Goal: Task Accomplishment & Management: Manage account settings

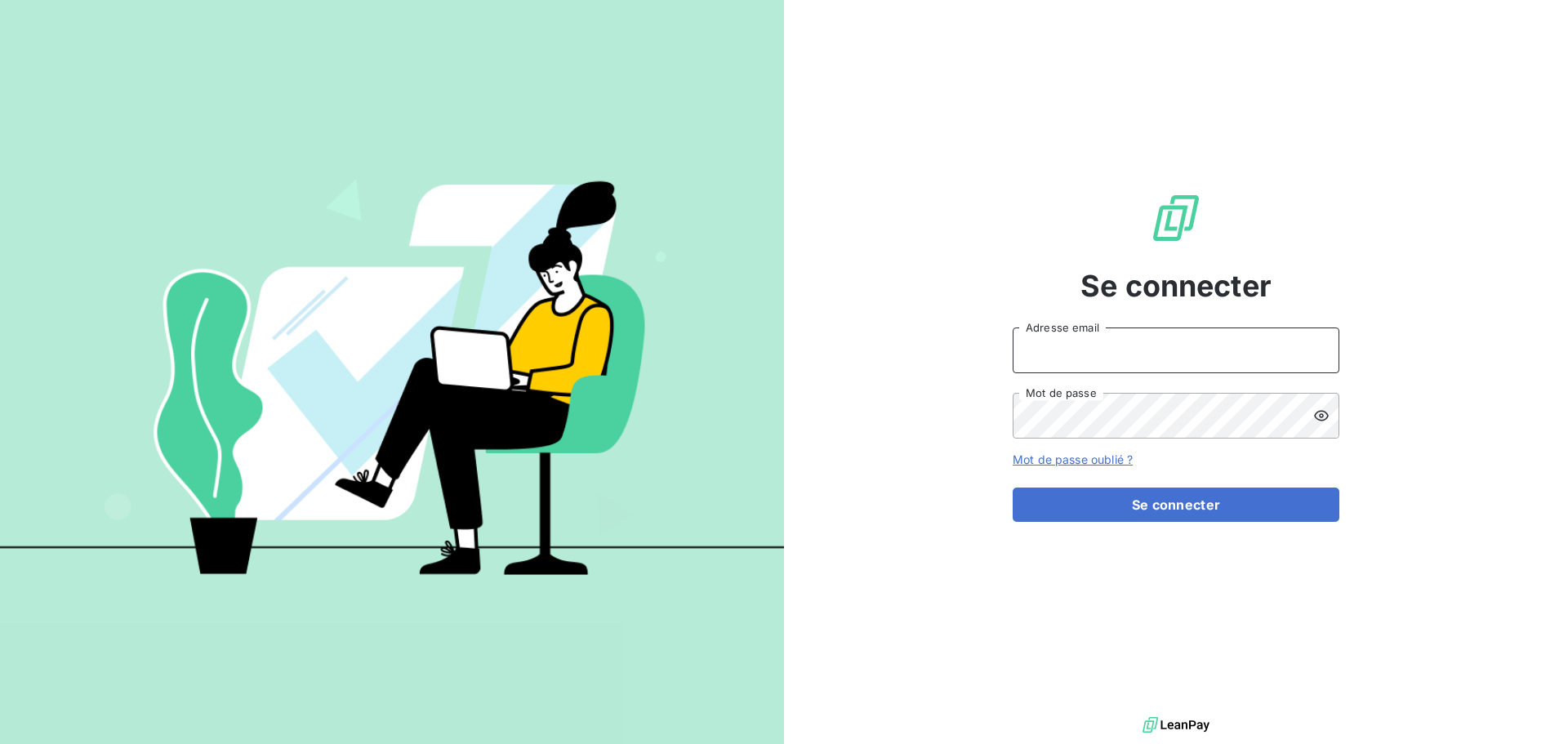
click at [1075, 358] on input "Adresse email" at bounding box center [1176, 351] width 327 height 46
type input "[EMAIL_ADDRESS][DOMAIN_NAME]"
click at [1013, 487] on button "Se connecter" at bounding box center [1176, 504] width 327 height 34
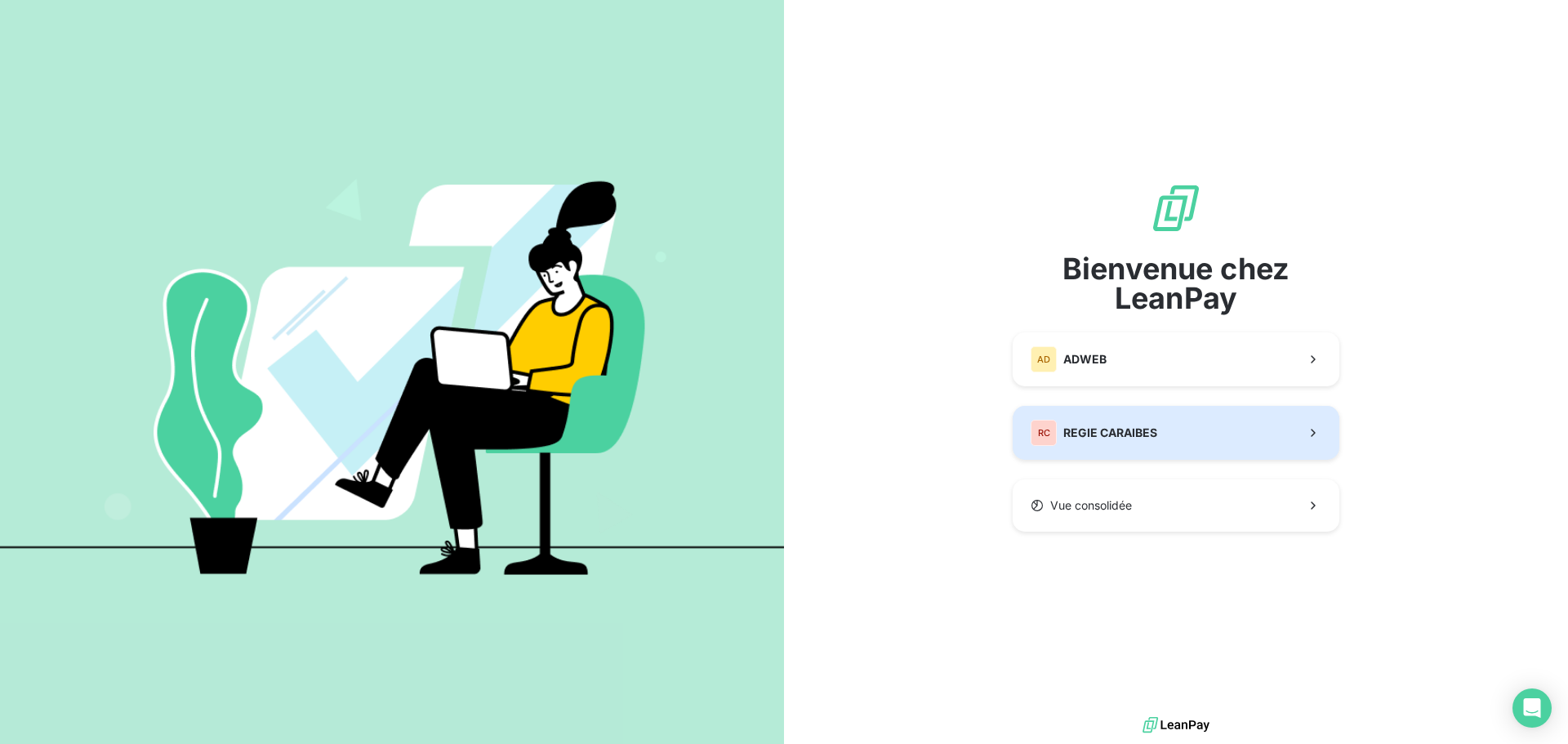
click at [1076, 418] on button "RC REGIE CARAIBES" at bounding box center [1176, 433] width 327 height 54
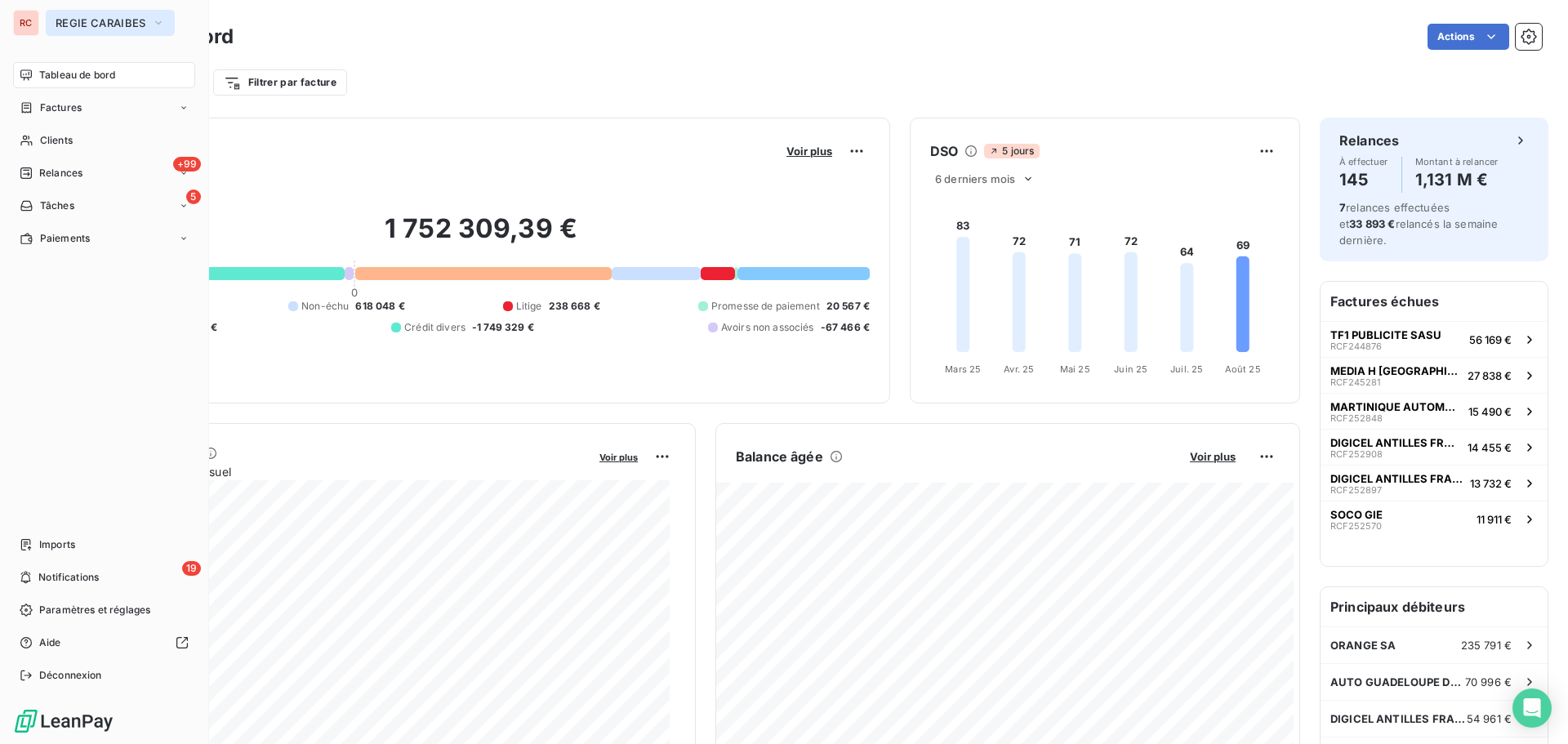
click at [159, 23] on icon "button" at bounding box center [158, 23] width 13 height 17
click at [160, 22] on icon "button" at bounding box center [158, 23] width 13 height 17
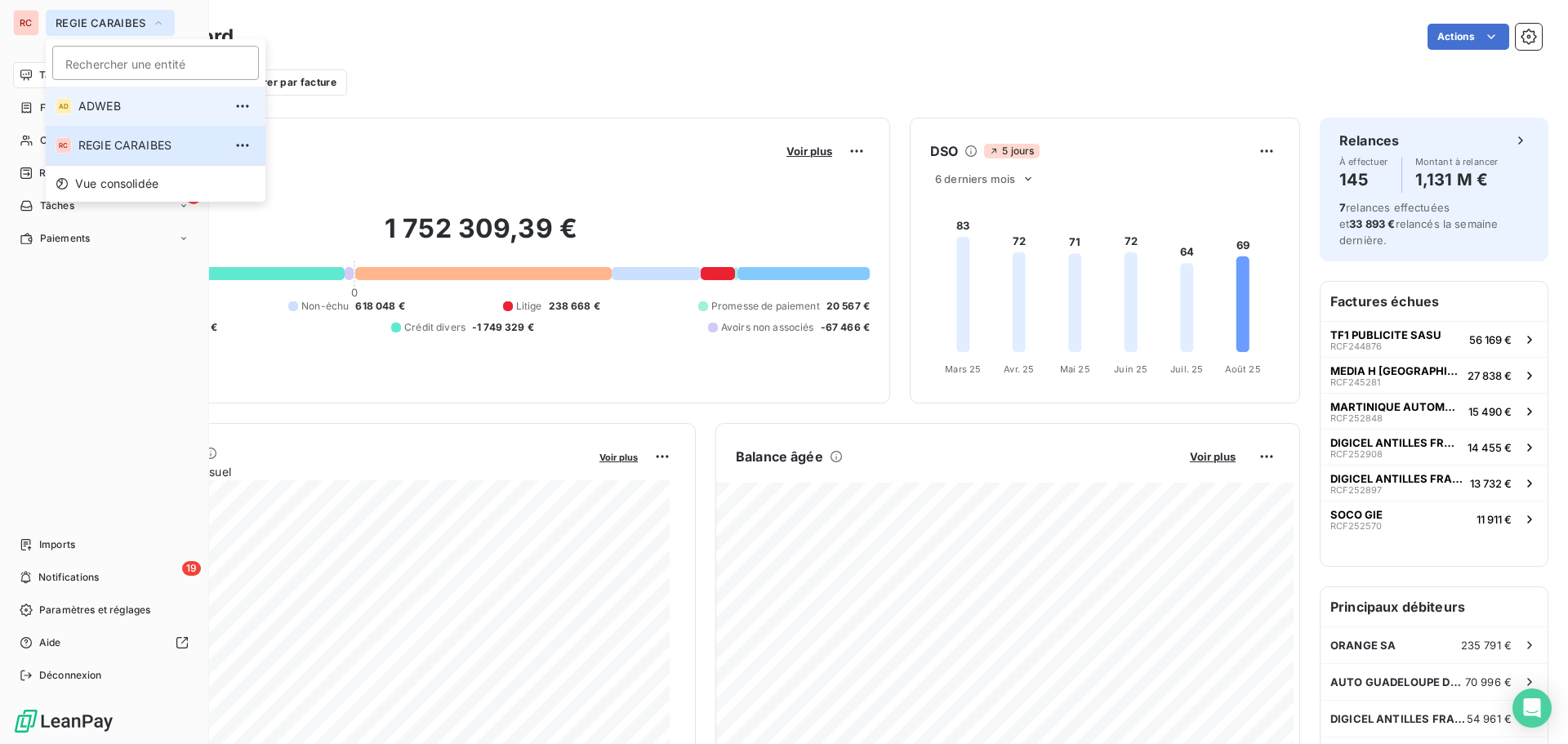
click at [124, 114] on span "ADWEB" at bounding box center [150, 106] width 145 height 17
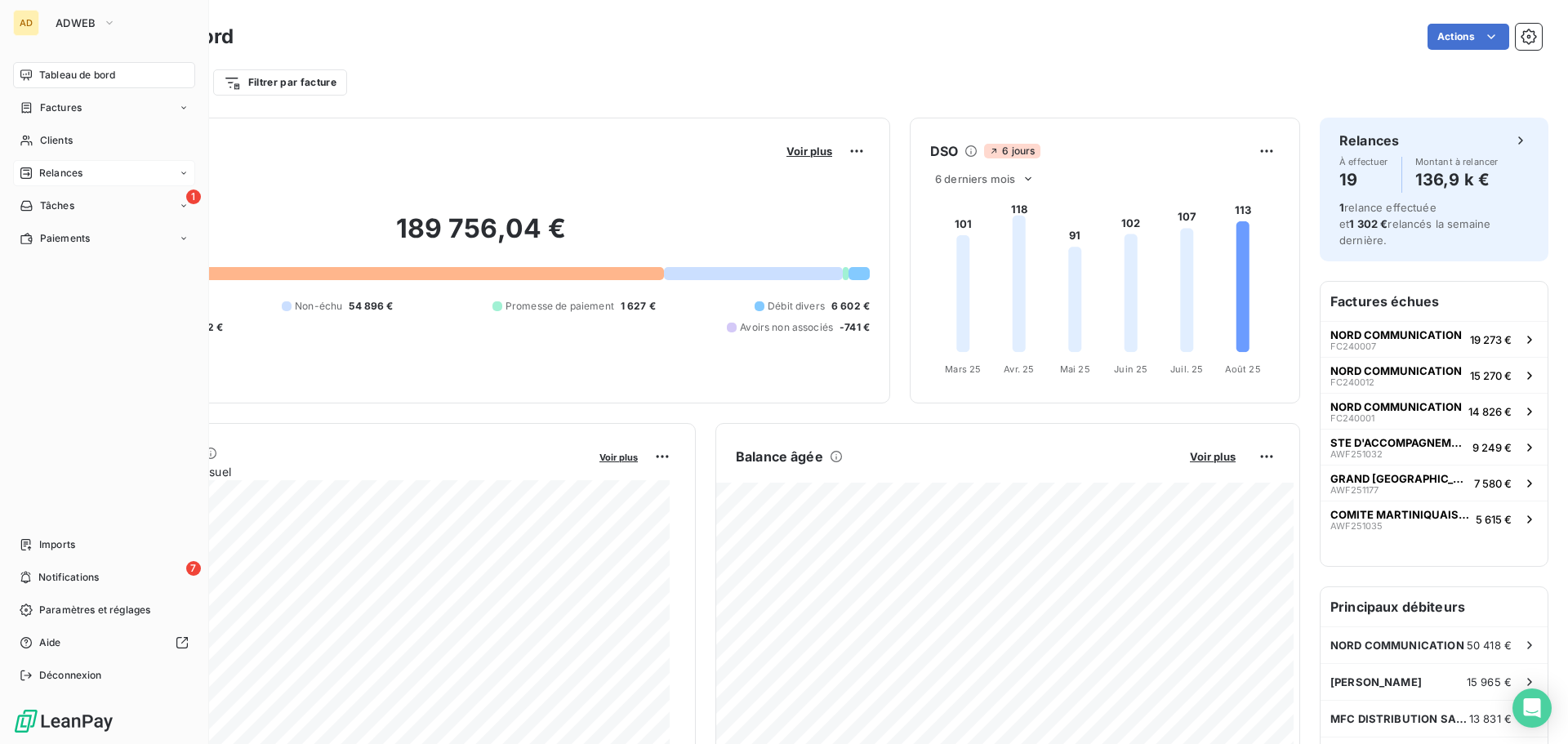
click at [60, 170] on span "Relances" at bounding box center [60, 173] width 43 height 15
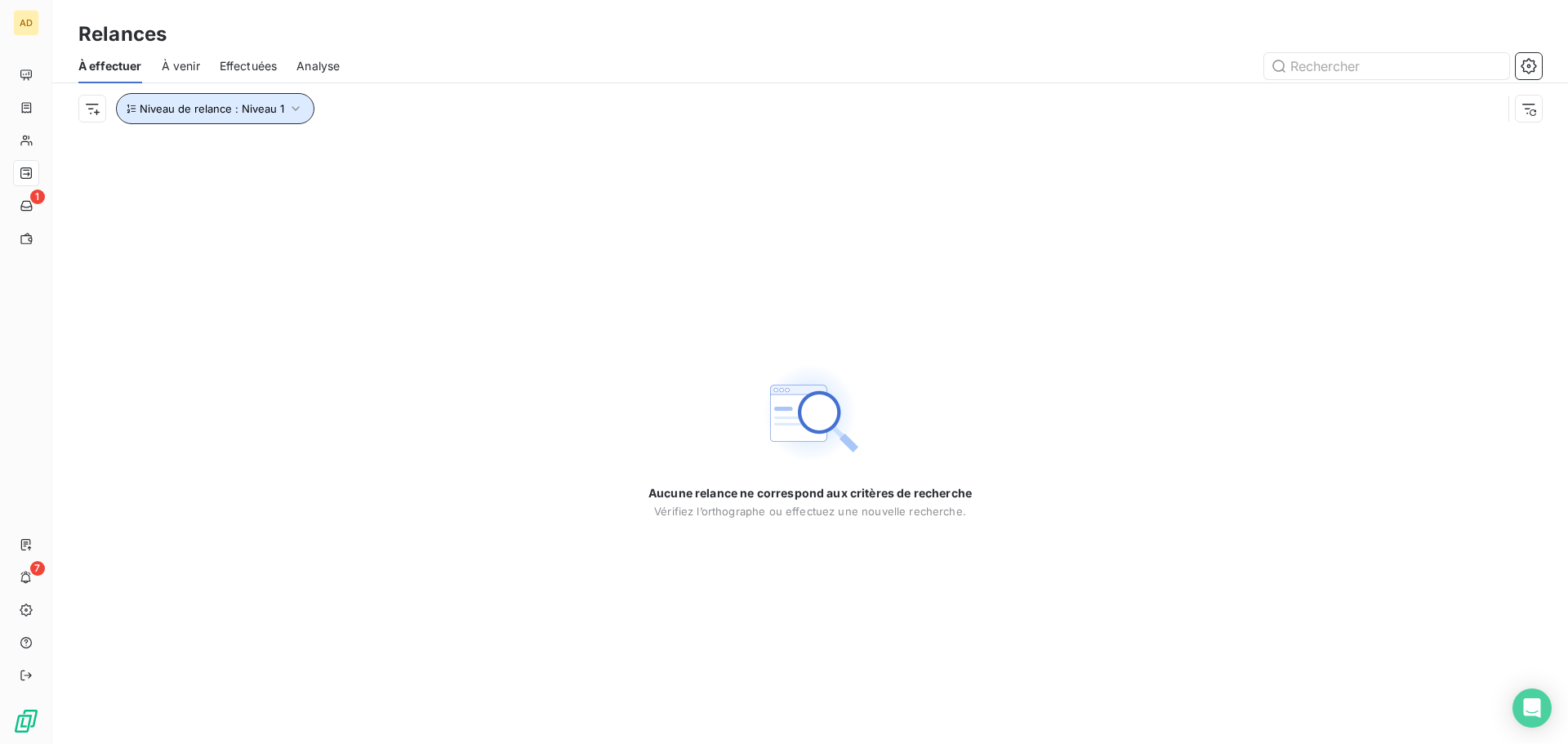
click at [293, 105] on icon "button" at bounding box center [295, 109] width 17 height 17
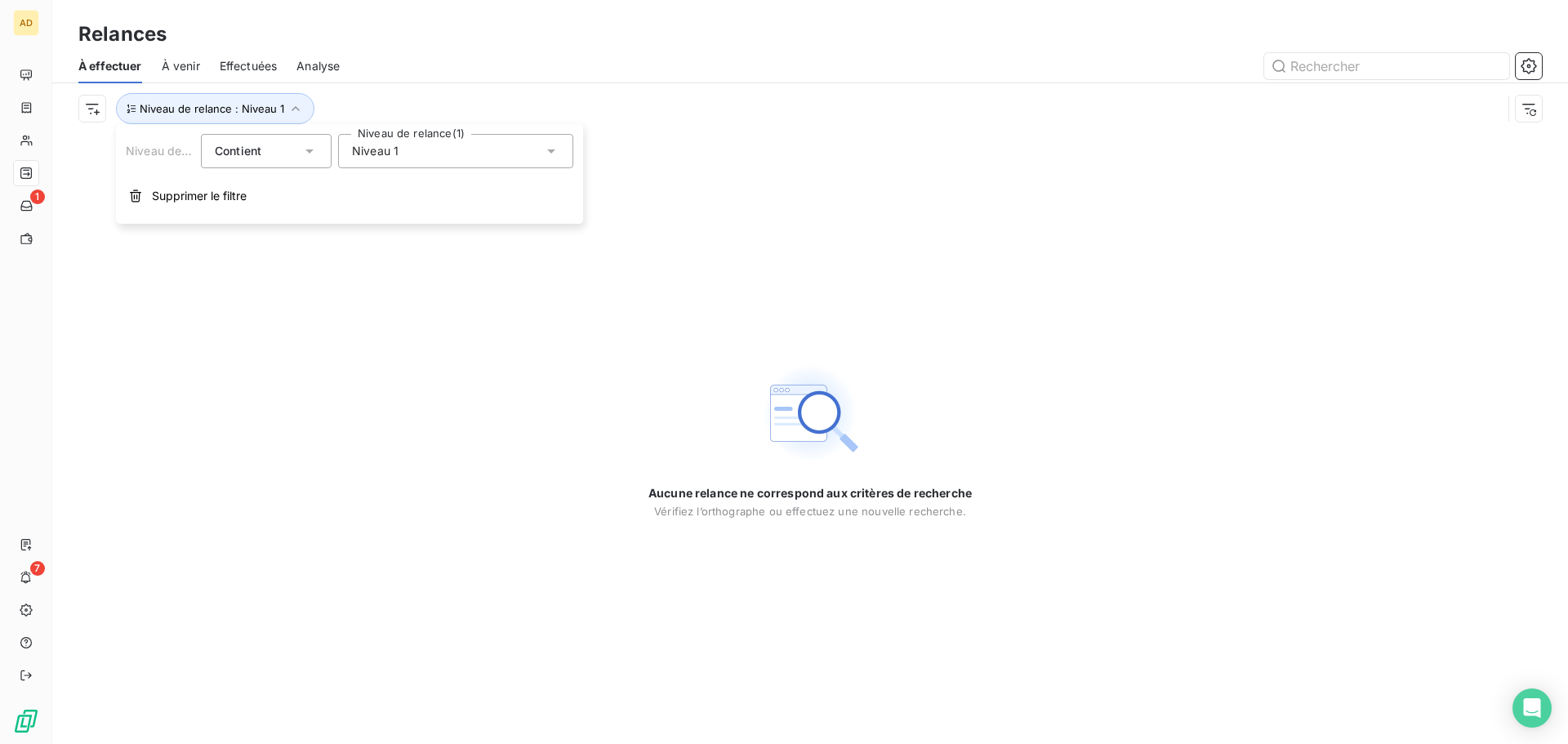
click at [562, 150] on div "Niveau 1" at bounding box center [456, 151] width 235 height 34
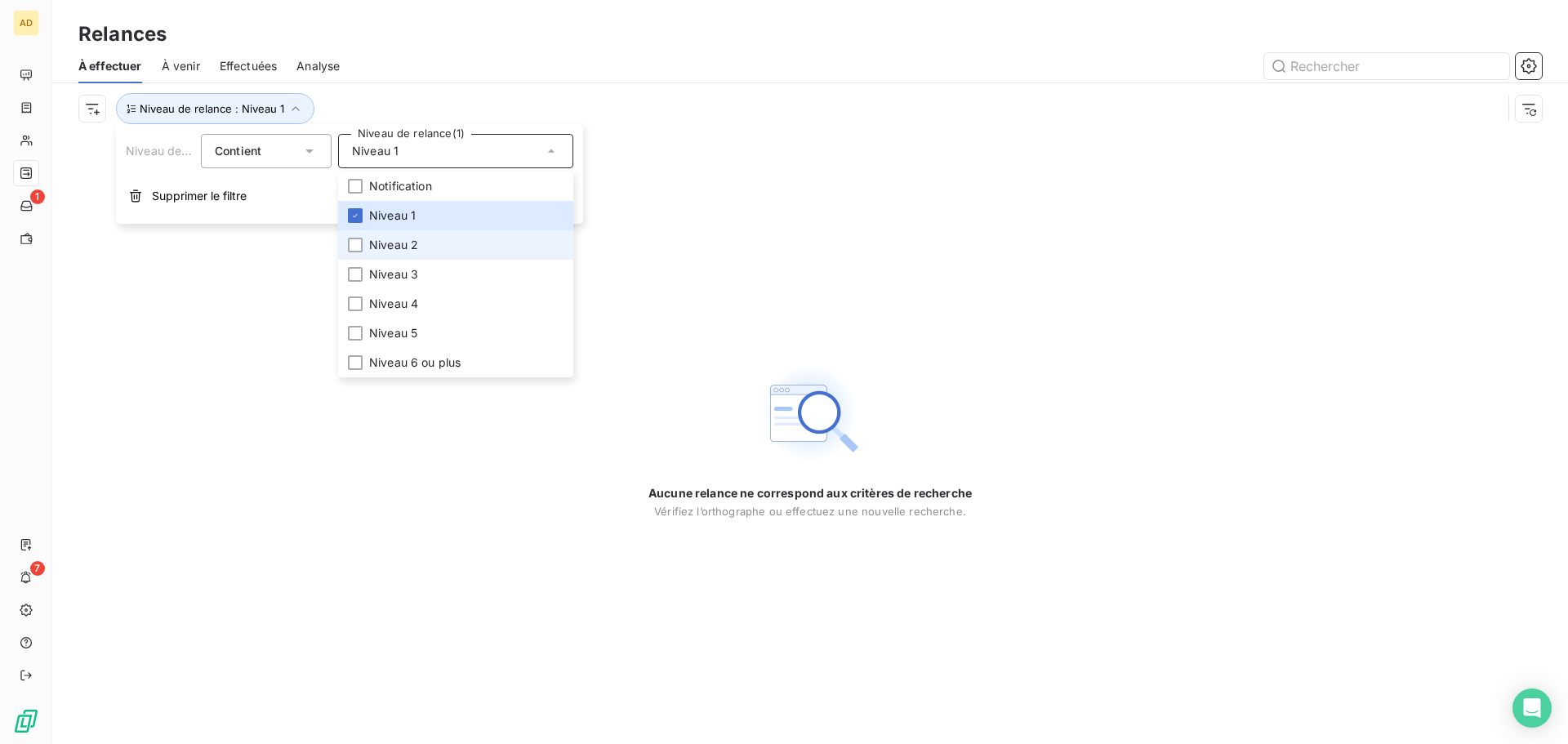
click at [476, 237] on li "Niveau 2" at bounding box center [456, 245] width 235 height 30
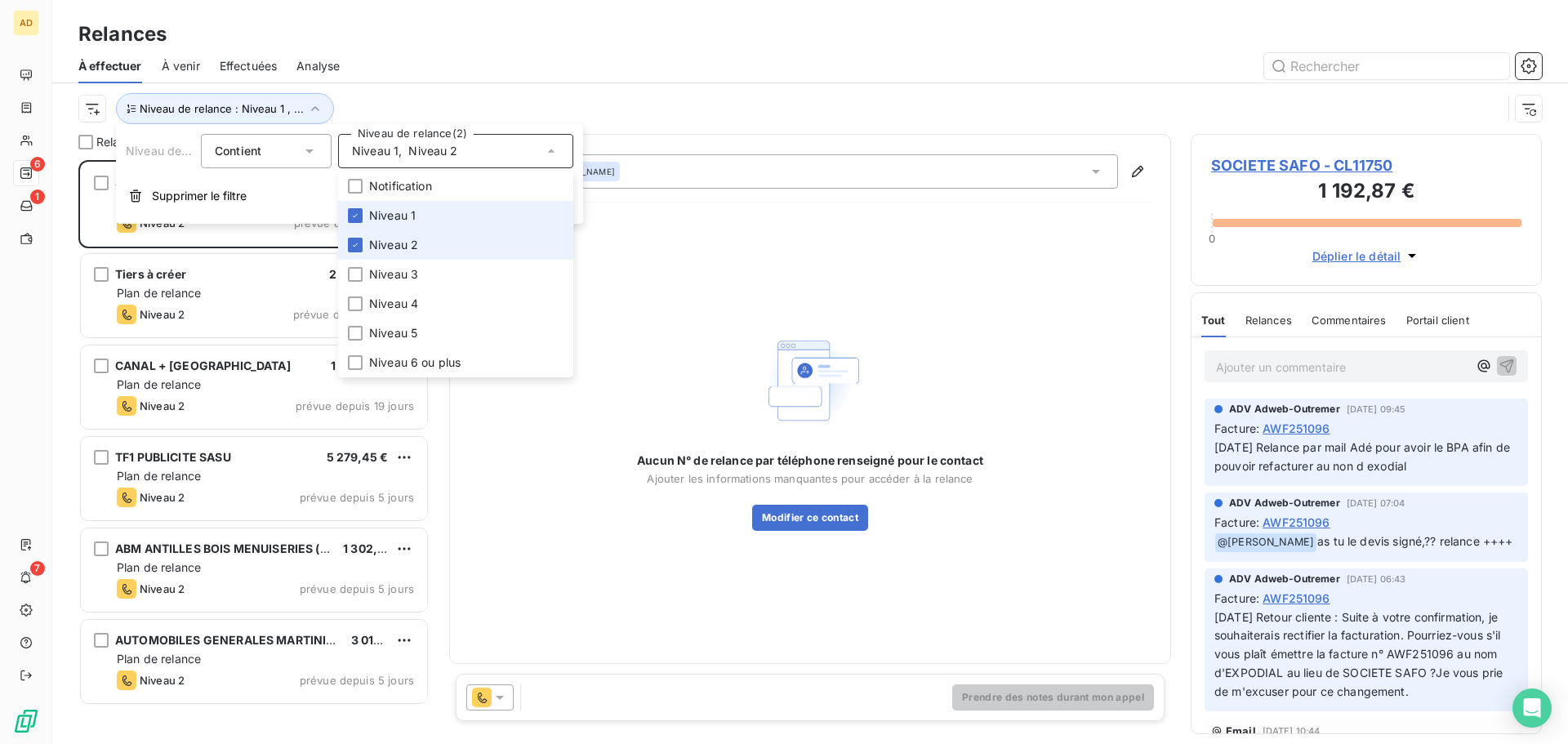
scroll to position [571, 339]
click at [431, 218] on li "Niveau 1" at bounding box center [456, 216] width 235 height 30
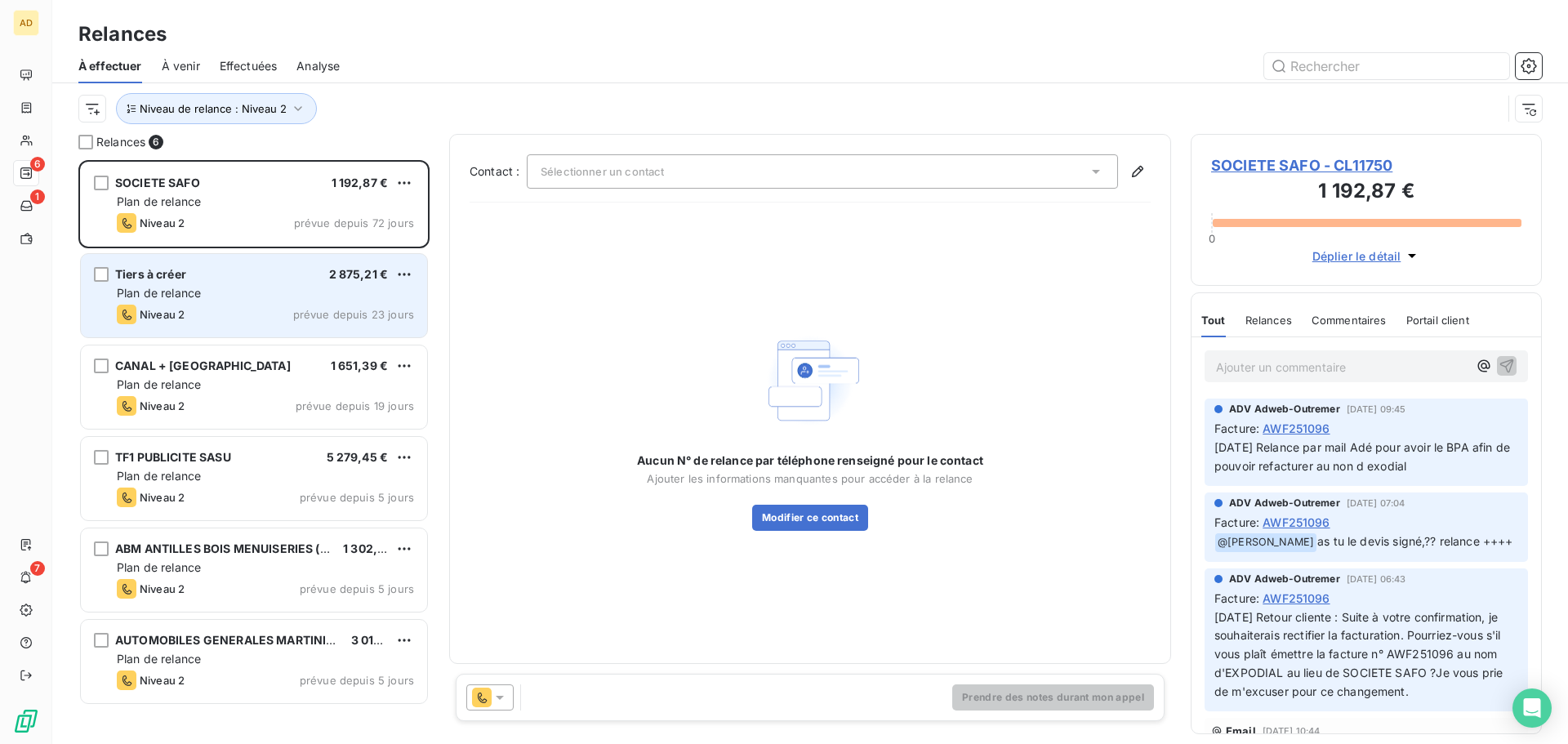
click at [162, 280] on span "Tiers à créer" at bounding box center [150, 274] width 71 height 14
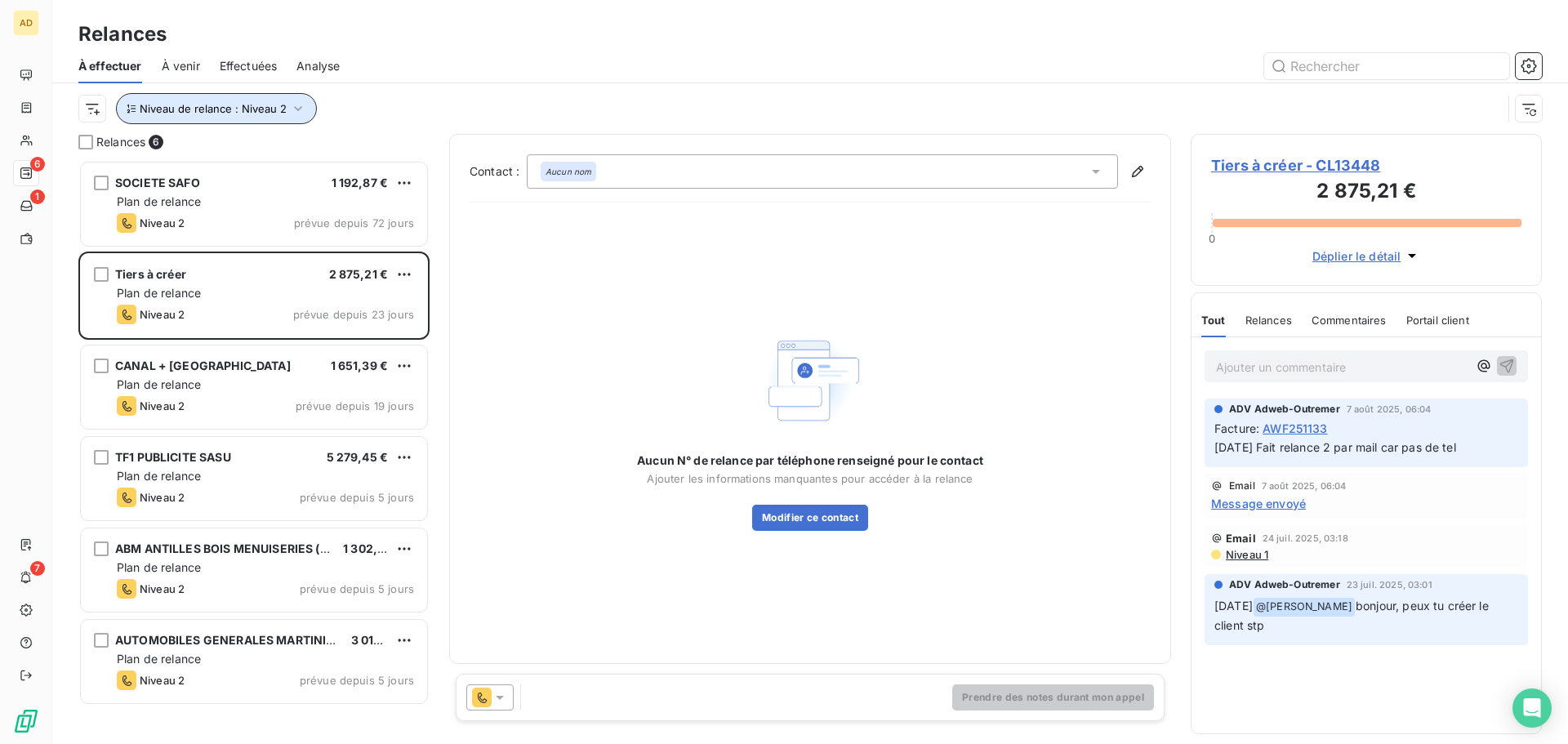
click at [301, 105] on icon "button" at bounding box center [298, 109] width 17 height 17
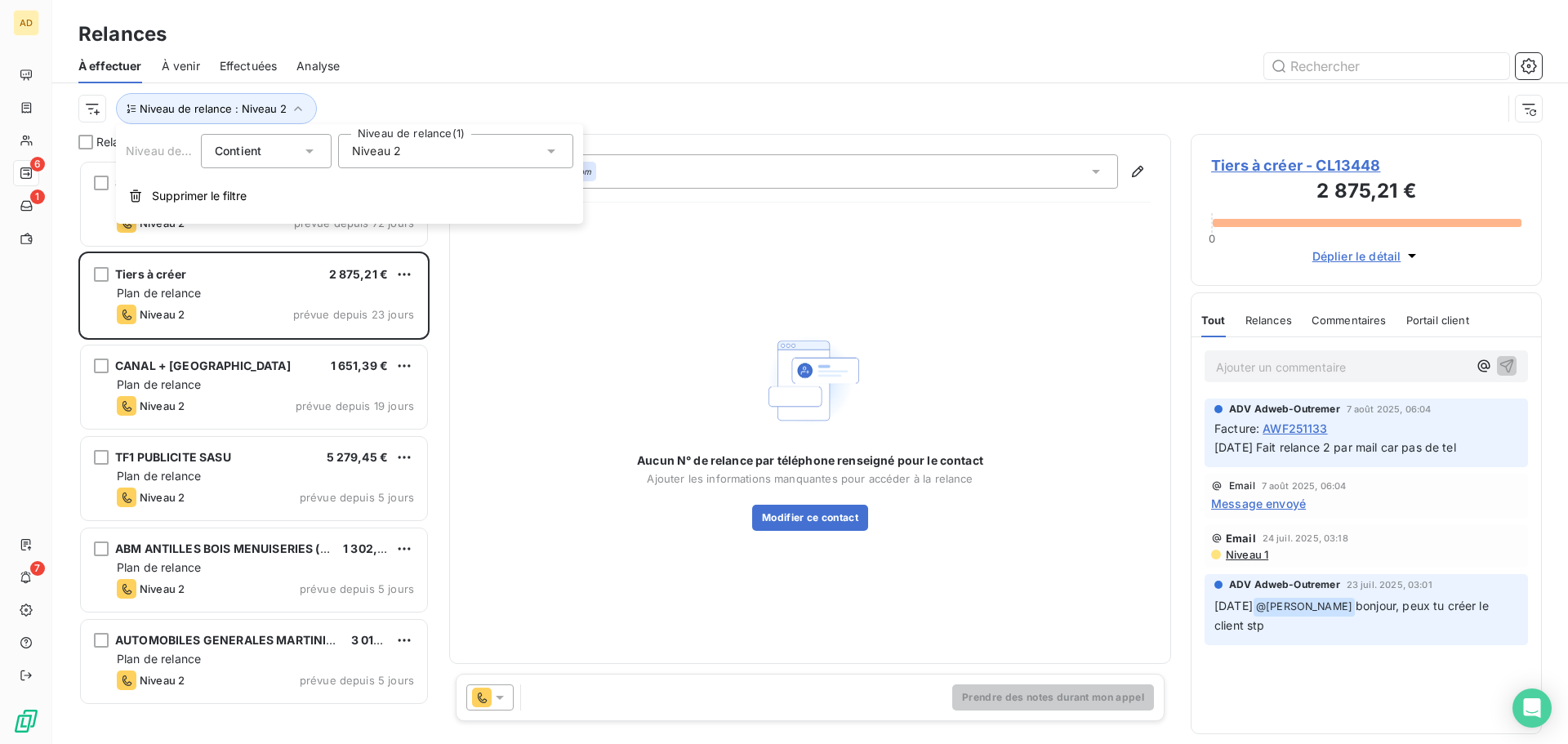
click at [565, 159] on div "Niveau 2" at bounding box center [456, 151] width 235 height 34
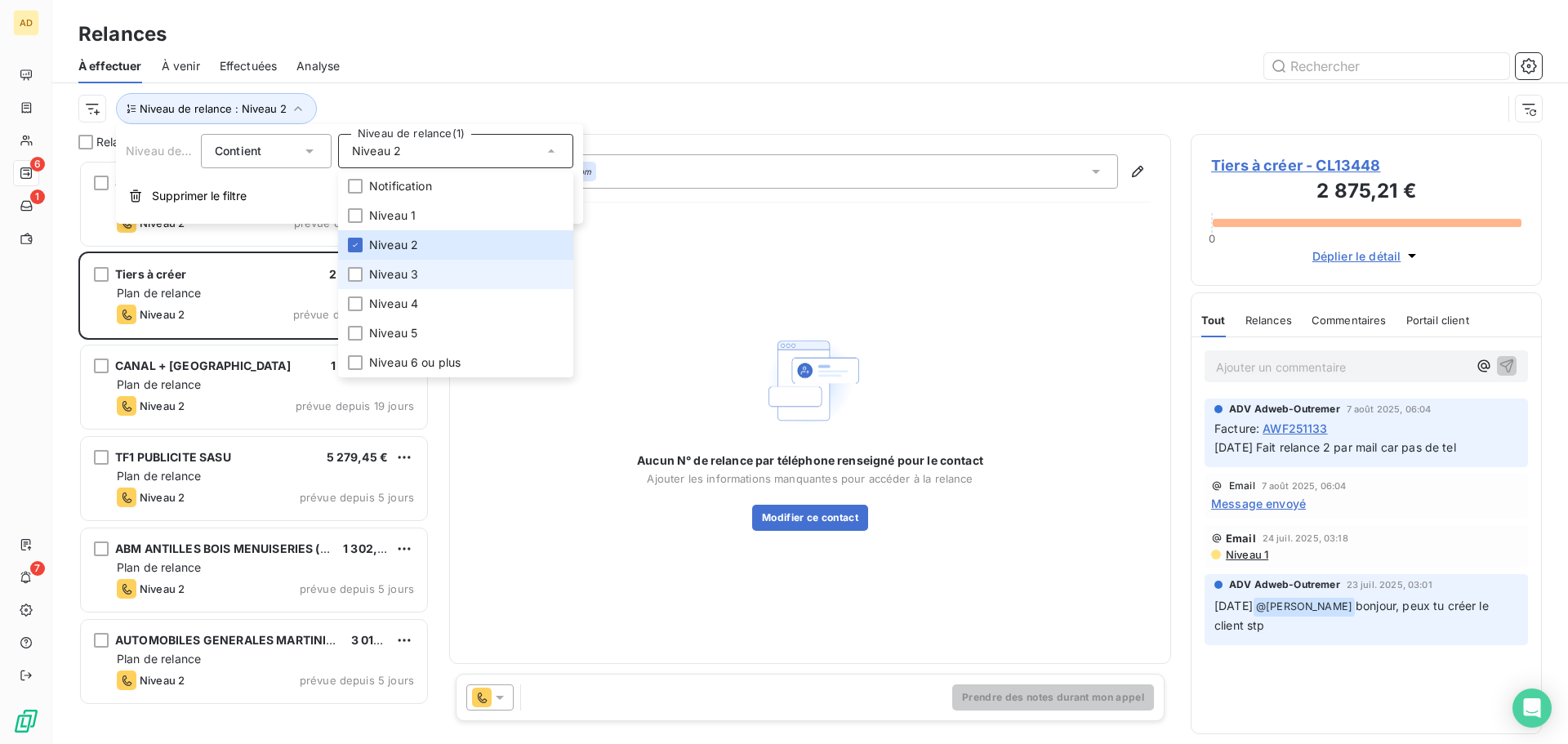
click at [391, 271] on span "Niveau 3" at bounding box center [394, 274] width 49 height 17
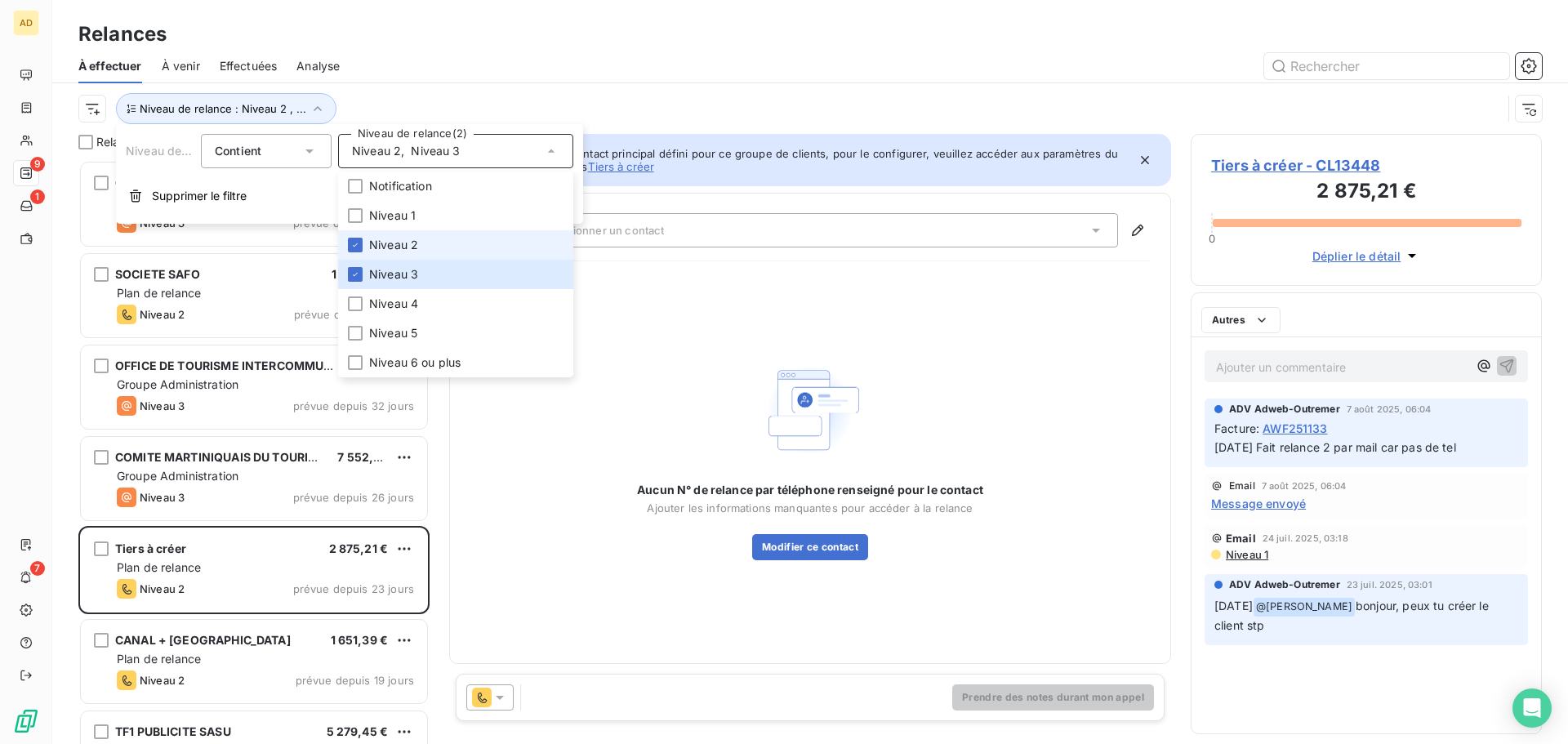
scroll to position [571, 339]
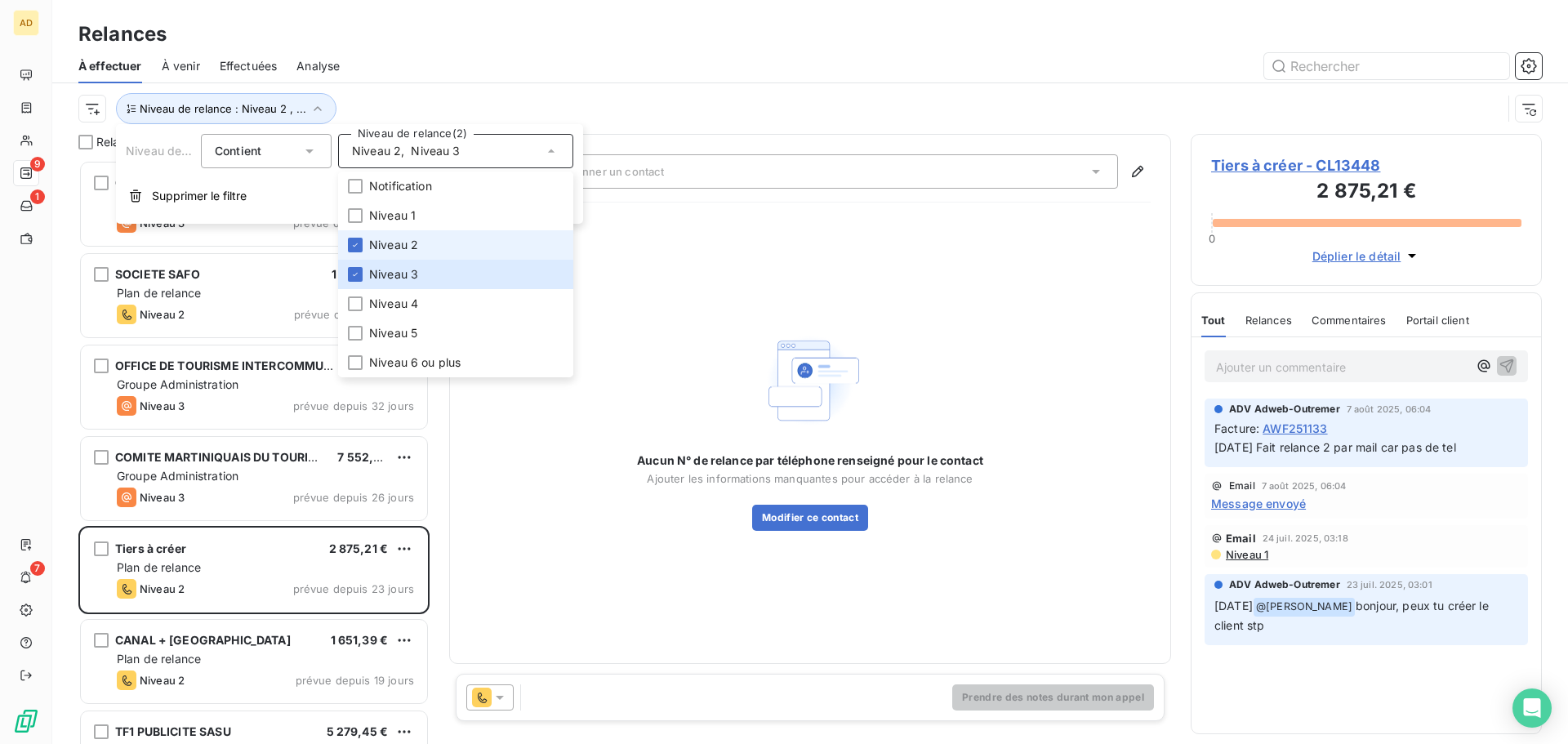
click at [387, 243] on span "Niveau 2" at bounding box center [394, 244] width 49 height 17
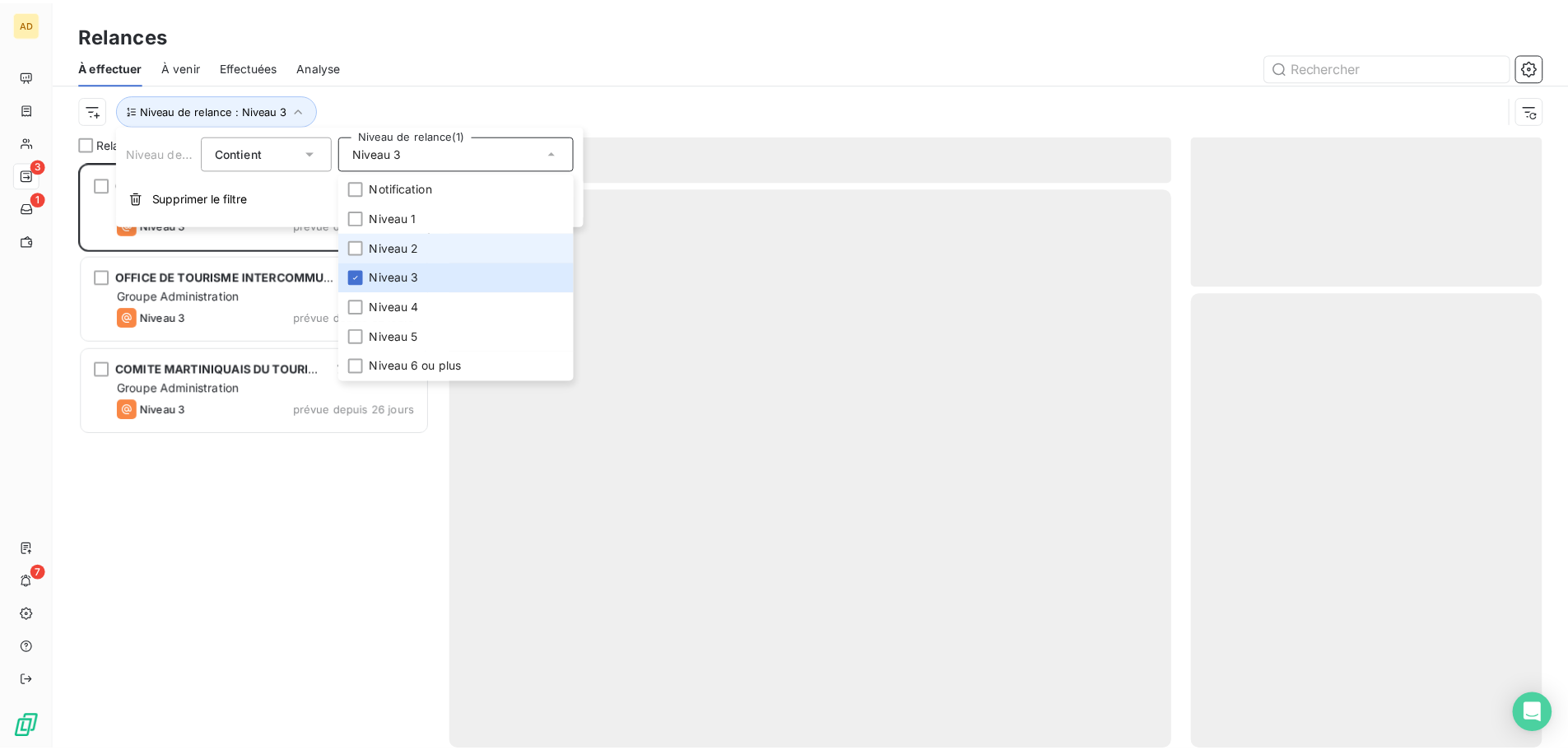
scroll to position [576, 342]
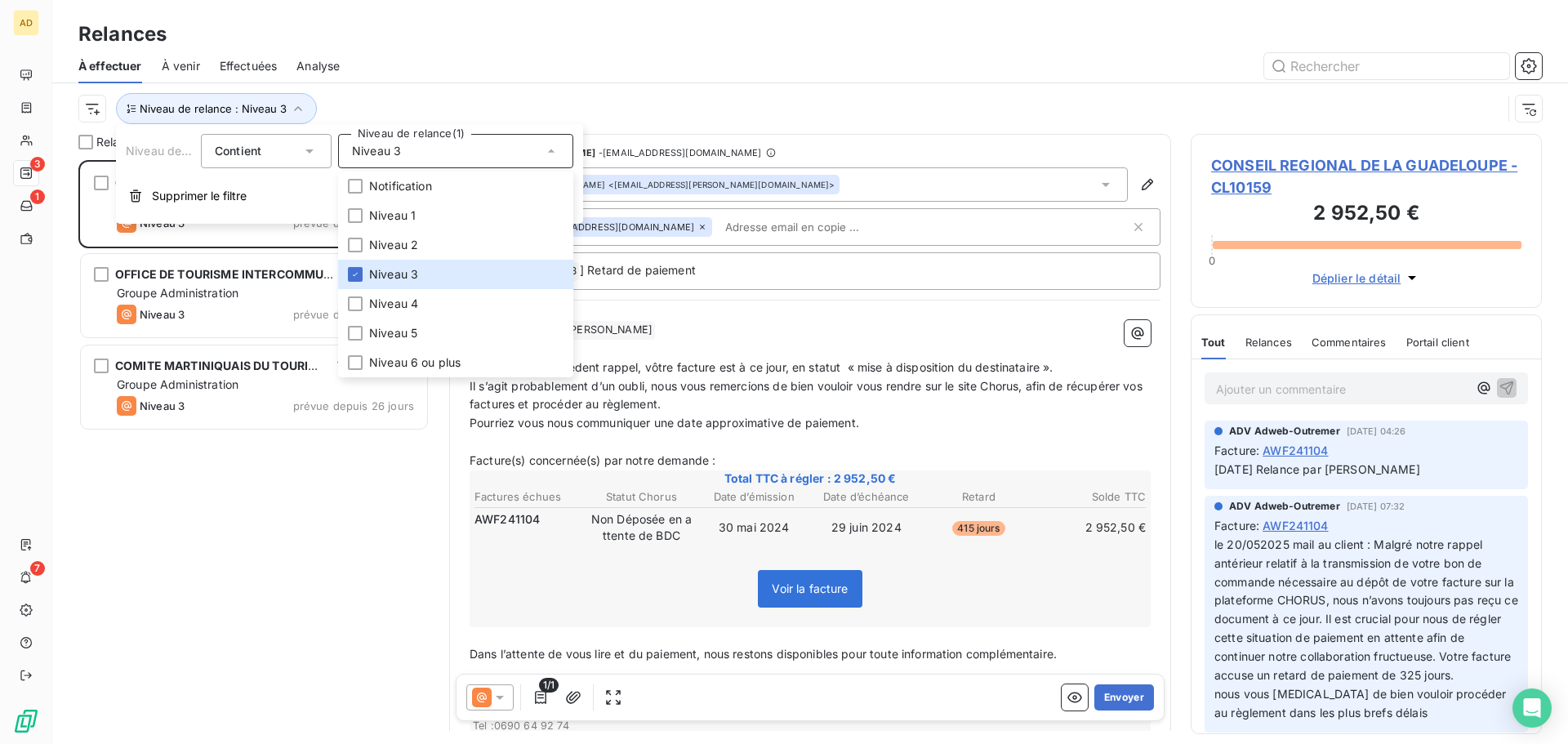
click at [214, 525] on div "CONSEIL REGIONAL DE LA GUADELOUPE 2 952,50 € Groupe Administration Niveau 3 pré…" at bounding box center [253, 452] width 351 height 584
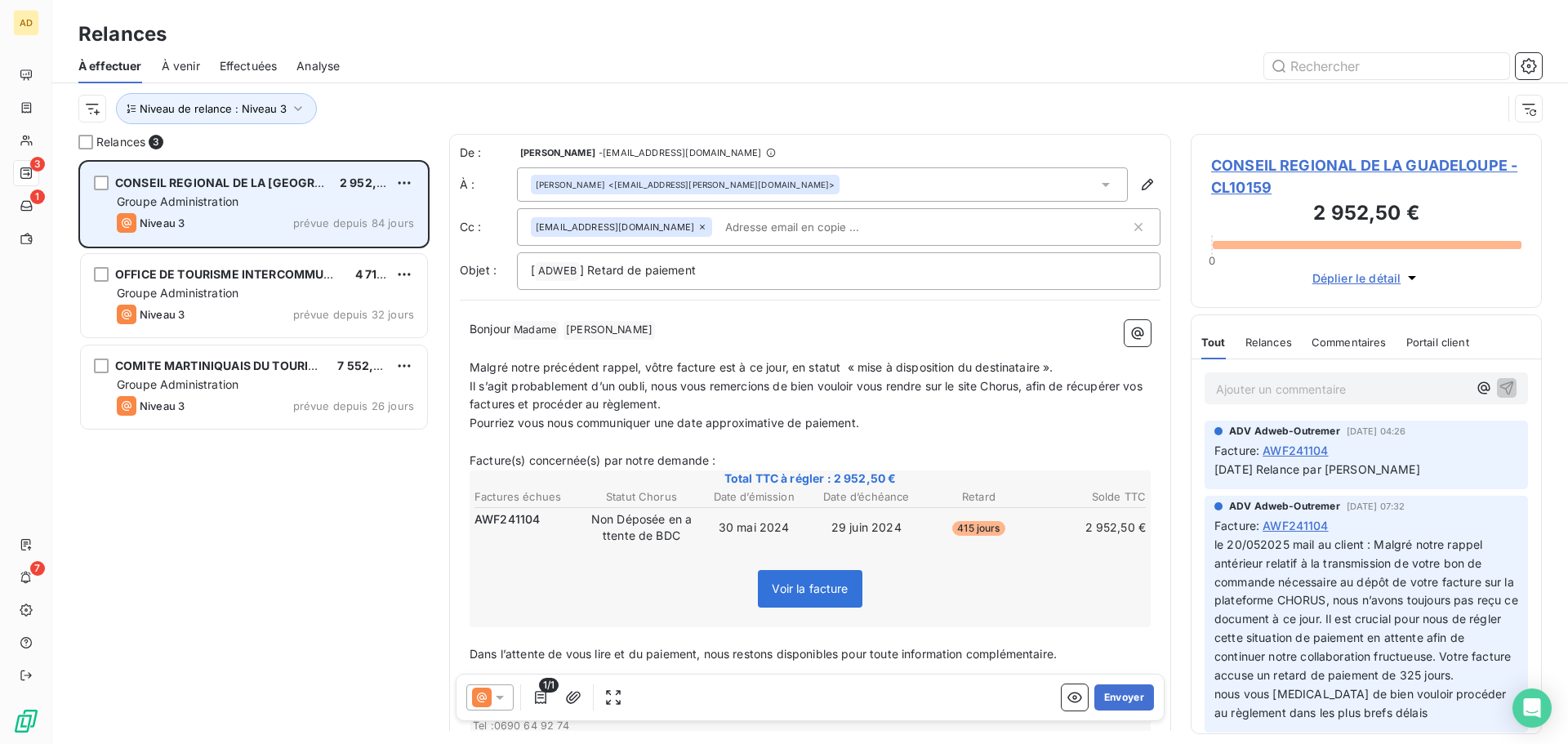
click at [282, 211] on div "CONSEIL REGIONAL DE LA GUADELOUPE 2 952,50 € Groupe Administration Niveau 3 pré…" at bounding box center [253, 203] width 346 height 83
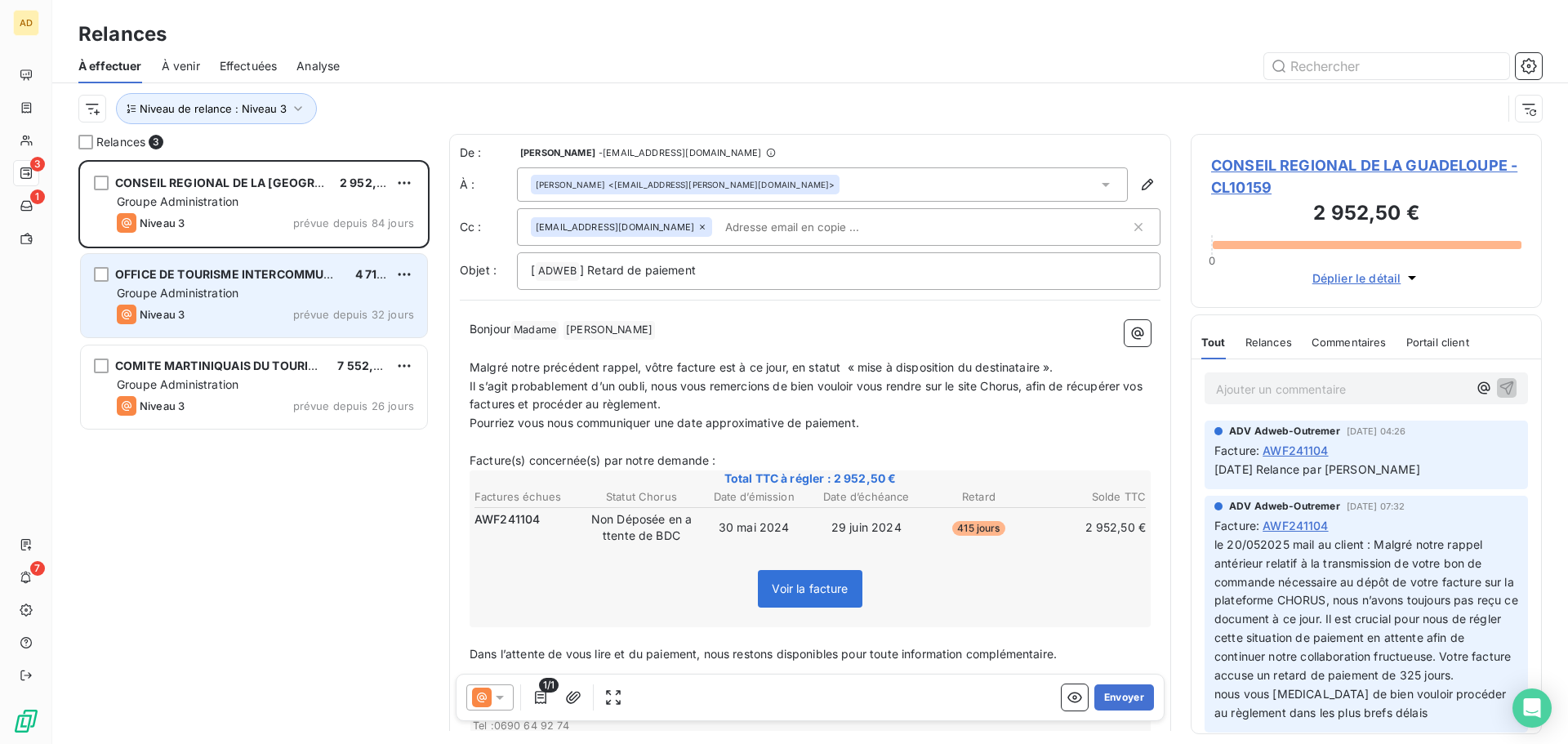
click at [273, 287] on div "Groupe Administration" at bounding box center [265, 293] width 297 height 17
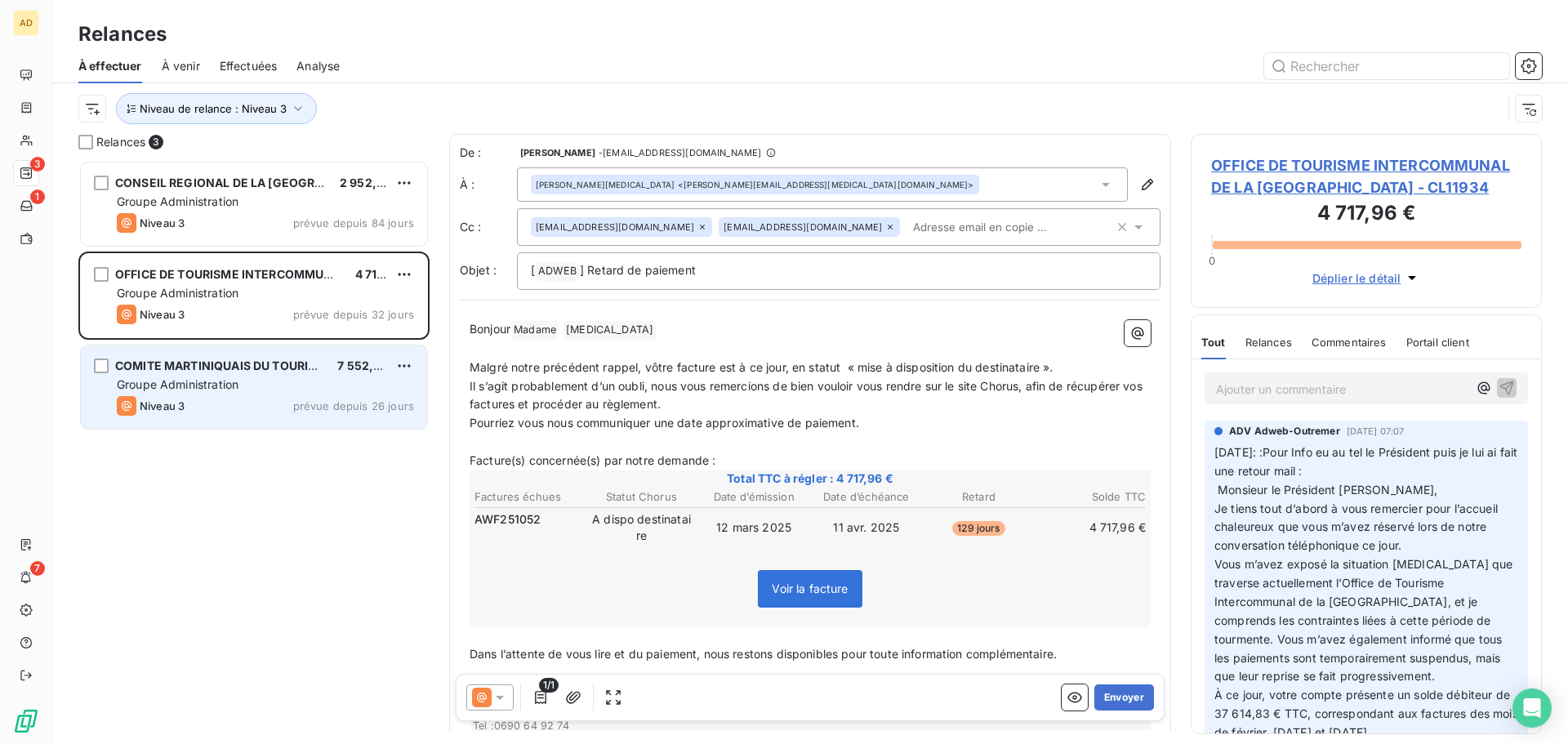
click at [272, 396] on div "Niveau 3 prévue depuis 26 jours" at bounding box center [265, 406] width 297 height 19
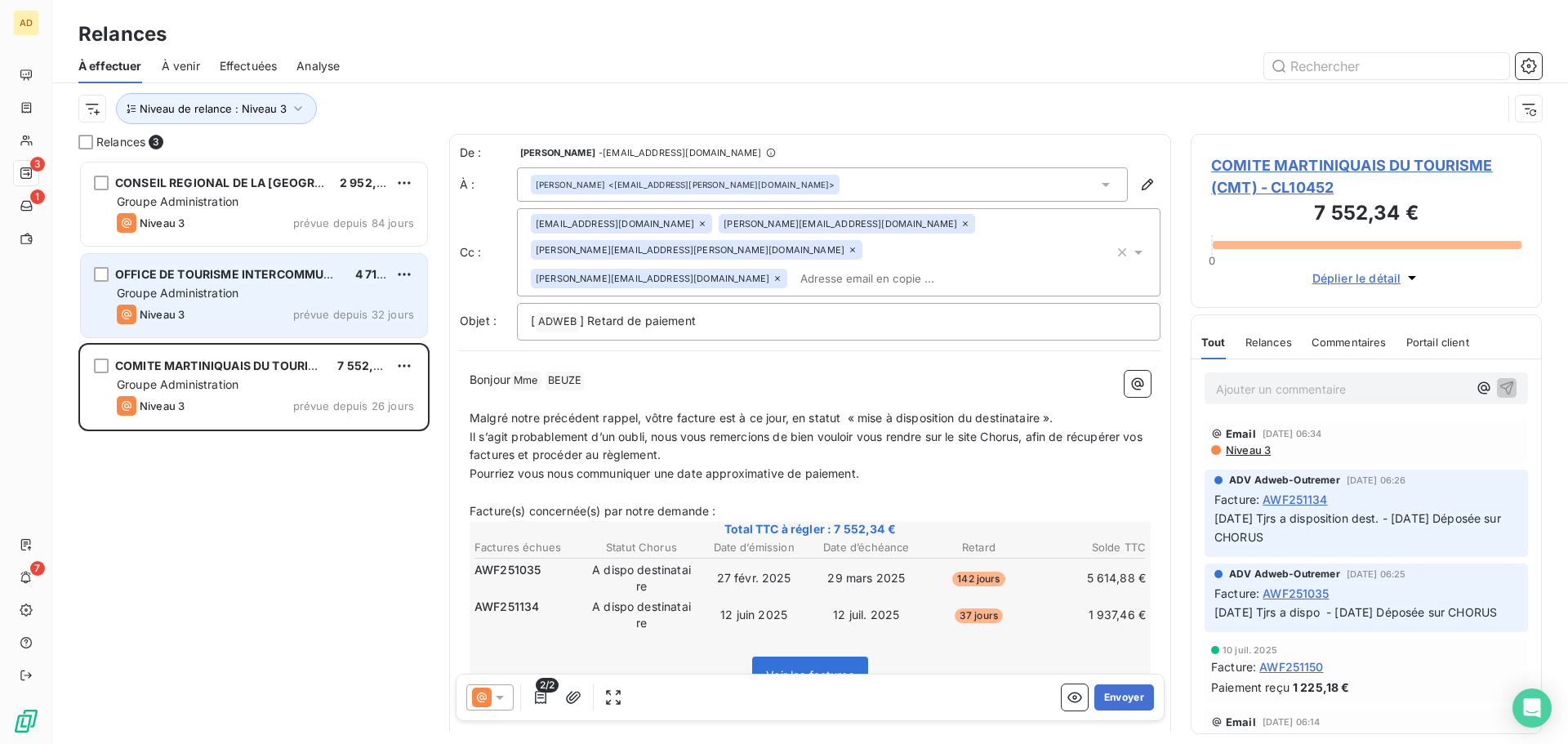
click at [317, 322] on div "Niveau 3 prévue depuis 32 jours" at bounding box center [265, 315] width 297 height 19
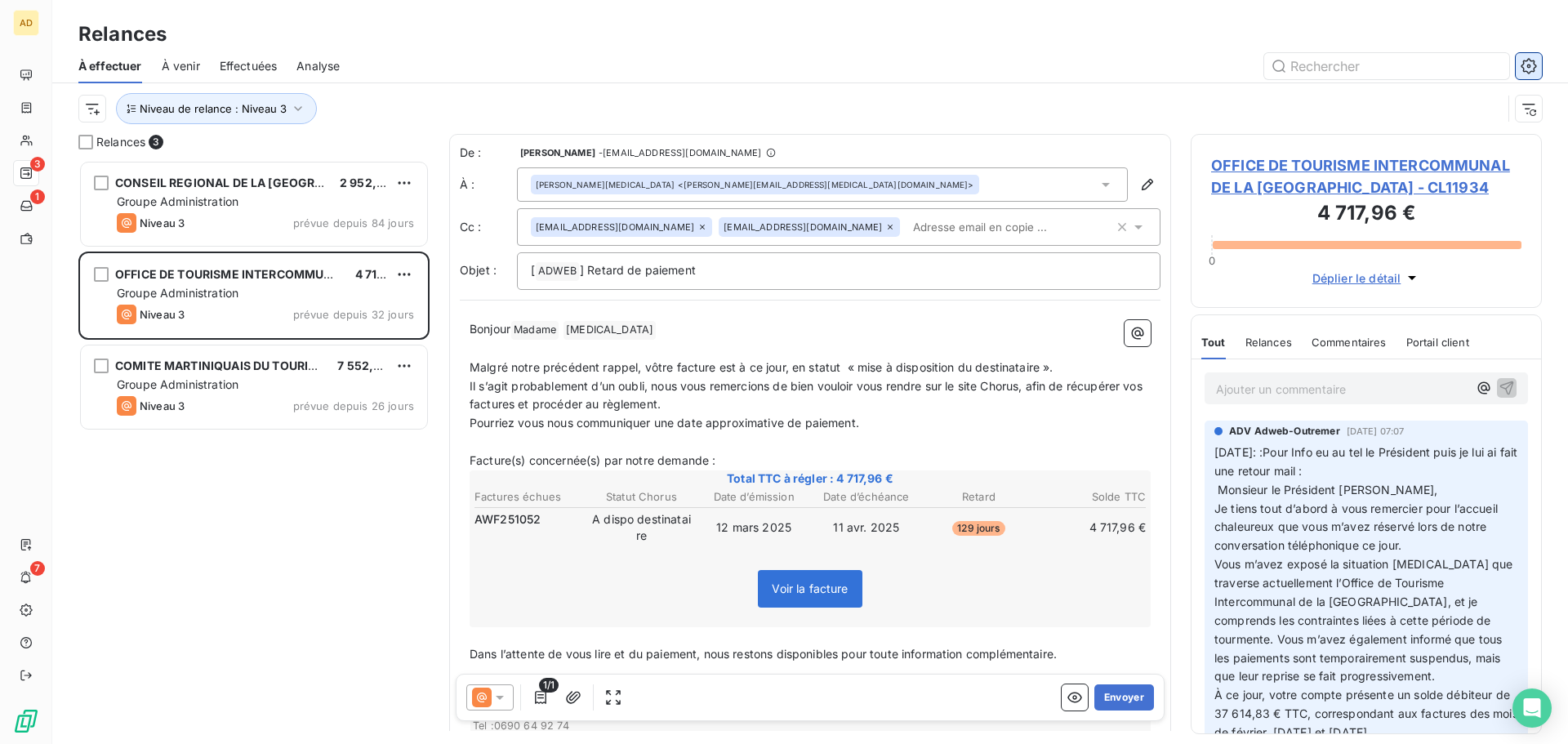
click at [1526, 68] on icon "button" at bounding box center [1529, 66] width 17 height 17
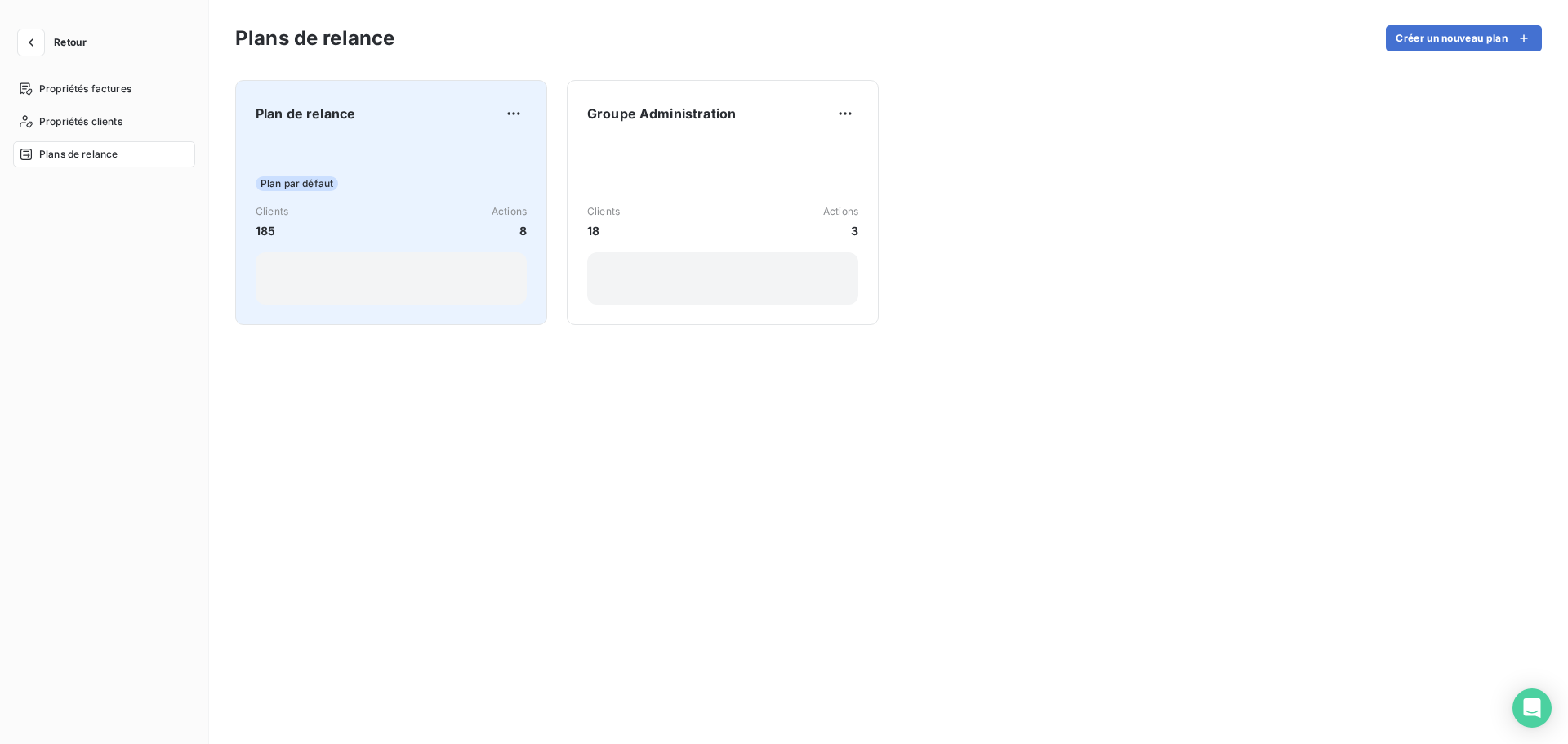
click at [402, 185] on div "Plan par défaut" at bounding box center [391, 183] width 271 height 15
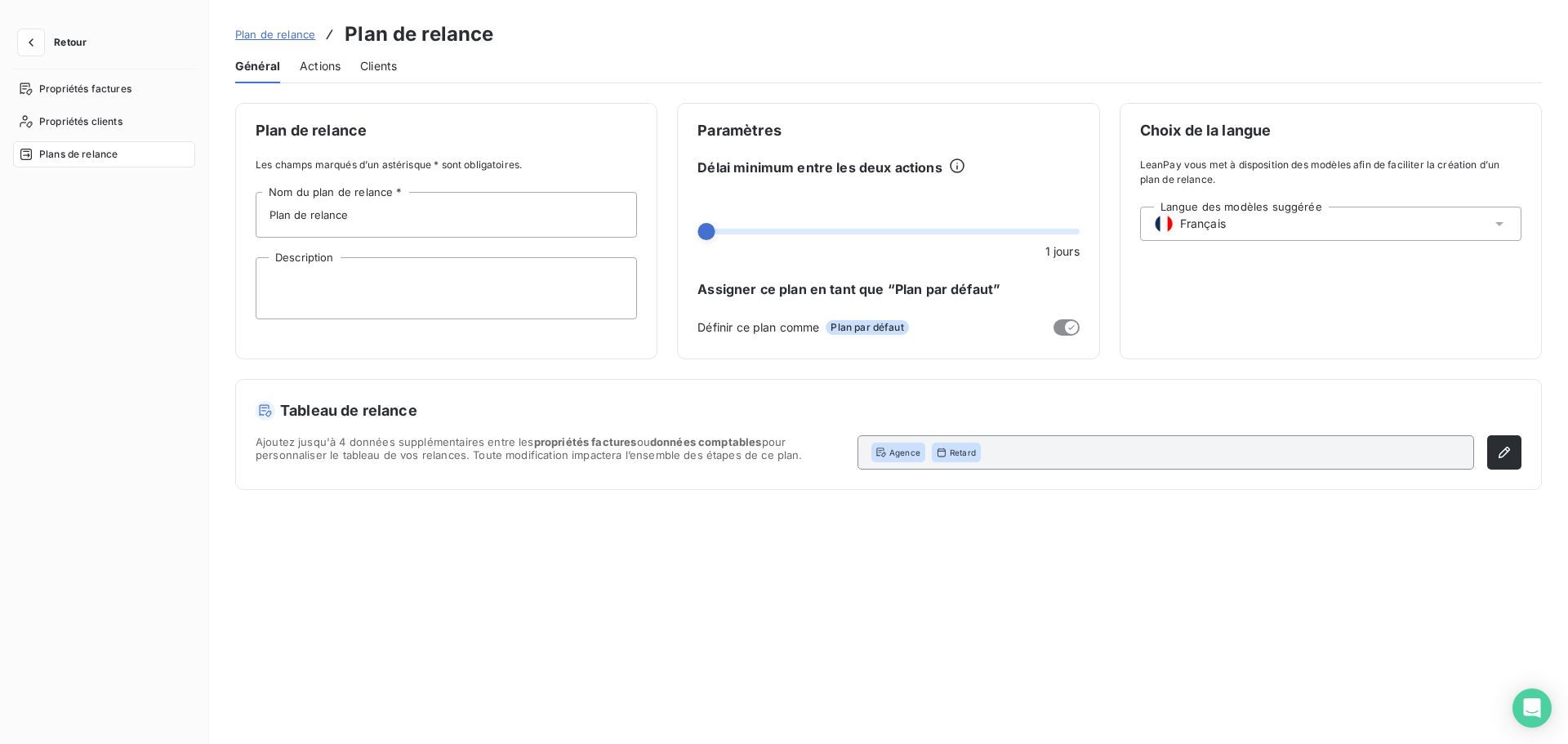
click at [334, 61] on span "Actions" at bounding box center [320, 66] width 41 height 17
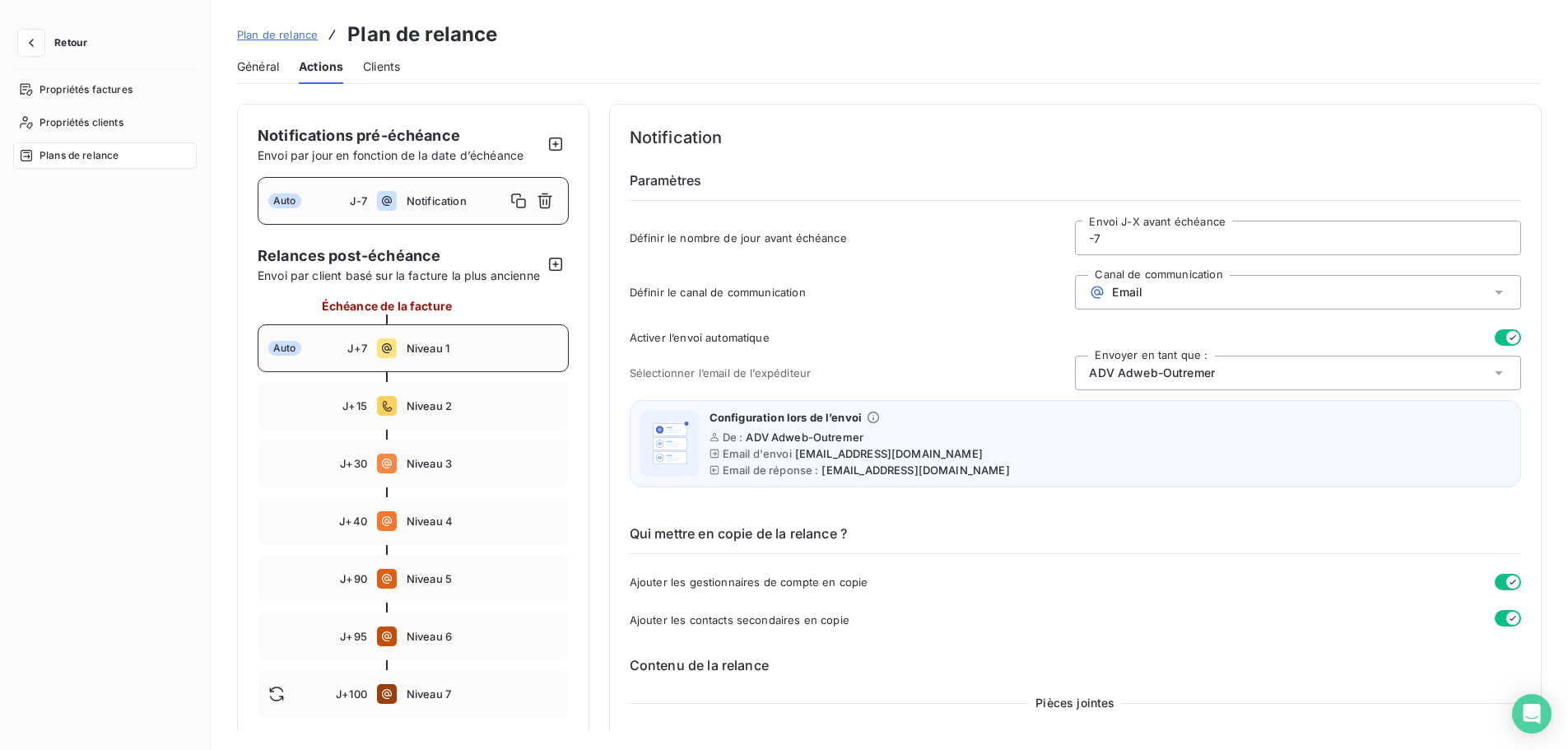
click at [410, 355] on span "Niveau 1" at bounding box center [481, 348] width 151 height 13
type input "7"
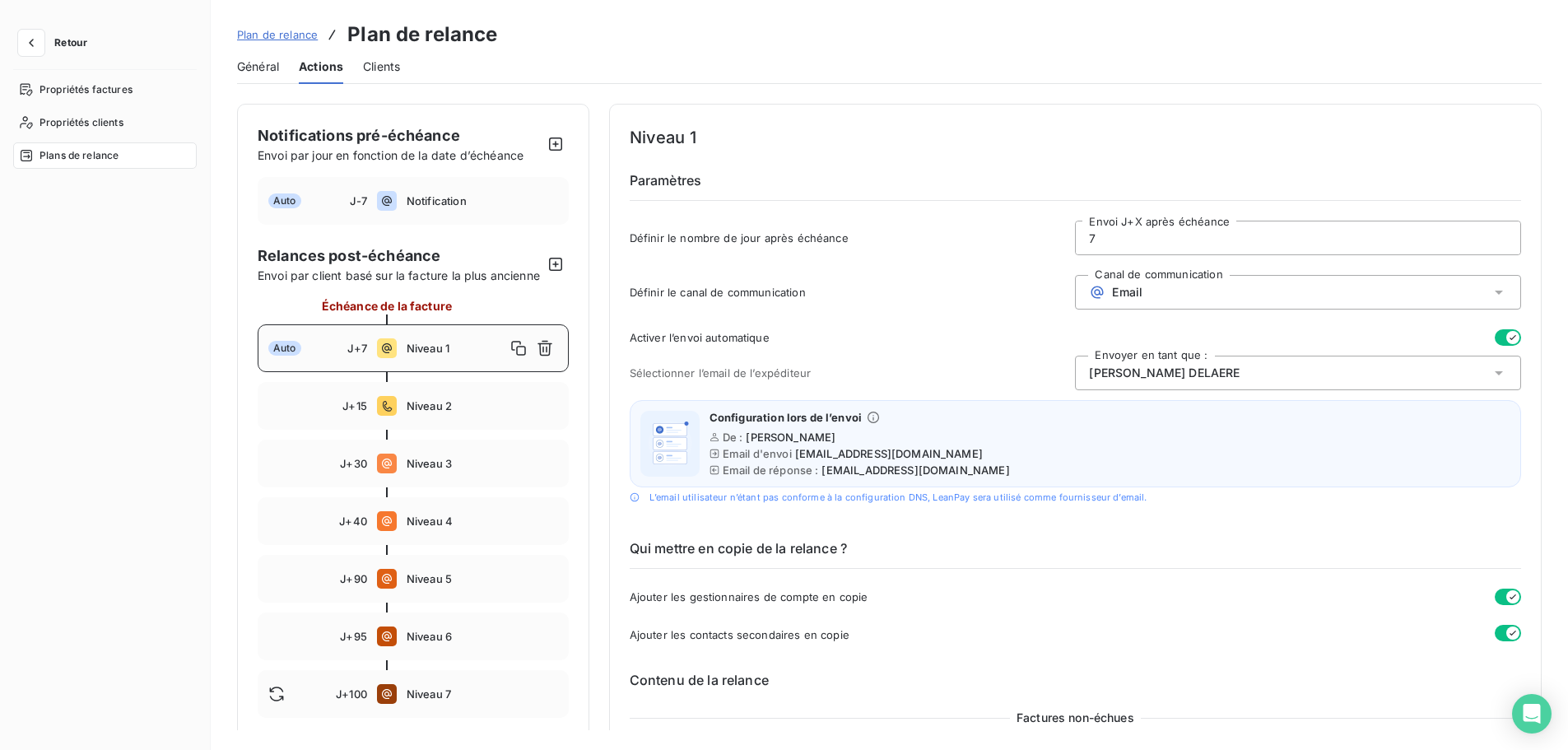
click at [1508, 335] on icon "button" at bounding box center [1513, 337] width 13 height 13
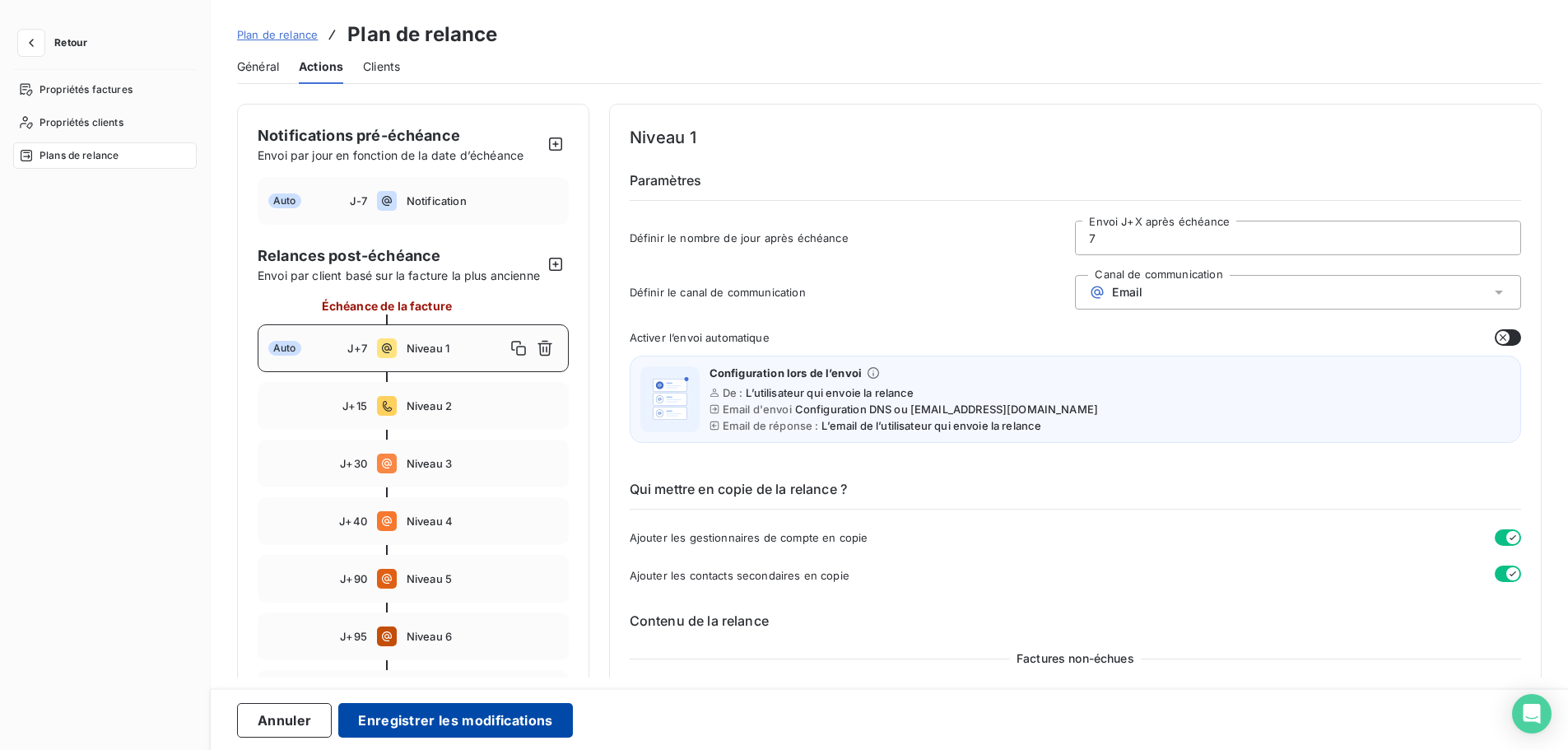
click at [456, 715] on button "Enregistrer les modifications" at bounding box center [455, 720] width 234 height 34
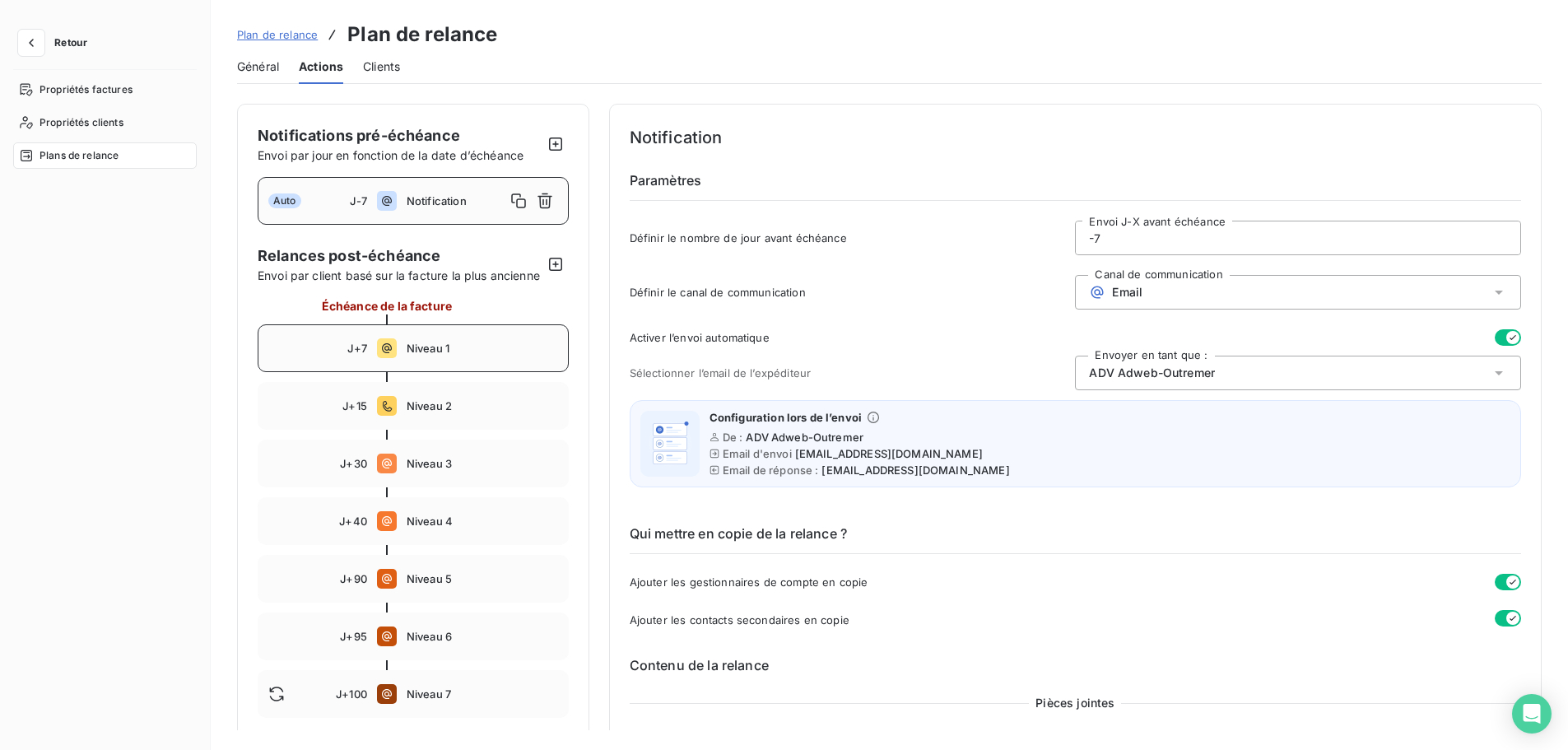
click at [411, 372] on div "J+7 Niveau 1" at bounding box center [413, 348] width 311 height 48
type input "7"
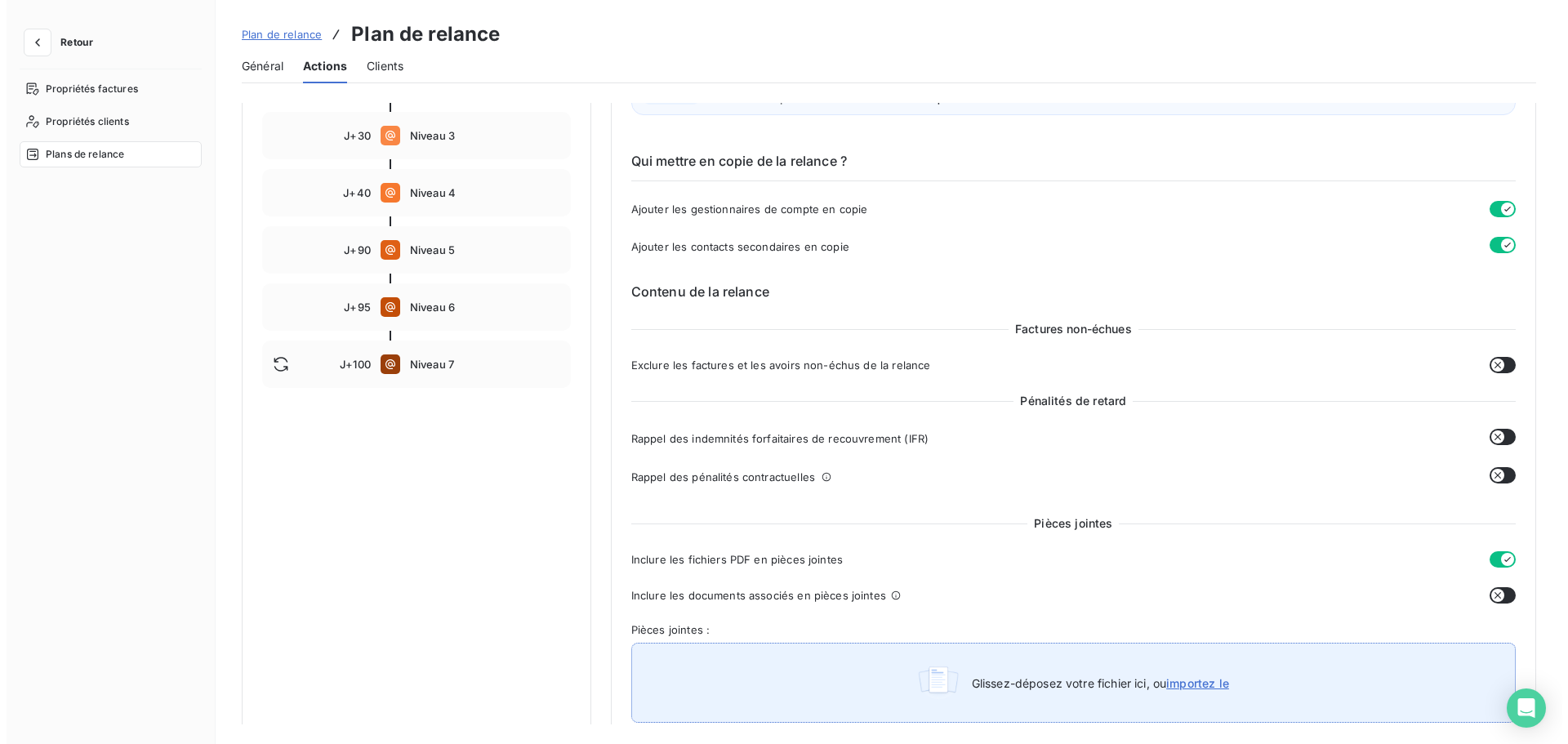
scroll to position [81, 0]
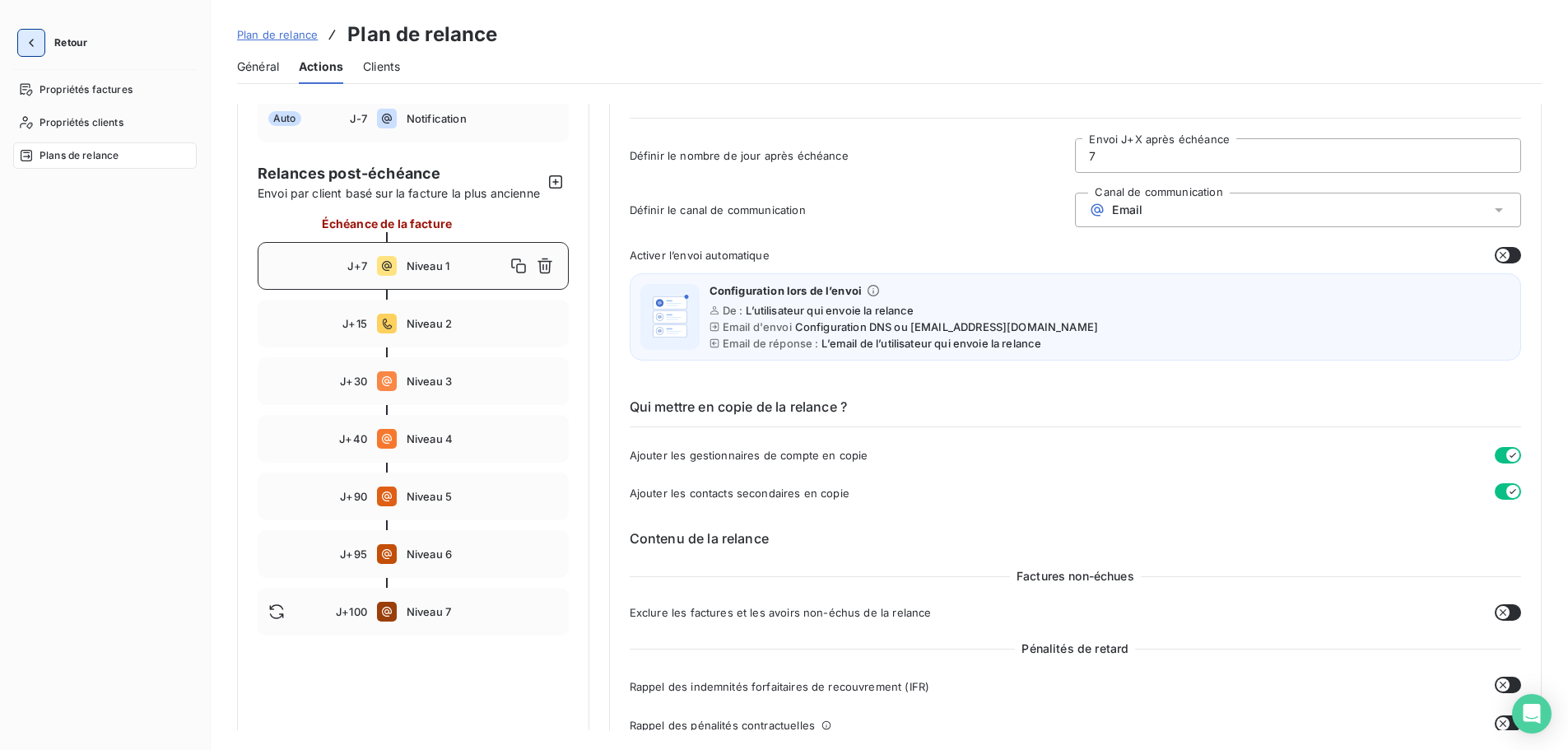
click at [19, 42] on button "button" at bounding box center [32, 43] width 27 height 27
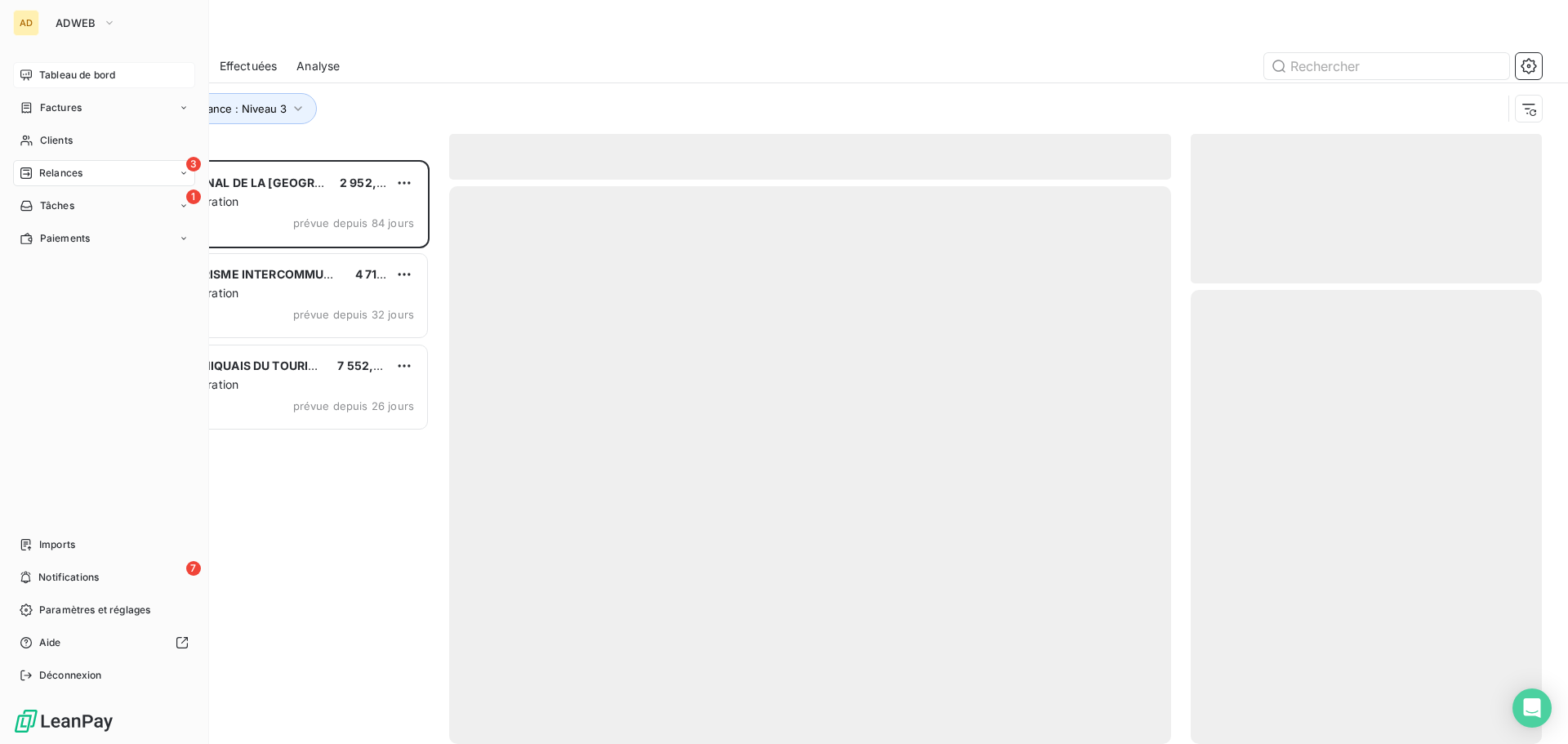
scroll to position [571, 339]
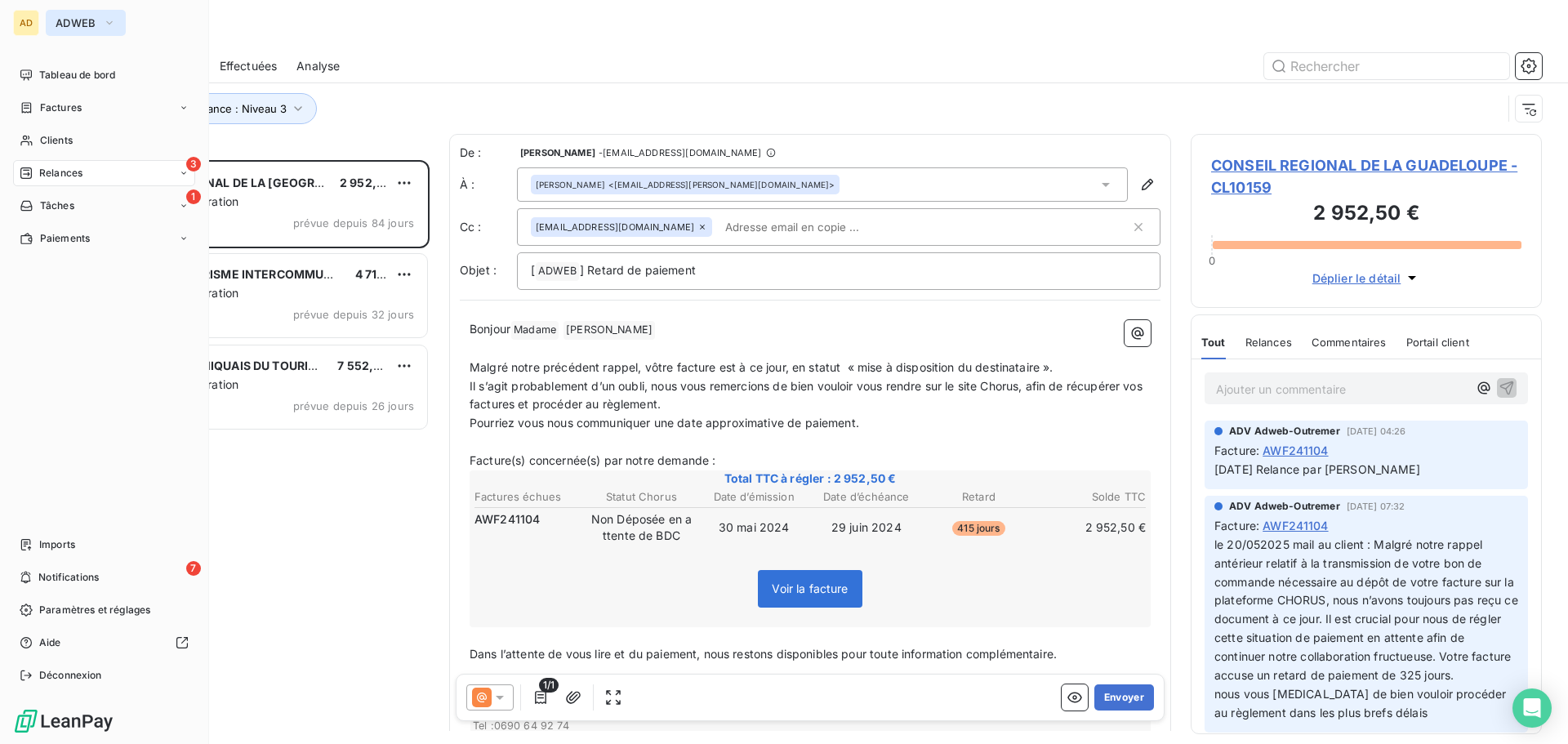
drag, startPoint x: 124, startPoint y: 29, endPoint x: 115, endPoint y: 35, distance: 10.8
click at [124, 29] on button "ADWEB" at bounding box center [85, 23] width 80 height 26
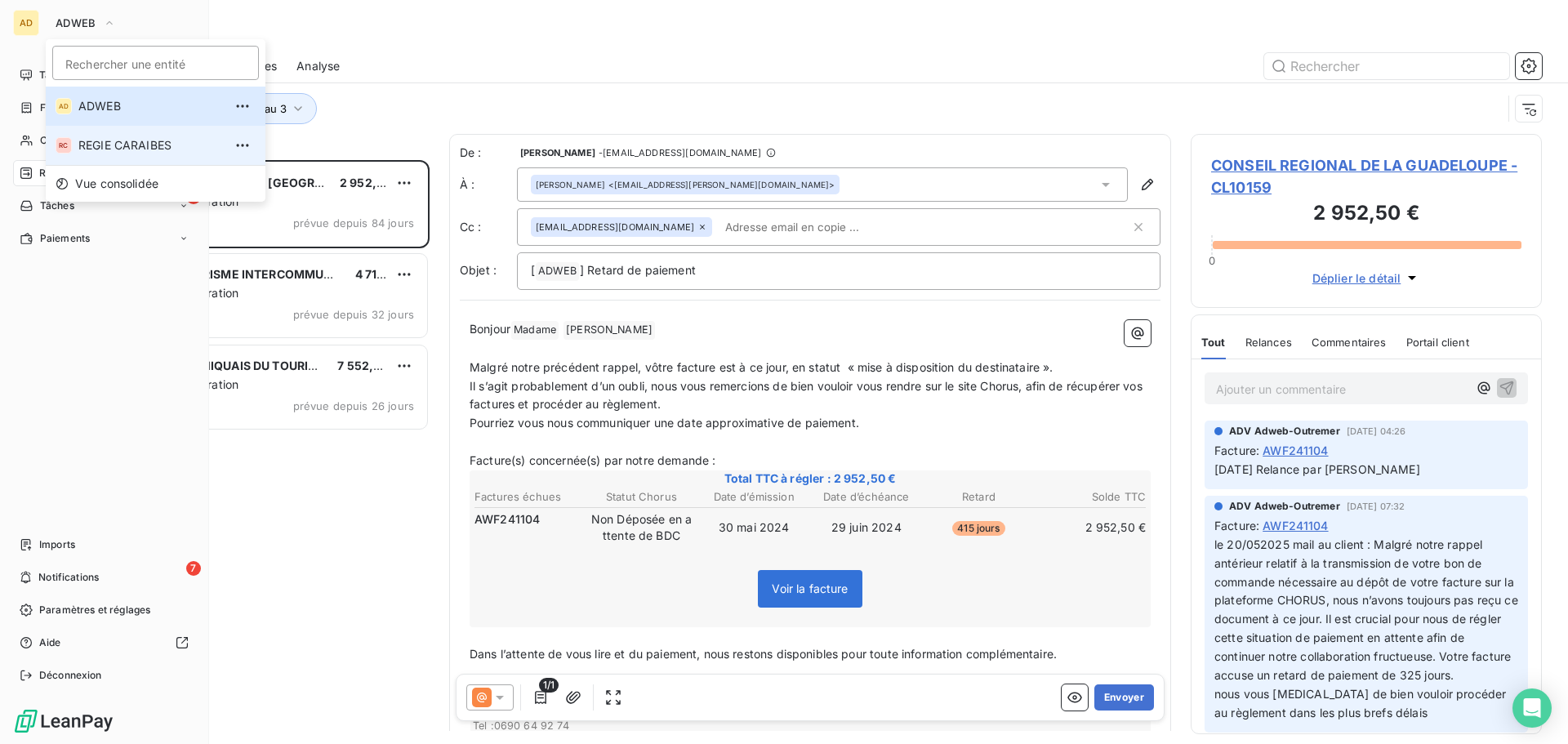
click at [78, 142] on span "REGIE CARAIBES" at bounding box center [150, 145] width 145 height 17
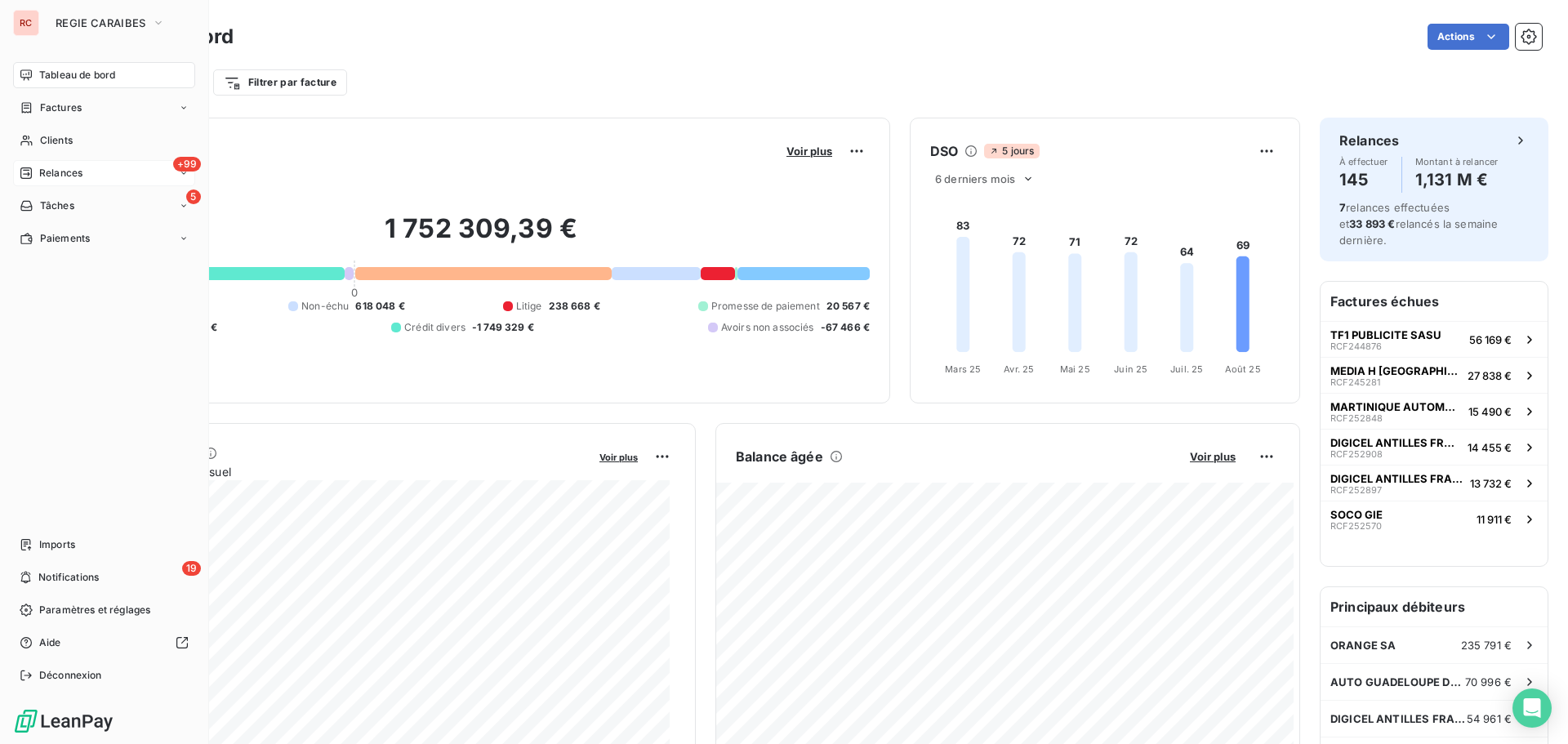
click at [53, 171] on span "Relances" at bounding box center [60, 173] width 43 height 15
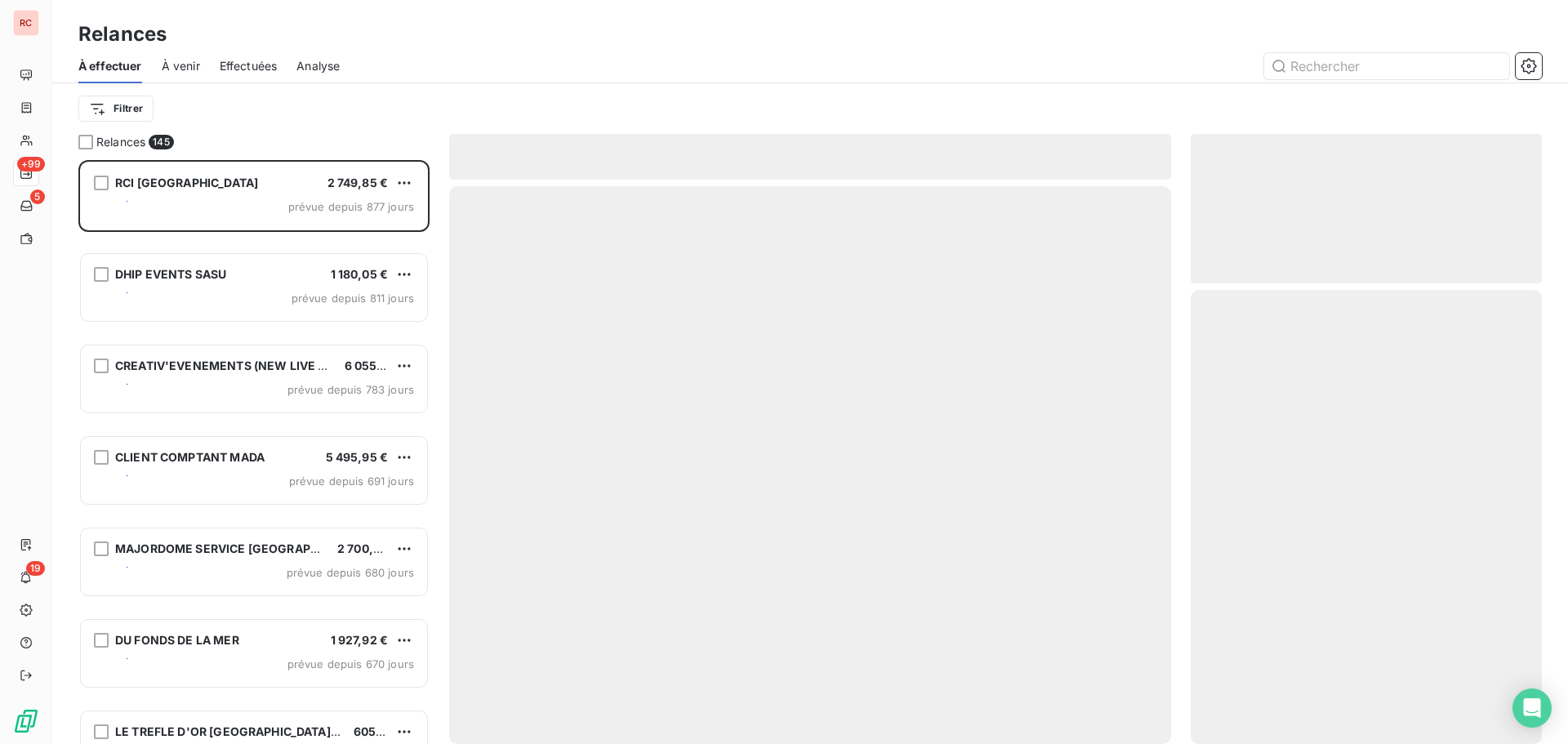
scroll to position [571, 339]
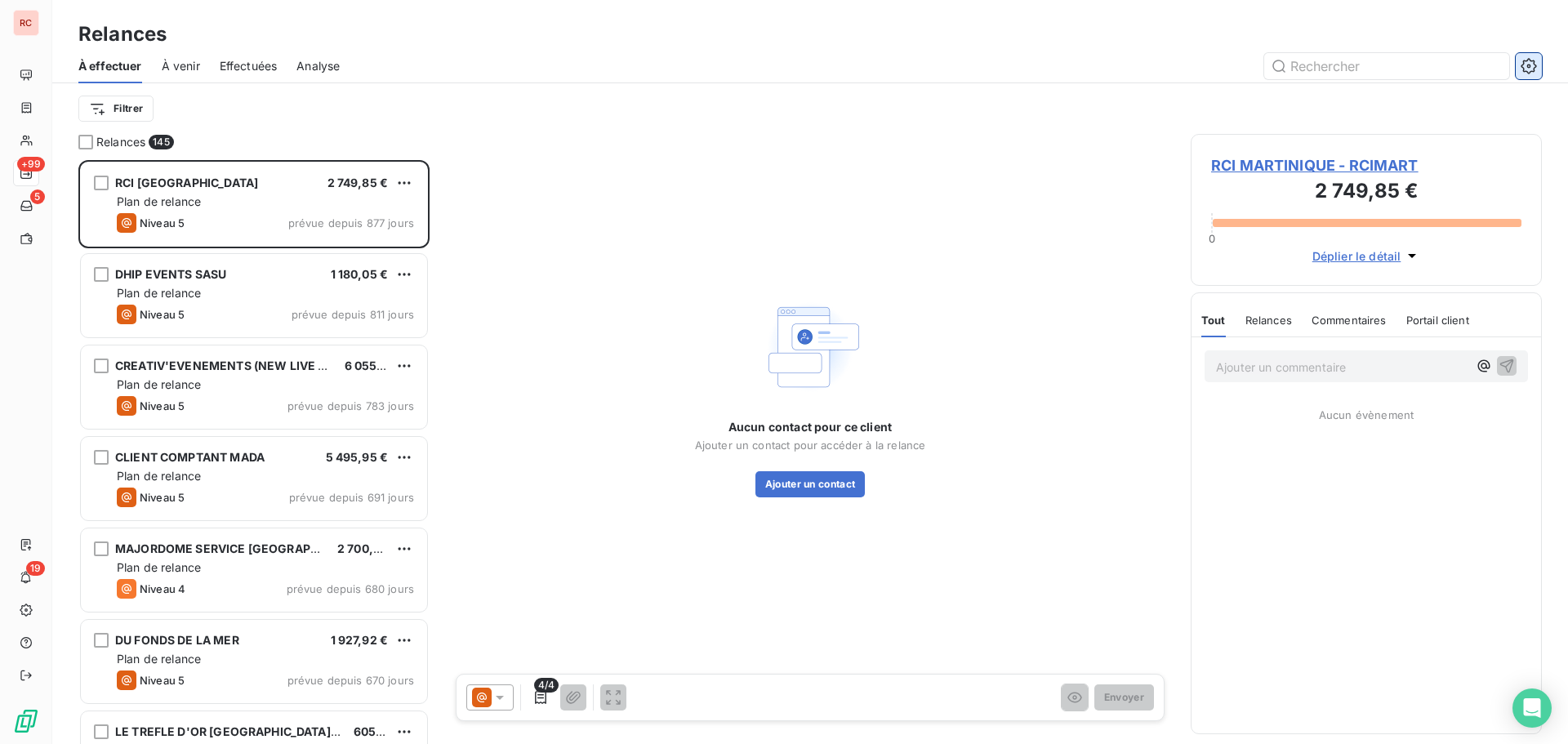
click at [1516, 67] on button "button" at bounding box center [1529, 67] width 26 height 26
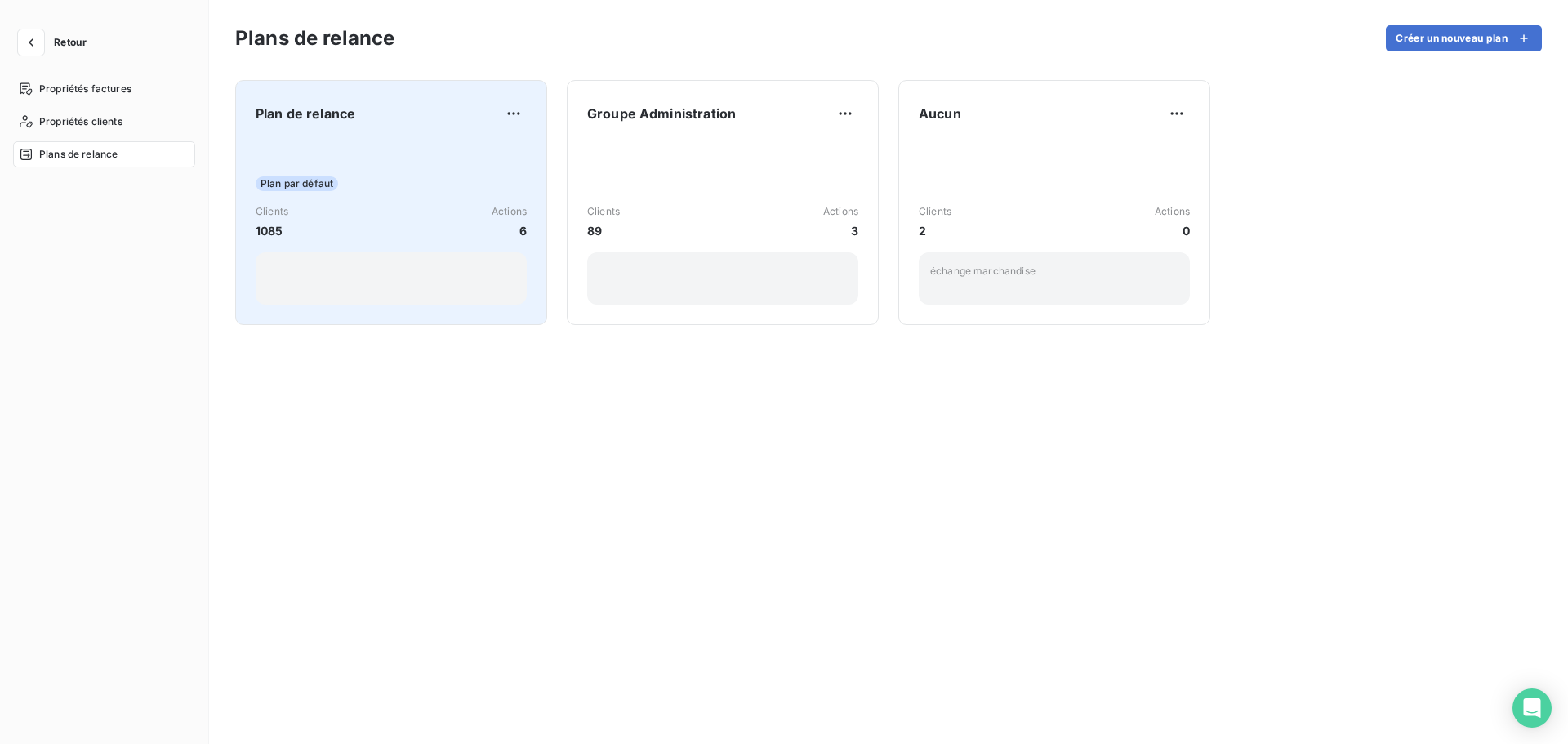
click at [469, 191] on div "Plan par défaut Clients 1085 Actions 6" at bounding box center [391, 222] width 271 height 165
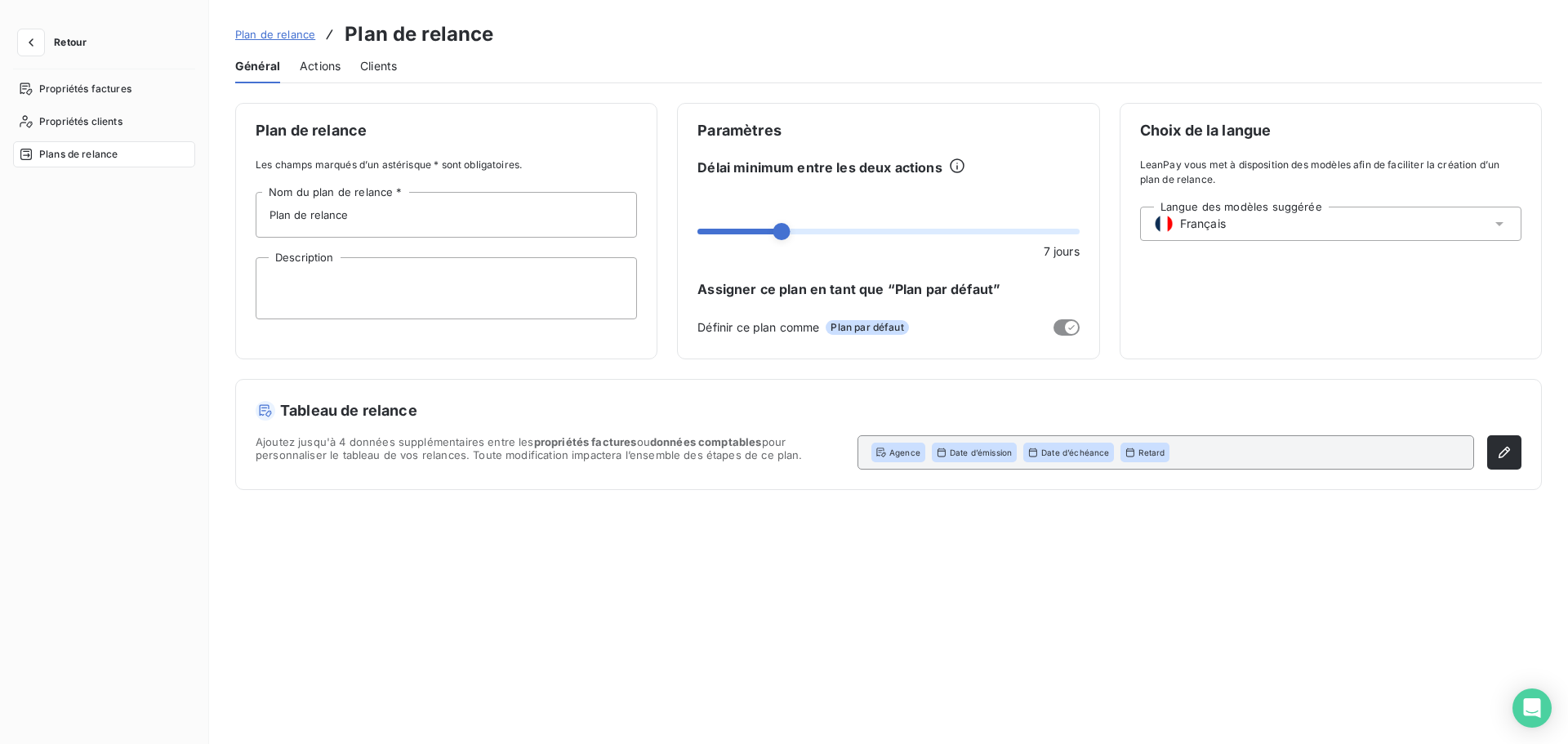
click at [319, 151] on div "Plan de relance Les champs marqués d’un astérisque * sont obligatoires. Plan de…" at bounding box center [446, 230] width 422 height 257
click at [298, 65] on div "Général Actions Clients" at bounding box center [888, 66] width 1307 height 34
click at [336, 73] on span "Actions" at bounding box center [320, 66] width 41 height 17
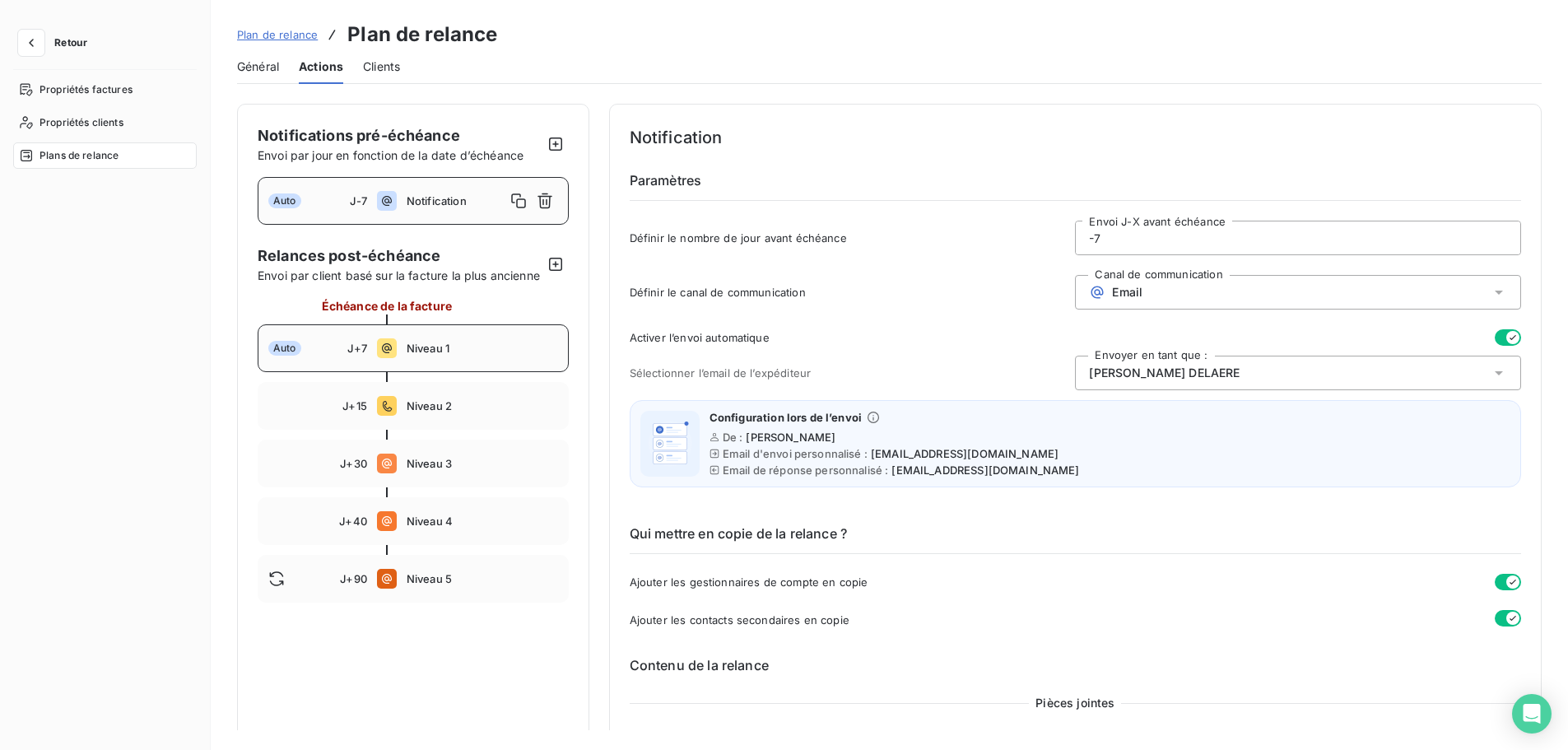
click at [404, 357] on div "Auto J+7 Niveau 1" at bounding box center [413, 348] width 311 height 48
type input "7"
click at [1507, 338] on icon "button" at bounding box center [1513, 337] width 13 height 13
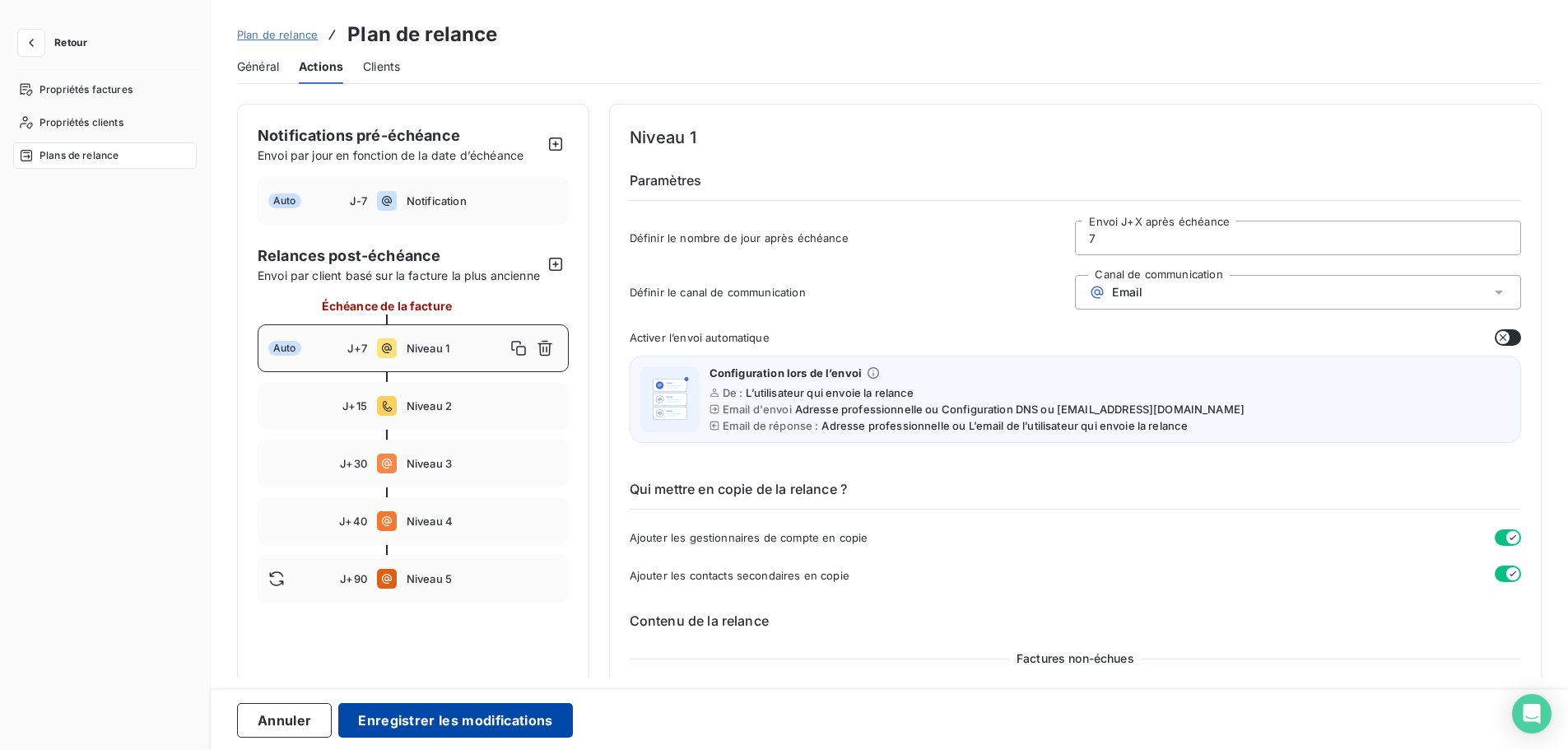
click at [460, 714] on button "Enregistrer les modifications" at bounding box center [455, 720] width 234 height 34
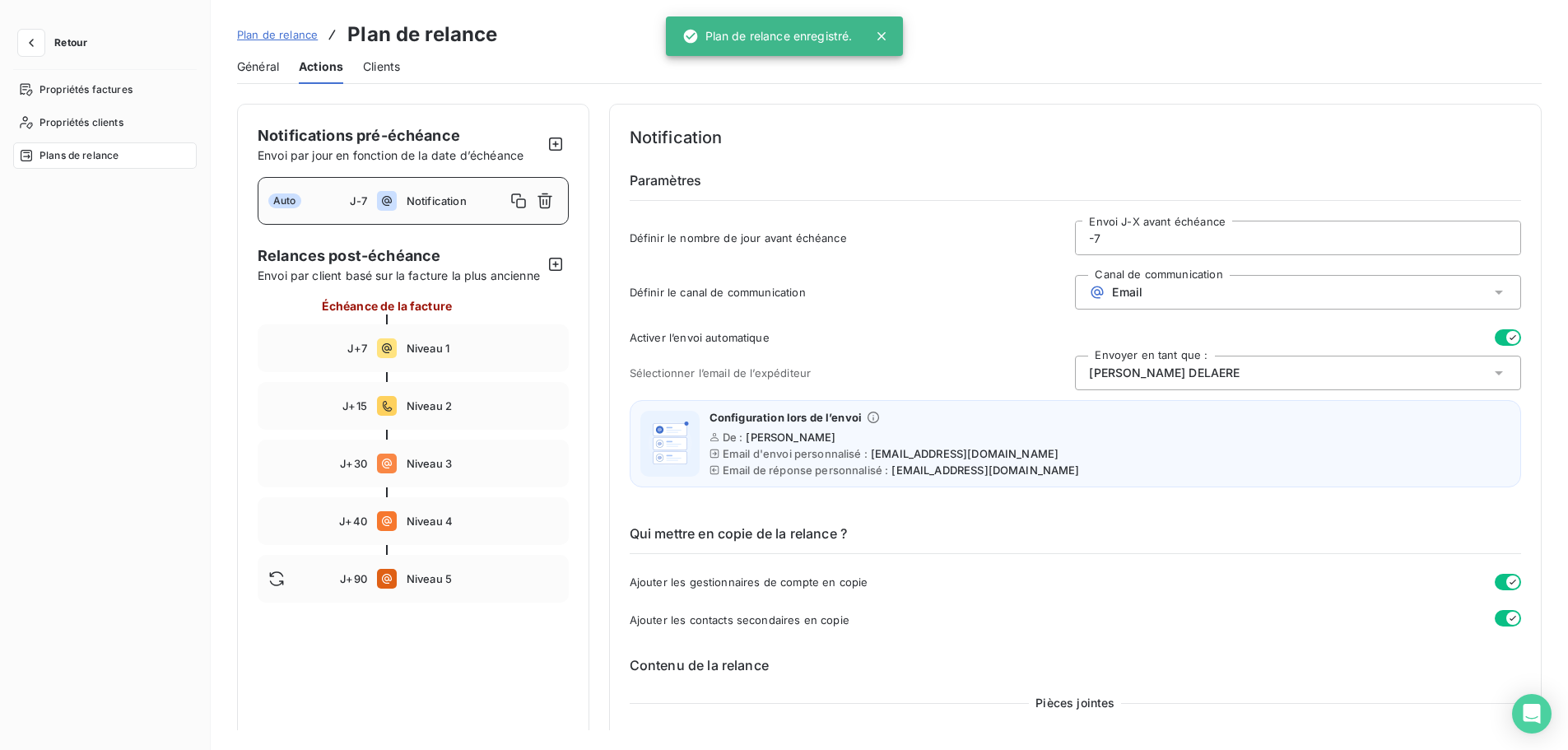
click at [246, 66] on span "Général" at bounding box center [258, 66] width 42 height 17
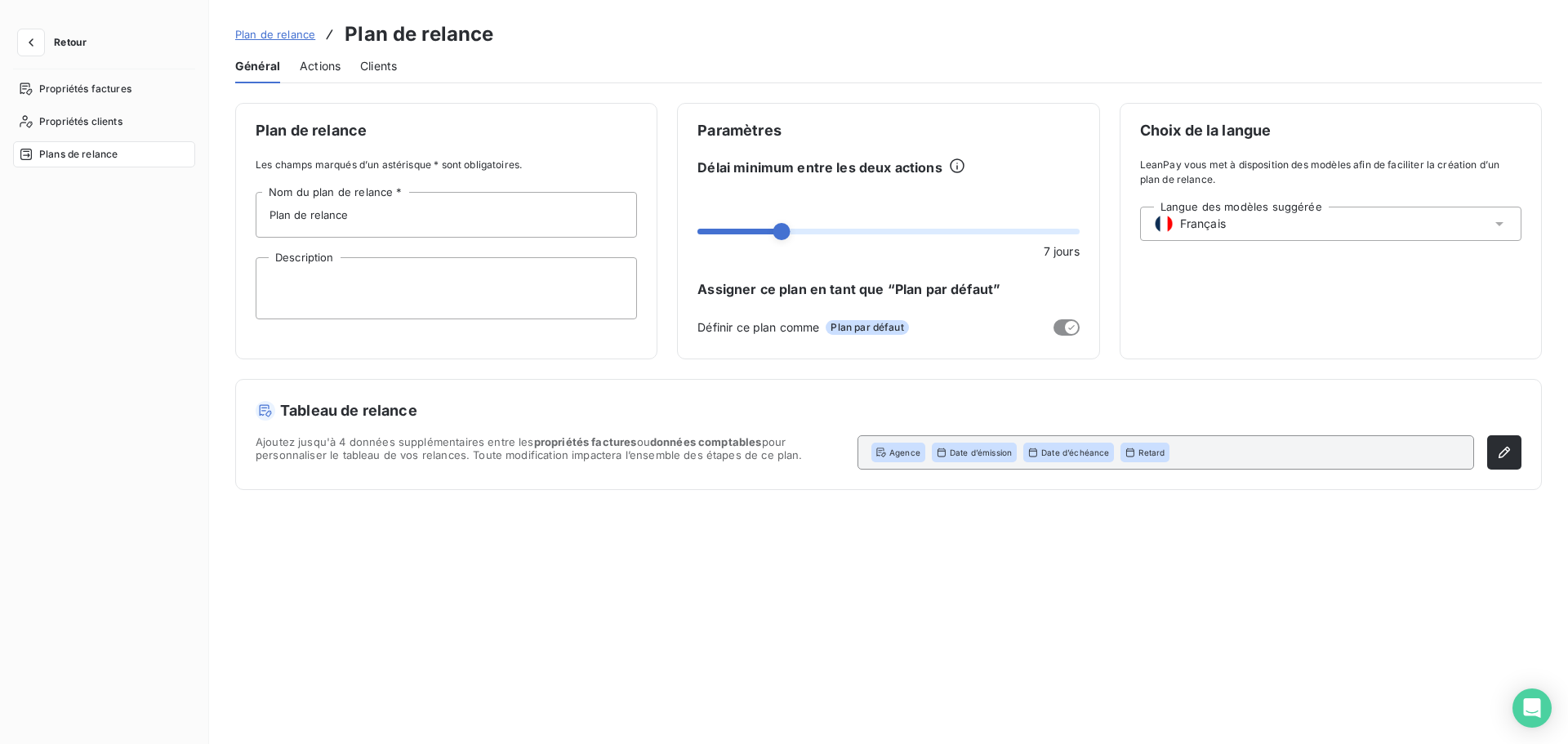
click at [305, 78] on div "Actions" at bounding box center [320, 66] width 41 height 34
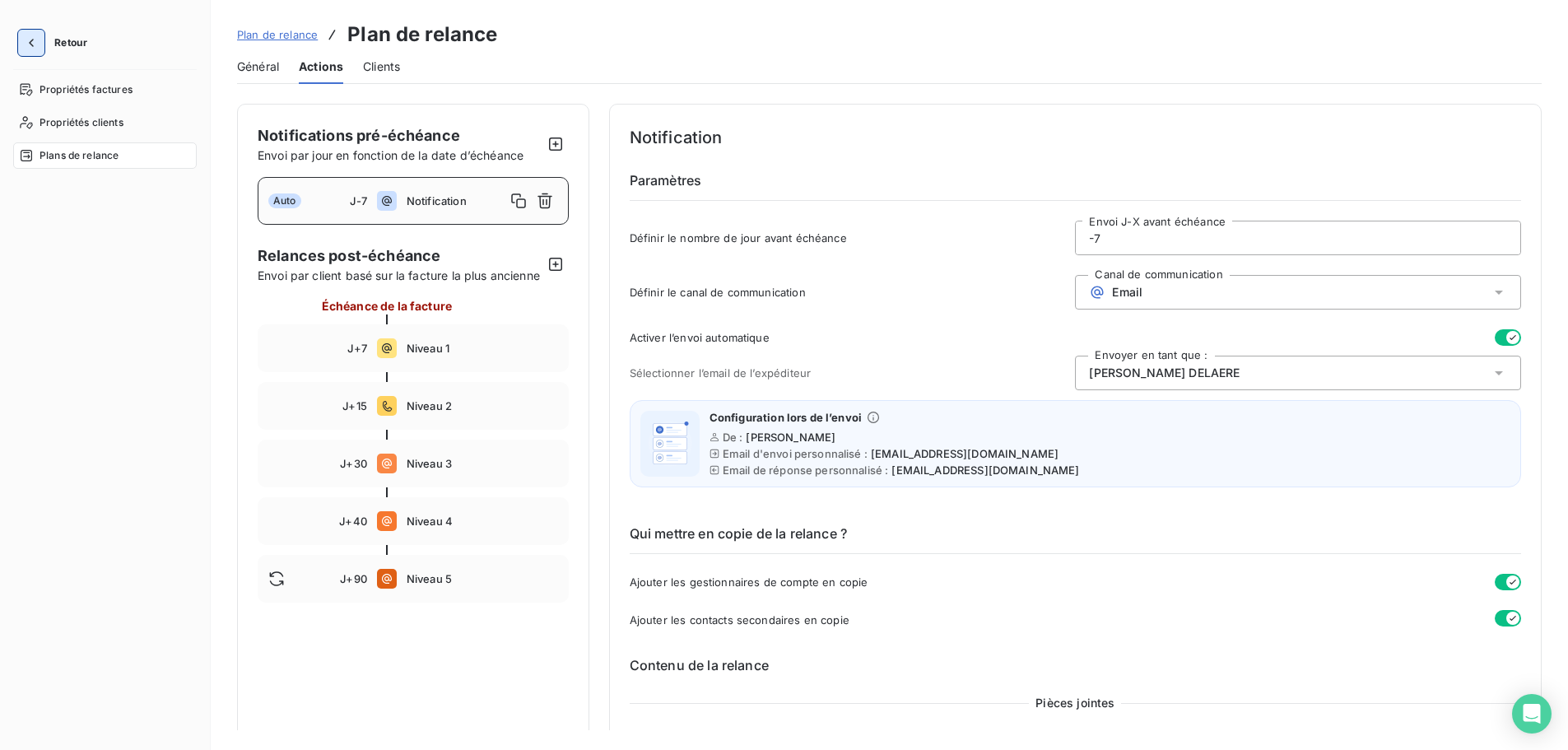
click at [38, 48] on icon "button" at bounding box center [31, 42] width 17 height 17
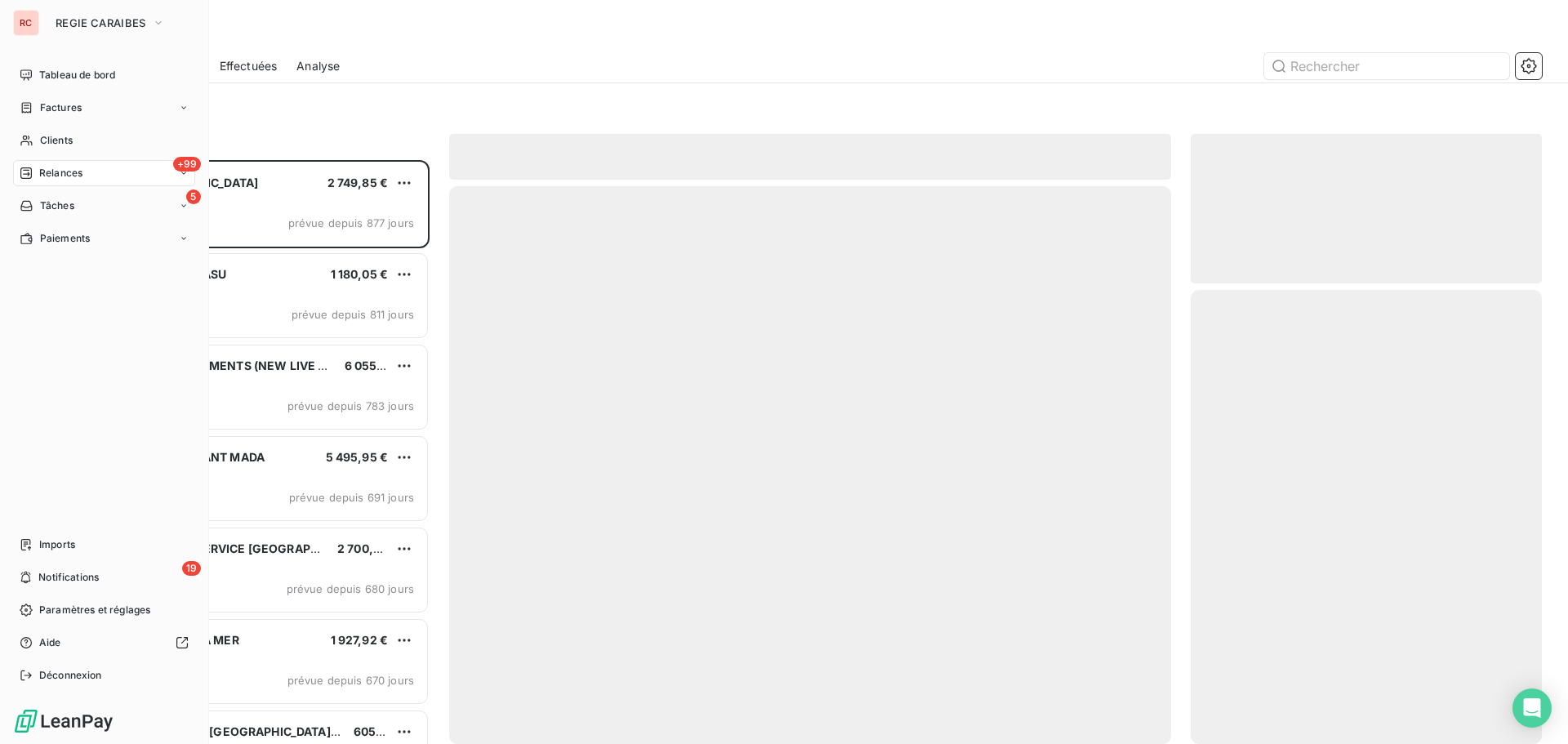
scroll to position [571, 339]
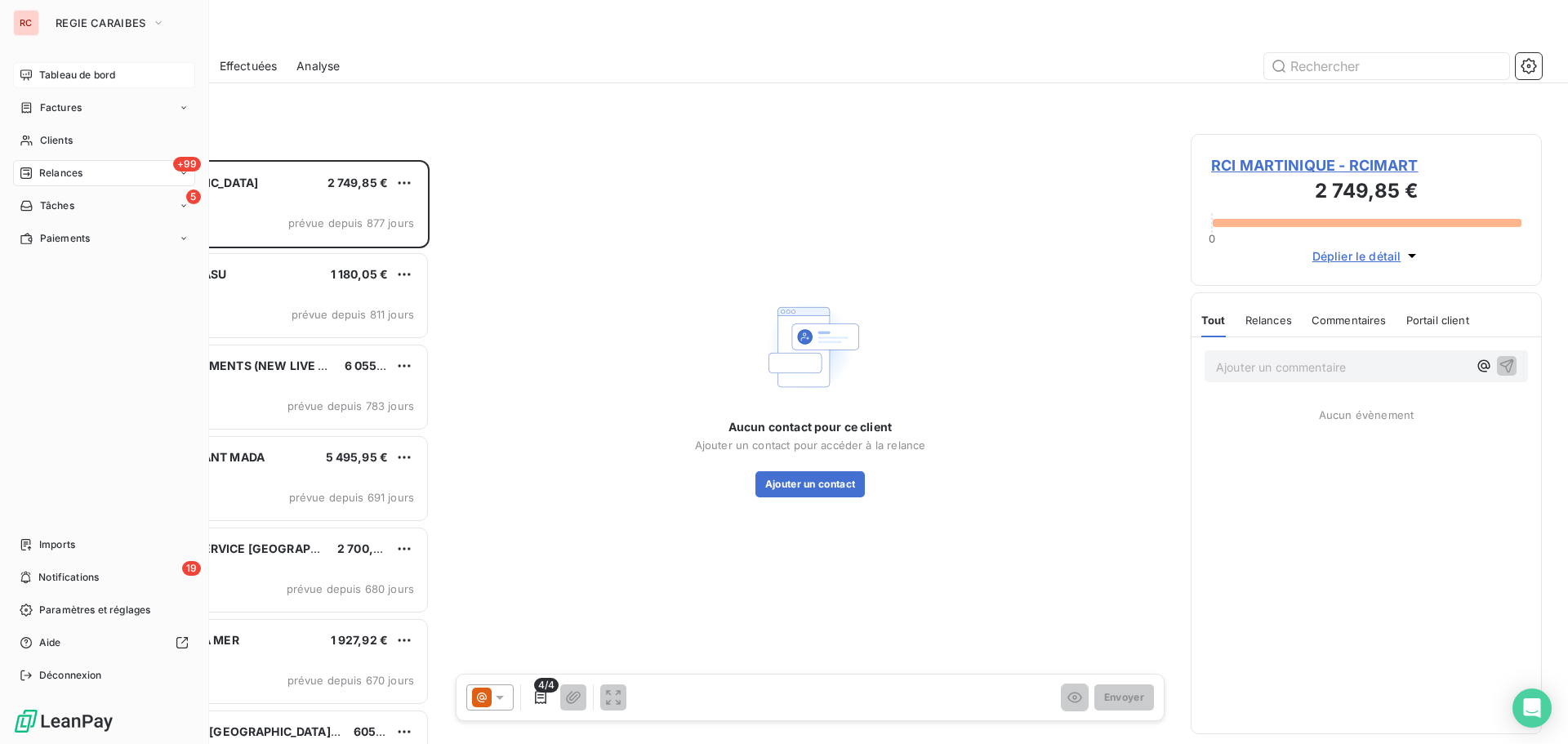
click at [38, 74] on div "Tableau de bord" at bounding box center [104, 75] width 182 height 26
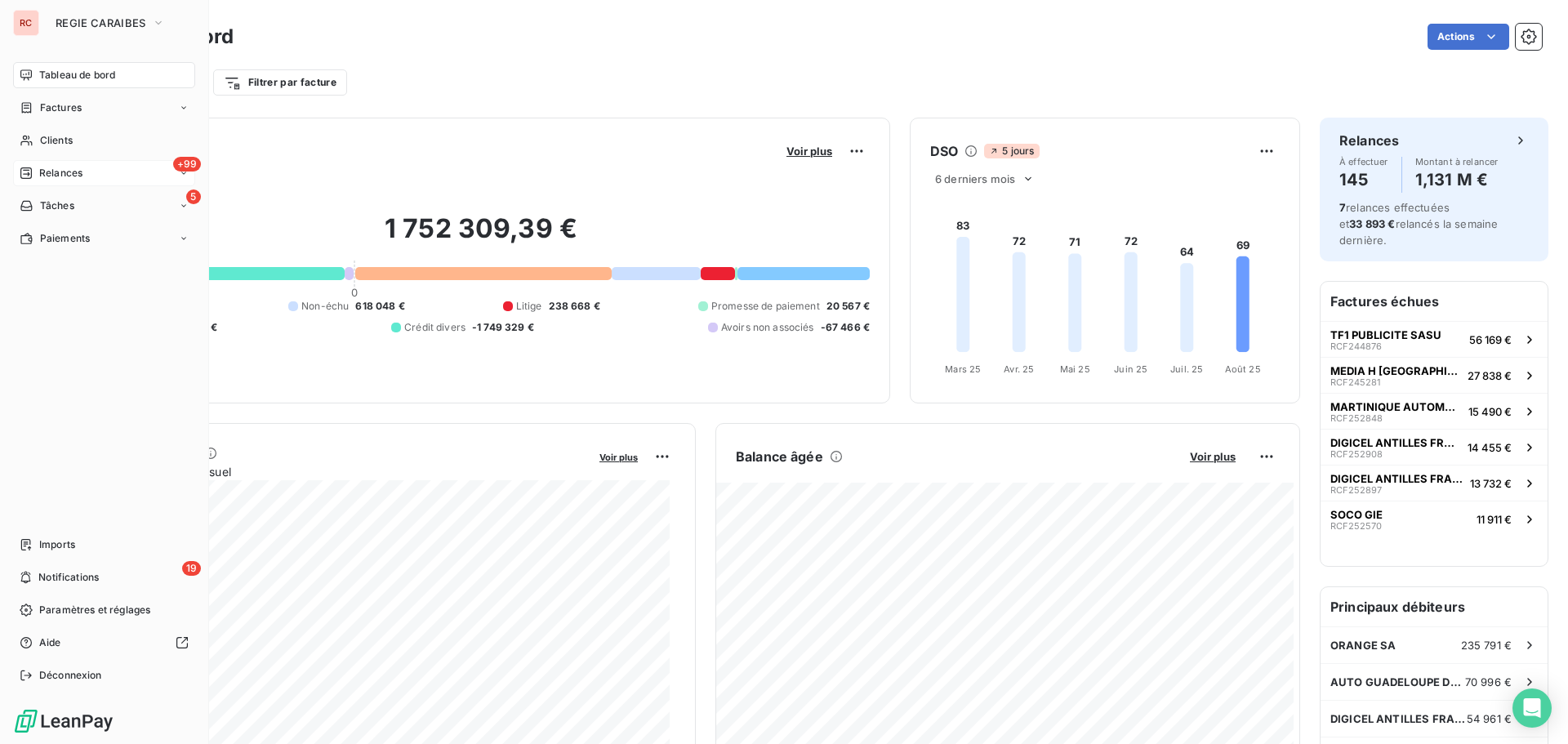
click at [43, 173] on span "Relances" at bounding box center [60, 173] width 43 height 15
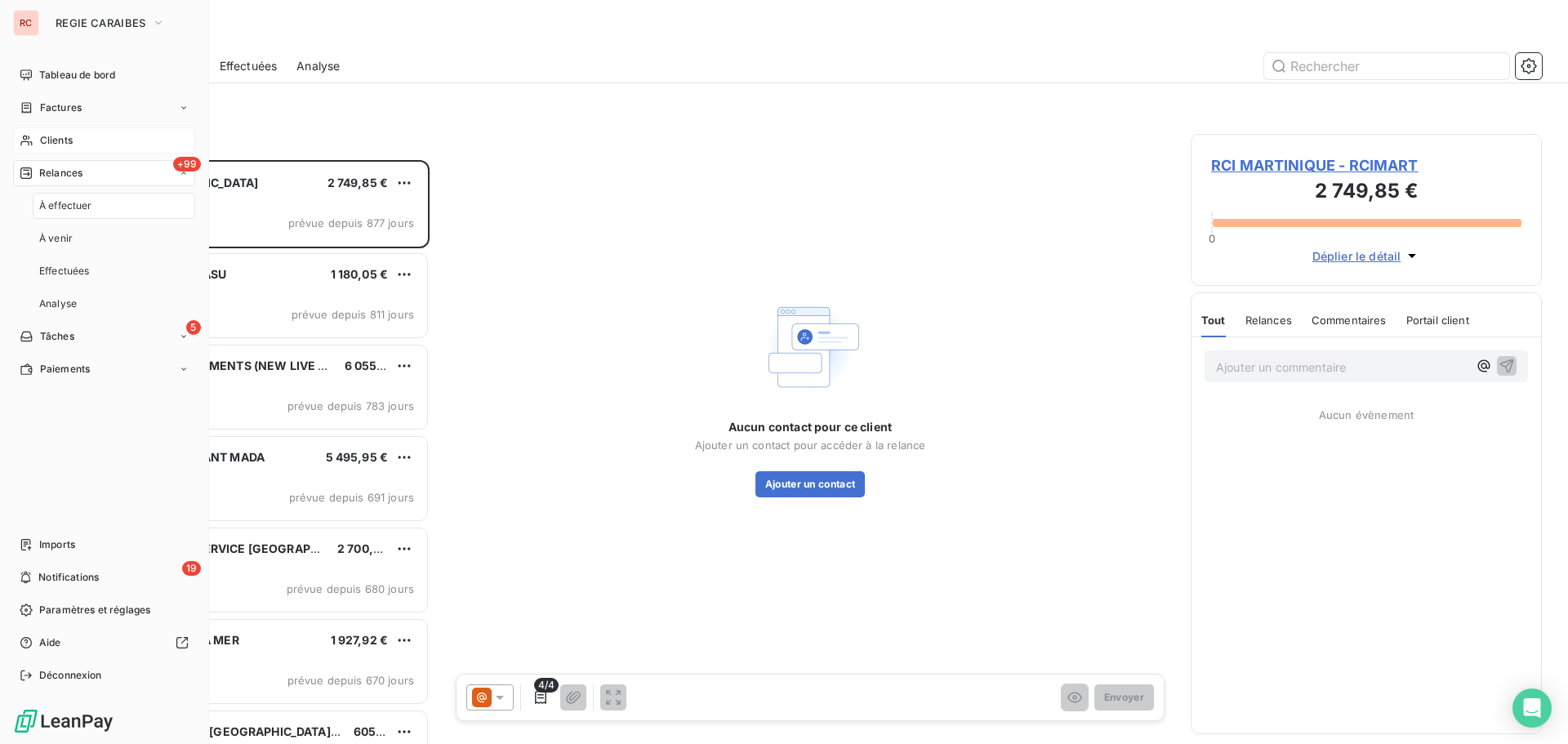
scroll to position [571, 339]
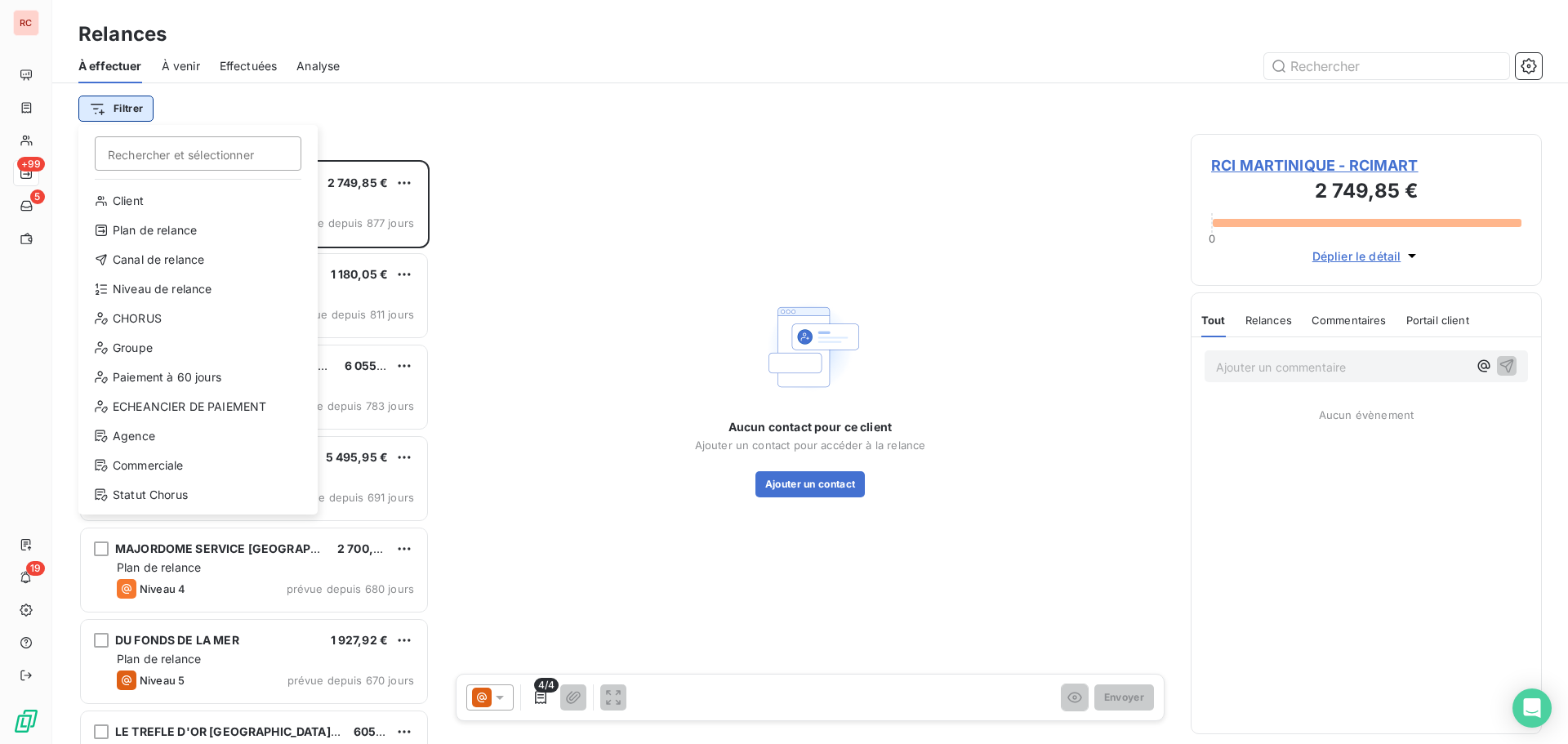
click at [118, 107] on html "RC +99 5 19 Relances À effectuer À venir Effectuées Analyse Filtrer Rechercher …" at bounding box center [784, 372] width 1568 height 744
click at [141, 289] on div "Niveau de relance" at bounding box center [198, 289] width 226 height 26
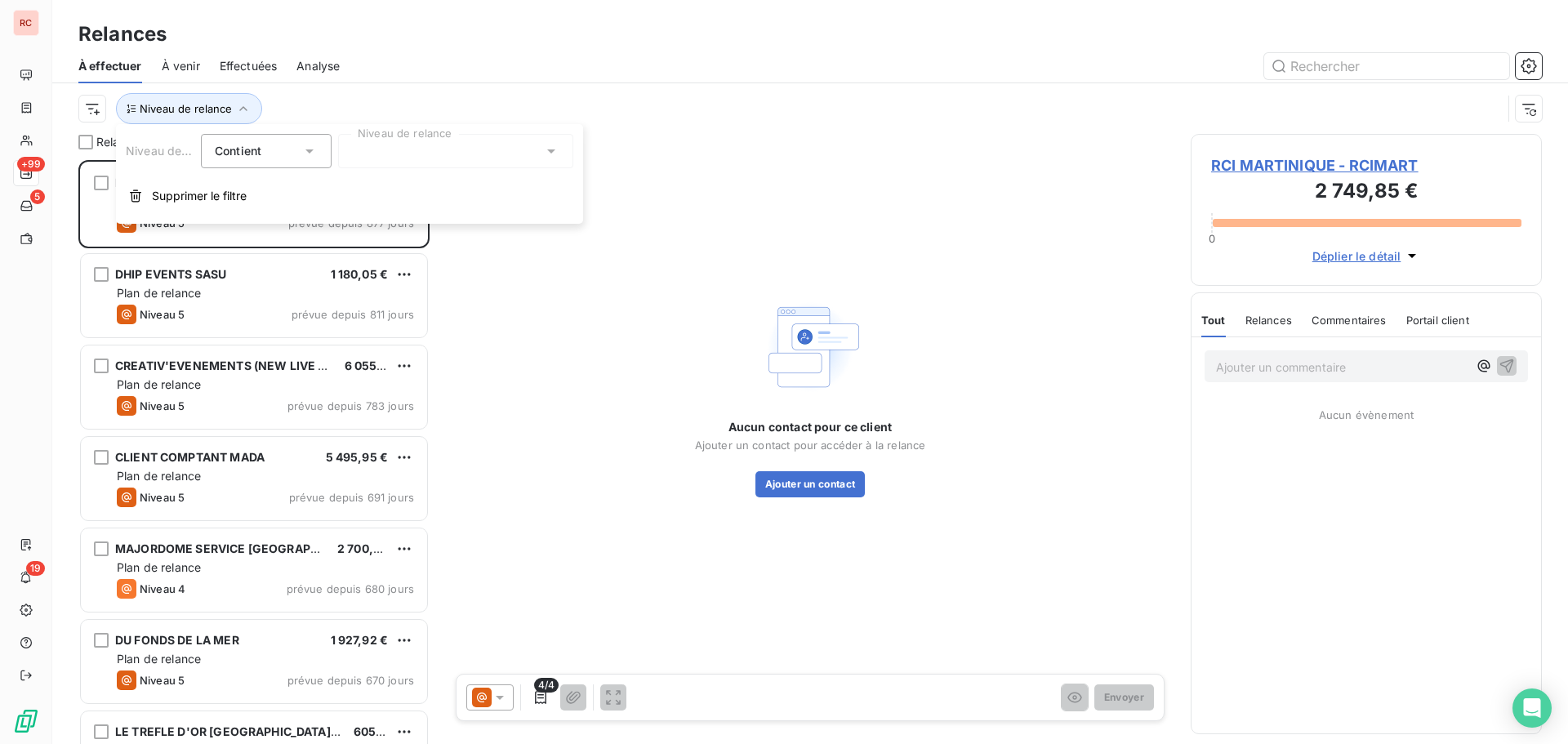
click at [550, 148] on icon at bounding box center [551, 151] width 17 height 17
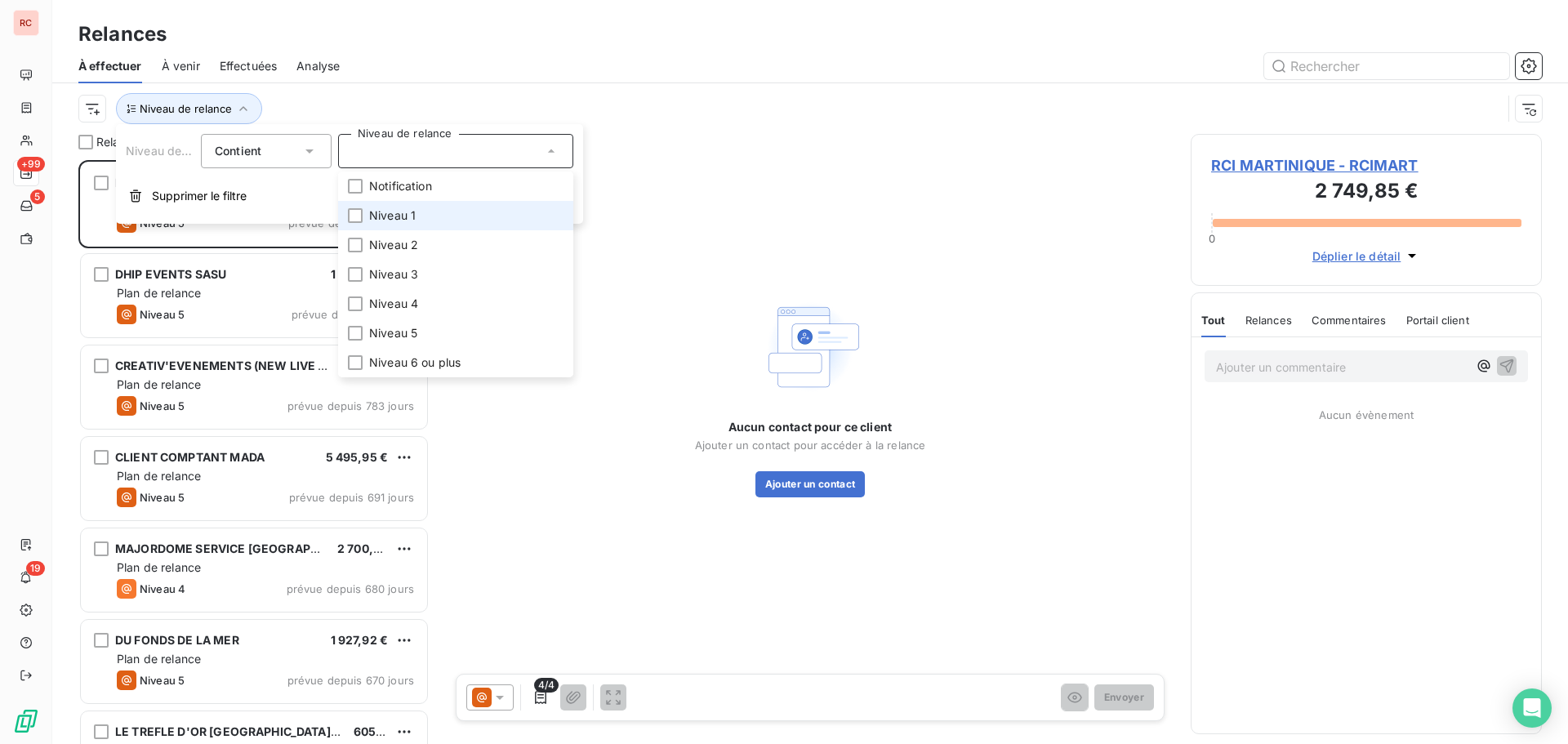
click at [399, 208] on span "Niveau 1" at bounding box center [392, 216] width 46 height 17
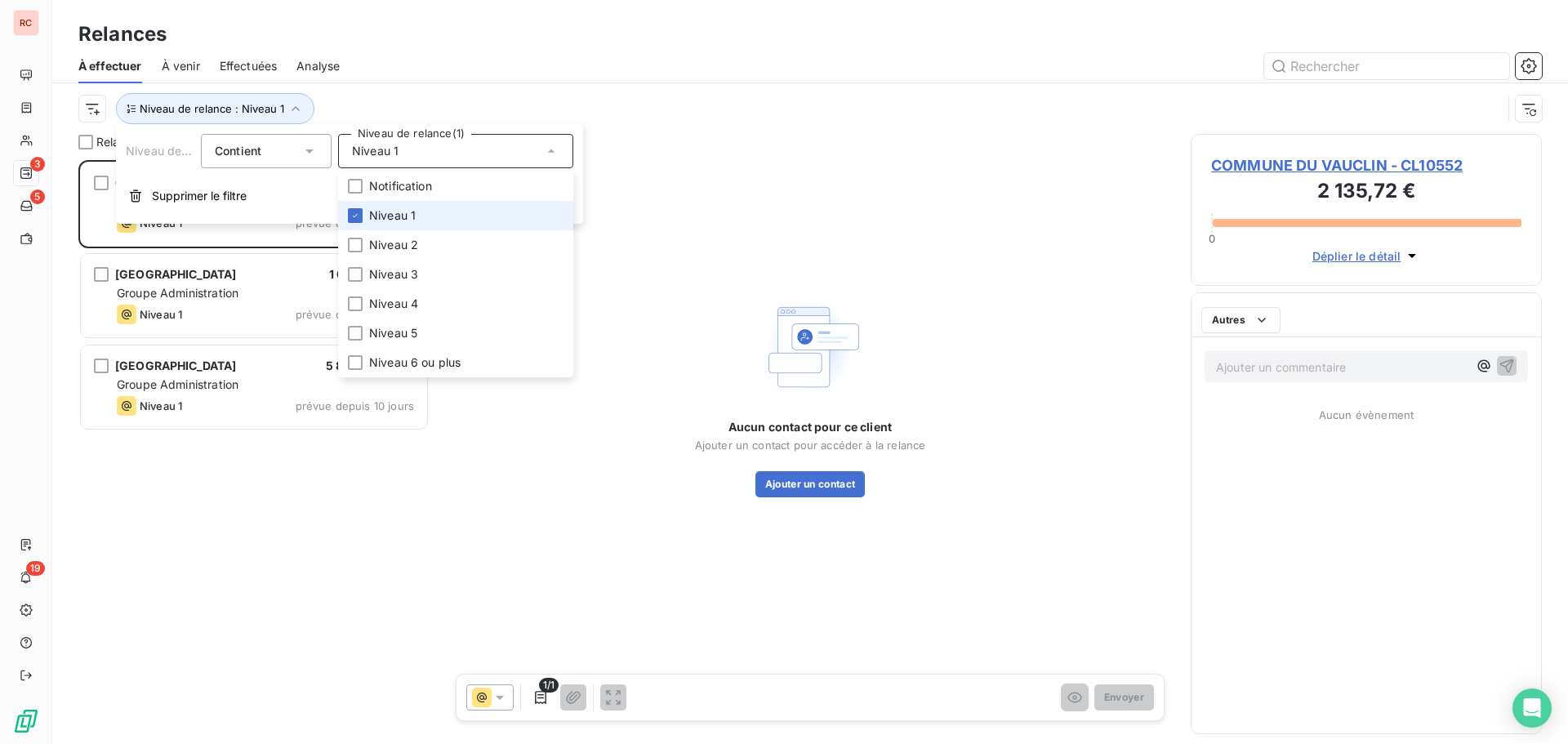
scroll to position [571, 339]
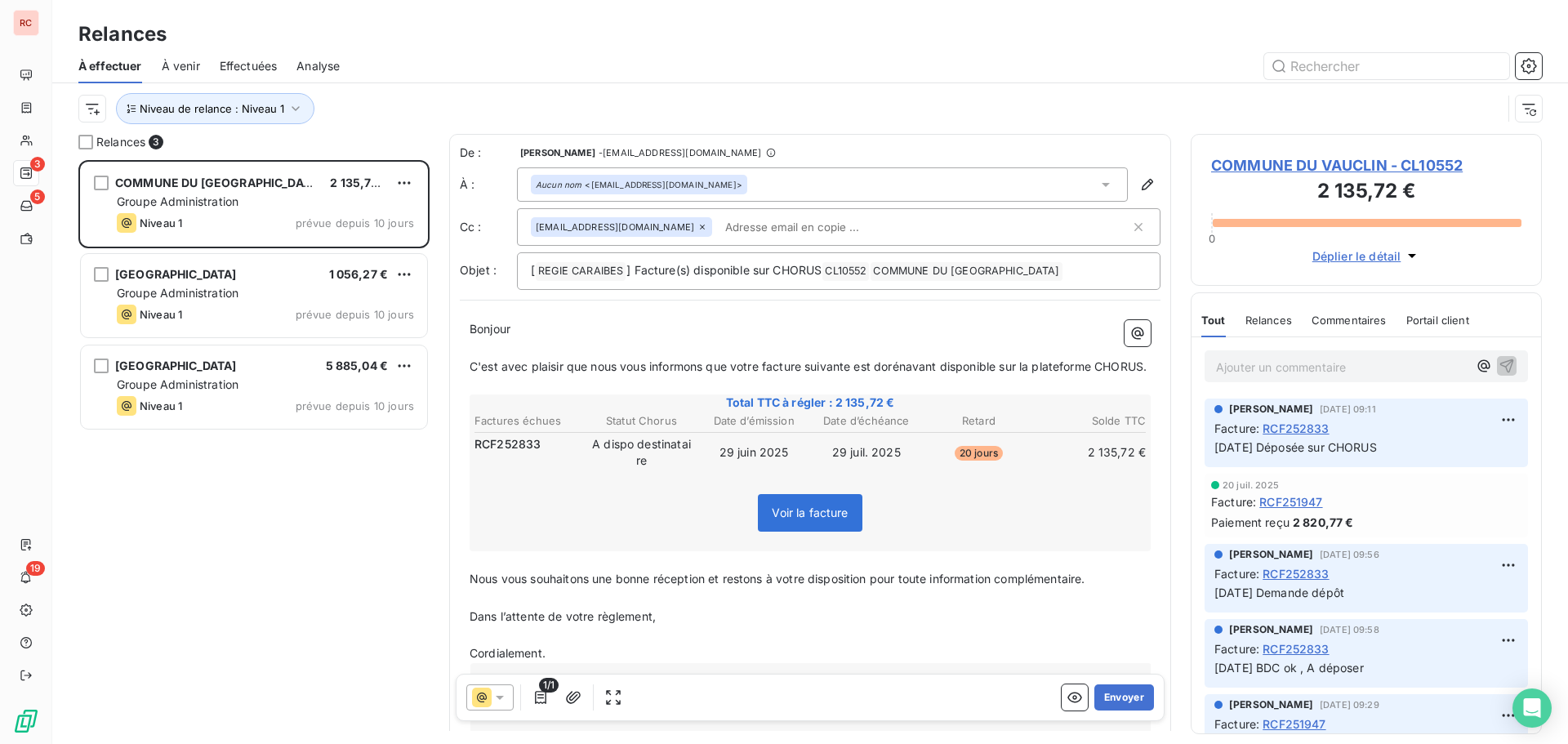
click at [574, 94] on div "Niveau de relance : Niveau 1" at bounding box center [790, 108] width 1423 height 31
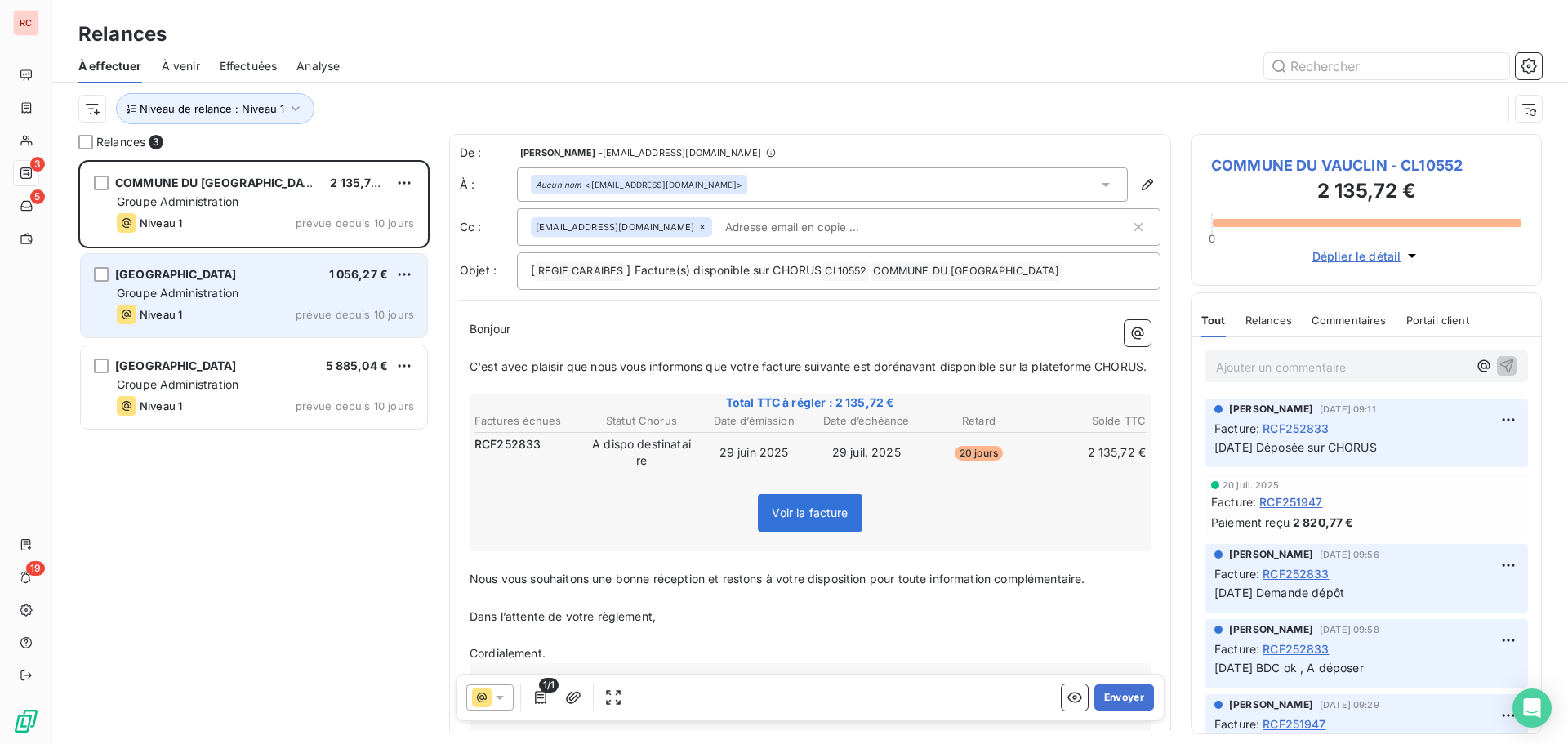
click at [321, 326] on div "MAIRIE DE PETIT BOURG 1 056,27 € Groupe Administration Niveau 1 prévue depuis 1…" at bounding box center [253, 295] width 346 height 83
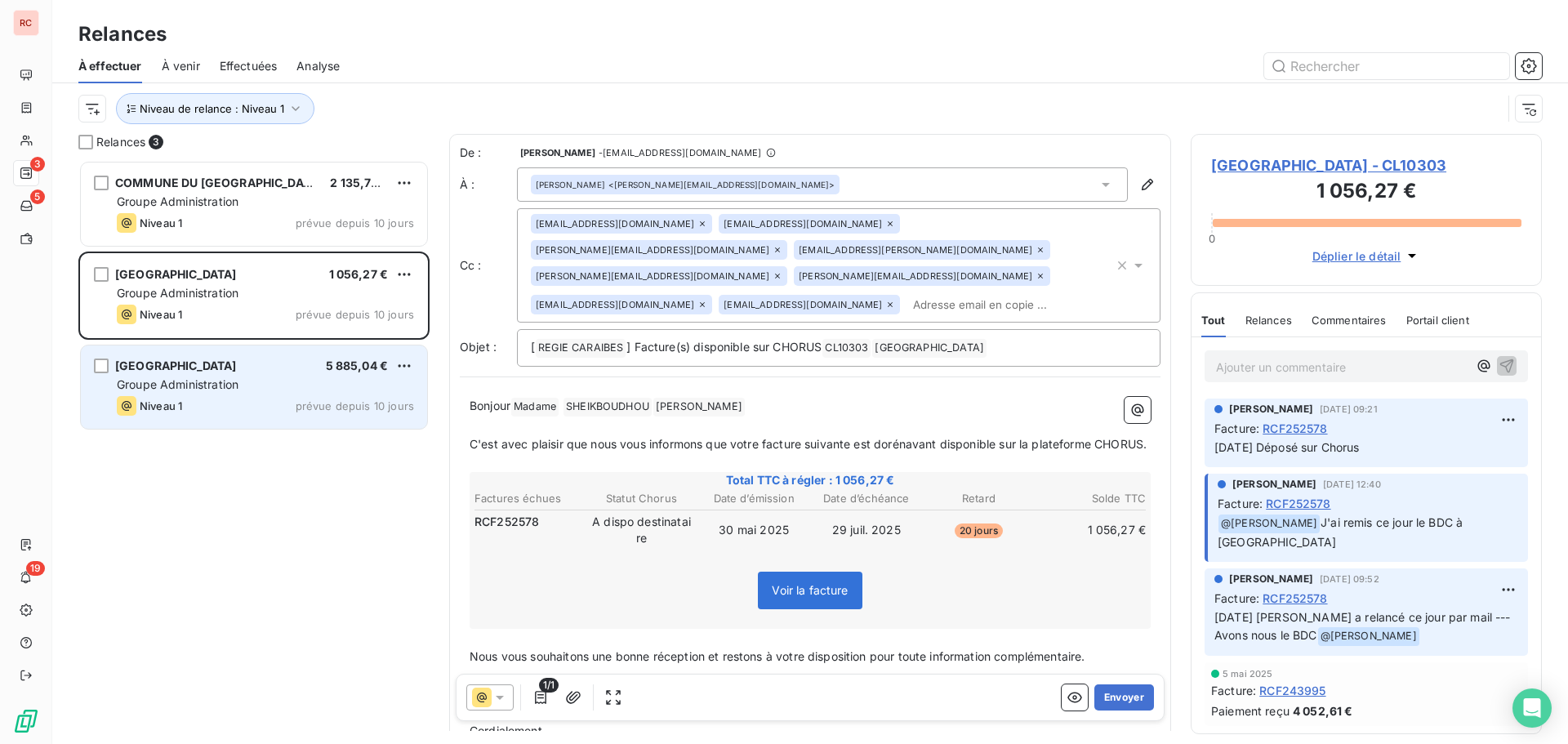
click at [284, 407] on div "Niveau 1 prévue depuis 10 jours" at bounding box center [265, 406] width 297 height 19
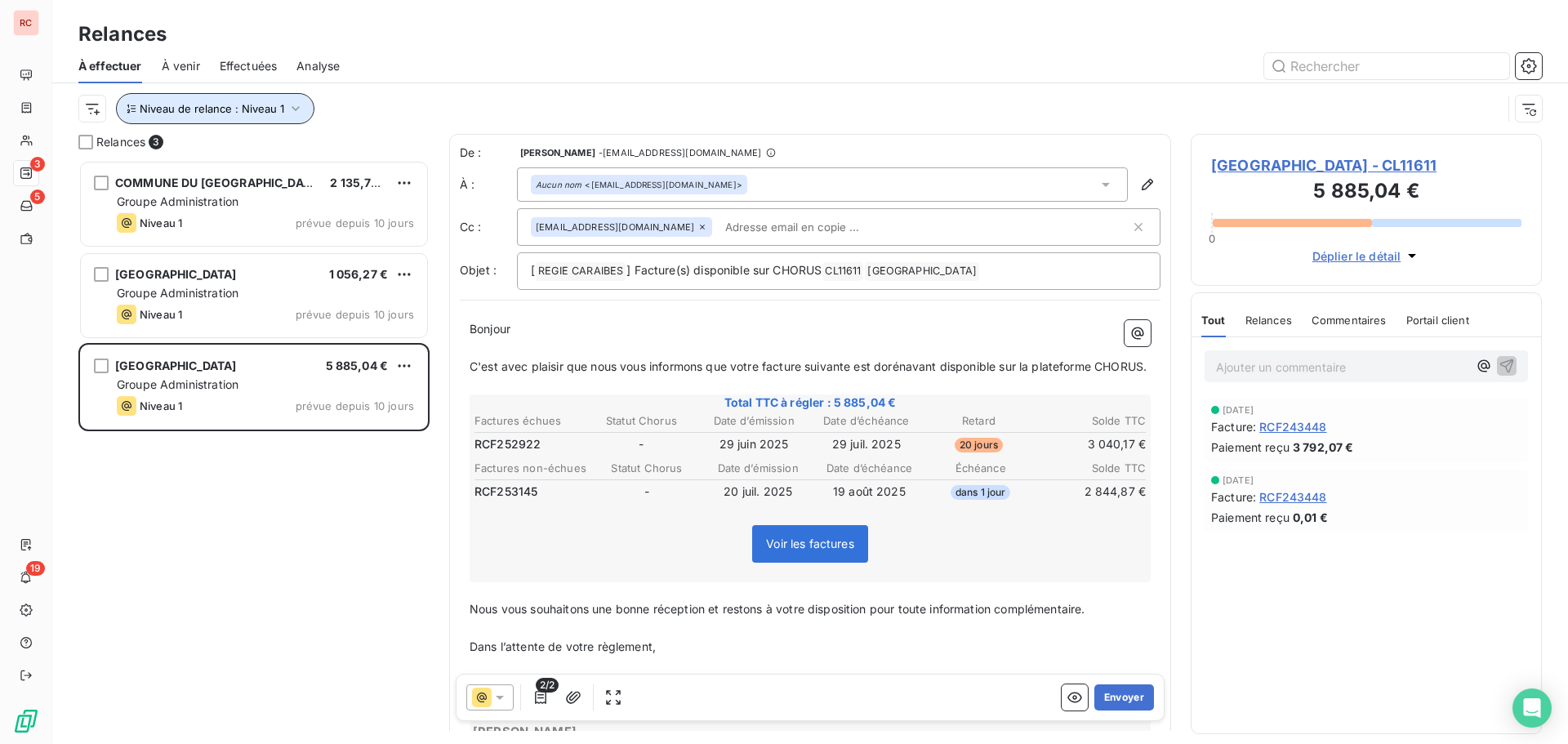
click at [297, 109] on icon "button" at bounding box center [295, 109] width 17 height 17
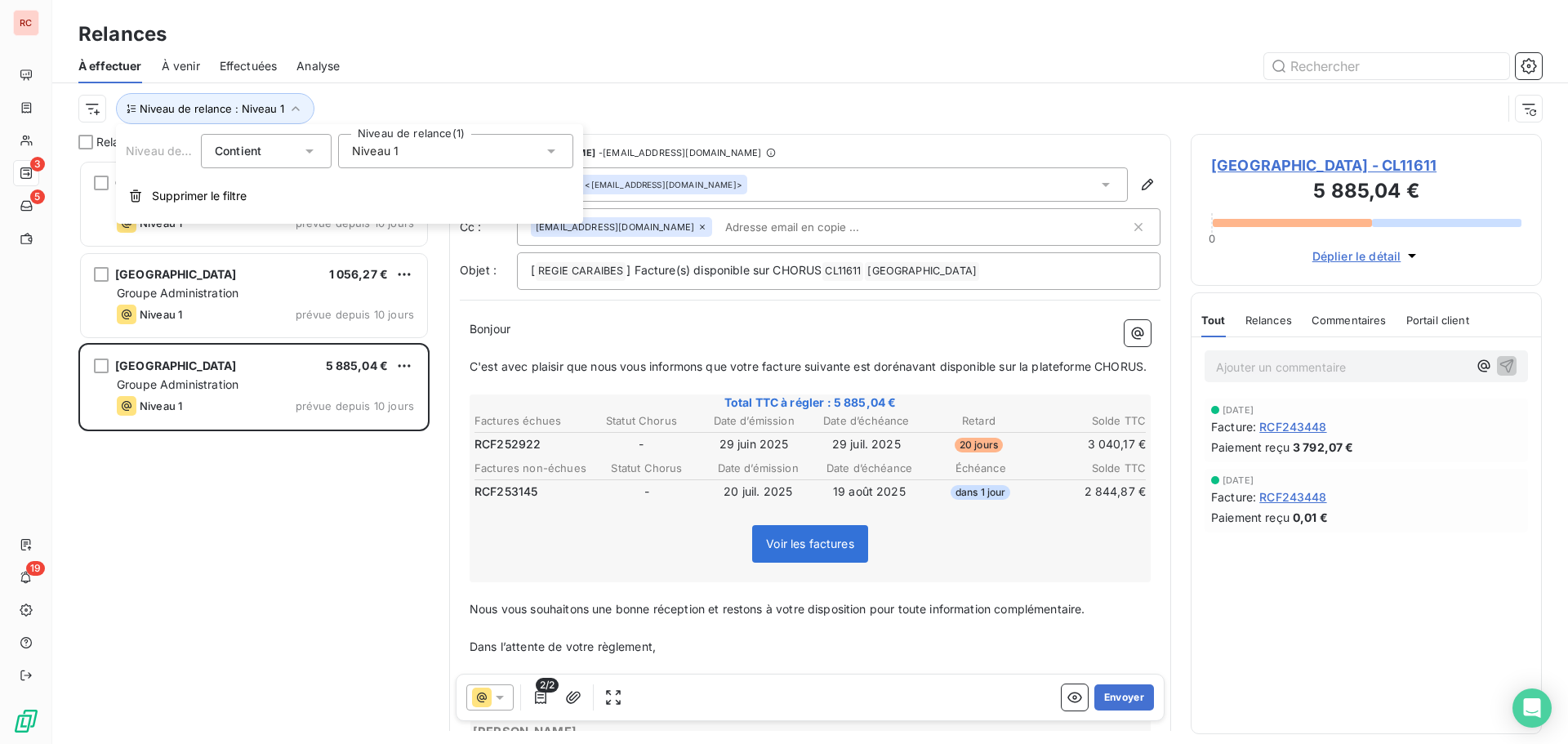
click at [557, 150] on icon at bounding box center [551, 151] width 17 height 17
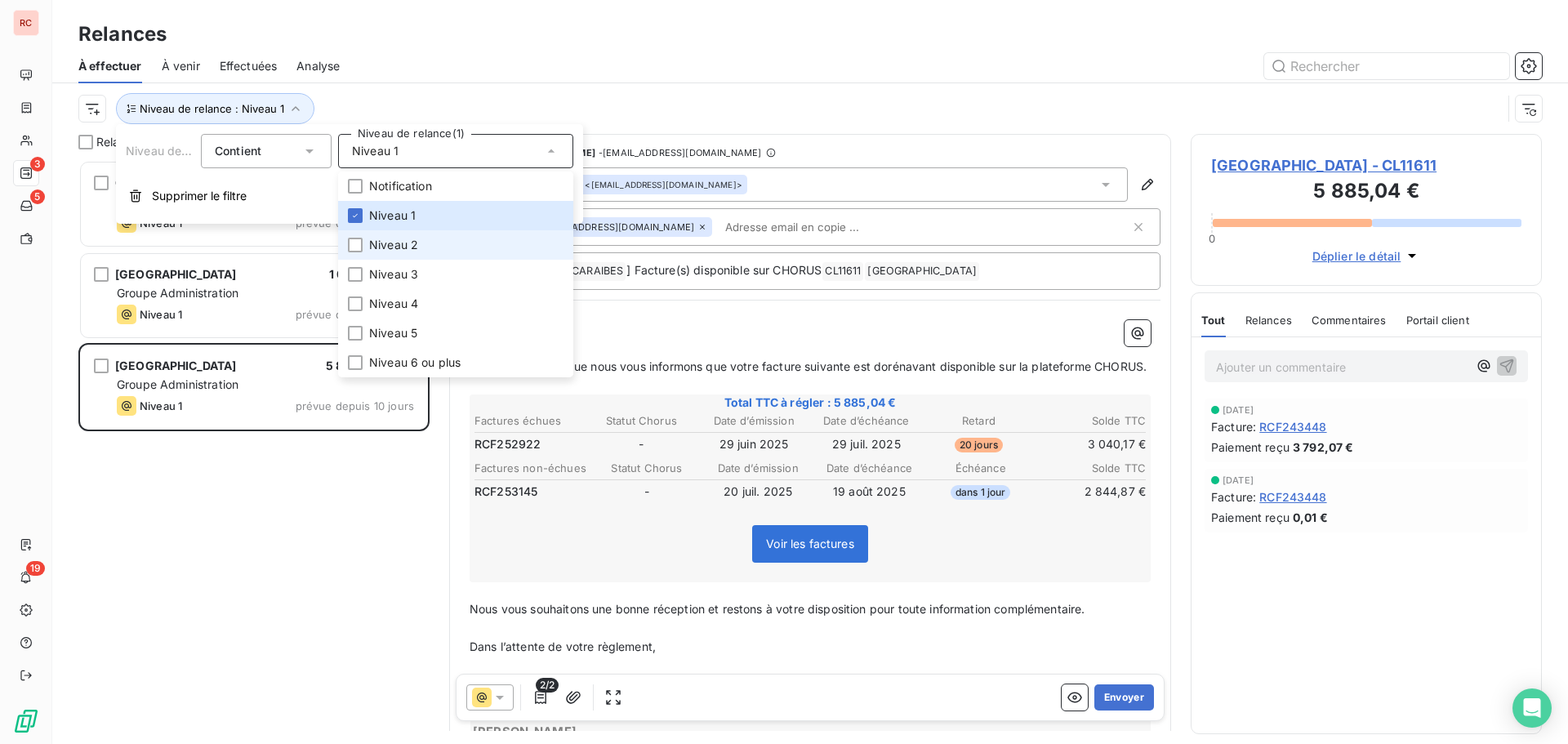
click at [415, 239] on span "Niveau 2" at bounding box center [394, 244] width 49 height 17
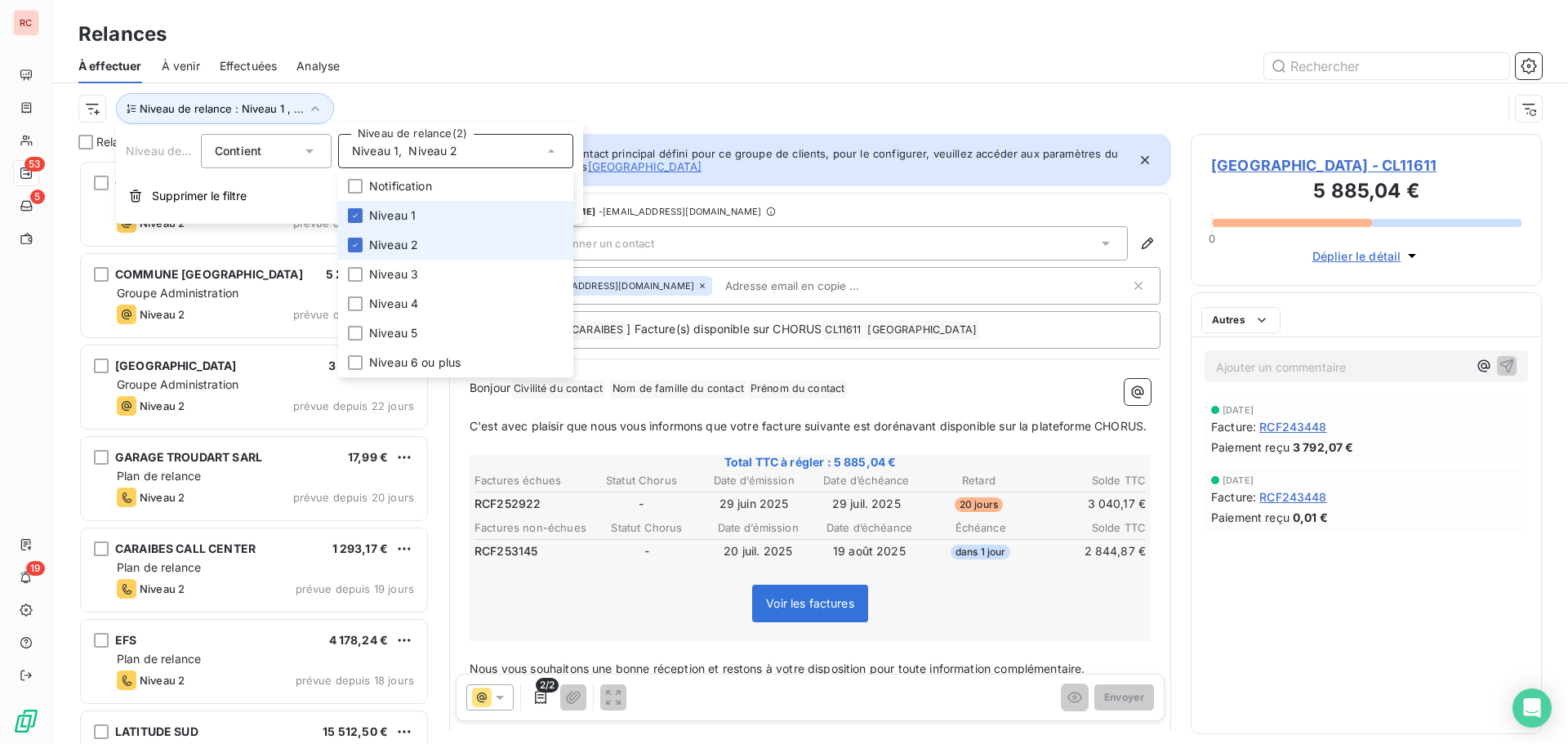
scroll to position [571, 339]
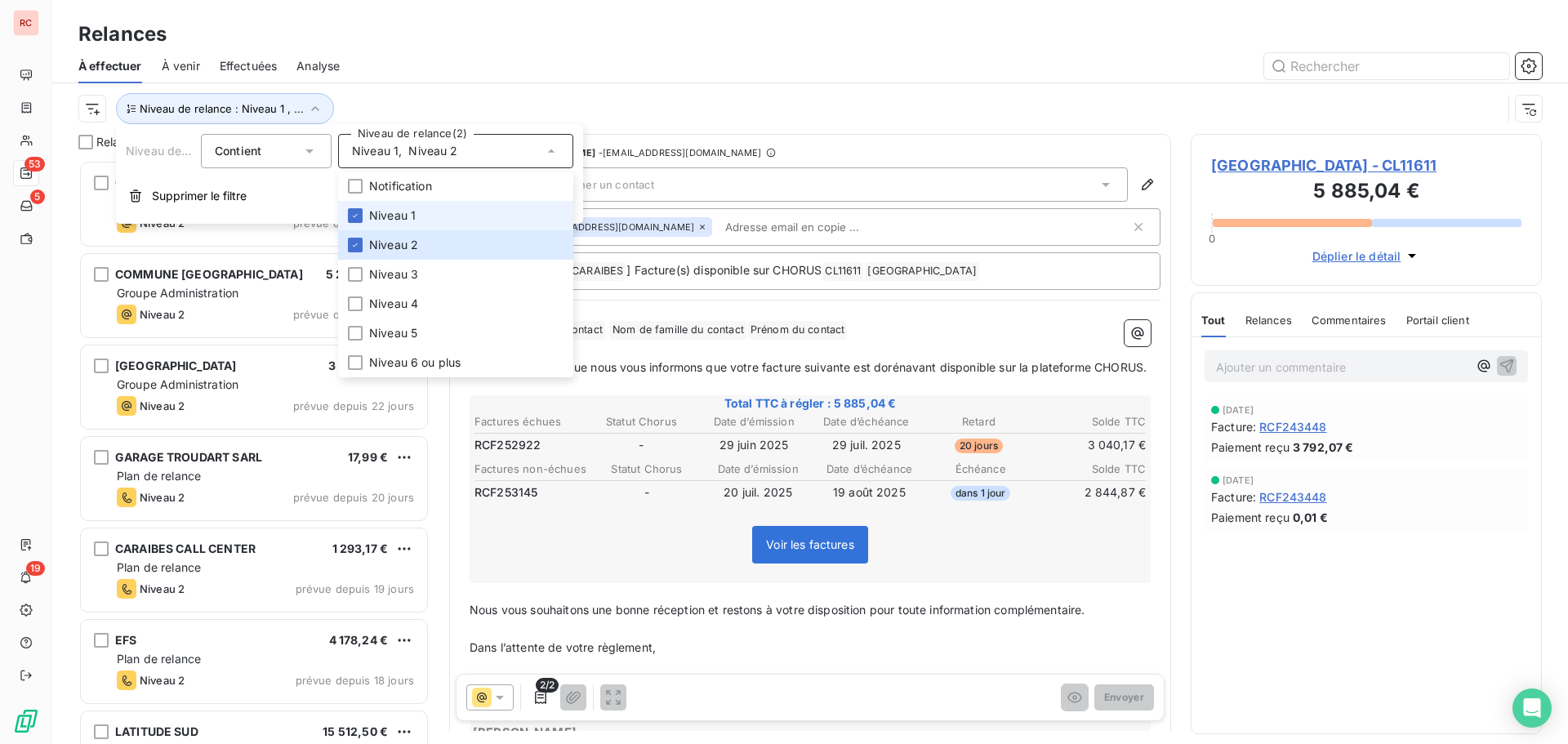
click at [414, 216] on span "Niveau 1" at bounding box center [392, 216] width 46 height 17
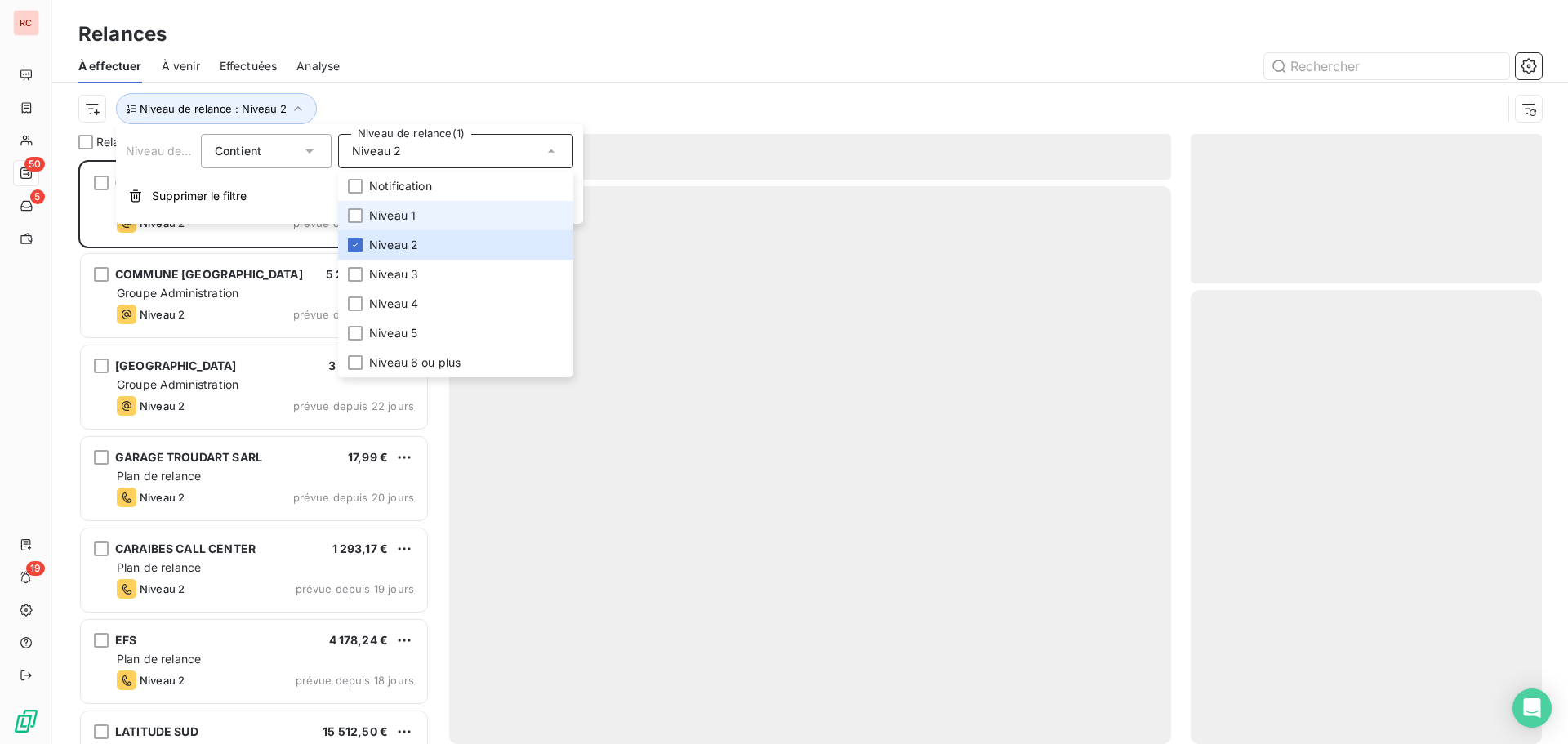
scroll to position [571, 339]
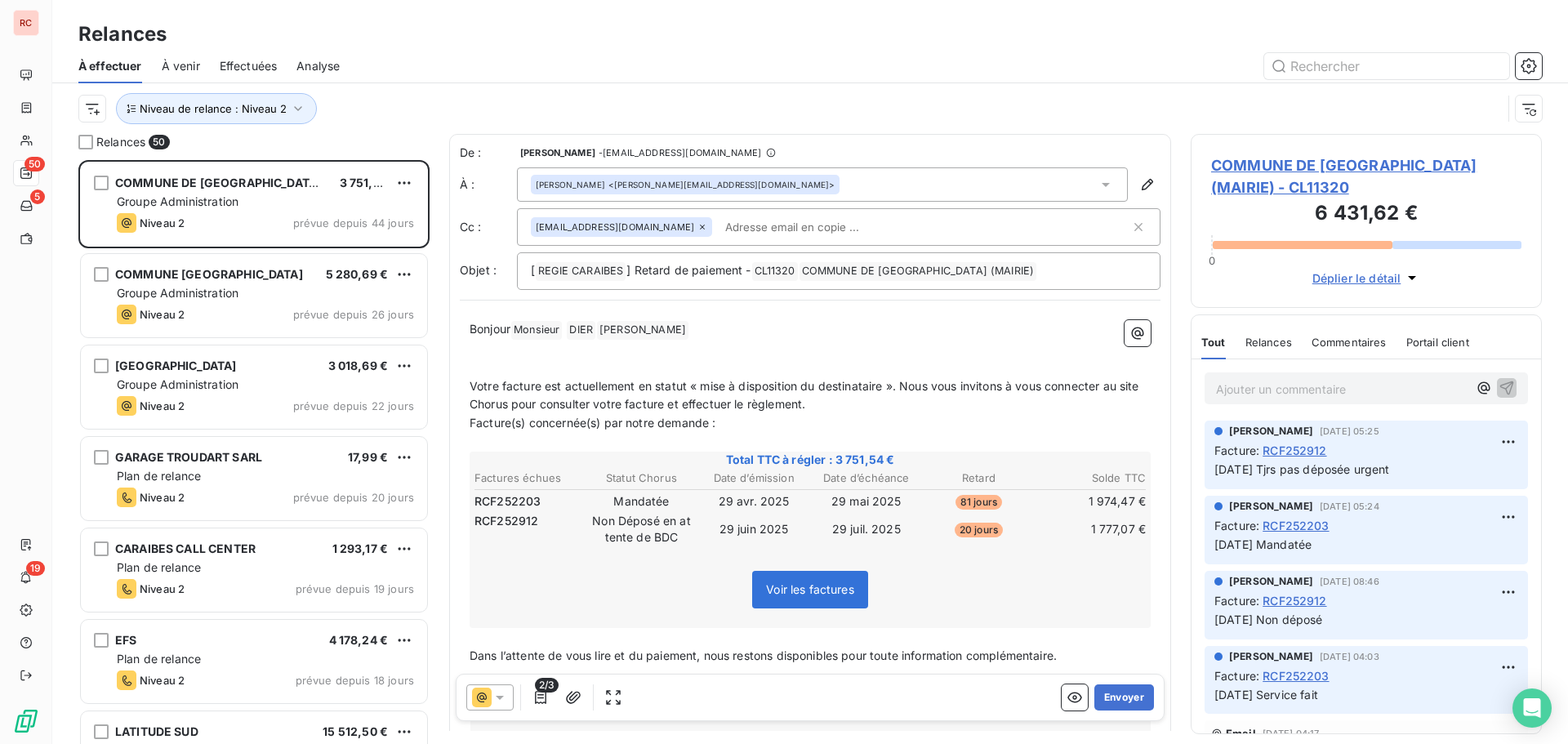
click at [539, 94] on div "Niveau de relance : Niveau 2" at bounding box center [790, 108] width 1423 height 31
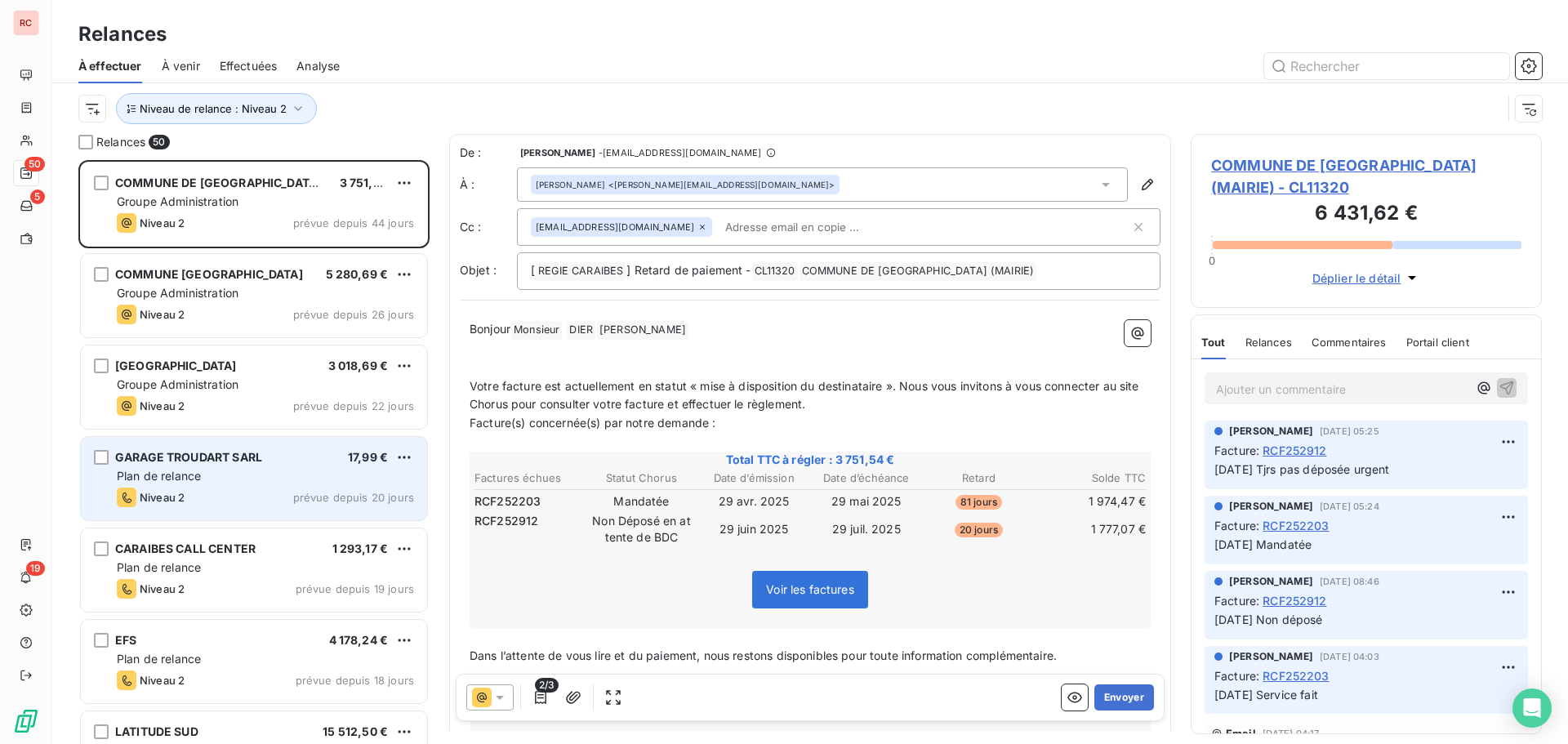
click at [178, 488] on div "Niveau 2" at bounding box center [150, 497] width 67 height 19
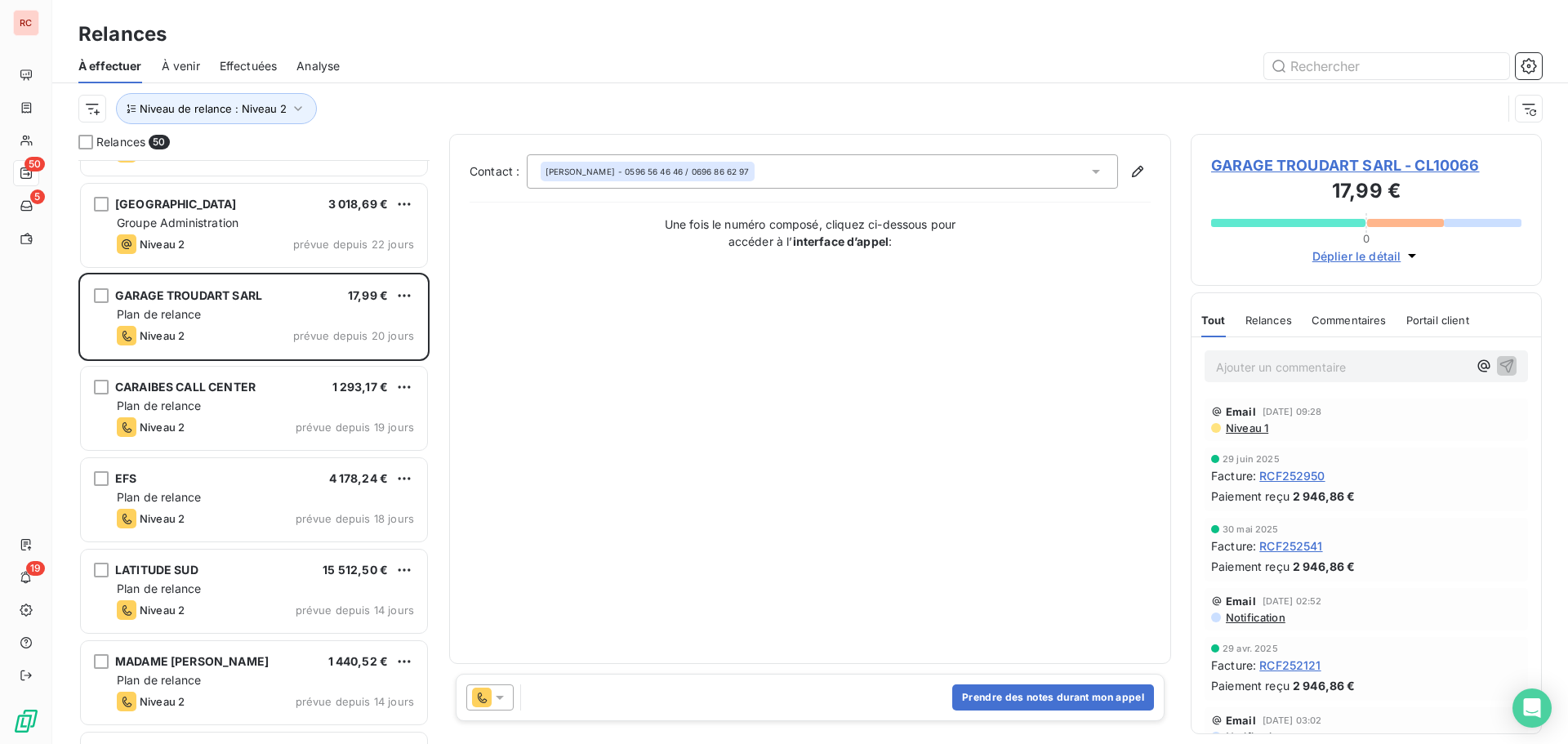
scroll to position [164, 0]
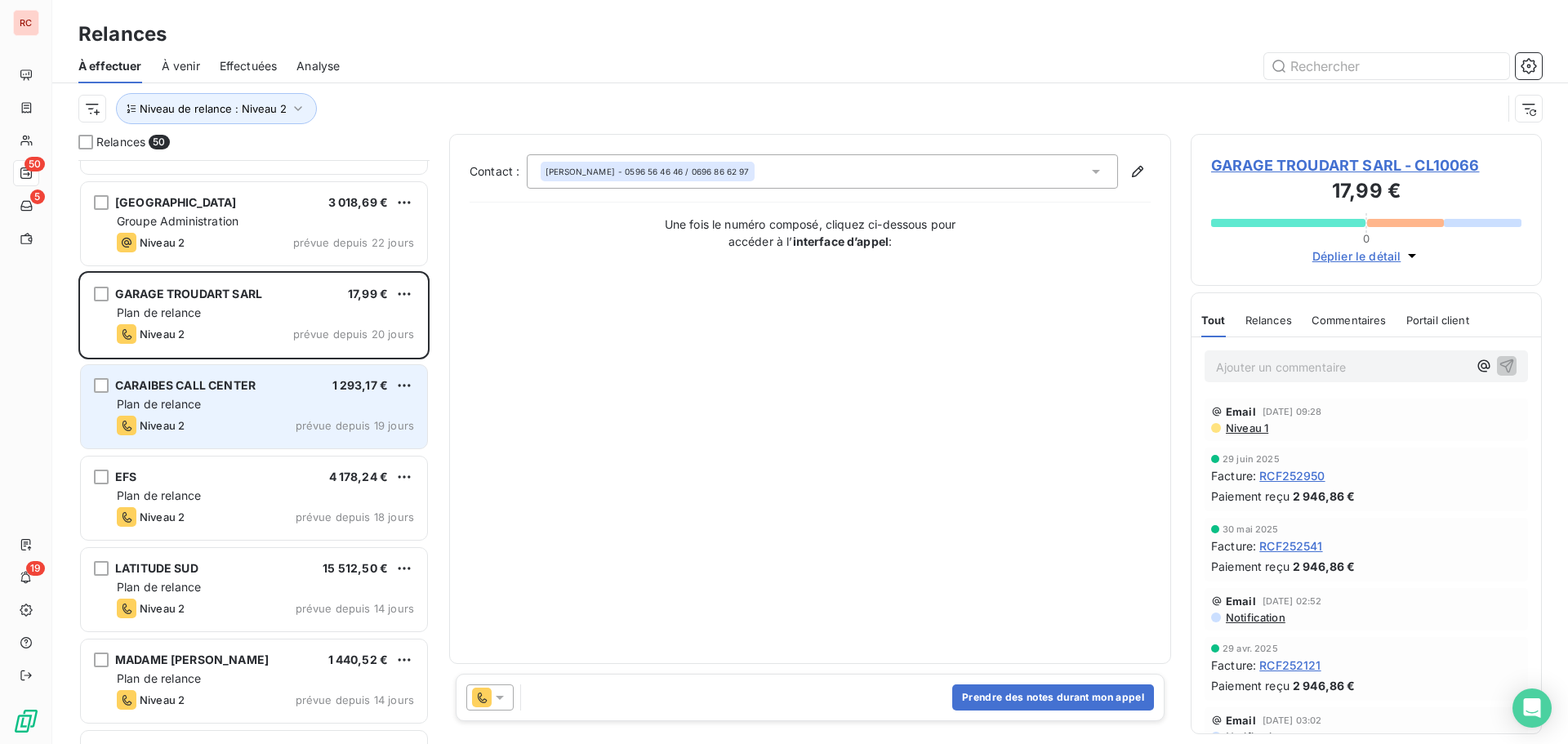
click at [217, 416] on div "Niveau 2 prévue depuis 19 jours" at bounding box center [265, 425] width 297 height 19
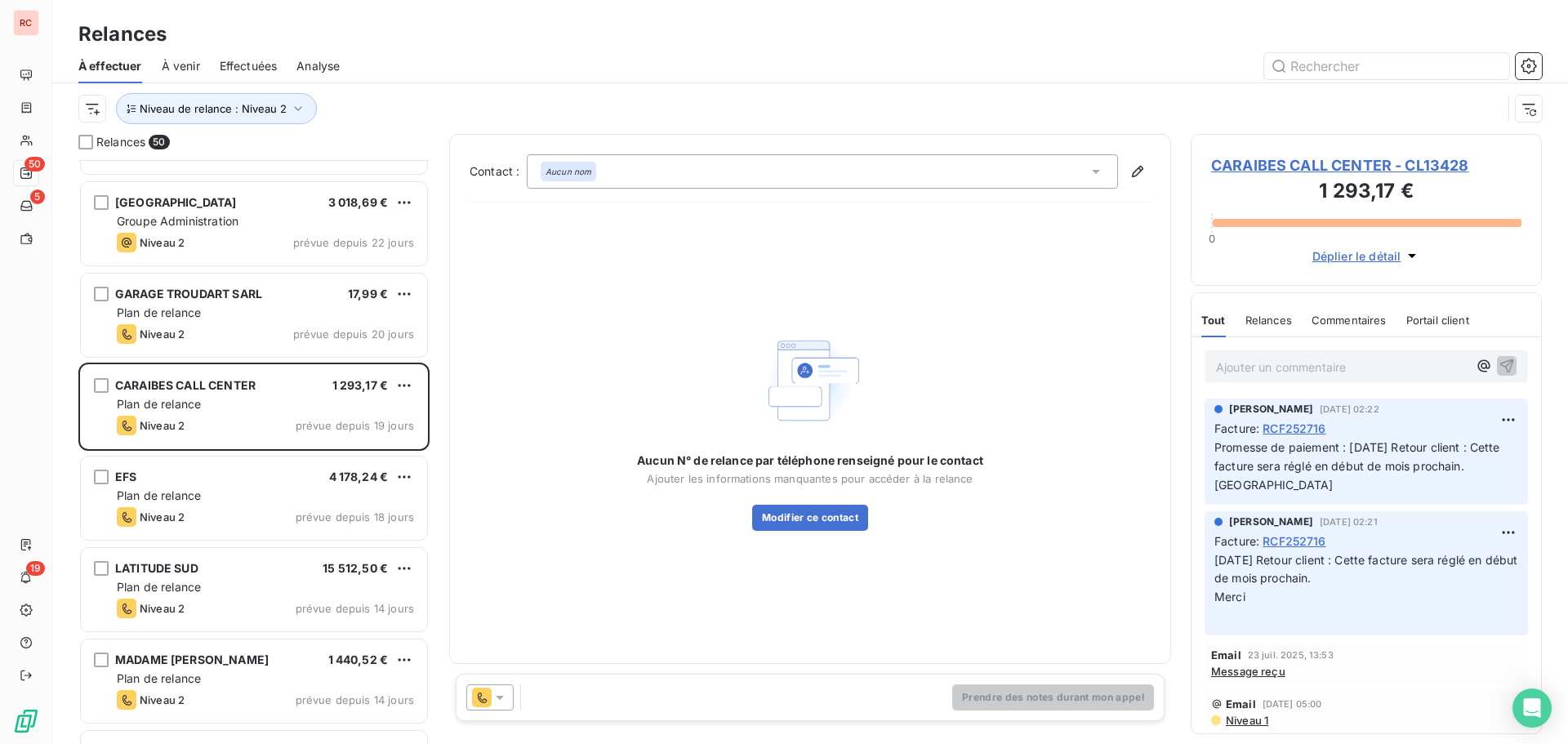
click at [500, 691] on icon at bounding box center [500, 698] width 17 height 17
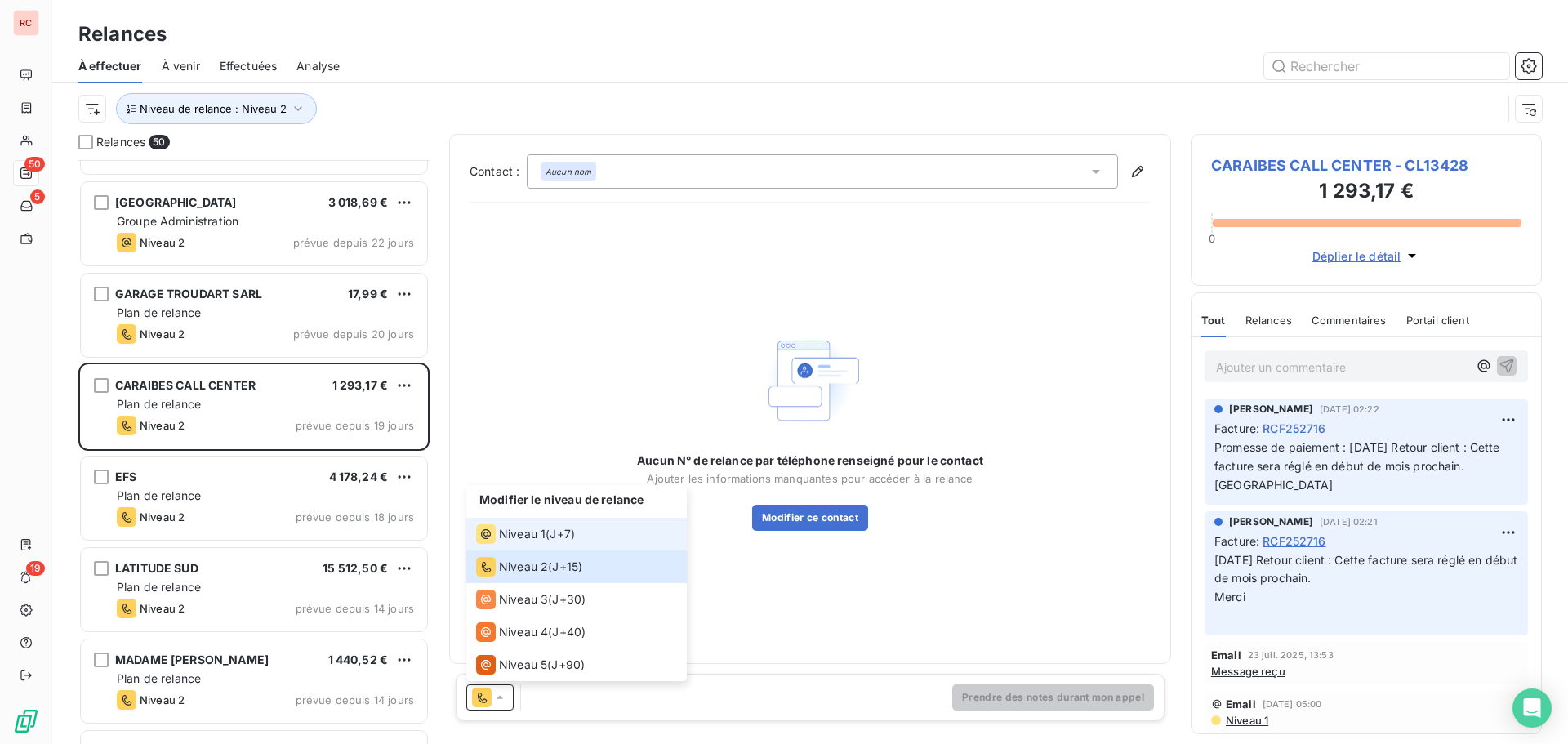
click at [537, 529] on span "Niveau 1" at bounding box center [521, 534] width 46 height 17
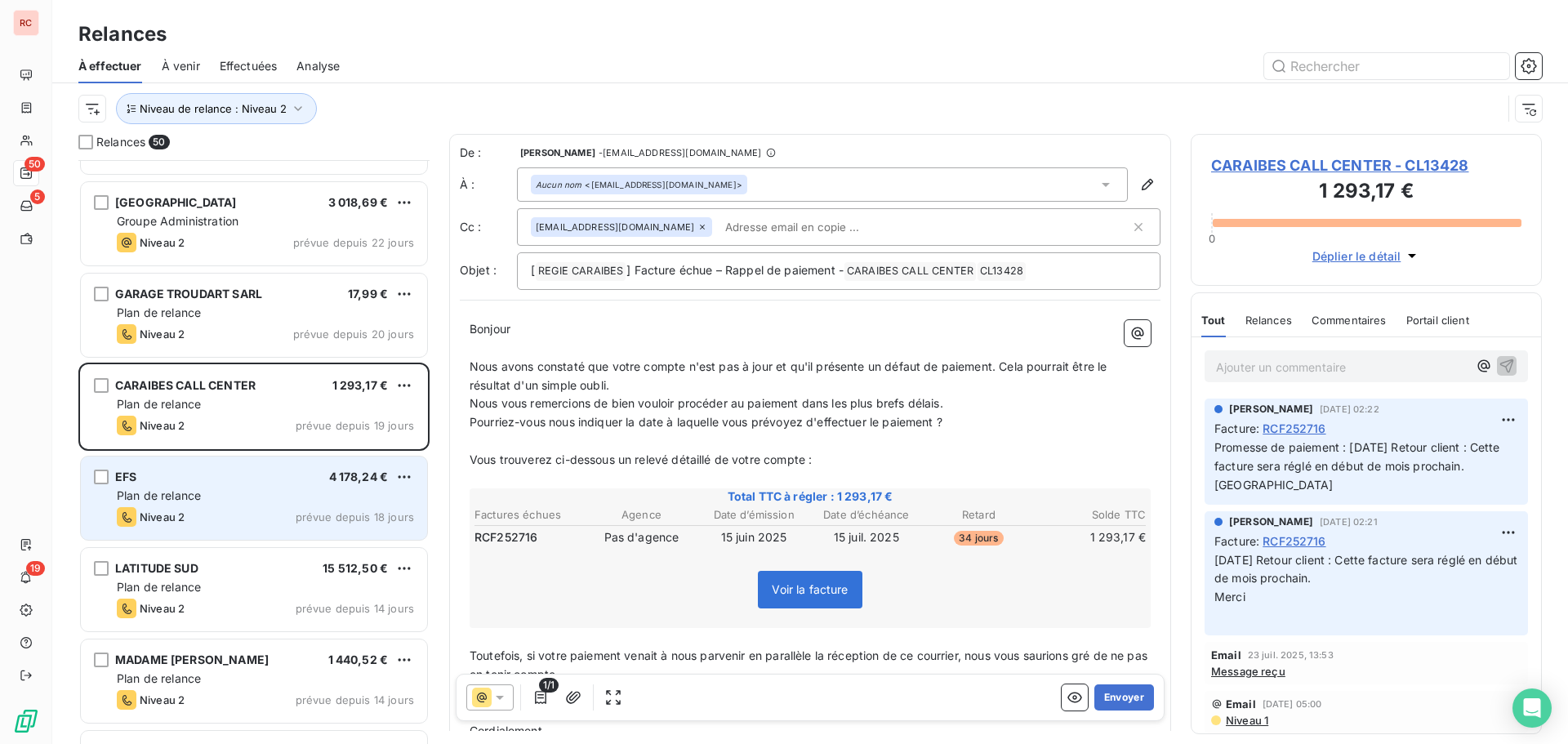
click at [346, 506] on div "EFS 4 178,24 € Plan de relance Niveau 2 prévue depuis 18 jours" at bounding box center [253, 498] width 346 height 83
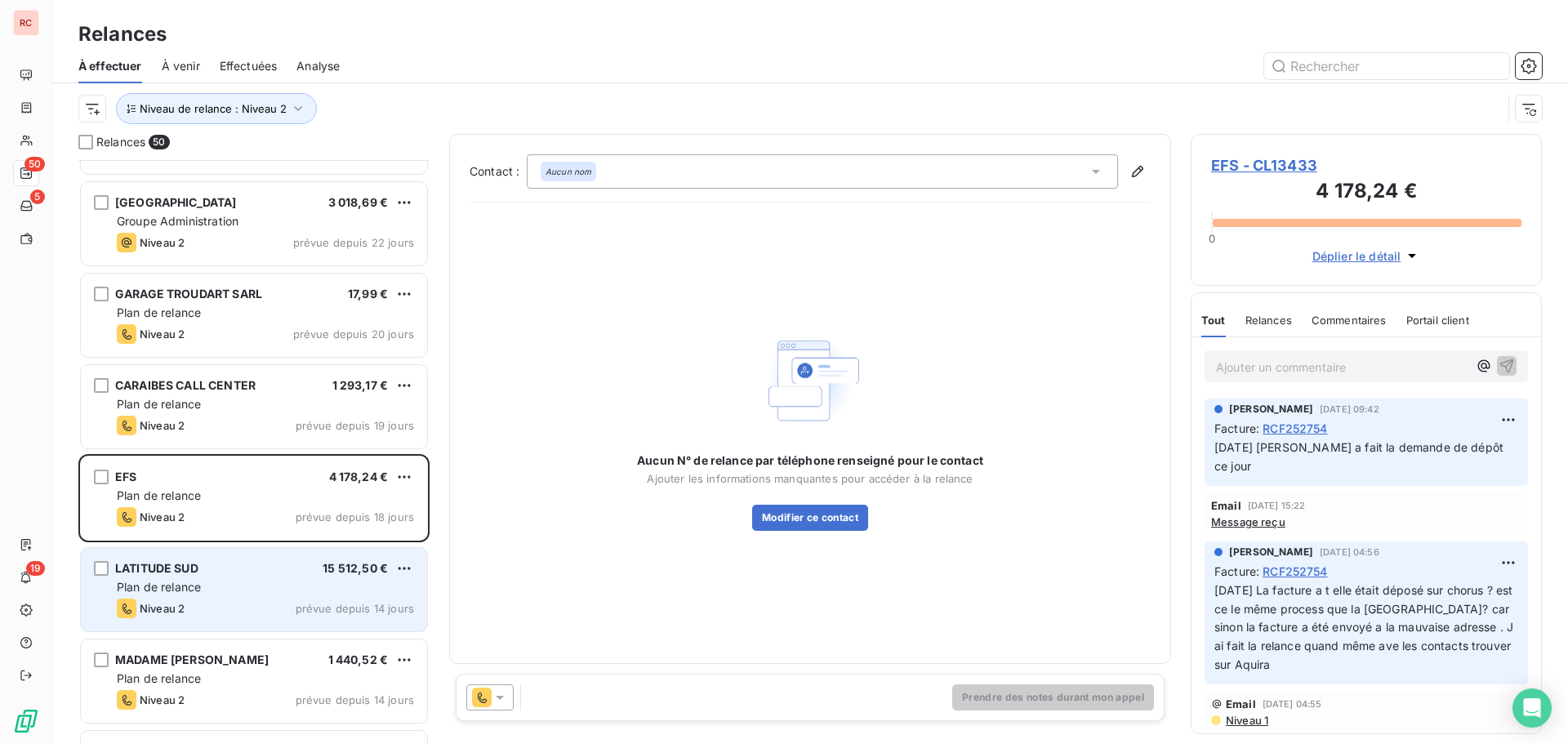
click at [185, 584] on span "Plan de relance" at bounding box center [159, 587] width 84 height 14
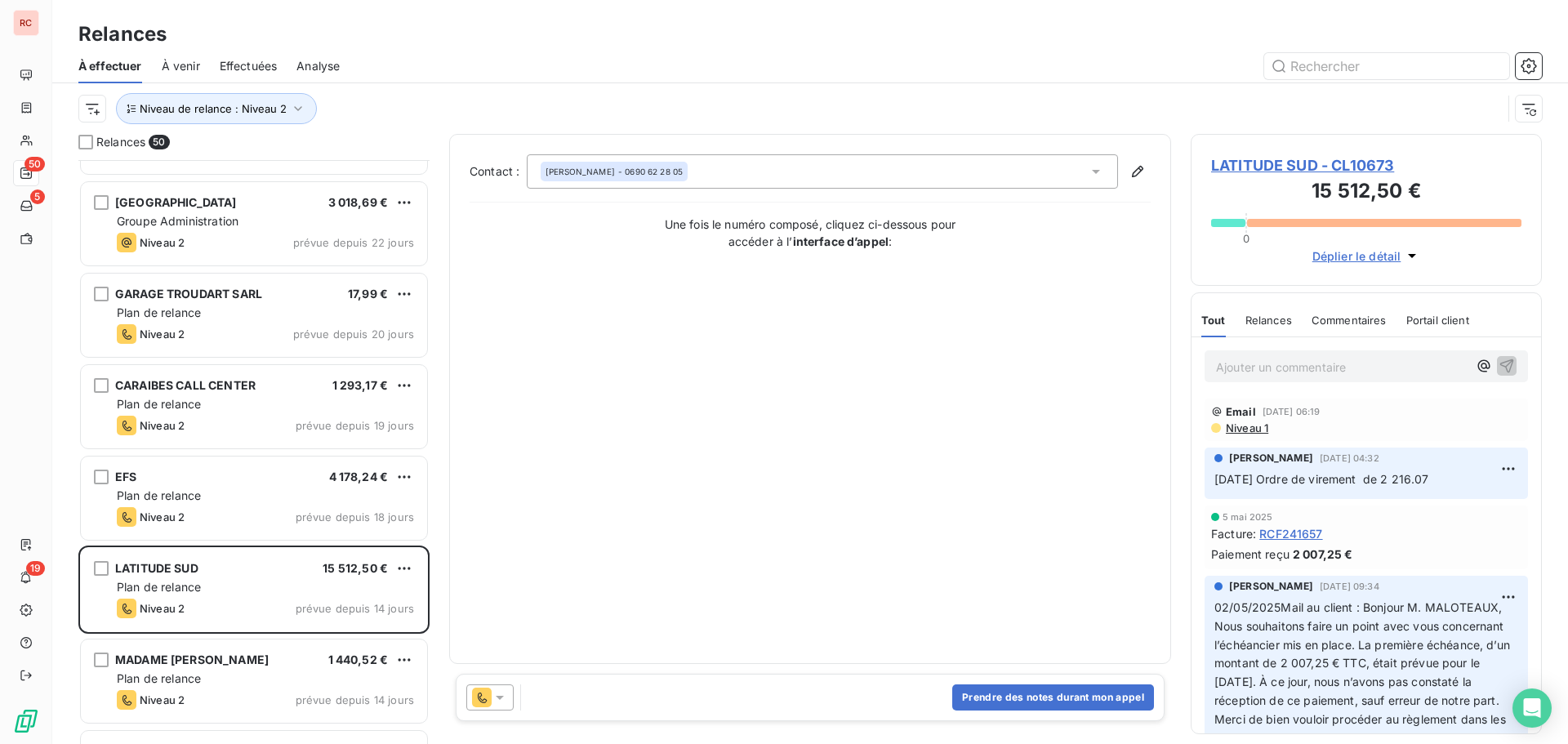
click at [499, 695] on icon at bounding box center [500, 698] width 17 height 17
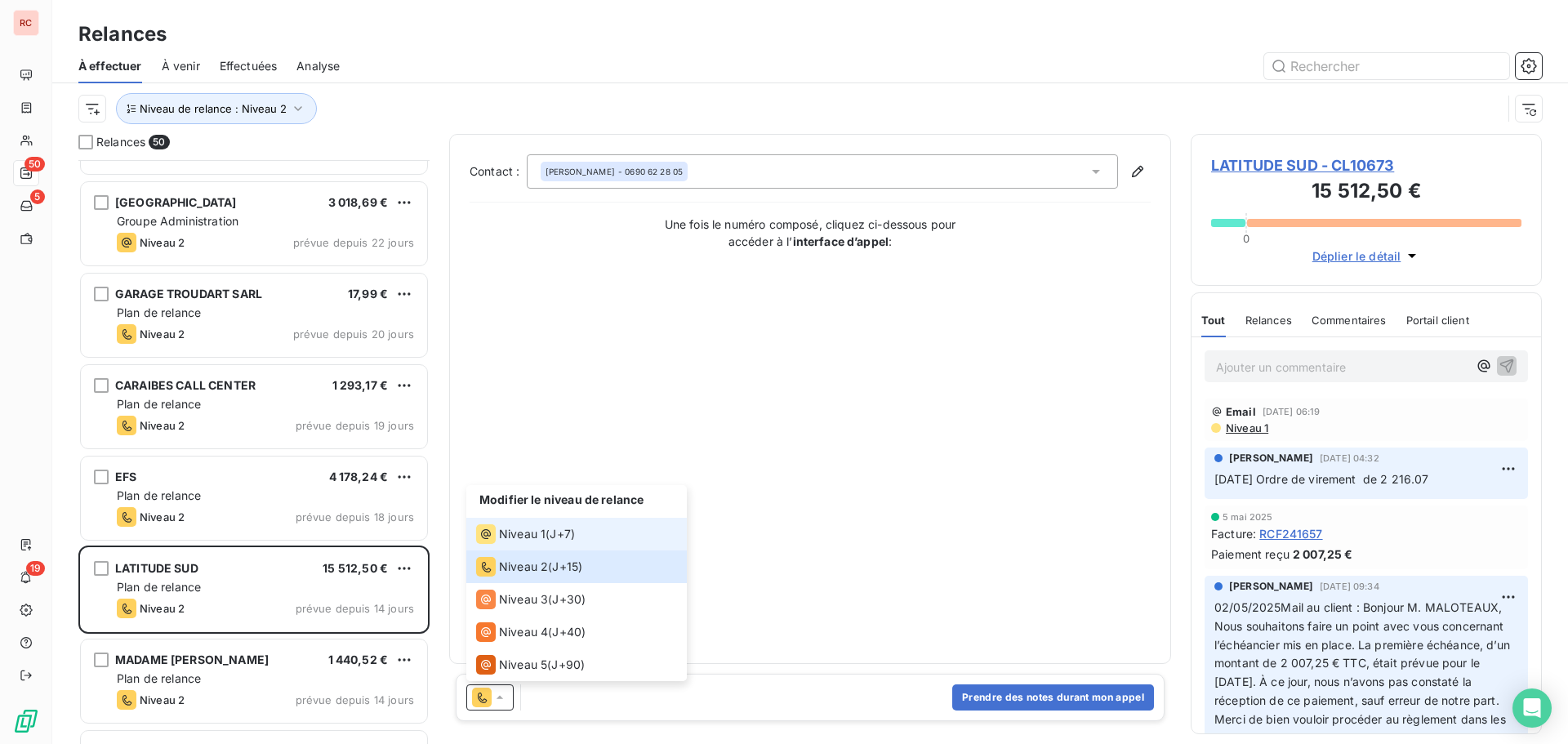
click at [542, 531] on span "Niveau 1" at bounding box center [521, 534] width 46 height 17
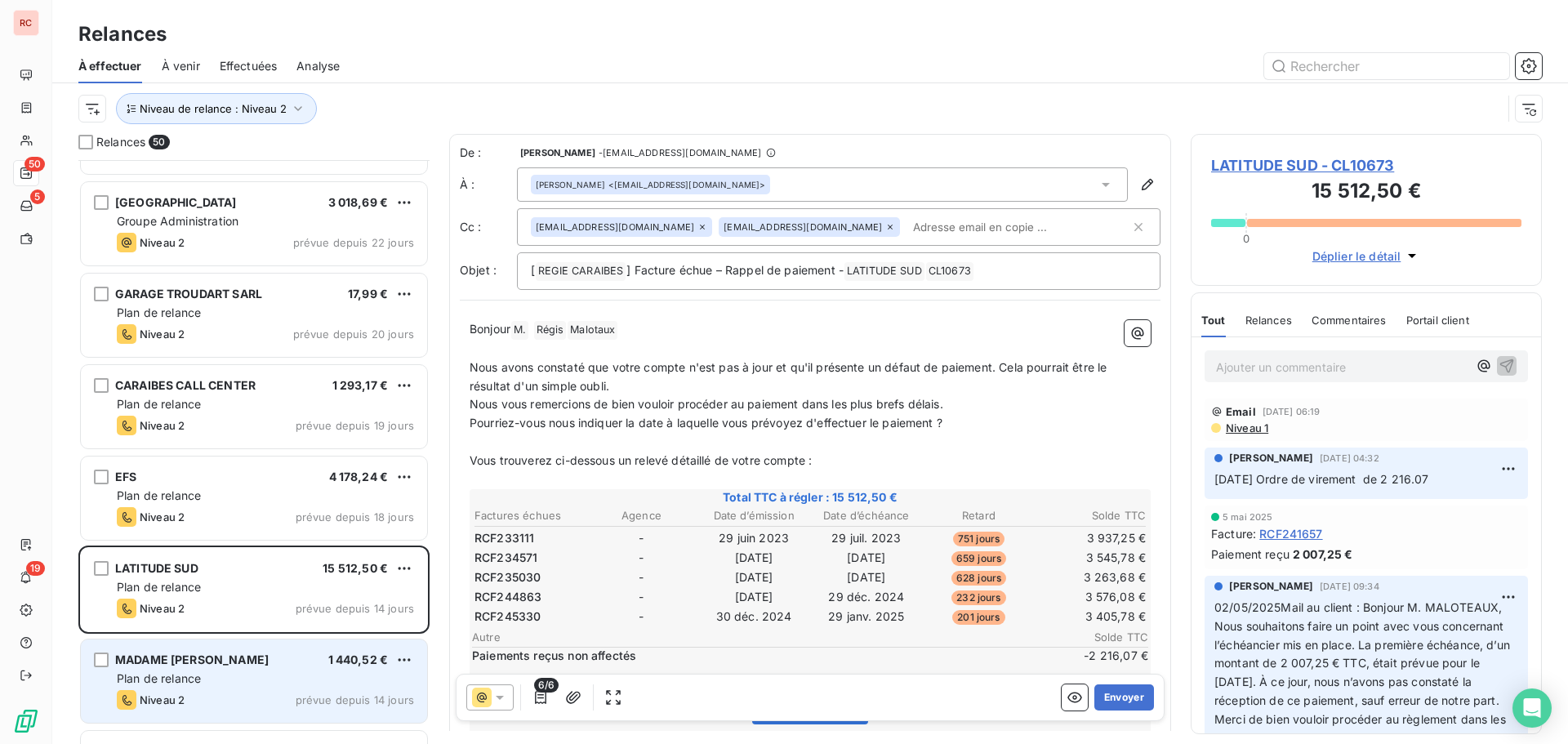
click at [149, 673] on span "Plan de relance" at bounding box center [159, 678] width 84 height 14
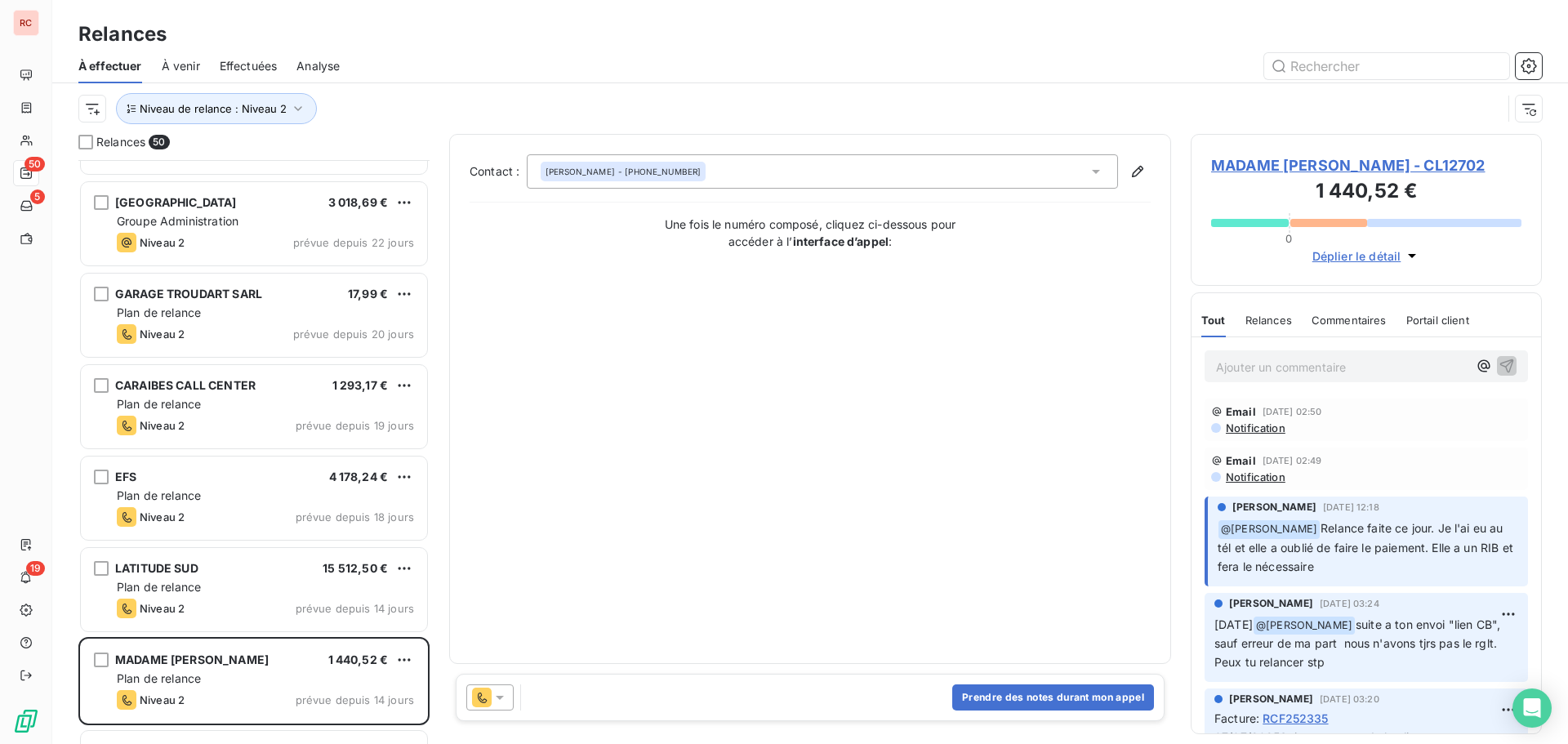
click at [500, 702] on icon at bounding box center [500, 698] width 17 height 17
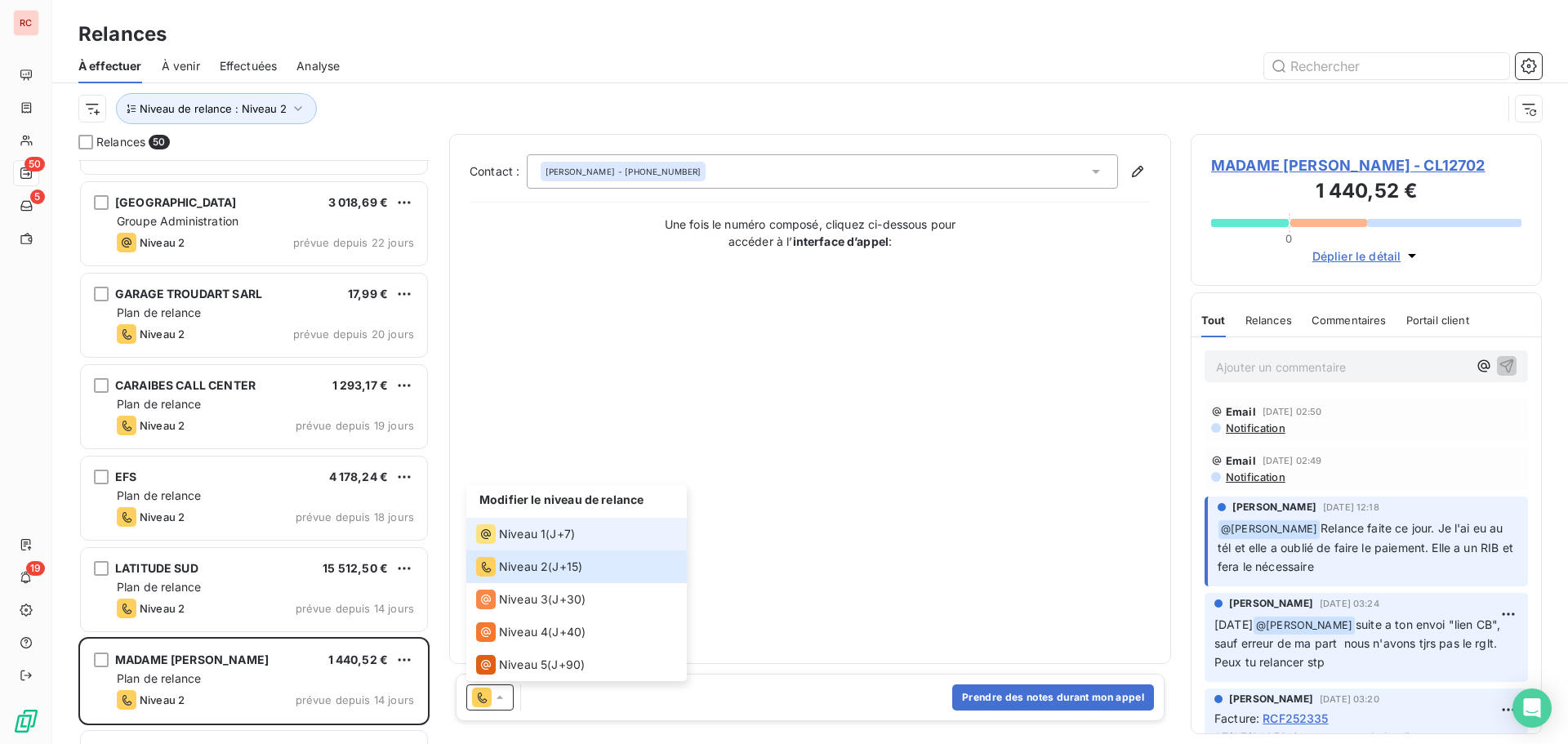
click at [514, 528] on span "Niveau 1" at bounding box center [521, 534] width 46 height 17
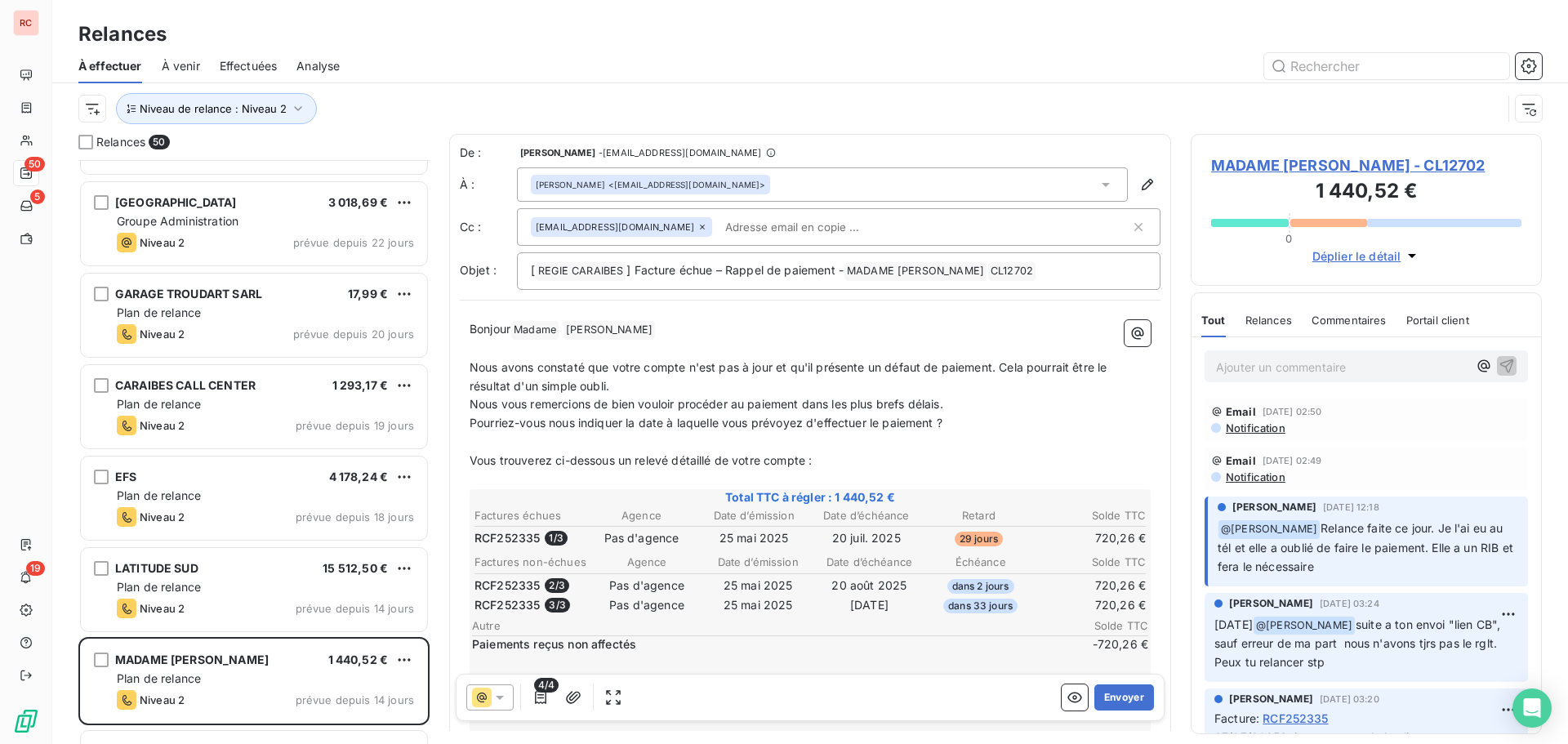
click at [505, 701] on icon at bounding box center [500, 698] width 17 height 17
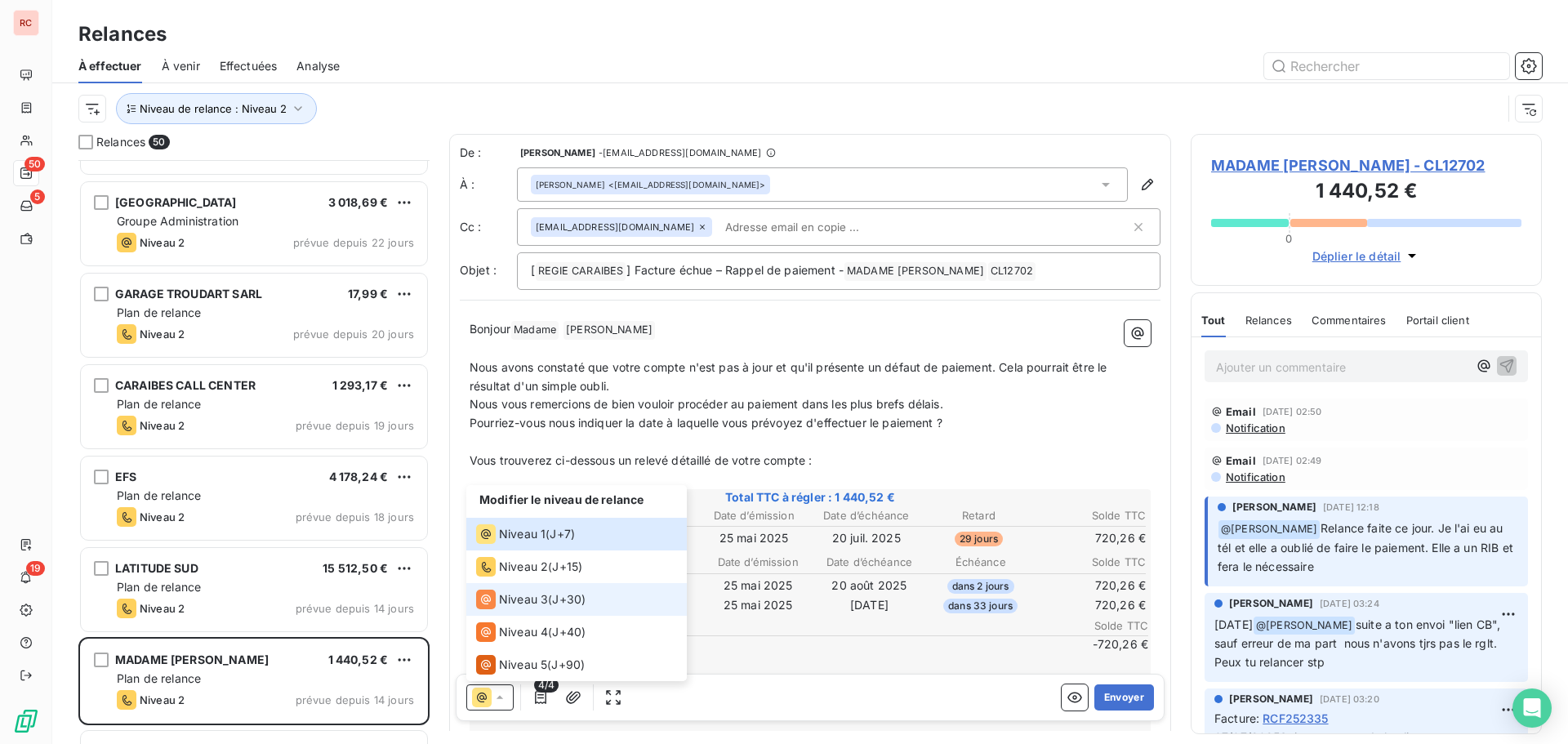
click at [517, 607] on div "Niveau 3" at bounding box center [512, 599] width 72 height 19
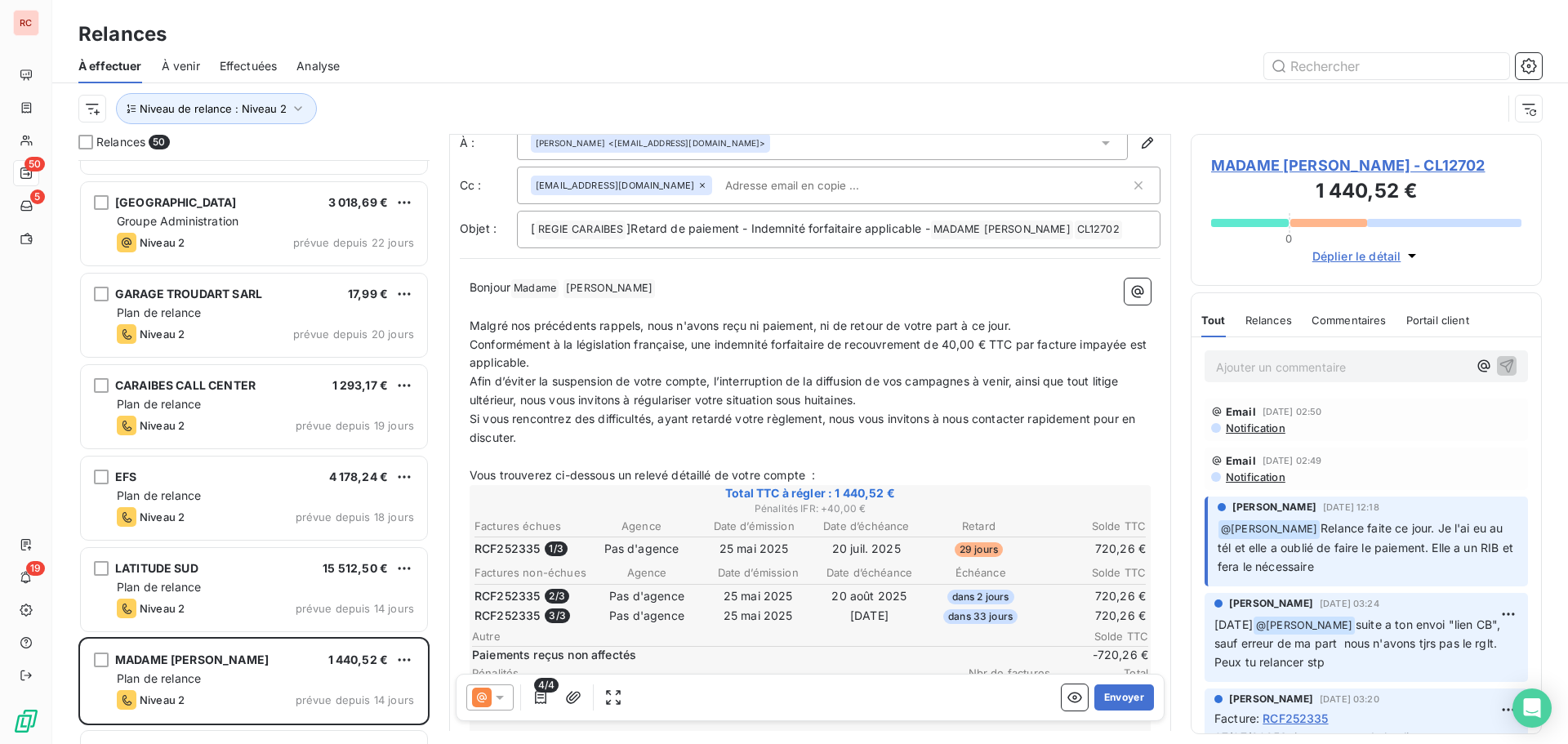
scroll to position [82, 0]
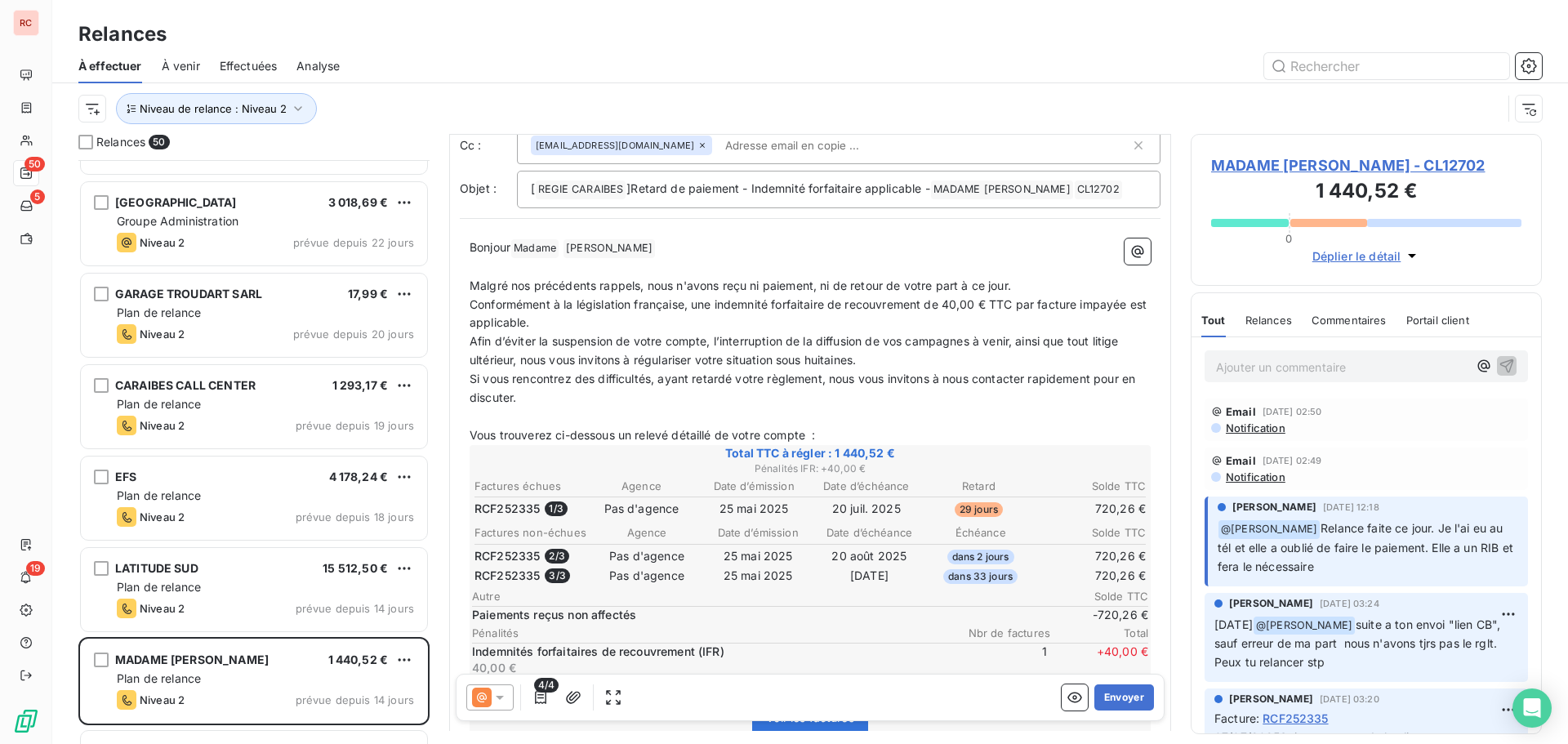
click at [1293, 161] on span "MADAME LUDNIE BAZILE - CL12702" at bounding box center [1366, 165] width 310 height 22
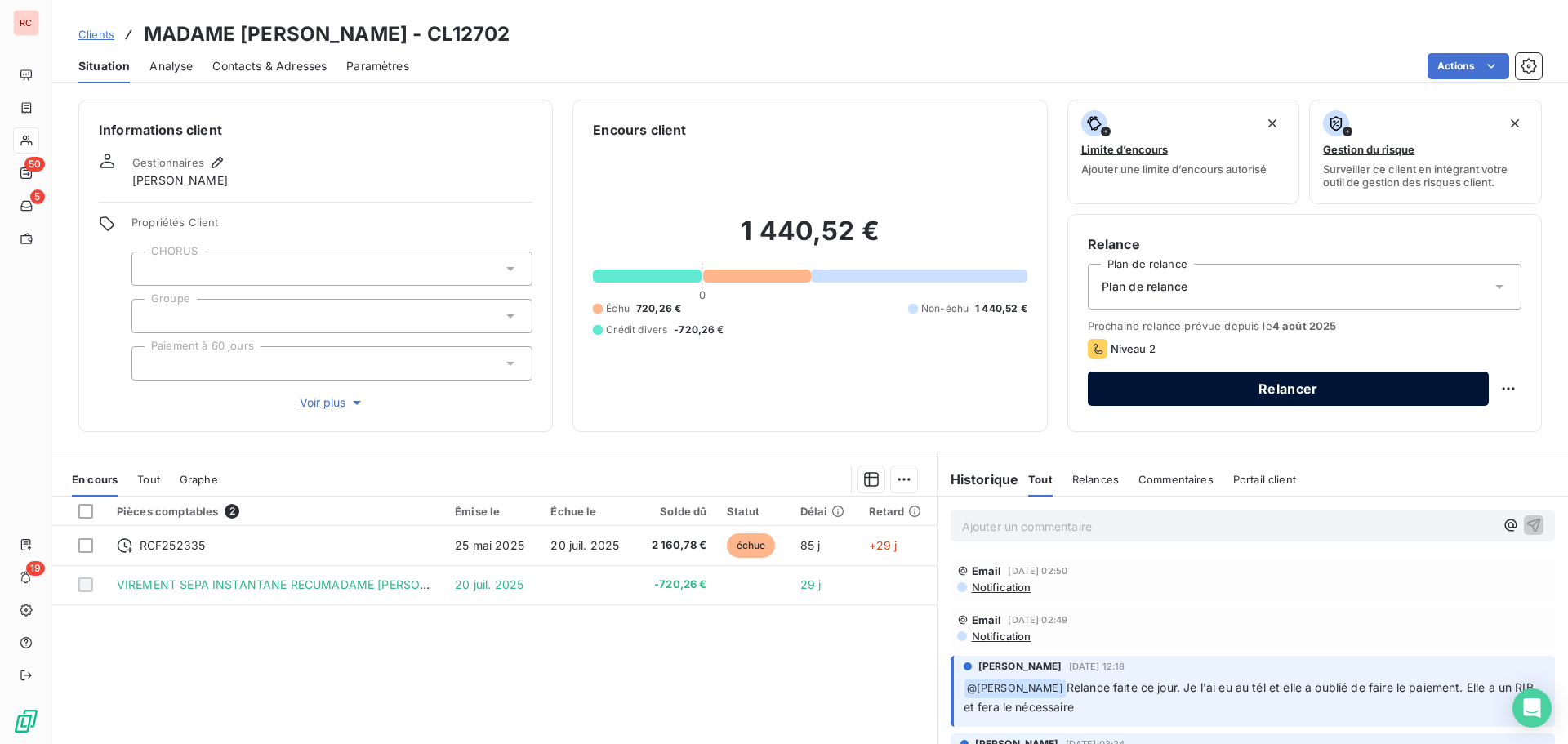
click at [1196, 391] on button "Relancer" at bounding box center [1288, 388] width 401 height 34
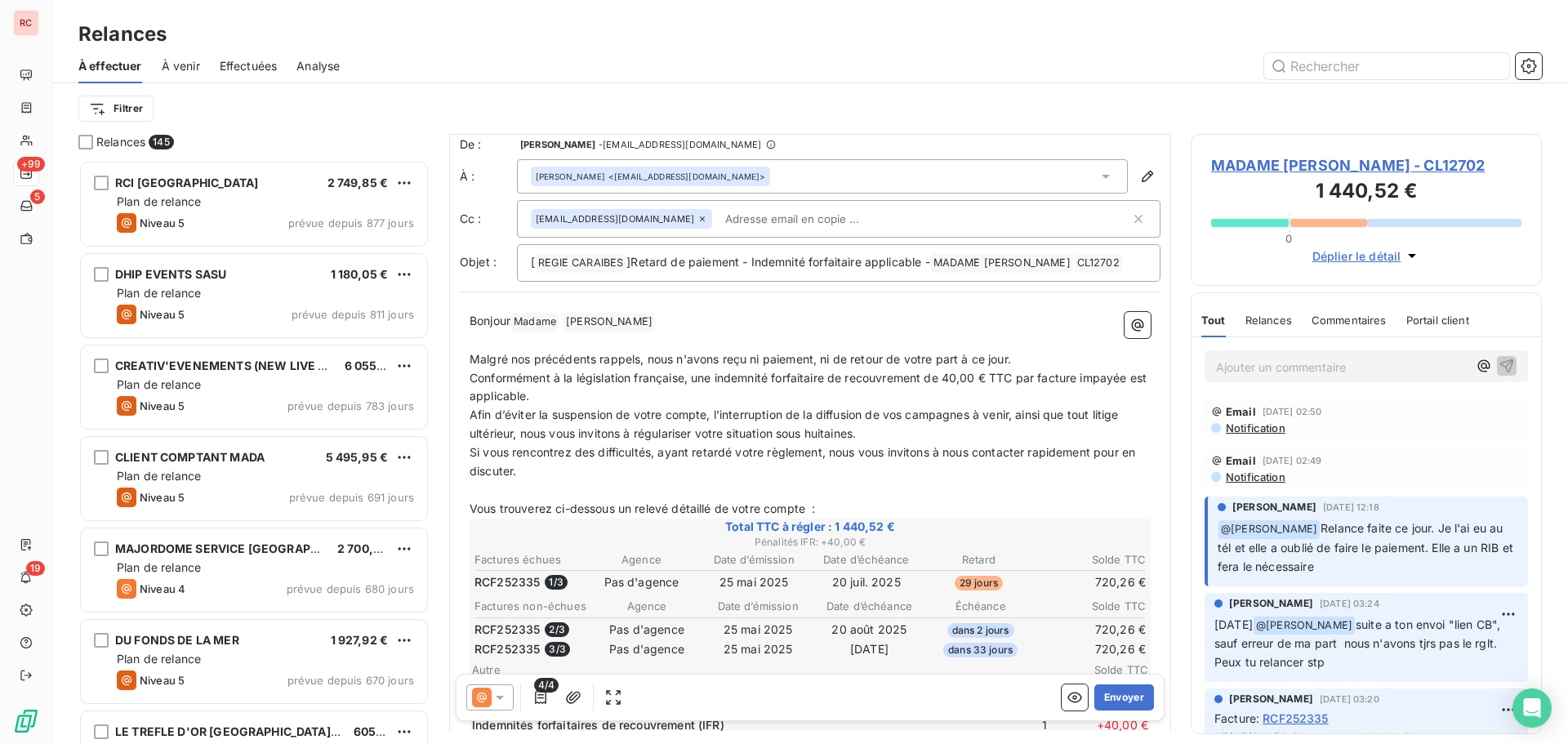
scroll to position [1, 0]
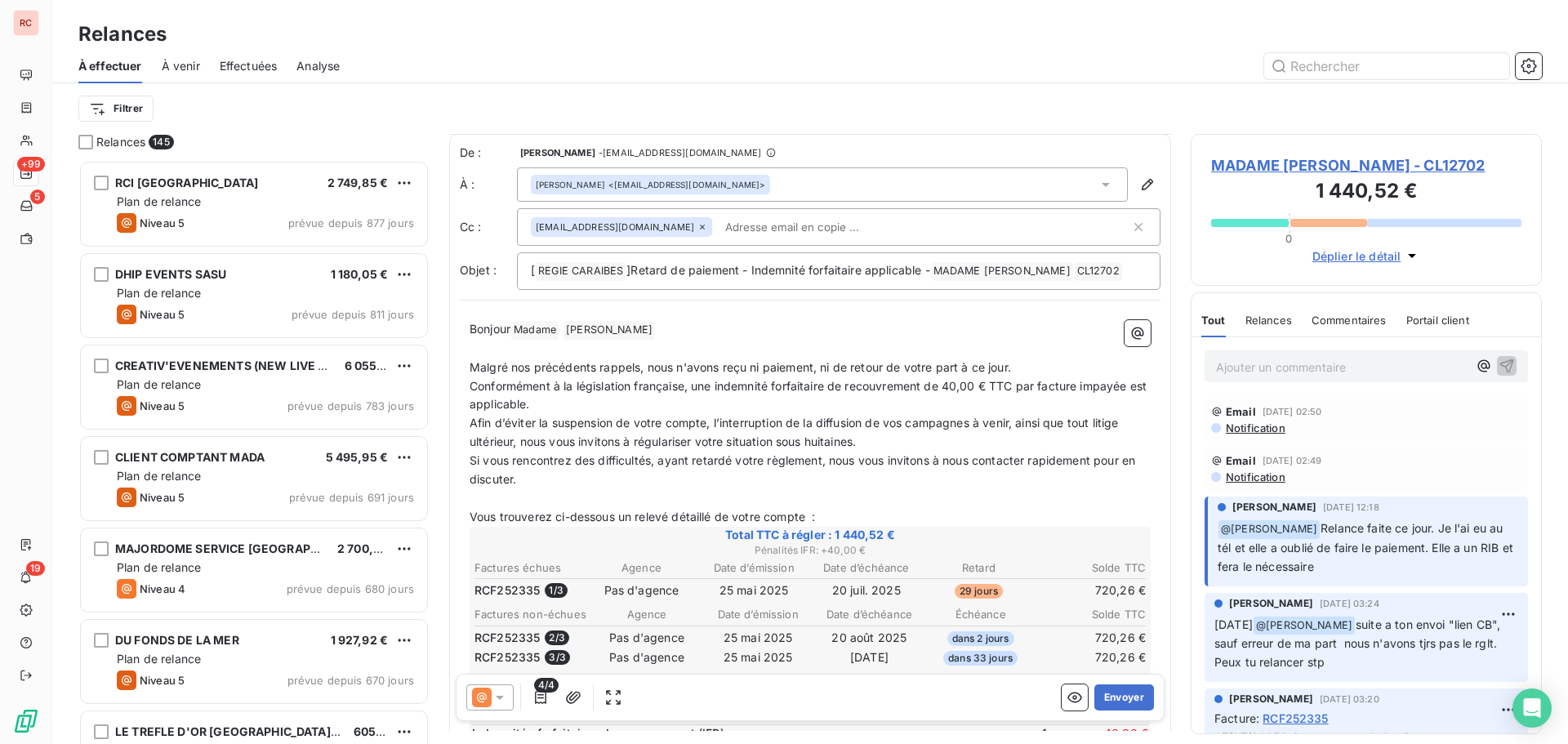
click at [498, 703] on icon at bounding box center [500, 698] width 17 height 17
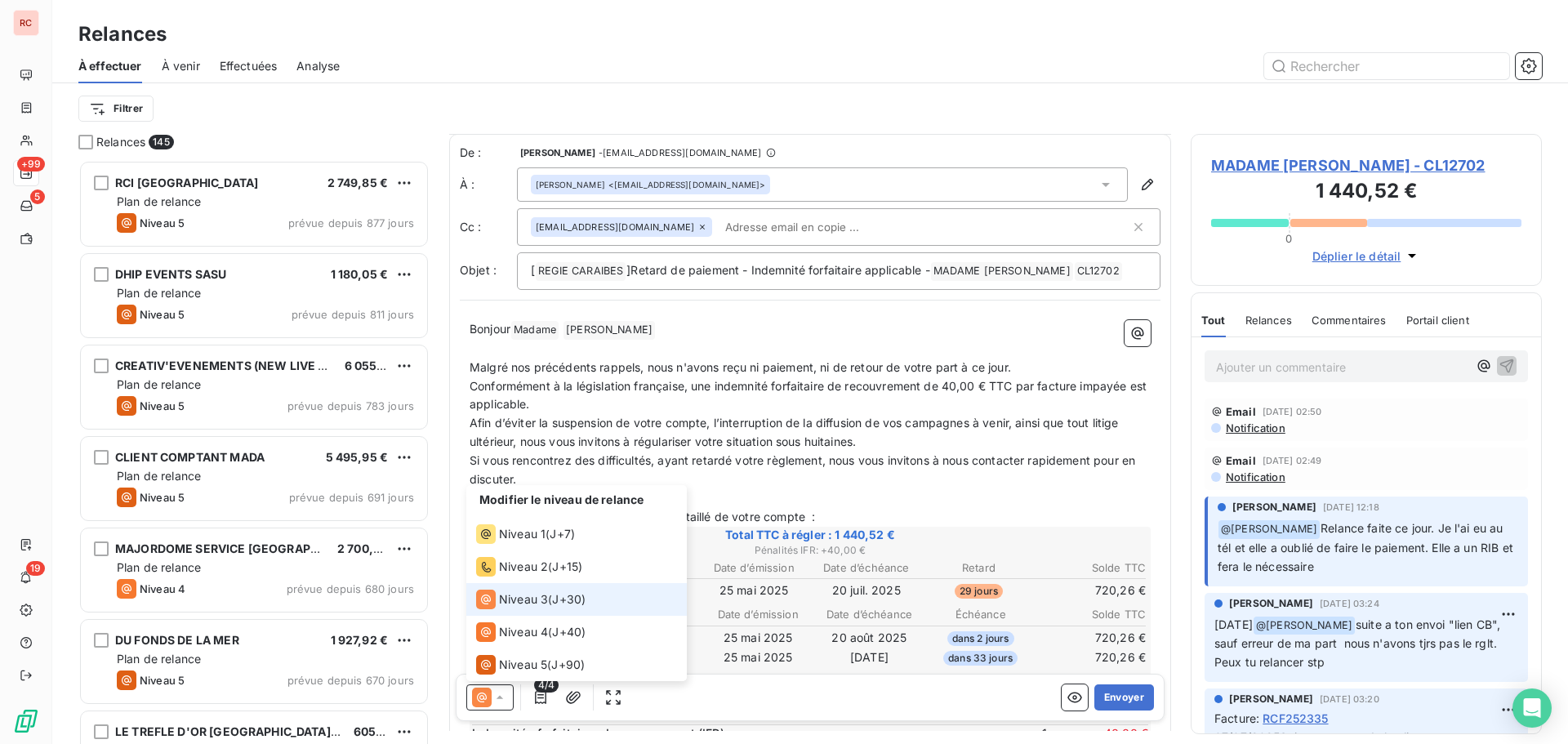
click at [498, 703] on icon at bounding box center [500, 698] width 17 height 17
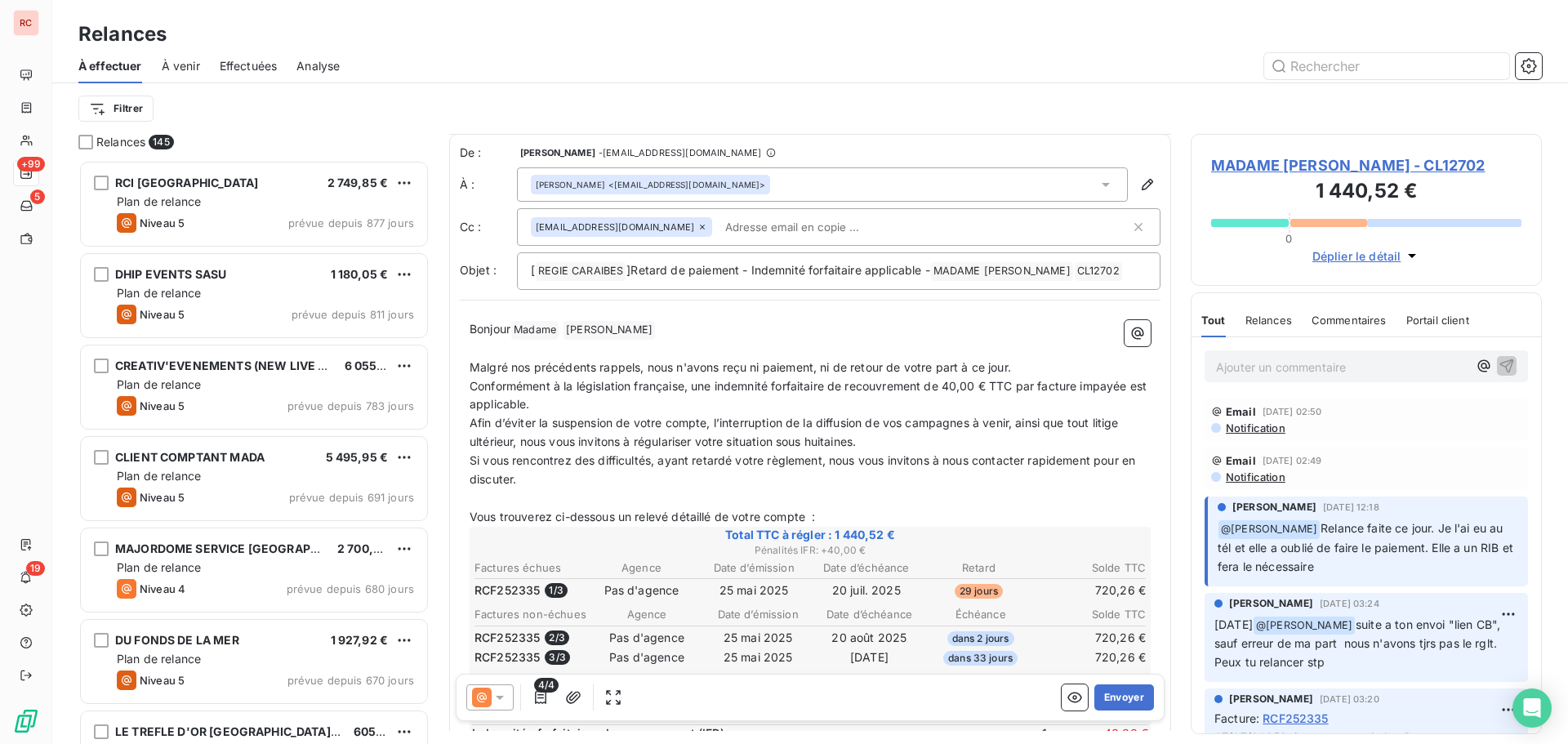
click at [960, 53] on div at bounding box center [951, 67] width 1183 height 26
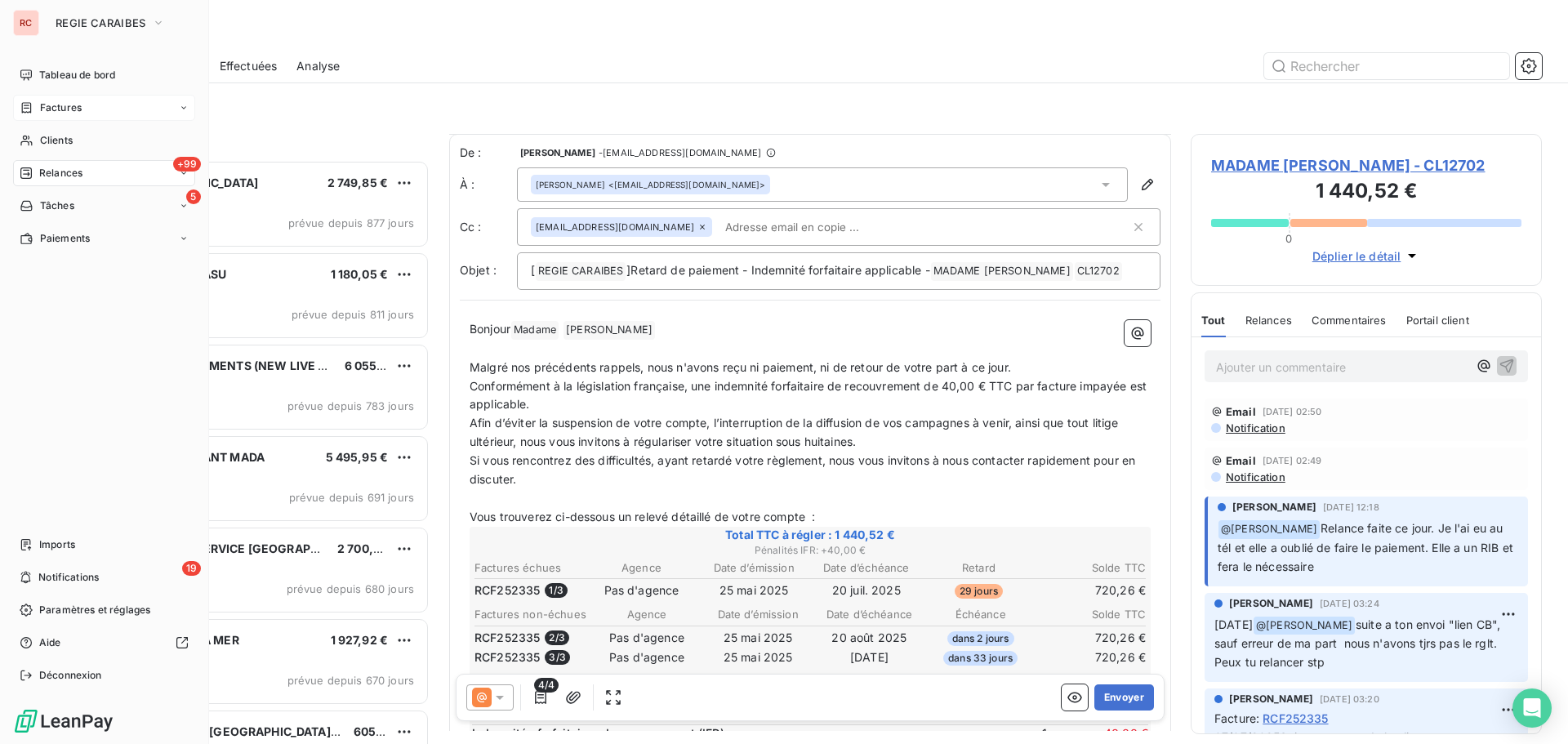
click at [77, 112] on span "Factures" at bounding box center [61, 108] width 42 height 15
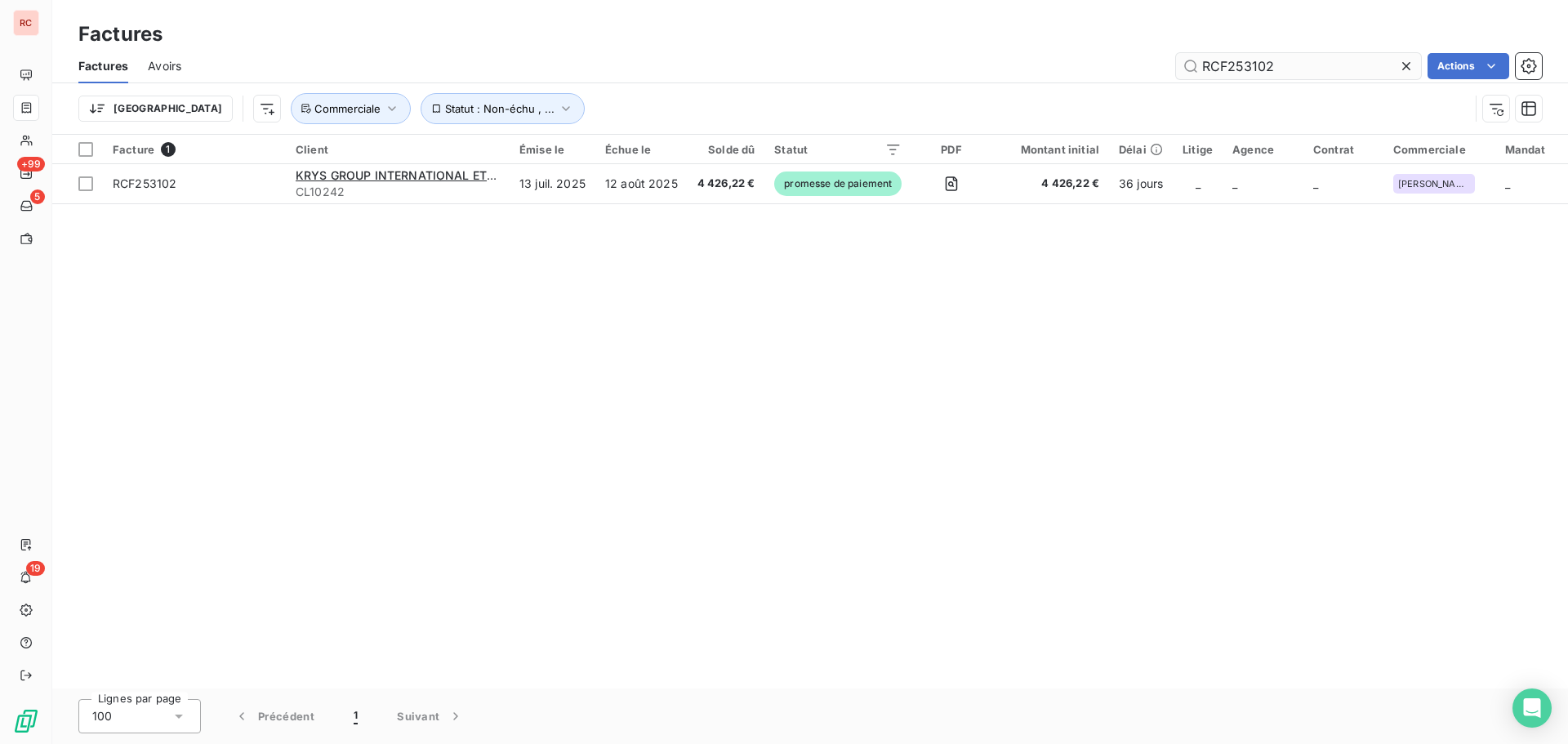
drag, startPoint x: 1292, startPoint y: 66, endPoint x: 1242, endPoint y: 62, distance: 50.2
click at [1242, 62] on input "RCF253102" at bounding box center [1299, 67] width 245 height 26
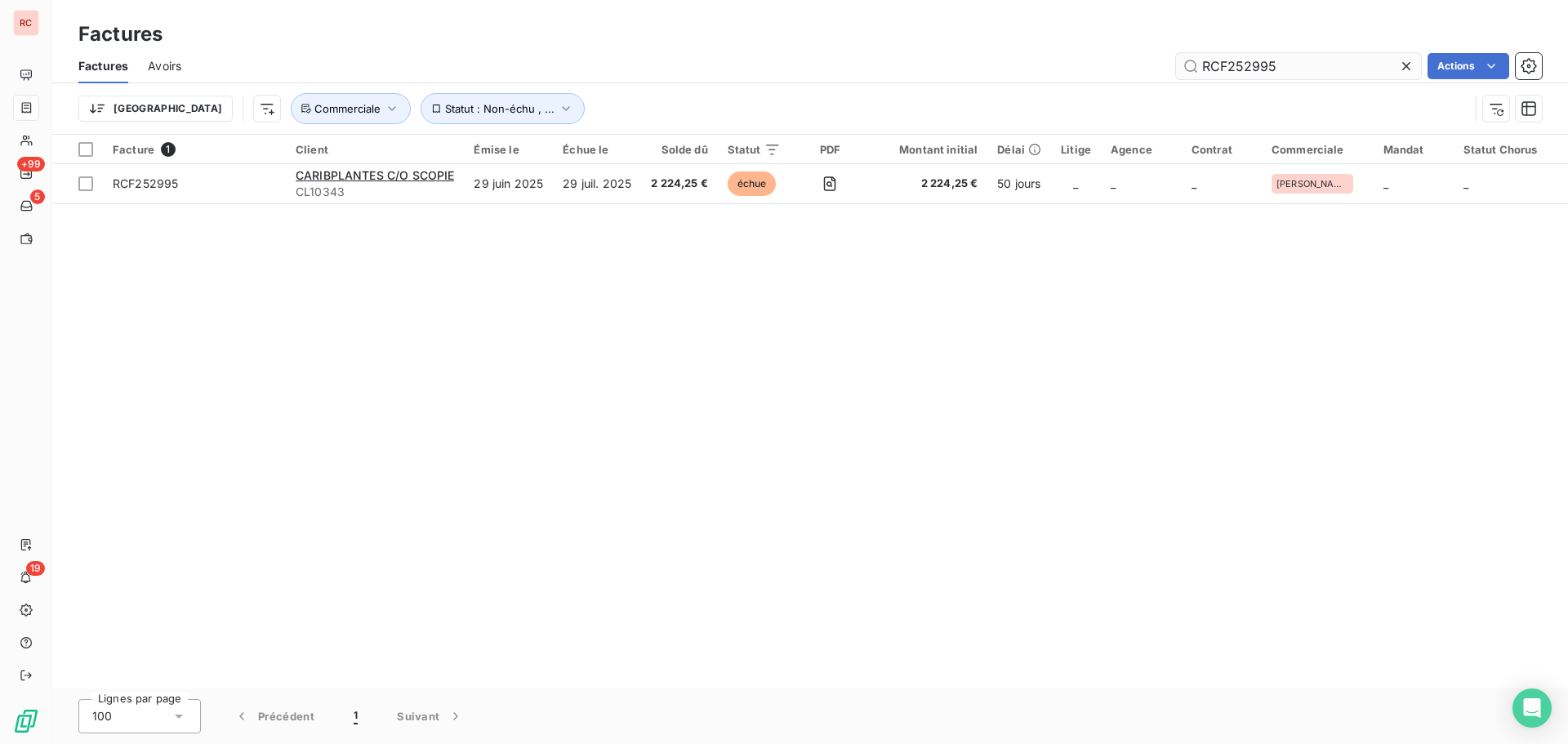
type input "RCF252995"
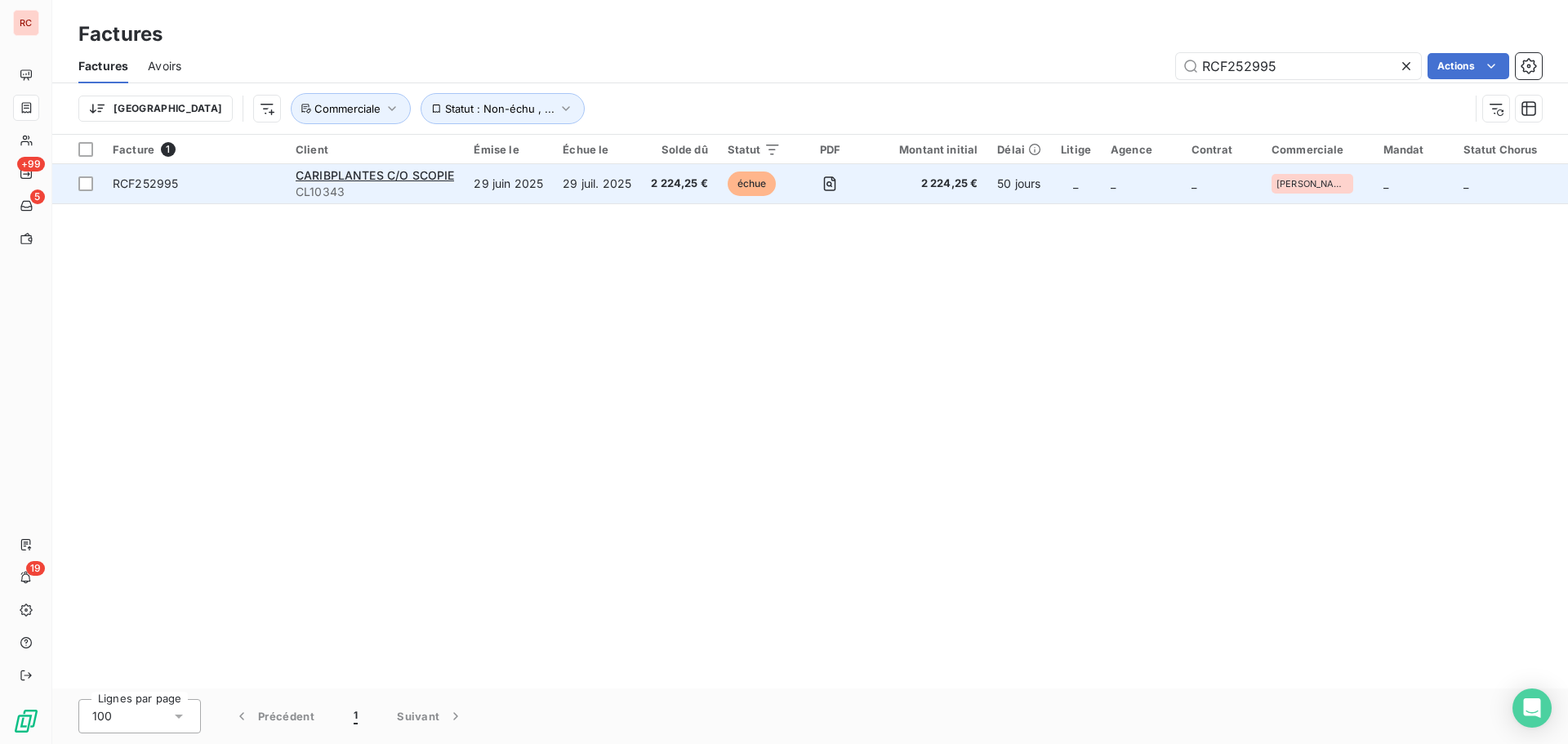
click at [391, 186] on span "CL10343" at bounding box center [374, 192] width 159 height 17
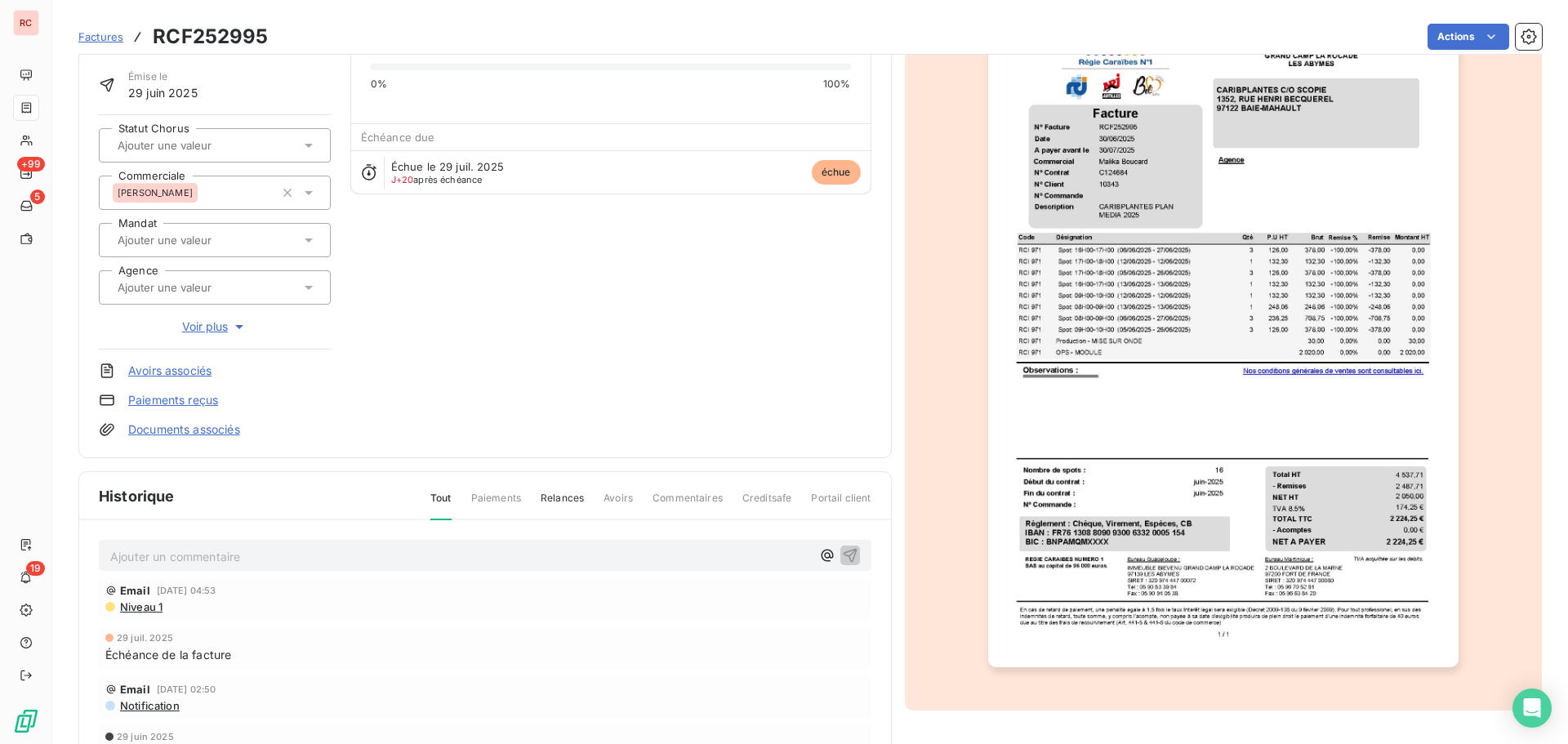
scroll to position [238, 0]
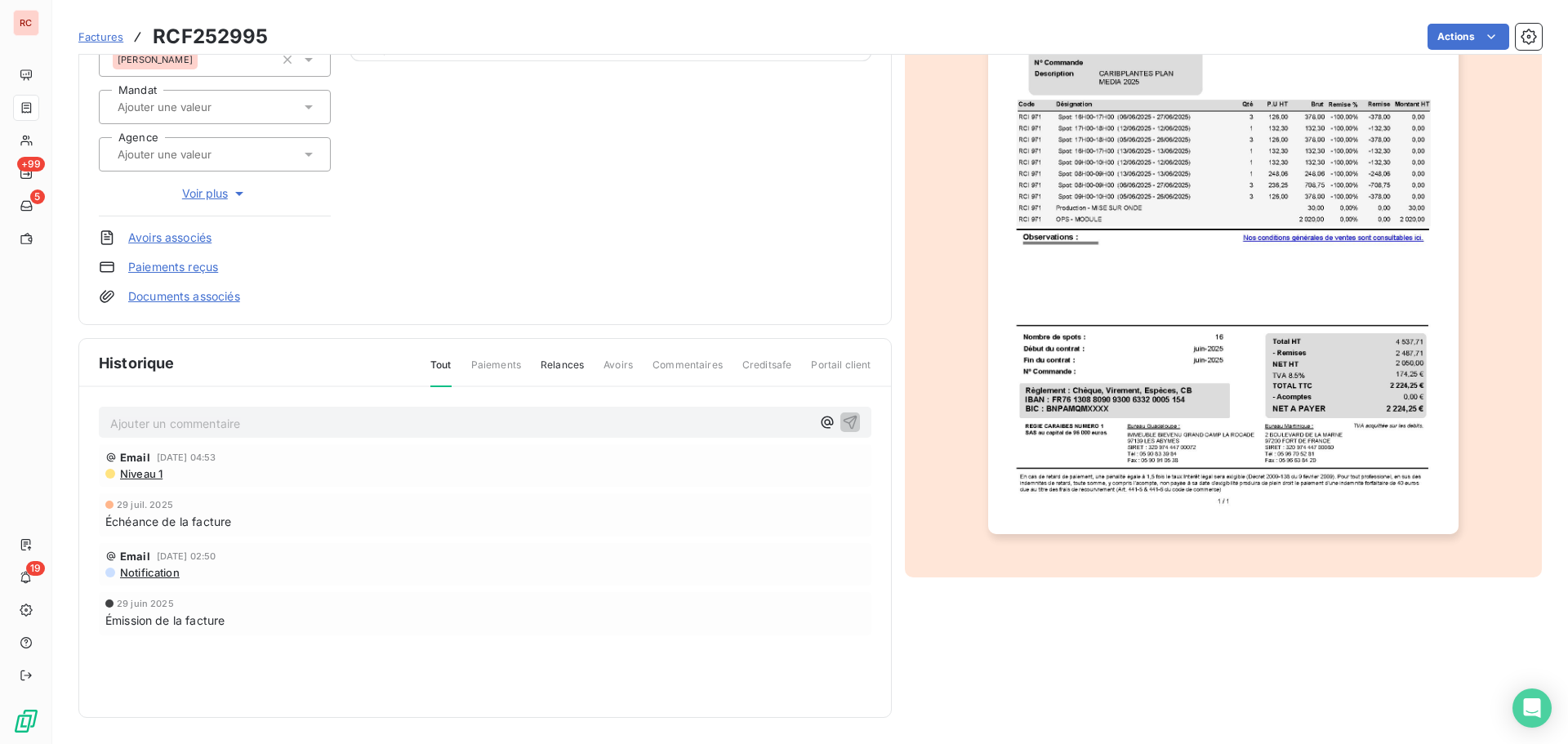
click at [201, 424] on p "Ajouter un commentaire ﻿" at bounding box center [461, 423] width 701 height 20
click at [169, 426] on p "Ajouter un commentaire ﻿" at bounding box center [461, 423] width 701 height 20
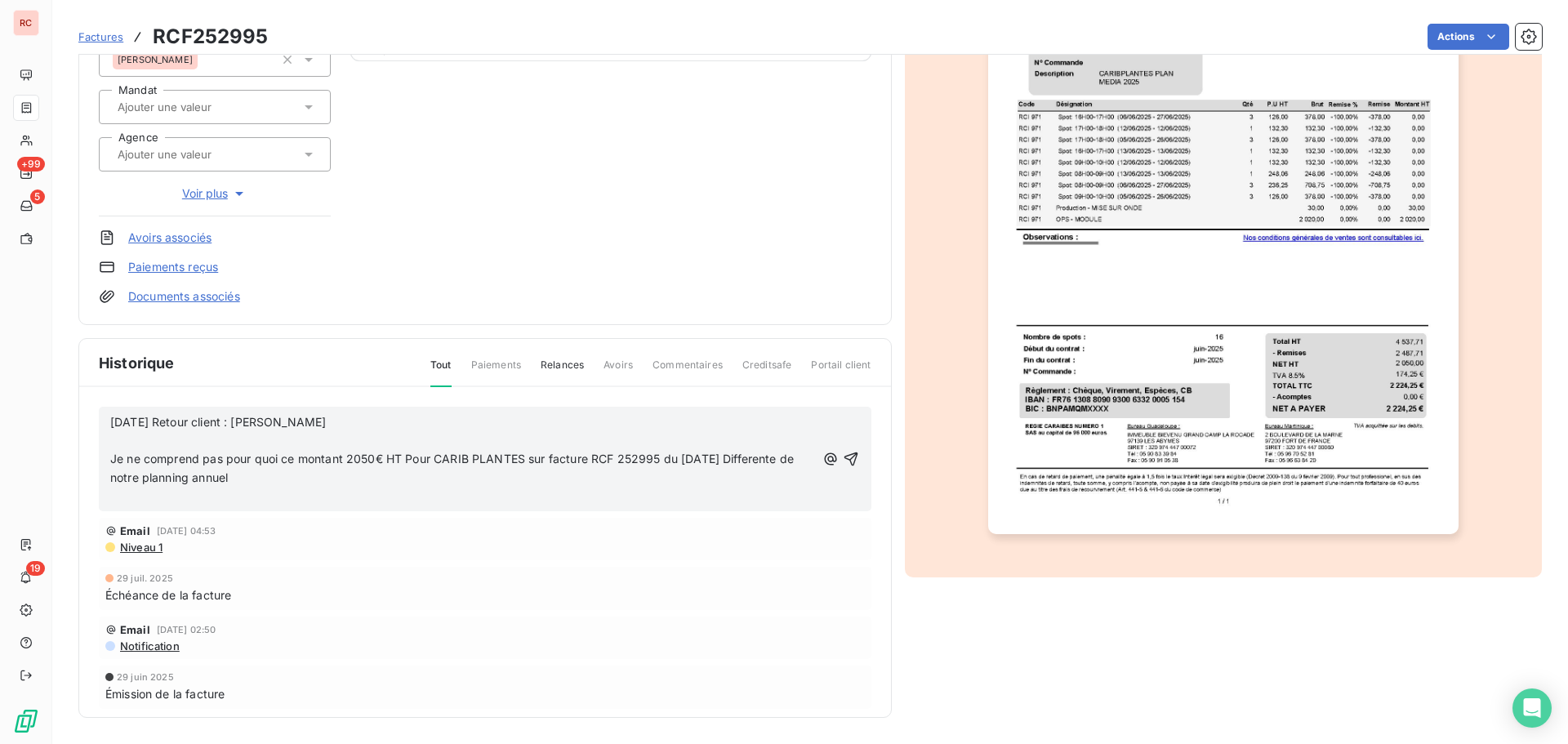
click at [112, 458] on span "Je ne comprend pas pour quoi ce montant 2050€ HT Pour CARIB PLANTES sur facture…" at bounding box center [454, 467] width 687 height 32
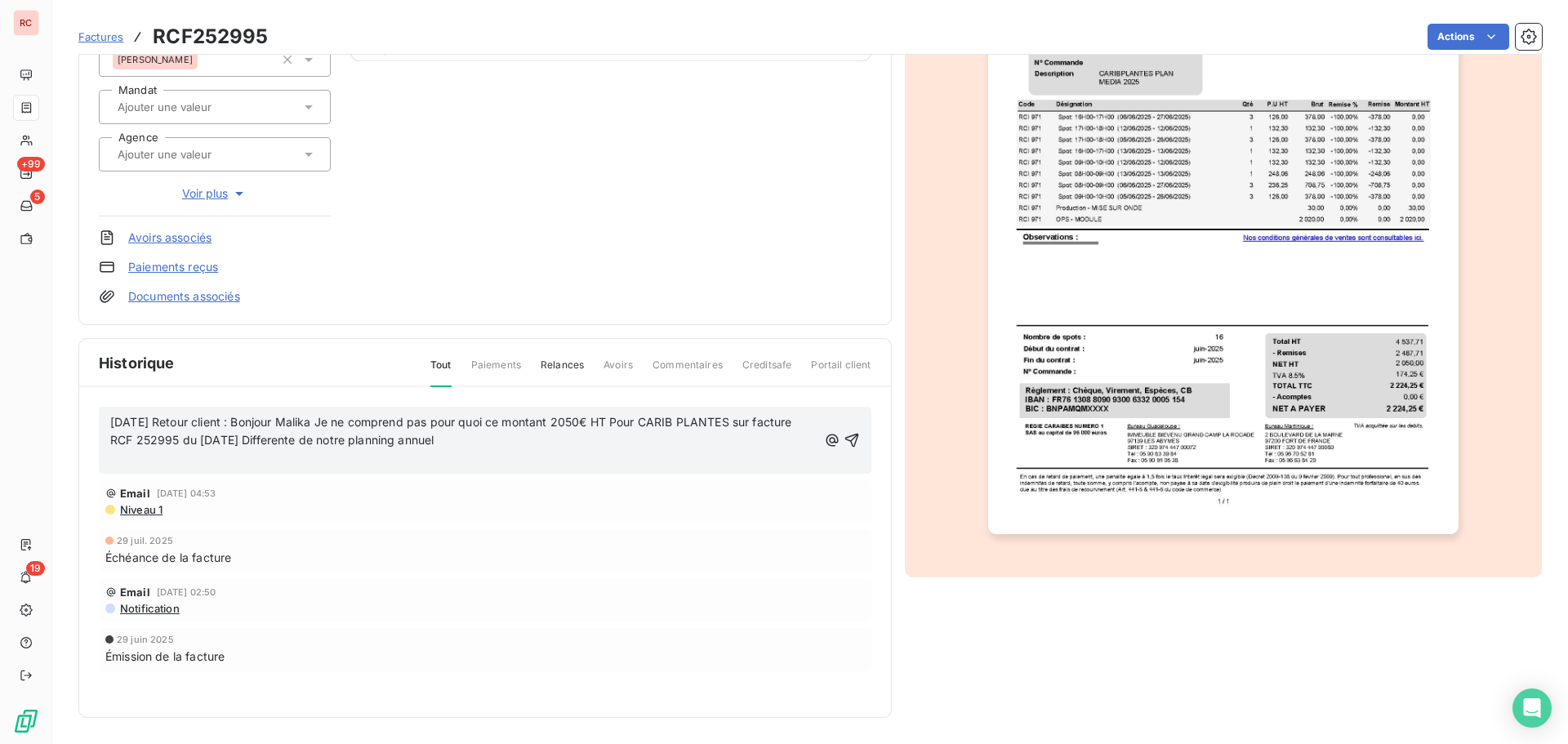
click at [506, 434] on span "07/08/2025 Retour client : Bonjour Malika Je ne comprend pas pour quoi ce monta…" at bounding box center [453, 430] width 685 height 32
click at [514, 446] on p "07/08/2025 Retour client : Bonjour Malika Je ne comprend pas pour quoi ce monta…" at bounding box center [464, 432] width 707 height 38
click at [505, 438] on span "07/08/2025 Retour client : Bonjour Malika Je ne comprend pas pour quoi ce monta…" at bounding box center [453, 430] width 685 height 32
click at [183, 463] on p "﻿" at bounding box center [464, 459] width 707 height 18
click at [243, 470] on div "07/08/2025 Retour client : Bonjour Malika Je ne comprend pas pour quoi ce monta…" at bounding box center [486, 440] width 773 height 67
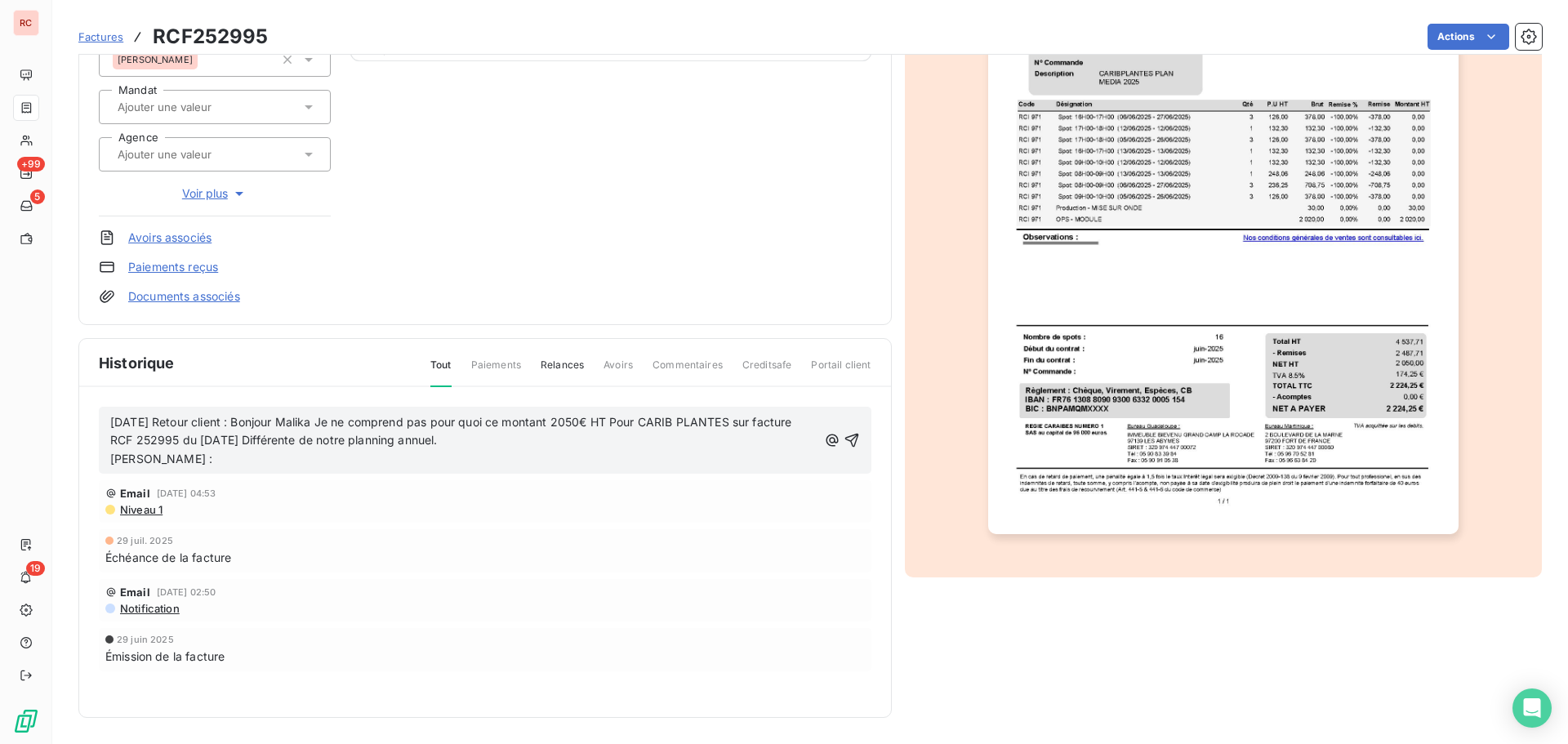
click at [228, 459] on p "Réponse Malika :" at bounding box center [464, 459] width 707 height 18
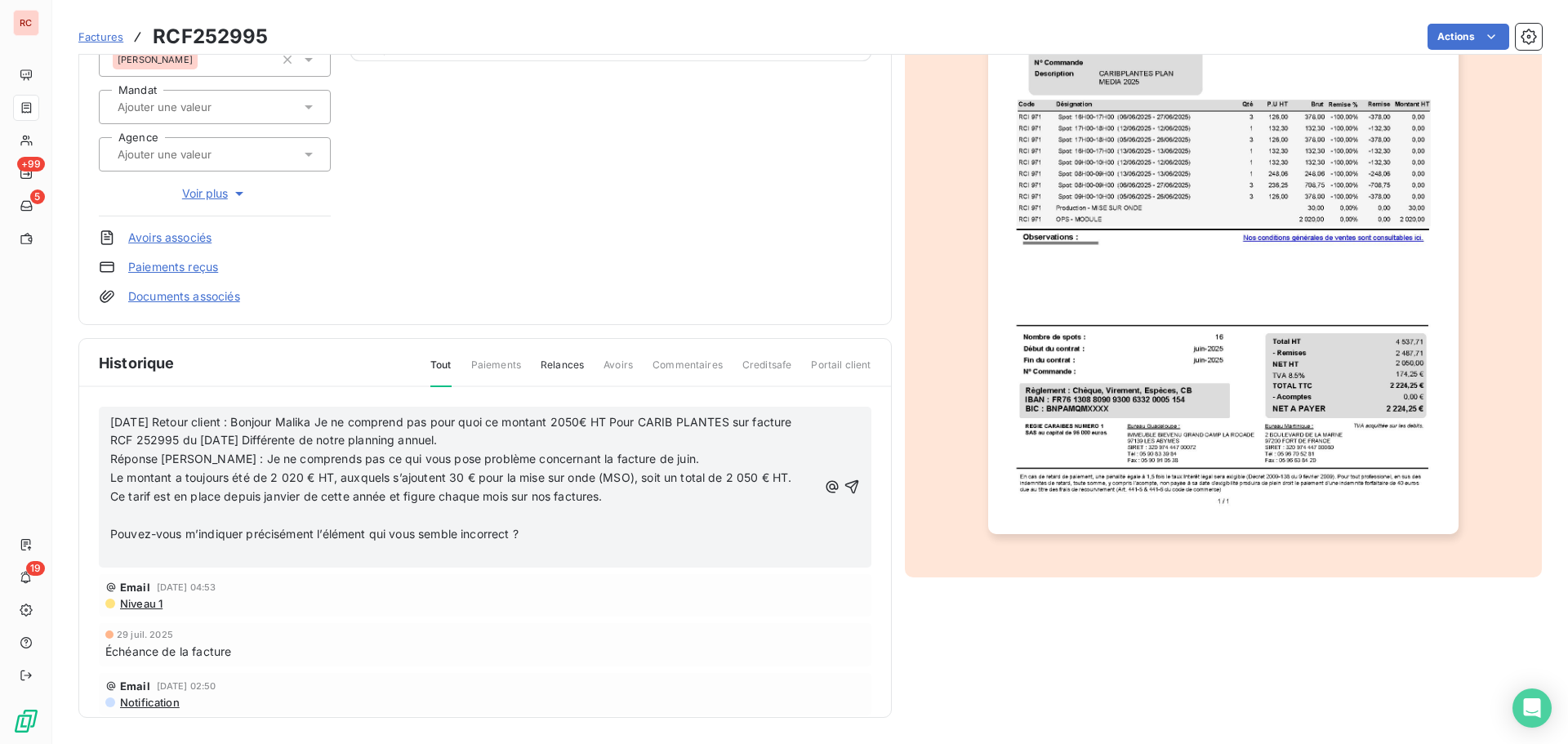
click at [127, 513] on p "﻿" at bounding box center [464, 515] width 707 height 18
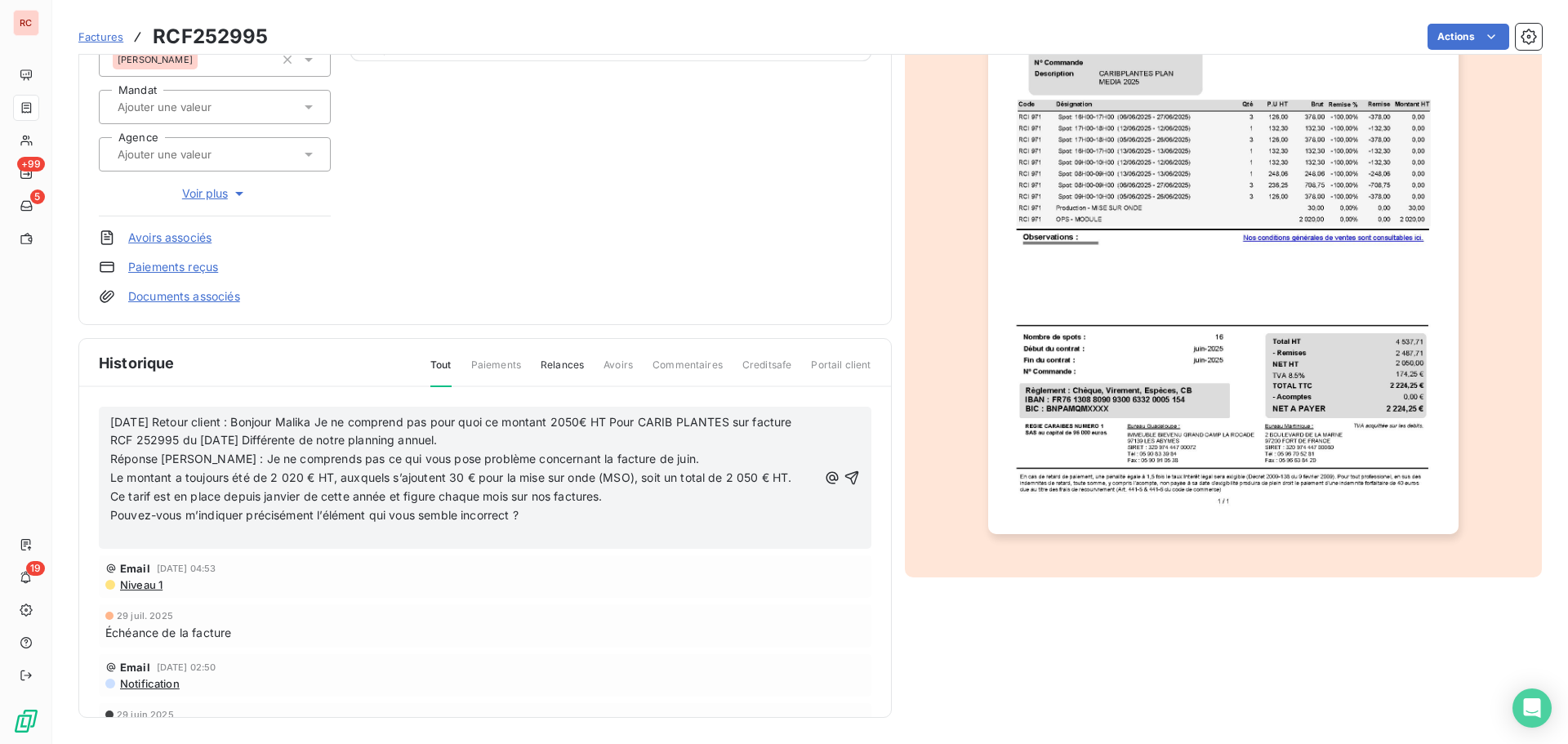
click at [181, 421] on span "07/08/2025 Retour client : Bonjour Malika Je ne comprend pas pour quoi ce monta…" at bounding box center [453, 430] width 685 height 32
click at [576, 522] on p "Pouvez-vous m’indiquer précisément l’élément qui vous semble incorrect ?" at bounding box center [464, 515] width 707 height 18
click at [111, 540] on p "﻿" at bounding box center [464, 534] width 707 height 18
click at [124, 415] on span "07/08/2025 Retour client : Bonjour Malika Je ne comprend pas pour quoi ce monta…" at bounding box center [453, 430] width 685 height 32
click at [200, 533] on p "﻿" at bounding box center [464, 534] width 707 height 18
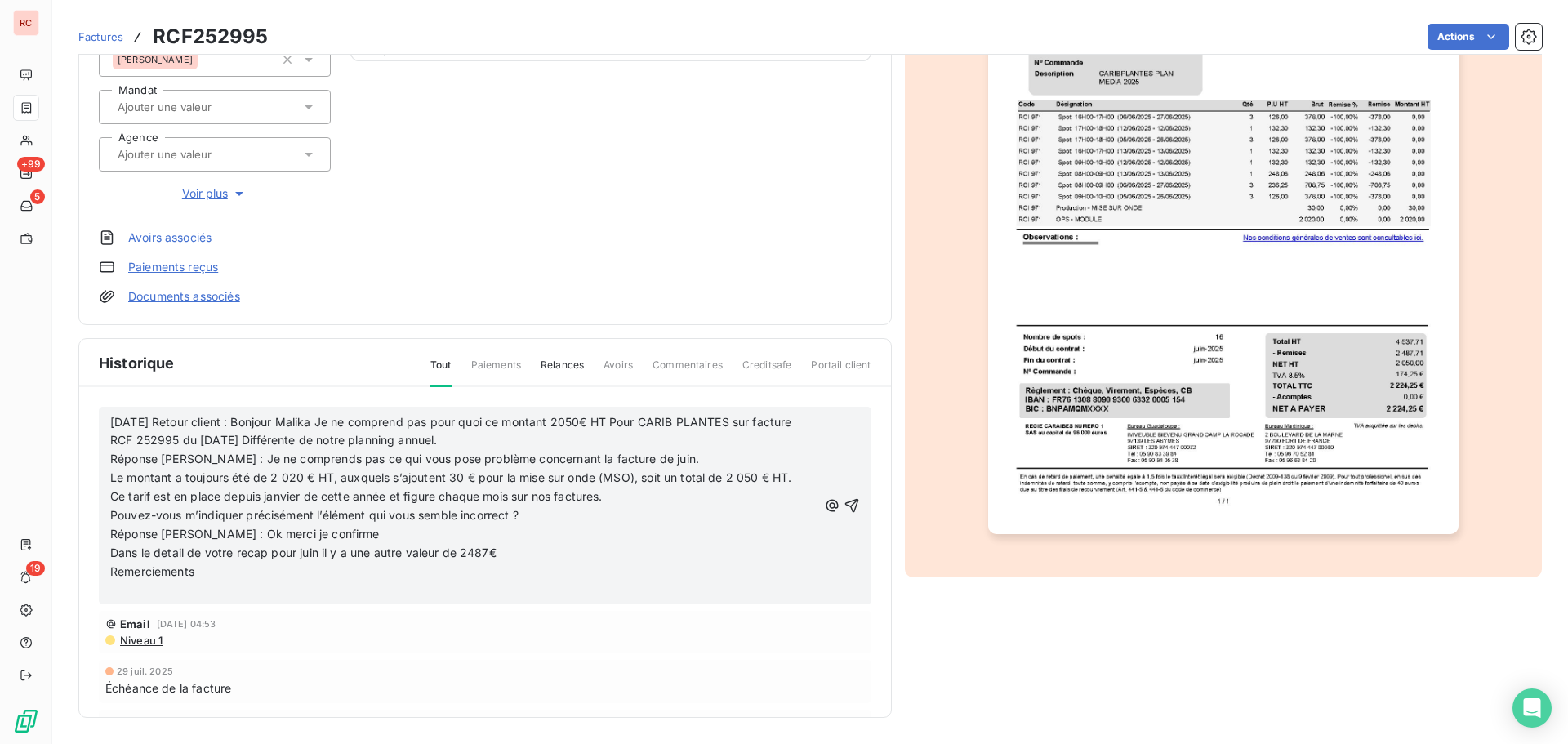
click at [112, 573] on span "Remerciements" at bounding box center [153, 571] width 84 height 14
click at [844, 496] on icon "button" at bounding box center [852, 496] width 17 height 17
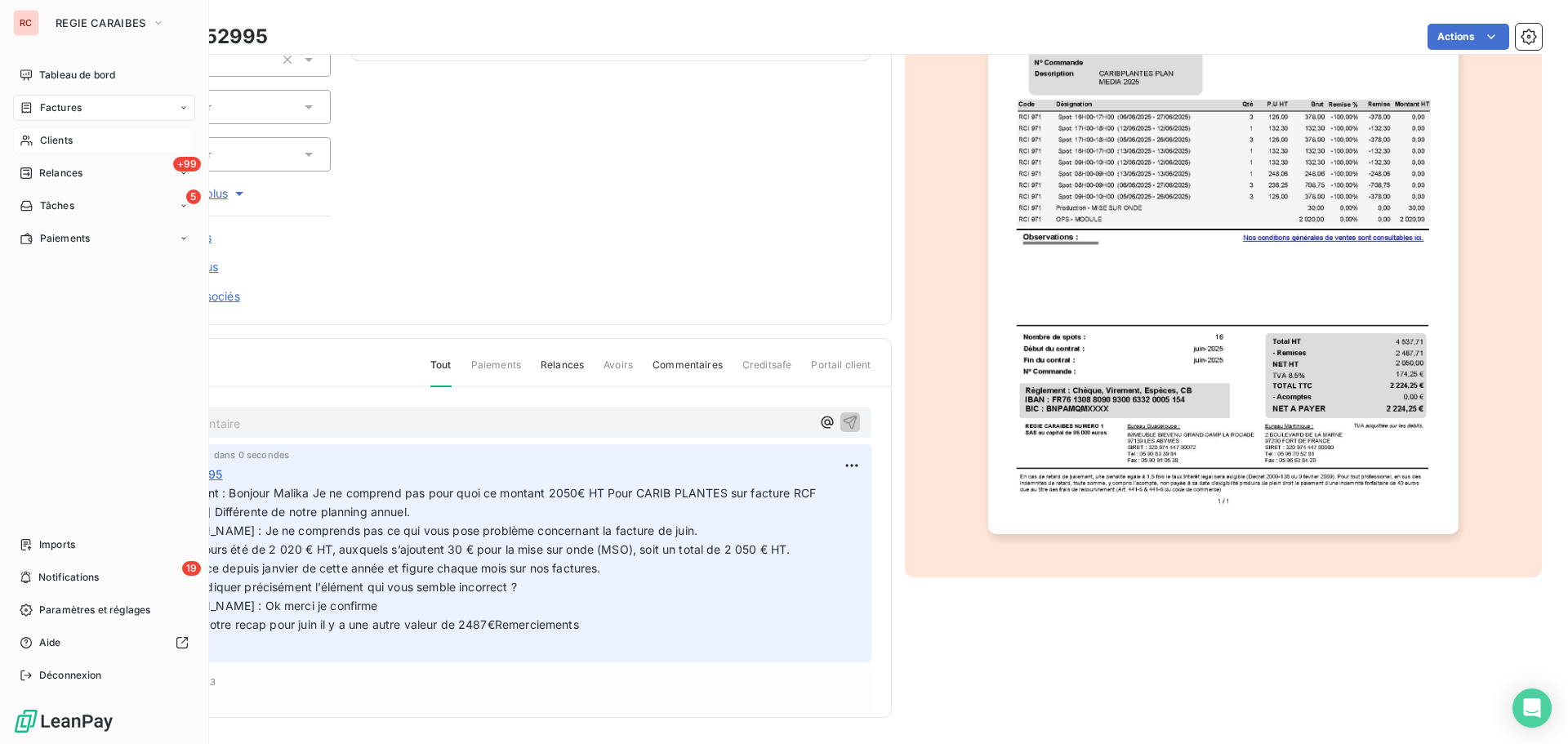
click at [58, 133] on span "Clients" at bounding box center [56, 140] width 32 height 15
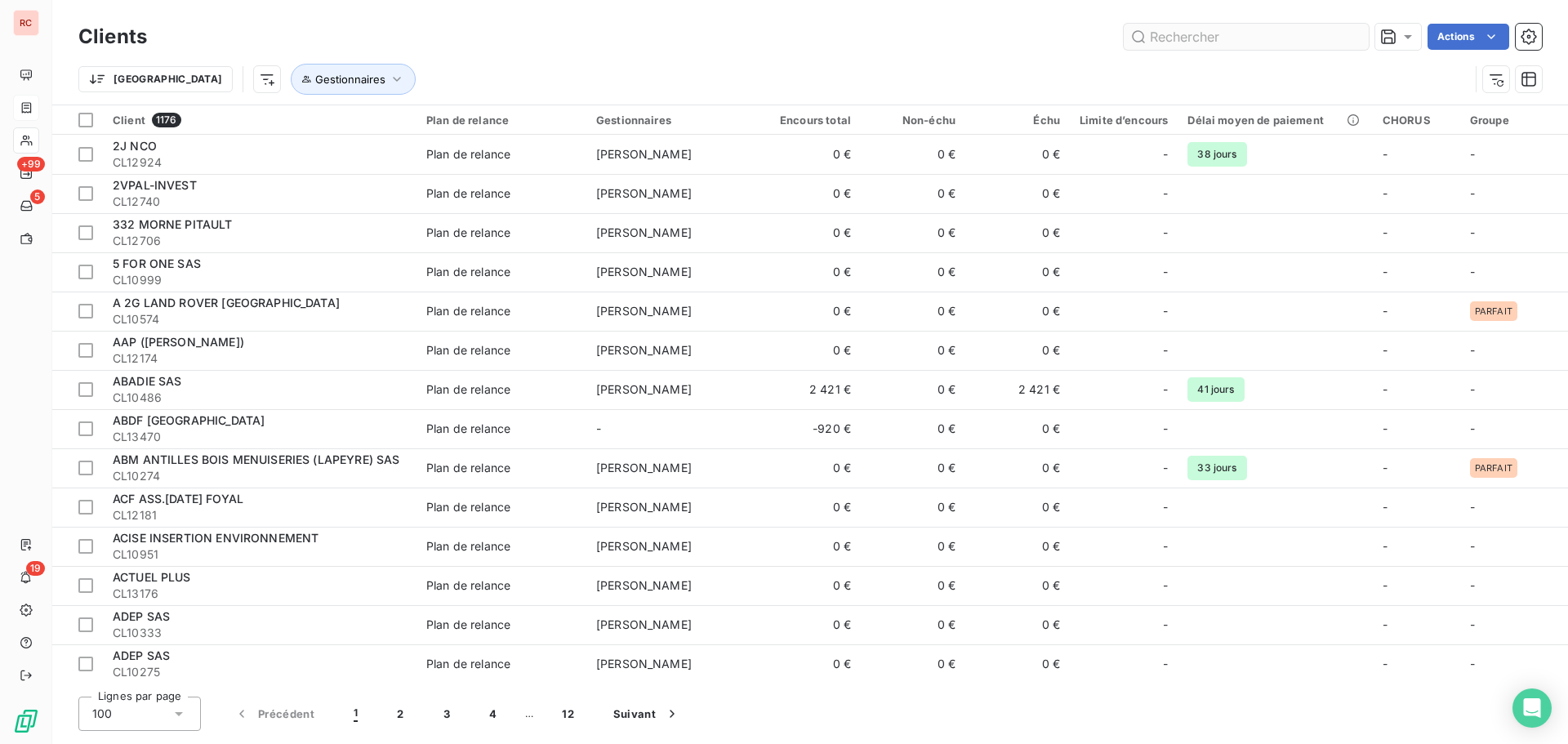
click at [1232, 37] on input "text" at bounding box center [1246, 37] width 245 height 26
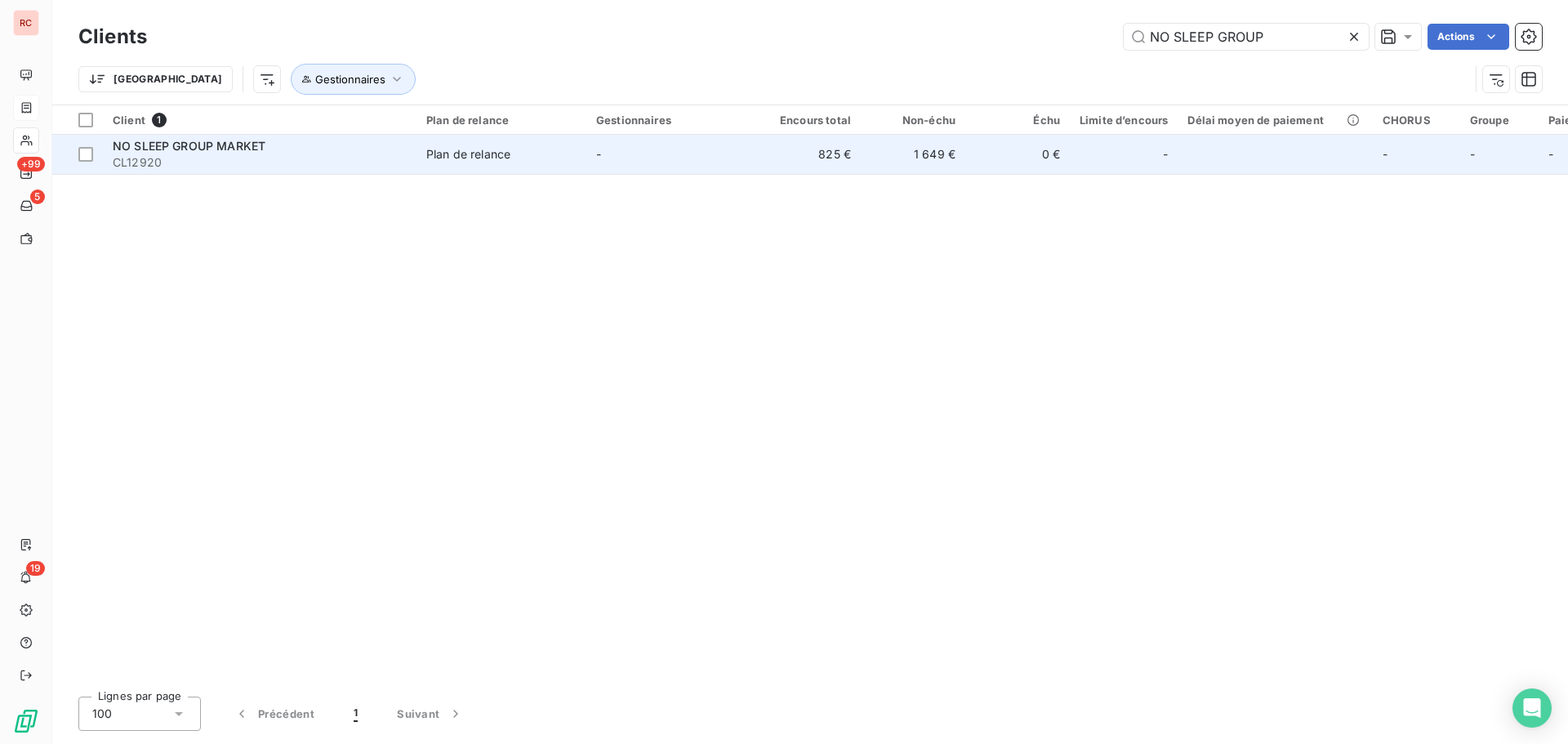
type input "NO SLEEP GROUP"
click at [214, 152] on span "NO SLEEP GROUP MARKET" at bounding box center [189, 145] width 153 height 14
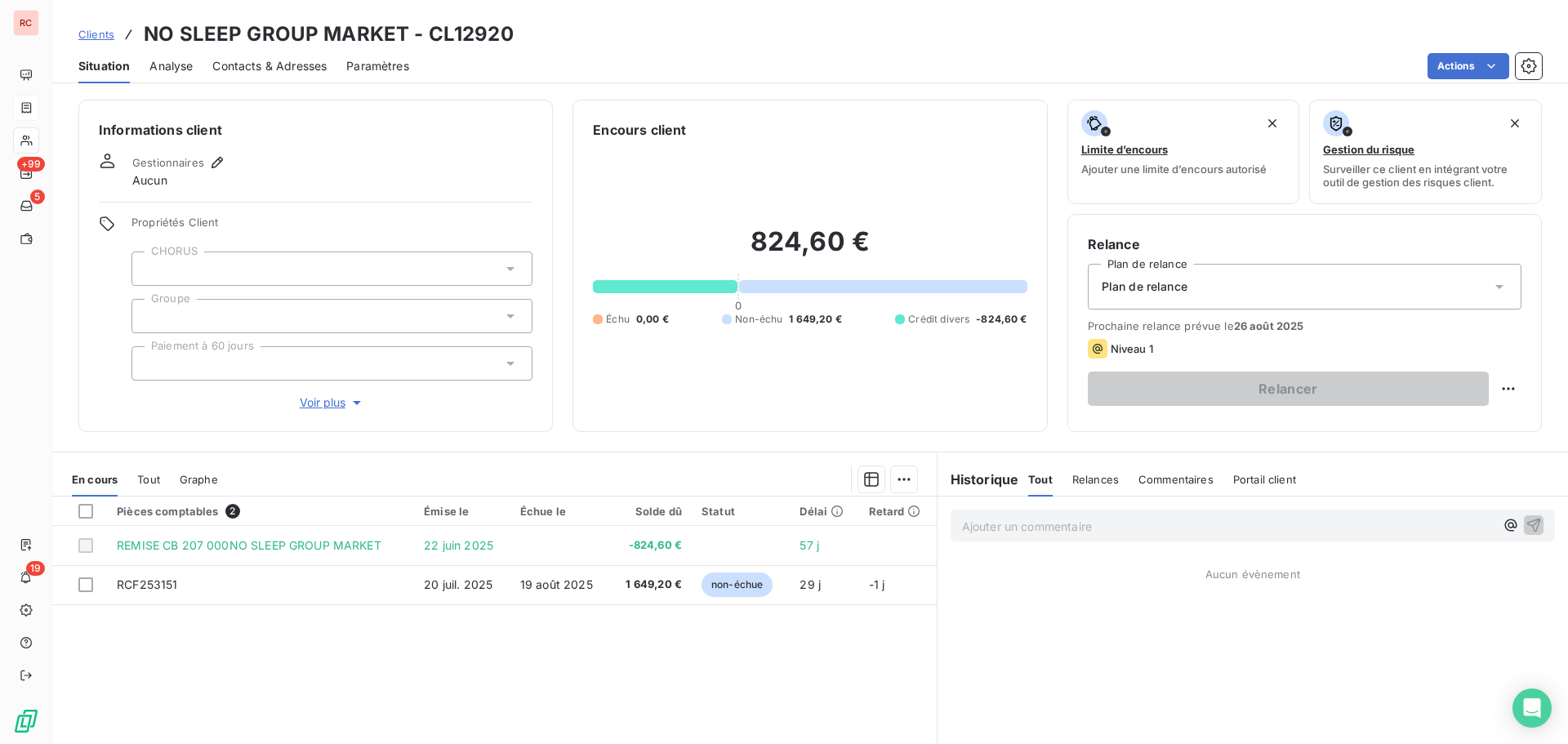
click at [238, 65] on span "Contacts & Adresses" at bounding box center [269, 66] width 114 height 17
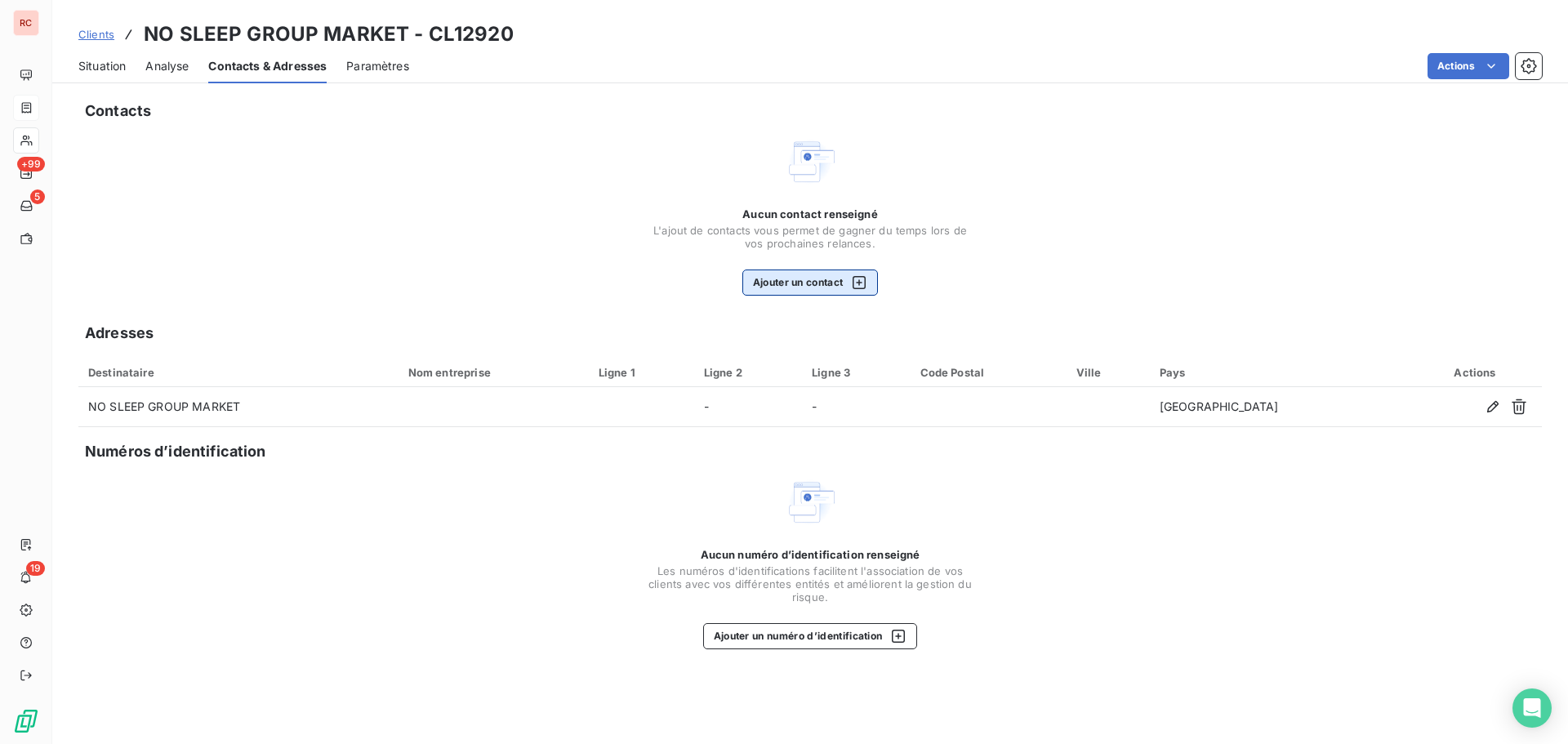
click at [798, 270] on button "Ajouter un contact" at bounding box center [811, 283] width 137 height 26
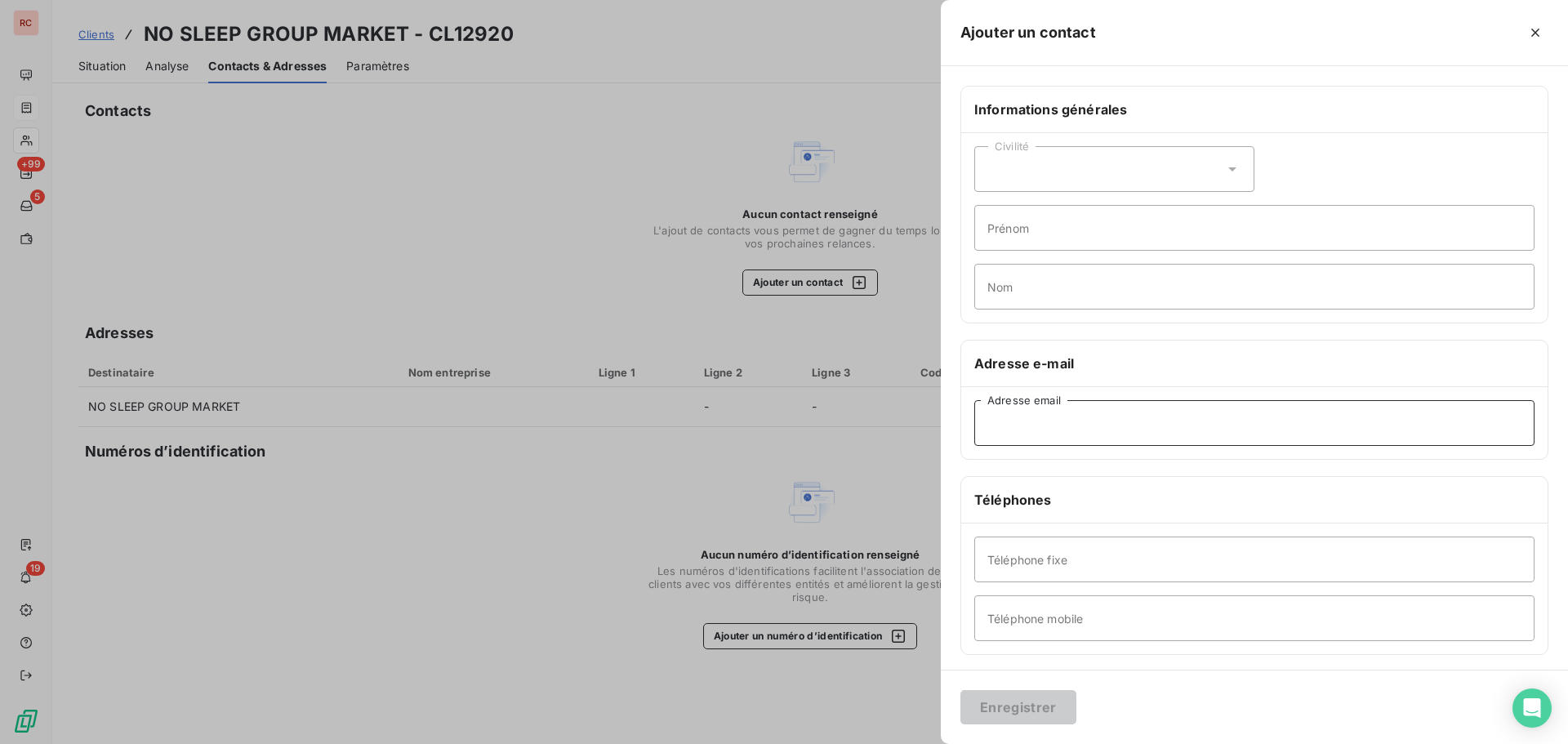
click at [1063, 413] on input "Adresse email" at bounding box center [1254, 423] width 560 height 46
paste input "groupnosleep@gmail.com"
type input "groupnosleep@gmail.com"
click at [1004, 702] on button "Enregistrer" at bounding box center [1018, 707] width 116 height 34
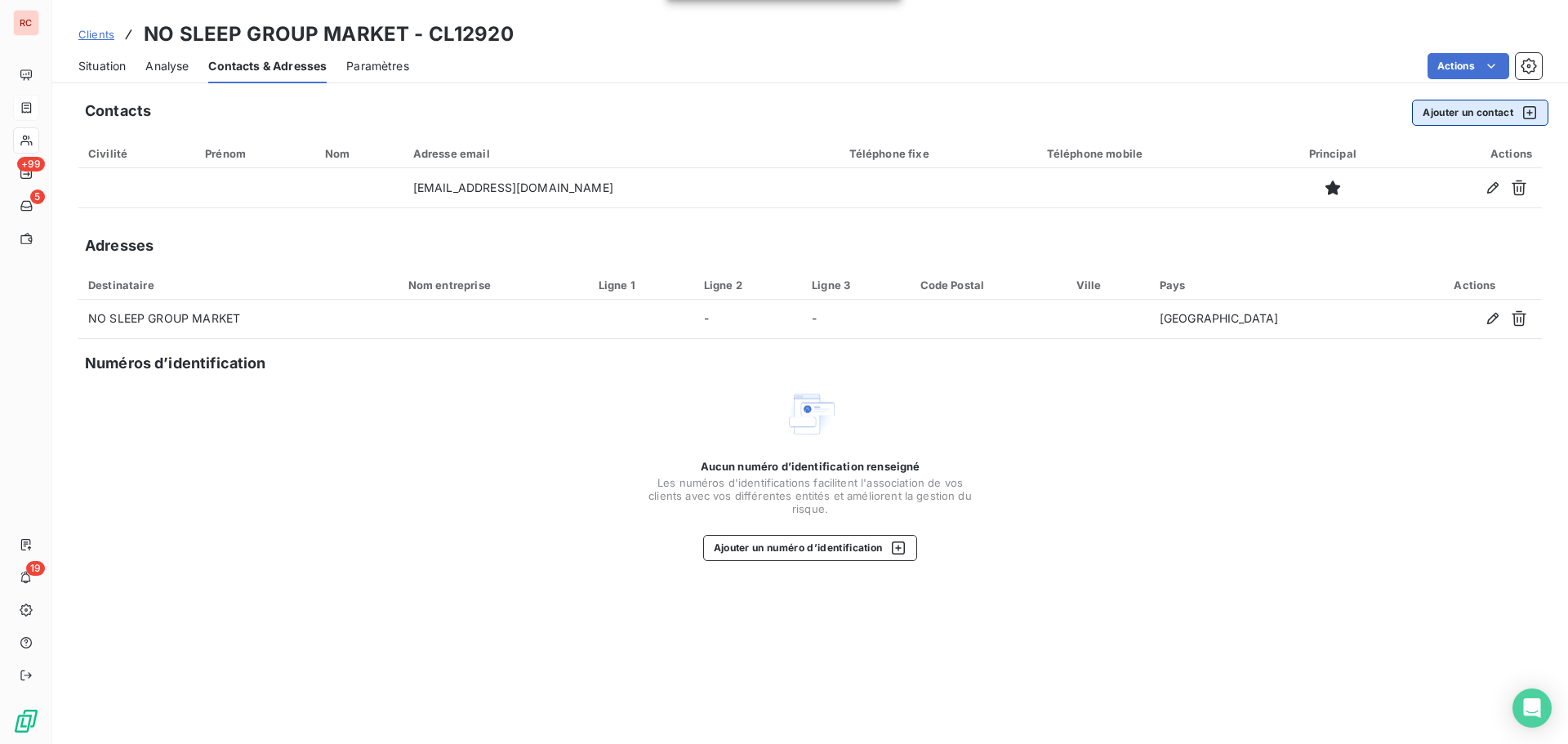
click at [1428, 124] on button "Ajouter un contact" at bounding box center [1480, 113] width 137 height 26
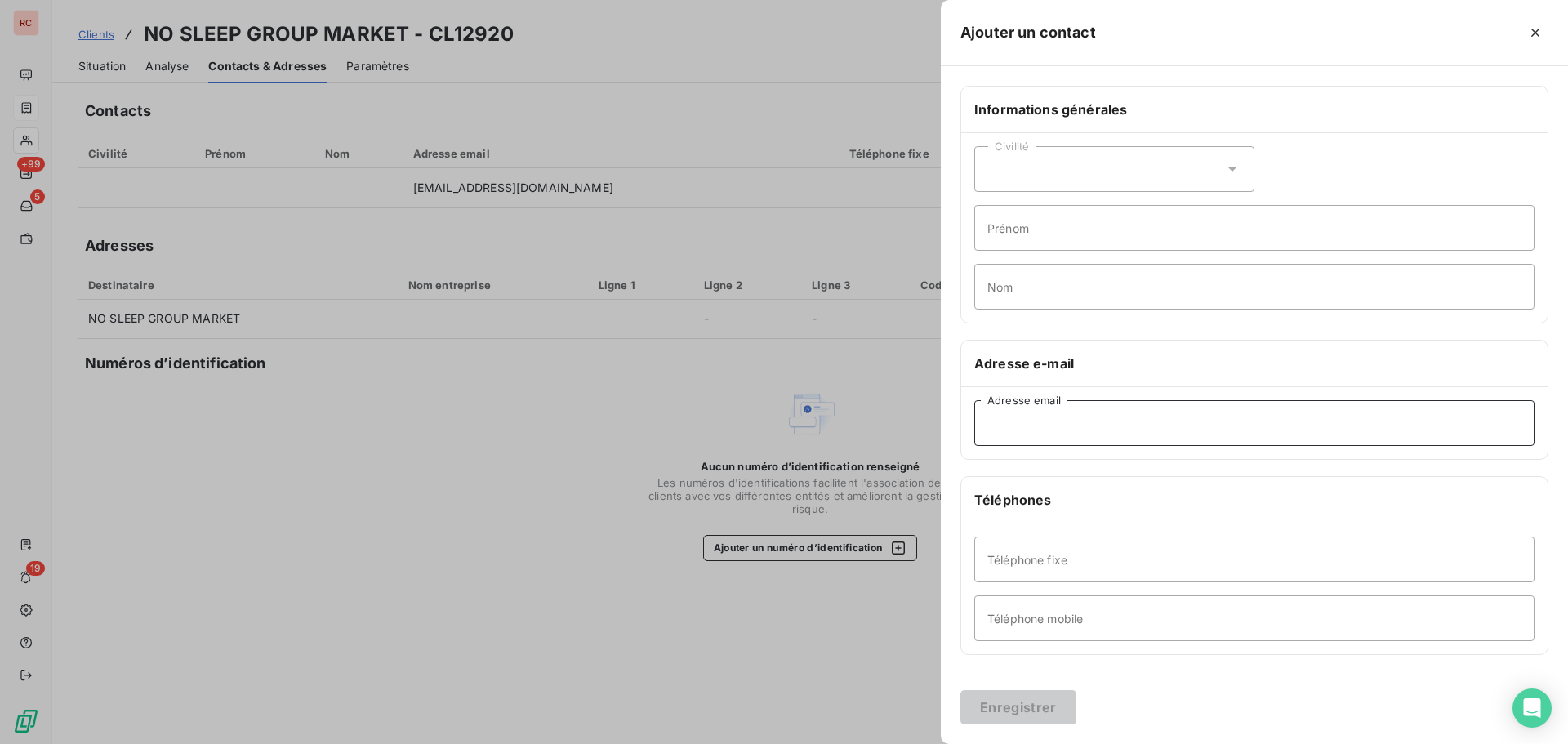
click at [1020, 415] on input "Adresse email" at bounding box center [1254, 423] width 560 height 46
paste input "noreply@medias-tools.fr"
type input "noreply@medias-tools.fr"
click at [996, 700] on button "Enregistrer" at bounding box center [1018, 707] width 116 height 34
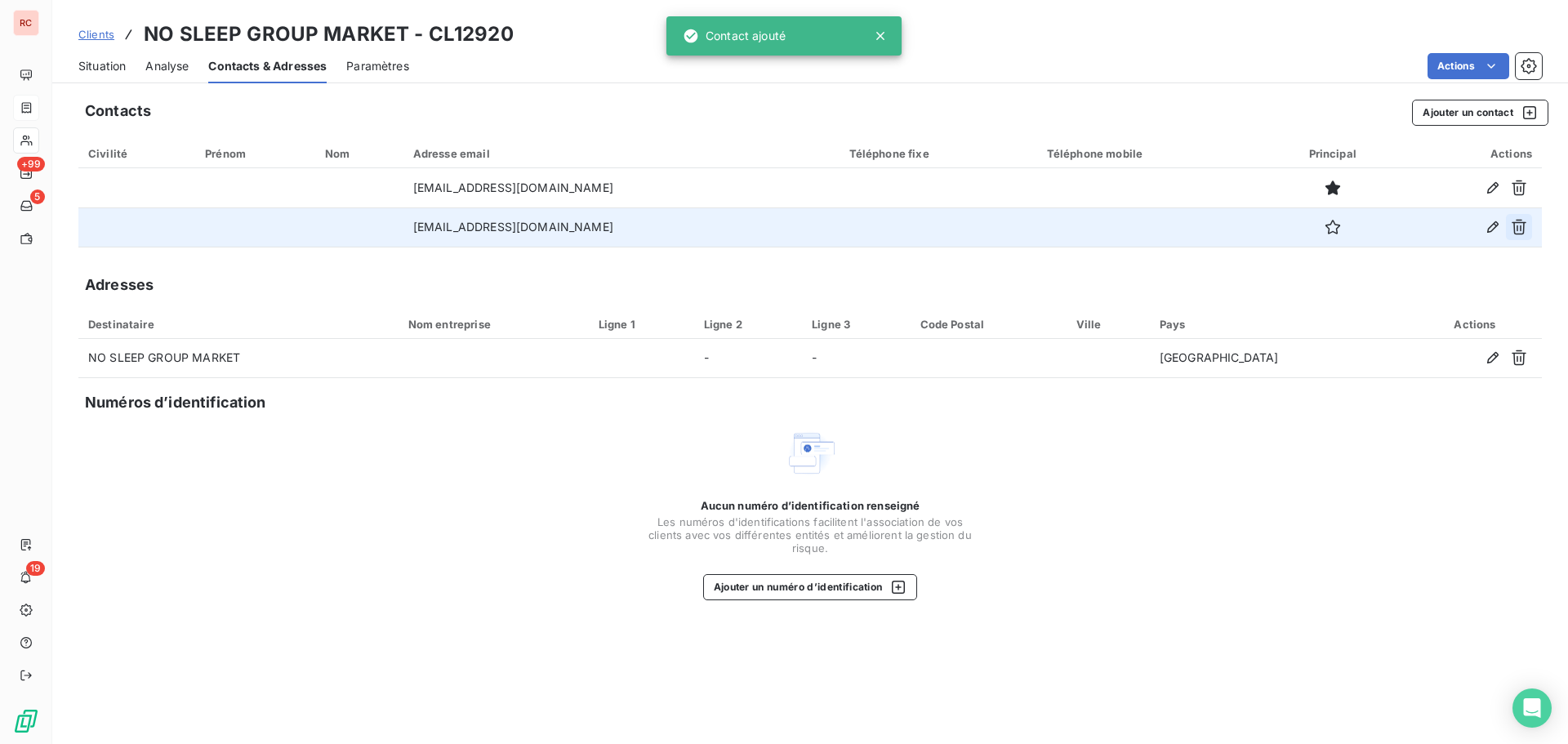
click at [1510, 226] on button "button" at bounding box center [1520, 227] width 26 height 26
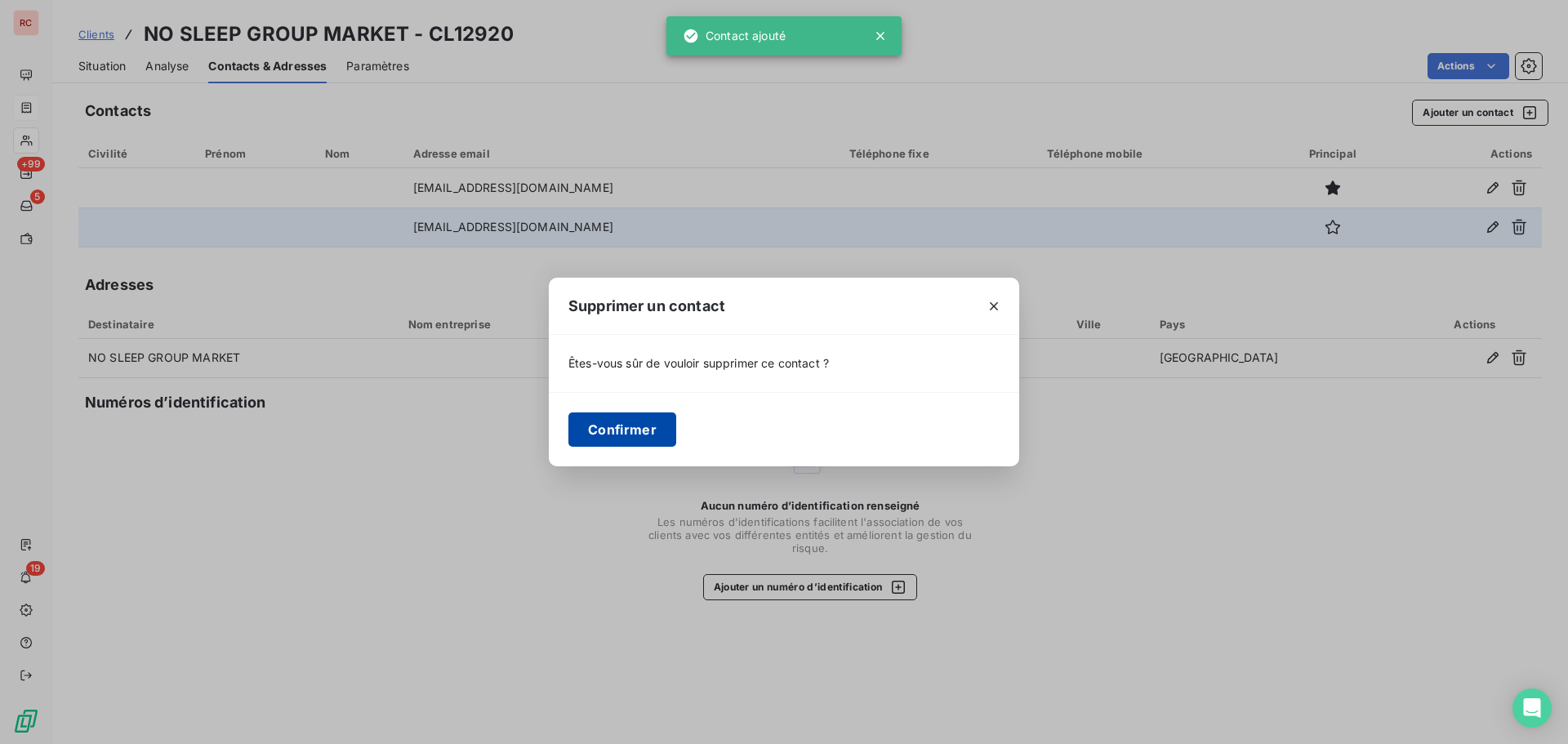
click at [630, 423] on button "Confirmer" at bounding box center [622, 429] width 108 height 34
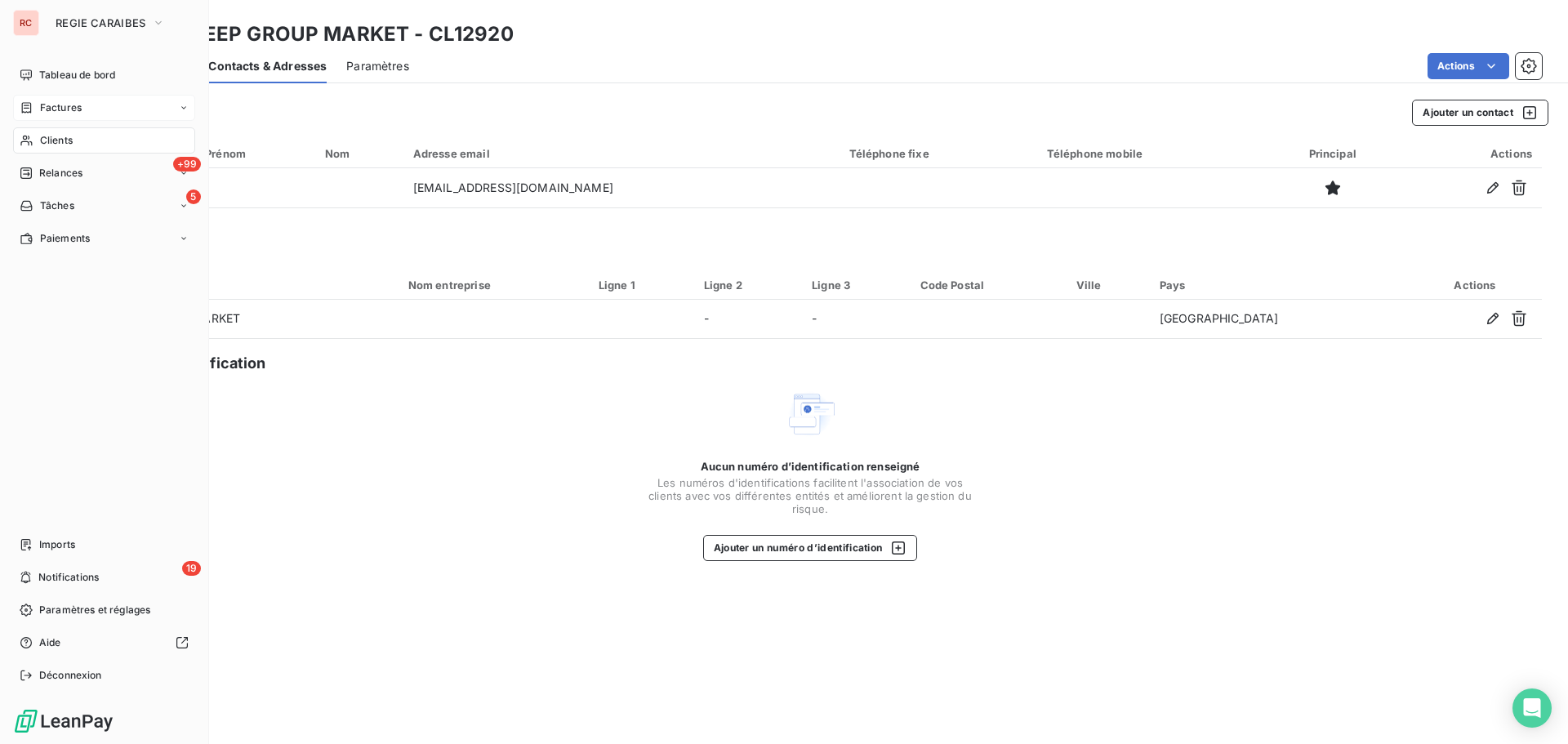
drag, startPoint x: 60, startPoint y: 138, endPoint x: 81, endPoint y: 138, distance: 21.0
click at [60, 138] on span "Clients" at bounding box center [56, 140] width 32 height 15
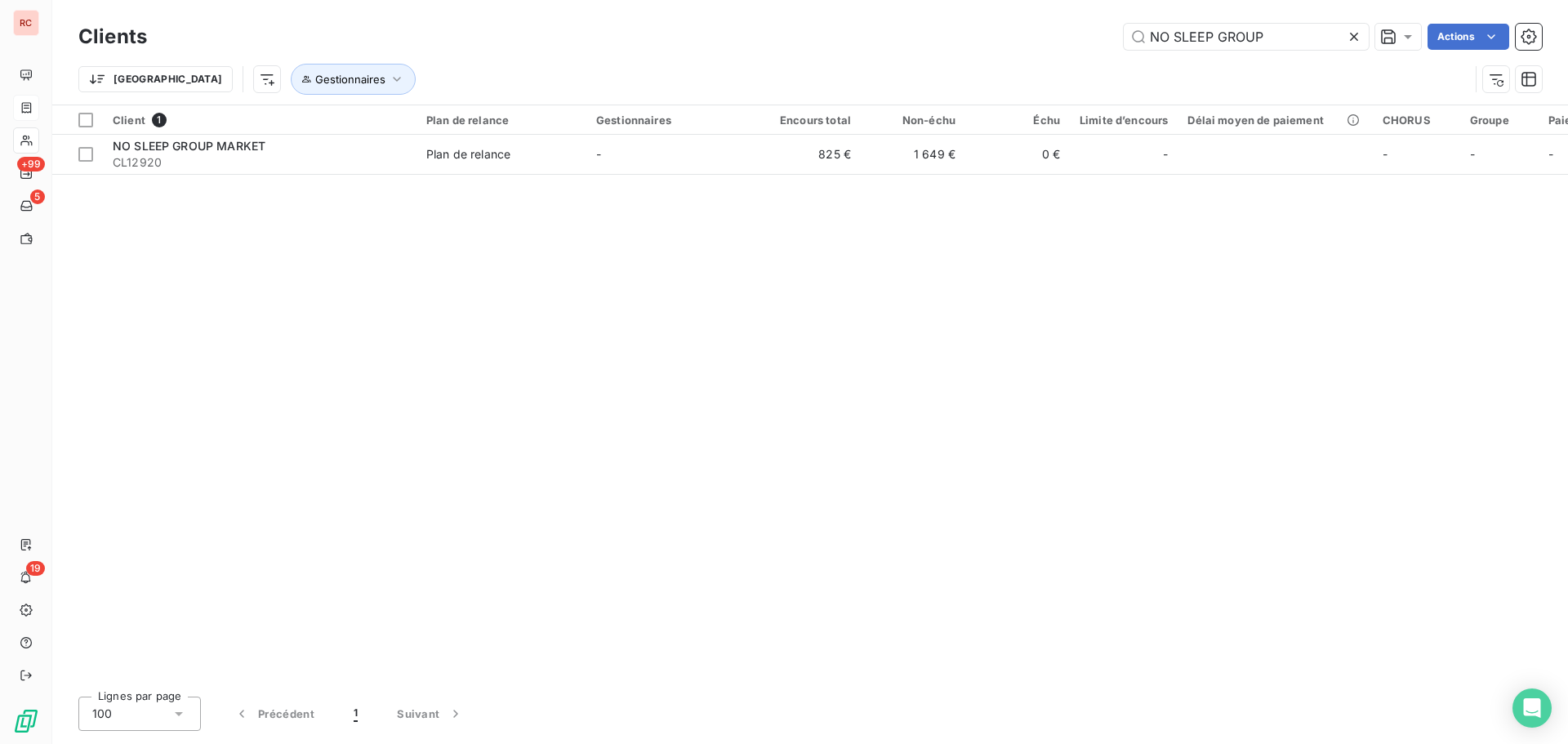
drag, startPoint x: 1272, startPoint y: 41, endPoint x: 1051, endPoint y: 53, distance: 221.3
click at [1051, 53] on div "Clients NO SLEEP GROUP Actions" at bounding box center [810, 36] width 1464 height 34
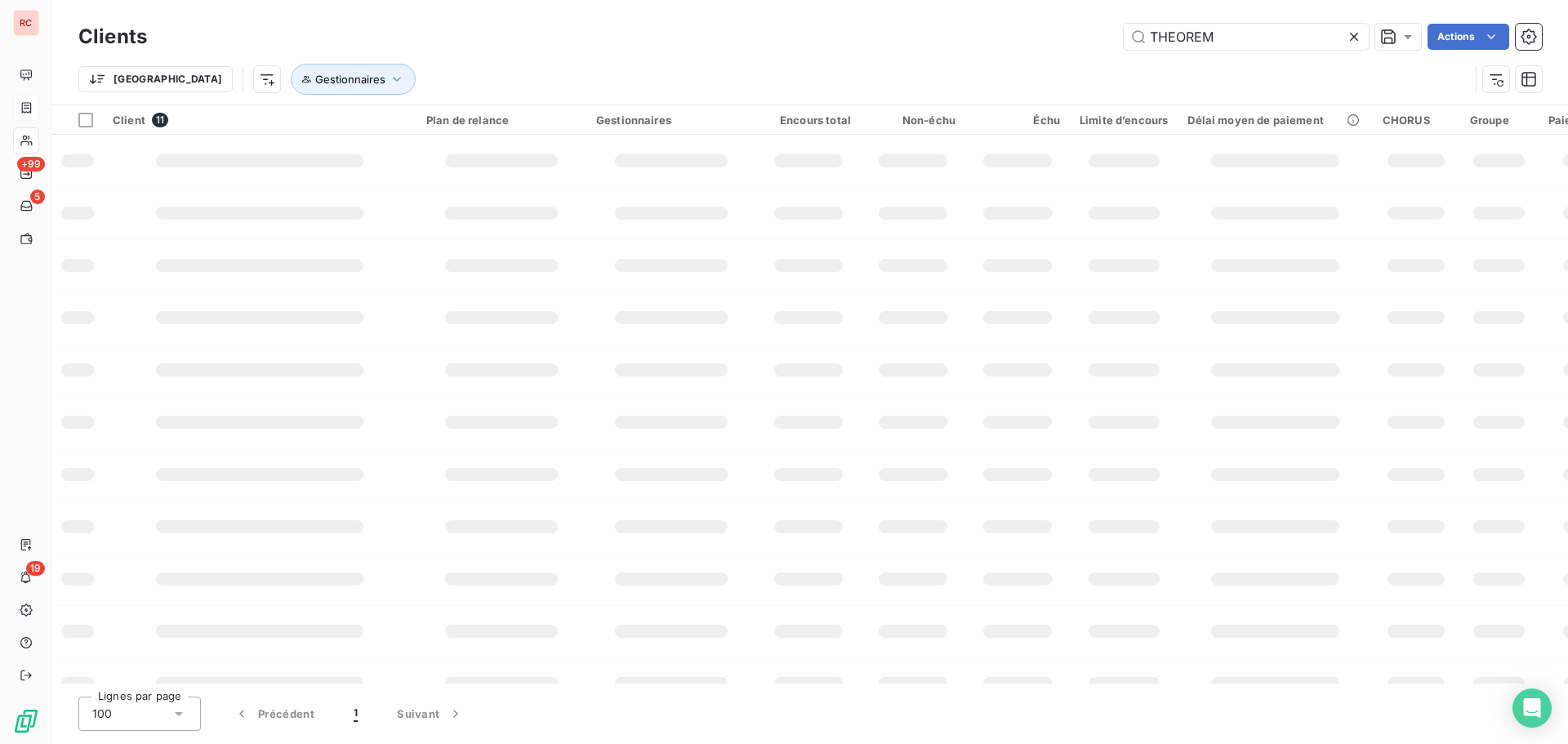
type input "THEOREM"
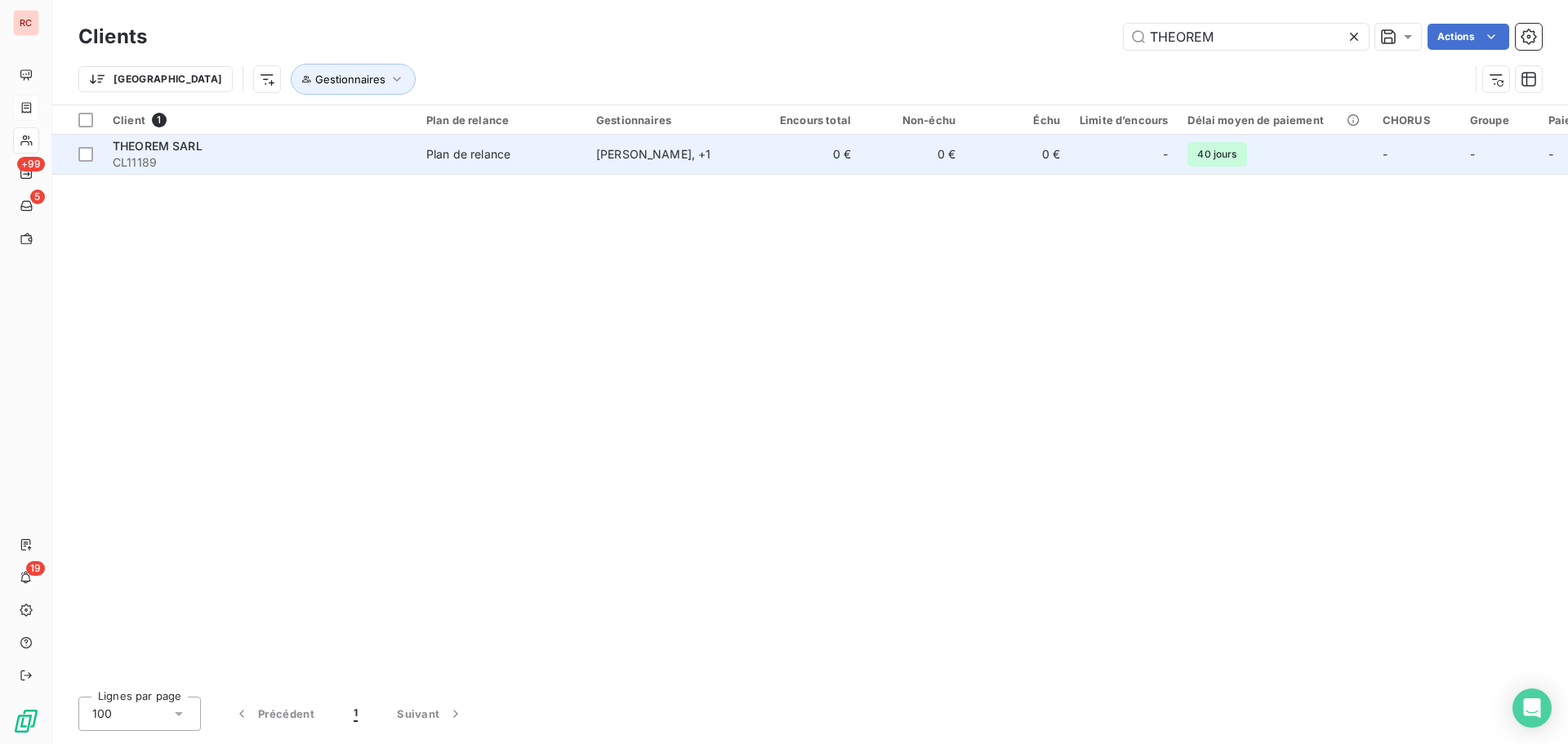
click at [646, 156] on div "Nathalie LAMIEN , + 1" at bounding box center [670, 154] width 150 height 17
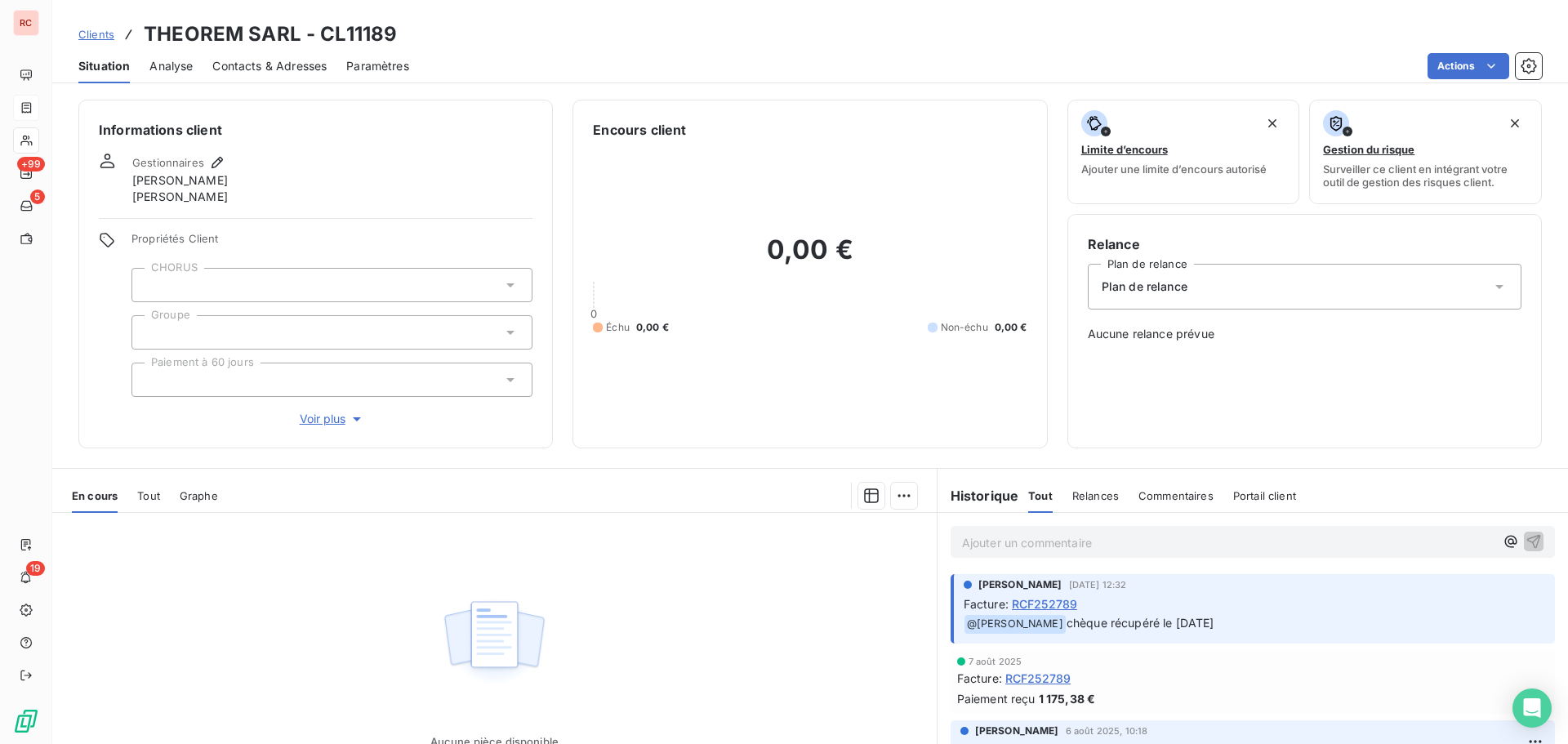
click at [152, 495] on span "Tout" at bounding box center [149, 495] width 23 height 13
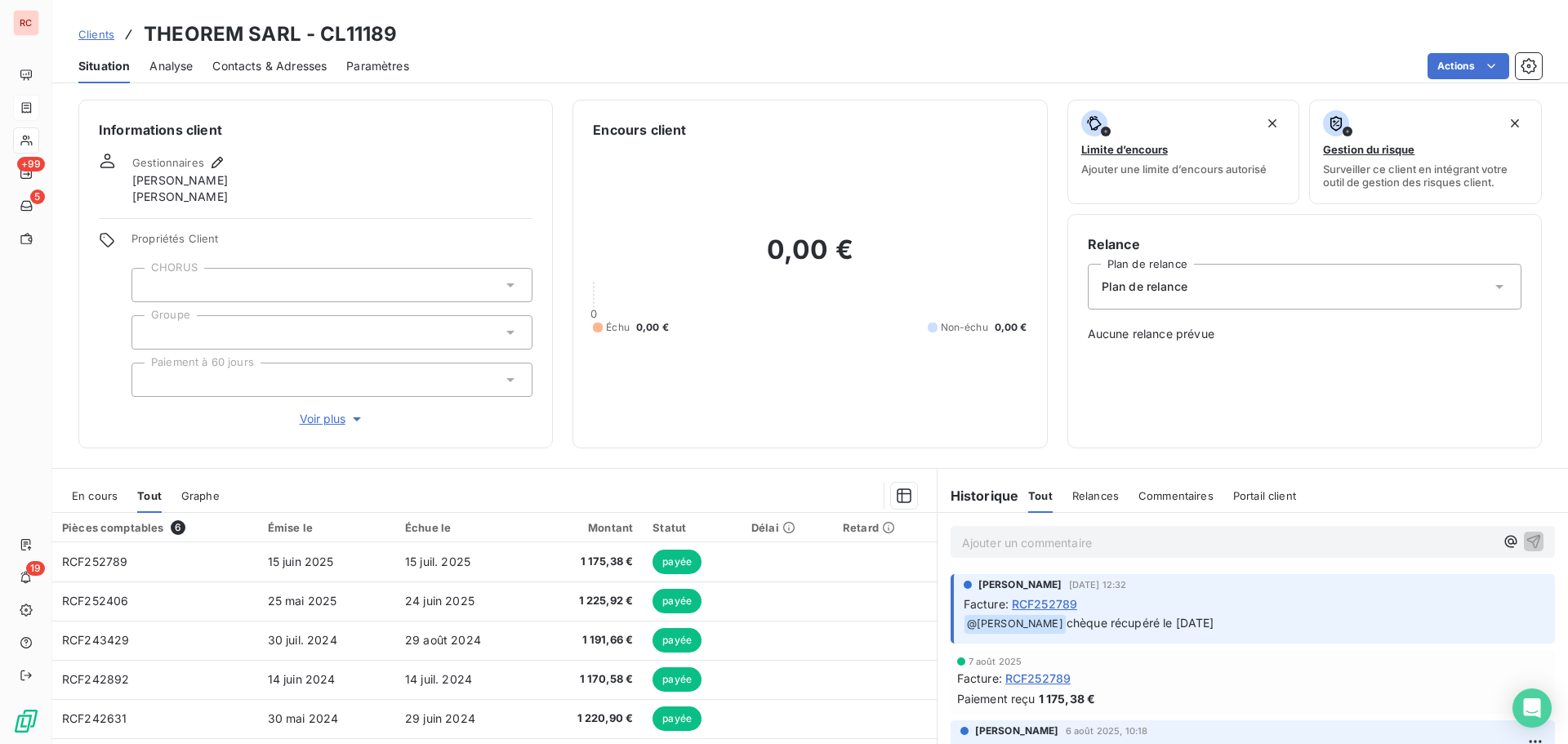
click at [96, 496] on span "En cours" at bounding box center [95, 495] width 46 height 13
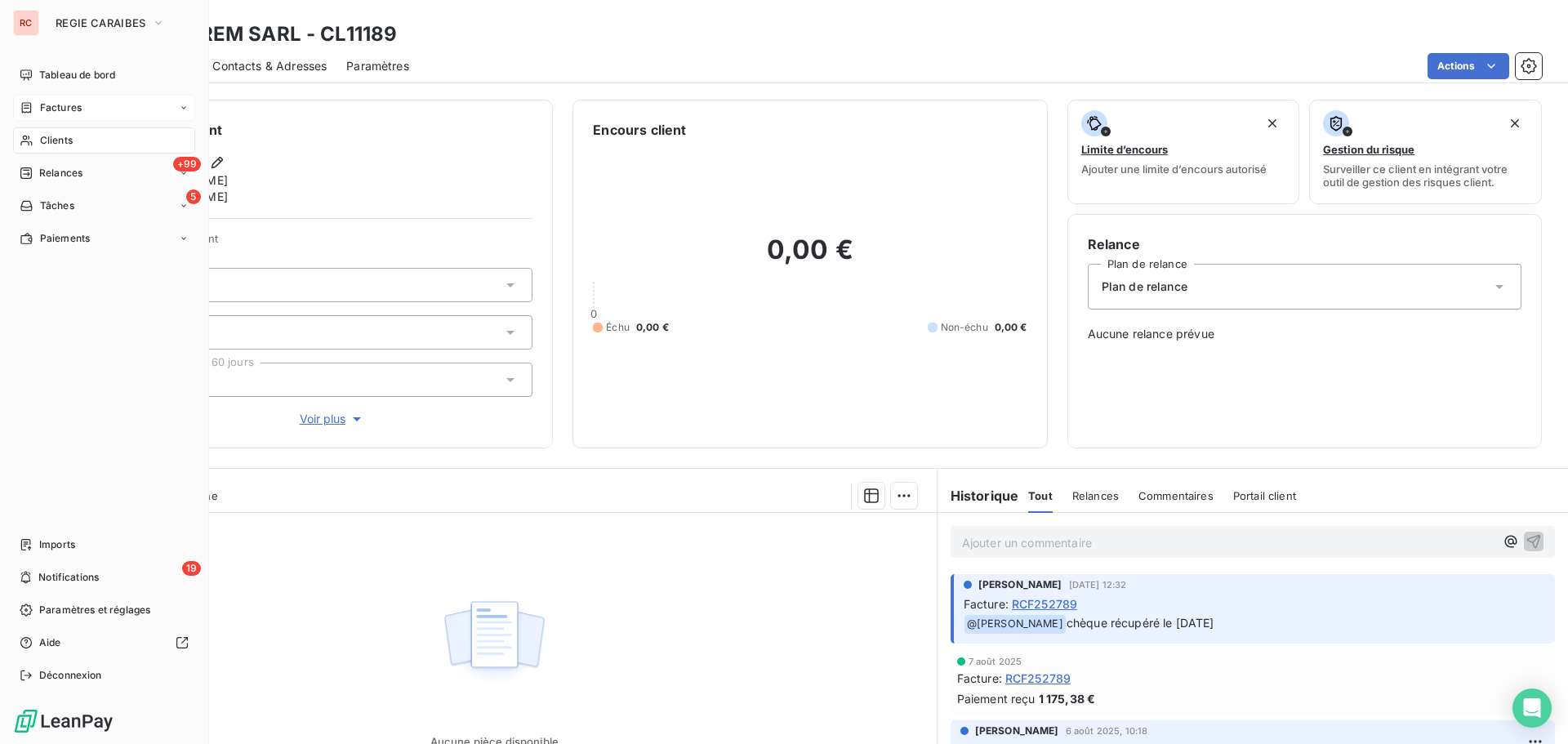
click at [57, 138] on span "Clients" at bounding box center [56, 140] width 32 height 15
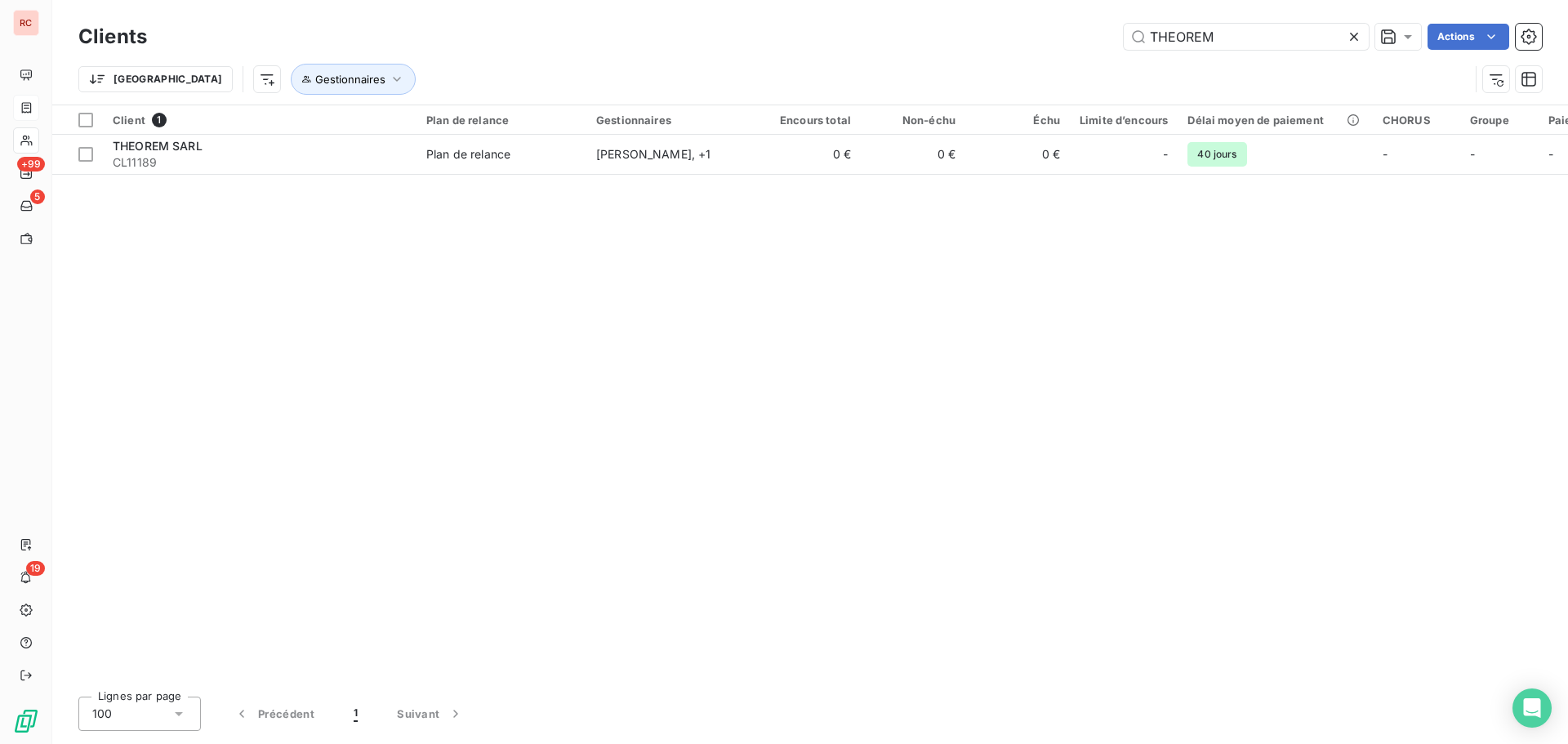
drag, startPoint x: 1198, startPoint y: 36, endPoint x: 1110, endPoint y: 39, distance: 88.1
click at [1110, 39] on div "THEOREM Actions" at bounding box center [855, 37] width 1376 height 26
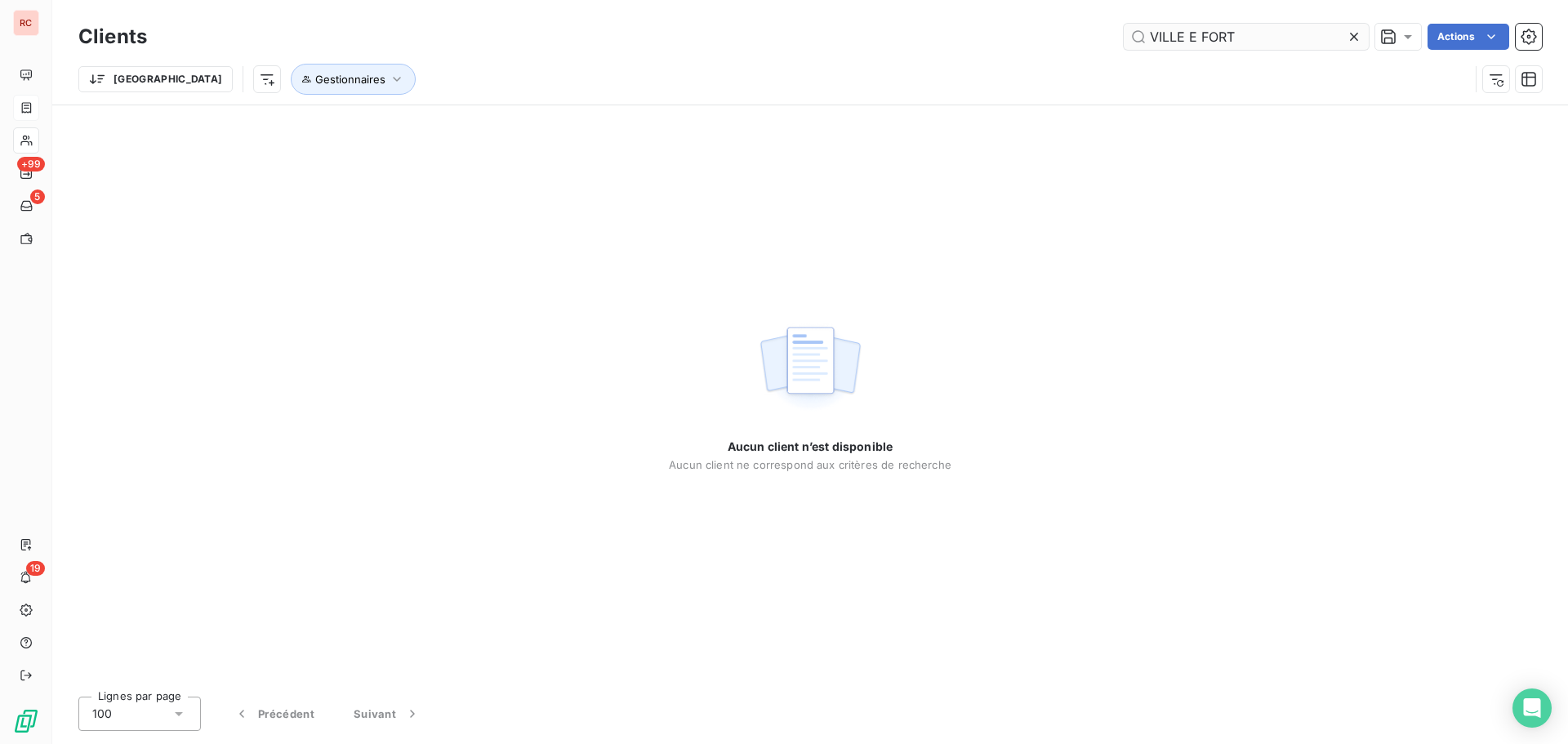
click at [1188, 30] on input "VILLE E FORT" at bounding box center [1246, 37] width 245 height 26
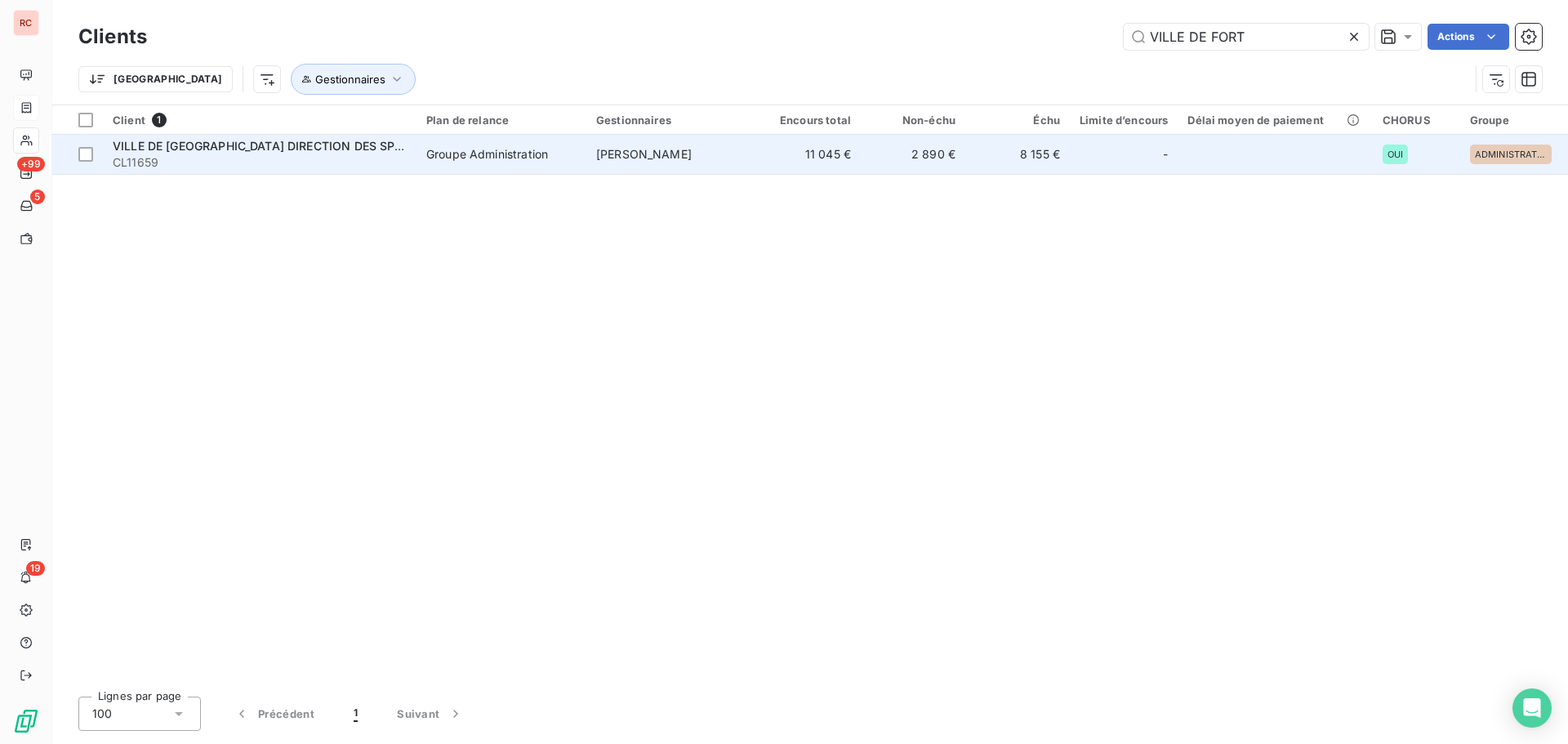
type input "VILLE DE FORT"
click at [421, 159] on td "Groupe Administration" at bounding box center [501, 154] width 170 height 39
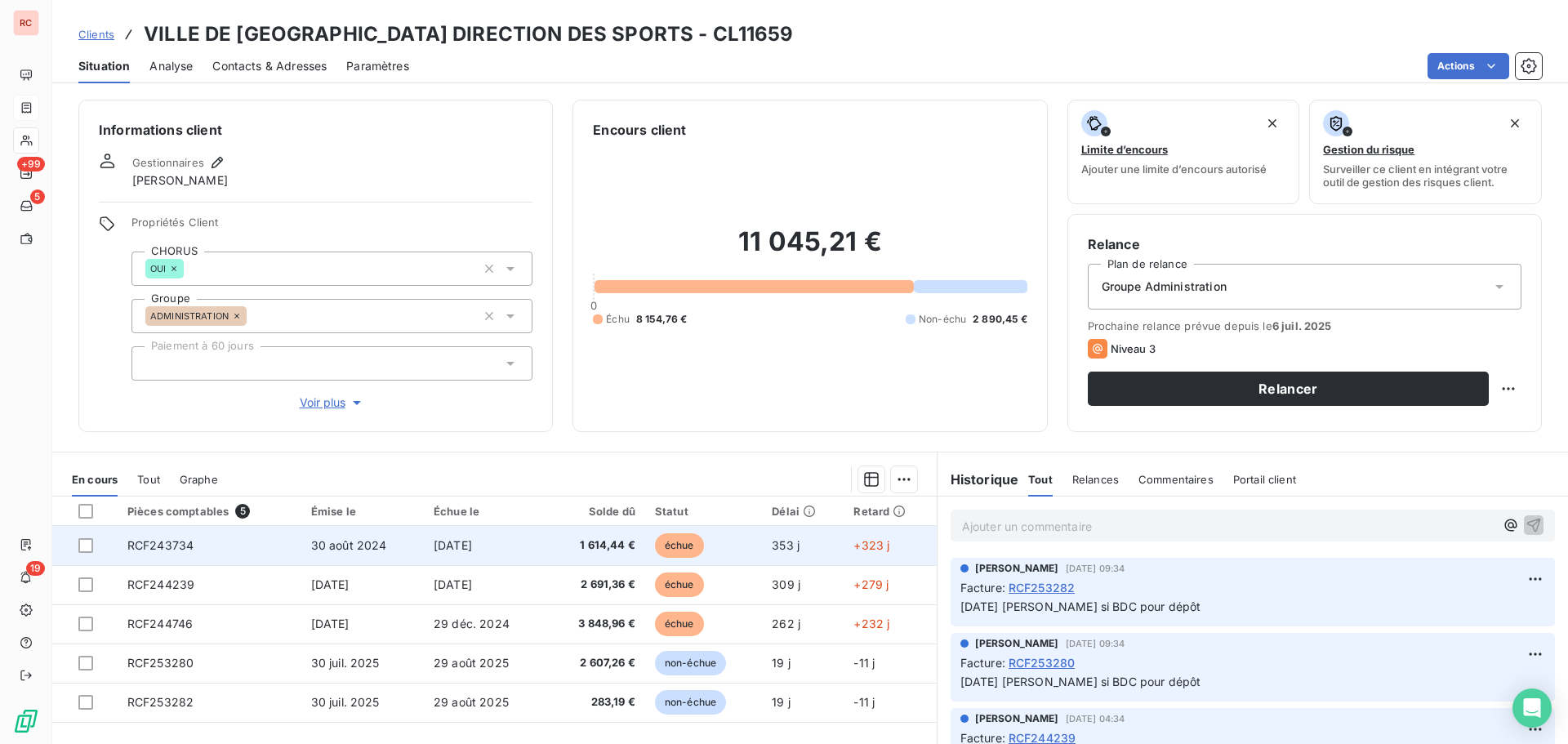
click at [314, 551] on span "30 août 2024" at bounding box center [349, 545] width 76 height 14
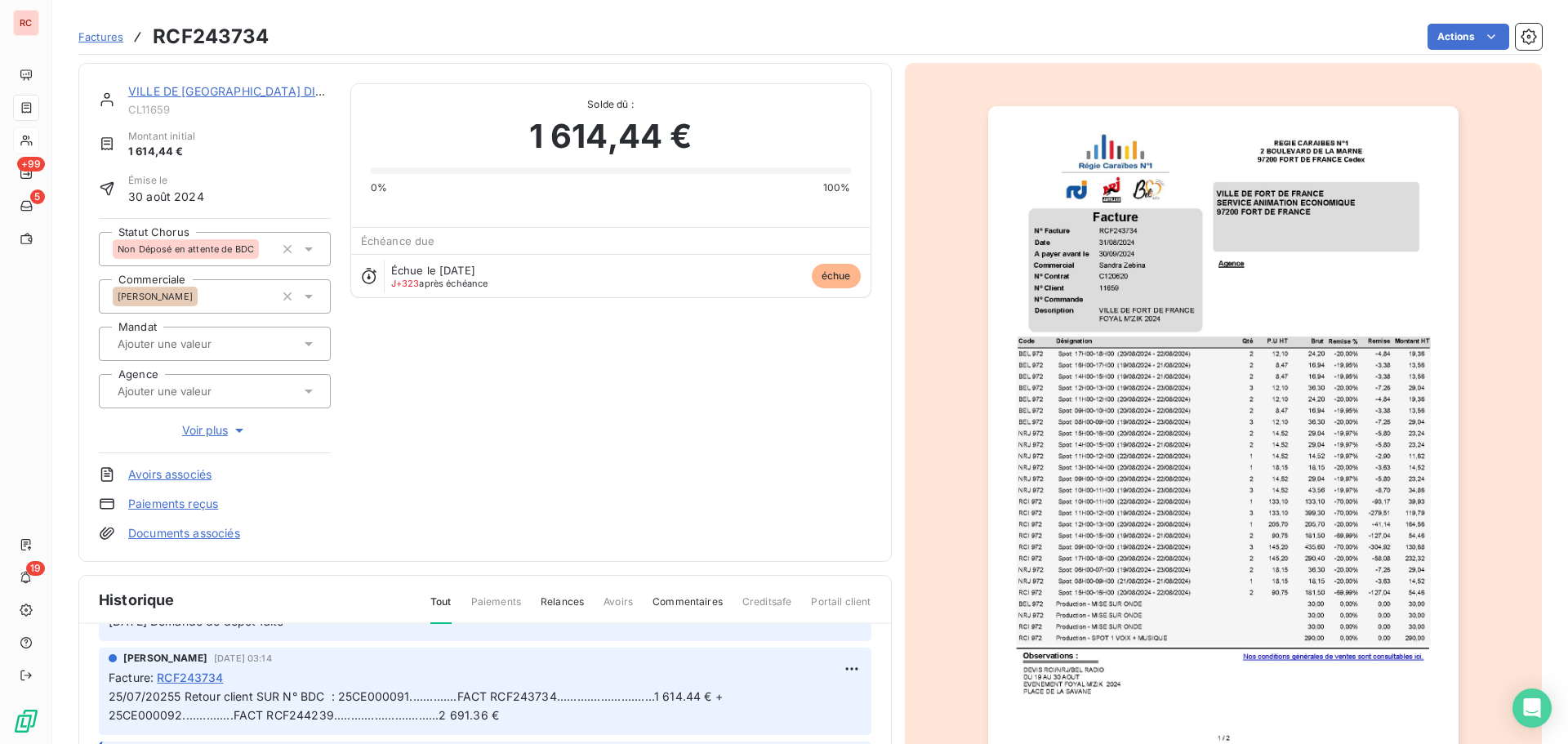
scroll to position [163, 0]
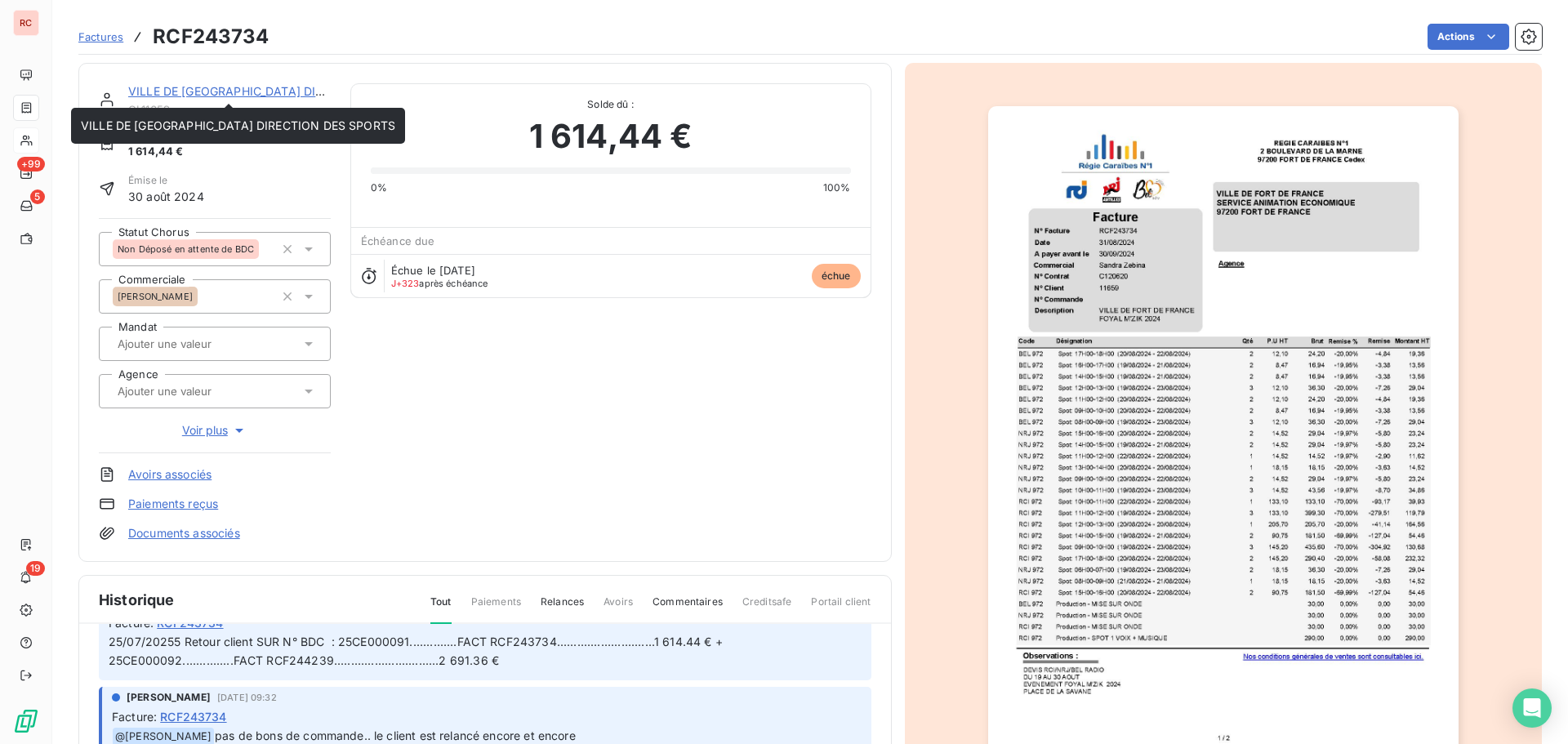
click at [178, 96] on link "VILLE DE [GEOGRAPHIC_DATA] DIRECTION DES SPORTS" at bounding box center [285, 91] width 315 height 14
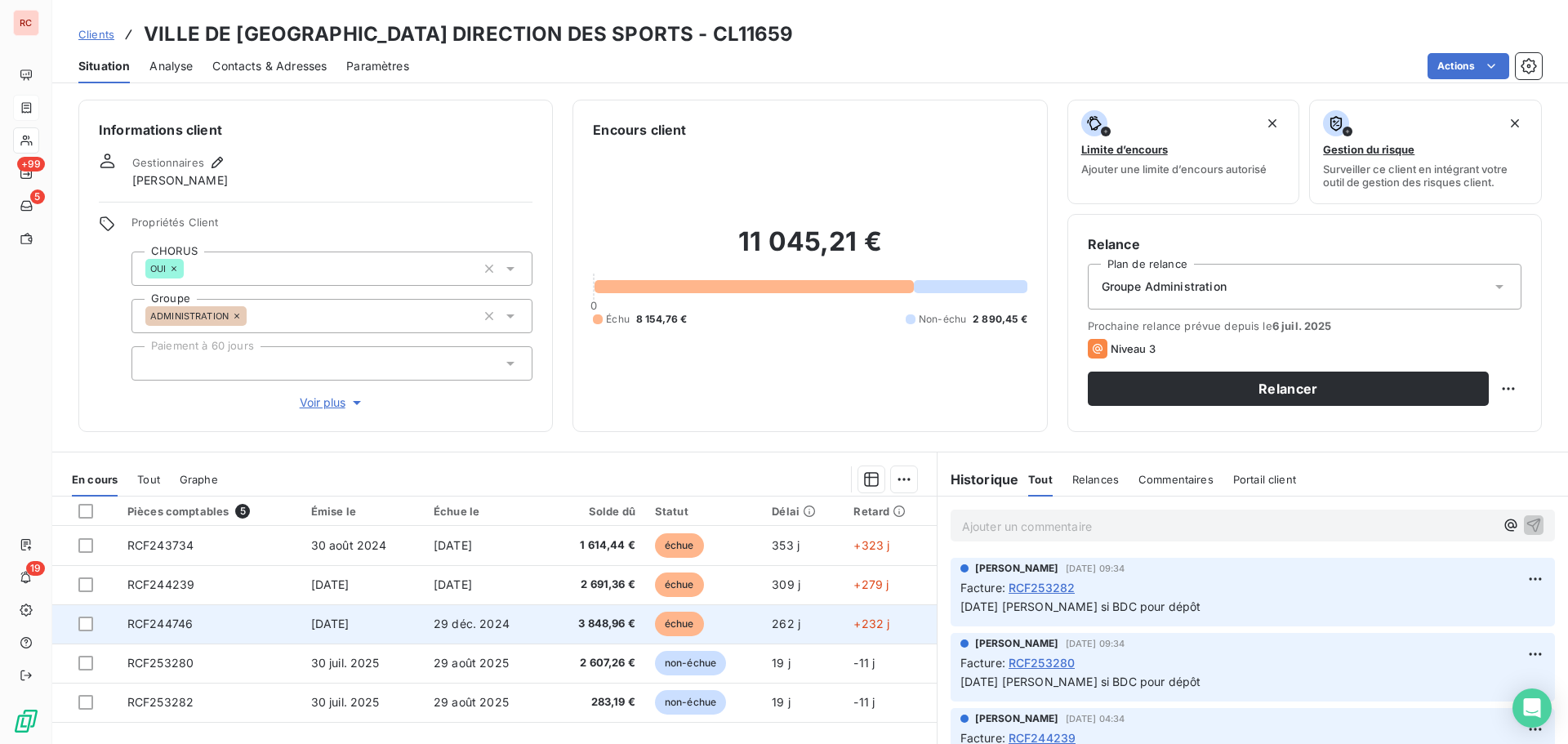
click at [144, 627] on span "RCF244746" at bounding box center [160, 624] width 66 height 14
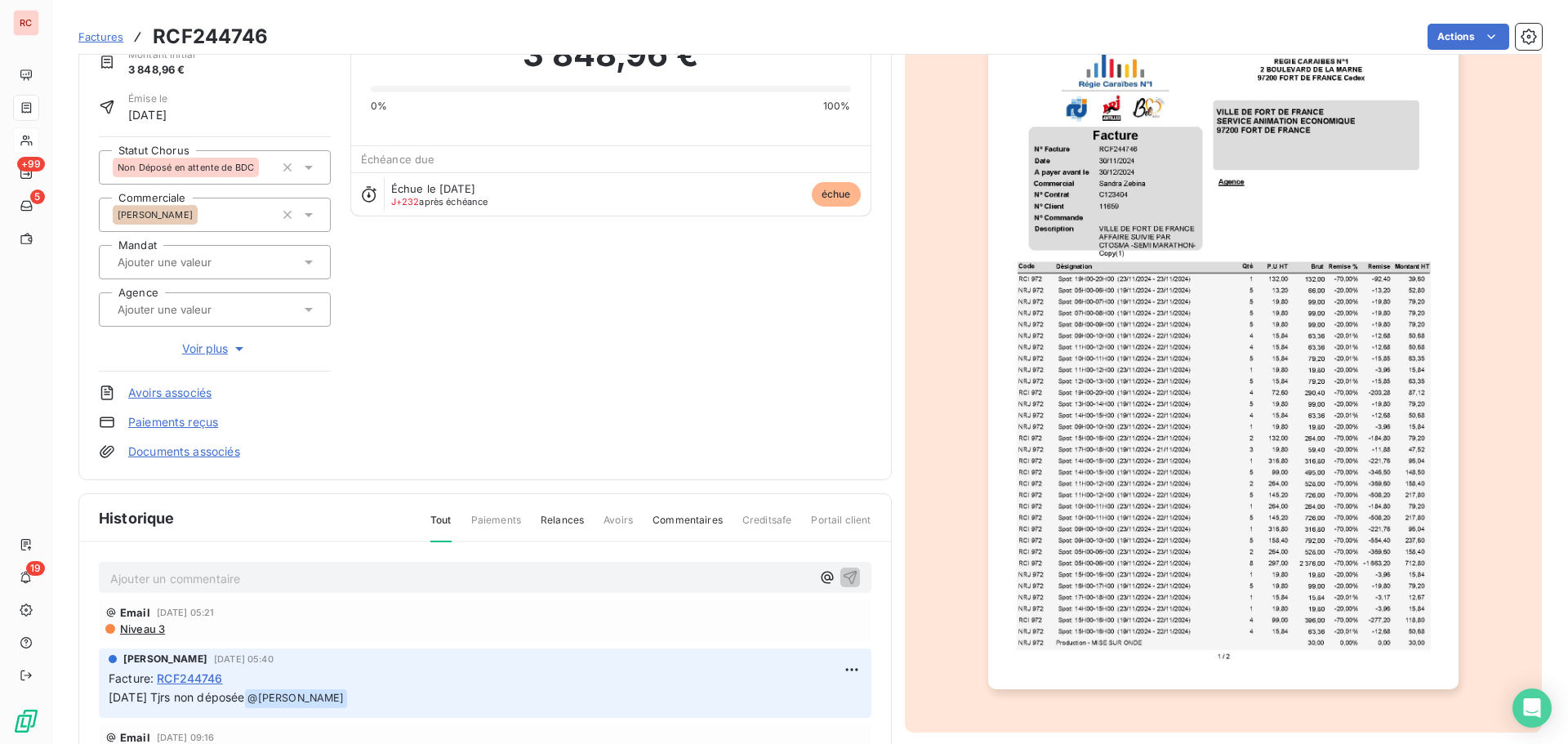
click at [121, 35] on span "Factures" at bounding box center [100, 36] width 45 height 13
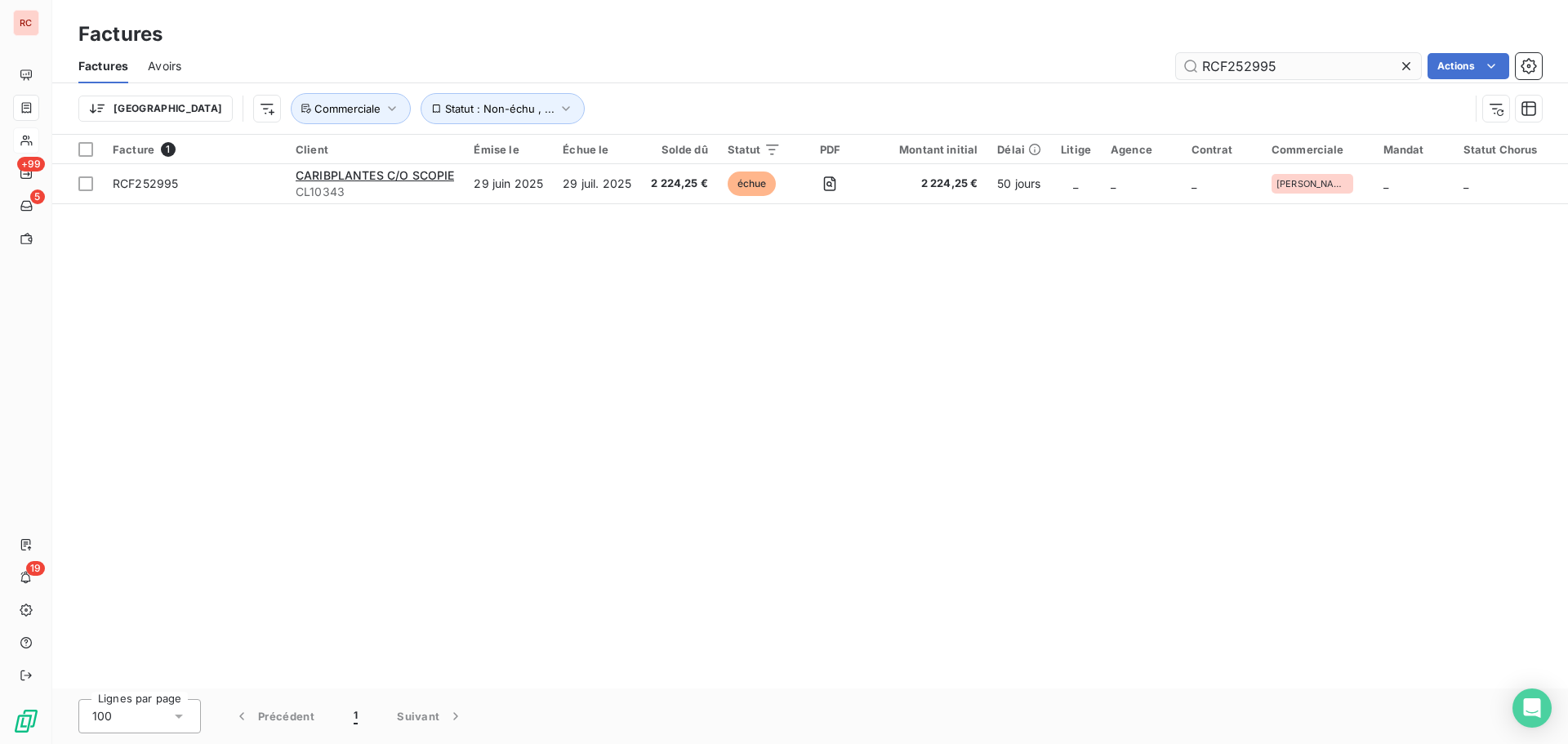
drag, startPoint x: 1295, startPoint y: 62, endPoint x: 1243, endPoint y: 63, distance: 52.0
click at [1243, 63] on input "RCF252995" at bounding box center [1299, 67] width 245 height 26
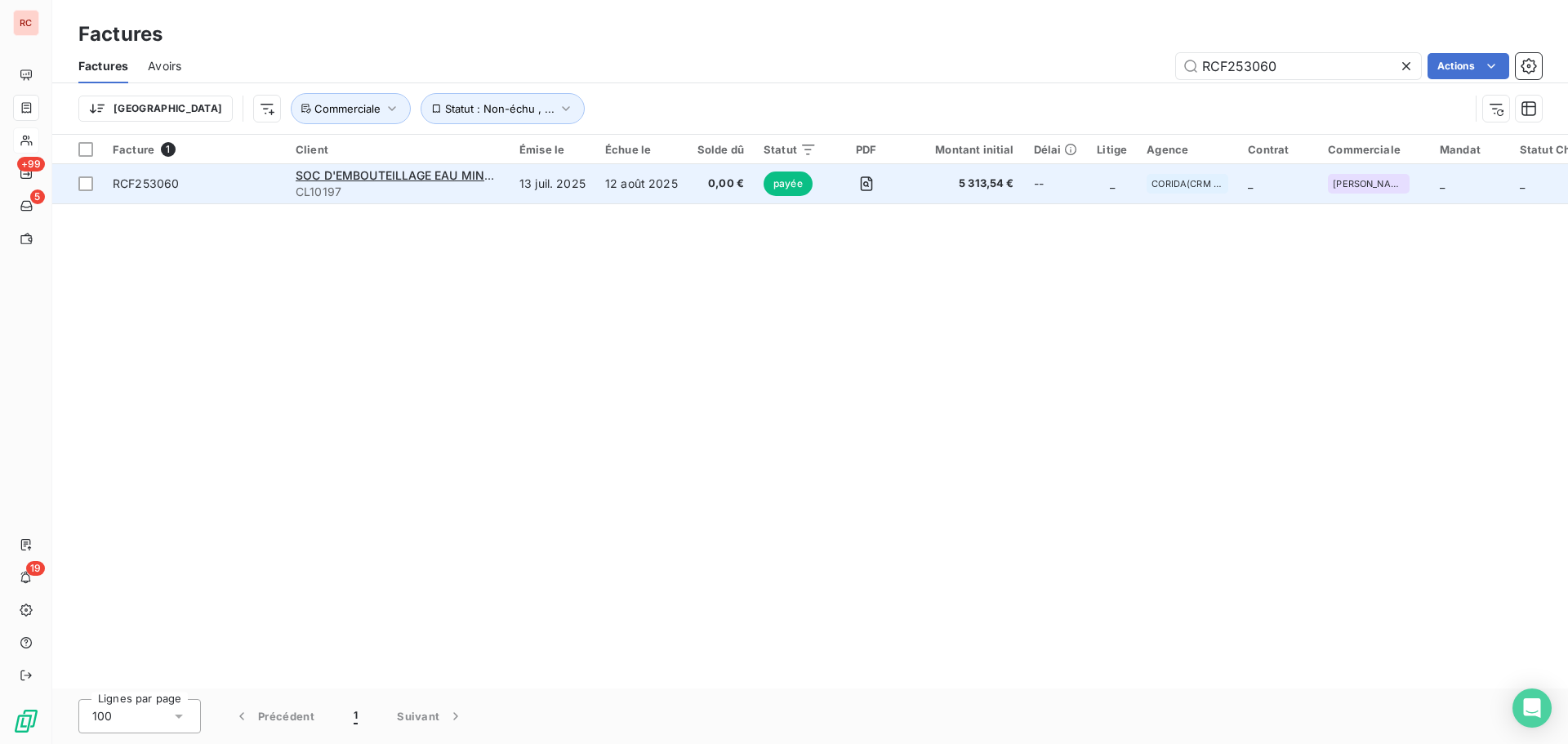
type input "RCF253060"
click at [408, 184] on span "CL10197" at bounding box center [397, 192] width 204 height 17
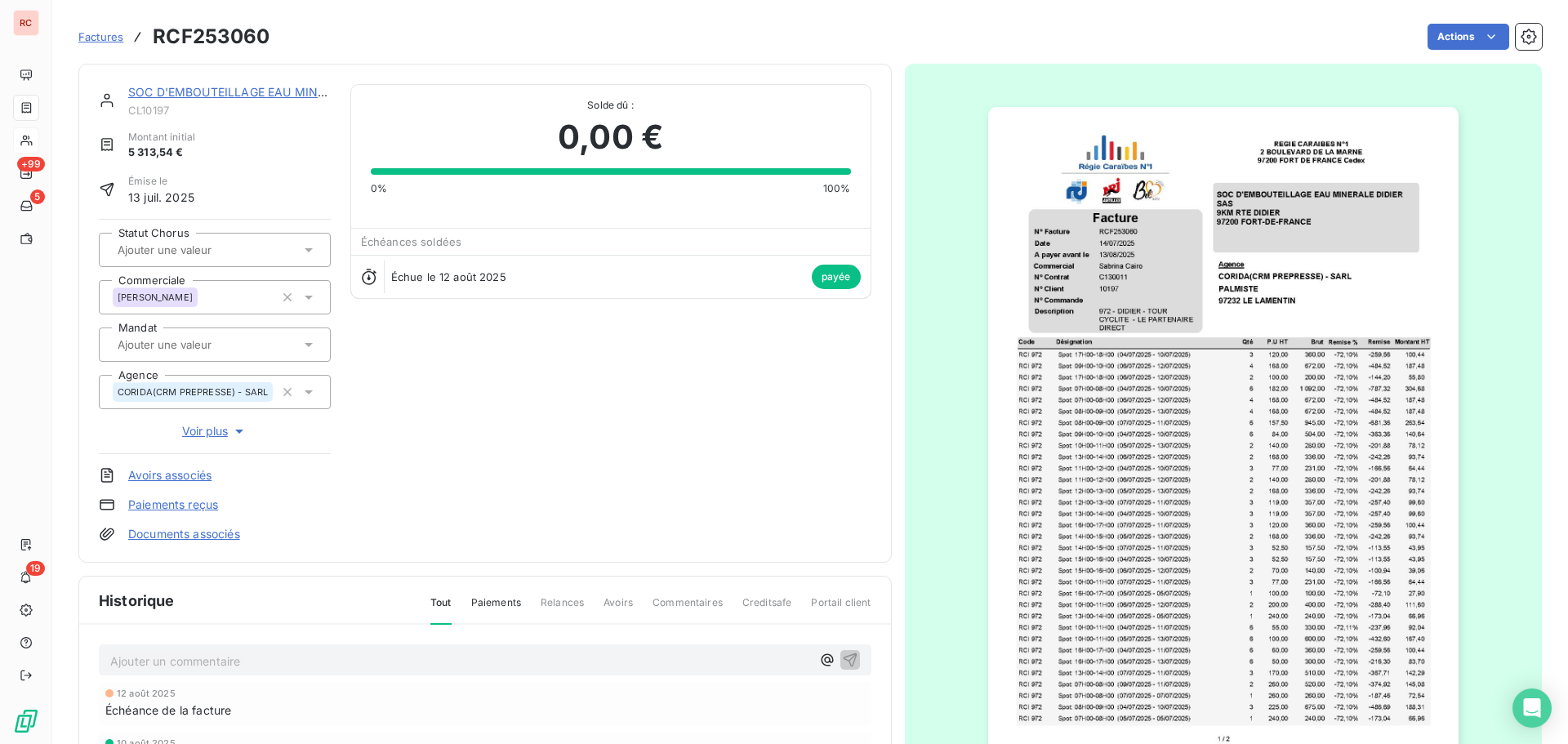
click at [92, 39] on span "Factures" at bounding box center [100, 36] width 45 height 13
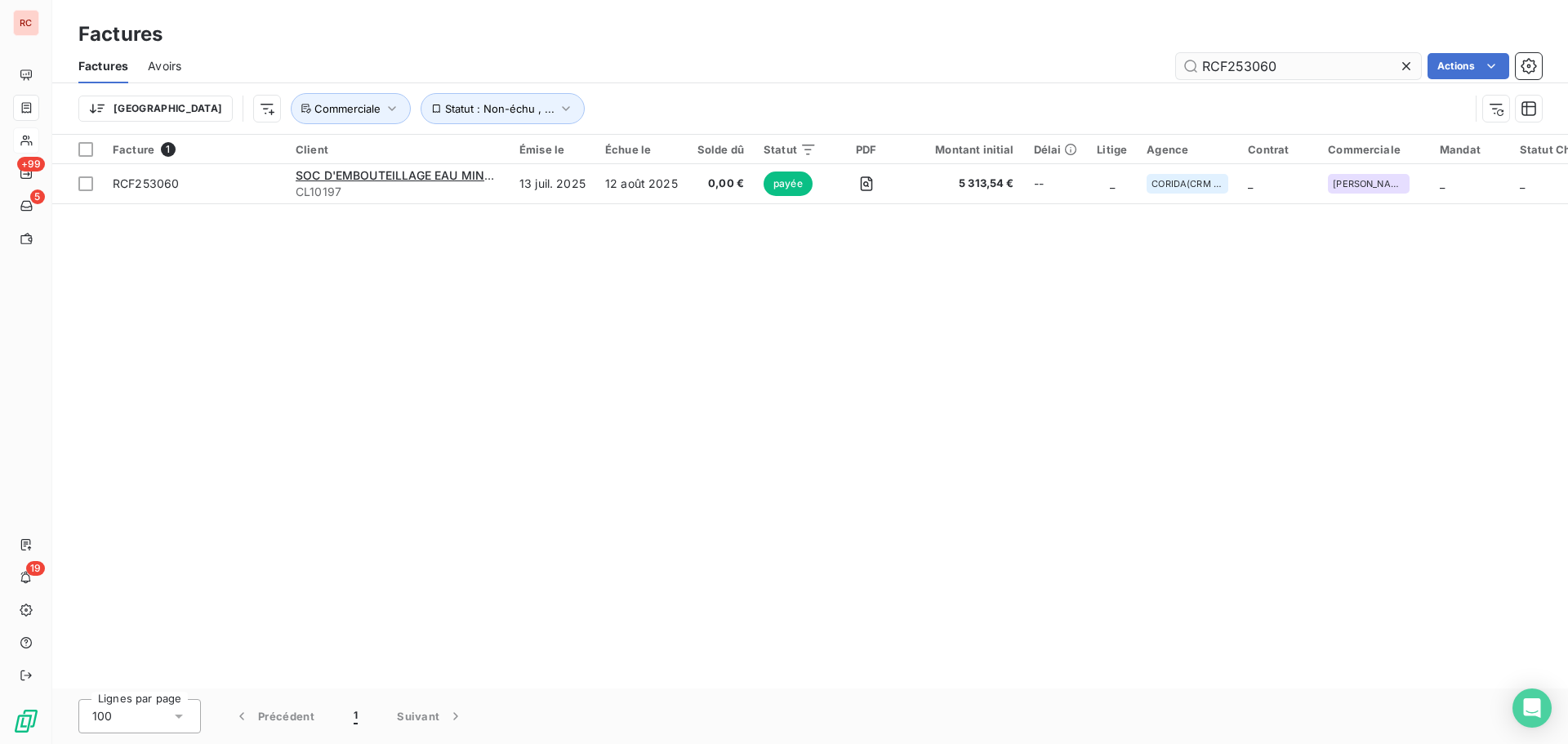
drag, startPoint x: 1282, startPoint y: 62, endPoint x: 1259, endPoint y: 68, distance: 23.8
click at [1259, 68] on input "RCF253060" at bounding box center [1299, 67] width 245 height 26
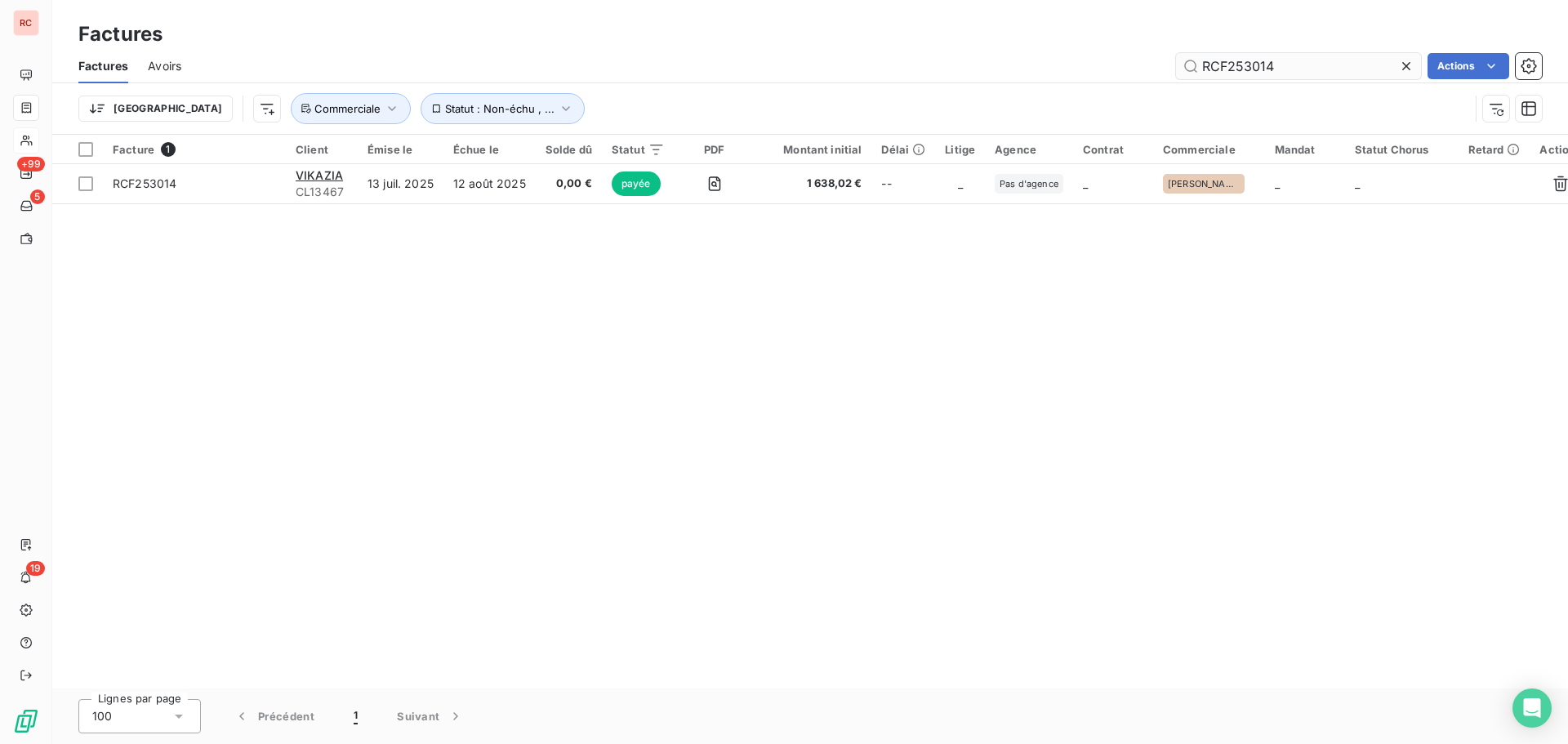
type input "RCF253014"
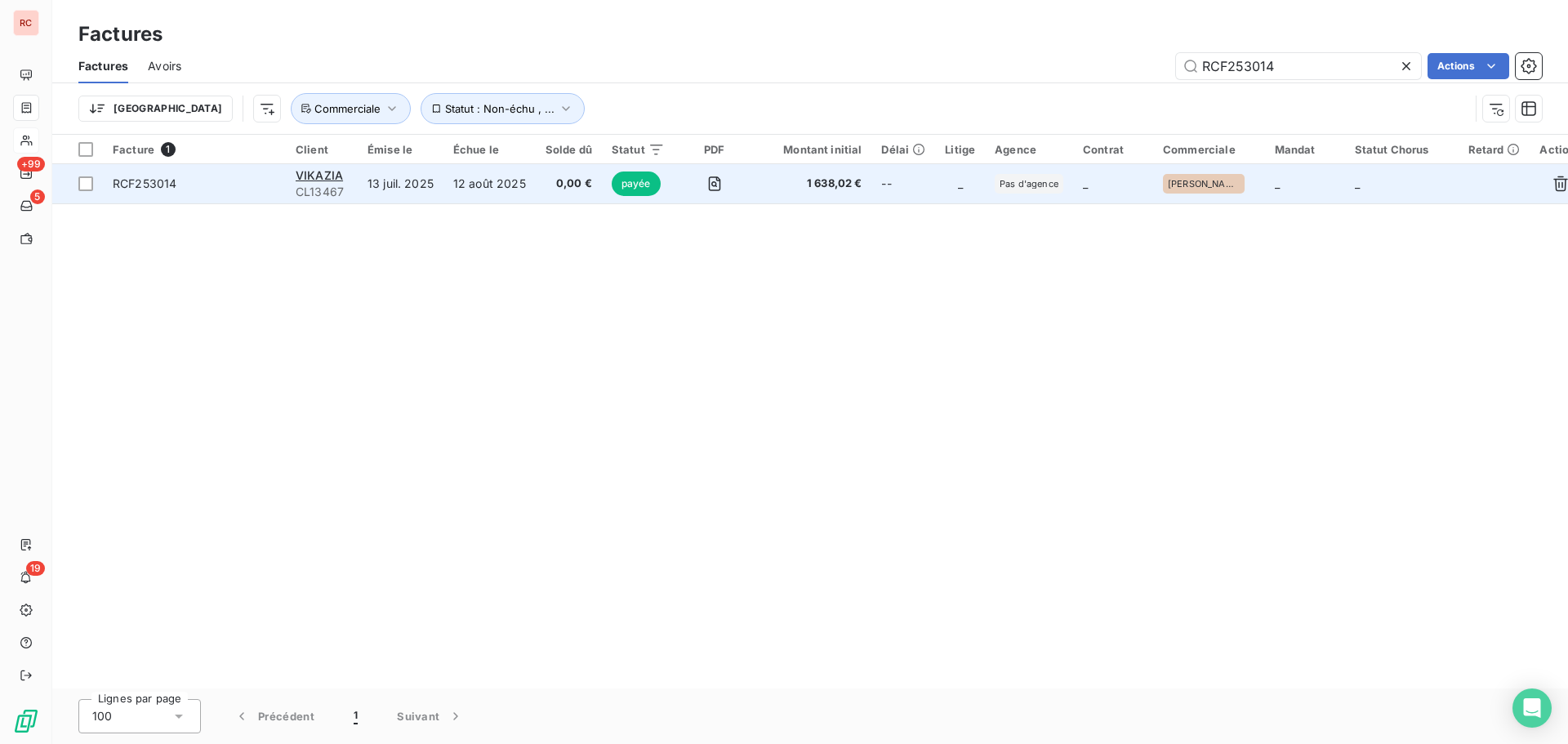
click at [467, 197] on td "12 août 2025" at bounding box center [489, 183] width 92 height 39
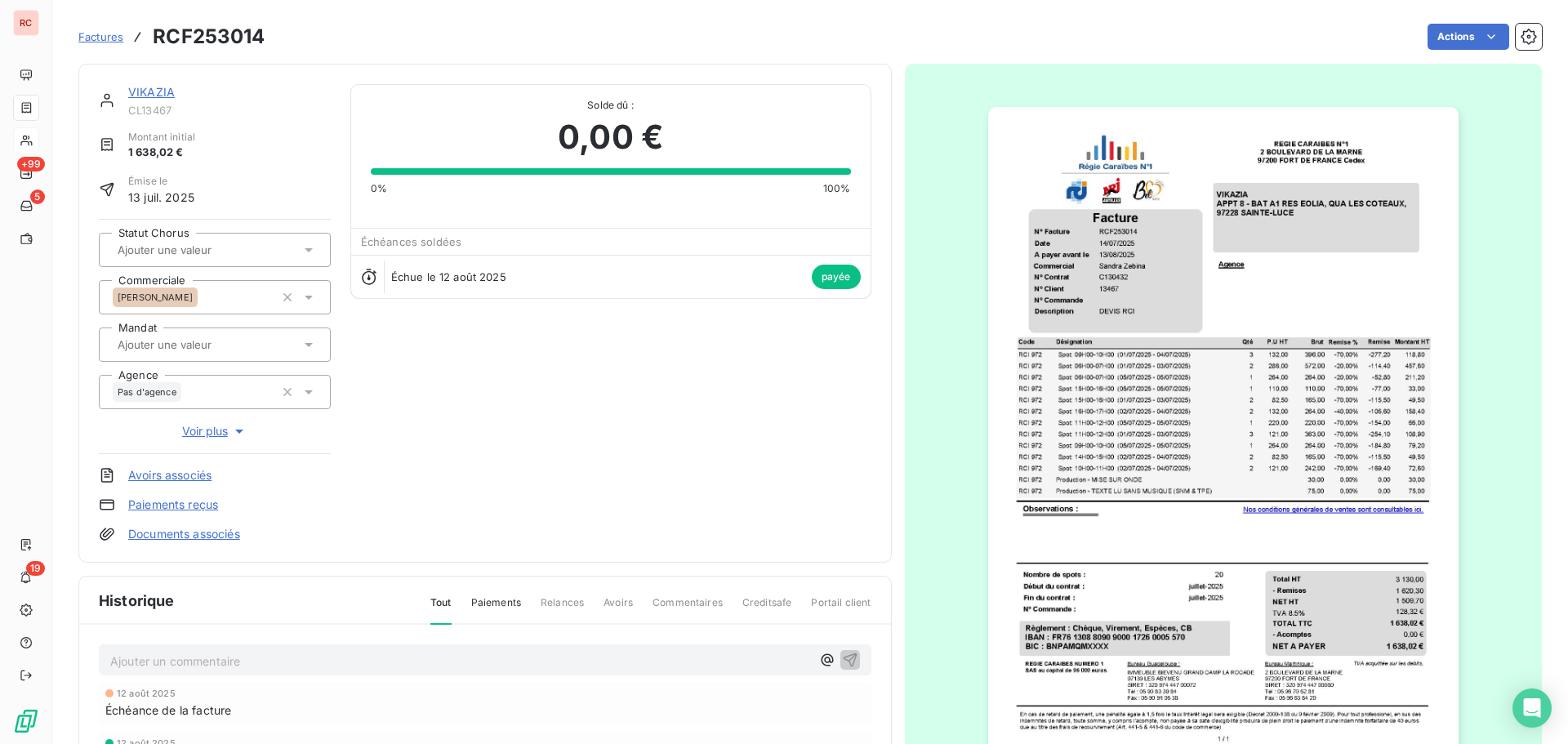
click at [154, 89] on link "VIKAZIA" at bounding box center [151, 92] width 46 height 14
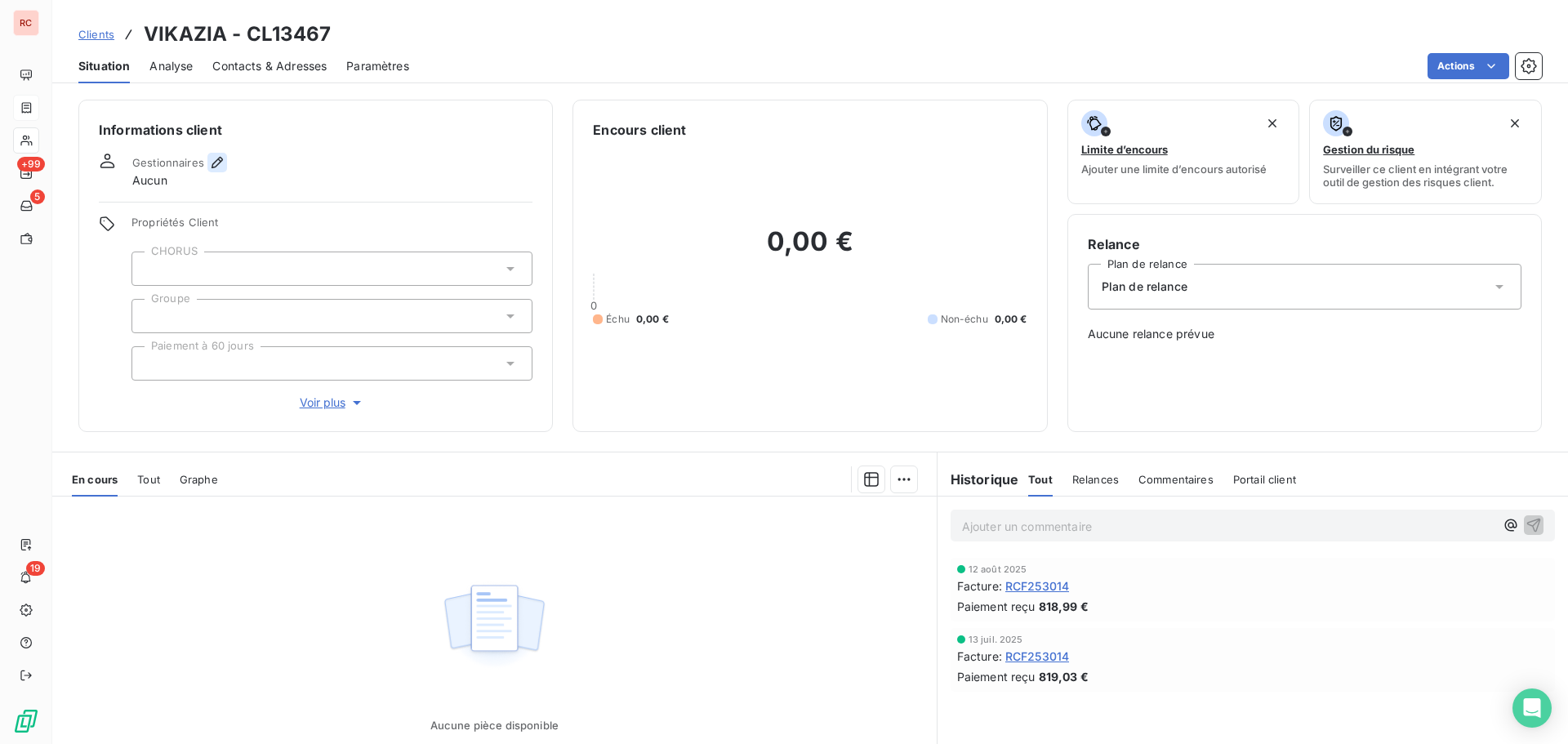
click at [221, 164] on icon "button" at bounding box center [217, 162] width 17 height 17
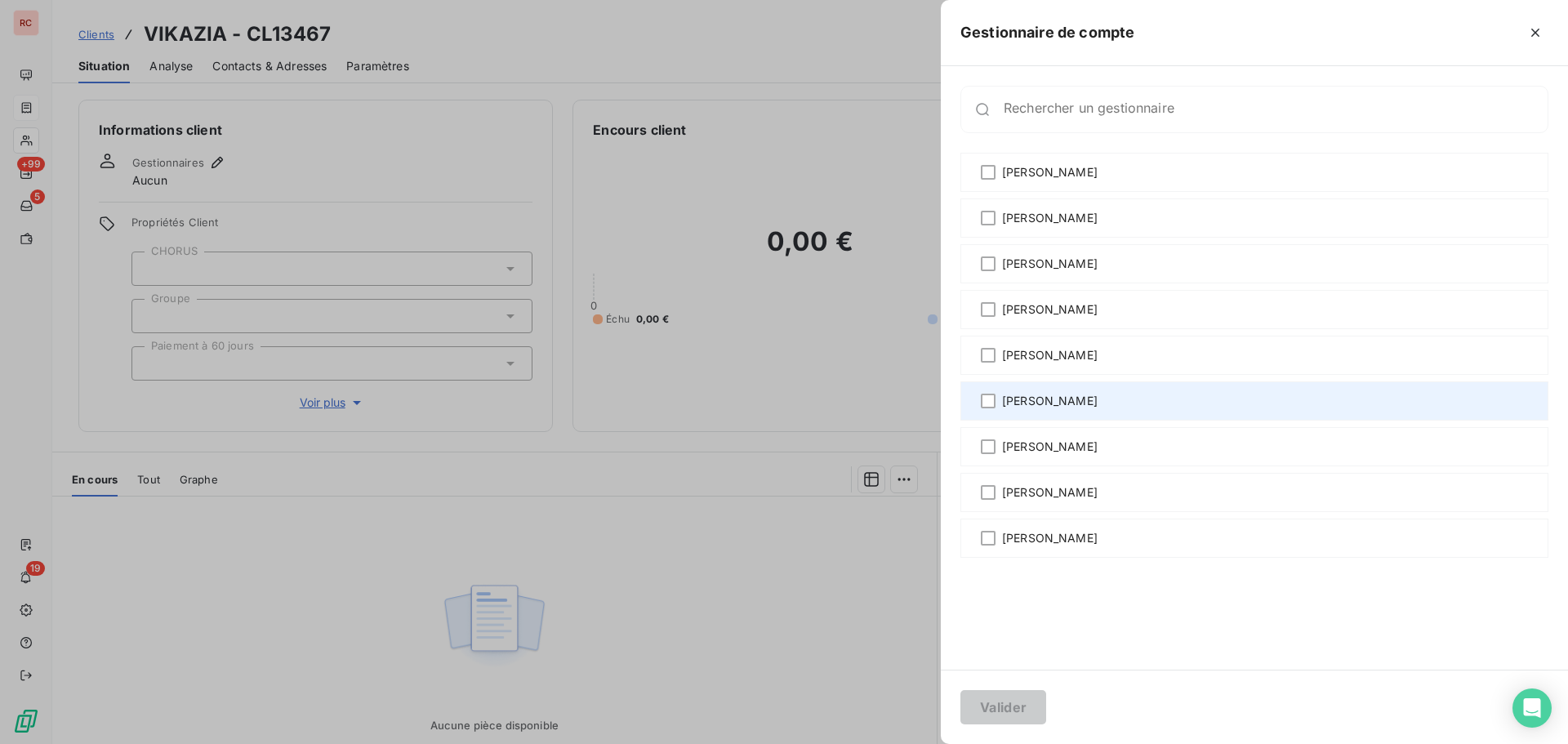
click at [1029, 408] on span "[PERSON_NAME]" at bounding box center [1050, 400] width 96 height 17
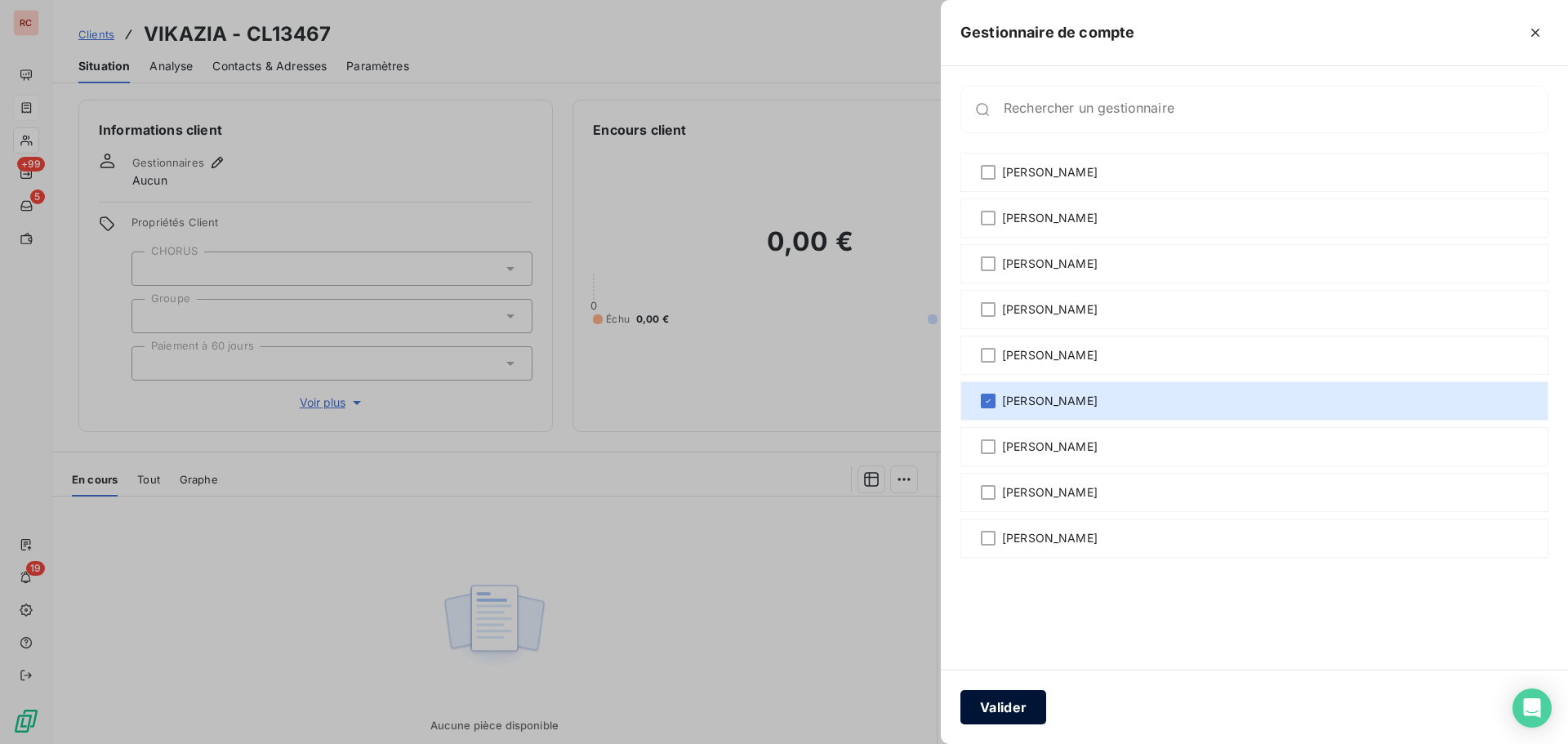
click at [1006, 710] on button "Valider" at bounding box center [1004, 707] width 86 height 34
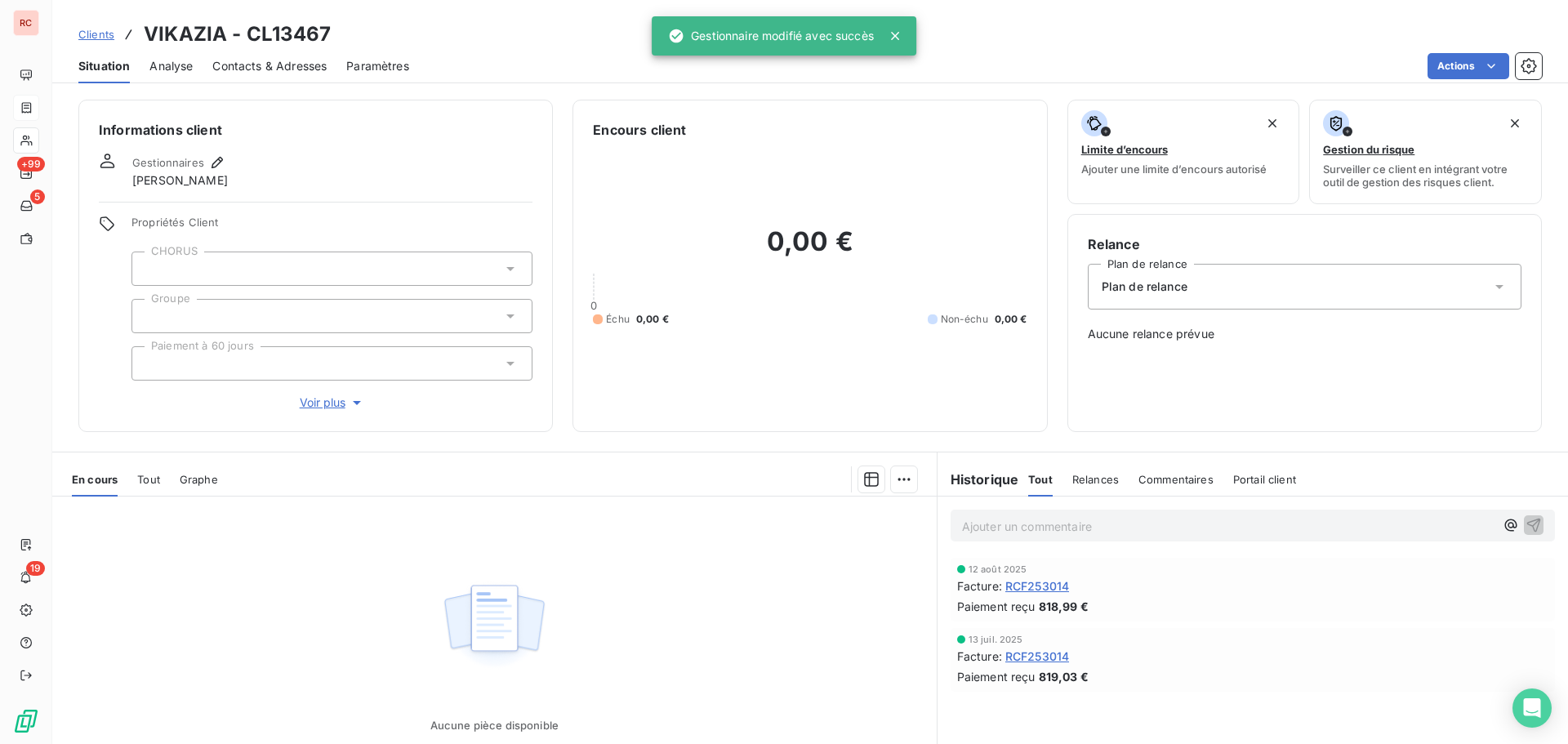
click at [162, 476] on div "En cours Tout Graphe" at bounding box center [494, 479] width 884 height 34
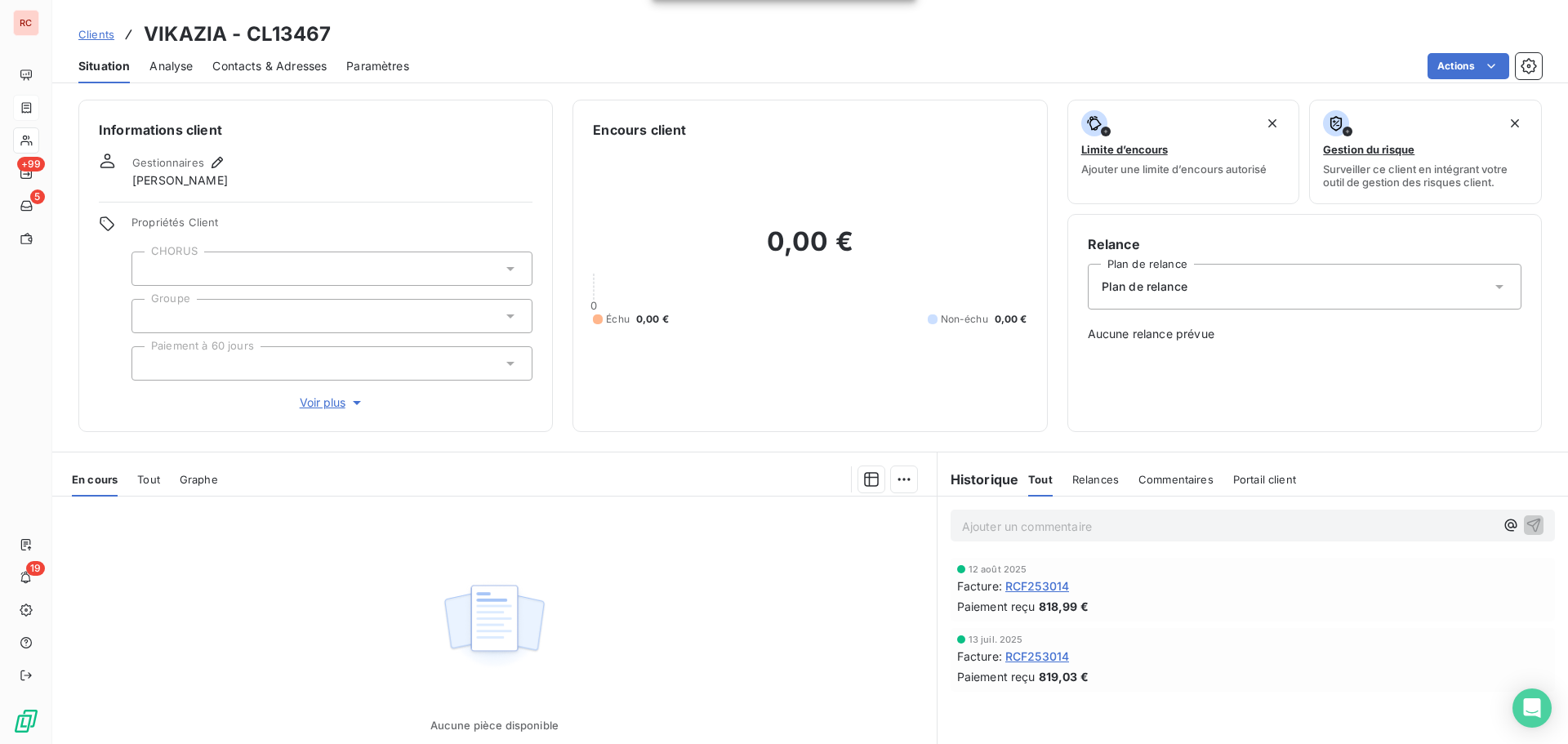
click at [155, 482] on span "Tout" at bounding box center [149, 479] width 23 height 13
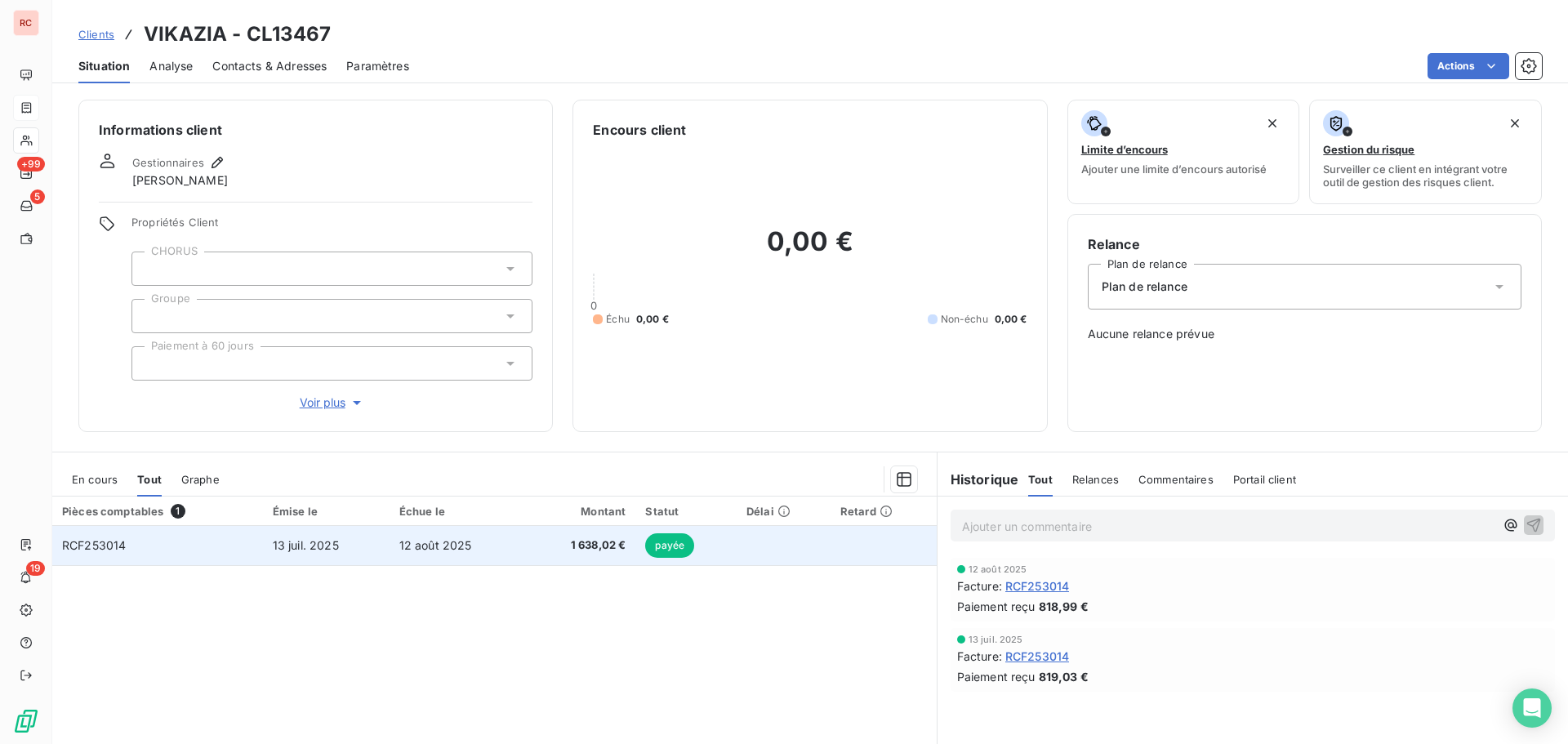
click at [175, 544] on td "RCF253014" at bounding box center [158, 545] width 210 height 39
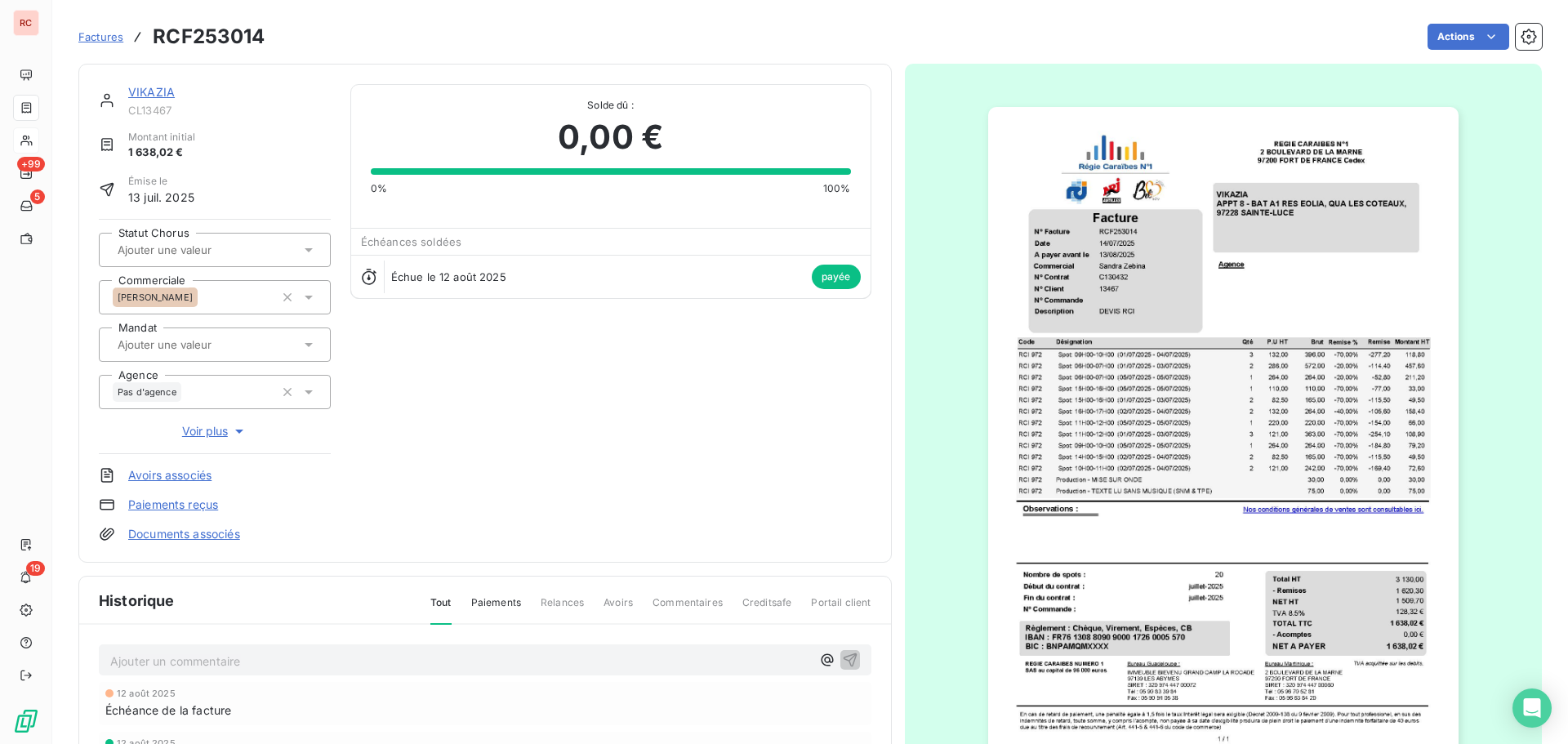
click at [153, 91] on link "VIKAZIA" at bounding box center [151, 92] width 46 height 14
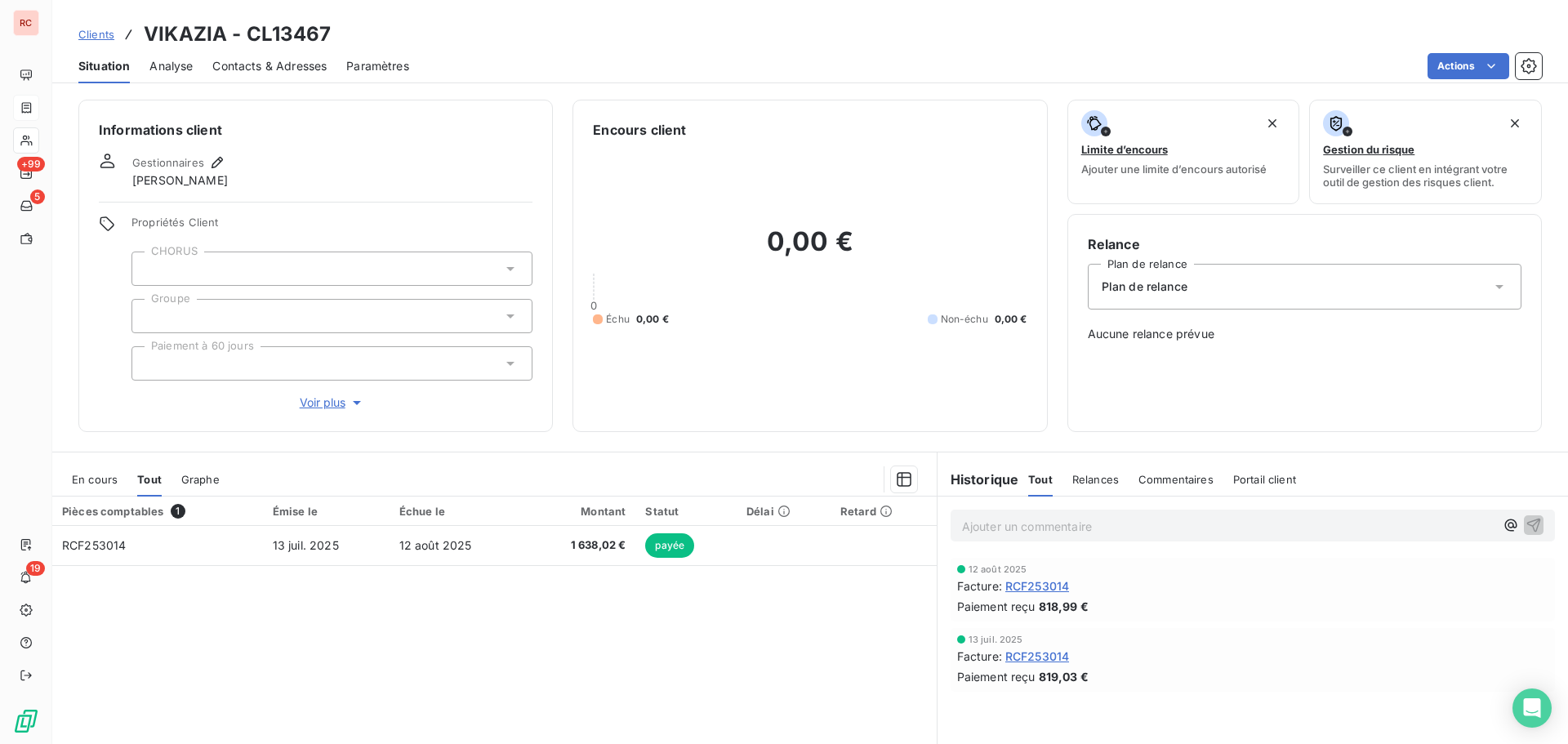
click at [96, 33] on span "Clients" at bounding box center [96, 34] width 36 height 13
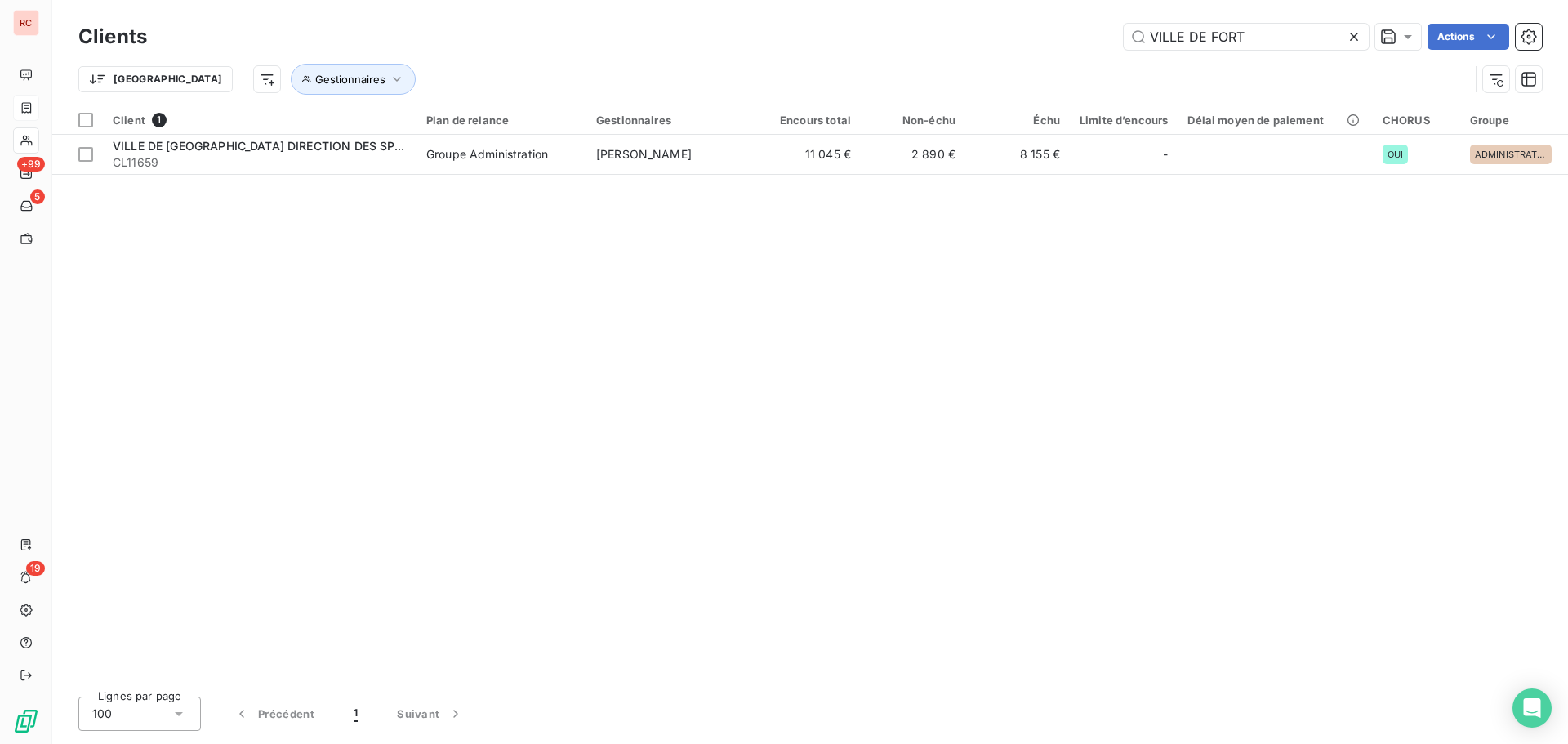
drag, startPoint x: 1278, startPoint y: 38, endPoint x: 1110, endPoint y: 48, distance: 168.3
click at [1110, 48] on div "VILLE DE FORT Actions" at bounding box center [855, 37] width 1376 height 26
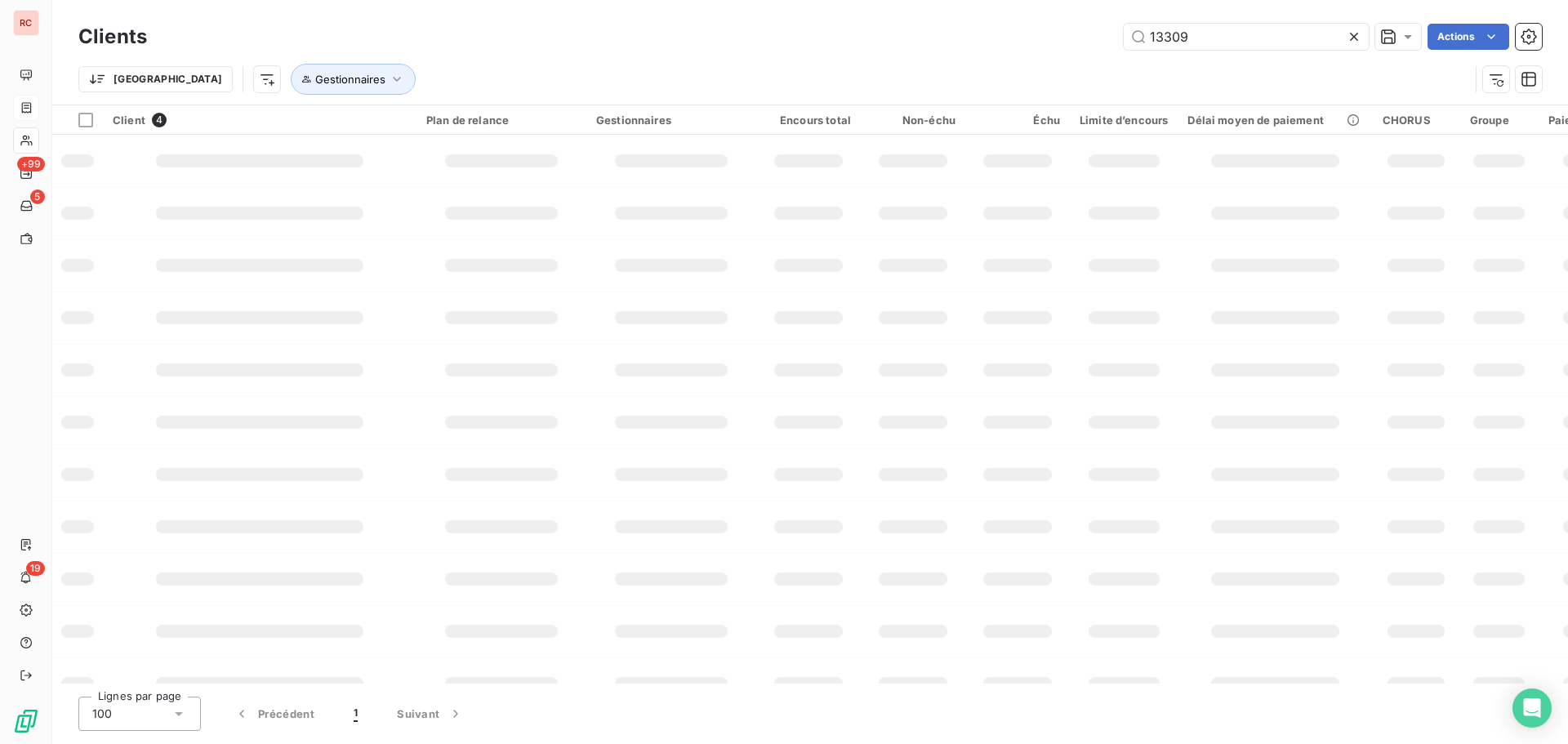
type input "13309"
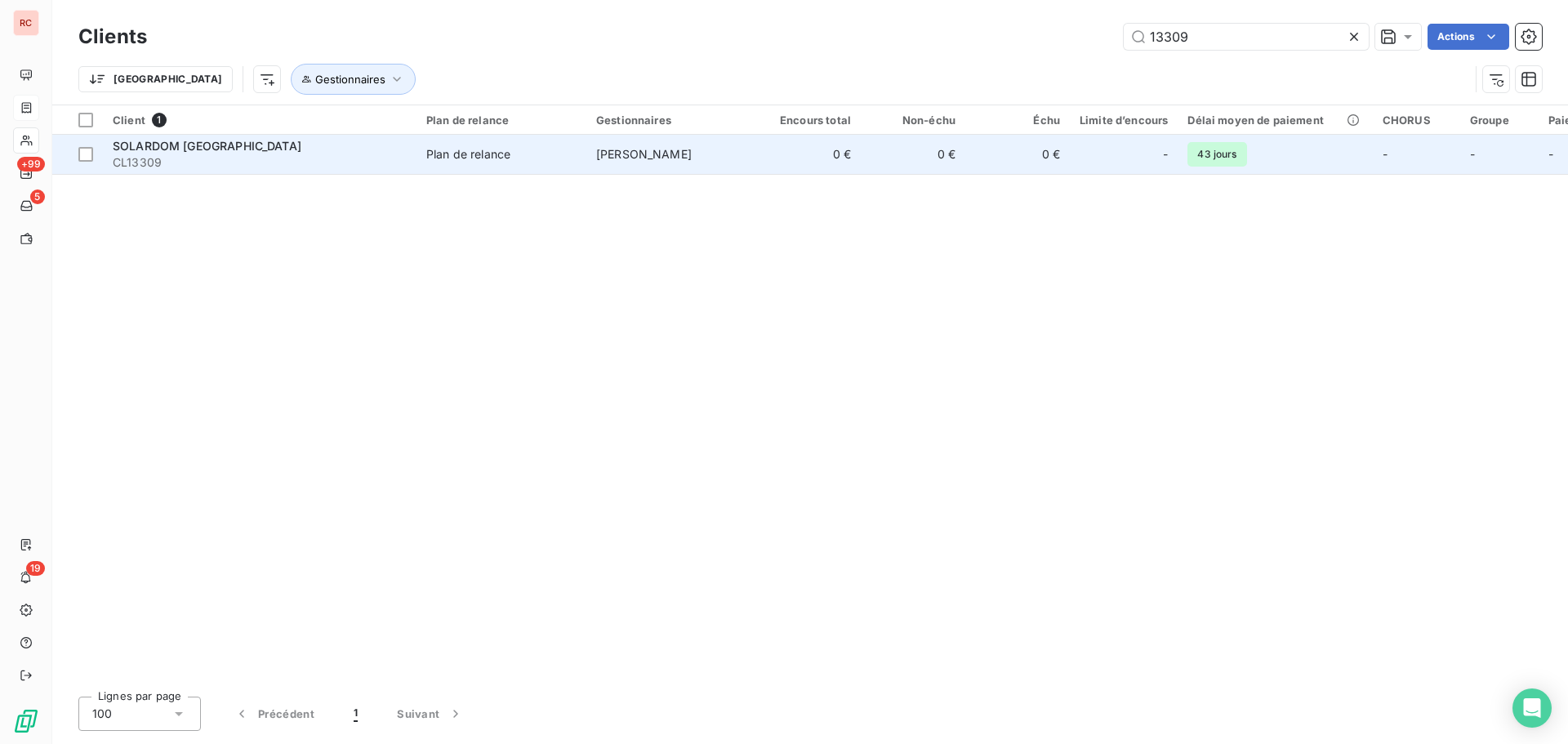
click at [387, 170] on span "CL13309" at bounding box center [260, 162] width 294 height 17
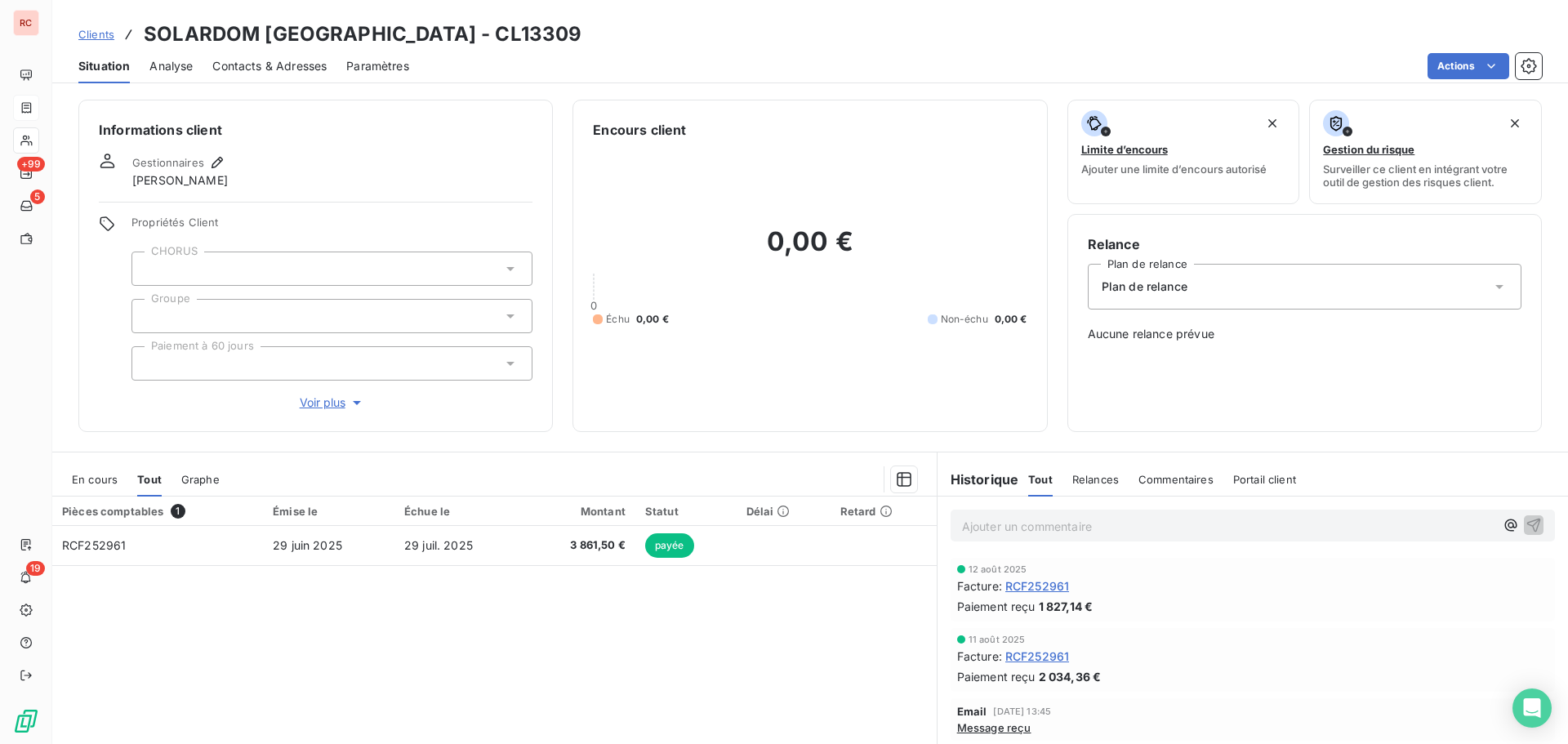
click at [113, 480] on span "En cours" at bounding box center [95, 479] width 46 height 13
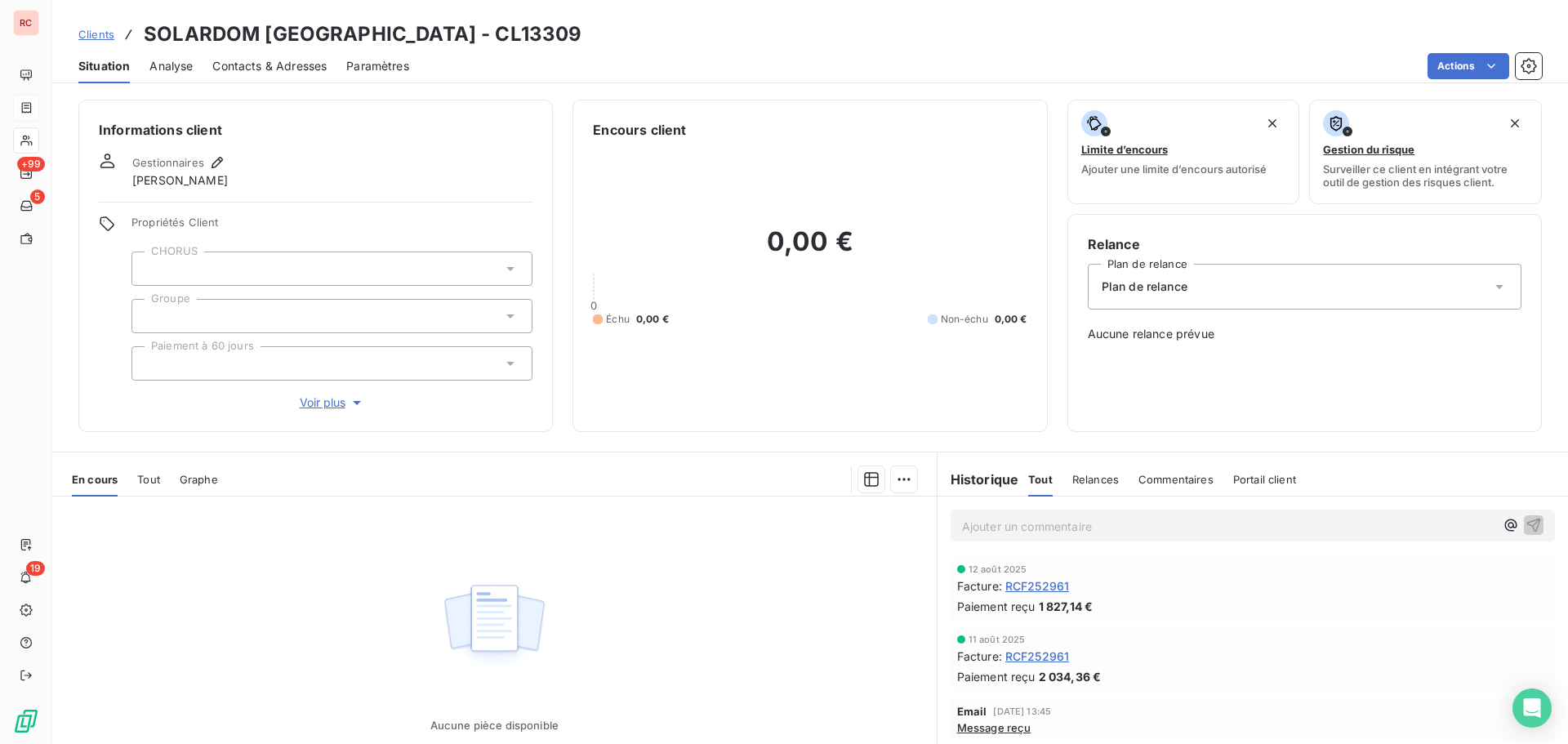
click at [165, 481] on div "En cours Tout Graphe" at bounding box center [494, 479] width 884 height 34
click at [156, 481] on span "Tout" at bounding box center [149, 479] width 23 height 13
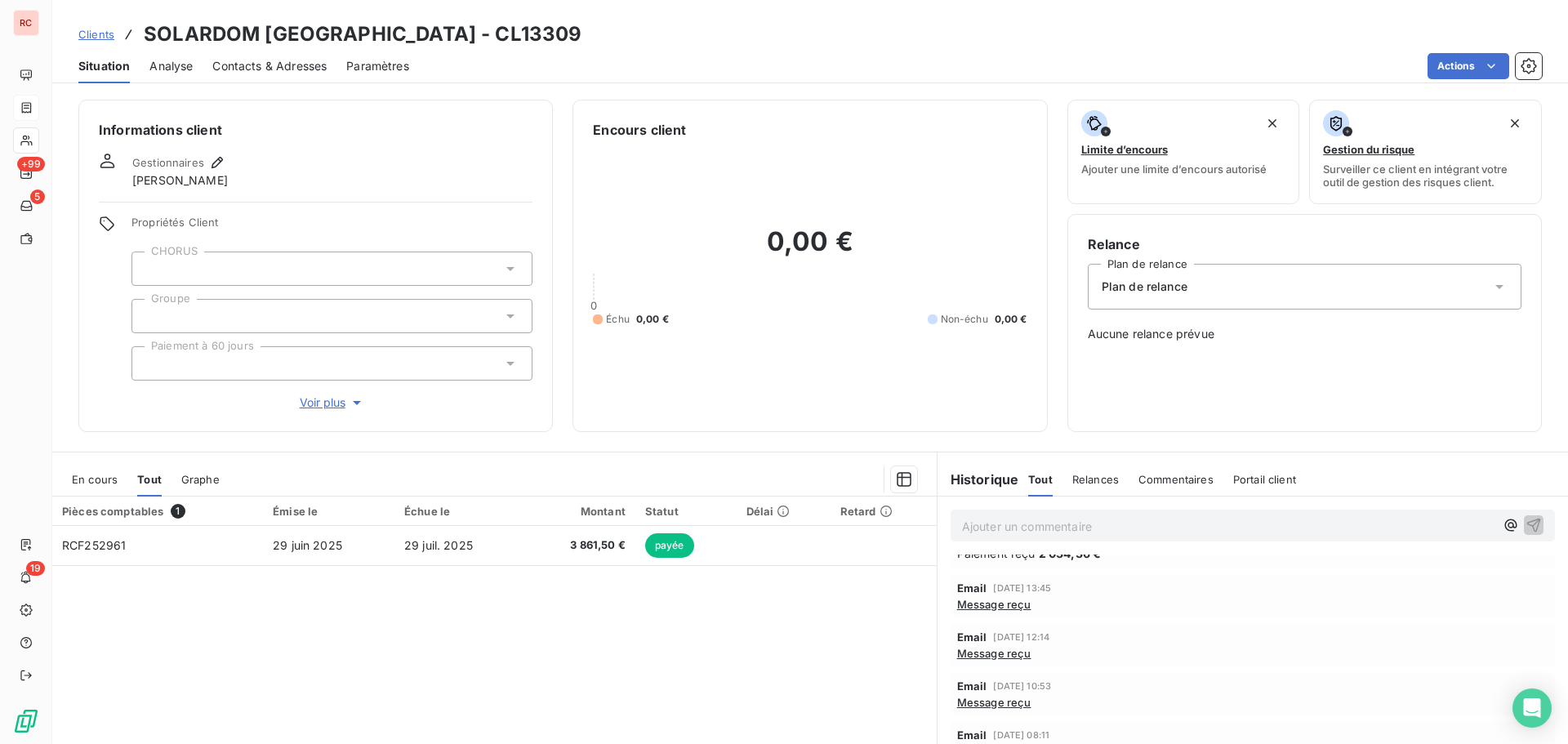
scroll to position [15, 0]
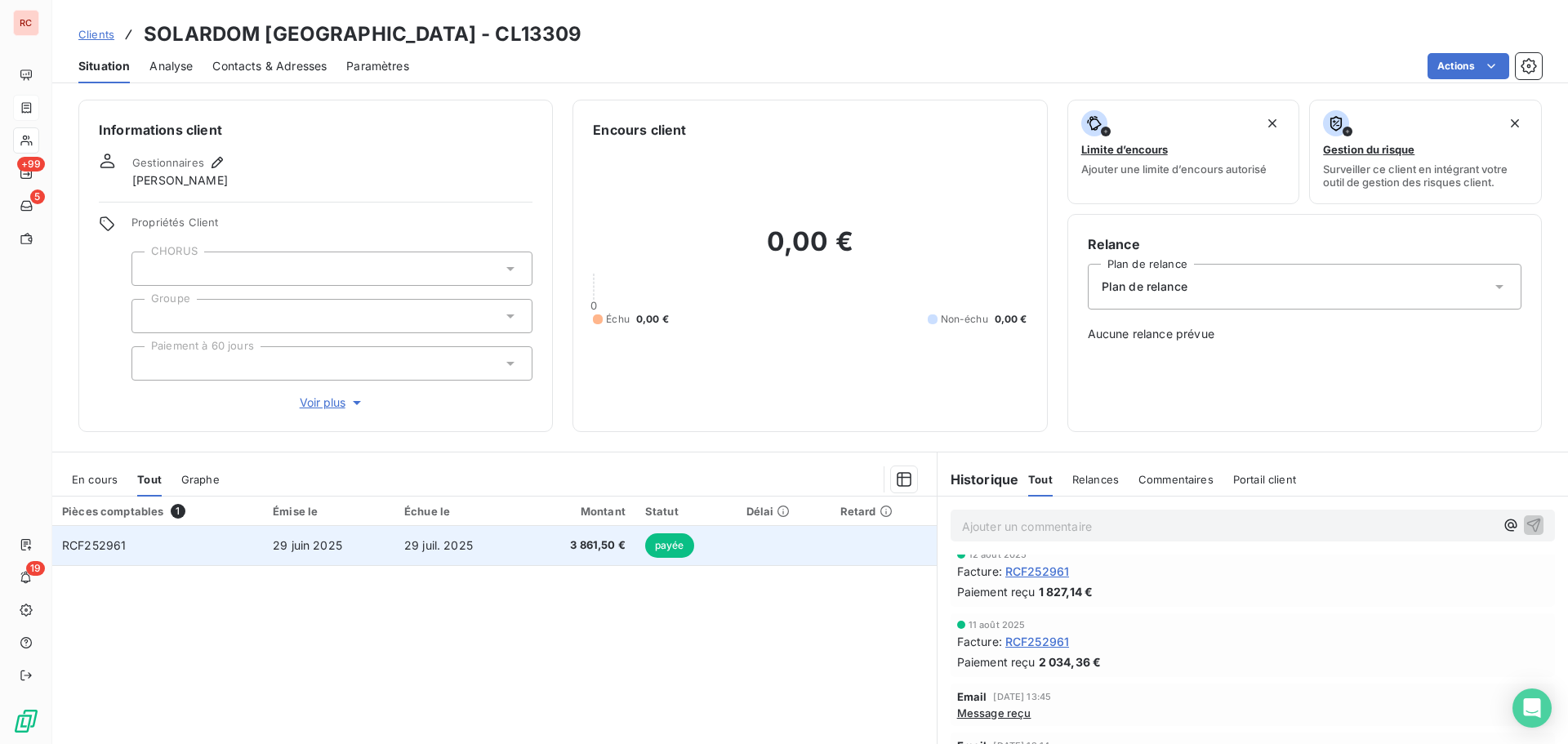
click at [371, 556] on td "29 juin 2025" at bounding box center [329, 545] width 131 height 39
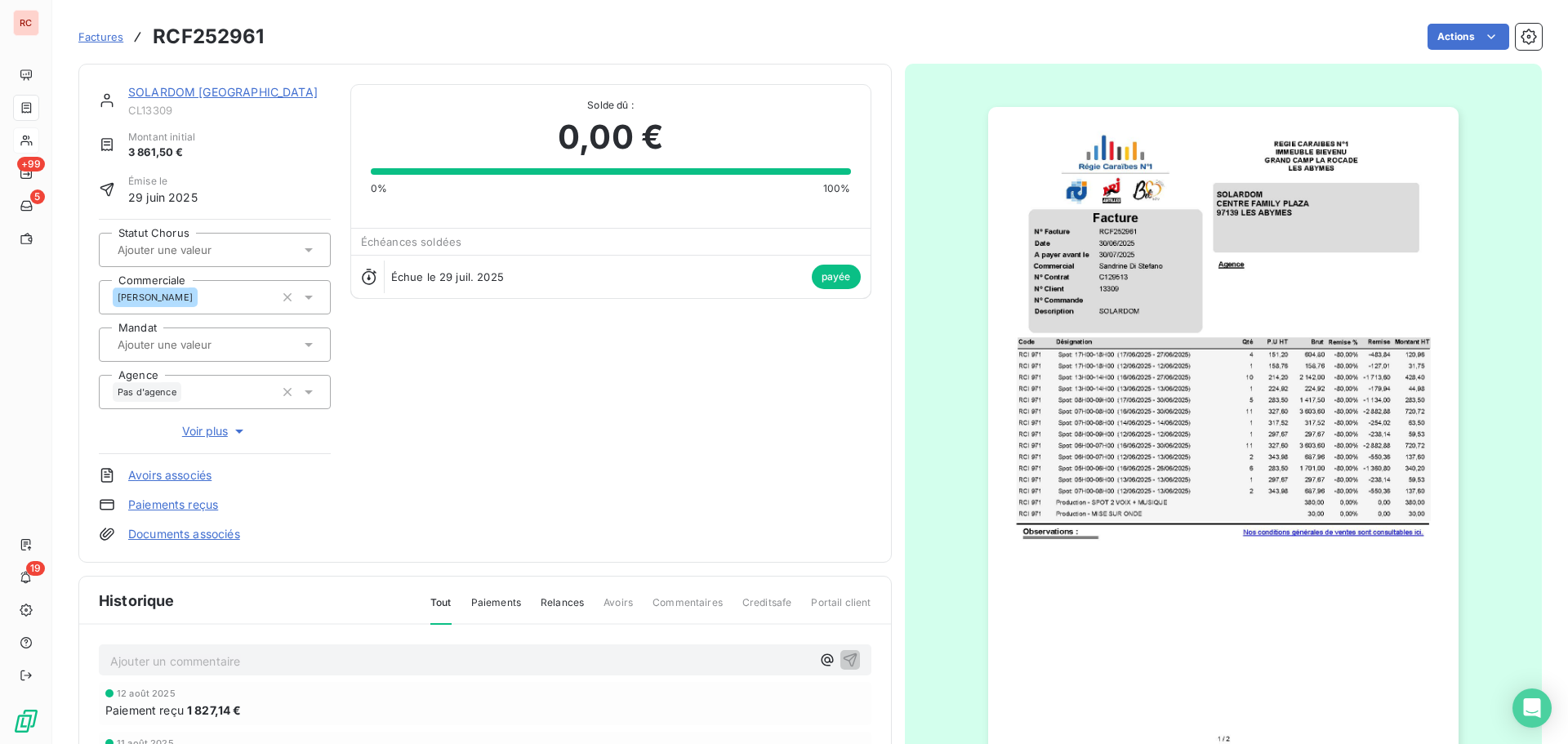
click at [223, 92] on link "SOLARDOM GUADELOUPE" at bounding box center [223, 92] width 189 height 14
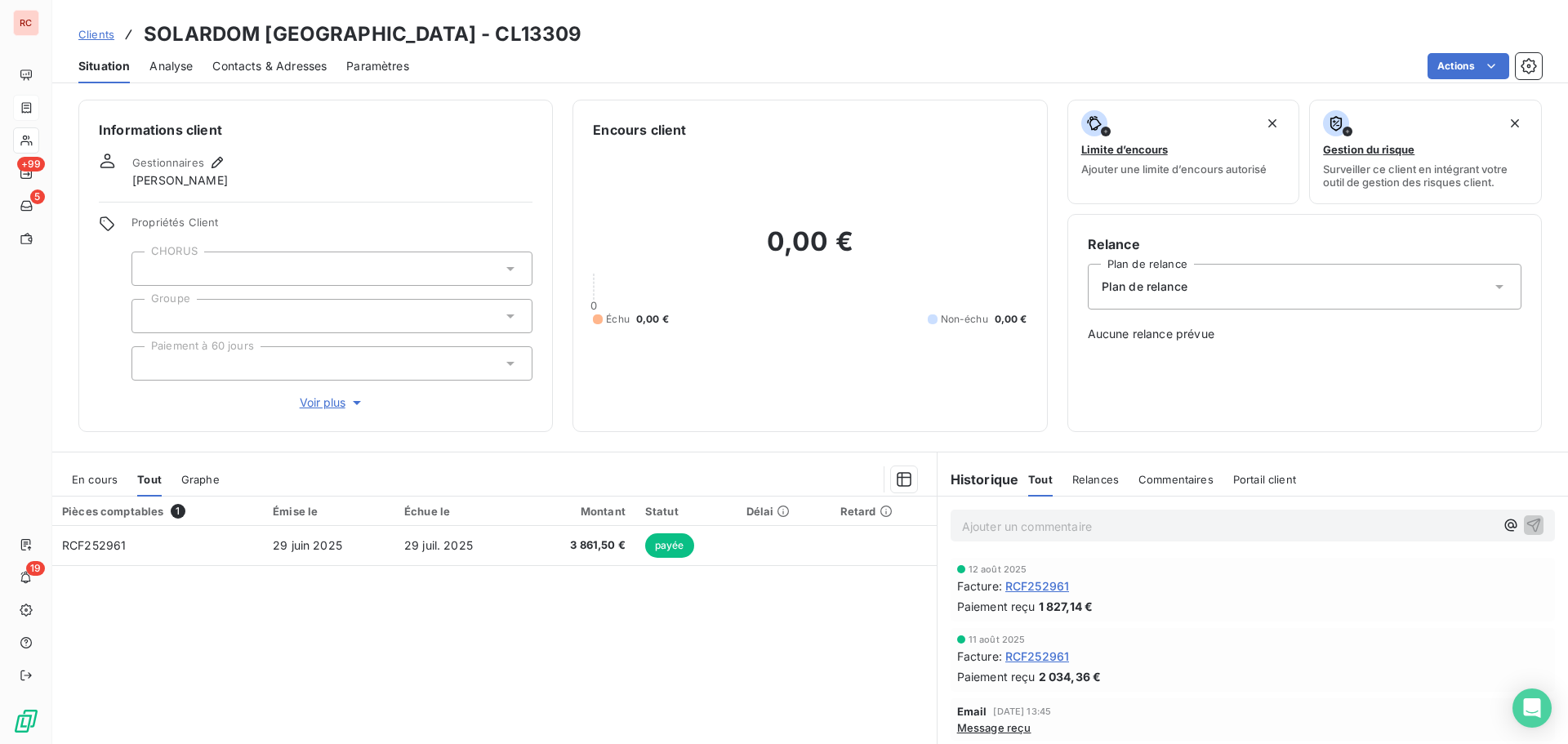
scroll to position [81, 0]
click at [103, 30] on span "Clients" at bounding box center [96, 34] width 36 height 13
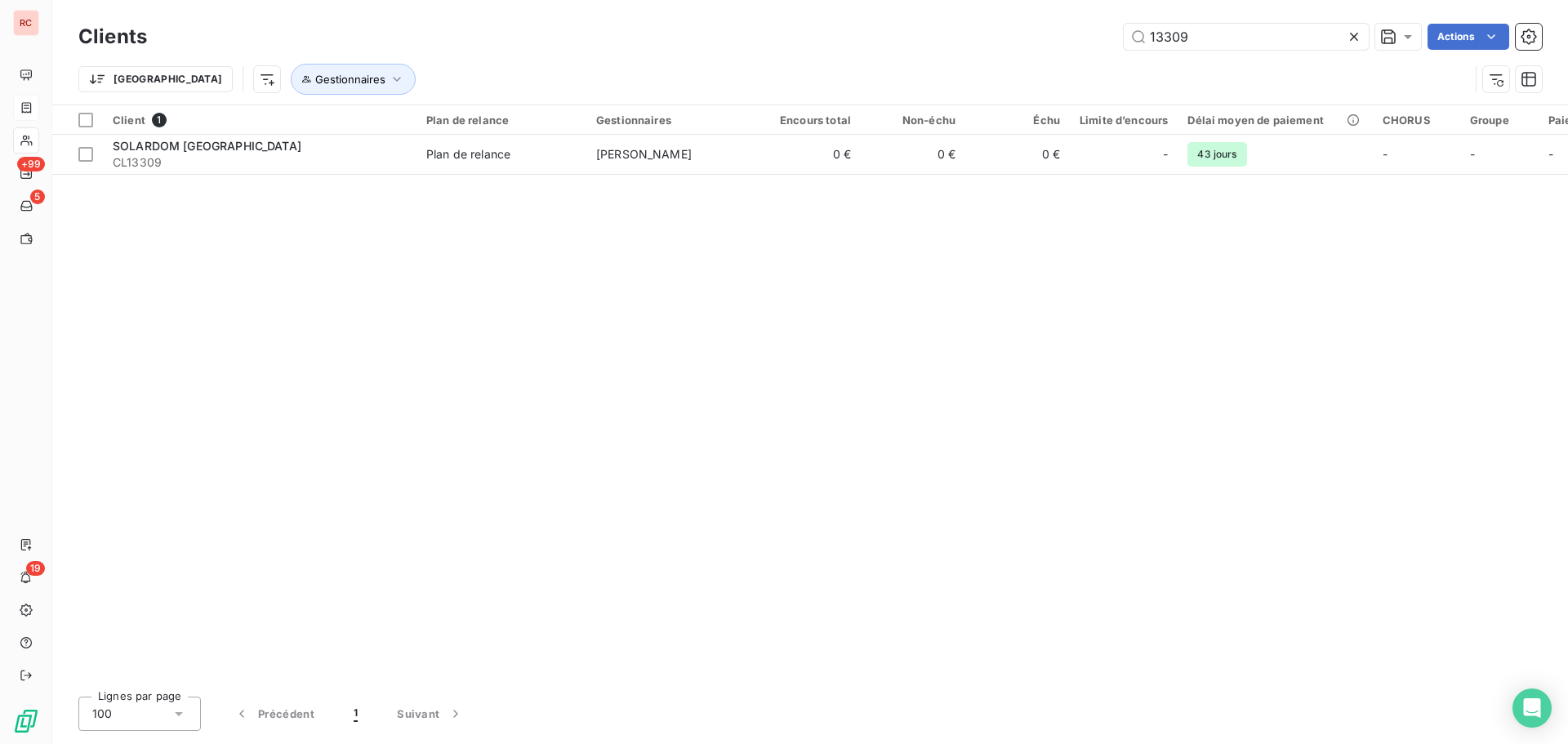
drag, startPoint x: 1237, startPoint y: 42, endPoint x: 1114, endPoint y: 30, distance: 123.6
click at [1114, 30] on div "13309 Actions" at bounding box center [855, 37] width 1376 height 26
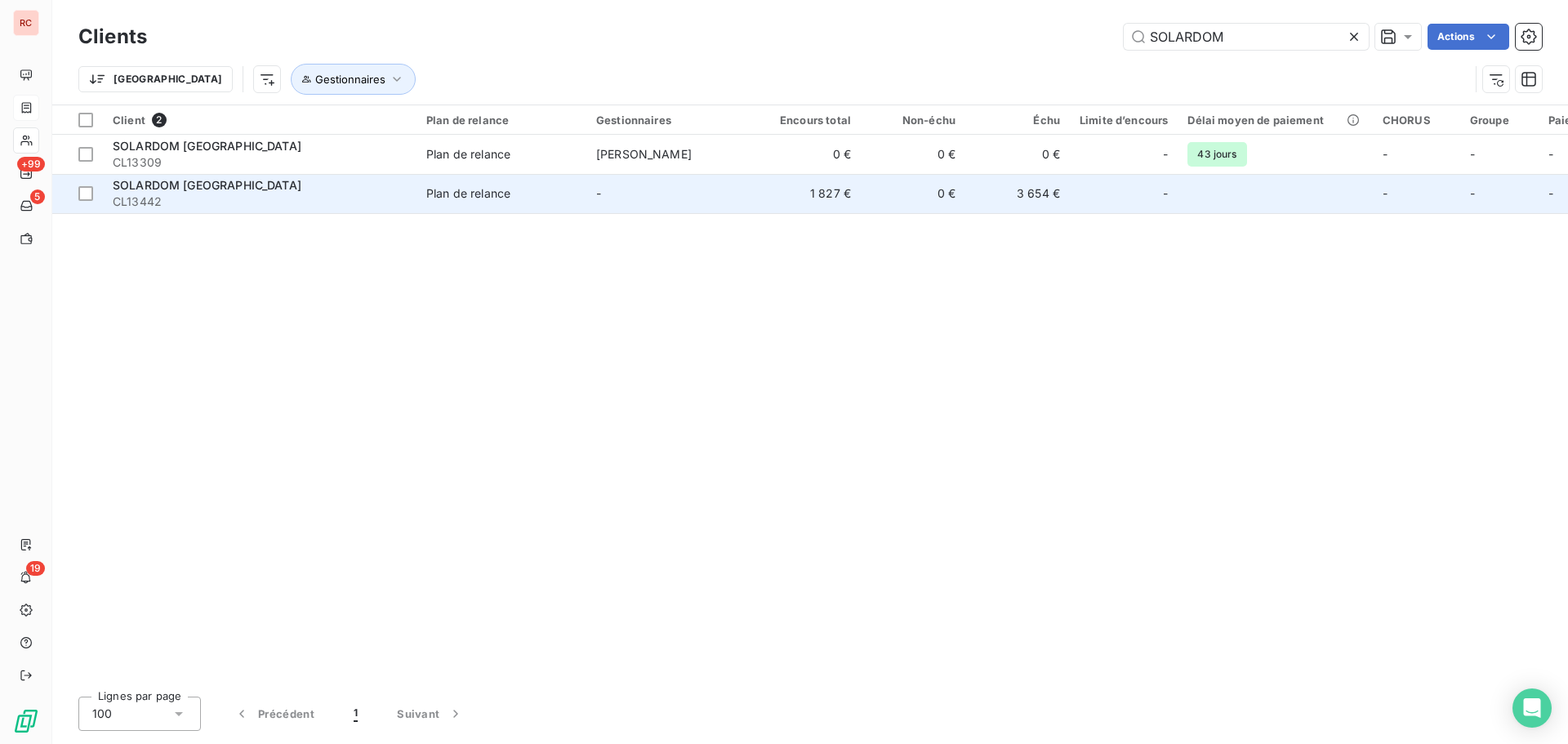
type input "SOLARDOM"
click at [743, 199] on td "-" at bounding box center [671, 194] width 170 height 39
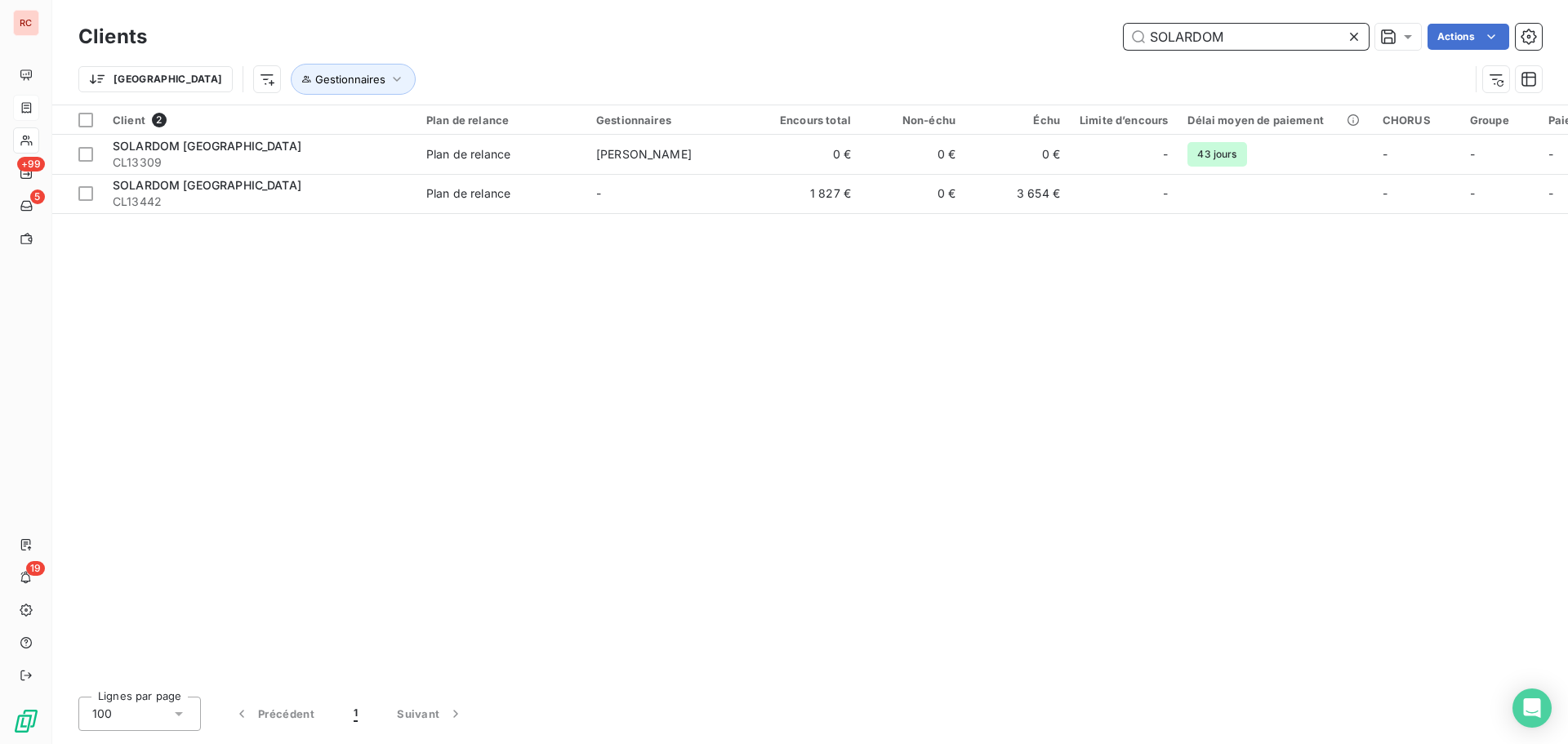
drag, startPoint x: 1235, startPoint y: 32, endPoint x: 1132, endPoint y: 44, distance: 103.7
click at [1132, 44] on input "SOLARDOM" at bounding box center [1246, 37] width 245 height 26
paste input "THE STATION"
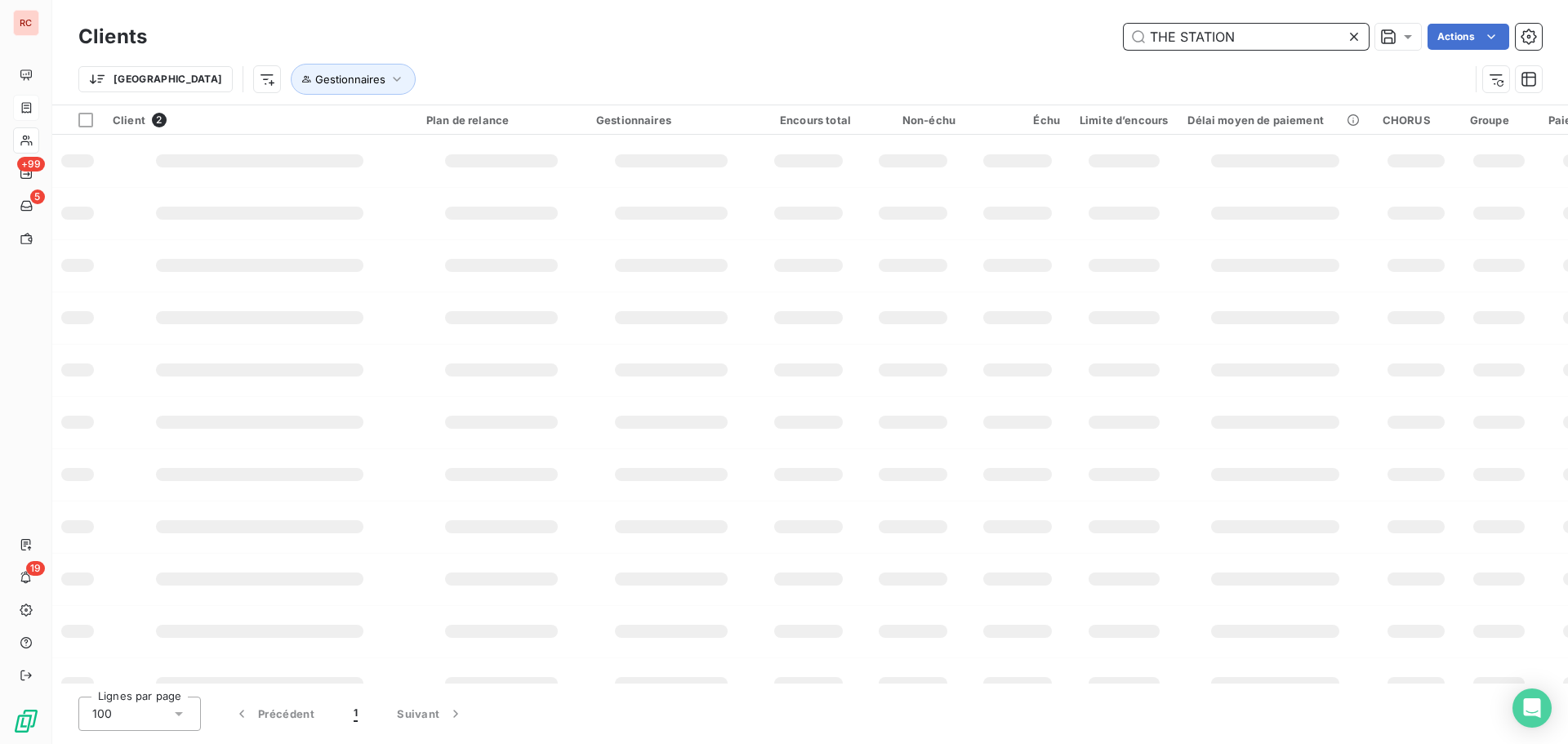
type input "THE STATION"
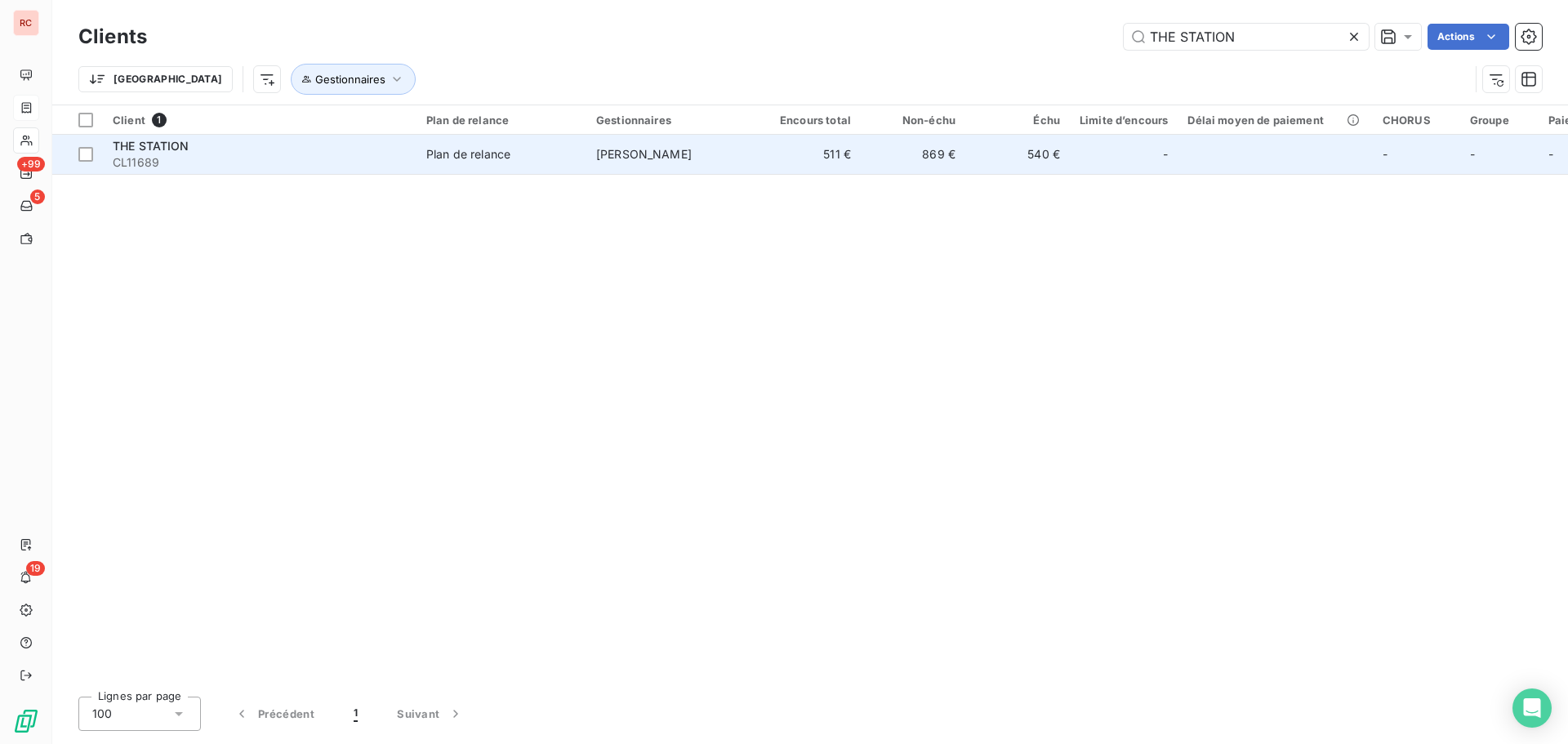
click at [770, 154] on td "511 €" at bounding box center [808, 154] width 104 height 39
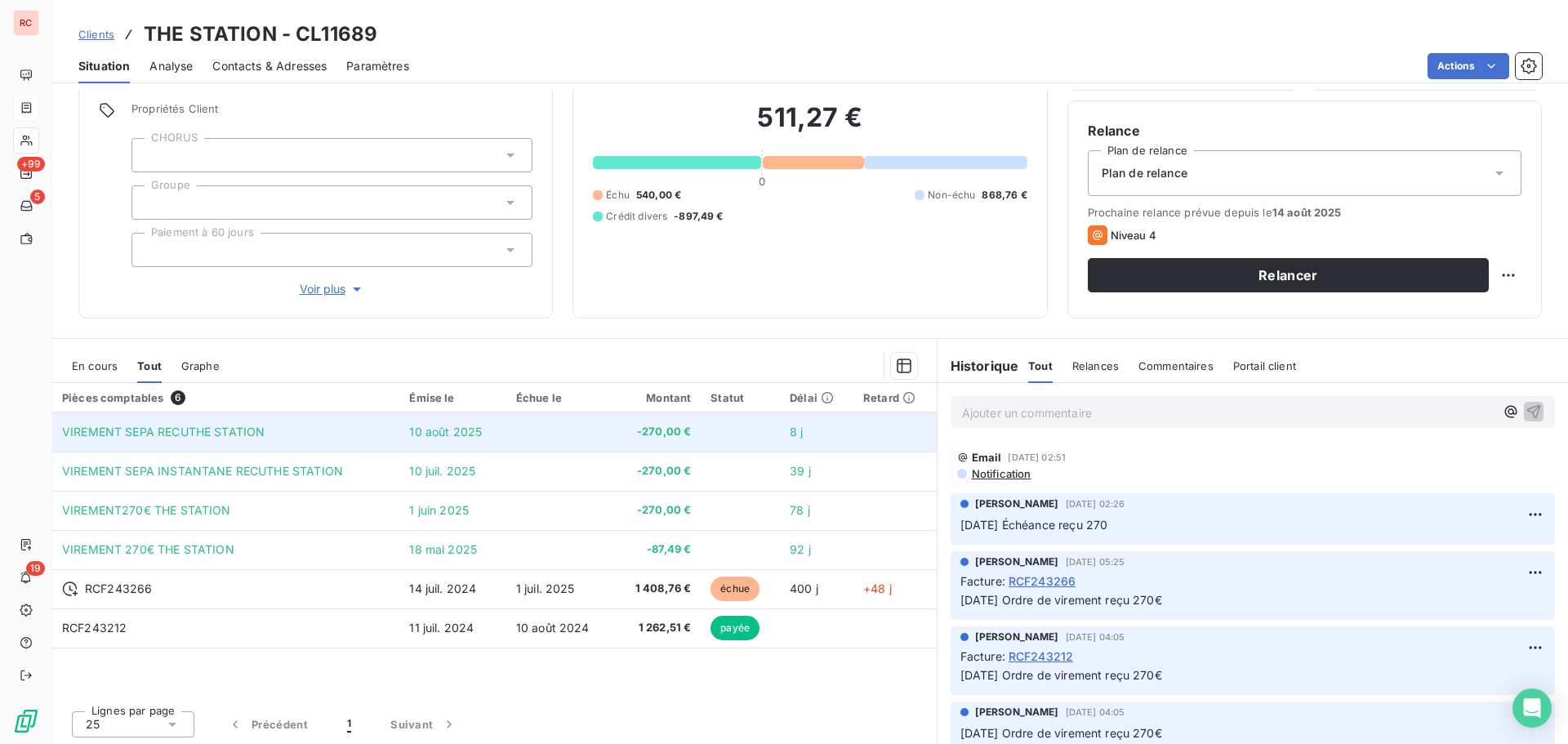
scroll to position [116, 0]
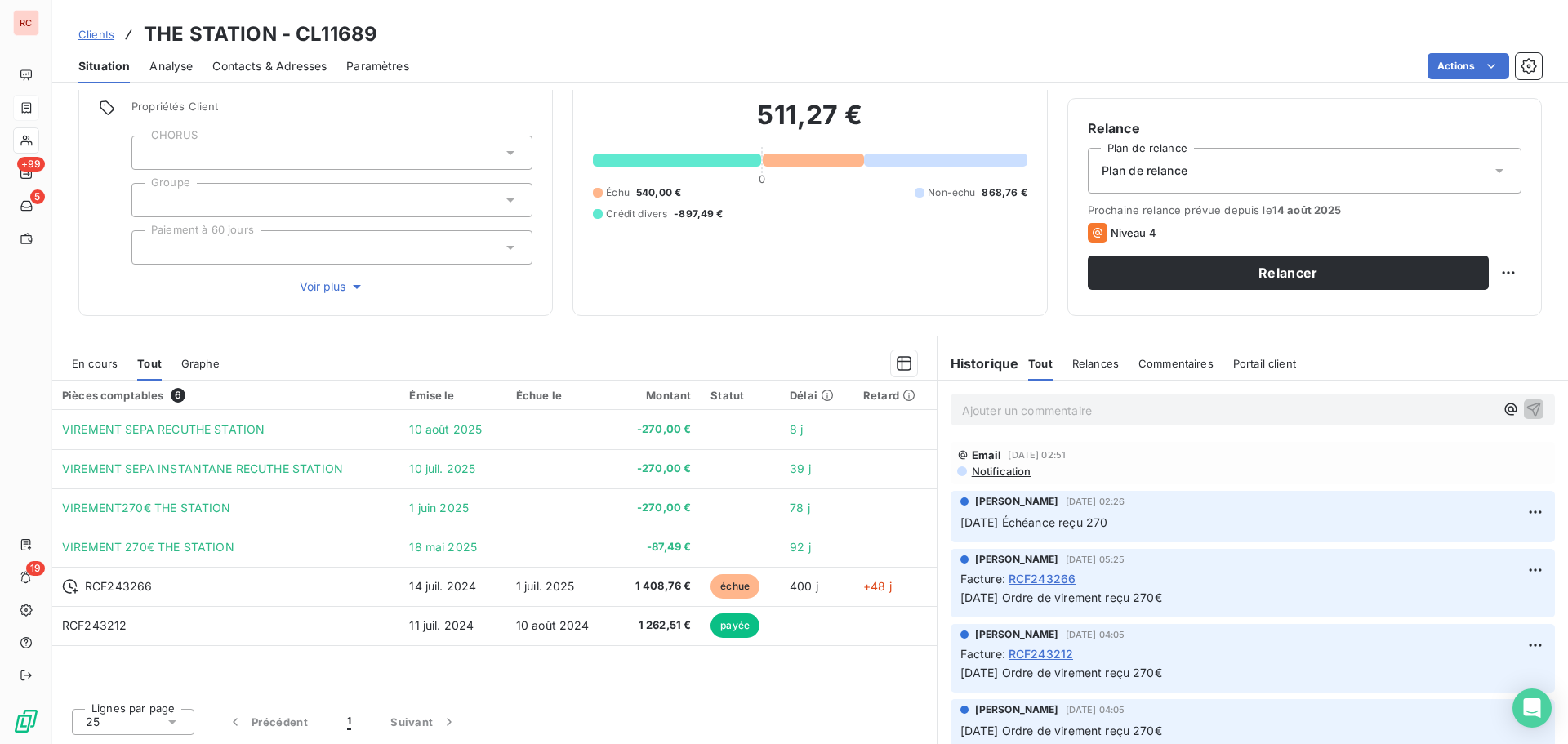
click at [99, 363] on span "En cours" at bounding box center [95, 363] width 46 height 13
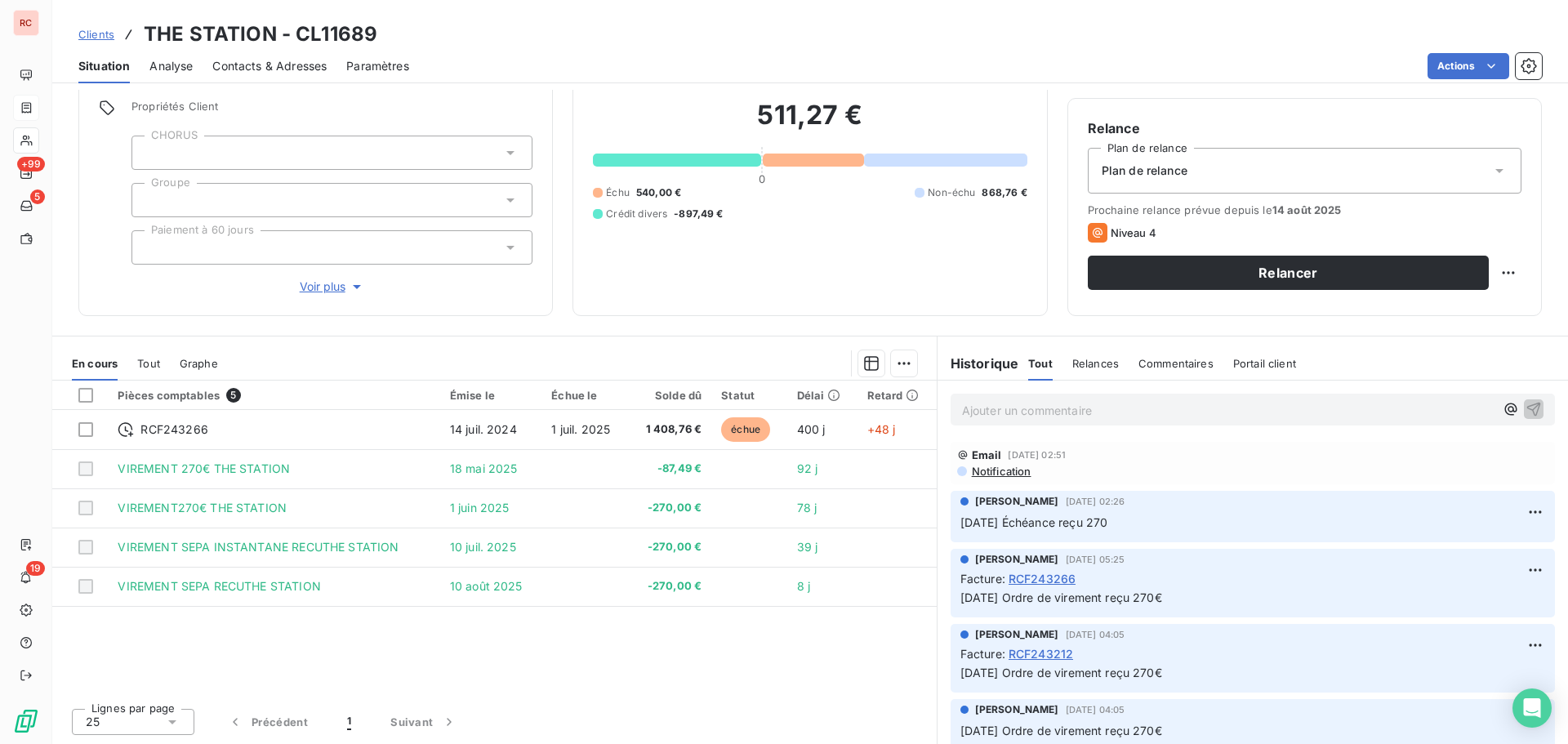
click at [964, 420] on p "Ajouter un commentaire ﻿" at bounding box center [1229, 410] width 533 height 20
click at [997, 416] on p "Ajouter un commentaire ﻿" at bounding box center [1229, 410] width 533 height 20
drag, startPoint x: 967, startPoint y: 402, endPoint x: 957, endPoint y: 411, distance: 13.5
click at [962, 411] on span "10/08/2025" at bounding box center [982, 409] width 39 height 14
click at [1023, 404] on p "11/08/2025" at bounding box center [1229, 409] width 533 height 18
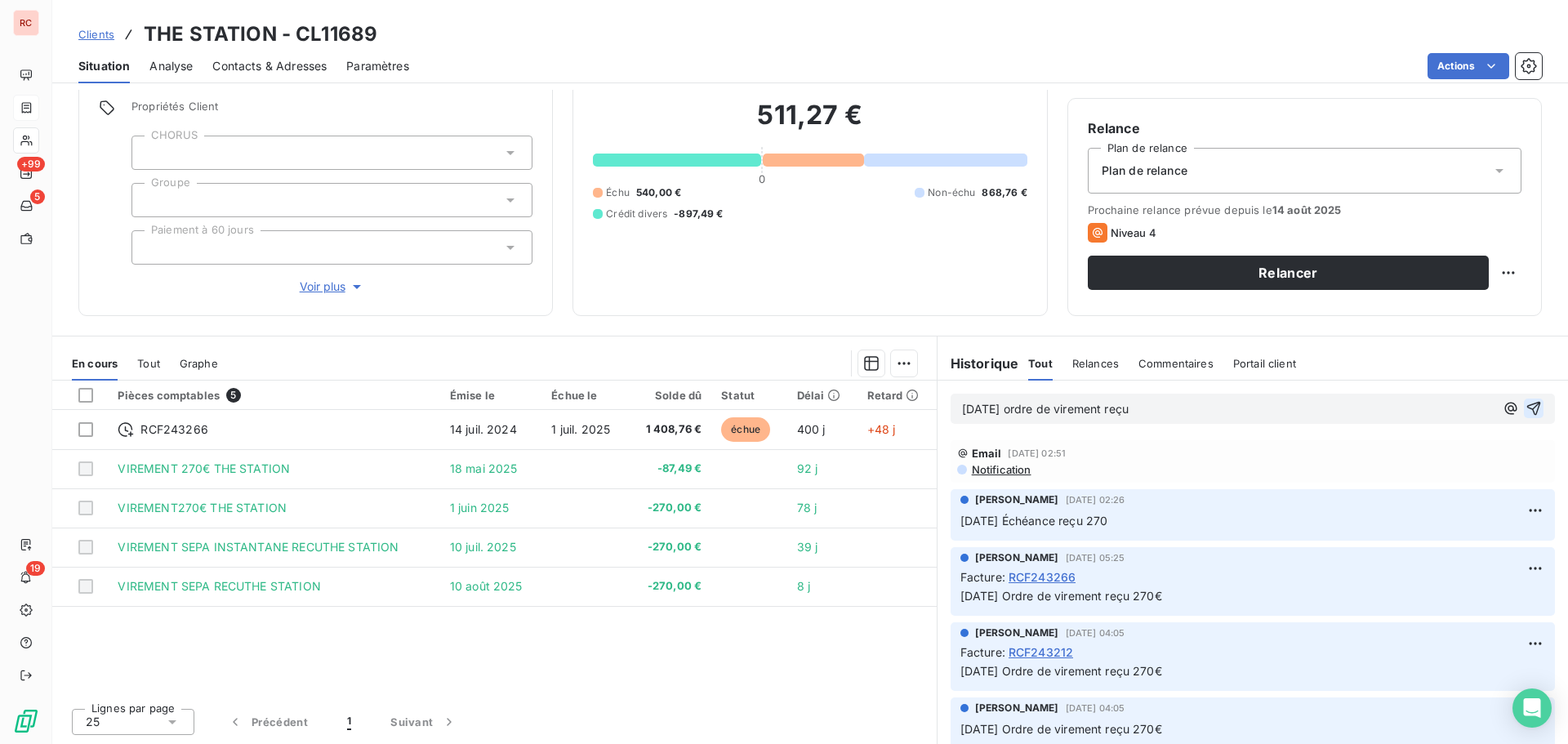
click at [1526, 404] on icon "button" at bounding box center [1534, 408] width 17 height 17
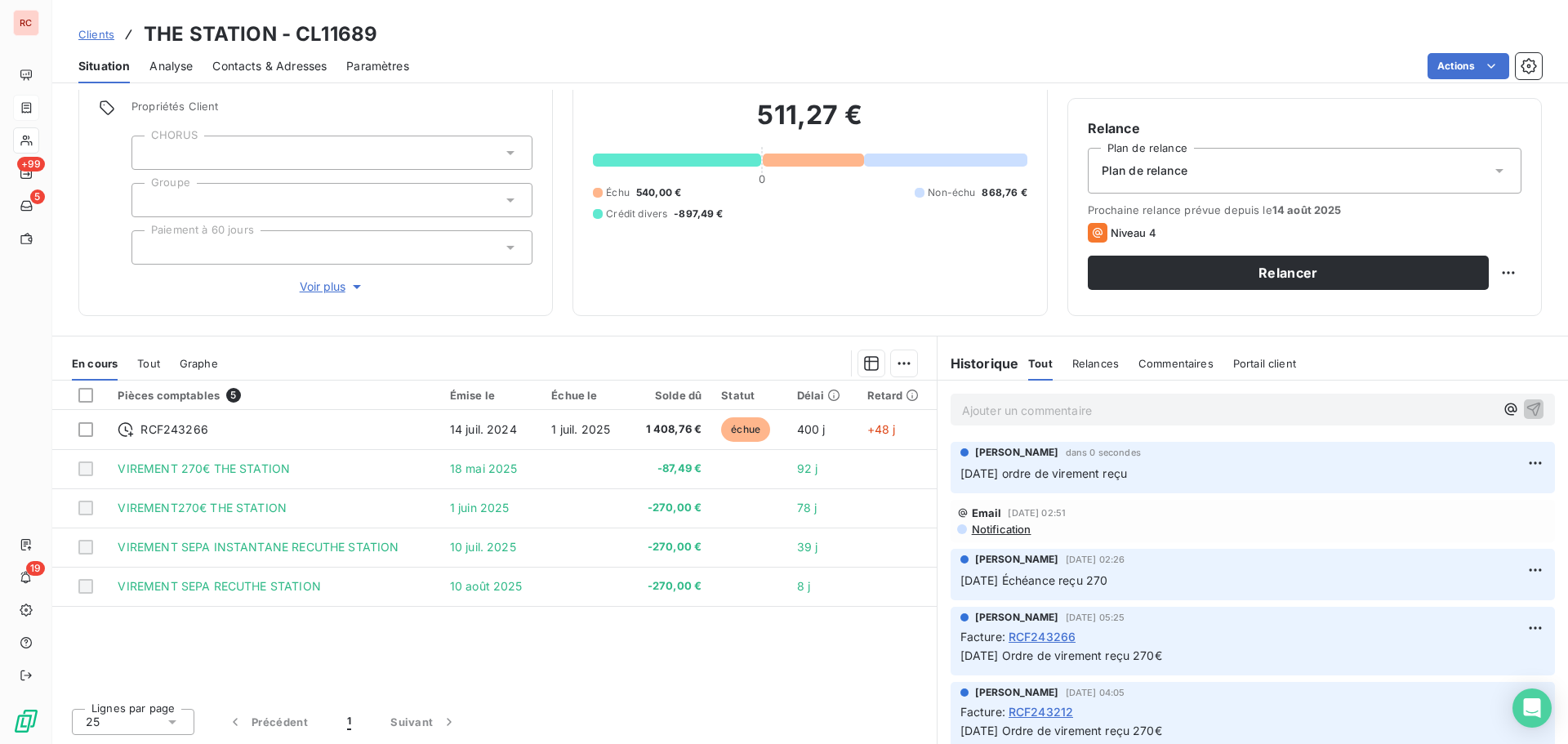
click at [103, 35] on span "Clients" at bounding box center [96, 34] width 36 height 13
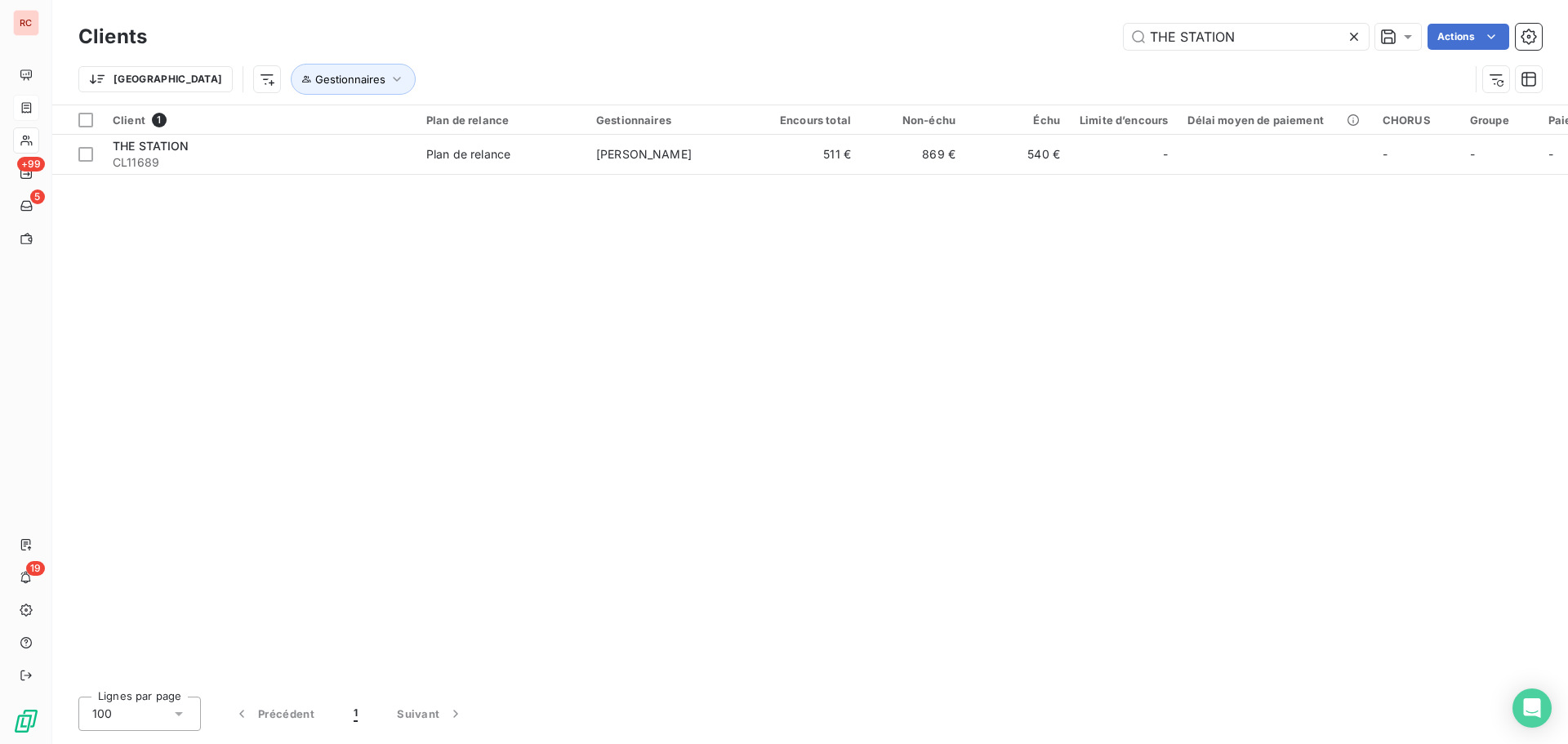
drag, startPoint x: 1266, startPoint y: 36, endPoint x: 1015, endPoint y: 43, distance: 251.1
click at [1015, 43] on div "THE STATION Actions" at bounding box center [855, 37] width 1376 height 26
type input "10653"
click at [486, 132] on th "Plan de relance" at bounding box center [501, 120] width 170 height 30
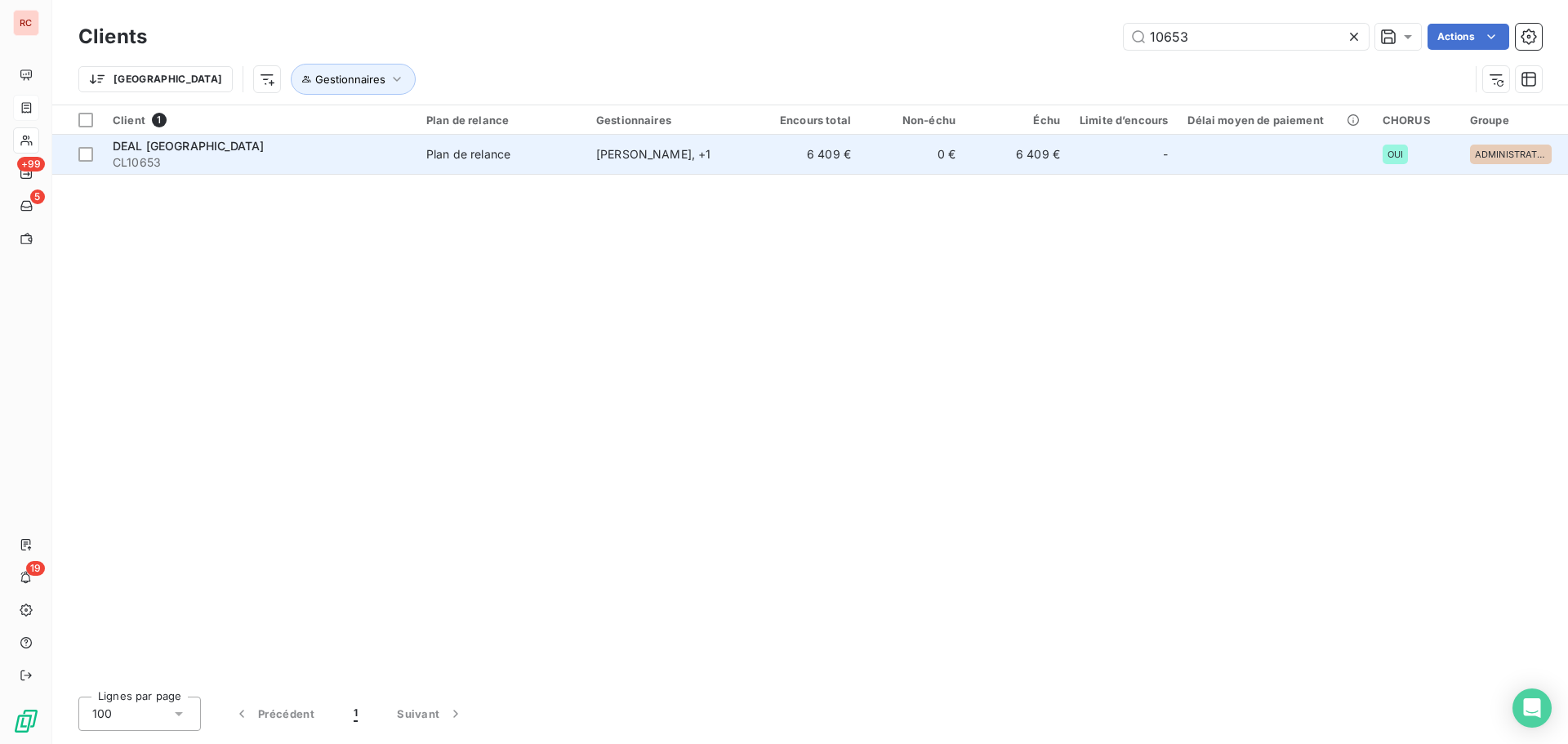
click at [475, 157] on div "Plan de relance" at bounding box center [469, 154] width 84 height 17
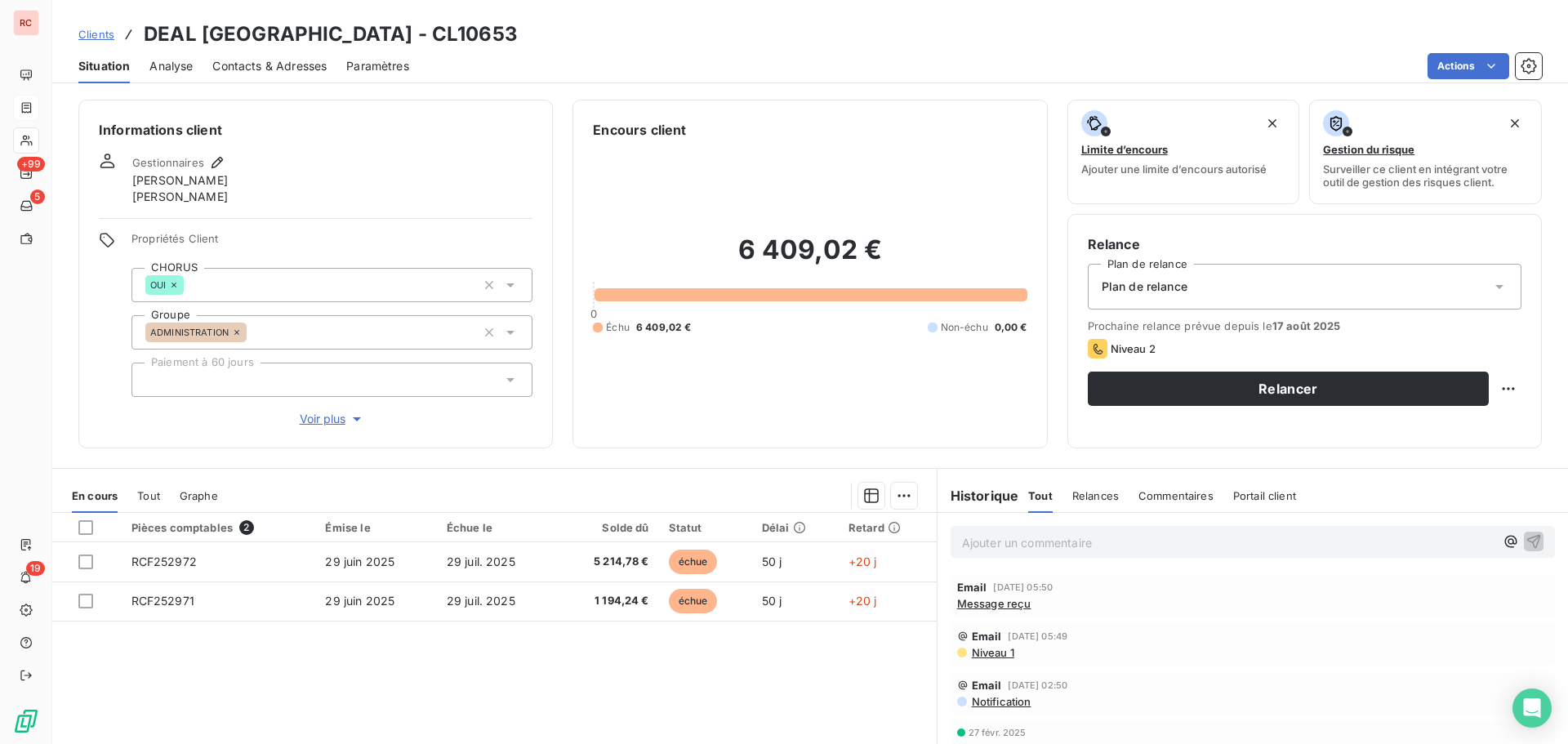
click at [269, 70] on span "Contacts & Adresses" at bounding box center [269, 66] width 114 height 17
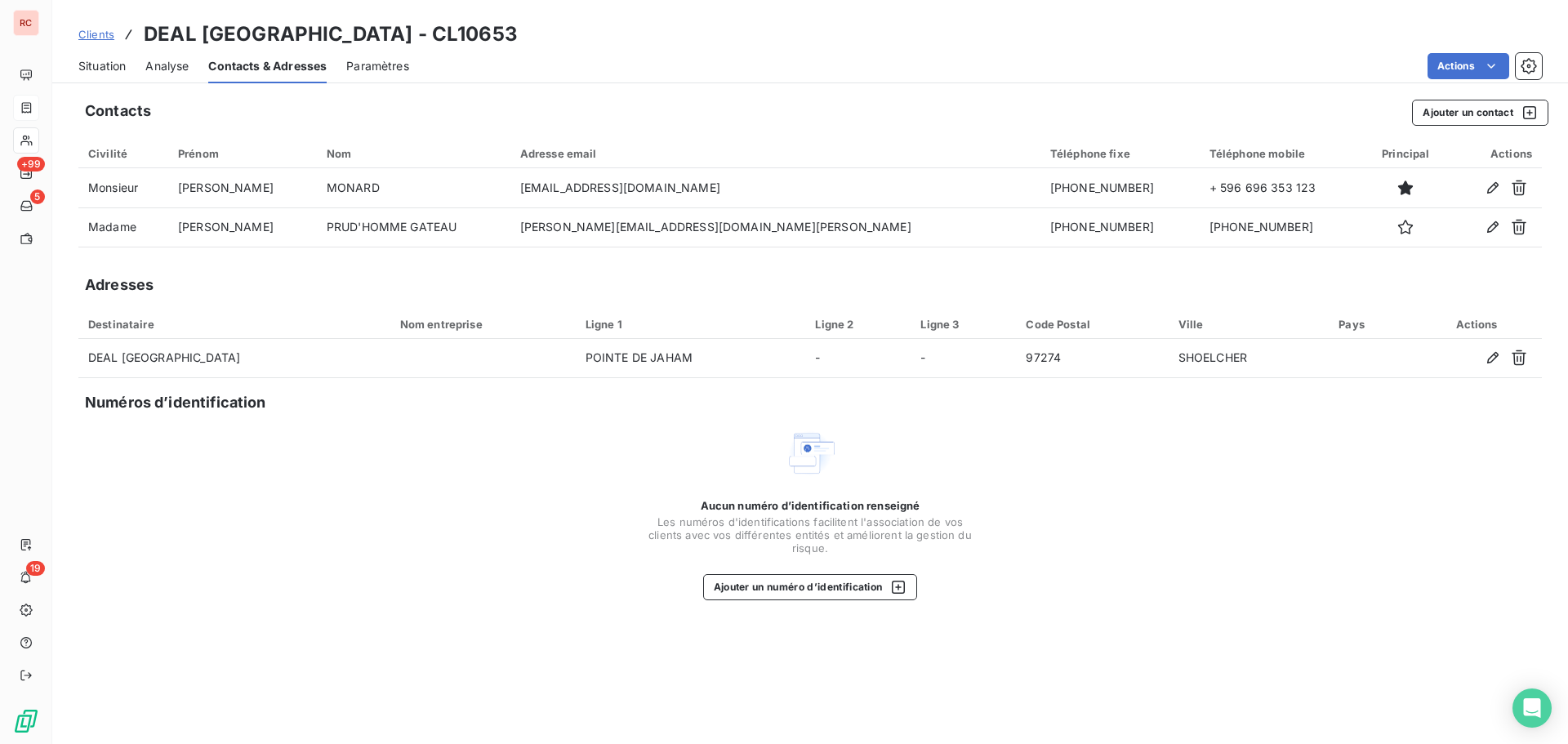
click at [96, 30] on span "Clients" at bounding box center [96, 34] width 36 height 13
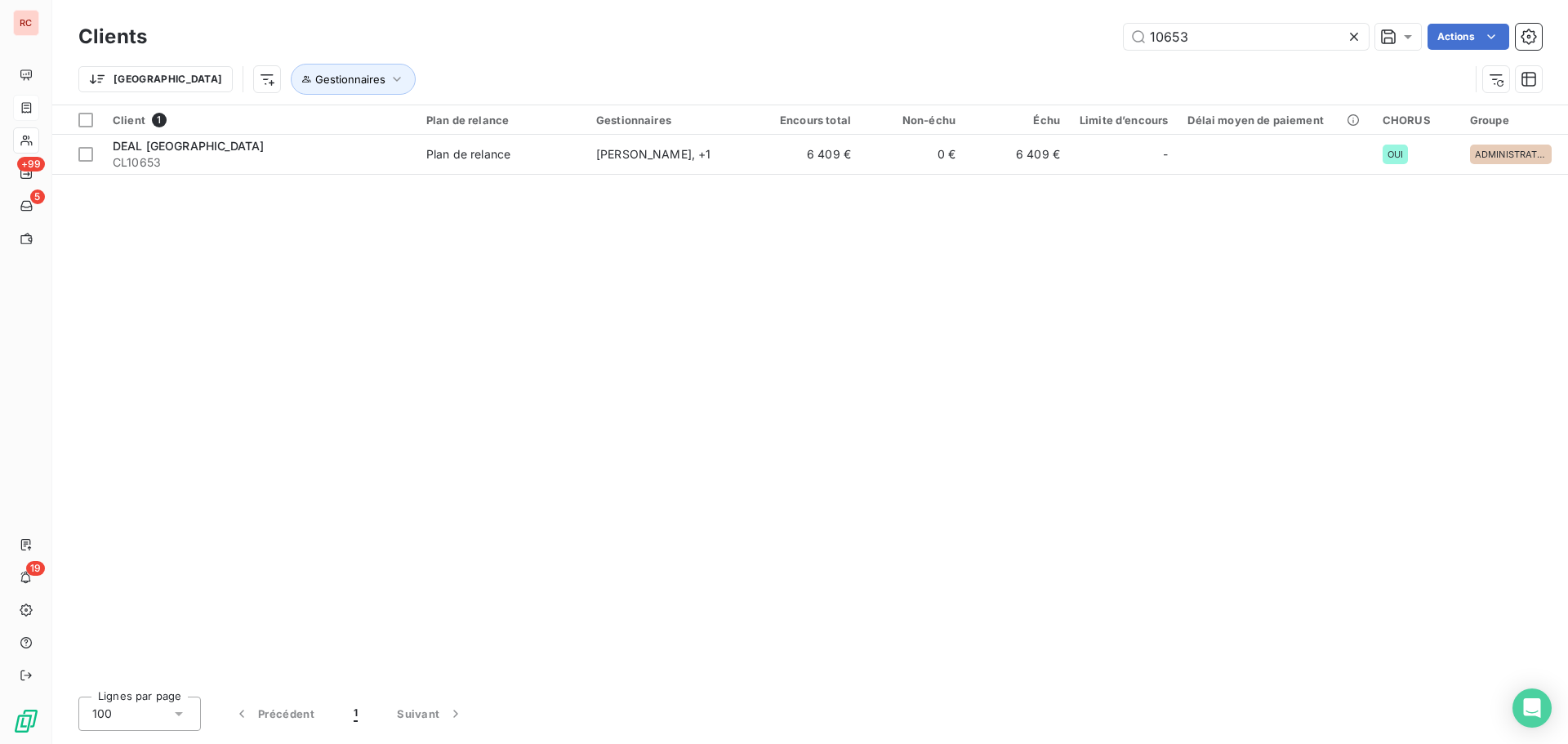
drag, startPoint x: 1208, startPoint y: 45, endPoint x: 1111, endPoint y: 45, distance: 97.0
click at [1111, 45] on div "10653 Actions" at bounding box center [855, 37] width 1376 height 26
type input "MARJORINE"
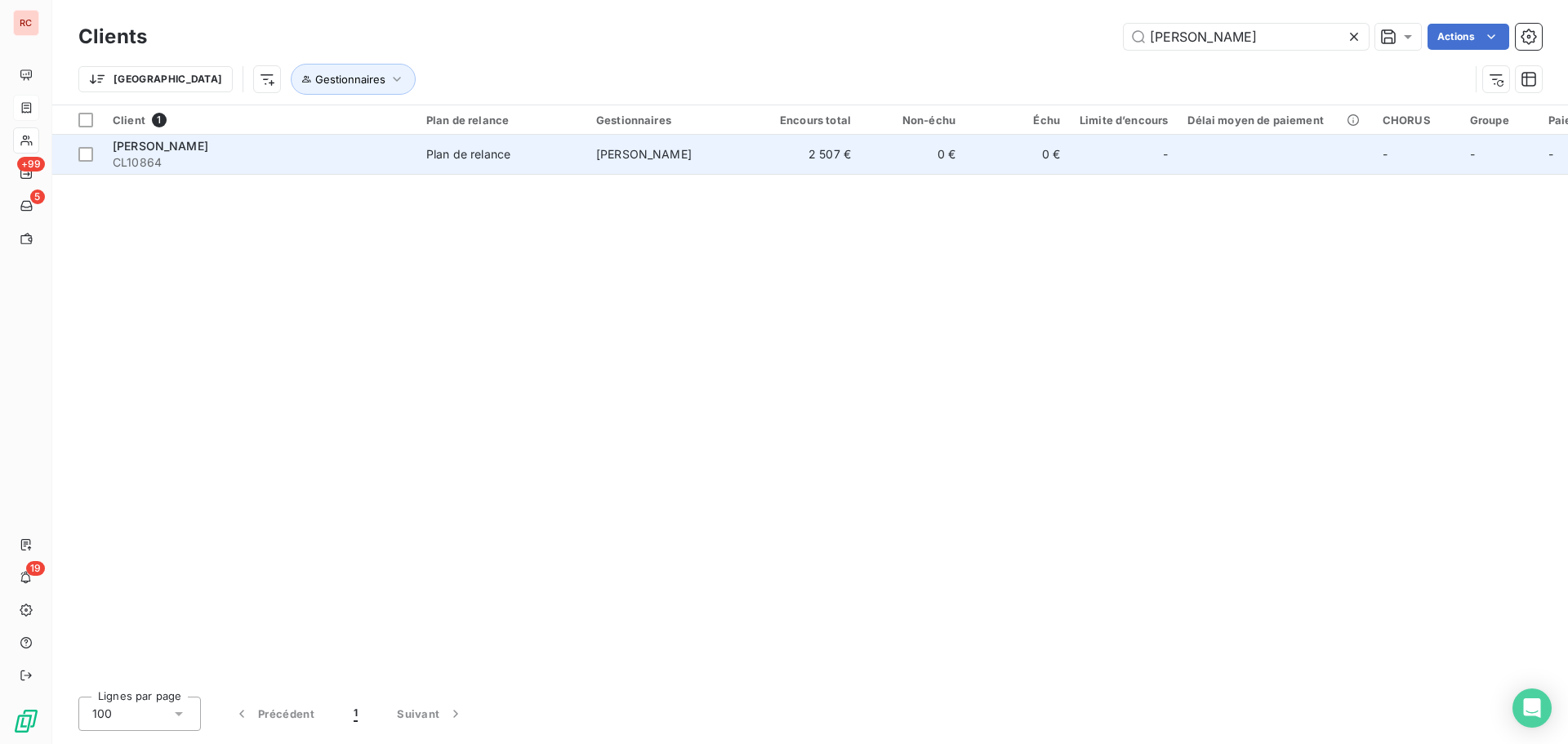
click at [617, 165] on td "[PERSON_NAME]" at bounding box center [671, 154] width 170 height 39
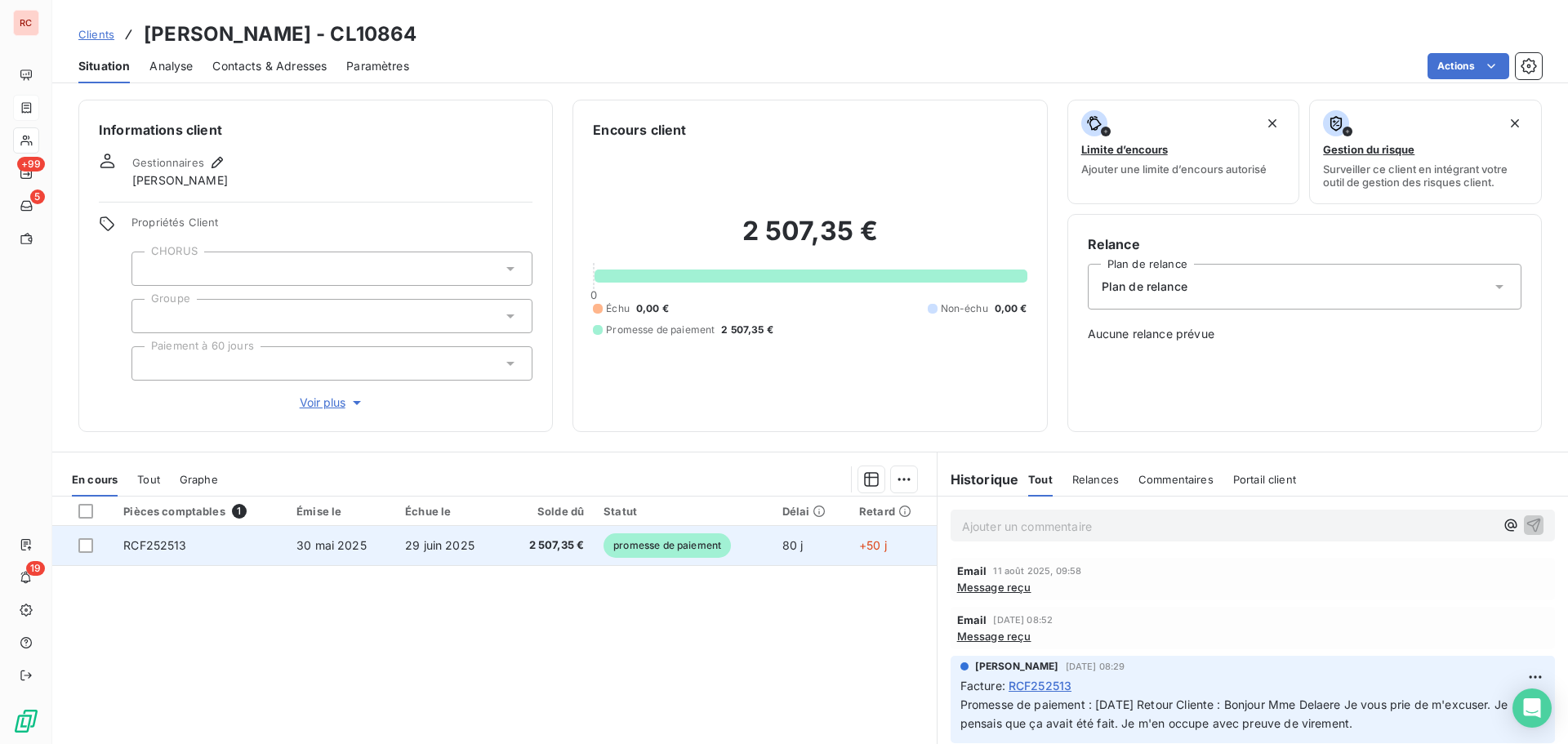
click at [806, 546] on td "80 j" at bounding box center [812, 545] width 77 height 39
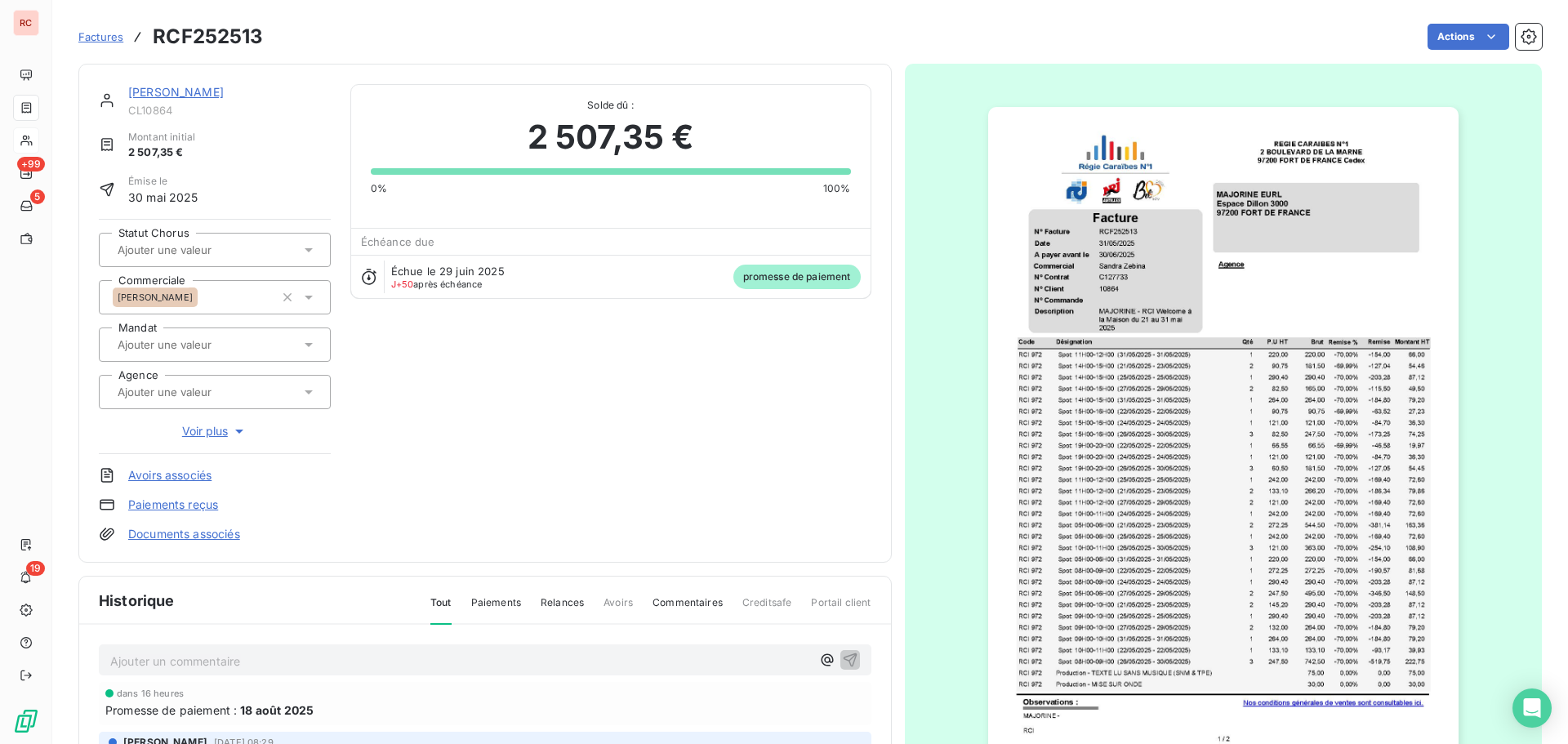
click at [150, 90] on link "MARJORINE" at bounding box center [175, 92] width 96 height 14
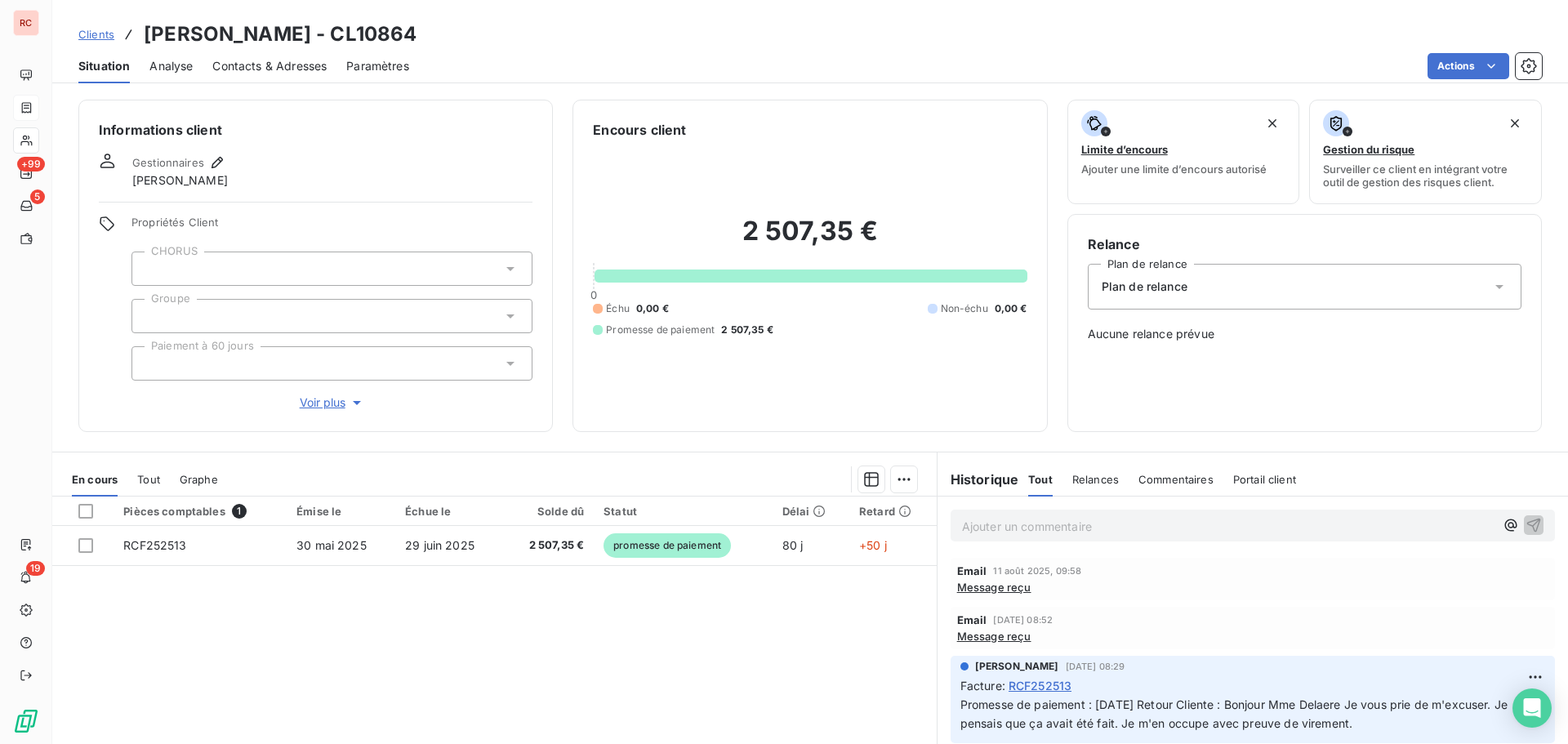
click at [248, 66] on span "Contacts & Adresses" at bounding box center [269, 66] width 114 height 17
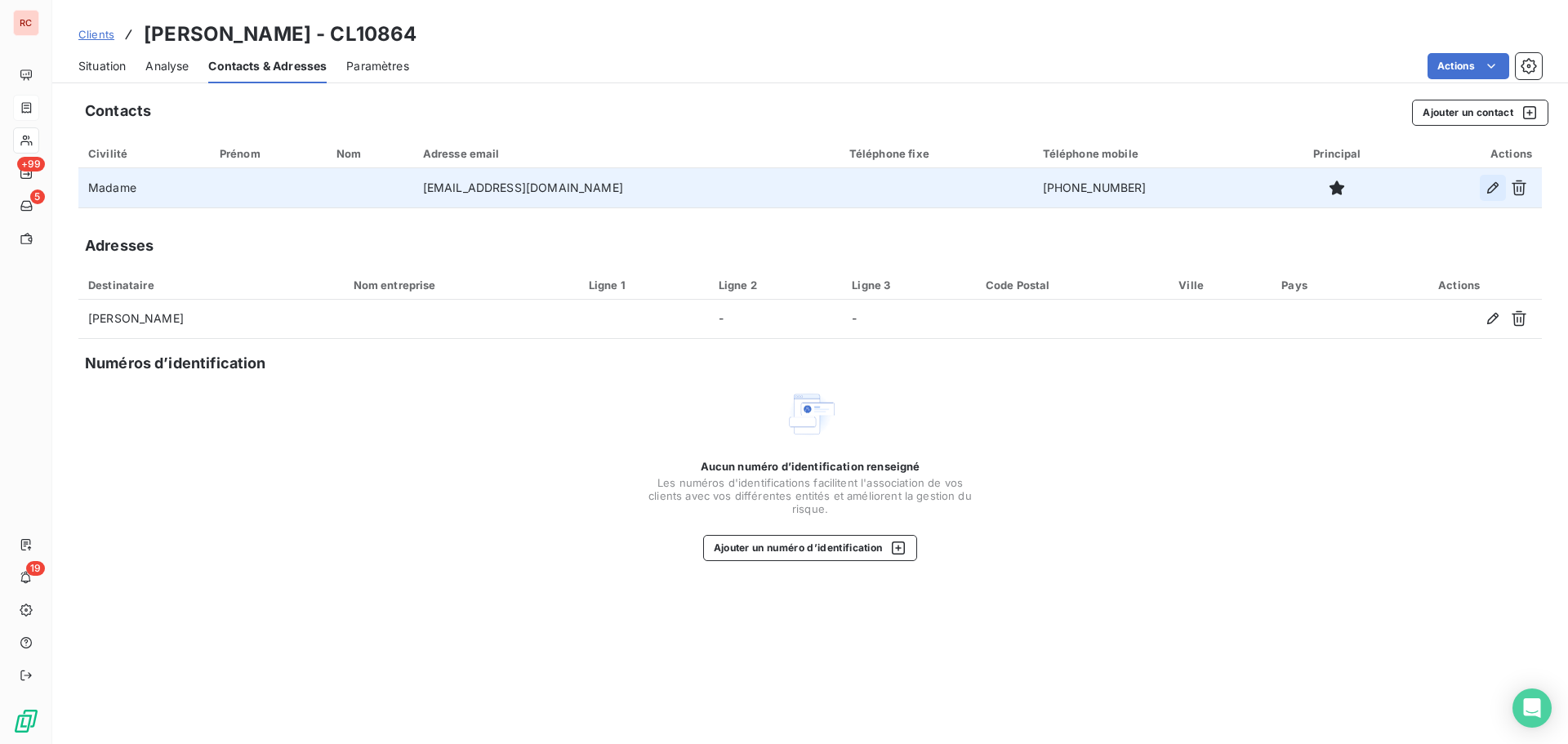
click at [1484, 187] on button "button" at bounding box center [1494, 188] width 26 height 26
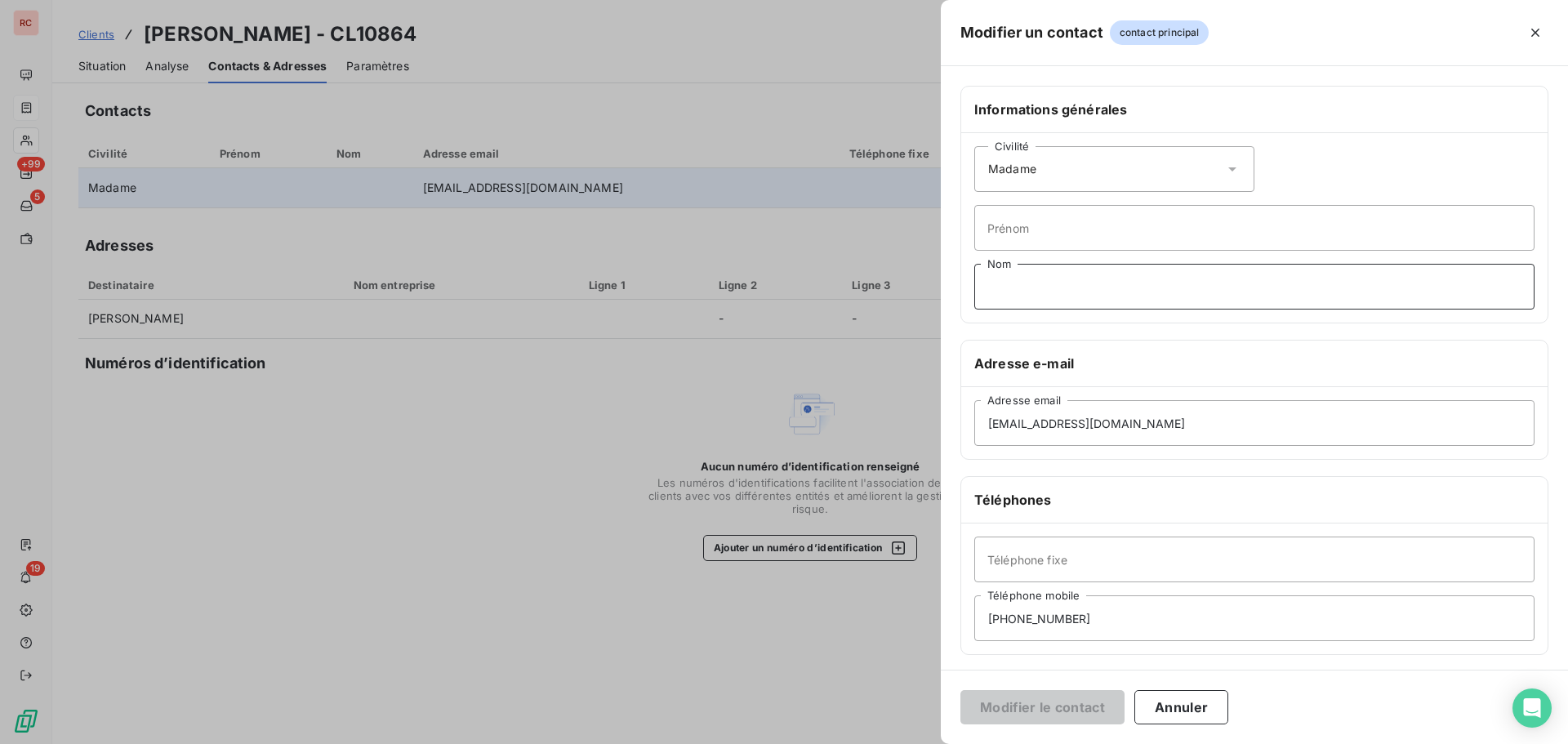
click at [1059, 281] on input "Nom" at bounding box center [1254, 287] width 560 height 46
paste input "Schenin-King"
type input "Schenin-King"
click at [1019, 707] on button "Modifier le contact" at bounding box center [1042, 707] width 164 height 34
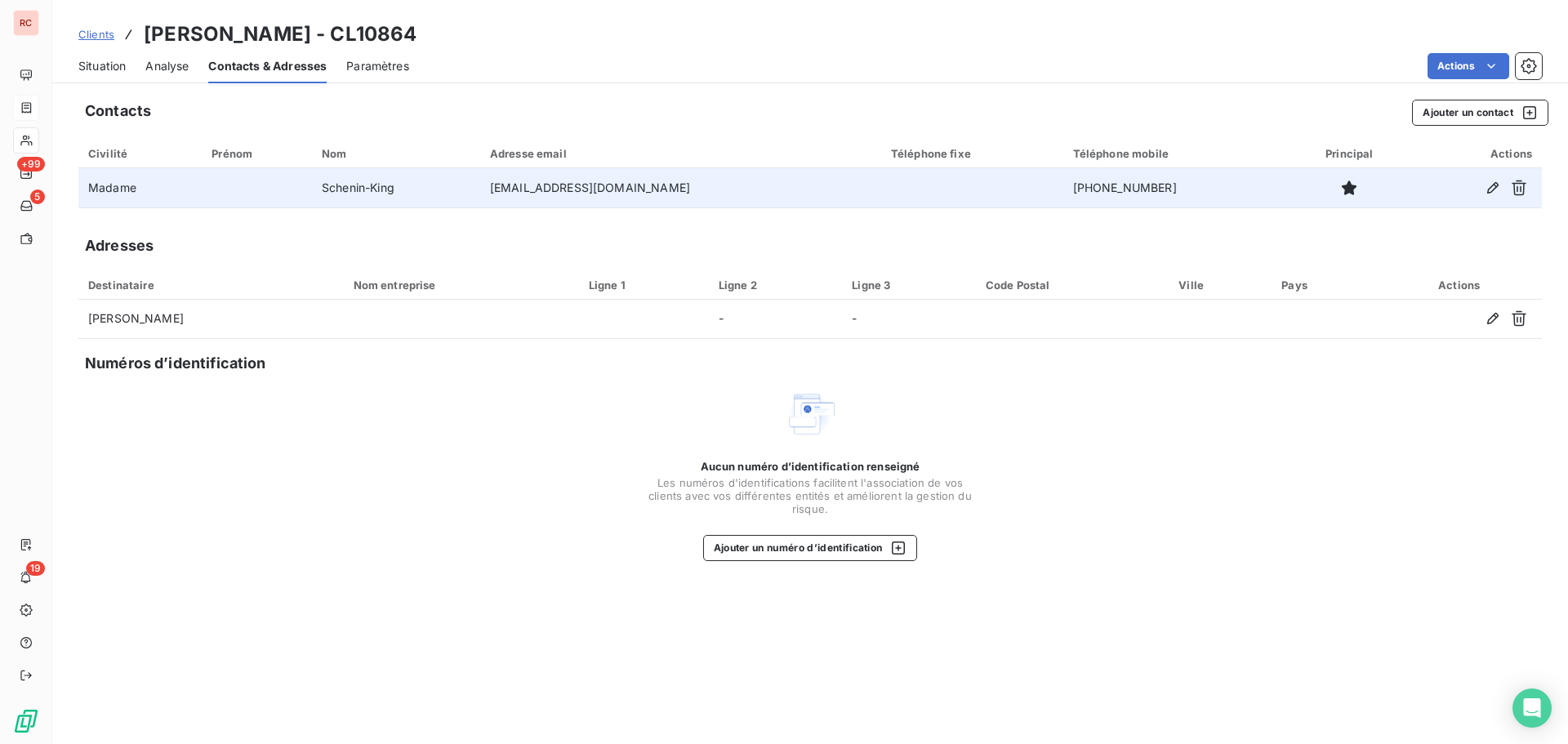
click at [77, 71] on div "Situation Analyse Contacts & Adresses Paramètres Actions" at bounding box center [811, 66] width 1516 height 34
click at [88, 61] on span "Situation" at bounding box center [102, 66] width 47 height 17
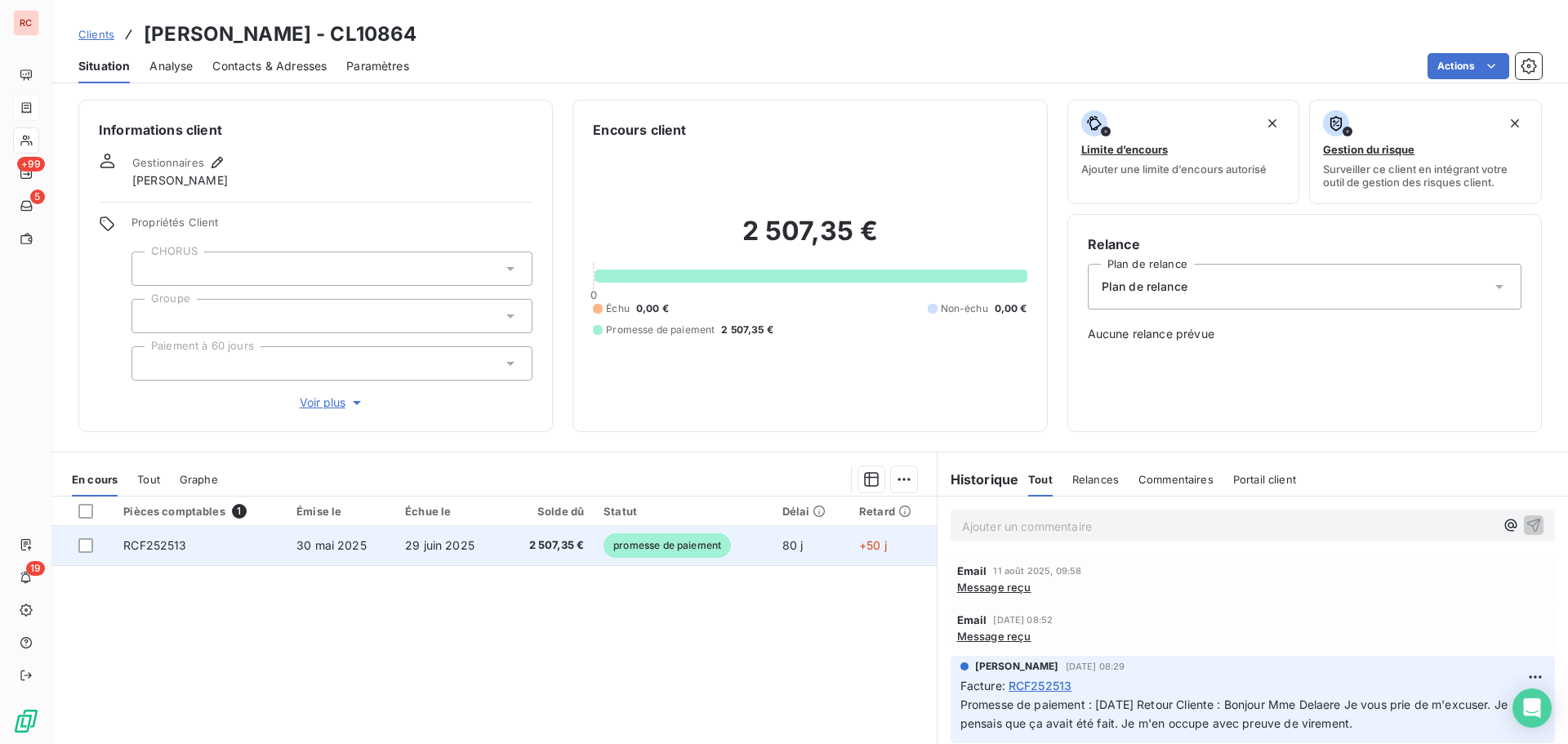
click at [281, 537] on td "RCF252513" at bounding box center [201, 545] width 174 height 39
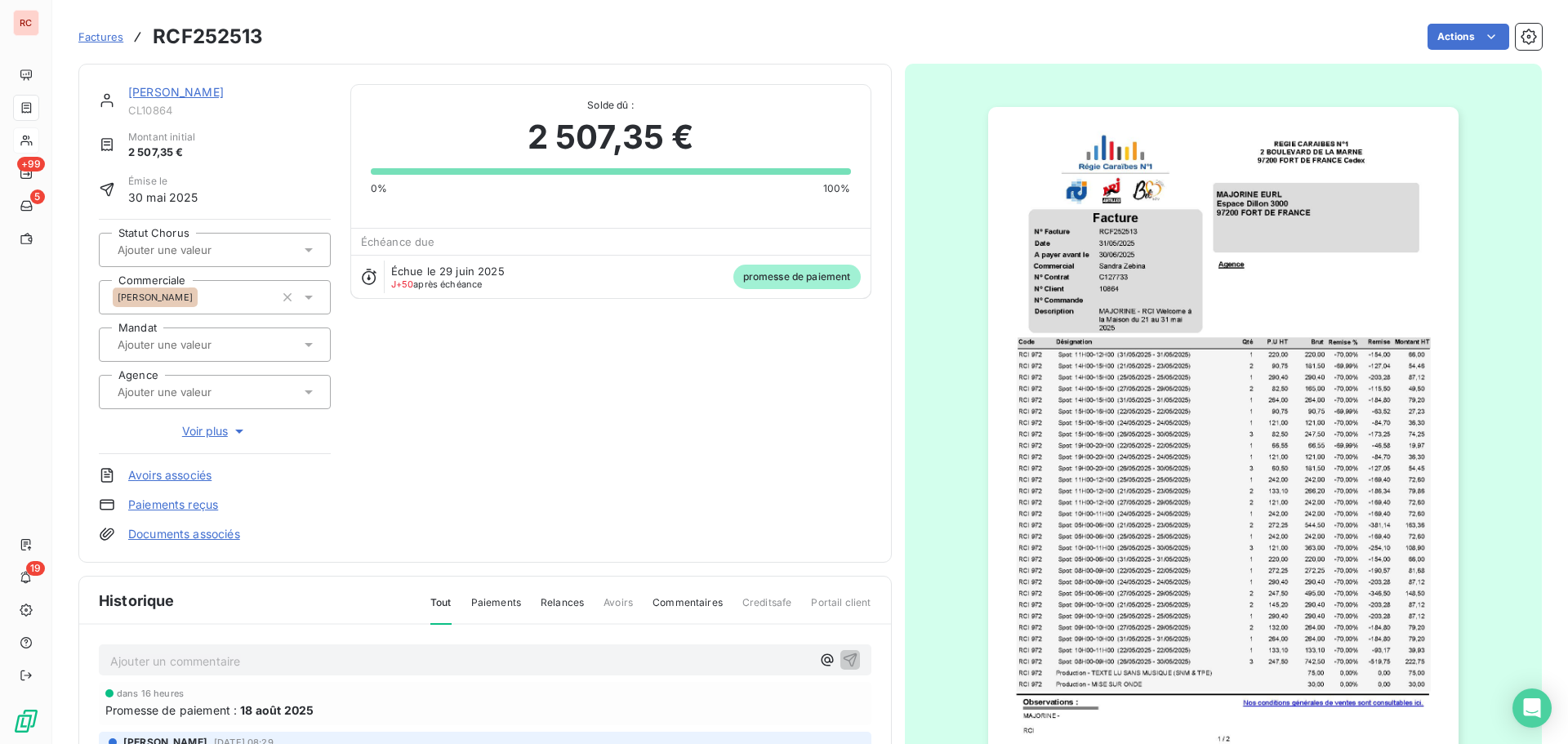
click at [158, 655] on p "Ajouter un commentaire ﻿" at bounding box center [461, 661] width 701 height 20
click at [308, 656] on p "11/08/2025 RETOUR CLIENTE :" at bounding box center [461, 660] width 701 height 18
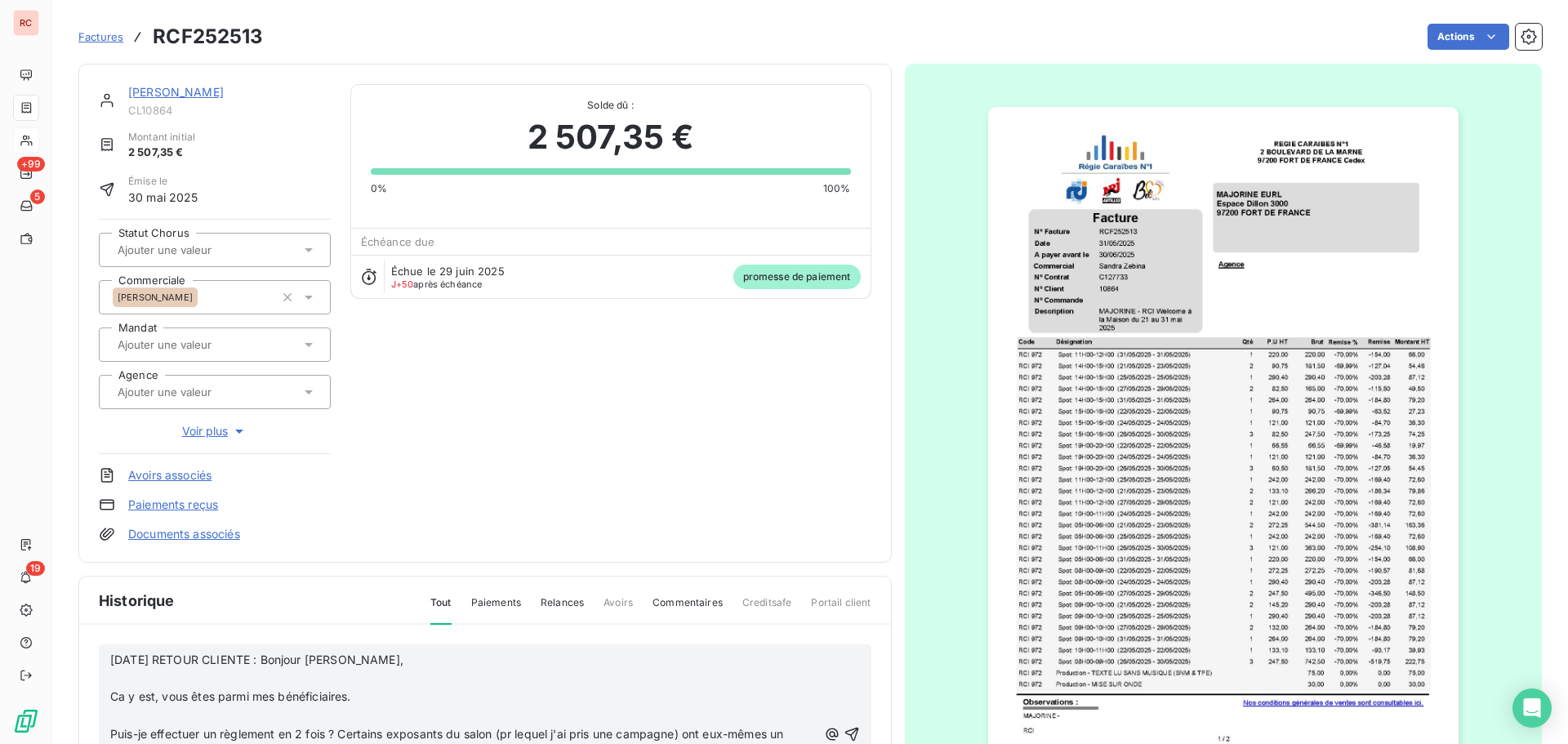
click at [123, 684] on p "﻿" at bounding box center [464, 677] width 707 height 18
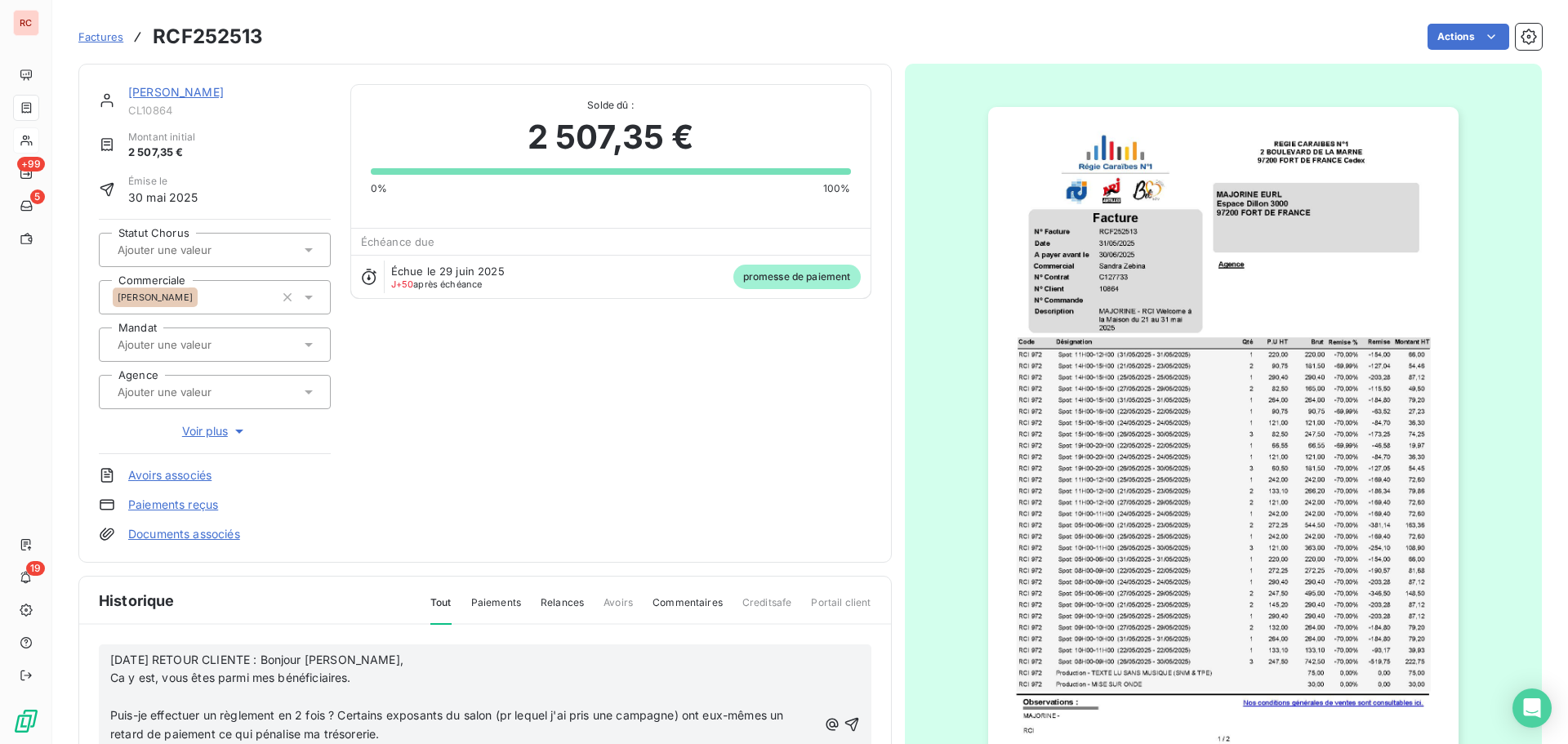
click at [114, 677] on span "Ca y est, vous êtes parmi mes bénéficiaires." at bounding box center [231, 677] width 241 height 14
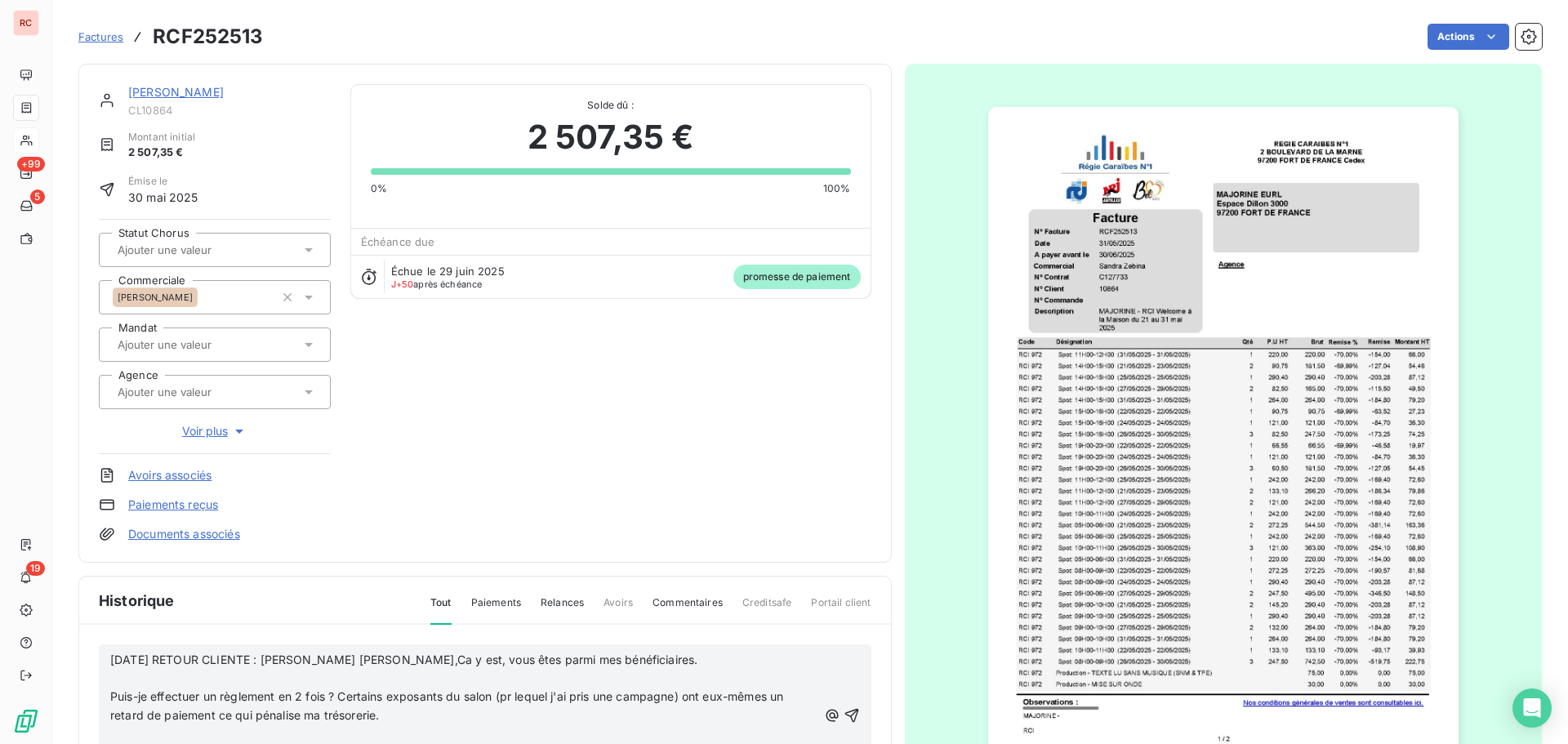
click at [110, 694] on div "11/08/2025 RETOUR CLIENTE : Bonjour Claire,Ca y est, vous êtes parmi mes bénéfi…" at bounding box center [486, 715] width 773 height 142
click at [111, 695] on span "Puis-je effectuer un règlement en 2 fois ? Certains exposants du salon (pr lequ…" at bounding box center [449, 705] width 677 height 32
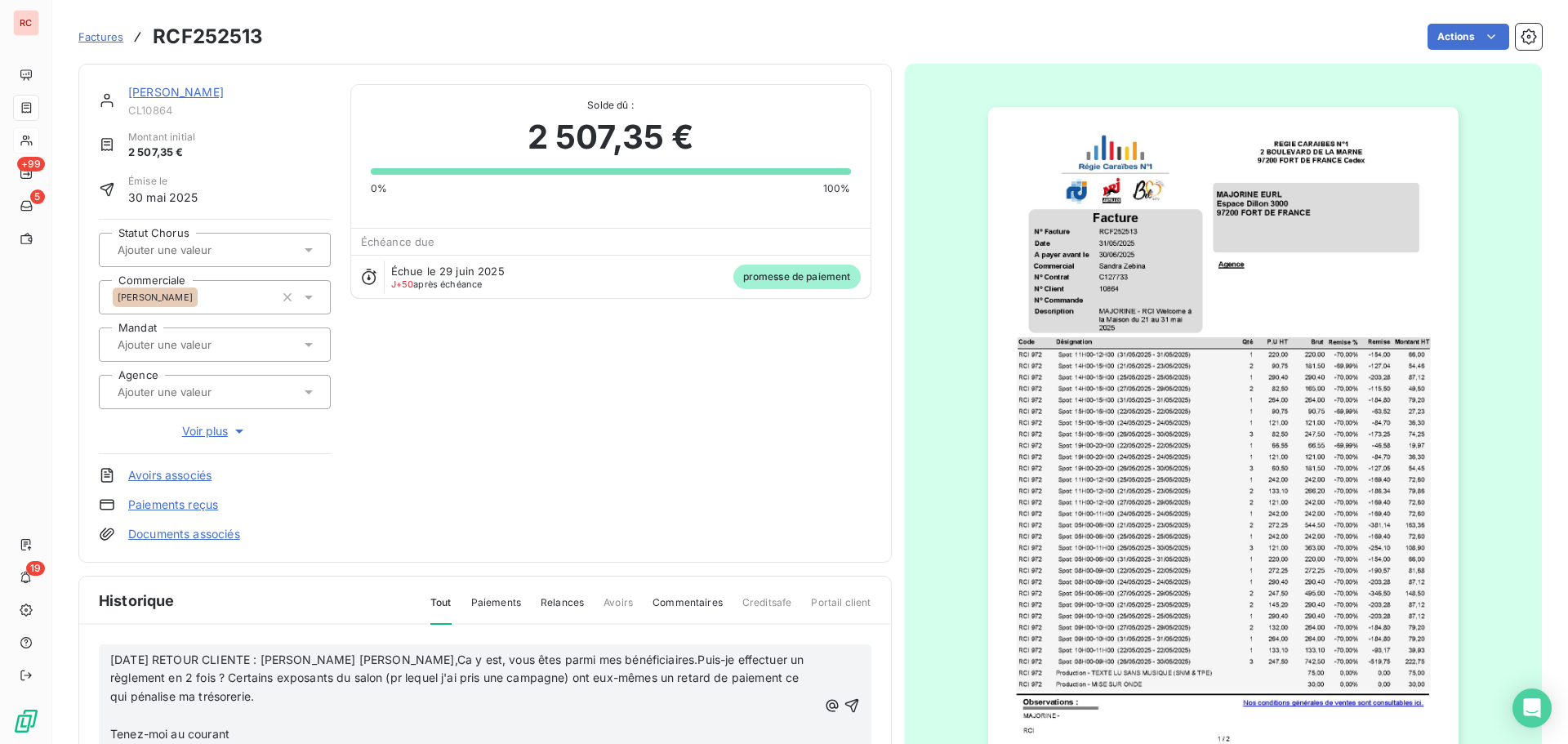
click at [121, 717] on p "﻿" at bounding box center [464, 715] width 707 height 18
click at [110, 716] on span "Tenez-moi au courant" at bounding box center [170, 715] width 119 height 14
click at [365, 705] on p "11/08/2025 RETOUR CLIENTE : Bonjour Claire,Ca y est, vous êtes parmi mes bénéfi…" at bounding box center [464, 679] width 707 height 56
click at [196, 718] on p "﻿" at bounding box center [464, 715] width 707 height 18
click at [238, 692] on span "11/08/2025 RETOUR CLIENTE : Bonjour Claire,Ca y est, vous êtes parmi mes bénéfi…" at bounding box center [459, 678] width 698 height 52
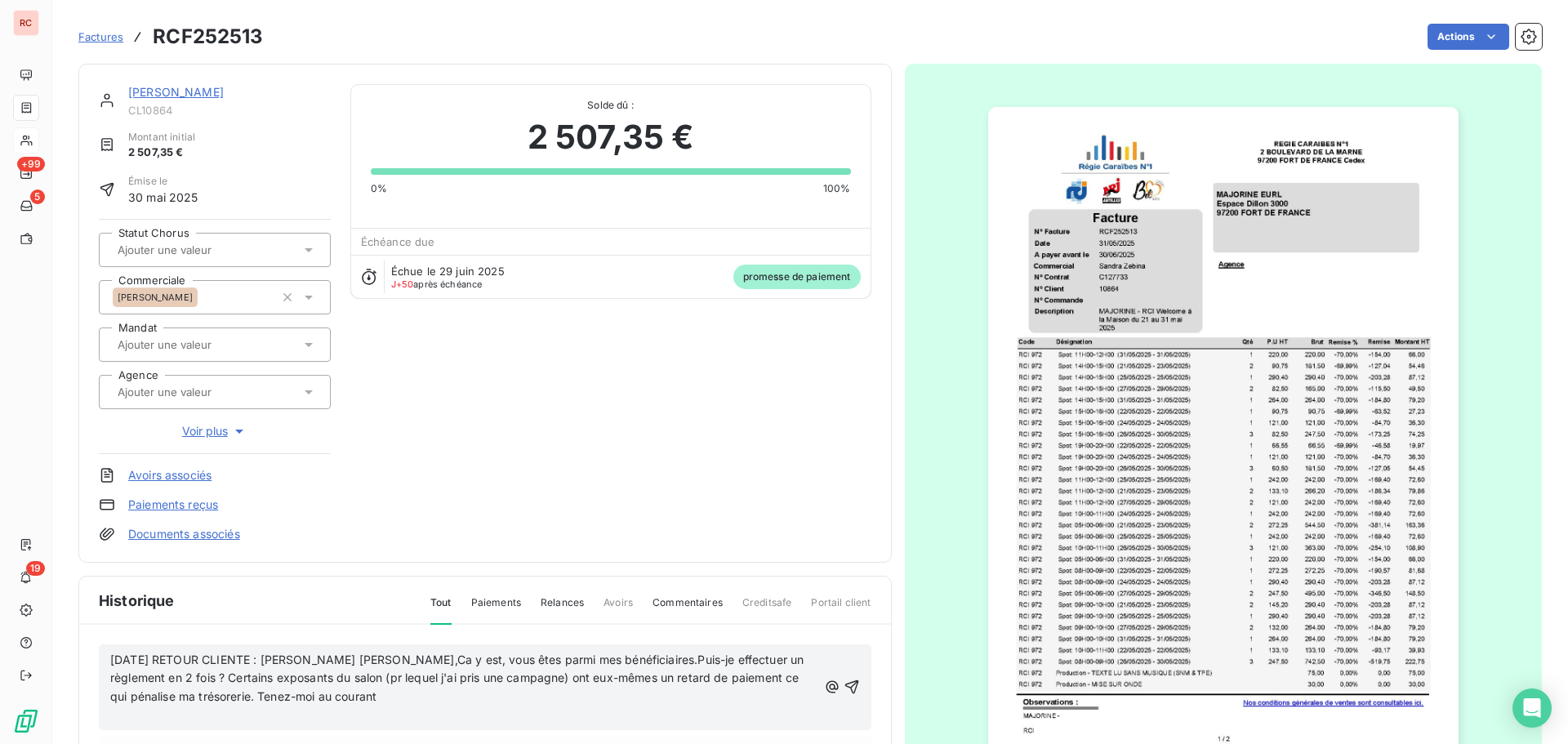
click at [126, 714] on p "﻿" at bounding box center [464, 715] width 707 height 18
click at [844, 688] on icon "button" at bounding box center [852, 686] width 17 height 17
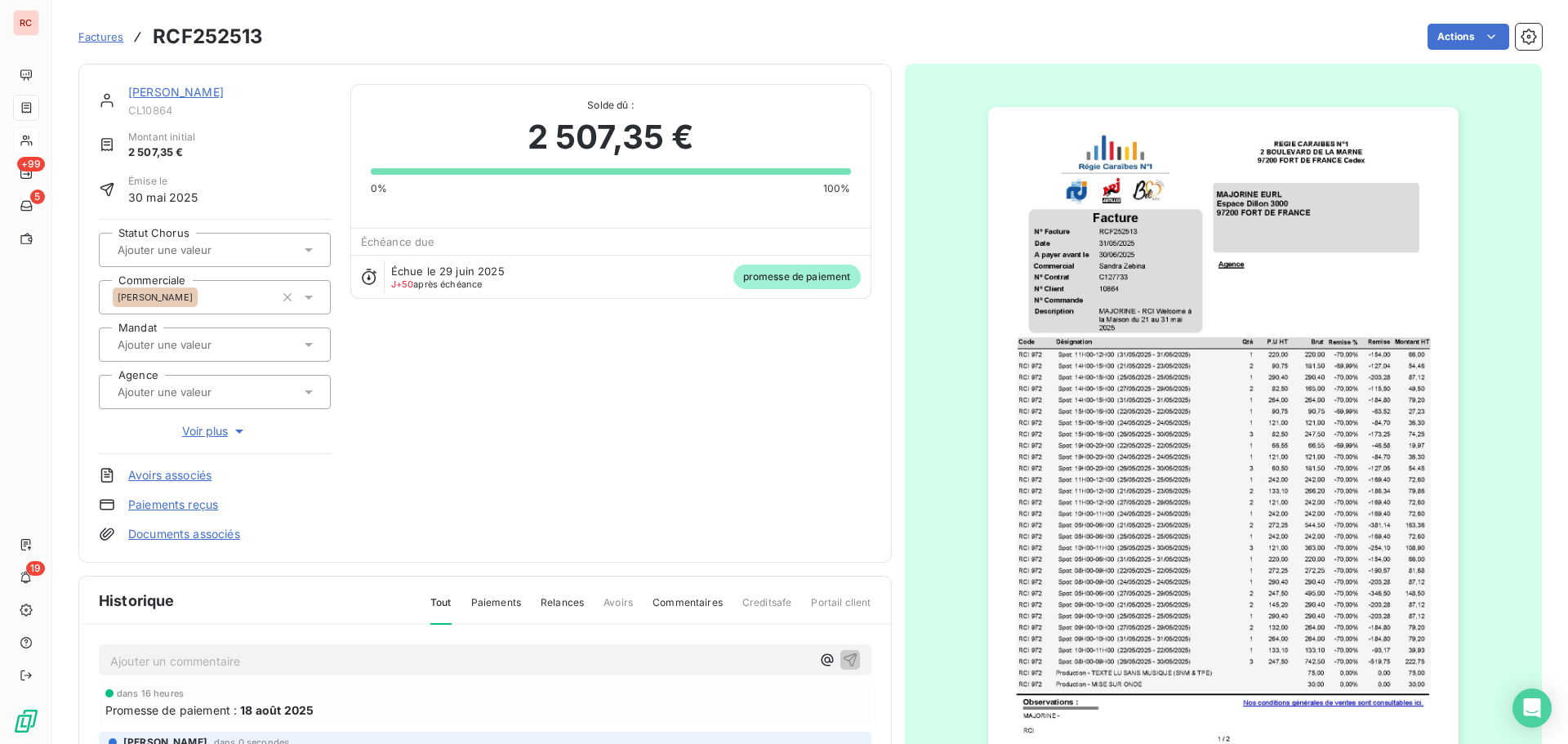
click at [171, 89] on link "MARJORINE" at bounding box center [175, 92] width 96 height 14
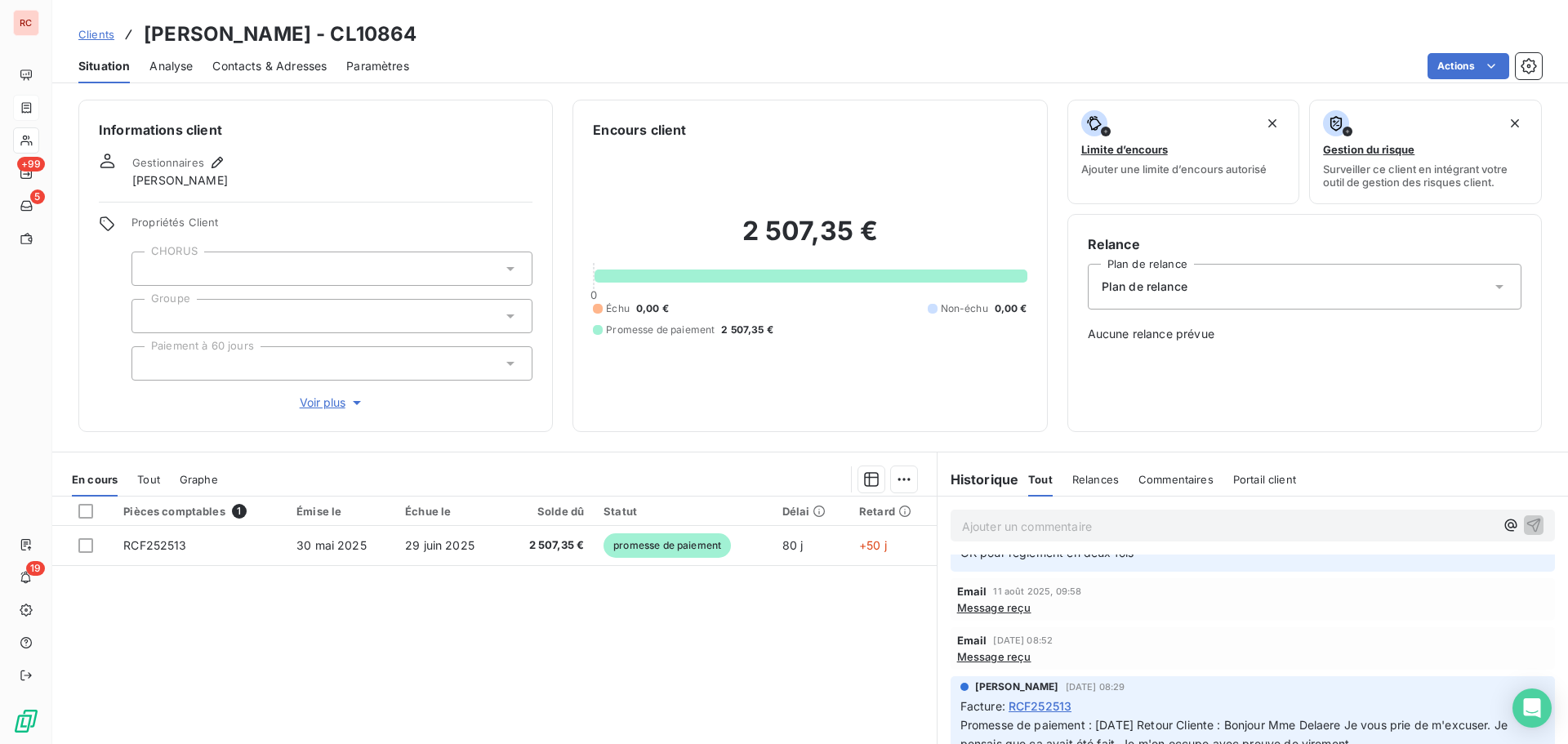
scroll to position [81, 0]
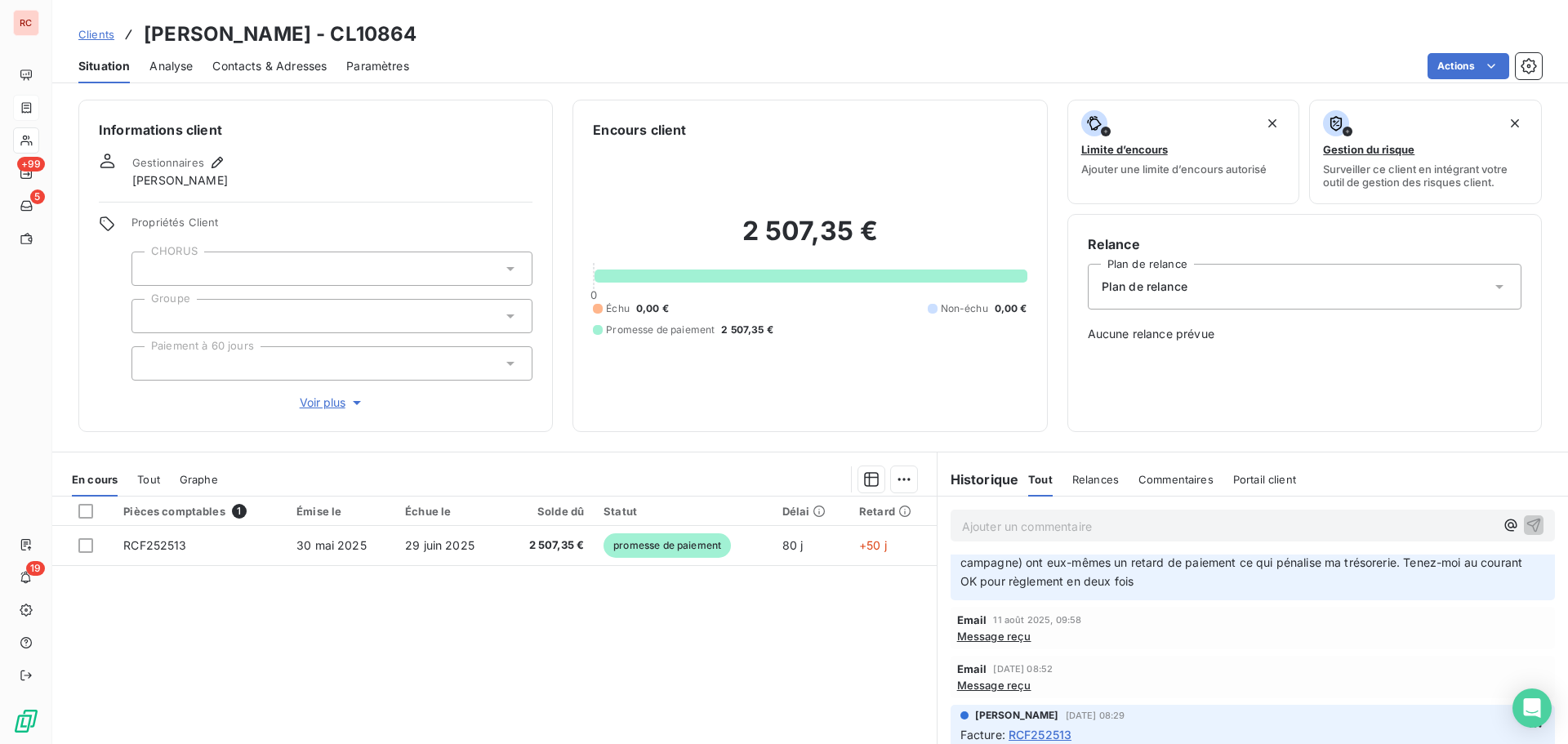
click at [1003, 640] on span "Message reçu" at bounding box center [994, 636] width 74 height 13
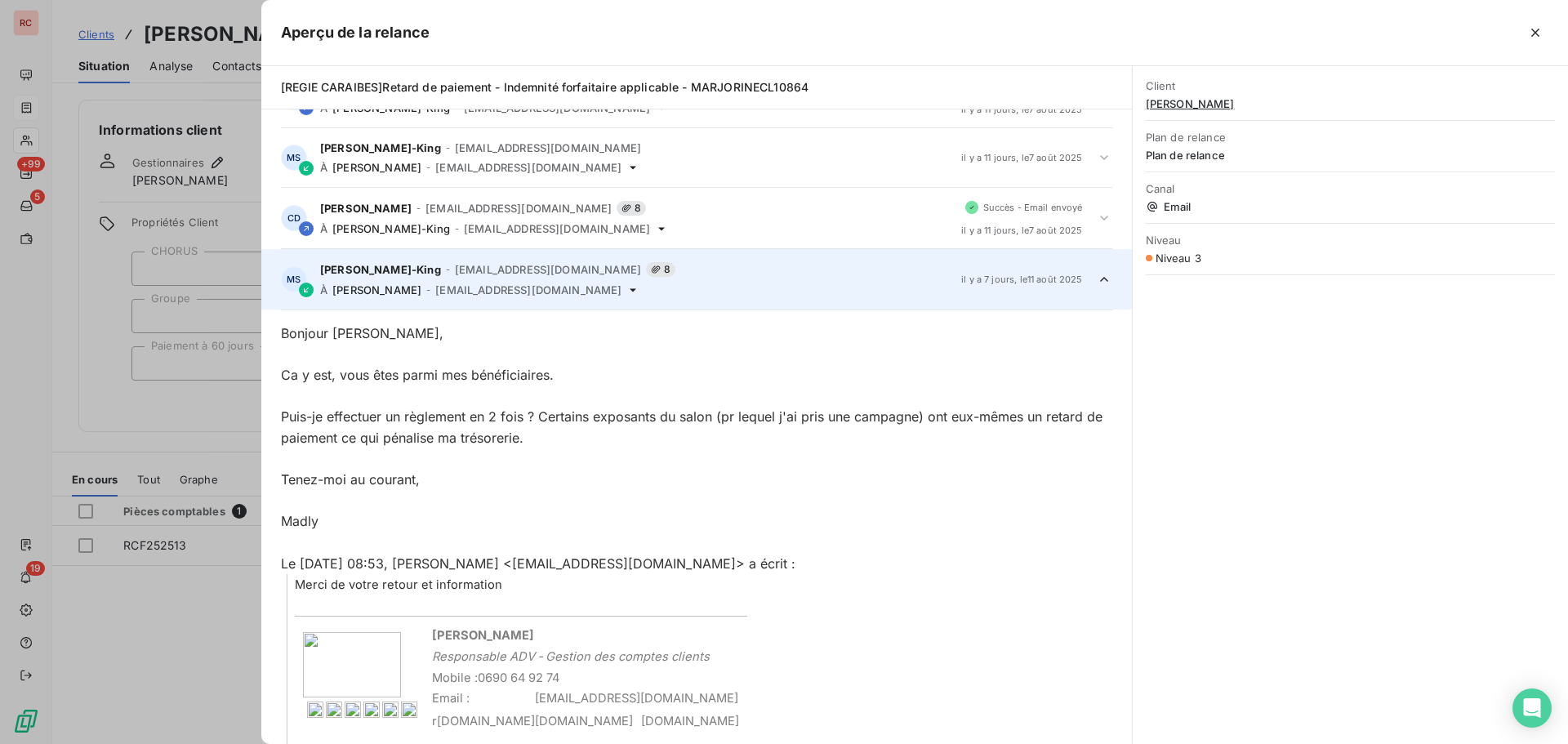
scroll to position [0, 0]
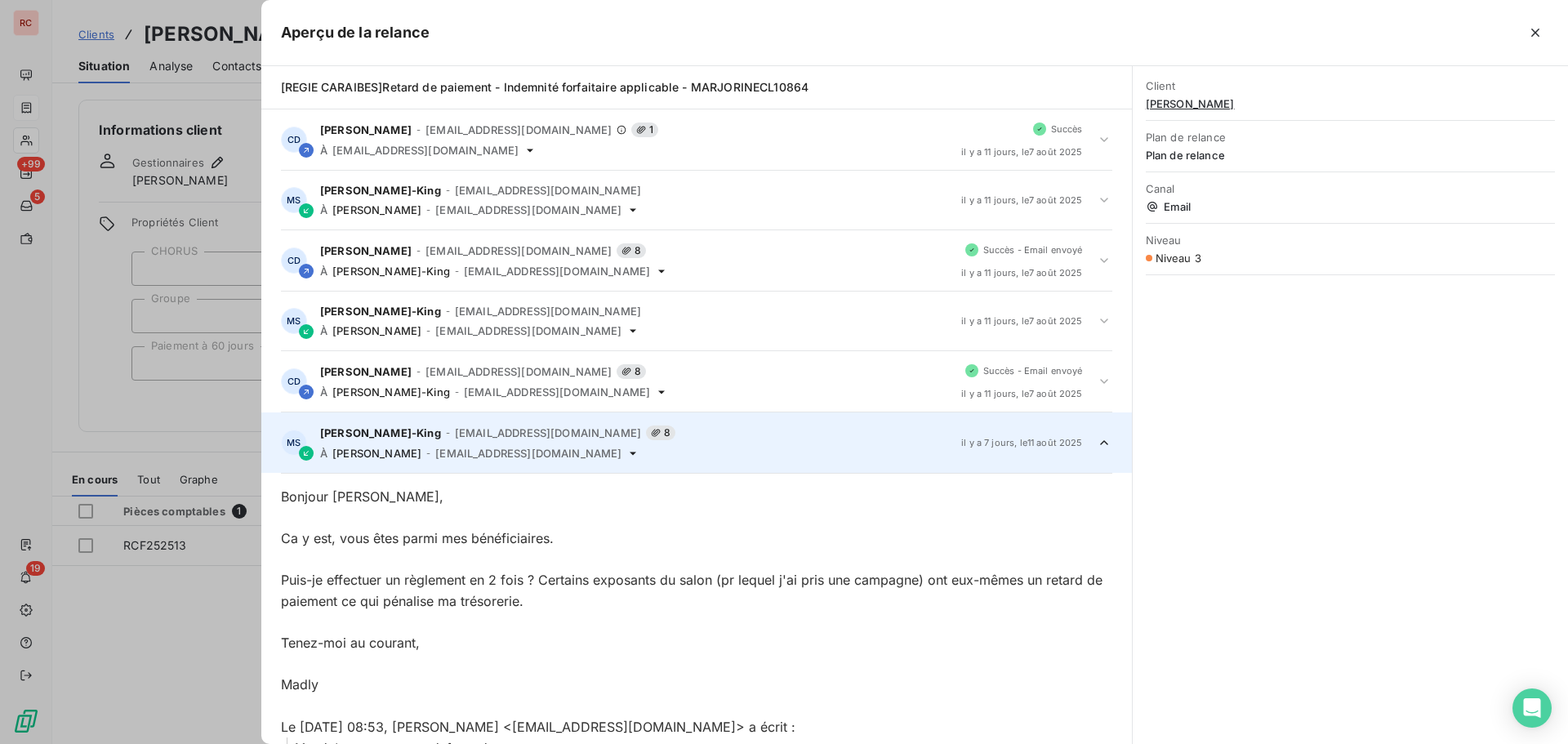
click at [1096, 440] on icon at bounding box center [1104, 443] width 17 height 17
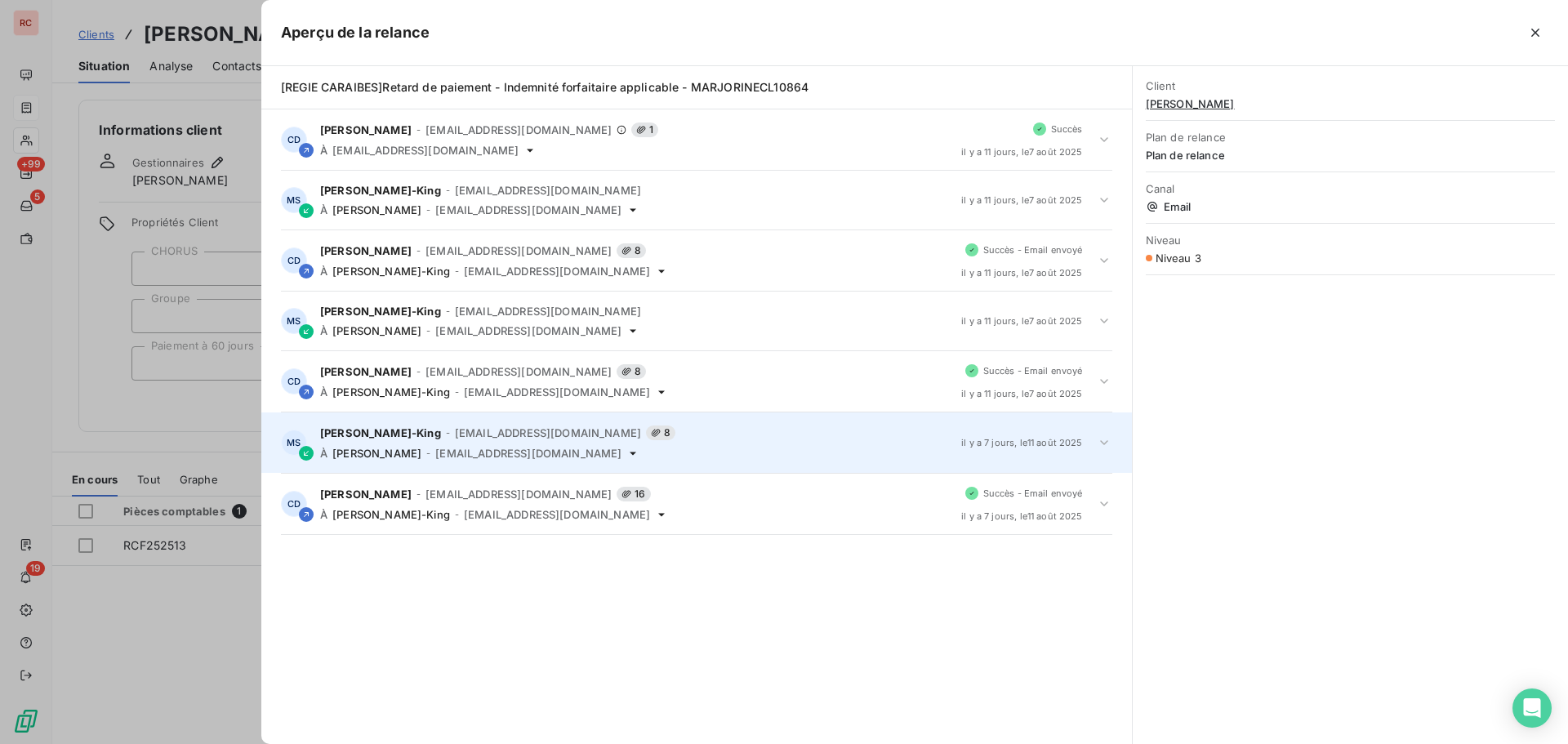
click at [81, 245] on div at bounding box center [784, 372] width 1568 height 744
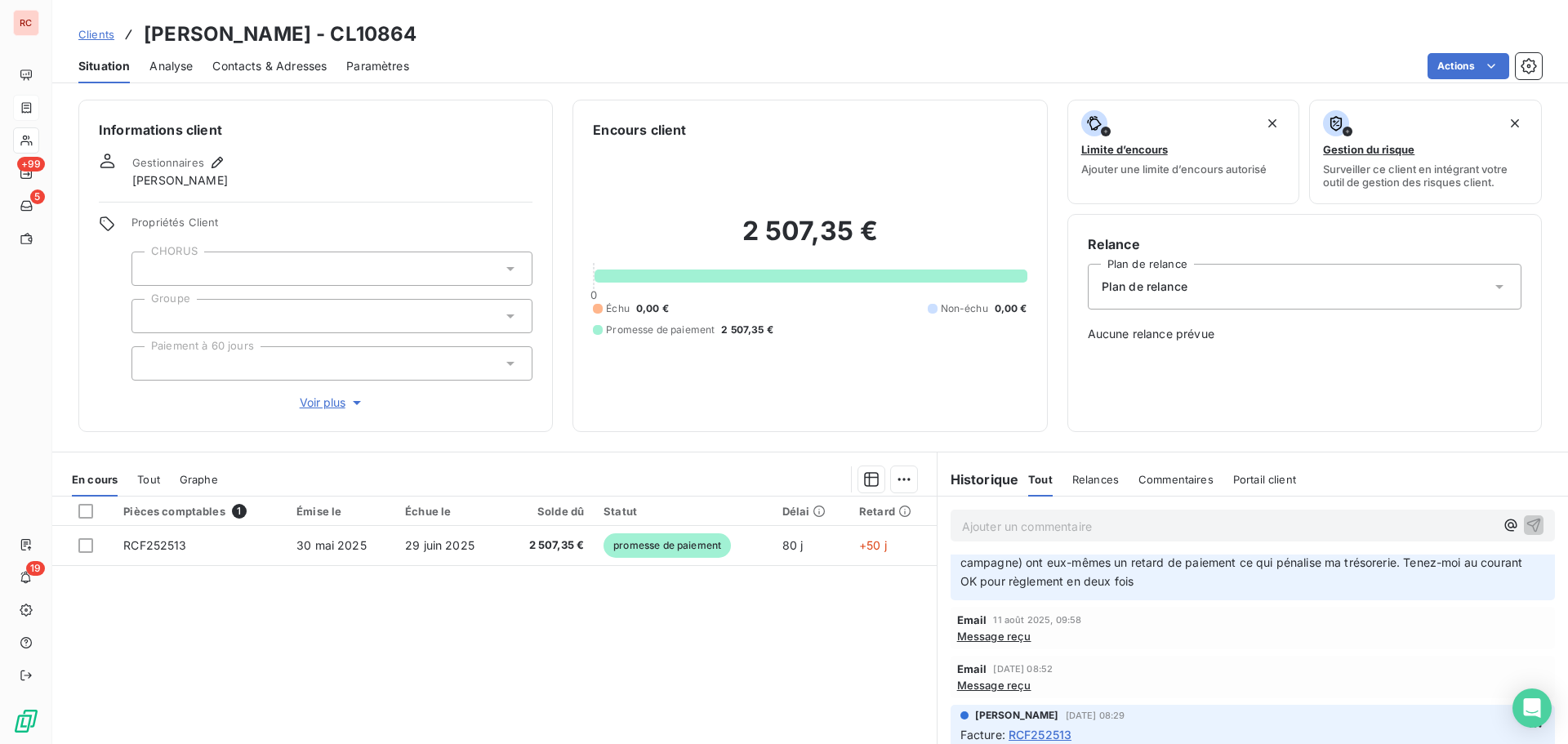
click at [97, 39] on span "Clients" at bounding box center [96, 34] width 36 height 13
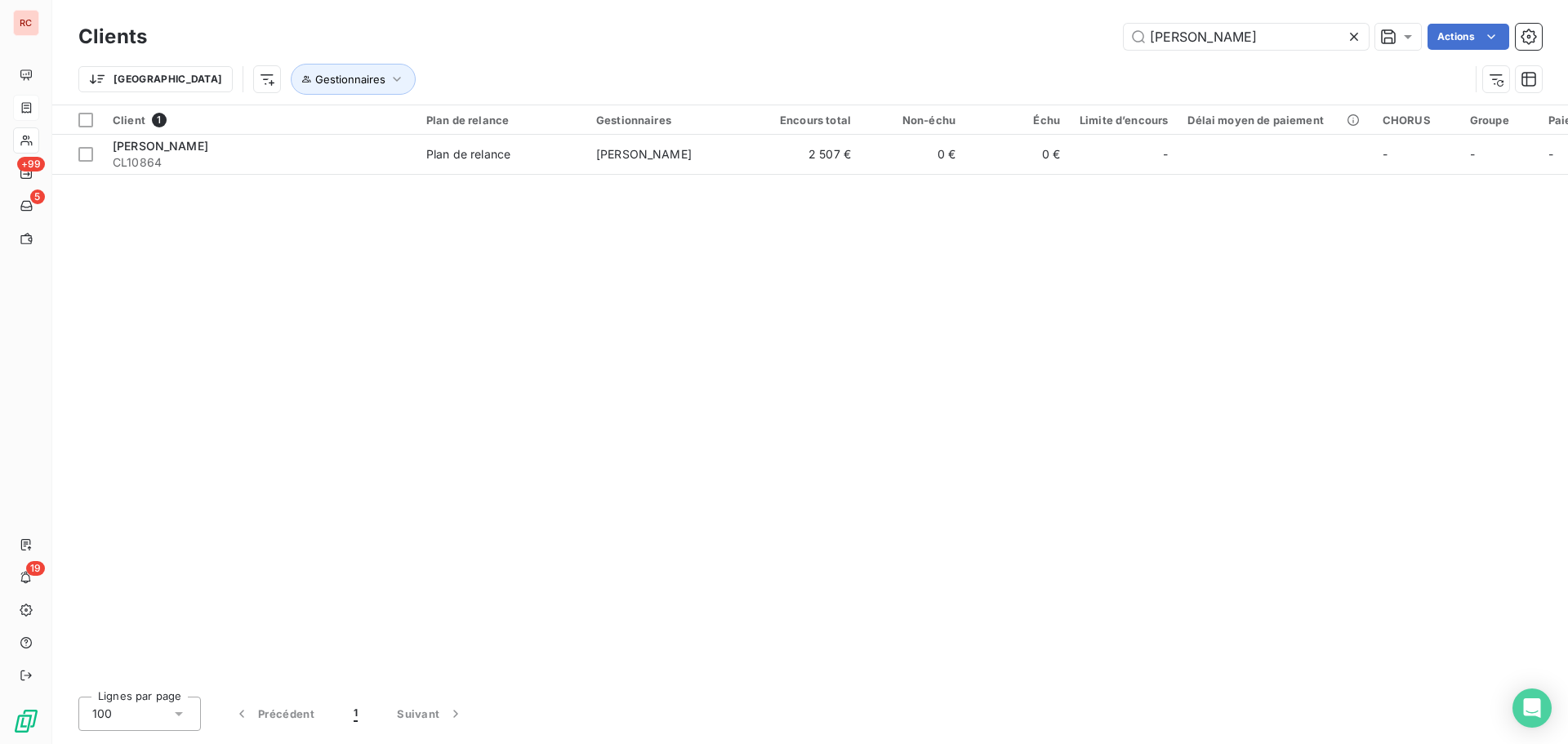
drag, startPoint x: 1284, startPoint y: 29, endPoint x: 1066, endPoint y: 41, distance: 218.3
click at [1066, 41] on div "MARJORINE Actions" at bounding box center [855, 37] width 1376 height 26
type input "13309"
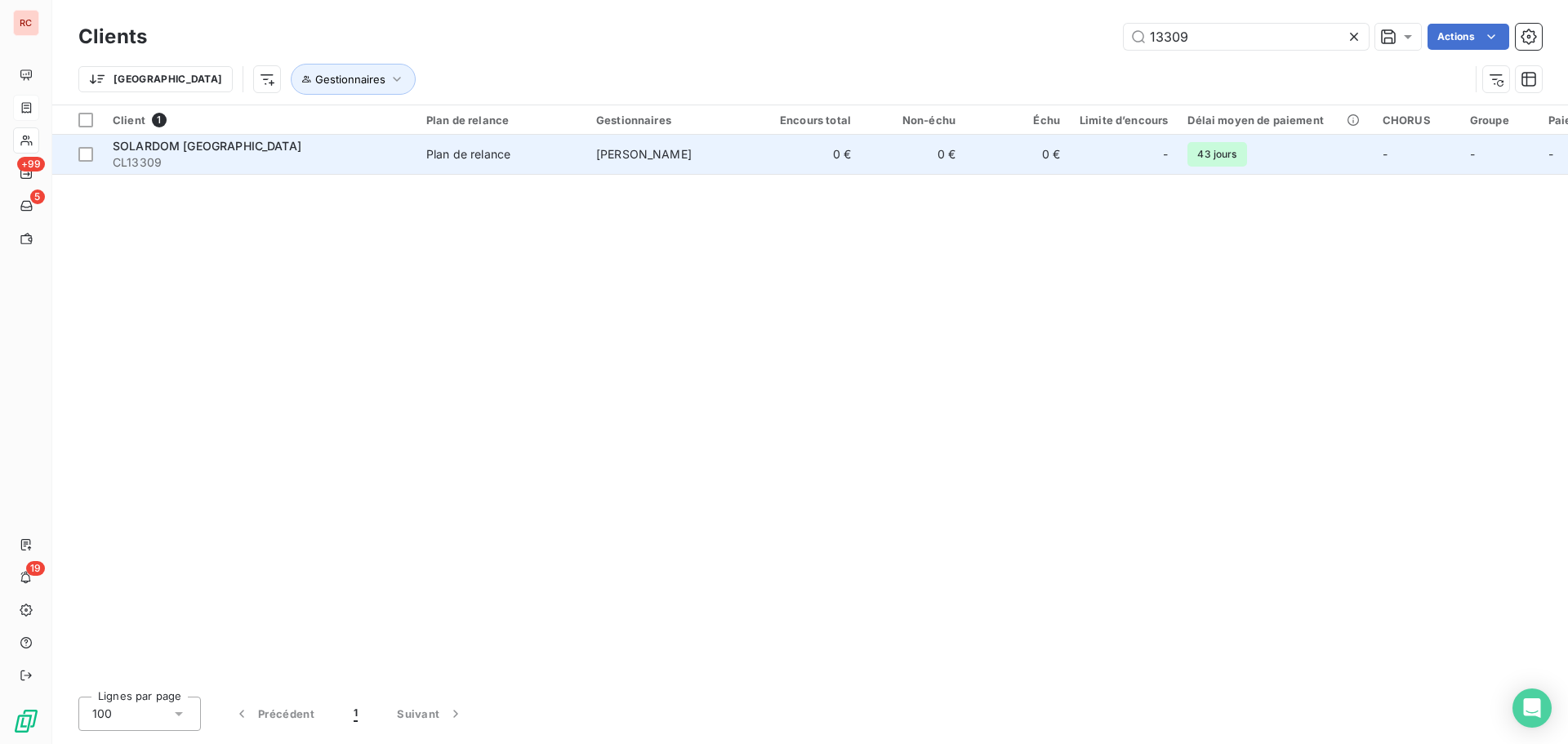
click at [220, 146] on span "SOLARDOM GUADELOUPE" at bounding box center [207, 145] width 188 height 14
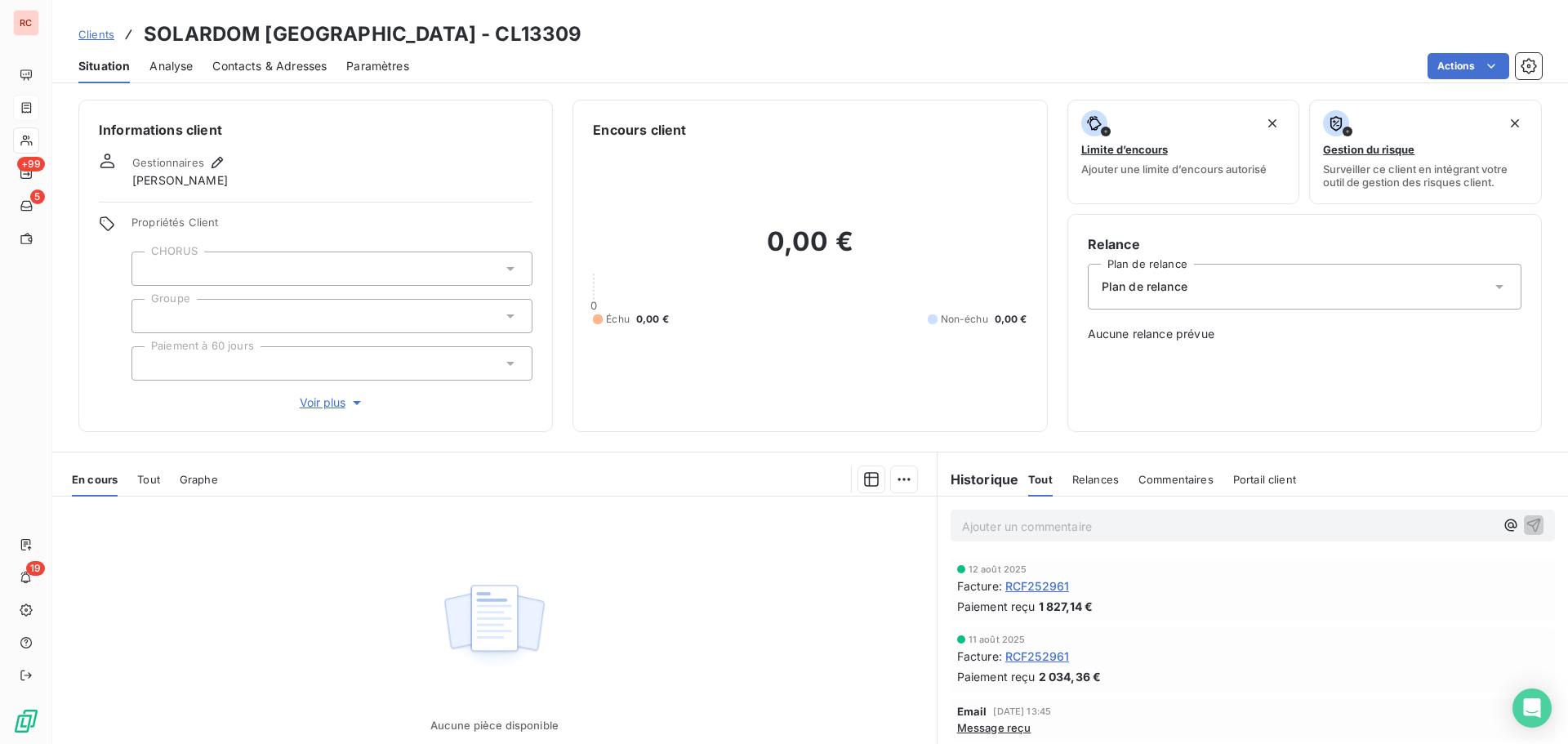
click at [100, 42] on link "Clients" at bounding box center [96, 34] width 36 height 17
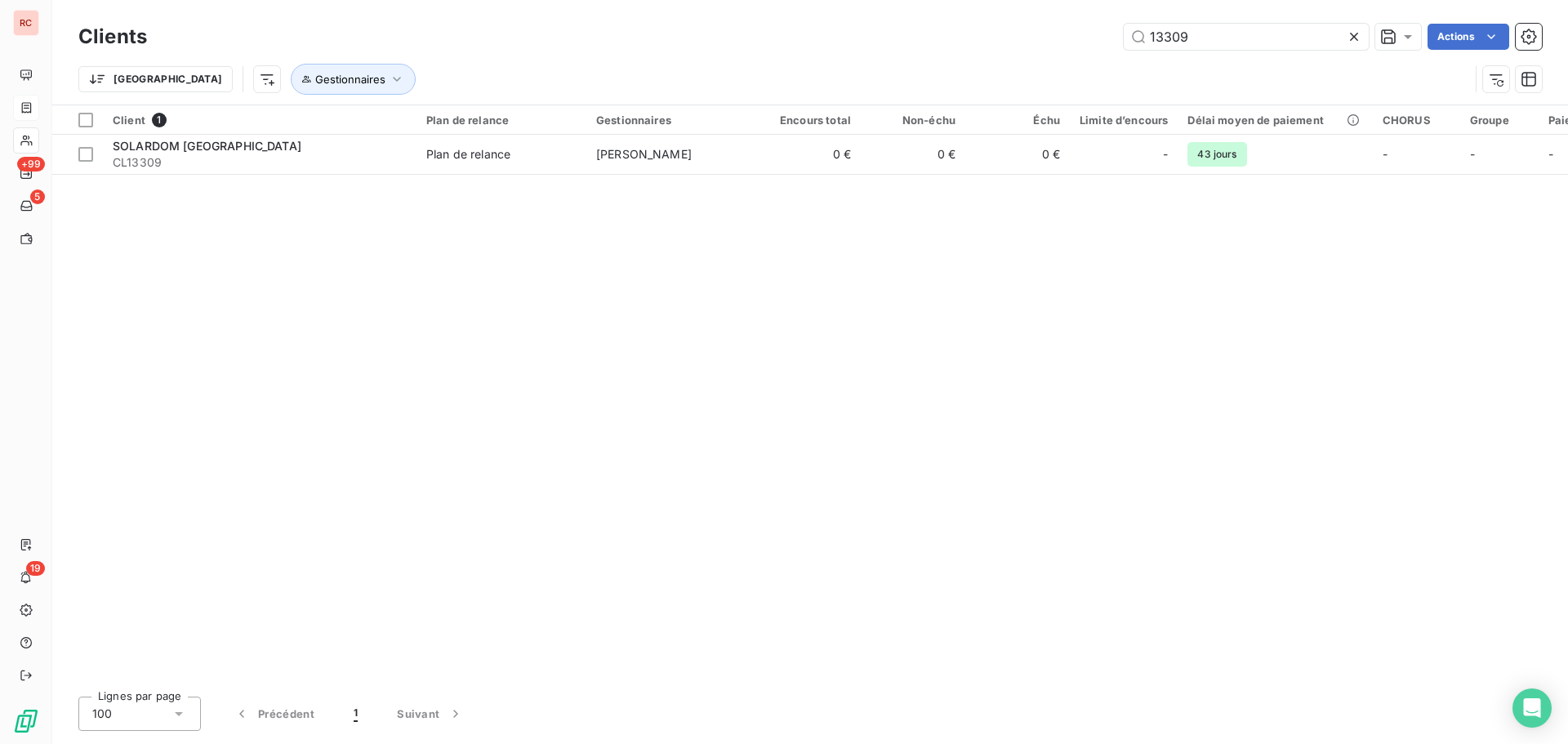
drag, startPoint x: 1210, startPoint y: 41, endPoint x: 1090, endPoint y: 41, distance: 120.0
click at [1090, 41] on div "13309 Actions" at bounding box center [855, 37] width 1376 height 26
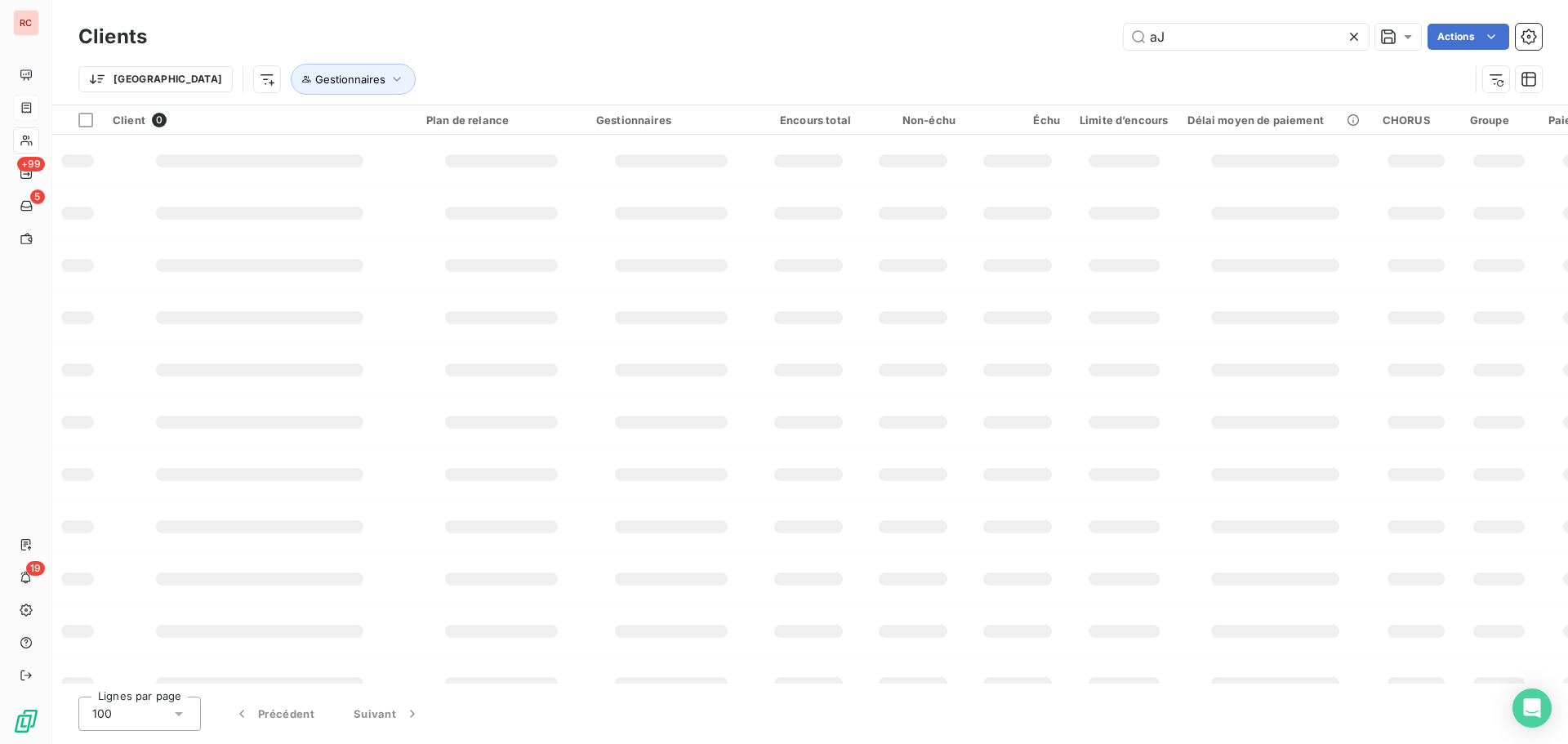
type input "a"
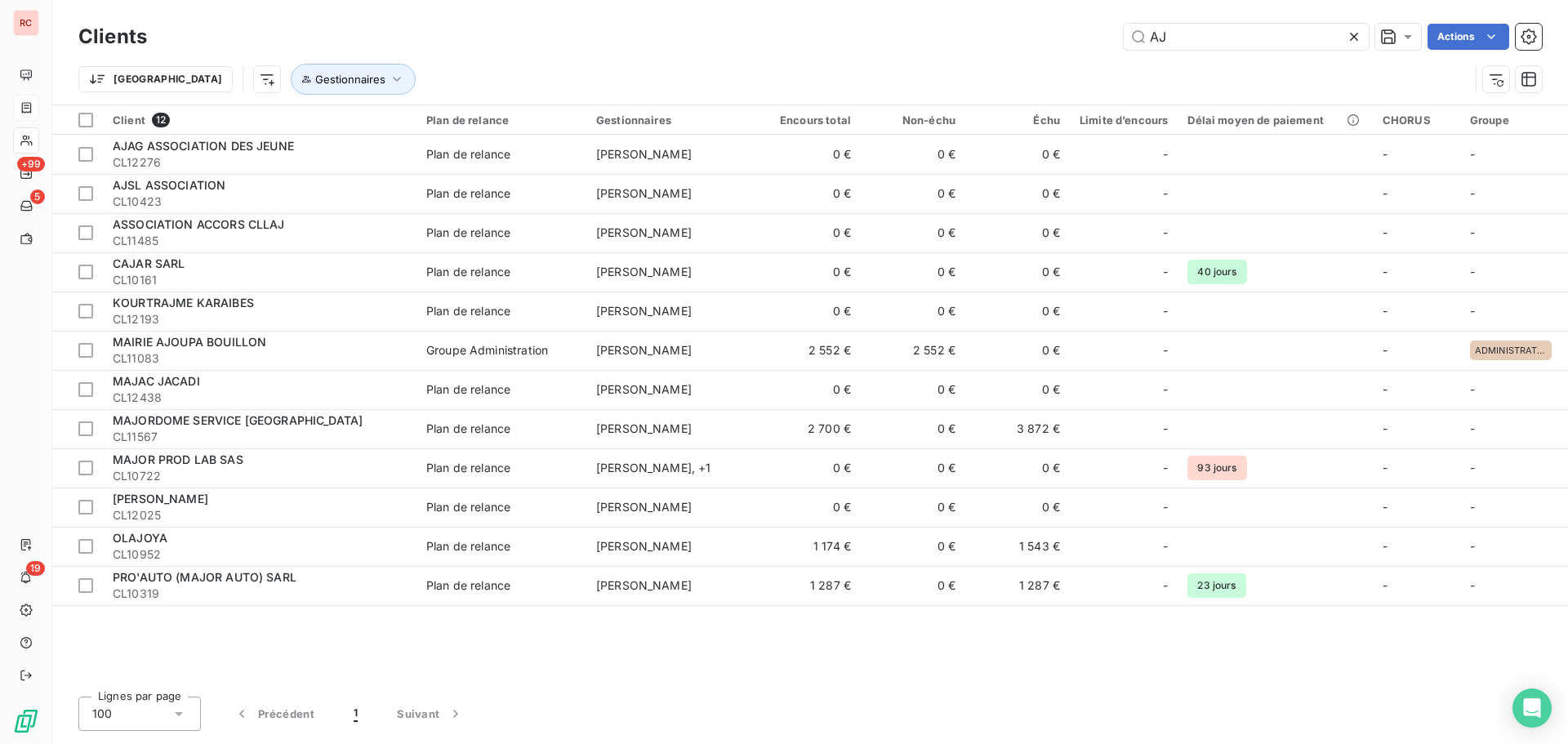
type input "AJ"
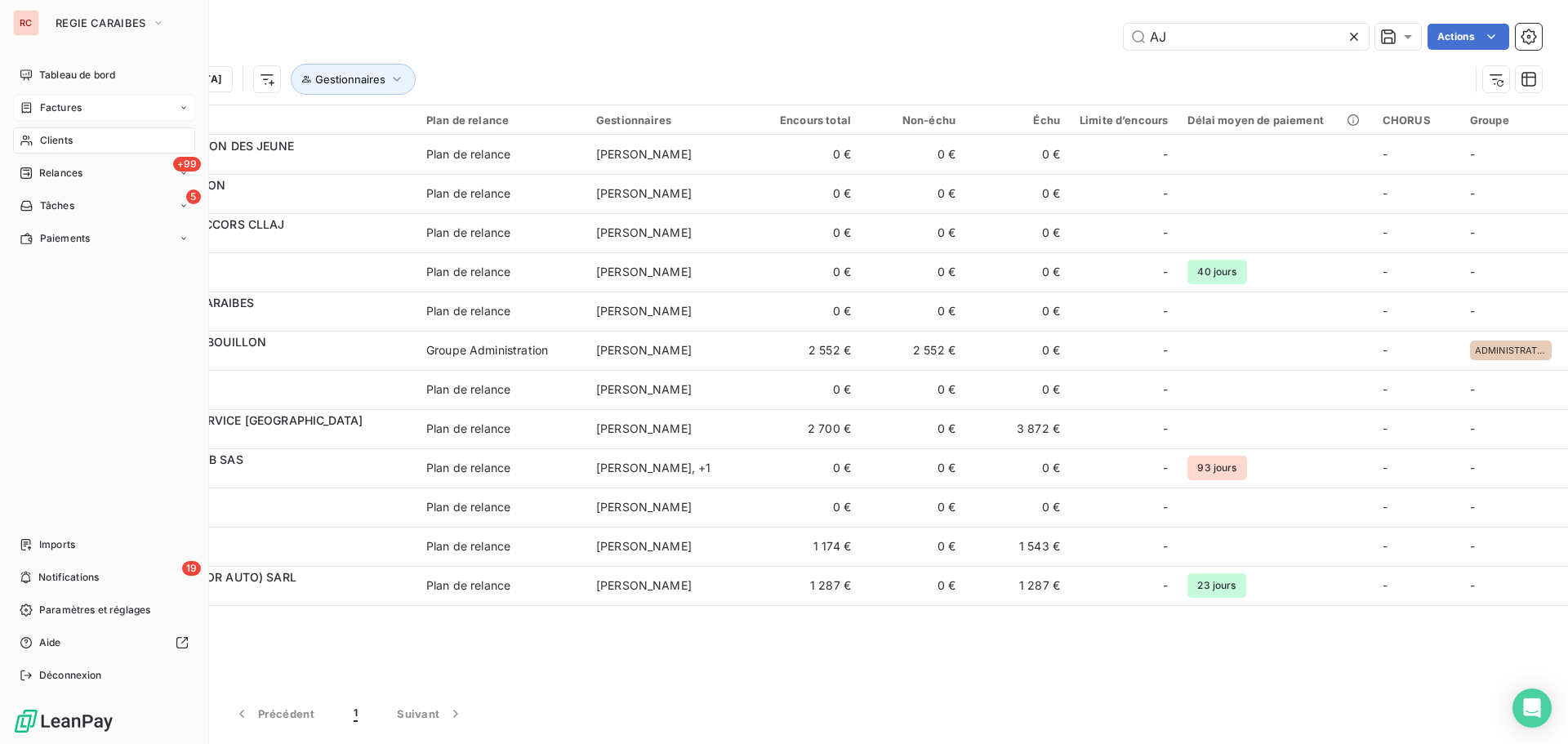
click at [67, 104] on span "Factures" at bounding box center [61, 108] width 42 height 15
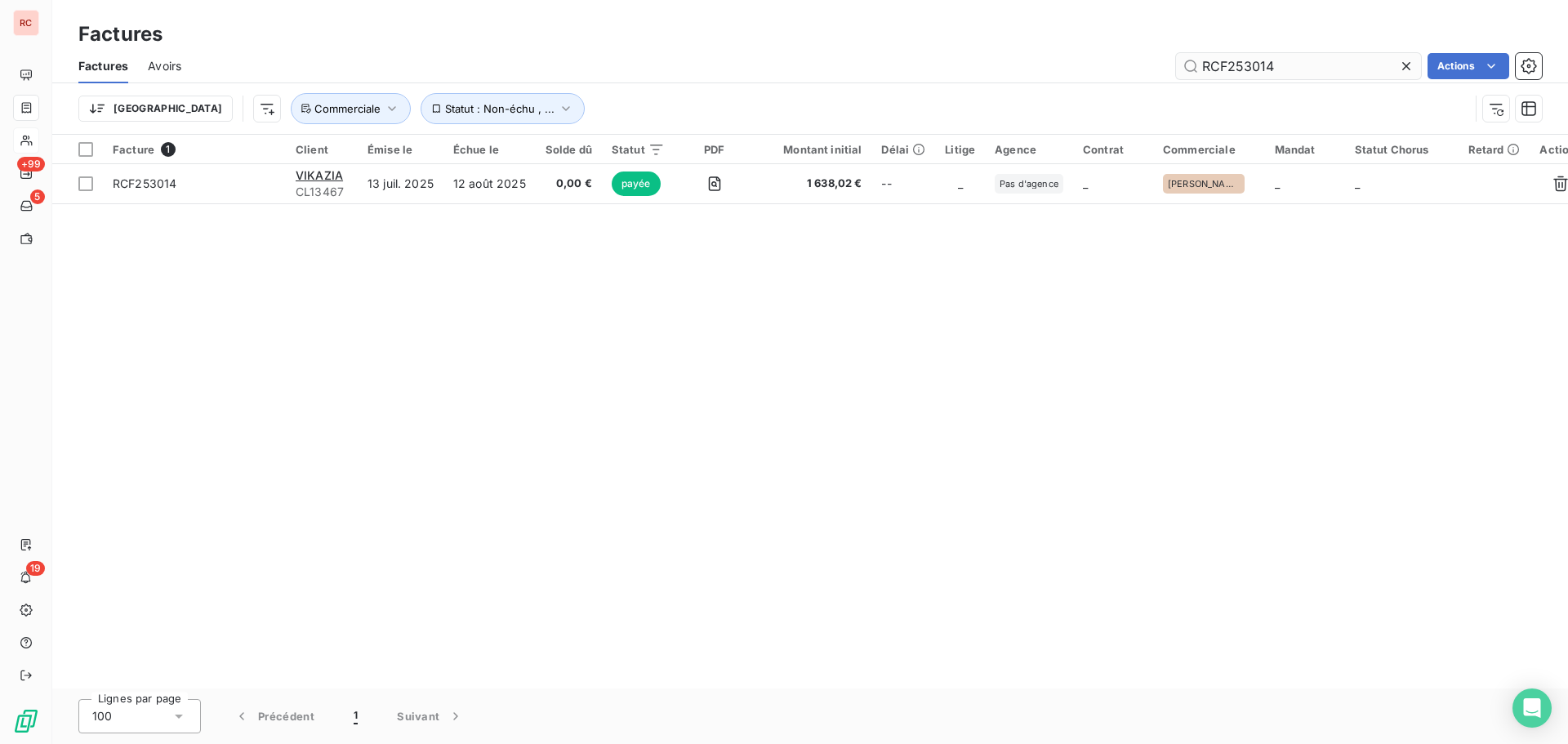
drag, startPoint x: 1277, startPoint y: 63, endPoint x: 1245, endPoint y: 67, distance: 32.2
click at [1245, 67] on input "RCF253014" at bounding box center [1299, 67] width 245 height 26
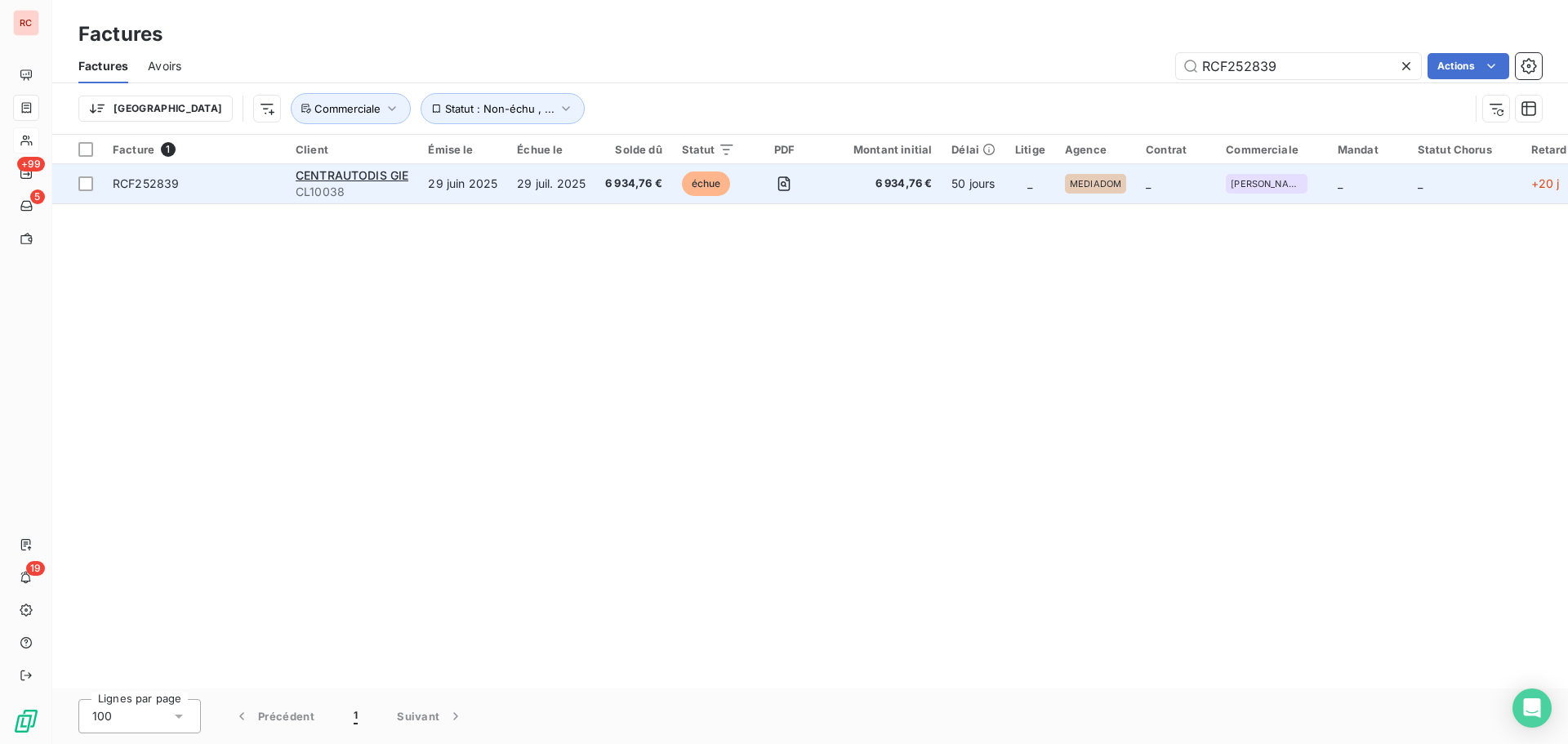
type input "RCF252839"
click at [647, 193] on td "6 934,76 €" at bounding box center [634, 183] width 77 height 39
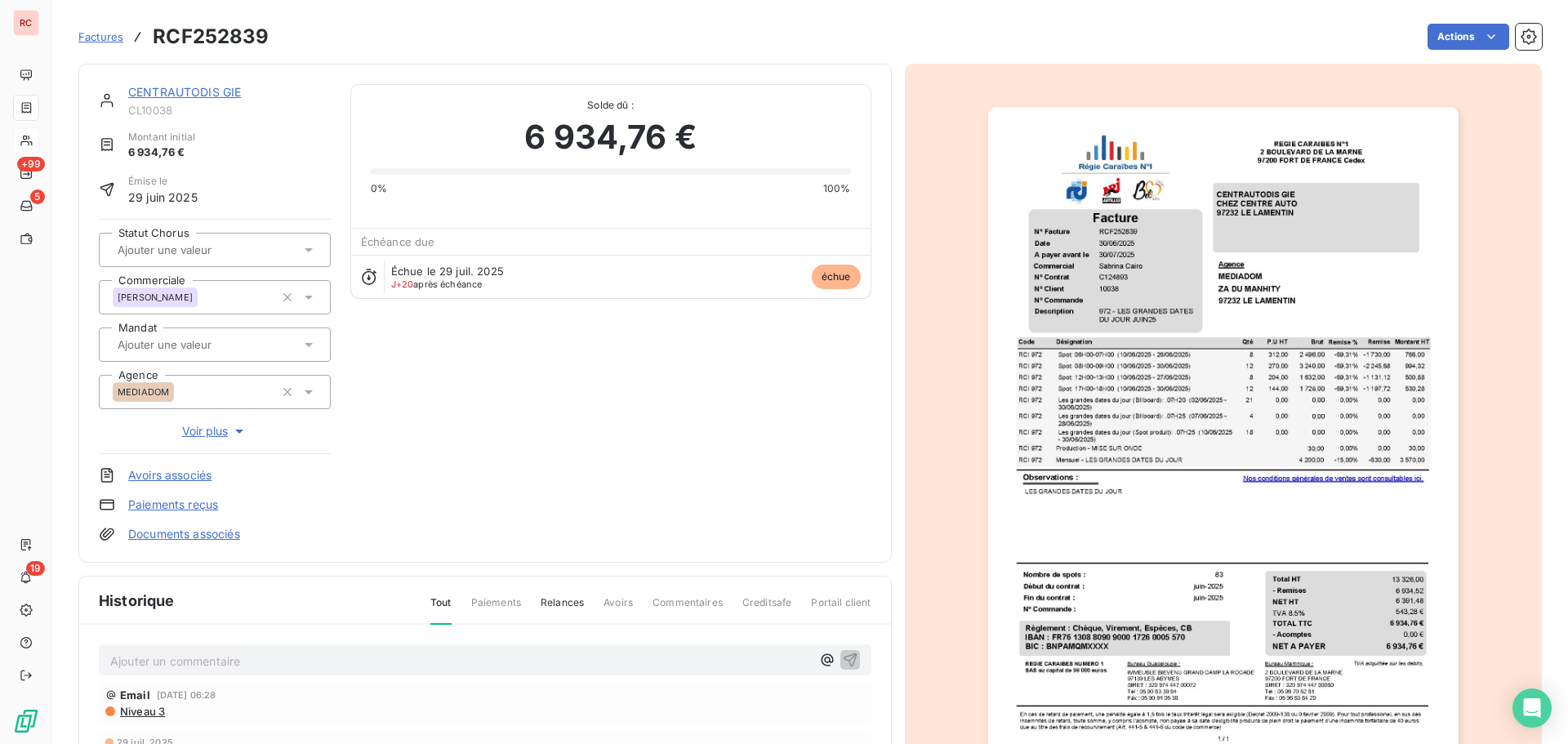
click at [219, 95] on link "CENTRAUTODIS GIE" at bounding box center [184, 92] width 113 height 14
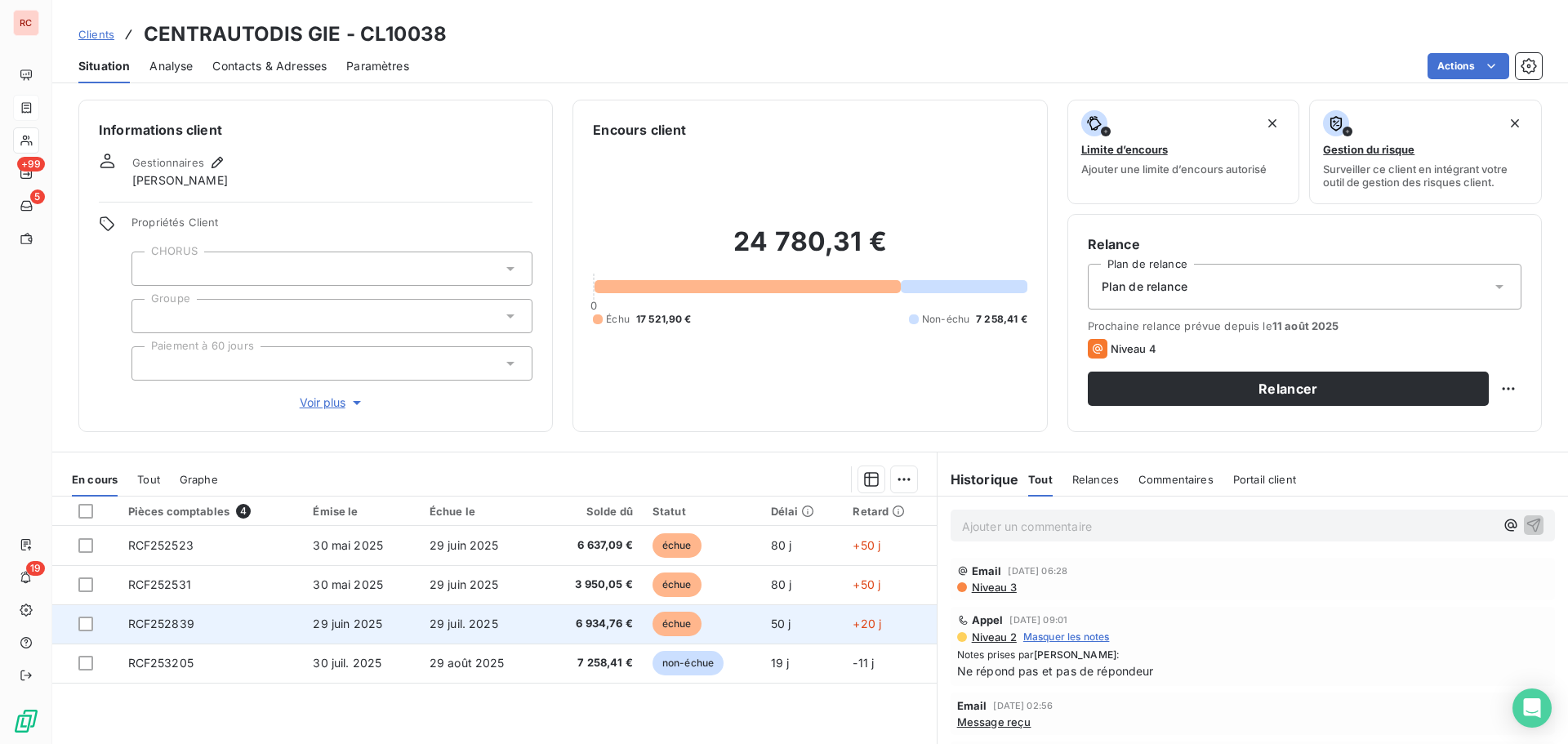
click at [589, 624] on span "6 934,76 €" at bounding box center [592, 624] width 81 height 17
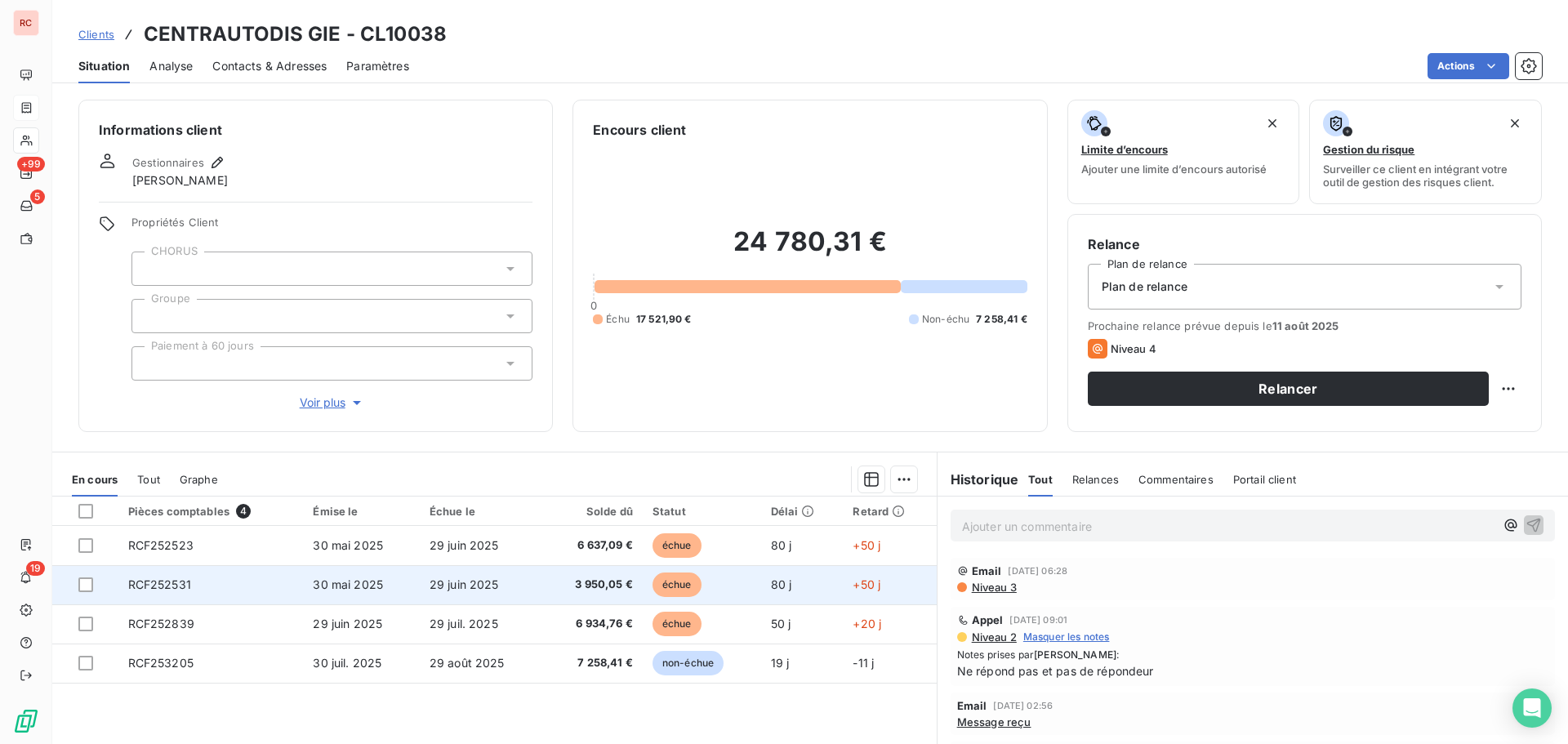
click at [522, 587] on td "29 juin 2025" at bounding box center [481, 585] width 123 height 39
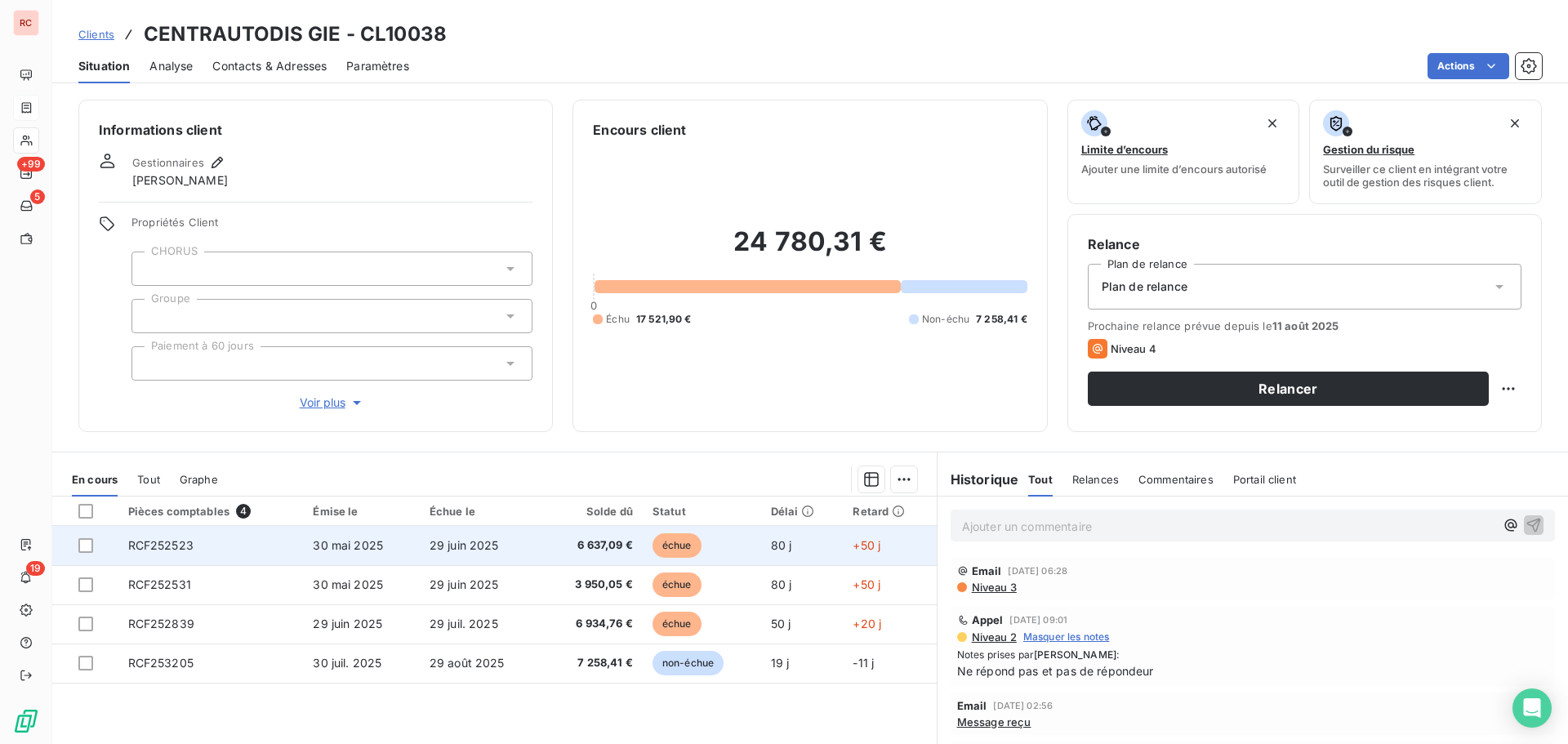
click at [499, 545] on td "29 juin 2025" at bounding box center [481, 545] width 123 height 39
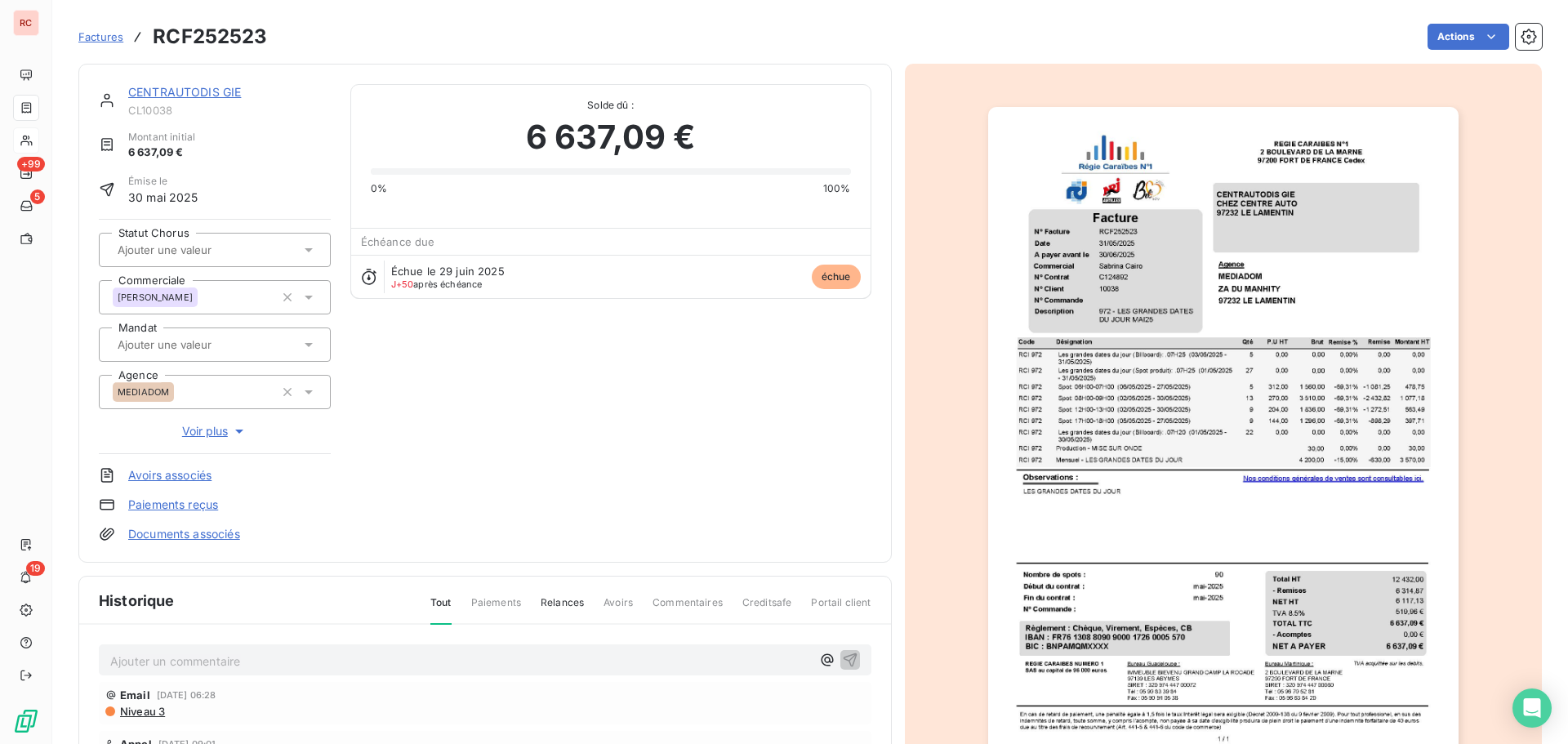
click at [199, 664] on p "Ajouter un commentaire ﻿" at bounding box center [461, 661] width 701 height 20
click at [843, 656] on icon "button" at bounding box center [850, 660] width 14 height 14
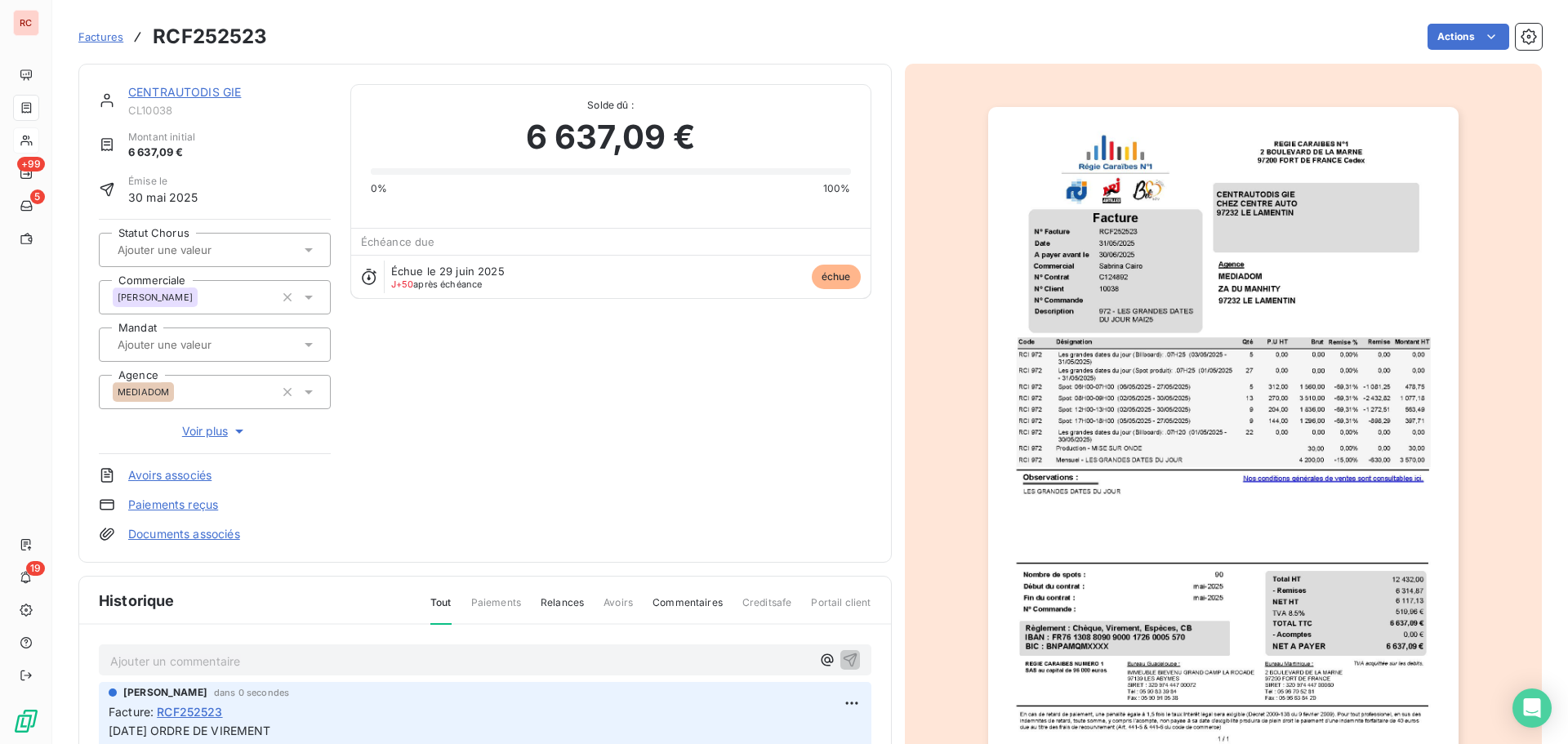
click at [335, 730] on p "12/08/2025 ORDRE DE VIREMENT" at bounding box center [485, 731] width 753 height 18
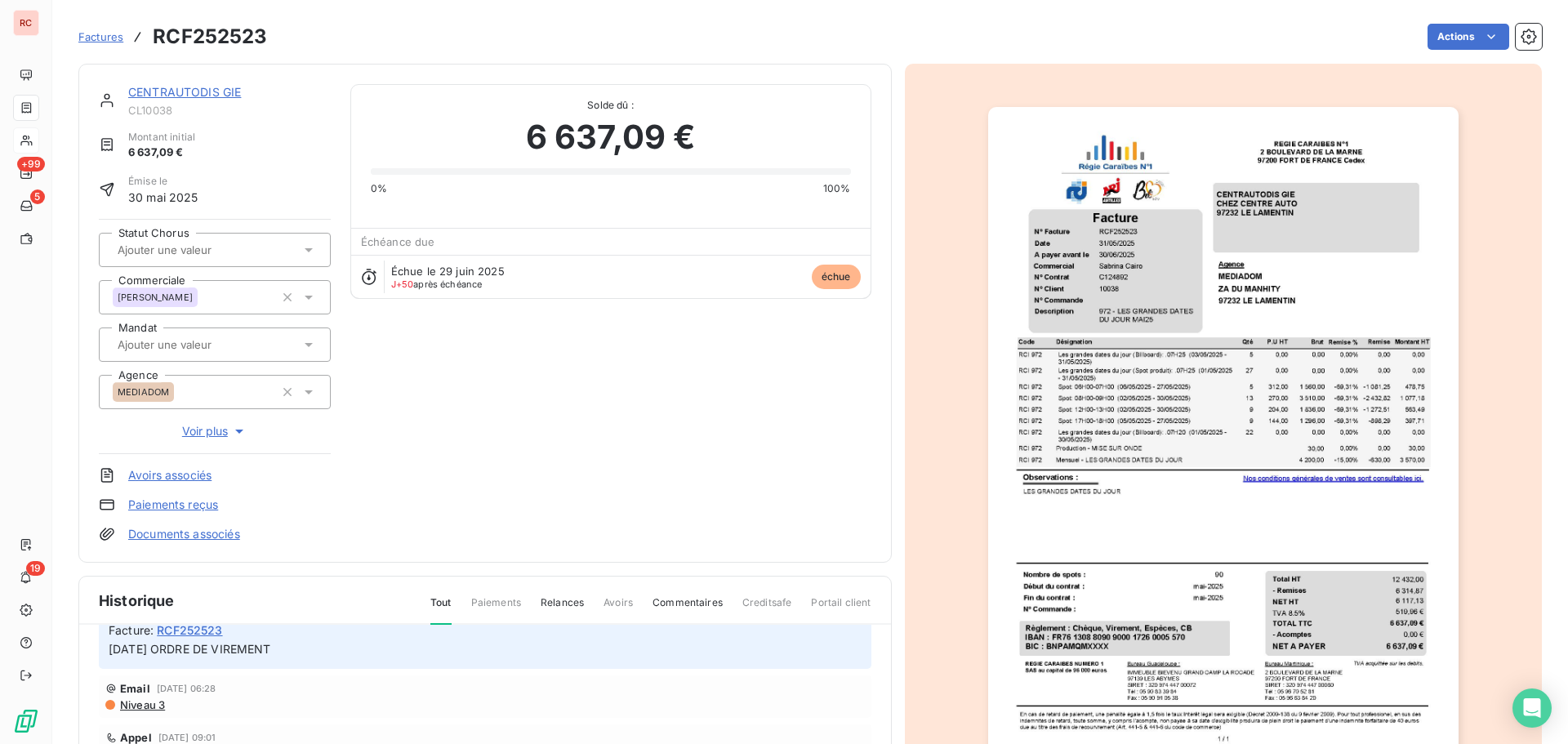
click at [271, 643] on span "12/08/2025 ORDRE DE VIREMENT" at bounding box center [189, 649] width 162 height 14
drag, startPoint x: 310, startPoint y: 645, endPoint x: 94, endPoint y: 651, distance: 216.1
copy span "12/08/2025 ORDRE DE VIREMENT"
click at [628, 664] on div "Claire DELAERE dans 0 secondes Facture : RCF252523 12/08/2025 ORDRE DE VIREMENT" at bounding box center [486, 634] width 773 height 68
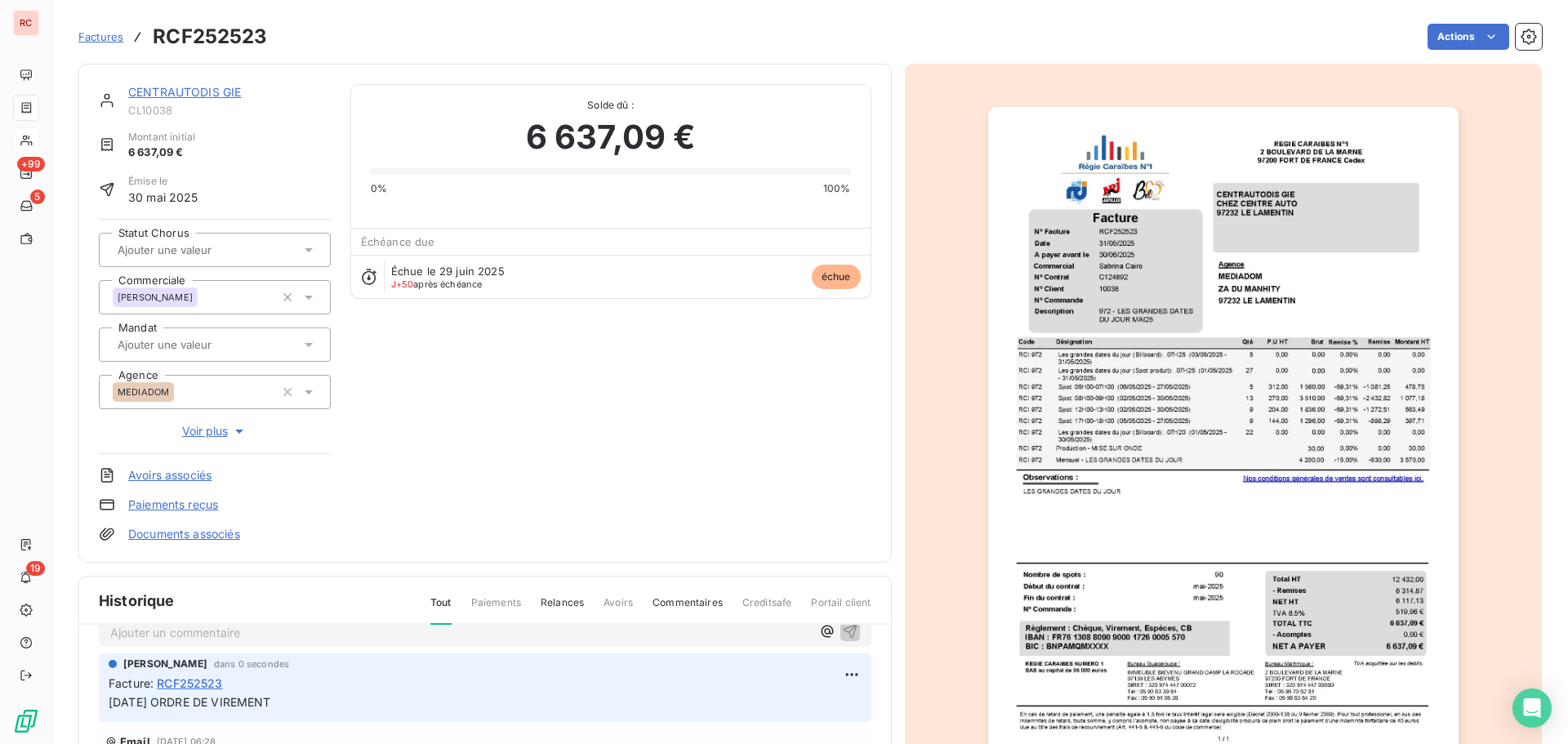
scroll to position [0, 0]
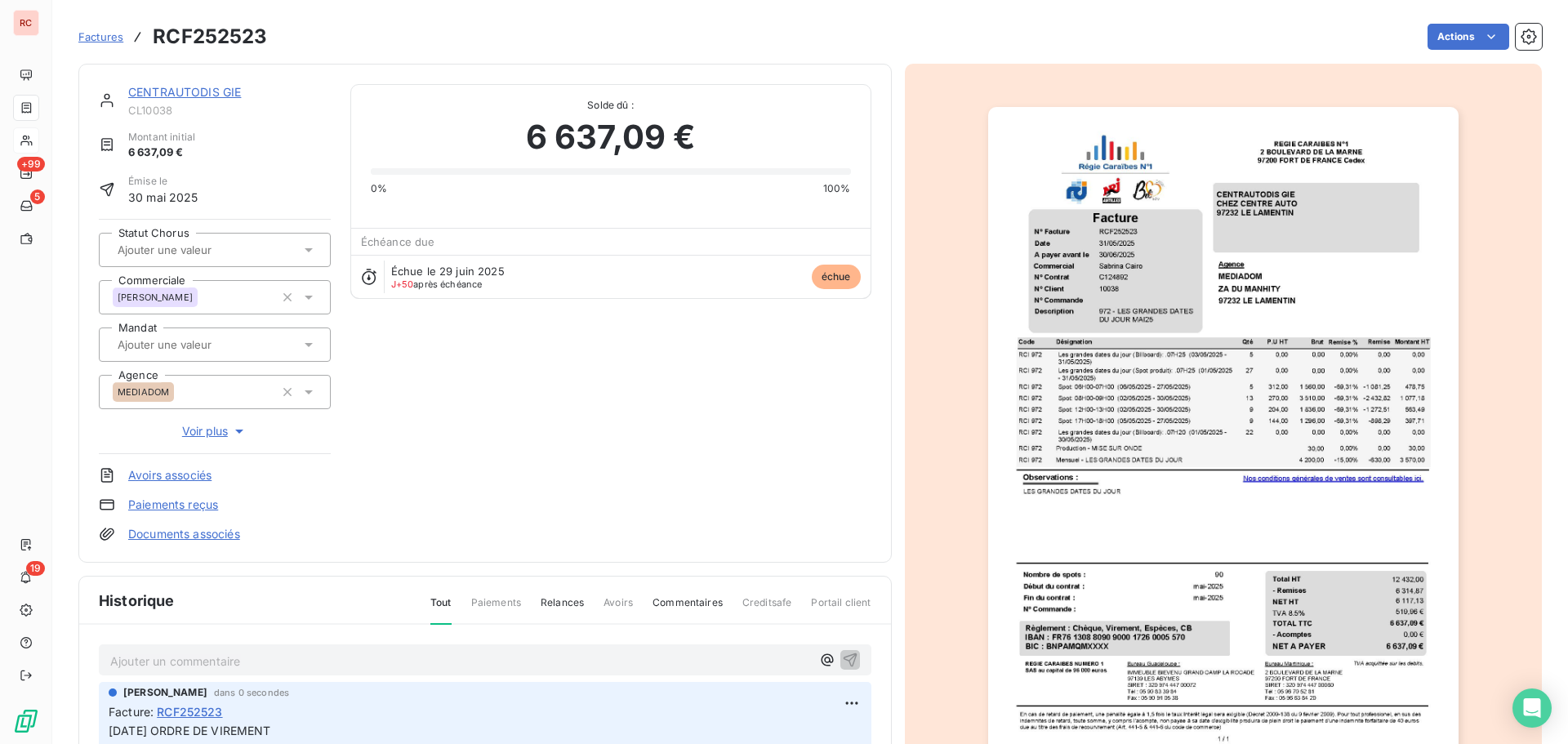
click at [190, 88] on link "CENTRAUTODIS GIE" at bounding box center [184, 92] width 113 height 14
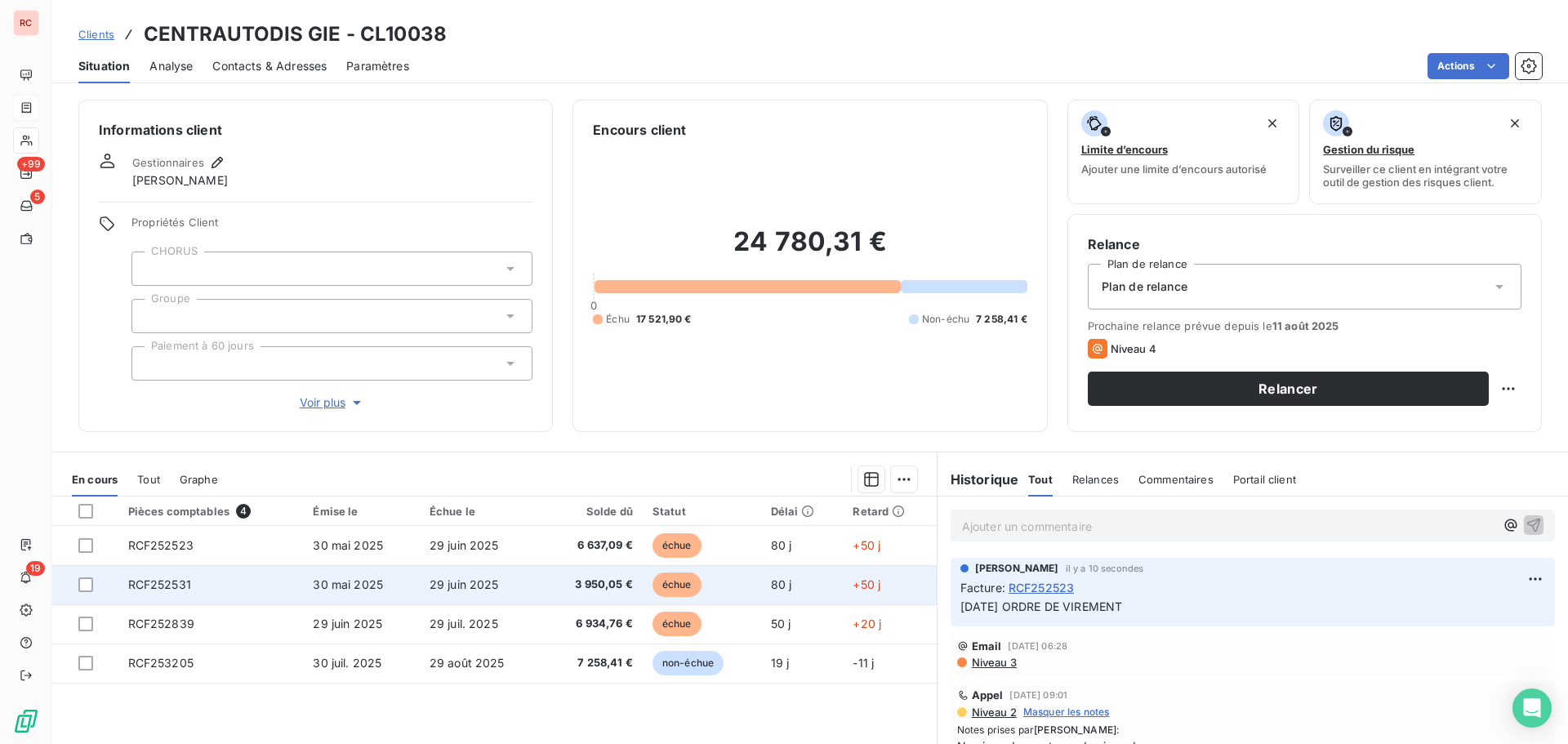
click at [415, 587] on td "30 mai 2025" at bounding box center [361, 585] width 116 height 39
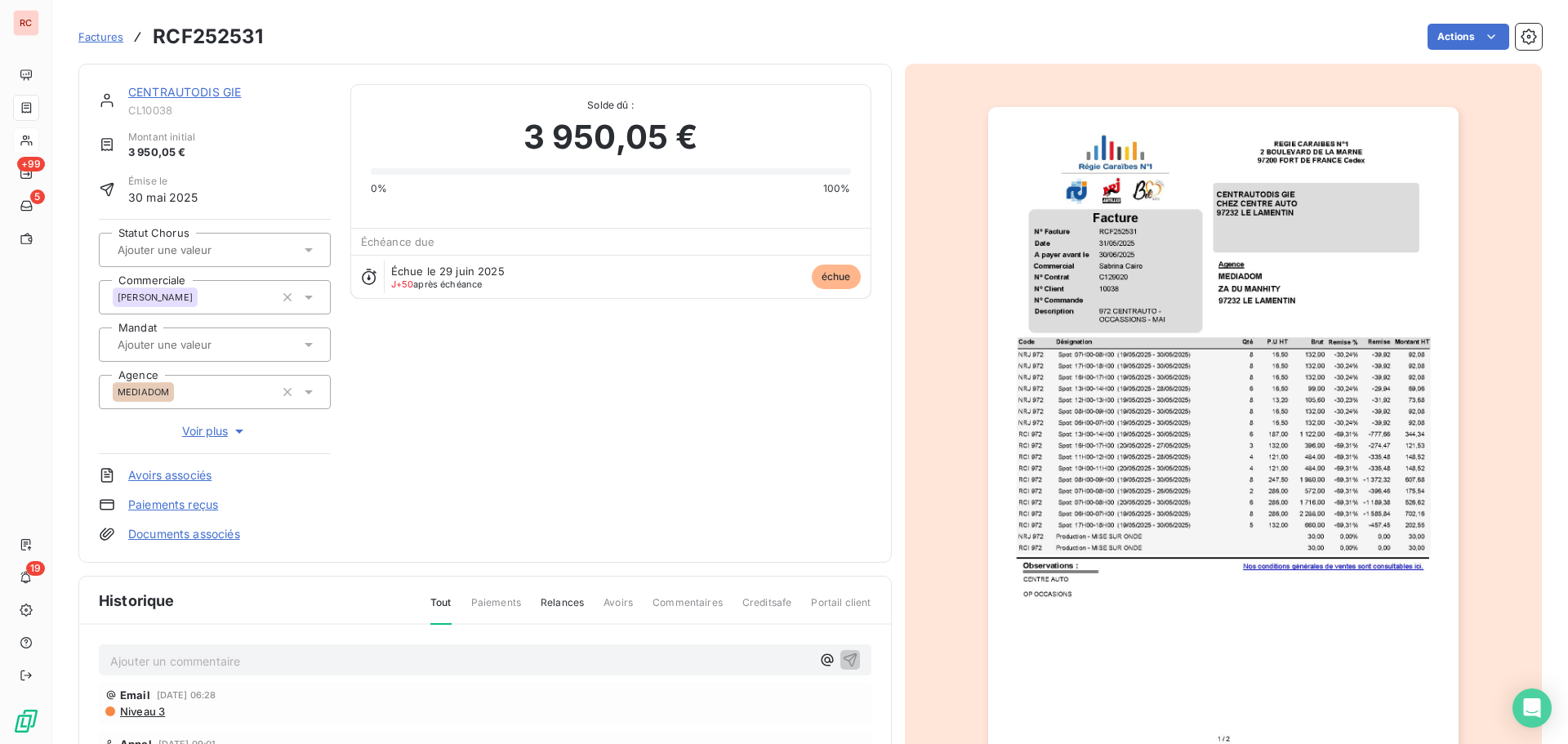
click at [174, 663] on p "Ajouter un commentaire ﻿" at bounding box center [461, 661] width 701 height 20
click at [842, 658] on icon "button" at bounding box center [850, 659] width 17 height 17
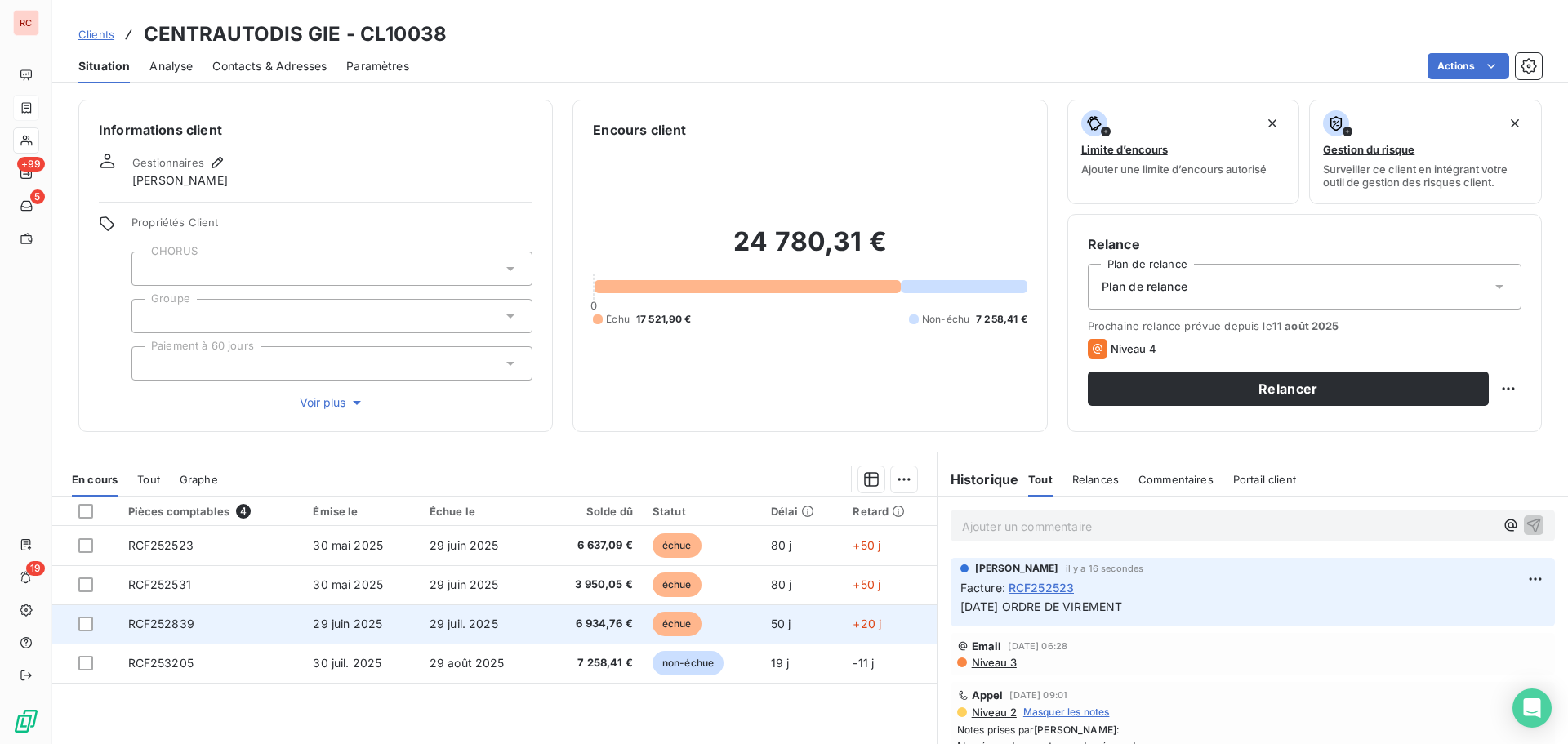
click at [199, 628] on td "RCF252839" at bounding box center [211, 624] width 186 height 39
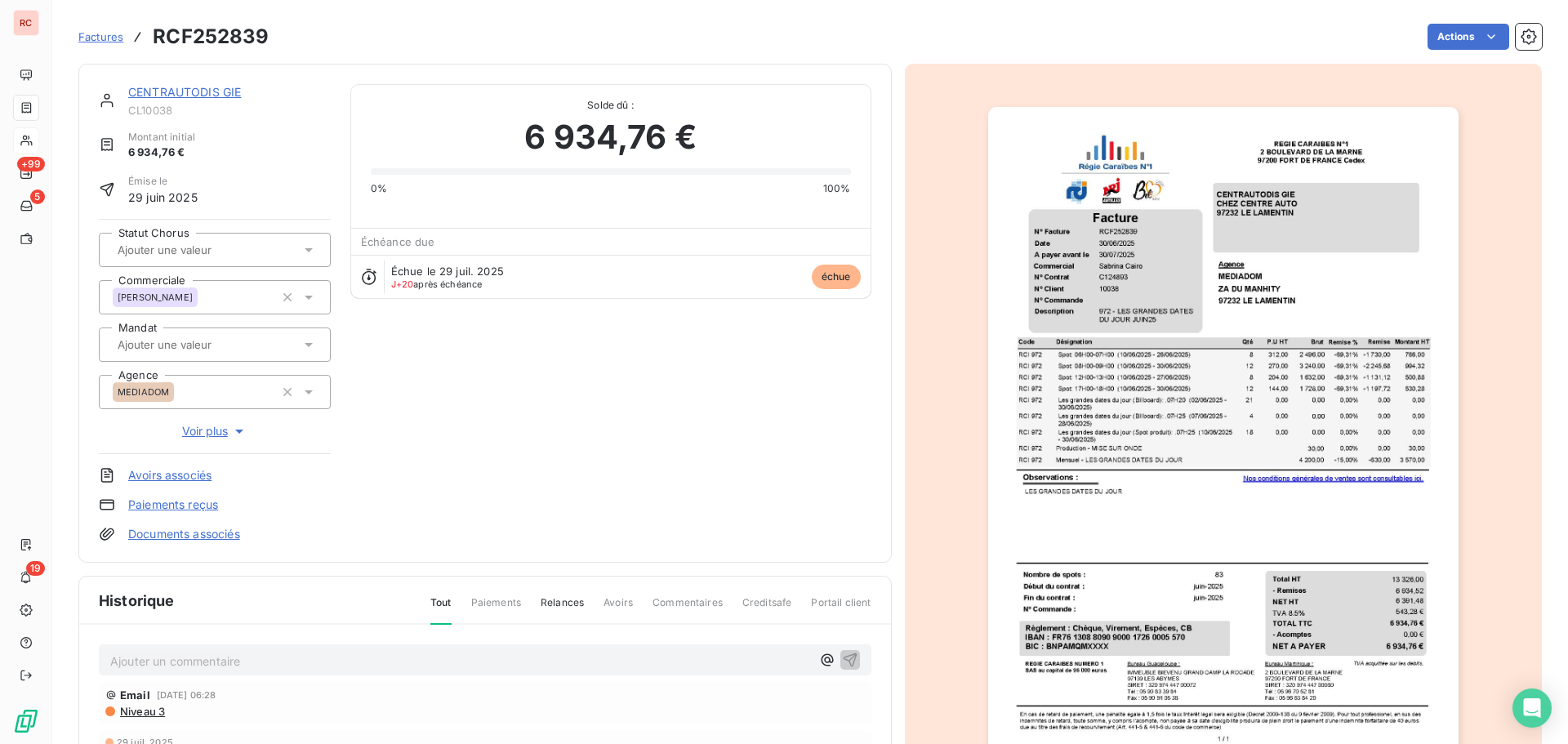
click at [147, 653] on p "Ajouter un commentaire ﻿" at bounding box center [461, 661] width 701 height 20
click at [843, 656] on icon "button" at bounding box center [850, 660] width 14 height 14
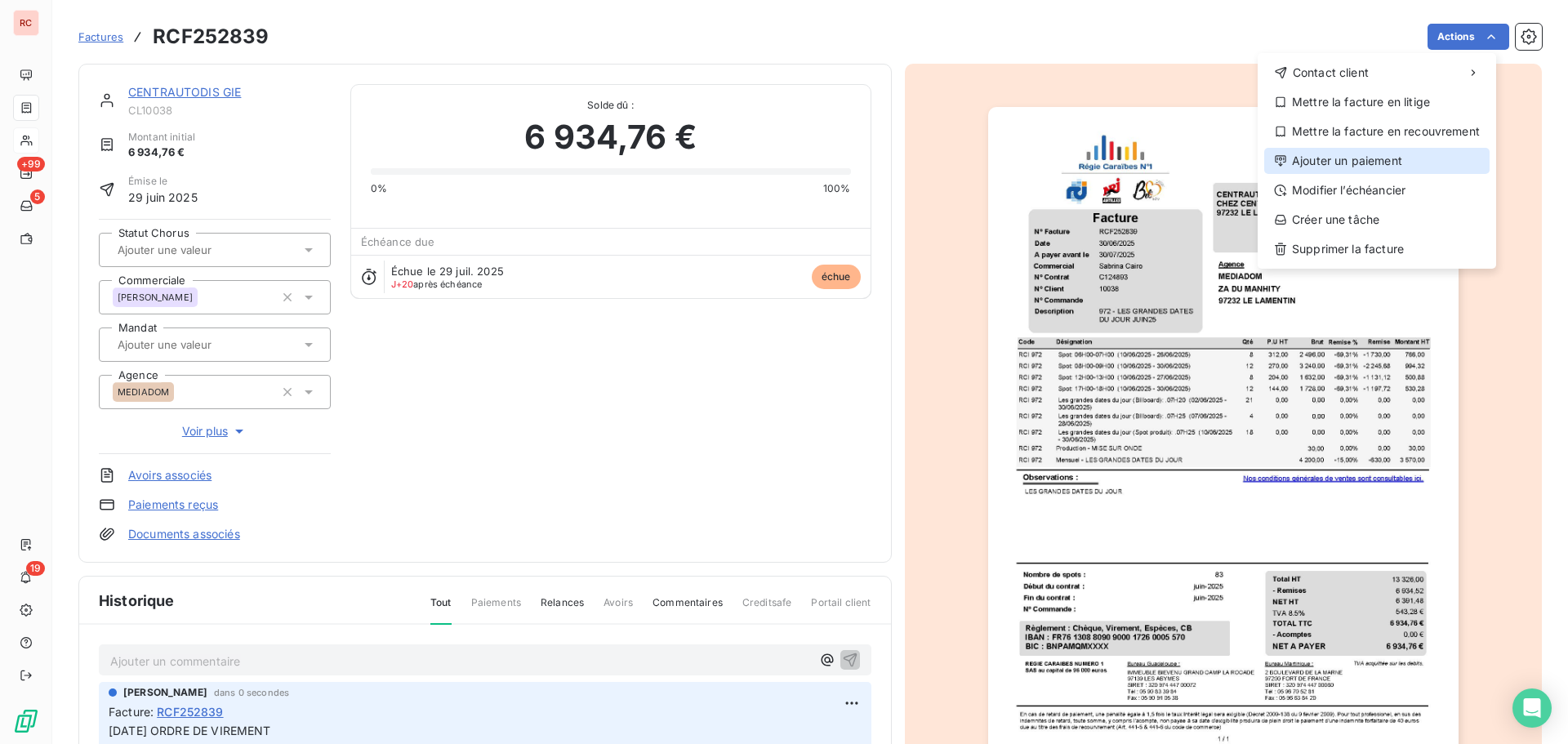
click at [1392, 155] on div "Ajouter un paiement" at bounding box center [1377, 161] width 225 height 26
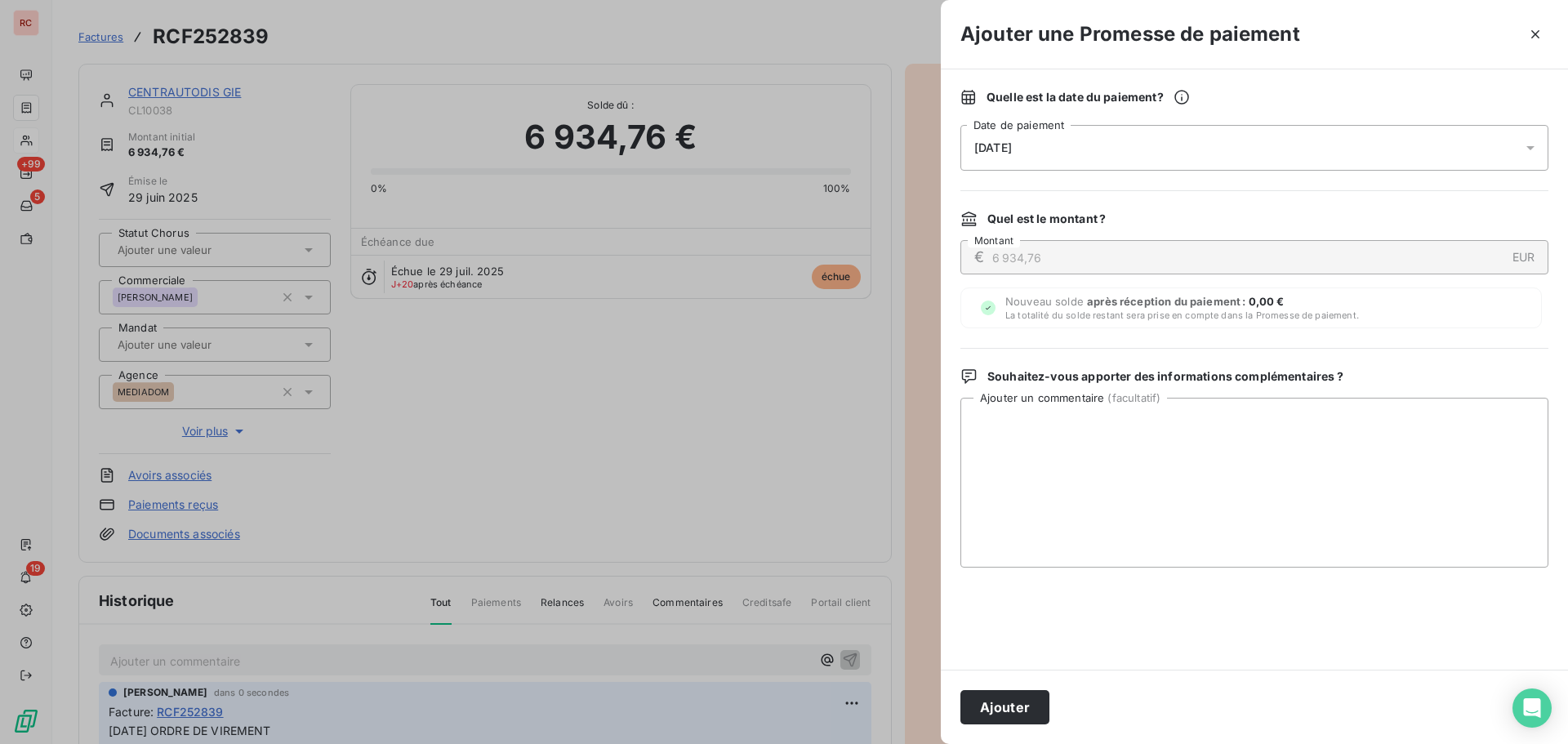
click at [1528, 153] on icon at bounding box center [1530, 147] width 17 height 17
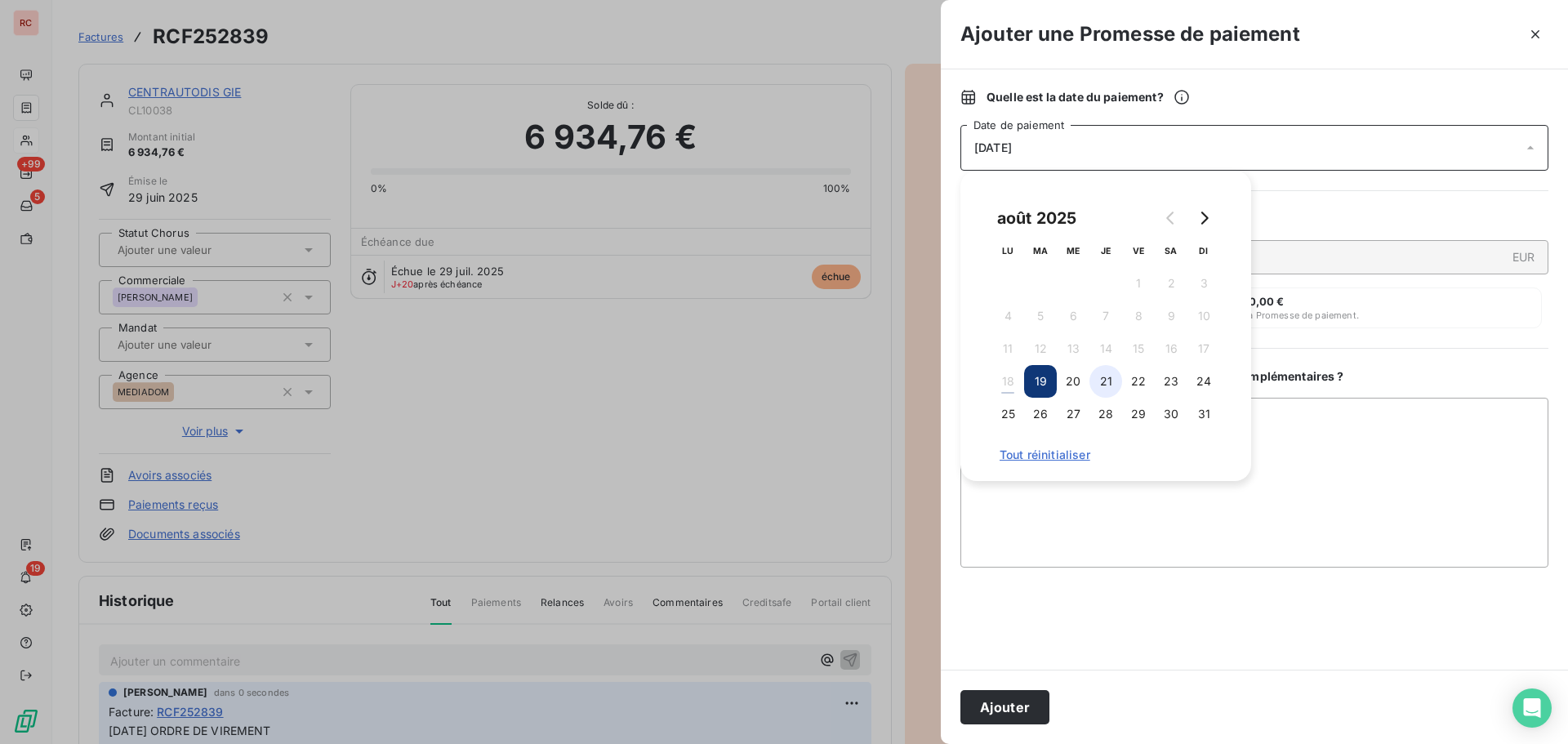
click at [1112, 382] on button "21" at bounding box center [1105, 381] width 32 height 32
click at [1039, 505] on textarea "Ajouter un commentaire ( facultatif )" at bounding box center [1254, 483] width 588 height 170
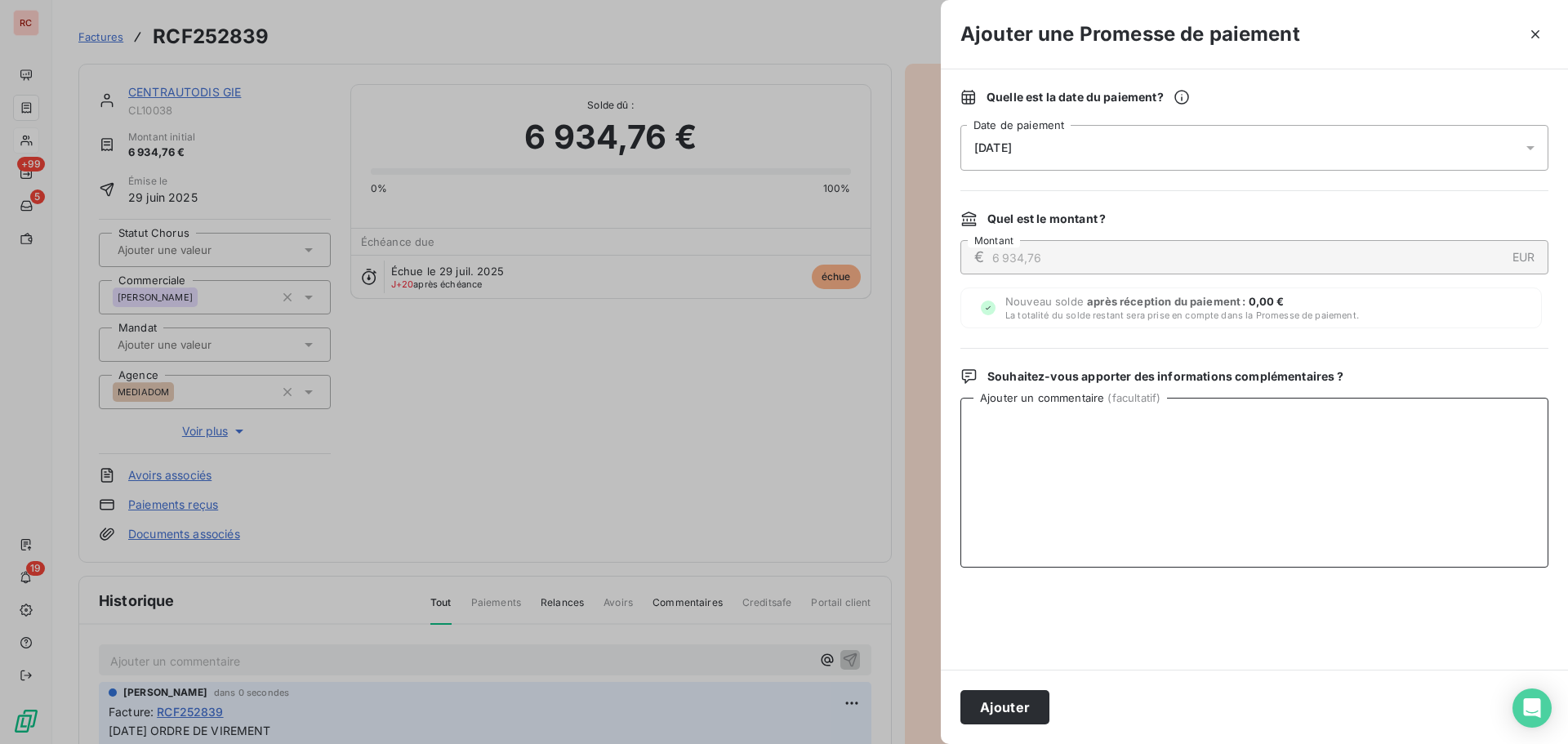
paste textarea "12/08/2025 ORDRE DE VIREMENT"
type textarea "12/08/2025 ORDRE DE VIREMENT"
click at [1023, 705] on button "Ajouter" at bounding box center [1005, 707] width 89 height 34
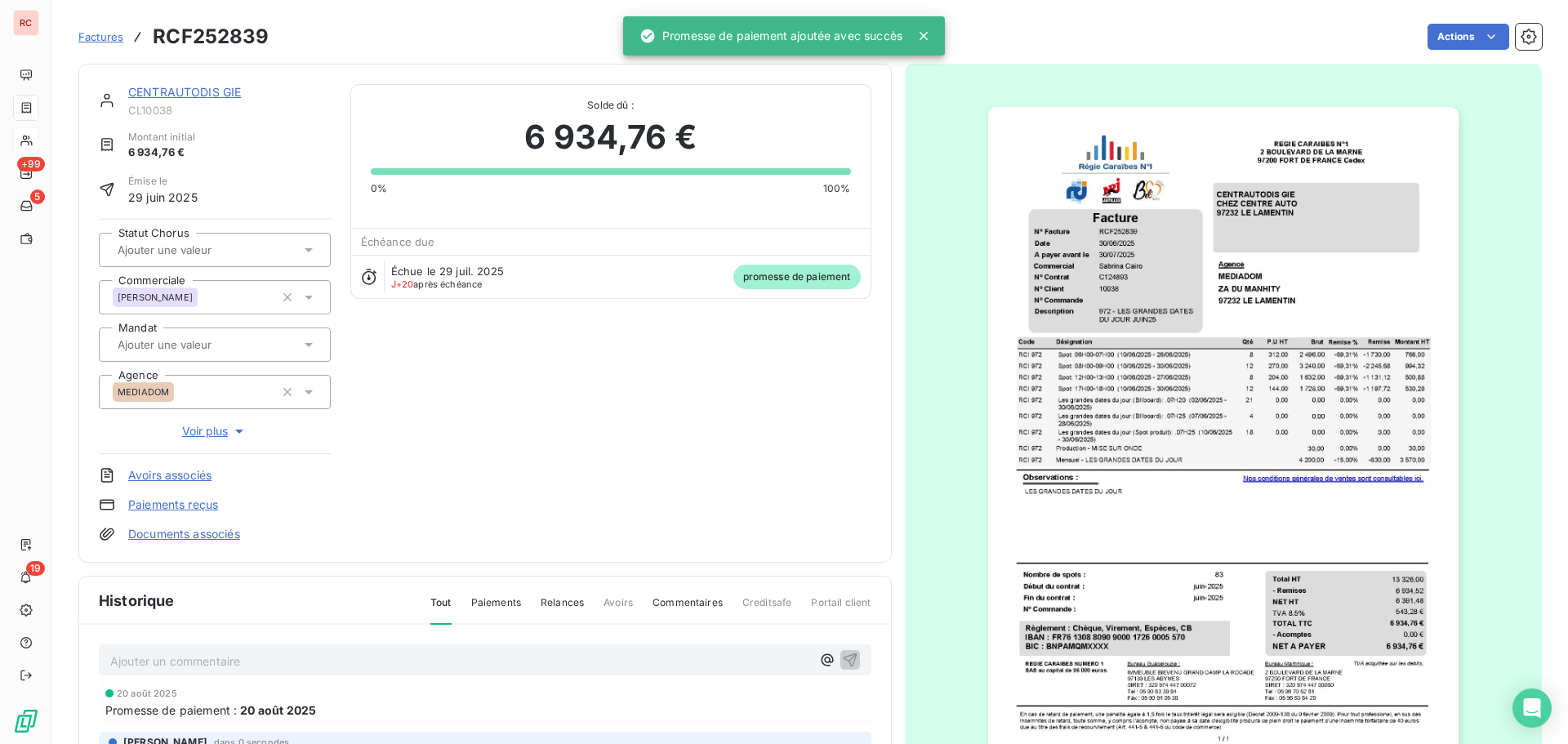
click at [230, 94] on link "CENTRAUTODIS GIE" at bounding box center [184, 92] width 113 height 14
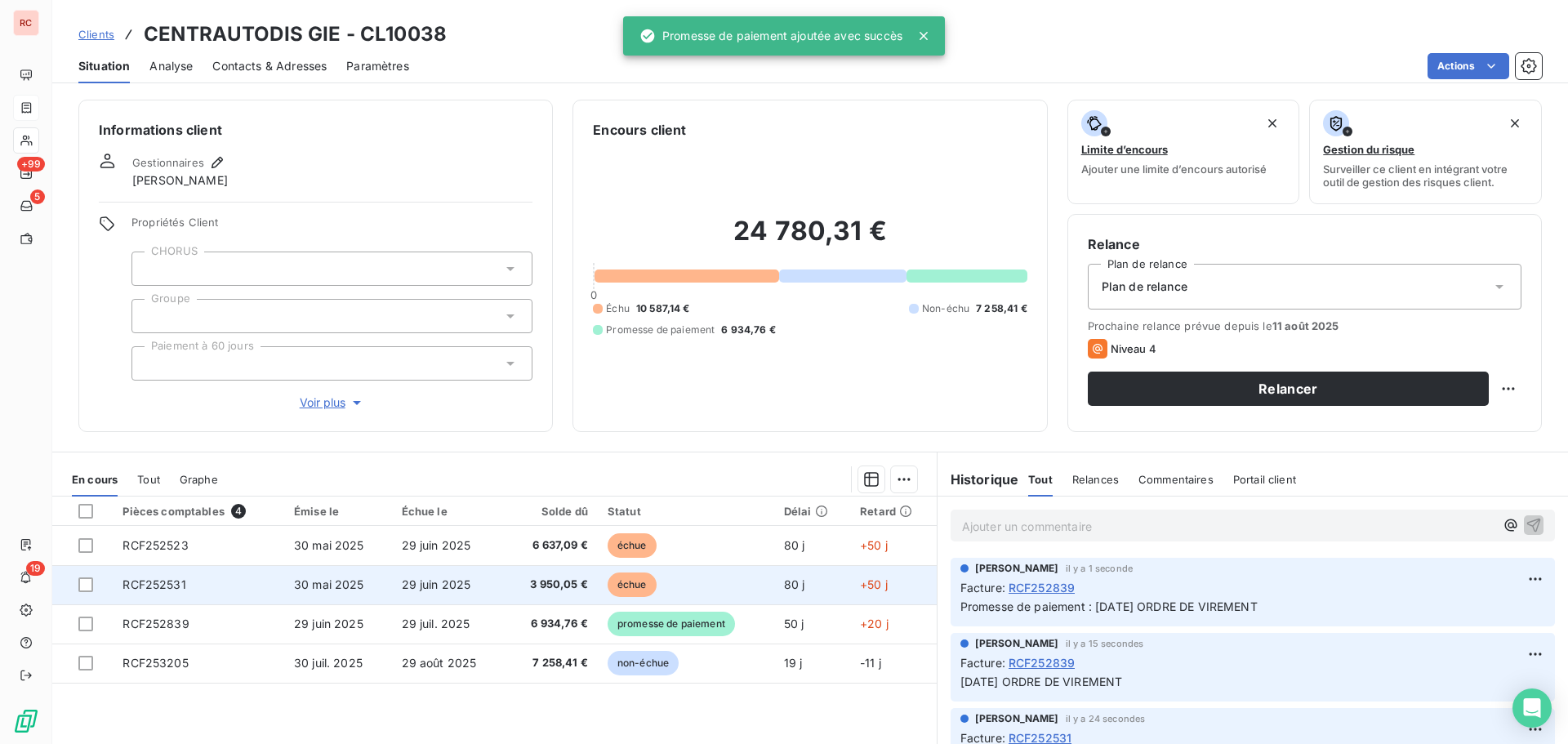
click at [668, 576] on td "échue" at bounding box center [685, 585] width 176 height 39
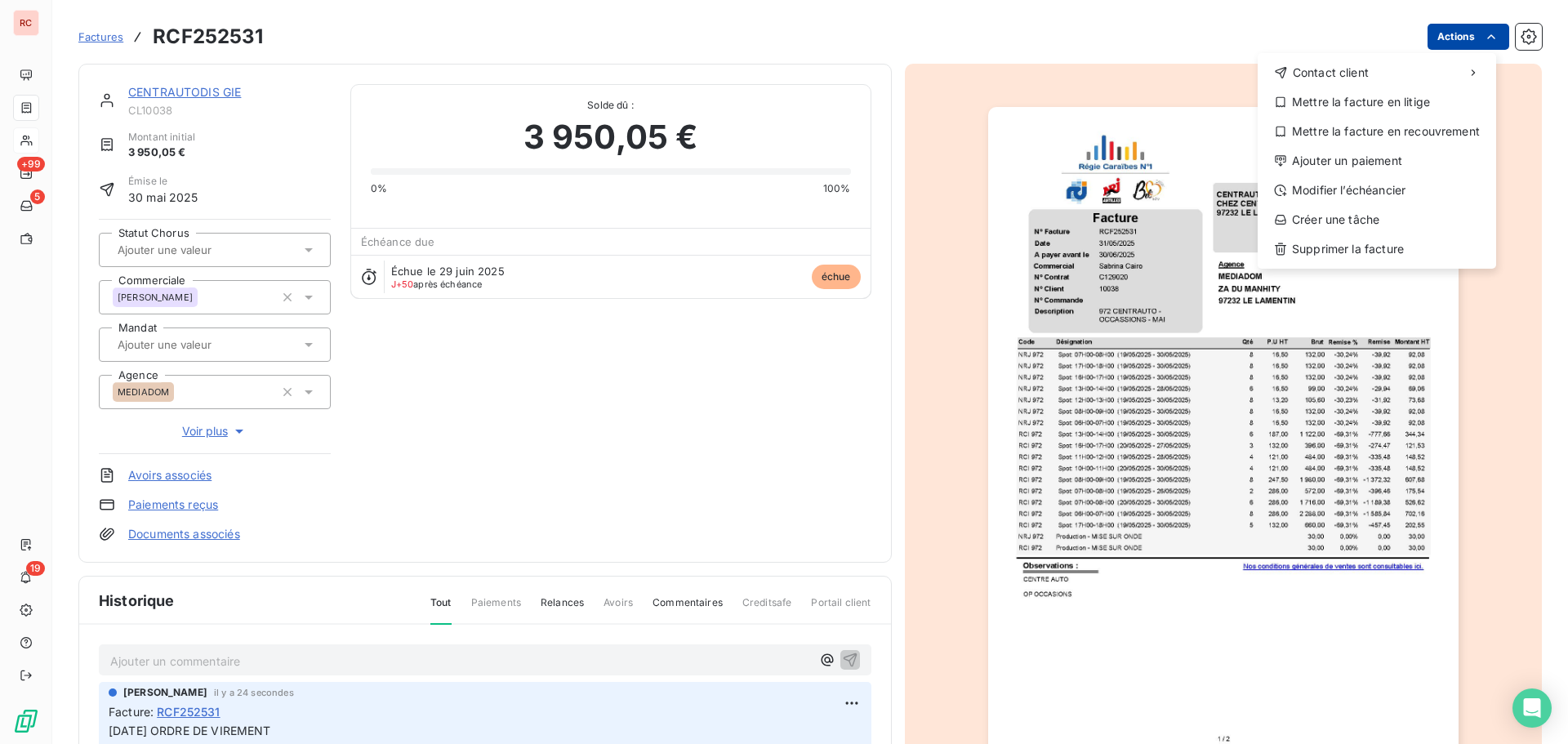
click at [1437, 37] on html "RC +99 5 19 Factures RCF252531 Actions Contact client Mettre la facture en liti…" at bounding box center [784, 372] width 1568 height 744
click at [1387, 154] on div "Ajouter un paiement" at bounding box center [1377, 161] width 225 height 26
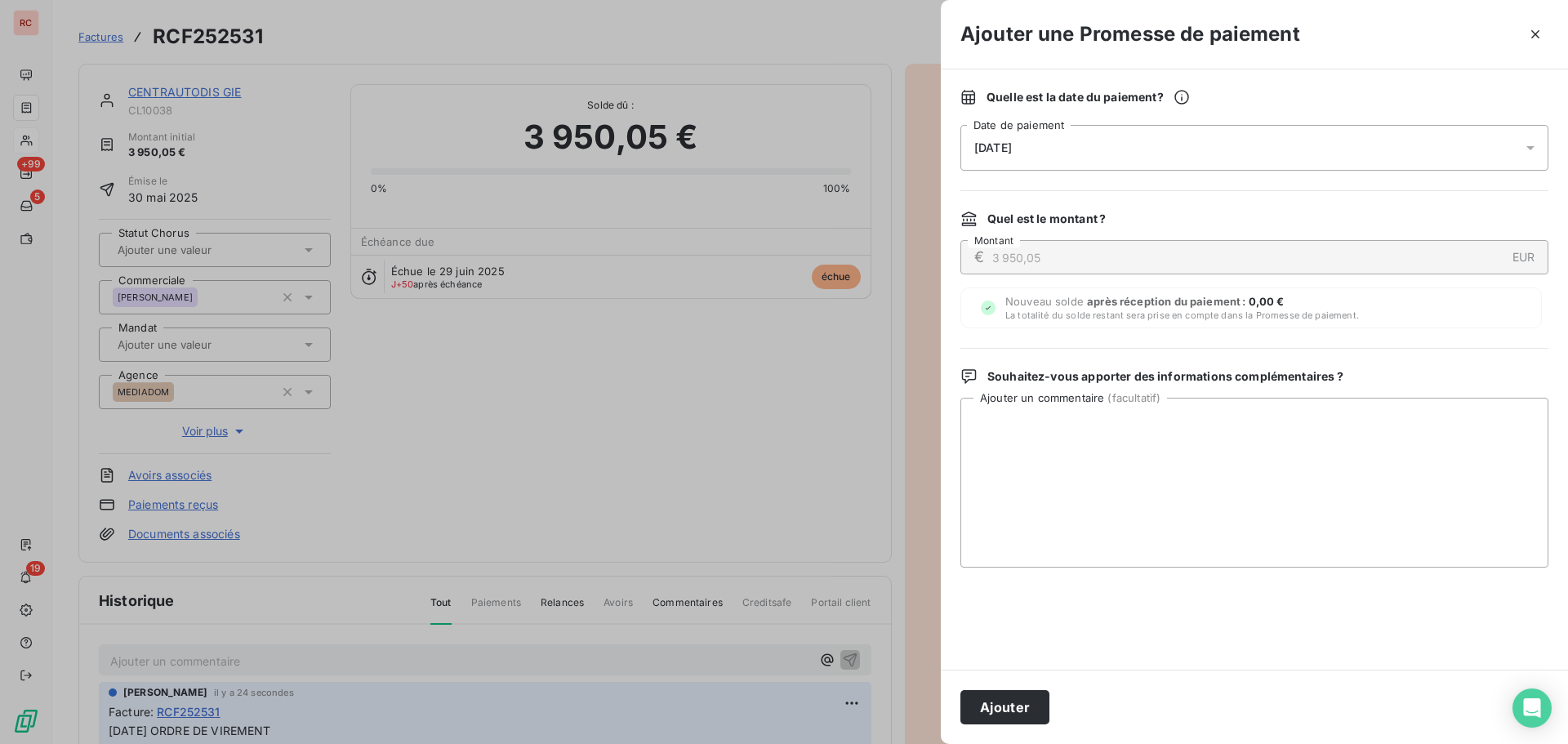
click at [1528, 153] on icon at bounding box center [1530, 147] width 17 height 17
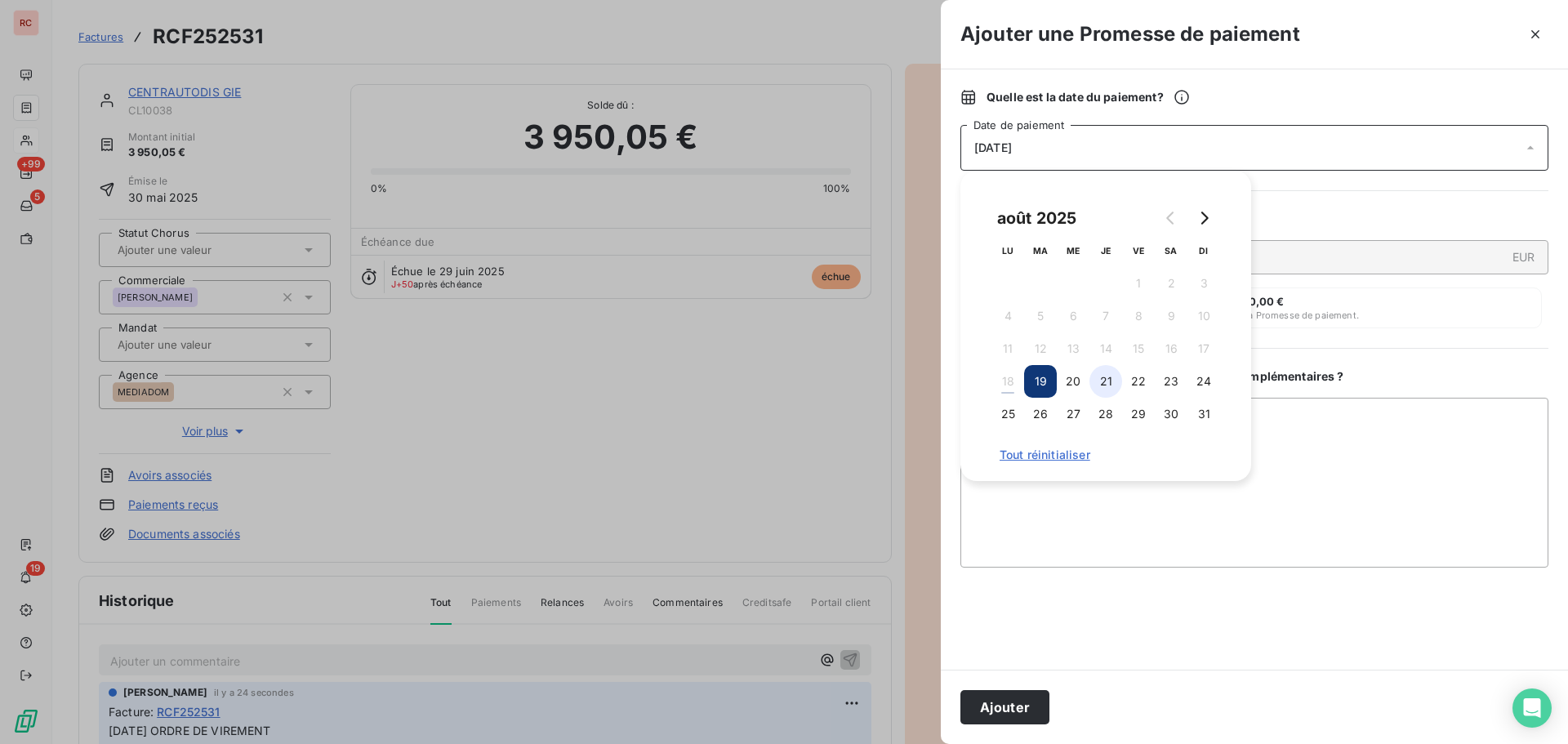
click at [1099, 379] on button "21" at bounding box center [1105, 381] width 32 height 32
click at [1063, 524] on textarea "Ajouter un commentaire ( facultatif )" at bounding box center [1254, 483] width 588 height 170
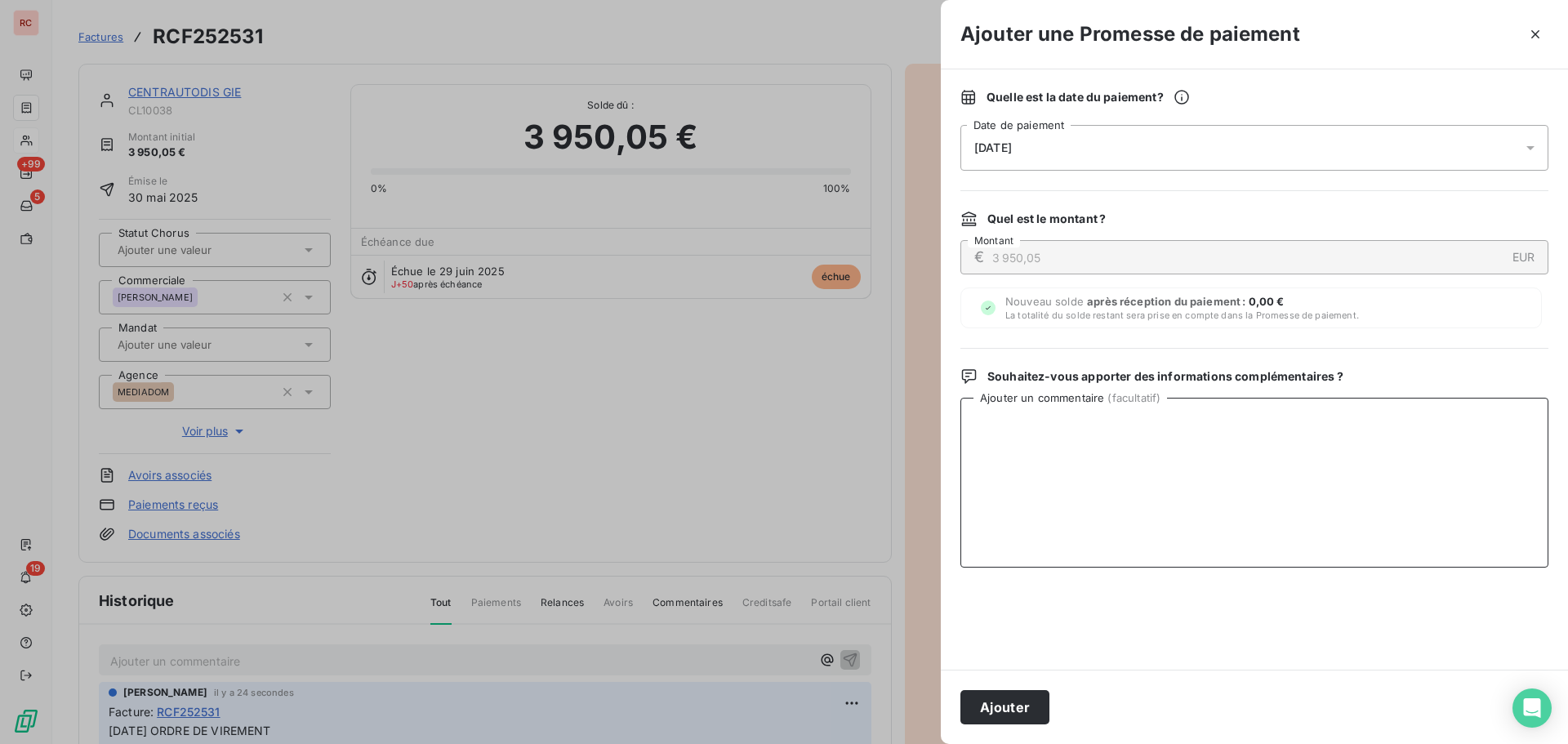
paste textarea "12/08/2025 ORDRE DE VIREMENT"
type textarea "12/08/2025 ORDRE DE VIREMENT"
click at [1008, 705] on button "Ajouter" at bounding box center [1005, 707] width 89 height 34
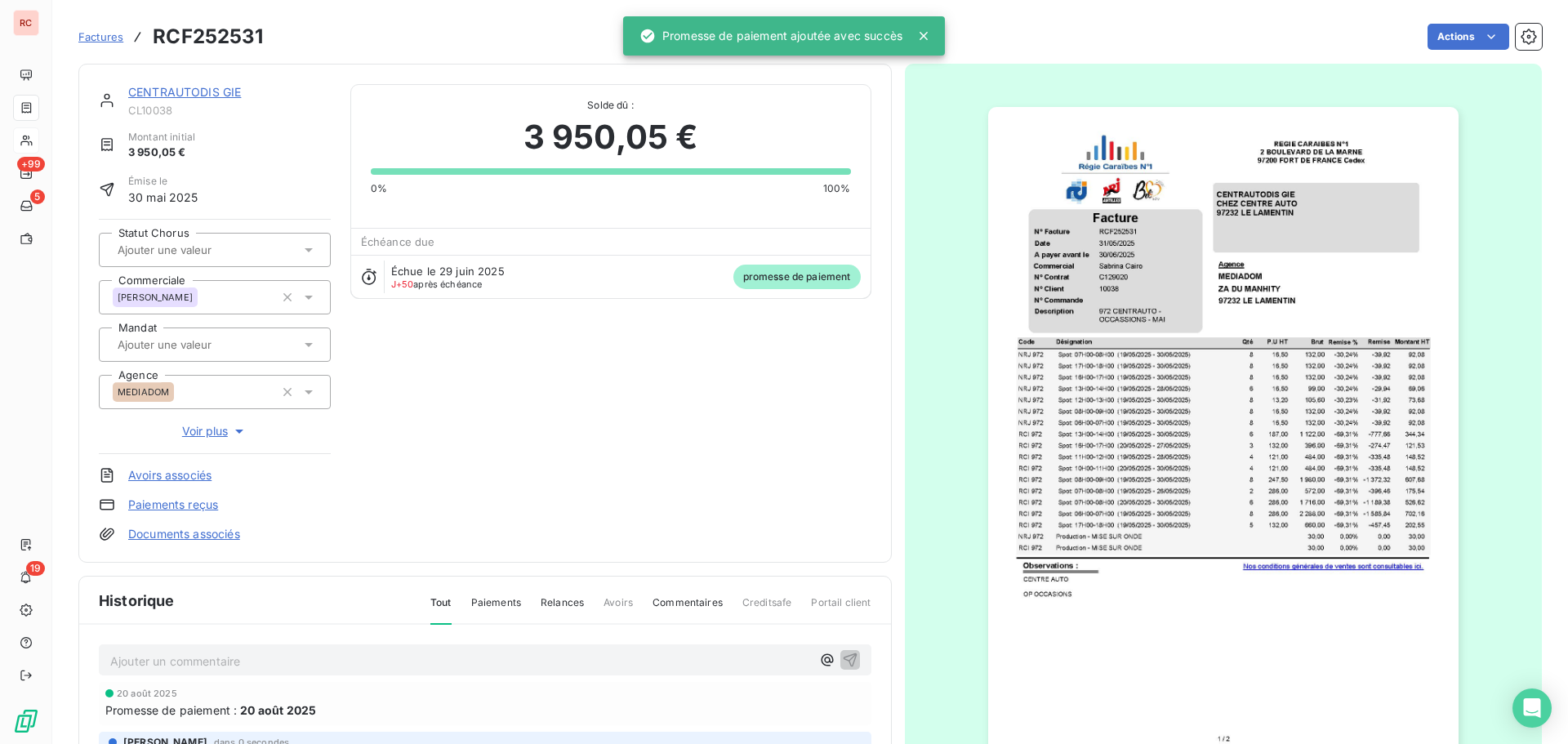
click at [206, 91] on link "CENTRAUTODIS GIE" at bounding box center [184, 92] width 113 height 14
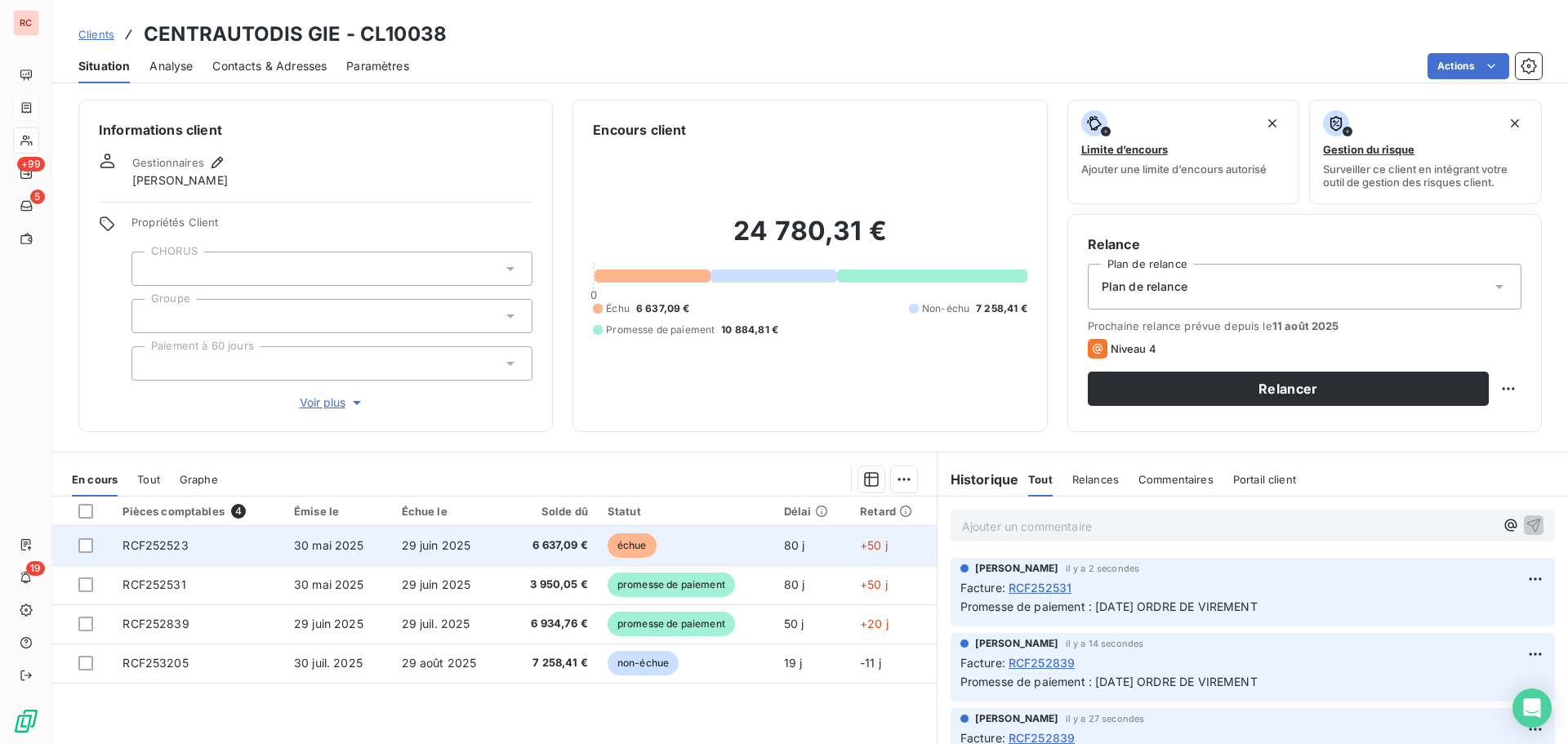
click at [578, 536] on td "6 637,09 €" at bounding box center [551, 545] width 92 height 39
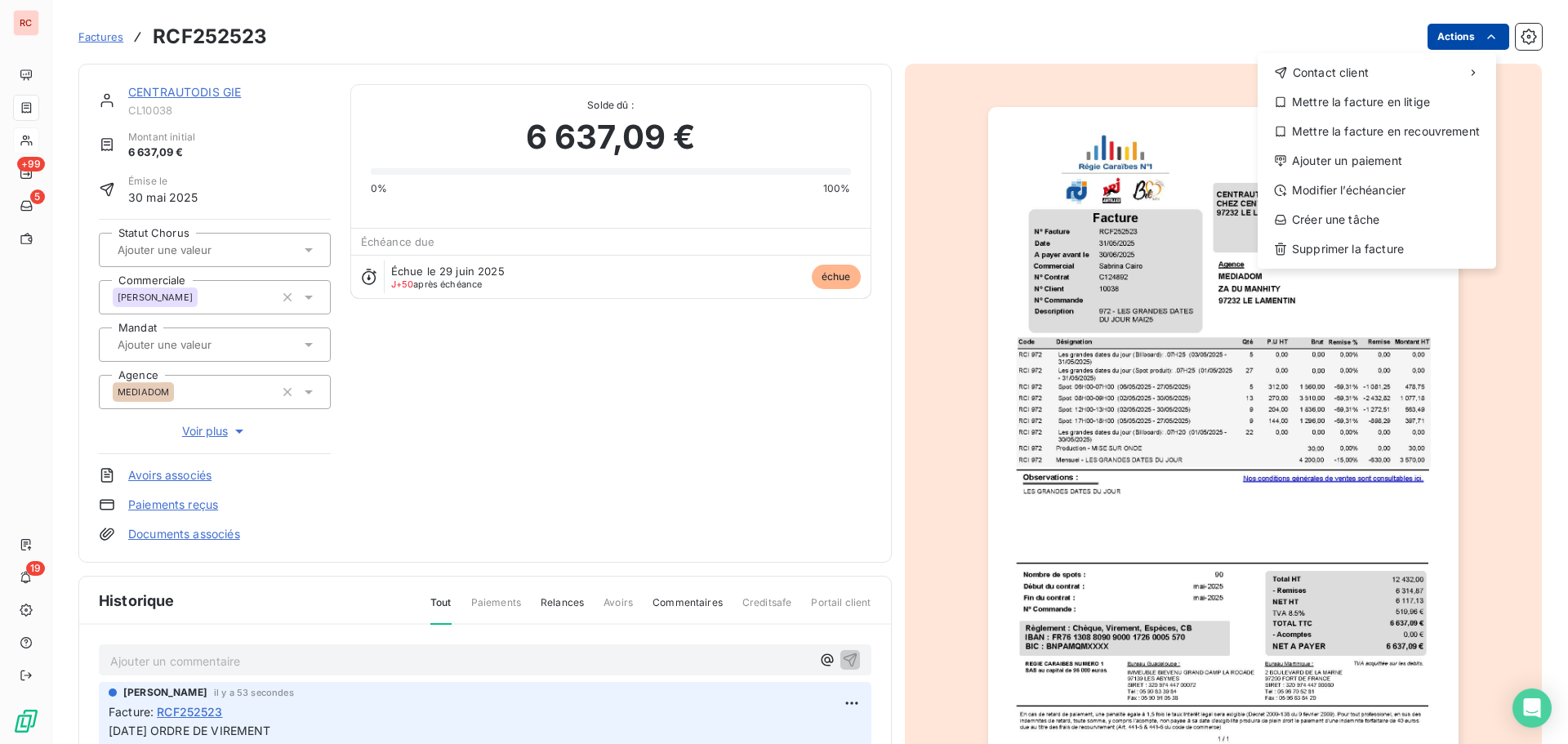
click at [1462, 40] on html "RC +99 5 19 Factures RCF252523 Actions Contact client Mettre la facture en liti…" at bounding box center [784, 372] width 1568 height 744
click at [1339, 163] on div "Ajouter un paiement" at bounding box center [1377, 161] width 225 height 26
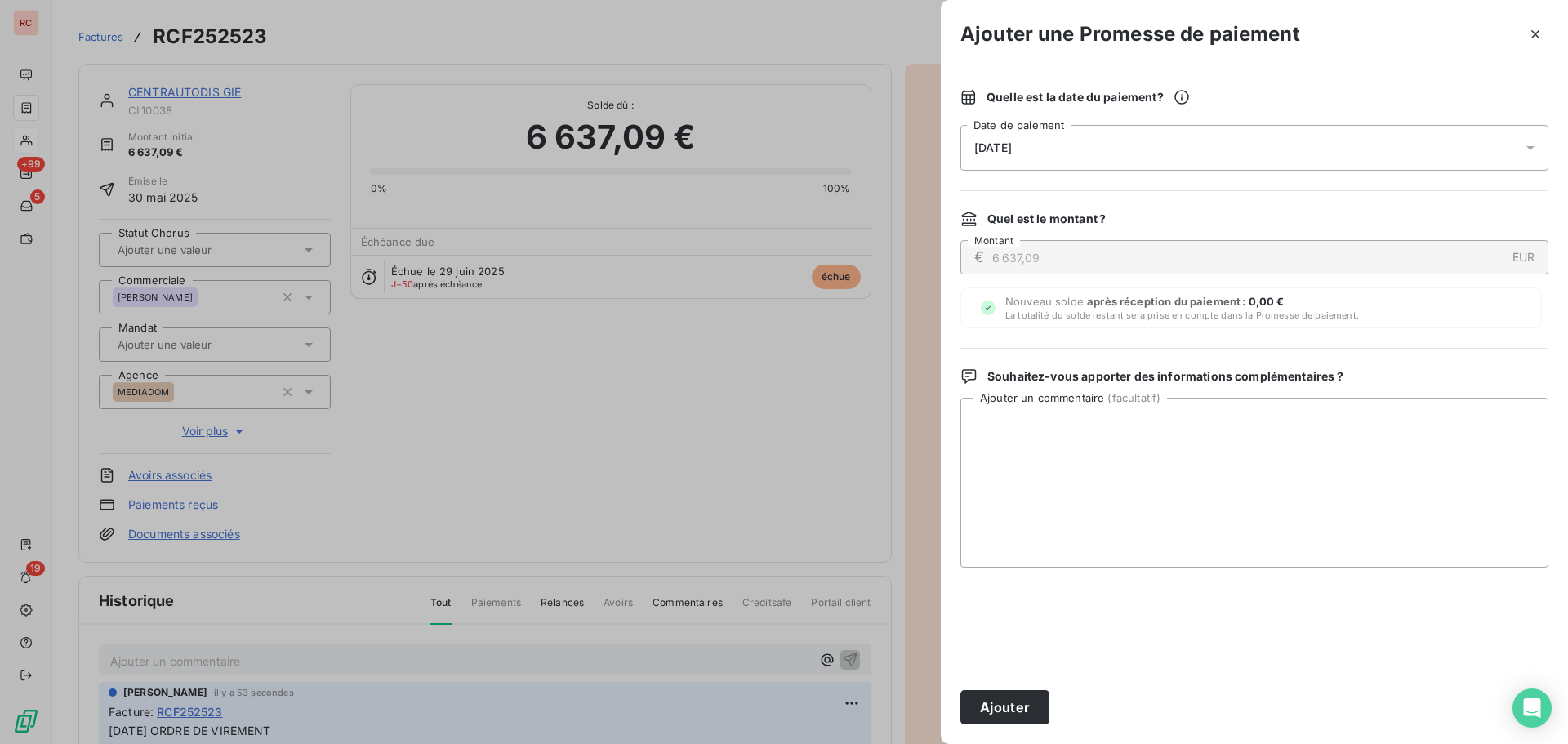
click at [1525, 143] on icon at bounding box center [1530, 147] width 17 height 17
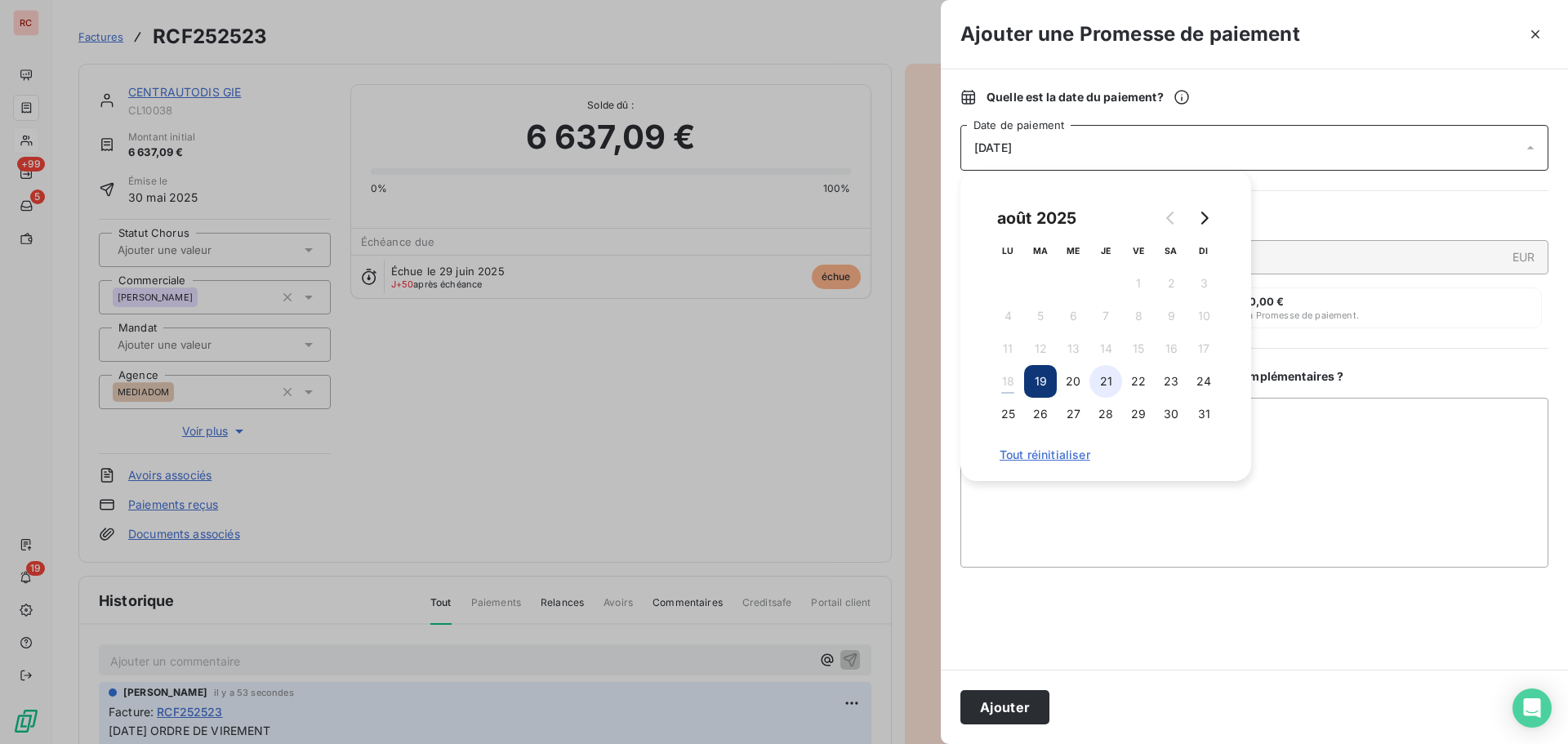
click at [1105, 377] on button "21" at bounding box center [1105, 381] width 32 height 32
click at [1031, 499] on textarea "Ajouter un commentaire ( facultatif )" at bounding box center [1254, 483] width 588 height 170
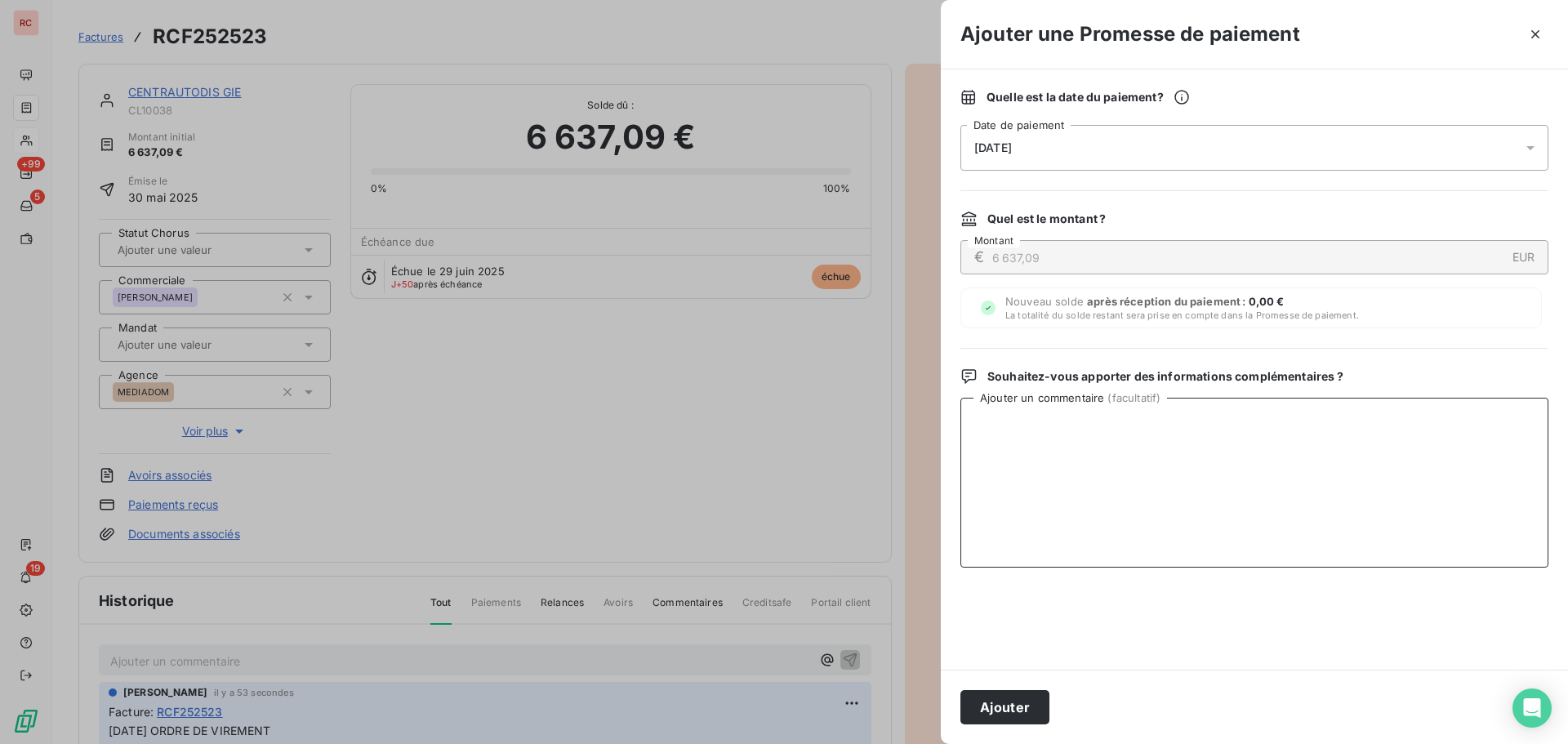
paste textarea "12/08/2025 ORDRE DE VIREMENT"
type textarea "12/08/2025 ORDRE DE VIREMENT"
click at [1004, 696] on button "Ajouter" at bounding box center [1005, 707] width 89 height 34
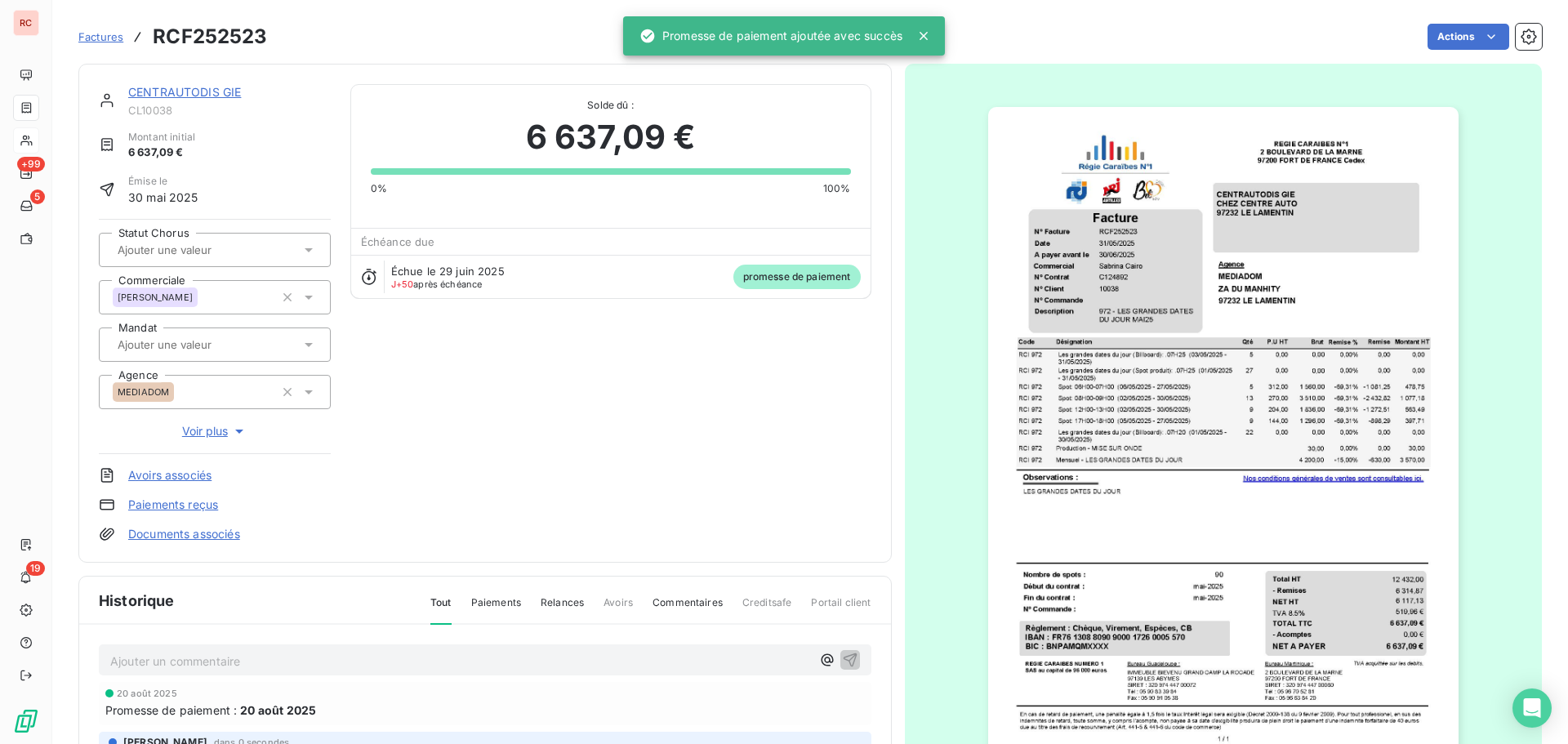
click at [216, 101] on div "CENTRAUTODIS GIE" at bounding box center [229, 92] width 202 height 17
click at [215, 81] on div "CENTRAUTODIS GIE CL10038 Montant initial 6 637,09 € Émise le 30 mai 2025 Statut…" at bounding box center [485, 313] width 813 height 499
click at [212, 96] on link "CENTRAUTODIS GIE" at bounding box center [184, 92] width 113 height 14
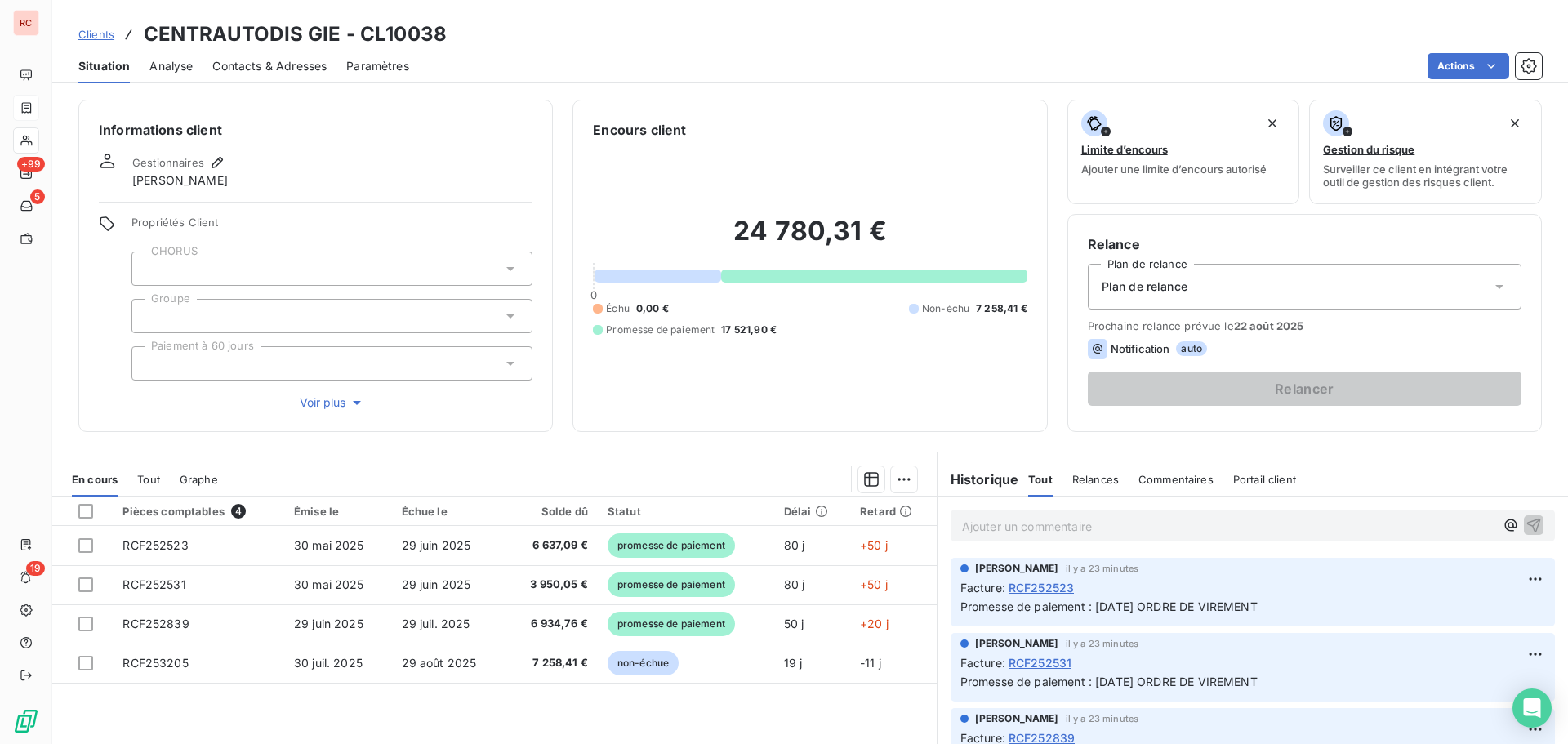
click at [72, 31] on div "Clients CENTRAUTODIS GIE - CL10038" at bounding box center [811, 34] width 1516 height 30
click at [88, 30] on span "Clients" at bounding box center [96, 34] width 36 height 13
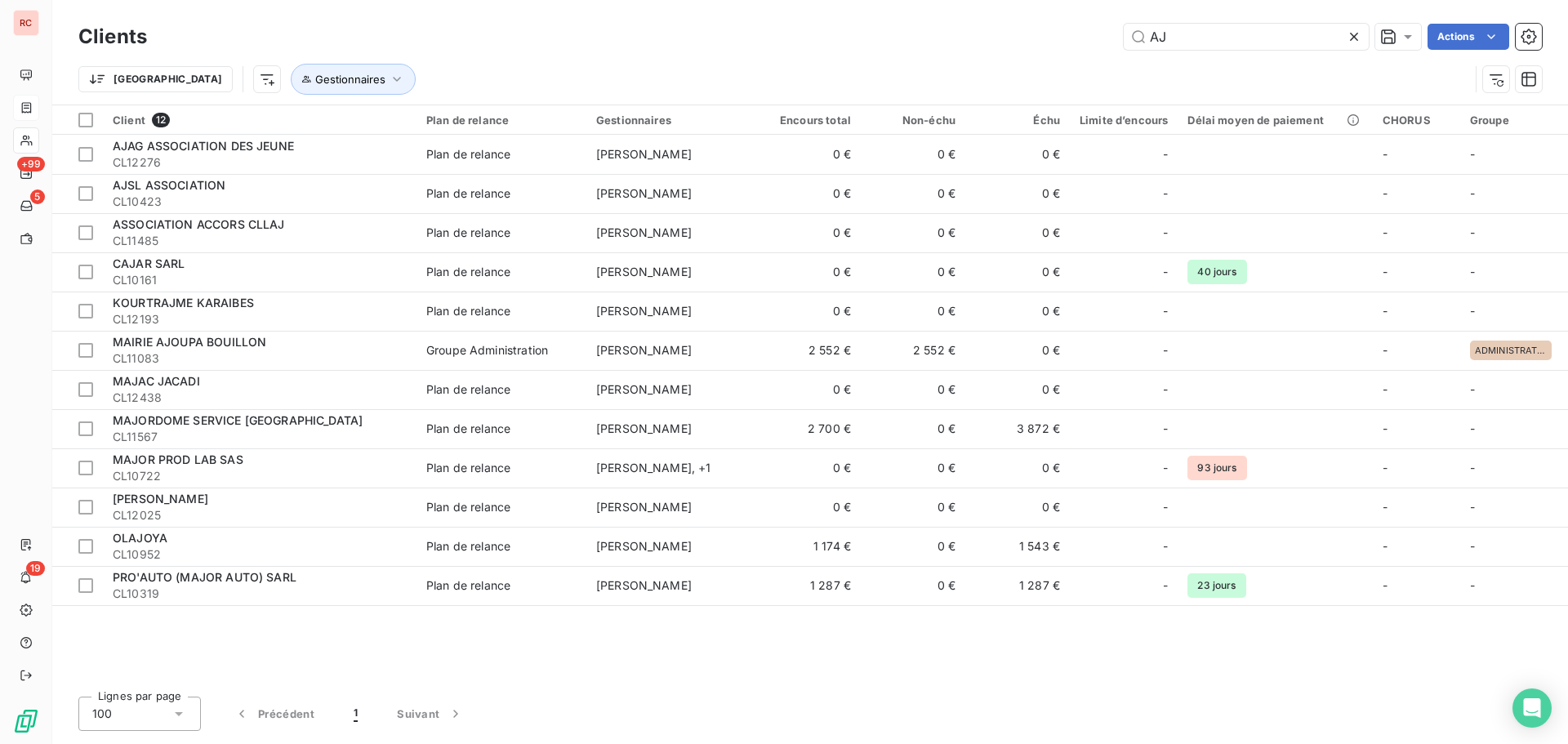
drag, startPoint x: 1184, startPoint y: 42, endPoint x: 1036, endPoint y: 42, distance: 148.0
click at [1036, 42] on div "AJ Actions" at bounding box center [855, 37] width 1376 height 26
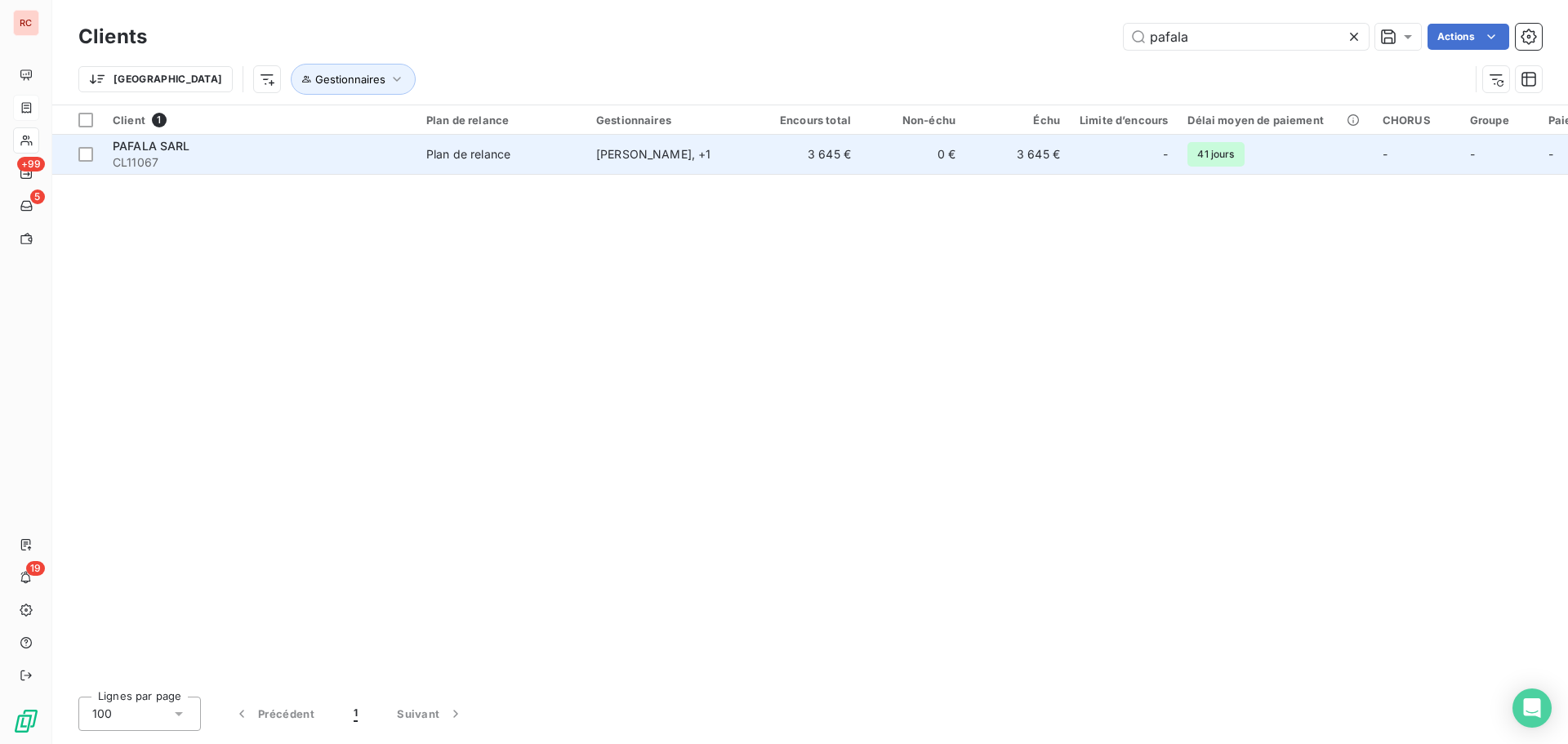
type input "pafala"
click at [1034, 145] on td "3 645 €" at bounding box center [1018, 154] width 104 height 39
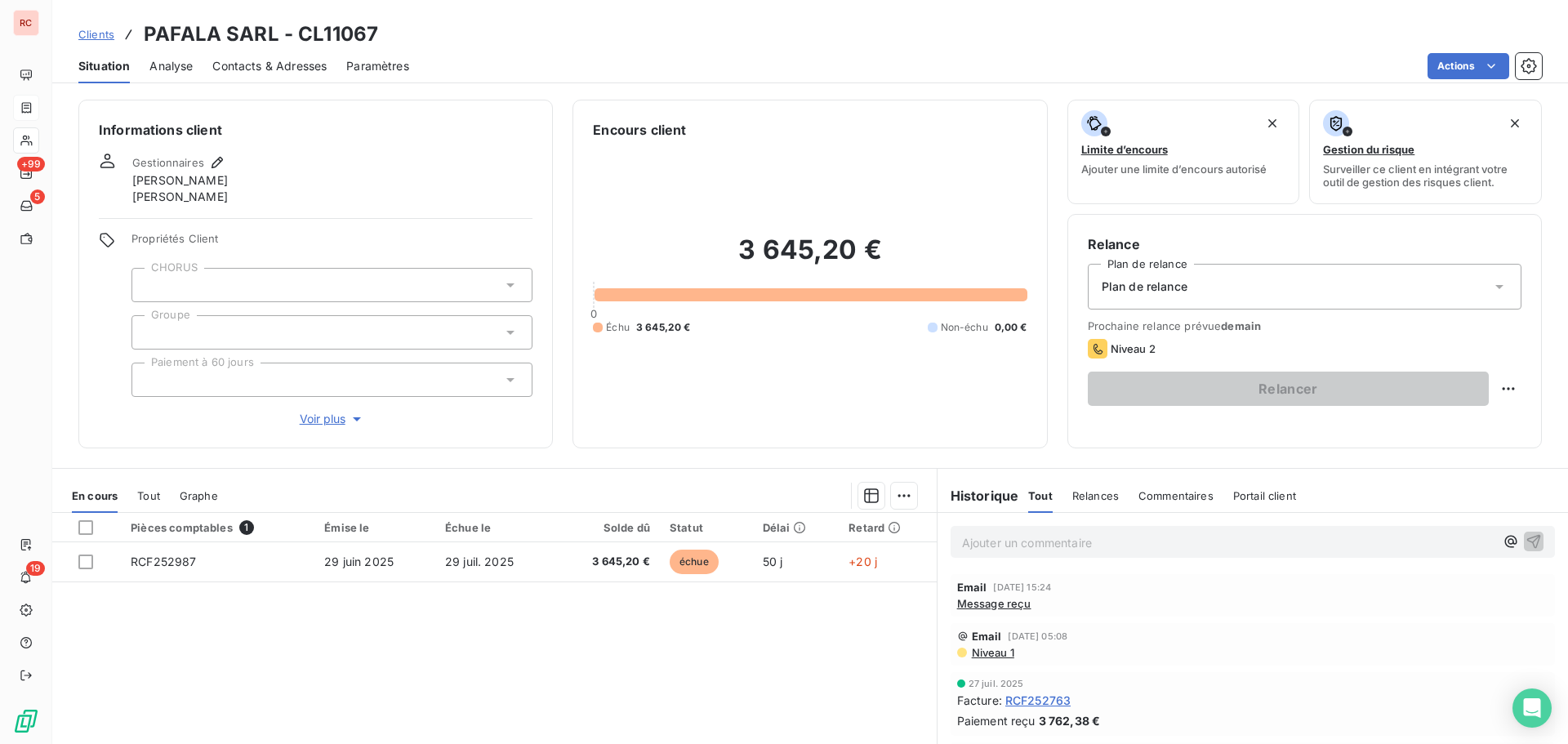
click at [159, 499] on span "Tout" at bounding box center [149, 495] width 23 height 13
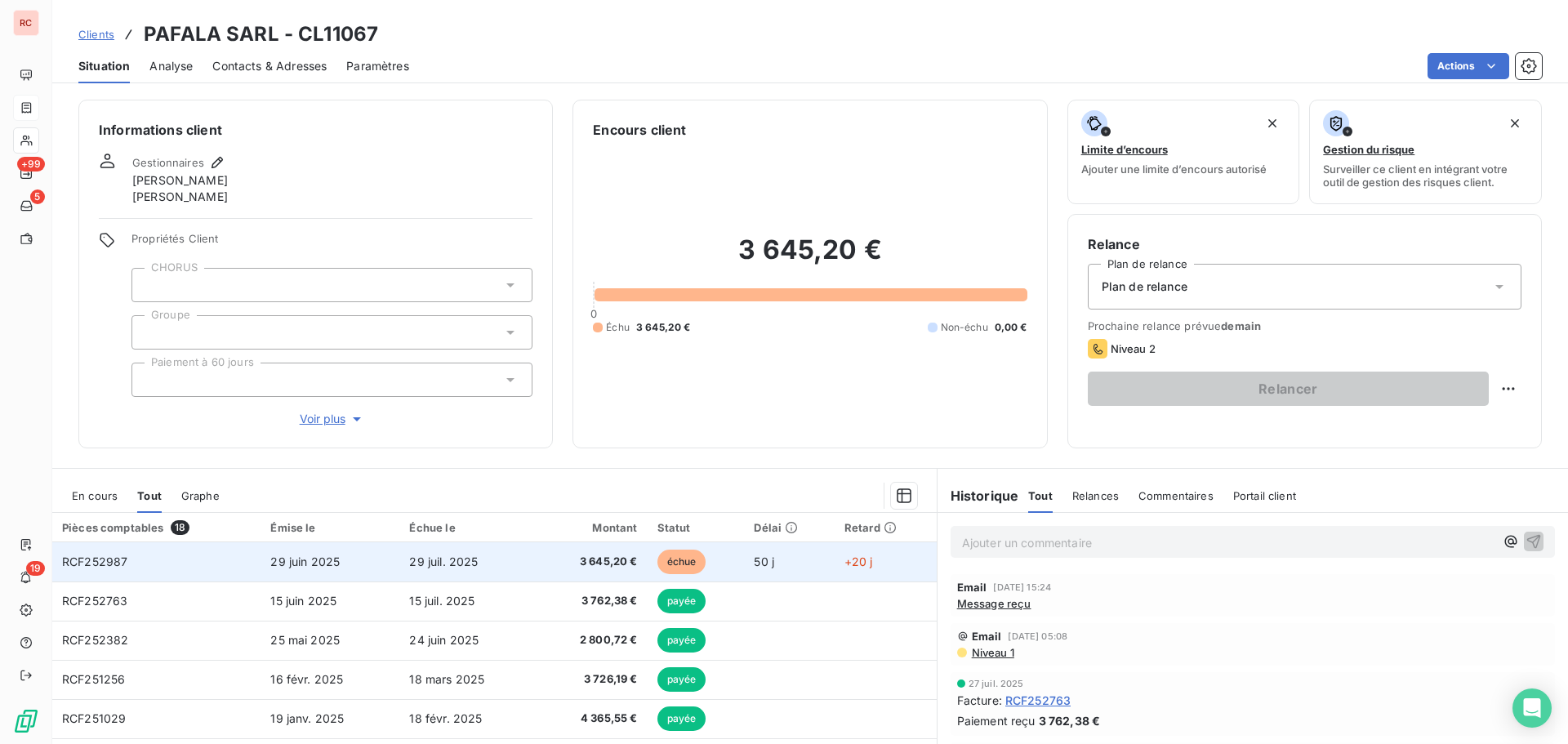
click at [382, 567] on td "29 juin 2025" at bounding box center [330, 562] width 138 height 39
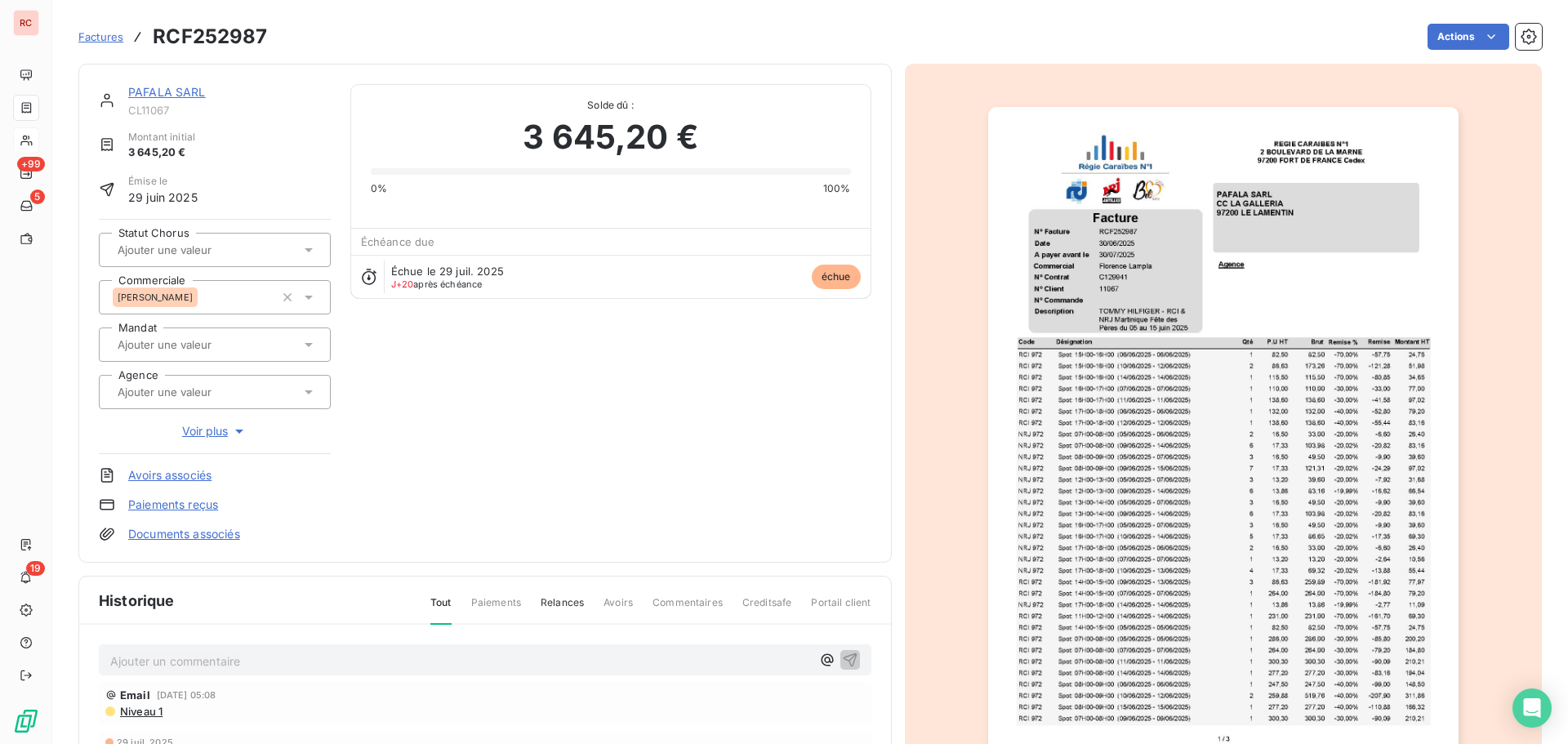
click at [200, 90] on link "PAFALA SARL" at bounding box center [167, 92] width 78 height 14
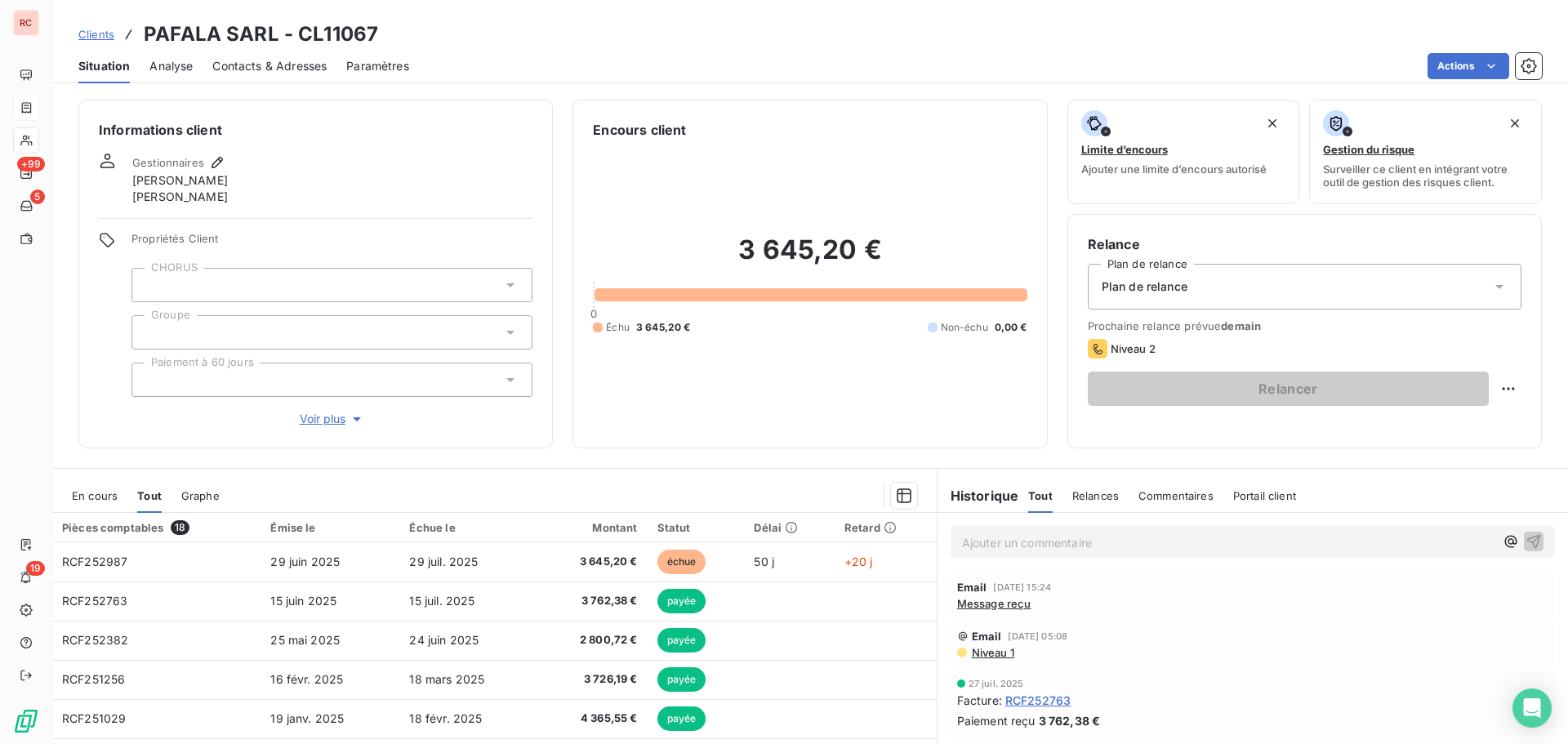
click at [998, 655] on span "Niveau 1" at bounding box center [992, 652] width 44 height 13
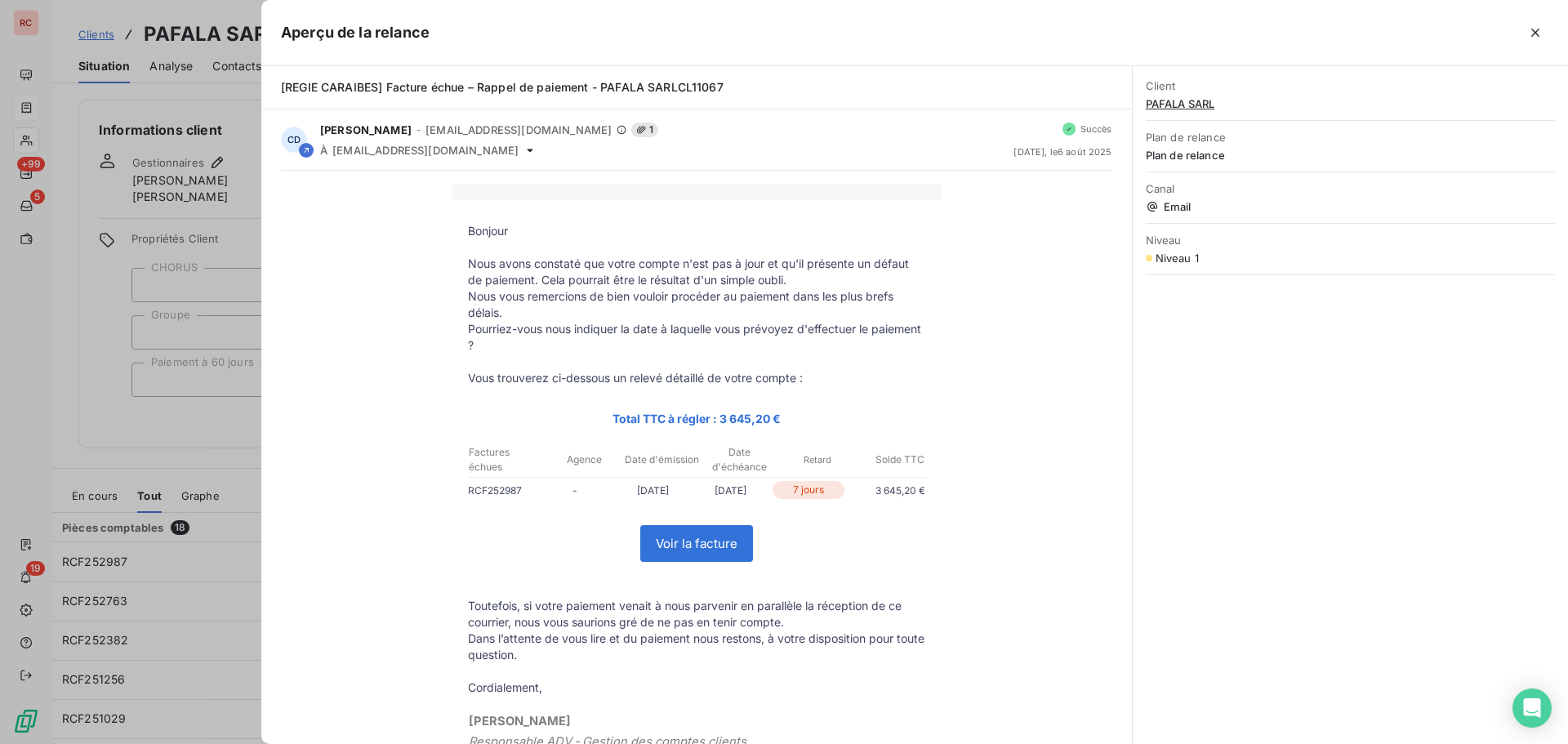
click at [189, 555] on div at bounding box center [784, 372] width 1568 height 744
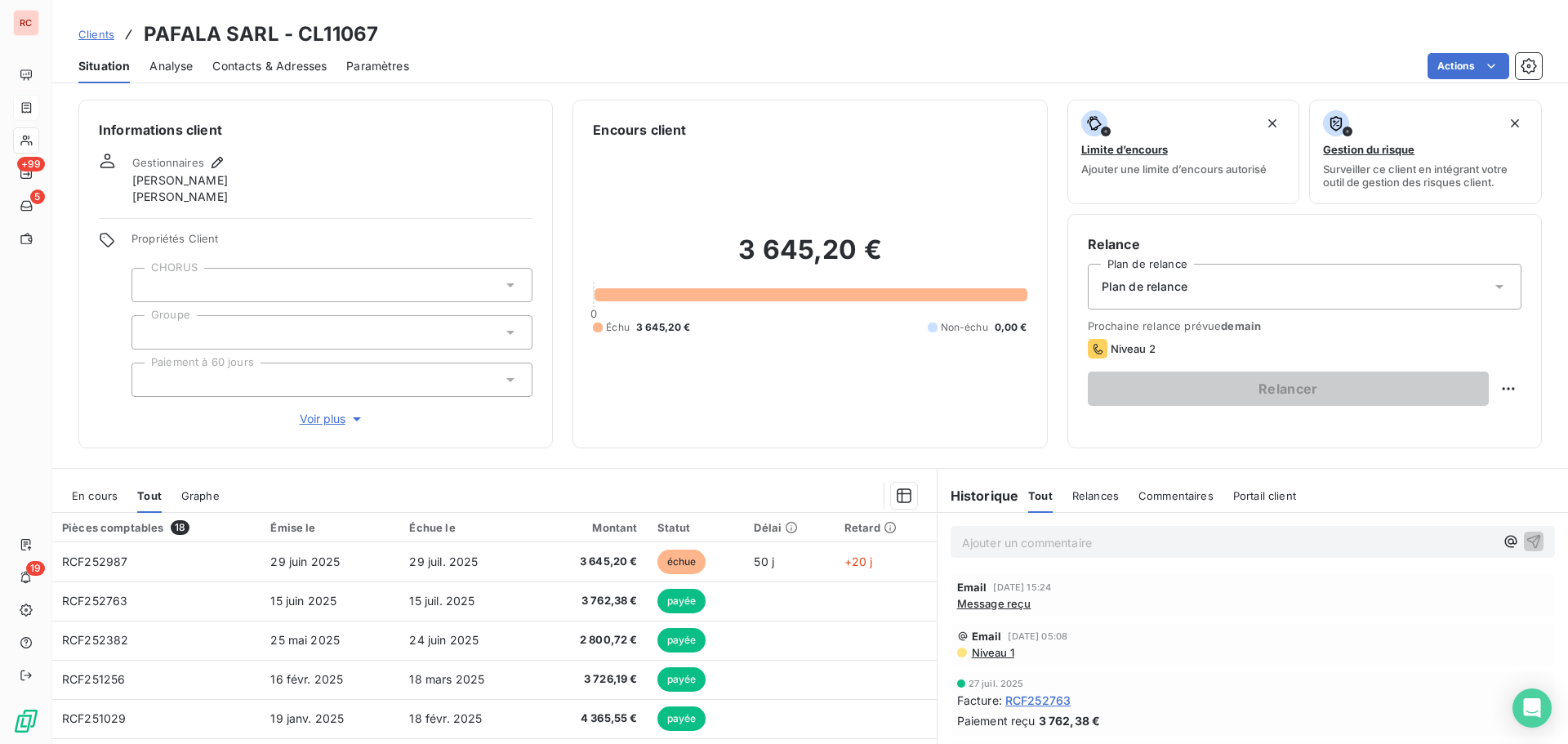
click at [91, 30] on span "Clients" at bounding box center [96, 34] width 36 height 13
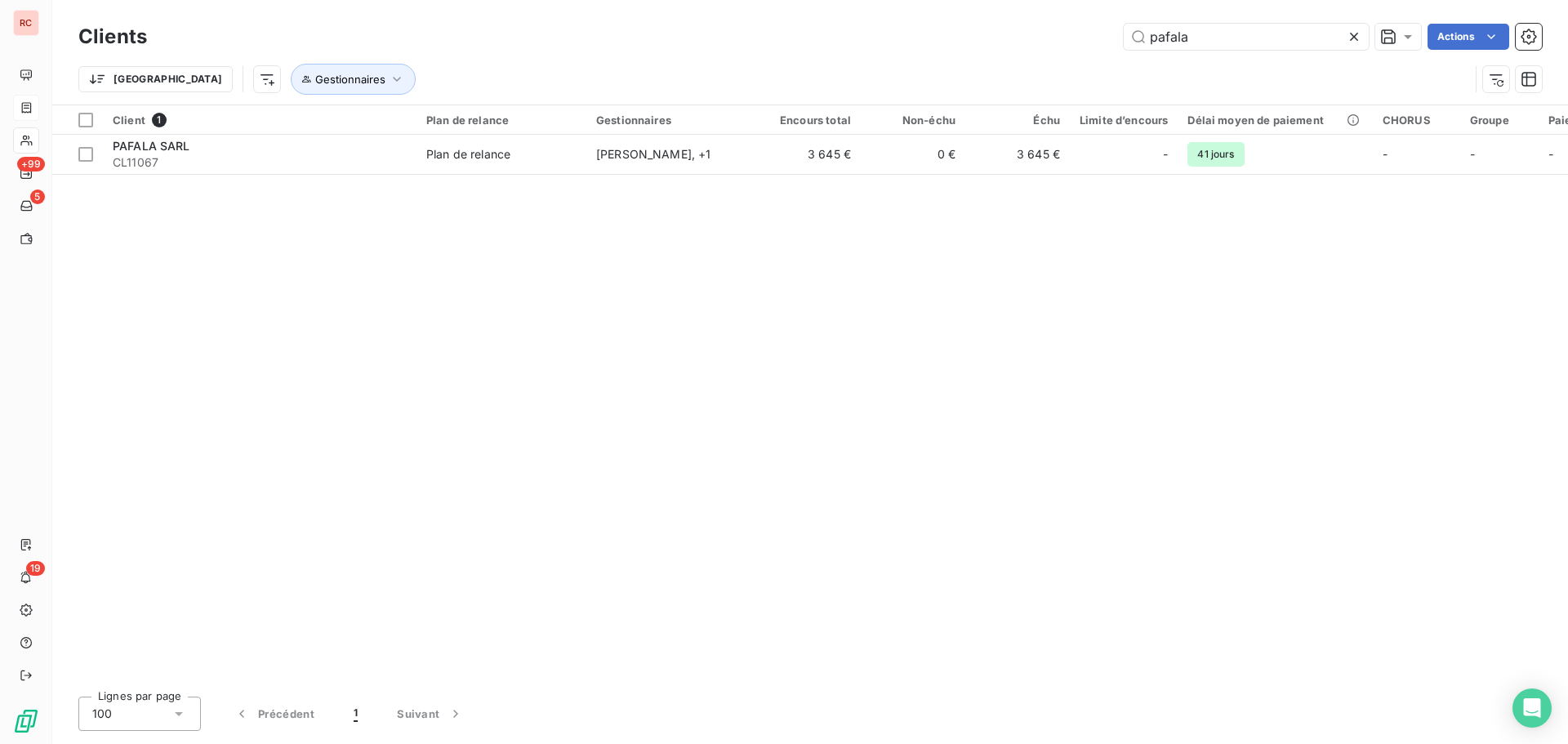
drag, startPoint x: 1206, startPoint y: 33, endPoint x: 1034, endPoint y: 33, distance: 172.0
click at [1034, 33] on div "pafala Actions" at bounding box center [855, 37] width 1376 height 26
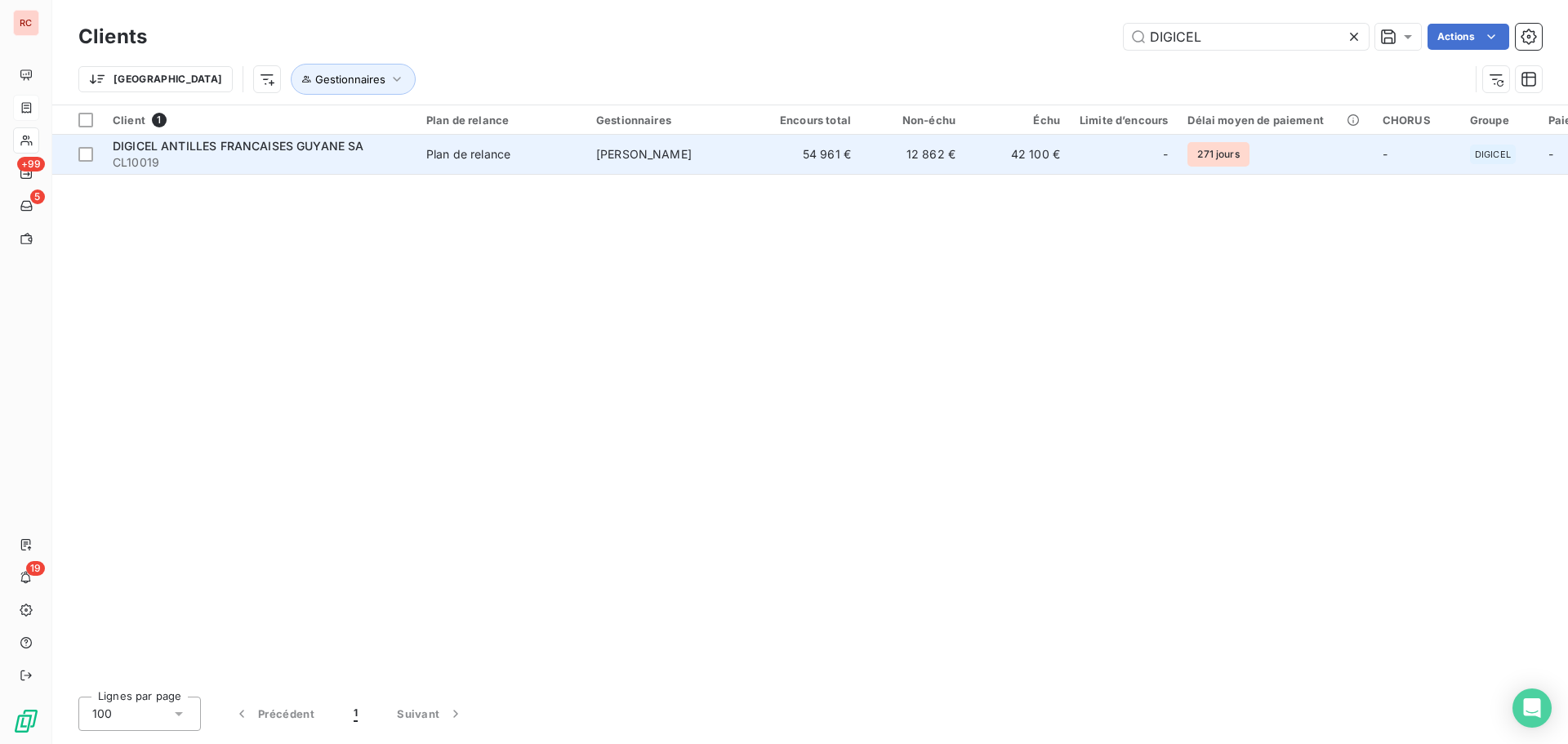
type input "DIGICEL"
click at [922, 142] on td "12 862 €" at bounding box center [912, 154] width 104 height 39
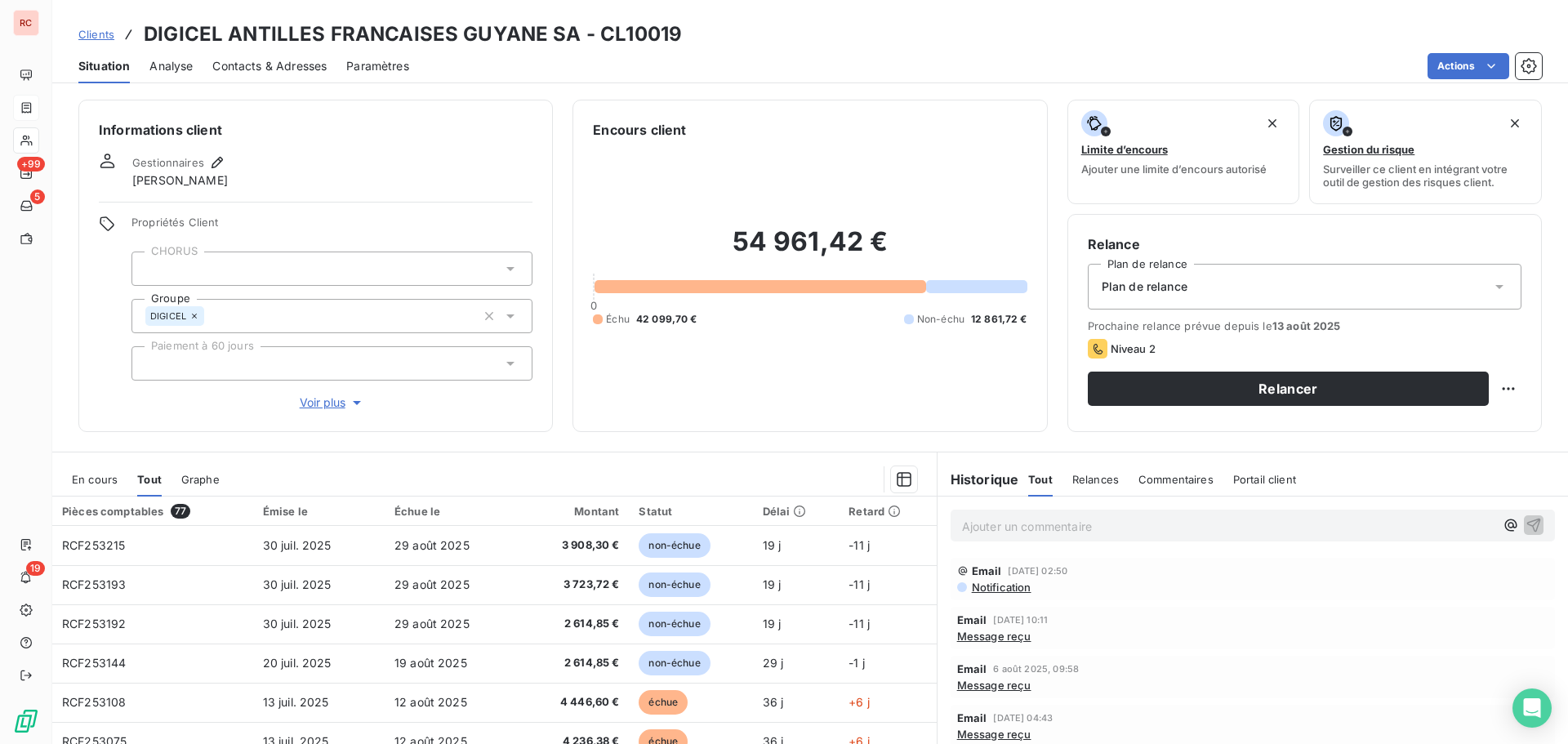
click at [117, 475] on div "En cours Tout Graphe" at bounding box center [494, 479] width 884 height 34
click at [103, 479] on span "En cours" at bounding box center [95, 479] width 46 height 13
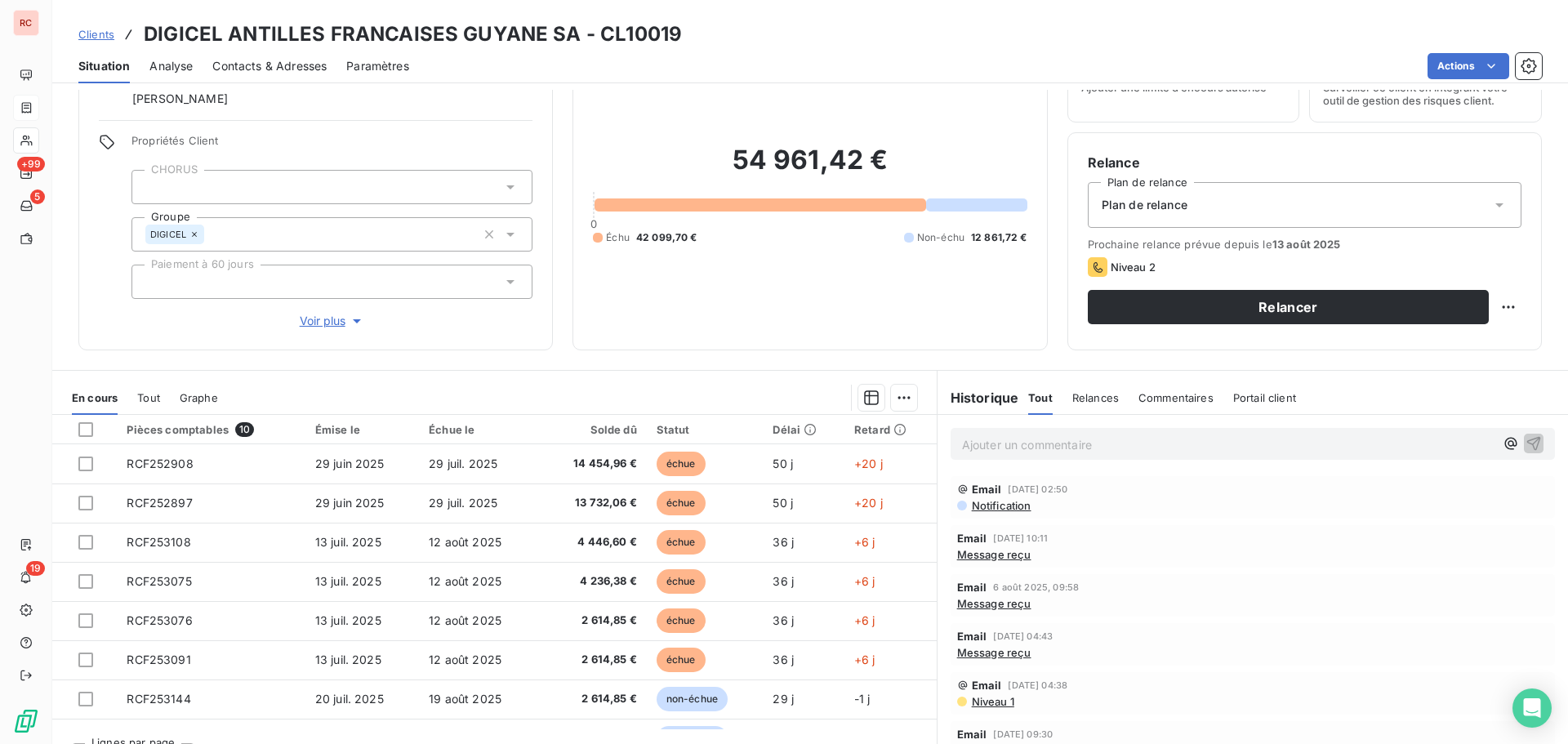
scroll to position [116, 0]
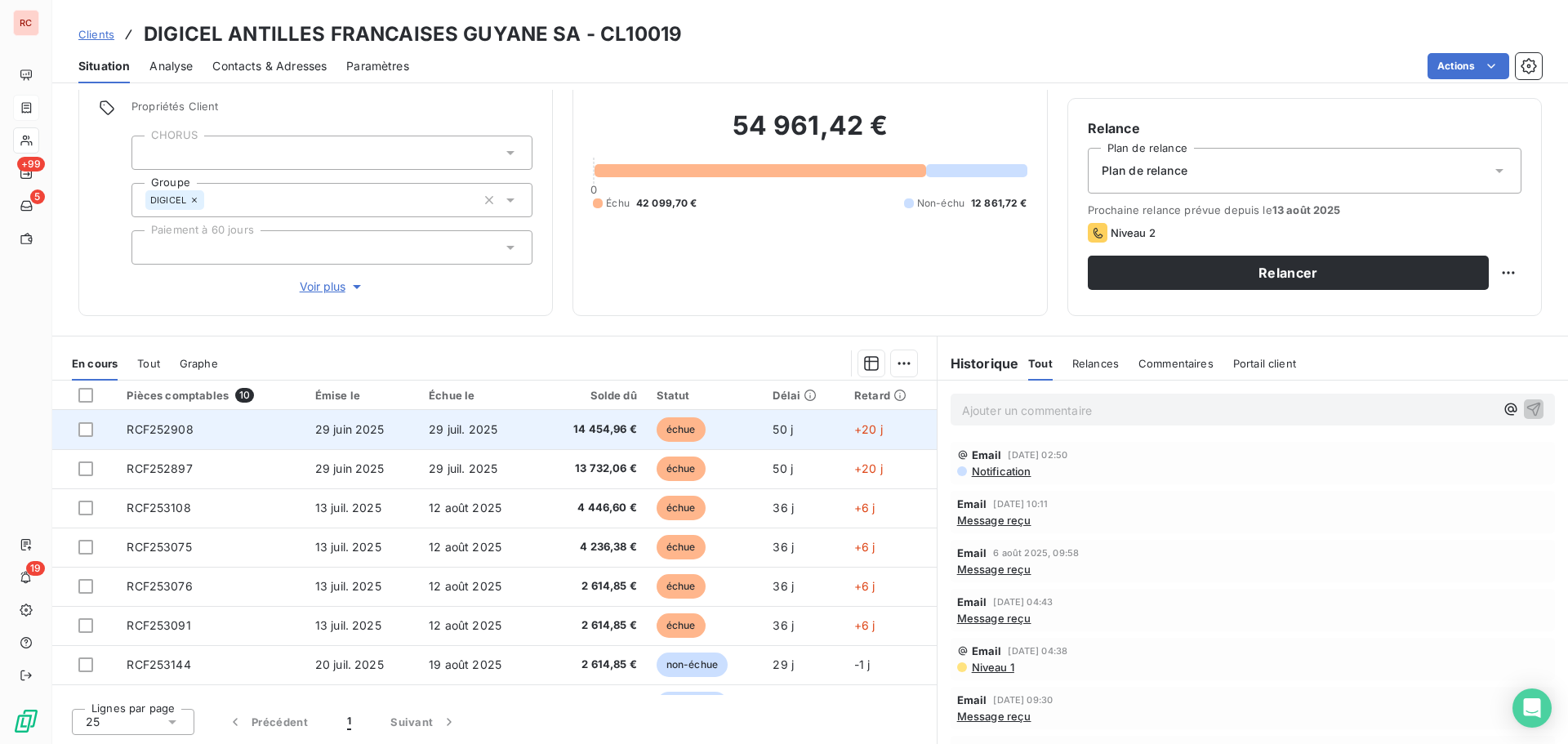
click at [402, 431] on td "29 juin 2025" at bounding box center [363, 429] width 114 height 39
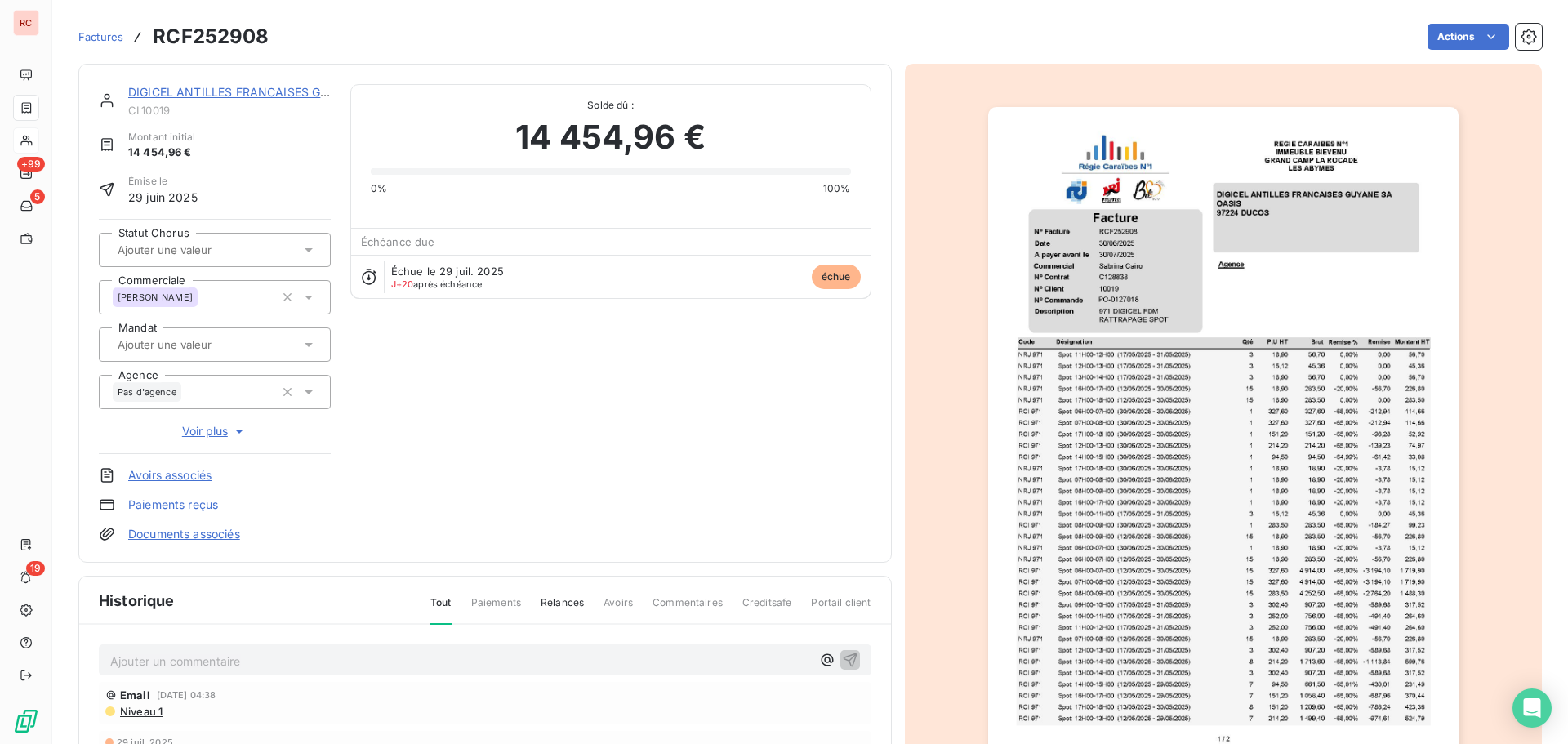
click at [157, 670] on p "Ajouter un commentaire ﻿" at bounding box center [461, 661] width 701 height 20
drag, startPoint x: 310, startPoint y: 661, endPoint x: 66, endPoint y: 634, distance: 245.5
click at [66, 634] on section "Factures RCF252908 Actions DIGICEL ANTILLES FRANCAISES GUYANE SA CL10019 Montan…" at bounding box center [811, 372] width 1516 height 744
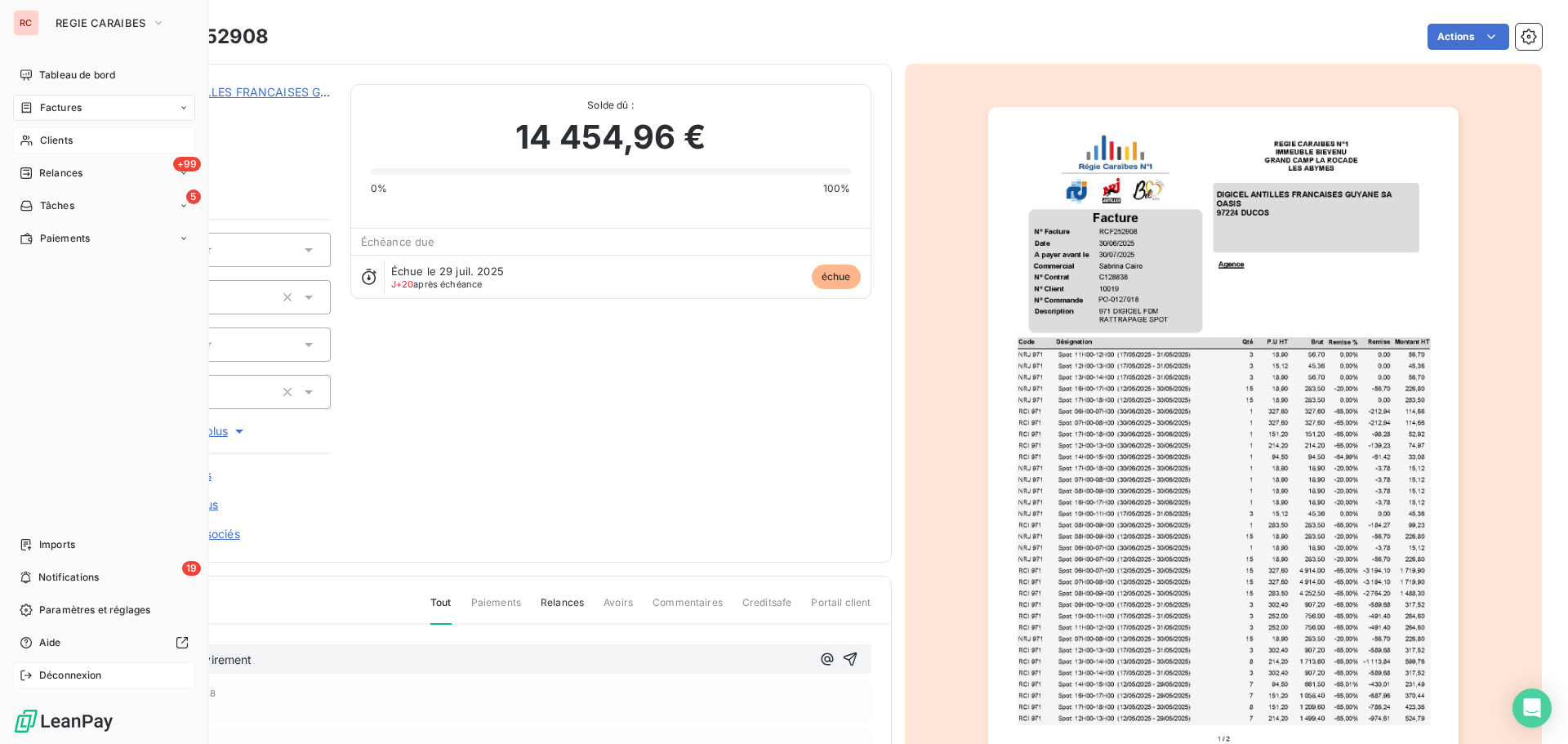
copy span "[DATE] Ordre de virement"
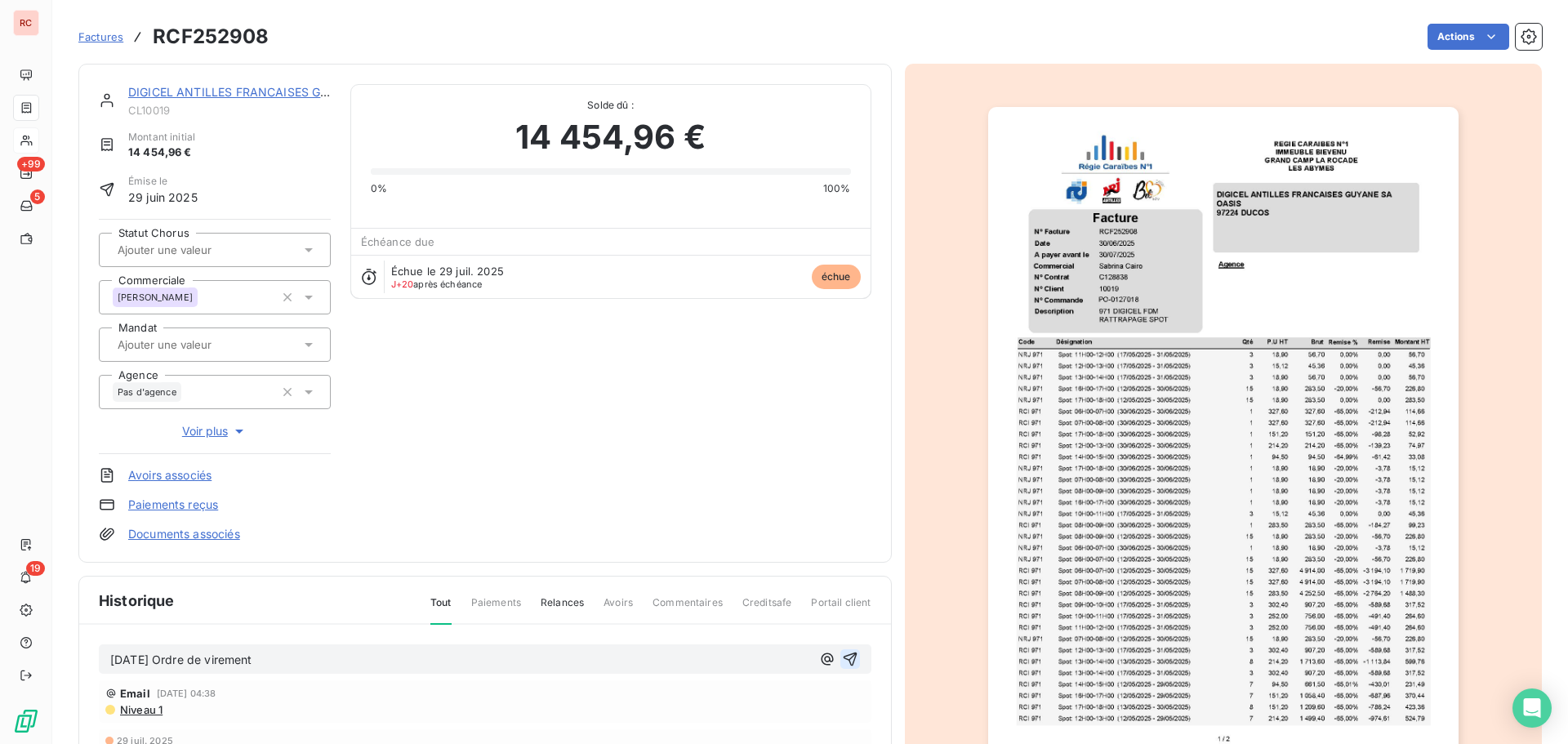
click at [851, 655] on icon "button" at bounding box center [850, 659] width 17 height 17
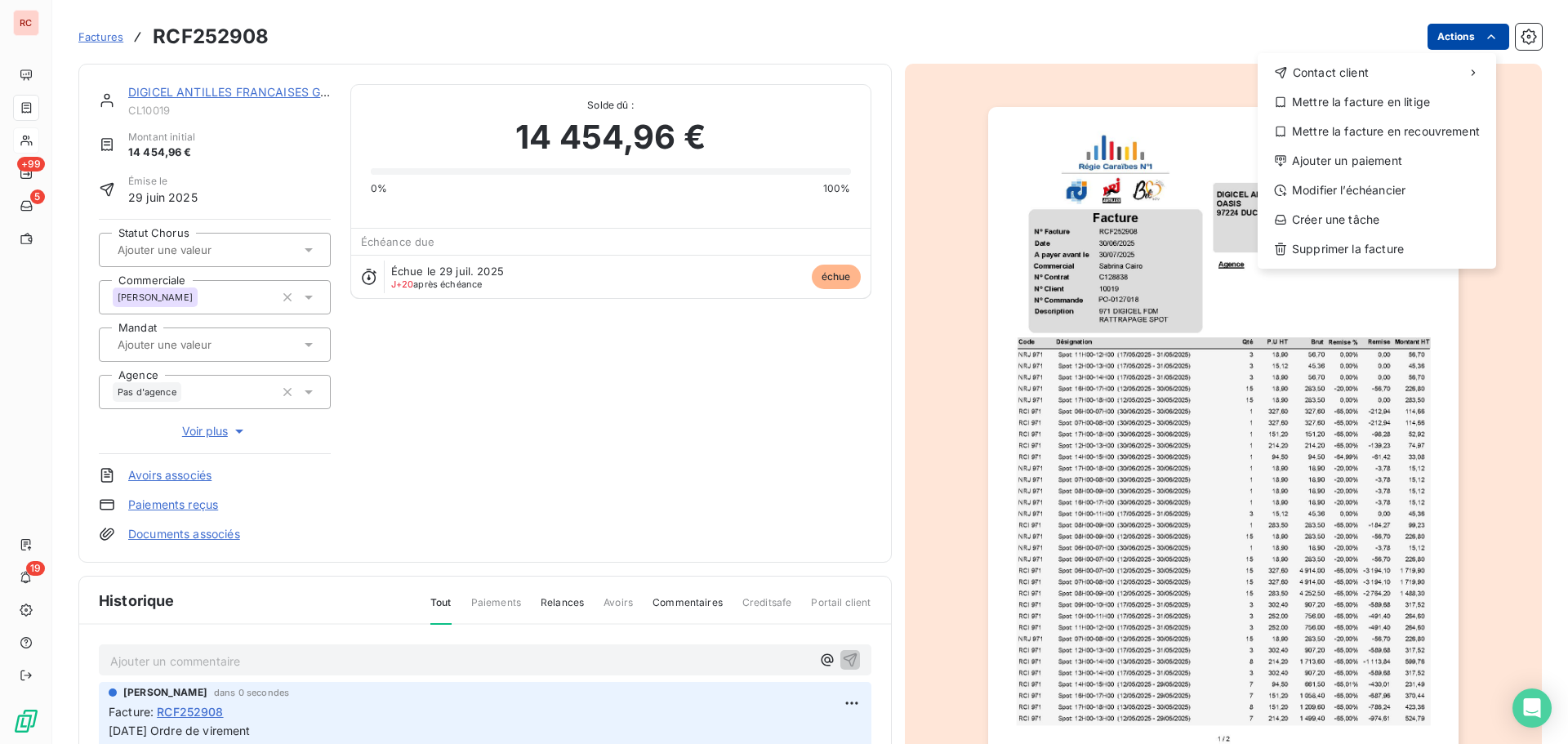
click at [1462, 35] on html "RC +99 5 19 Factures RCF252908 Actions Contact client Mettre la facture en liti…" at bounding box center [784, 372] width 1568 height 744
click at [1373, 159] on div "Ajouter un paiement" at bounding box center [1377, 161] width 225 height 26
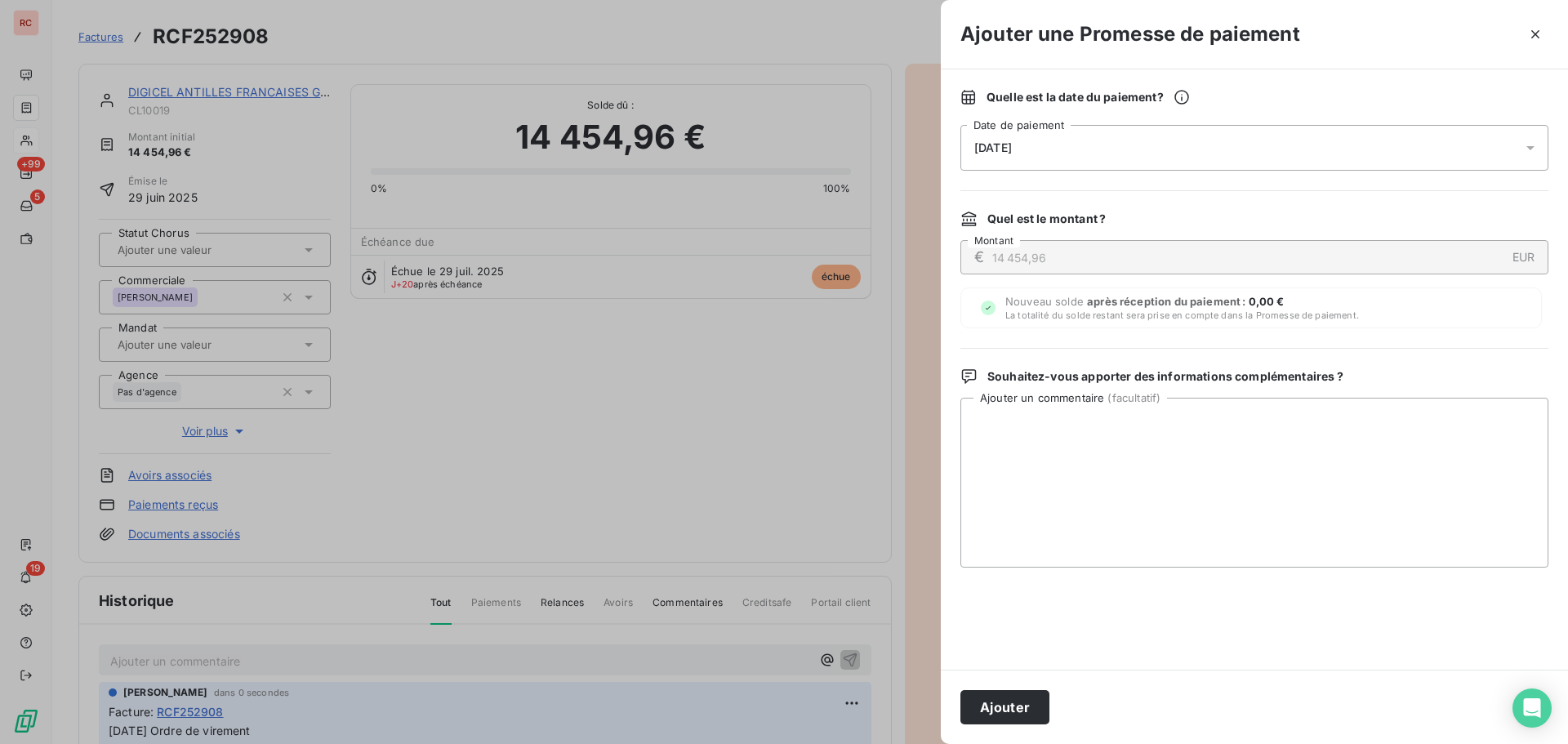
click at [1183, 149] on div "19/08/2025" at bounding box center [1254, 148] width 588 height 46
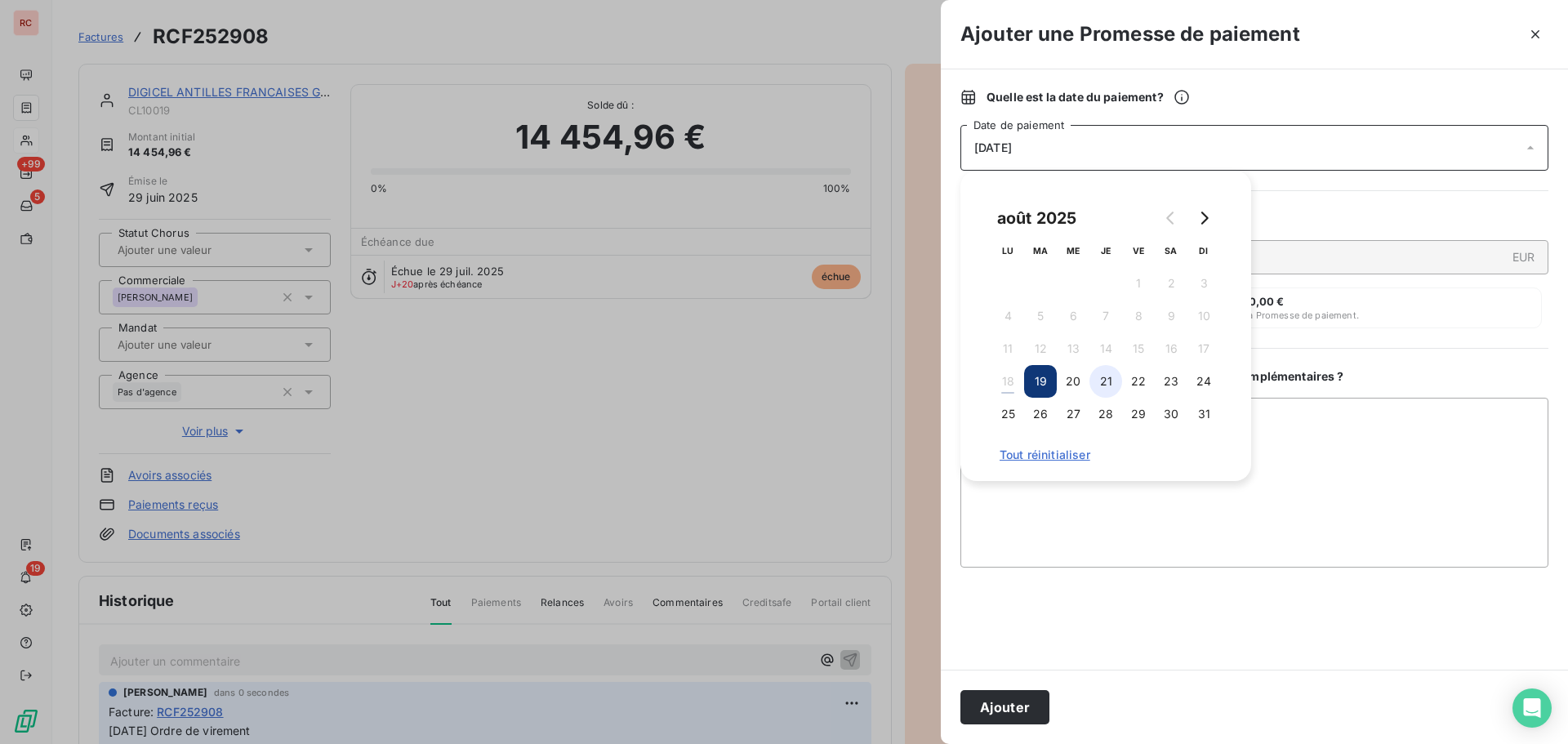
click at [1103, 379] on button "21" at bounding box center [1105, 381] width 32 height 32
click at [1009, 504] on textarea "Ajouter un commentaire ( facultatif )" at bounding box center [1254, 483] width 588 height 170
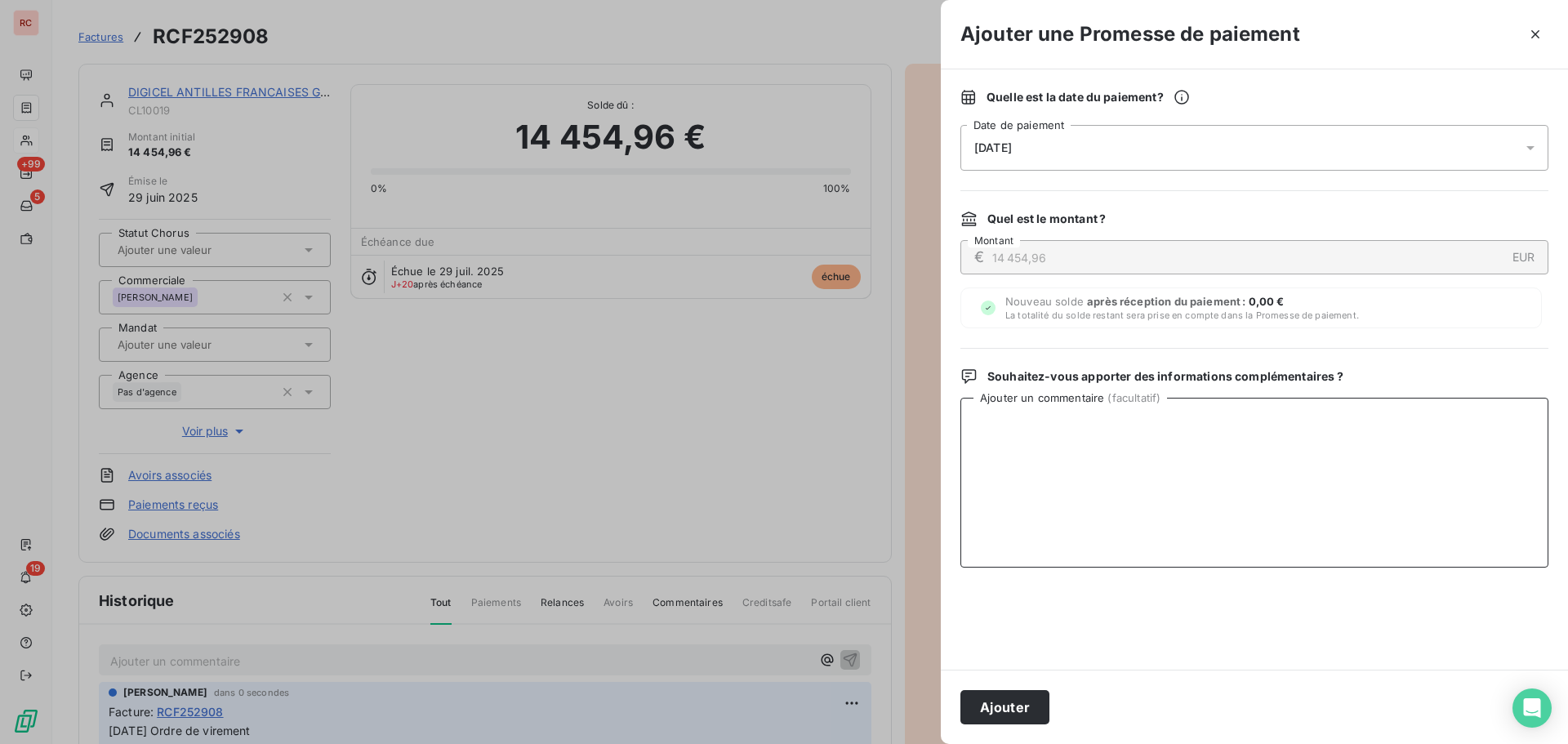
paste textarea "[DATE] Ordre de virement"
type textarea "[DATE] Ordre de virement"
click at [1006, 703] on button "Ajouter" at bounding box center [1005, 707] width 89 height 34
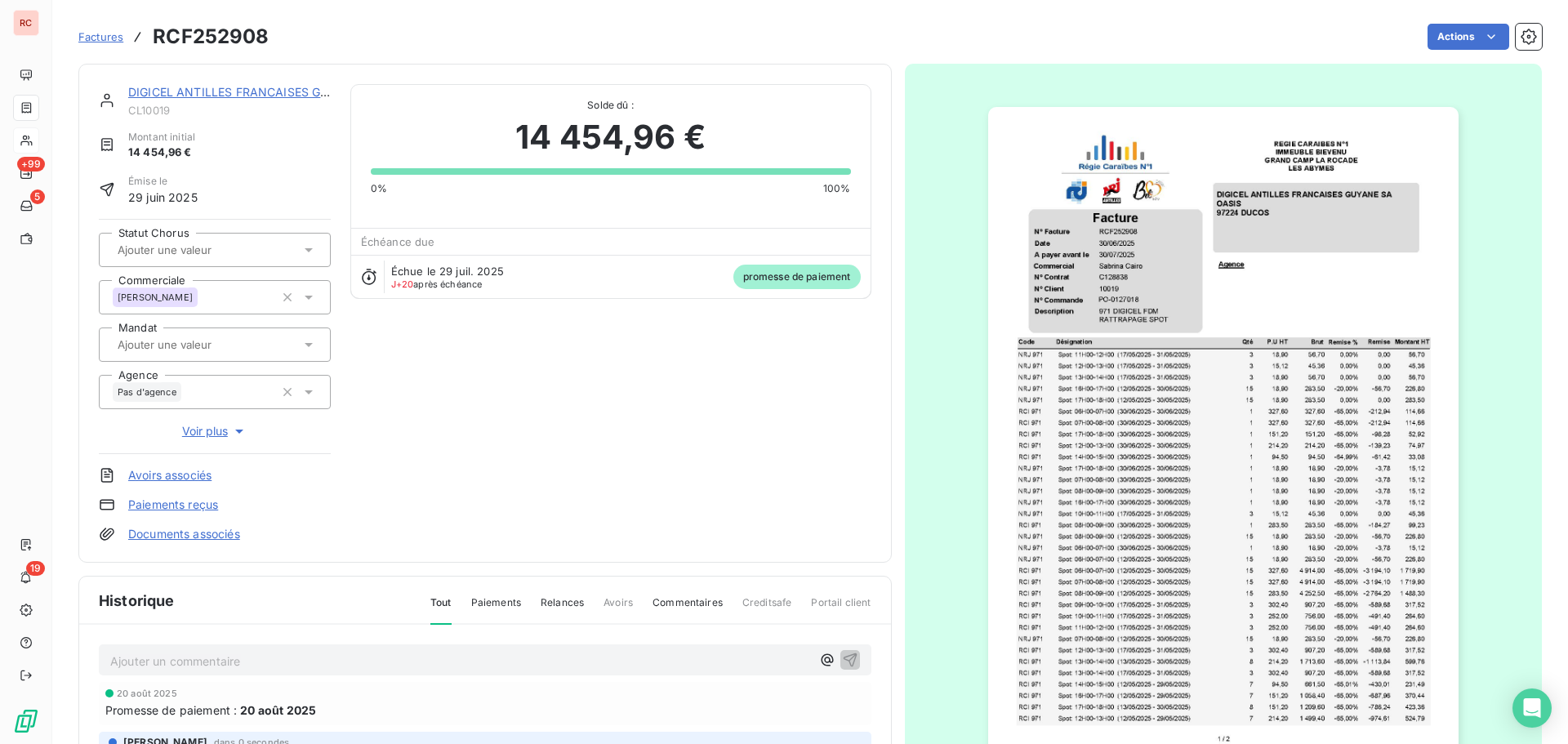
click at [178, 93] on link "DIGICEL ANTILLES FRANCAISES GUYANE SA" at bounding box center [253, 92] width 252 height 14
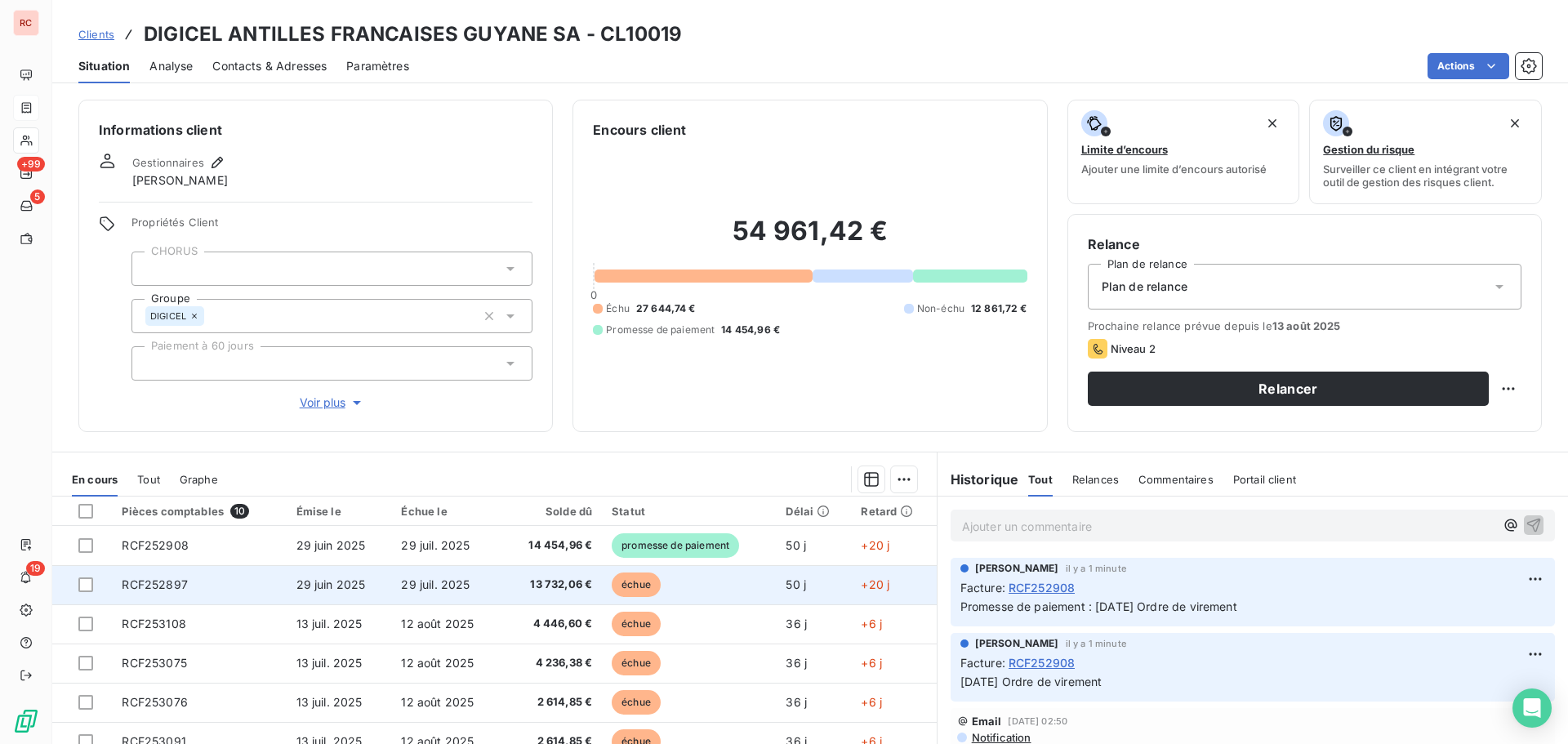
click at [272, 588] on td "RCF252897" at bounding box center [199, 585] width 174 height 39
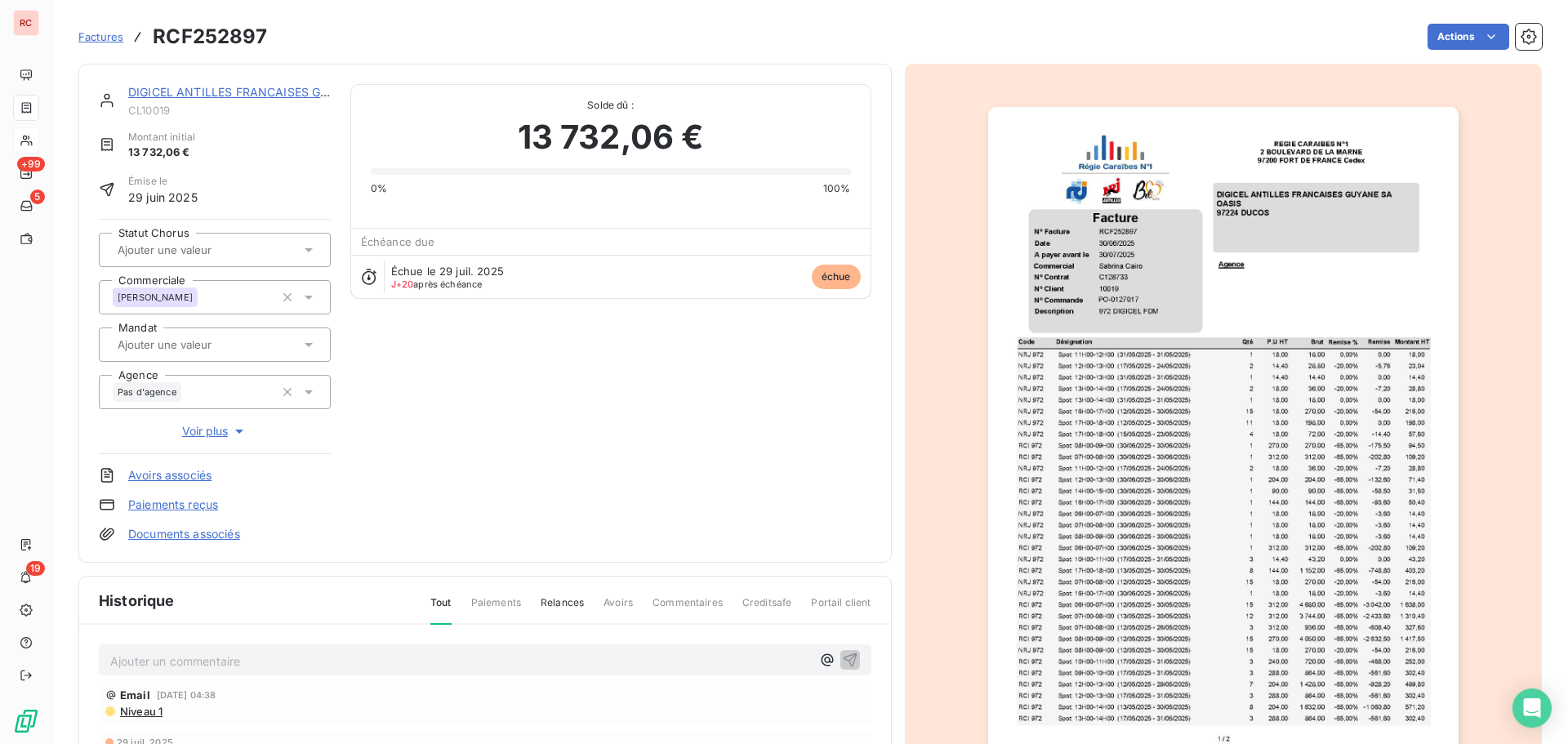
click at [210, 658] on p "Ajouter un commentaire ﻿" at bounding box center [461, 661] width 701 height 20
click at [853, 655] on button "button" at bounding box center [850, 659] width 19 height 19
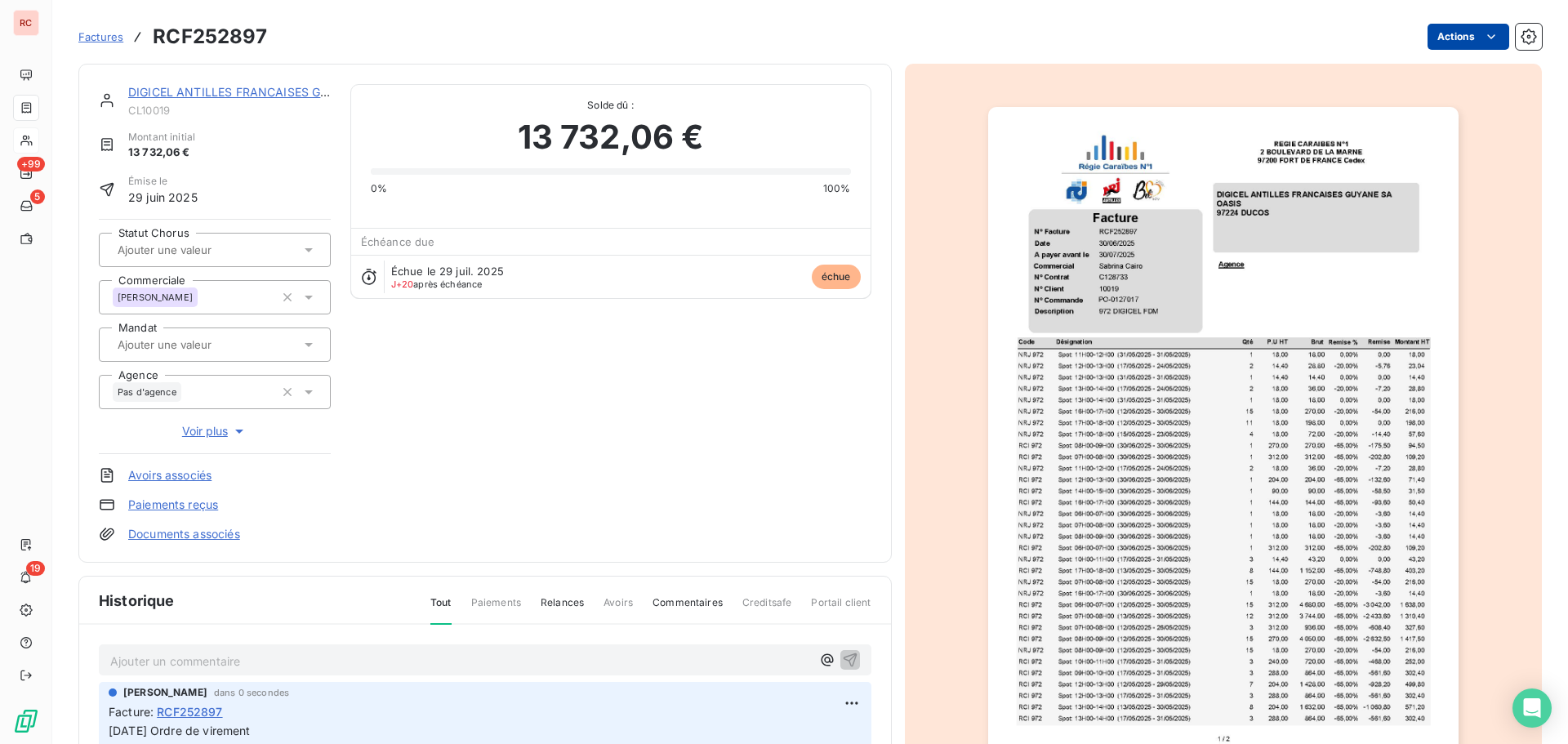
click at [1459, 45] on html "RC +99 5 19 Factures RCF252897 Actions DIGICEL ANTILLES FRANCAISES GUYANE SA CL…" at bounding box center [784, 372] width 1568 height 744
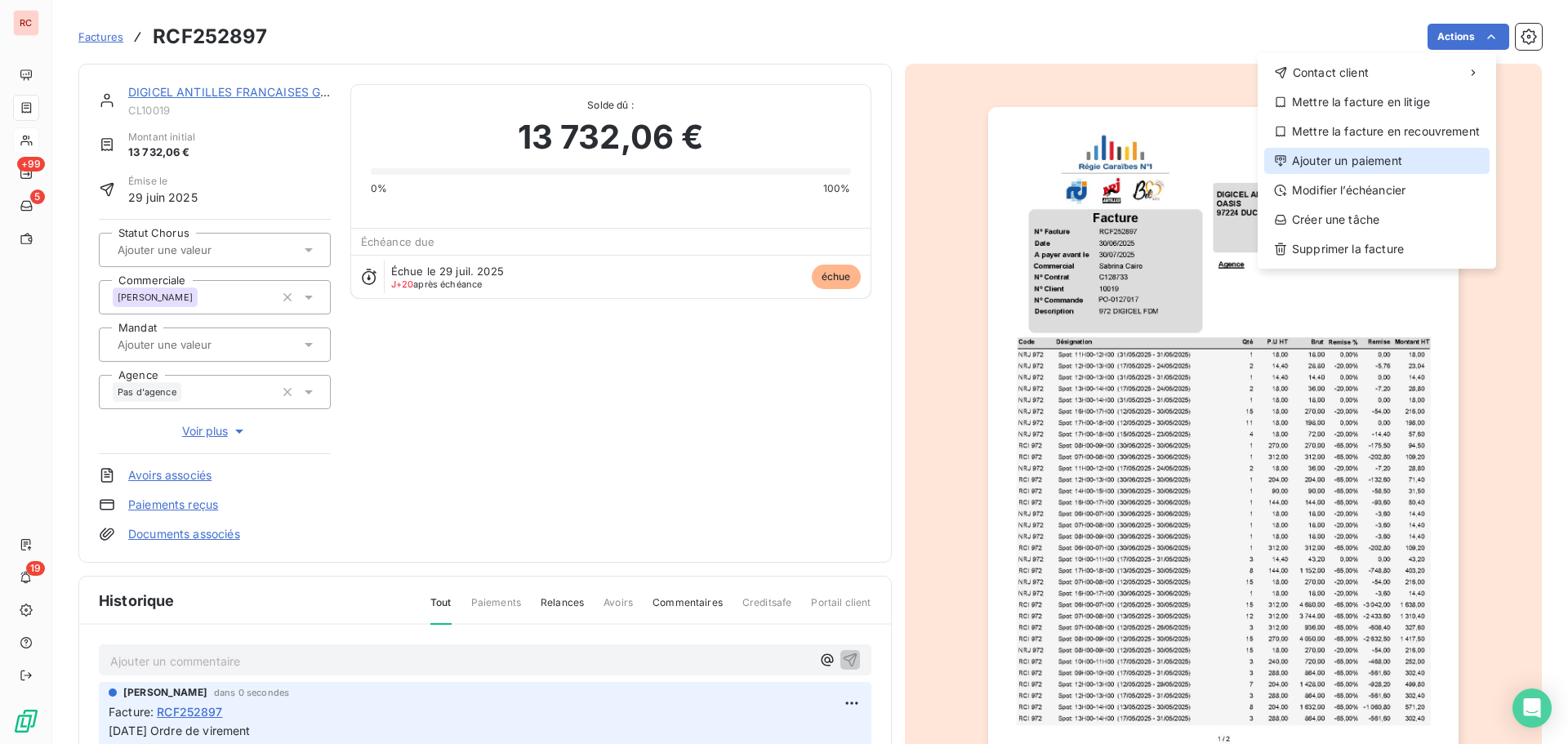
click at [1401, 159] on div "Ajouter un paiement" at bounding box center [1377, 161] width 225 height 26
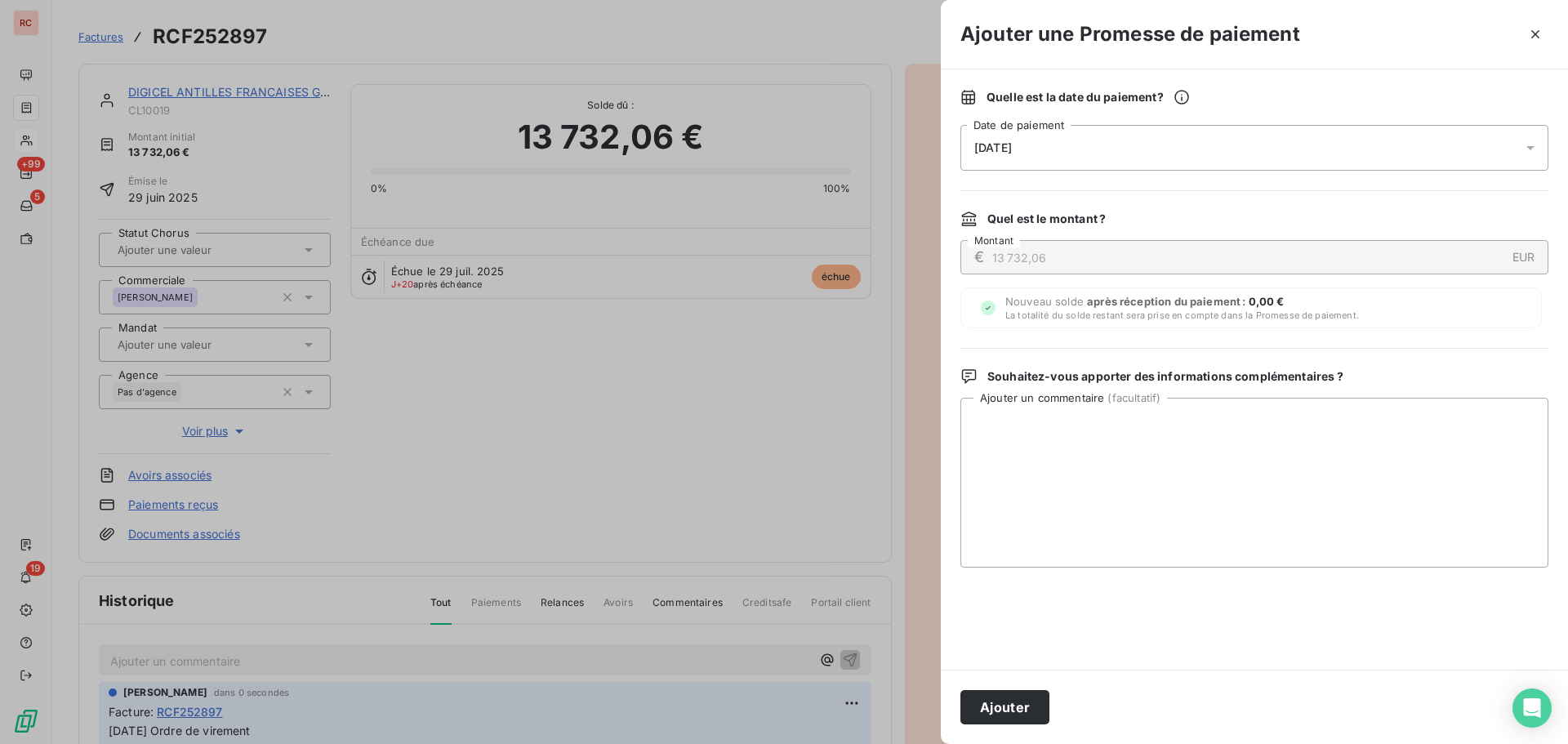
click at [1532, 142] on icon at bounding box center [1530, 147] width 17 height 17
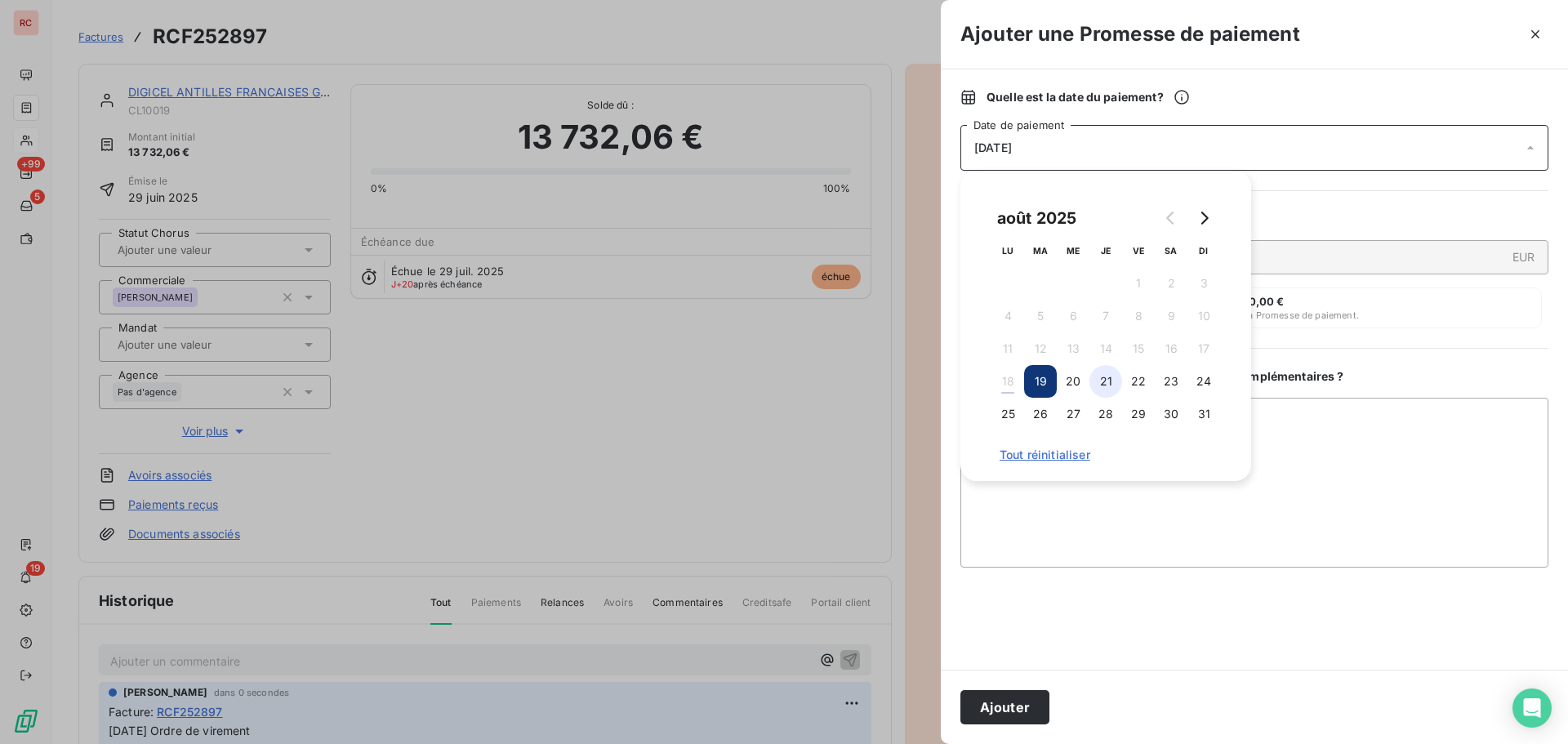
click at [1114, 379] on button "21" at bounding box center [1105, 381] width 32 height 32
click at [1047, 502] on textarea "Ajouter un commentaire ( facultatif )" at bounding box center [1254, 483] width 588 height 170
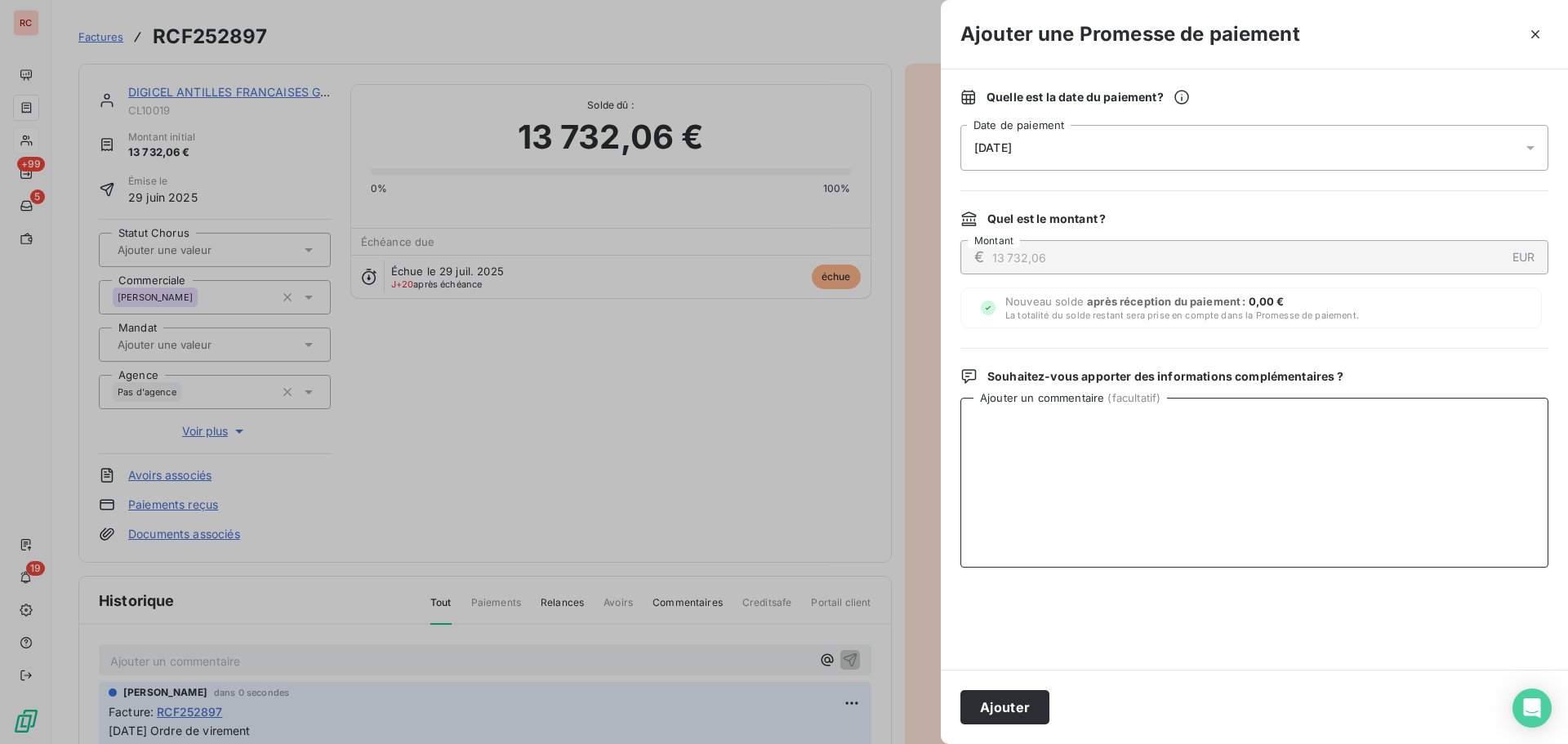
paste textarea "[DATE] Ordre de virement"
type textarea "[DATE] Ordre de virement"
click at [1002, 704] on button "Ajouter" at bounding box center [1005, 707] width 89 height 34
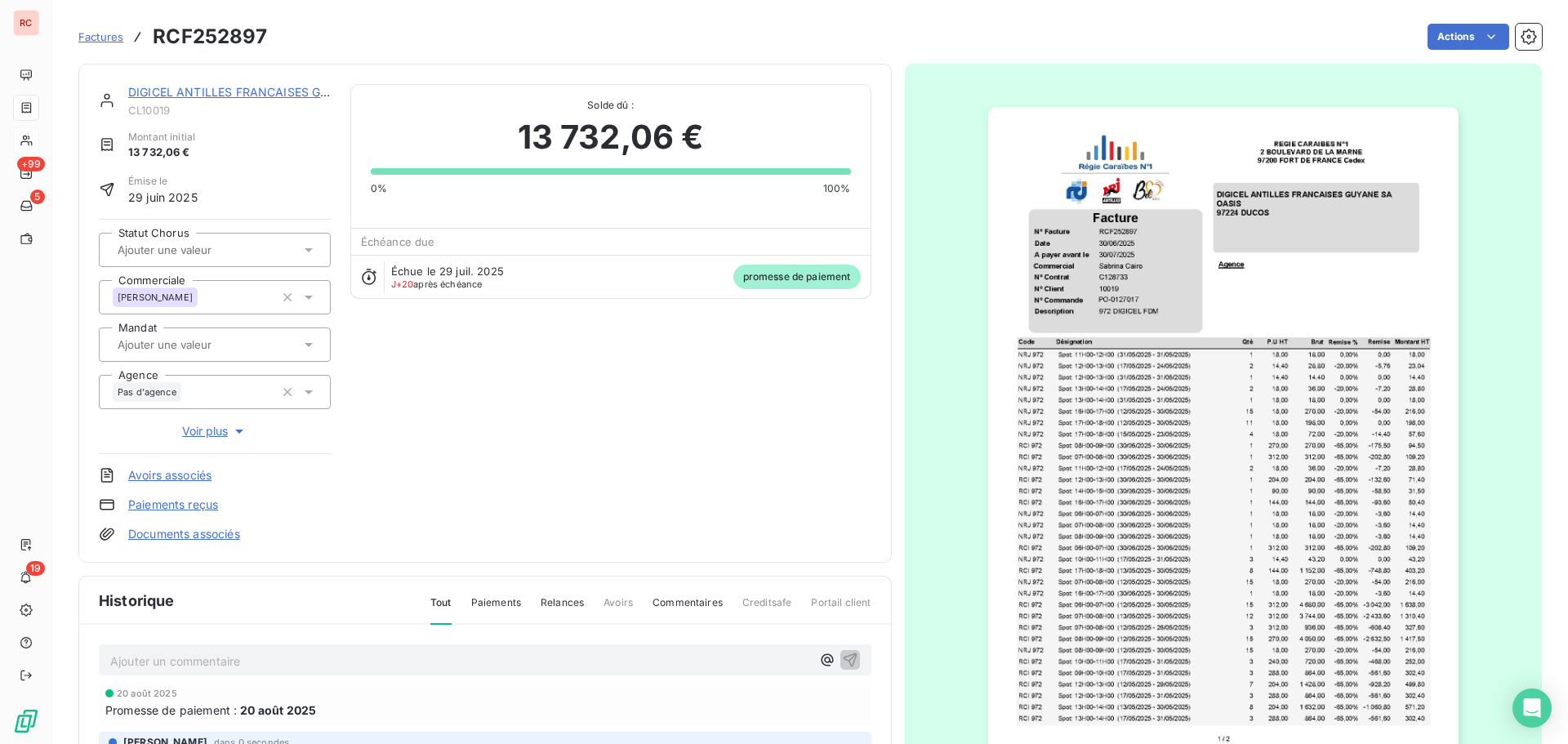
click at [286, 89] on link "DIGICEL ANTILLES FRANCAISES GUYANE SA" at bounding box center [253, 92] width 252 height 14
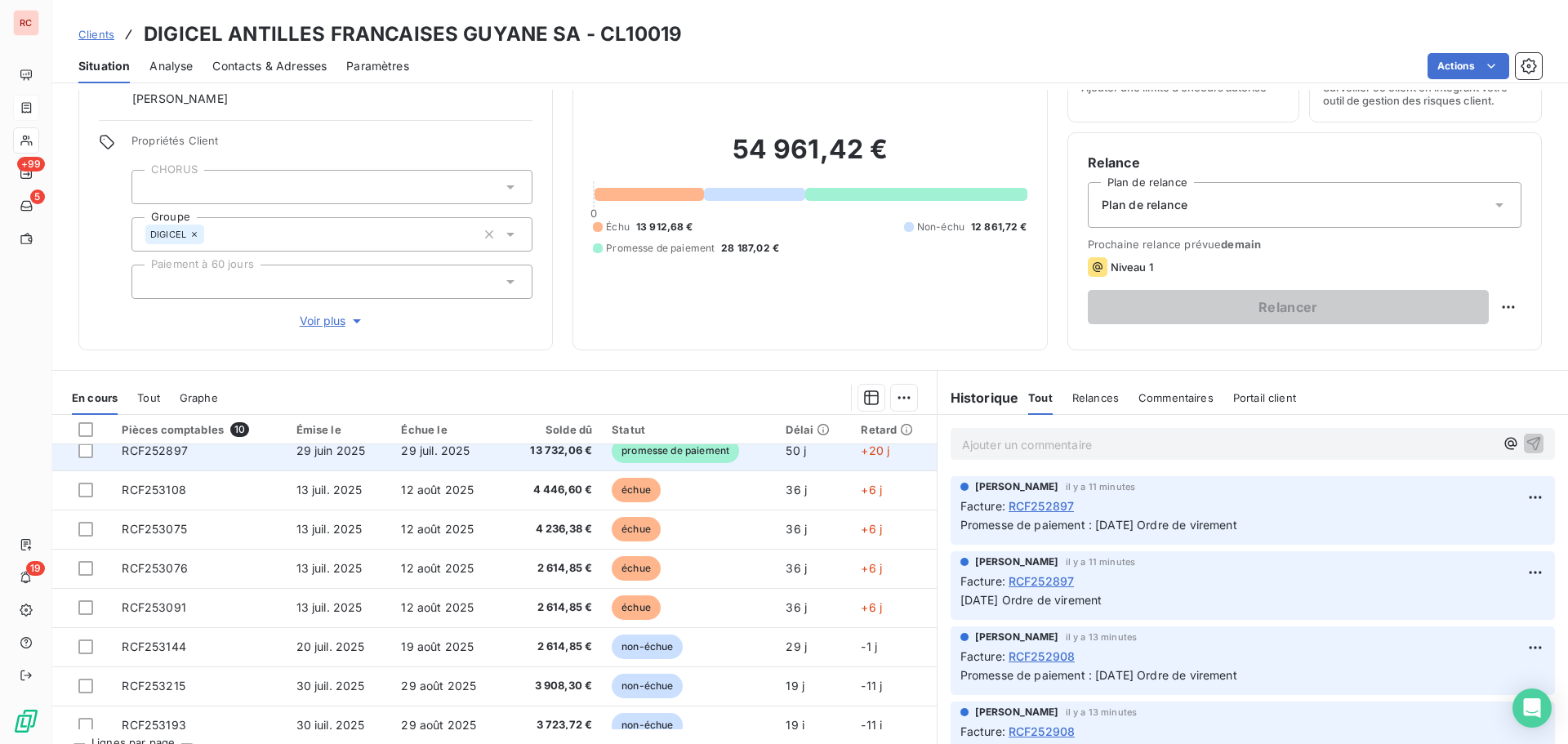
scroll to position [81, 0]
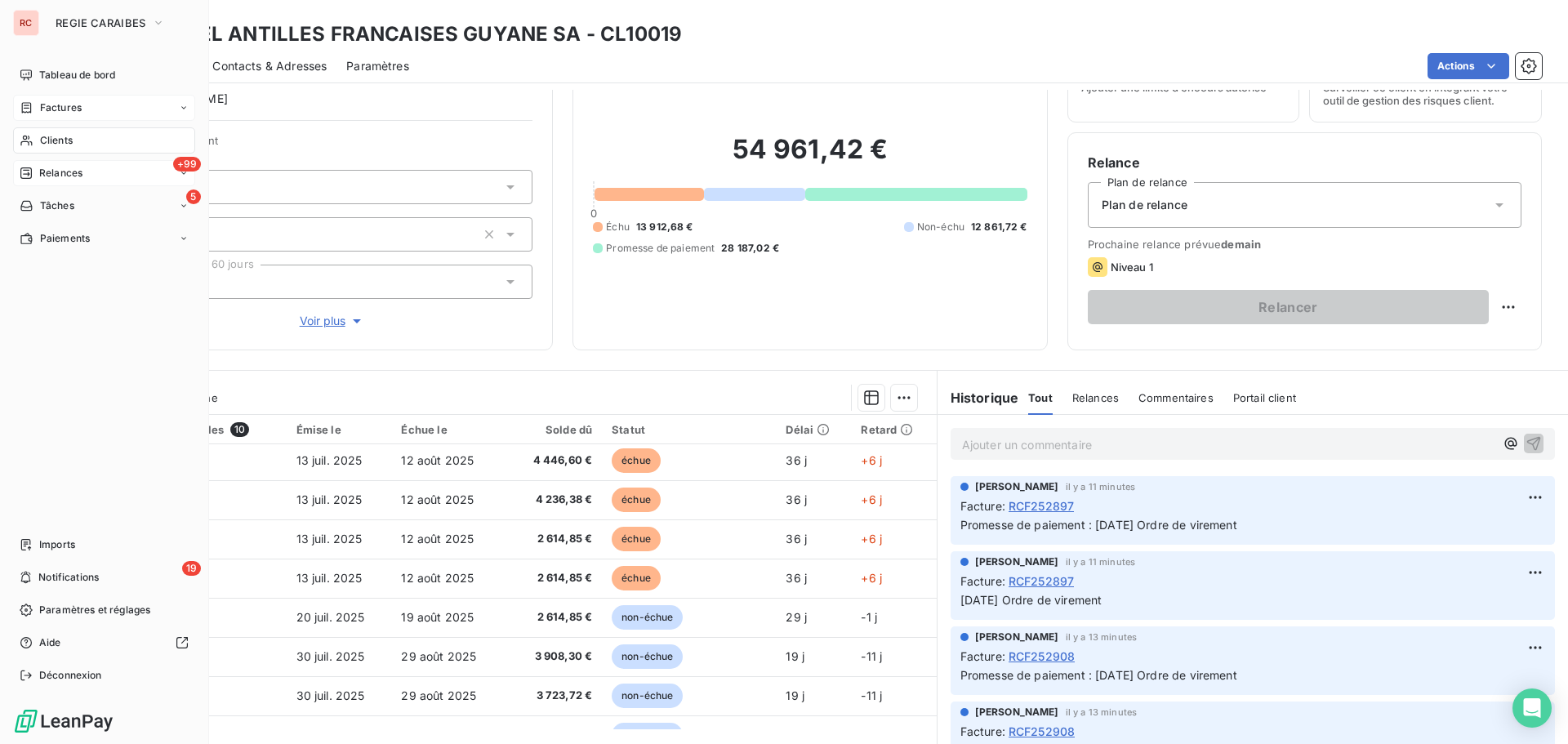
click at [57, 179] on span "Relances" at bounding box center [60, 173] width 43 height 15
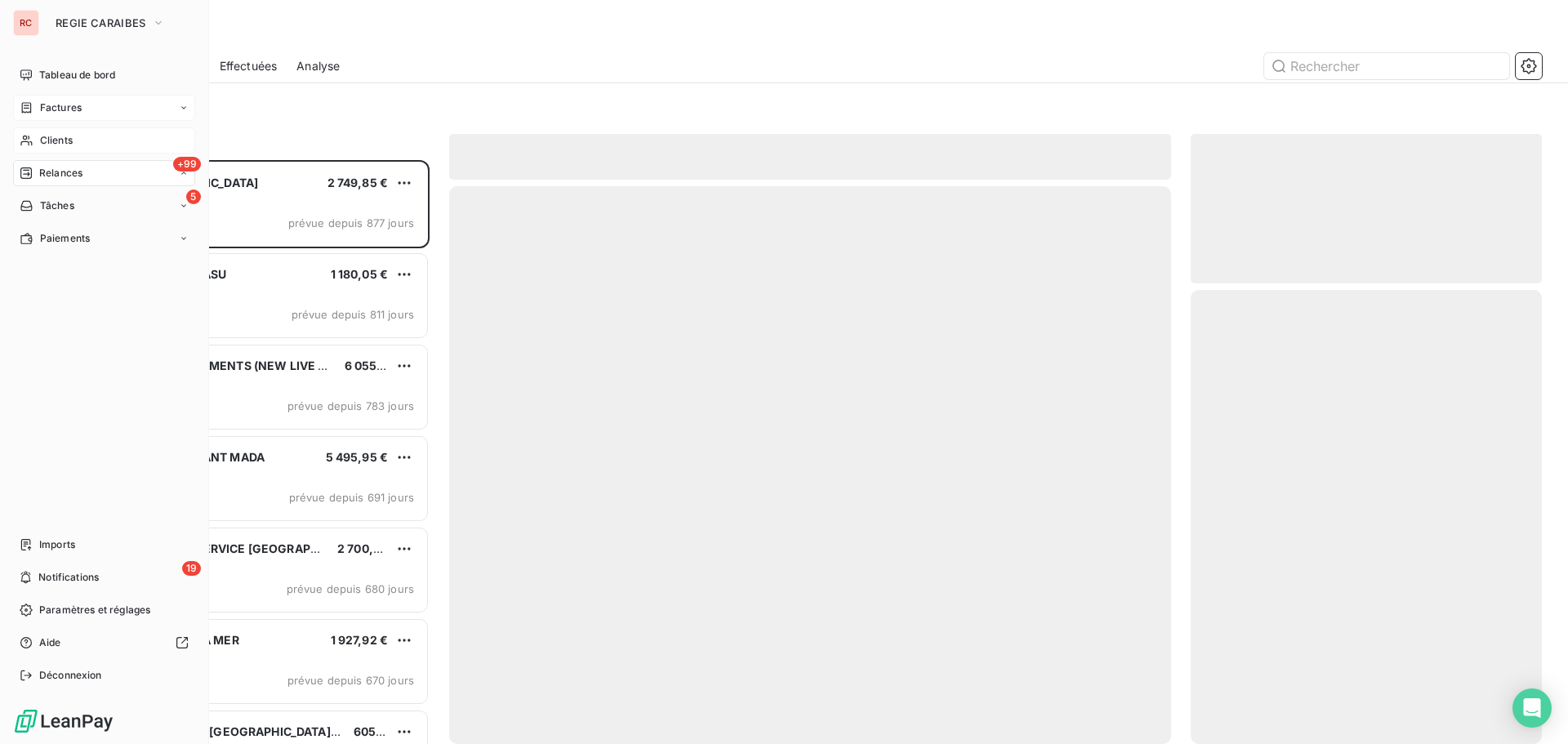
scroll to position [571, 339]
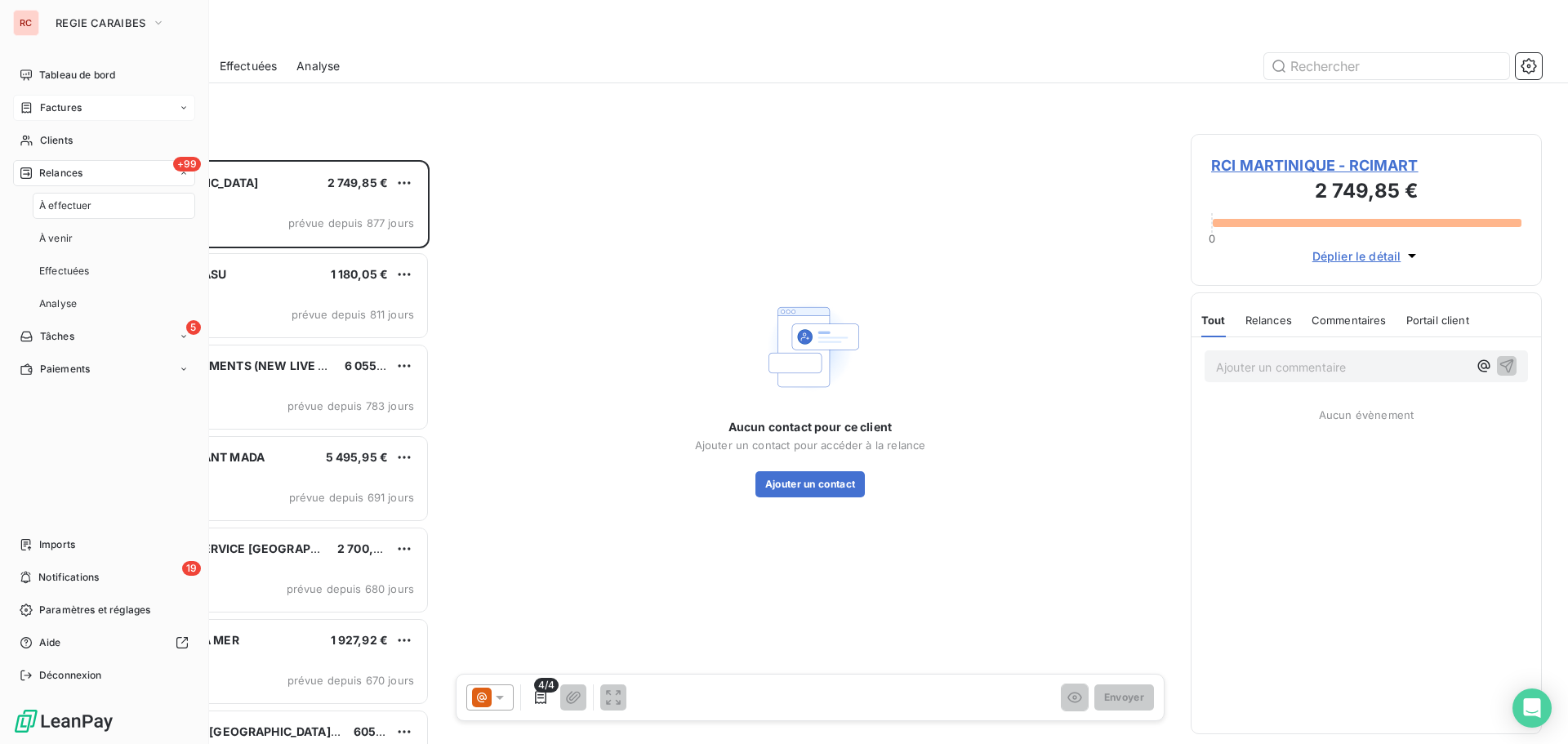
click at [68, 118] on div "Factures" at bounding box center [104, 108] width 182 height 26
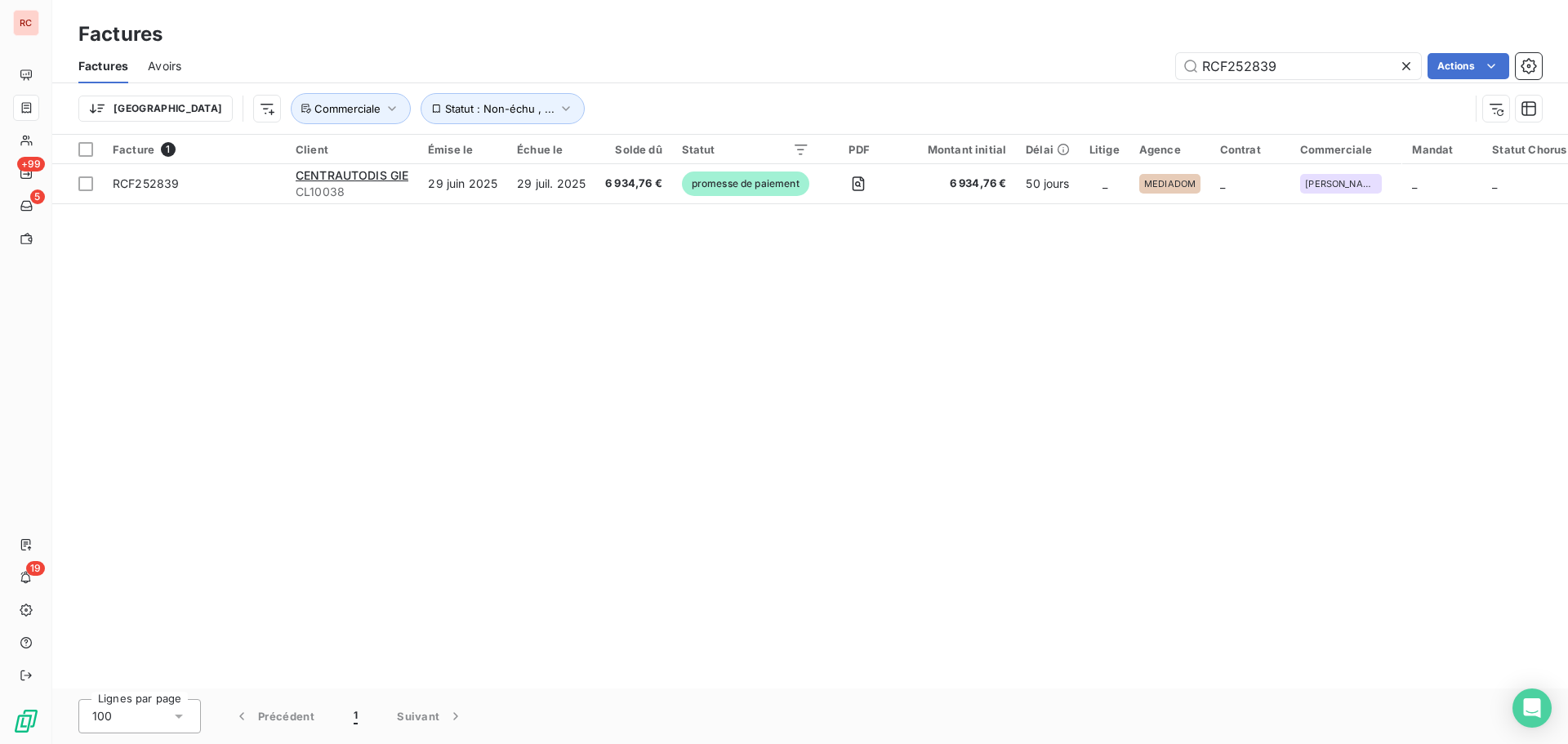
drag, startPoint x: 1280, startPoint y: 66, endPoint x: 1116, endPoint y: 61, distance: 164.1
click at [1116, 61] on div "RCF252839 Actions" at bounding box center [871, 67] width 1341 height 26
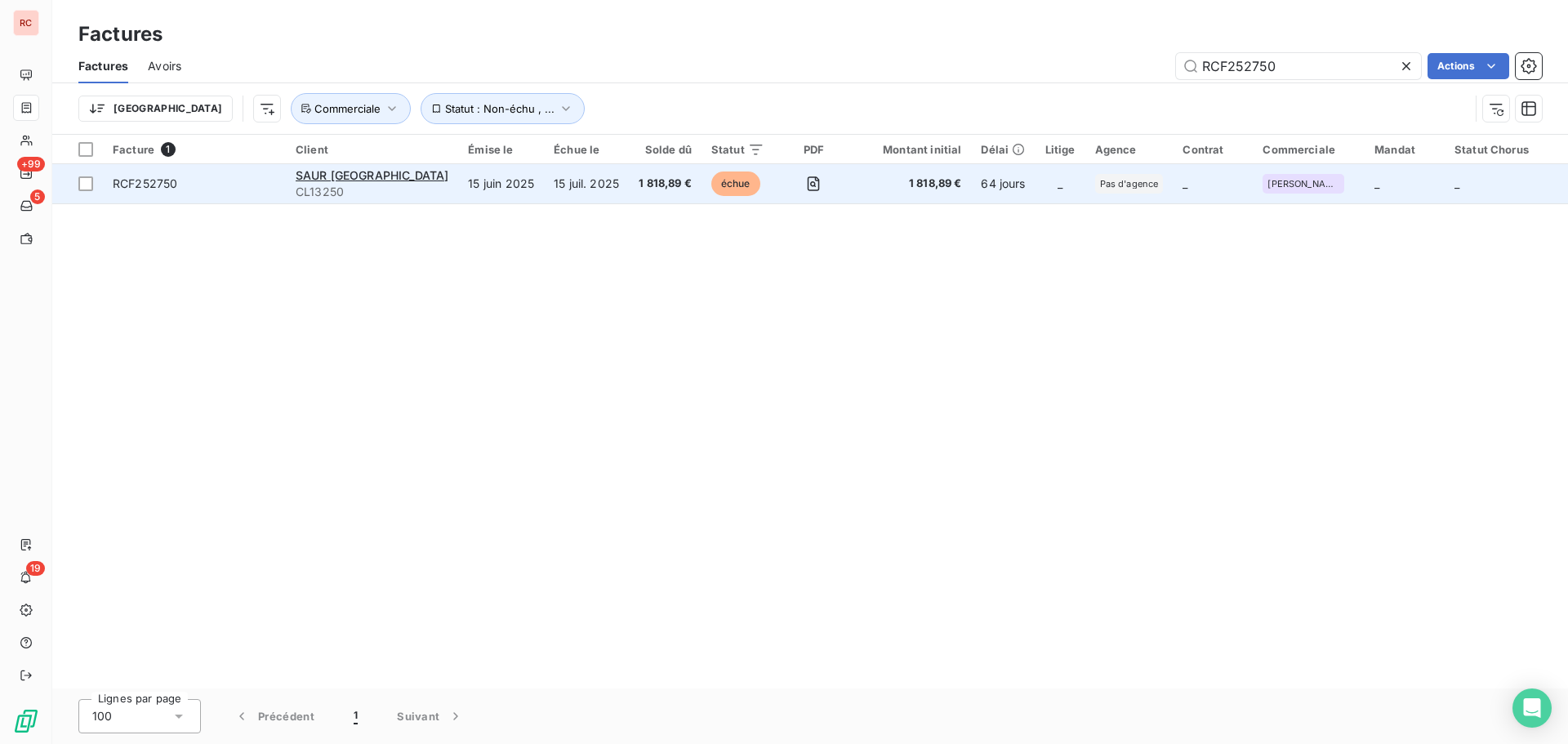
type input "RCF252750"
click at [544, 183] on td "15 juil. 2025" at bounding box center [586, 183] width 85 height 39
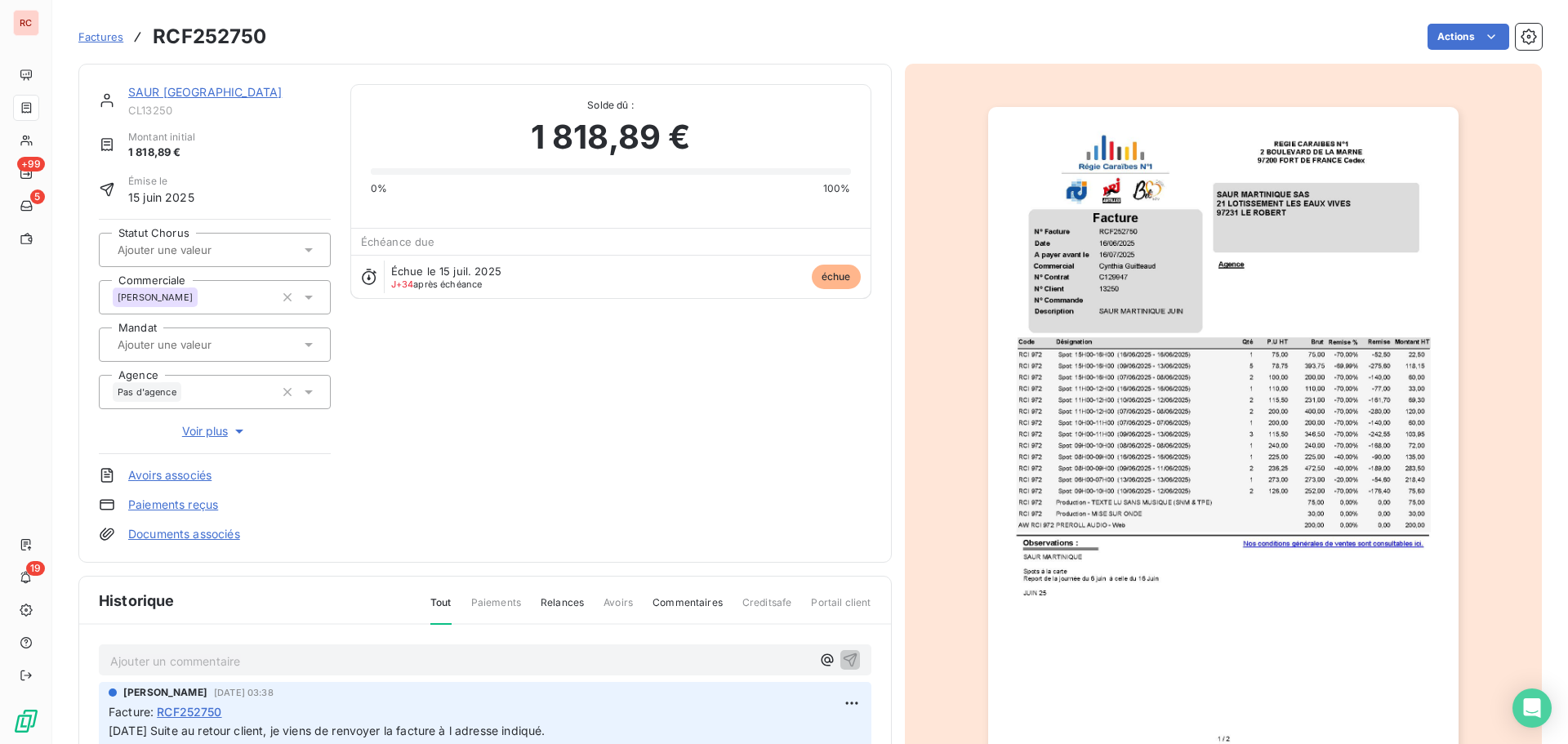
click at [228, 95] on link "SAUR MARTINIQUE" at bounding box center [204, 92] width 153 height 14
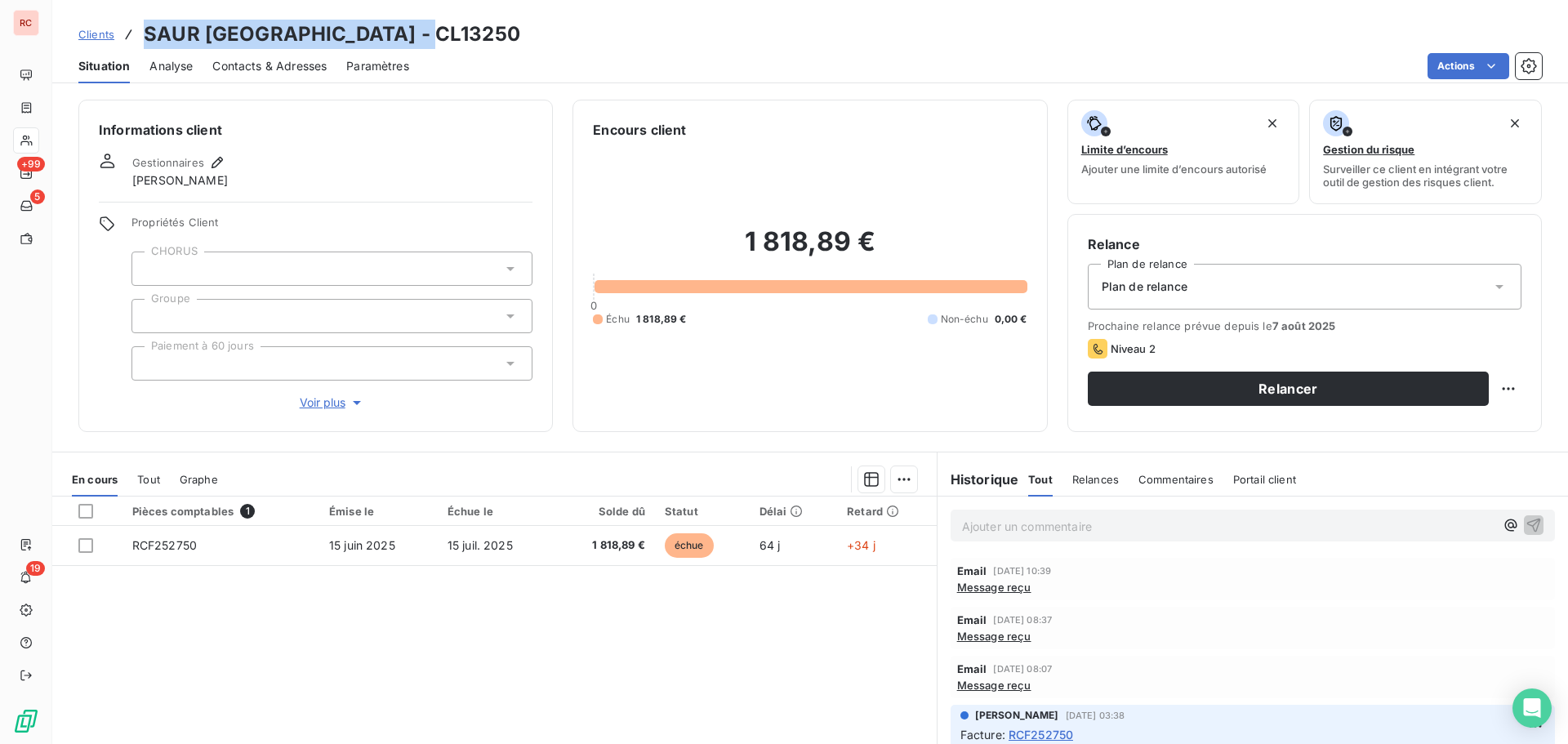
drag, startPoint x: 431, startPoint y: 41, endPoint x: 148, endPoint y: 46, distance: 283.0
click at [148, 46] on h3 "SAUR MARTINIQUE - CL13250" at bounding box center [332, 34] width 377 height 30
copy h3 "SAUR MARTINIQUE - CL13250"
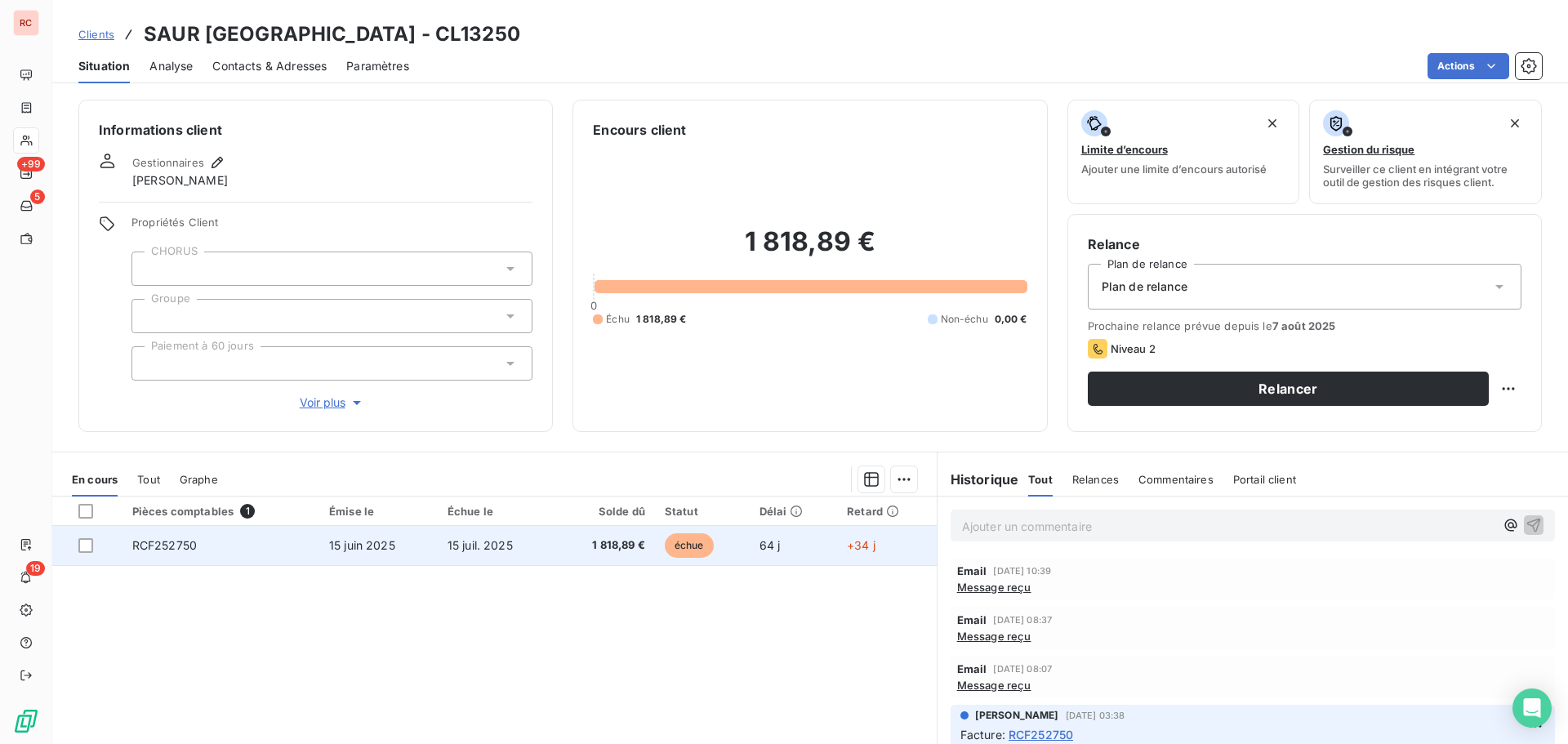
click at [282, 553] on td "RCF252750" at bounding box center [221, 545] width 197 height 39
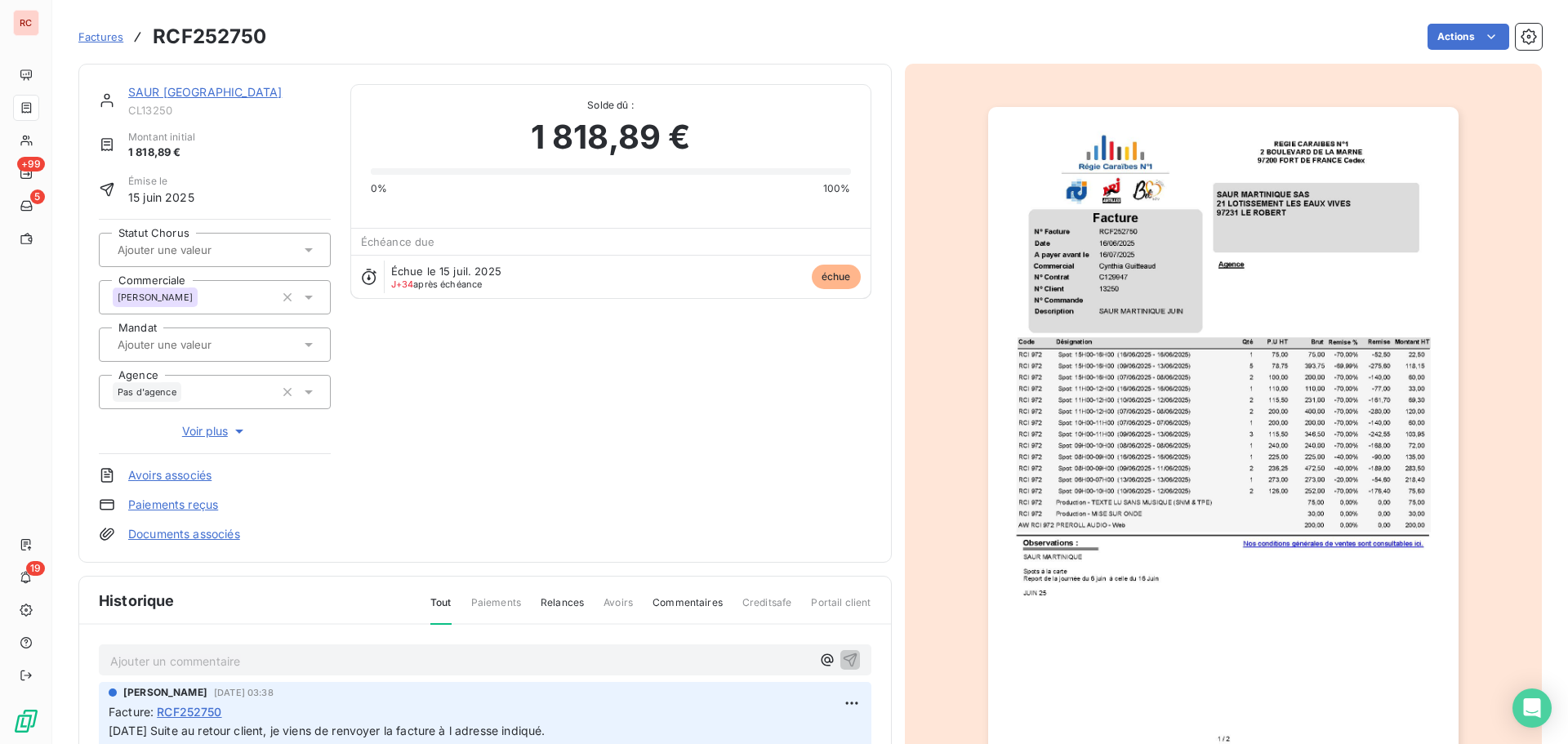
click at [155, 668] on p "Ajouter un commentaire ﻿" at bounding box center [461, 661] width 701 height 20
click at [186, 662] on span "18/08/2025 Mnque BDC sur fcture, envoyée a ynthia + Gescom" at bounding box center [273, 660] width 325 height 14
click at [434, 668] on p "18/08/2025 Manque BDC sur fcture, envoyée a ynthia + Gescom" at bounding box center [461, 660] width 701 height 18
click at [507, 655] on p "18/08/2025 Manque BDC sur facture, envoyée a ynthia + Gescom" at bounding box center [461, 660] width 701 height 18
click at [770, 658] on p "18/08/2025 Manque BDC sur facture, envoyée a ynthia + Gescom; En attente de ret…" at bounding box center [461, 660] width 701 height 18
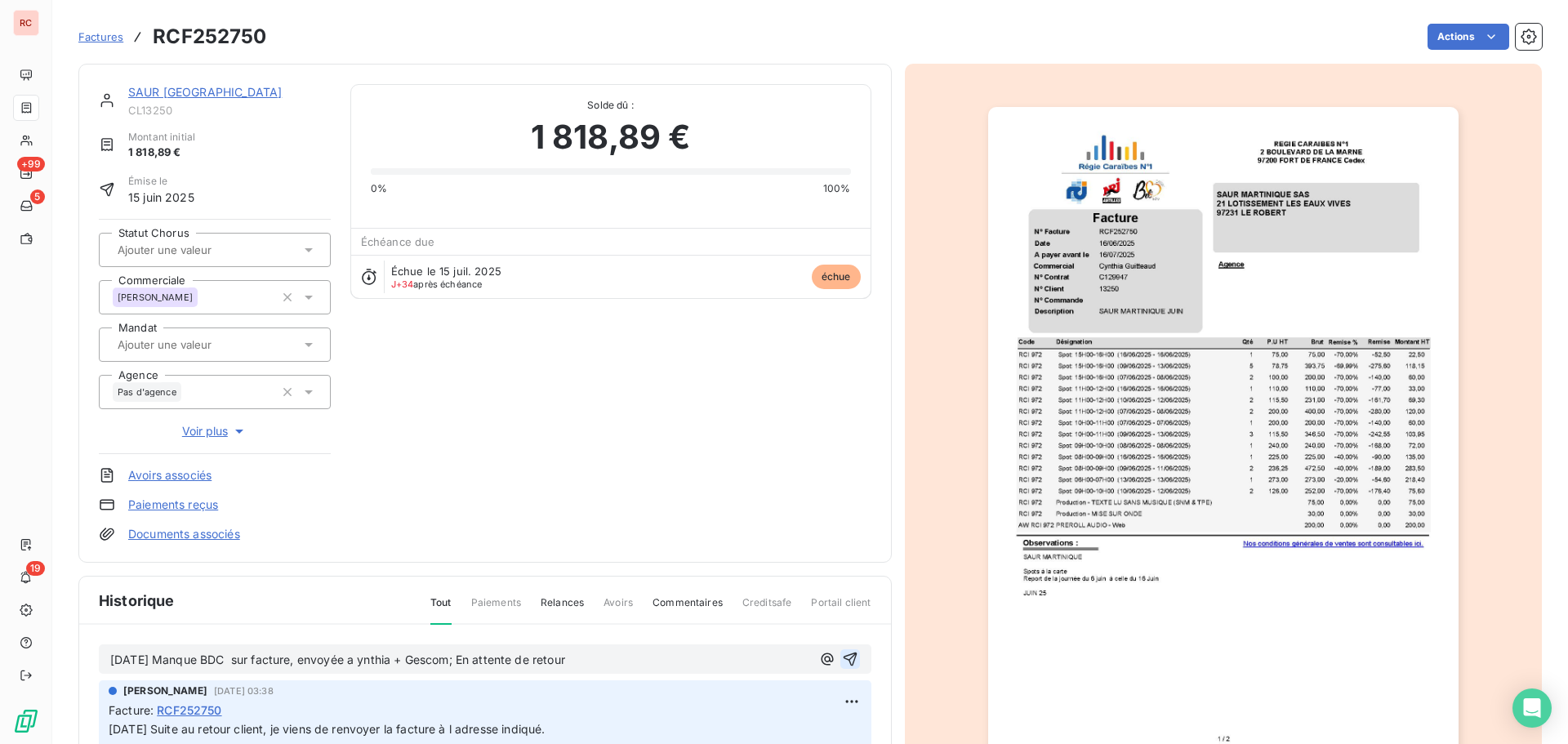
click at [843, 660] on icon "button" at bounding box center [850, 660] width 14 height 14
click at [176, 79] on div "SAUR MARTINIQUE CL13250 Montant initial 1 818,89 € Émise le 15 juin 2025 Statut…" at bounding box center [485, 313] width 813 height 499
click at [174, 96] on link "SAUR MARTINIQUE" at bounding box center [204, 92] width 153 height 14
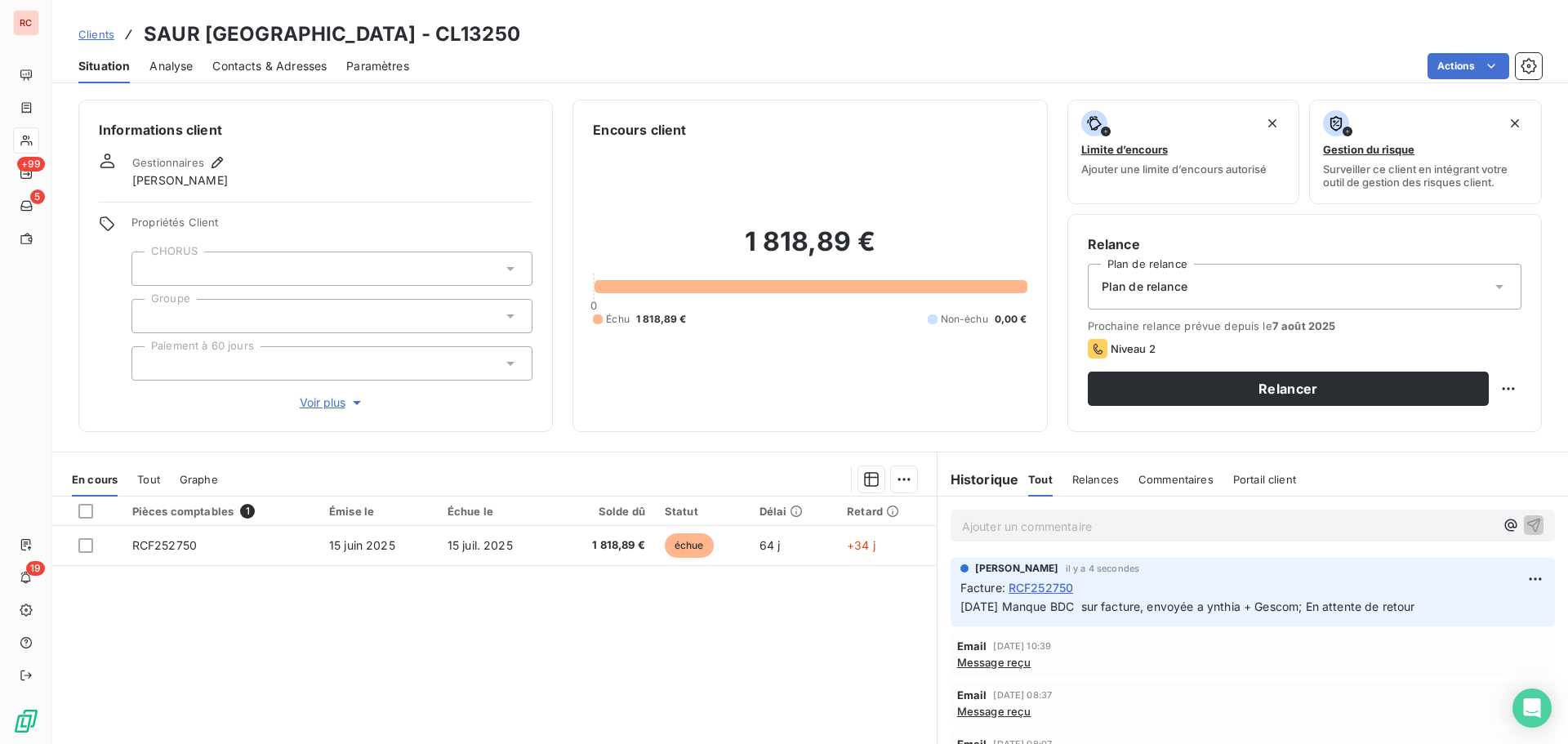
click at [114, 38] on span "Clients" at bounding box center [96, 34] width 36 height 13
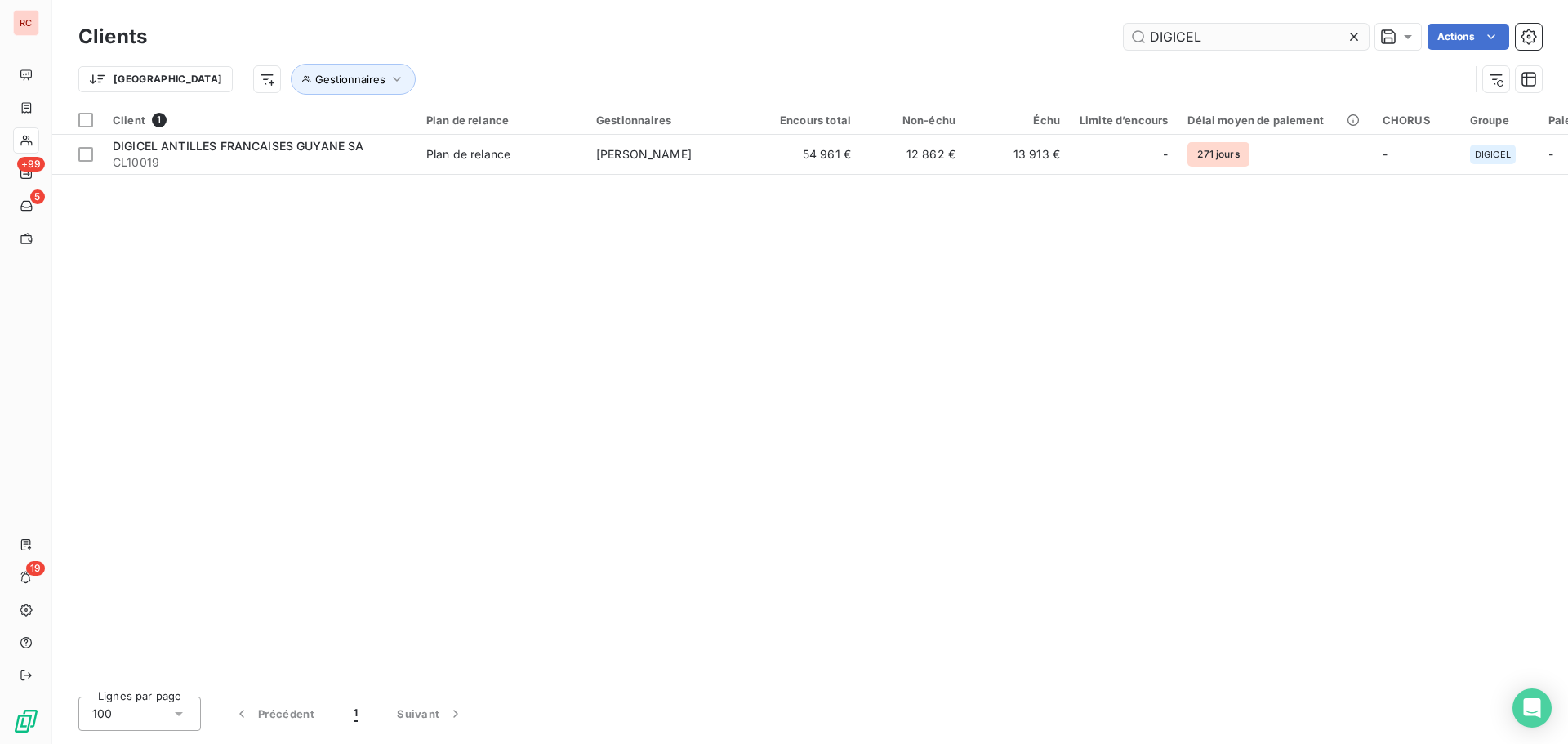
drag, startPoint x: 1228, startPoint y: 31, endPoint x: 1125, endPoint y: 42, distance: 103.6
click at [1125, 42] on input "DIGICEL" at bounding box center [1246, 37] width 245 height 26
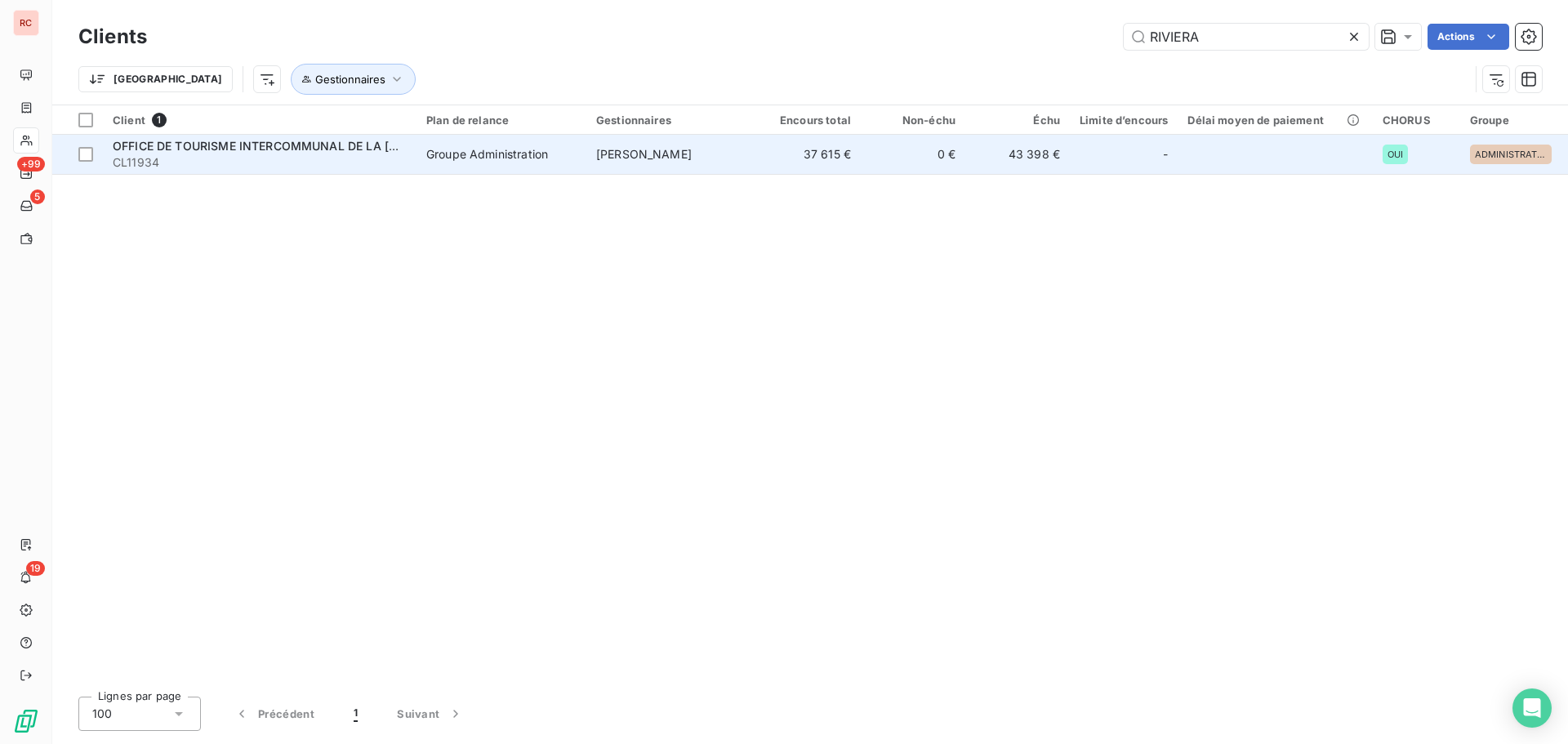
type input "RIVIERA"
click at [666, 160] on span "[PERSON_NAME]" at bounding box center [643, 154] width 96 height 14
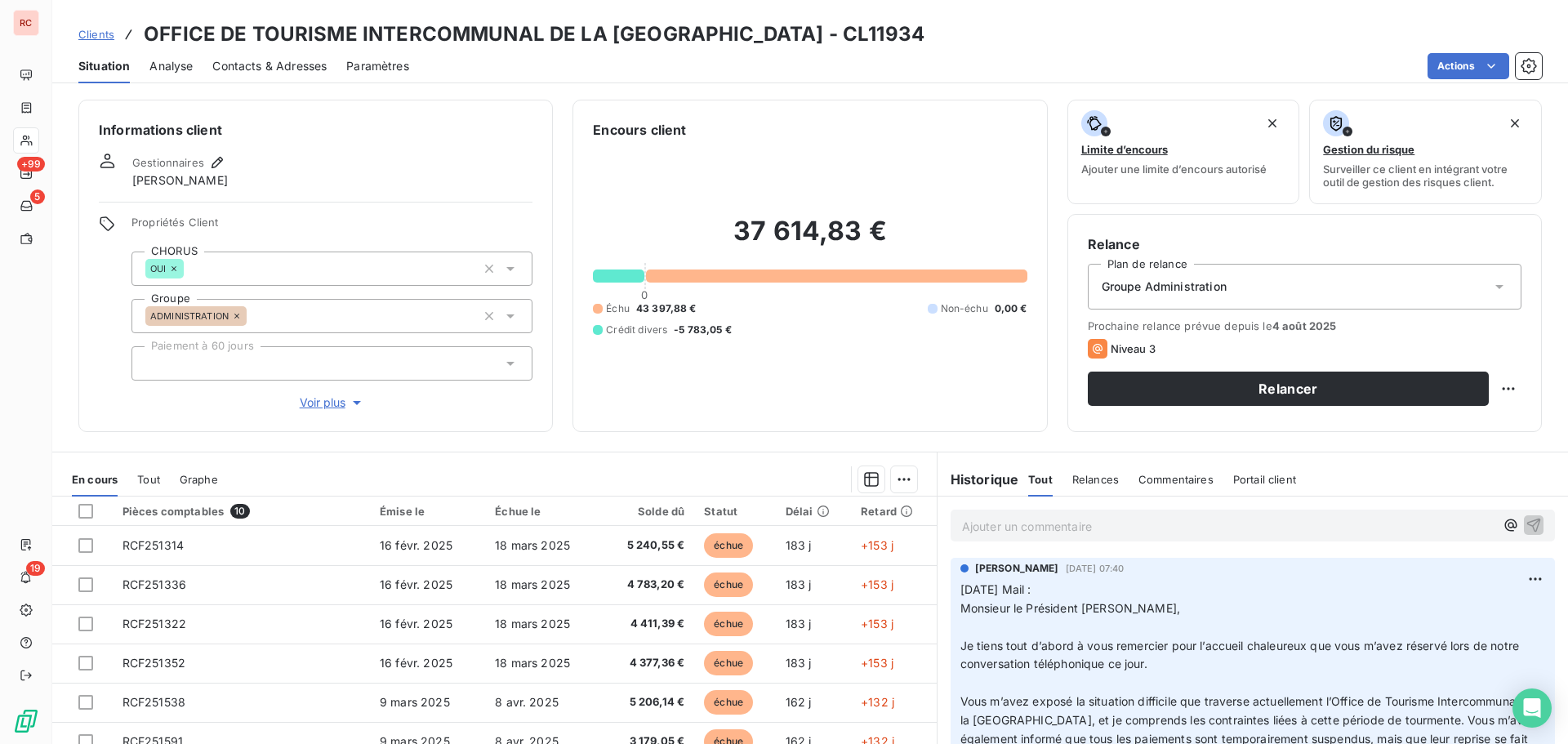
click at [298, 66] on span "Contacts & Adresses" at bounding box center [269, 66] width 114 height 17
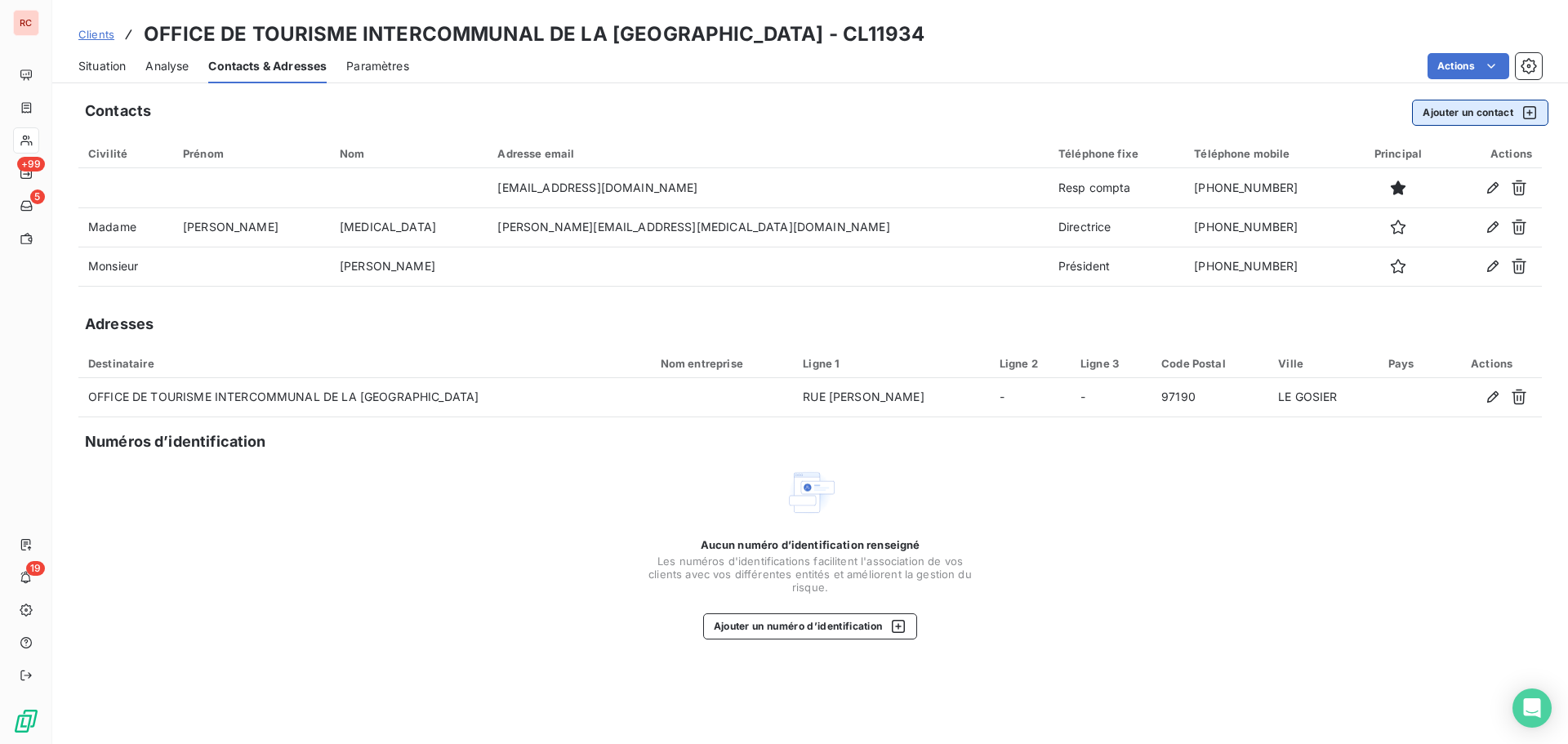
click at [1452, 114] on button "Ajouter un contact" at bounding box center [1480, 113] width 137 height 26
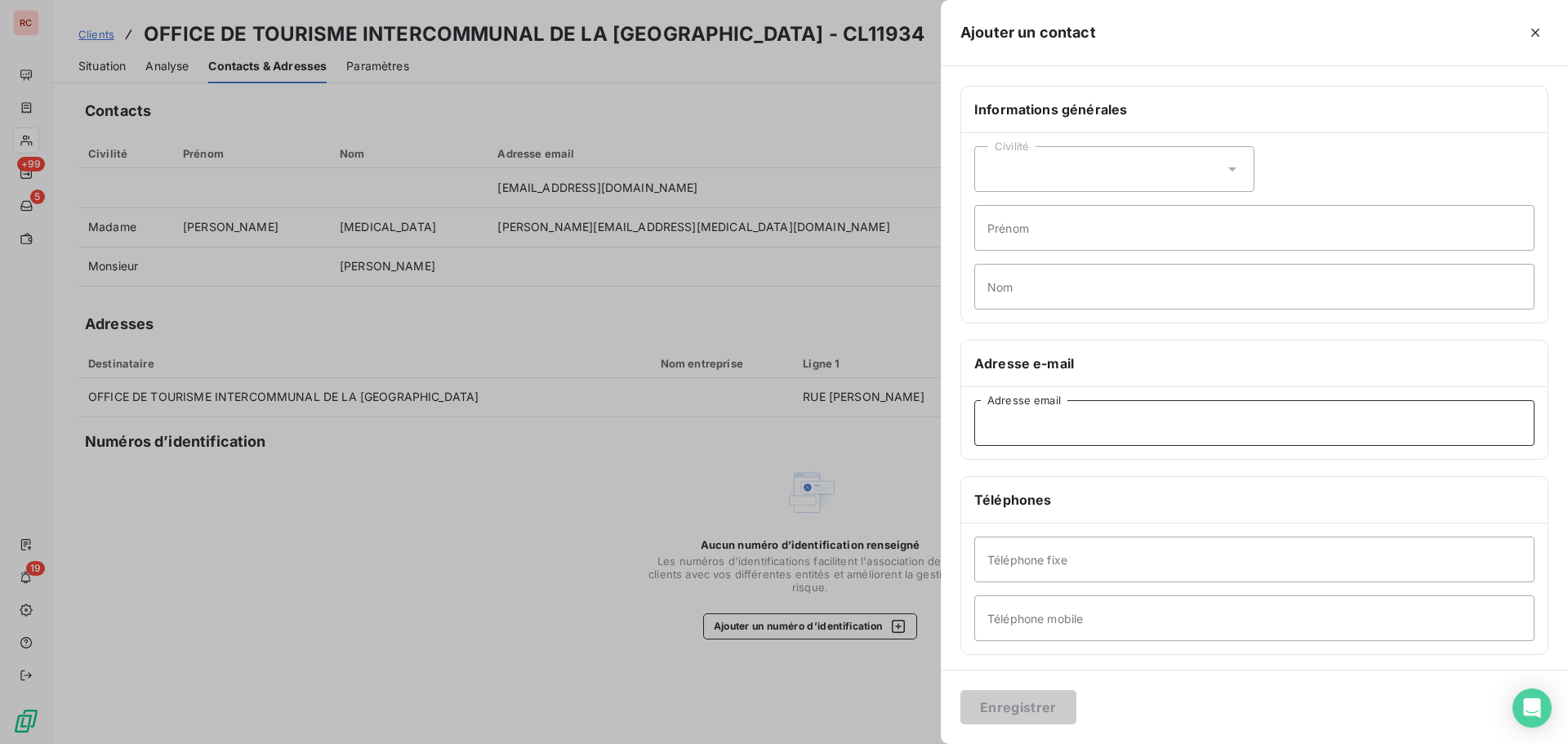
click at [1047, 442] on input "Adresse email" at bounding box center [1254, 423] width 560 height 46
paste input "comptabilite@rivieraguadeloupe.com"
type input "comptabilite@rivieraguadeloupe.com"
click at [1021, 699] on button "Enregistrer" at bounding box center [1018, 707] width 116 height 34
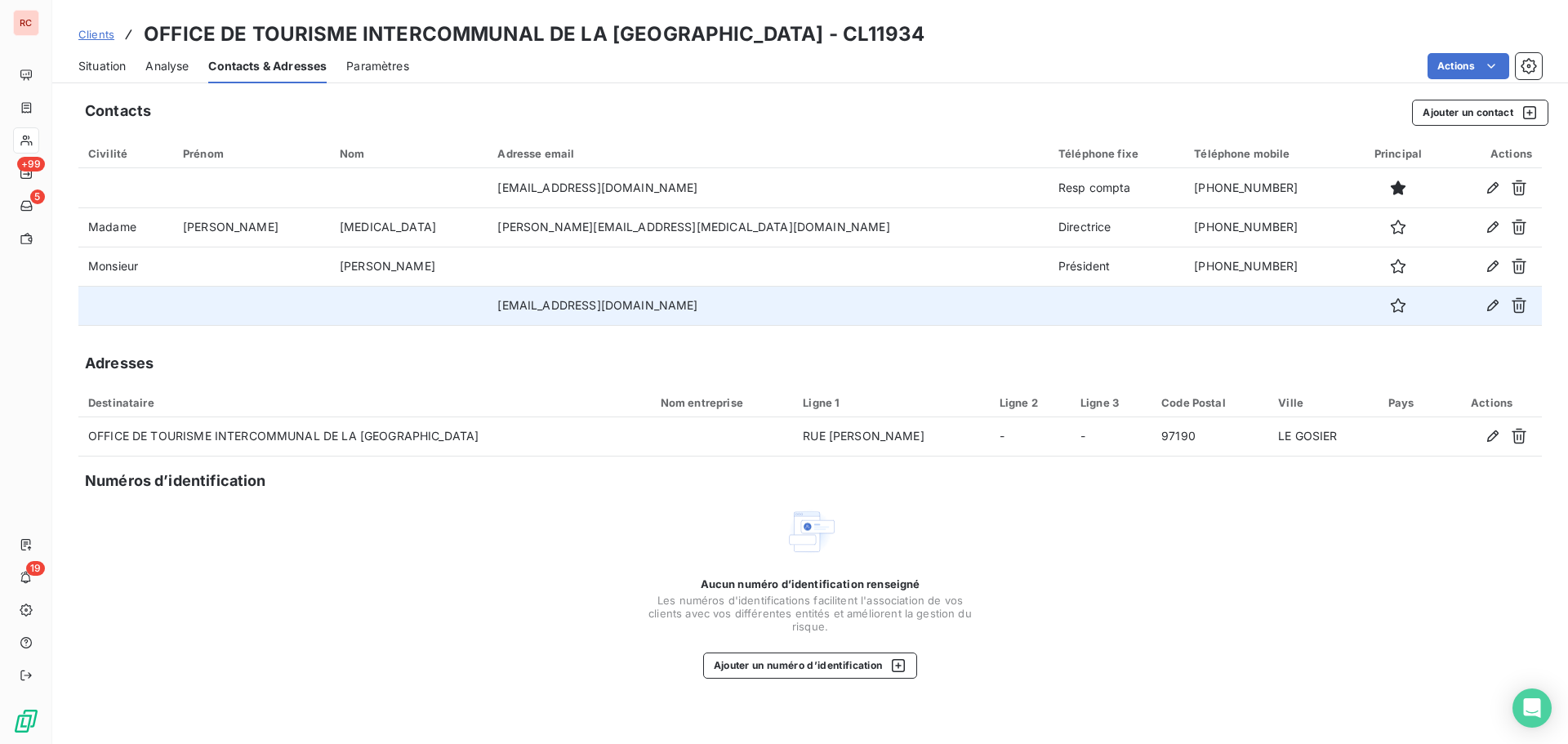
drag, startPoint x: 758, startPoint y: 299, endPoint x: 518, endPoint y: 308, distance: 240.2
click at [518, 308] on td "comptabilite@rivieraguadeloupe.com" at bounding box center [768, 305] width 561 height 39
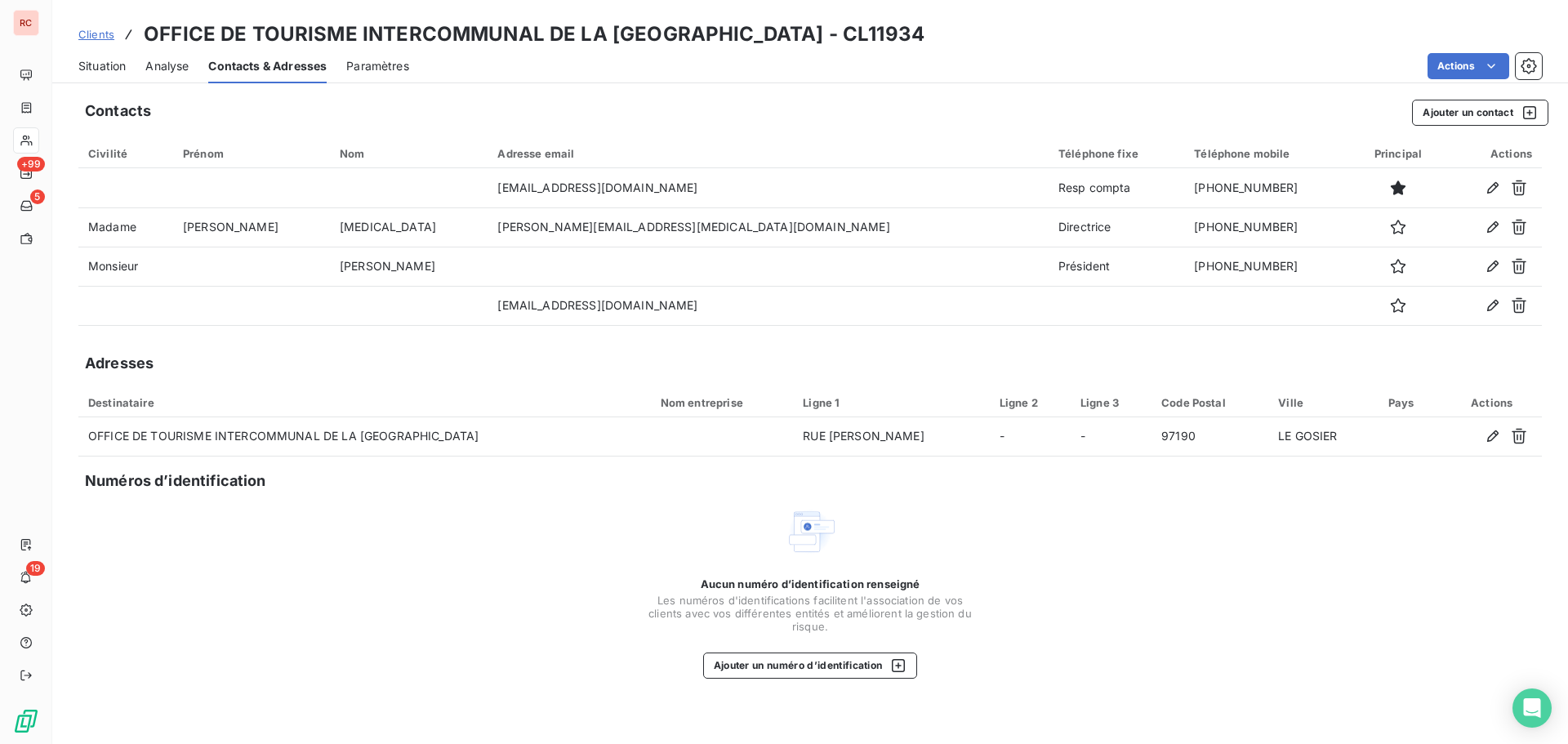
copy td "comptabilite@rivieraguadeloupe.com"
click at [111, 72] on span "Situation" at bounding box center [102, 66] width 47 height 17
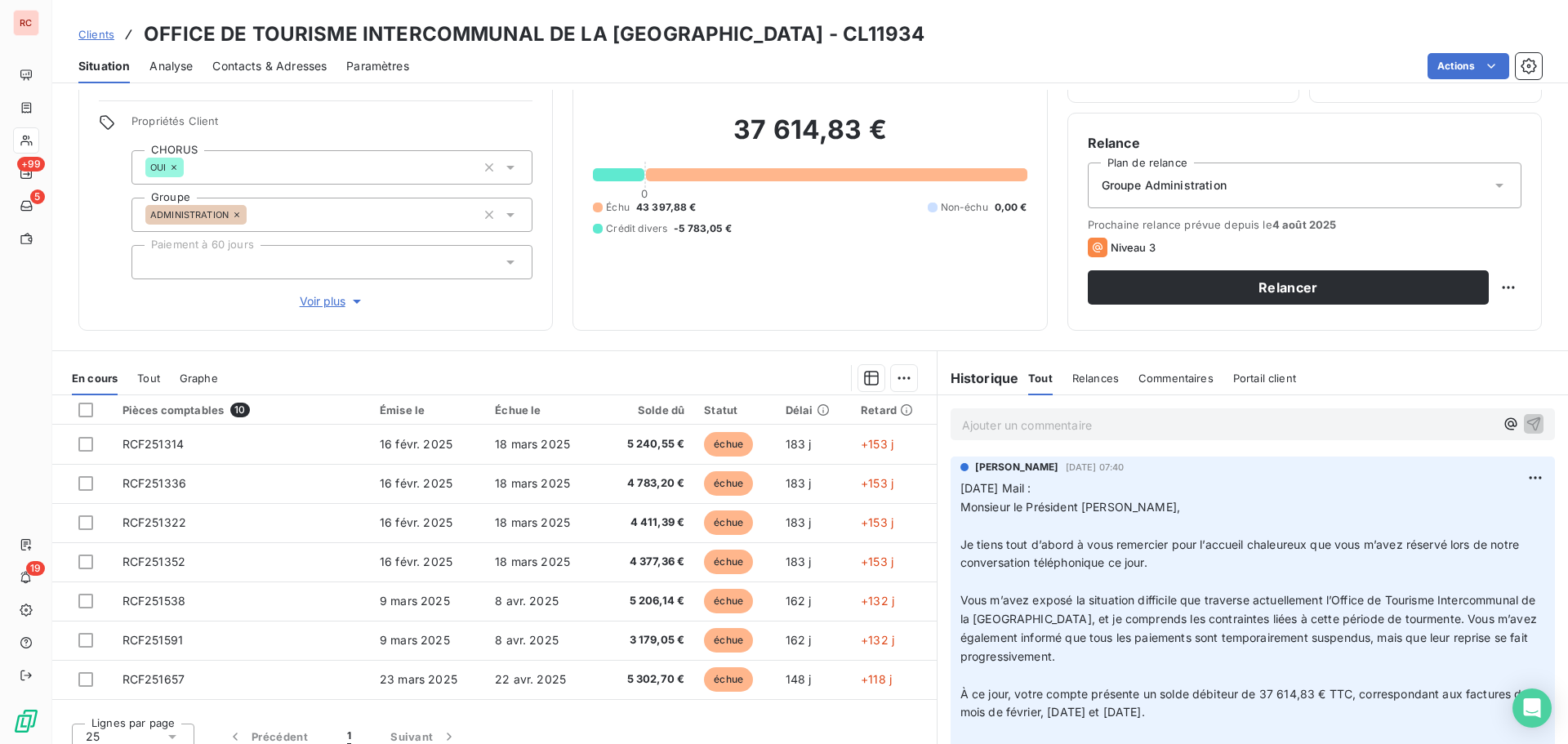
scroll to position [116, 0]
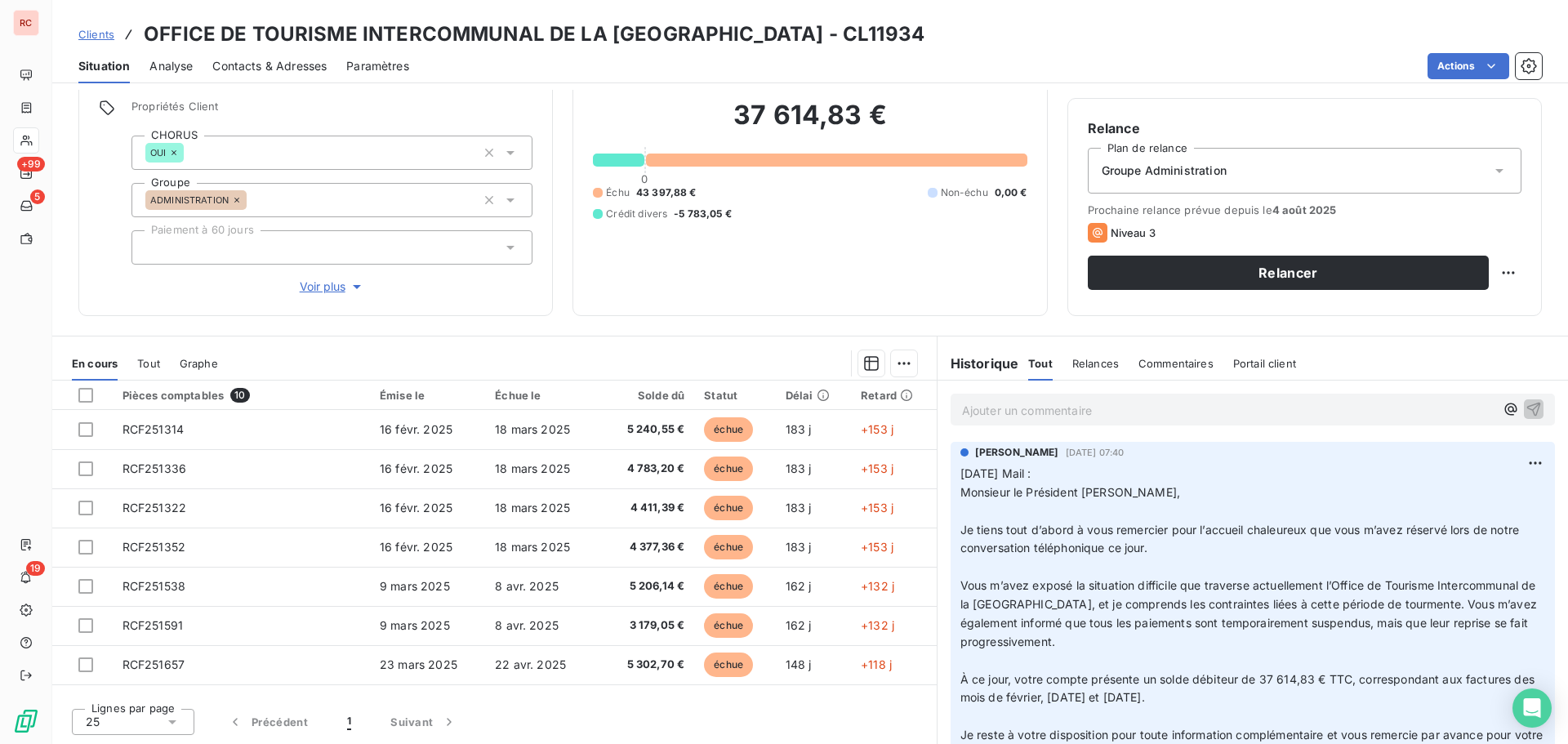
click at [1015, 407] on p "Ajouter un commentaire ﻿" at bounding box center [1229, 410] width 533 height 20
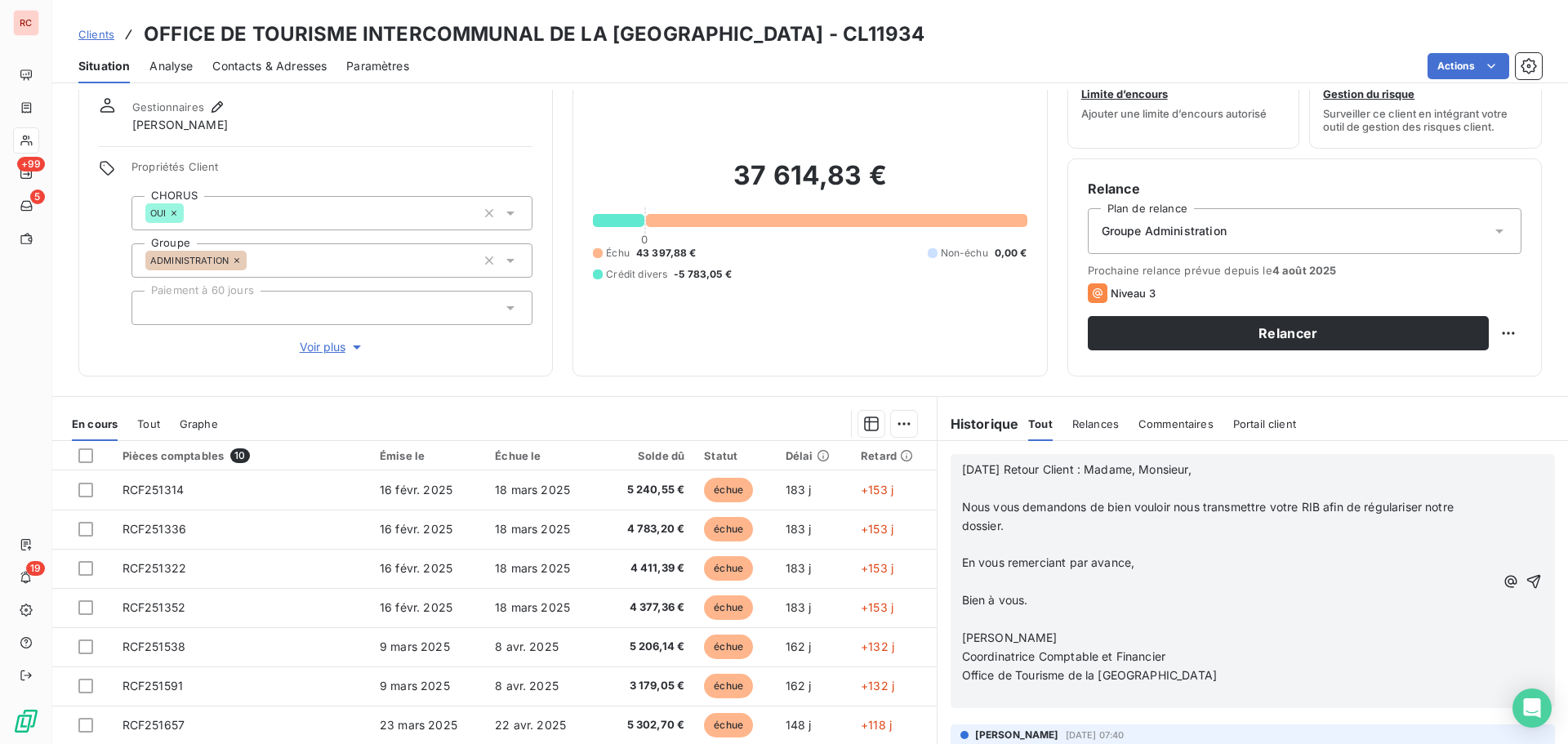
scroll to position [0, 0]
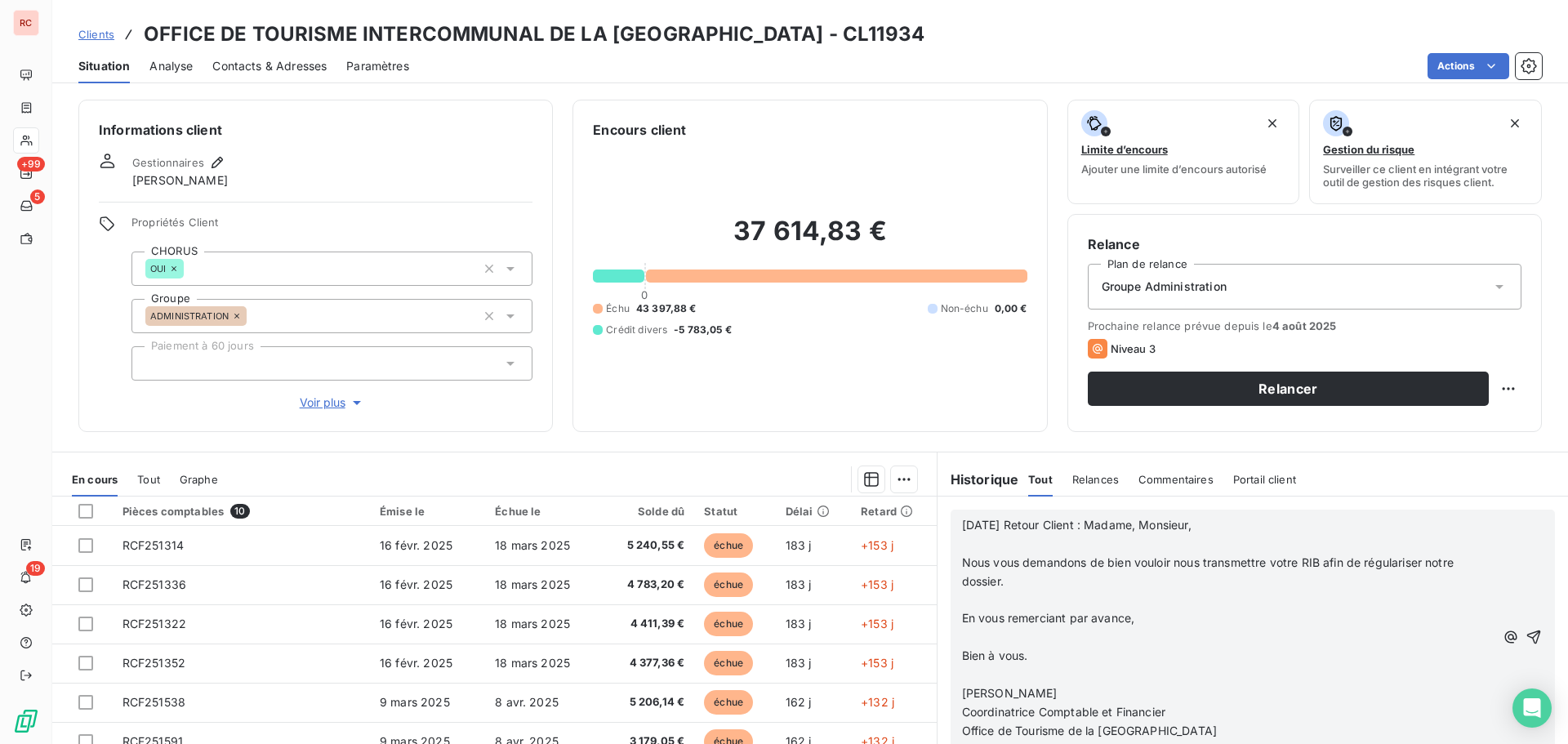
click at [964, 547] on p "﻿" at bounding box center [1229, 543] width 534 height 18
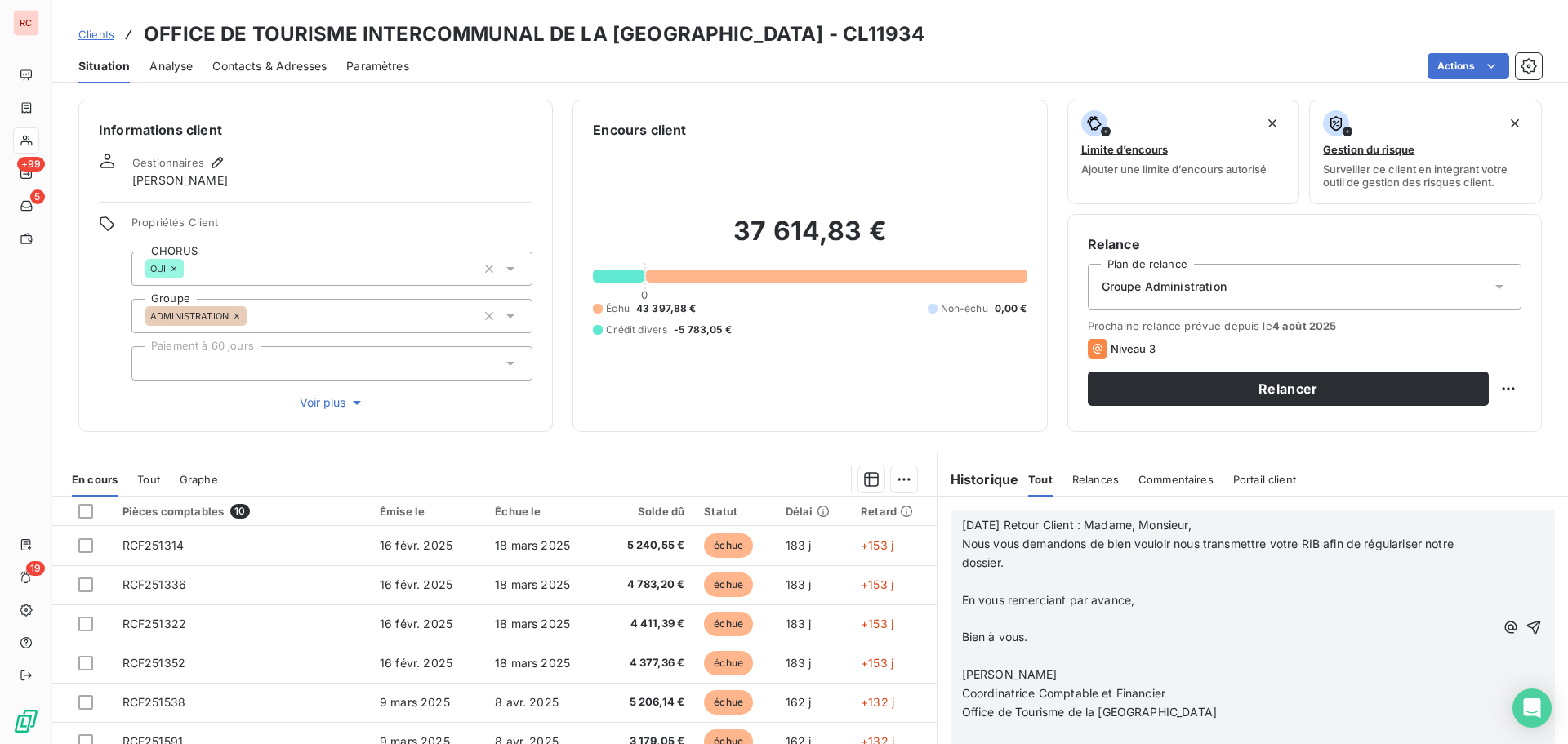
click at [966, 579] on p "﻿" at bounding box center [1229, 581] width 534 height 18
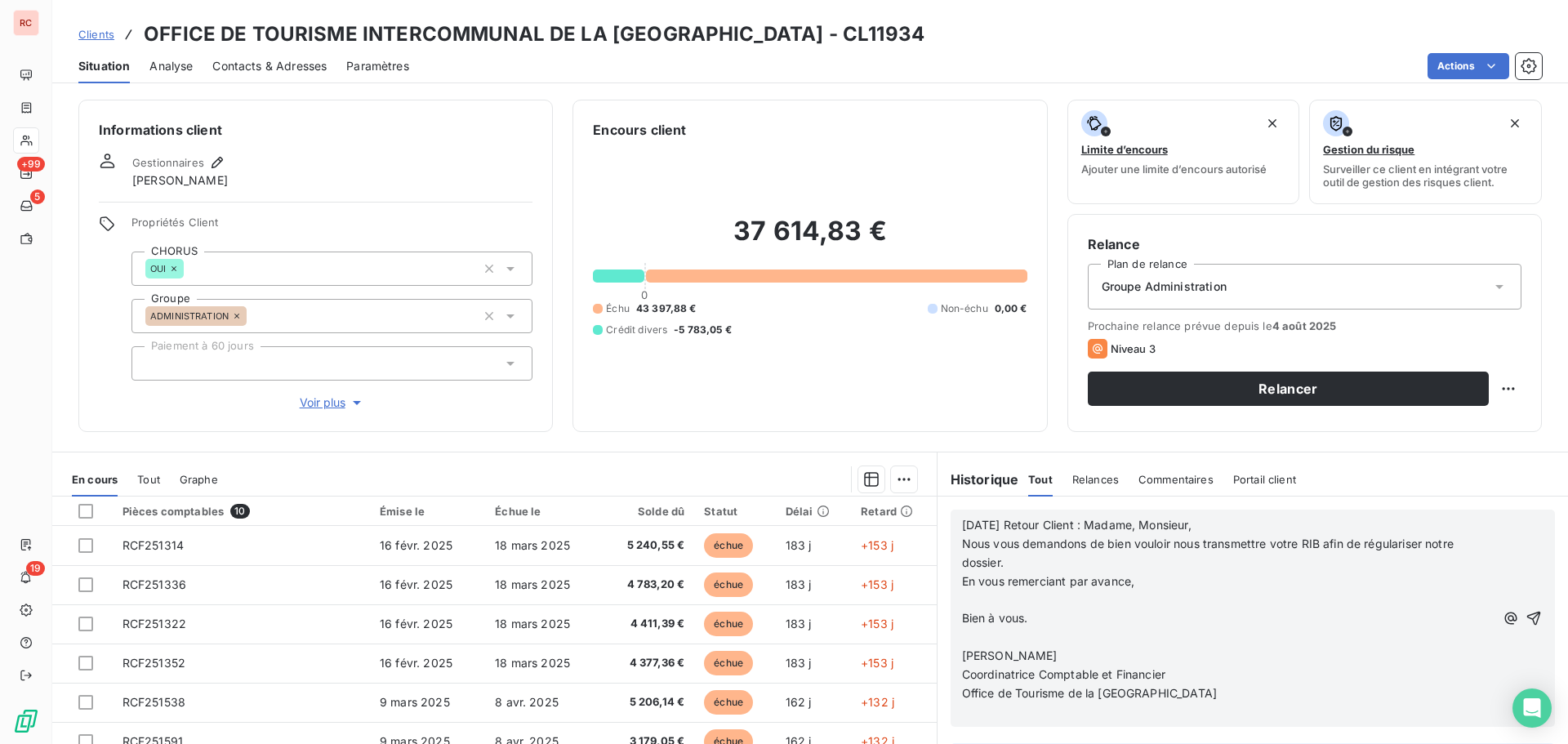
click at [962, 582] on span "En vous remerciant par avance," at bounding box center [1049, 581] width 174 height 14
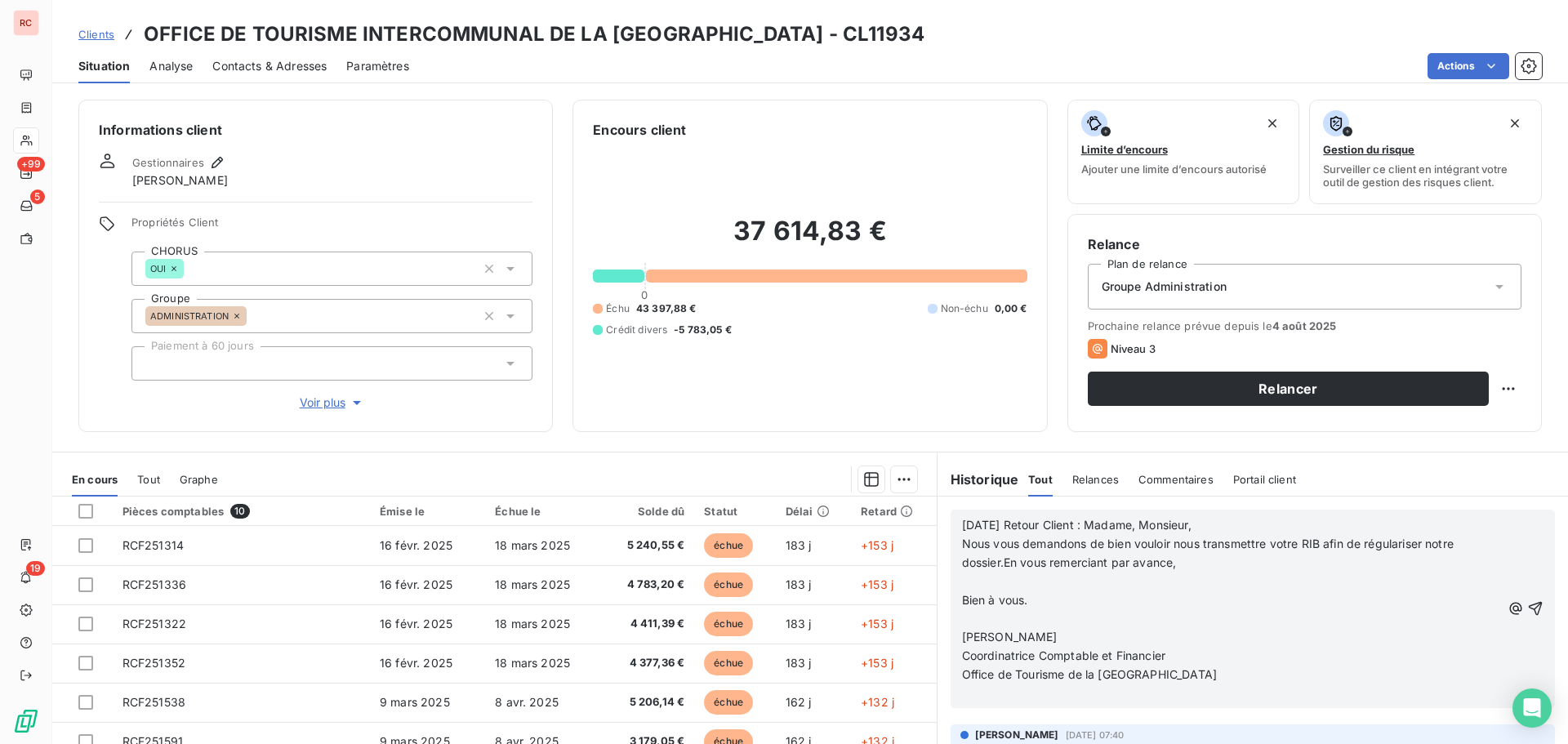
click at [962, 583] on p "﻿" at bounding box center [1231, 581] width 539 height 18
click at [996, 567] on span "Nous vous demandons de bien vouloir nous transmettre votre RIB afin de régulari…" at bounding box center [1210, 552] width 495 height 32
click at [962, 606] on p "Bien à vous." at bounding box center [1231, 600] width 539 height 18
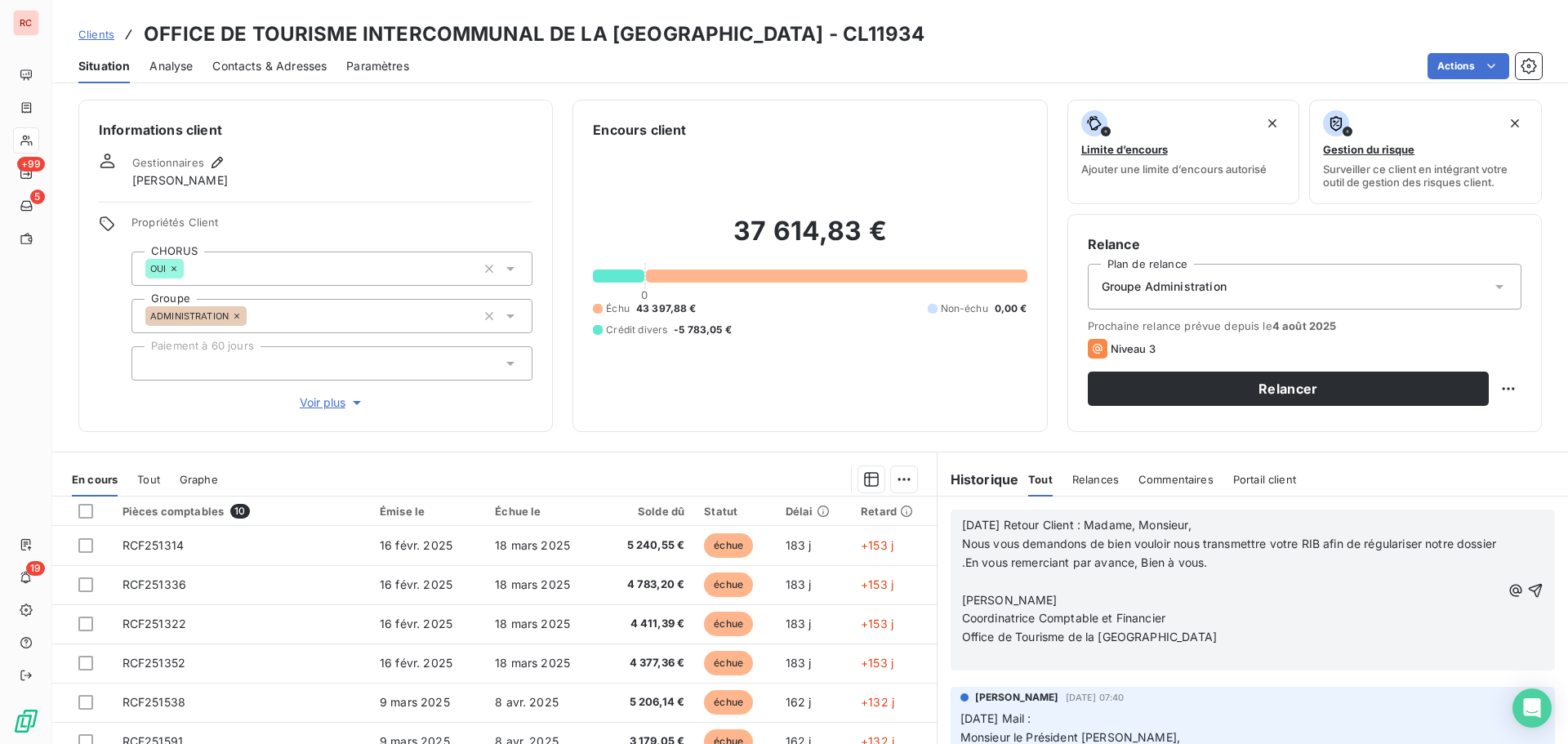
click at [962, 599] on span "Mélissa LAMARRE" at bounding box center [1010, 600] width 96 height 14
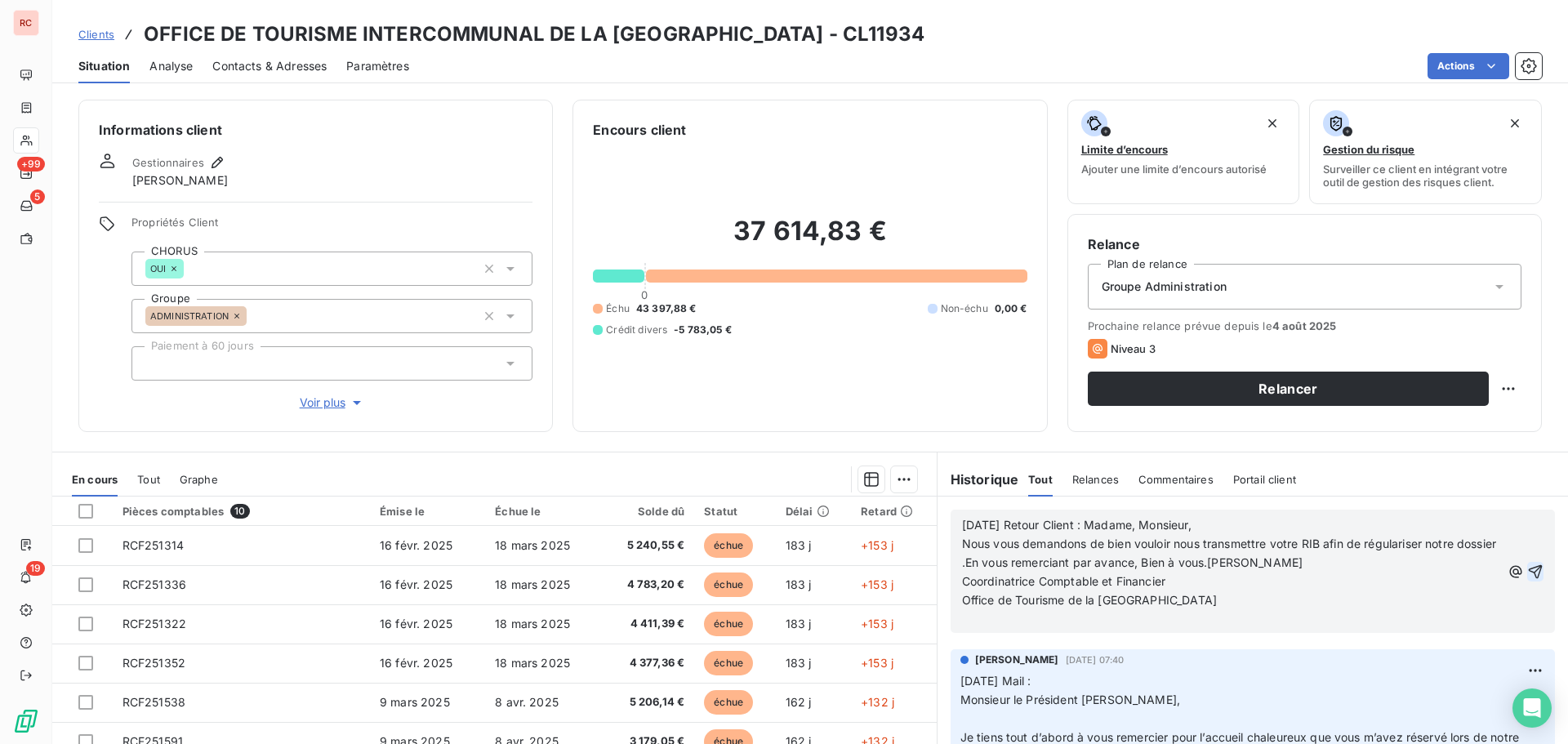
click at [1528, 564] on icon "button" at bounding box center [1536, 571] width 17 height 17
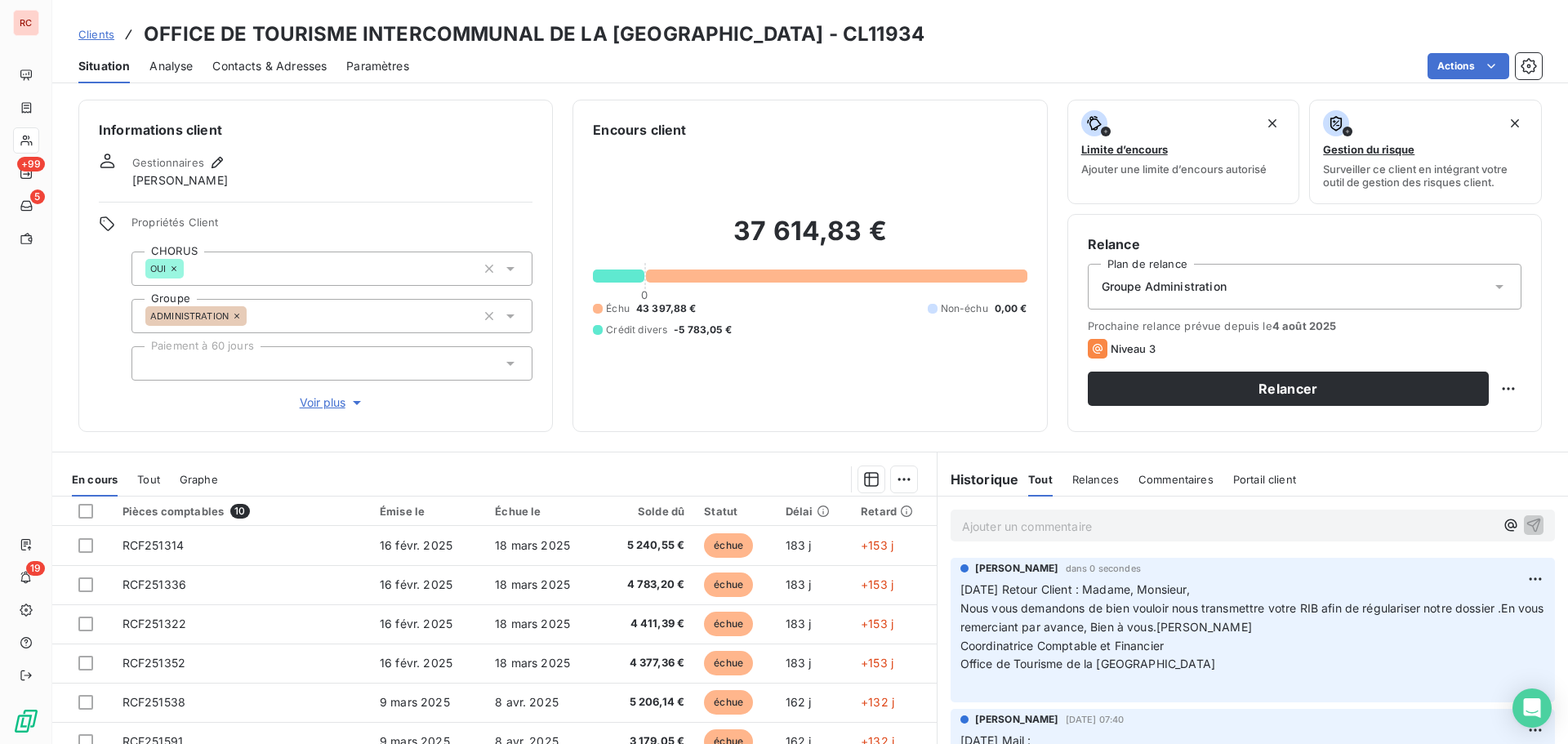
click at [101, 33] on span "Clients" at bounding box center [96, 34] width 36 height 13
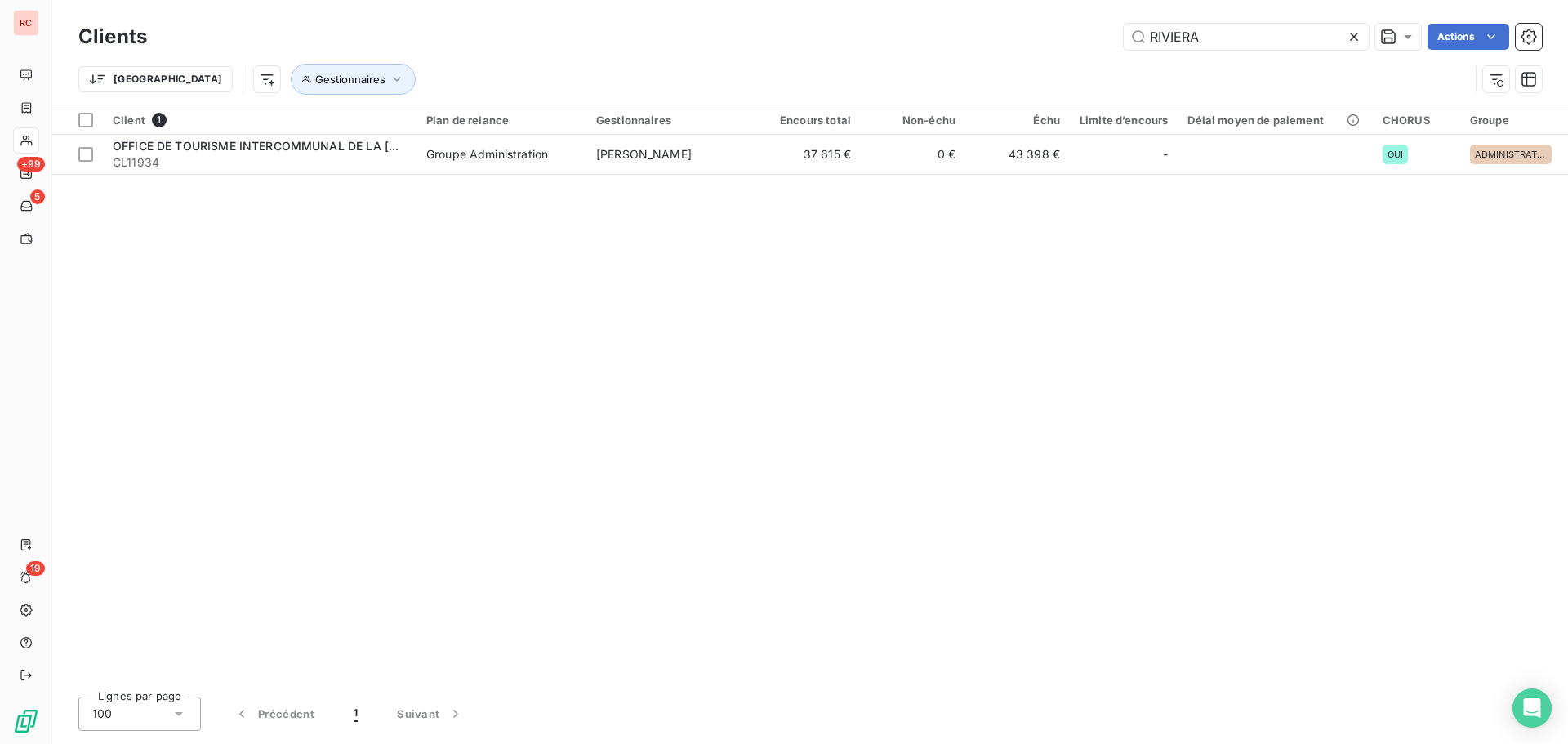
drag, startPoint x: 1228, startPoint y: 48, endPoint x: 1110, endPoint y: 48, distance: 118.0
click at [1110, 48] on div "RIVIERA Actions" at bounding box center [855, 37] width 1376 height 26
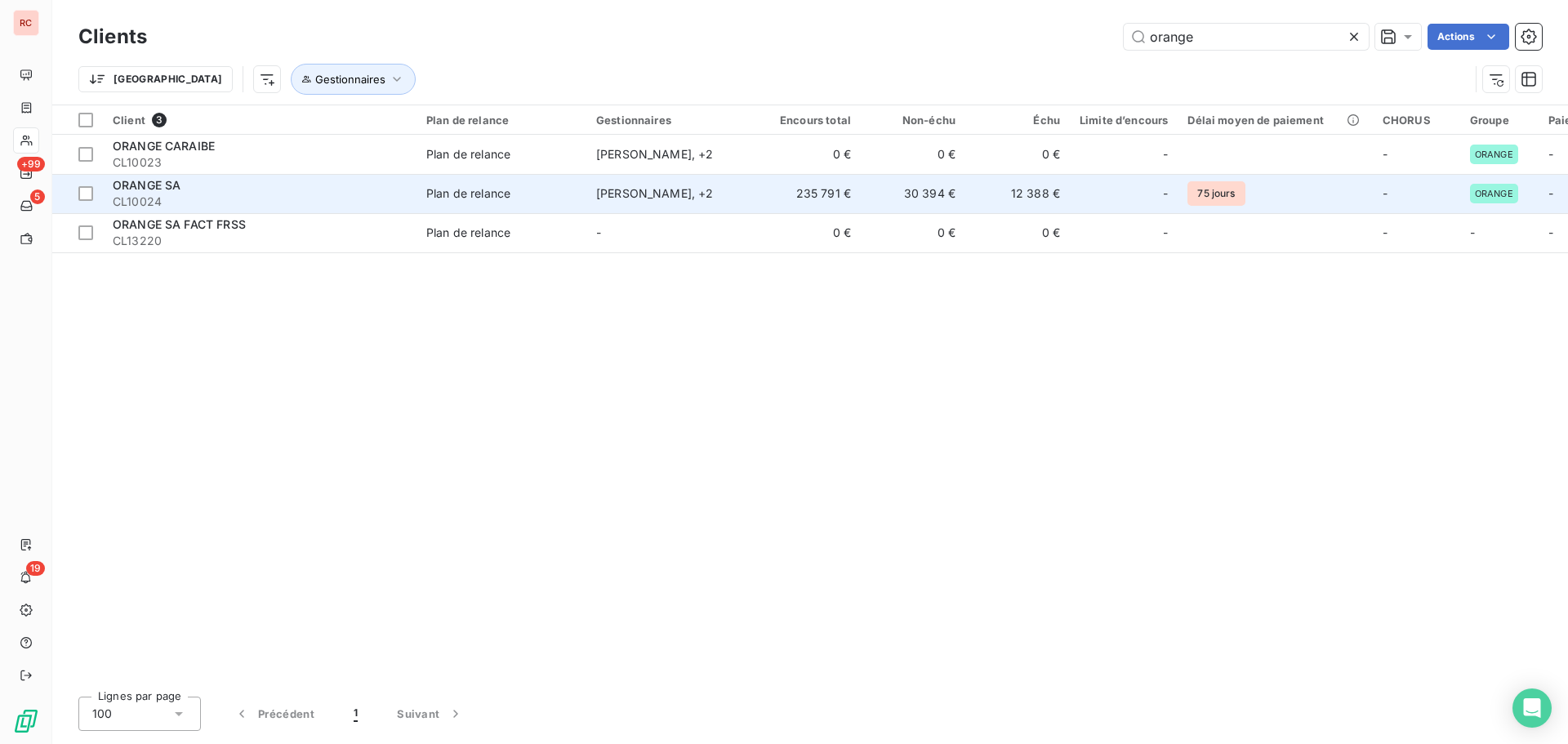
type input "orange"
click at [945, 186] on td "30 394 €" at bounding box center [912, 194] width 104 height 39
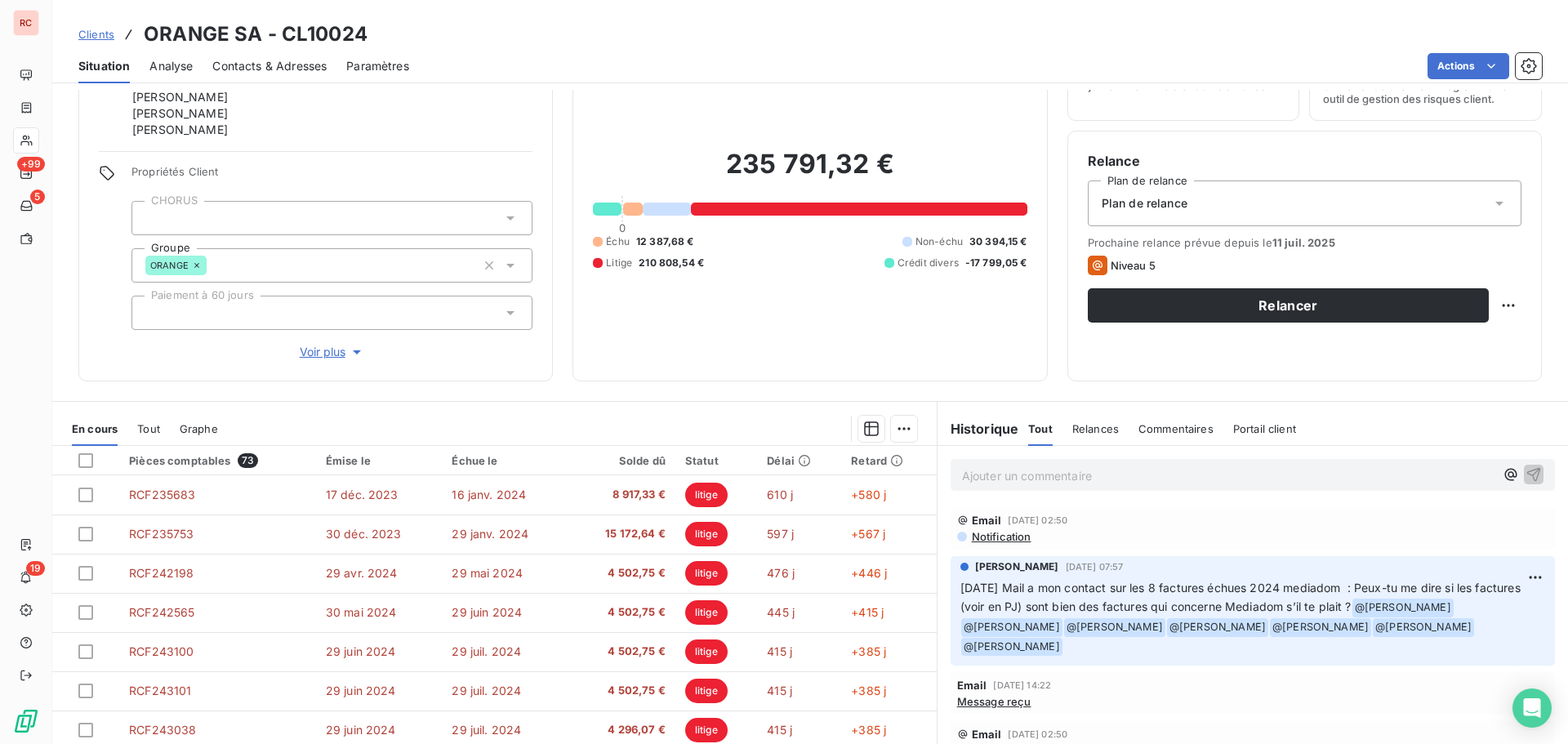
scroll to position [149, 0]
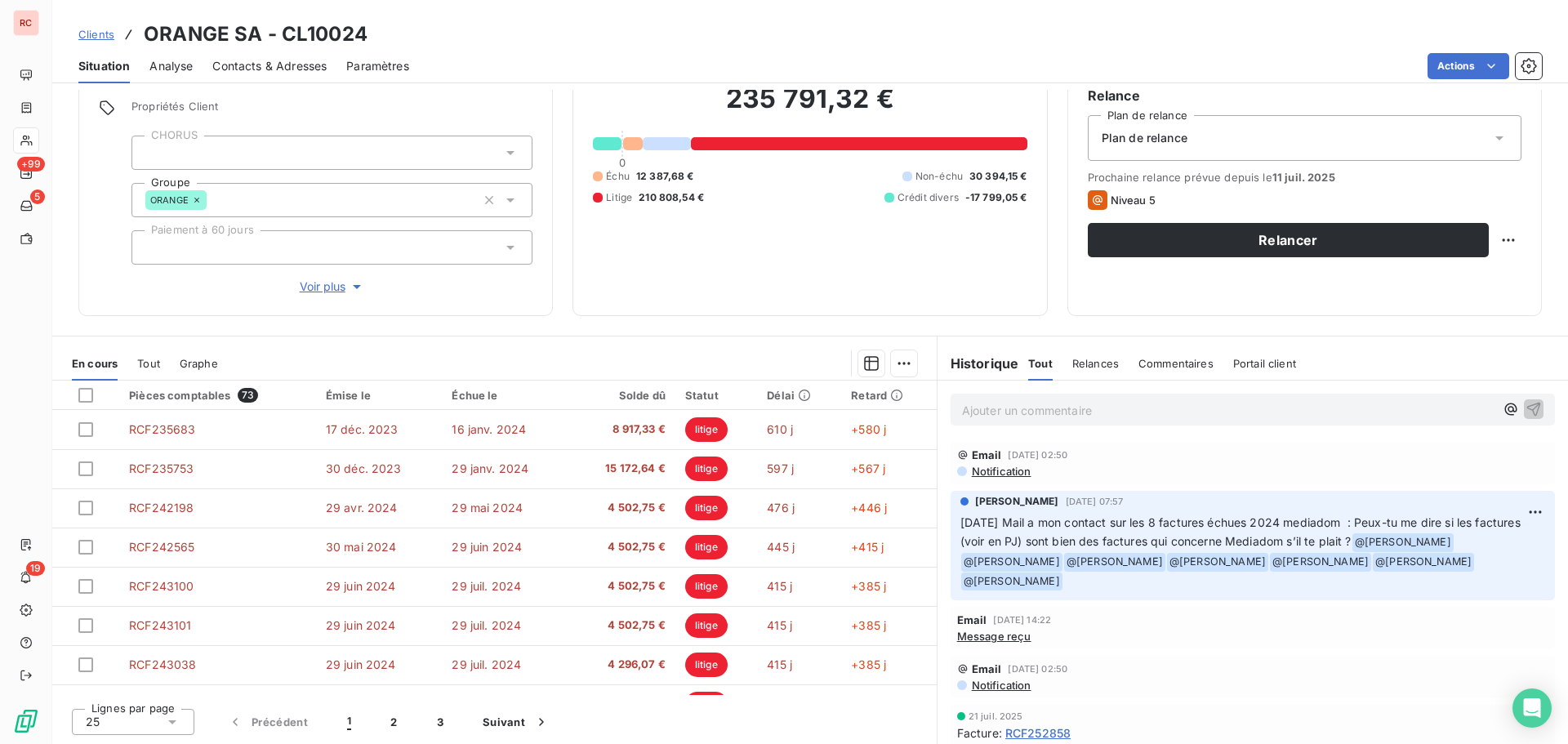
click at [108, 371] on div "En cours" at bounding box center [95, 363] width 46 height 34
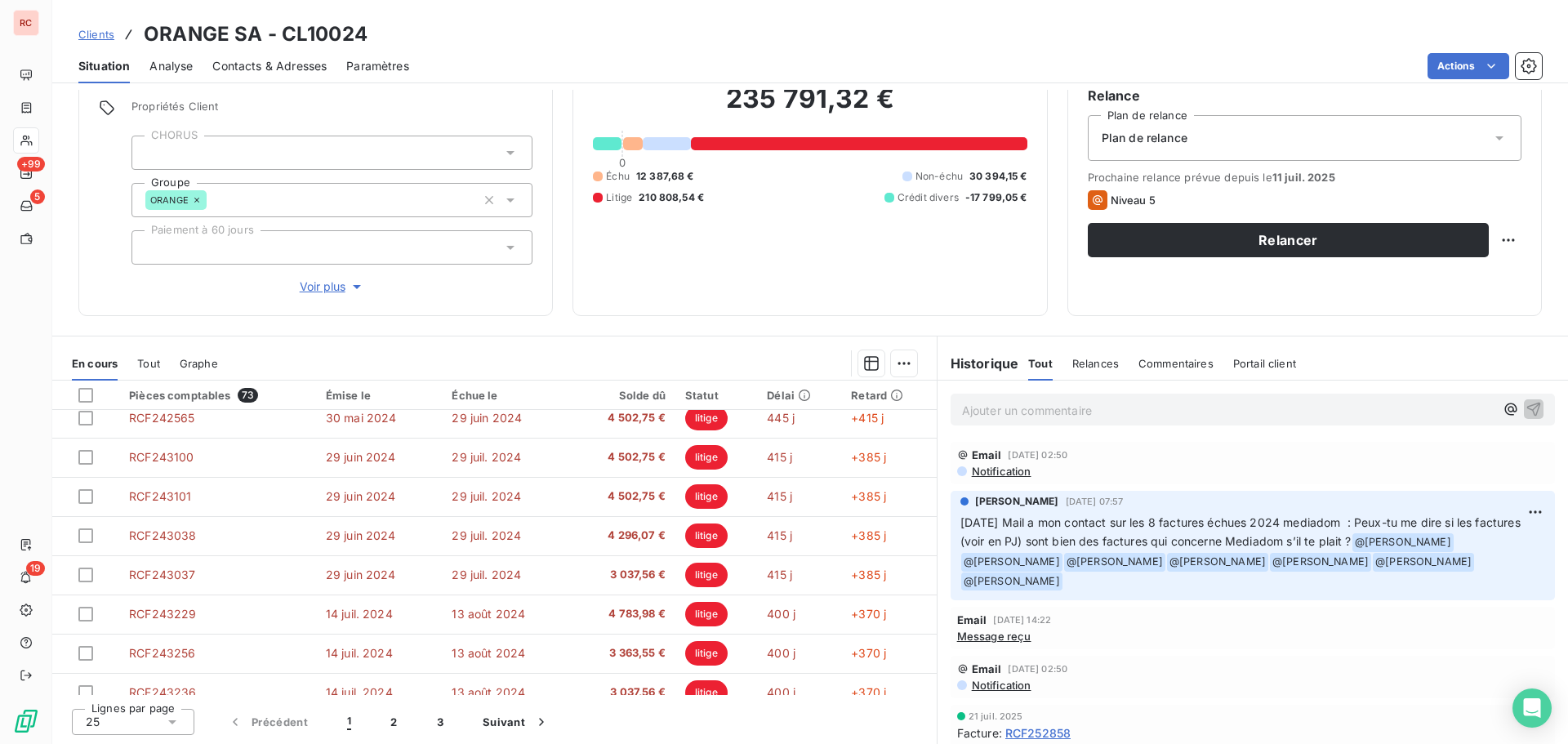
scroll to position [327, 0]
click at [180, 723] on icon at bounding box center [172, 722] width 17 height 17
click at [153, 695] on li "100" at bounding box center [133, 691] width 123 height 30
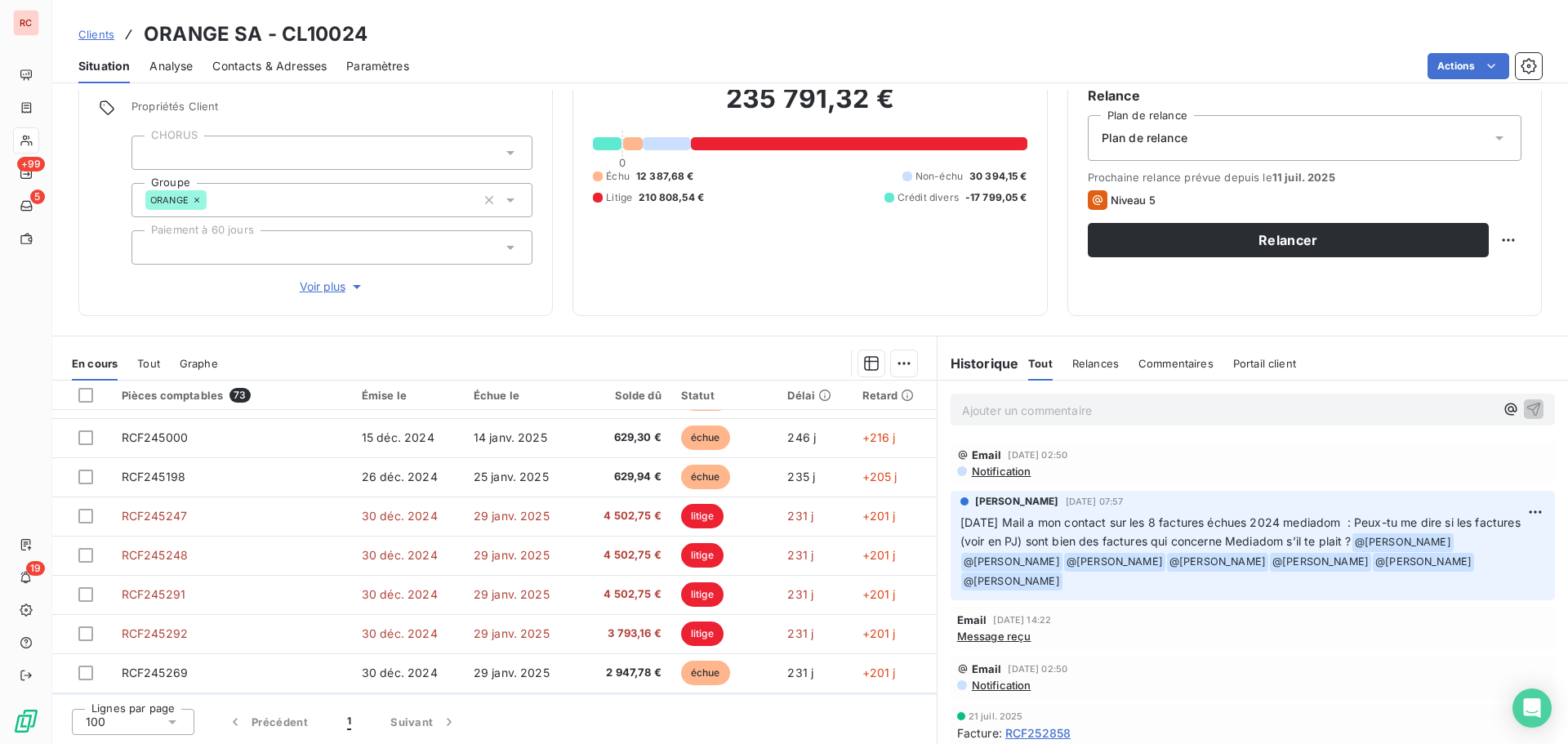
scroll to position [2123, 0]
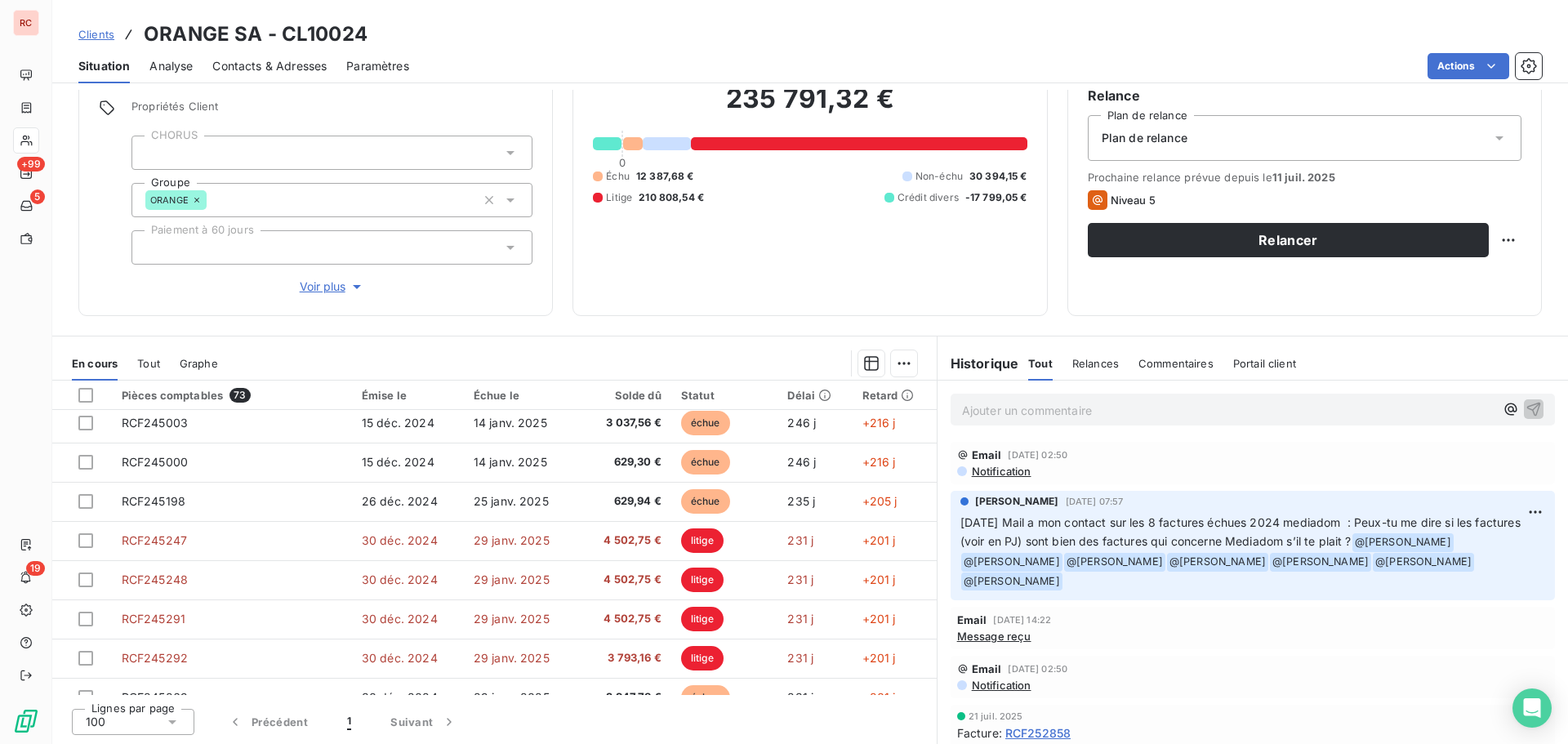
click at [98, 36] on span "Clients" at bounding box center [96, 34] width 36 height 13
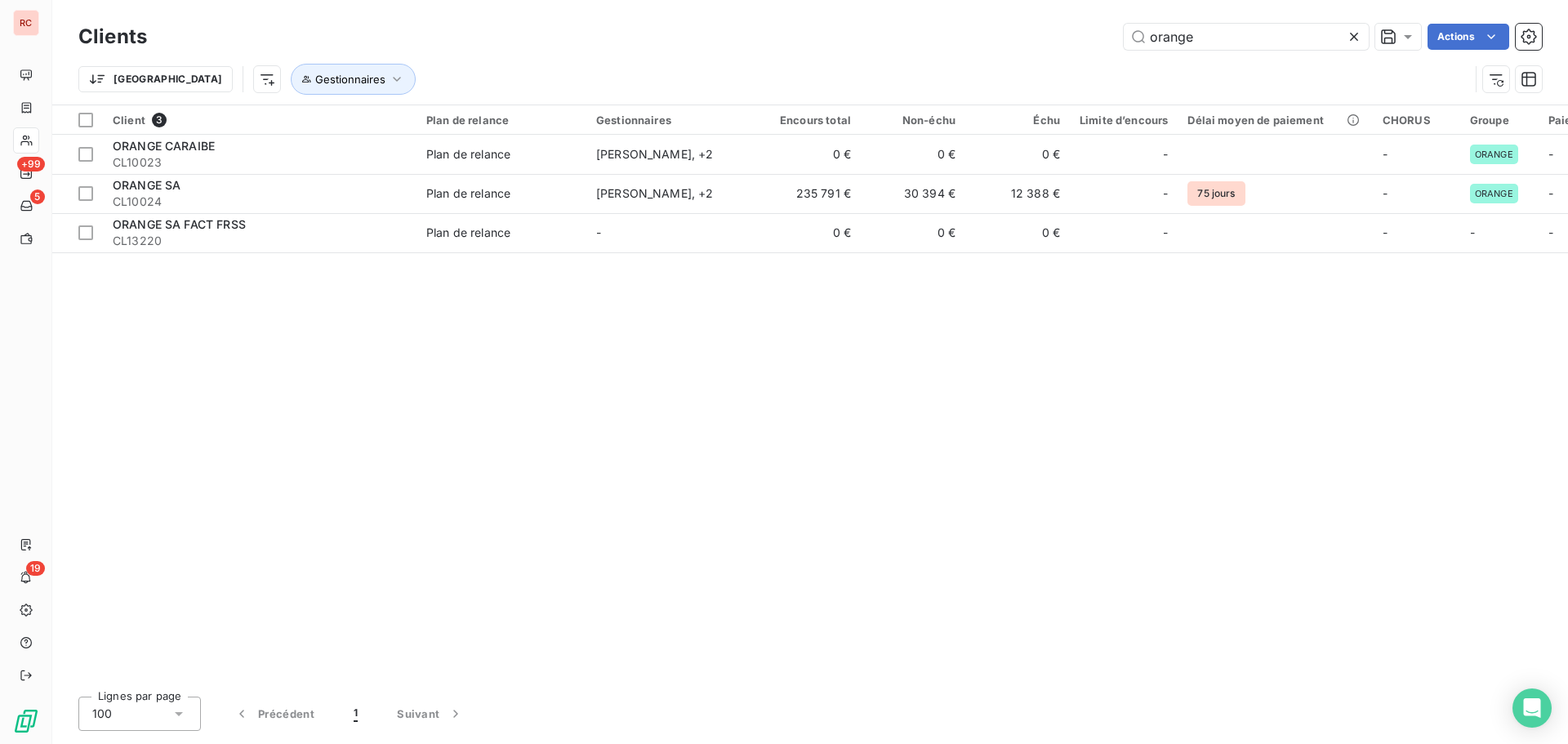
drag, startPoint x: 1218, startPoint y: 49, endPoint x: 1047, endPoint y: 49, distance: 171.0
click at [1047, 49] on div "orange Actions" at bounding box center [855, 37] width 1376 height 26
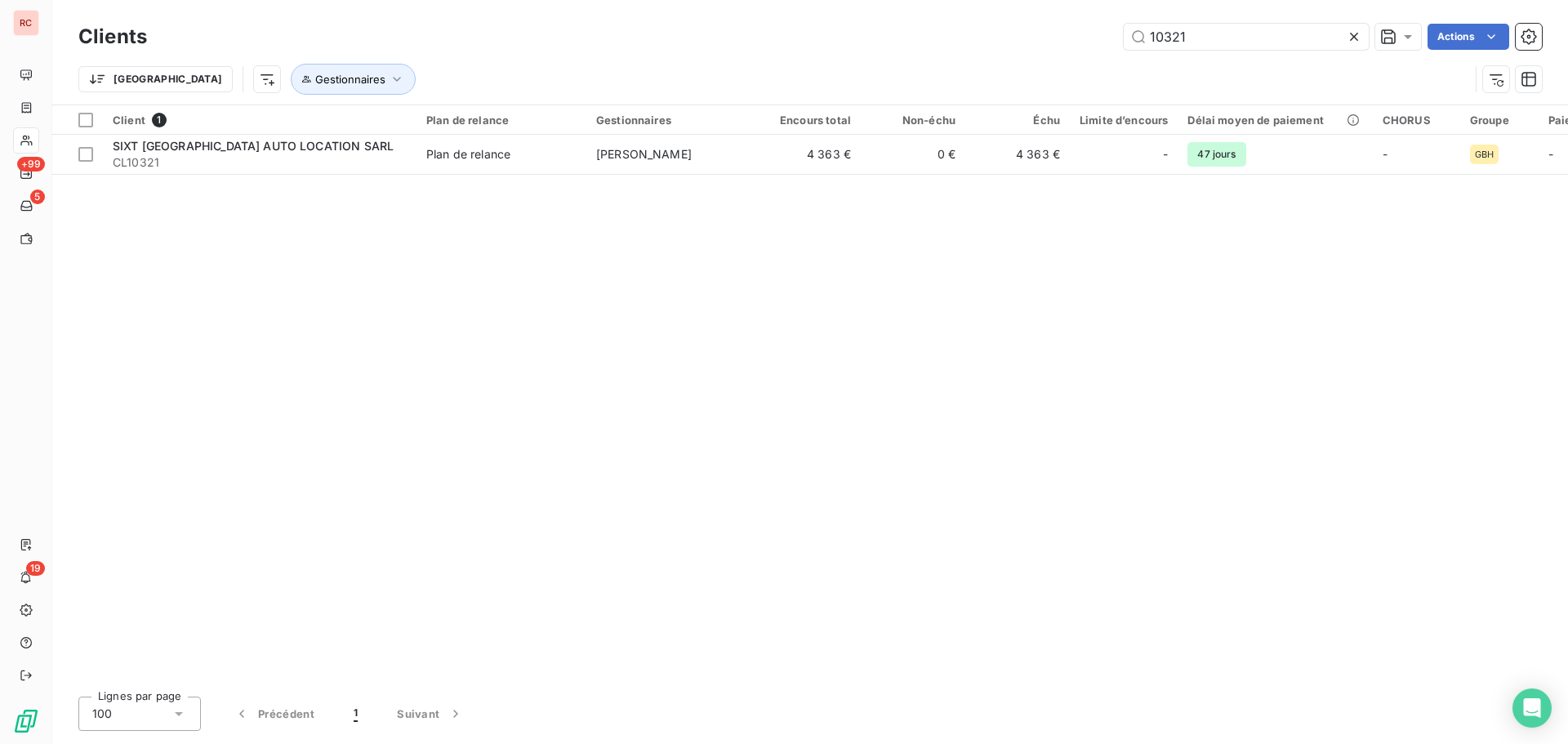
type input "10321"
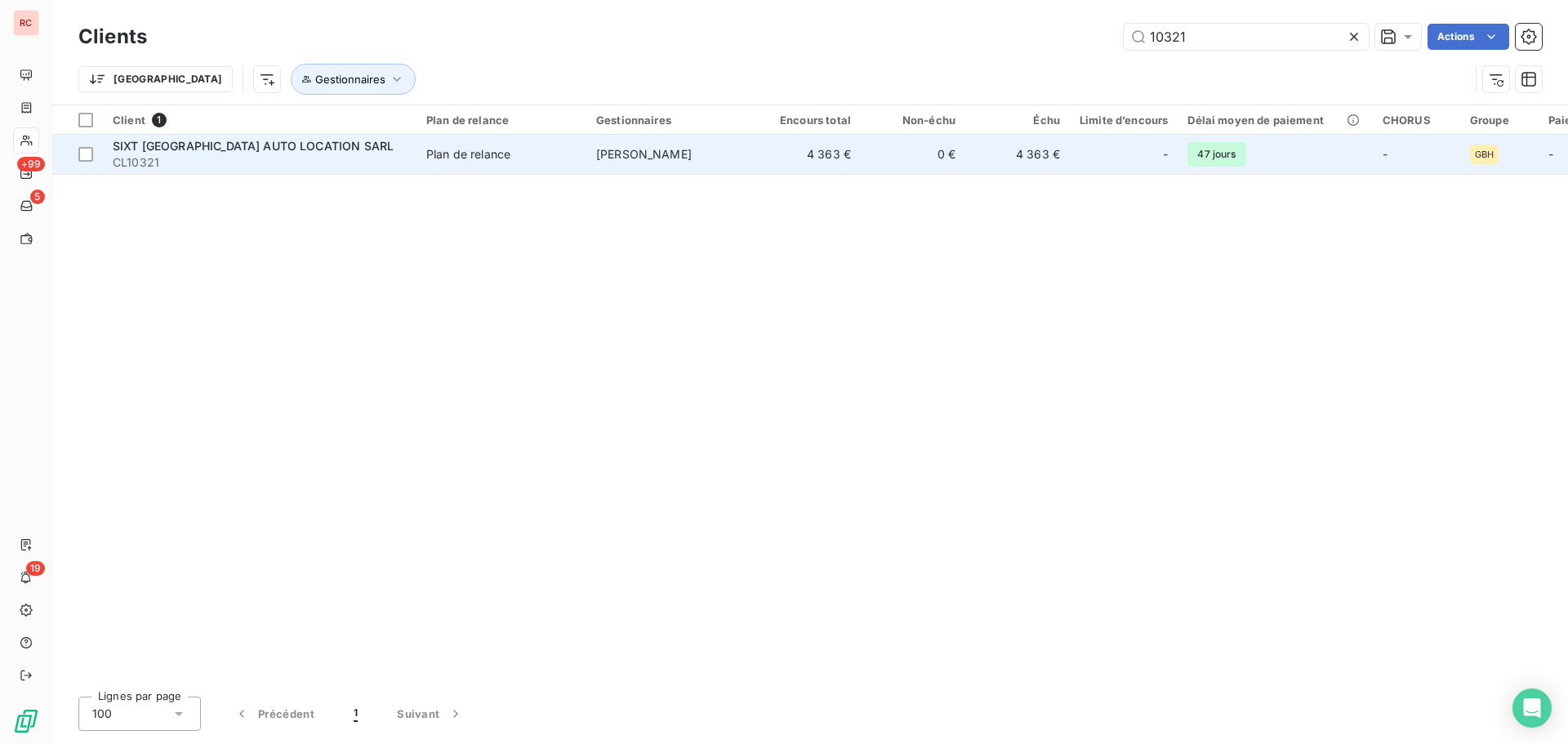
click at [883, 163] on td "0 €" at bounding box center [912, 154] width 104 height 39
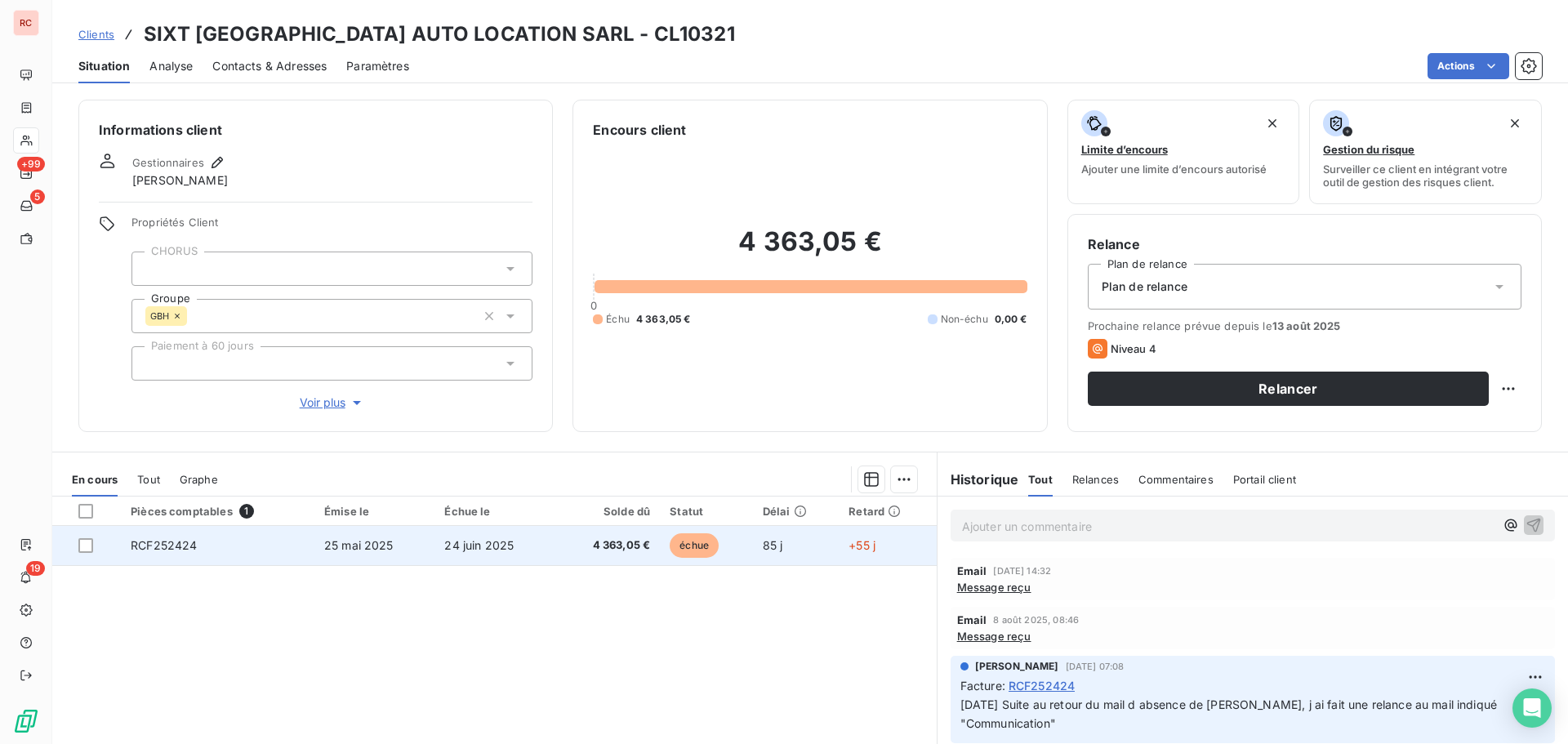
click at [324, 542] on span "25 mai 2025" at bounding box center [358, 545] width 69 height 14
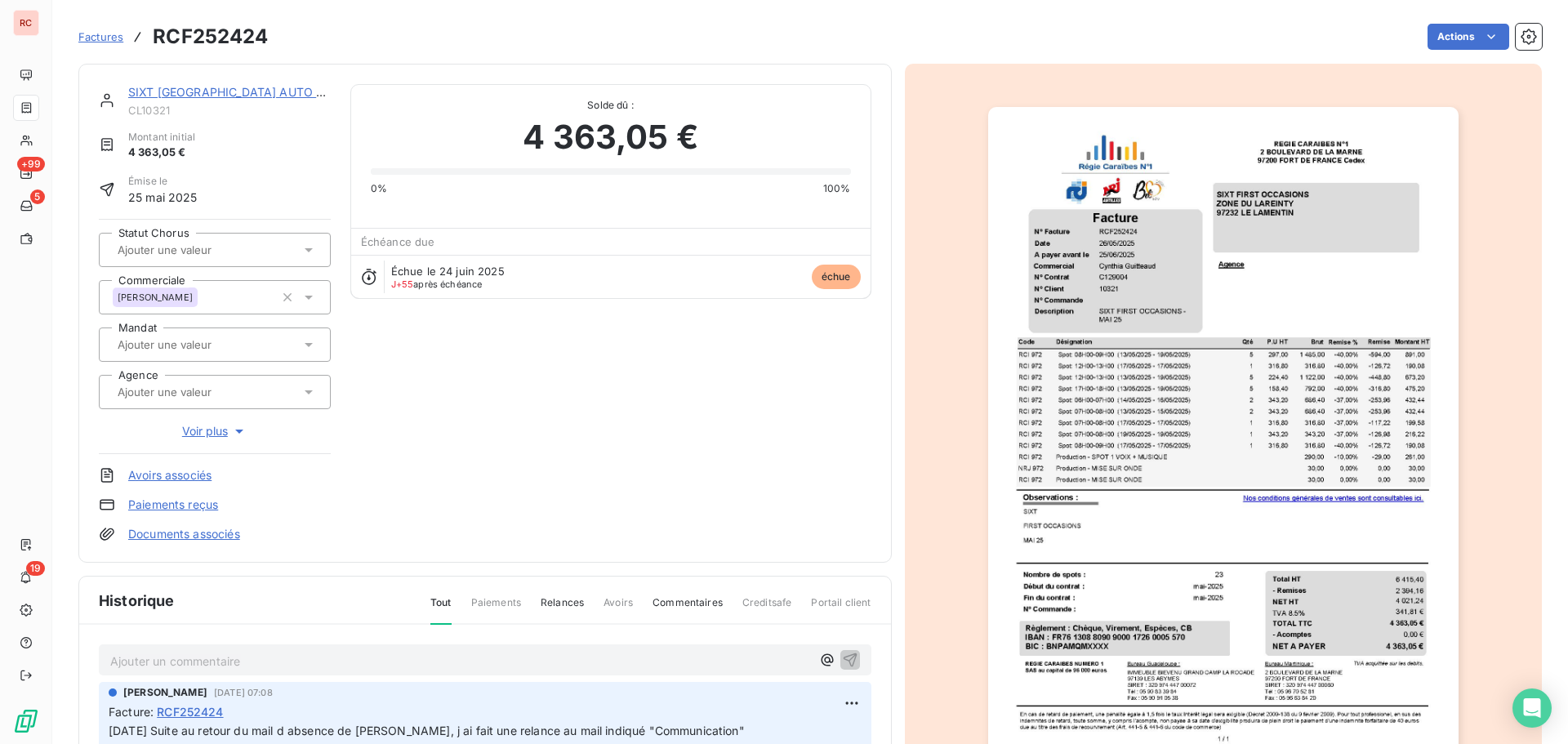
click at [194, 654] on p "Ajouter un commentaire ﻿" at bounding box center [461, 661] width 701 height 20
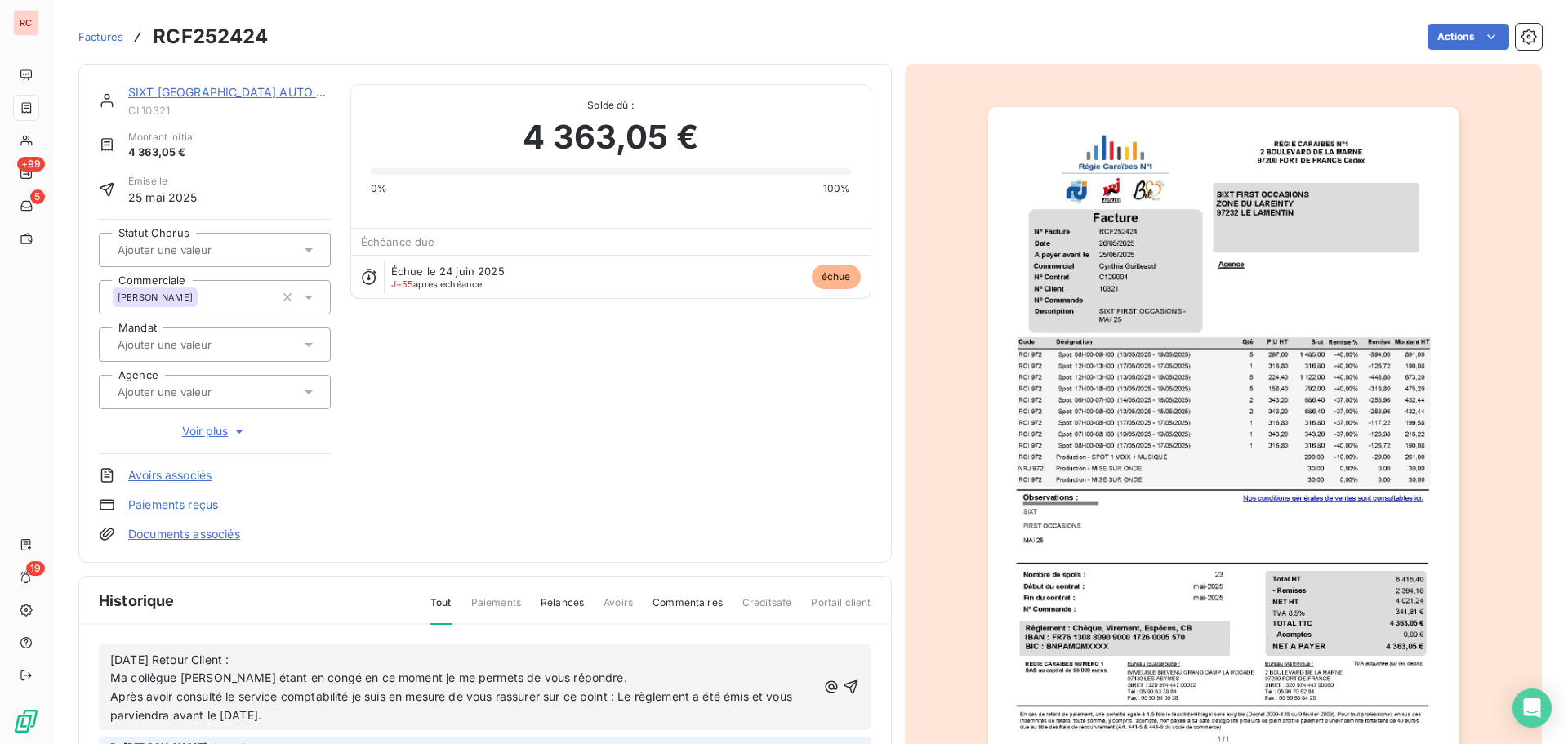
drag, startPoint x: 398, startPoint y: 720, endPoint x: 109, endPoint y: 655, distance: 296.2
click at [109, 655] on div "13/08/2025 Retour Client : Ma collègue Marion étant en congé en ce moment je me…" at bounding box center [486, 687] width 773 height 87
copy div "13/08/2025 Retour Client : Ma collègue Marion étant en congé en ce moment je me…"
click at [843, 687] on icon "button" at bounding box center [851, 686] width 17 height 17
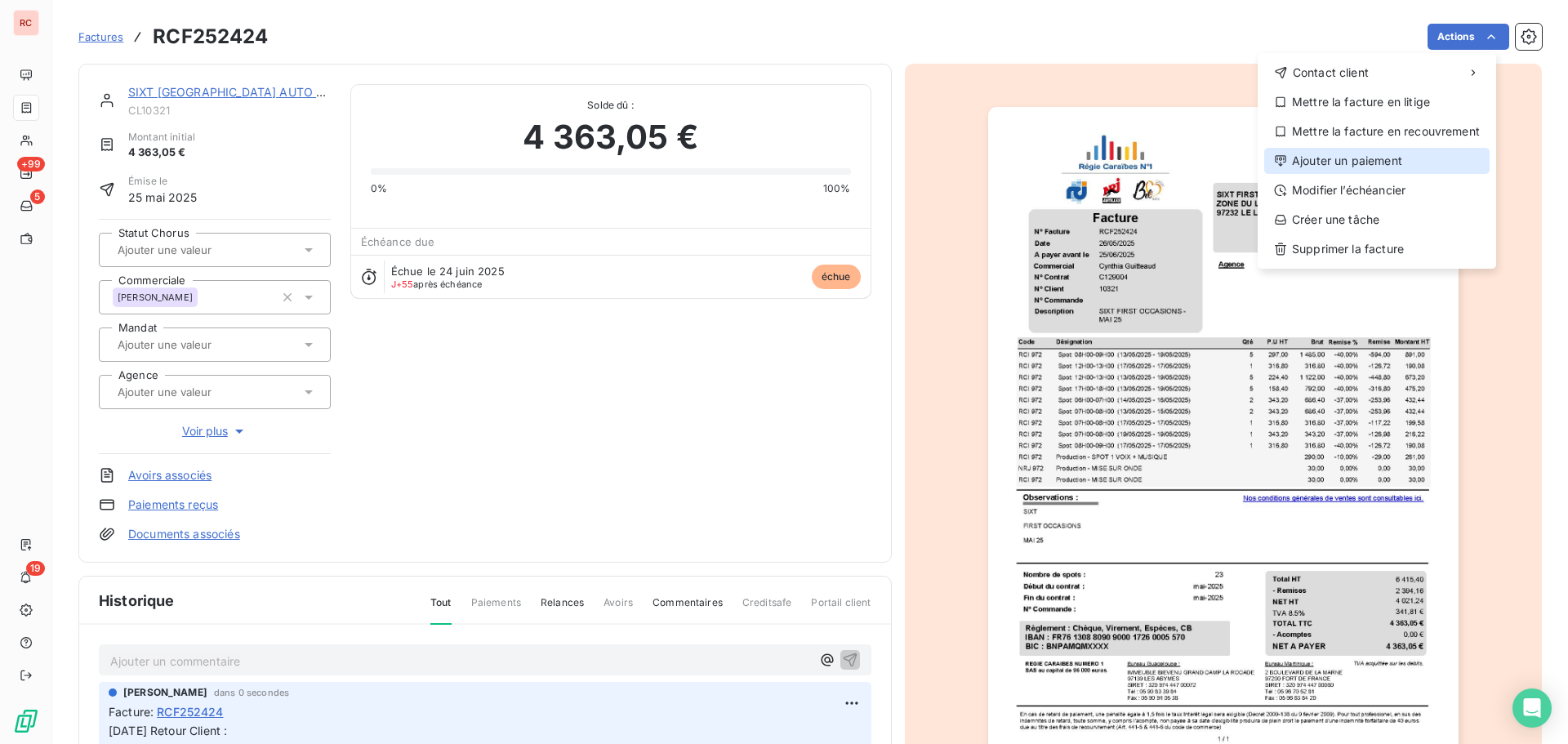
click at [1392, 164] on div "Ajouter un paiement" at bounding box center [1377, 161] width 225 height 26
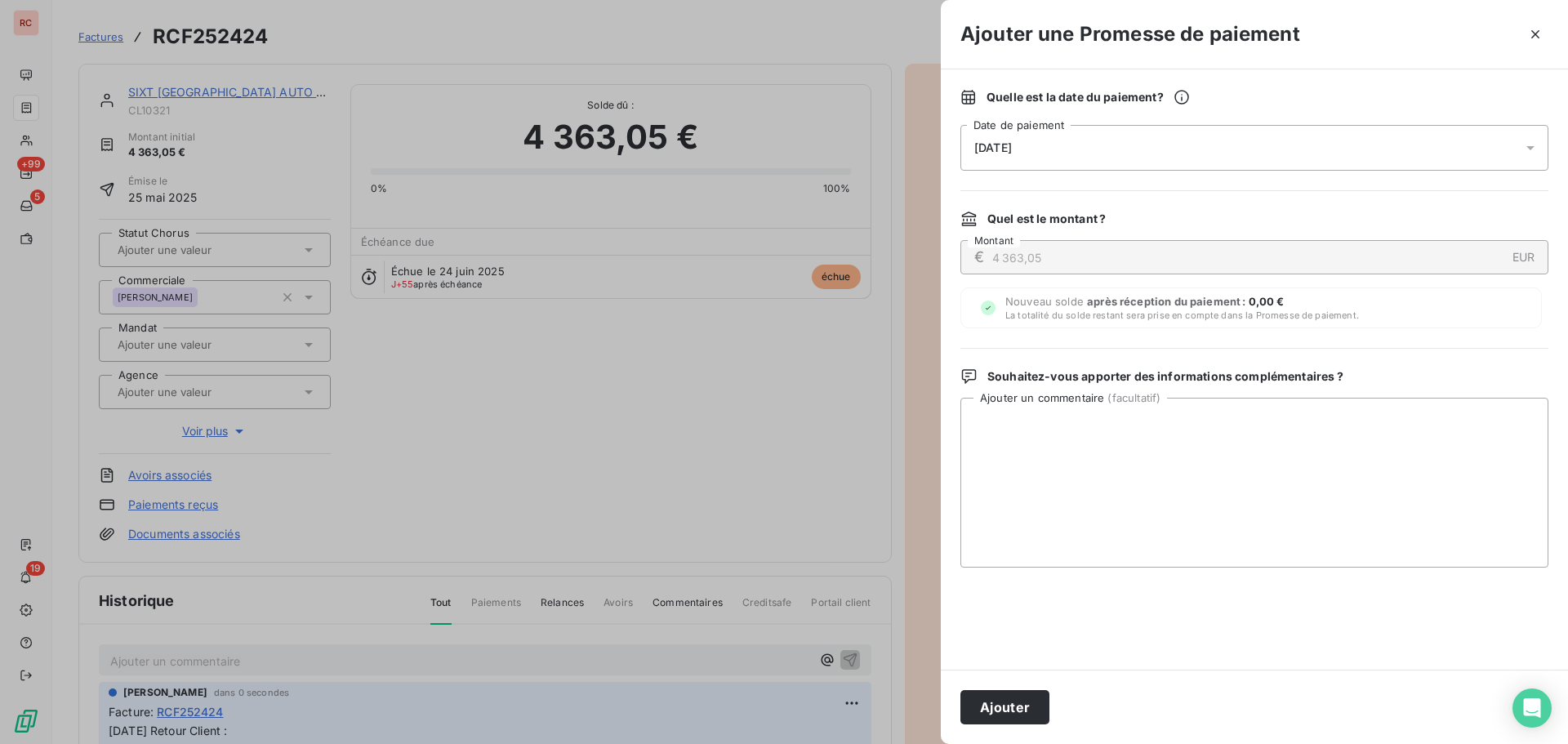
click at [1526, 150] on icon at bounding box center [1530, 147] width 17 height 17
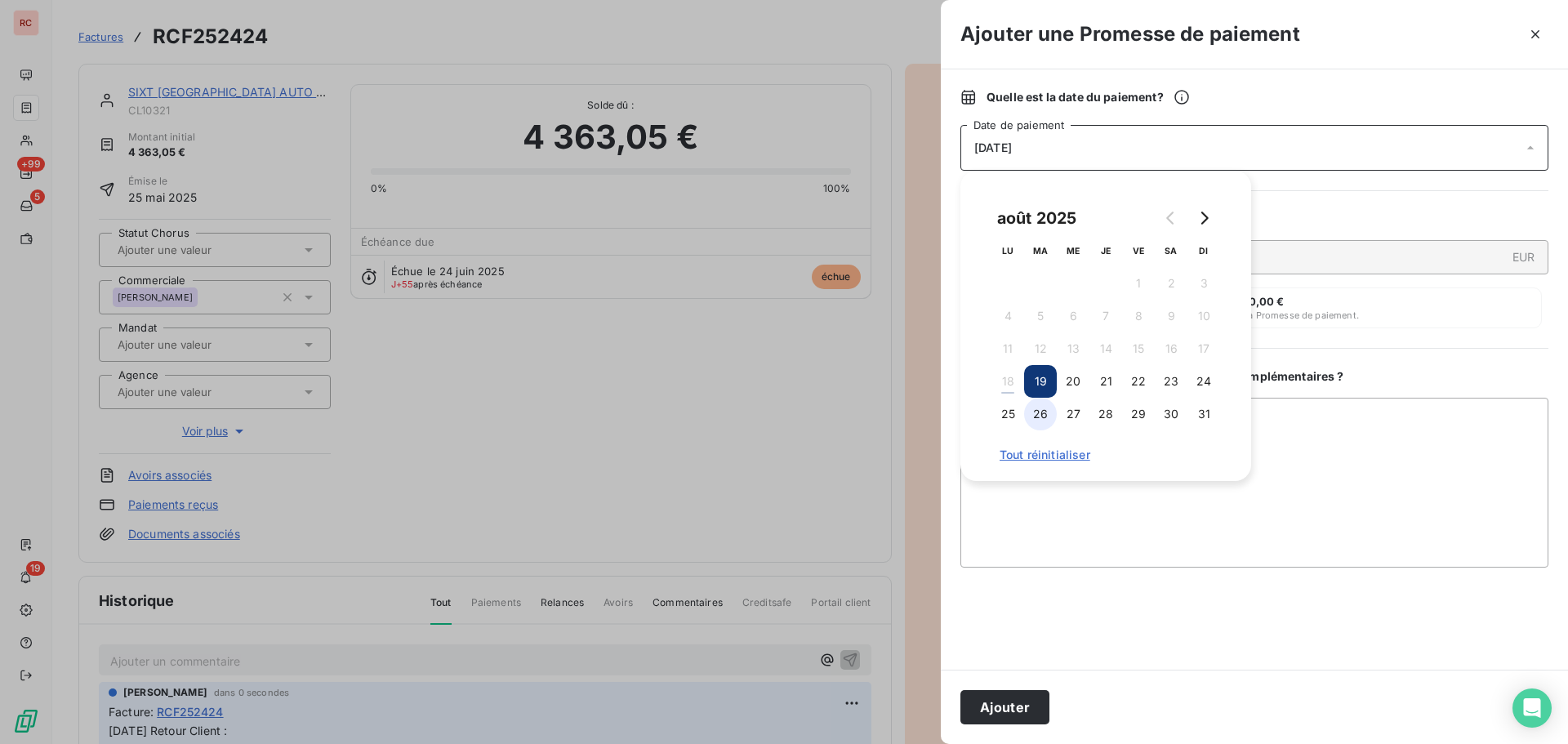
click at [1055, 414] on button "26" at bounding box center [1040, 414] width 32 height 32
click at [1032, 494] on textarea "Ajouter un commentaire ( facultatif )" at bounding box center [1254, 483] width 588 height 170
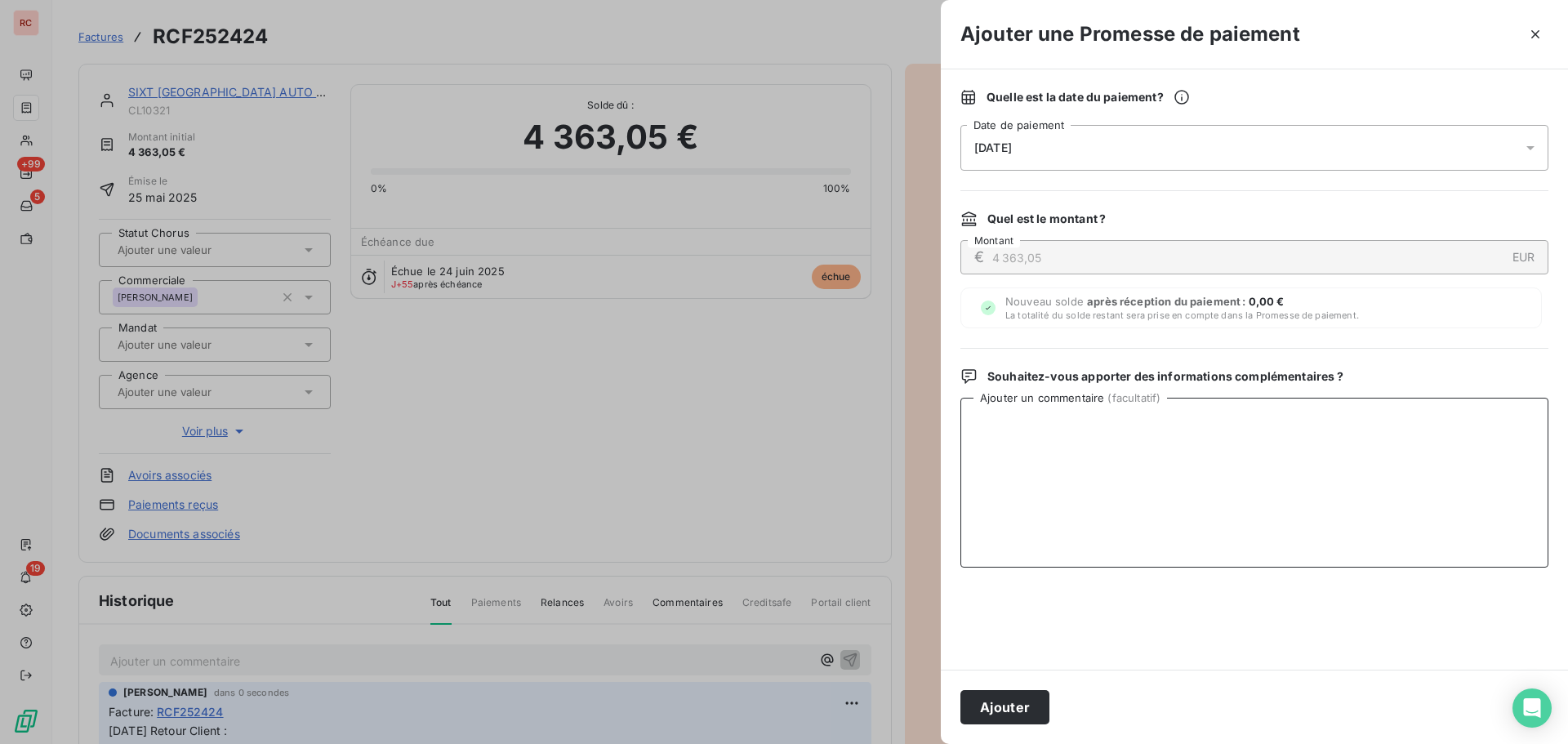
paste textarea "13/08/2025 Retour Client : Ma collègue Marion étant en congé en ce moment je me…"
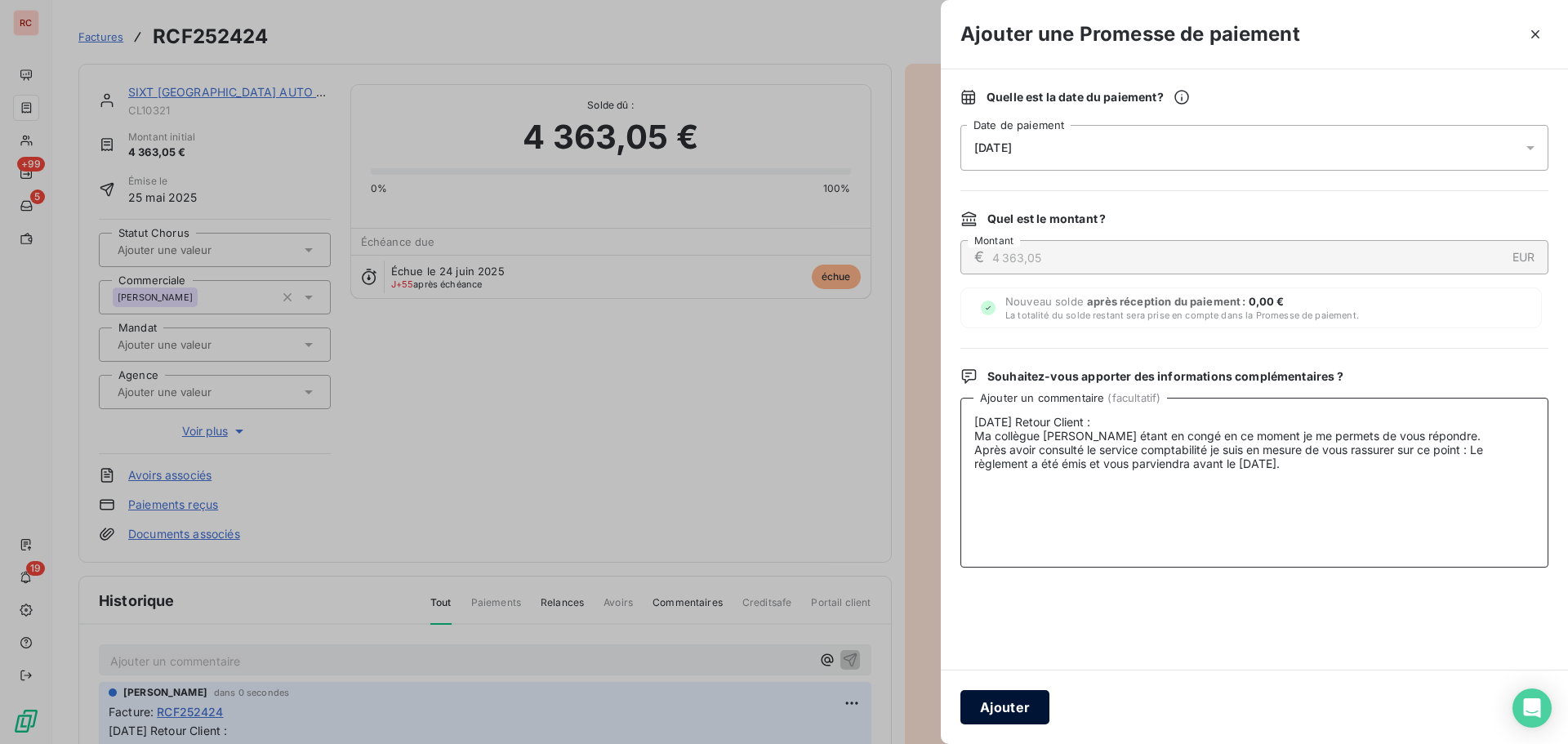
type textarea "13/08/2025 Retour Client : Ma collègue Marion étant en congé en ce moment je me…"
click at [980, 699] on button "Ajouter" at bounding box center [1005, 707] width 89 height 34
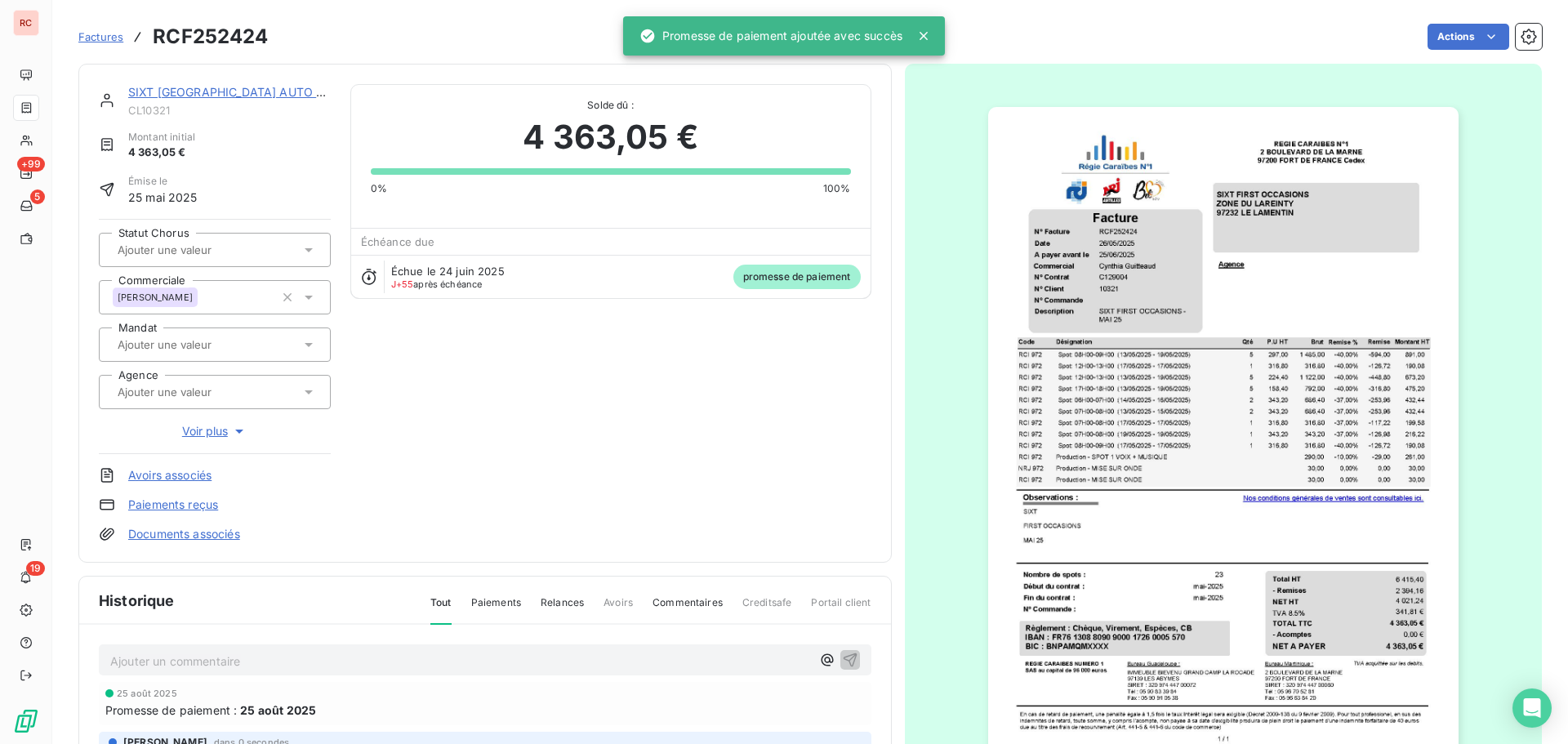
click at [235, 89] on link "SIXT AAL ANTILLES AUTO LOCATION SARL" at bounding box center [269, 92] width 282 height 14
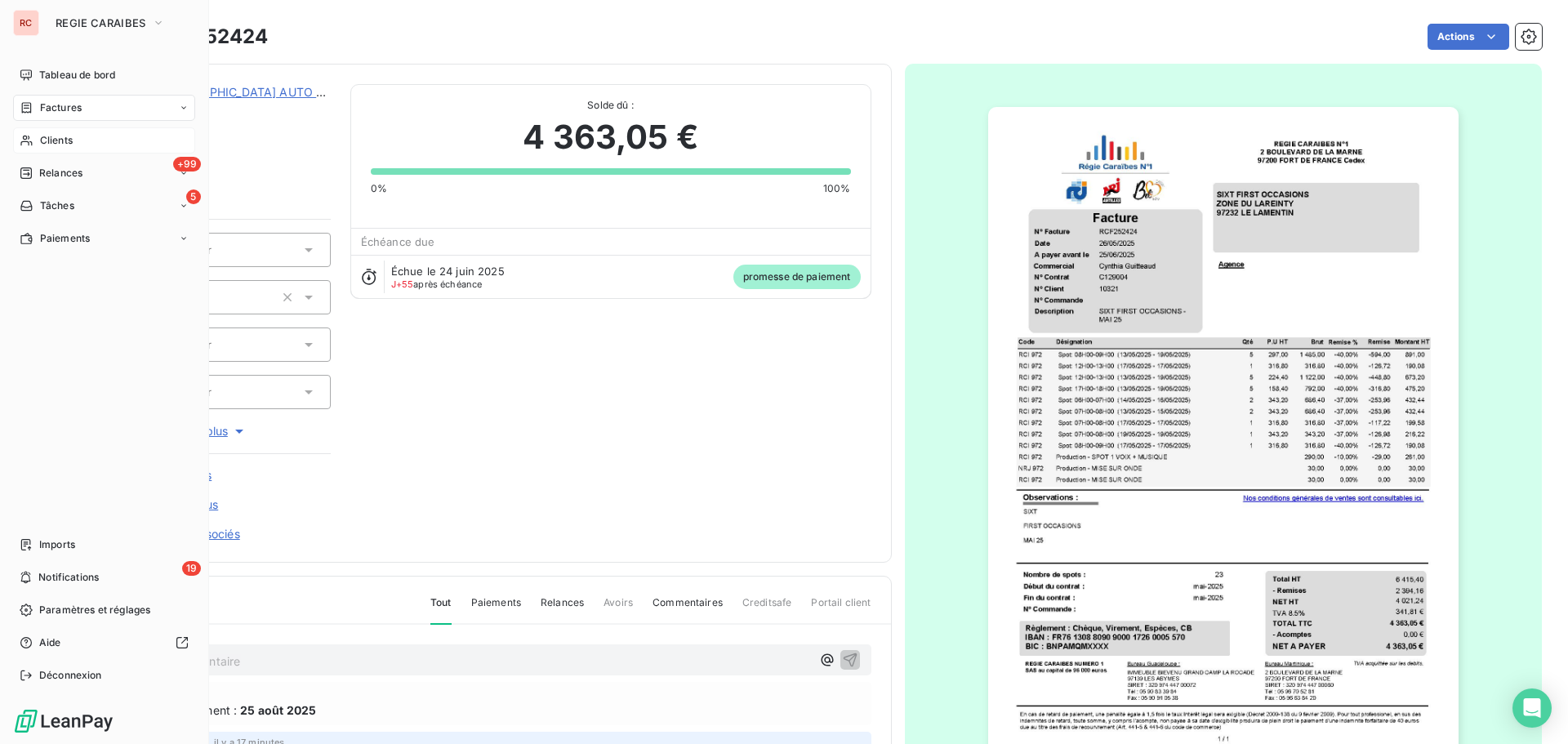
drag, startPoint x: 43, startPoint y: 147, endPoint x: 53, endPoint y: 147, distance: 10.0
click at [46, 147] on span "Clients" at bounding box center [56, 140] width 32 height 15
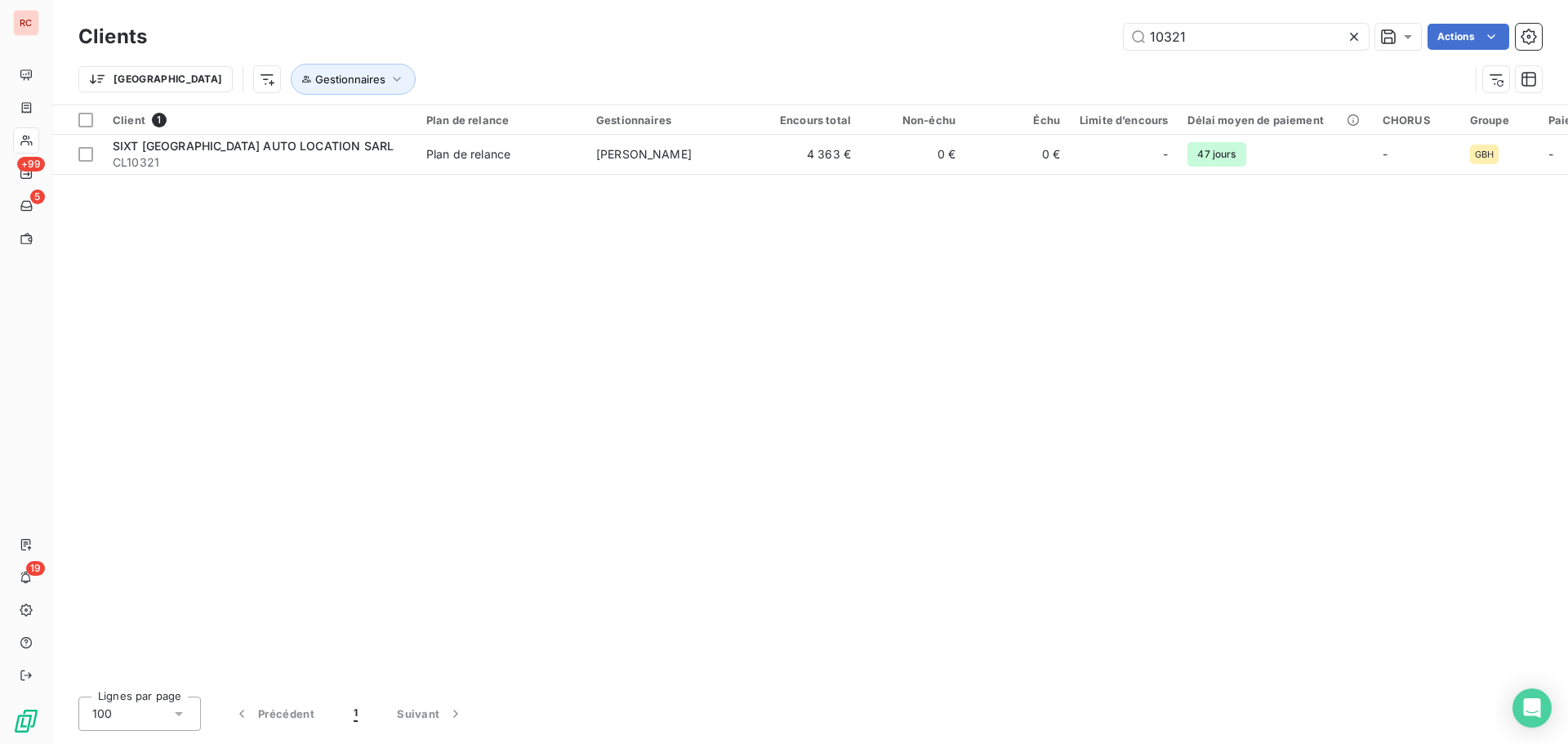
drag, startPoint x: 1188, startPoint y: 39, endPoint x: 1082, endPoint y: 36, distance: 106.0
click at [1082, 36] on div "10321 Actions" at bounding box center [855, 37] width 1376 height 26
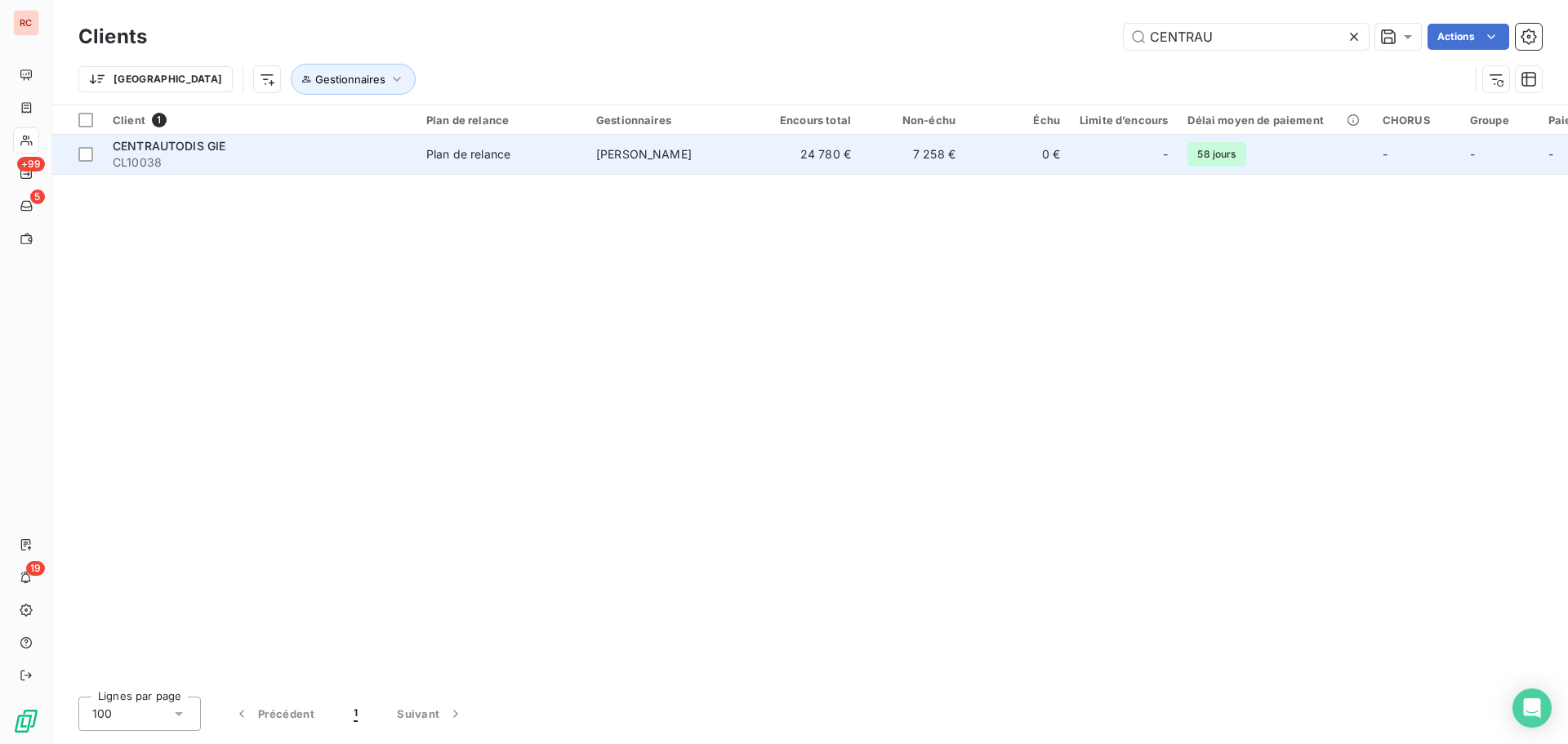
type input "CENTRAU"
click at [335, 164] on span "CL10038" at bounding box center [260, 162] width 294 height 17
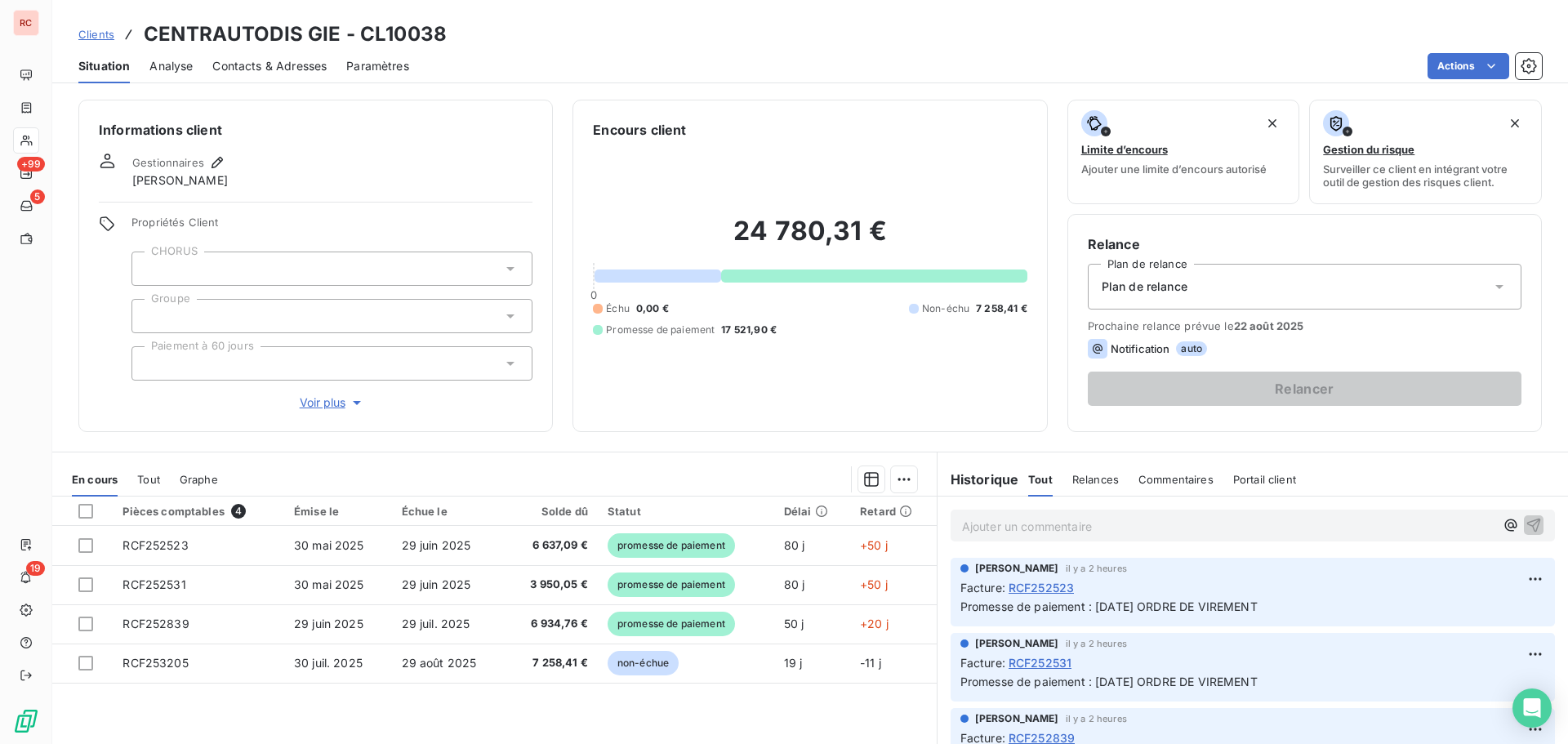
click at [77, 31] on div "Clients CENTRAUTODIS GIE - CL10038" at bounding box center [811, 34] width 1516 height 30
click at [90, 34] on span "Clients" at bounding box center [96, 34] width 36 height 13
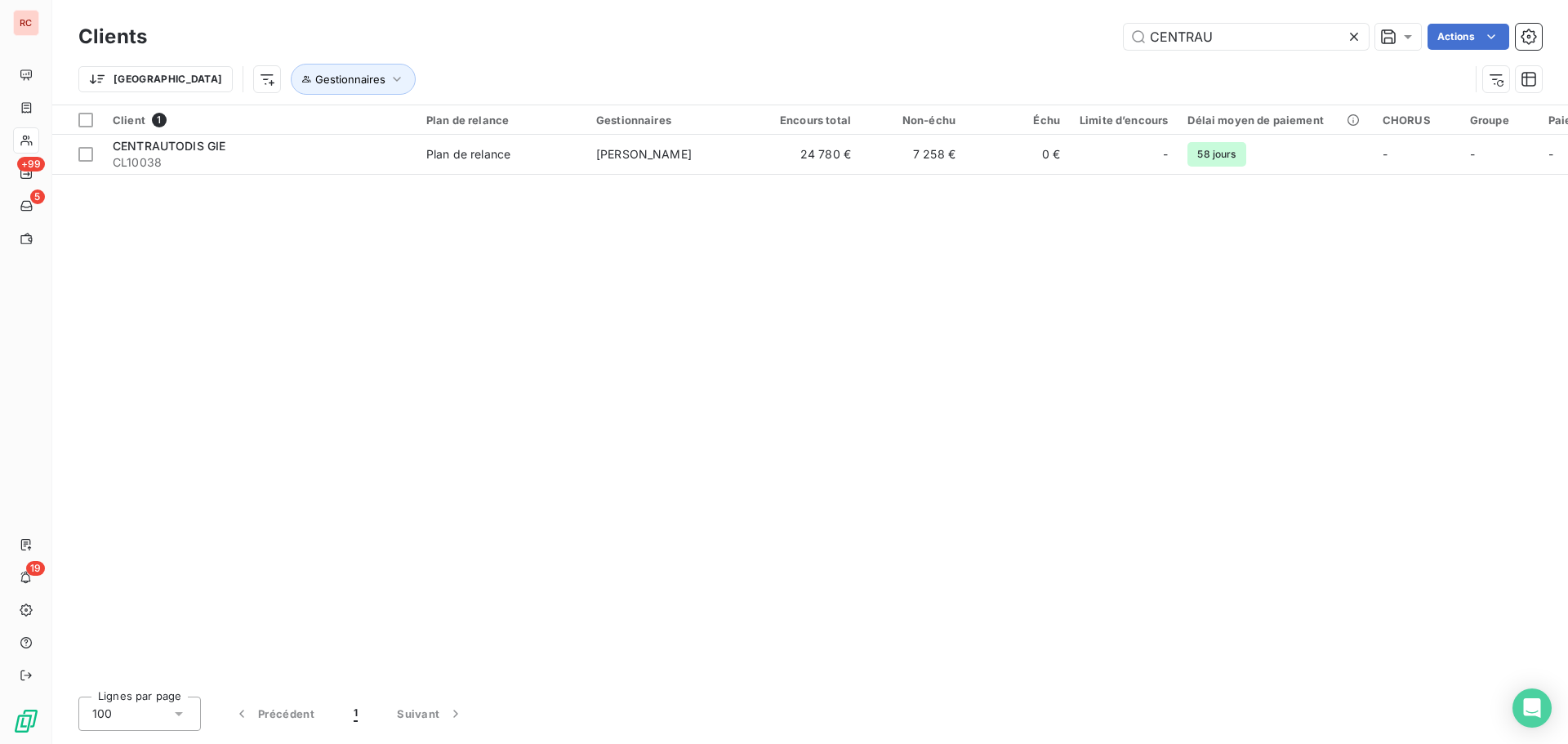
drag, startPoint x: 1172, startPoint y: 42, endPoint x: 1055, endPoint y: 48, distance: 117.2
click at [1055, 48] on div "CENTRAU Actions" at bounding box center [855, 37] width 1376 height 26
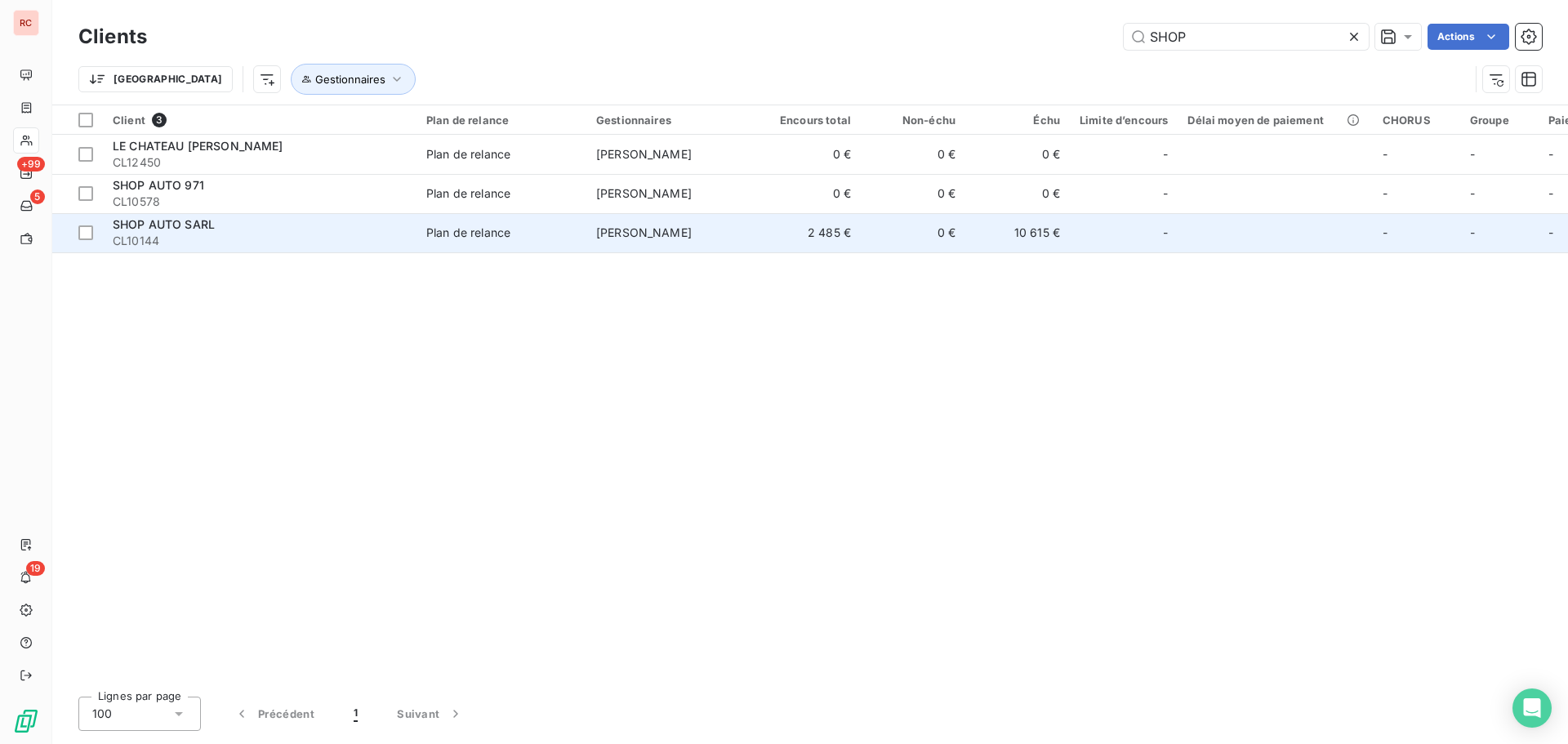
type input "SHOP"
click at [988, 217] on td "10 615 €" at bounding box center [1018, 232] width 104 height 39
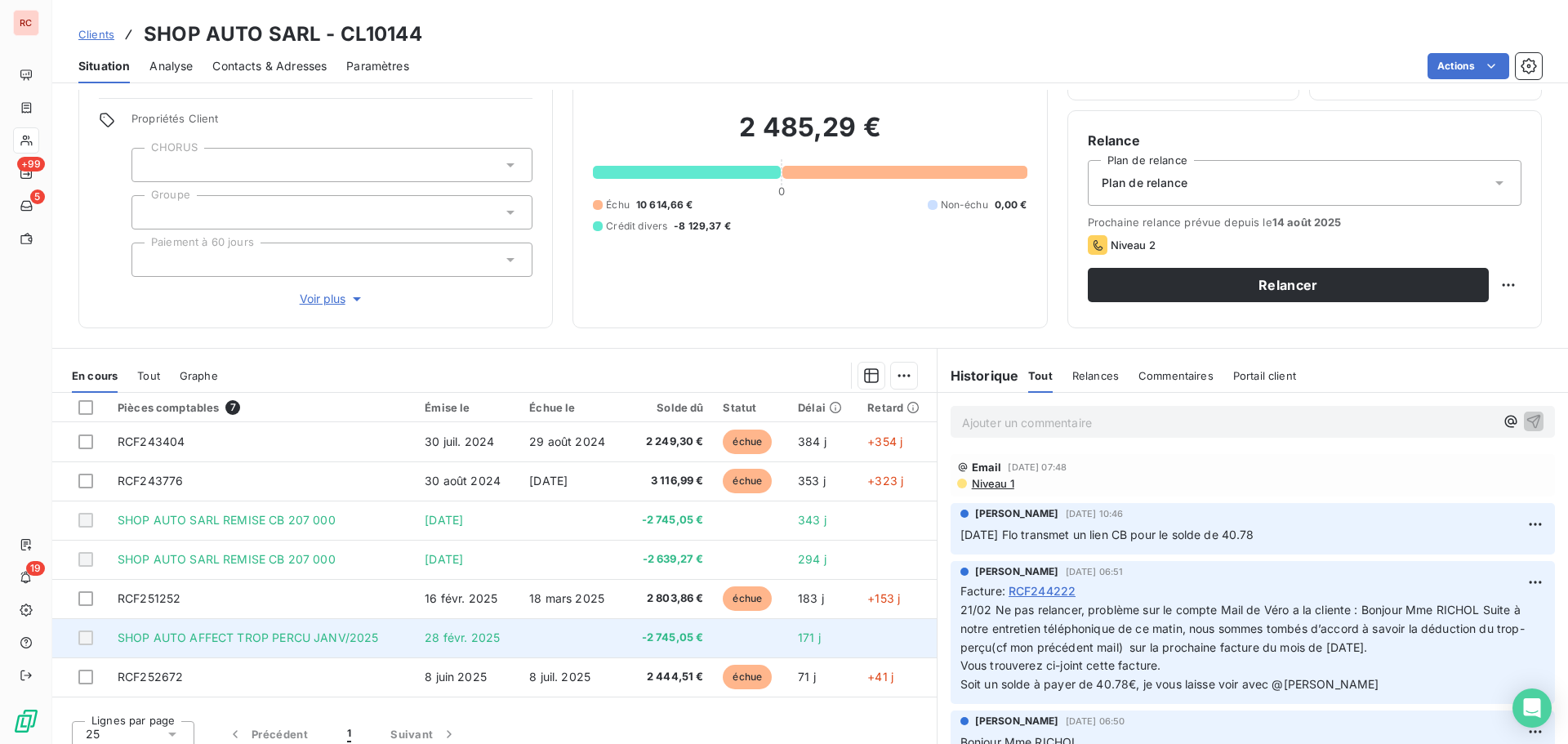
scroll to position [116, 0]
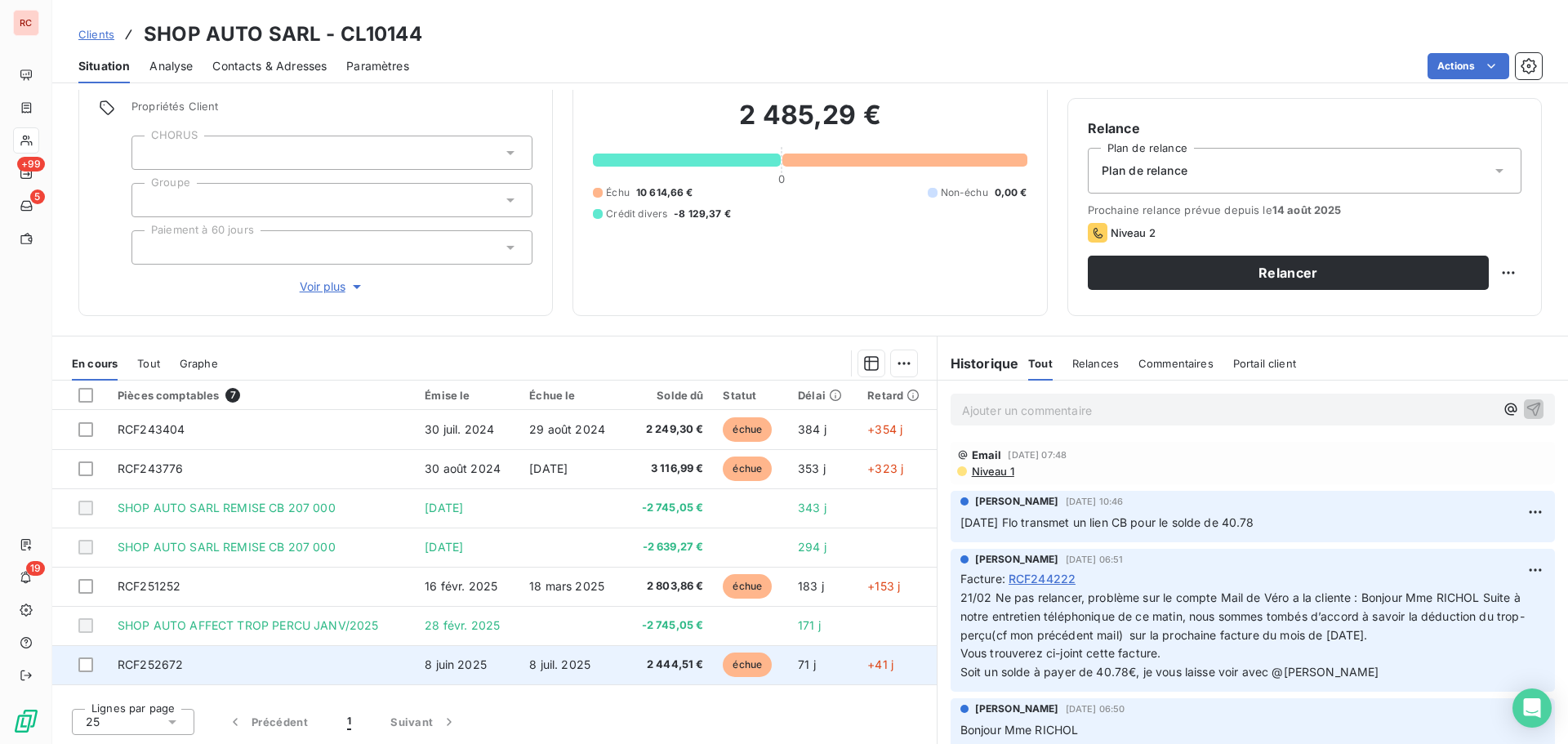
click at [266, 683] on td "RCF252672" at bounding box center [261, 664] width 307 height 39
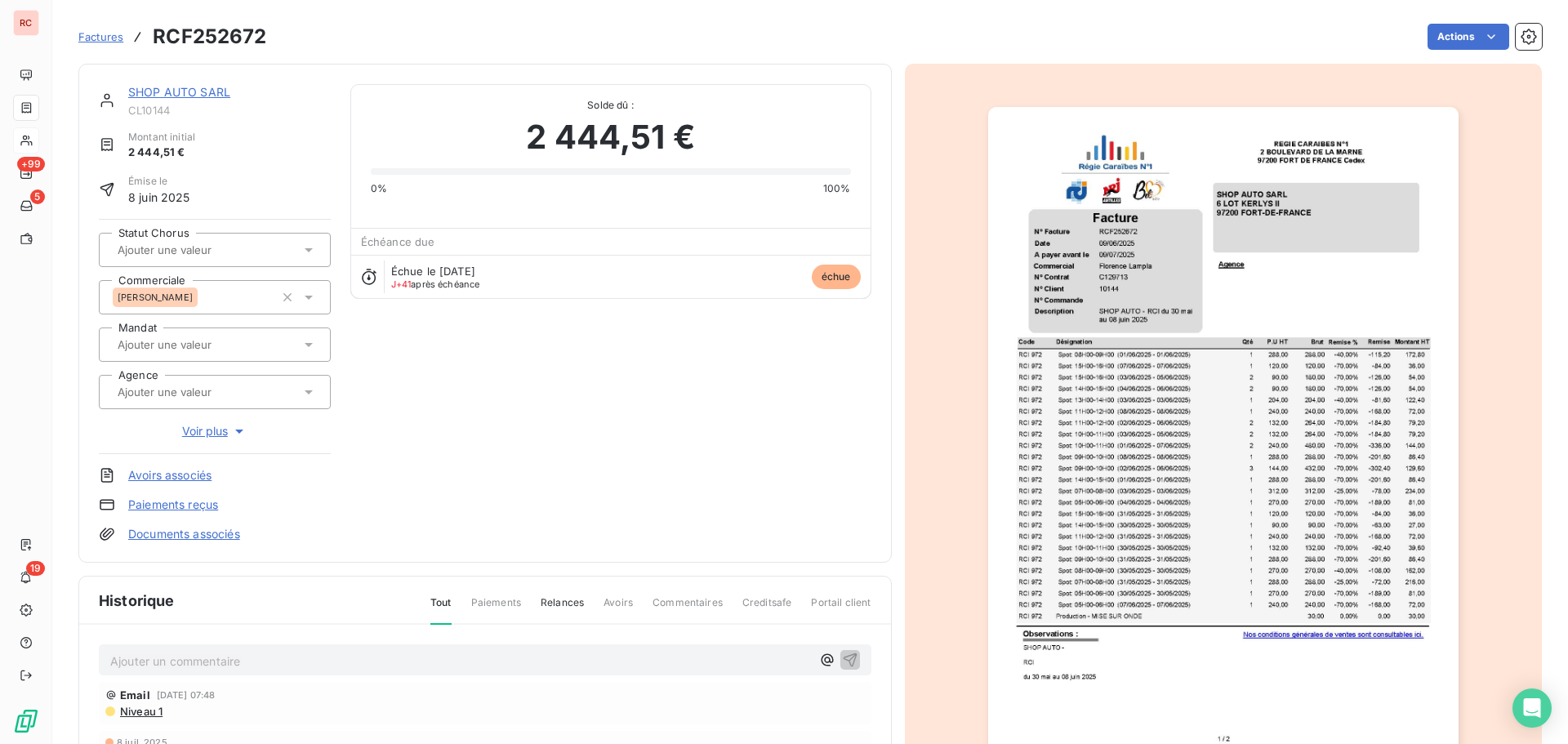
click at [174, 667] on p "Ajouter un commentaire ﻿" at bounding box center [461, 661] width 701 height 20
click at [842, 660] on icon "button" at bounding box center [850, 659] width 17 height 17
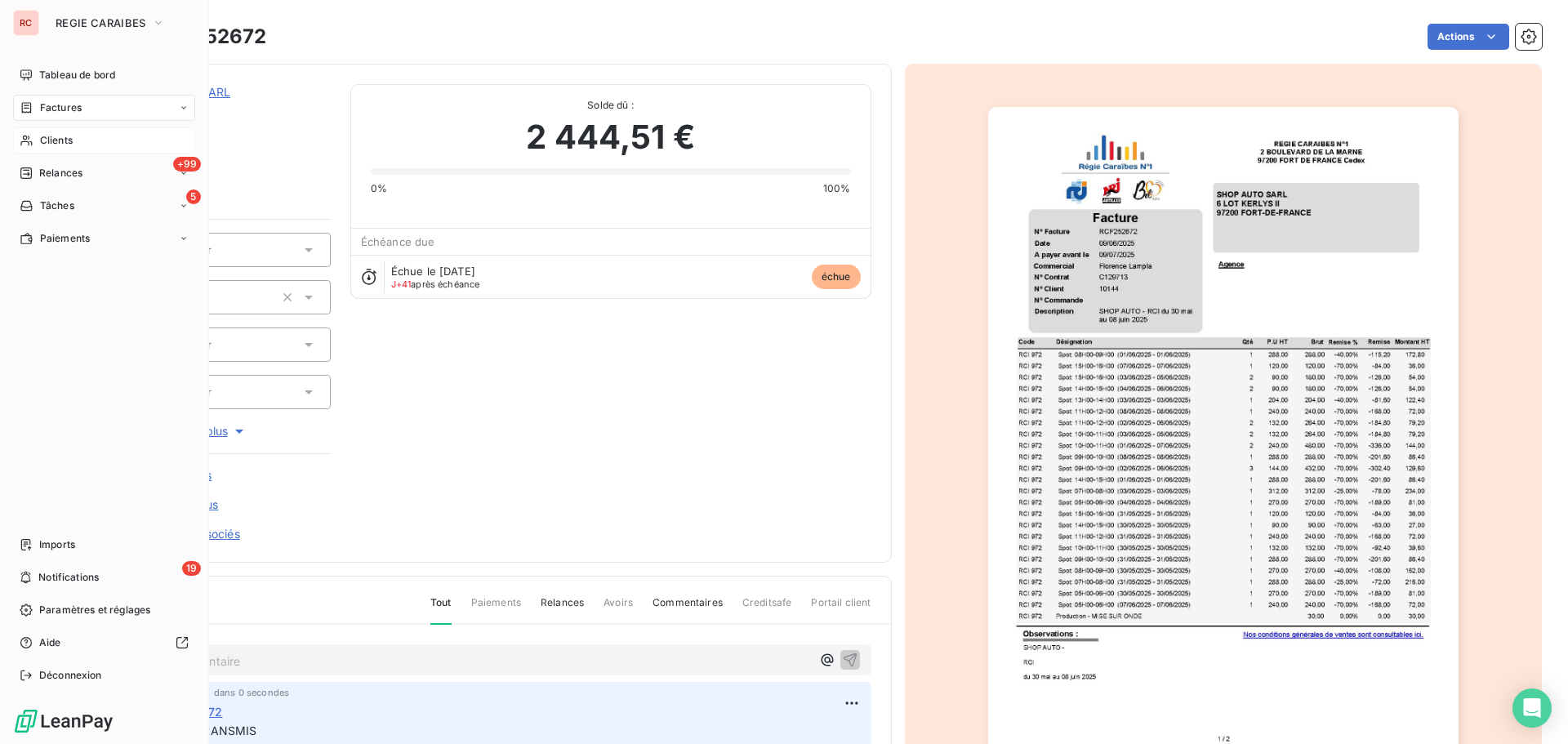
click at [35, 136] on div "Clients" at bounding box center [104, 140] width 182 height 26
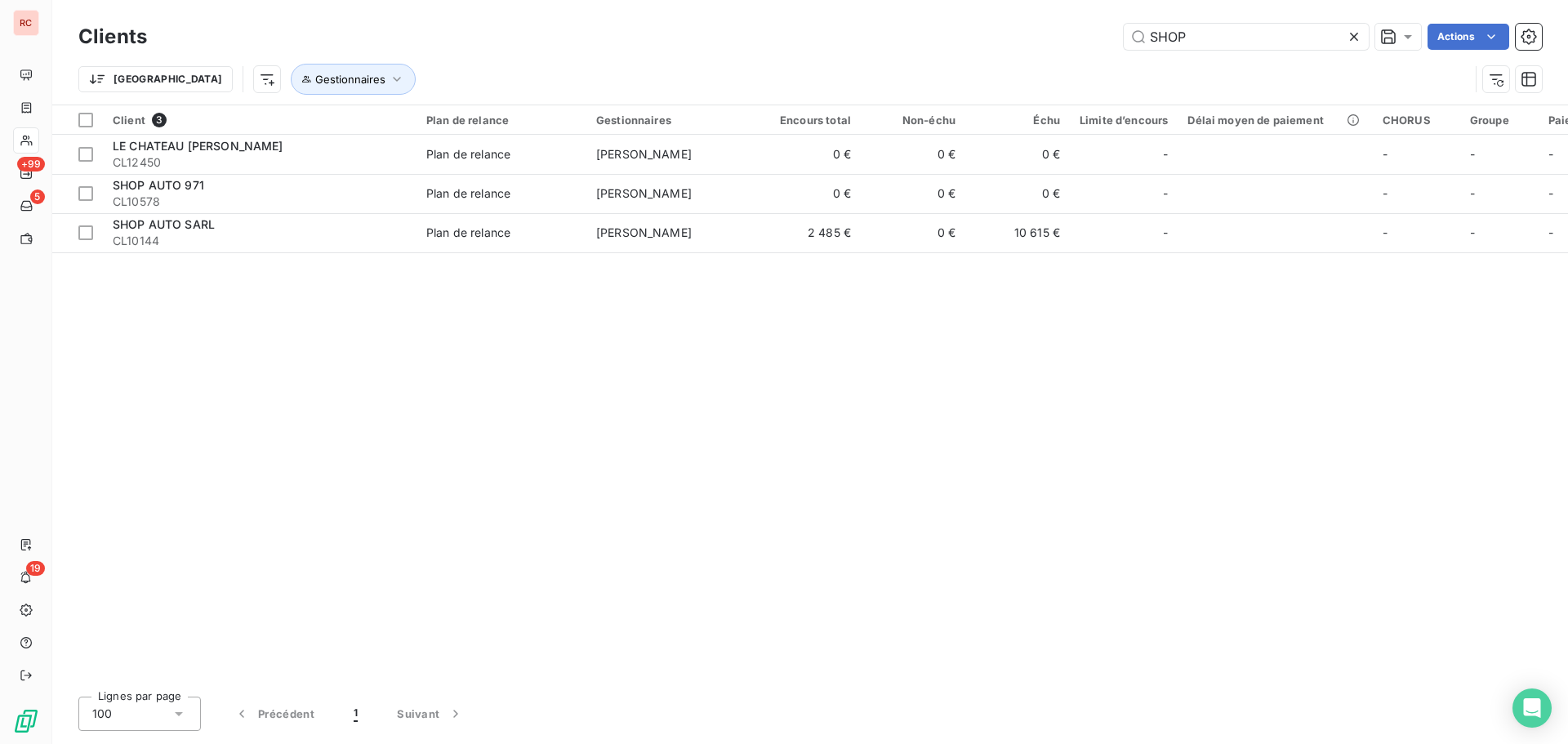
drag, startPoint x: 1217, startPoint y: 48, endPoint x: 1073, endPoint y: 39, distance: 144.3
click at [1073, 39] on div "SHOP Actions" at bounding box center [855, 37] width 1376 height 26
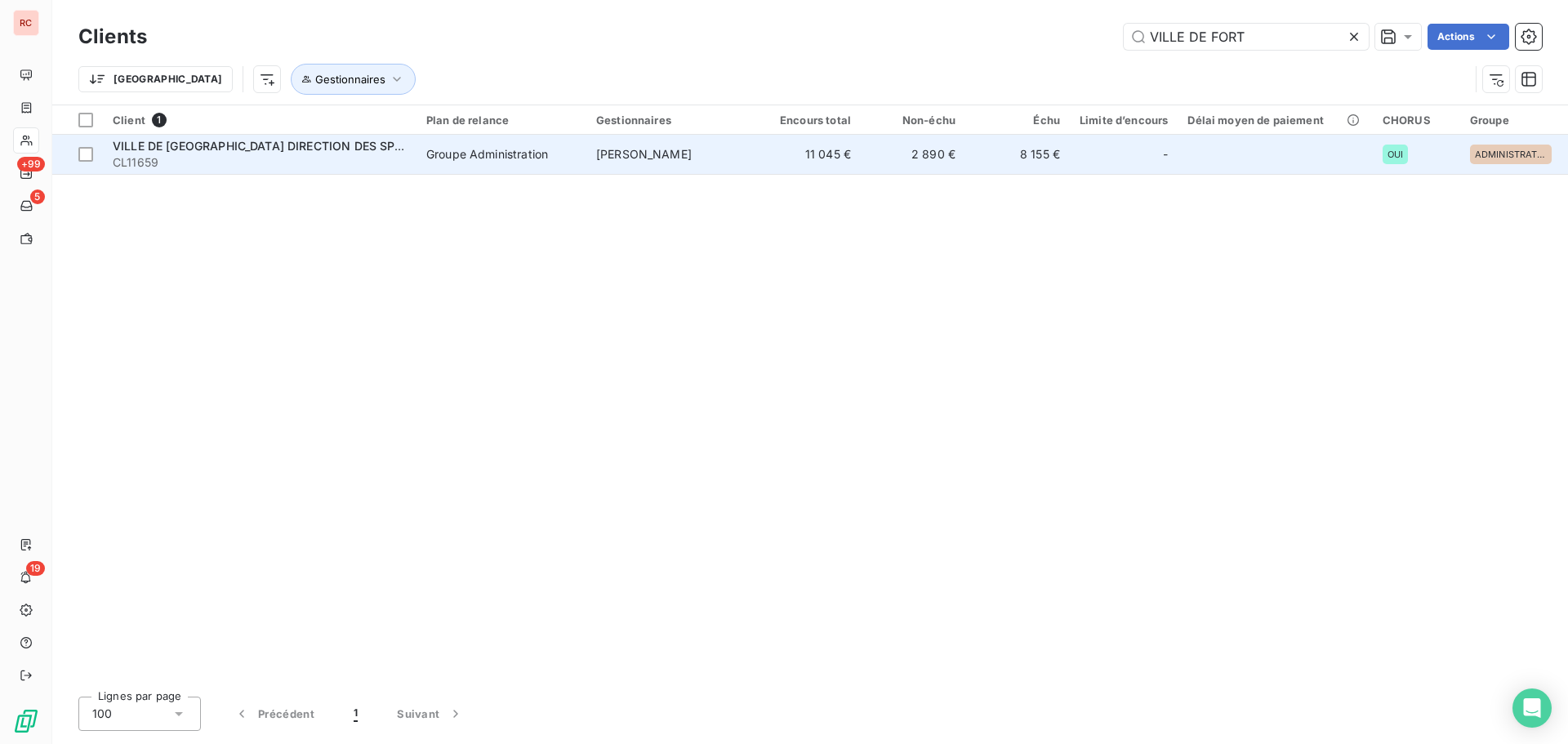
type input "VILLE DE FORT"
click at [367, 169] on span "CL11659" at bounding box center [260, 162] width 294 height 17
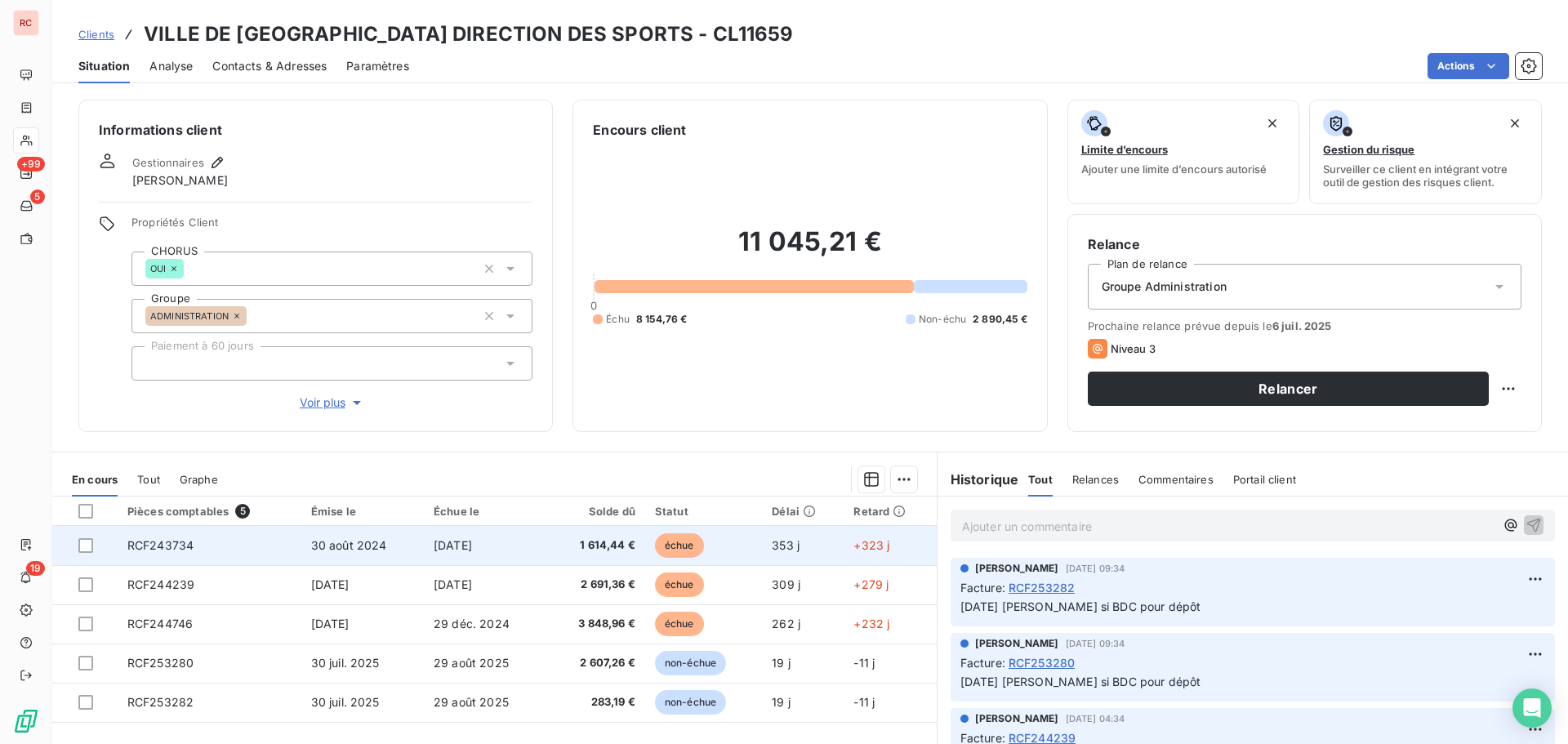
click at [511, 542] on td "[DATE]" at bounding box center [486, 545] width 123 height 39
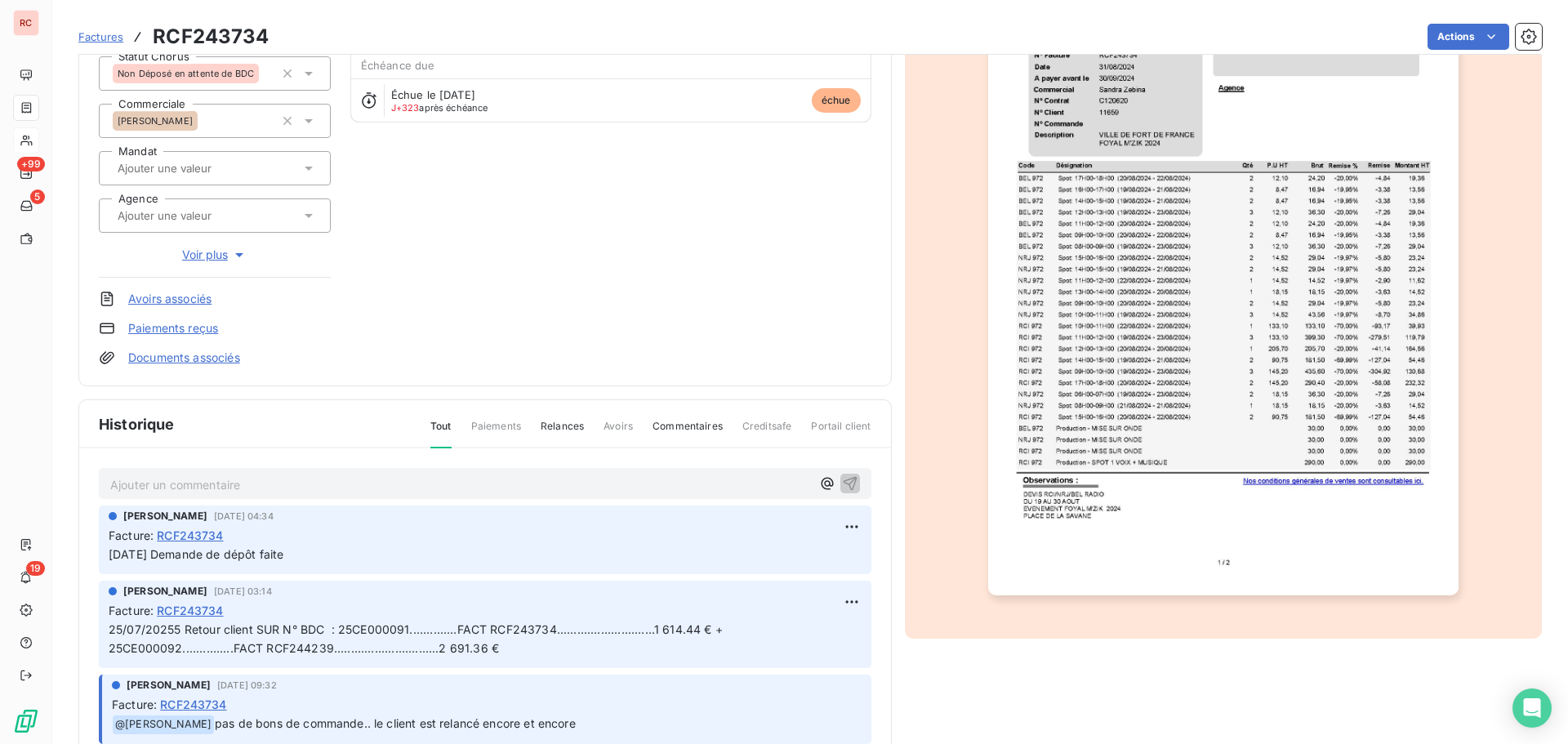
scroll to position [238, 0]
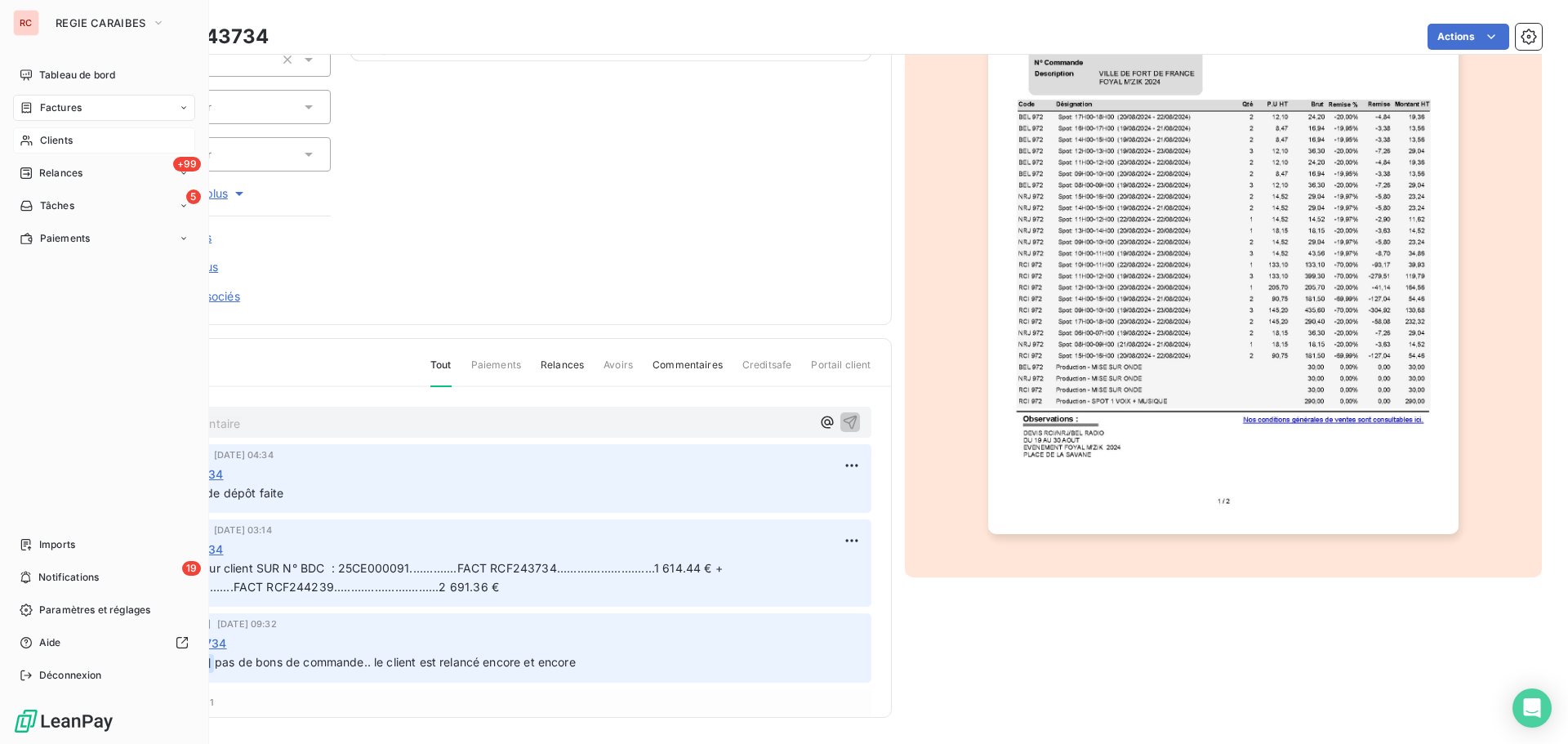
drag, startPoint x: 41, startPoint y: 141, endPoint x: 50, endPoint y: 142, distance: 9.1
click at [41, 141] on span "Clients" at bounding box center [56, 140] width 32 height 15
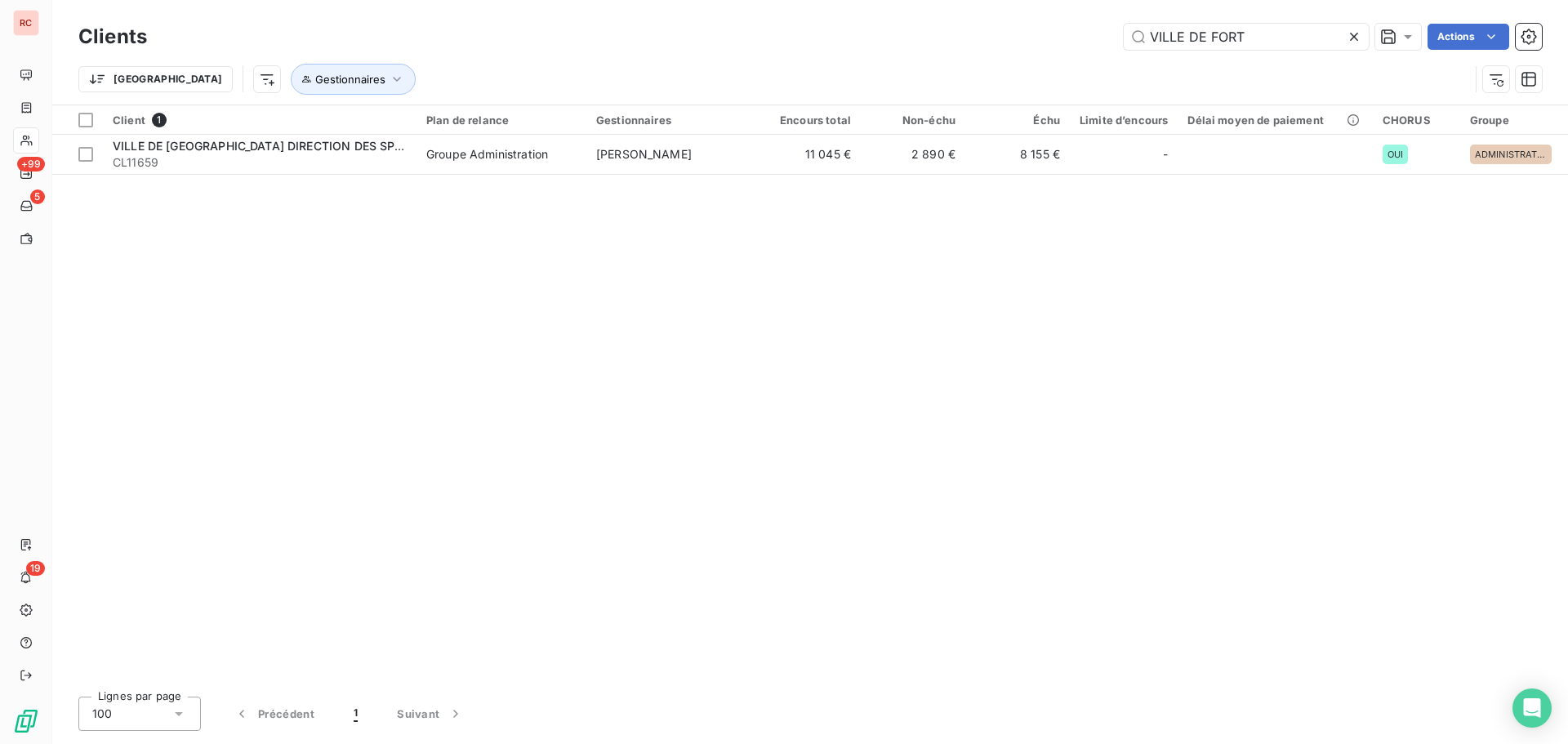
drag, startPoint x: 1304, startPoint y: 25, endPoint x: 1077, endPoint y: 25, distance: 227.0
click at [1077, 25] on div "VILLE DE FORT Actions" at bounding box center [855, 37] width 1376 height 26
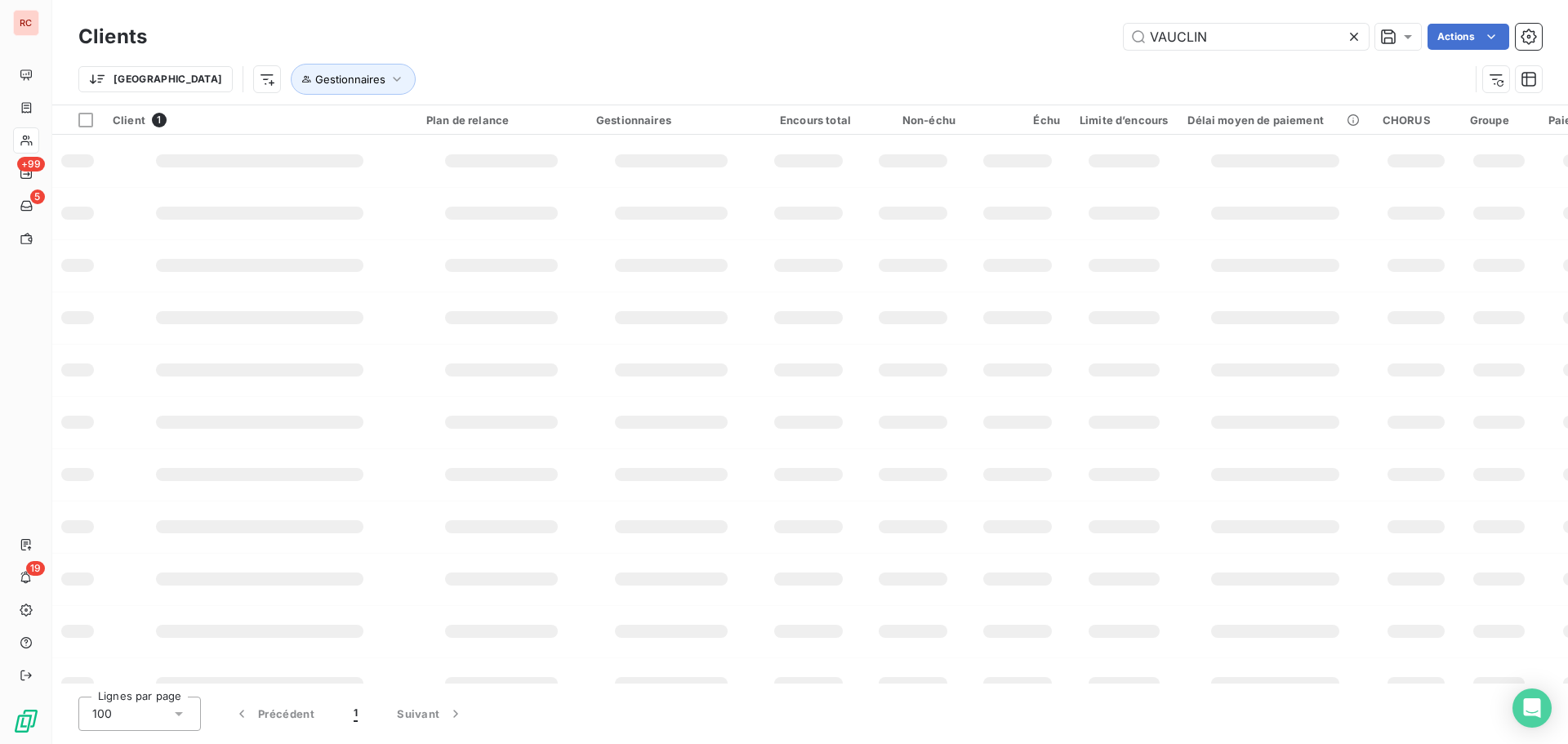
type input "VAUCLIN"
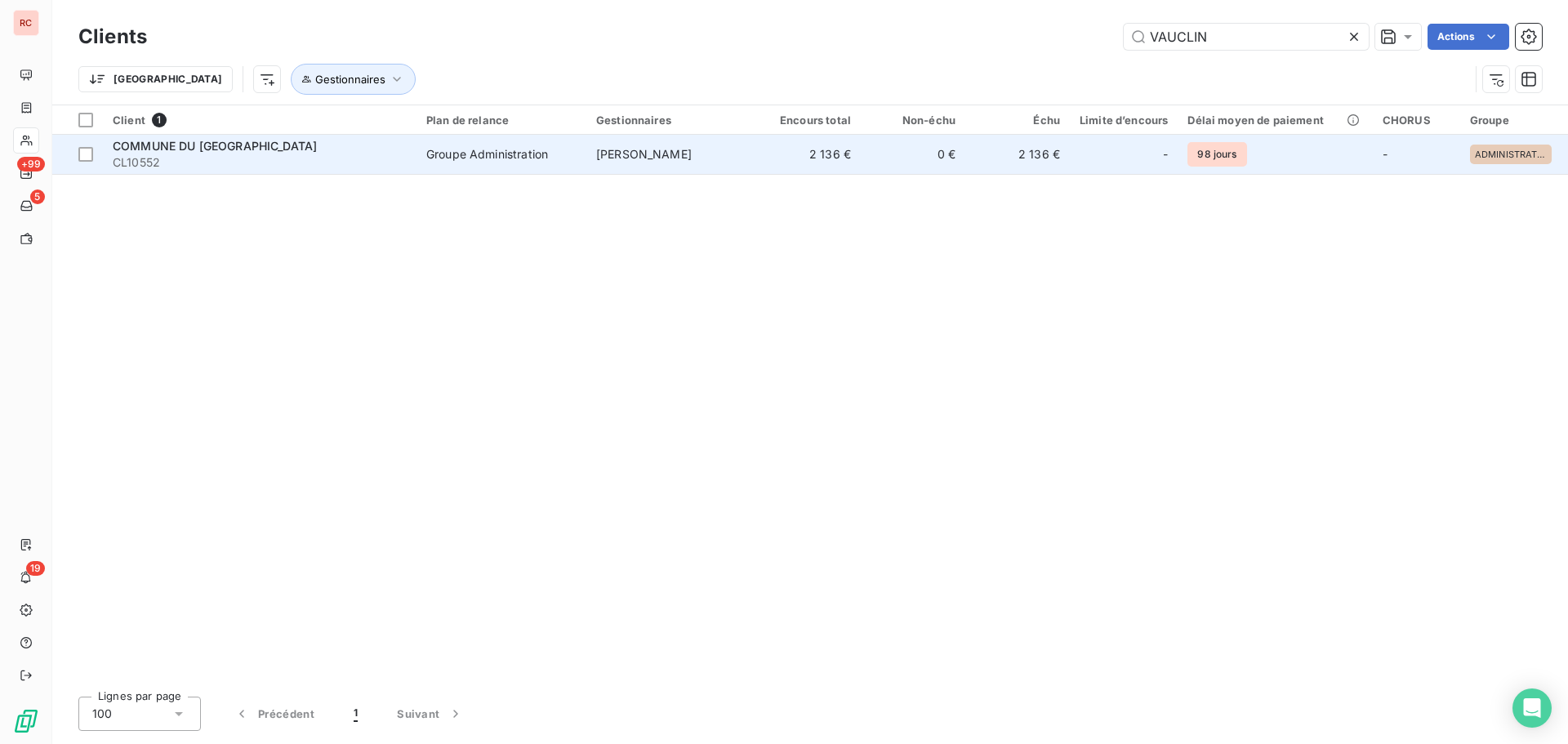
click at [587, 147] on td "[PERSON_NAME]" at bounding box center [671, 154] width 170 height 39
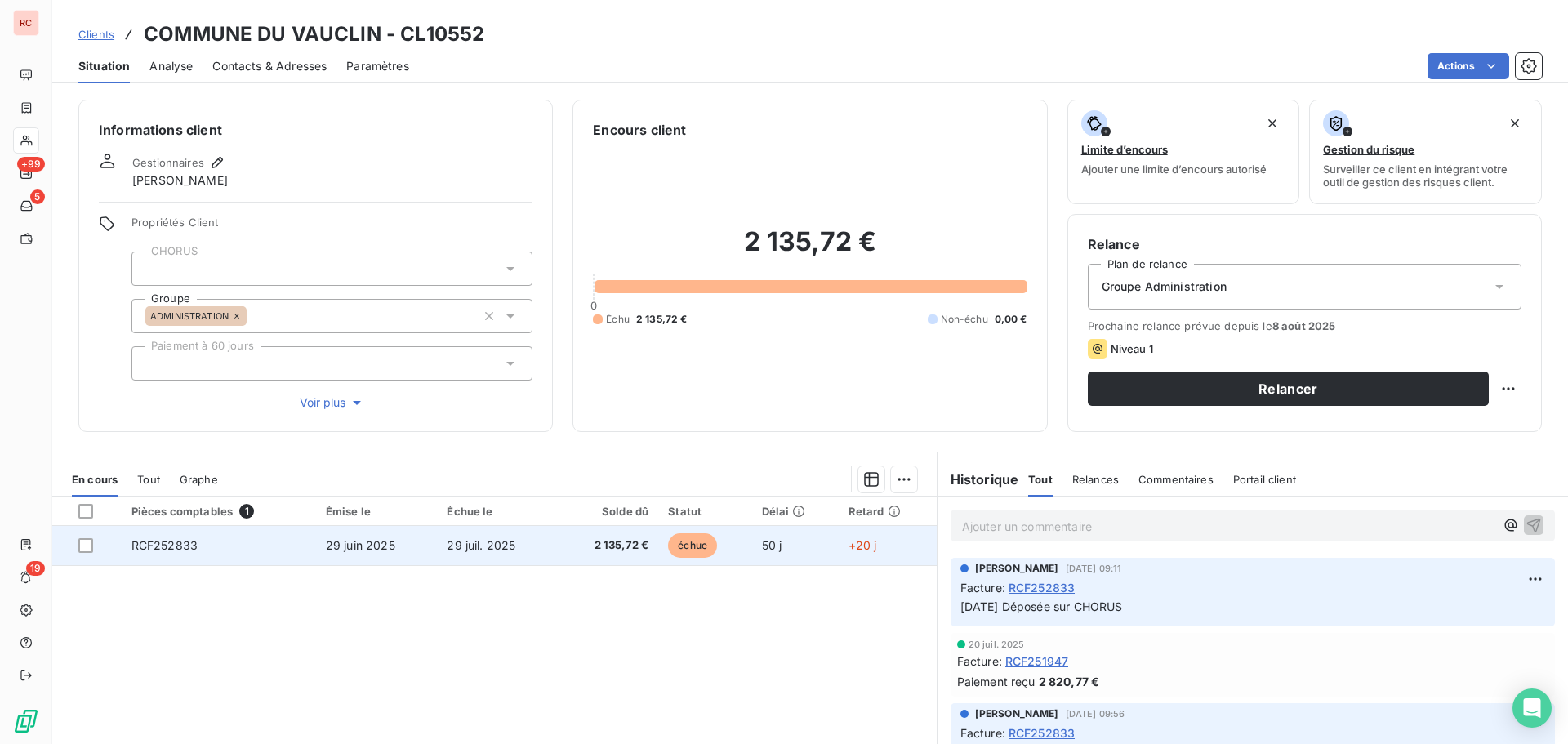
click at [432, 558] on td "29 juin 2025" at bounding box center [377, 545] width 122 height 39
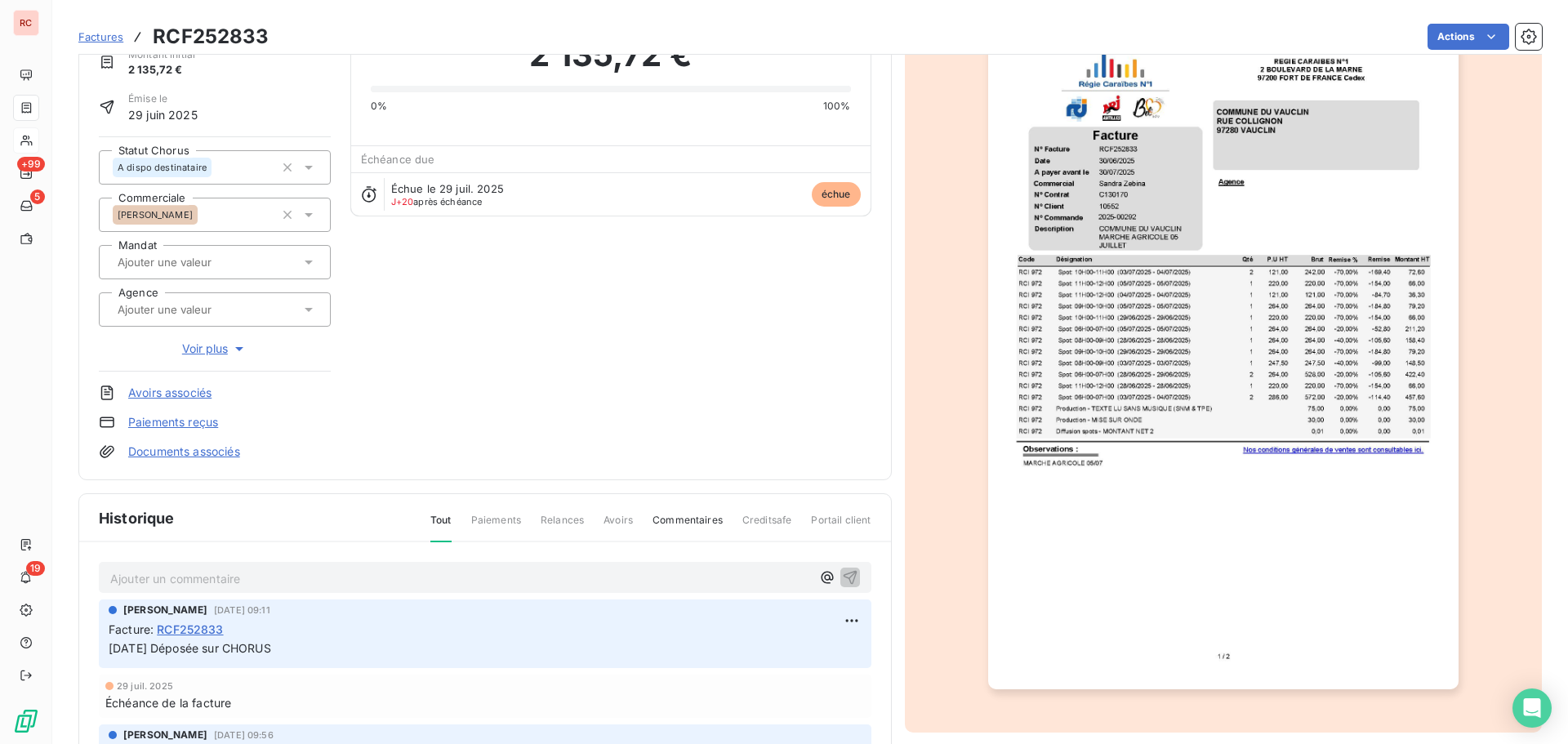
scroll to position [84, 0]
click at [305, 170] on icon at bounding box center [309, 167] width 17 height 17
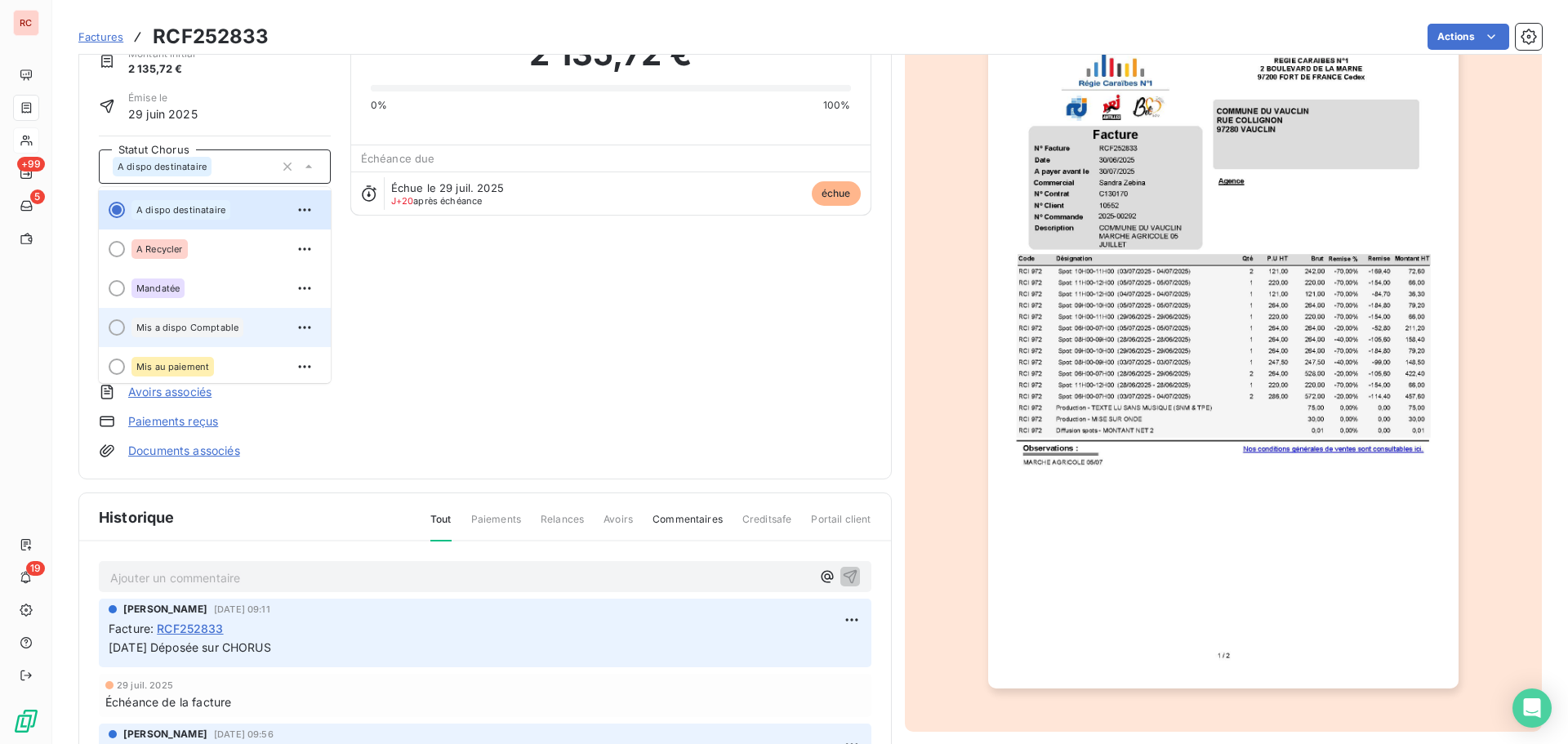
click at [224, 330] on span "Mis a dispo Comptable" at bounding box center [188, 327] width 103 height 10
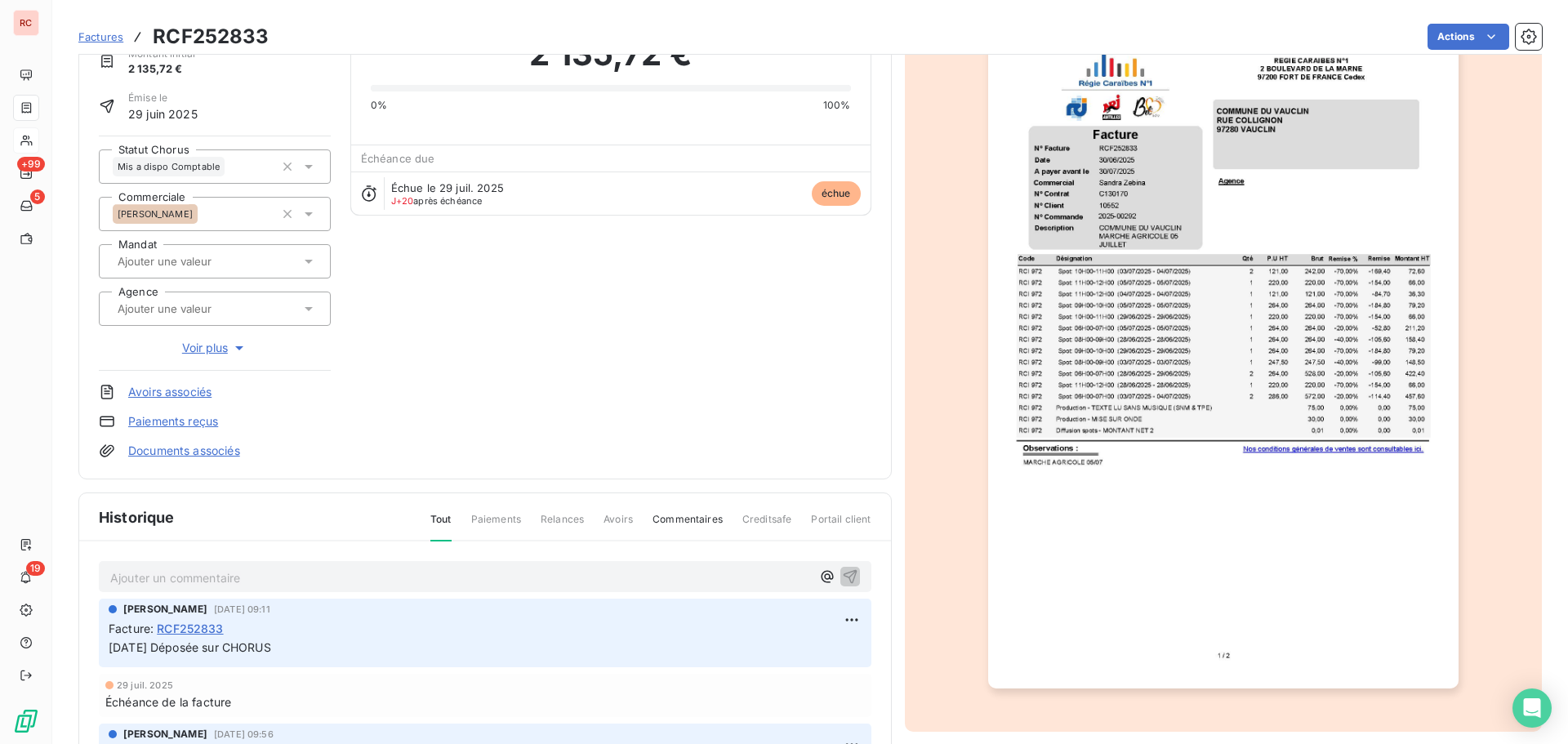
click at [167, 571] on p "Ajouter un commentaire ﻿" at bounding box center [461, 577] width 701 height 20
click at [228, 572] on p "Ajouter un commentaire ﻿" at bounding box center [461, 577] width 701 height 20
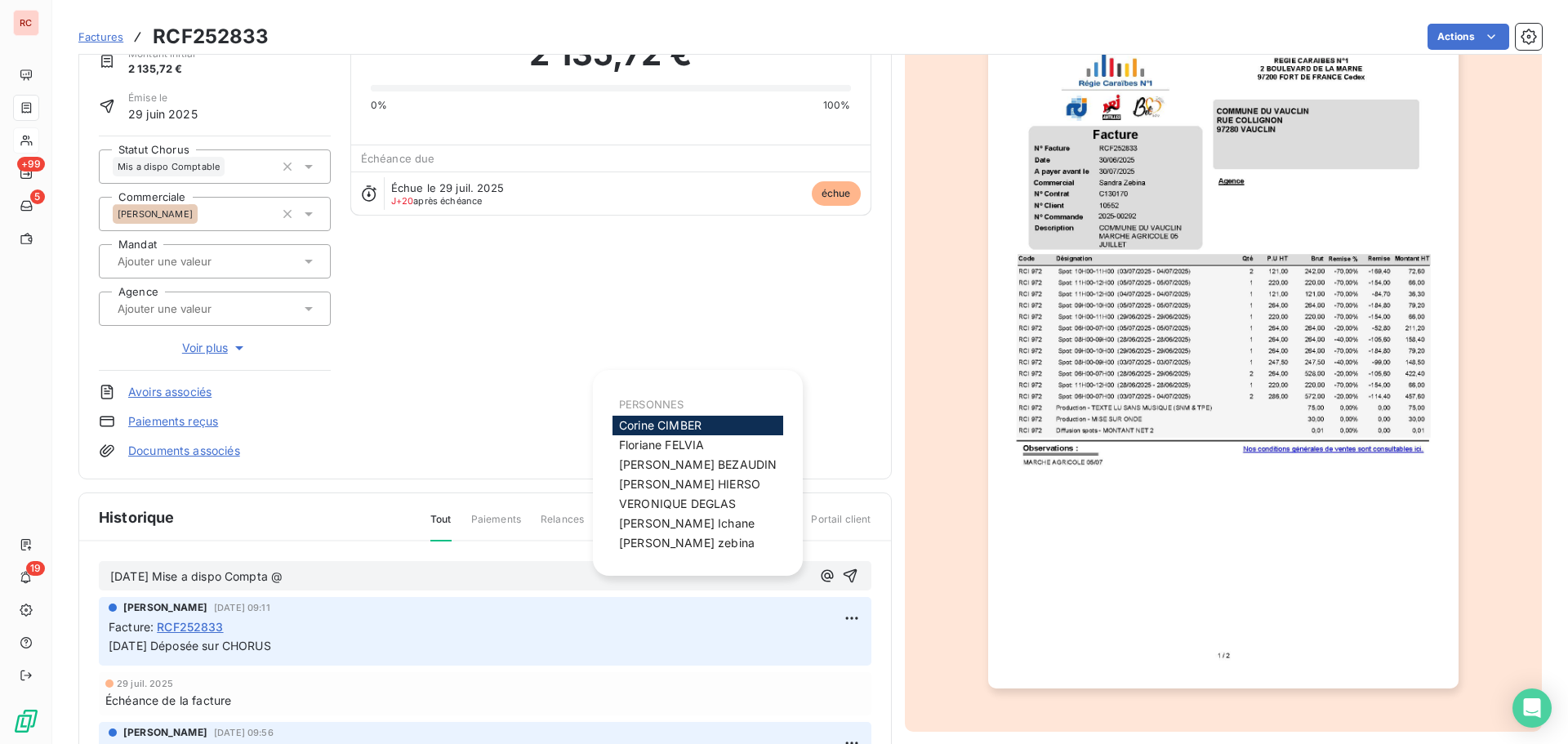
click at [657, 542] on span "sandra zebina" at bounding box center [686, 542] width 136 height 14
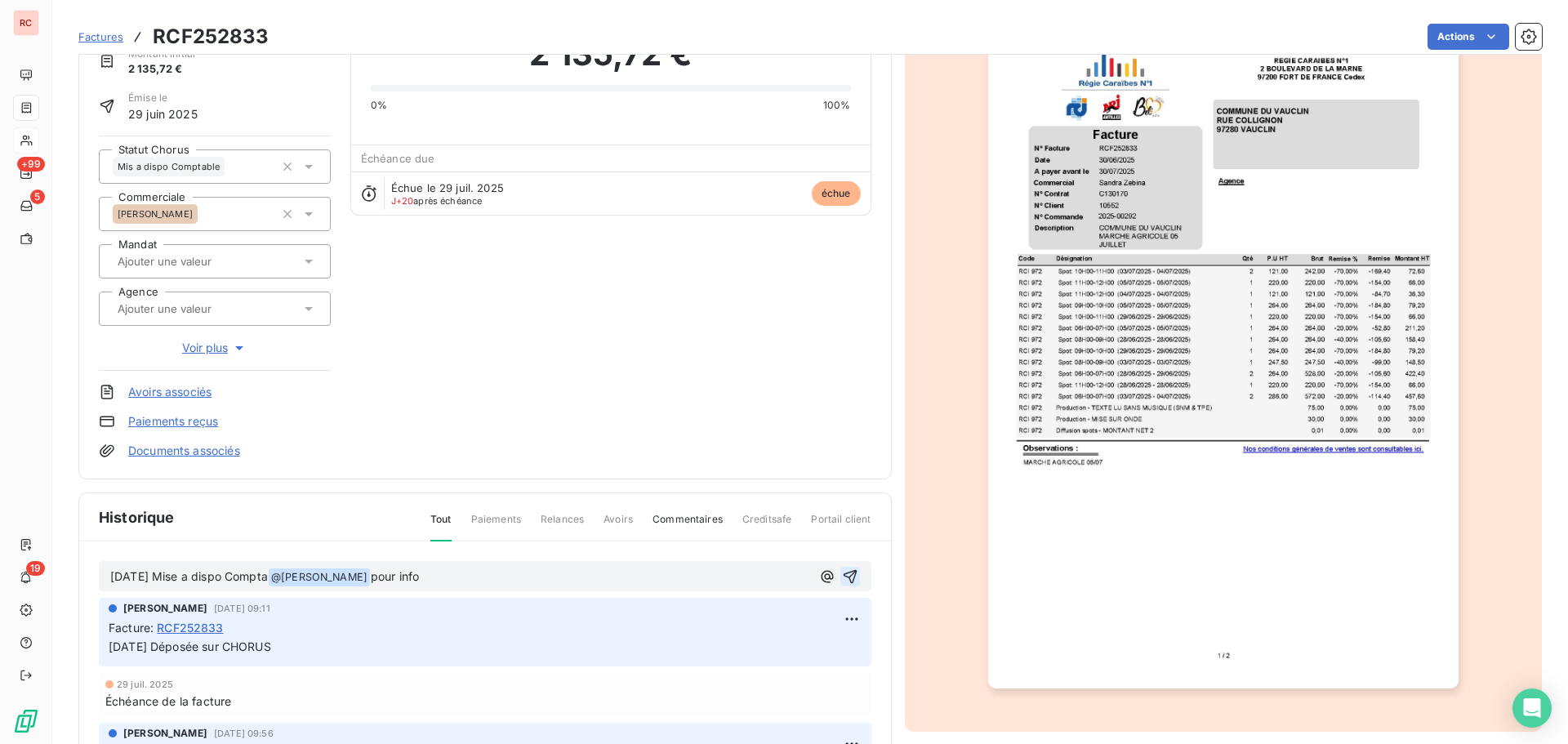
click at [843, 577] on icon "button" at bounding box center [850, 577] width 14 height 14
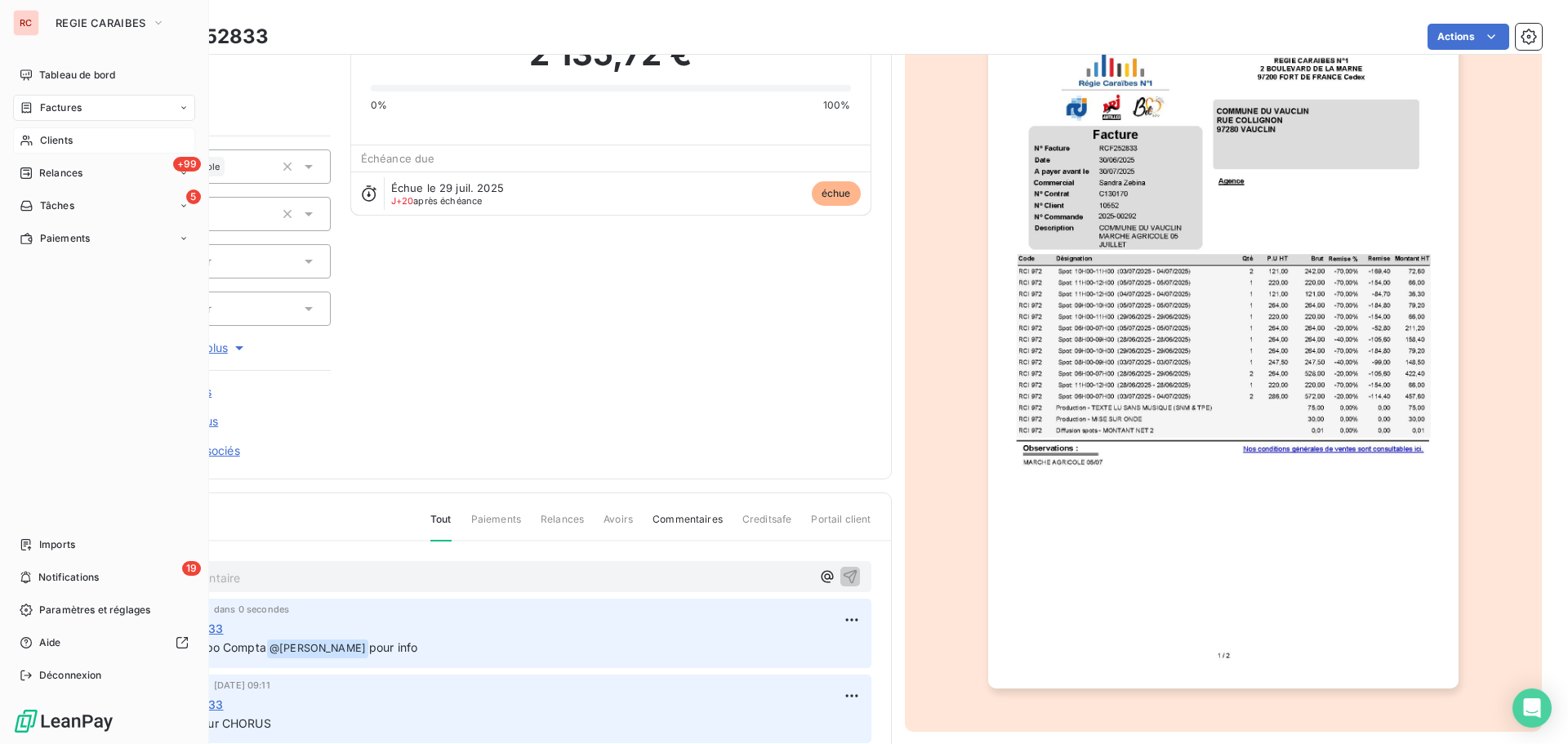
click at [42, 138] on span "Clients" at bounding box center [56, 140] width 32 height 15
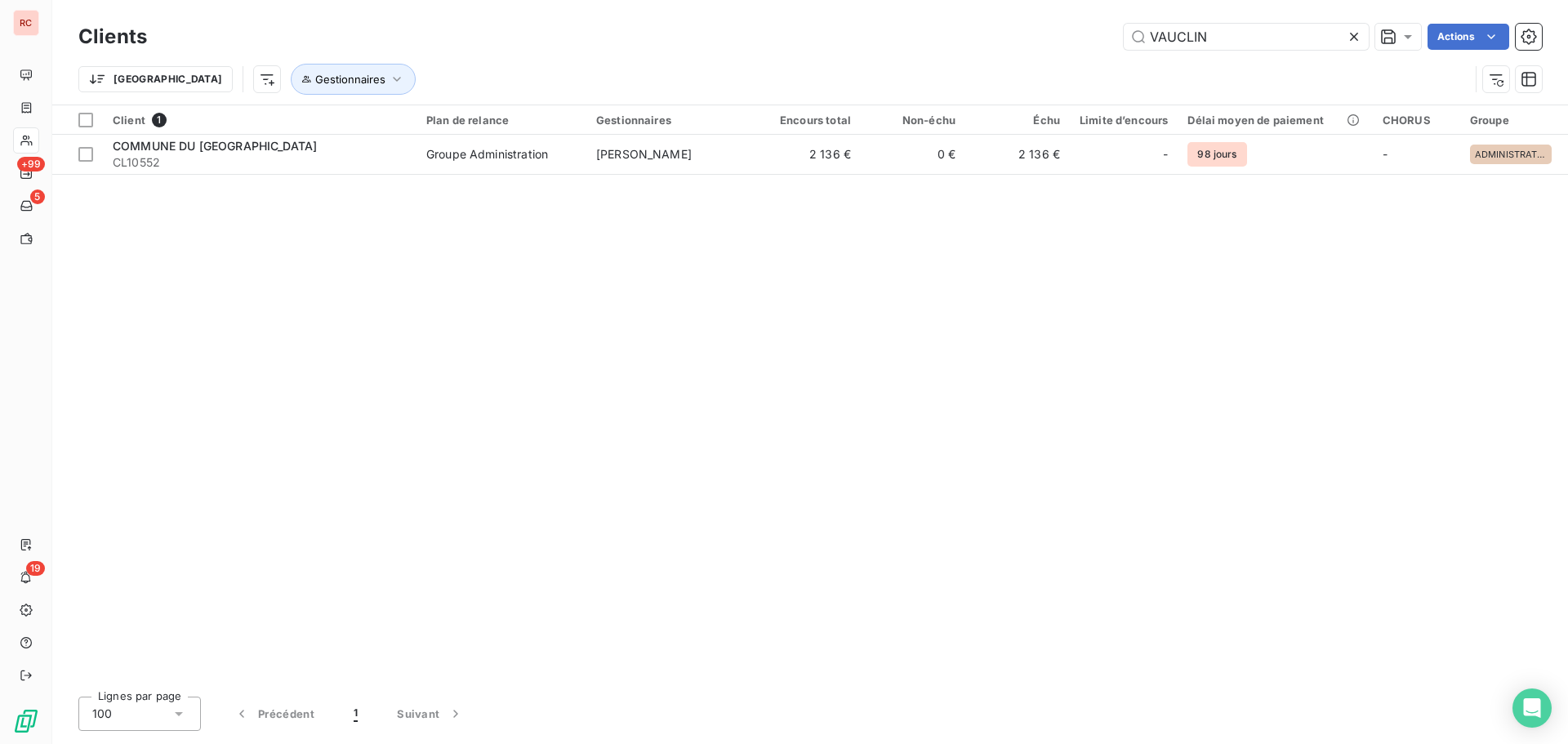
drag, startPoint x: 1230, startPoint y: 37, endPoint x: 1082, endPoint y: 38, distance: 148.0
click at [1082, 38] on div "VAUCLIN Actions" at bounding box center [855, 37] width 1376 height 26
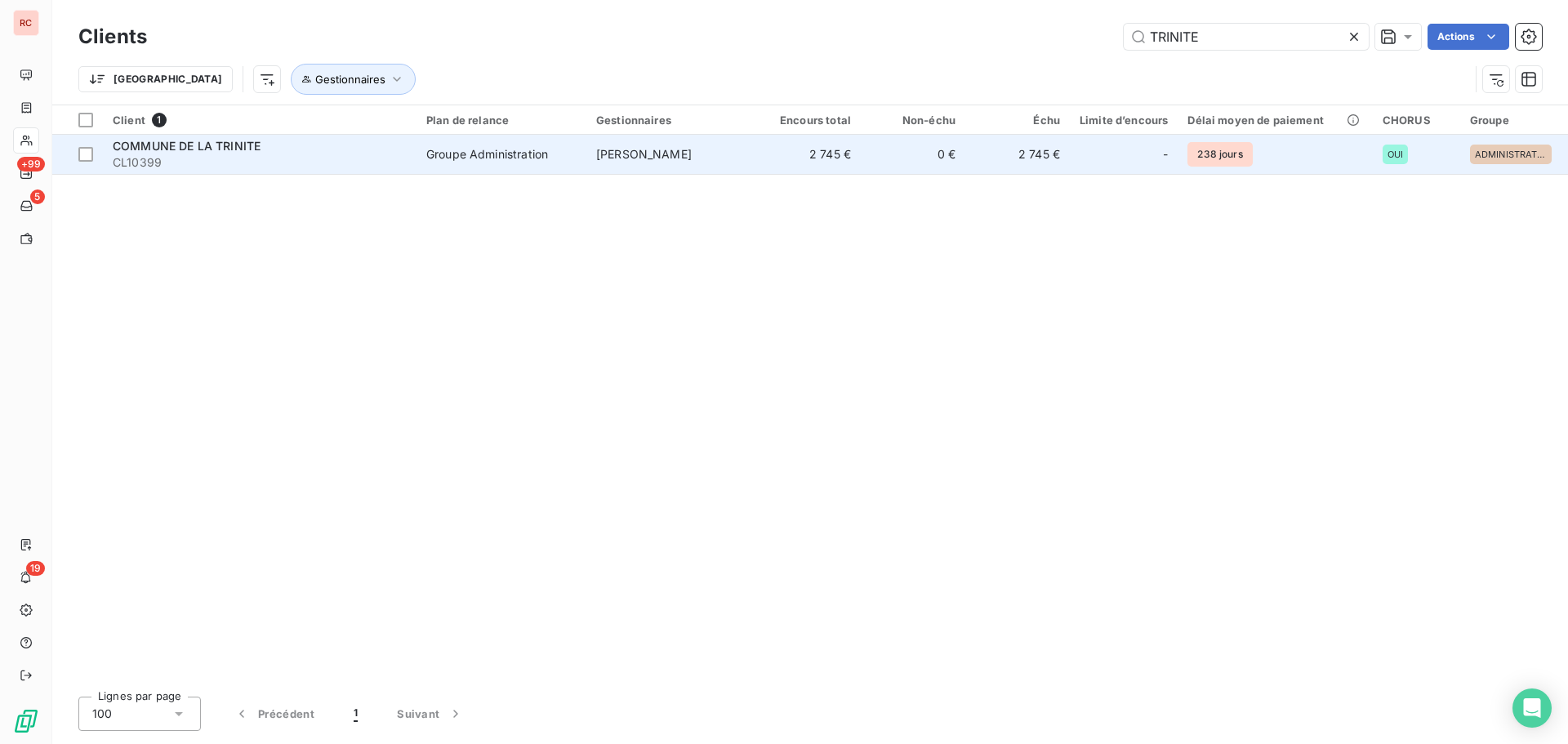
type input "TRINITE"
click at [363, 165] on span "CL10399" at bounding box center [260, 162] width 294 height 17
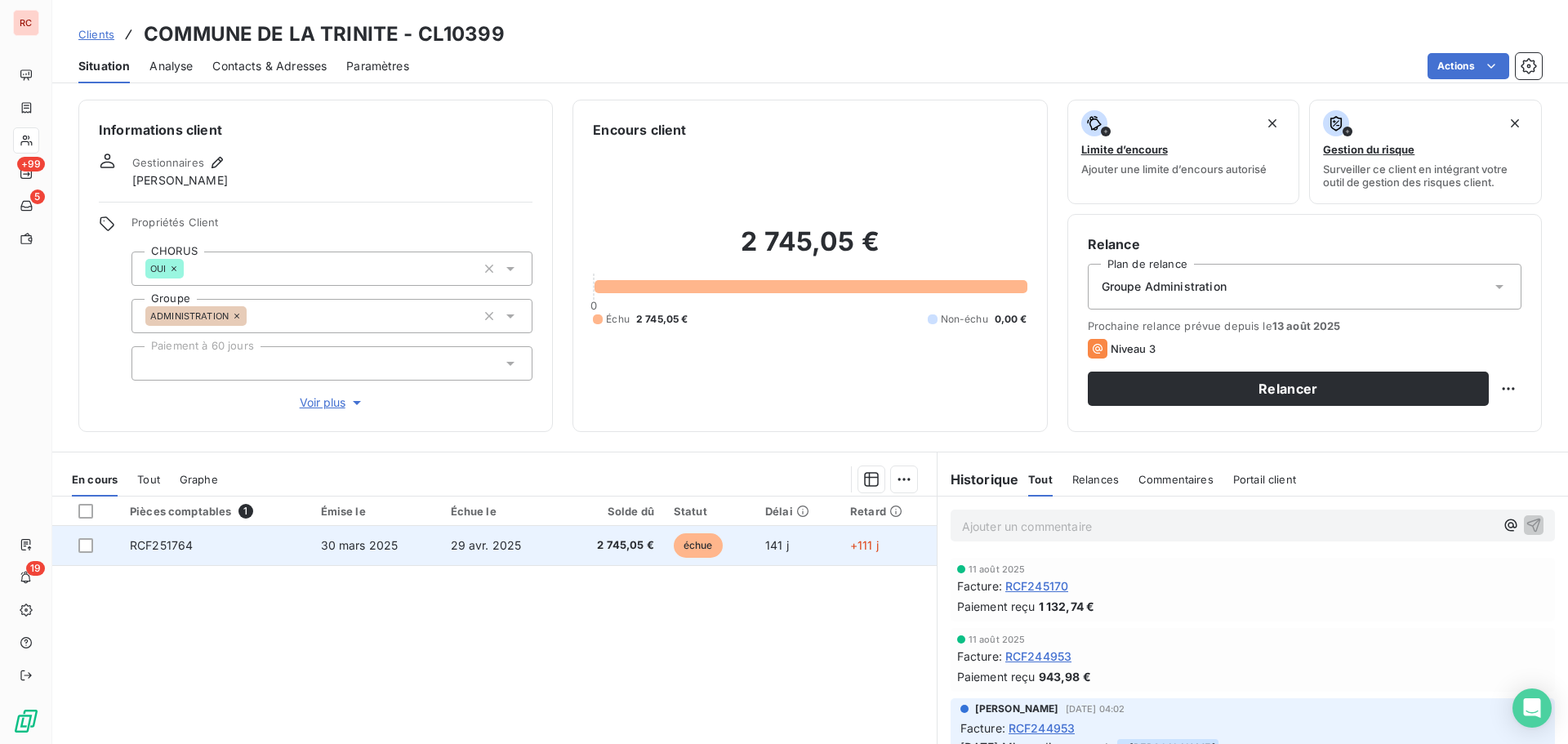
click at [358, 553] on td "30 mars 2025" at bounding box center [376, 545] width 130 height 39
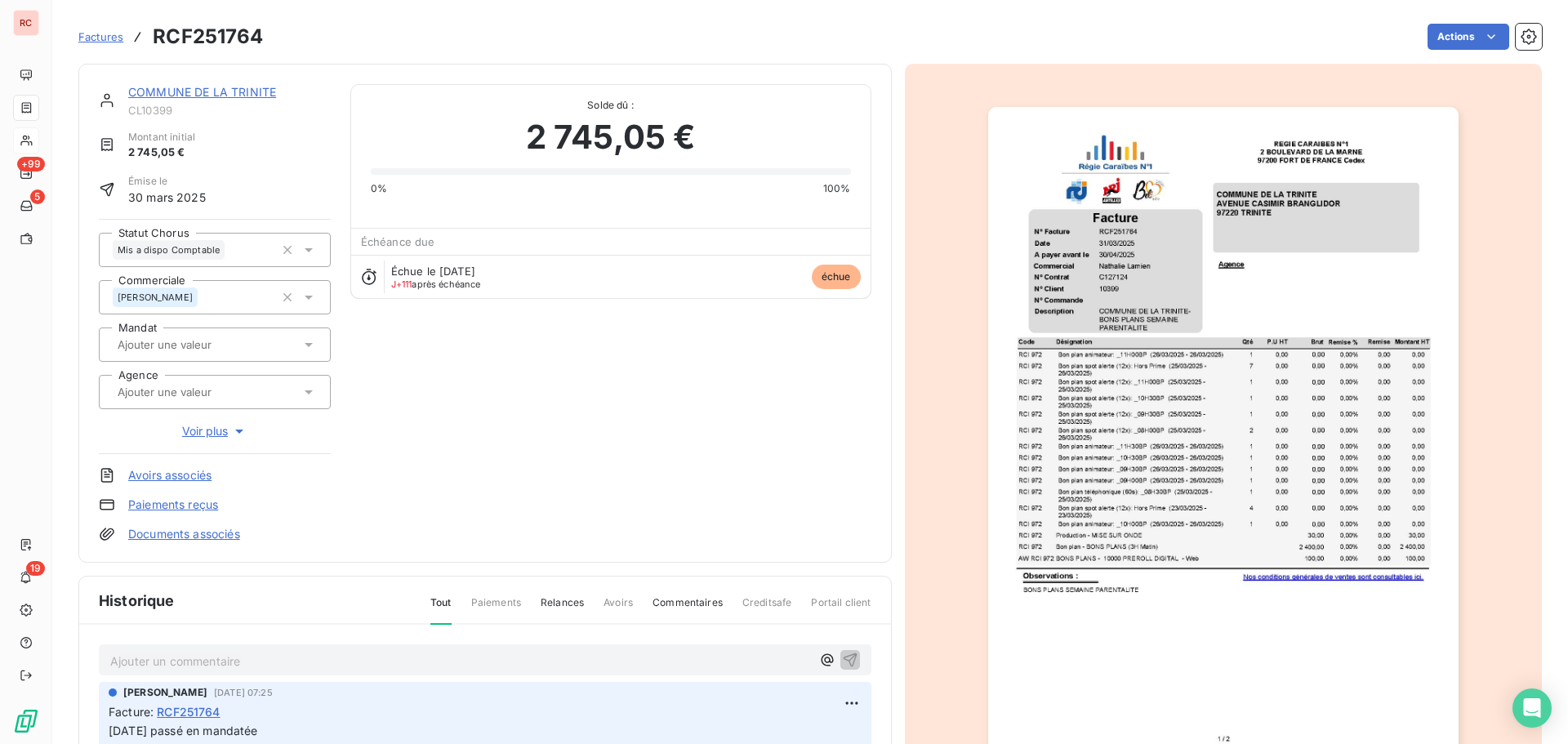
click at [176, 668] on p "Ajouter un commentaire ﻿" at bounding box center [461, 661] width 701 height 20
click at [206, 90] on link "COMMUNE DE LA TRINITE" at bounding box center [202, 92] width 148 height 14
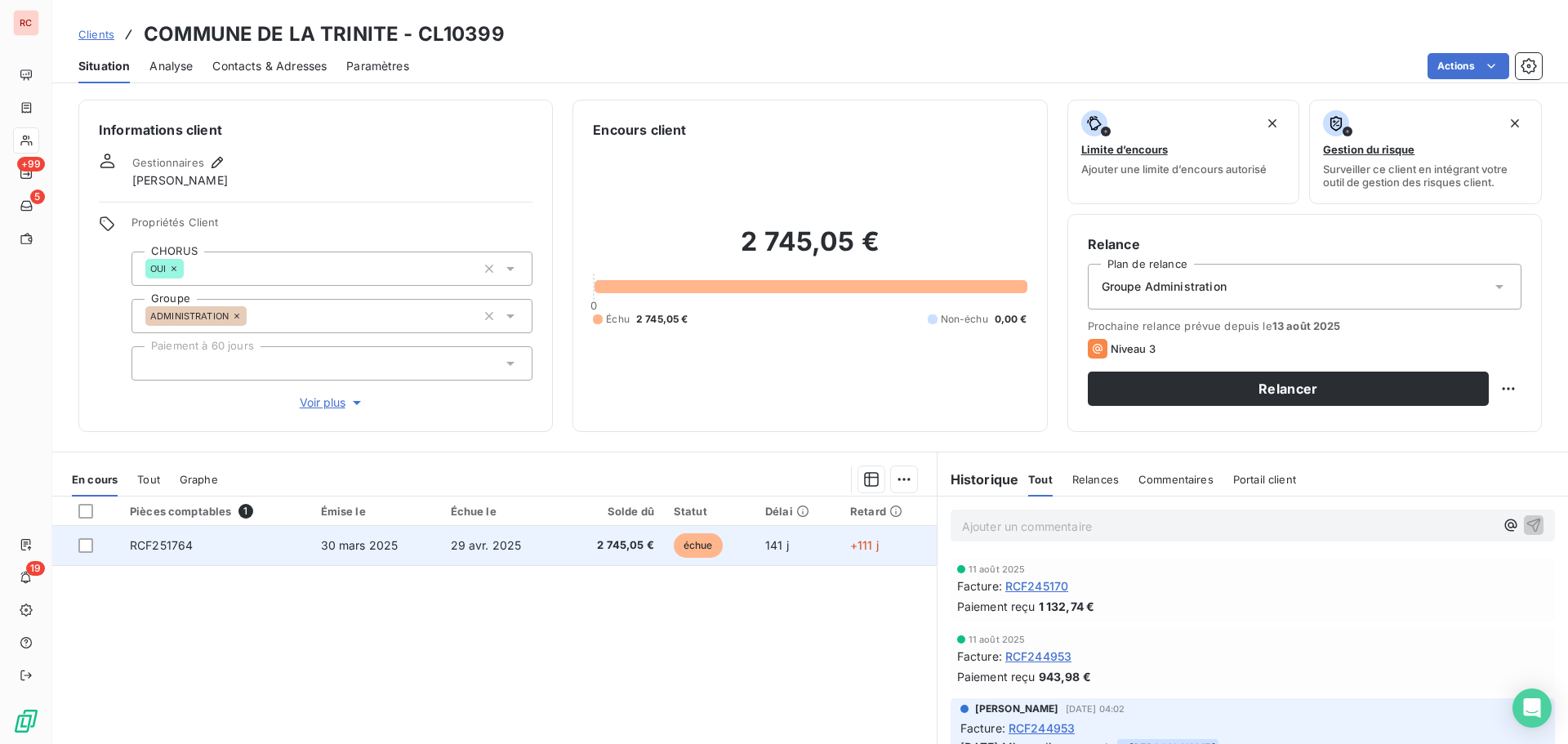
click at [314, 546] on td "30 mars 2025" at bounding box center [376, 545] width 130 height 39
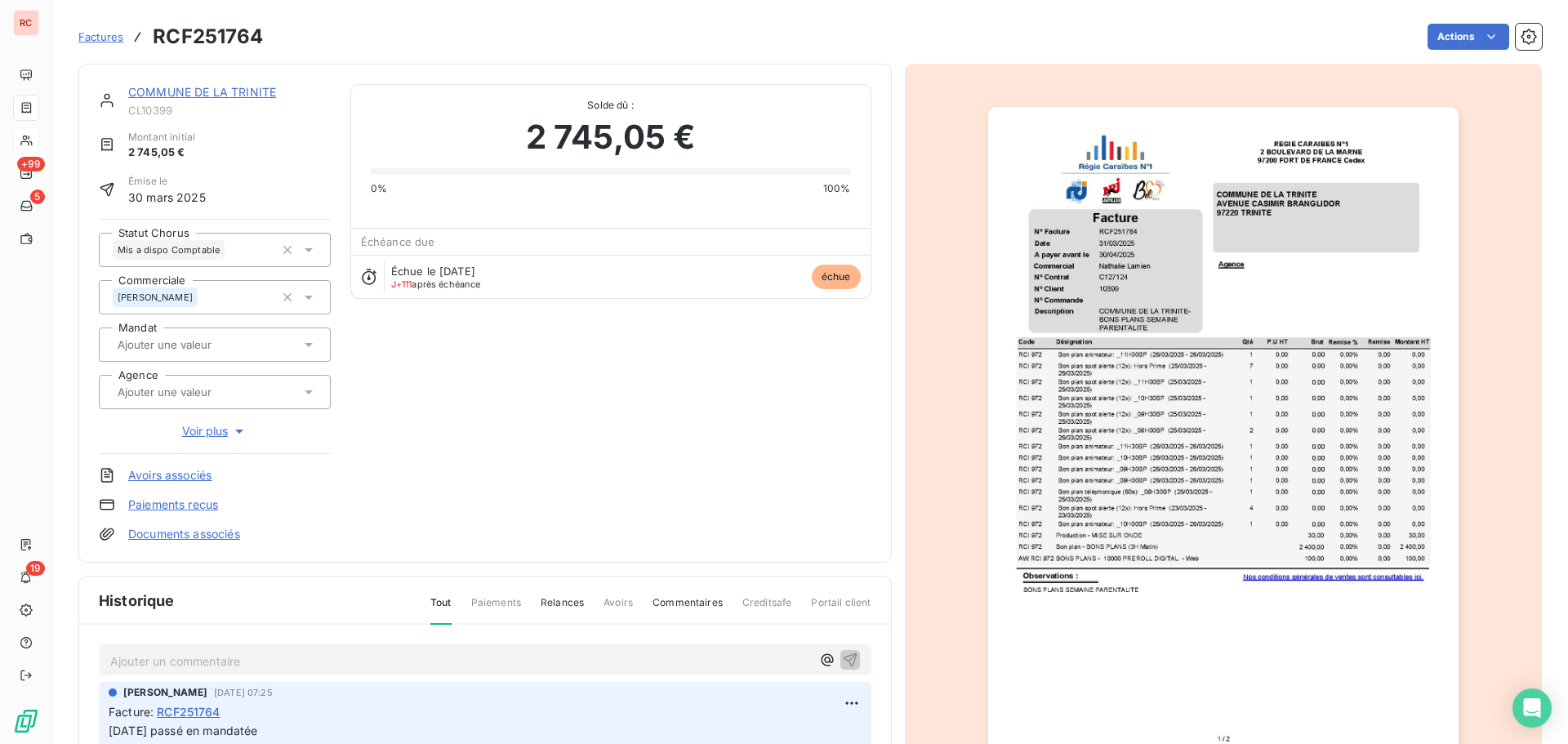
click at [172, 666] on p "Ajouter un commentaire ﻿" at bounding box center [461, 661] width 701 height 20
click at [842, 663] on icon "button" at bounding box center [850, 659] width 17 height 17
click at [227, 90] on link "COMMUNE DE LA TRINITE" at bounding box center [202, 92] width 148 height 14
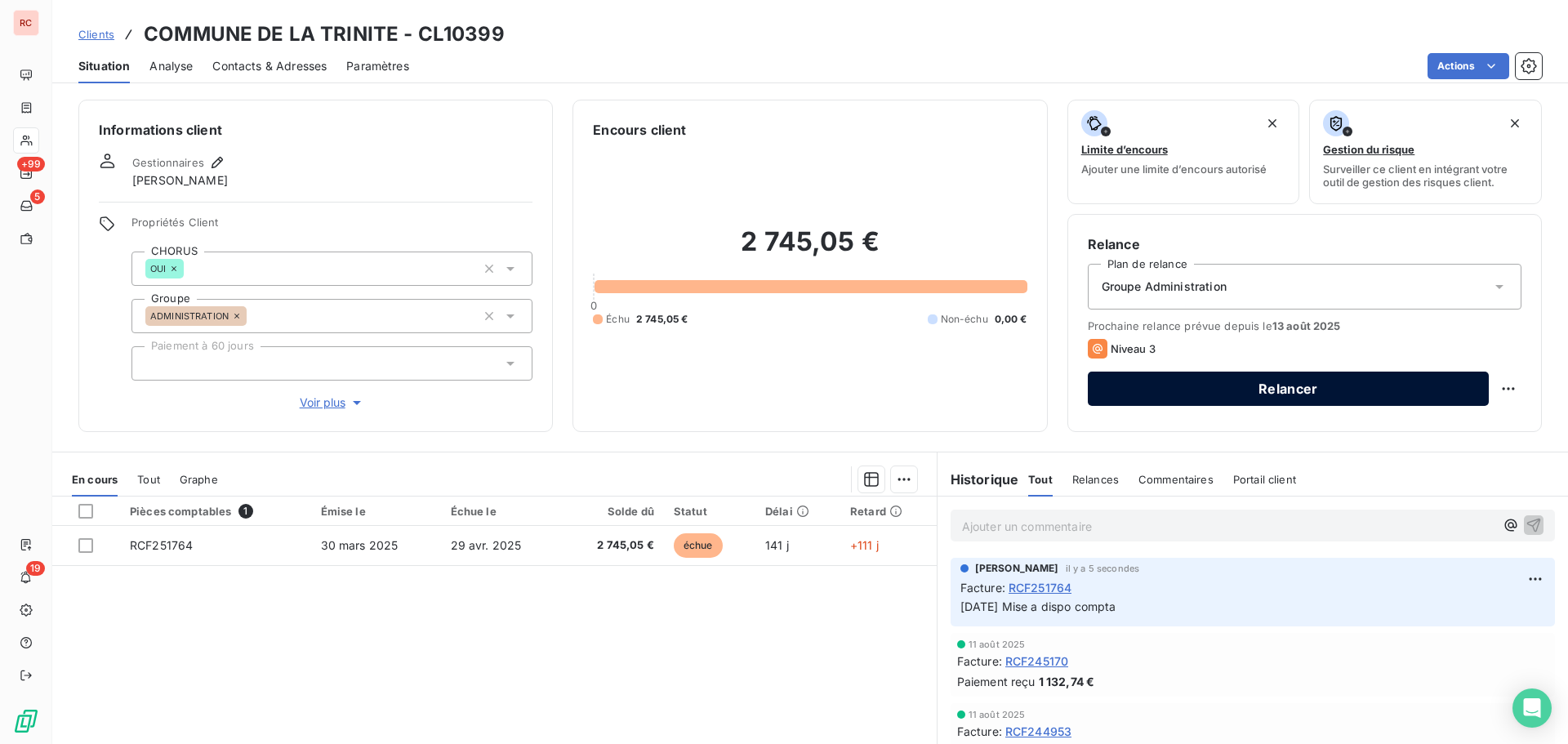
click at [1144, 391] on button "Relancer" at bounding box center [1288, 388] width 401 height 34
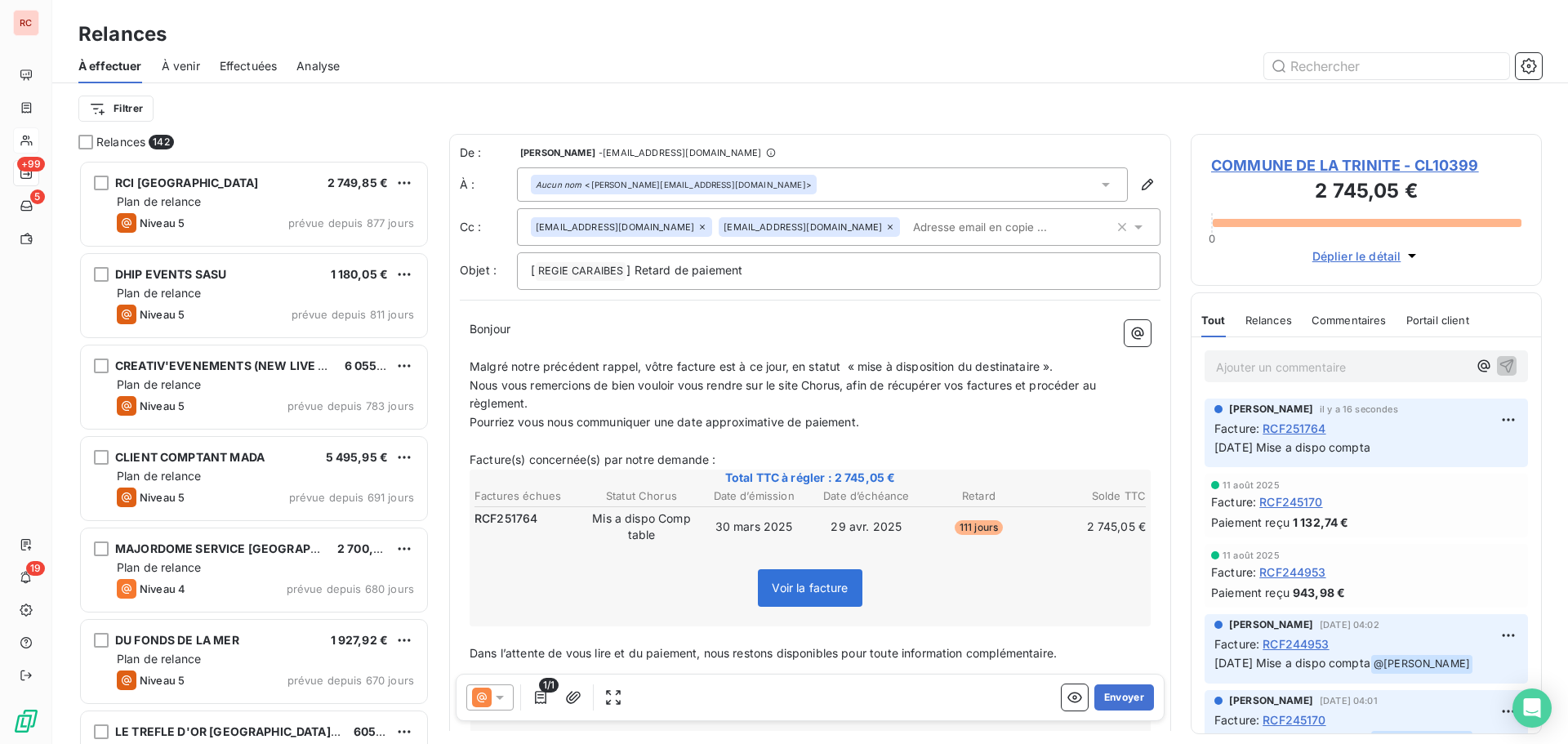
click at [1282, 164] on span "COMMUNE DE LA TRINITE - CL10399" at bounding box center [1366, 165] width 310 height 22
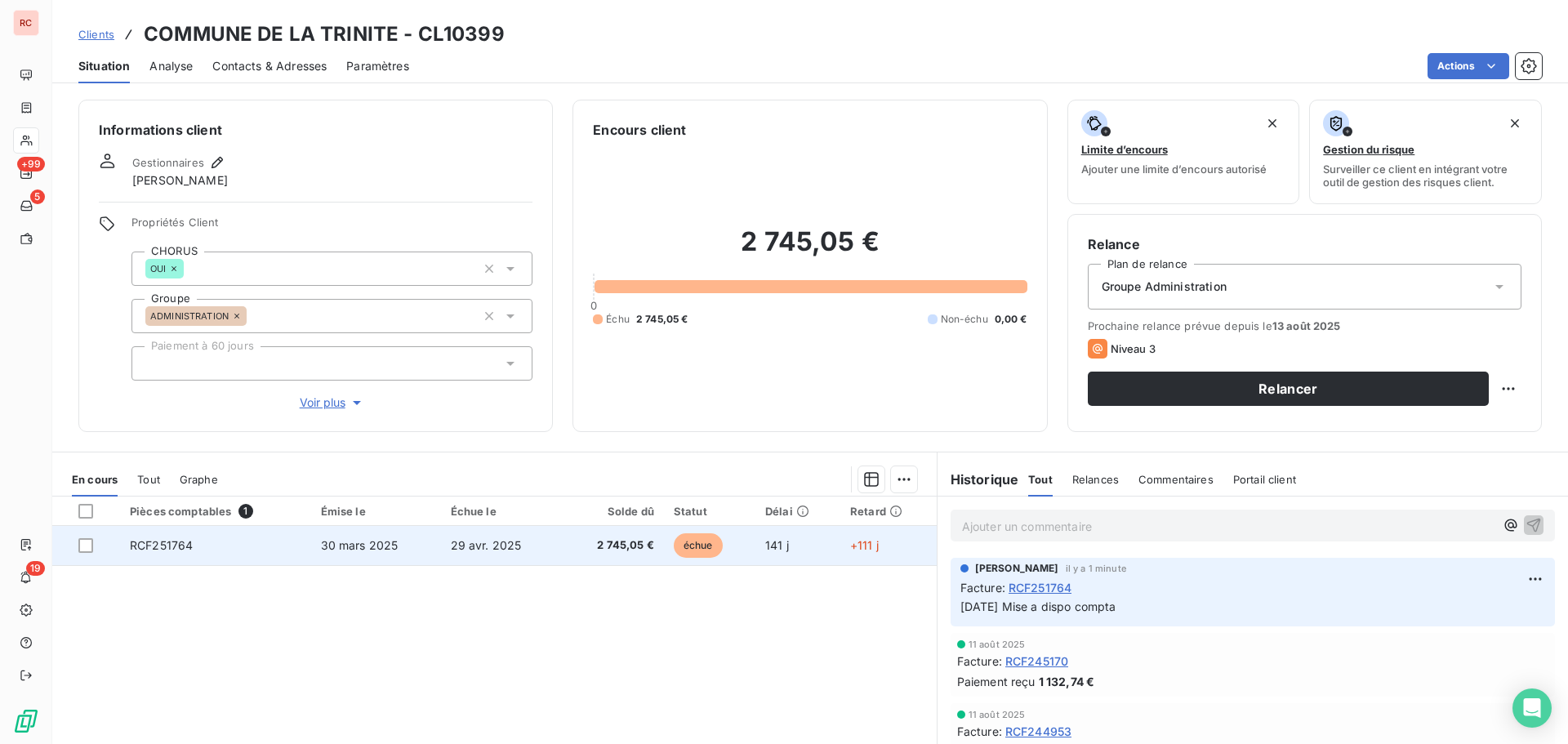
click at [352, 553] on td "30 mars 2025" at bounding box center [376, 545] width 130 height 39
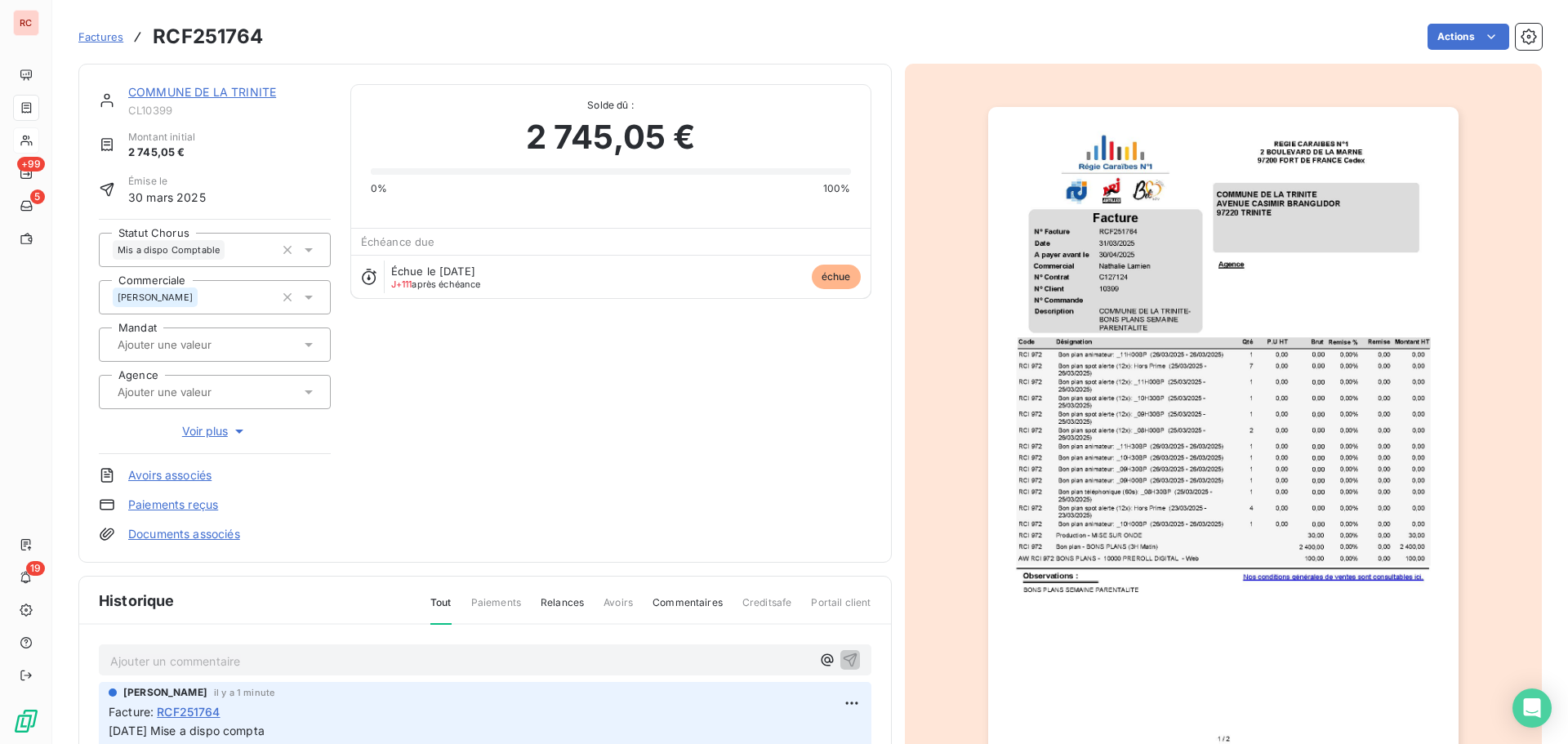
click at [268, 91] on link "COMMUNE DE LA TRINITE" at bounding box center [202, 92] width 148 height 14
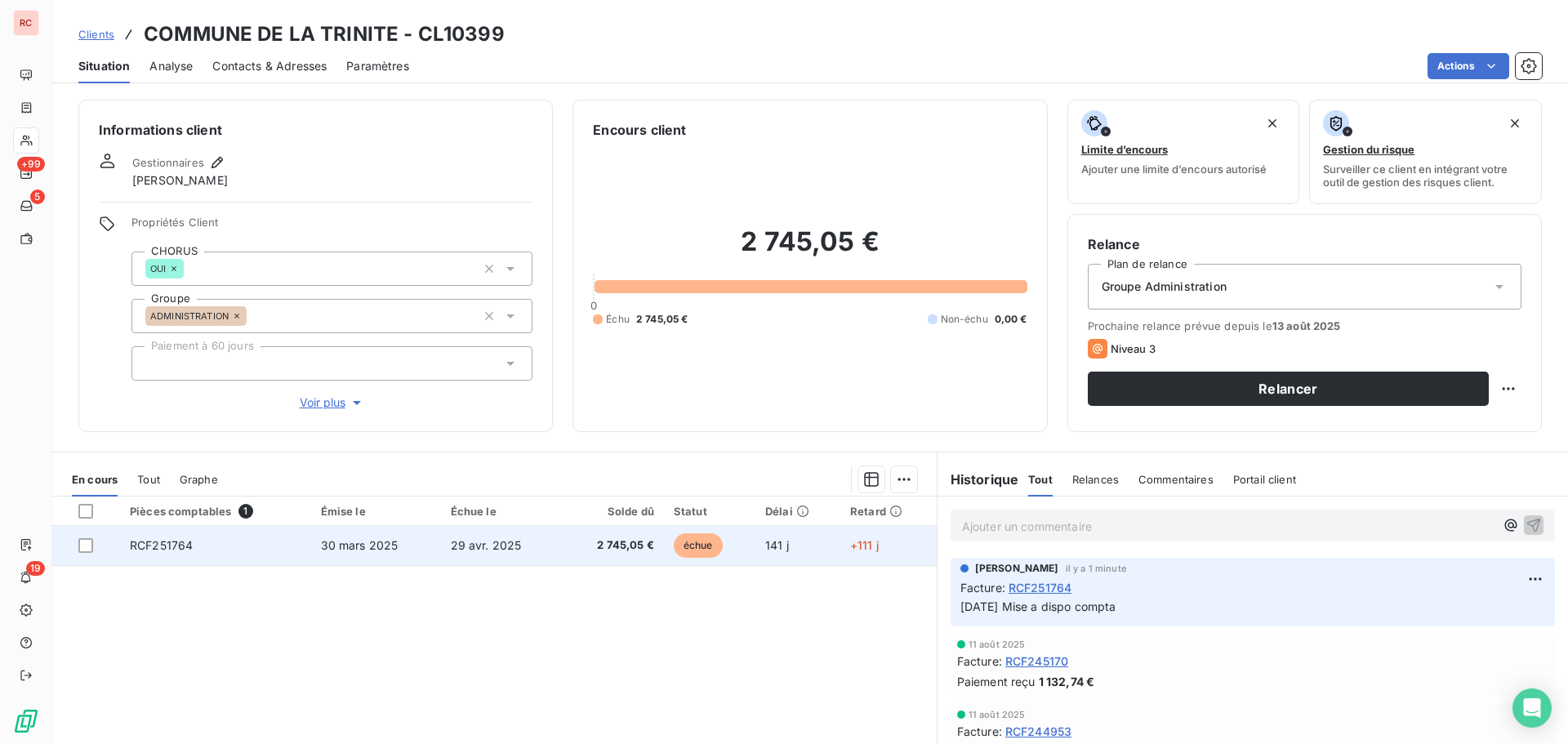
click at [528, 546] on td "29 avr. 2025" at bounding box center [501, 545] width 121 height 39
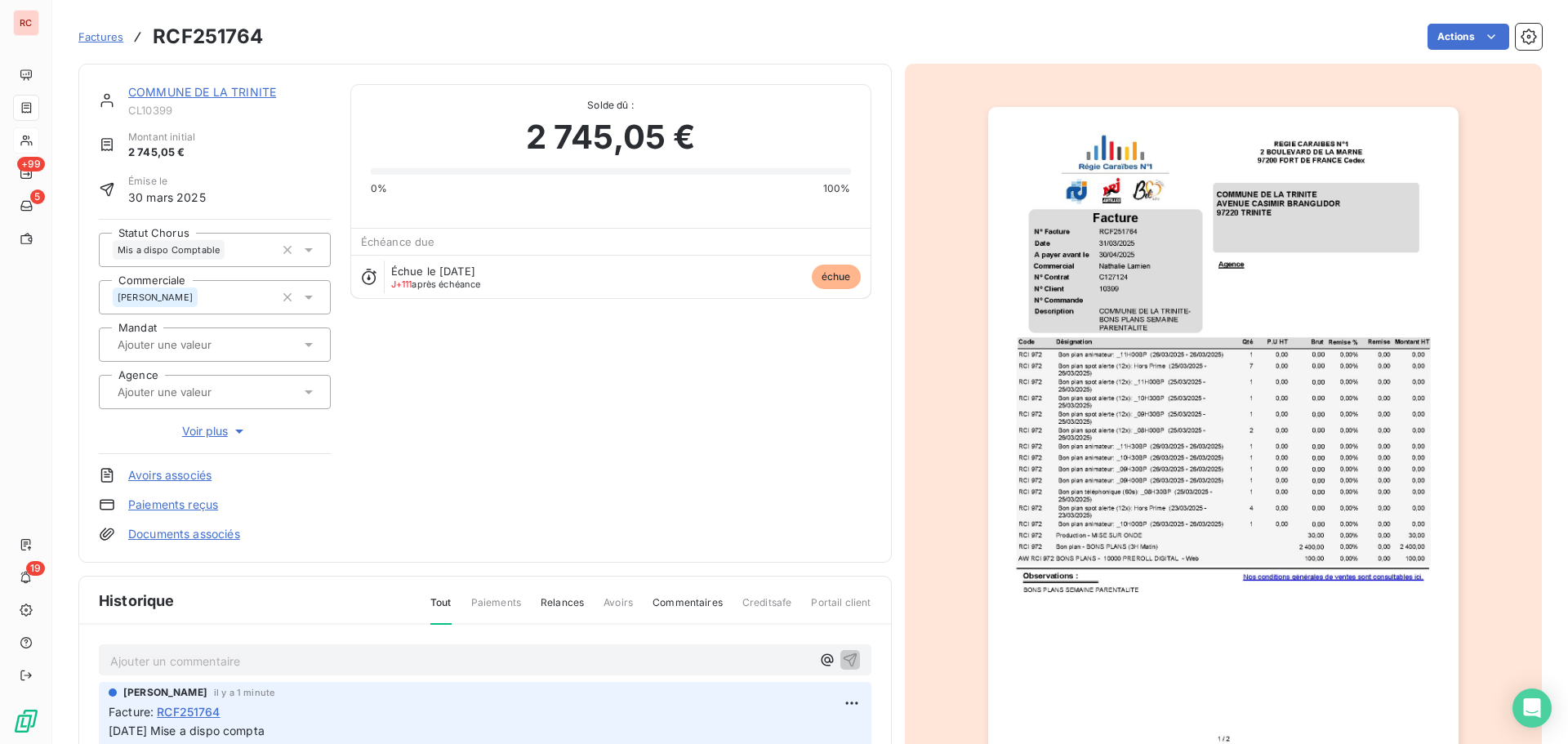
click at [165, 94] on link "COMMUNE DE LA TRINITE" at bounding box center [202, 92] width 148 height 14
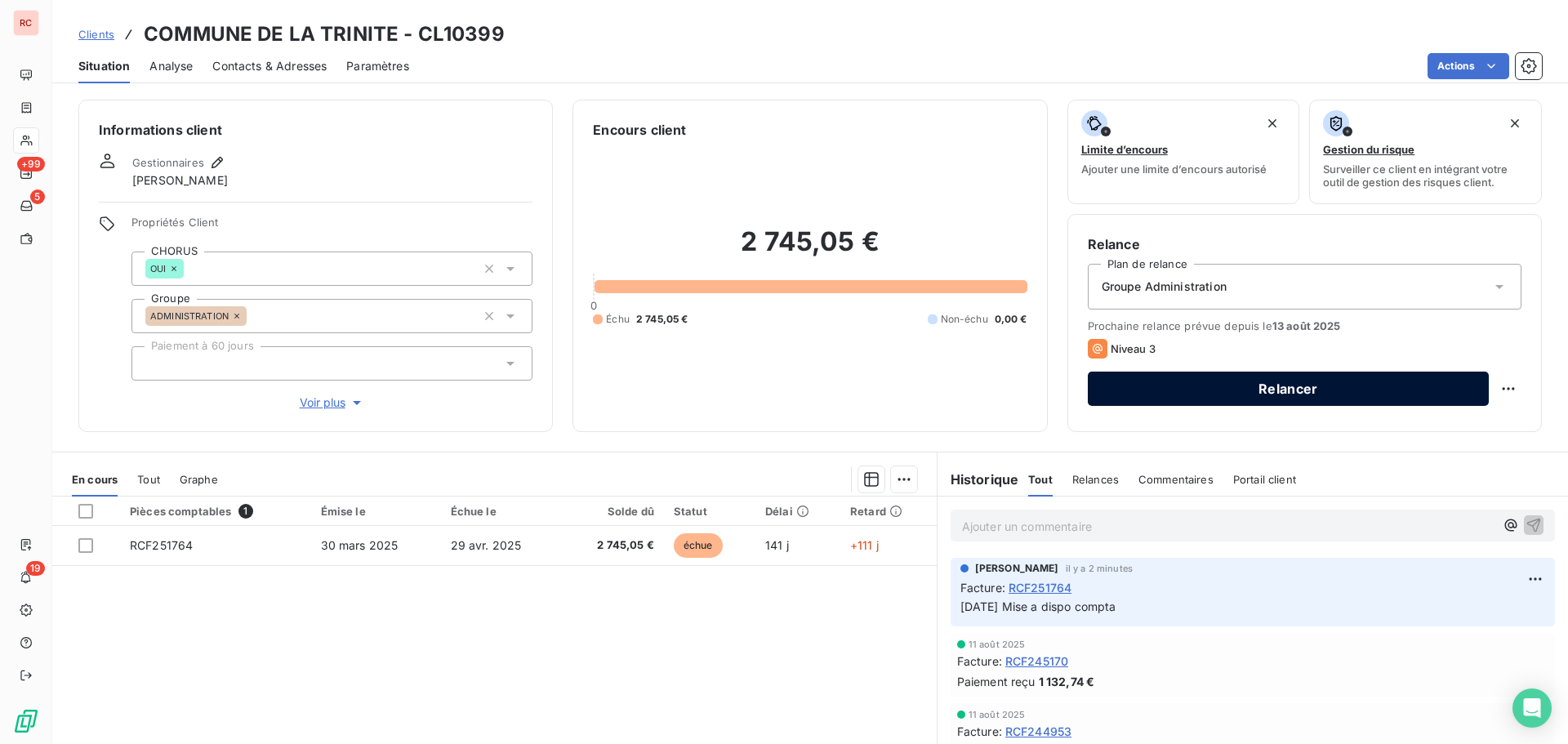
click at [1179, 400] on button "Relancer" at bounding box center [1288, 388] width 401 height 34
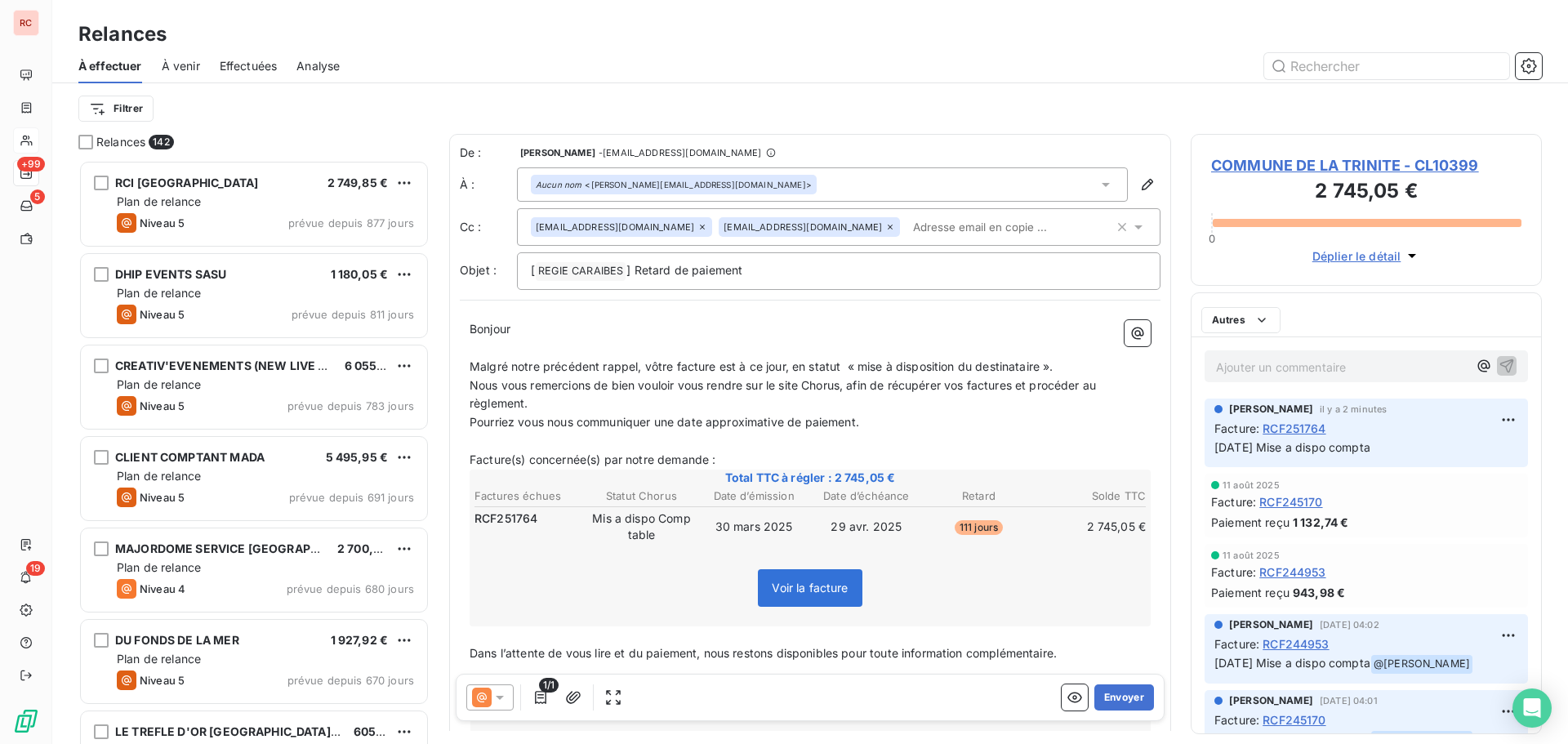
scroll to position [571, 339]
drag, startPoint x: 1487, startPoint y: 170, endPoint x: 1203, endPoint y: 135, distance: 286.1
click at [1203, 135] on div "COMMUNE DE LA TRINITE - CL10399 2 745,05 € 0 Déplier le détail" at bounding box center [1366, 209] width 351 height 152
copy span "COMMUNE DE LA TRINITE - CL10399"
click at [842, 260] on div "[ REGIE CARAIBES ﻿ ] Retard de paiement" at bounding box center [839, 271] width 643 height 38
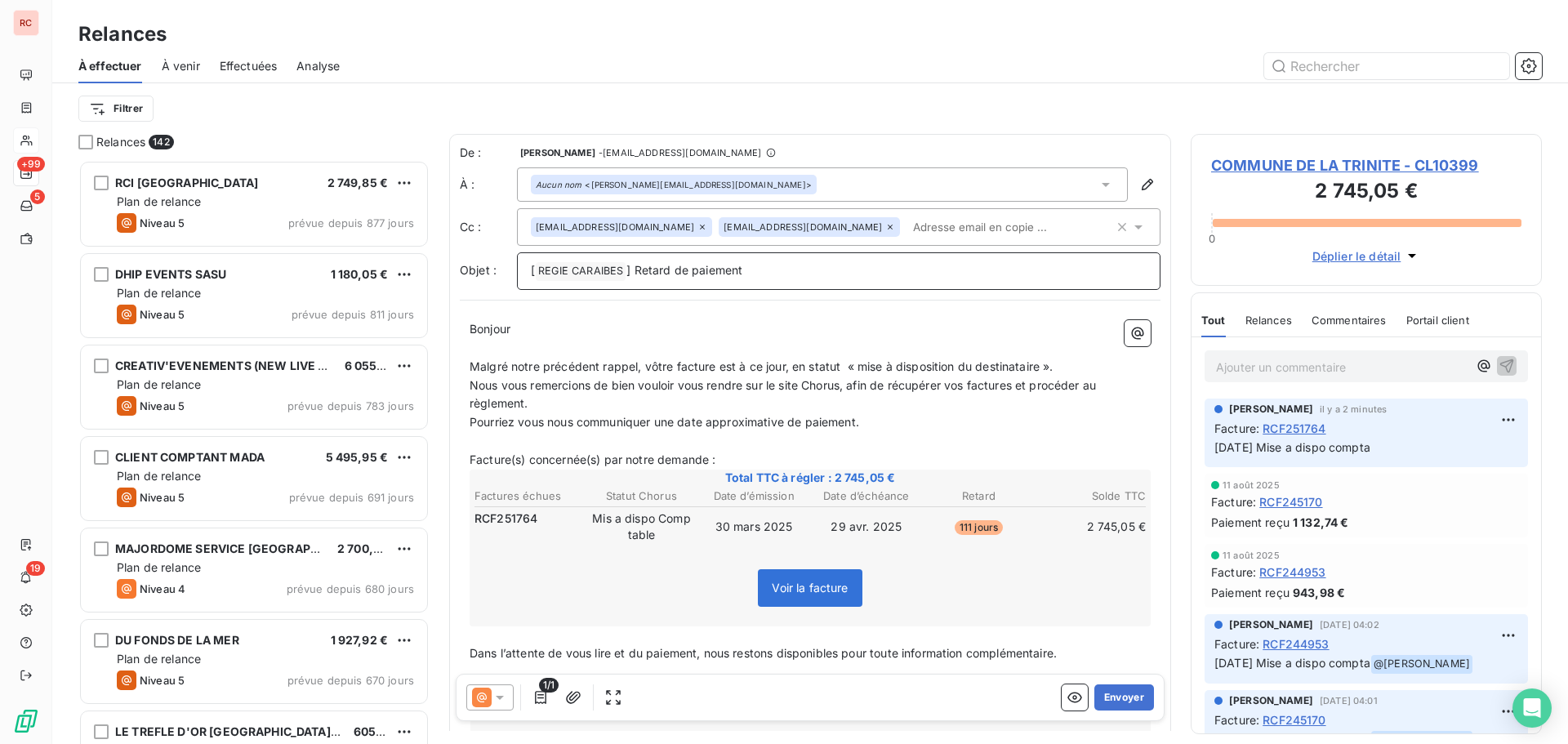
click at [820, 278] on p "[ REGIE CARAIBES ﻿ ] Retard de paiement" at bounding box center [839, 271] width 616 height 19
drag, startPoint x: 642, startPoint y: 369, endPoint x: 466, endPoint y: 372, distance: 176.0
click at [466, 372] on div "Bonjour ﻿ ﻿ ﻿ ﻿ Malgré notre précédent rappel, vôtre facture est à ce jour, en …" at bounding box center [811, 655] width 701 height 691
click at [476, 365] on span "vôtre facture est à ce jour, en statut « mise à disposition du destinataire »." at bounding box center [674, 366] width 408 height 14
drag, startPoint x: 871, startPoint y: 366, endPoint x: 811, endPoint y: 370, distance: 60.1
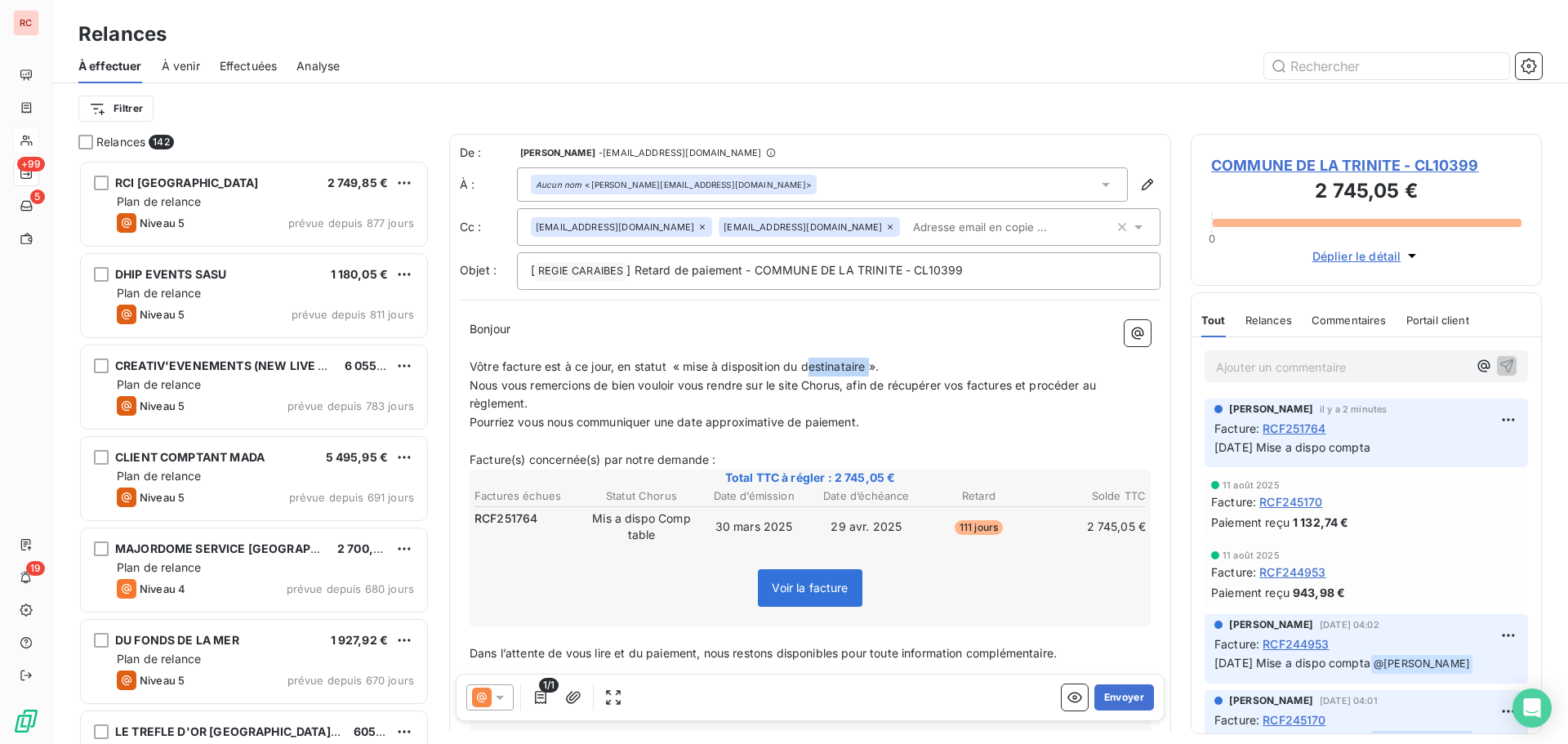
click at [811, 370] on span "Vôtre facture est à ce jour, en statut « mise à disposition du destinataire »." at bounding box center [674, 366] width 409 height 14
click at [533, 402] on p "Nous vous remercions de bien vouloir vous rendre sur le site Chorus, afin de ré…" at bounding box center [810, 395] width 681 height 38
click at [472, 386] on span "Nous vous remercions de bien vouloir vous rendre sur le site Chorus, afin de ré…" at bounding box center [784, 394] width 630 height 32
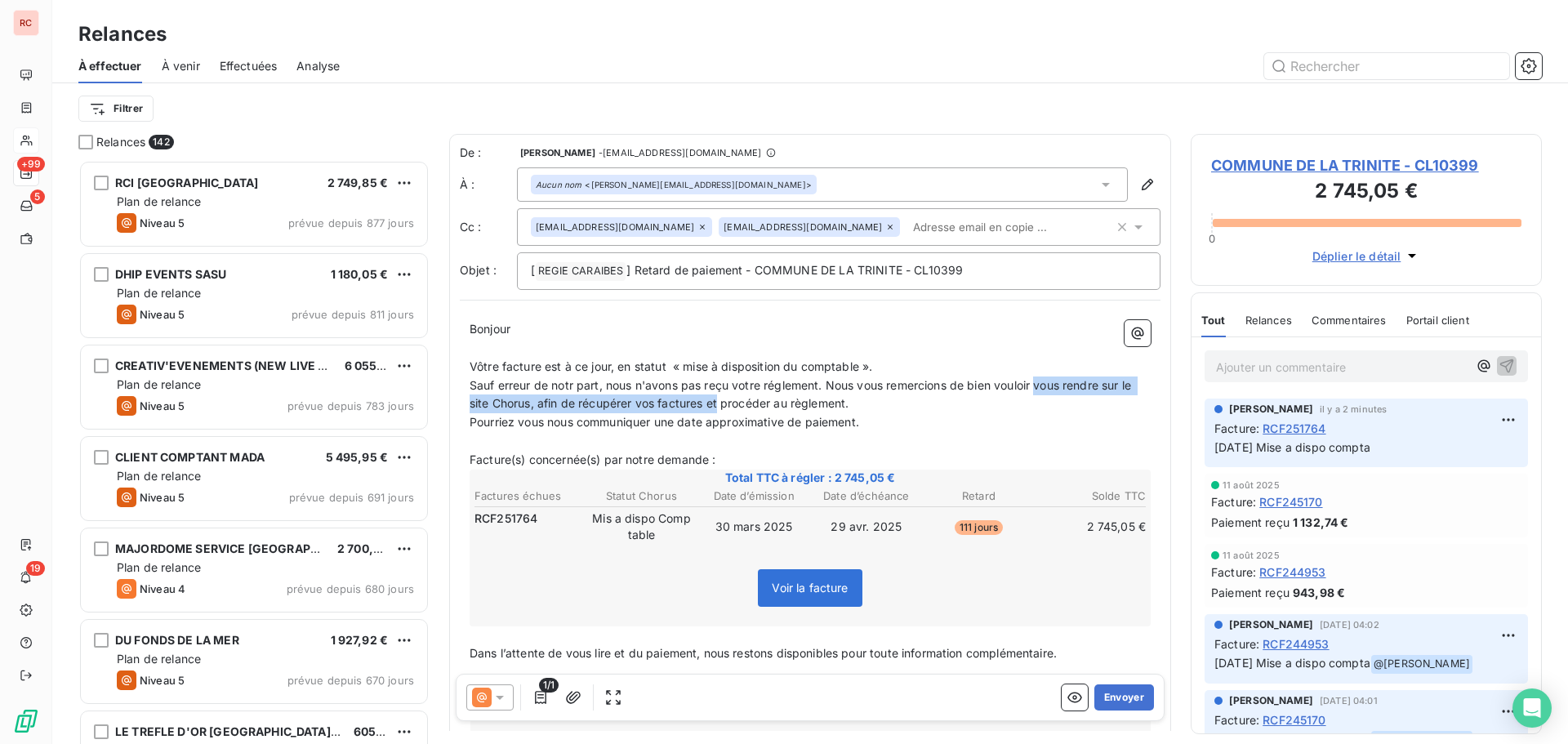
drag, startPoint x: 1042, startPoint y: 388, endPoint x: 732, endPoint y: 401, distance: 310.3
click at [732, 401] on span "Sauf erreur de notr part, nous n'avons pas reçu votre réglement. Nous vous reme…" at bounding box center [802, 394] width 665 height 32
drag, startPoint x: 1096, startPoint y: 386, endPoint x: 1114, endPoint y: 401, distance: 23.4
click at [1114, 401] on p "Sauf erreur de notr part, nous n'avons pas reçu votre règlement. Nous vous reme…" at bounding box center [810, 395] width 681 height 38
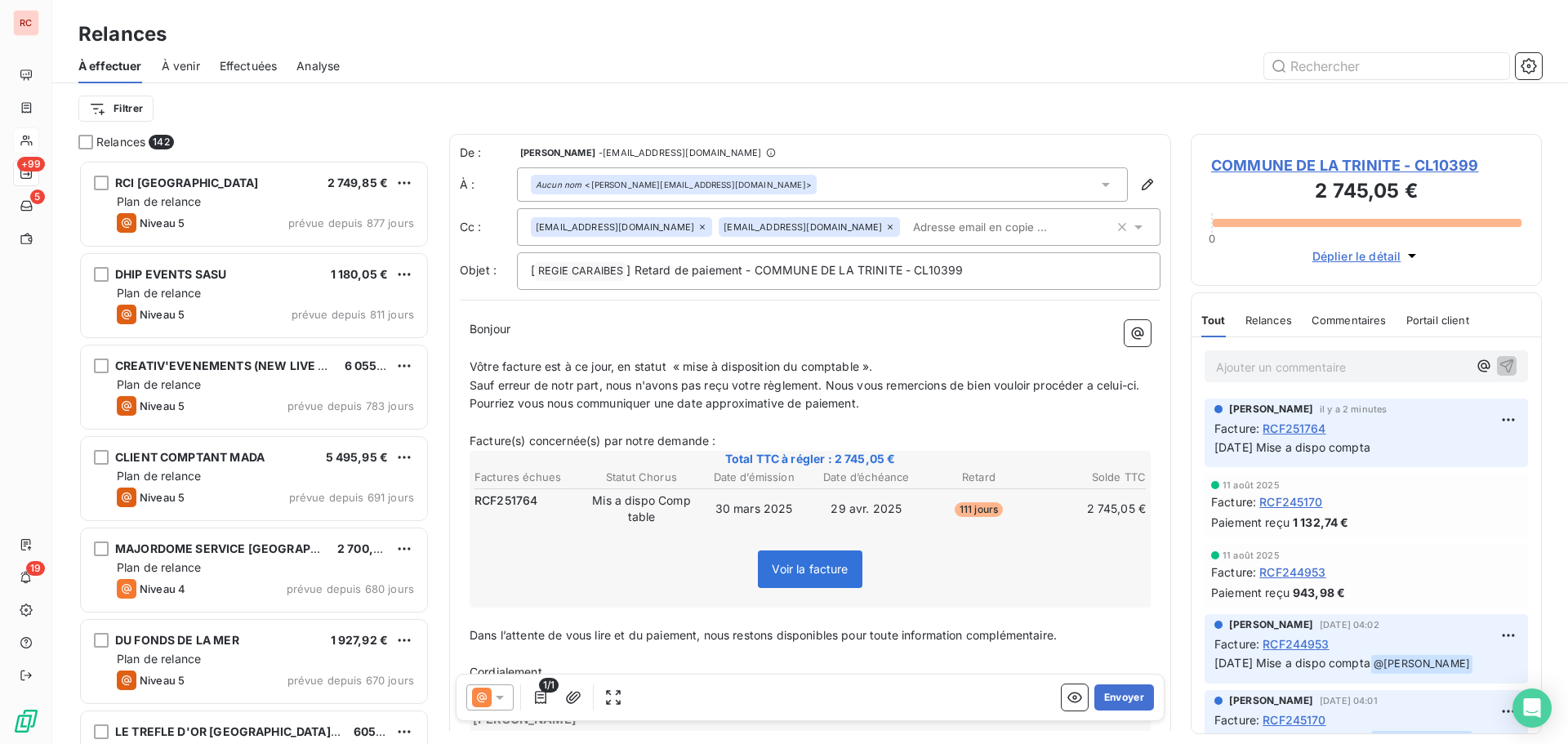
click at [575, 383] on span "Sauf erreur de notr part, nous n'avons pas reçu votre règlement. Nous vous reme…" at bounding box center [805, 386] width 670 height 14
click at [872, 363] on span "Vôtre facture est à ce jour, en statut « mise à disposition du comptable »." at bounding box center [670, 366] width 402 height 14
click at [872, 368] on span "Vôtre facture est à ce jour, en statut « mise à disposition du comptable »." at bounding box center [670, 366] width 402 height 14
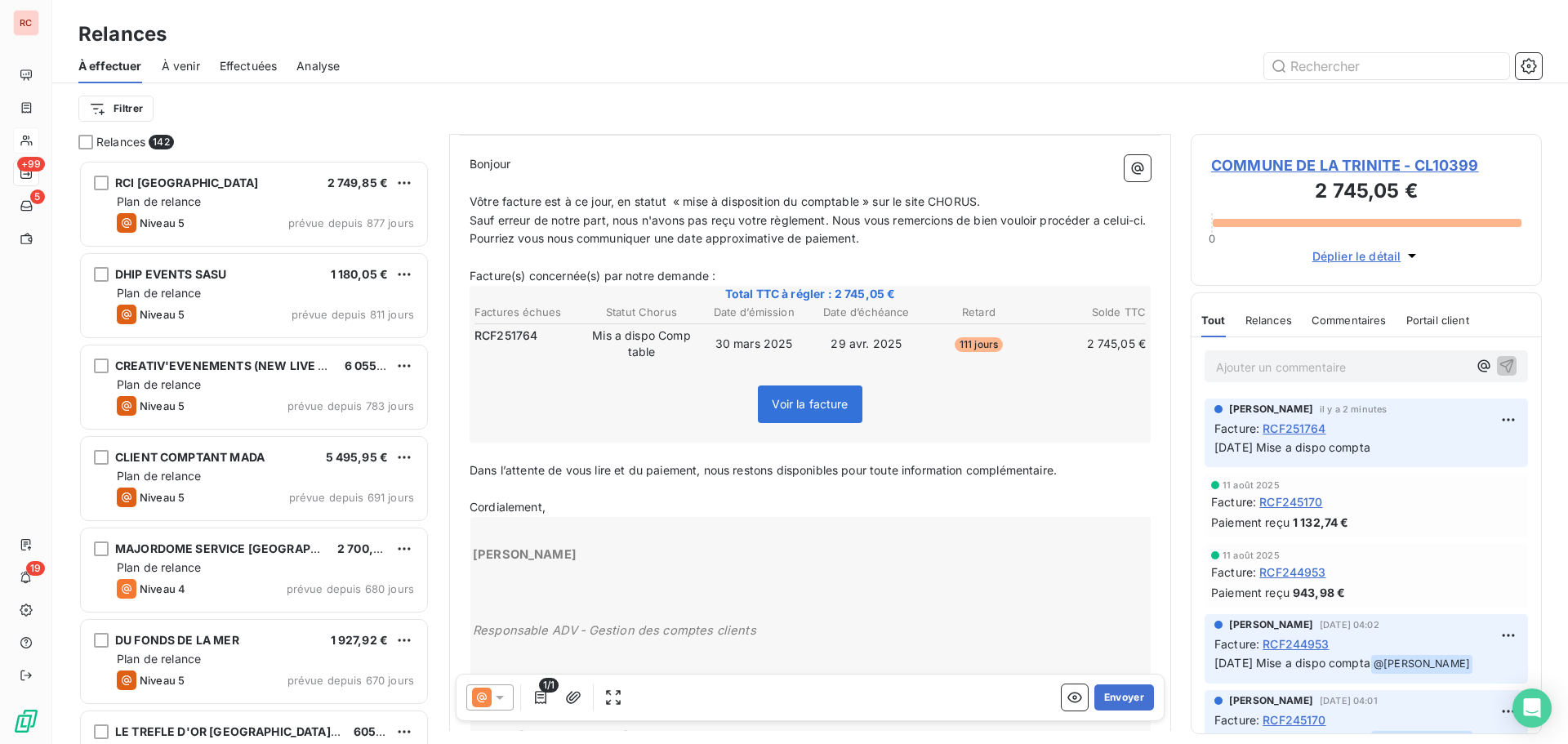
scroll to position [329, 0]
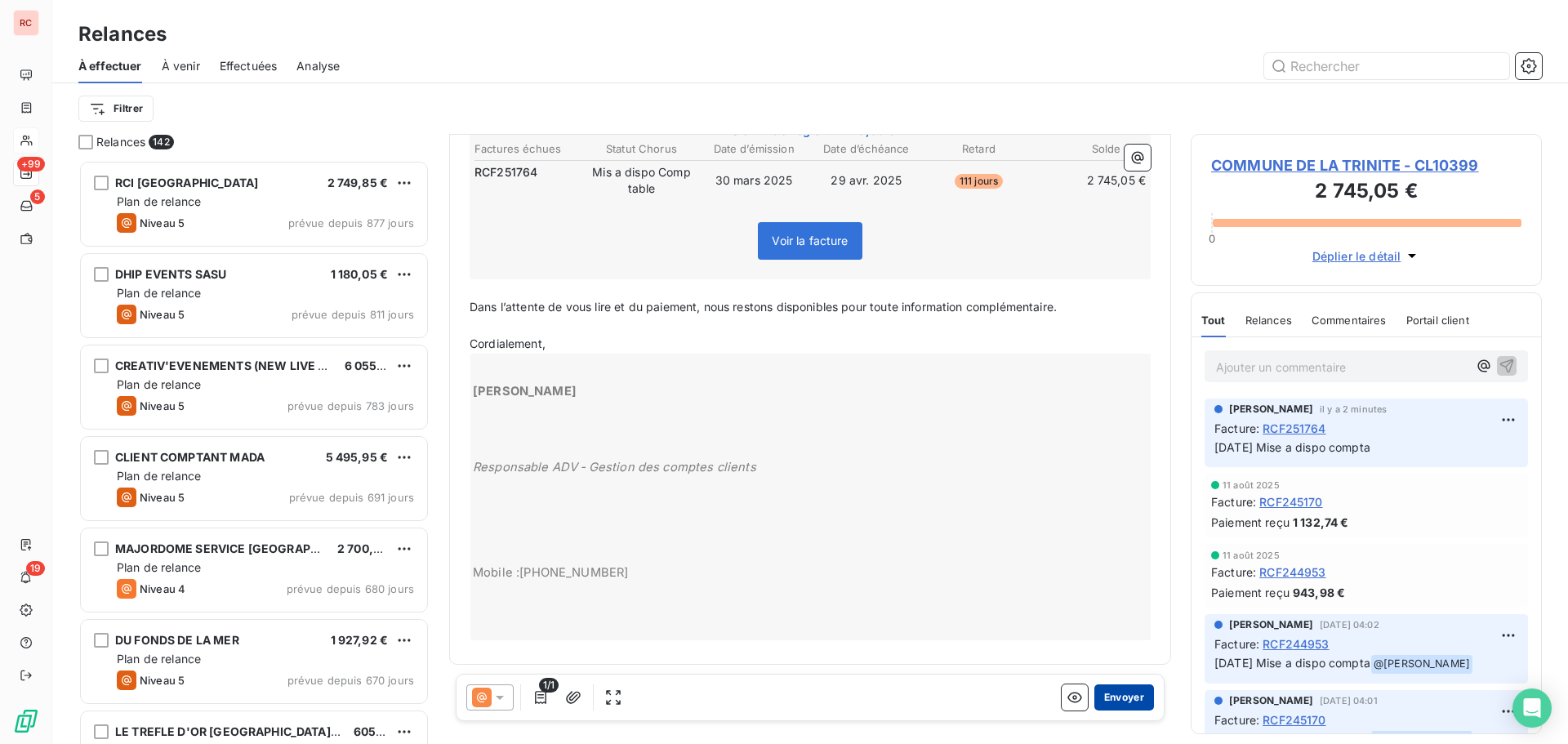
click at [1109, 691] on button "Envoyer" at bounding box center [1125, 698] width 60 height 26
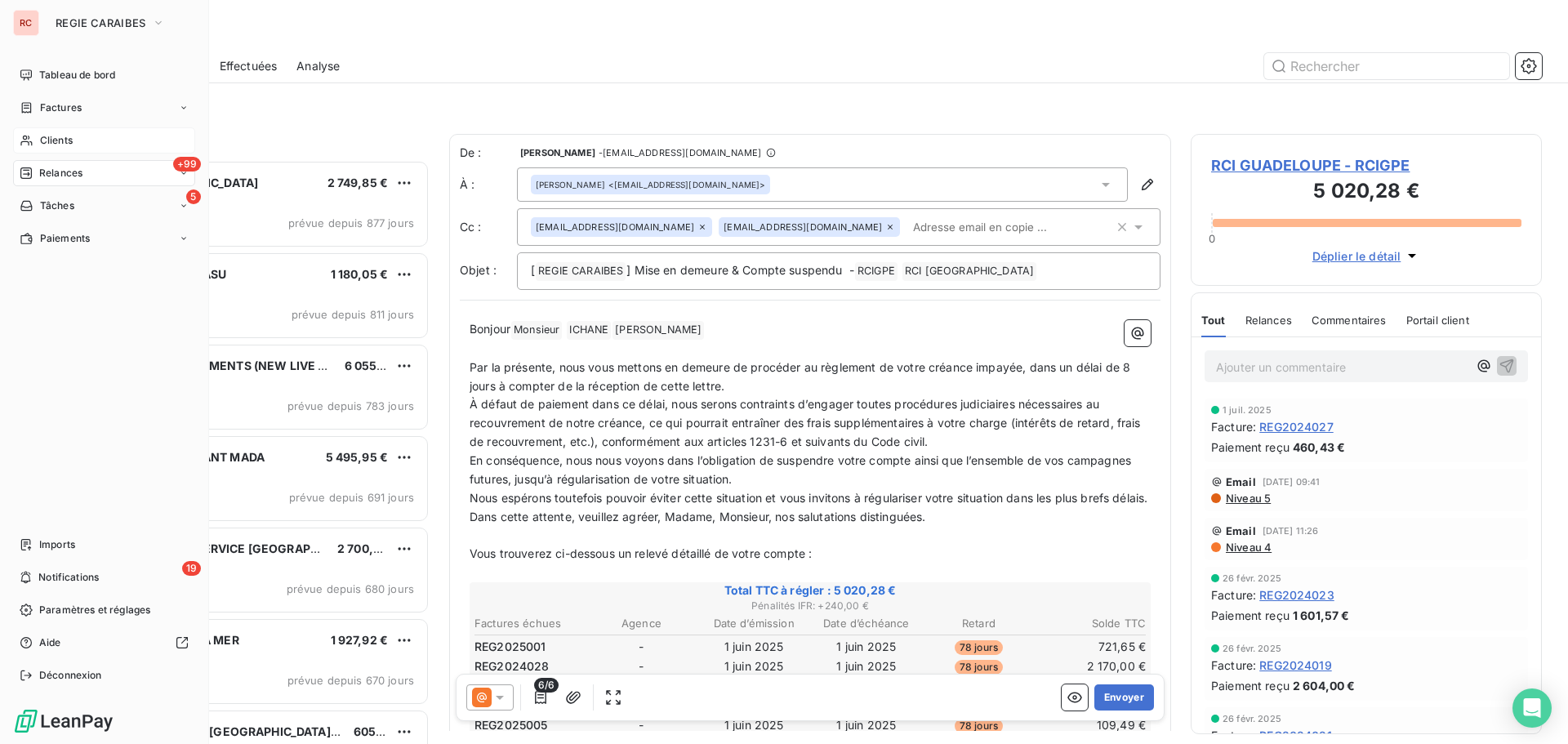
click at [71, 138] on span "Clients" at bounding box center [56, 140] width 32 height 15
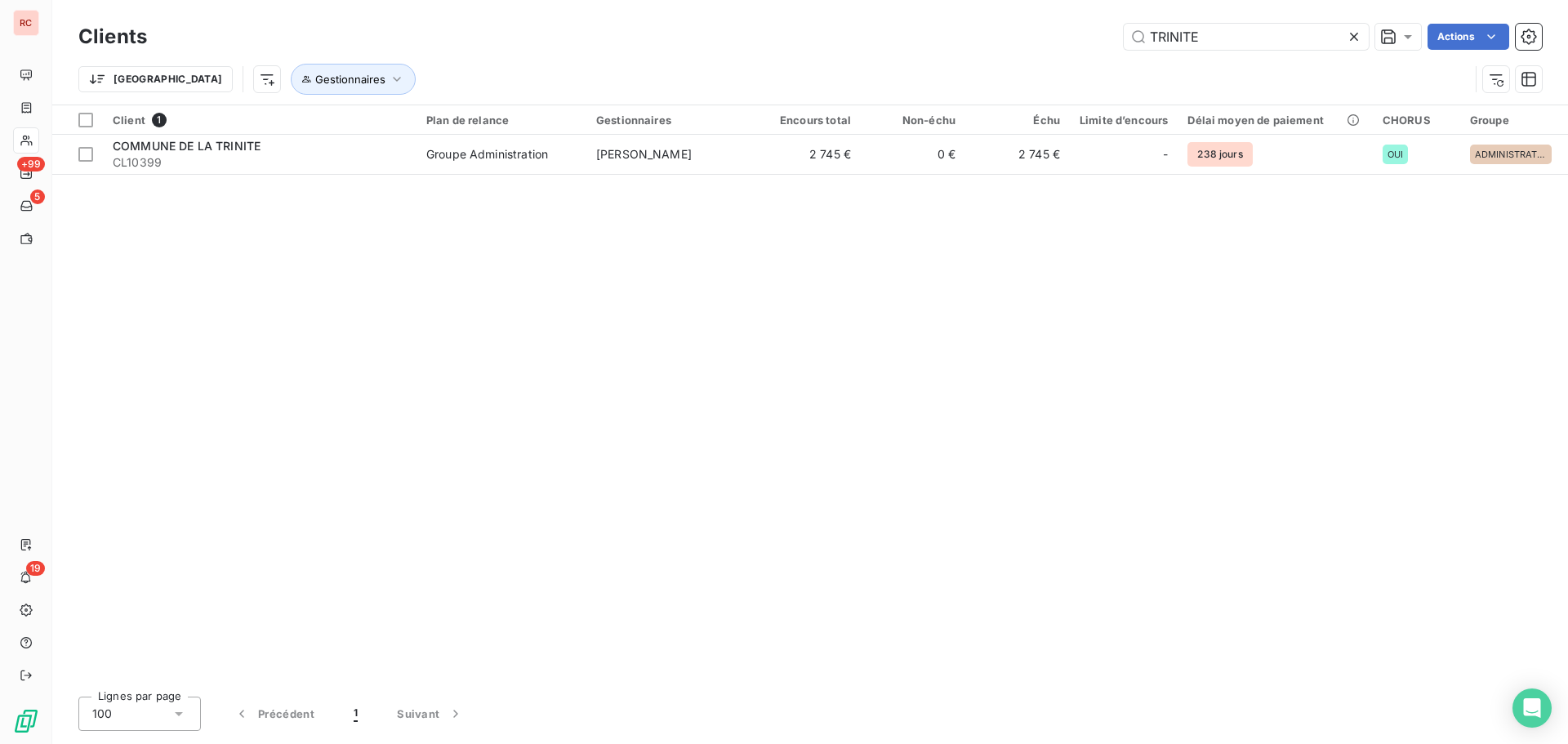
drag, startPoint x: 1284, startPoint y: 40, endPoint x: 1081, endPoint y: 45, distance: 203.1
click at [1081, 45] on div "TRINITE Actions" at bounding box center [855, 37] width 1376 height 26
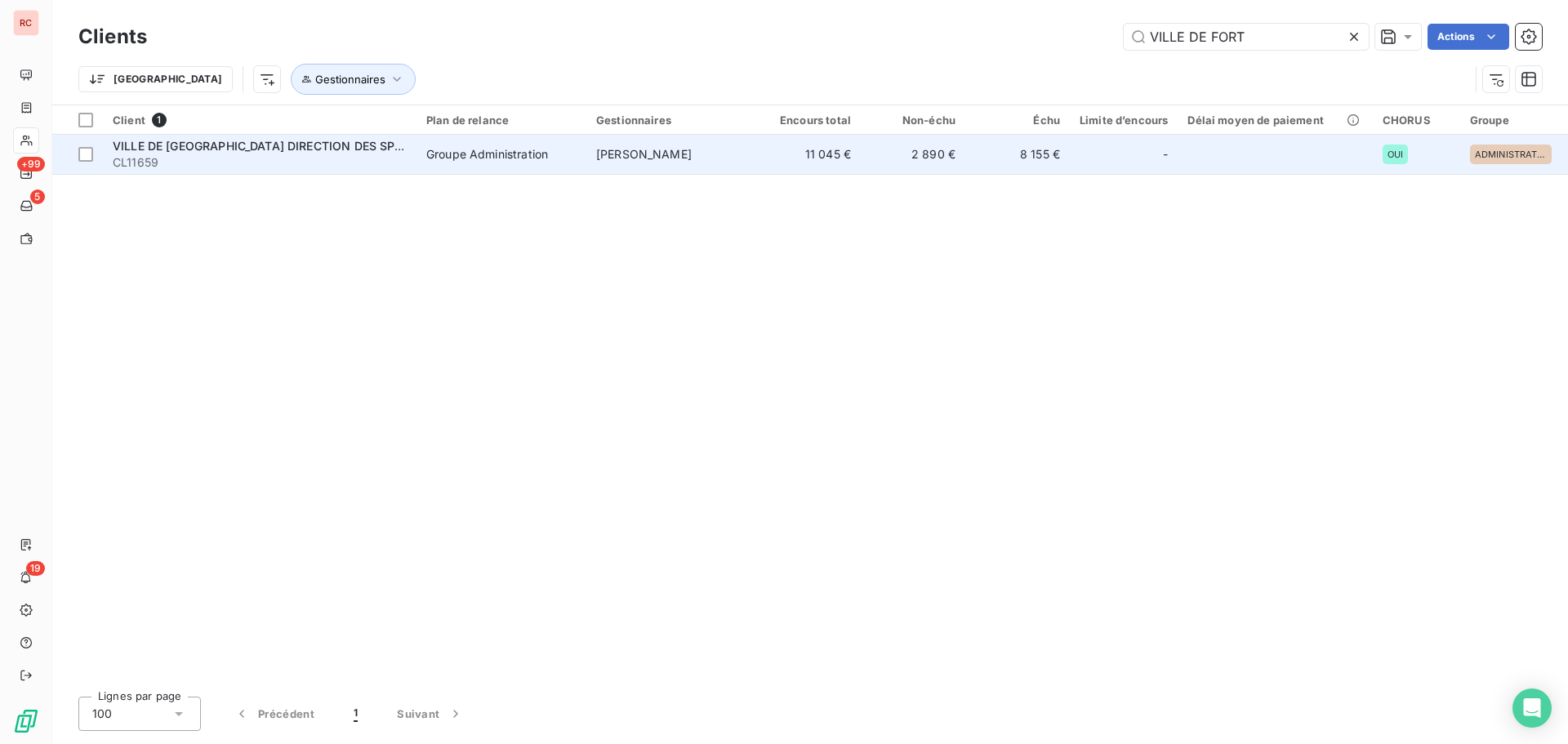
type input "VILLE DE FORT"
click at [448, 151] on div "Groupe Administration" at bounding box center [487, 154] width 122 height 17
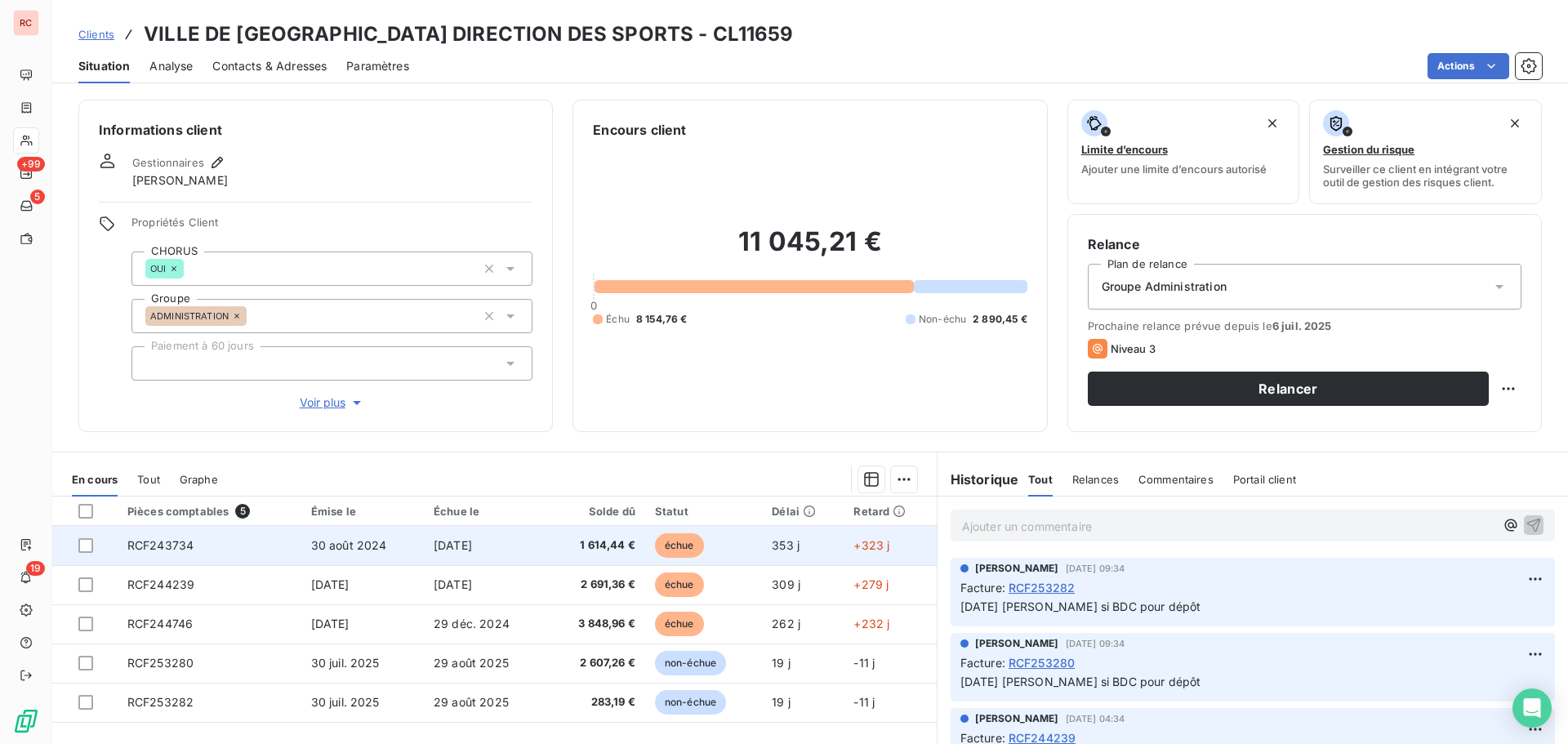
click at [522, 549] on td "[DATE]" at bounding box center [486, 545] width 123 height 39
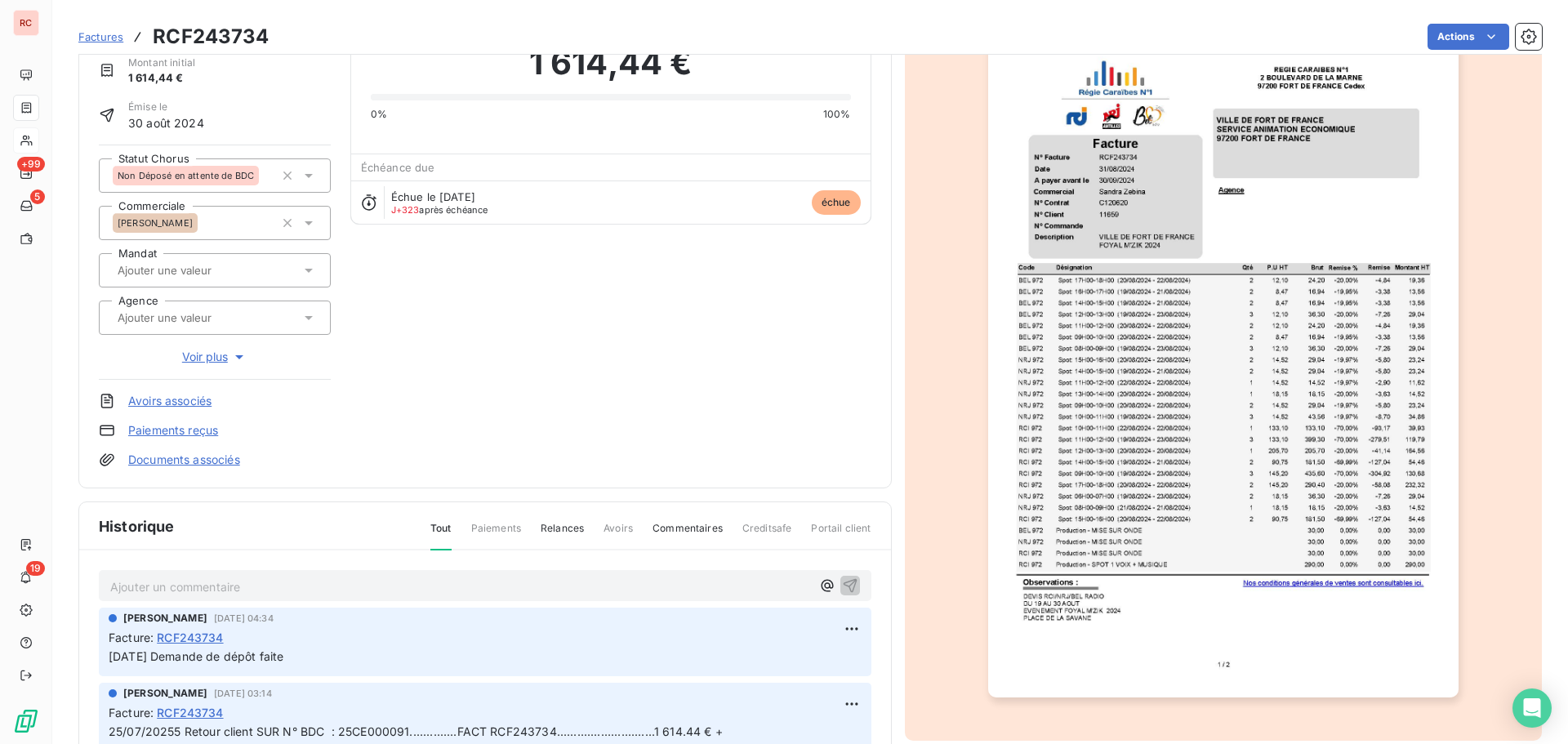
scroll to position [83, 0]
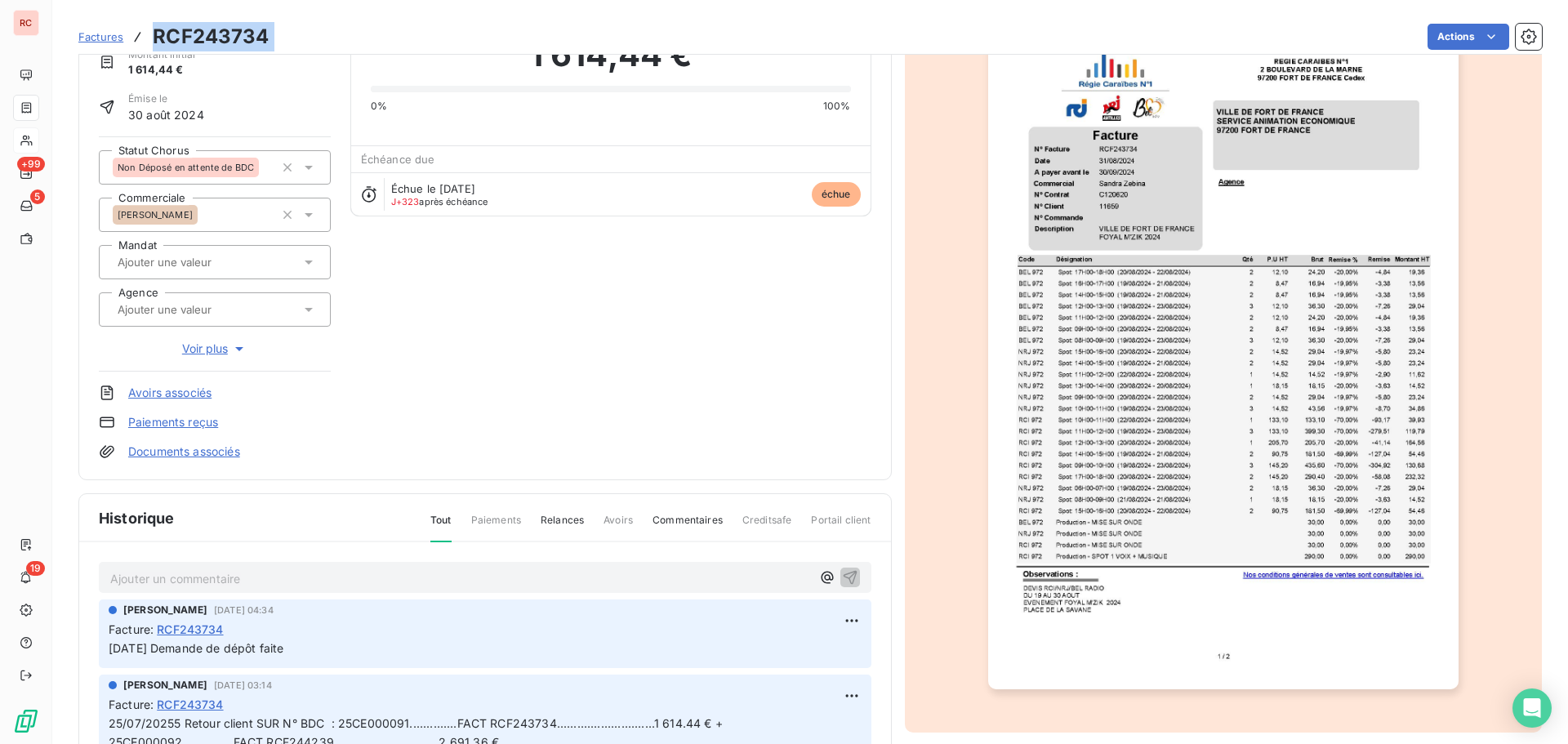
drag, startPoint x: 294, startPoint y: 36, endPoint x: 154, endPoint y: 28, distance: 140.2
click at [154, 28] on div "Factures RCF243734 Actions" at bounding box center [810, 36] width 1464 height 34
copy section "RCF243734 Actions"
click at [335, 419] on div "VILLE DE FORT DE FRANCE DIRECTION DES SPORTS CL11659 Montant initial 1 614,44 €…" at bounding box center [486, 230] width 773 height 458
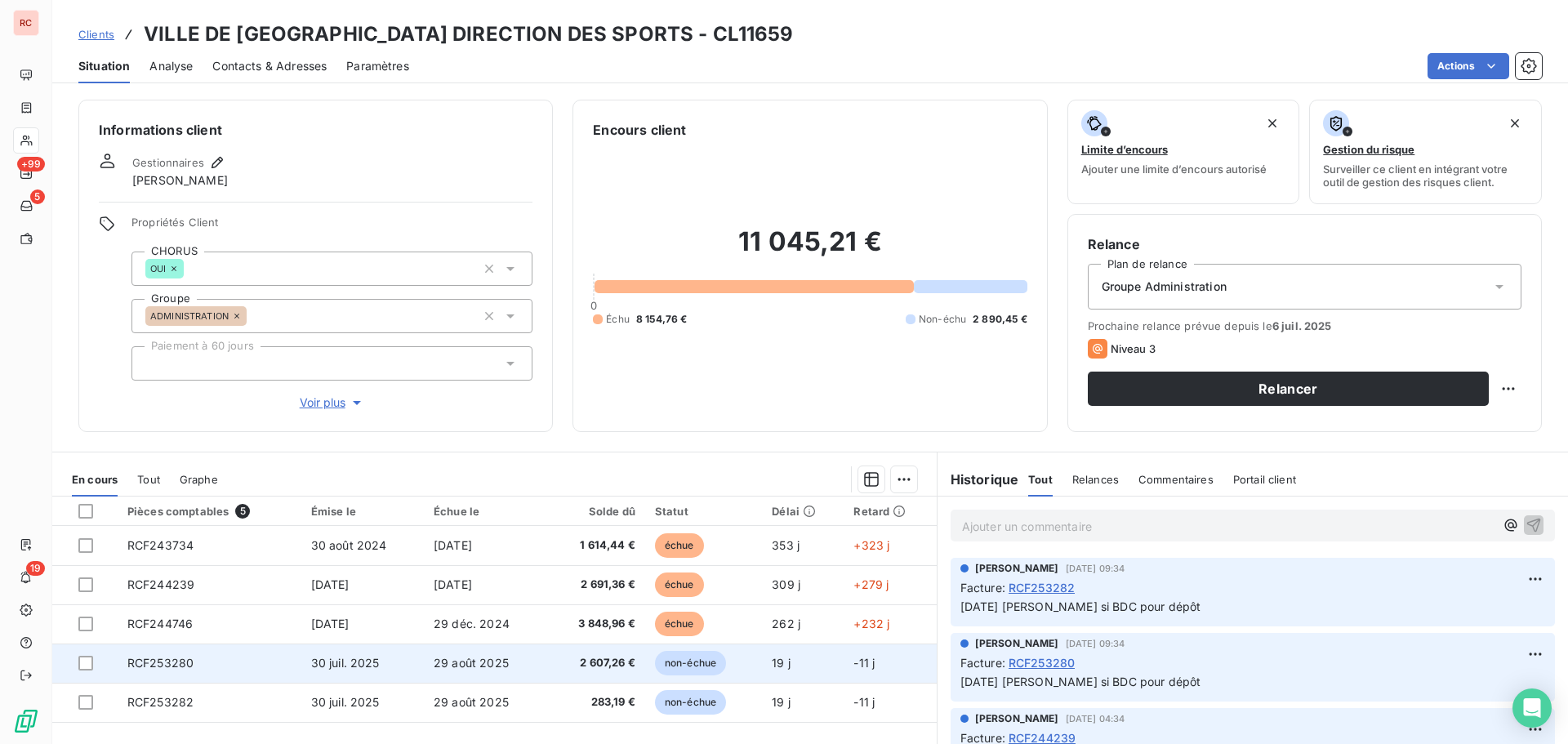
click at [249, 667] on td "RCF253280" at bounding box center [209, 663] width 184 height 39
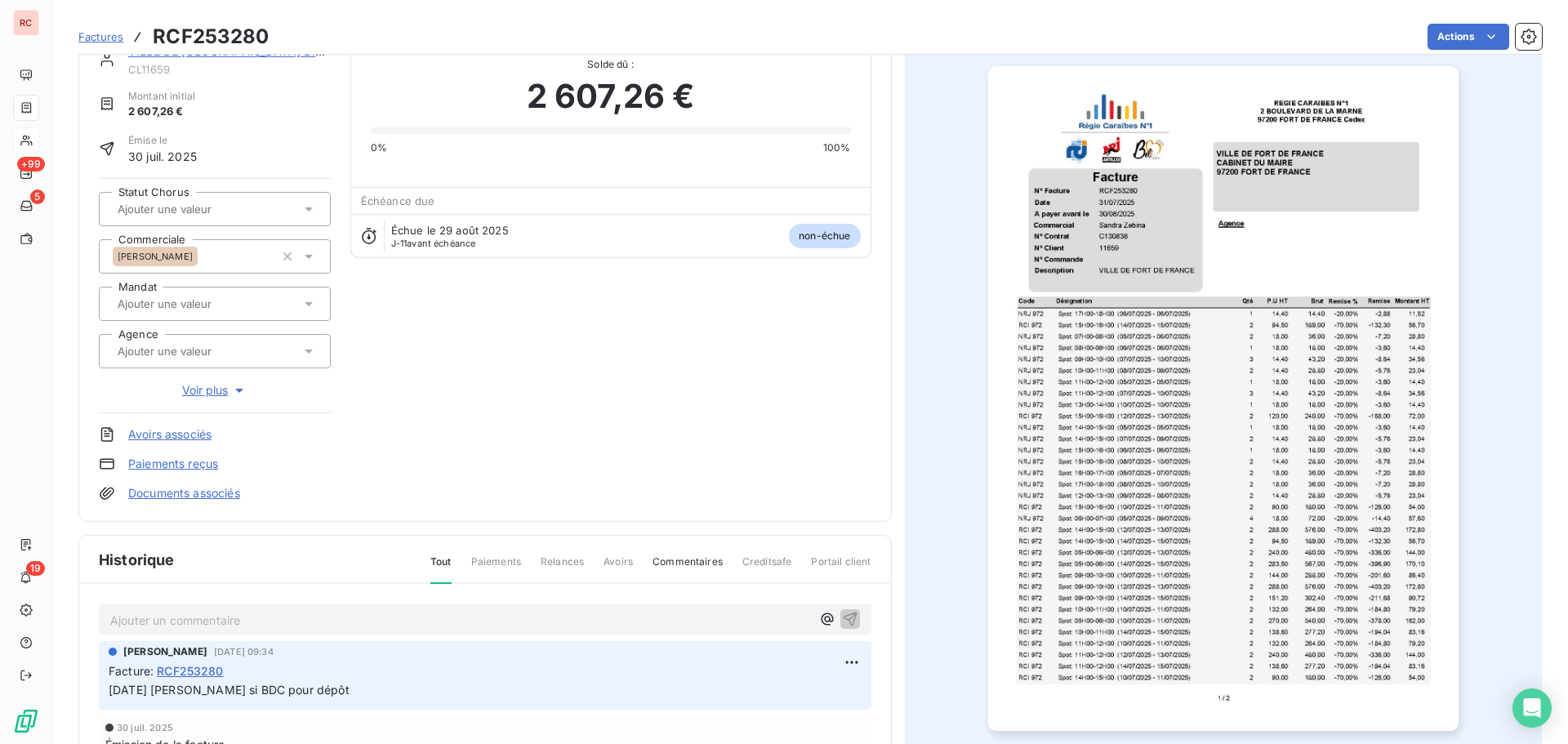
scroll to position [82, 0]
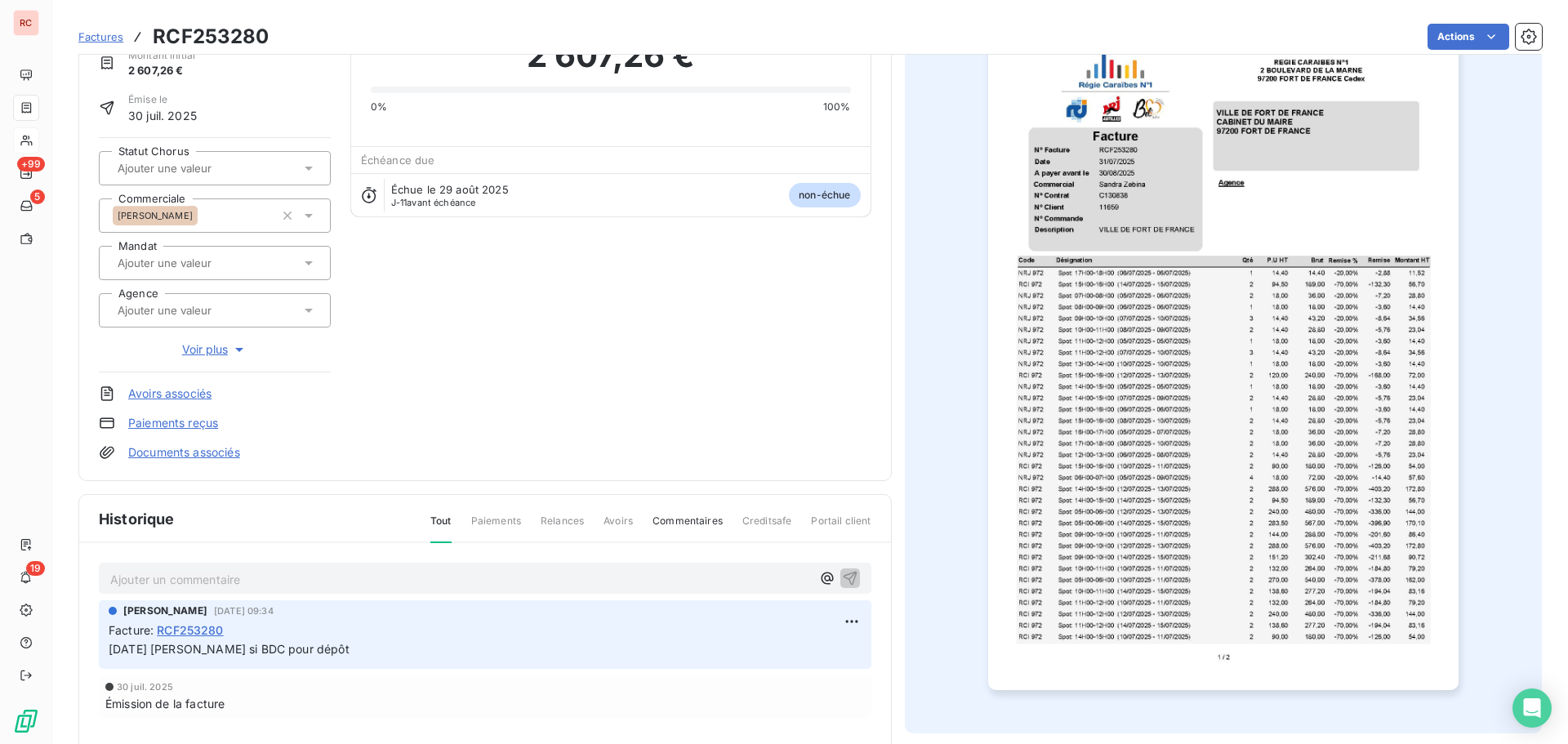
click at [124, 568] on div "Ajouter un commentaire ﻿" at bounding box center [461, 578] width 701 height 22
click at [125, 579] on p "Ajouter un commentaire ﻿" at bounding box center [461, 579] width 701 height 20
click at [488, 588] on div "12/08/2025 Sandra a fait la demande de dépot" at bounding box center [486, 577] width 773 height 30
click at [851, 575] on icon "button" at bounding box center [850, 577] width 17 height 17
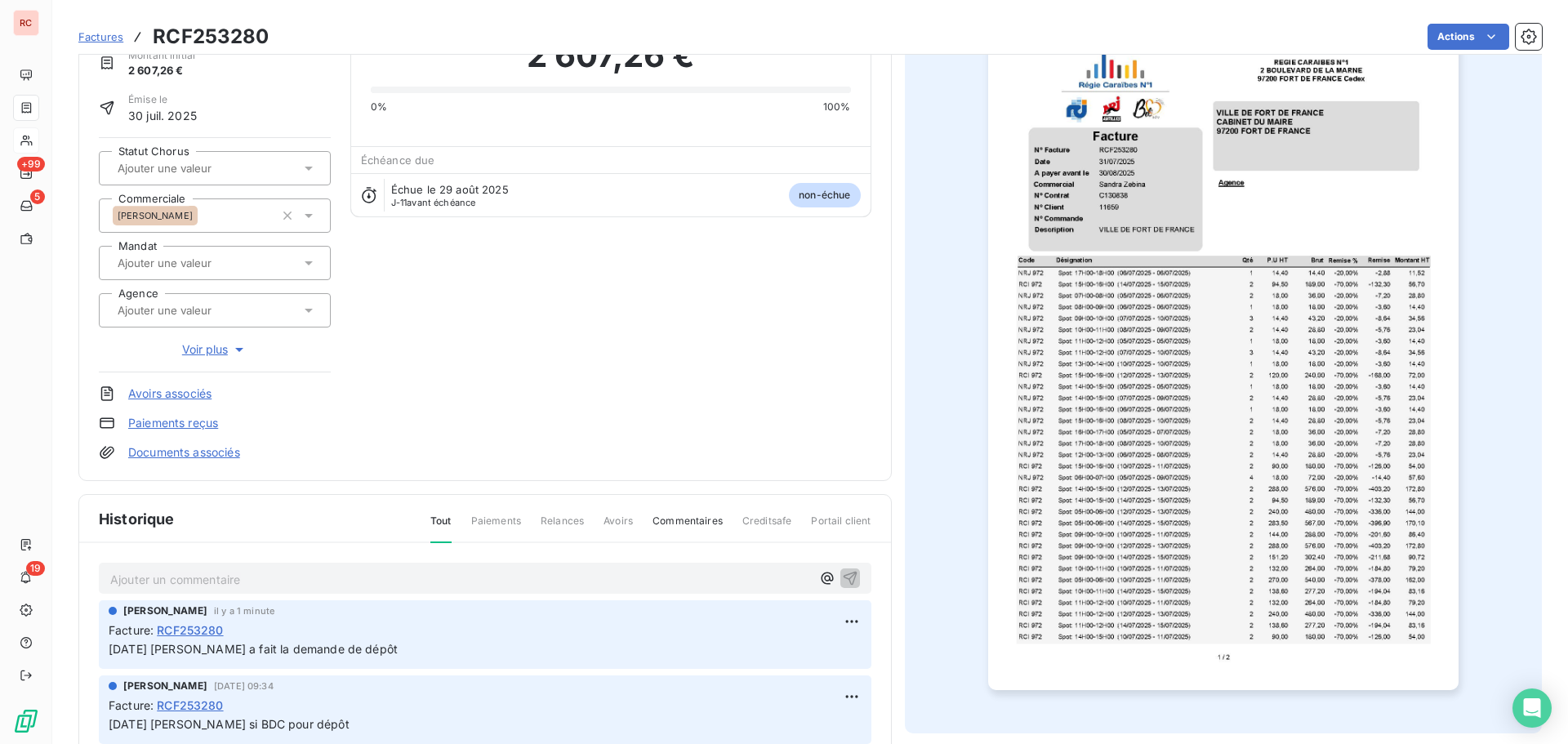
click at [169, 579] on p "Ajouter un commentaire ﻿" at bounding box center [461, 579] width 701 height 20
click at [315, 167] on icon at bounding box center [309, 168] width 17 height 17
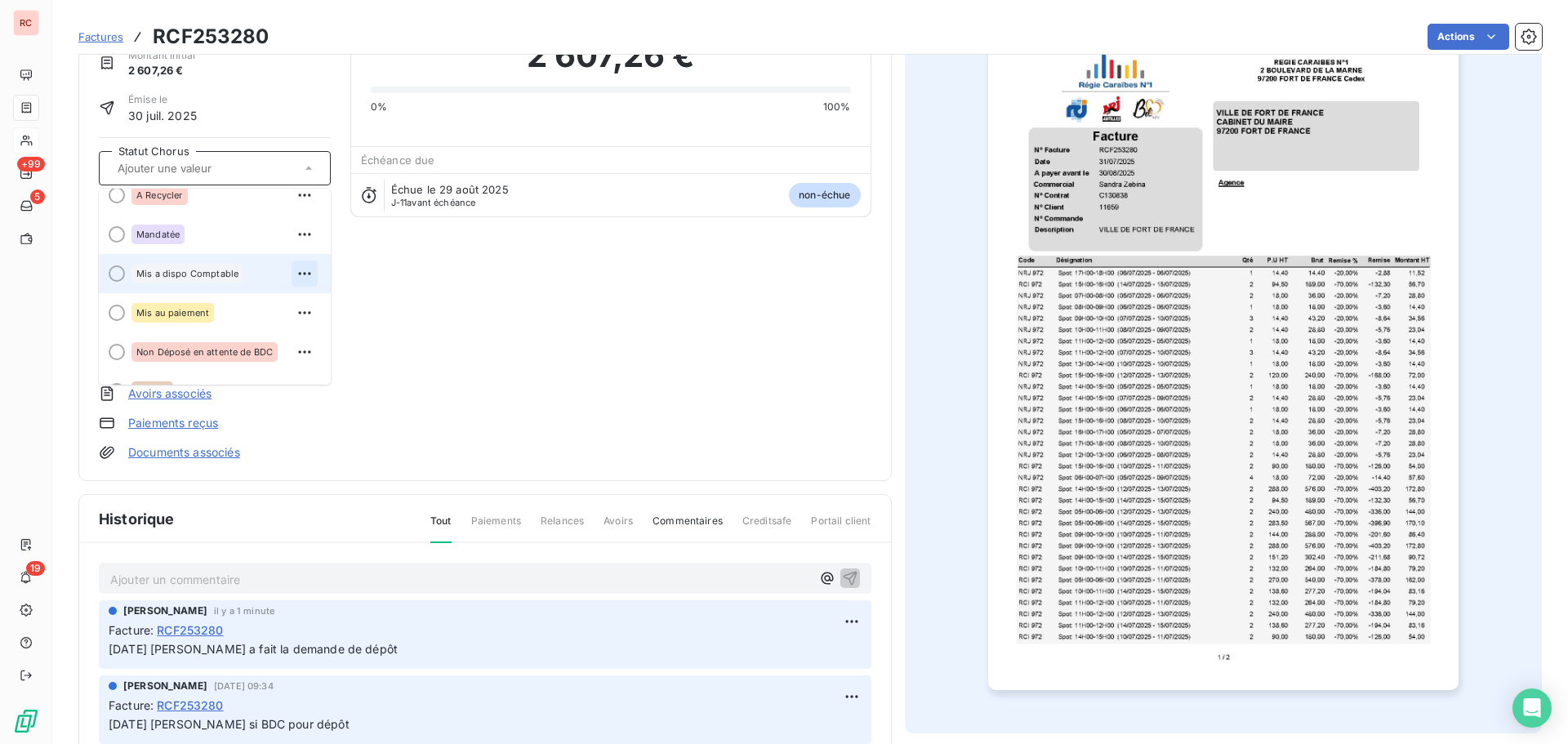
scroll to position [124, 0]
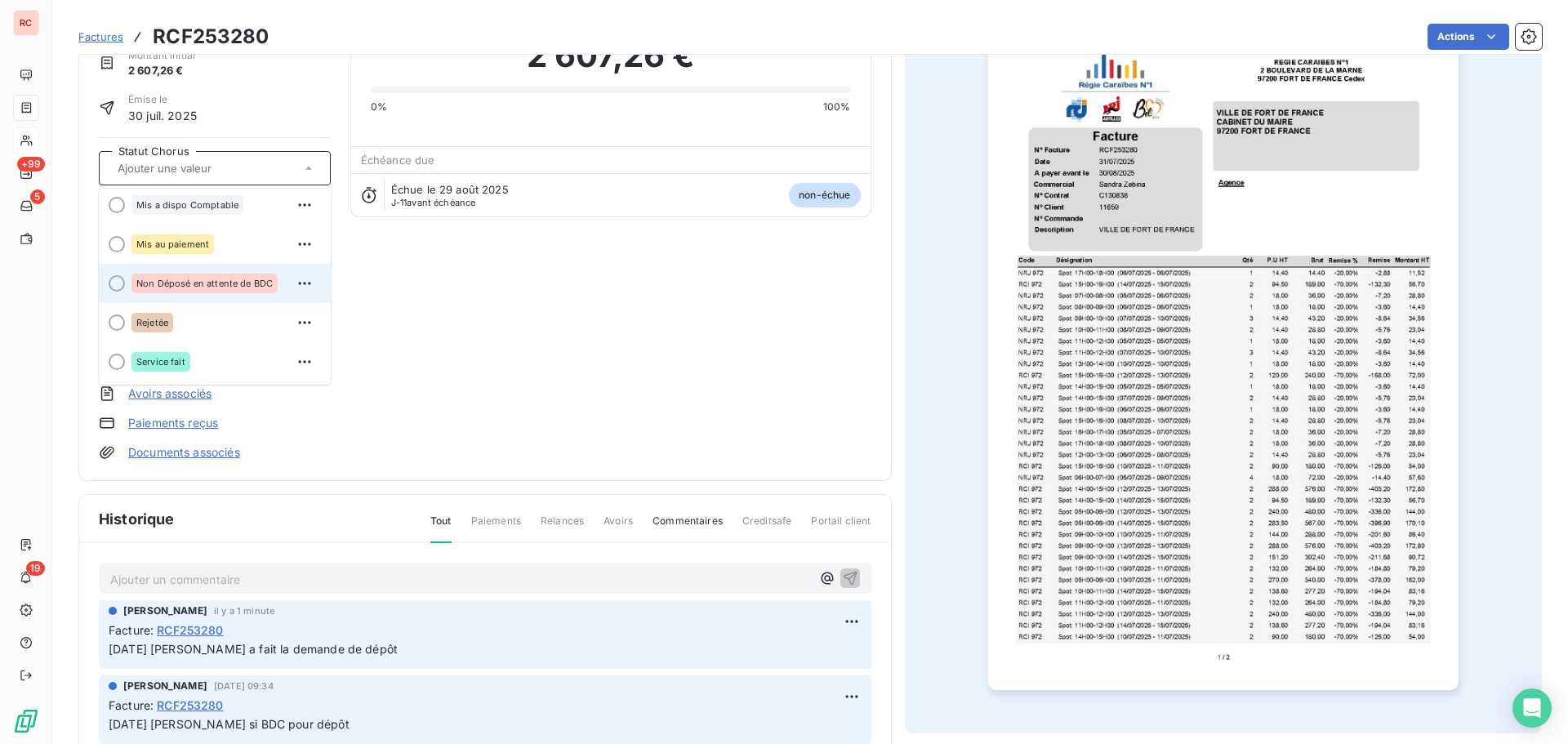
click at [254, 276] on div "Non Déposé en attente de BDC" at bounding box center [204, 283] width 146 height 19
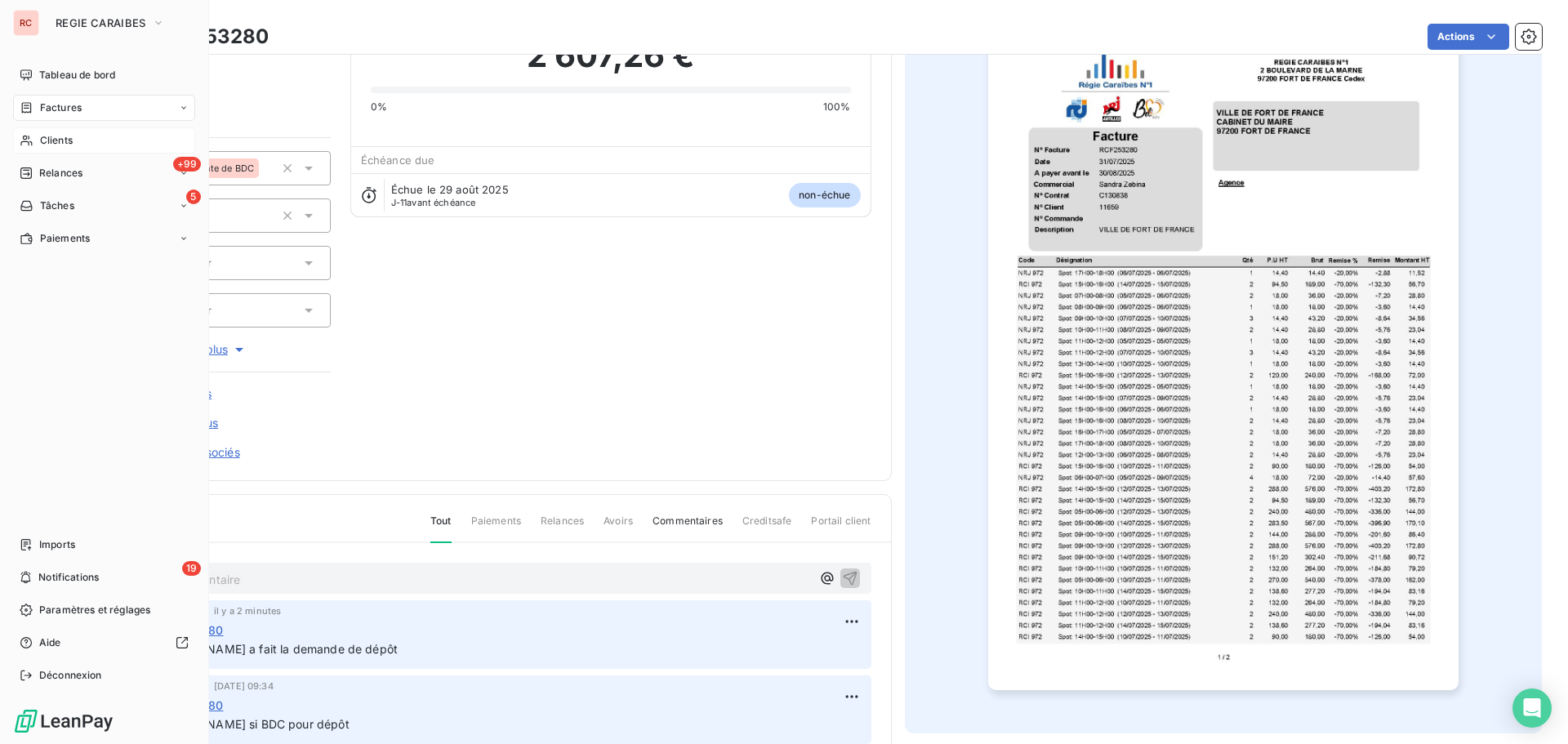
click at [64, 137] on span "Clients" at bounding box center [56, 140] width 32 height 15
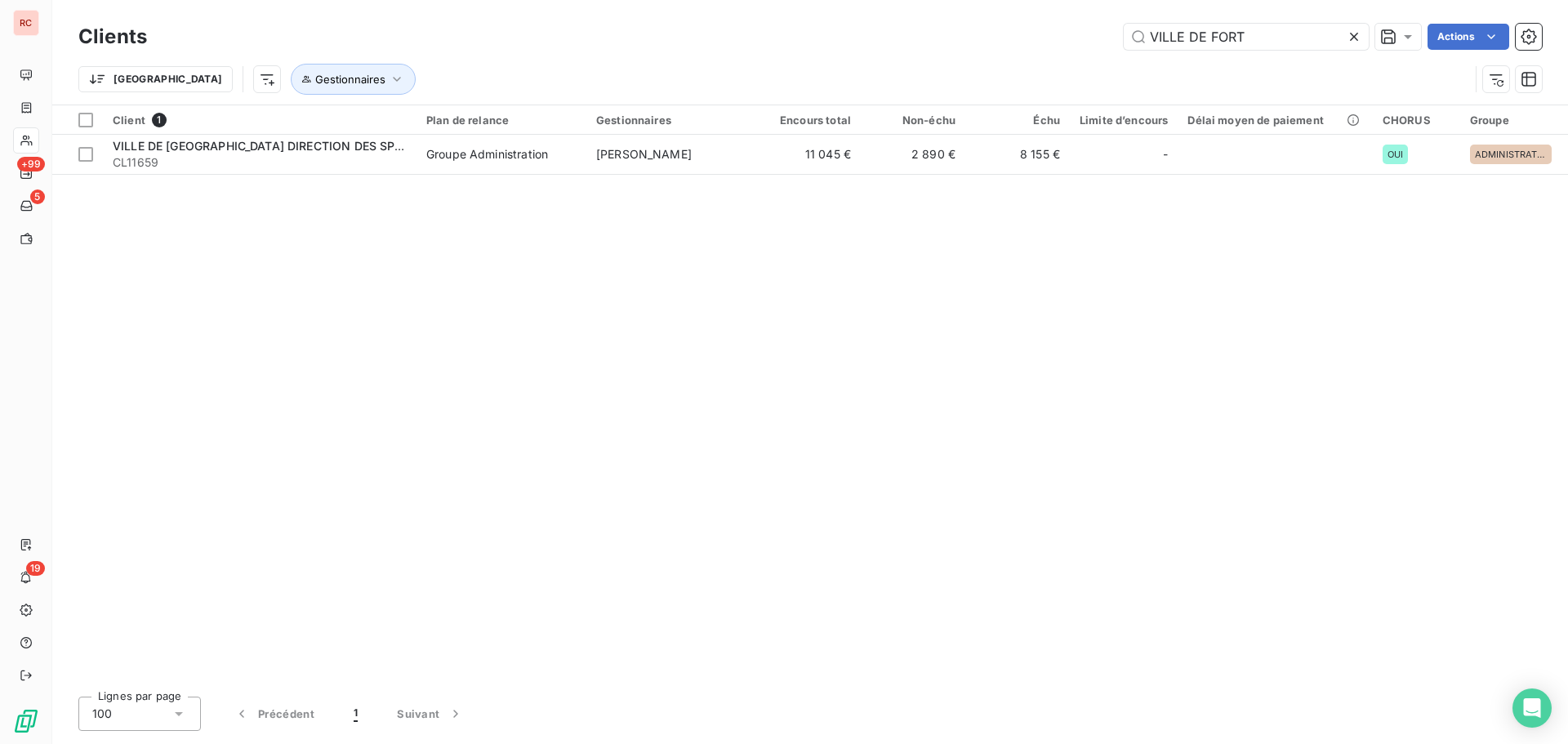
drag, startPoint x: 1266, startPoint y: 42, endPoint x: 1046, endPoint y: 66, distance: 221.3
click at [1046, 66] on div "Clients VILLE DE FORT Actions Trier Gestionnaires" at bounding box center [810, 61] width 1464 height 85
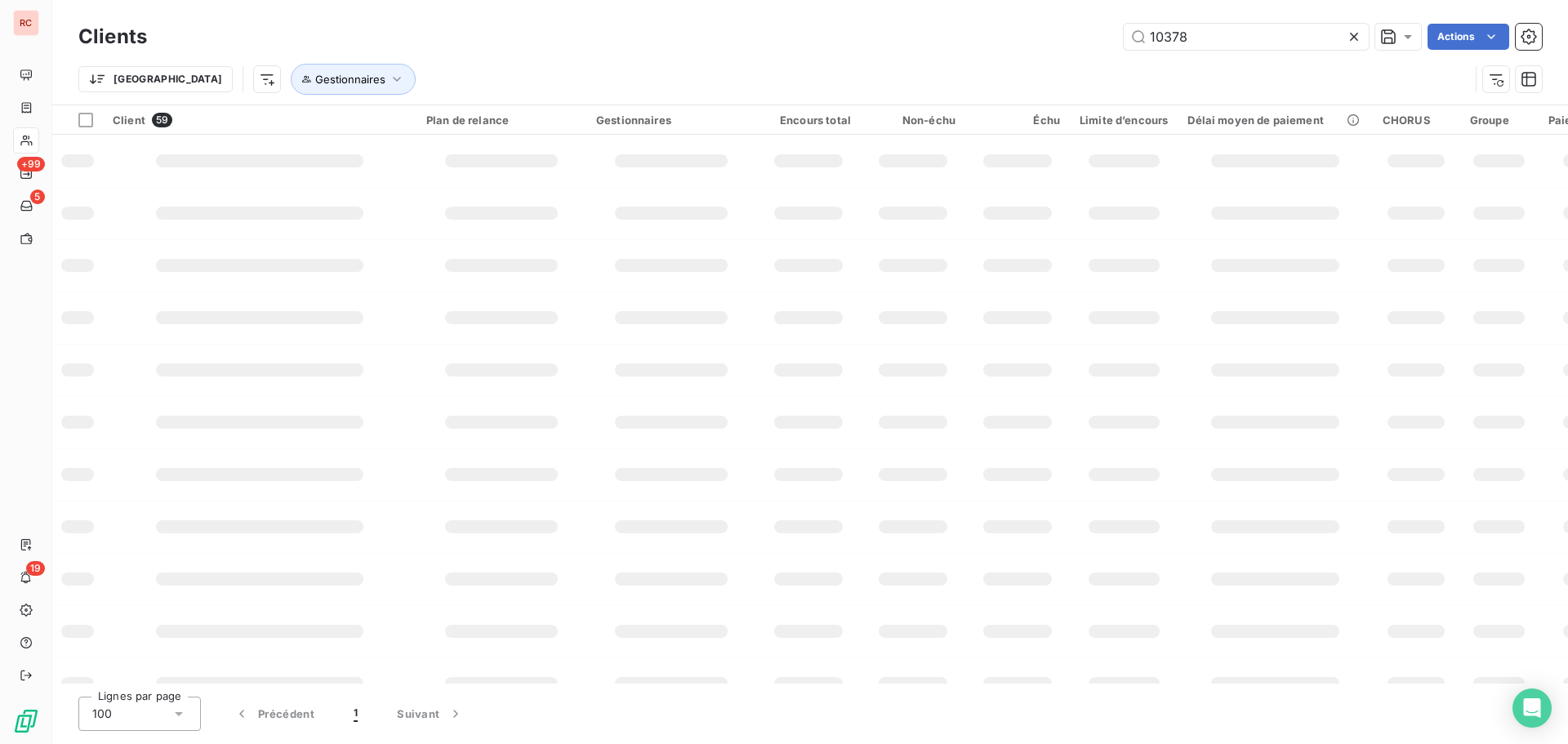
type input "10378"
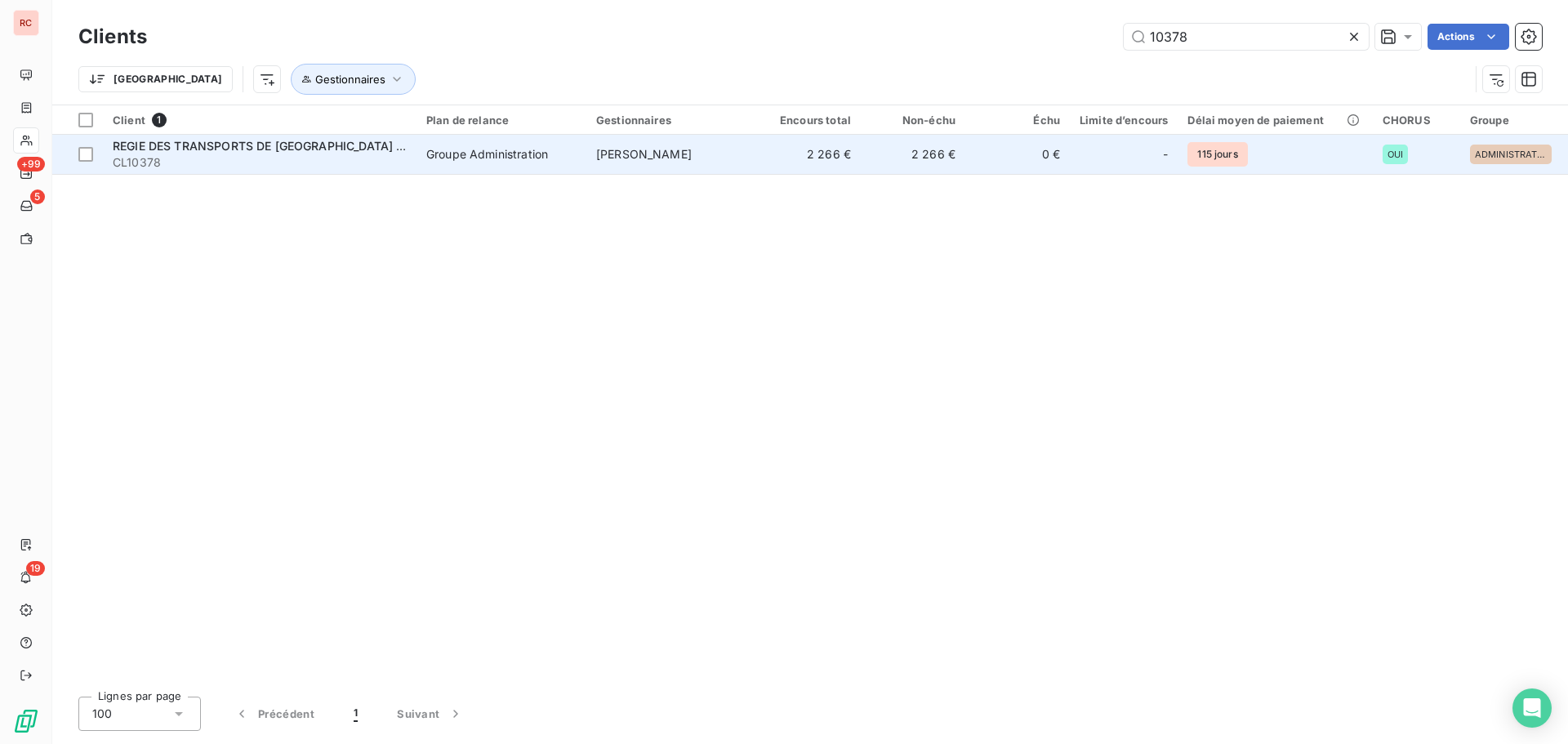
click at [435, 167] on td "Groupe Administration" at bounding box center [501, 154] width 170 height 39
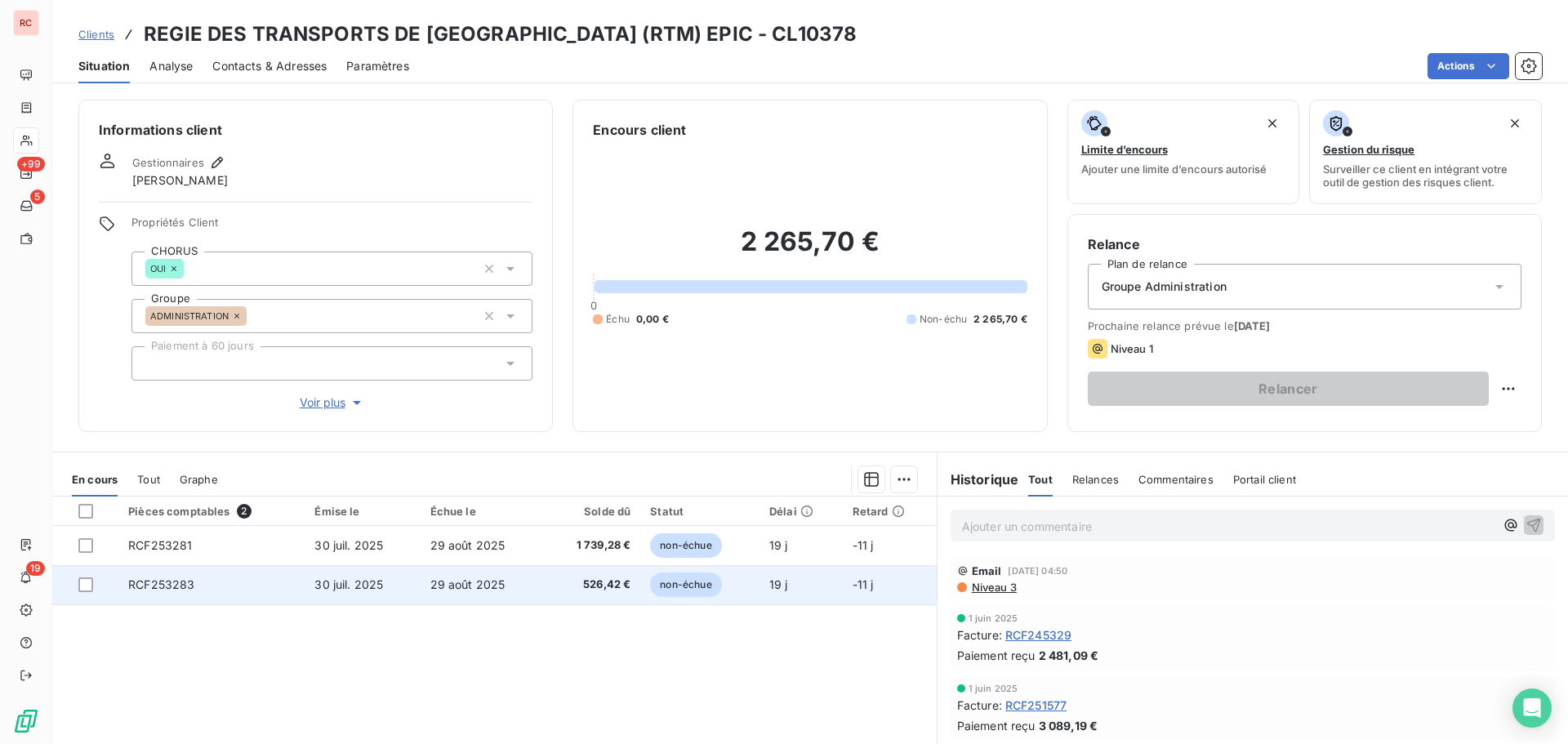
click at [279, 590] on td "RCF253283" at bounding box center [211, 585] width 186 height 39
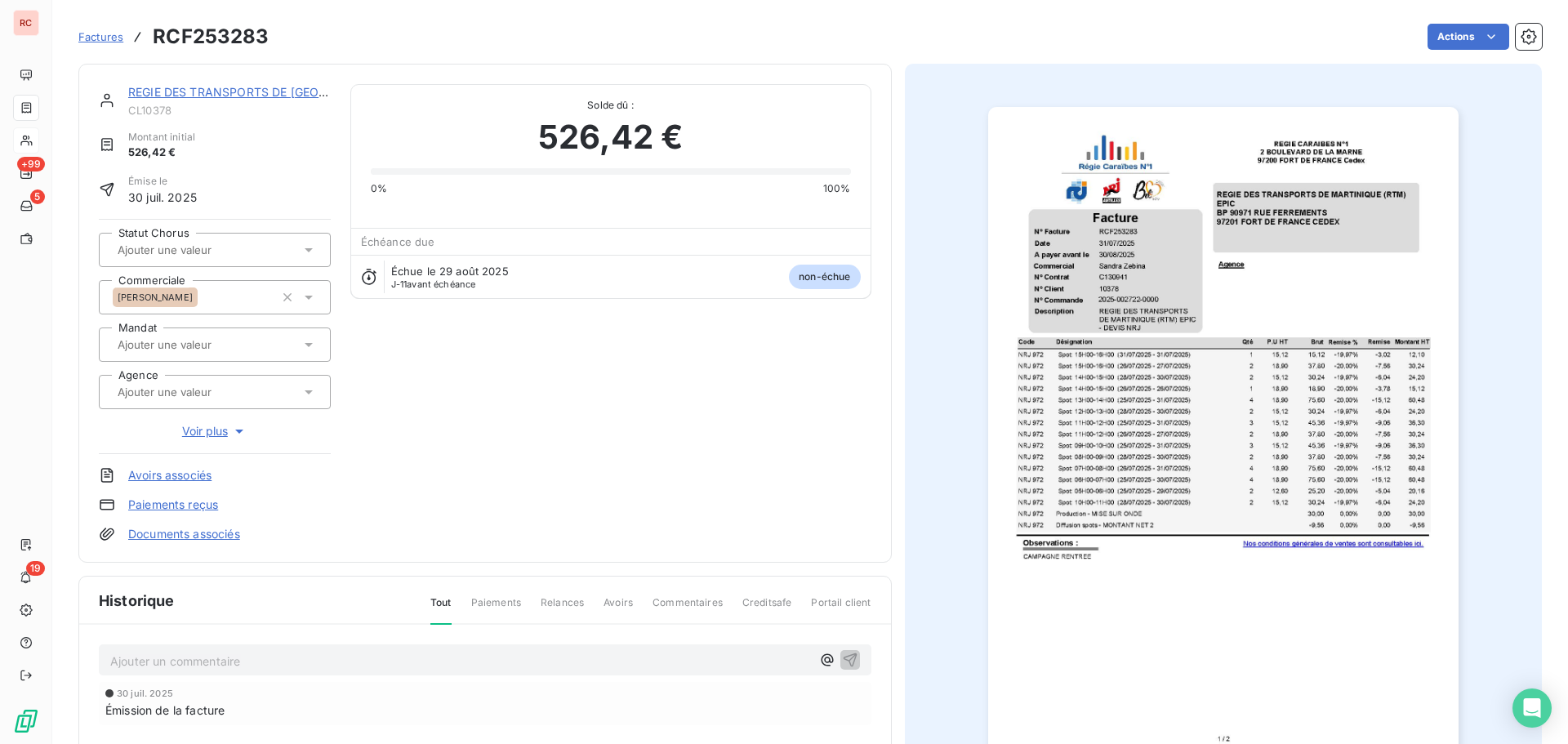
click at [233, 655] on p "Ajouter un commentaire ﻿" at bounding box center [461, 661] width 701 height 20
click at [368, 663] on p "[DATE] Demande de dépôt faite" at bounding box center [461, 660] width 701 height 18
click at [842, 655] on icon "button" at bounding box center [850, 659] width 17 height 17
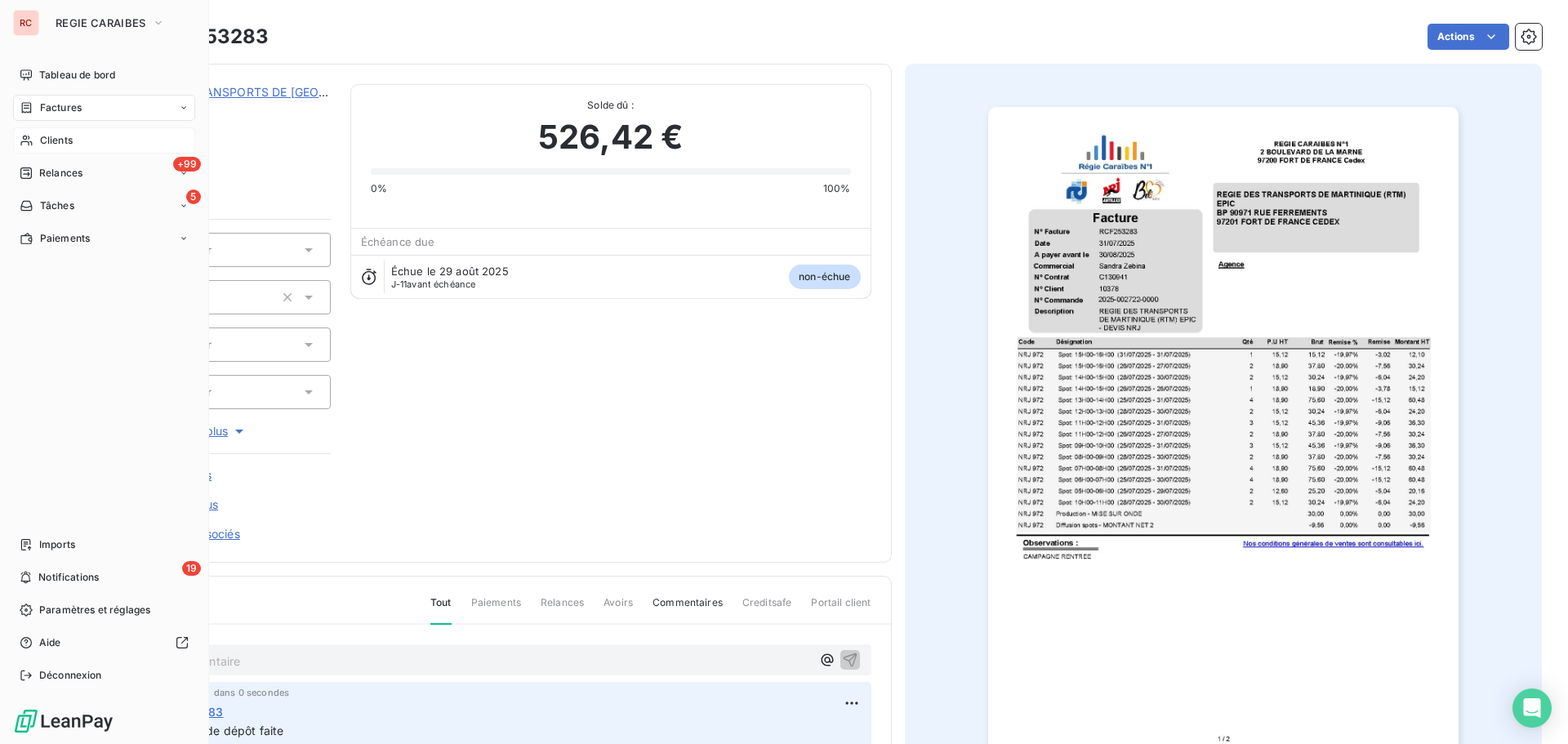
click at [69, 143] on span "Clients" at bounding box center [56, 140] width 32 height 15
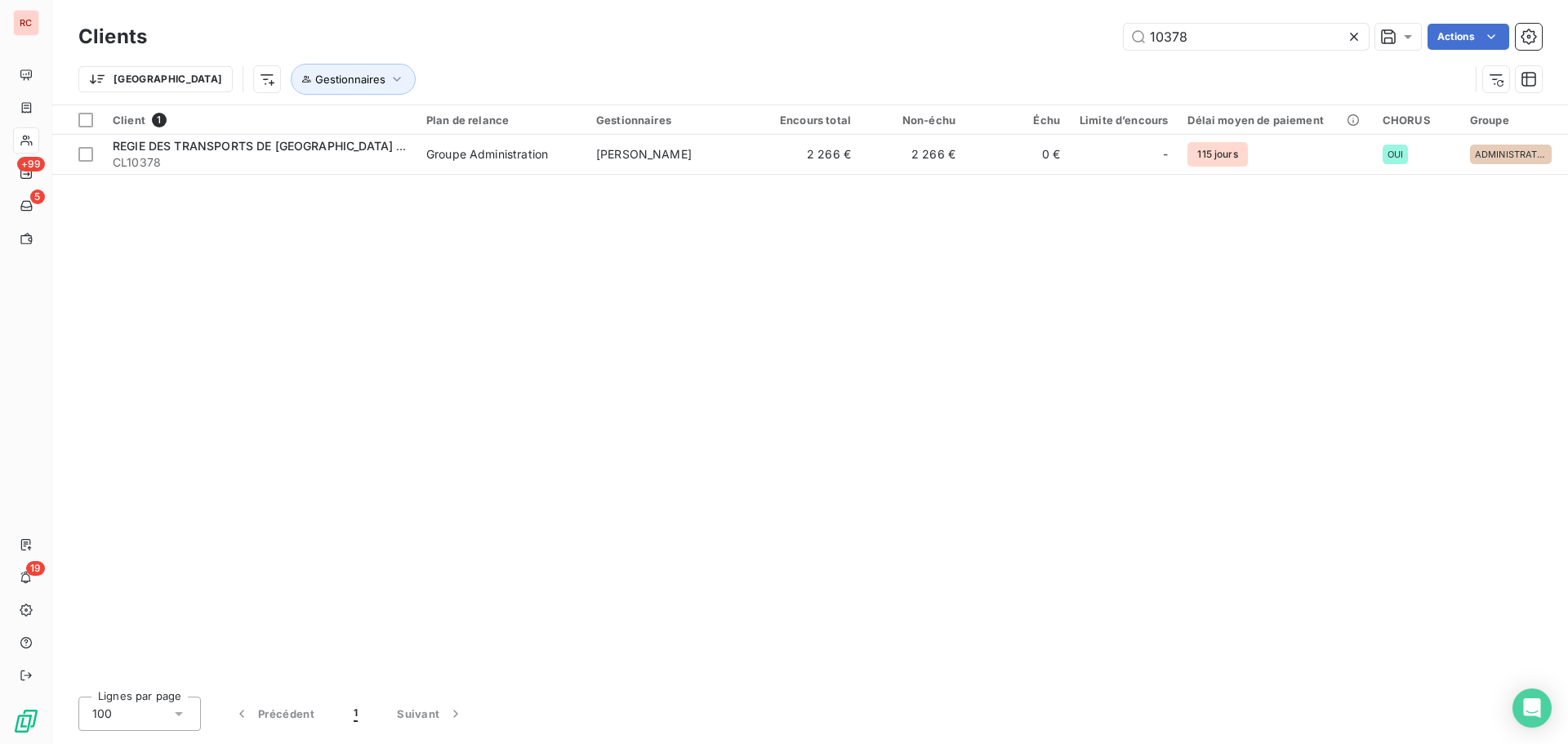
click at [1351, 34] on icon at bounding box center [1354, 36] width 8 height 8
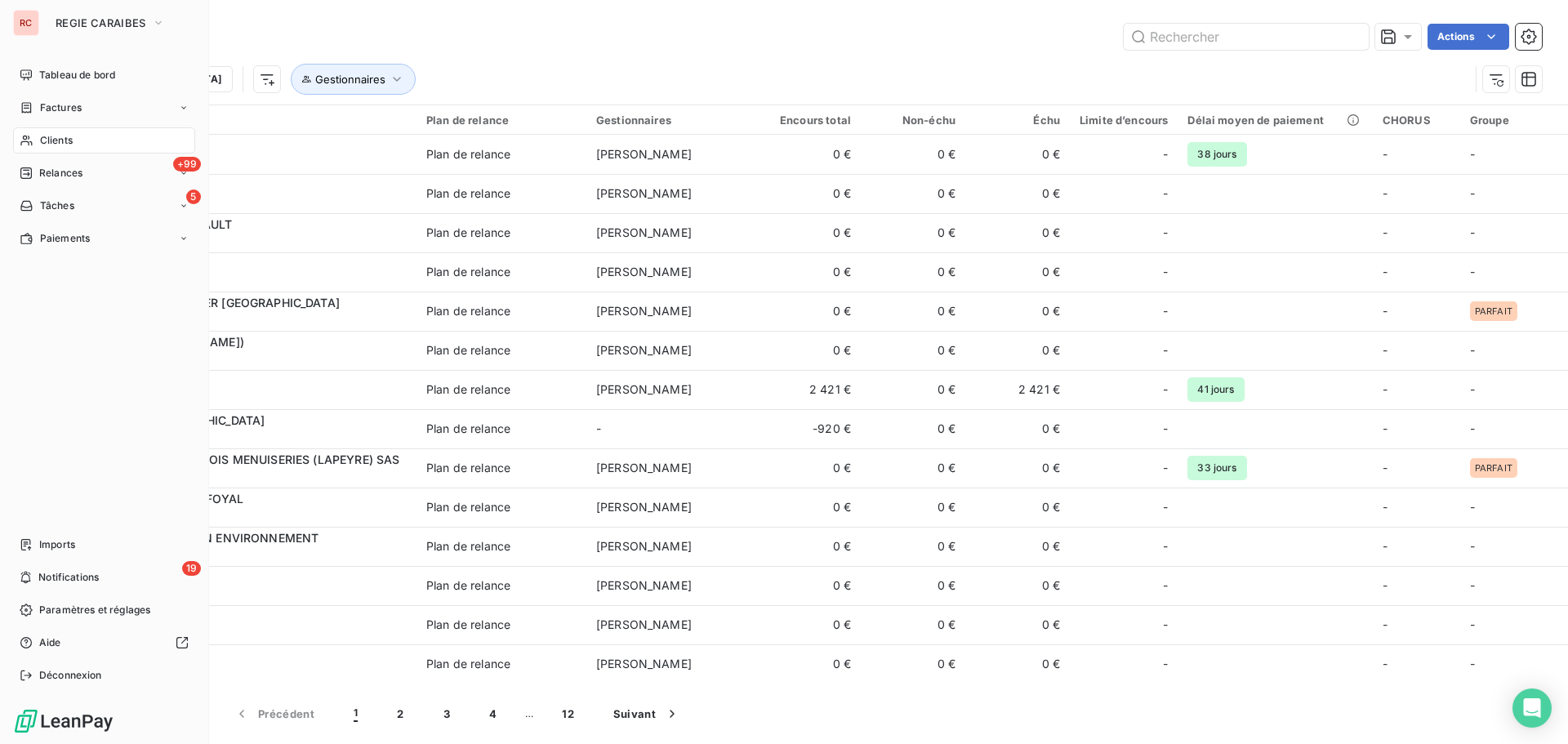
click at [67, 140] on span "Clients" at bounding box center [56, 140] width 32 height 15
click at [65, 148] on div "Clients" at bounding box center [104, 140] width 182 height 26
click at [66, 106] on span "Factures" at bounding box center [61, 108] width 42 height 15
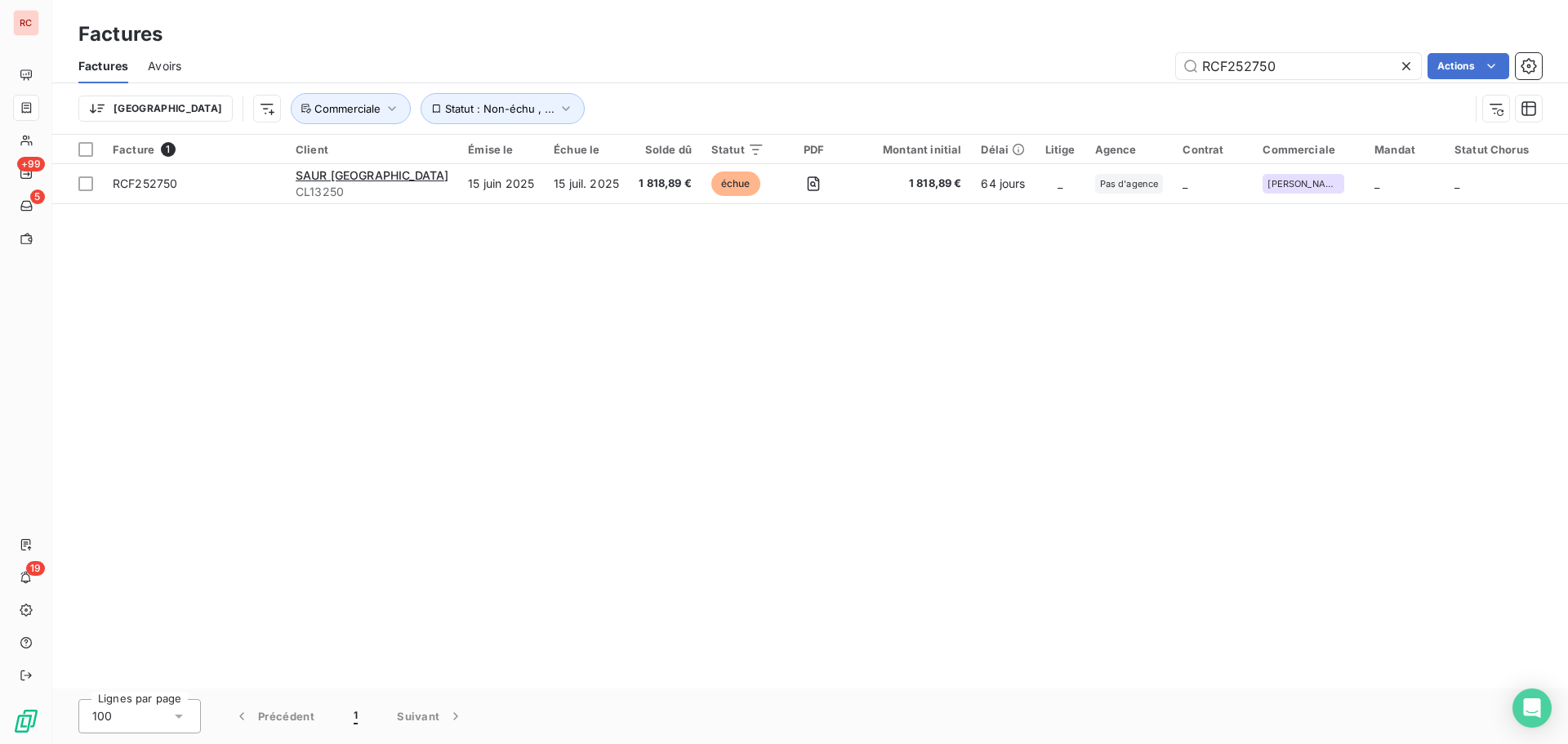
click at [1406, 70] on icon at bounding box center [1407, 66] width 17 height 17
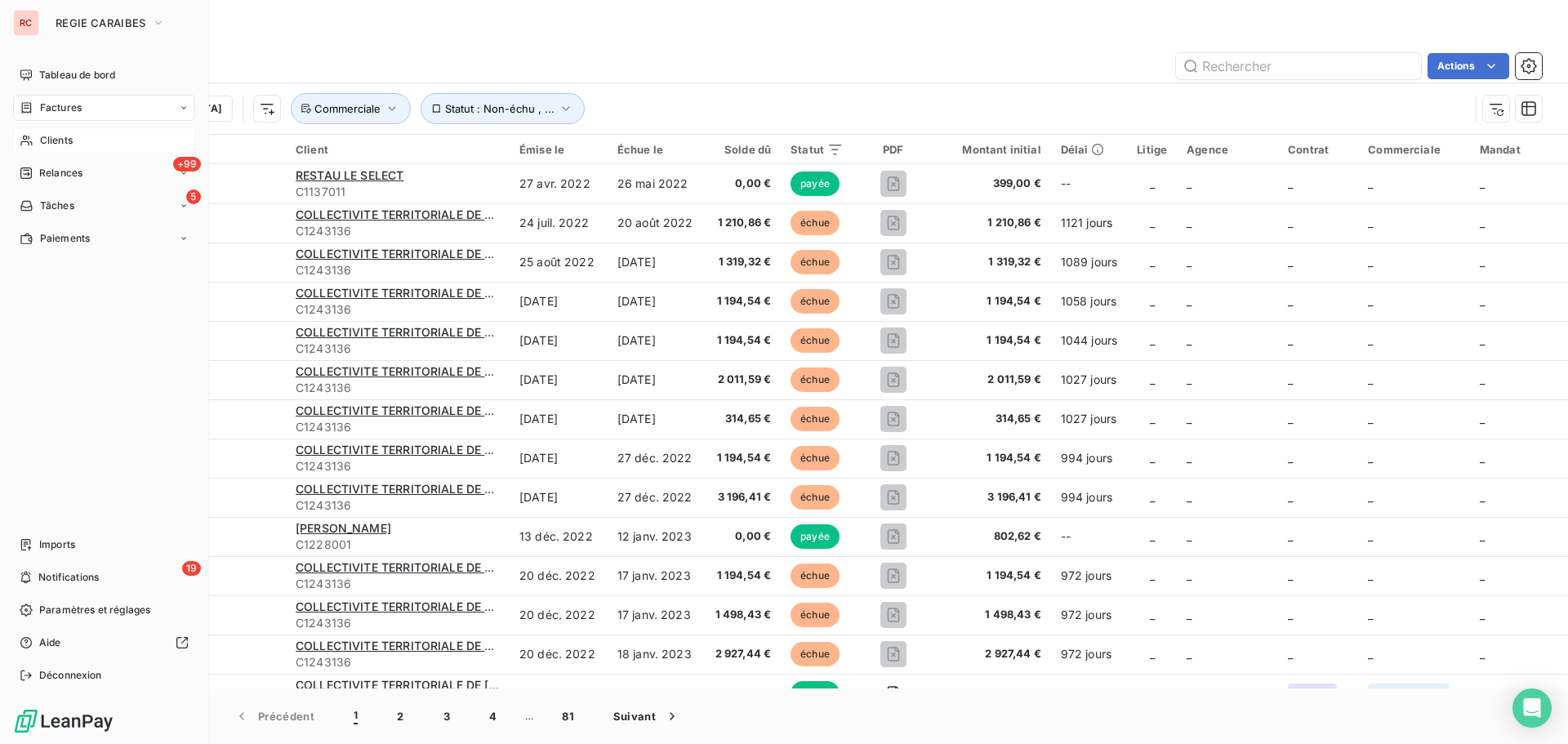
click at [67, 146] on span "Clients" at bounding box center [56, 140] width 32 height 15
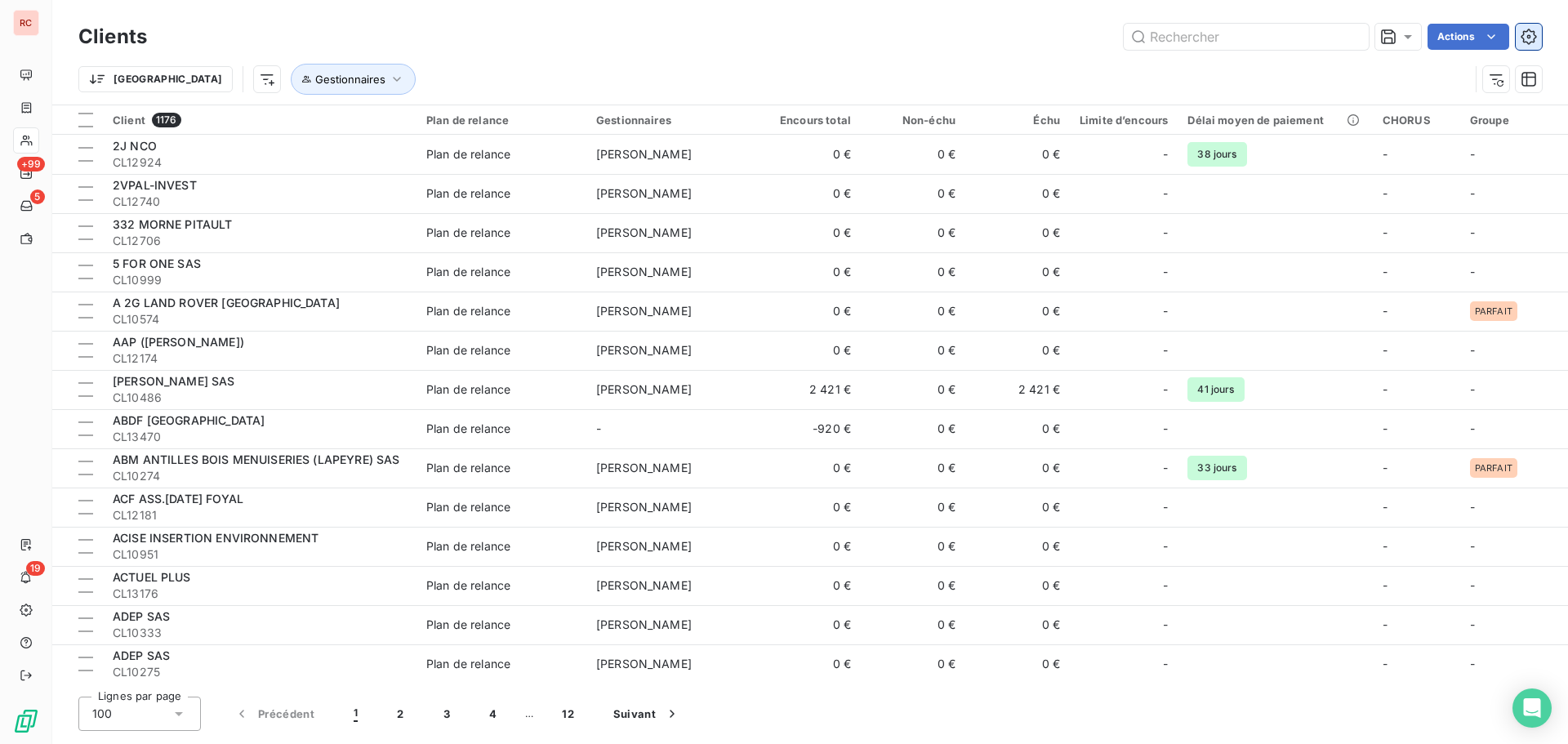
click at [1534, 34] on icon "button" at bounding box center [1529, 37] width 16 height 16
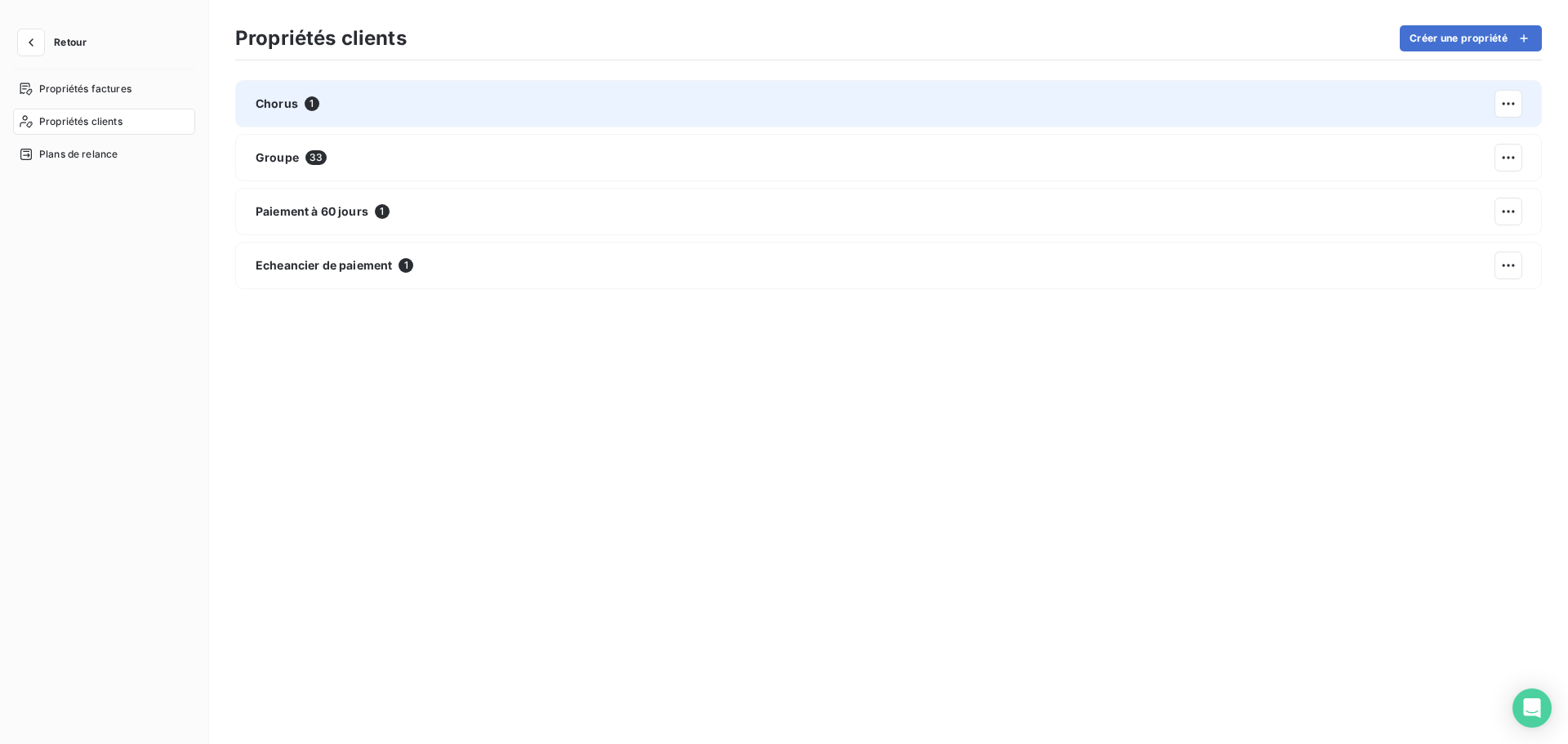
click at [283, 102] on span "Chorus" at bounding box center [277, 103] width 42 height 17
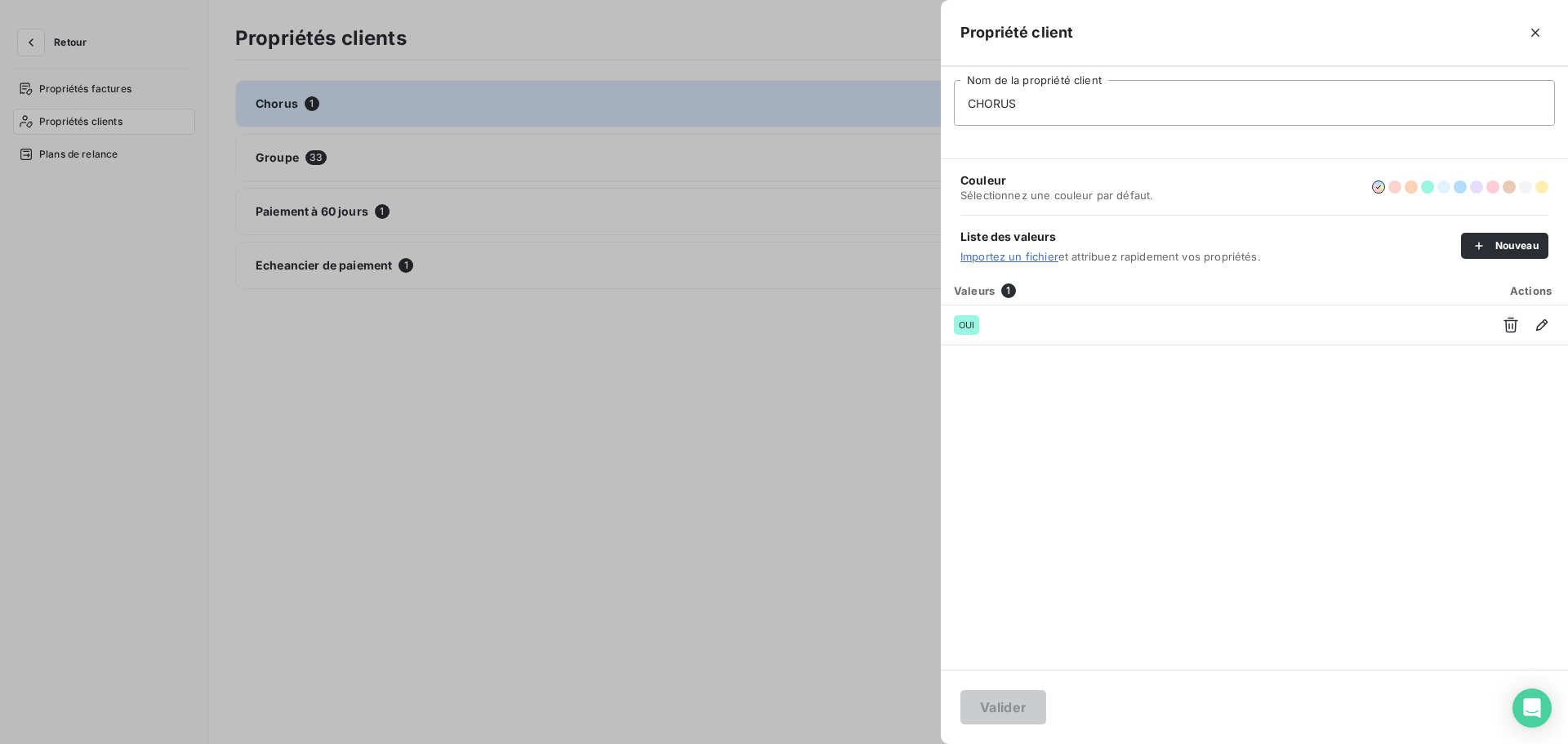
click at [519, 423] on div at bounding box center [784, 372] width 1568 height 744
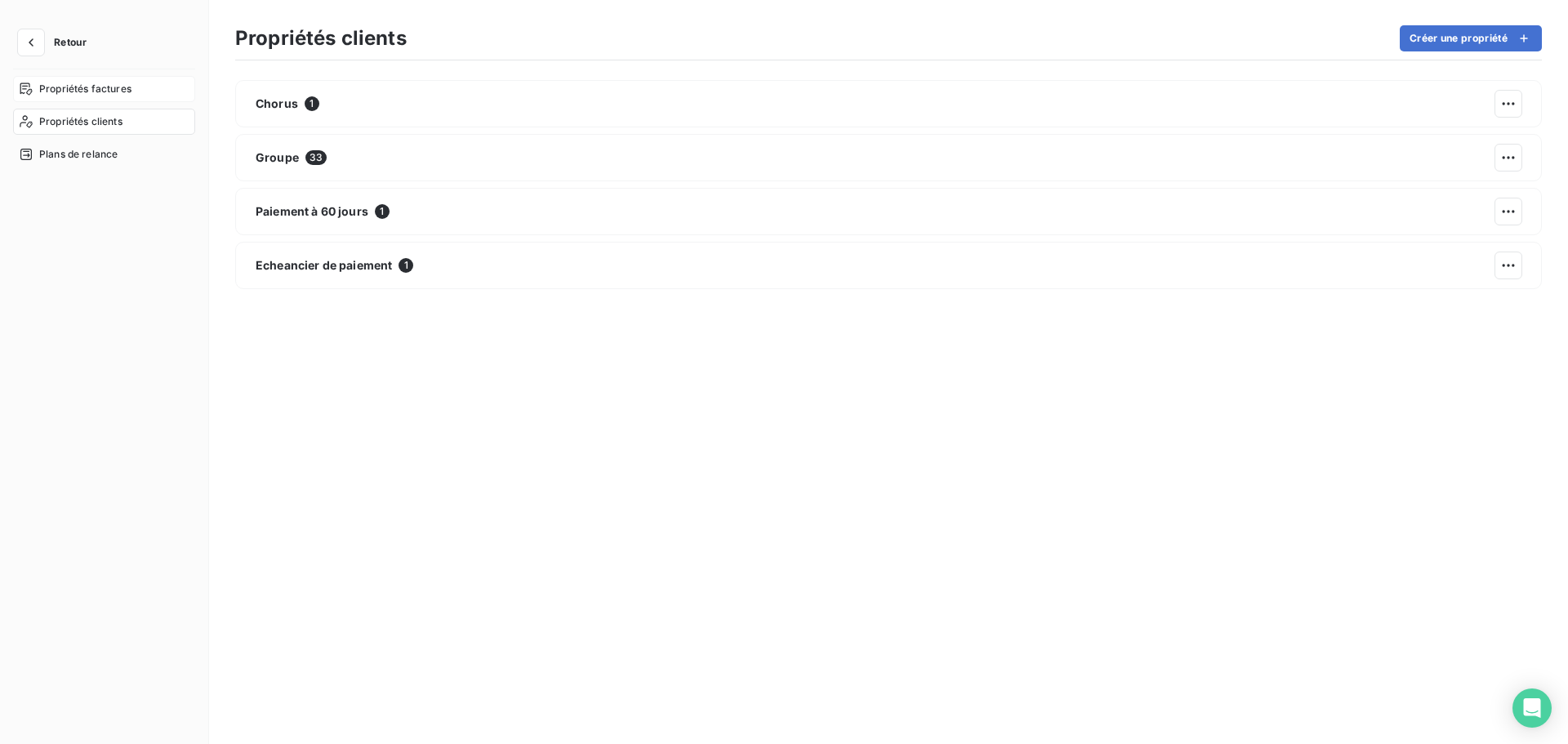
click at [92, 88] on span "Propriétés factures" at bounding box center [85, 89] width 92 height 15
click at [31, 42] on icon "button" at bounding box center [31, 42] width 17 height 17
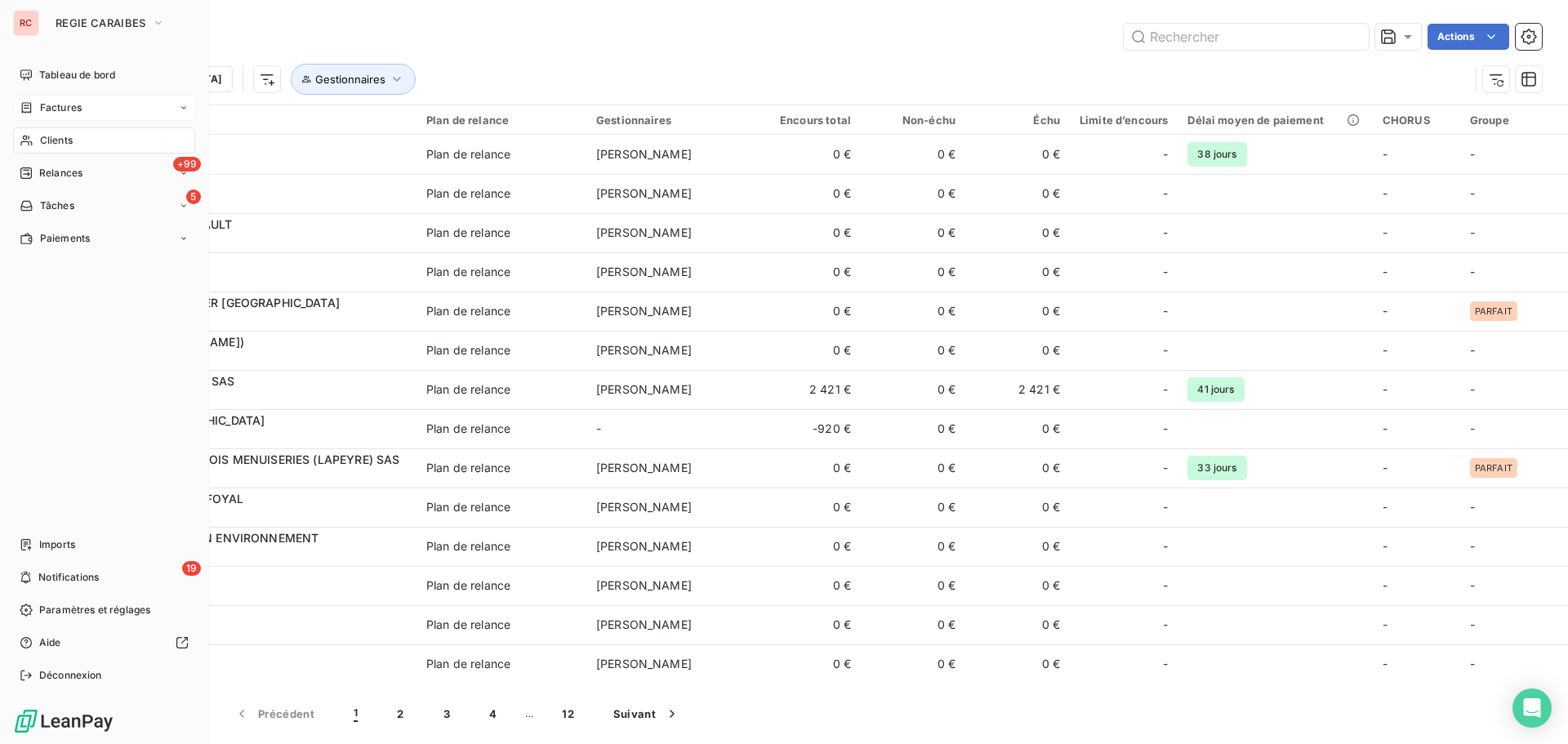
click at [80, 108] on span "Factures" at bounding box center [61, 108] width 42 height 15
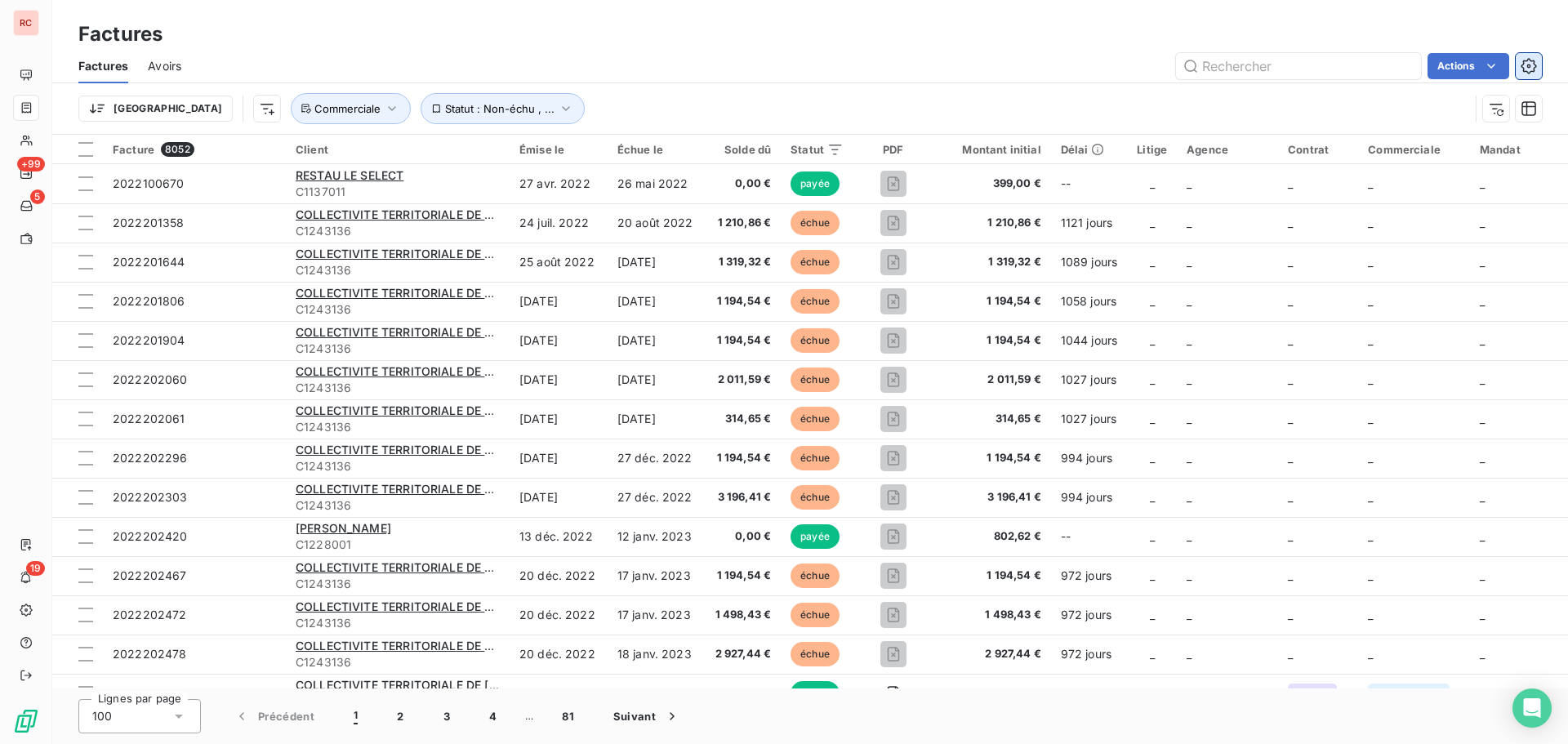
click at [1529, 71] on icon "button" at bounding box center [1529, 66] width 17 height 17
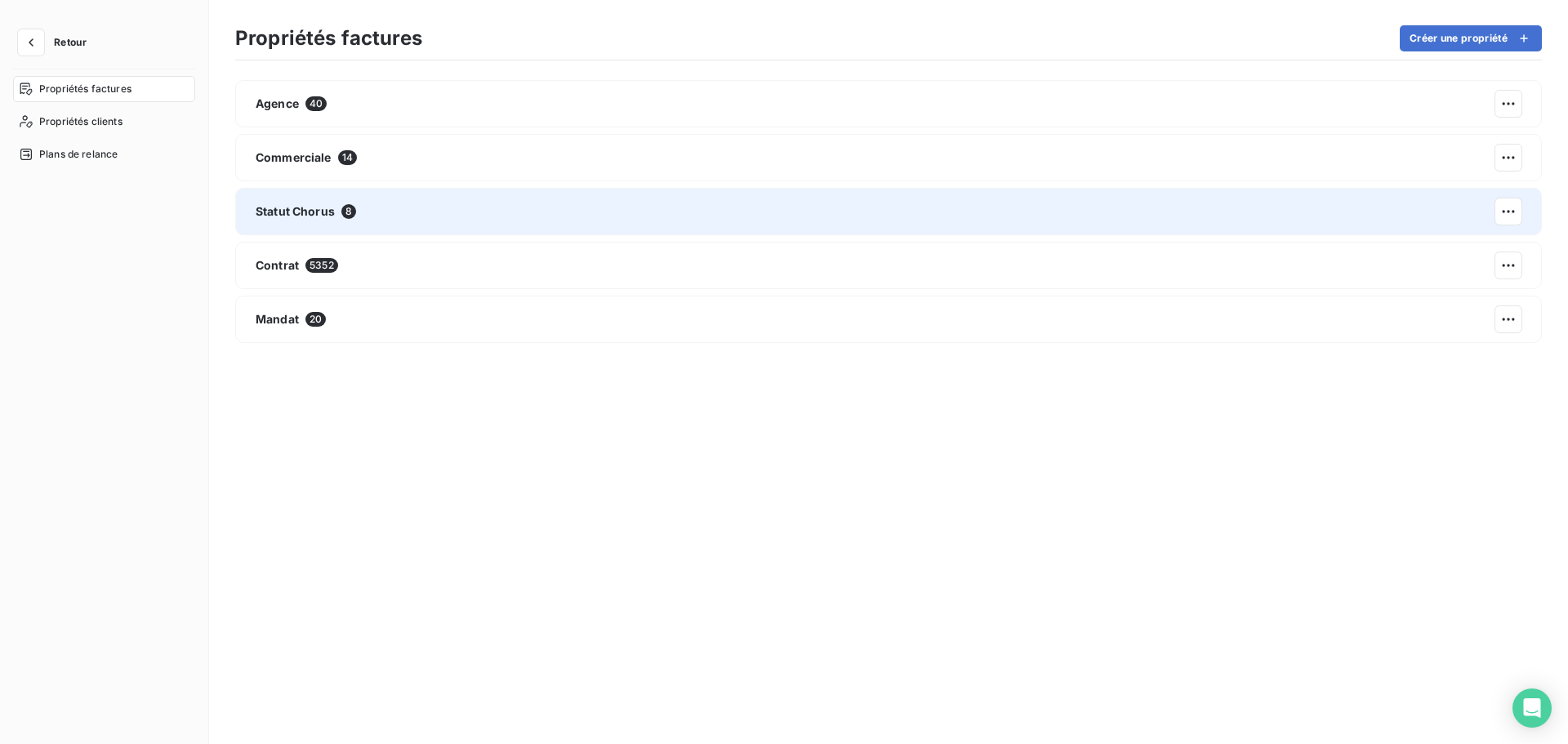
click at [404, 210] on div "Statut Chorus 8" at bounding box center [888, 211] width 1307 height 47
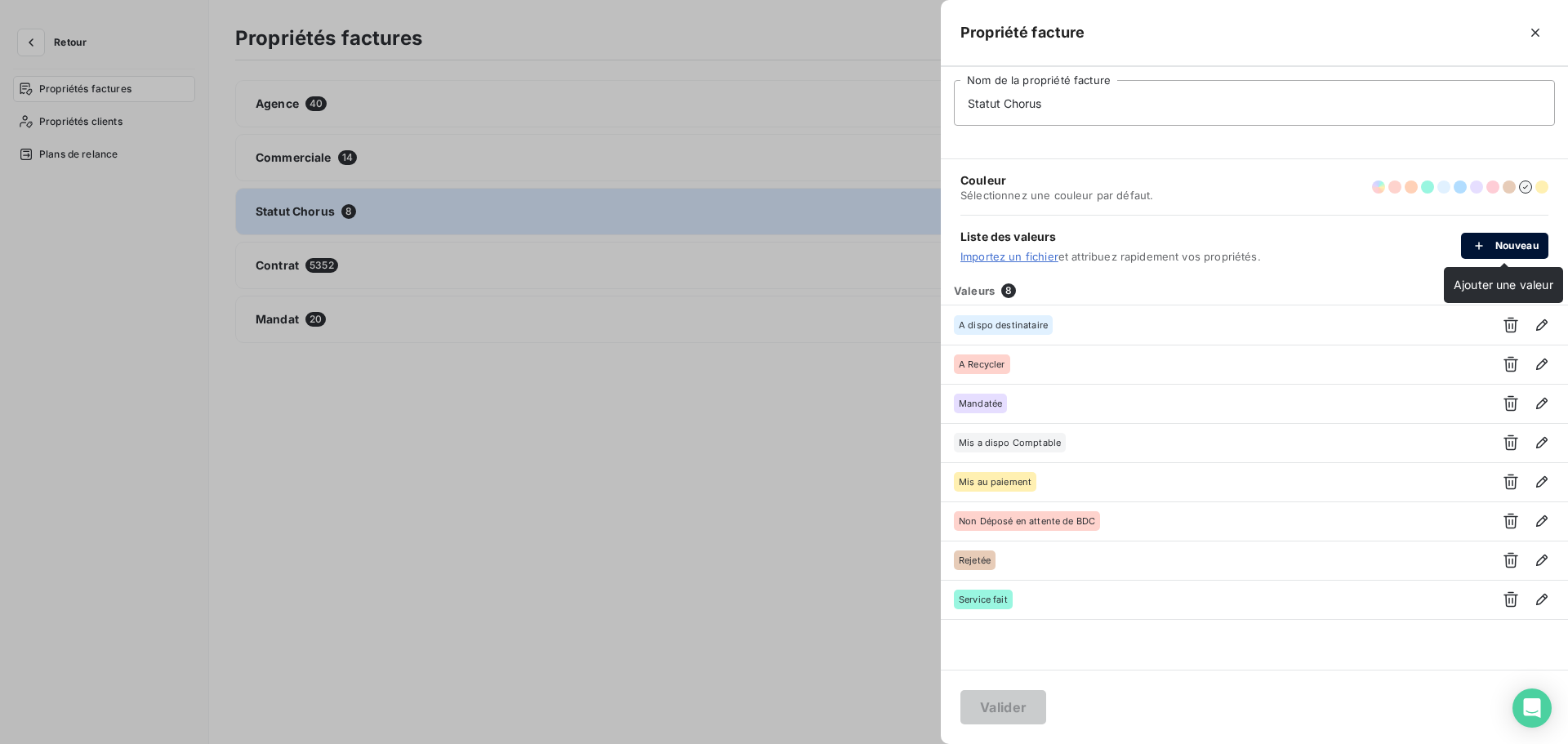
click at [1474, 244] on icon "button" at bounding box center [1479, 245] width 17 height 17
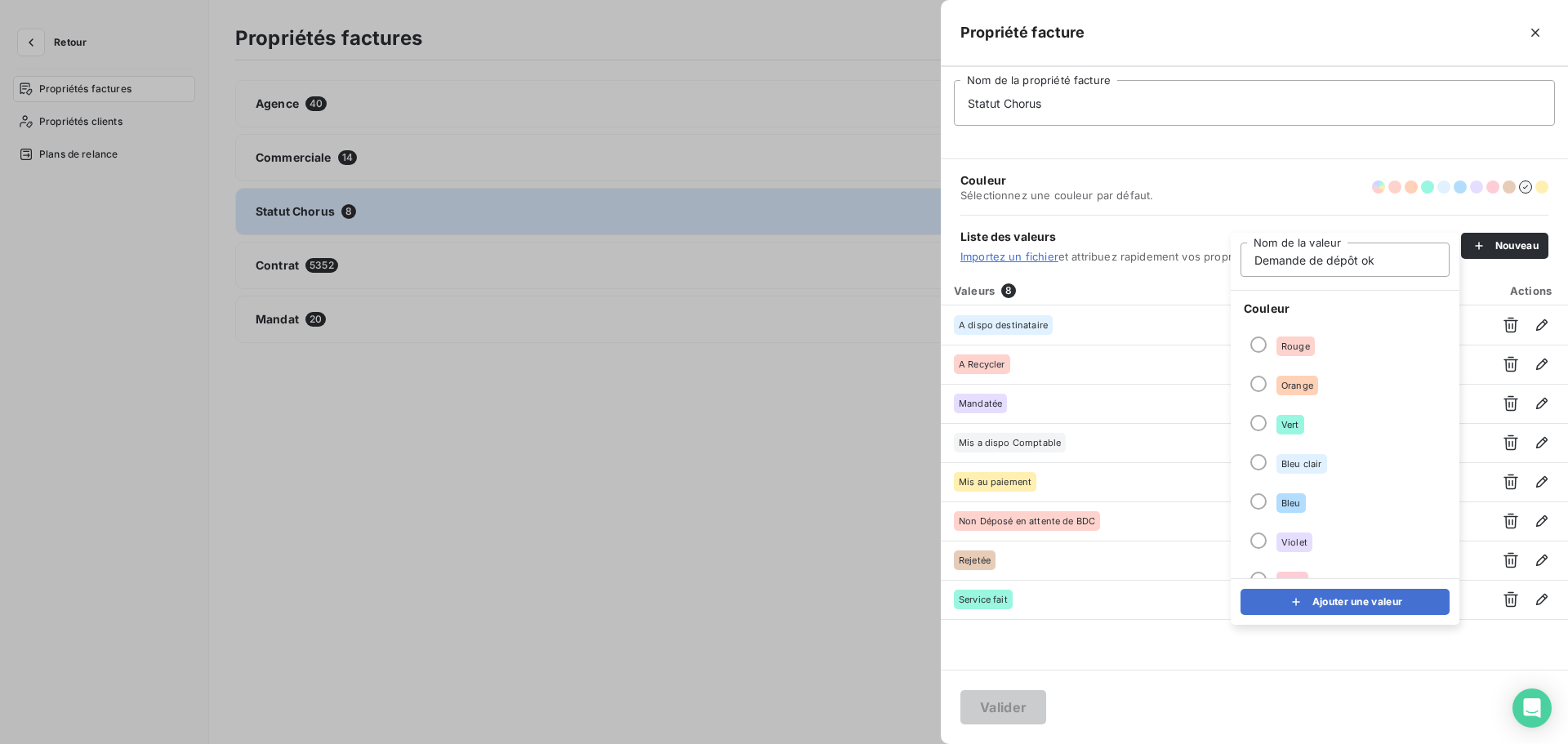
drag, startPoint x: 1376, startPoint y: 261, endPoint x: 1361, endPoint y: 262, distance: 15.0
click at [1361, 262] on input "Demande de dépôt ok" at bounding box center [1345, 259] width 209 height 34
type input "Demande de dépôt"
click at [1260, 342] on div at bounding box center [1259, 344] width 17 height 17
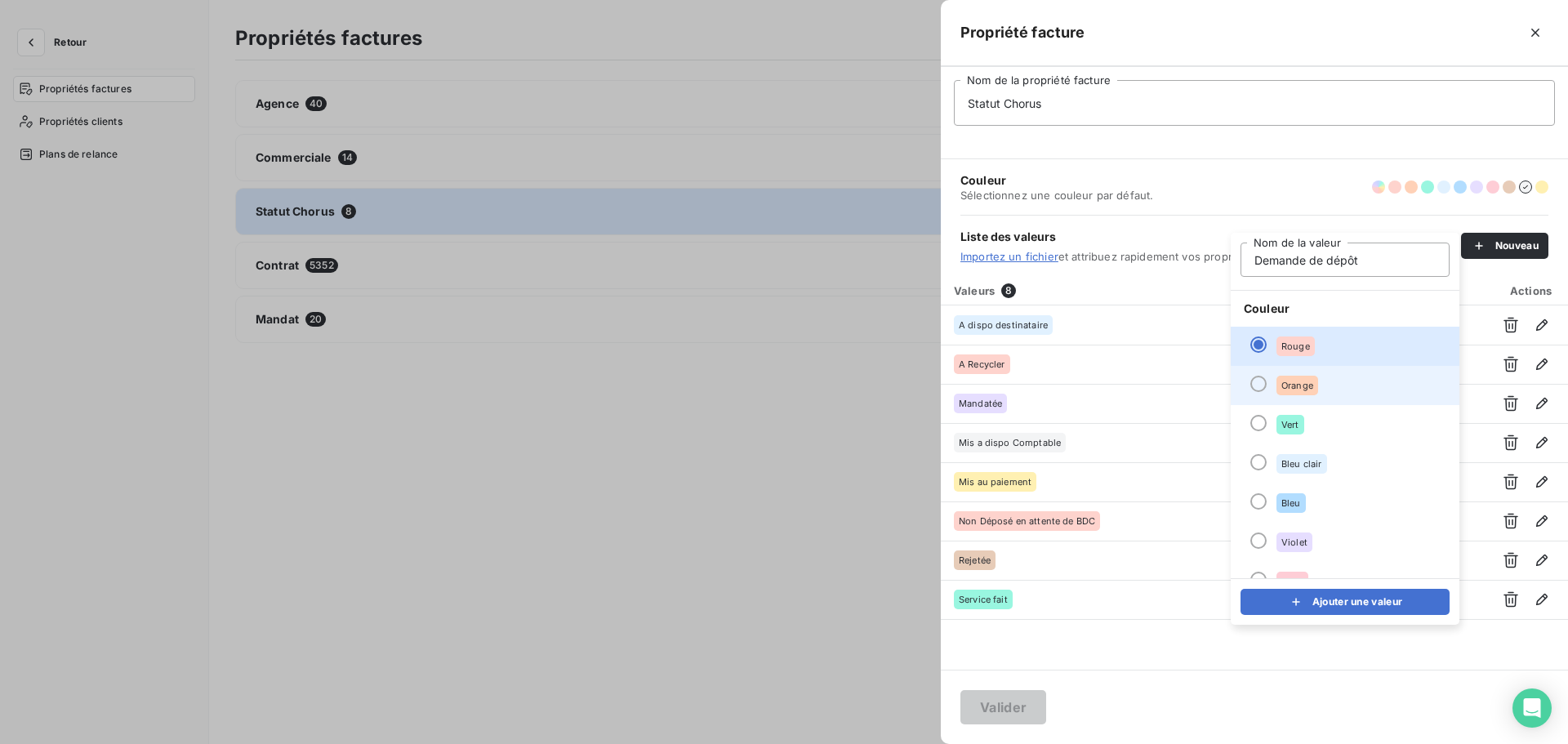
click at [1257, 383] on div at bounding box center [1259, 384] width 17 height 17
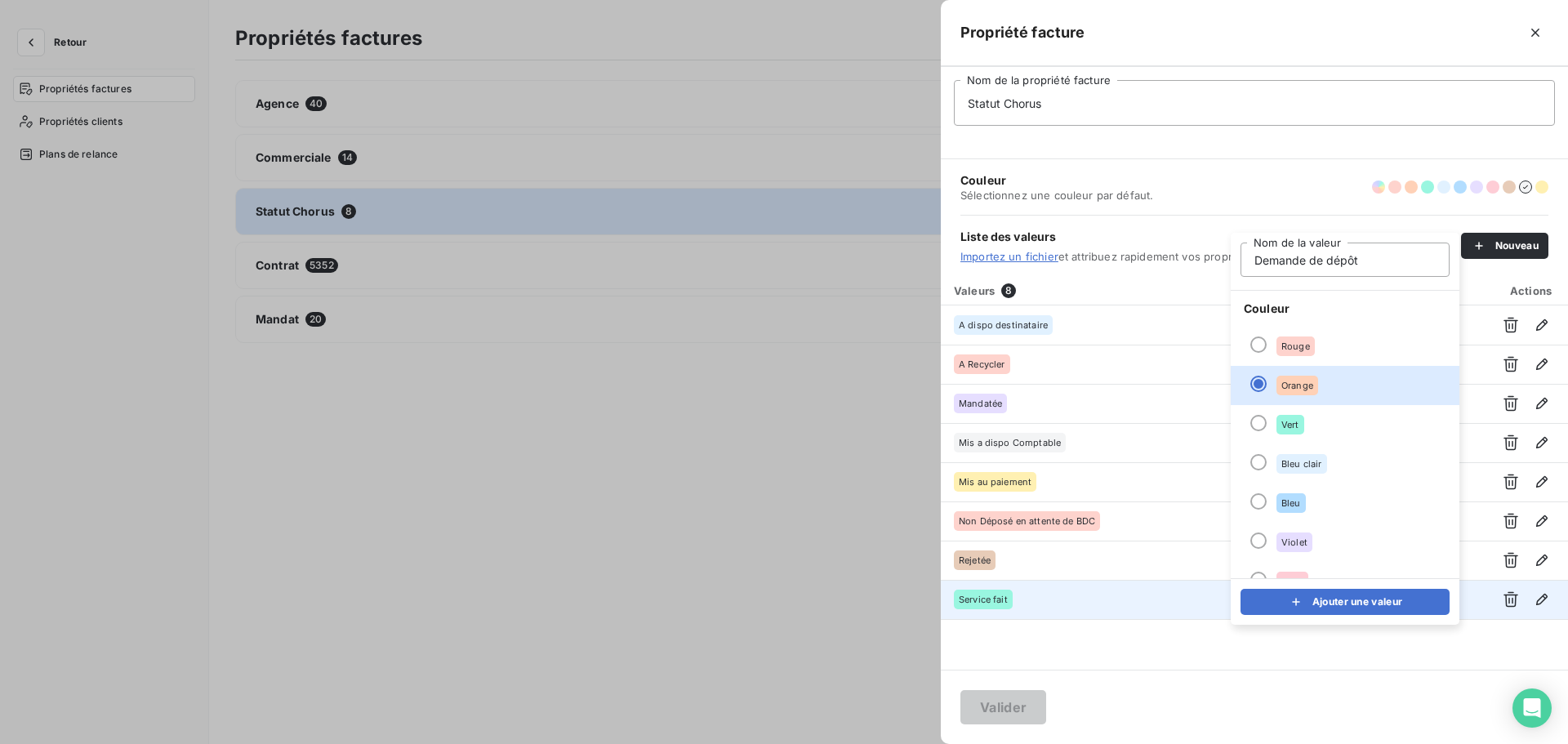
click at [1356, 602] on button "Ajouter une valeur" at bounding box center [1345, 602] width 209 height 26
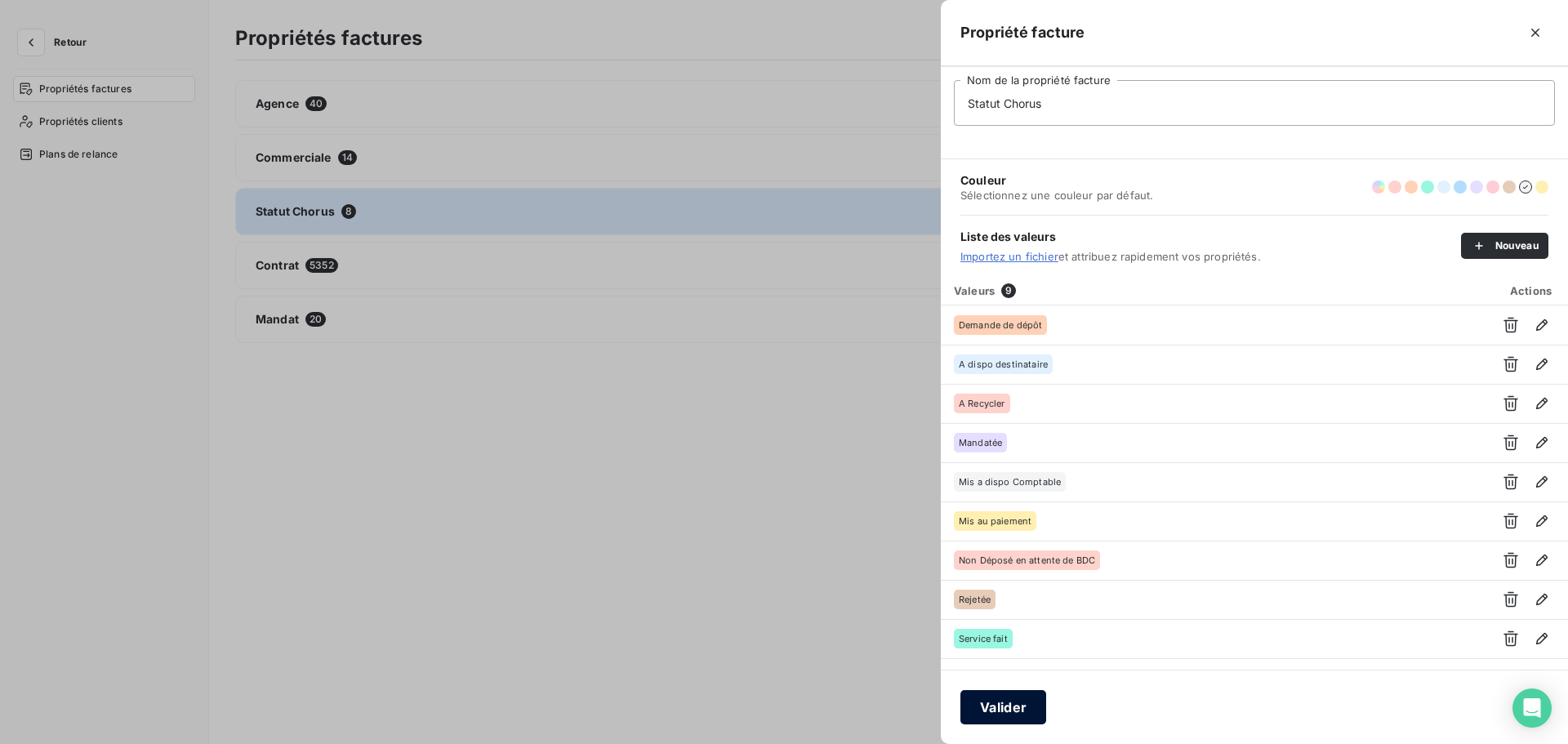
click at [1000, 703] on button "Valider" at bounding box center [1004, 707] width 86 height 34
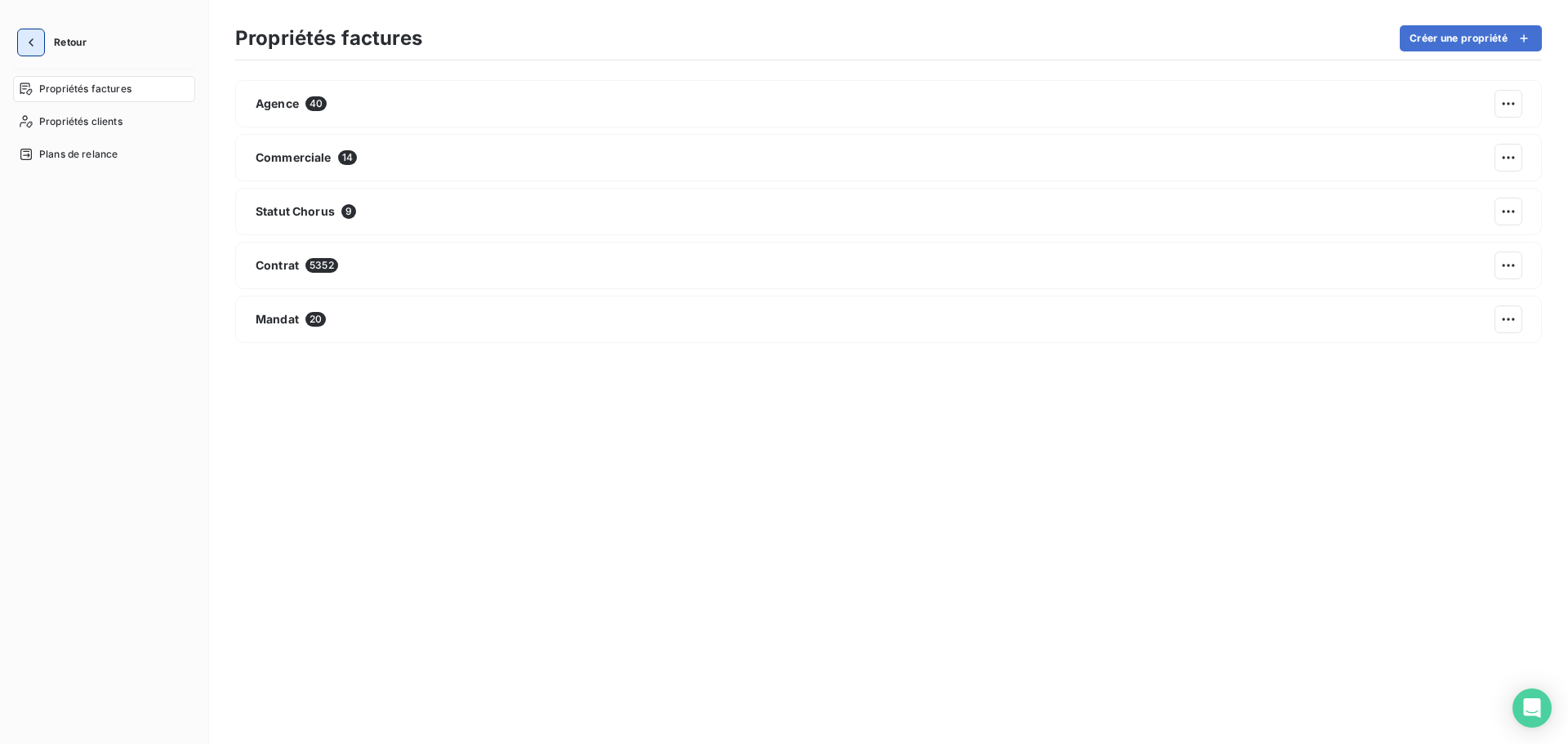
click at [29, 38] on icon "button" at bounding box center [31, 42] width 17 height 17
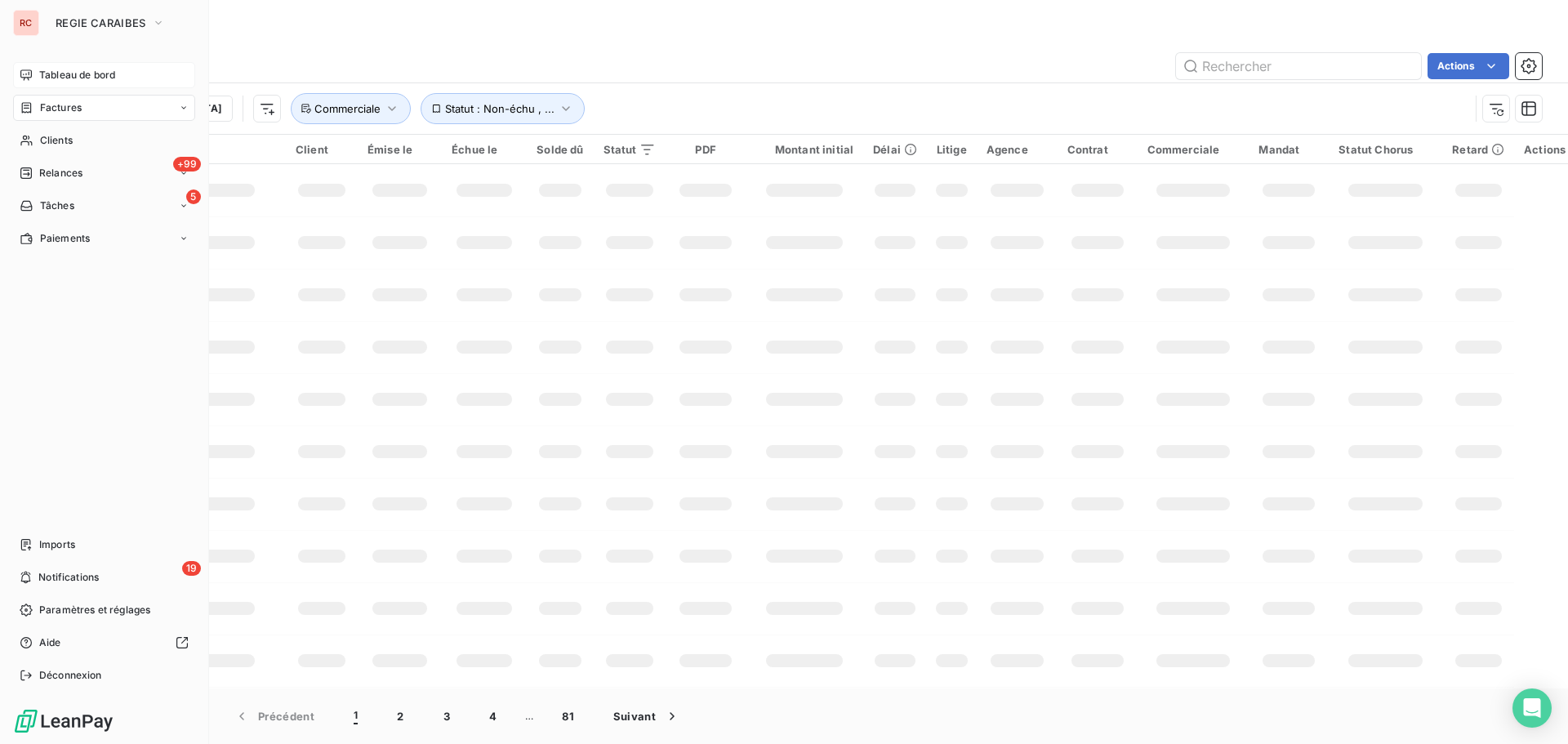
click at [51, 80] on span "Tableau de bord" at bounding box center [77, 74] width 76 height 15
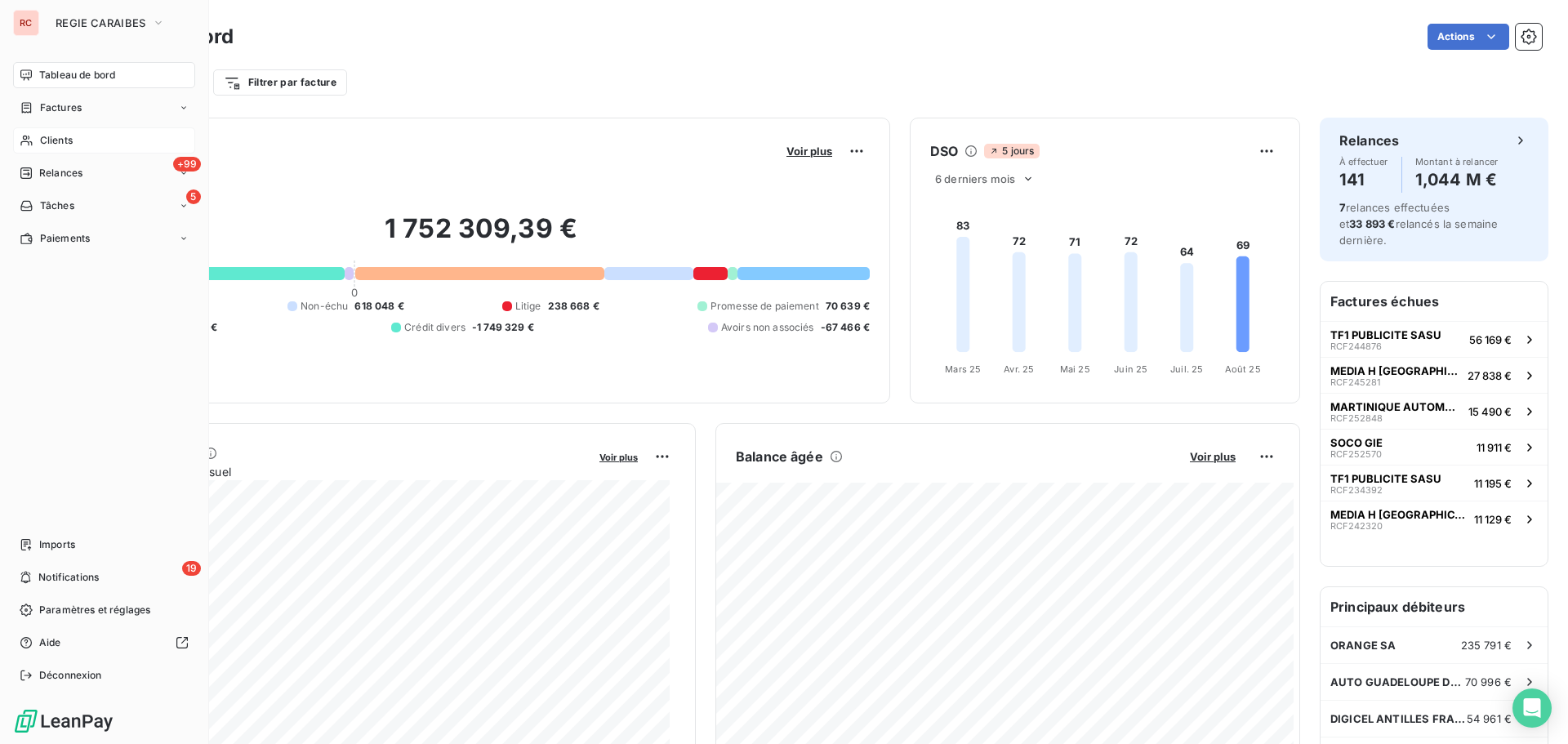
click at [42, 150] on div "Clients" at bounding box center [104, 140] width 182 height 26
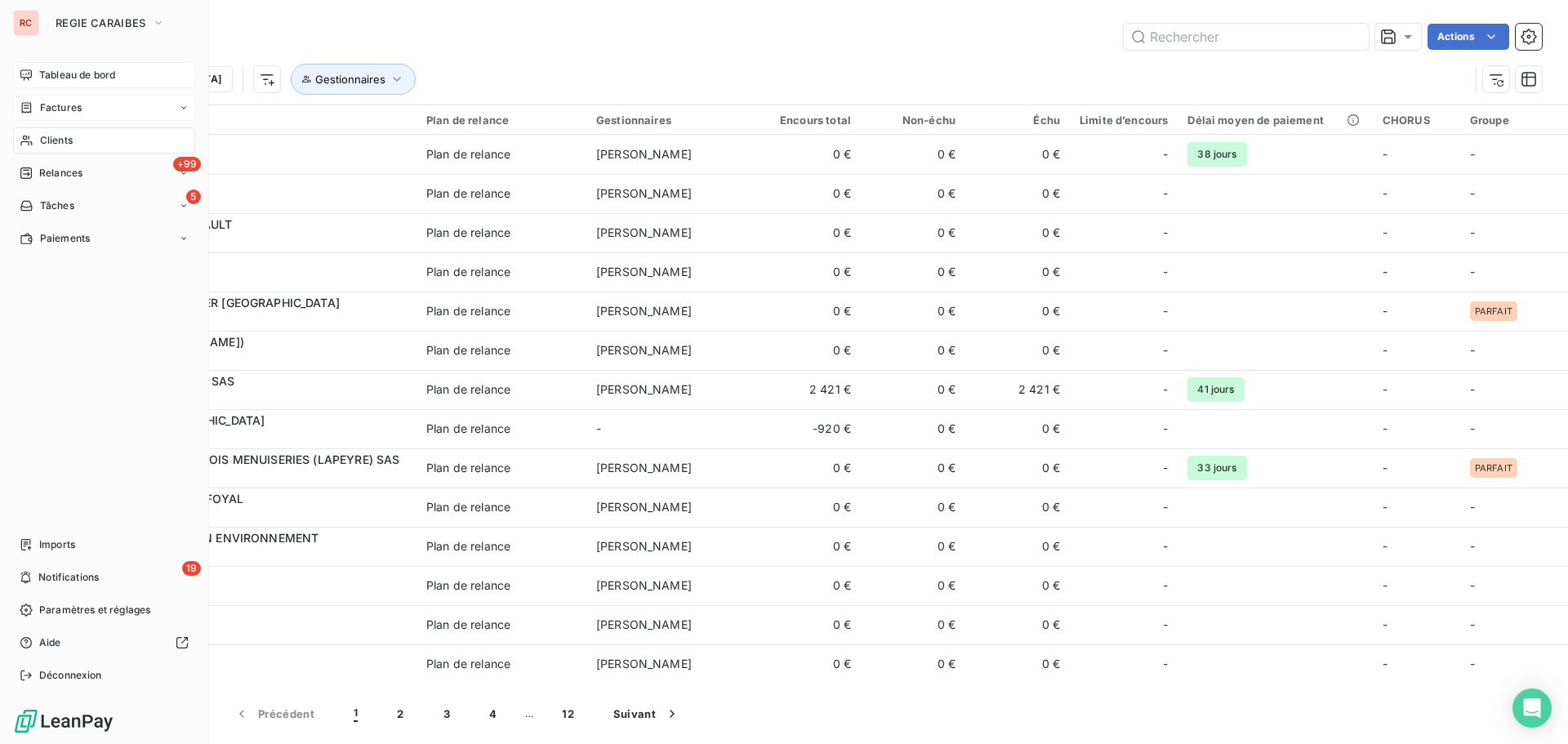
click at [42, 105] on span "Factures" at bounding box center [61, 108] width 42 height 15
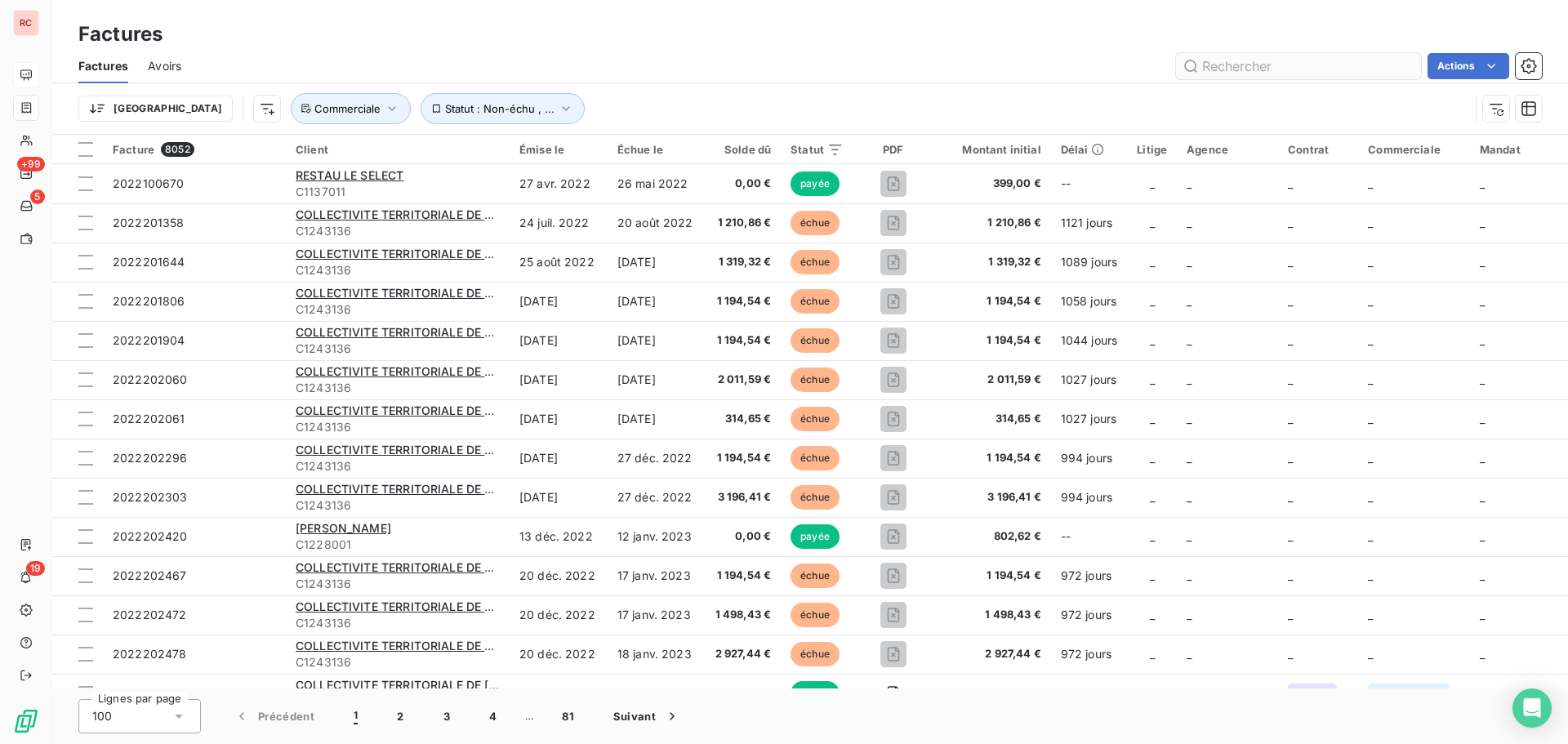
click at [1238, 69] on input "text" at bounding box center [1299, 67] width 245 height 26
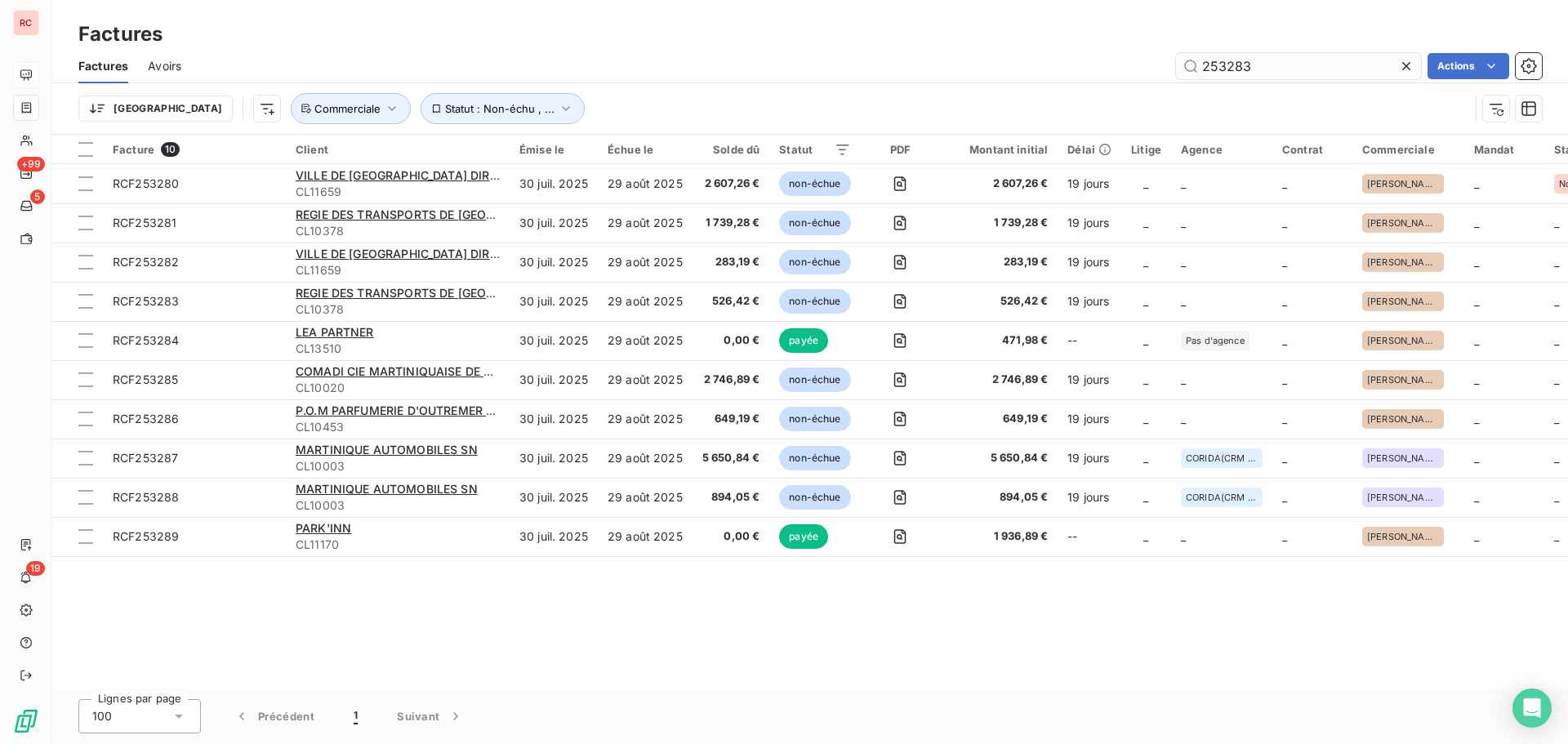
type input "253283"
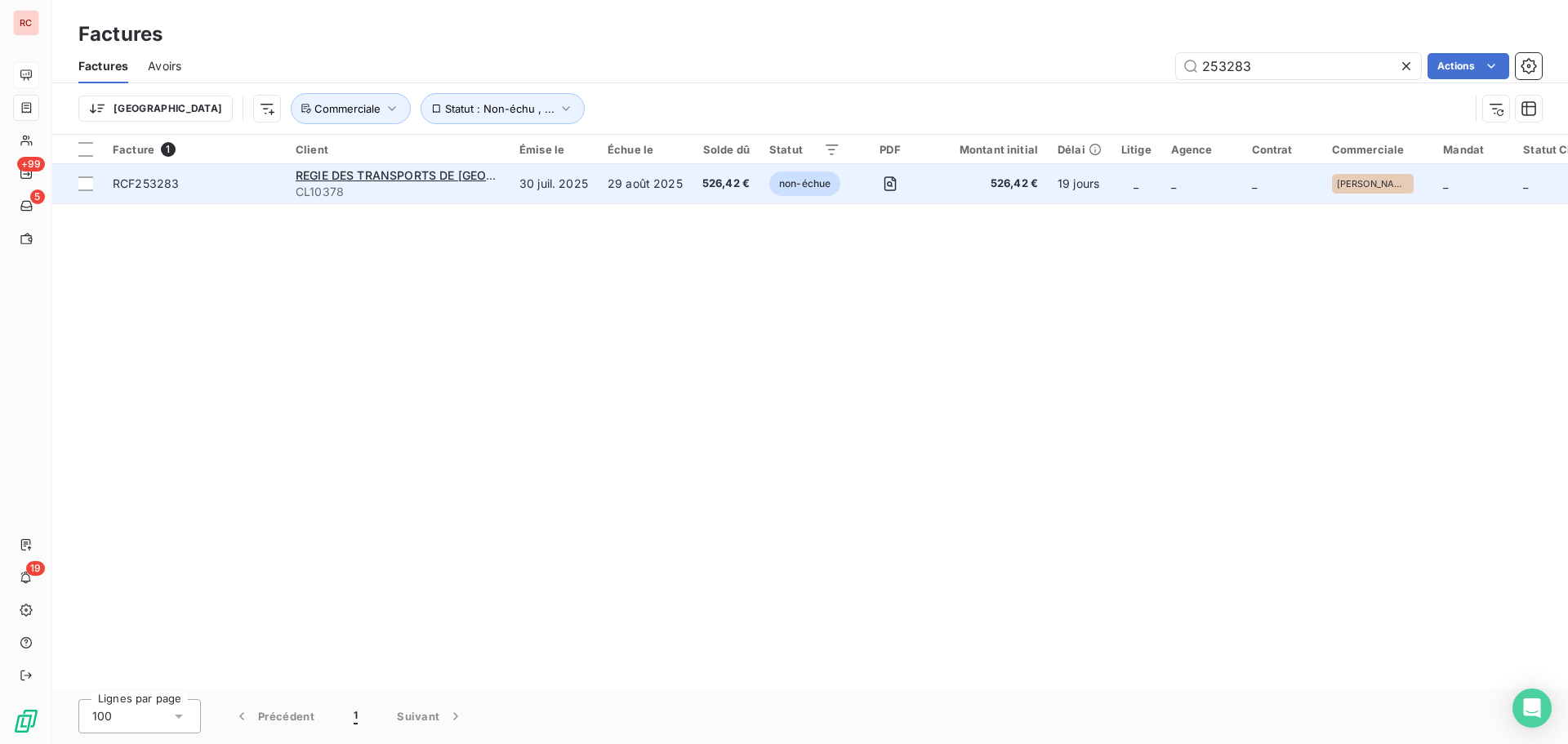
click at [431, 187] on span "CL10378" at bounding box center [397, 192] width 204 height 17
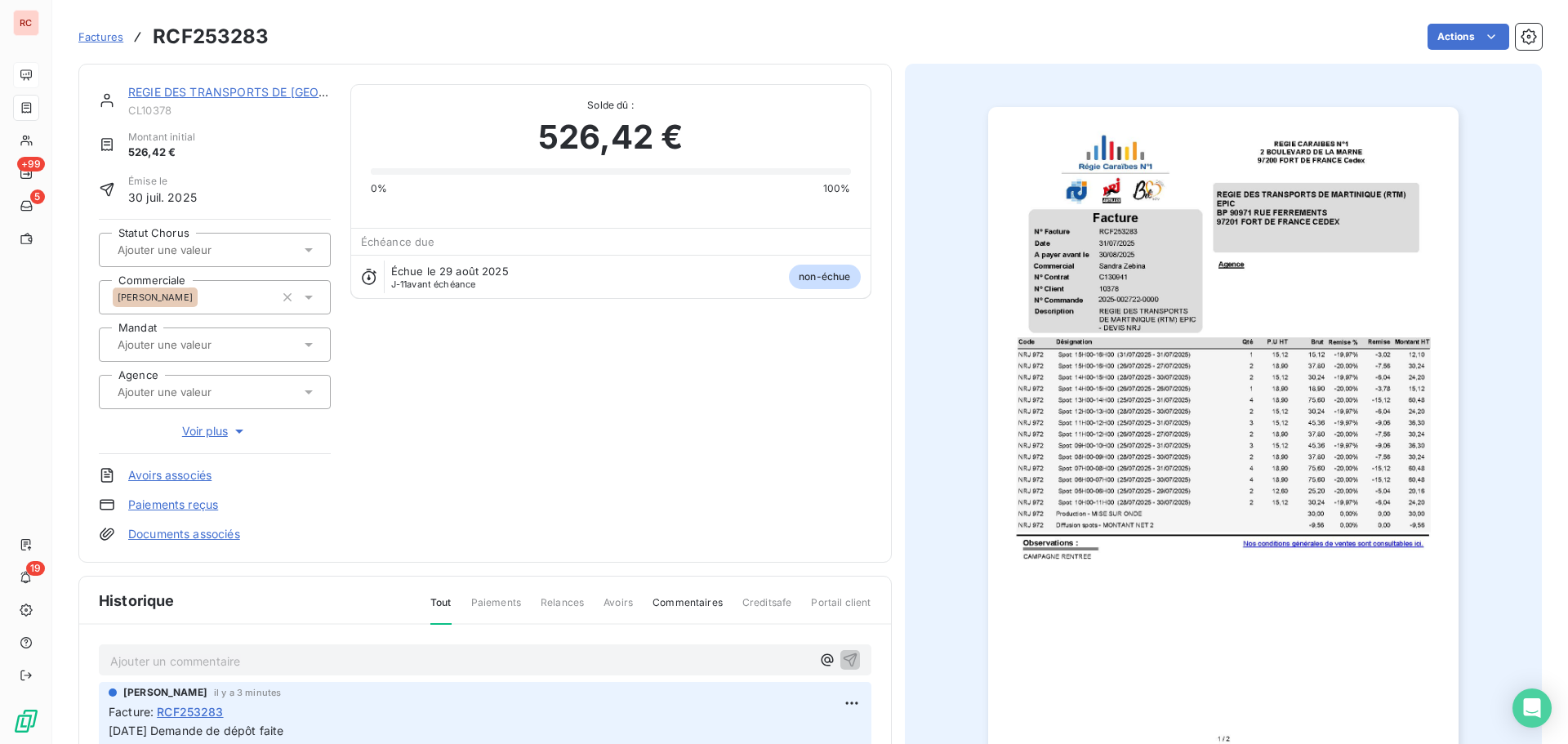
click at [306, 246] on icon at bounding box center [309, 250] width 17 height 17
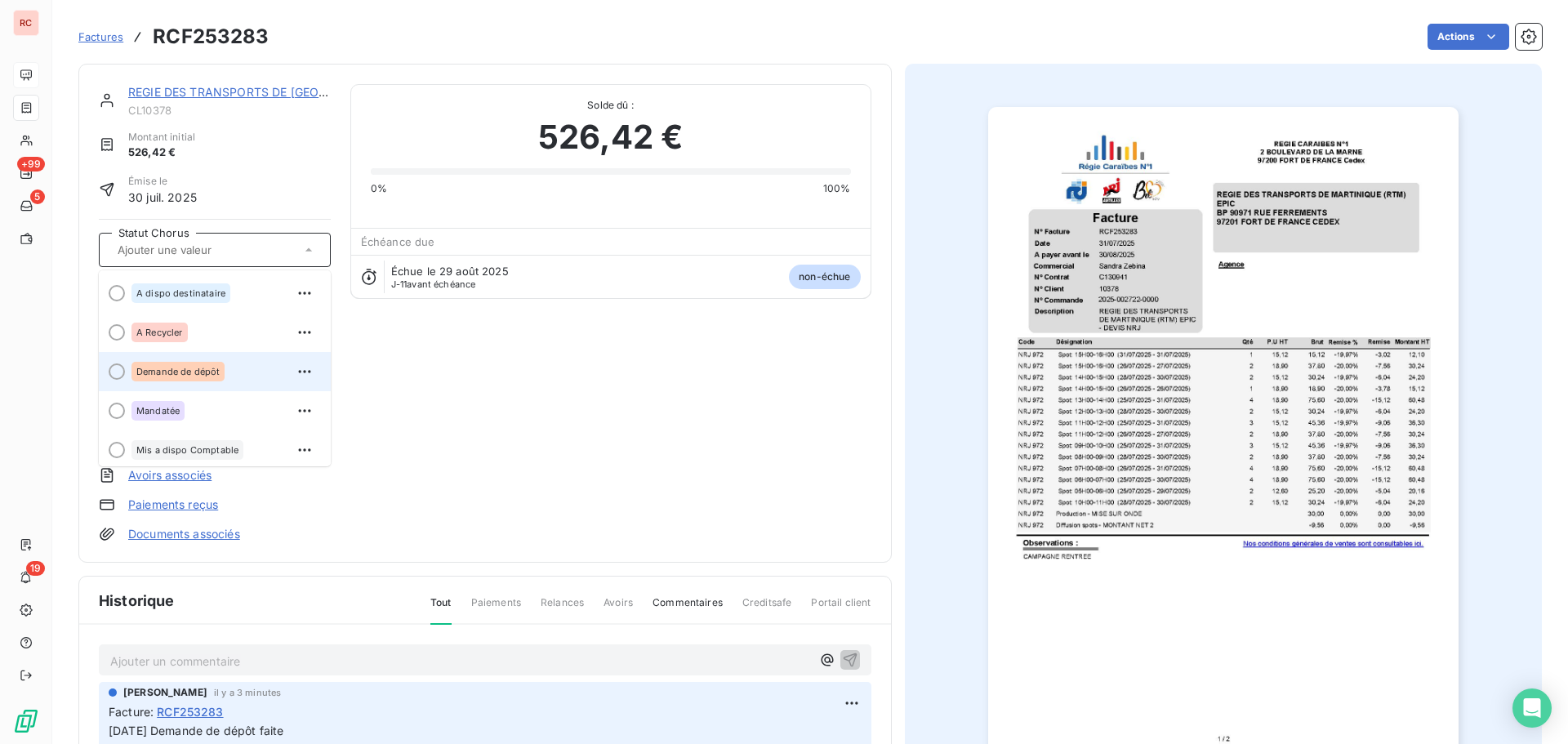
click at [195, 370] on span "Demande de dépôt" at bounding box center [178, 371] width 83 height 10
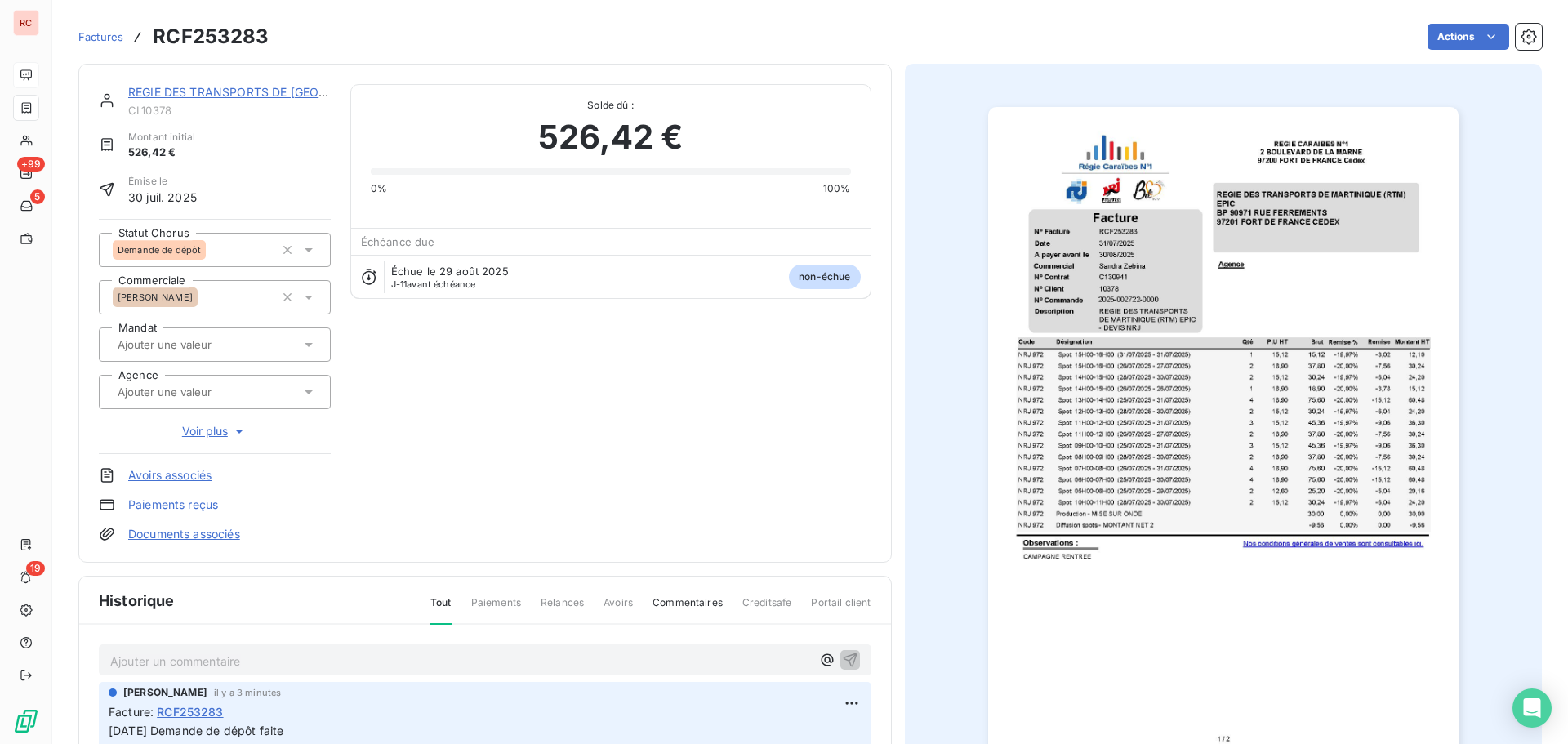
click at [195, 90] on link "REGIE DES TRANSPORTS DE [GEOGRAPHIC_DATA] (RTM) EPIC" at bounding box center [302, 92] width 348 height 14
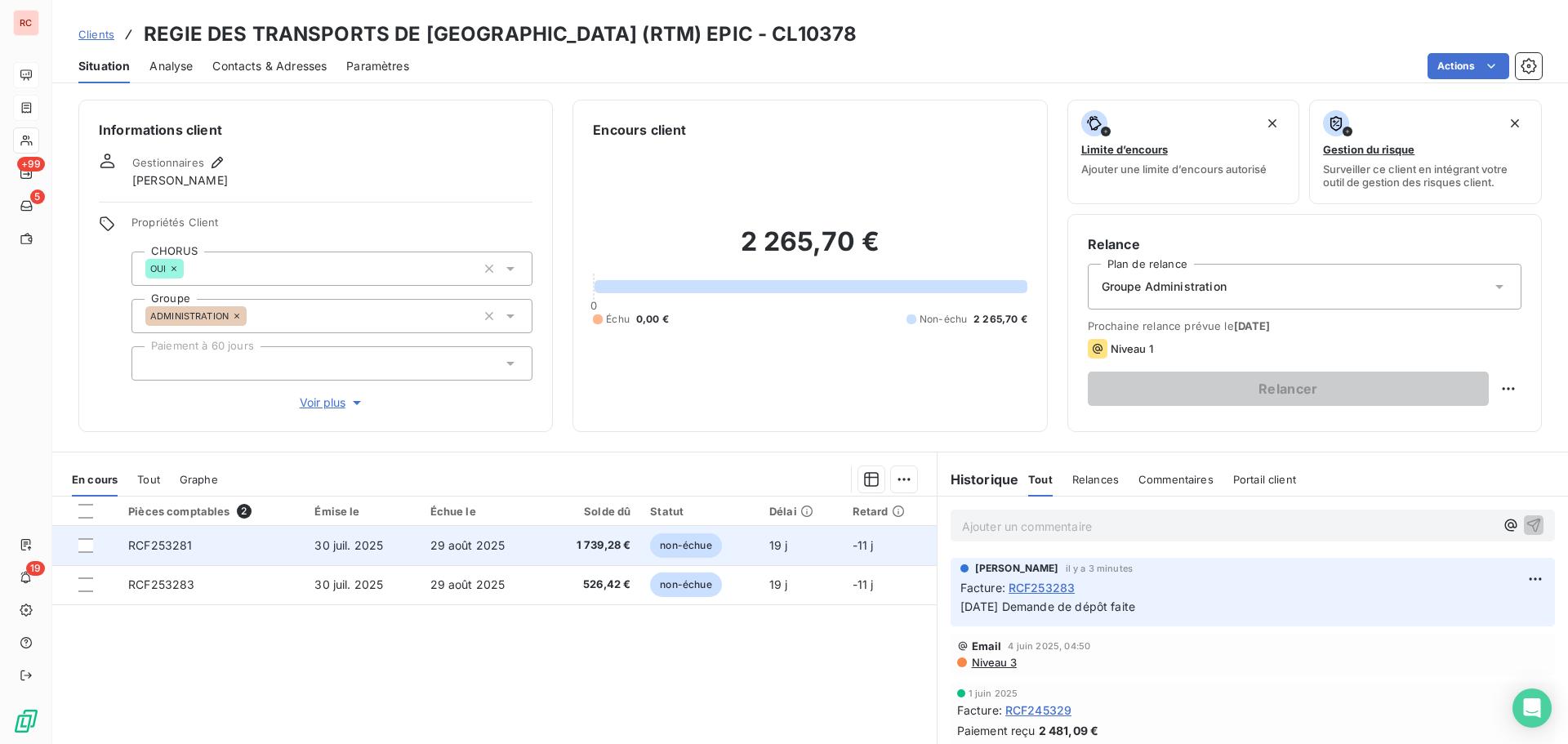
click at [348, 543] on span "30 juil. 2025" at bounding box center [349, 545] width 68 height 14
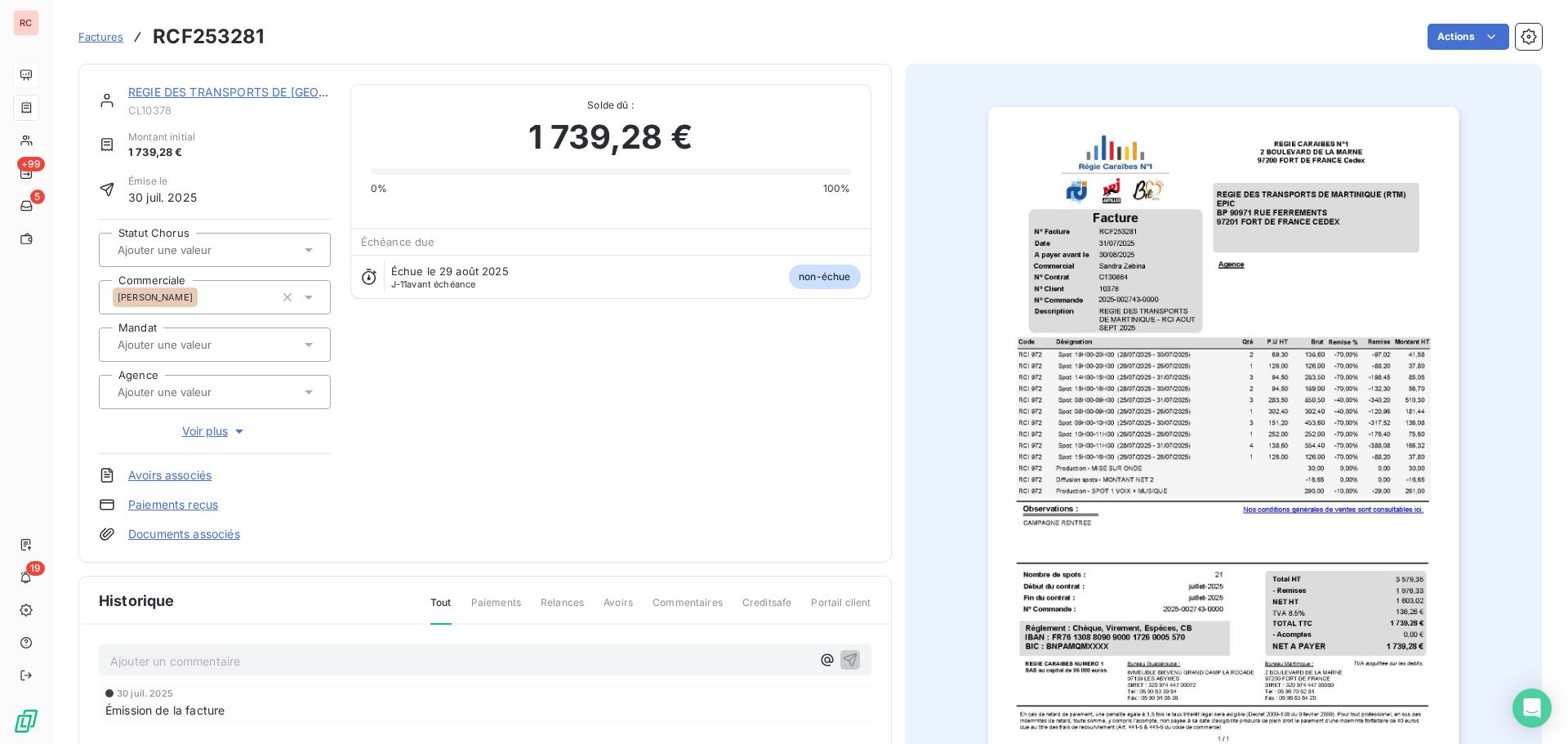
click at [307, 252] on icon at bounding box center [309, 250] width 17 height 17
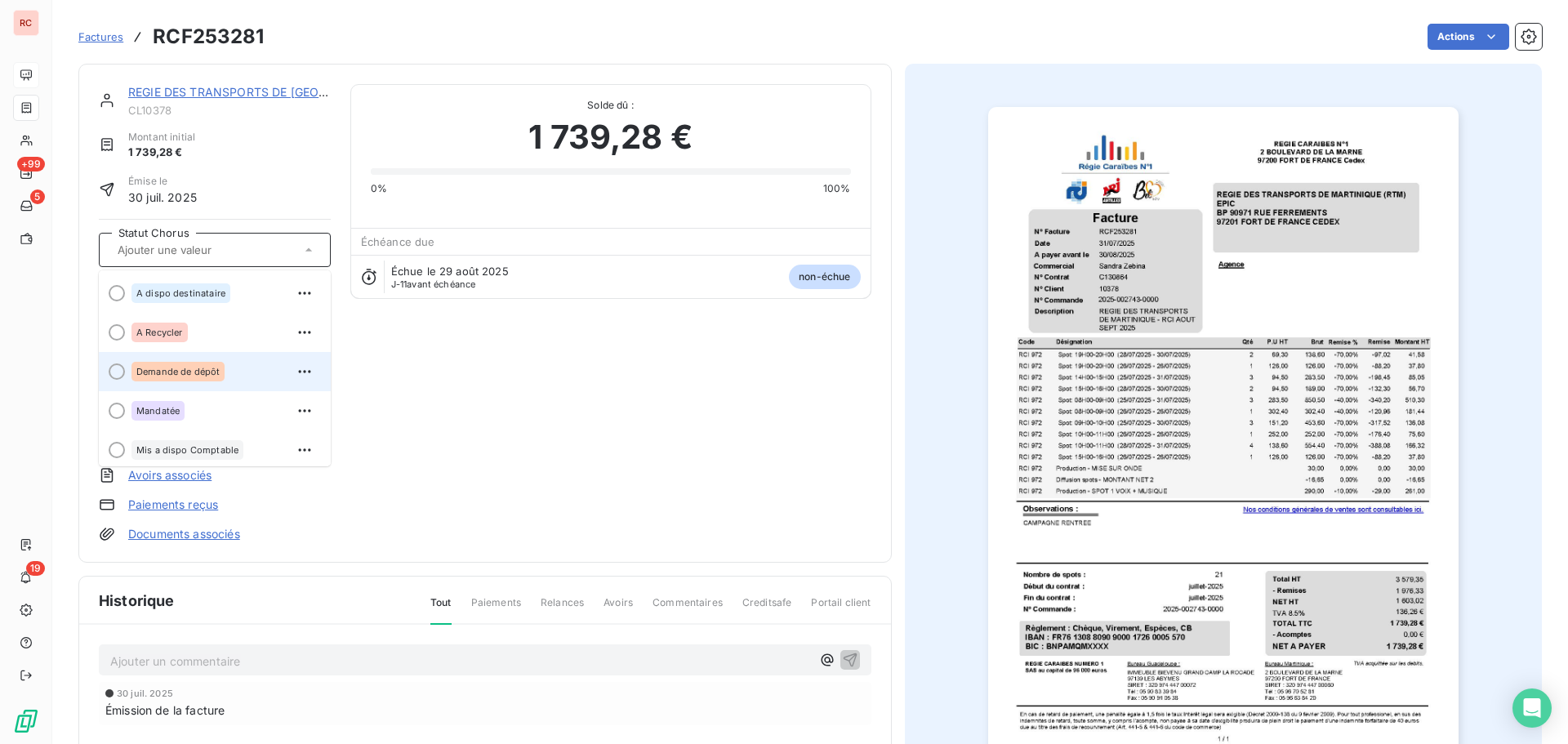
click at [216, 367] on span "Demande de dépôt" at bounding box center [178, 371] width 83 height 10
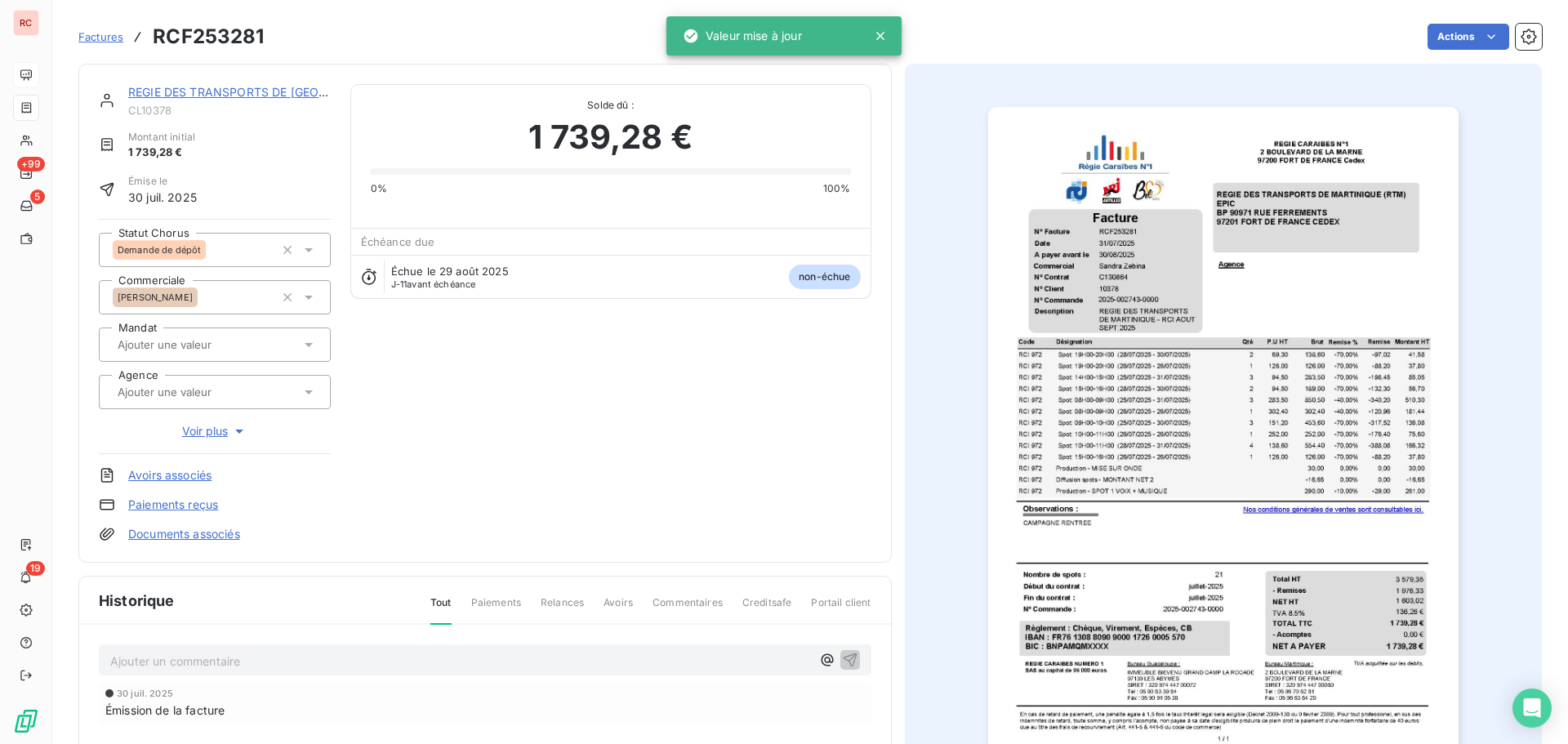
click at [162, 662] on p "Ajouter un commentaire ﻿" at bounding box center [461, 661] width 701 height 20
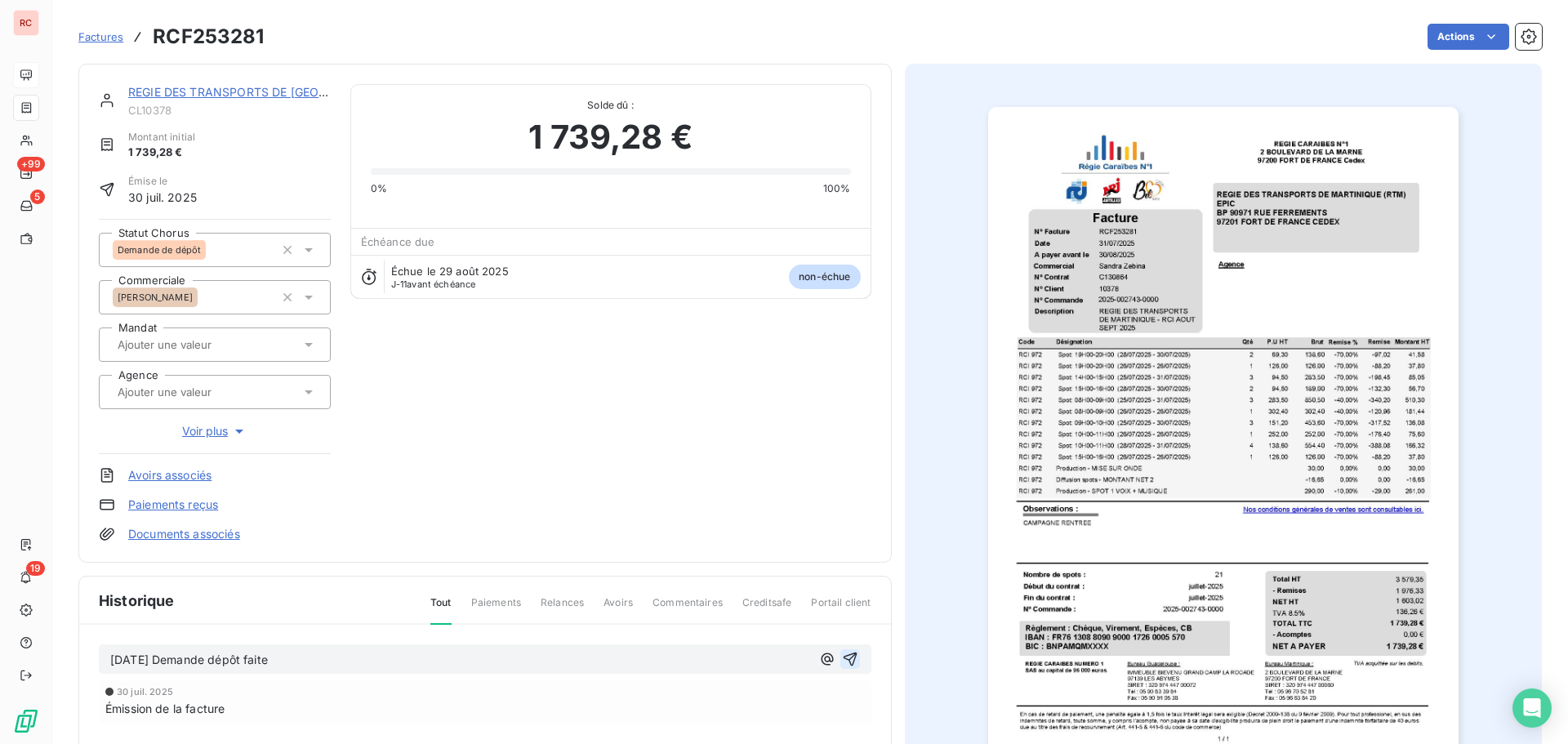
click at [846, 660] on icon "button" at bounding box center [850, 659] width 17 height 17
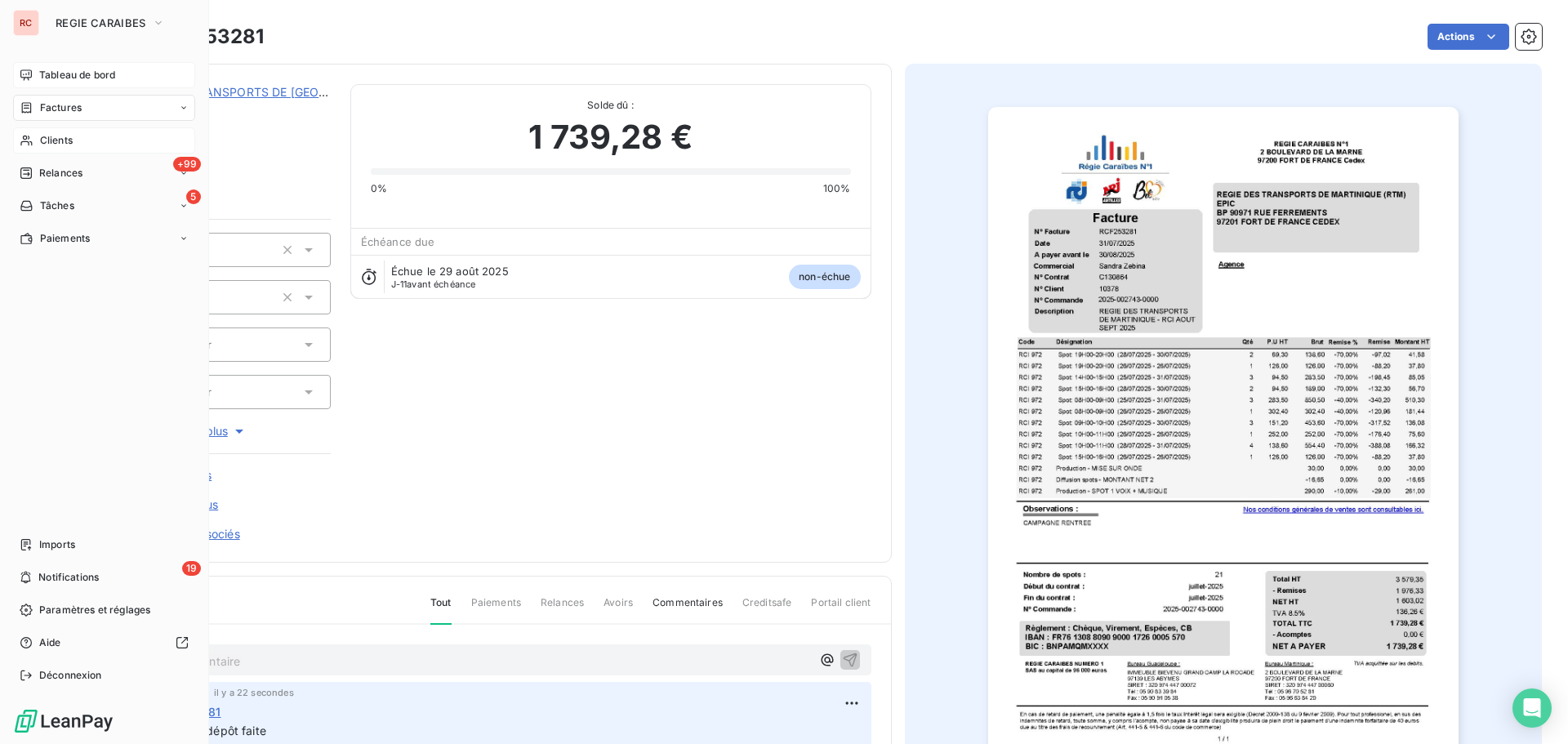
click at [51, 138] on span "Clients" at bounding box center [56, 140] width 32 height 15
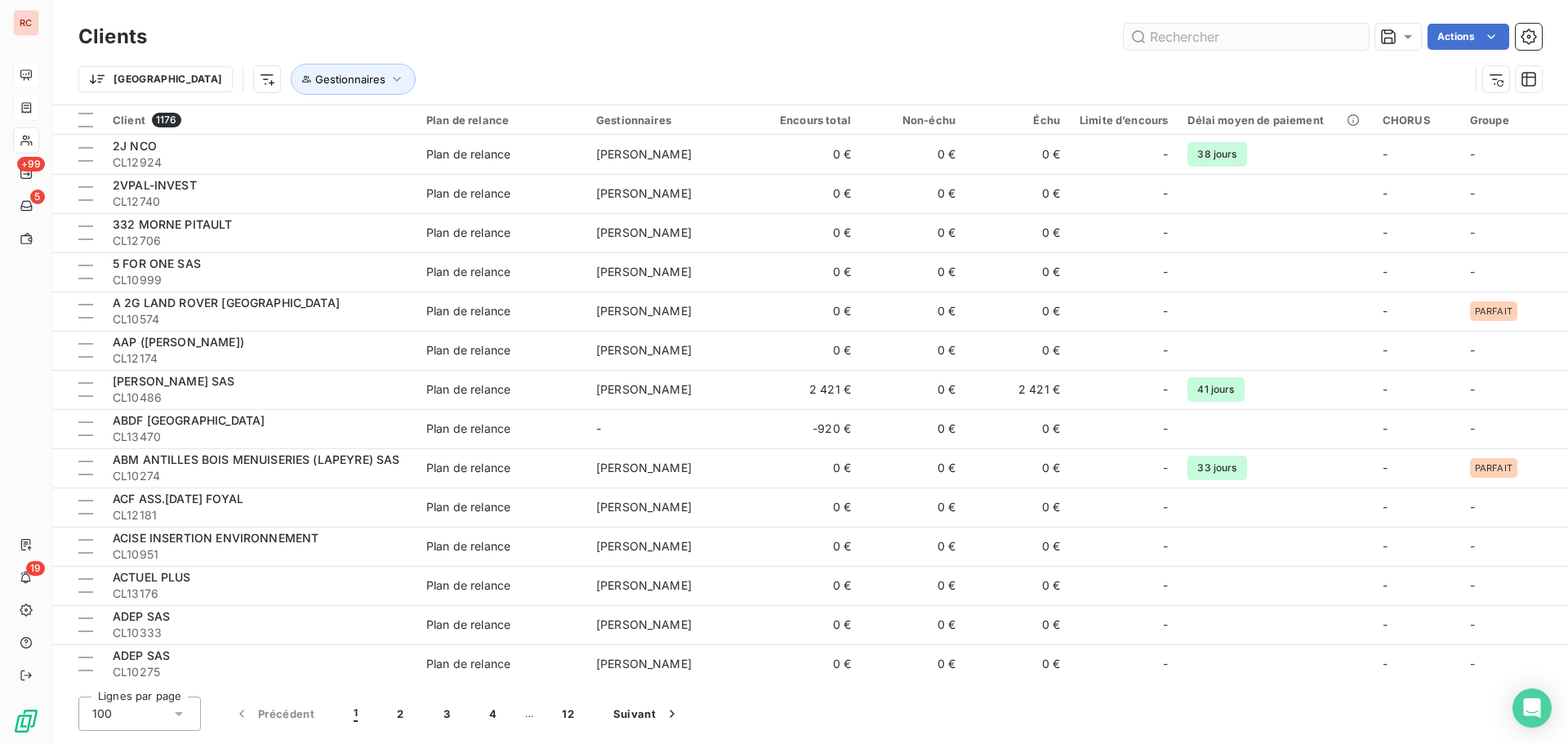
click at [1226, 45] on input "text" at bounding box center [1246, 37] width 245 height 26
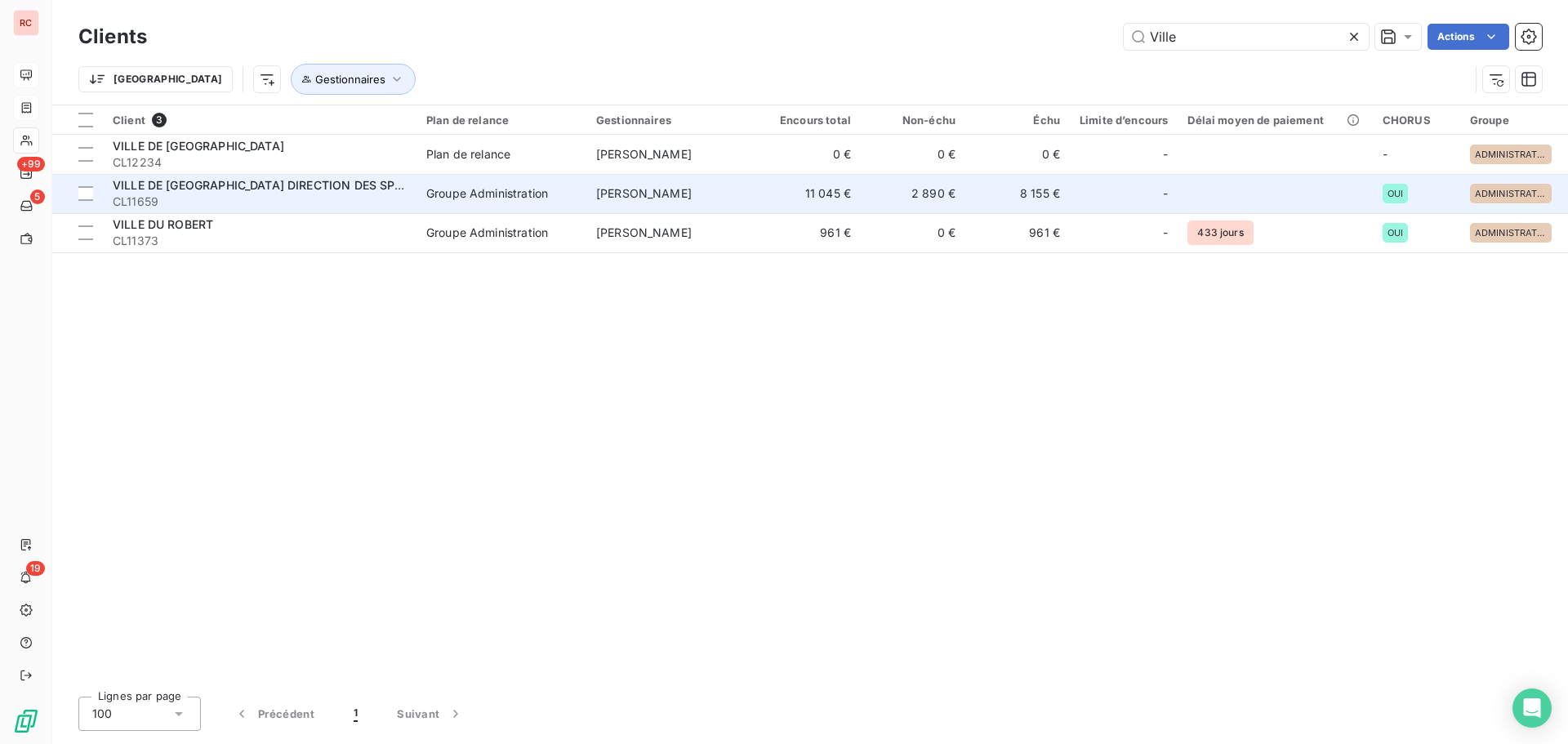
type input "Ville"
click at [263, 204] on span "CL11659" at bounding box center [260, 202] width 294 height 17
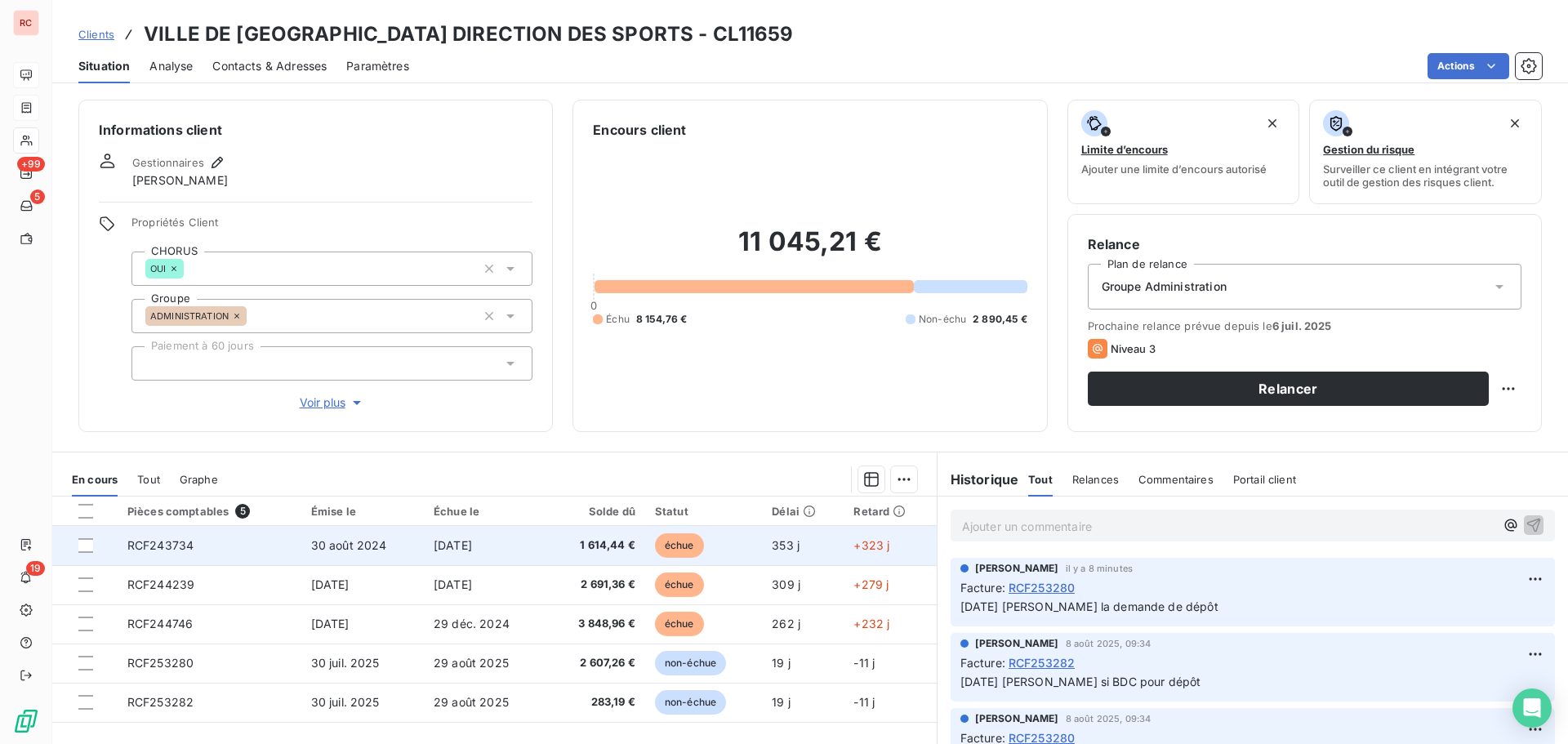
click at [424, 555] on td "[DATE]" at bounding box center [486, 545] width 123 height 39
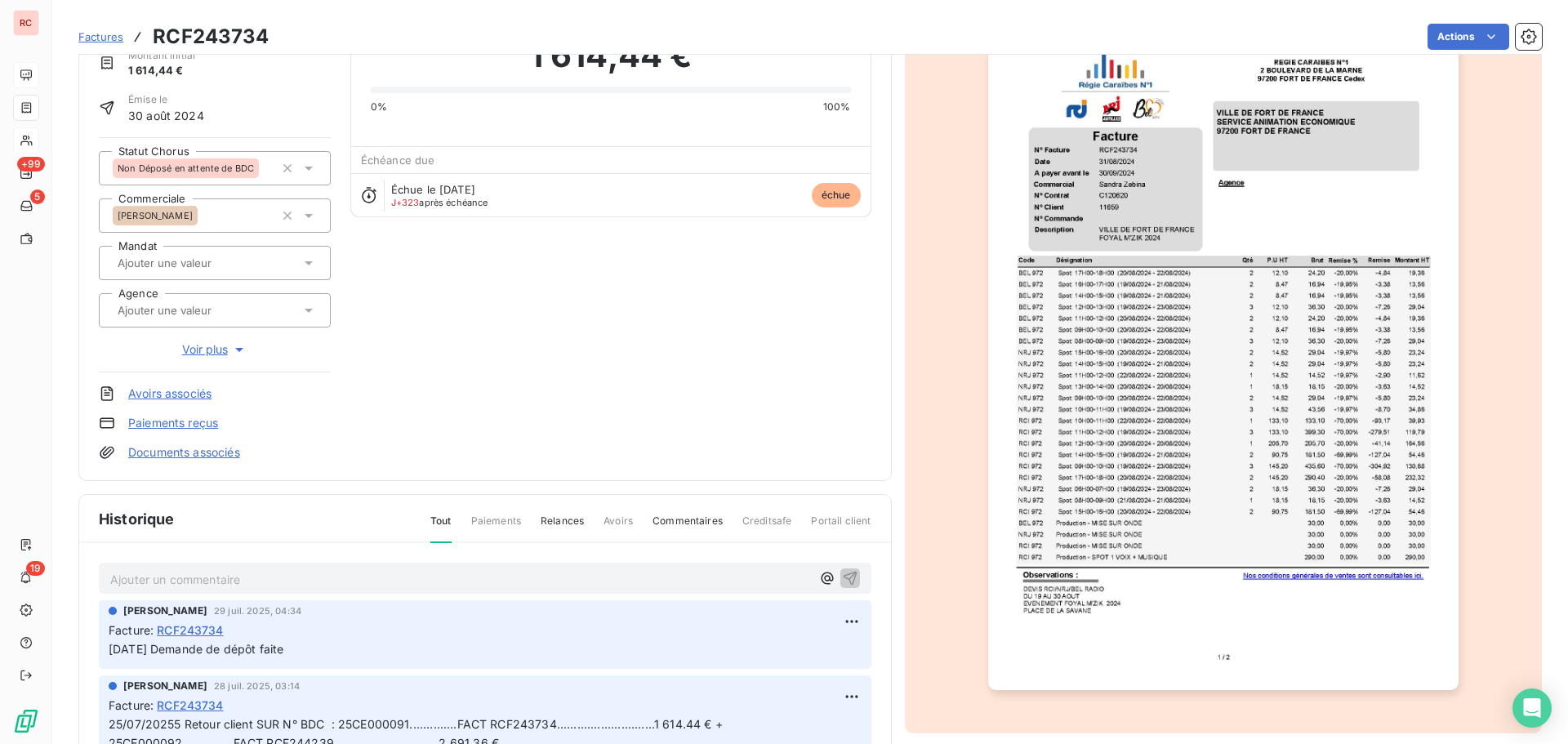
scroll to position [1, 0]
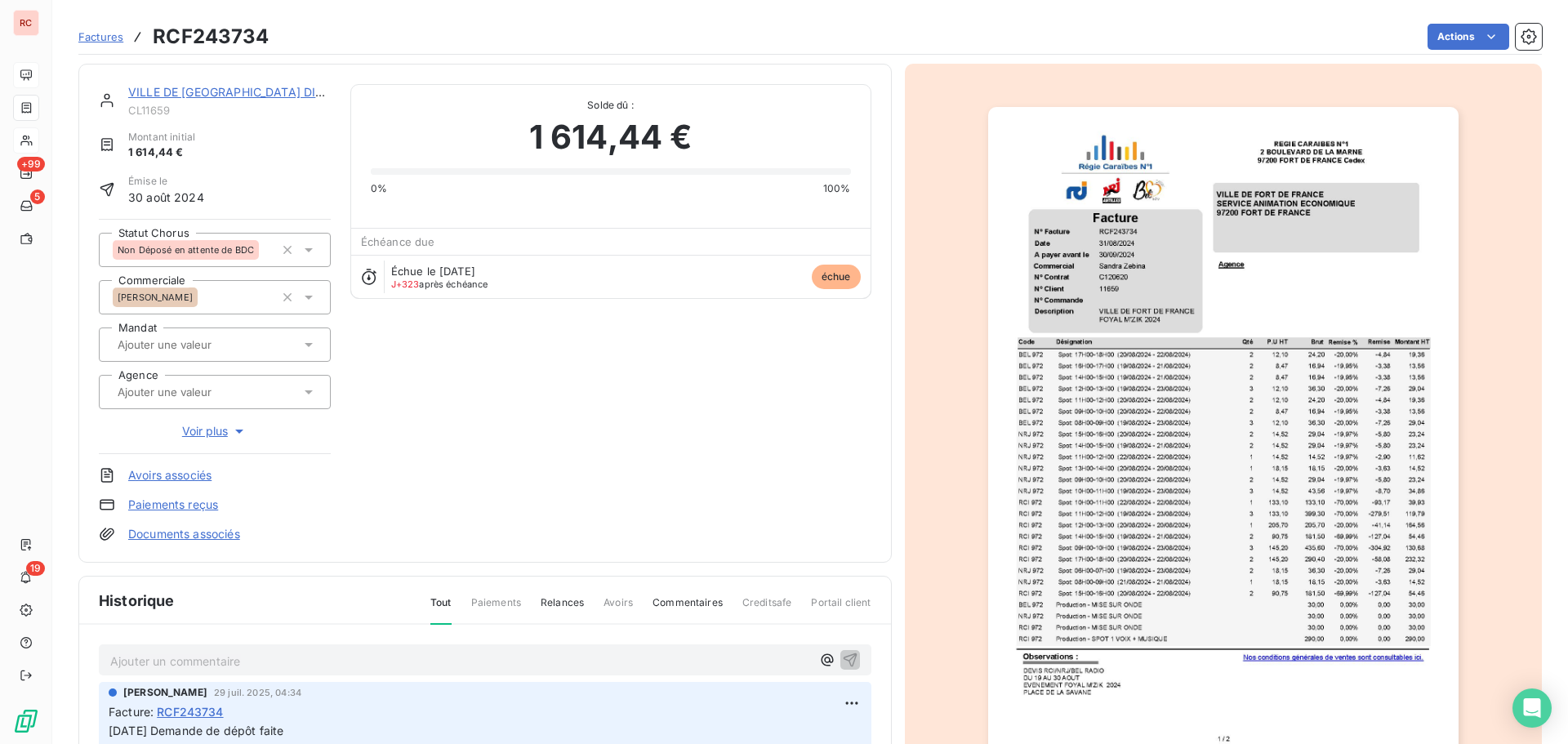
click at [306, 248] on icon at bounding box center [309, 250] width 8 height 4
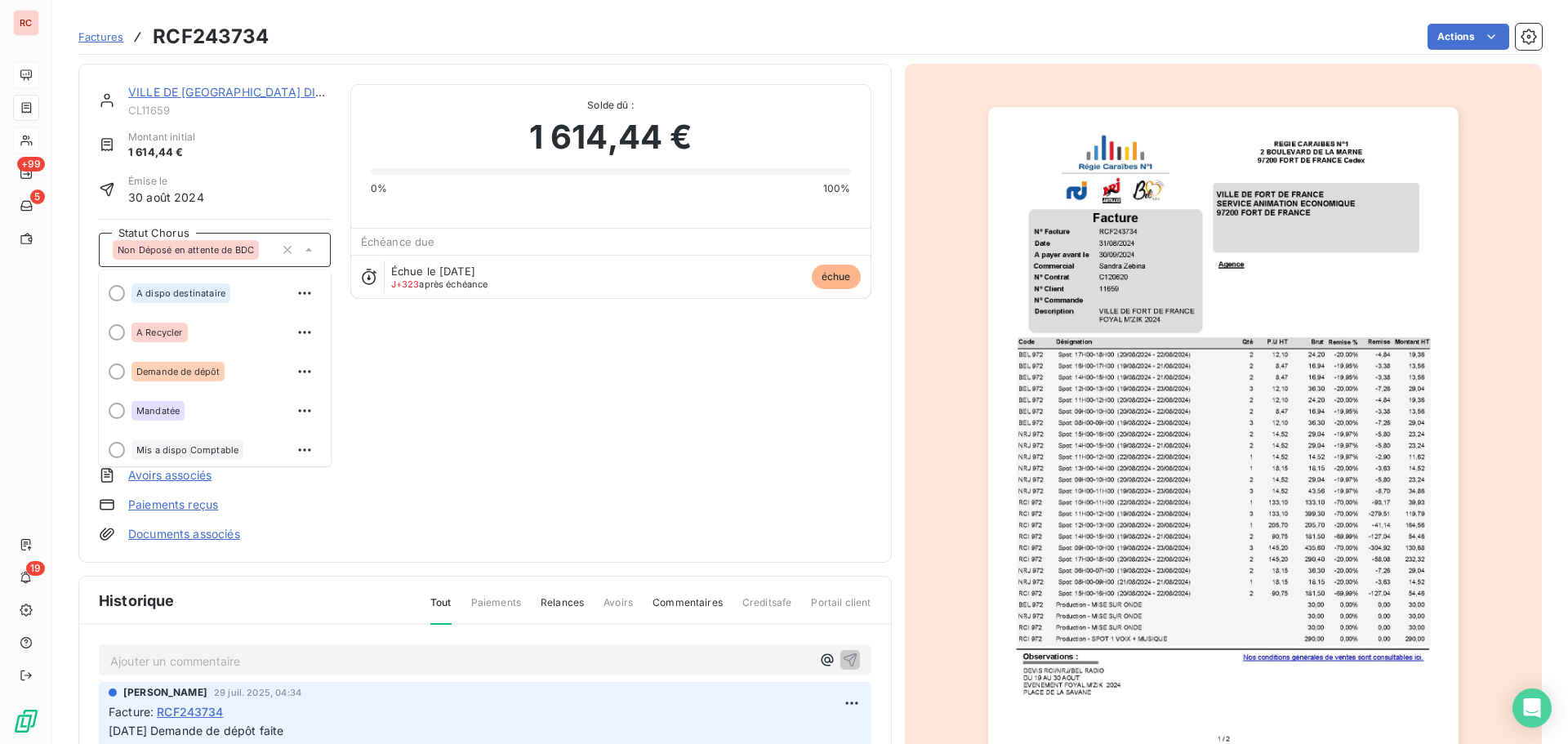
scroll to position [81, 0]
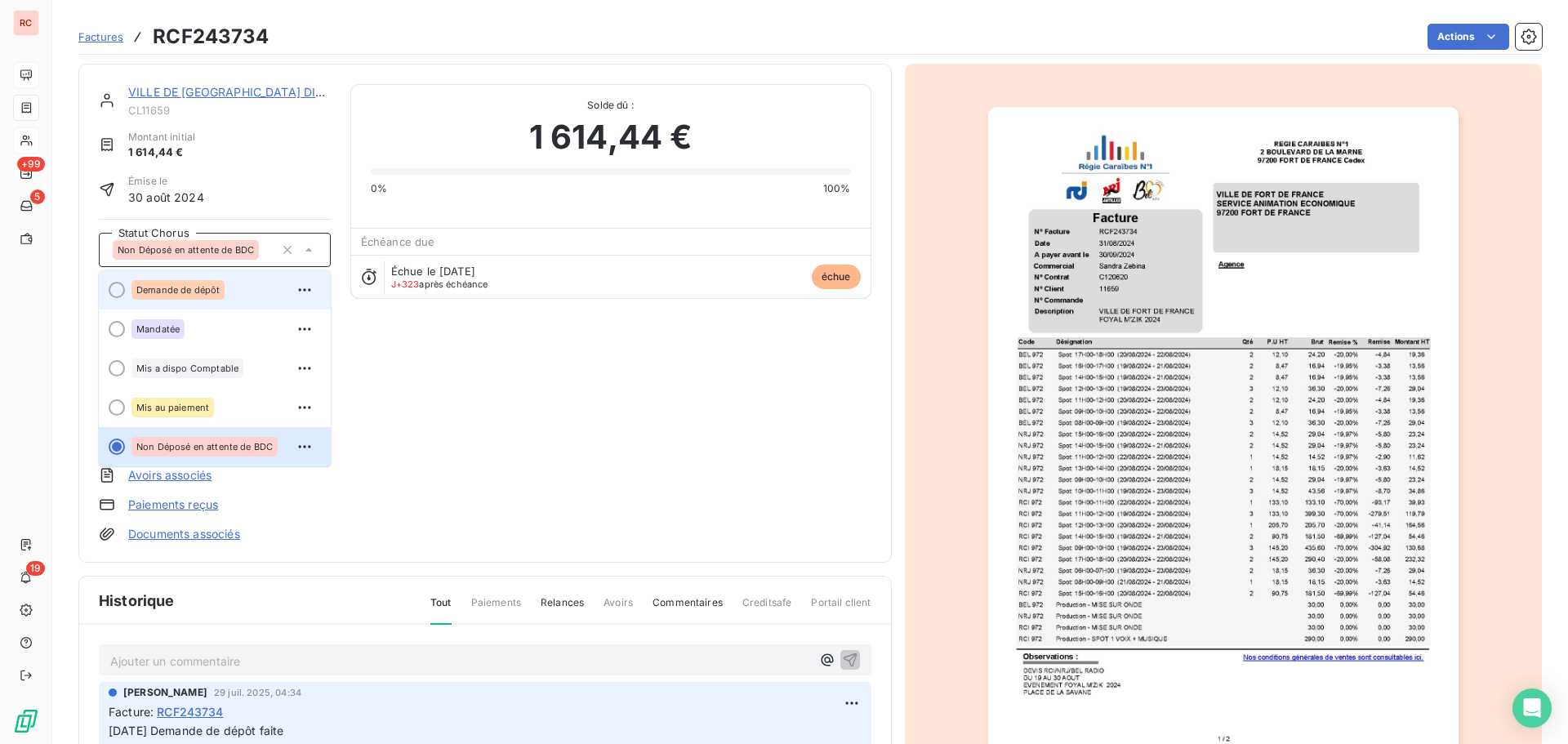
click at [209, 294] on span "Demande de dépôt" at bounding box center [178, 289] width 83 height 10
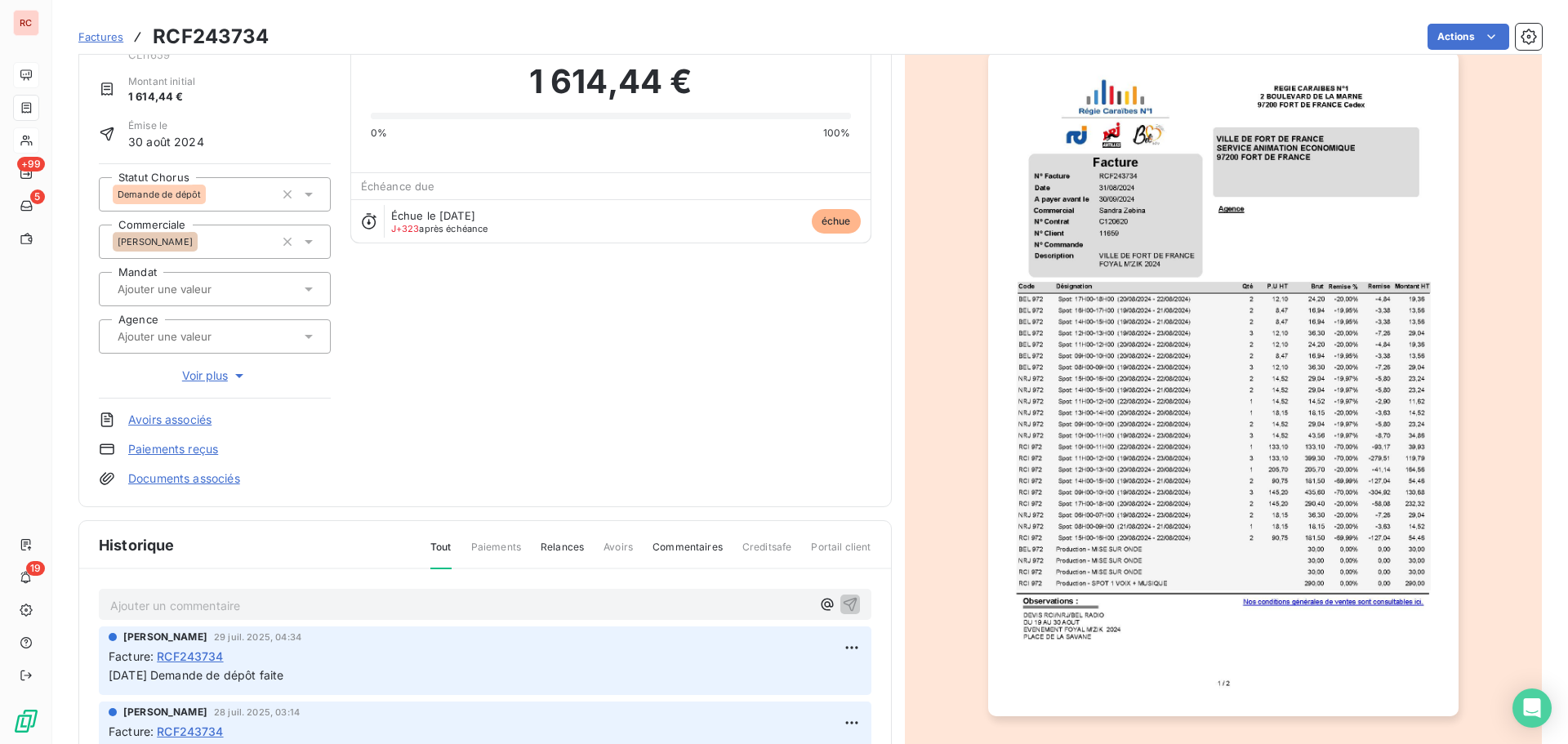
scroll to position [82, 0]
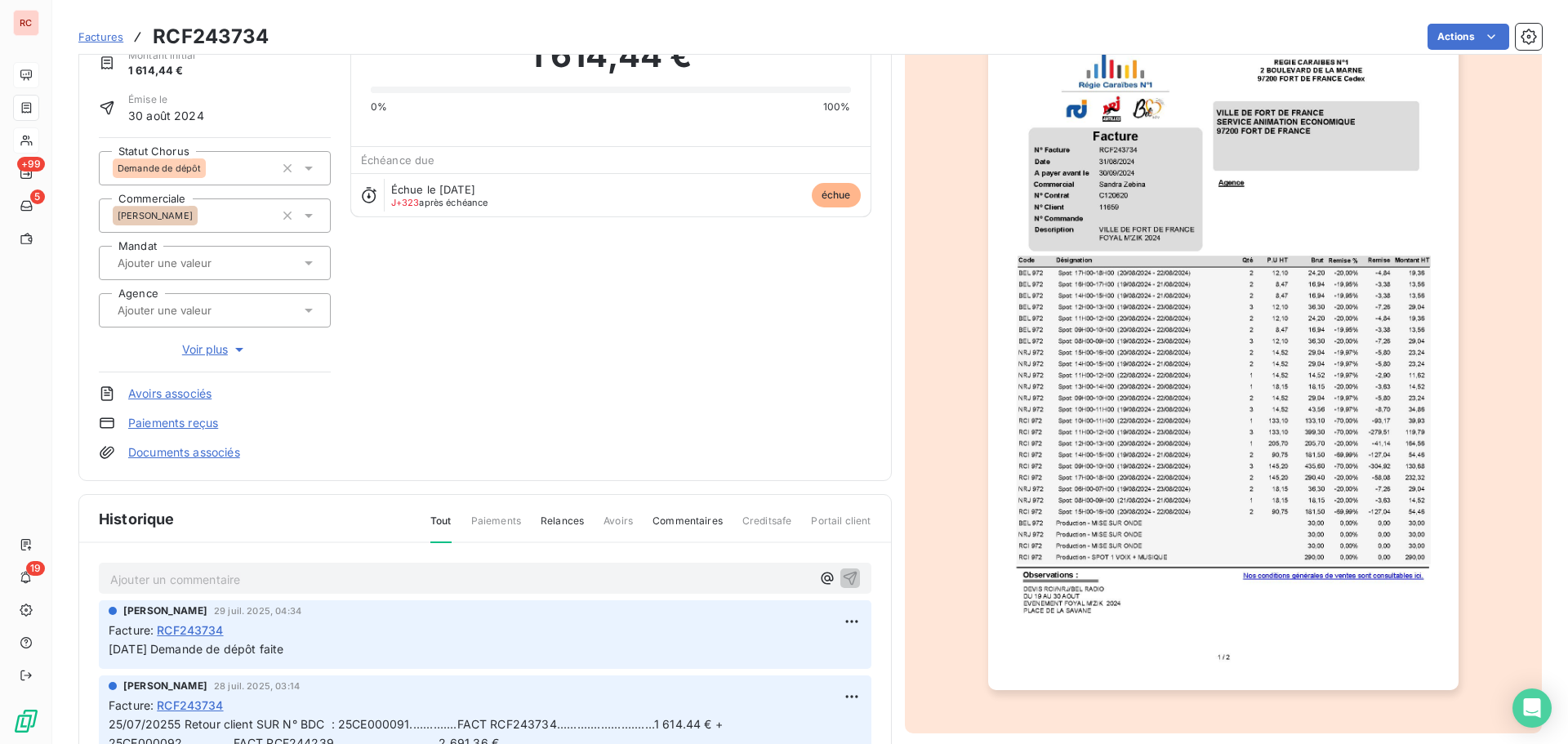
click at [228, 543] on div "Ajouter un commentaire ﻿ [PERSON_NAME] 29 juil. 2025, 04:34 Facture : RCF243734…" at bounding box center [485, 733] width 812 height 379
click at [202, 570] on p "Ajouter un commentaire ﻿" at bounding box center [461, 579] width 701 height 20
click at [843, 574] on icon "button" at bounding box center [850, 577] width 14 height 14
drag, startPoint x: 273, startPoint y: 652, endPoint x: 107, endPoint y: 653, distance: 166.0
click at [107, 653] on div "[PERSON_NAME] dans 0 secondes Facture : RCF243734 [DATE] Tjrs pas déposée" at bounding box center [486, 634] width 773 height 68
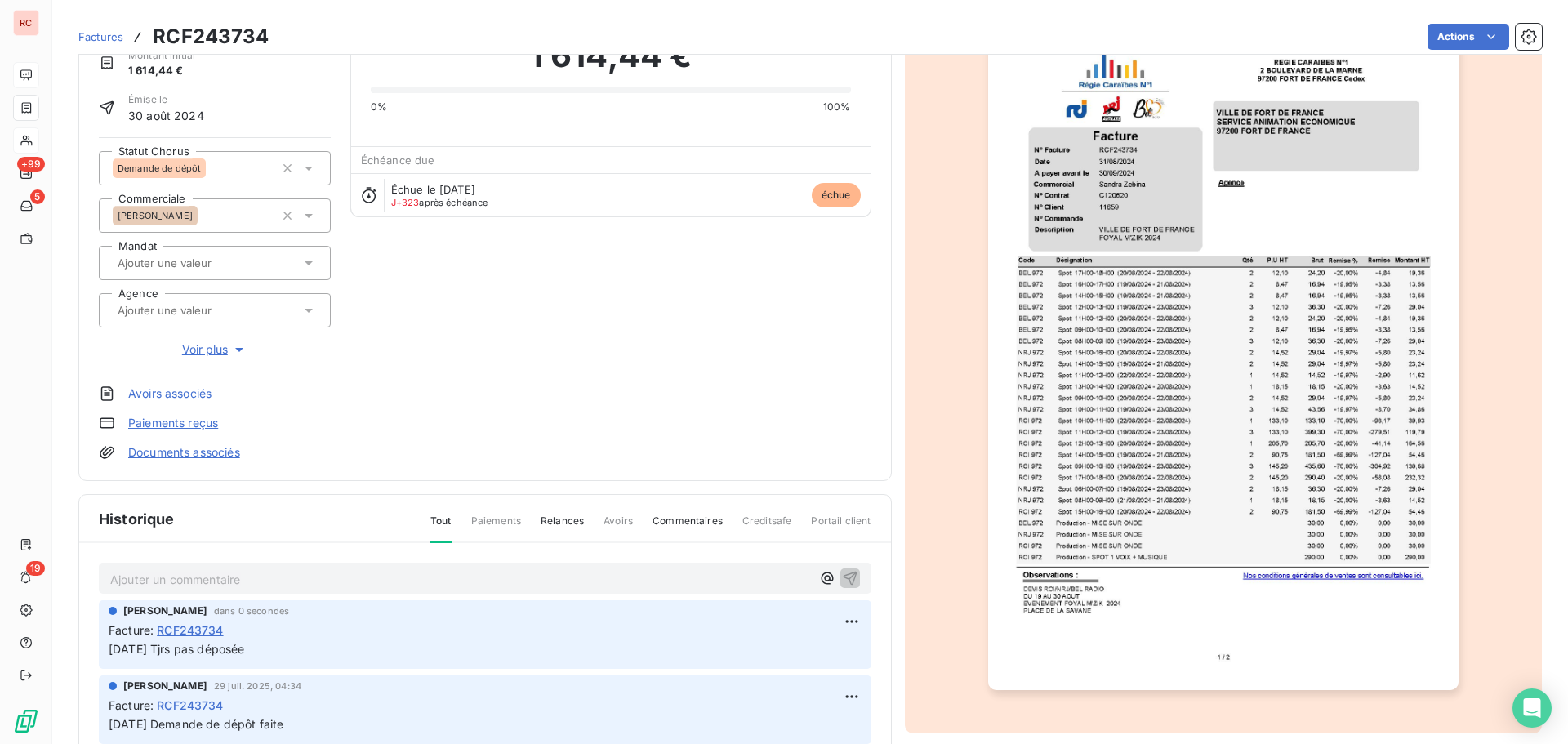
copy span "[DATE] Tjrs pas déposée"
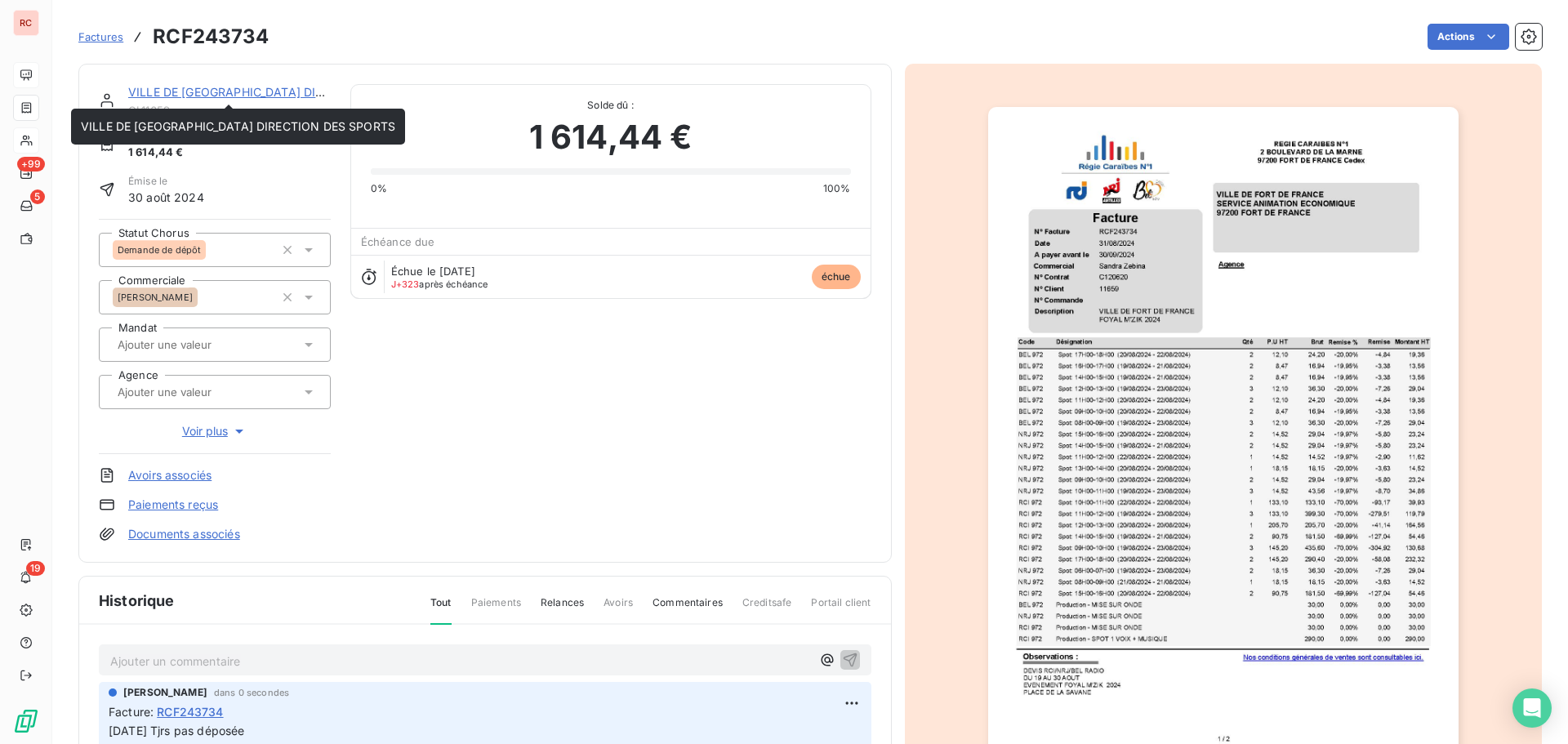
click at [204, 88] on link "VILLE DE [GEOGRAPHIC_DATA] DIRECTION DES SPORTS" at bounding box center [285, 92] width 315 height 14
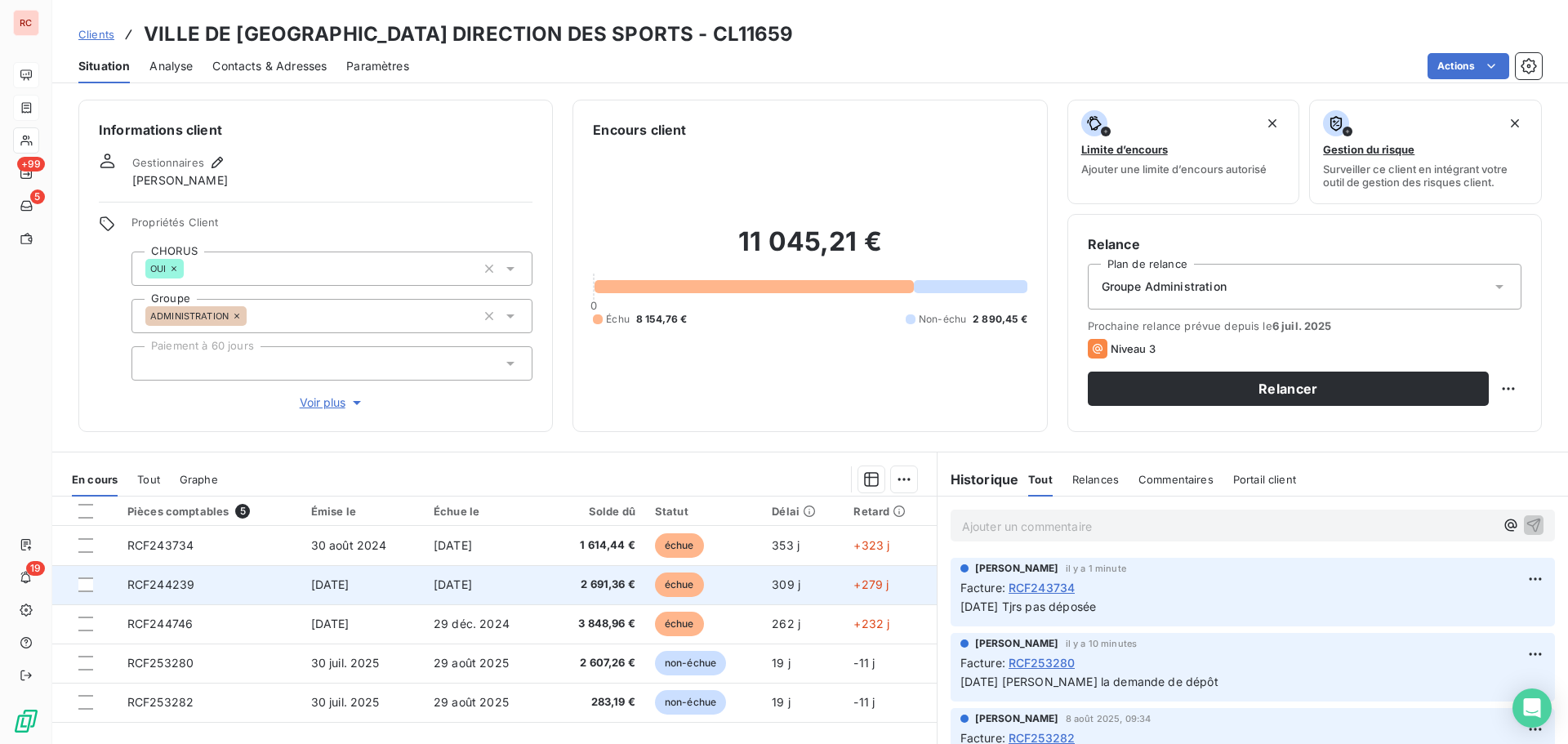
click at [214, 584] on td "RCF244239" at bounding box center [209, 585] width 184 height 39
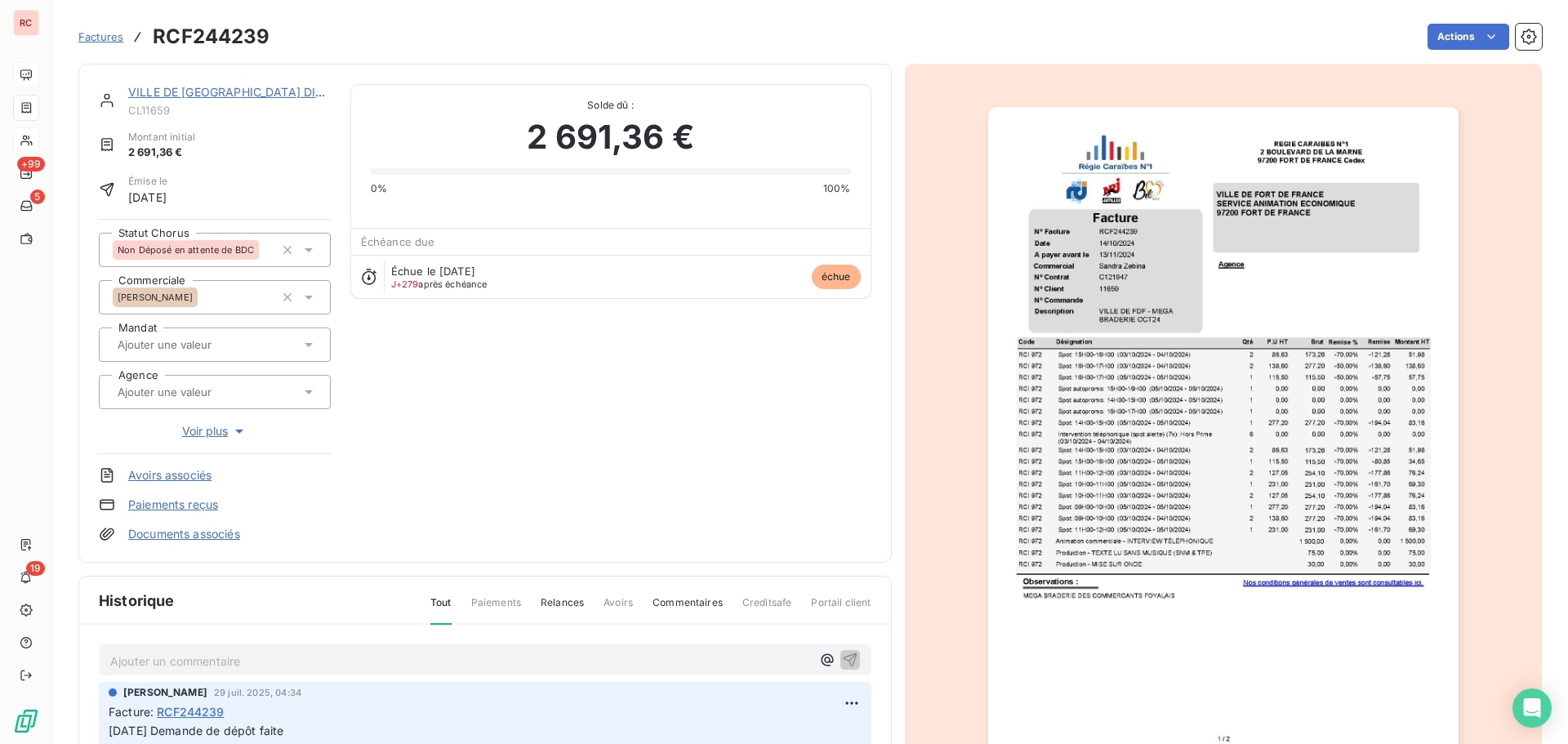
click at [181, 671] on div "Ajouter un commentaire ﻿" at bounding box center [486, 660] width 773 height 32
click at [181, 661] on p "Ajouter un commentaire ﻿" at bounding box center [461, 661] width 701 height 20
click at [307, 245] on icon at bounding box center [309, 250] width 17 height 17
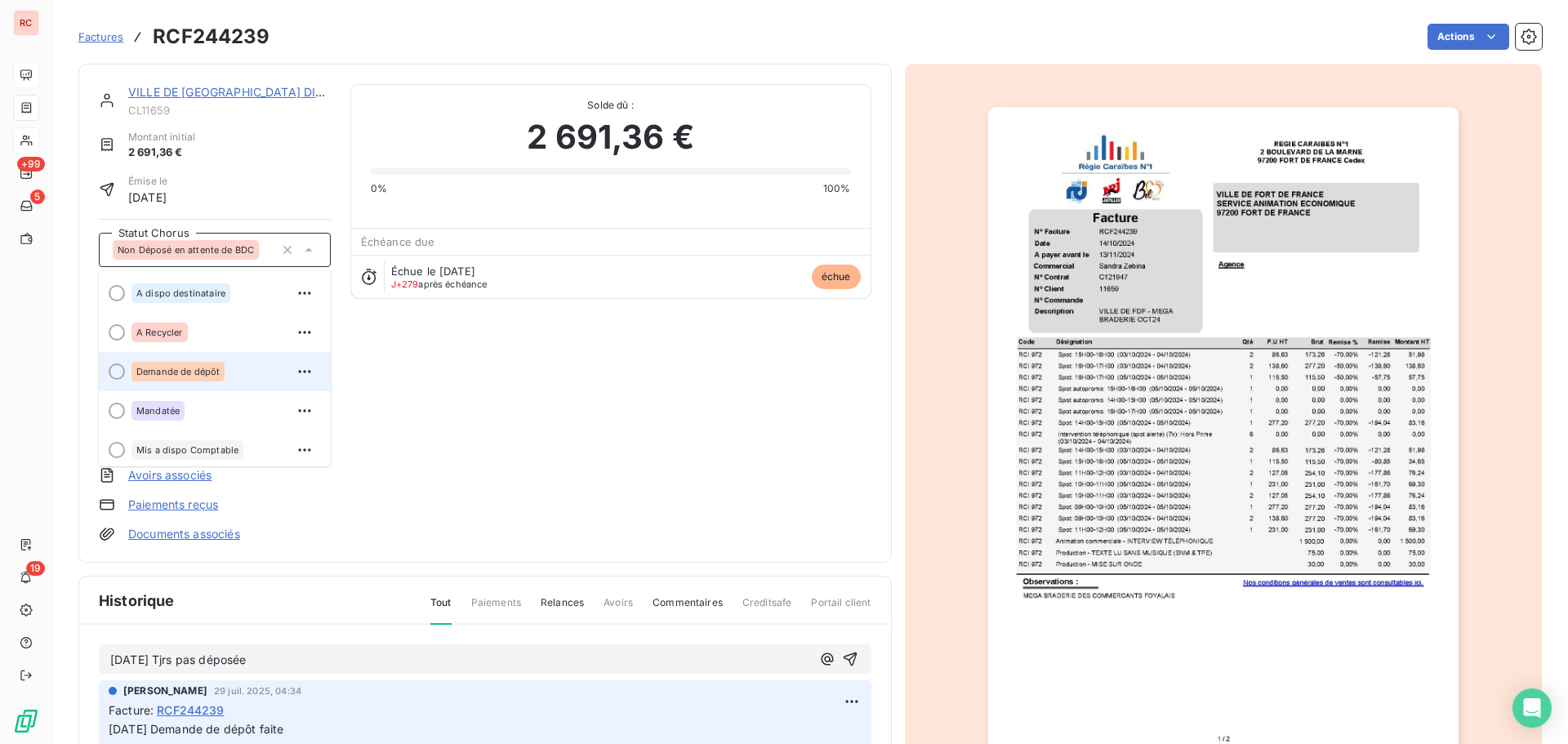
scroll to position [81, 0]
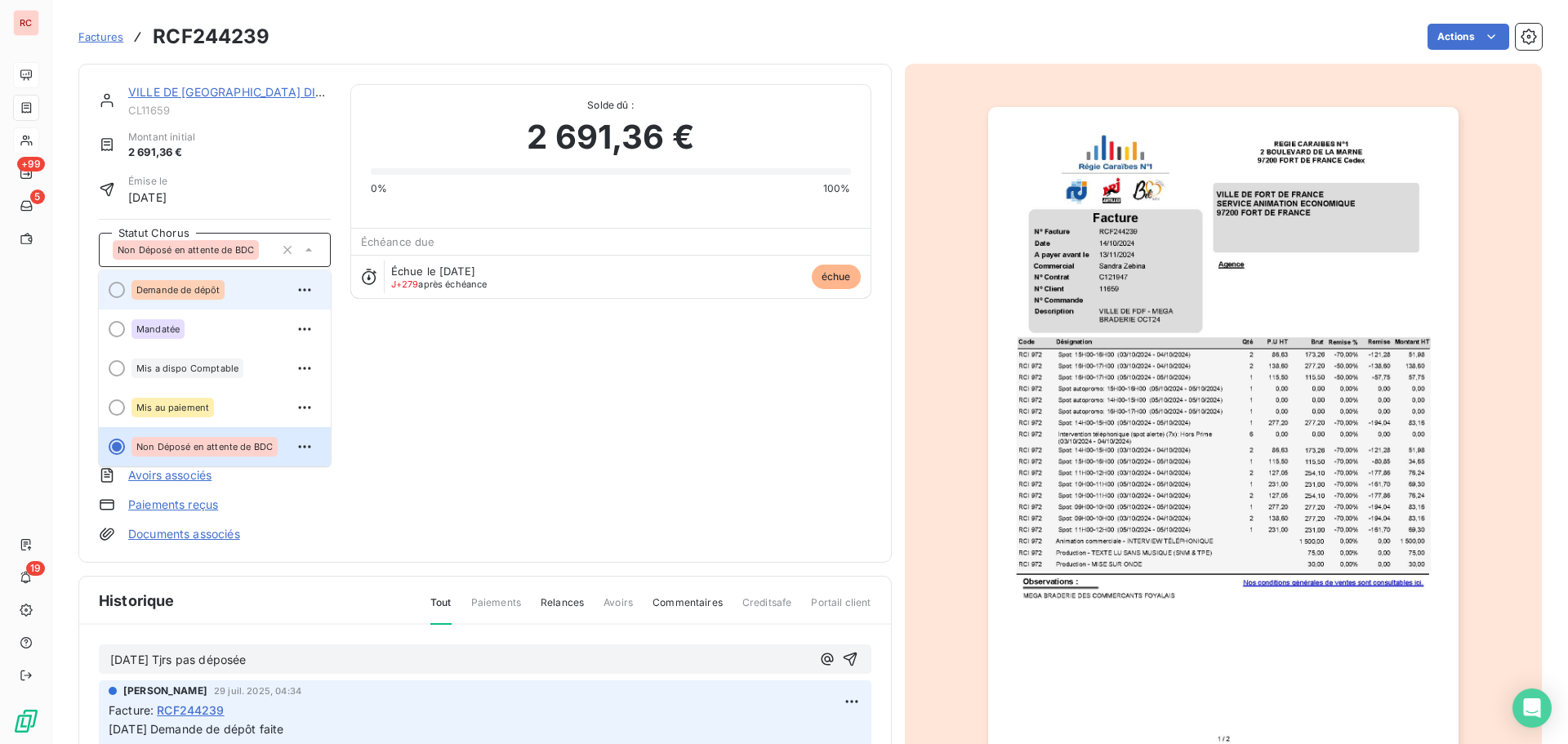
click at [217, 288] on span "Demande de dépôt" at bounding box center [178, 289] width 83 height 10
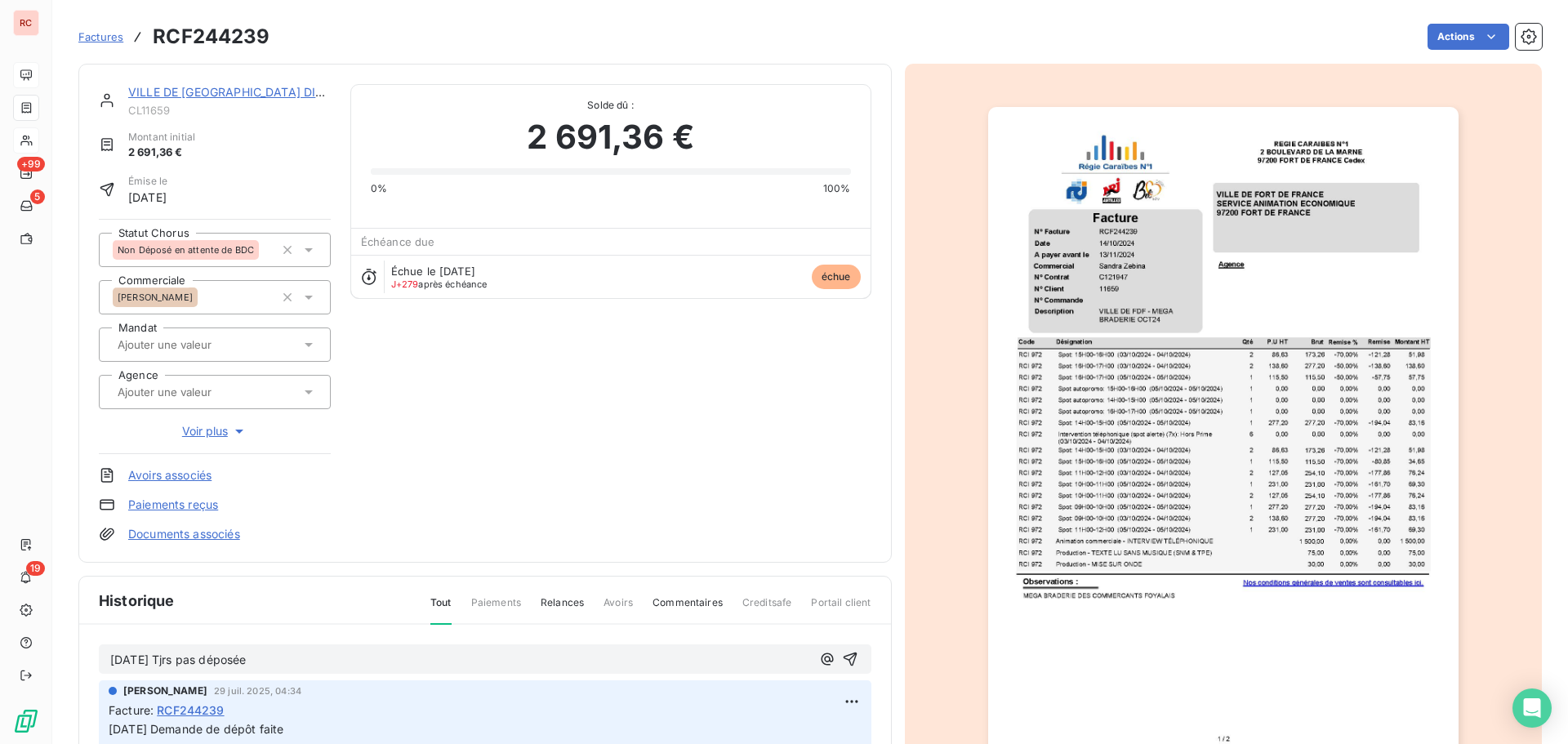
scroll to position [0, 0]
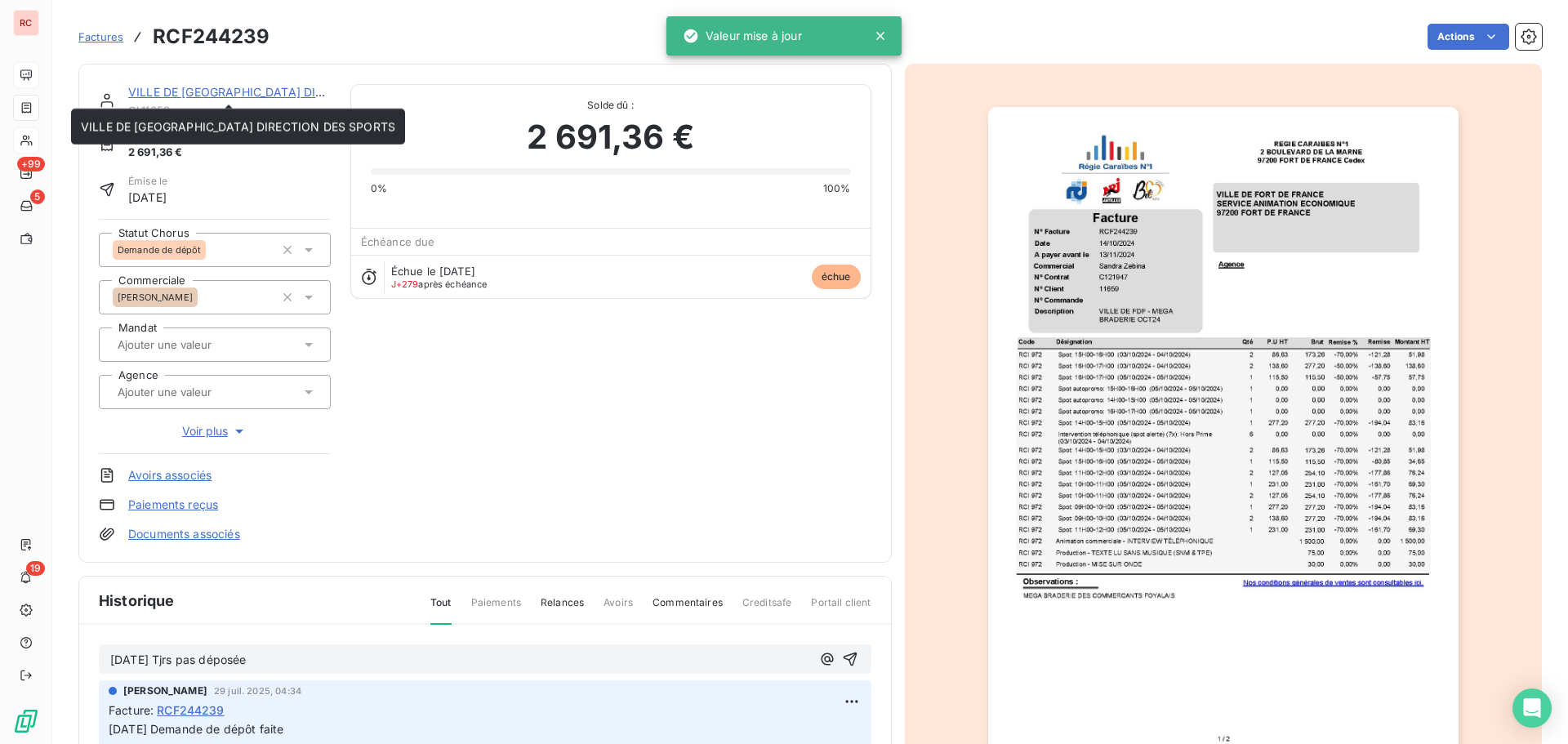
click at [178, 87] on link "VILLE DE [GEOGRAPHIC_DATA] DIRECTION DES SPORTS" at bounding box center [285, 92] width 315 height 14
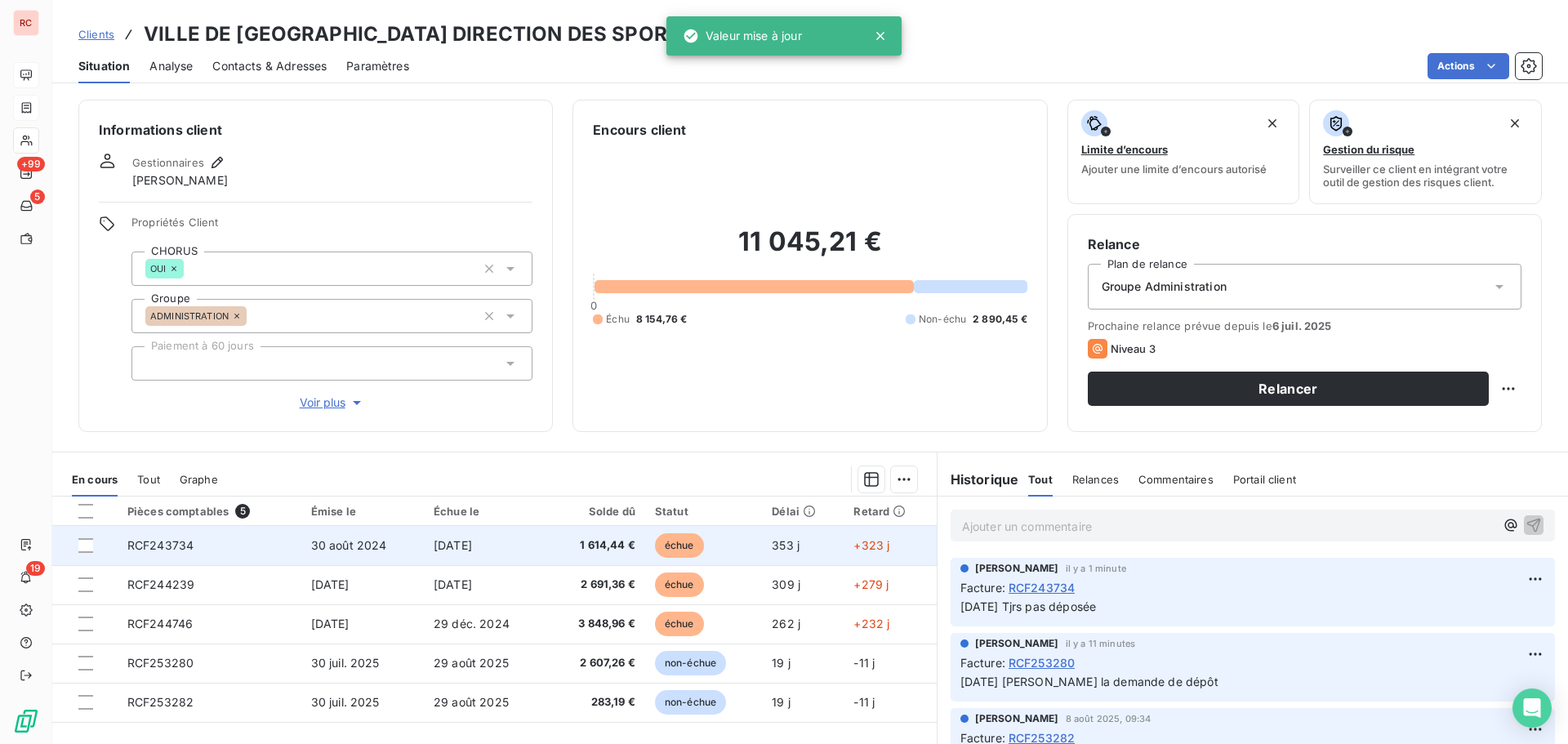
click at [202, 549] on td "RCF243734" at bounding box center [209, 545] width 184 height 39
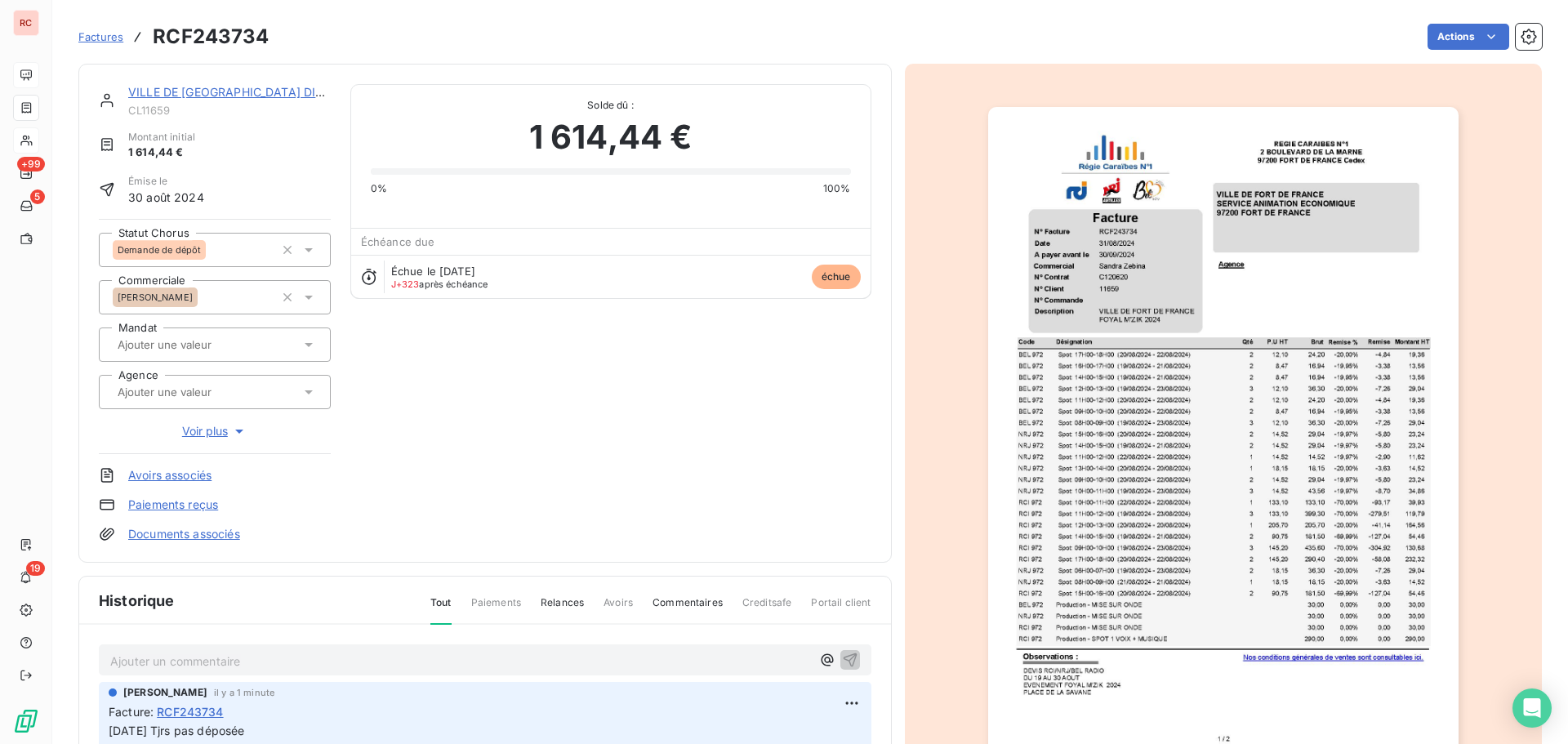
click at [148, 97] on link "VILLE DE [GEOGRAPHIC_DATA] DIRECTION DES SPORTS" at bounding box center [285, 92] width 315 height 14
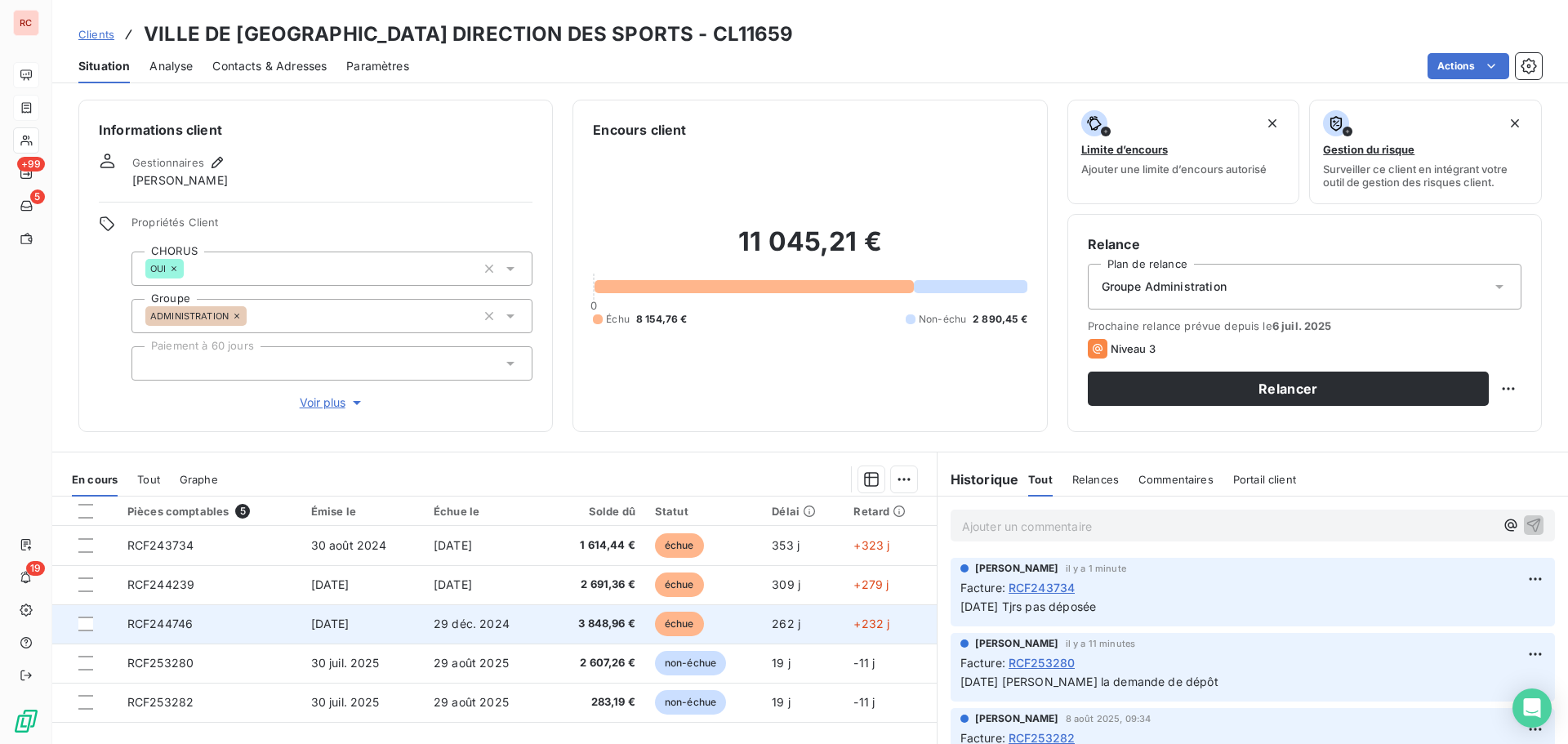
click at [190, 634] on td "RCF244746" at bounding box center [209, 624] width 184 height 39
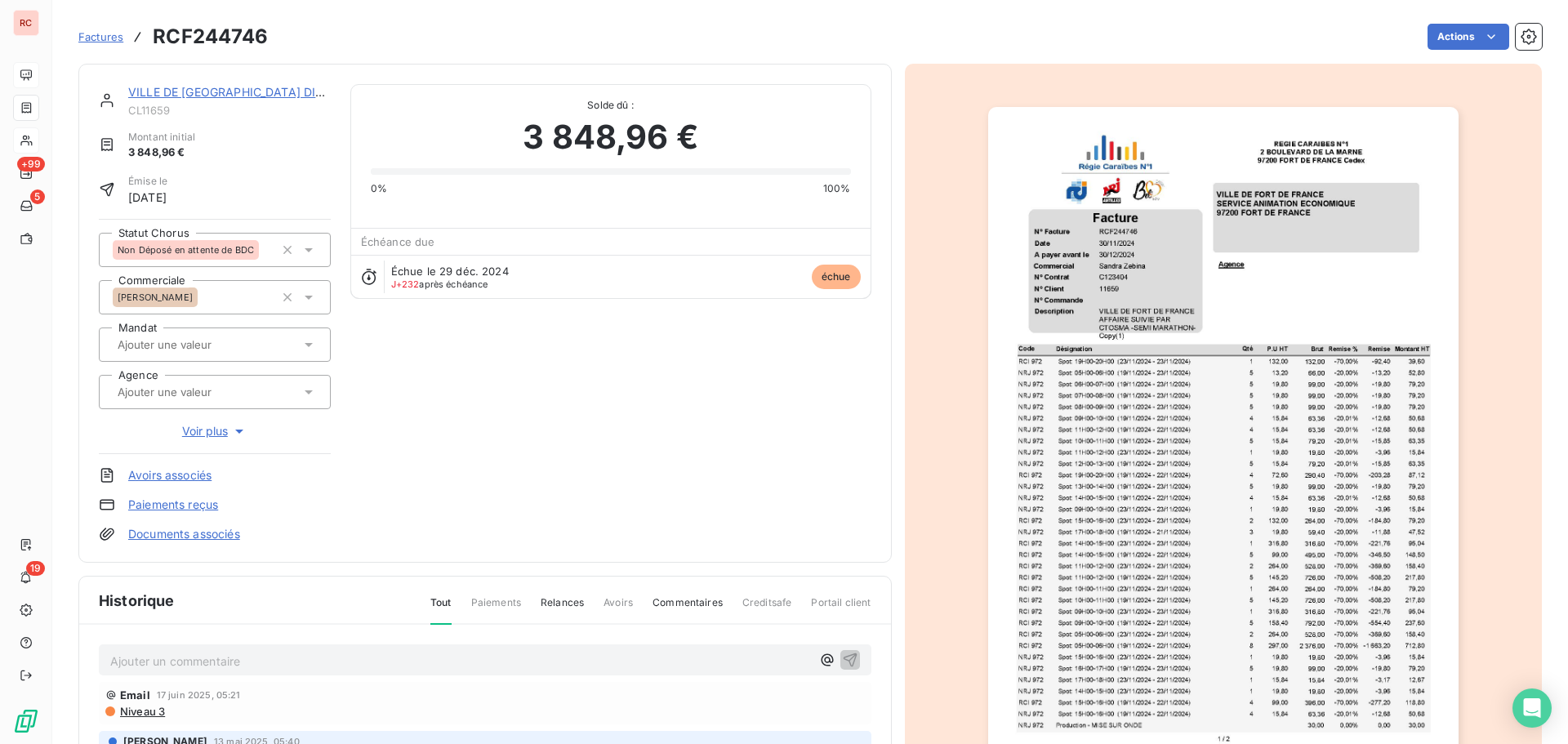
click at [168, 92] on link "VILLE DE [GEOGRAPHIC_DATA] DIRECTION DES SPORTS" at bounding box center [285, 92] width 315 height 14
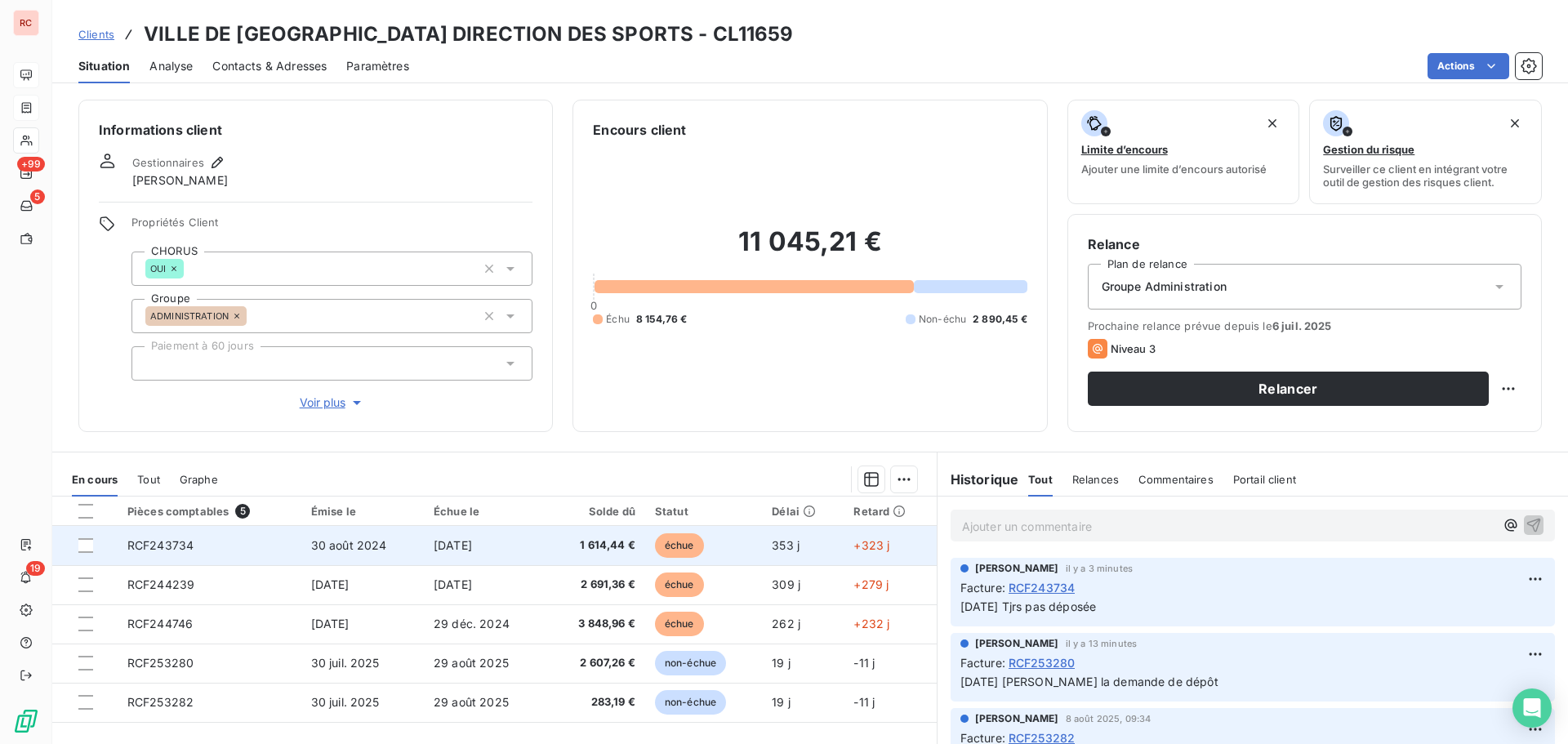
click at [294, 550] on td "RCF243734" at bounding box center [209, 545] width 184 height 39
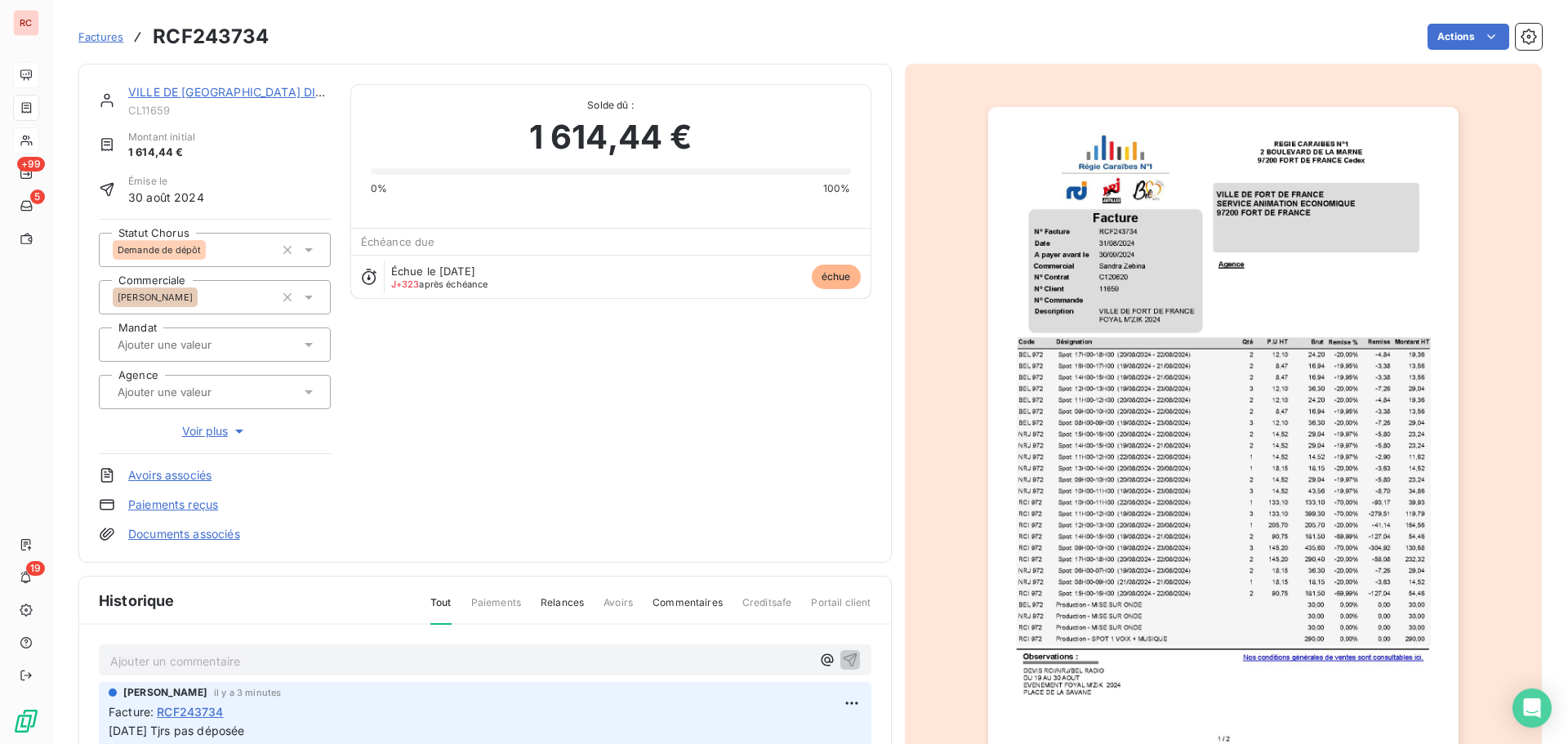
click at [1112, 326] on img "button" at bounding box center [1224, 439] width 471 height 665
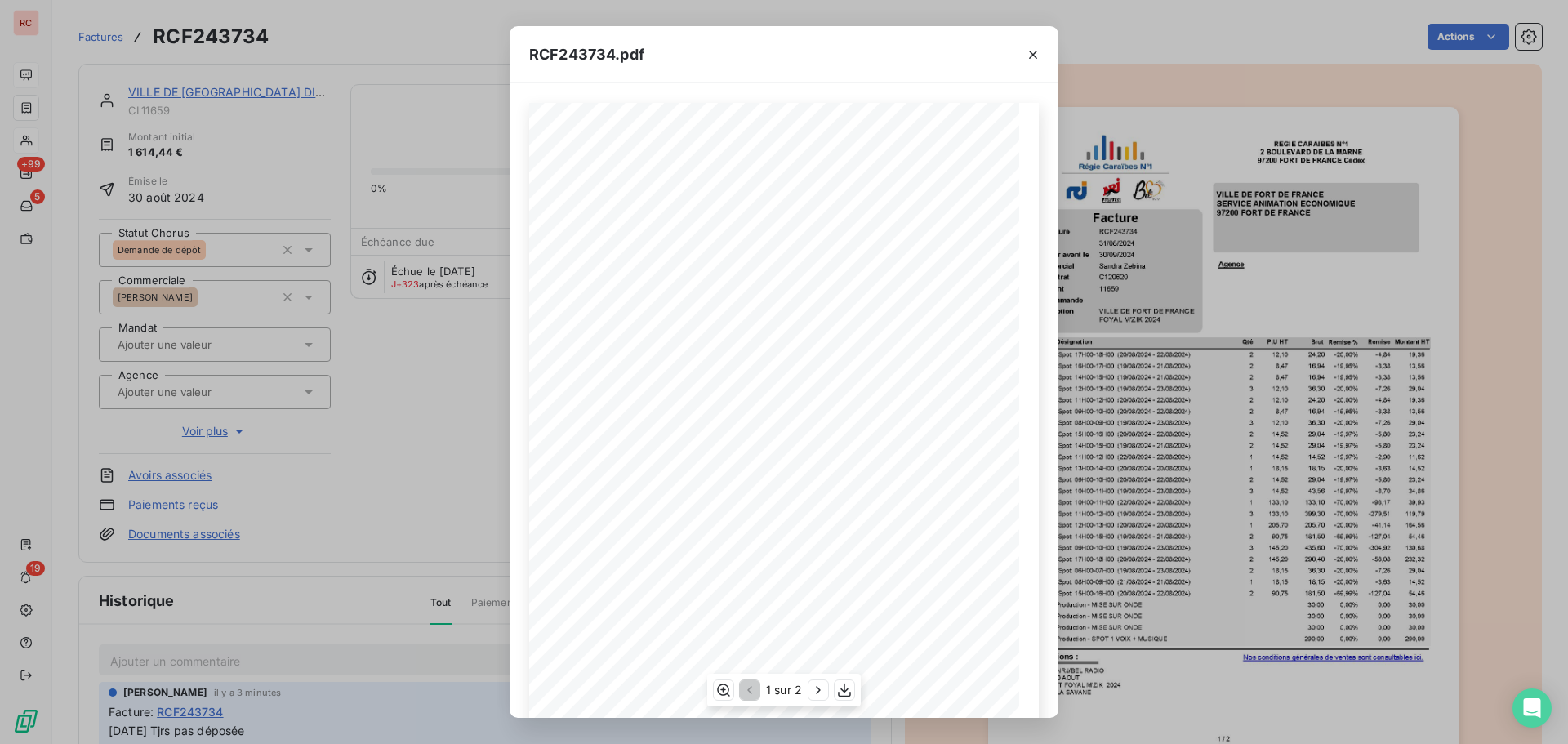
click at [664, 287] on span "C120620" at bounding box center [670, 284] width 32 height 7
click at [726, 700] on button "button" at bounding box center [724, 690] width 19 height 19
click at [1032, 53] on icon "button" at bounding box center [1032, 54] width 8 height 8
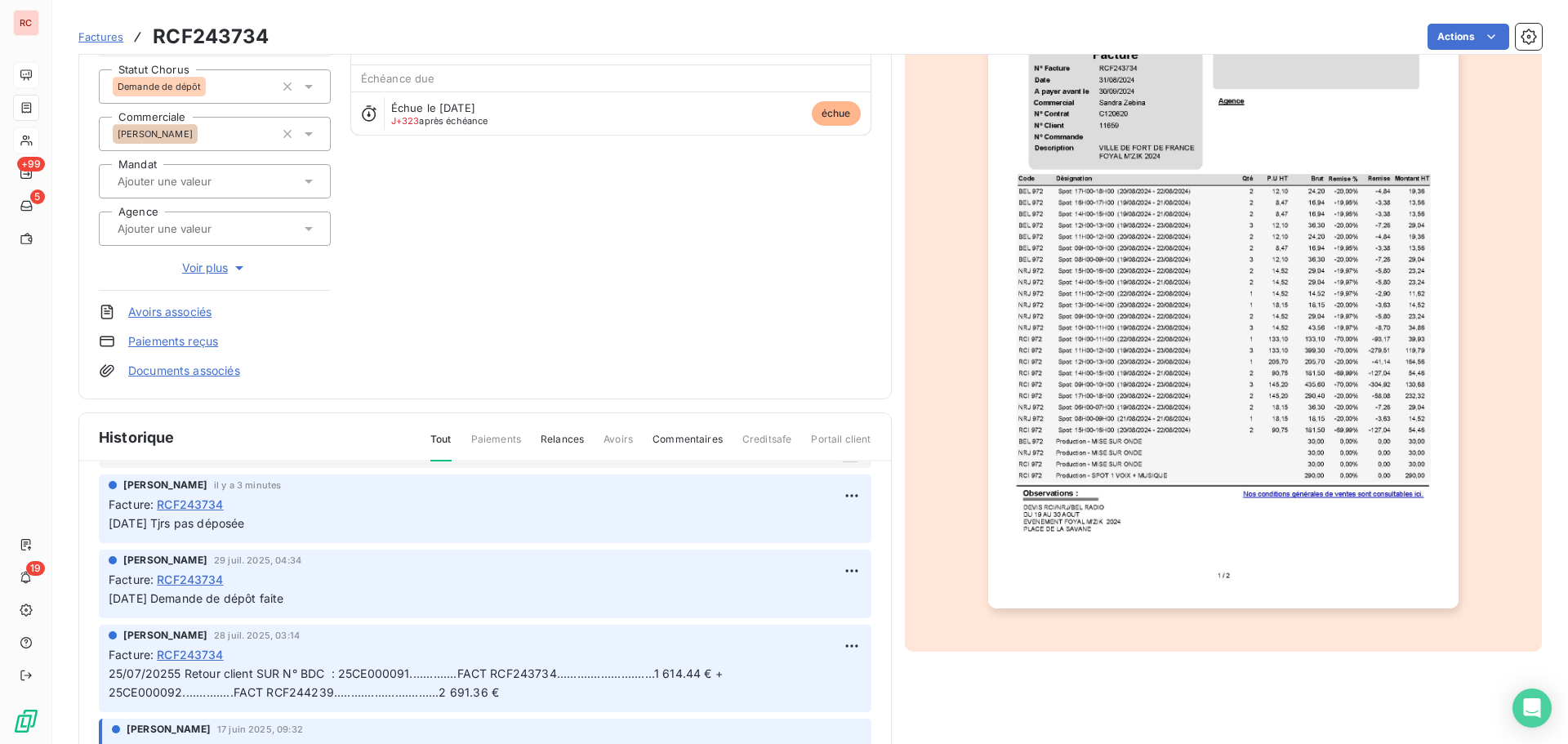
scroll to position [81, 0]
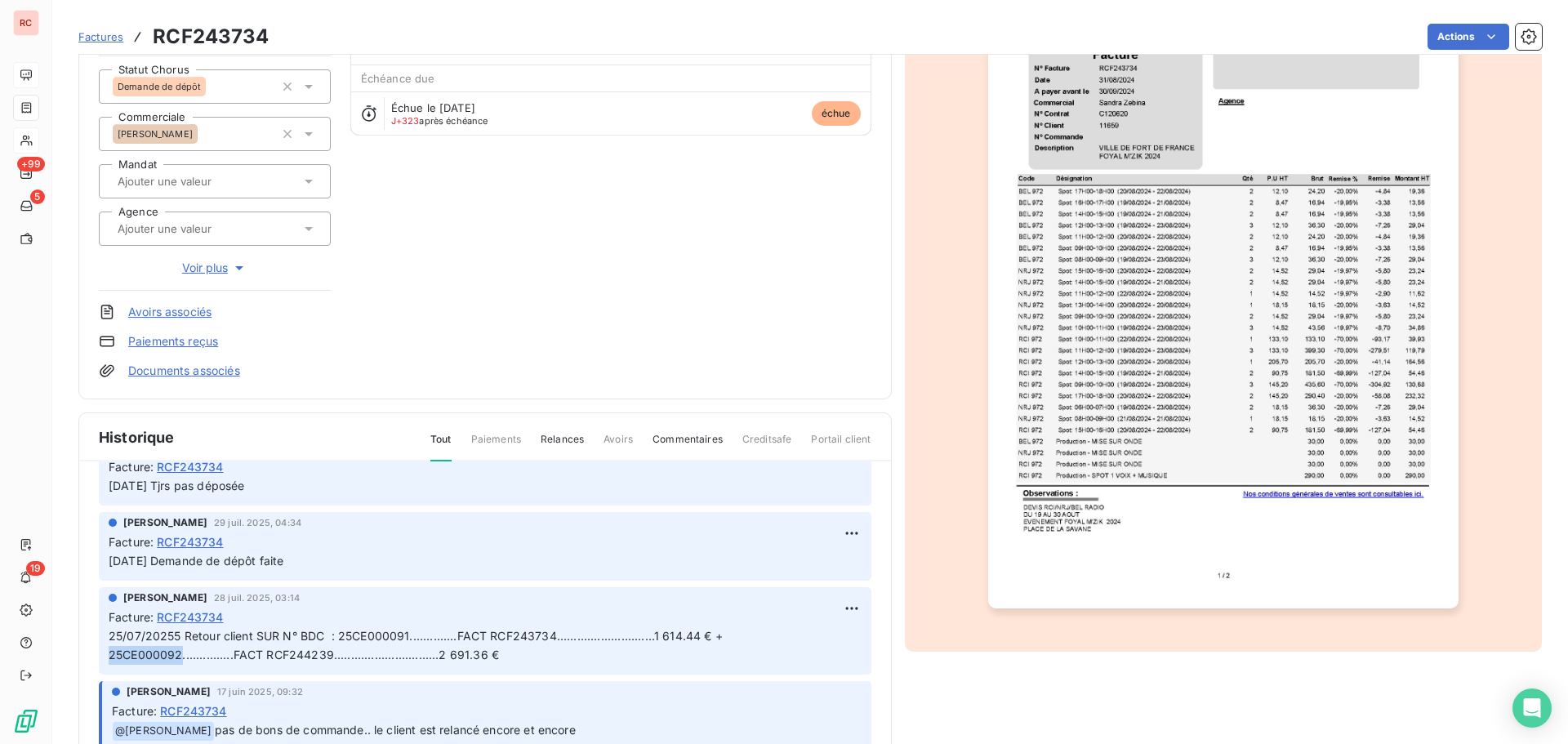
drag, startPoint x: 182, startPoint y: 655, endPoint x: 109, endPoint y: 648, distance: 73.3
click at [109, 648] on span "25/07/20255 Retour client SUR N° BDC : 25CE000091..............FACT RCF243734..…" at bounding box center [417, 645] width 618 height 32
copy span "25CE000092"
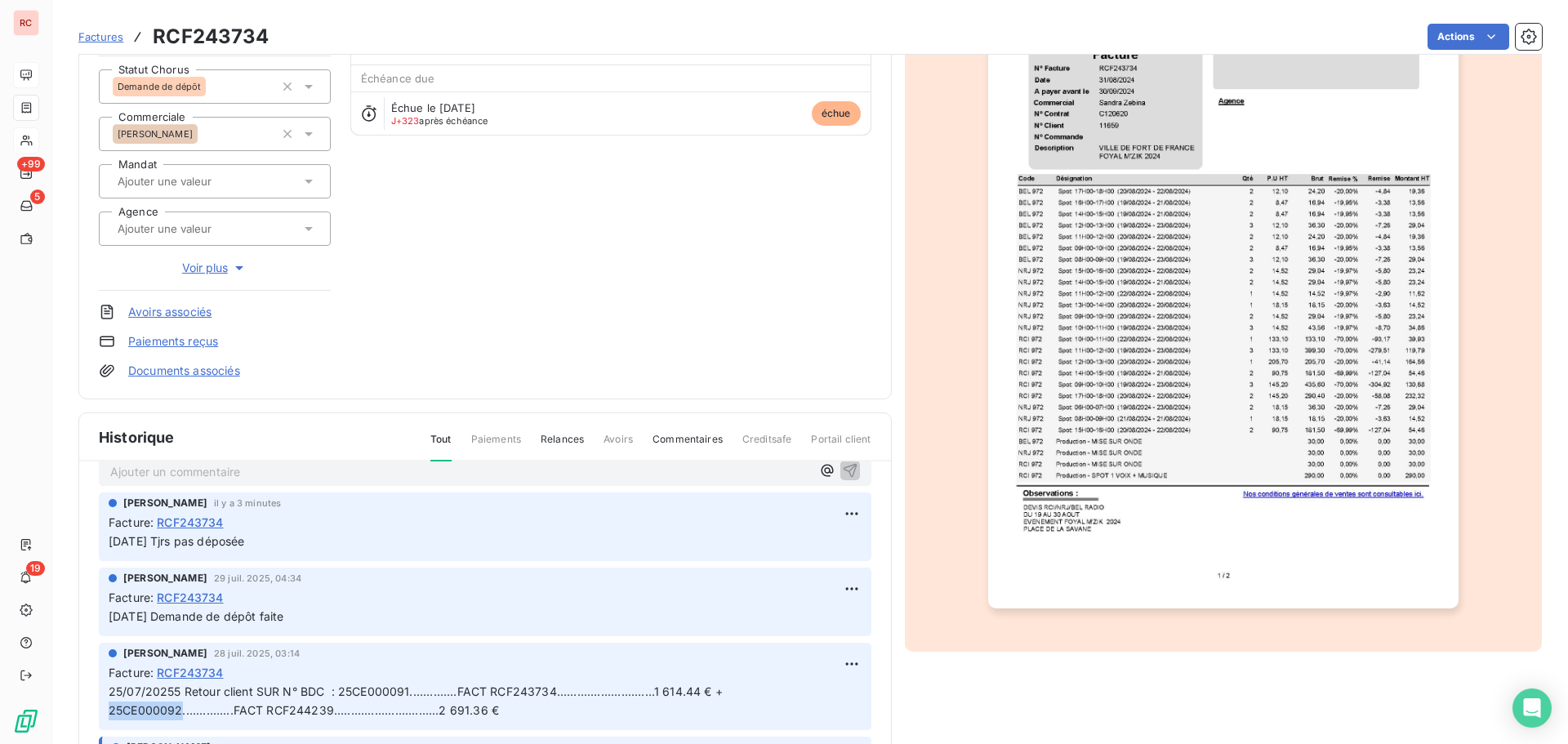
scroll to position [0, 0]
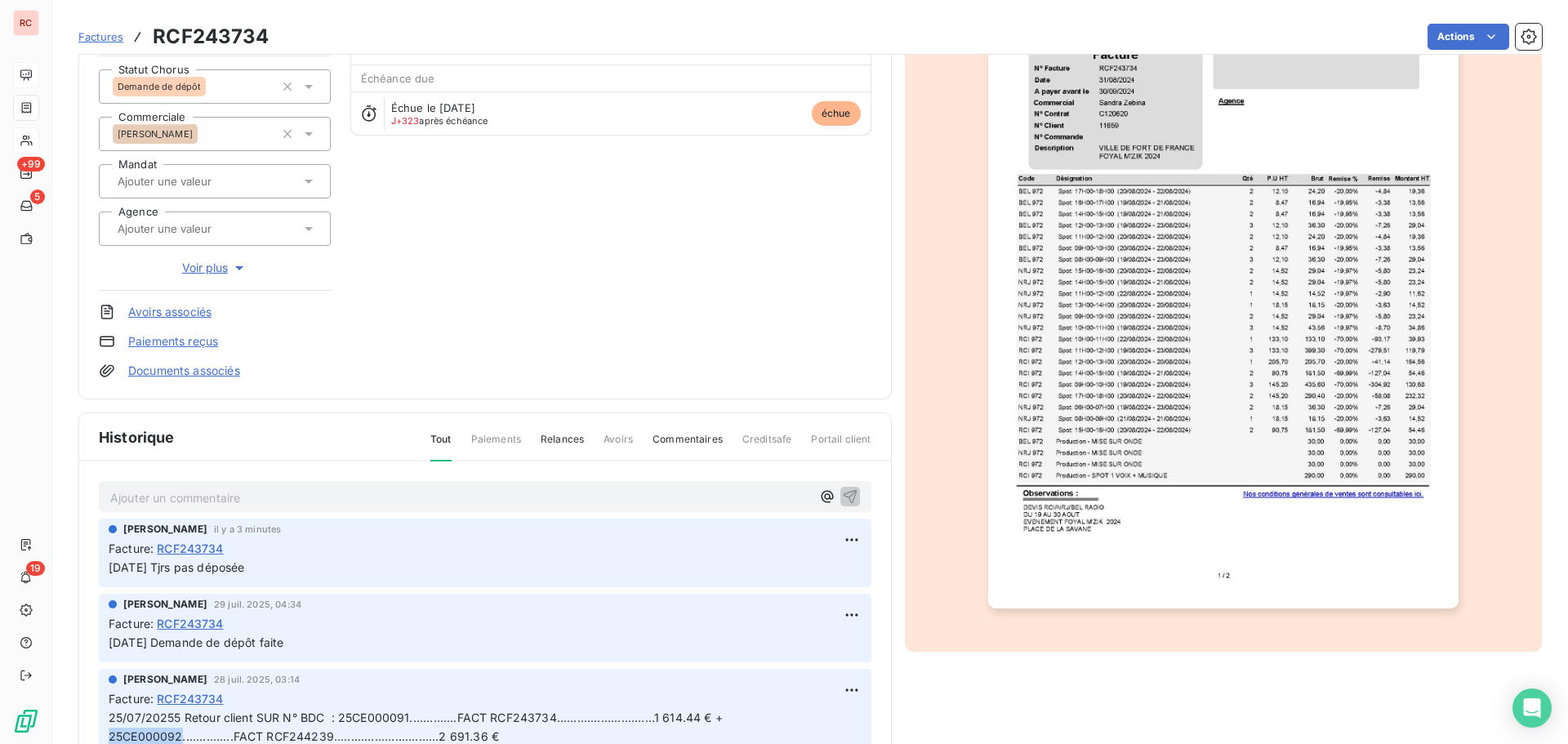
click at [107, 31] on span "Factures" at bounding box center [100, 36] width 45 height 13
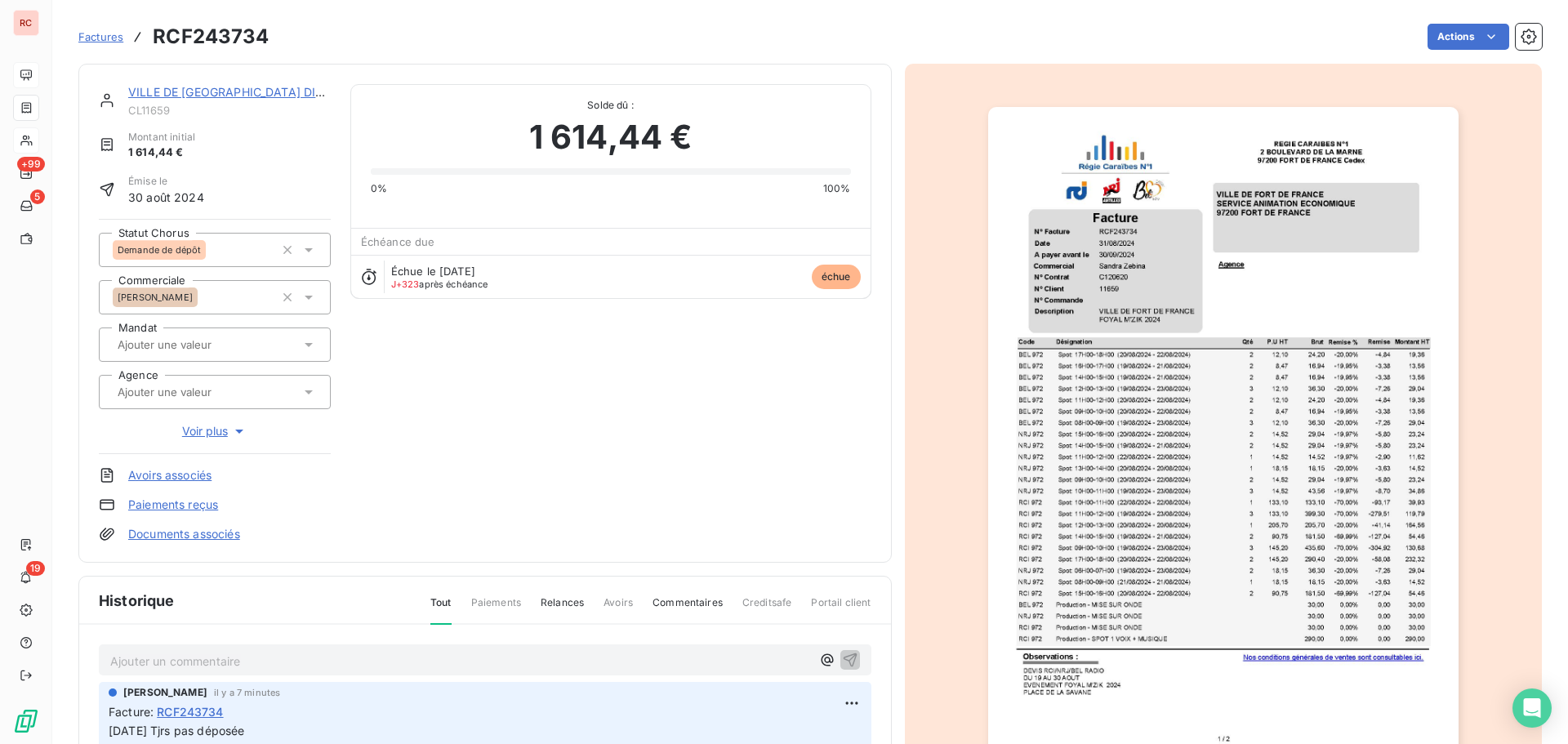
click at [260, 91] on link "VILLE DE [GEOGRAPHIC_DATA] DIRECTION DES SPORTS" at bounding box center [285, 92] width 315 height 14
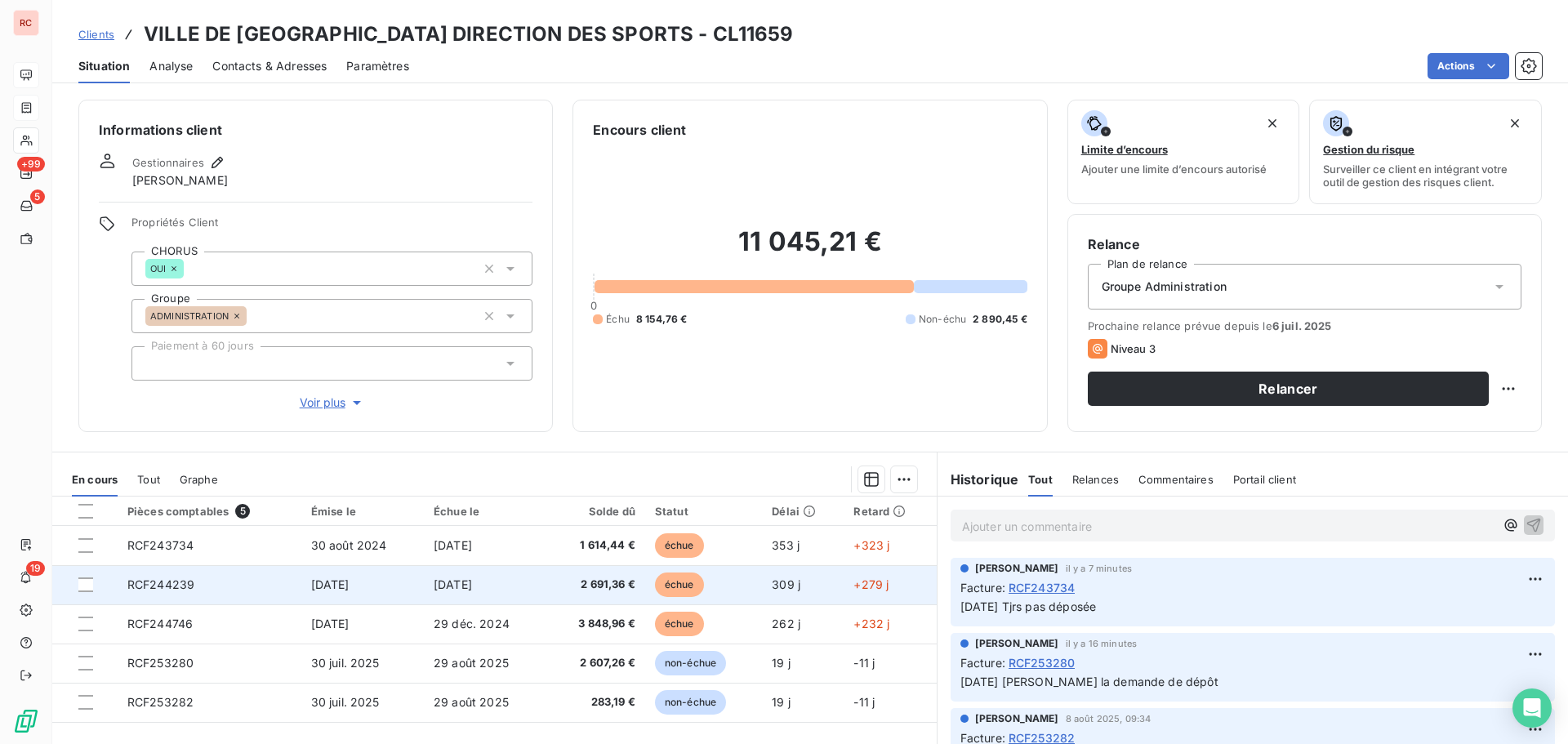
click at [292, 592] on td "RCF244239" at bounding box center [209, 585] width 184 height 39
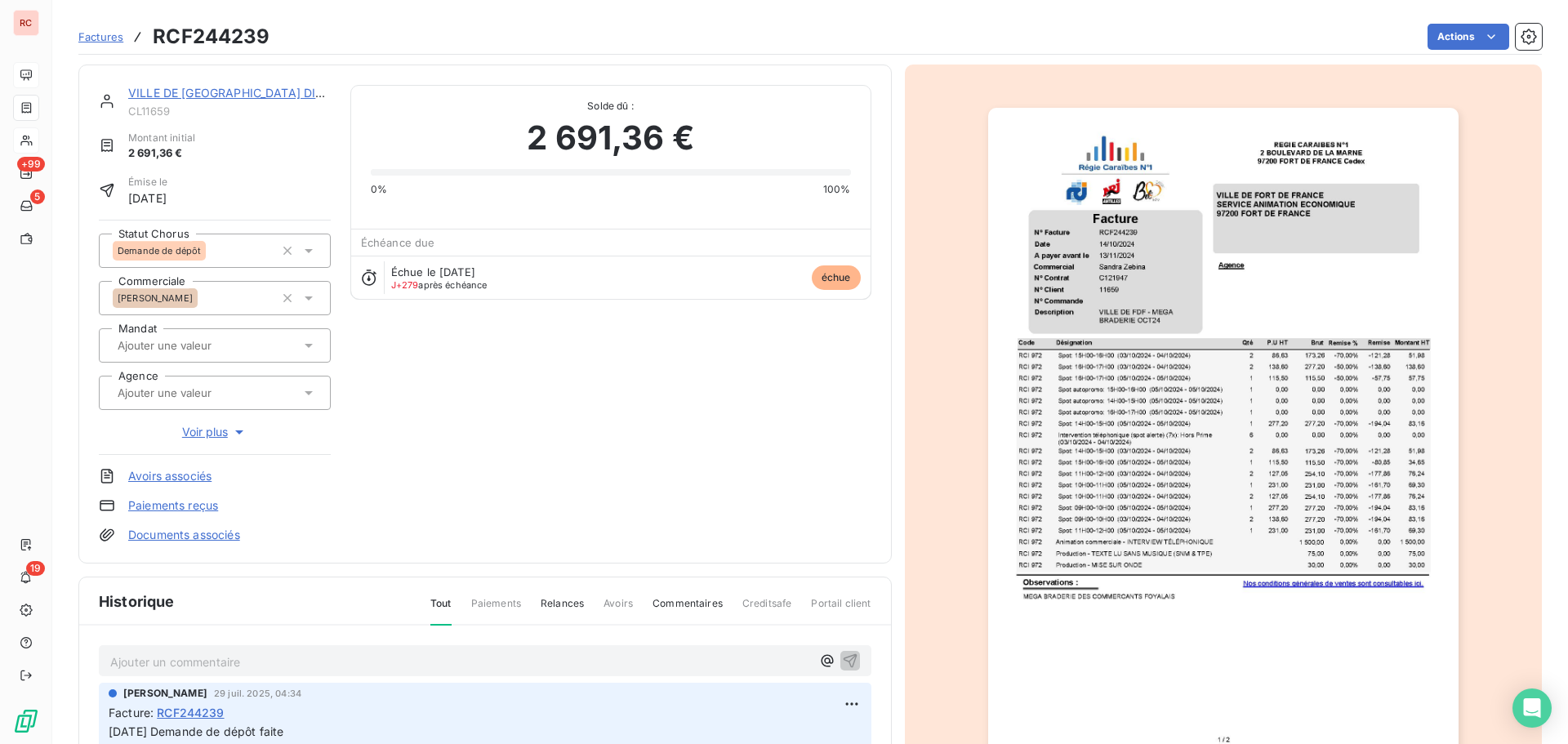
scroll to position [82, 0]
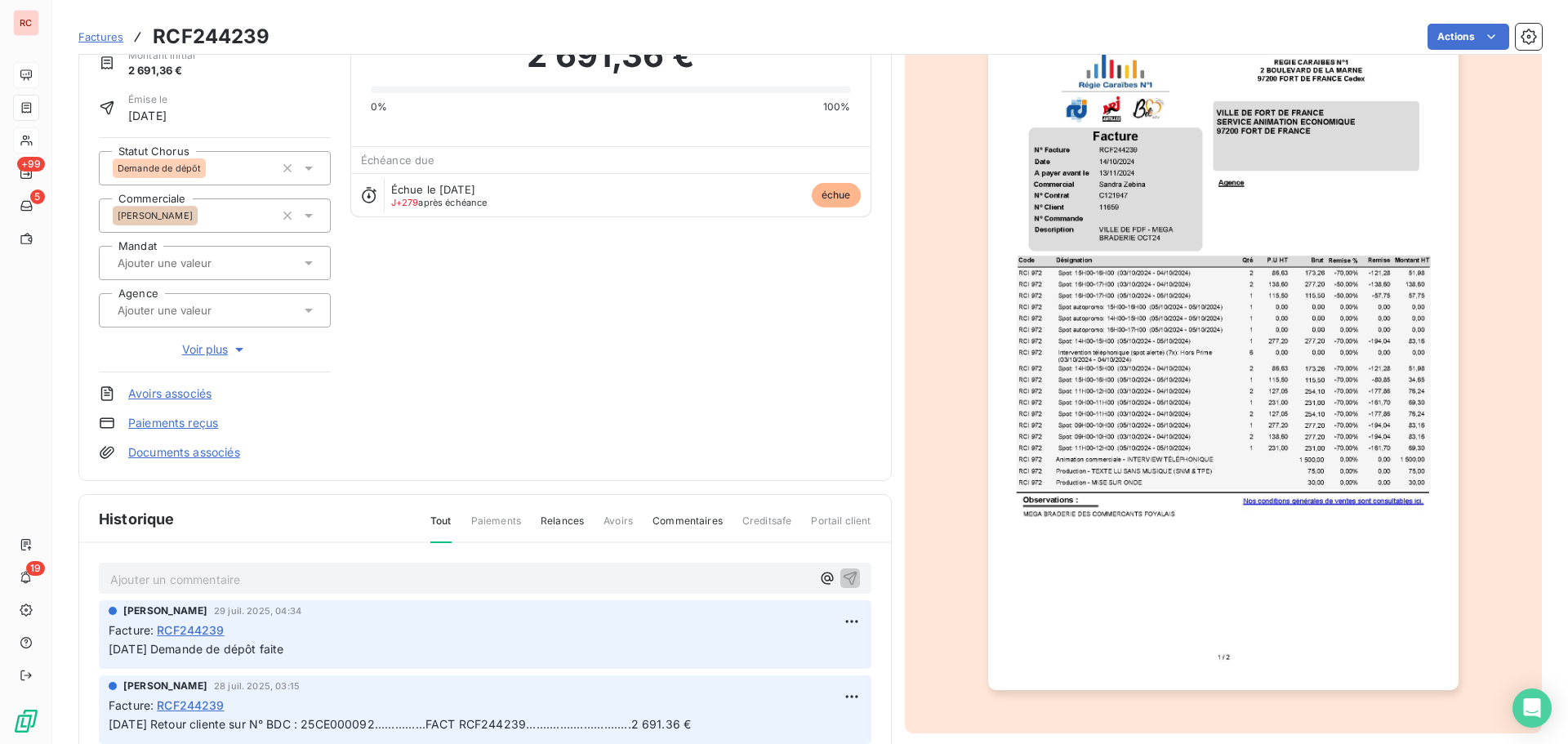
click at [1172, 389] on img "button" at bounding box center [1224, 358] width 471 height 665
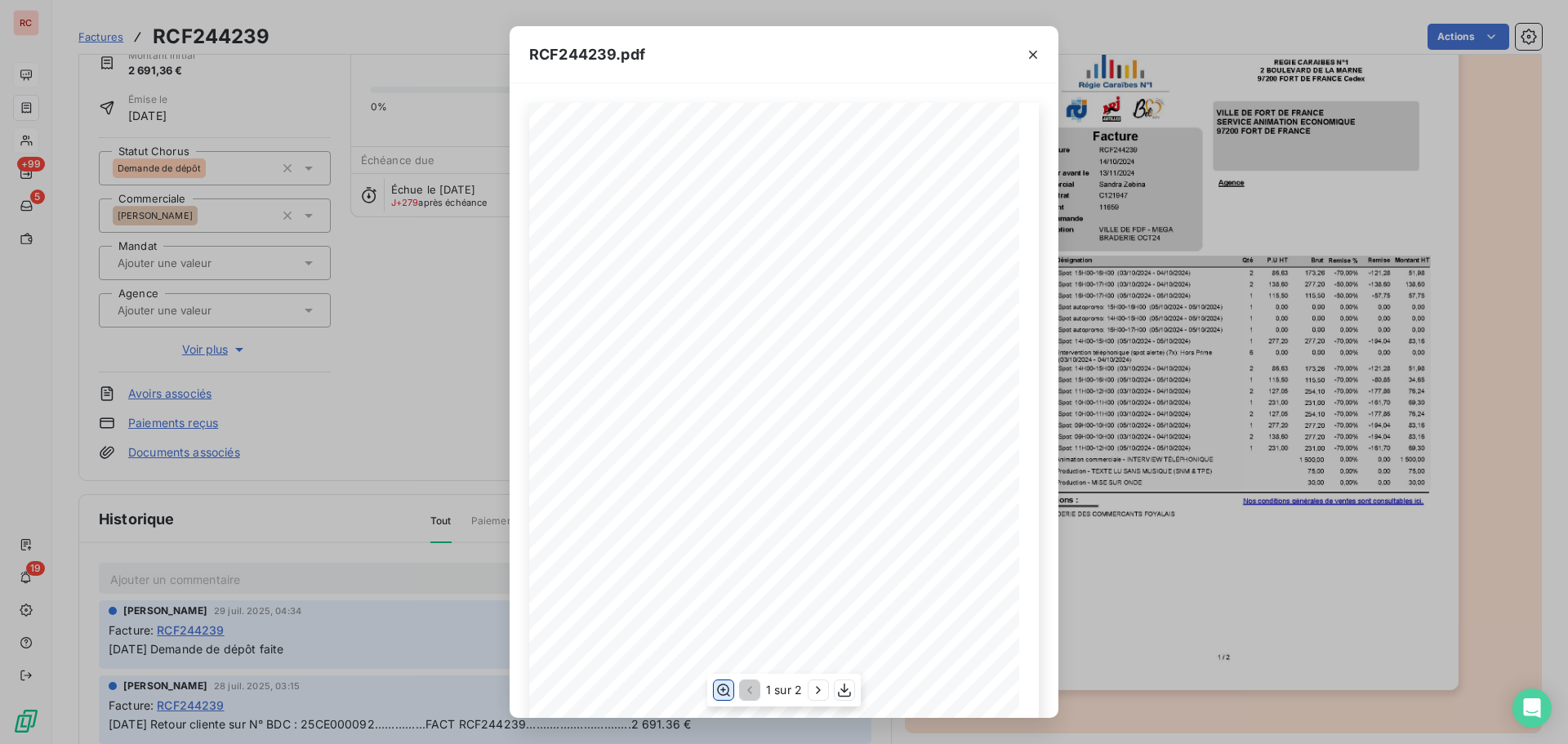
click at [720, 690] on icon "button" at bounding box center [723, 690] width 17 height 17
drag, startPoint x: 934, startPoint y: 97, endPoint x: 1133, endPoint y: 74, distance: 200.3
click at [1133, 74] on div "RCF244239.pdf 2 Spot: 15H00-16H00 ([DATE] - [DATE]) 51,98 RCI 972 86,63 173,26 …" at bounding box center [784, 372] width 1568 height 744
click at [36, 545] on div "RCF244239.pdf 2 Spot: 15H00-16H00 ([DATE] - [DATE]) 51,98 RCI 972 86,63 173,26 …" at bounding box center [784, 372] width 1568 height 744
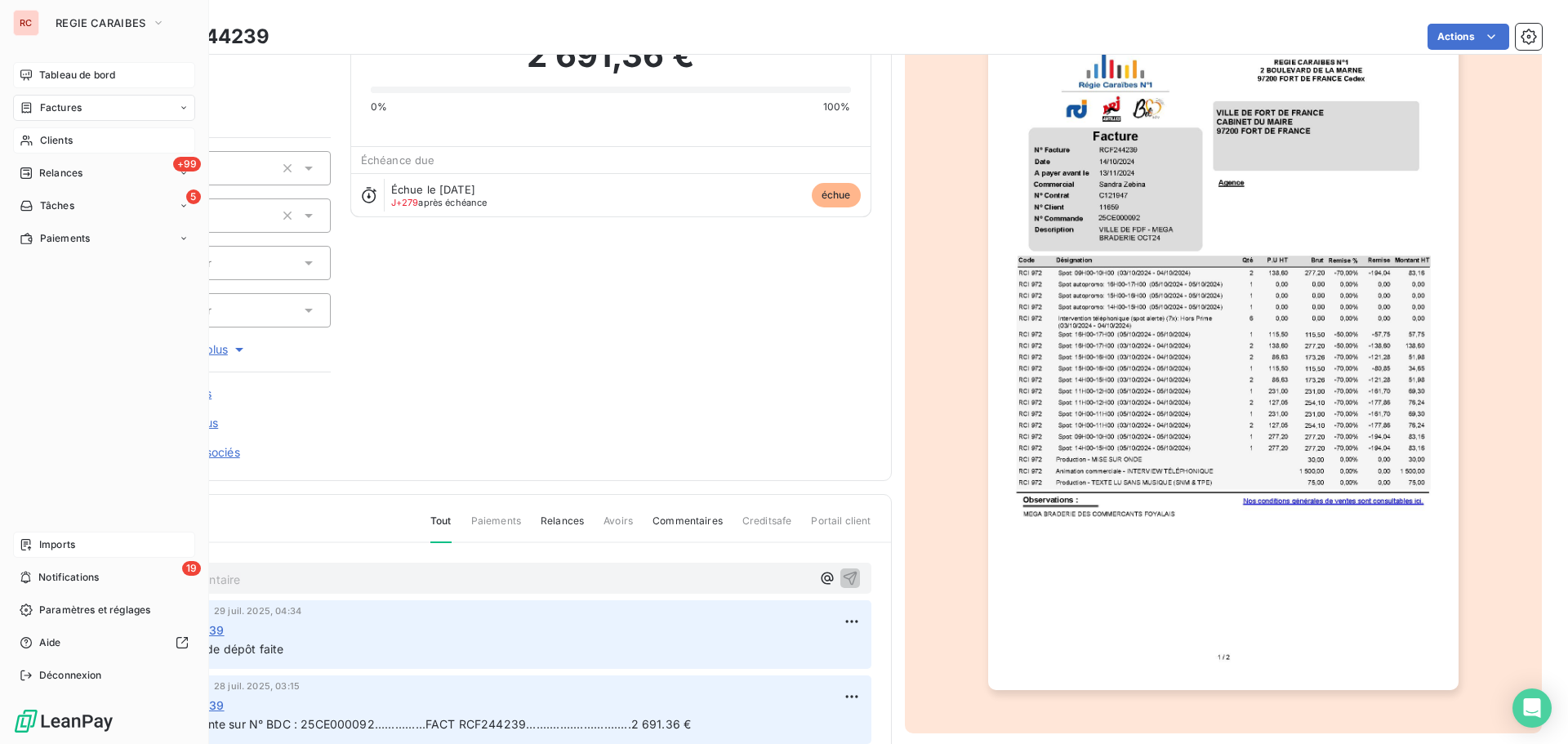
click at [46, 543] on span "Imports" at bounding box center [57, 544] width 36 height 15
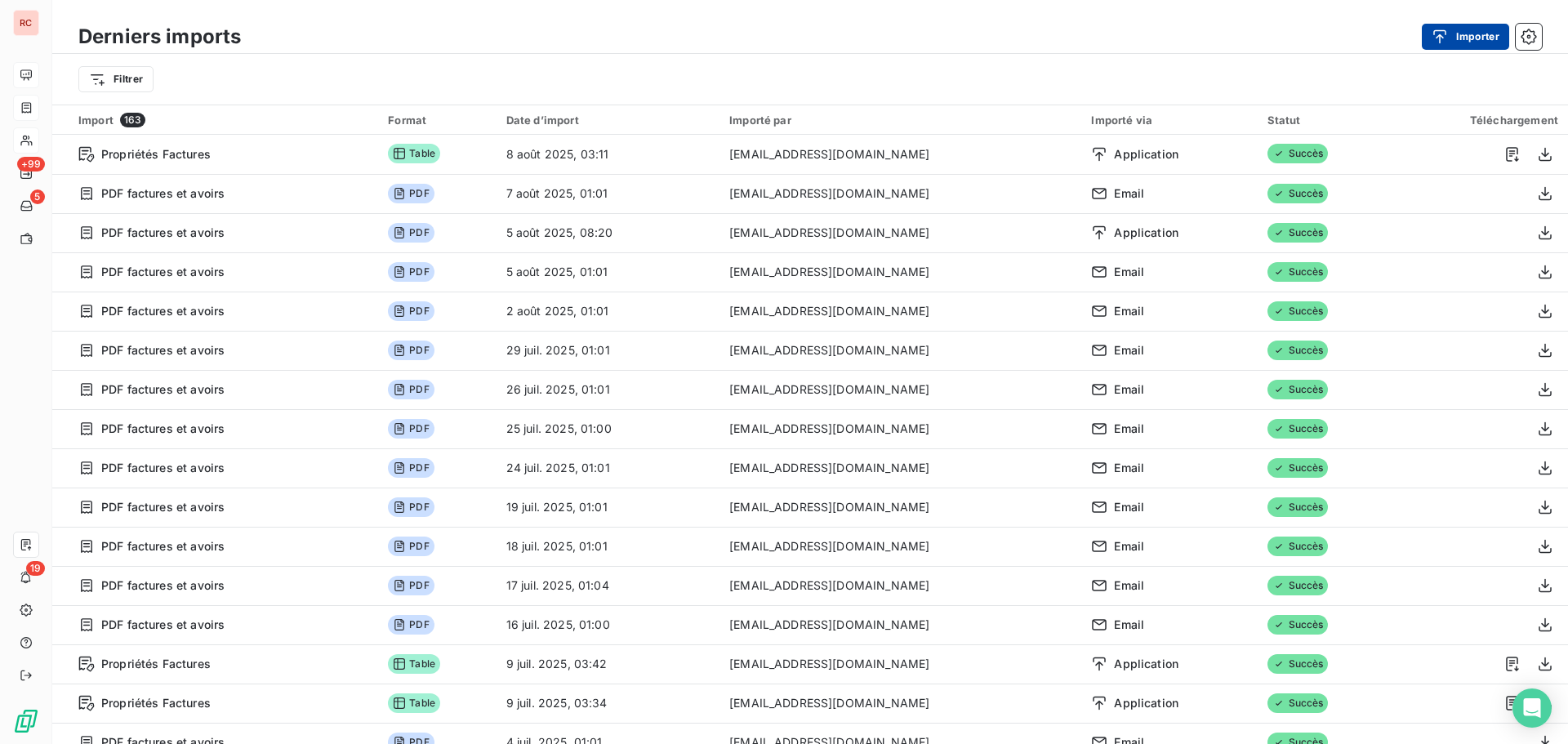
click at [1459, 46] on button "Importer" at bounding box center [1466, 37] width 88 height 26
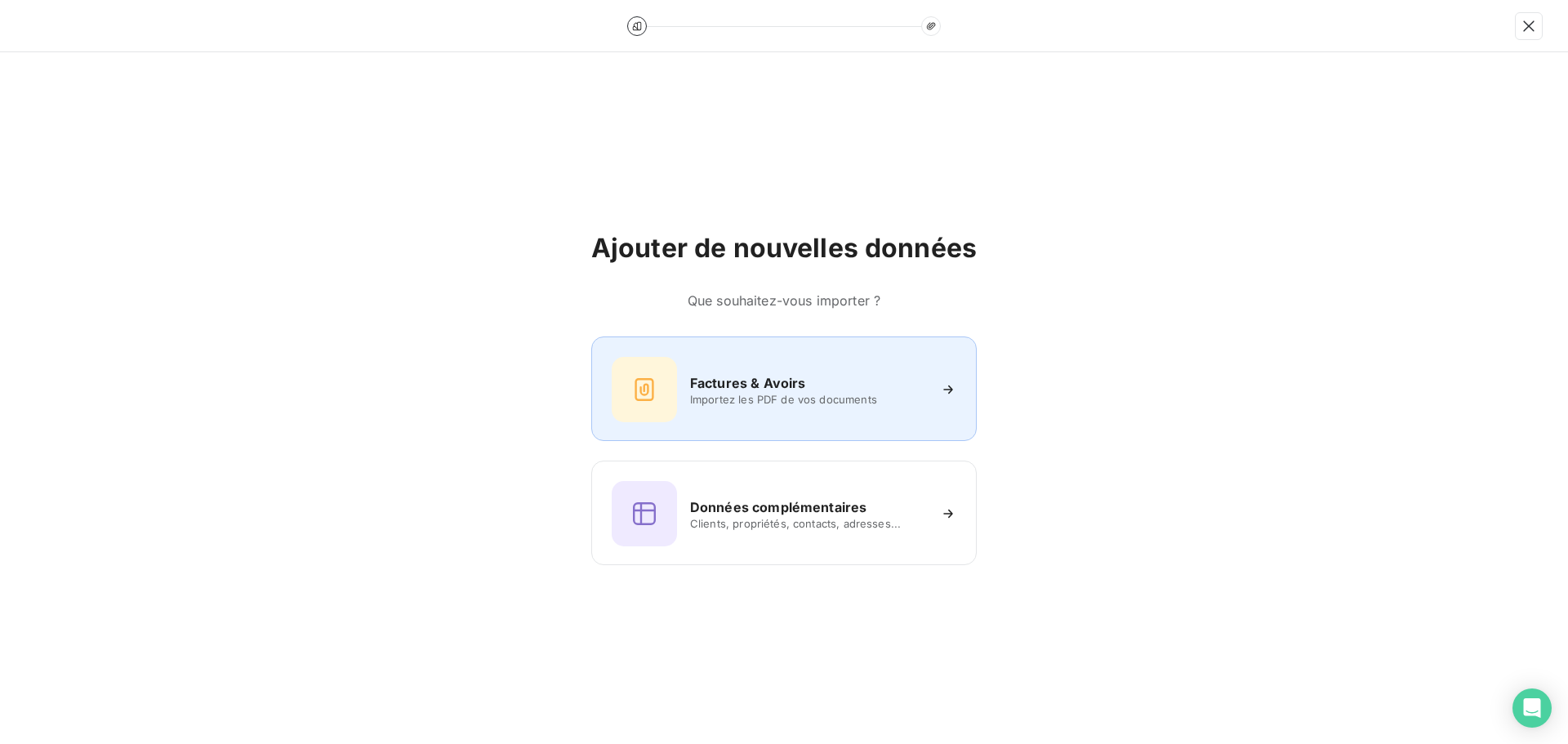
click at [881, 391] on div "Factures & Avoirs" at bounding box center [809, 383] width 237 height 19
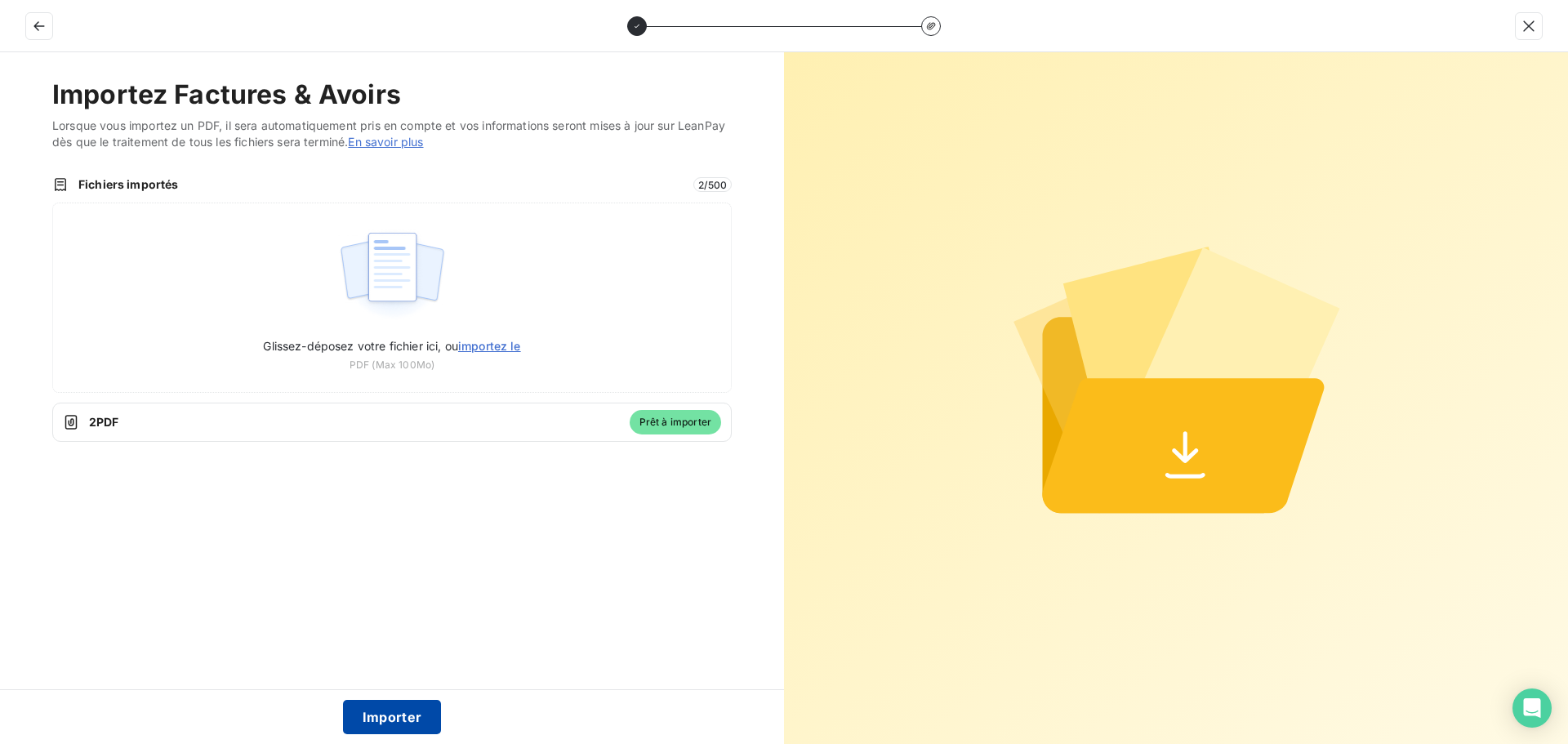
click at [422, 709] on button "Importer" at bounding box center [392, 717] width 99 height 34
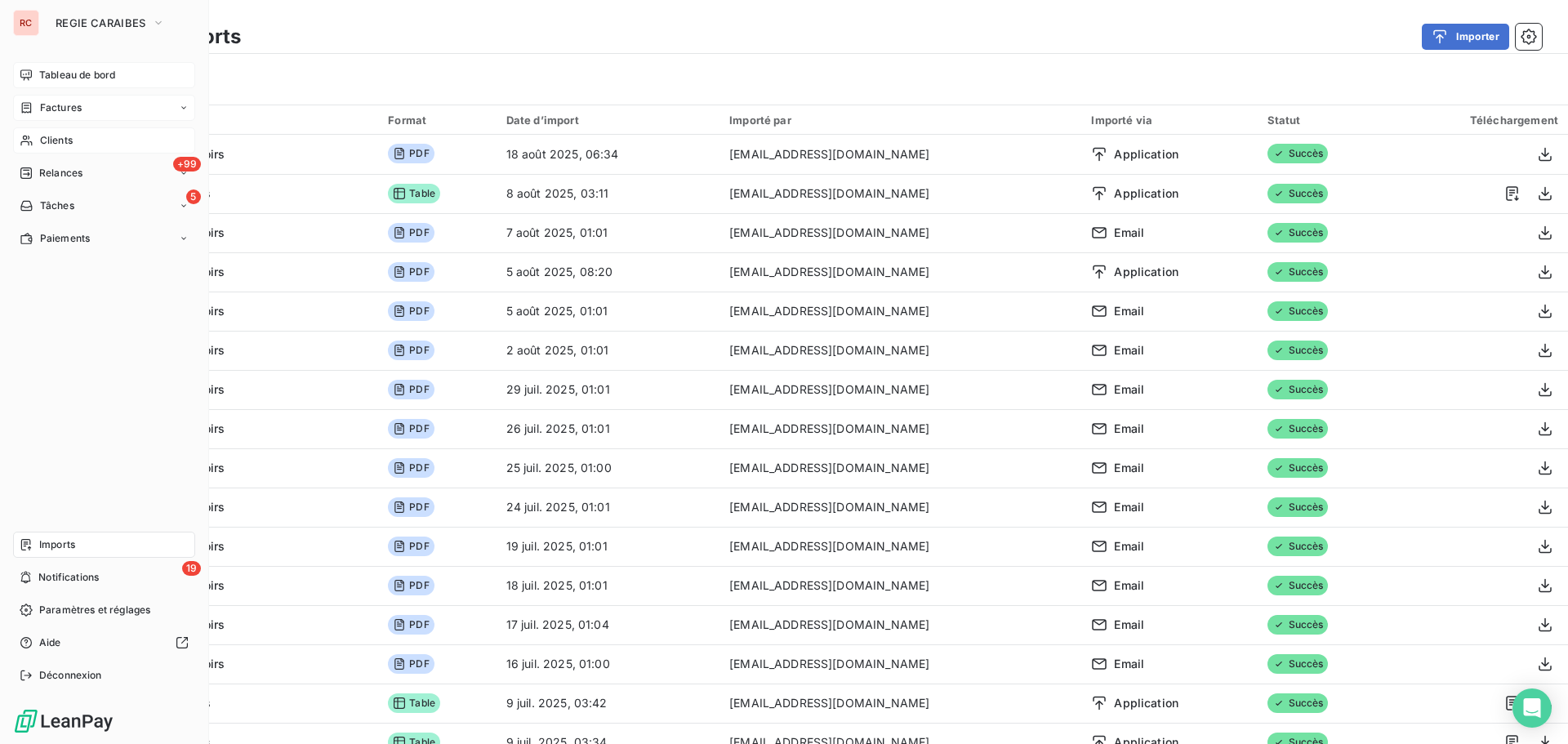
click at [62, 111] on span "Factures" at bounding box center [61, 108] width 42 height 15
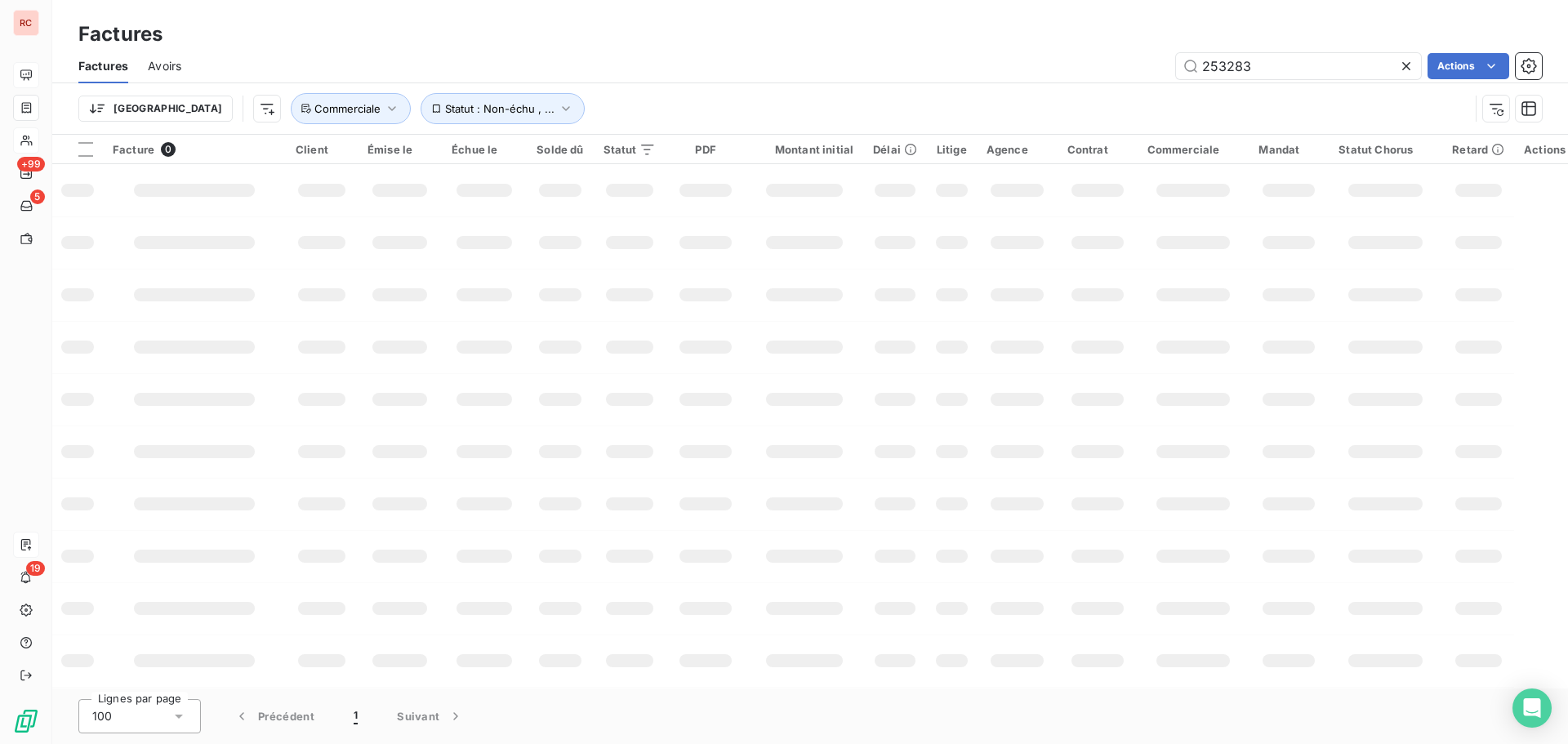
drag, startPoint x: 1253, startPoint y: 70, endPoint x: 1085, endPoint y: 70, distance: 168.0
click at [1085, 70] on div "253283 Actions" at bounding box center [871, 67] width 1341 height 26
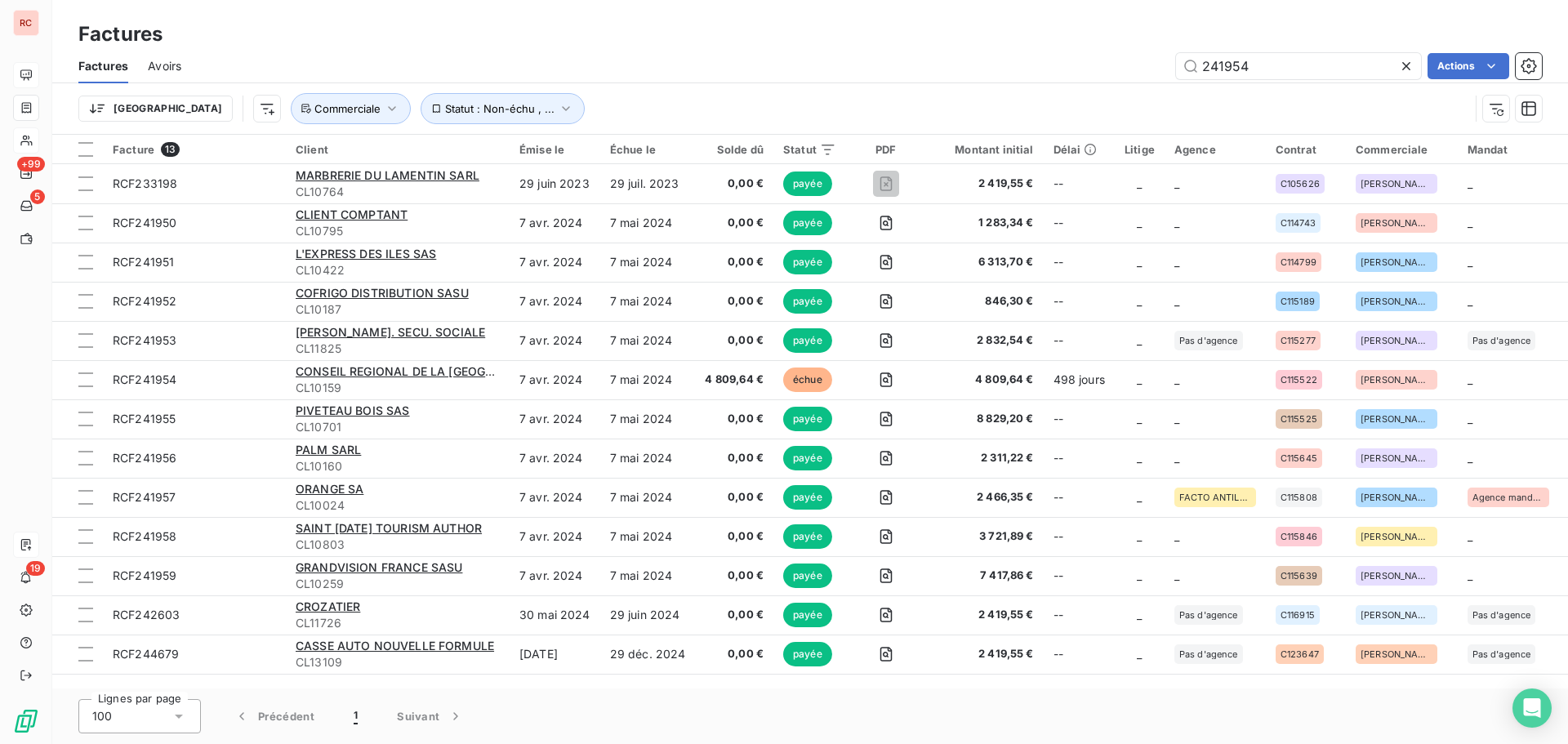
type input "241954"
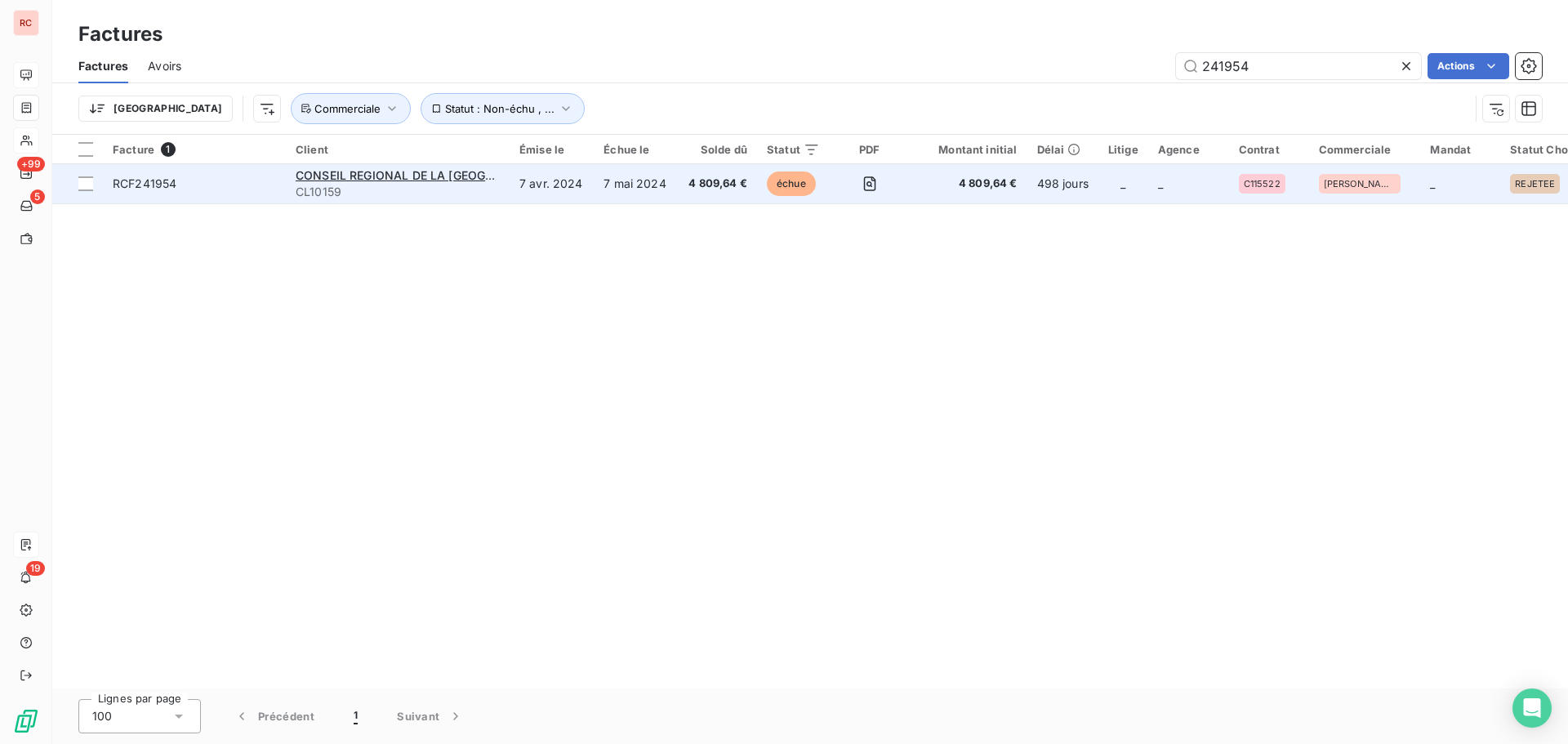
click at [246, 188] on span "RCF241954" at bounding box center [195, 183] width 163 height 17
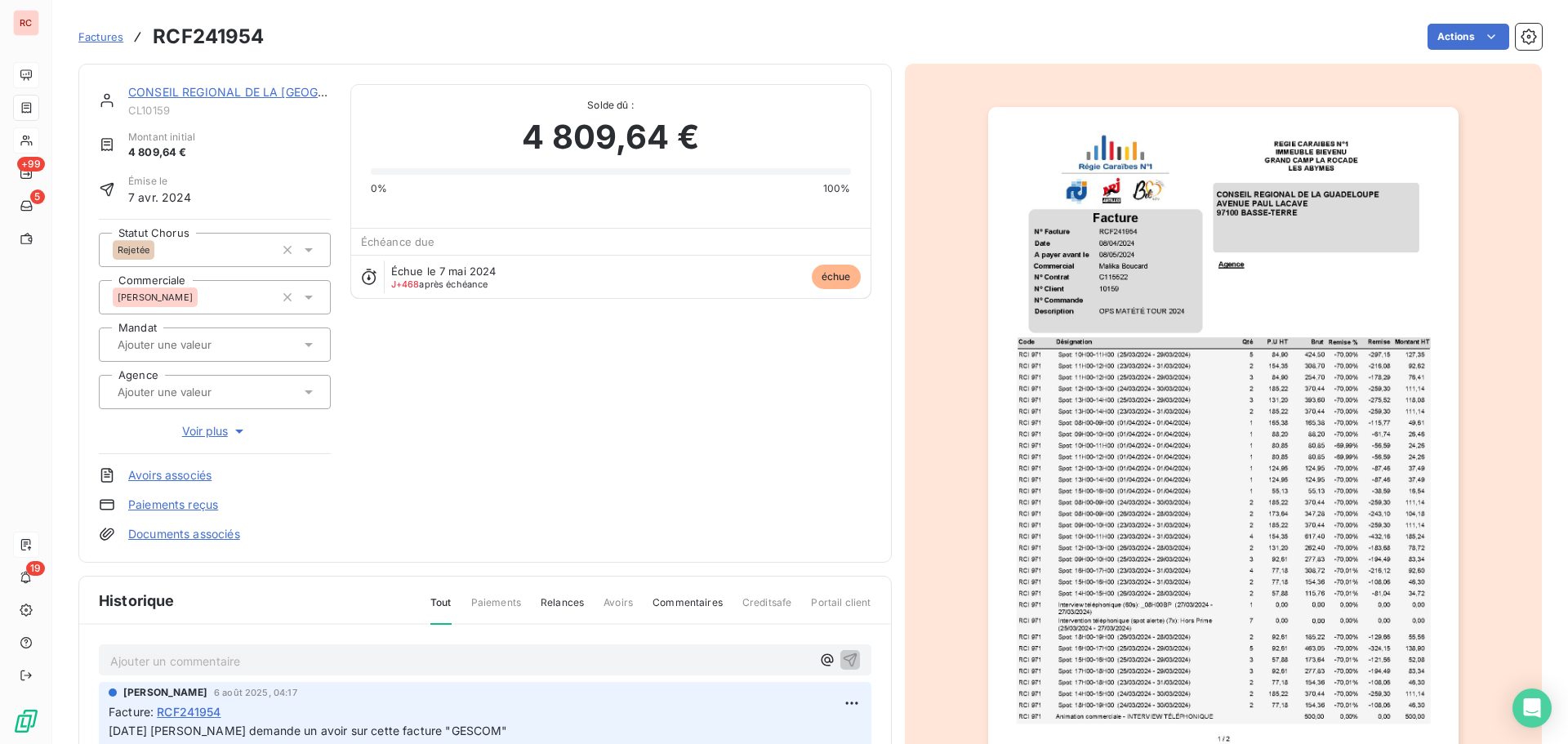
click at [168, 94] on link "CONSEIL REGIONAL DE LA [GEOGRAPHIC_DATA]" at bounding box center [264, 92] width 272 height 14
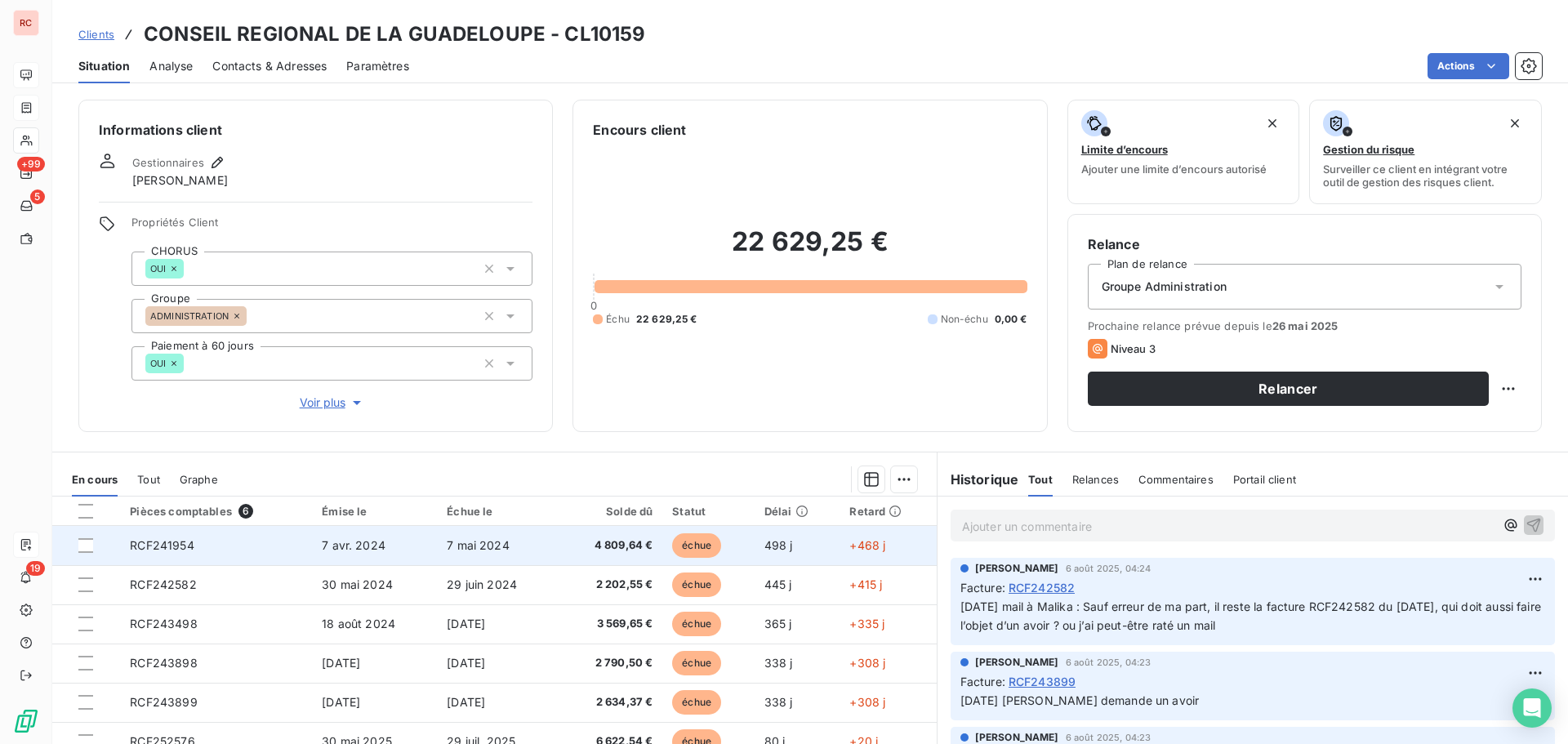
click at [232, 547] on td "RCF241954" at bounding box center [216, 545] width 192 height 39
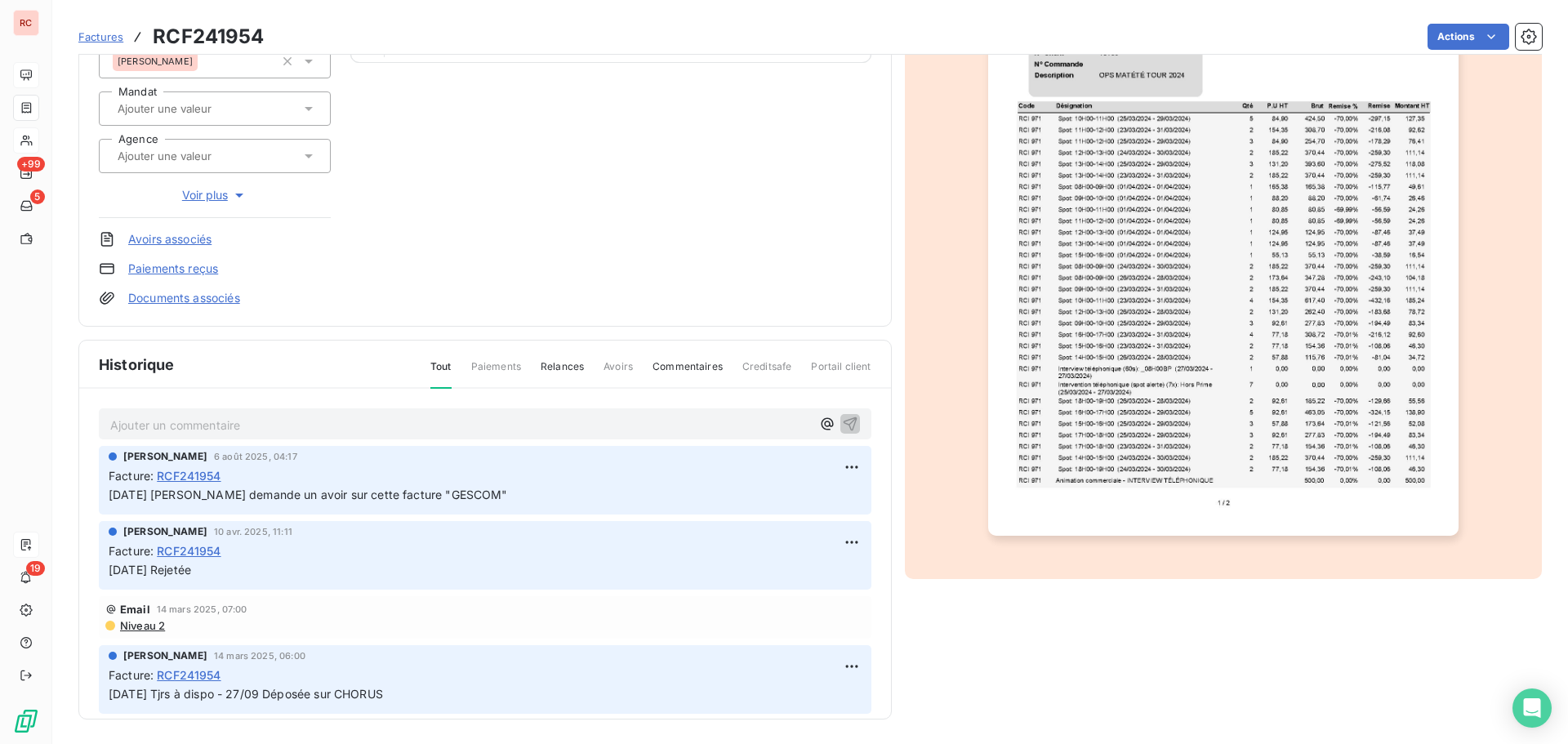
scroll to position [238, 0]
click at [115, 42] on span "Factures" at bounding box center [100, 36] width 45 height 13
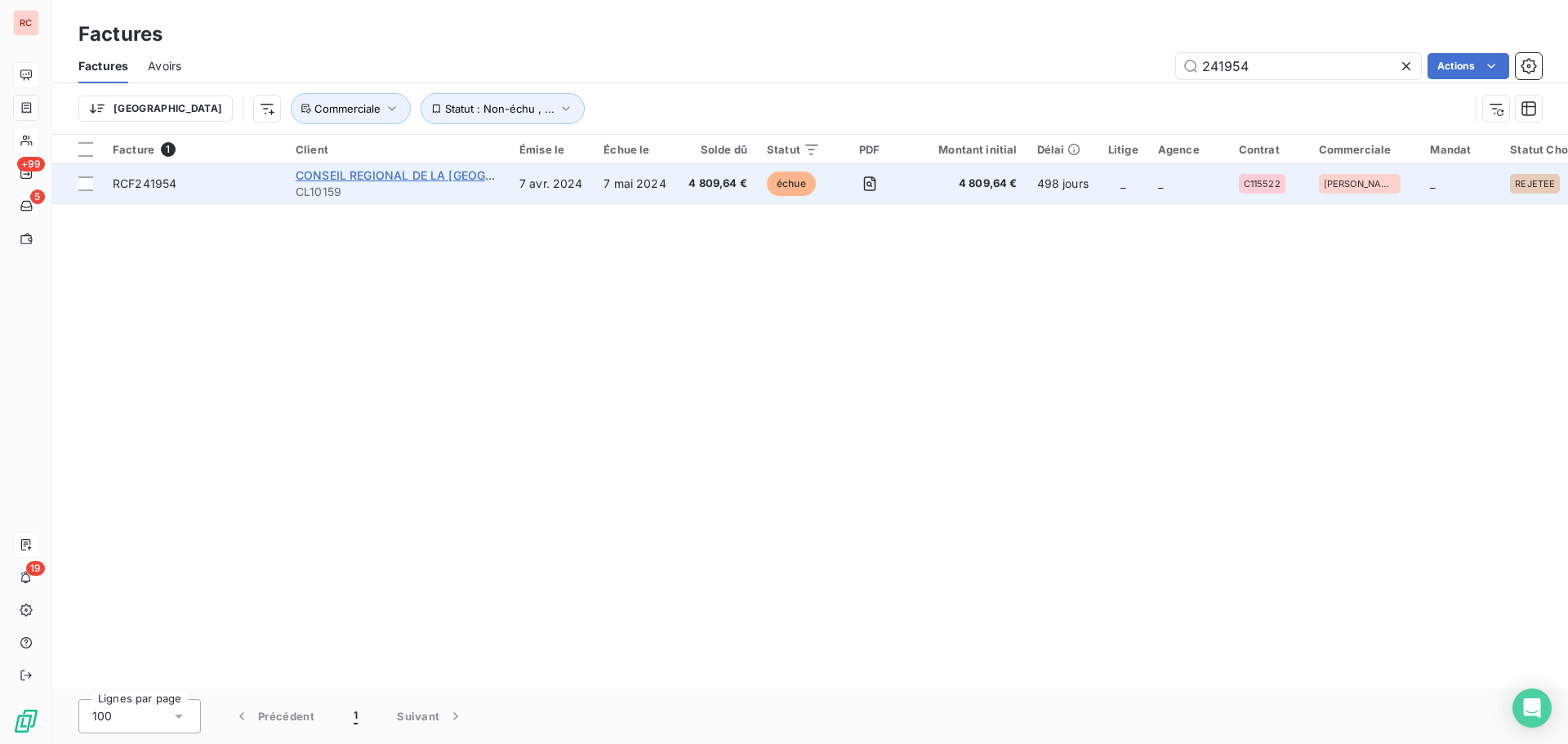
click at [307, 174] on span "CONSEIL REGIONAL DE LA [GEOGRAPHIC_DATA]" at bounding box center [430, 175] width 271 height 14
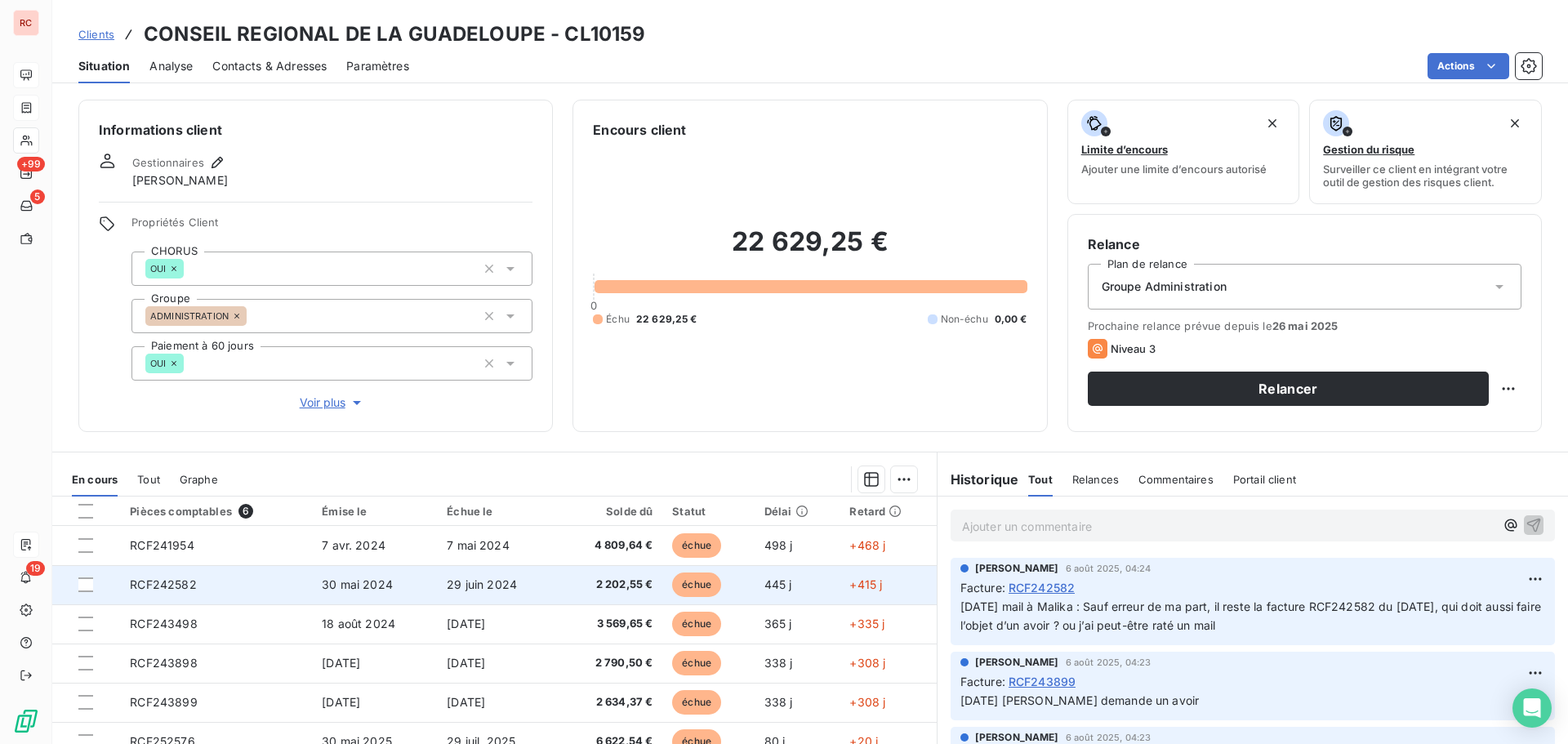
click at [262, 592] on td "RCF242582" at bounding box center [216, 585] width 192 height 39
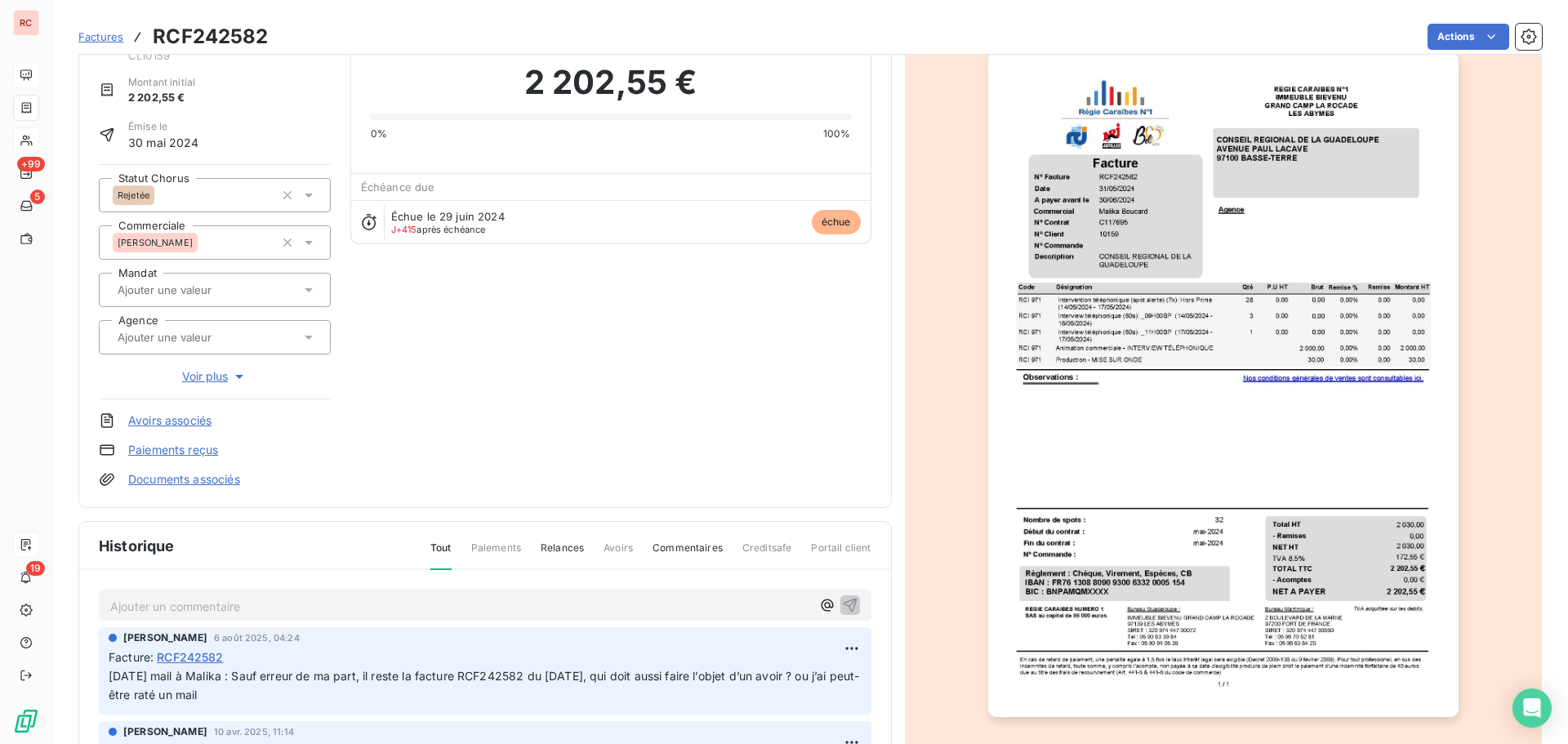
scroll to position [164, 0]
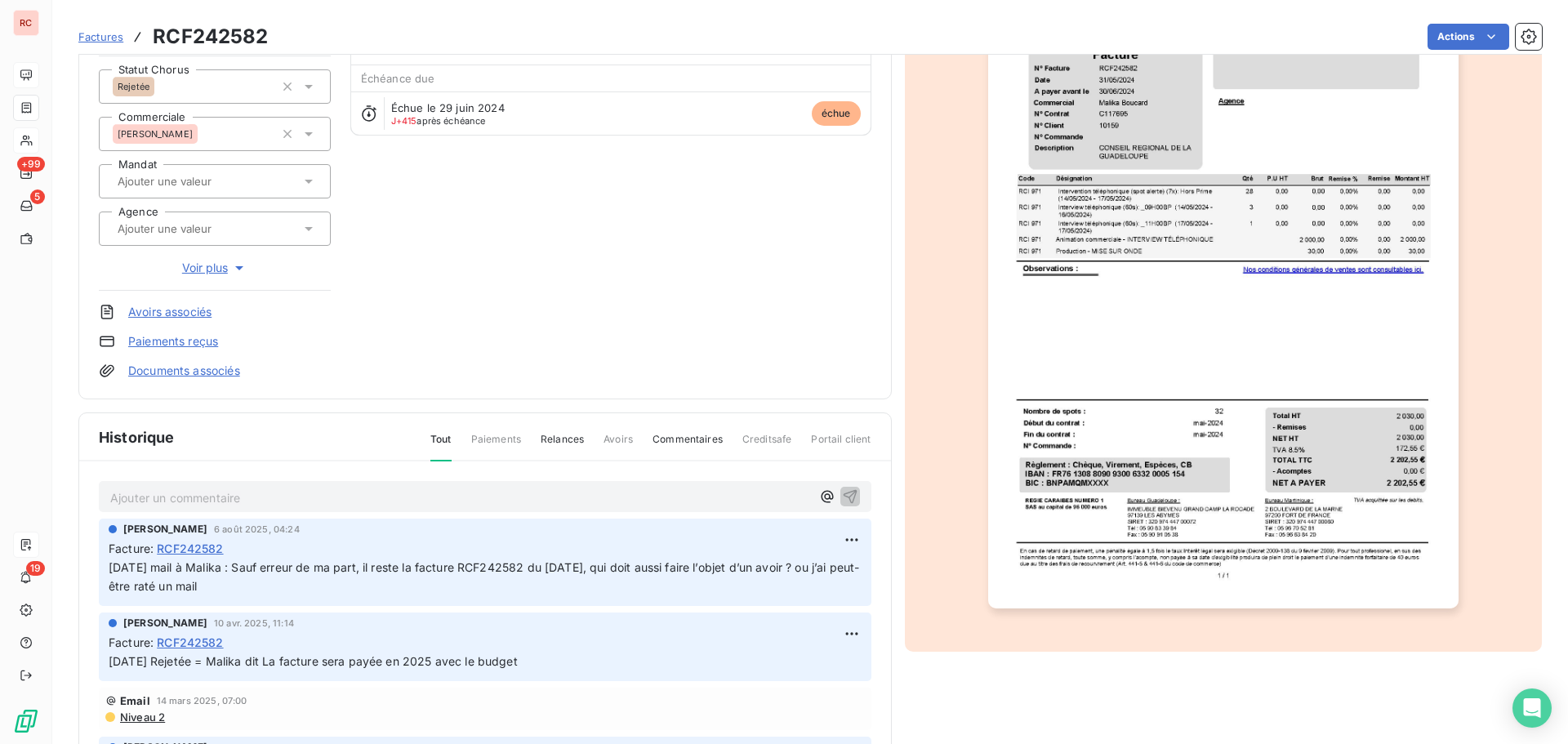
click at [222, 494] on p "Ajouter un commentaire ﻿" at bounding box center [461, 497] width 701 height 20
click at [140, 507] on p "Ajouter un commentaire ﻿" at bounding box center [461, 497] width 701 height 20
click at [366, 510] on div "Ajouter un commentaire ﻿" at bounding box center [486, 497] width 773 height 32
click at [282, 505] on p "Ajouter un commentaire ﻿" at bounding box center [461, 497] width 701 height 20
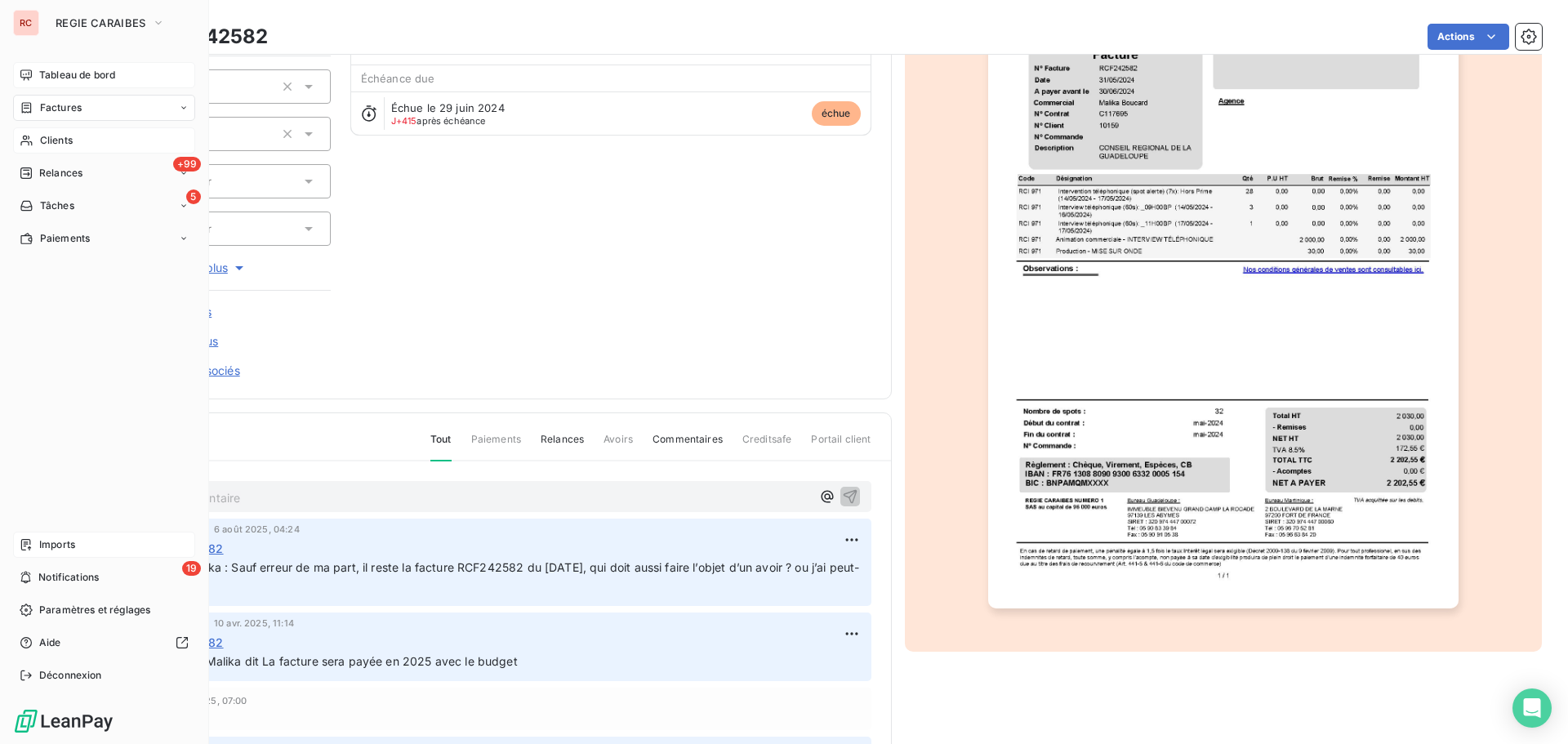
click at [67, 139] on span "Clients" at bounding box center [56, 140] width 32 height 15
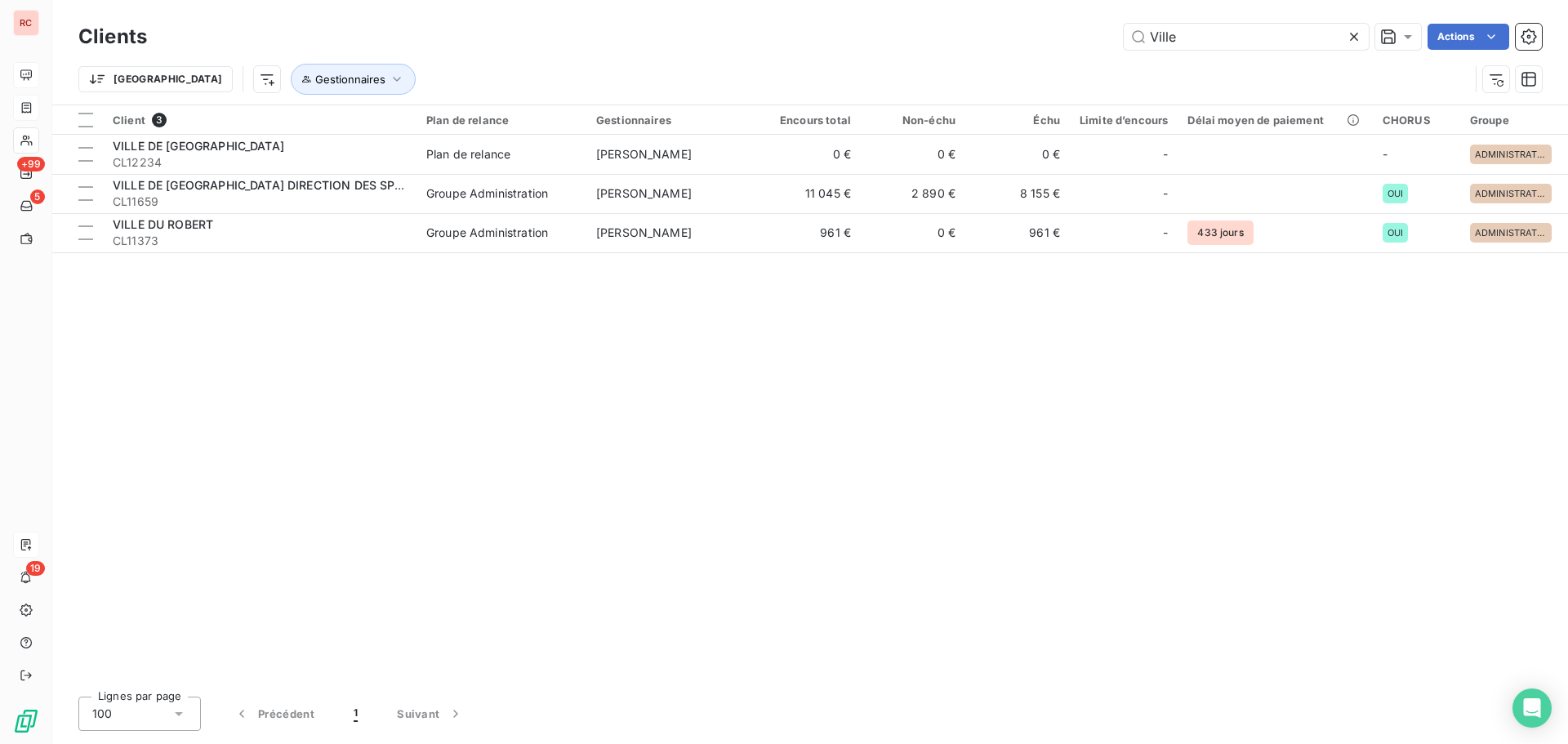
drag, startPoint x: 1269, startPoint y: 40, endPoint x: 1079, endPoint y: 44, distance: 190.0
click at [1079, 44] on div "Ville Actions" at bounding box center [855, 37] width 1376 height 26
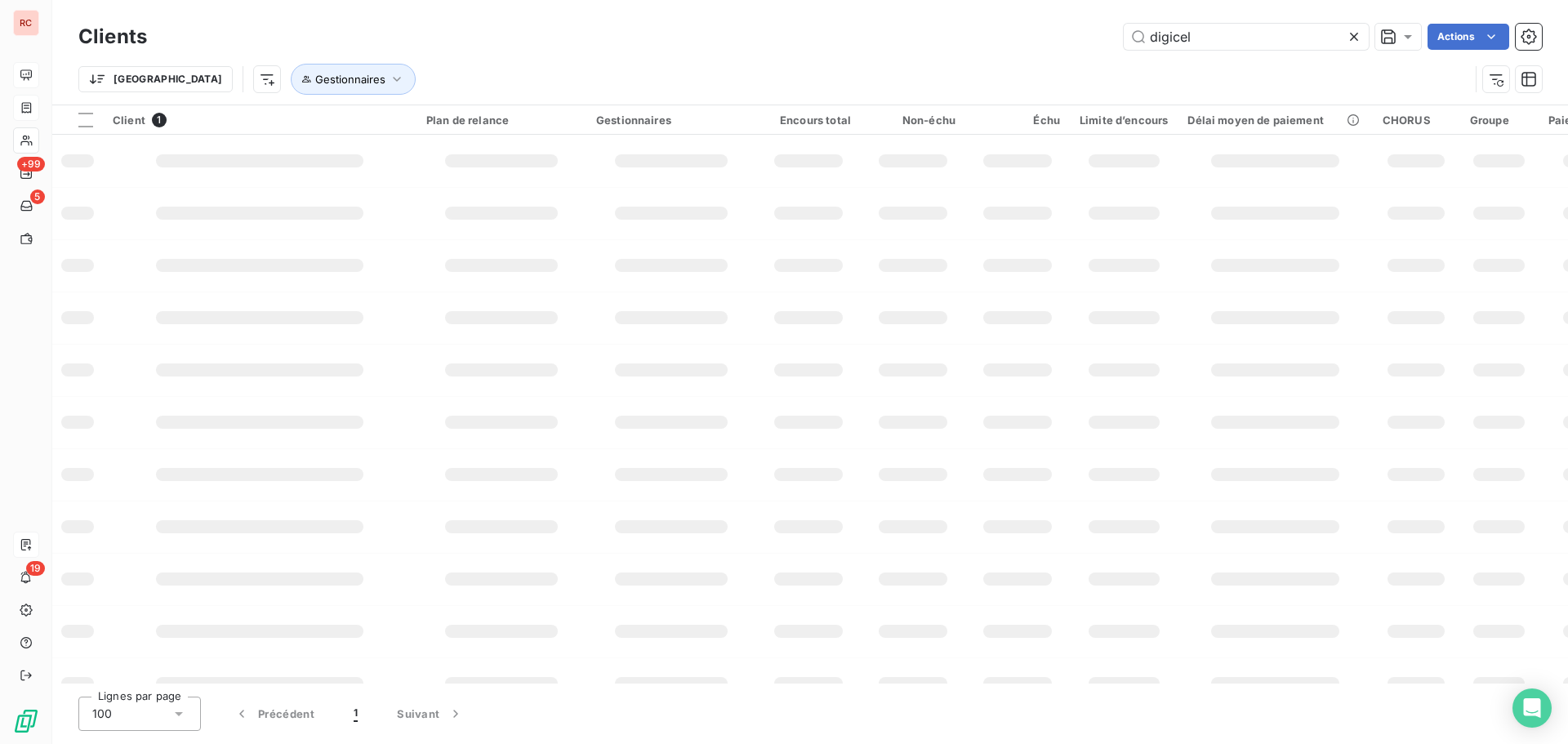
type input "digicel"
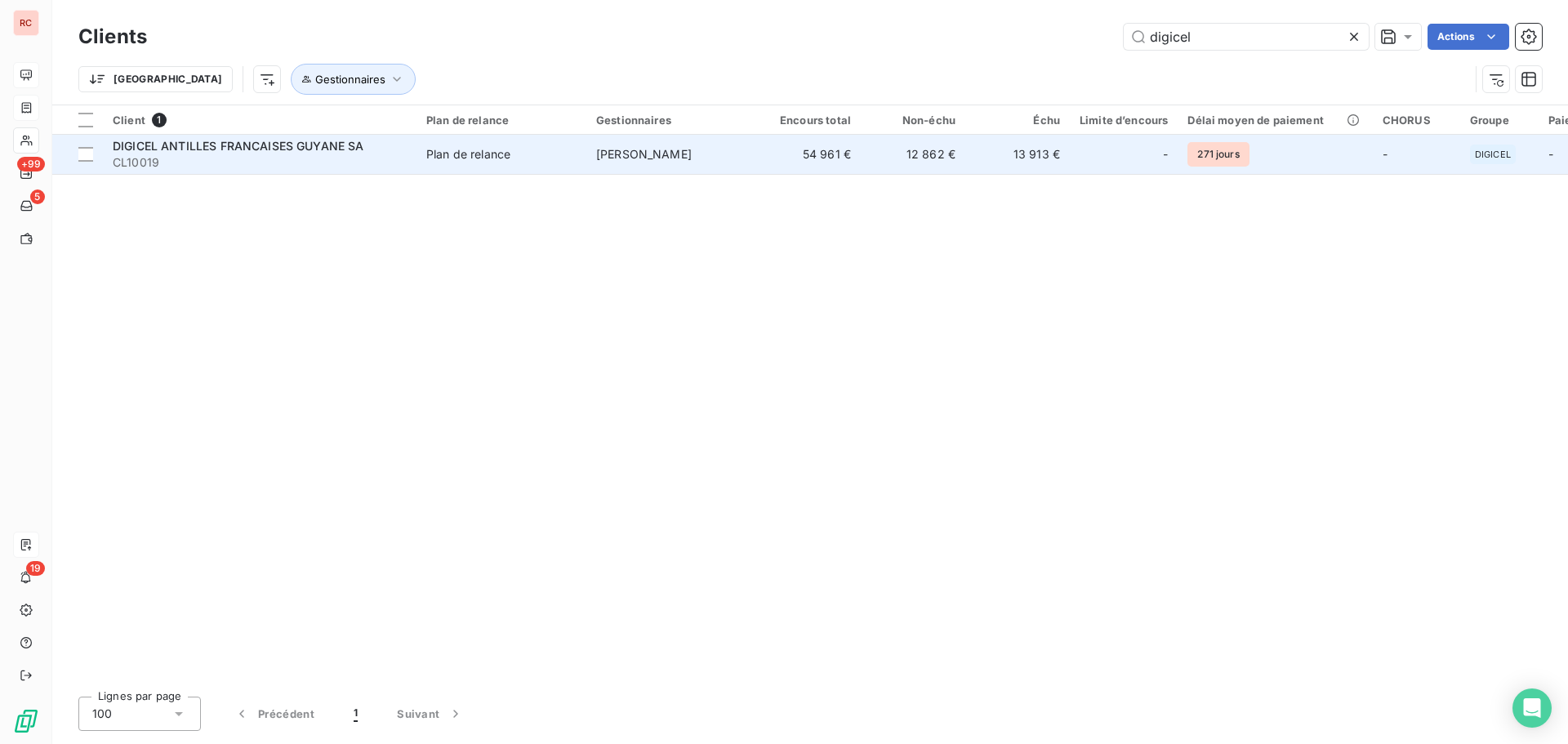
click at [280, 142] on span "DIGICEL ANTILLES FRANCAISES GUYANE SA" at bounding box center [238, 145] width 252 height 14
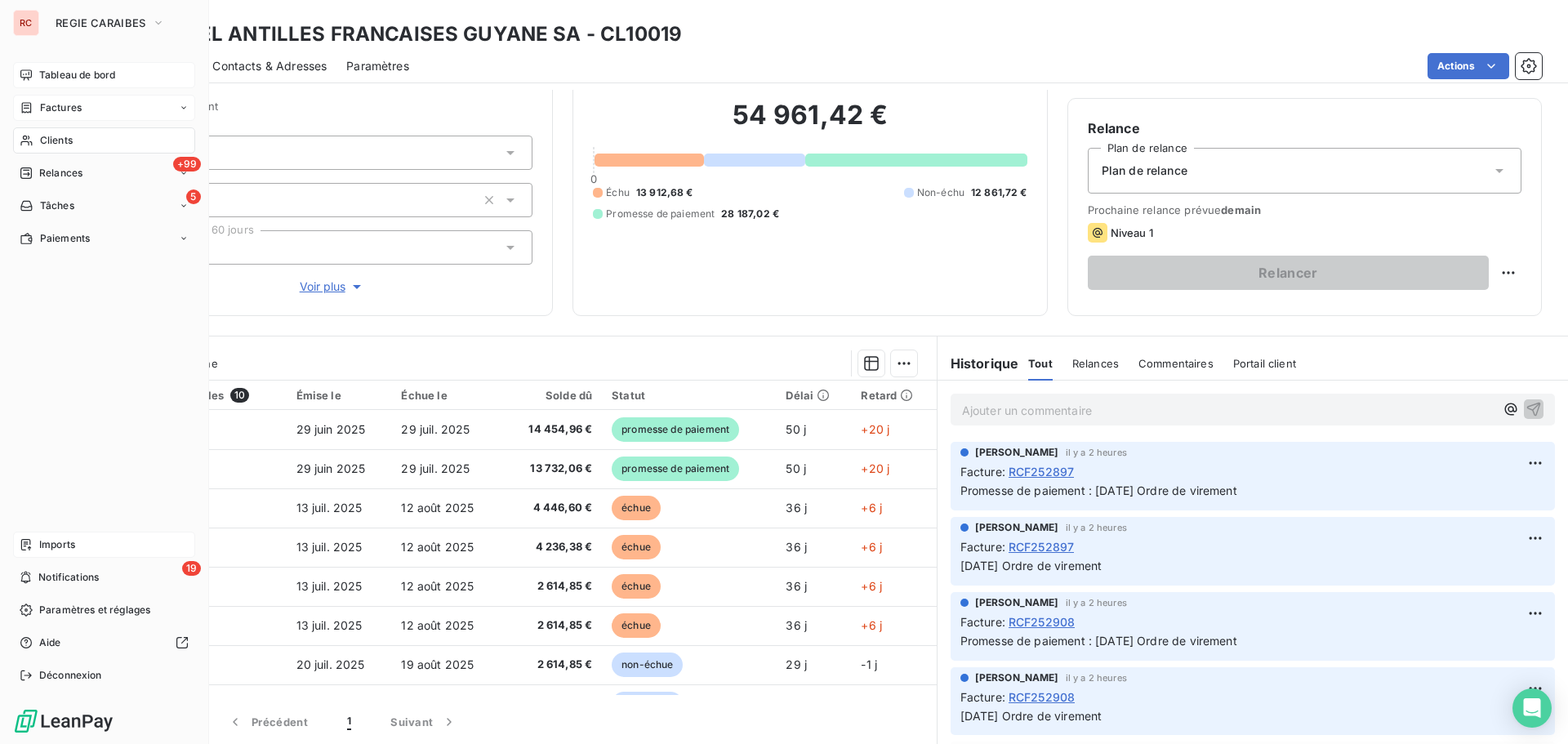
click at [58, 107] on span "Factures" at bounding box center [61, 108] width 42 height 15
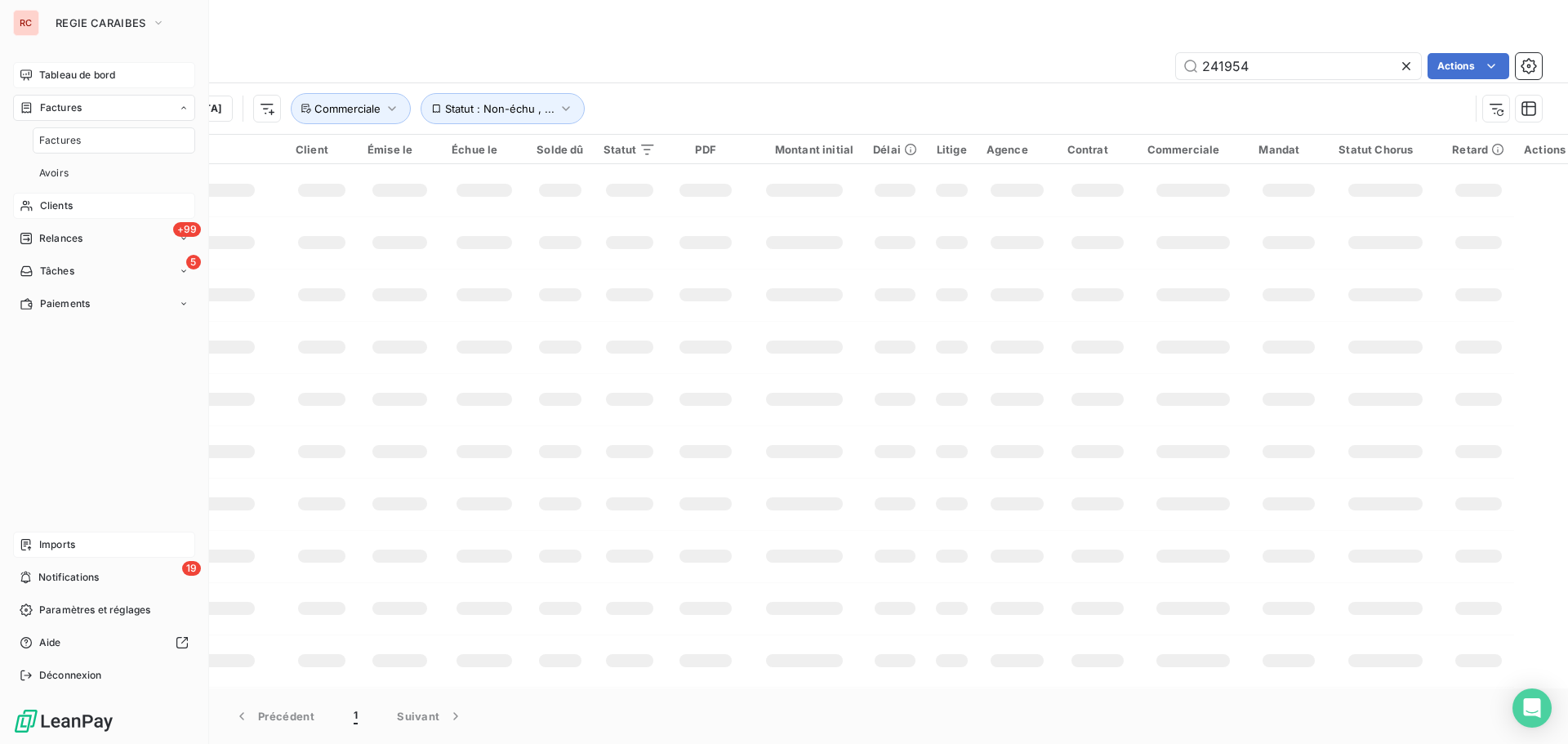
click at [76, 534] on div "Imports" at bounding box center [104, 545] width 182 height 26
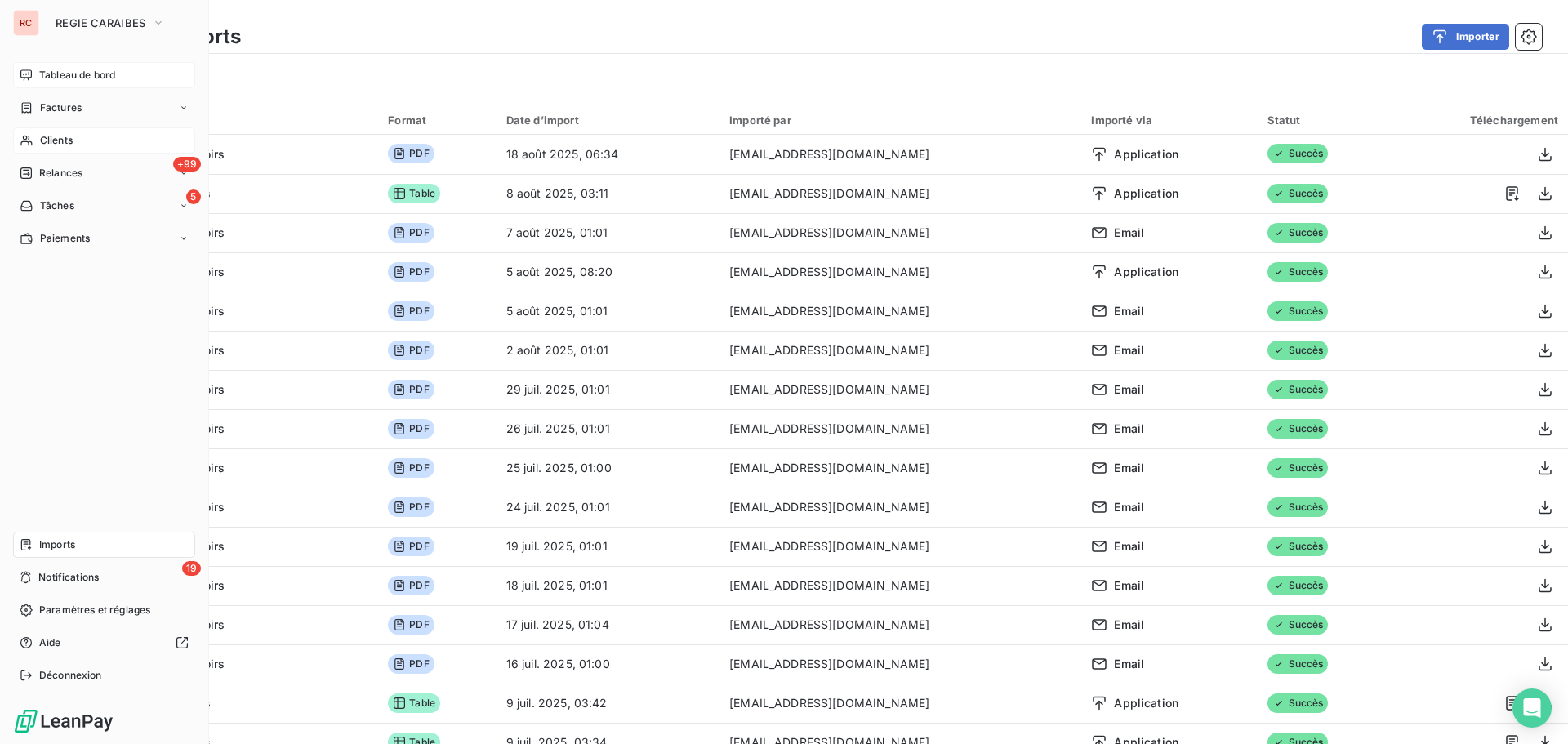
click at [55, 140] on span "Clients" at bounding box center [56, 140] width 32 height 15
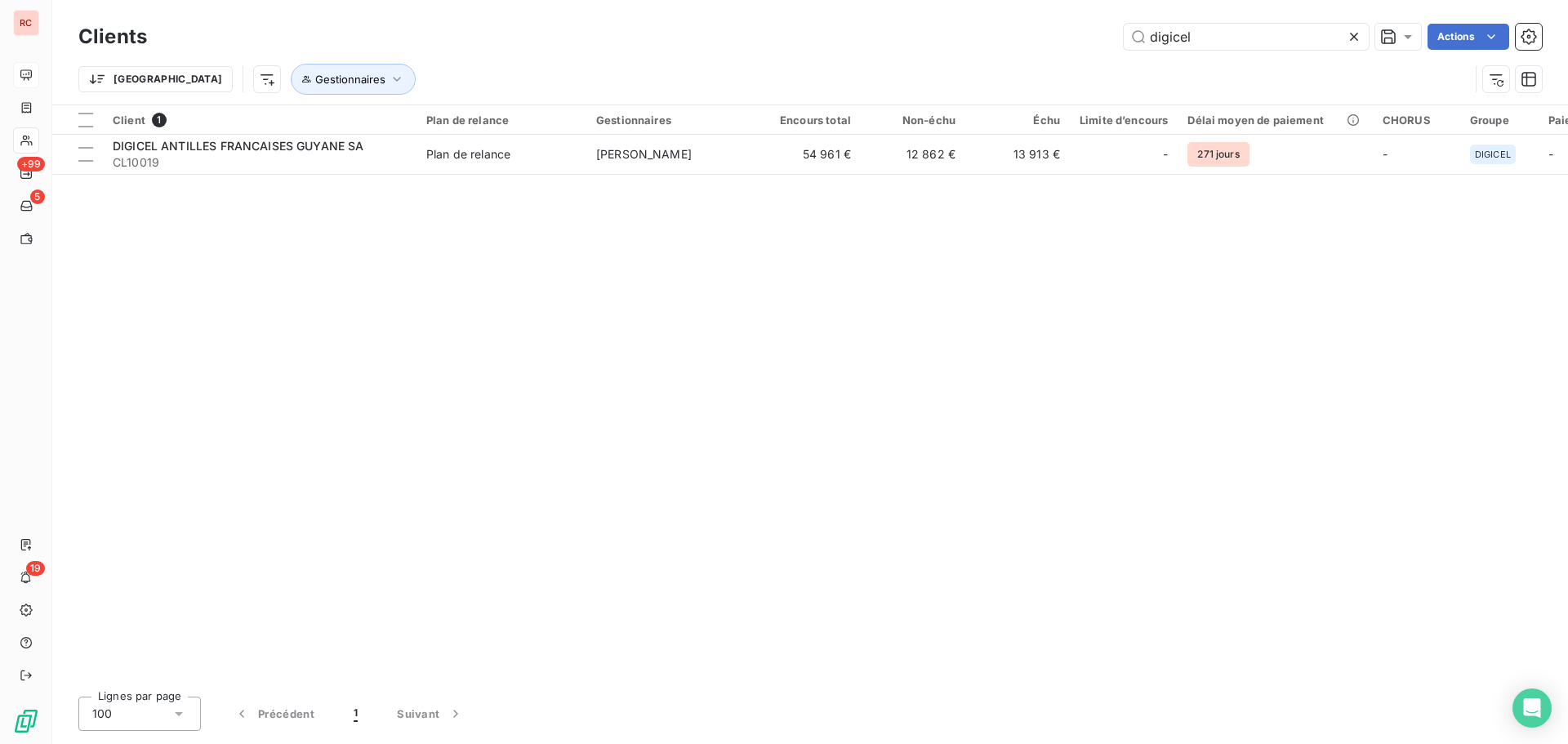
drag, startPoint x: 1219, startPoint y: 45, endPoint x: 1008, endPoint y: 45, distance: 211.0
click at [1008, 45] on div "digicel Actions" at bounding box center [855, 37] width 1376 height 26
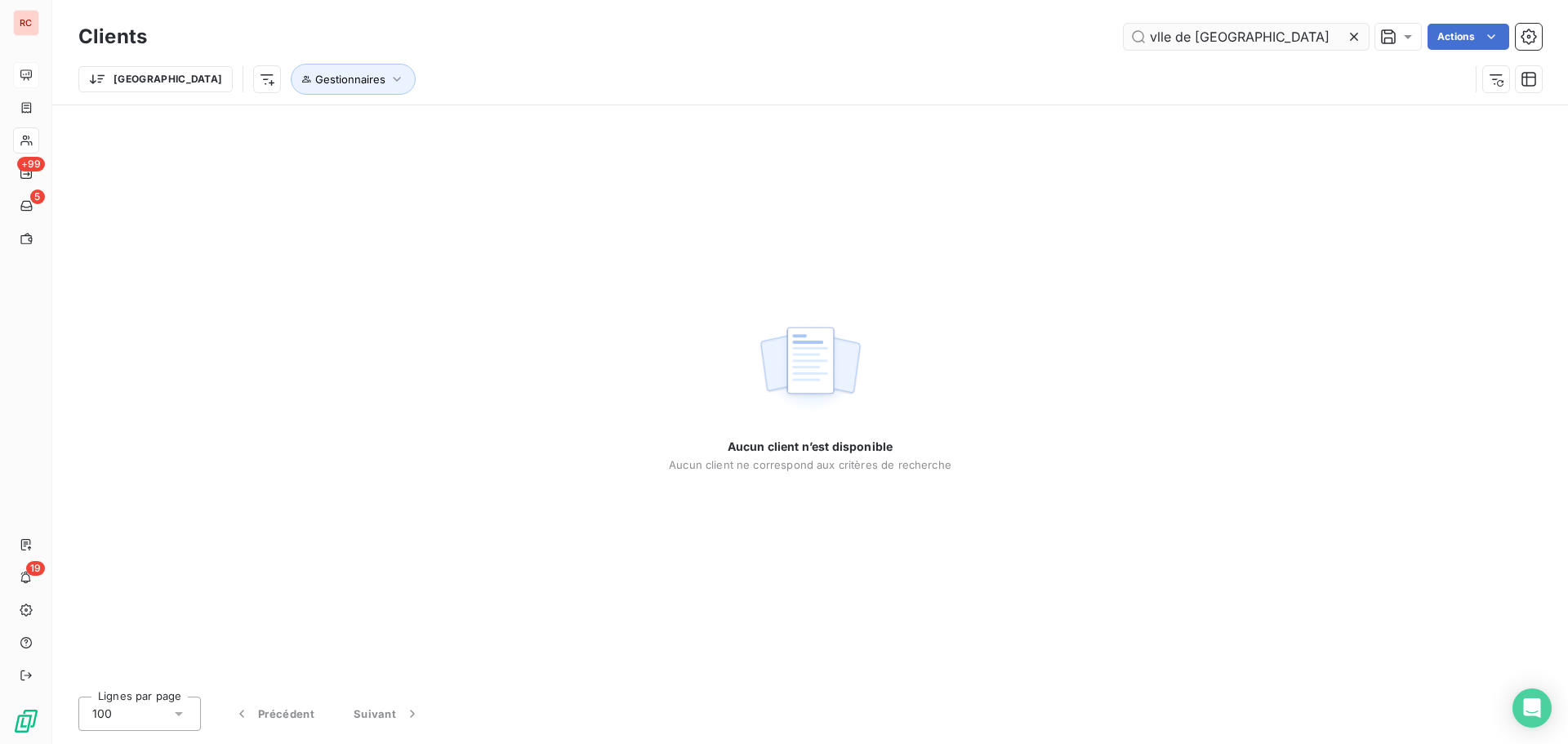
click at [1159, 45] on input "vlle de [GEOGRAPHIC_DATA]" at bounding box center [1246, 37] width 245 height 26
click at [1160, 38] on input "vlle de [GEOGRAPHIC_DATA]" at bounding box center [1246, 37] width 245 height 26
click at [1153, 39] on input "vlle de [GEOGRAPHIC_DATA]" at bounding box center [1246, 37] width 245 height 26
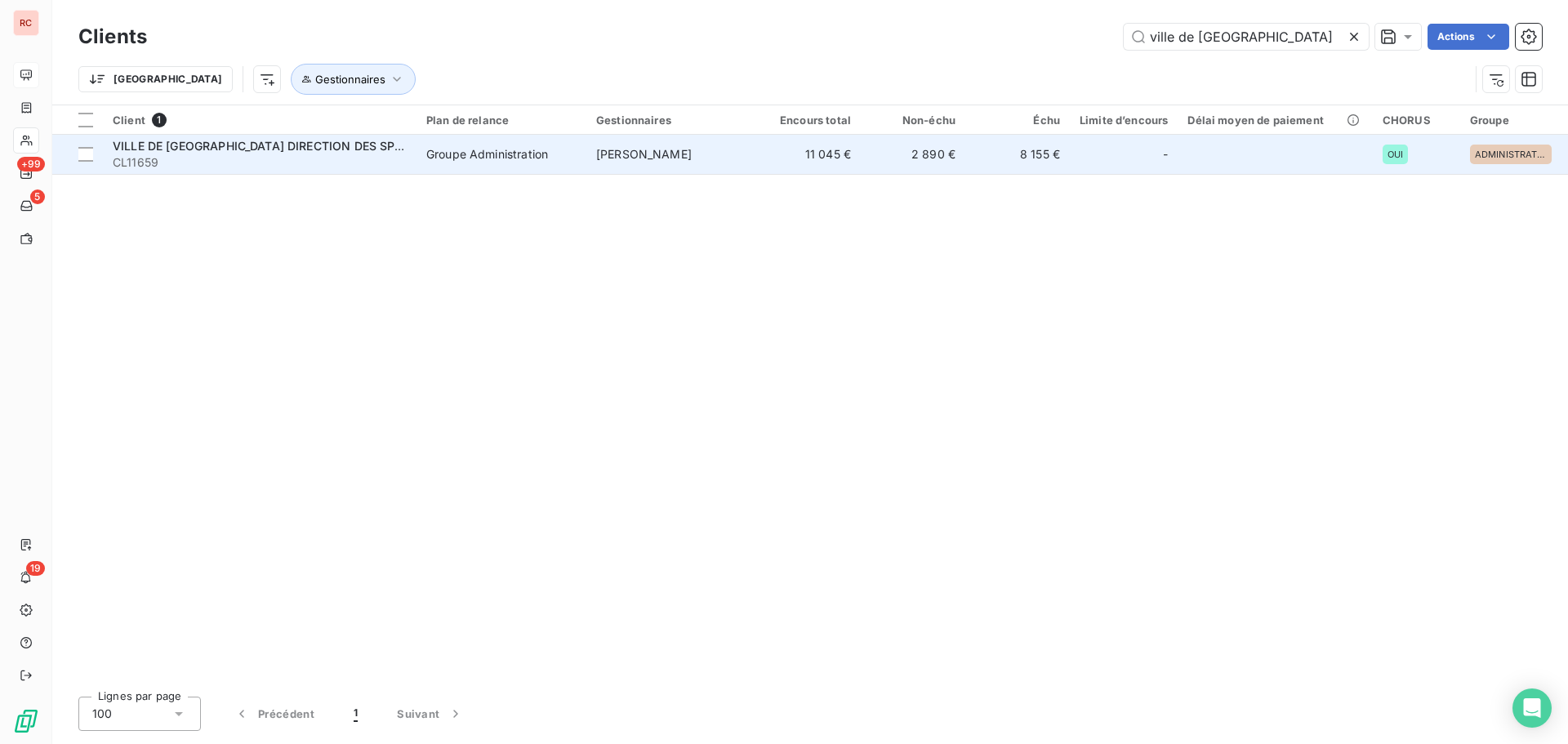
type input "ville de [GEOGRAPHIC_DATA]"
click at [427, 161] on div "Groupe Administration" at bounding box center [487, 154] width 122 height 17
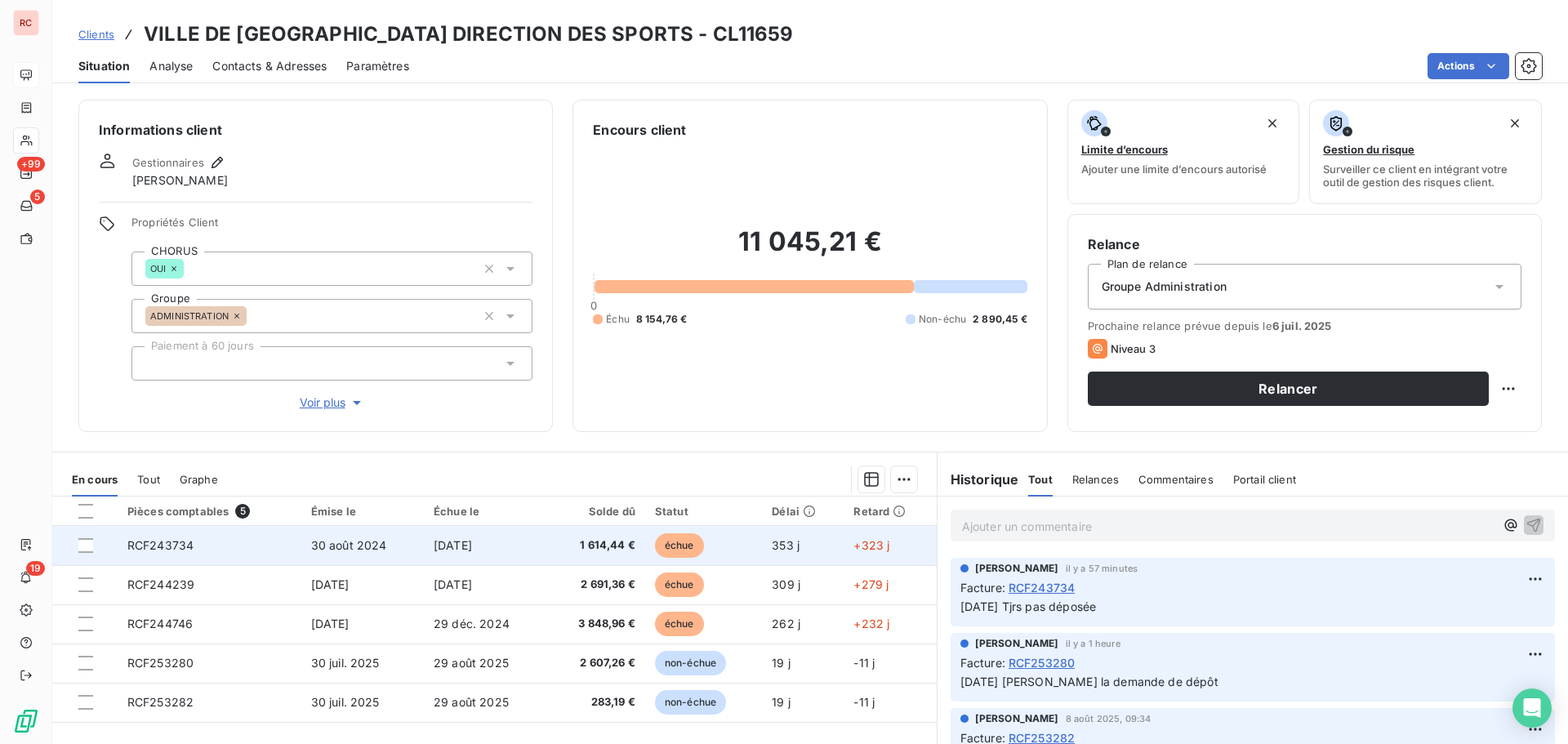
click at [547, 556] on td "1 614,44 €" at bounding box center [596, 545] width 98 height 39
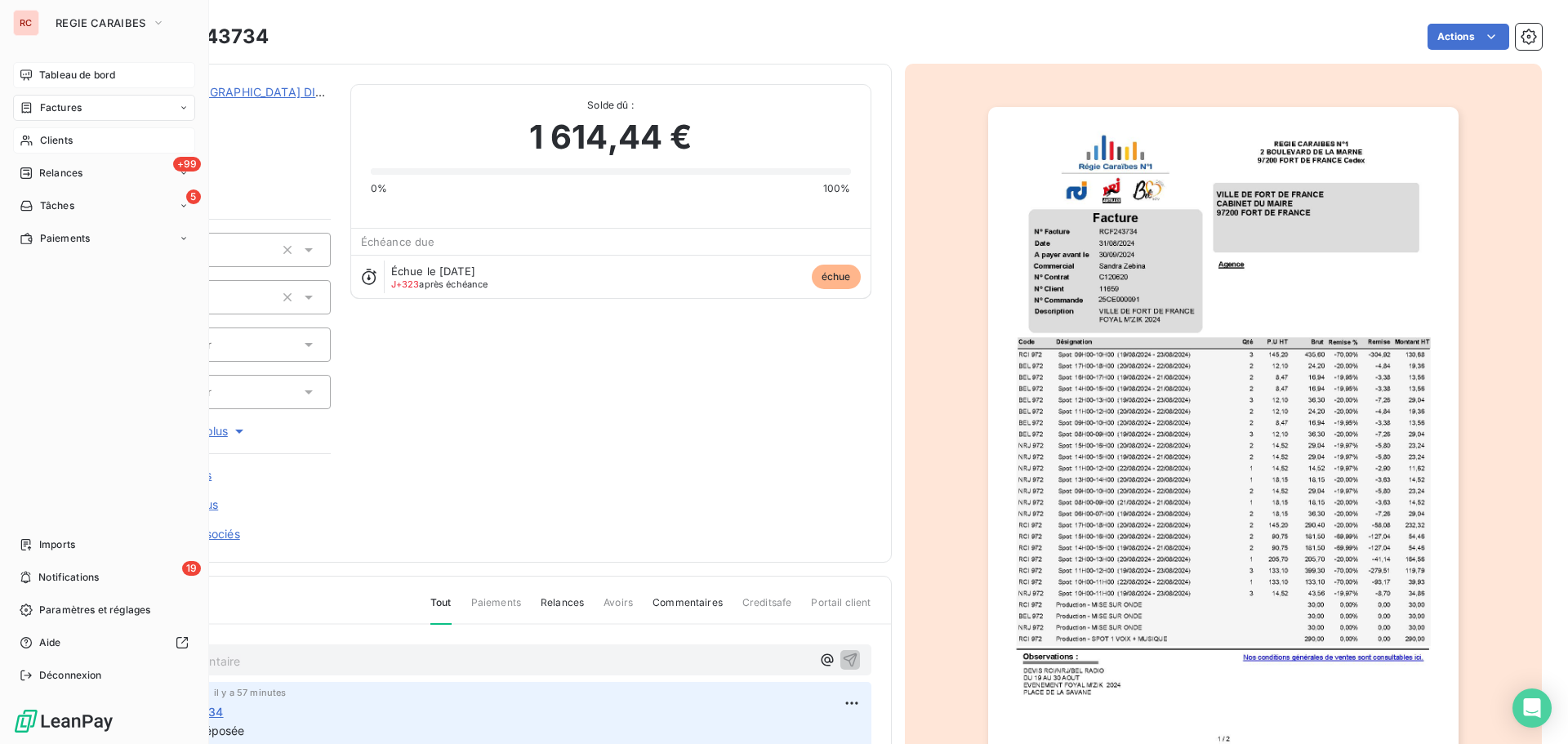
click at [69, 139] on span "Clients" at bounding box center [56, 140] width 32 height 15
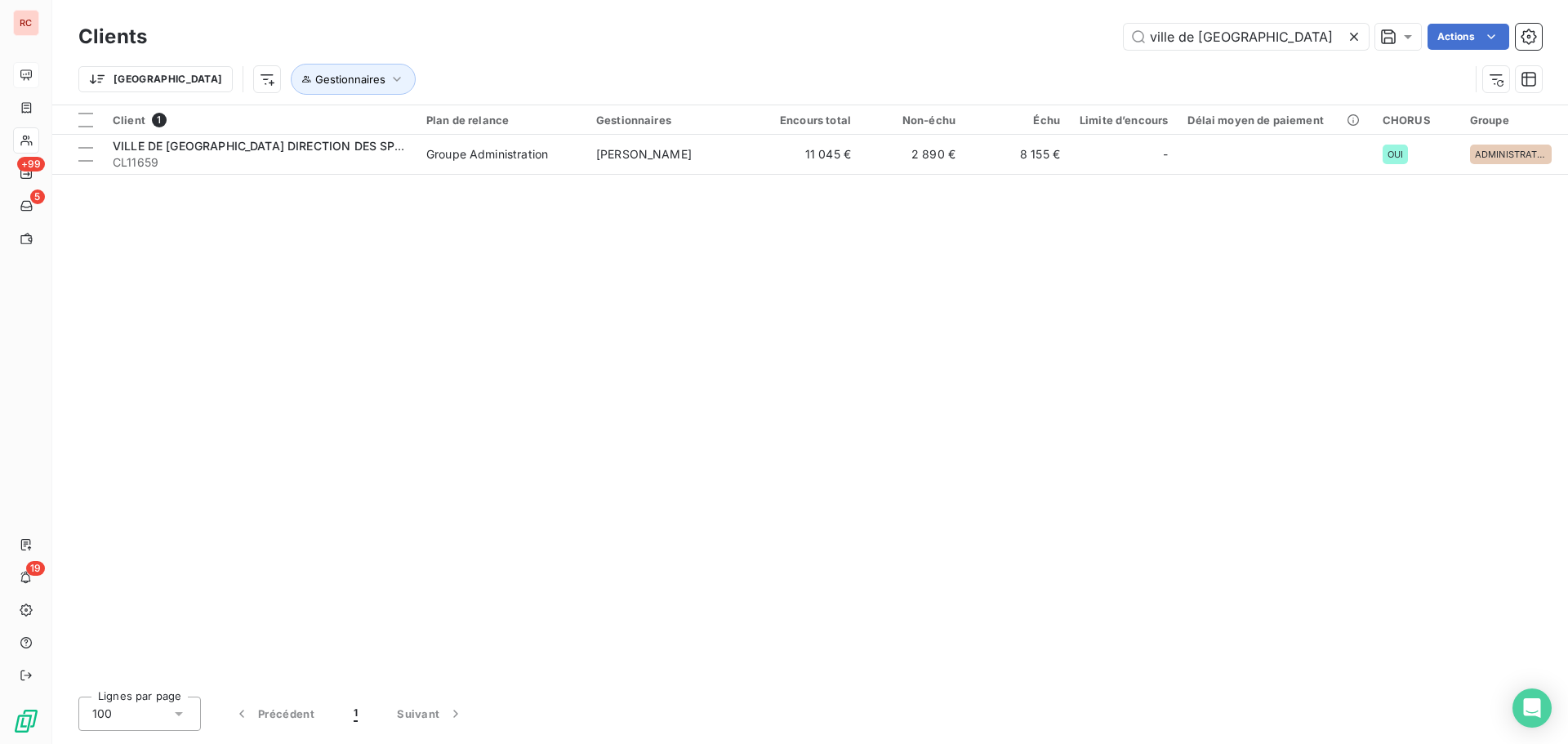
drag, startPoint x: 1318, startPoint y: 31, endPoint x: 914, endPoint y: 15, distance: 404.3
click at [914, 15] on div "Clients ville de [GEOGRAPHIC_DATA] Actions [GEOGRAPHIC_DATA] Gestionnaires" at bounding box center [811, 52] width 1516 height 104
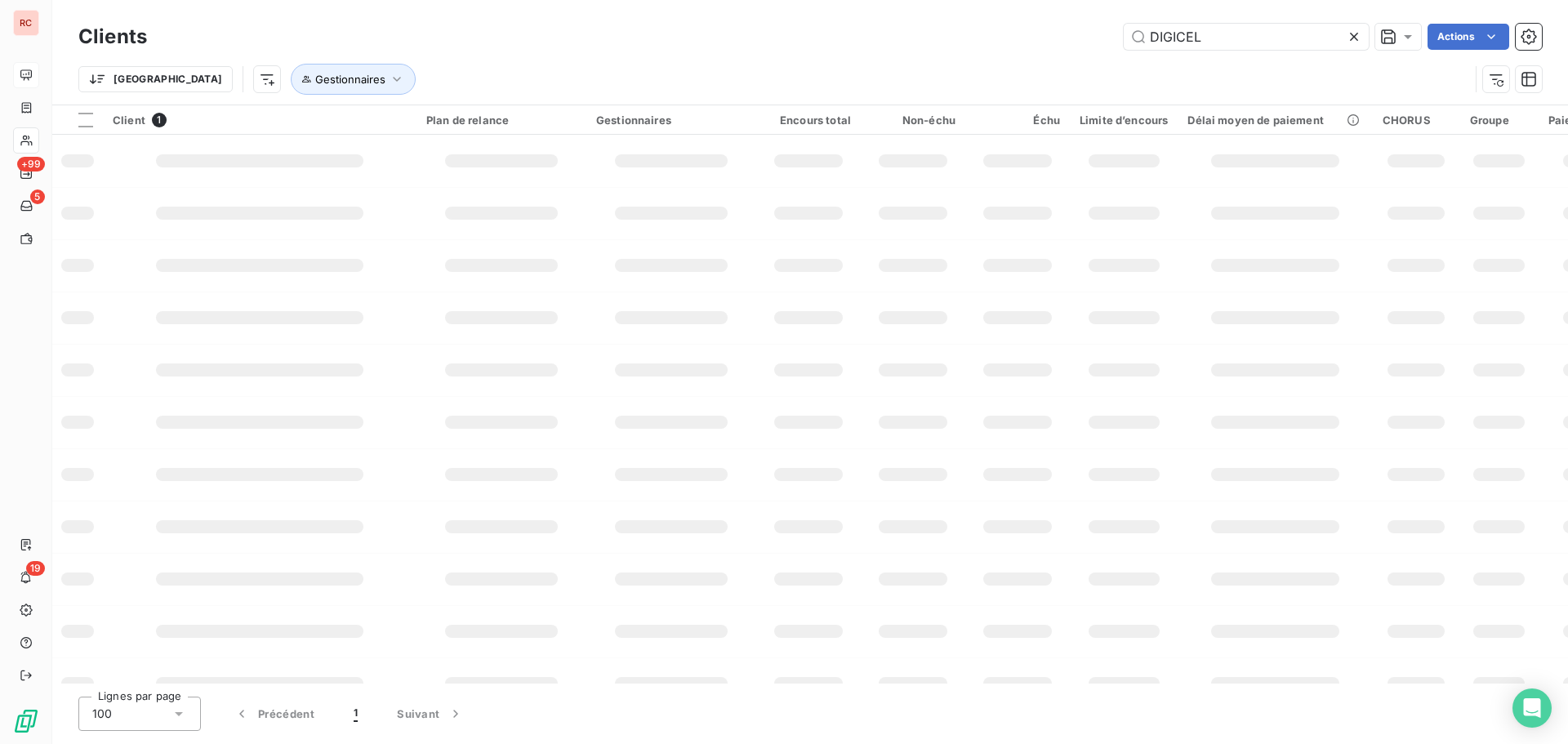
type input "DIGICEL"
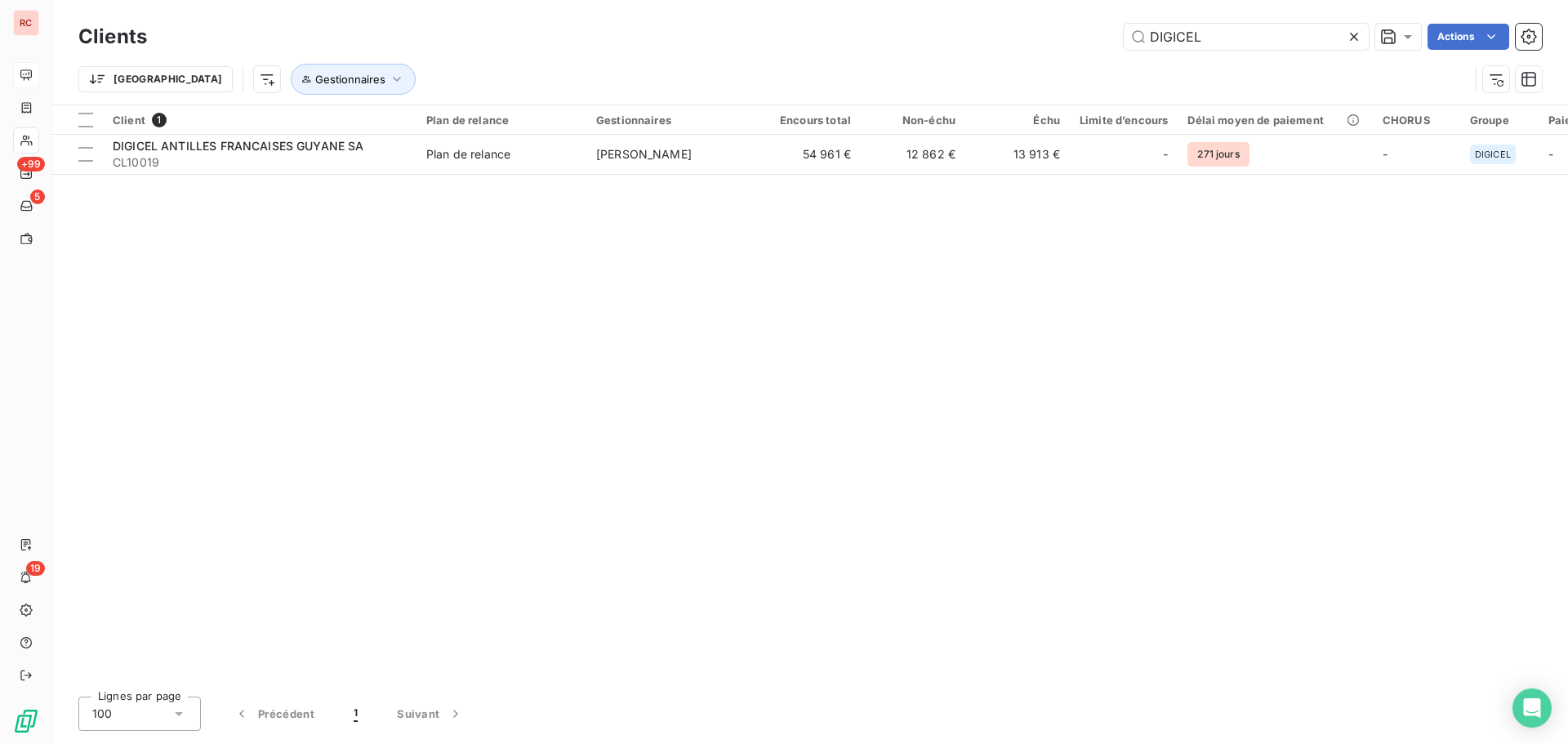
click at [302, 174] on table "Client 1 Plan de relance Gestionnaires Encours total Non-échu Échu Limite d’enc…" at bounding box center [962, 139] width 1820 height 69
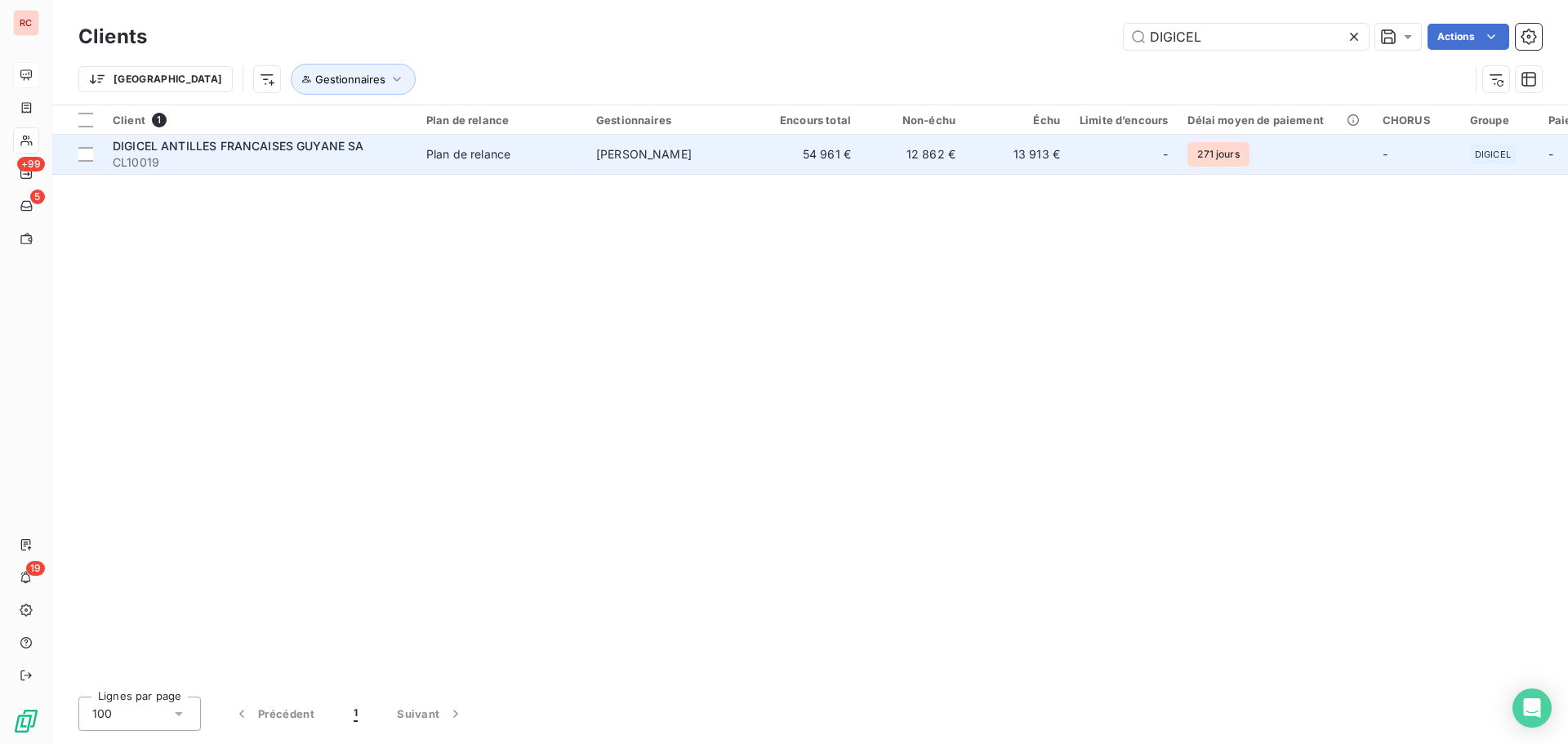
click at [302, 167] on span "CL10019" at bounding box center [260, 162] width 294 height 17
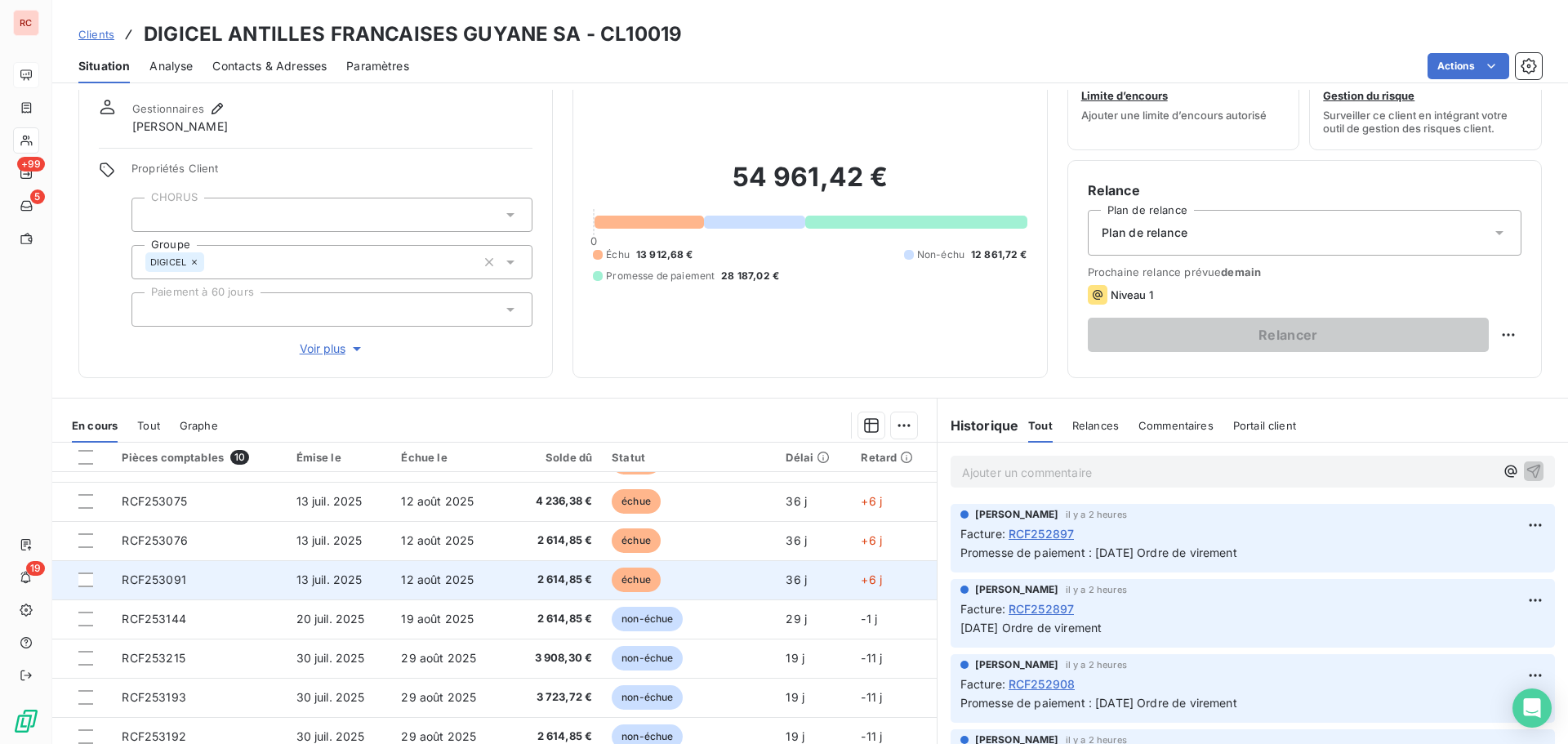
scroll to position [81, 0]
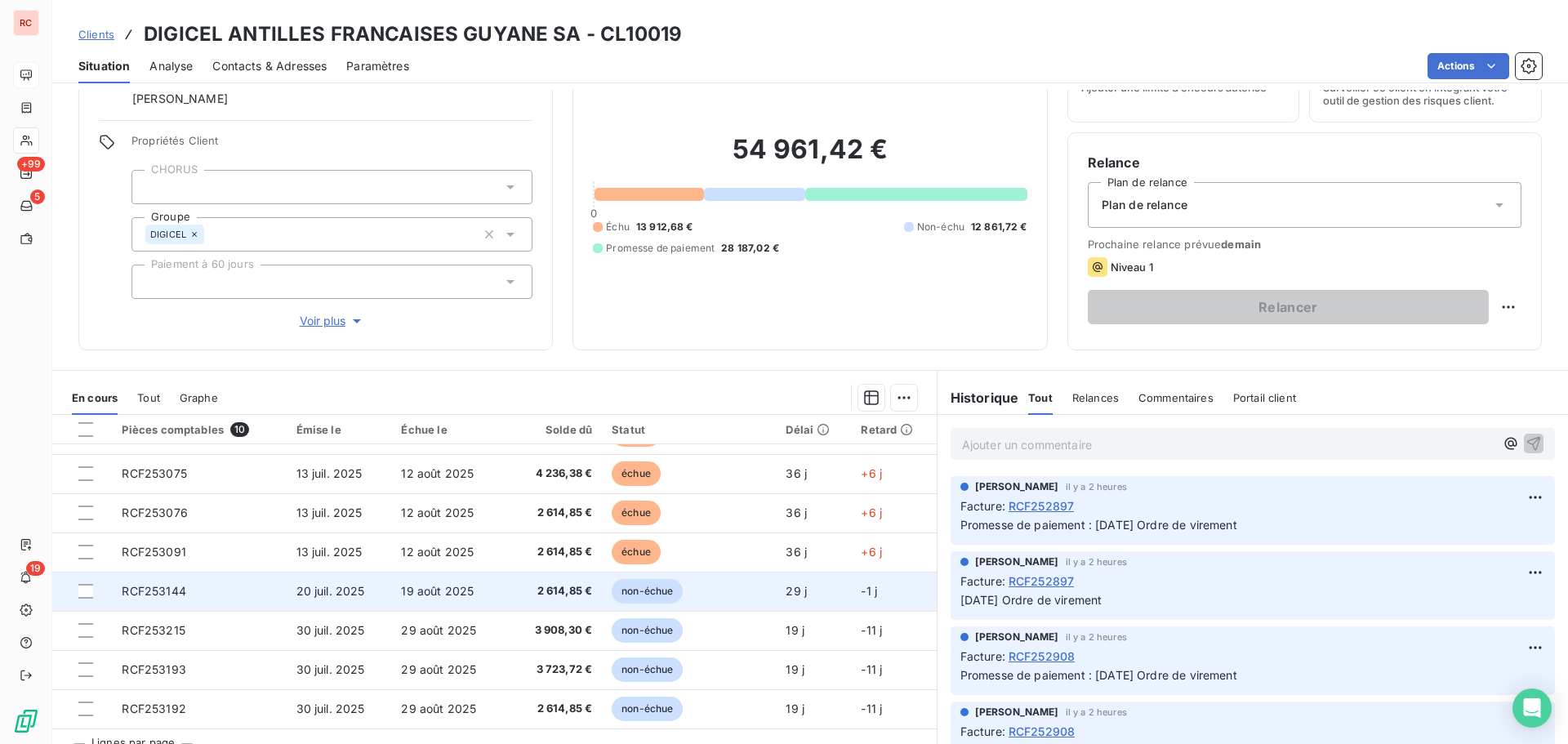
click at [454, 606] on td "19 août 2025" at bounding box center [447, 591] width 112 height 39
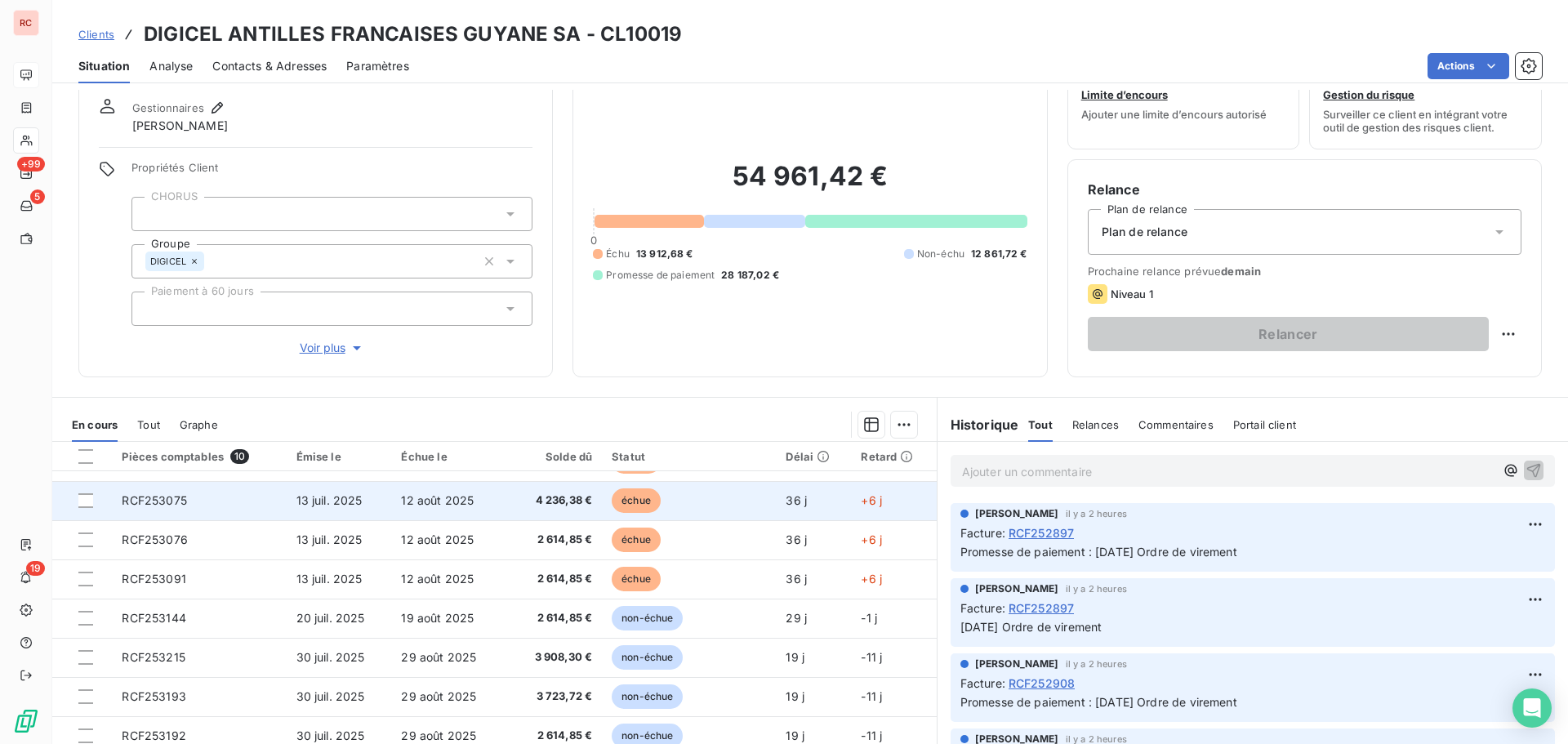
scroll to position [116, 0]
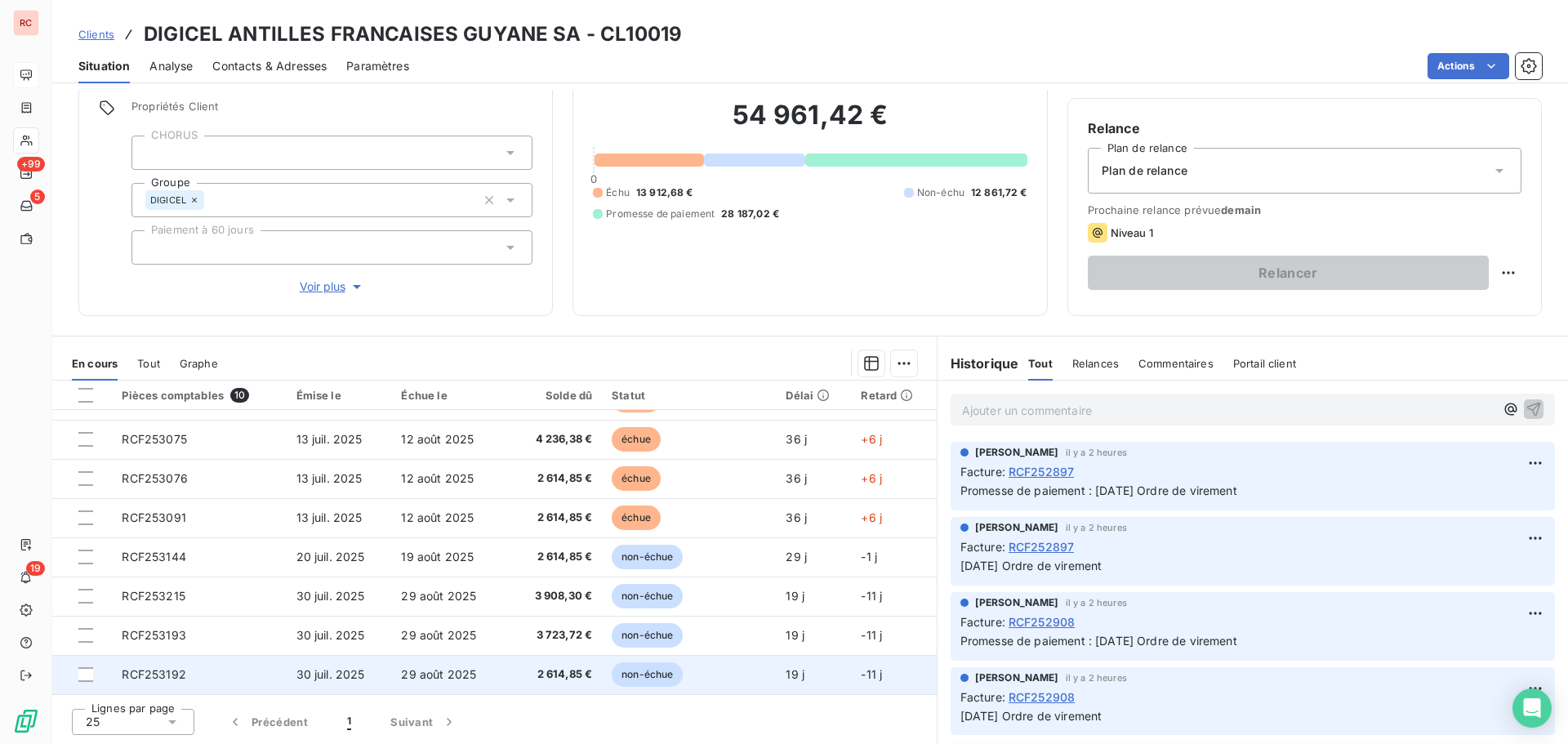
click at [485, 673] on td "29 août 2025" at bounding box center [447, 674] width 112 height 39
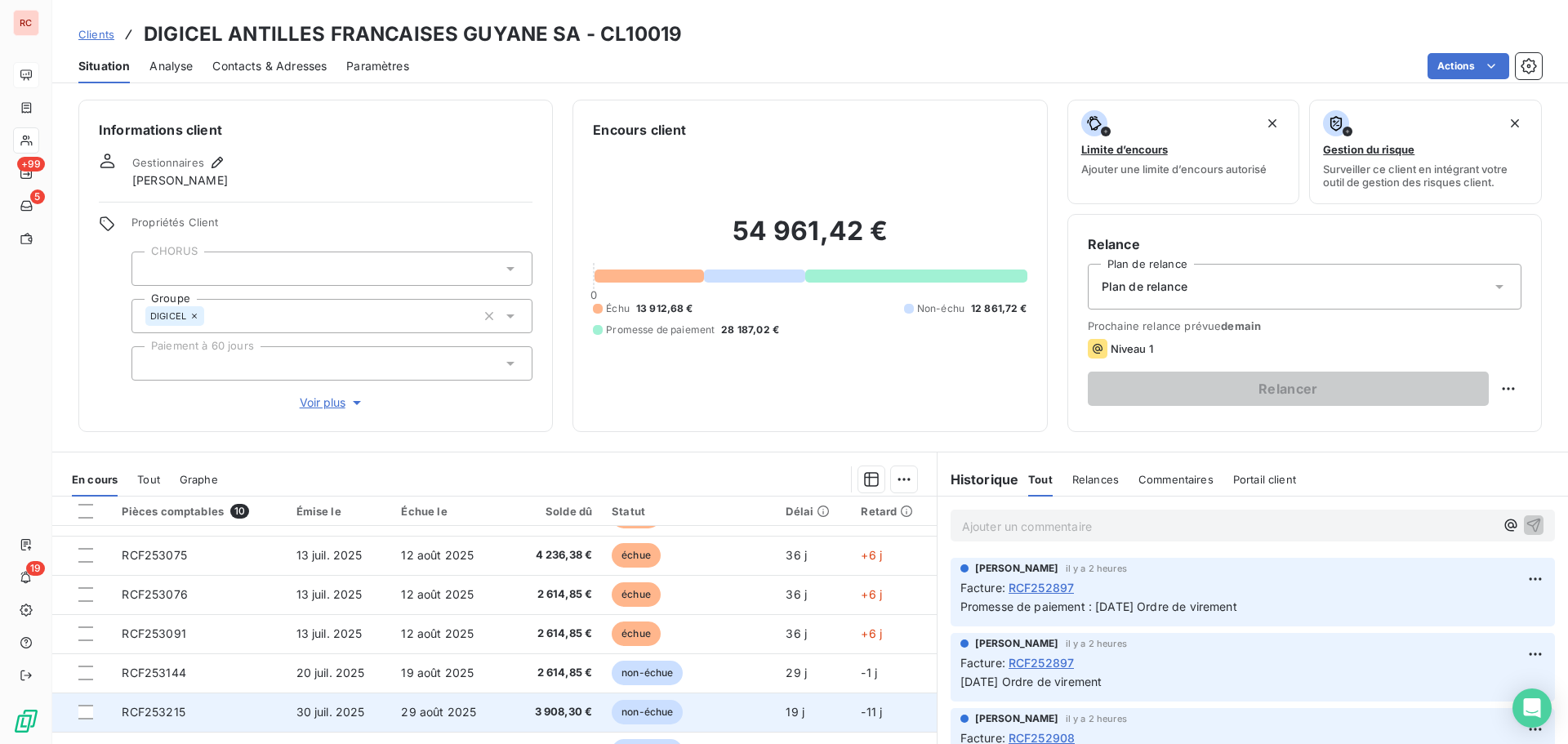
scroll to position [116, 0]
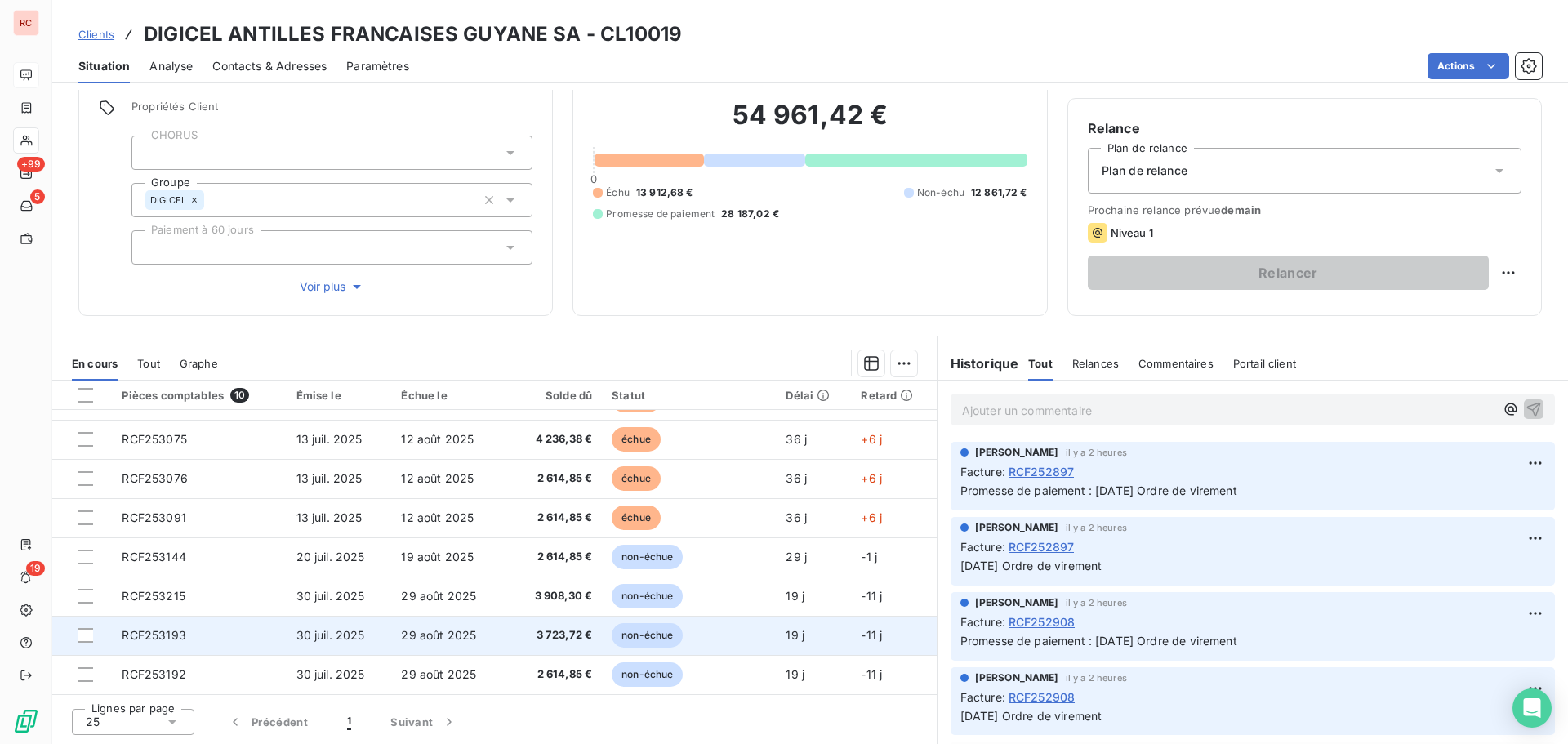
click at [549, 632] on span "3 723,72 €" at bounding box center [552, 635] width 78 height 17
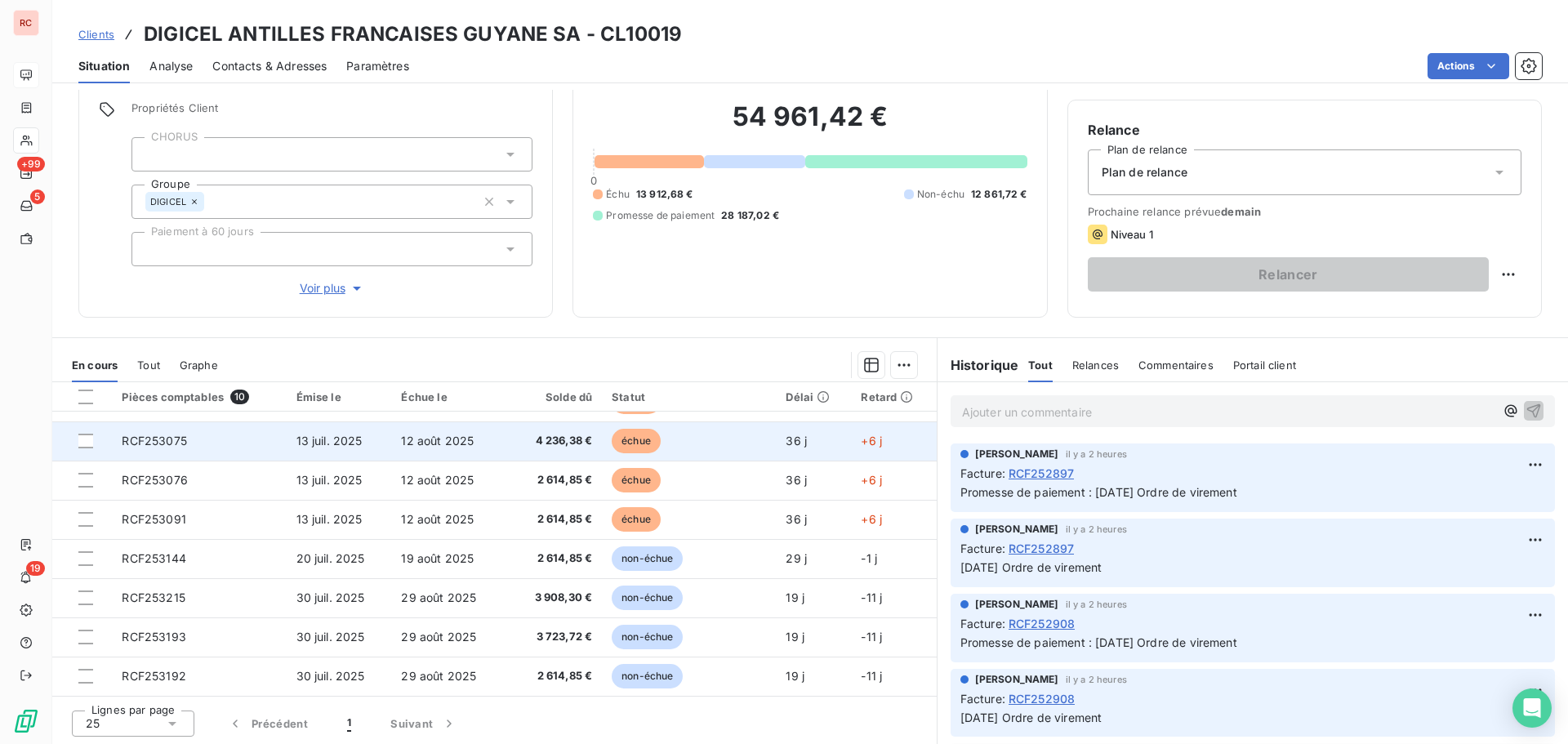
scroll to position [116, 0]
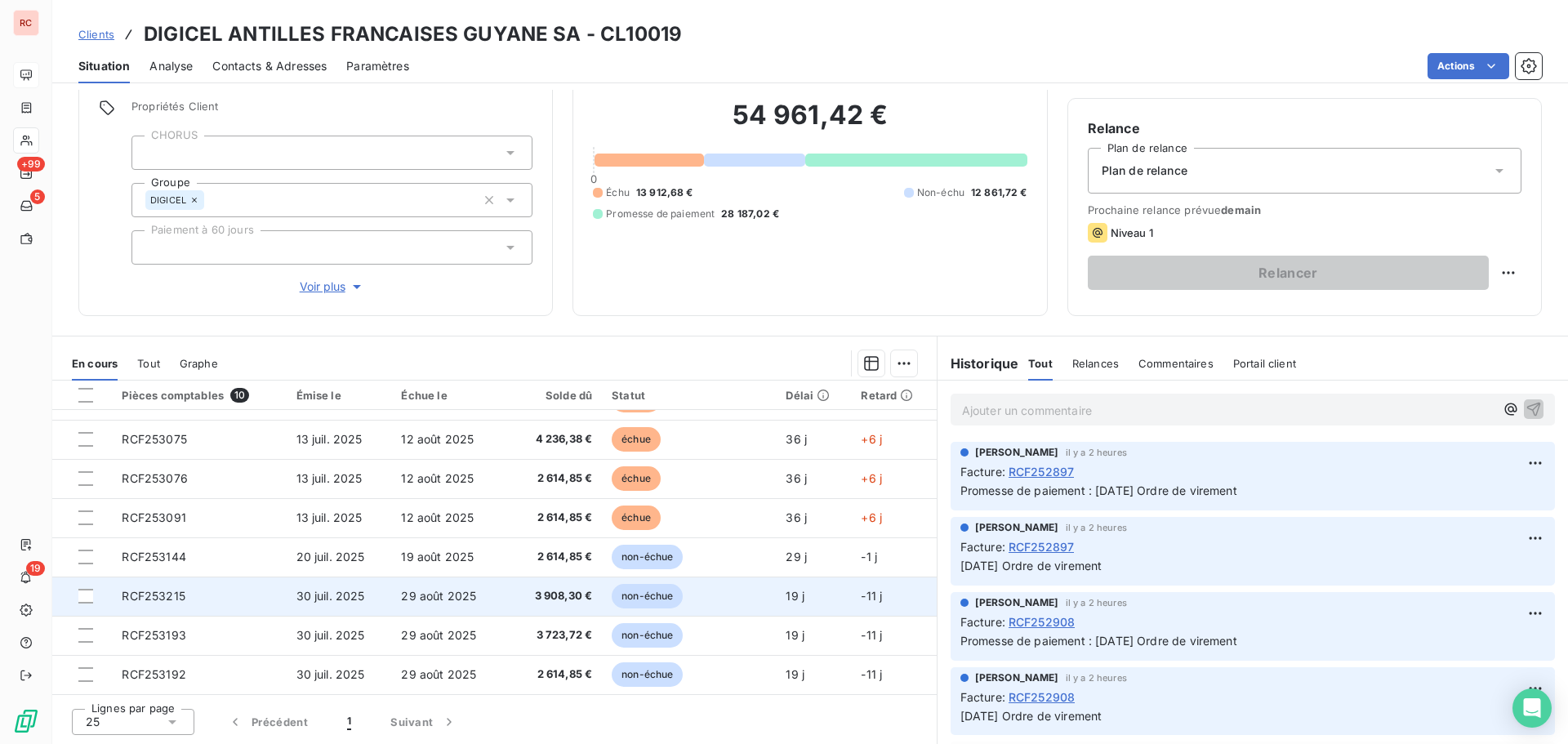
click at [602, 596] on td "non-échue" at bounding box center [689, 596] width 174 height 39
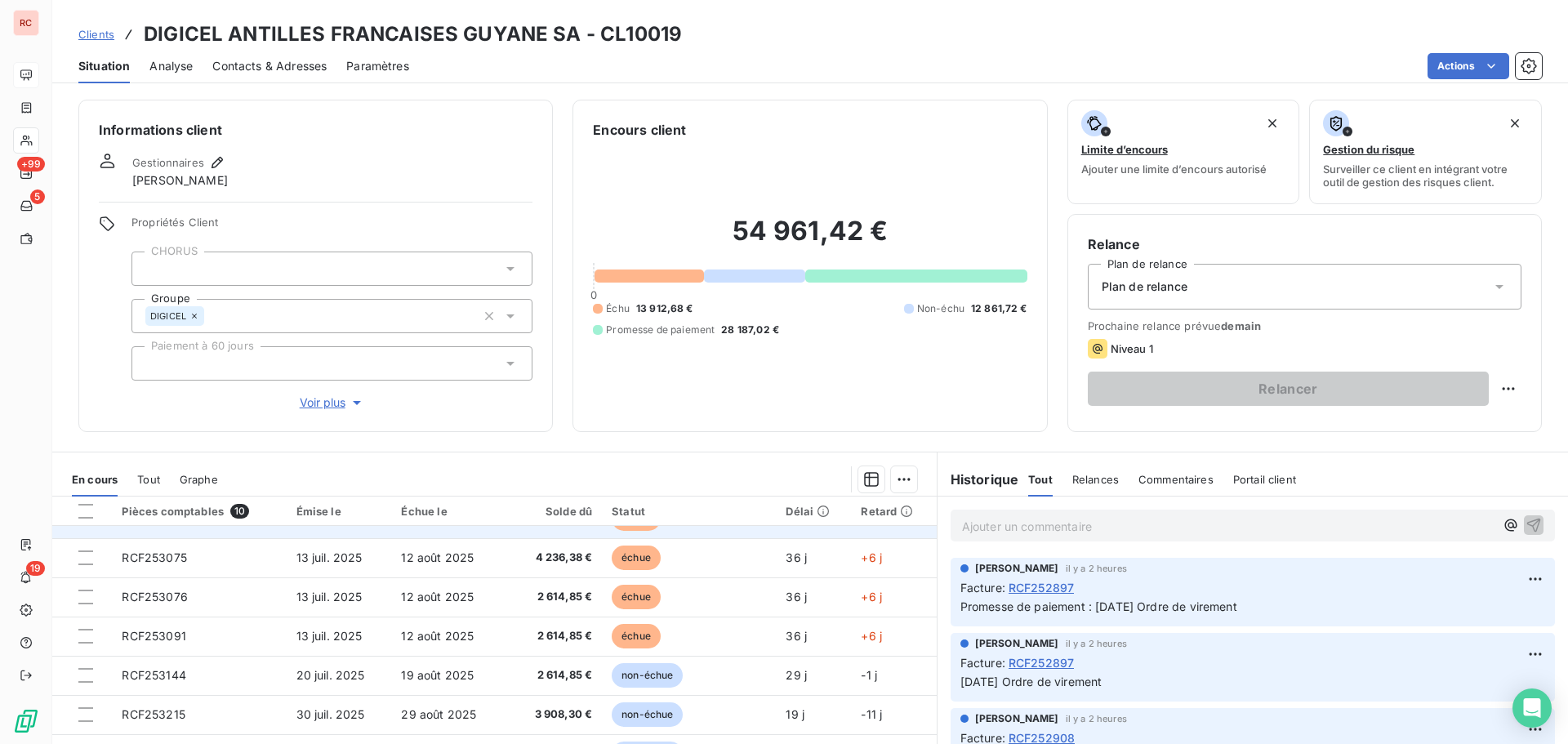
scroll to position [108, 0]
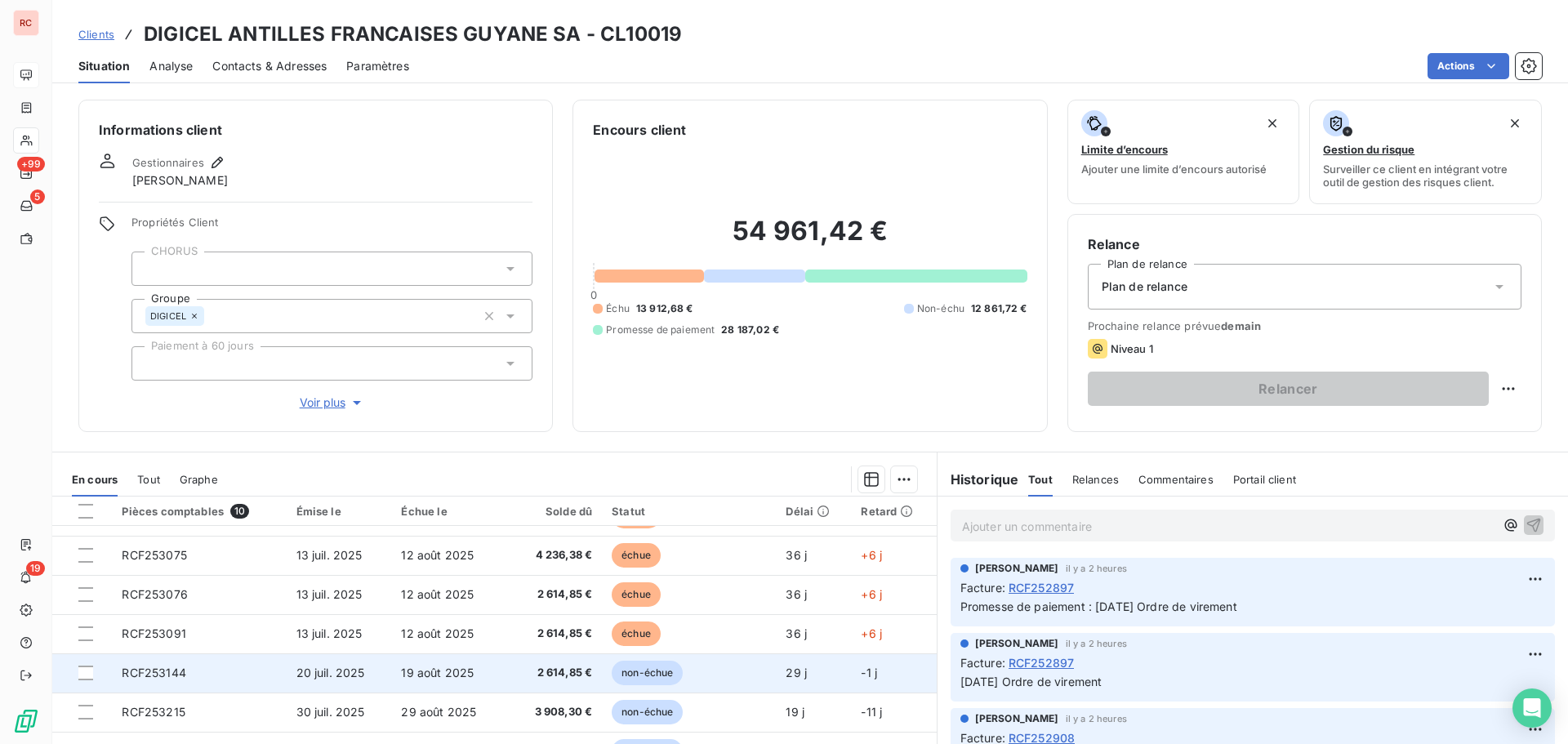
click at [480, 667] on td "19 août 2025" at bounding box center [447, 673] width 112 height 39
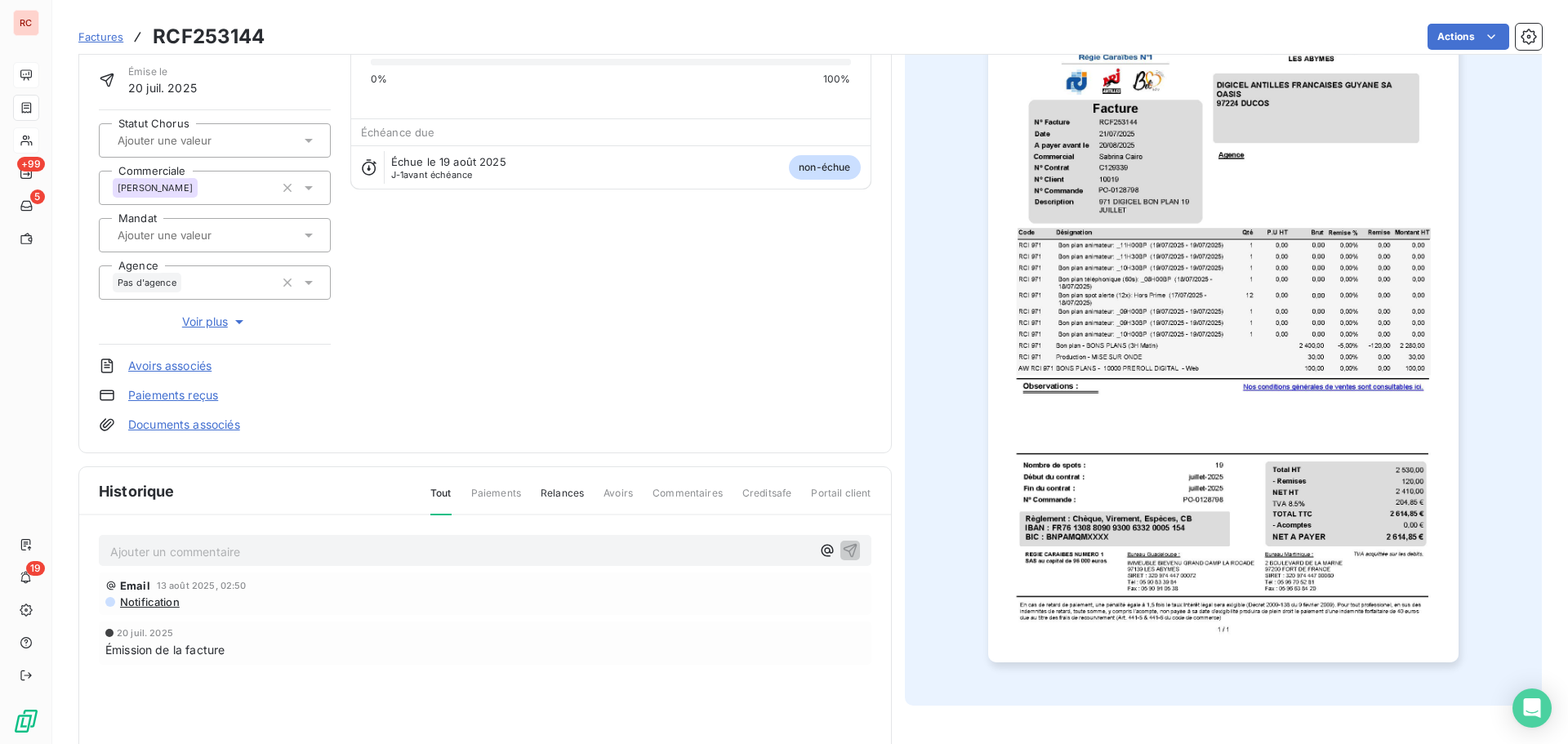
scroll to position [82, 0]
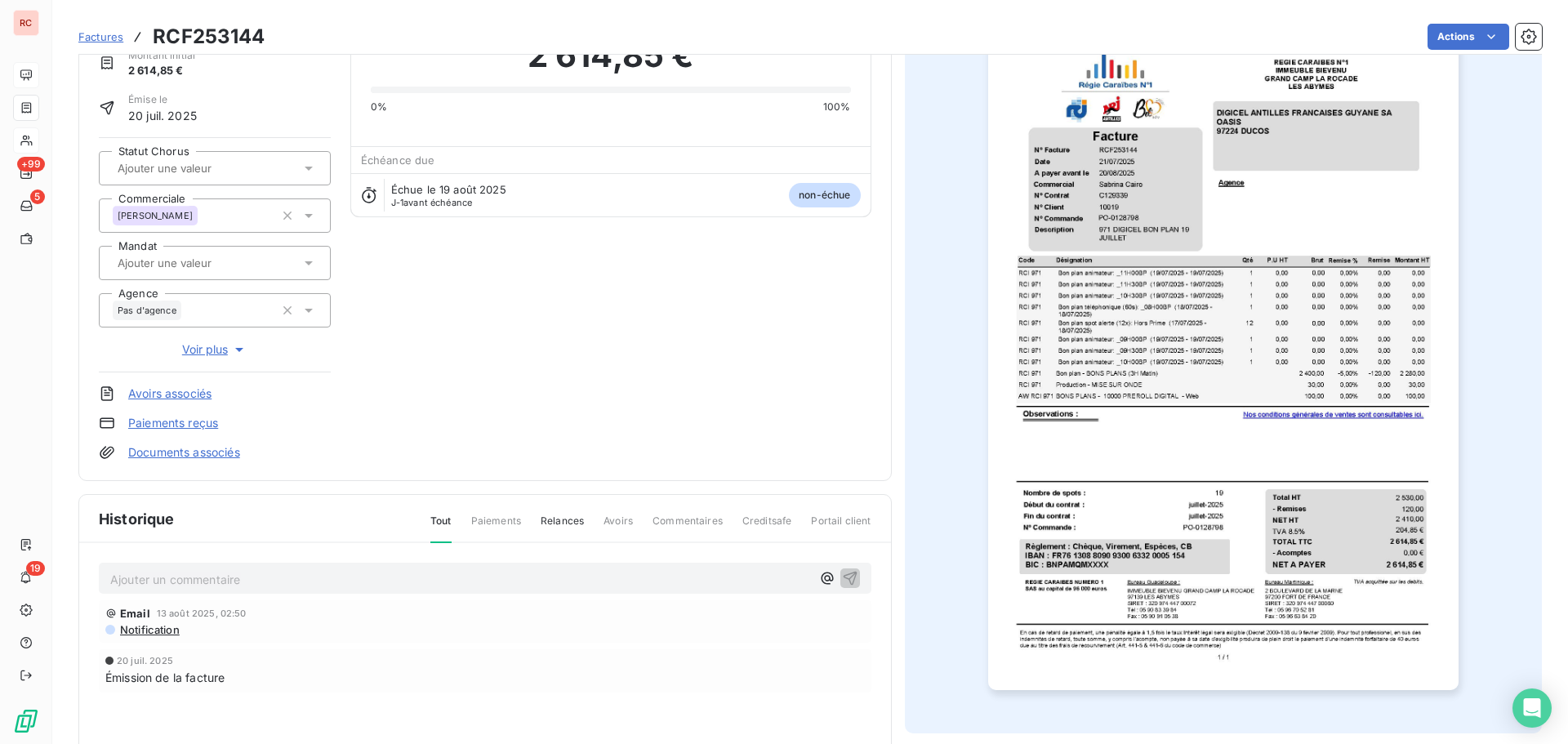
click at [108, 45] on div "Factures RCF253144" at bounding box center [171, 37] width 187 height 30
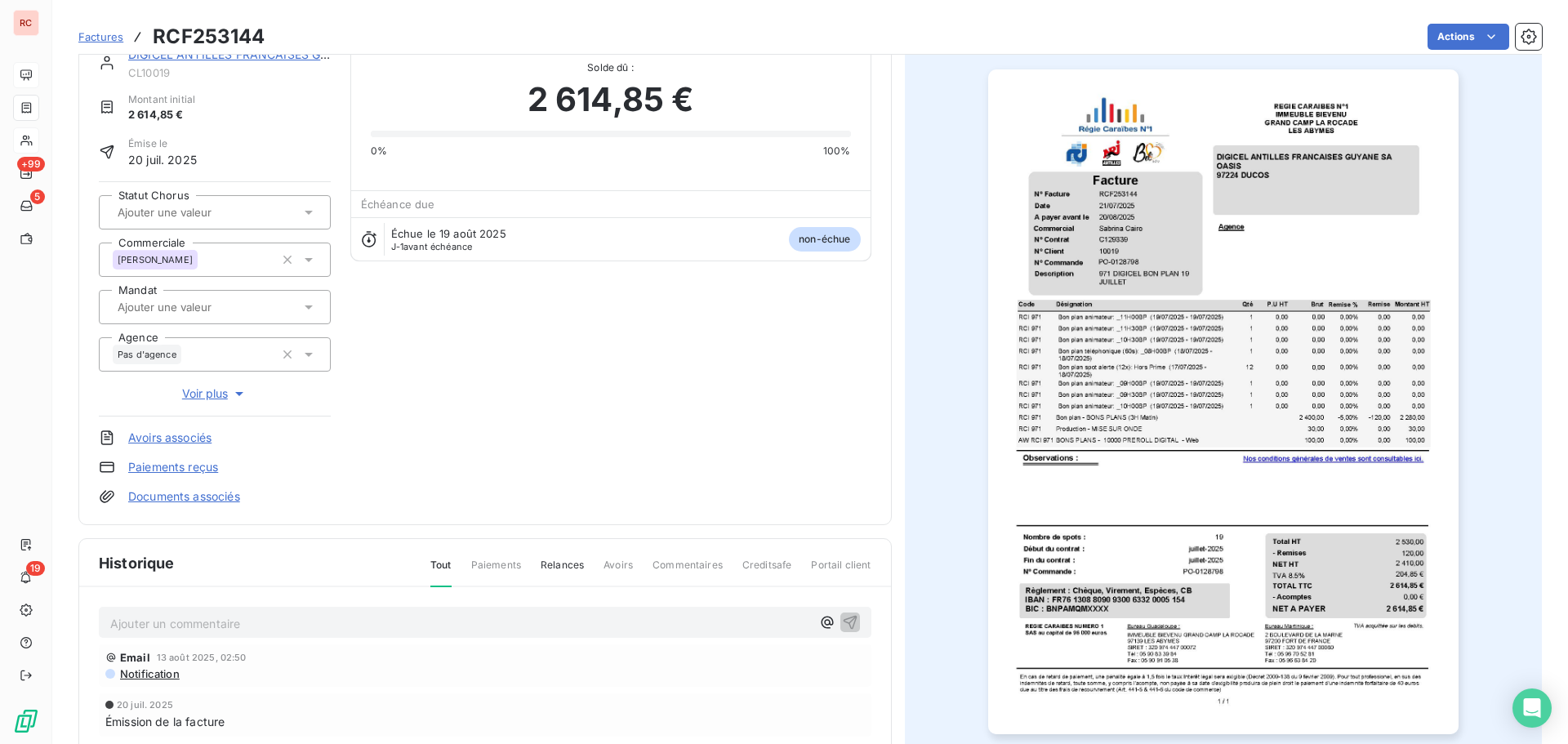
scroll to position [0, 0]
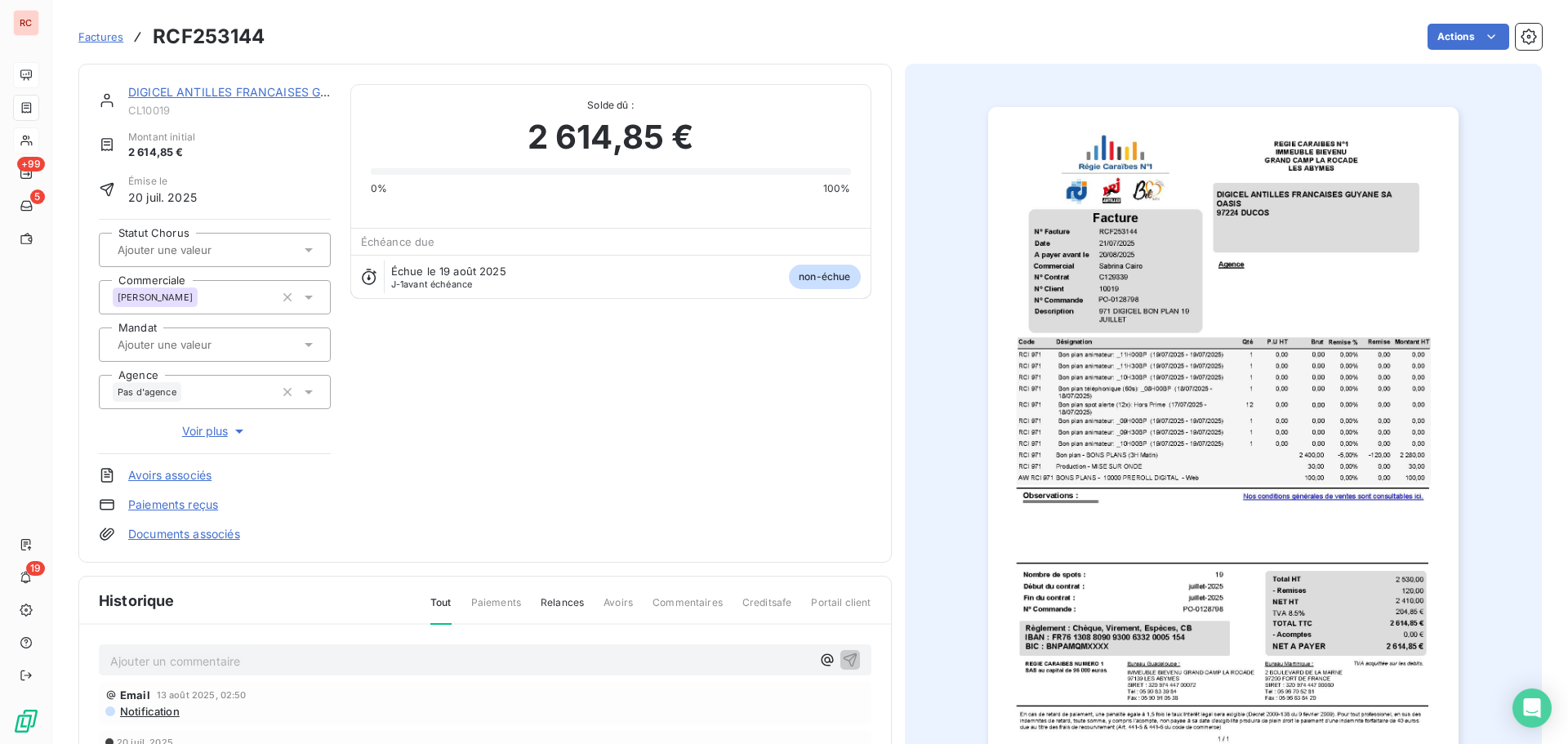
click at [244, 94] on link "DIGICEL ANTILLES FRANCAISES GUYANE SA" at bounding box center [253, 92] width 252 height 14
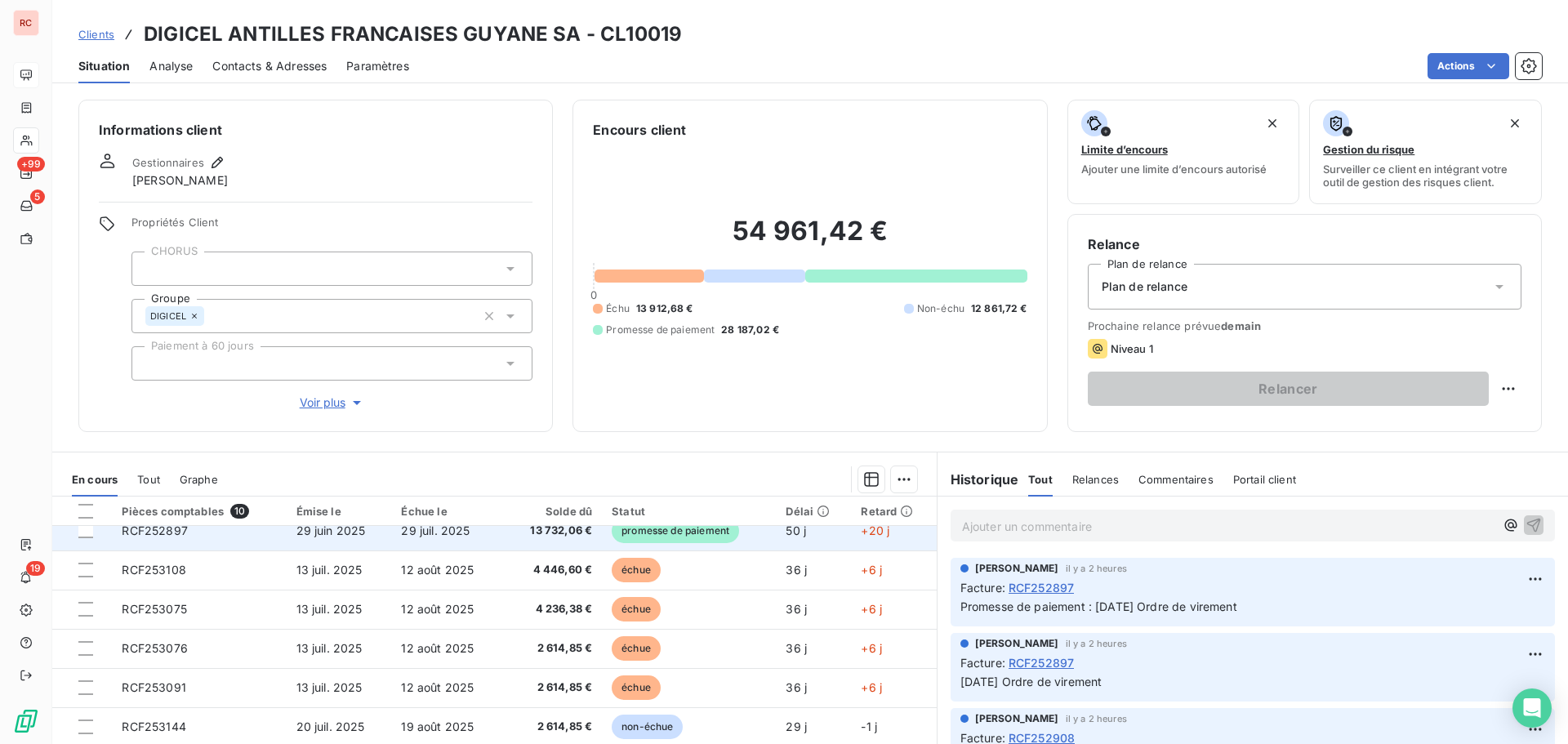
scroll to position [108, 0]
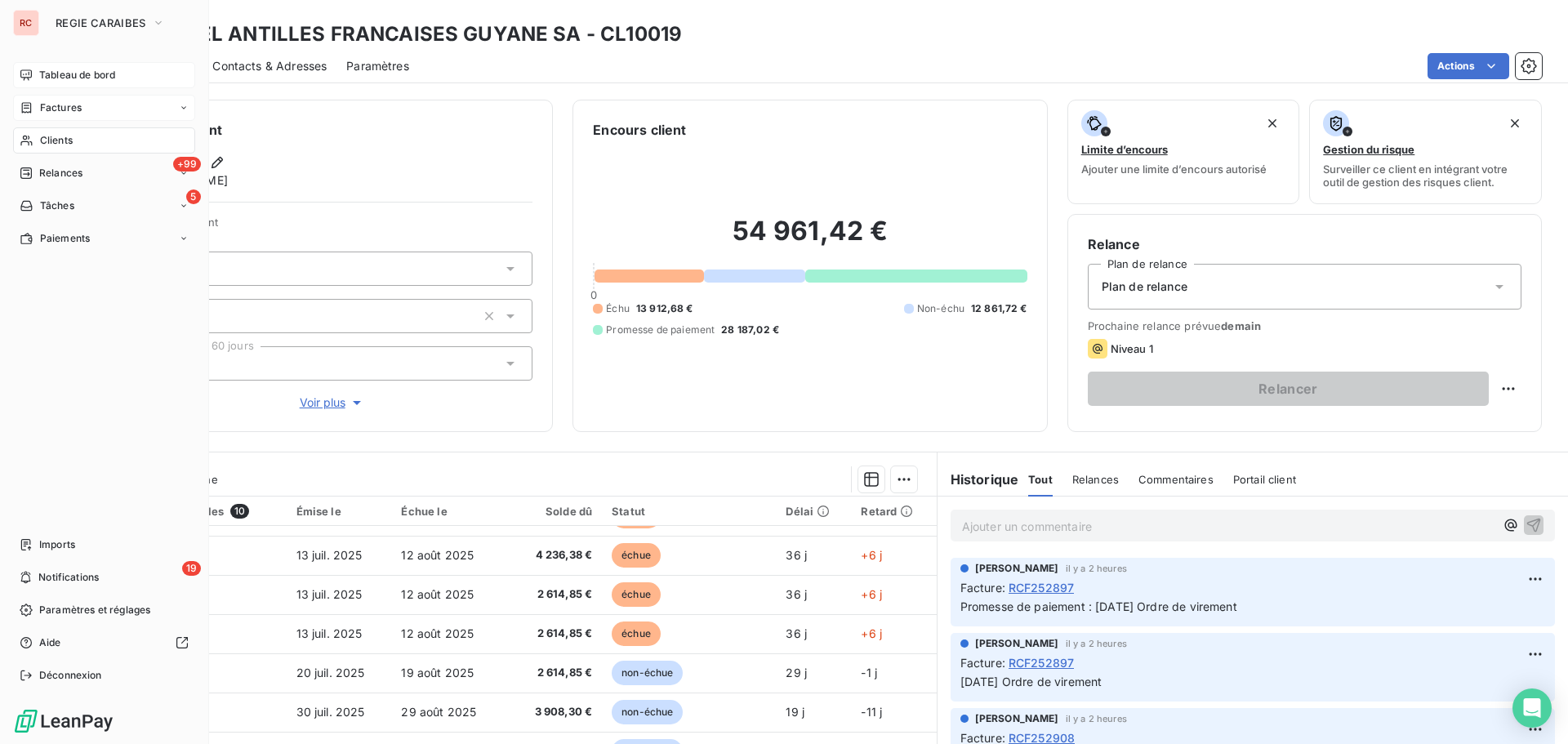
drag, startPoint x: 40, startPoint y: 103, endPoint x: 51, endPoint y: 101, distance: 11.2
click at [40, 103] on span "Factures" at bounding box center [61, 108] width 42 height 15
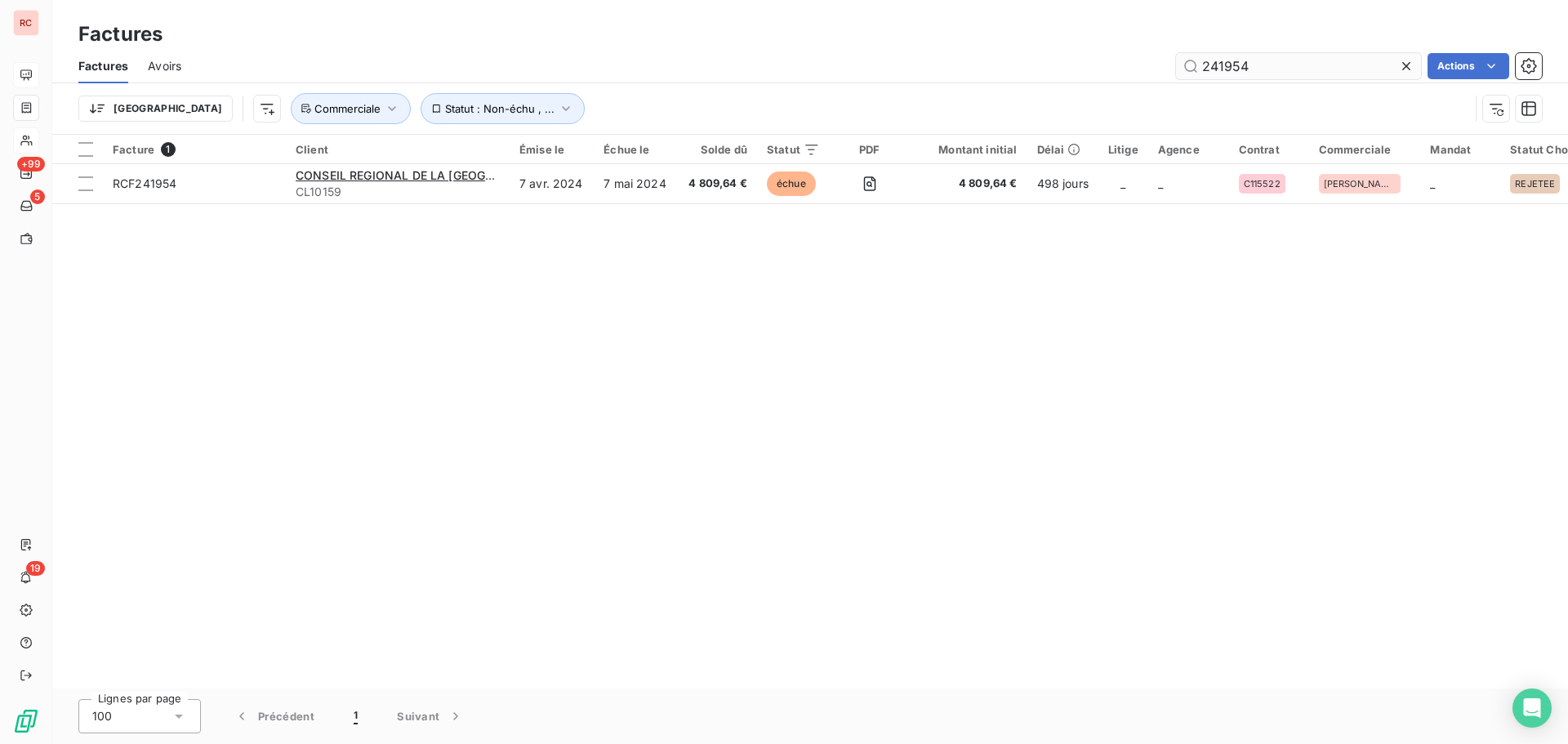
drag, startPoint x: 1255, startPoint y: 66, endPoint x: 1181, endPoint y: 68, distance: 74.0
click at [1182, 68] on input "241954" at bounding box center [1299, 67] width 245 height 26
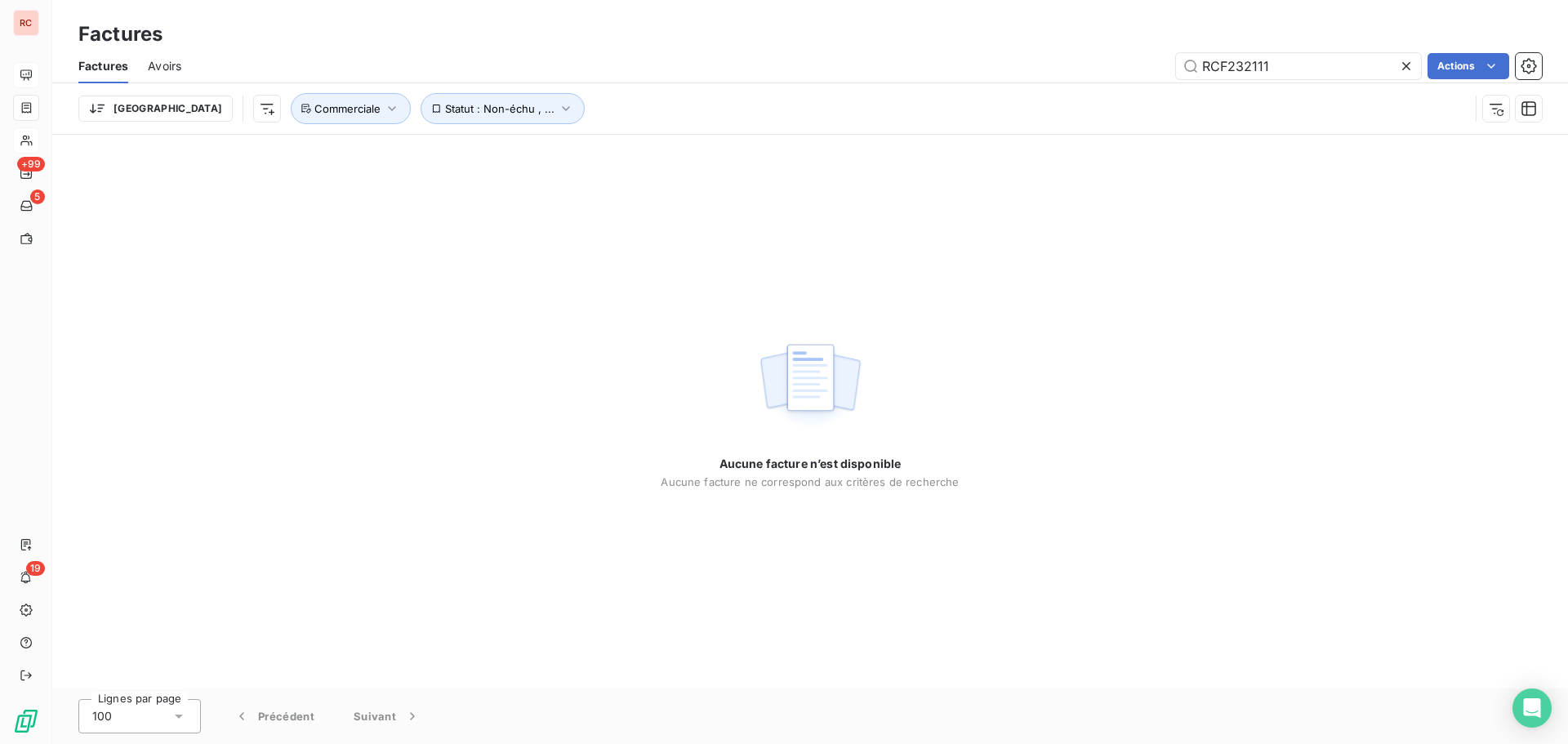
type input "RCF232111"
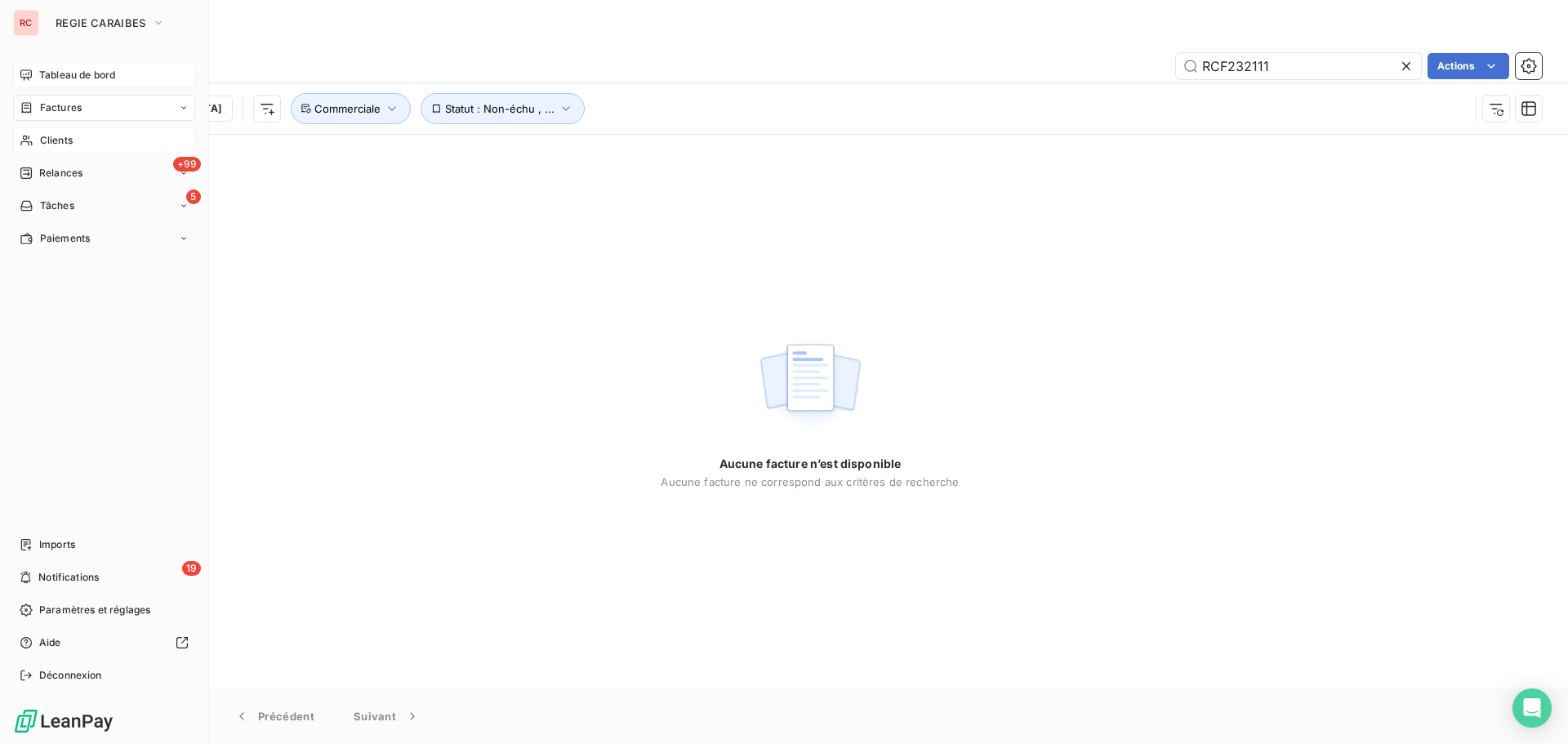
click at [74, 133] on div "Clients" at bounding box center [104, 140] width 182 height 26
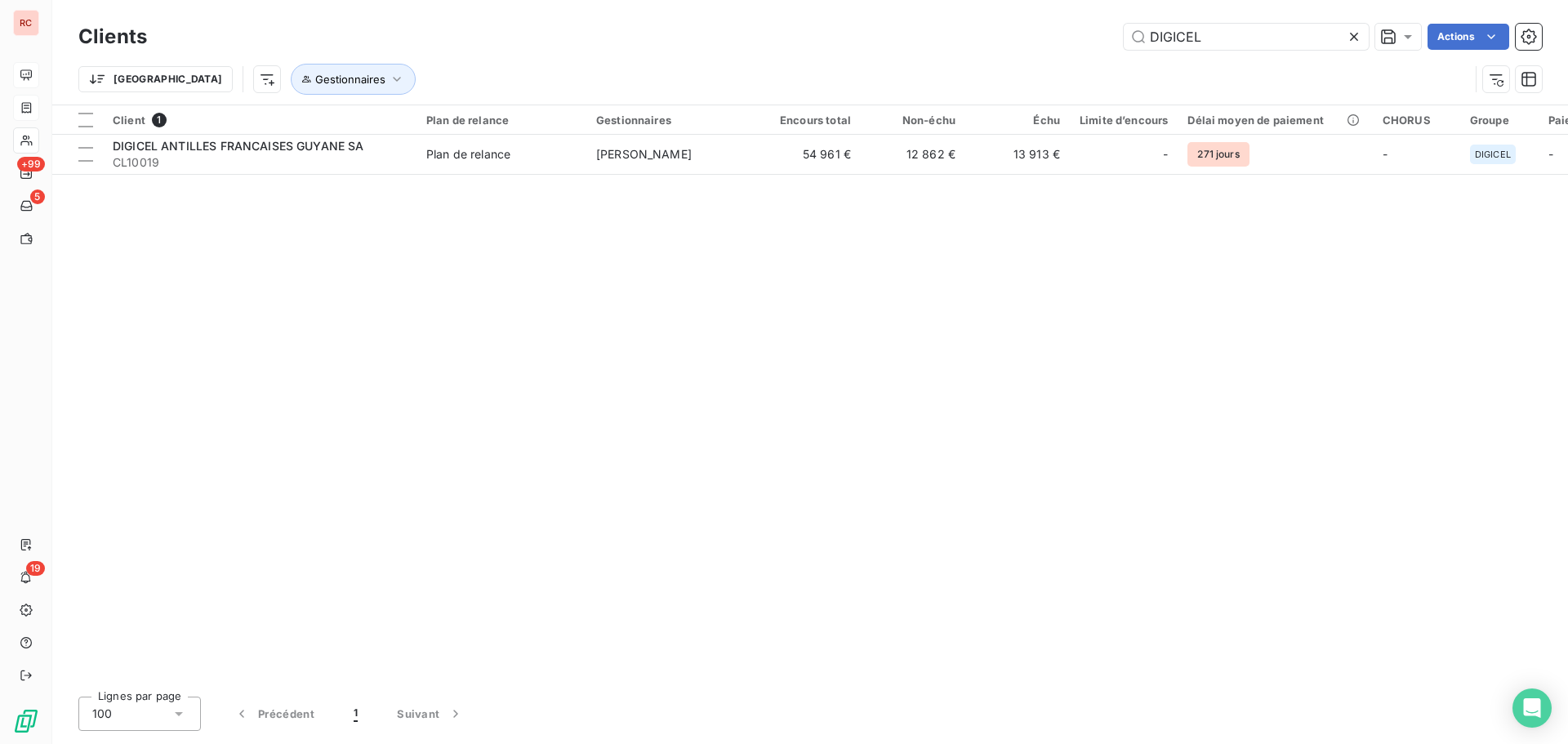
drag, startPoint x: 1252, startPoint y: 33, endPoint x: 983, endPoint y: 23, distance: 269.2
click at [983, 23] on div "Clients DIGICEL Actions" at bounding box center [810, 36] width 1464 height 34
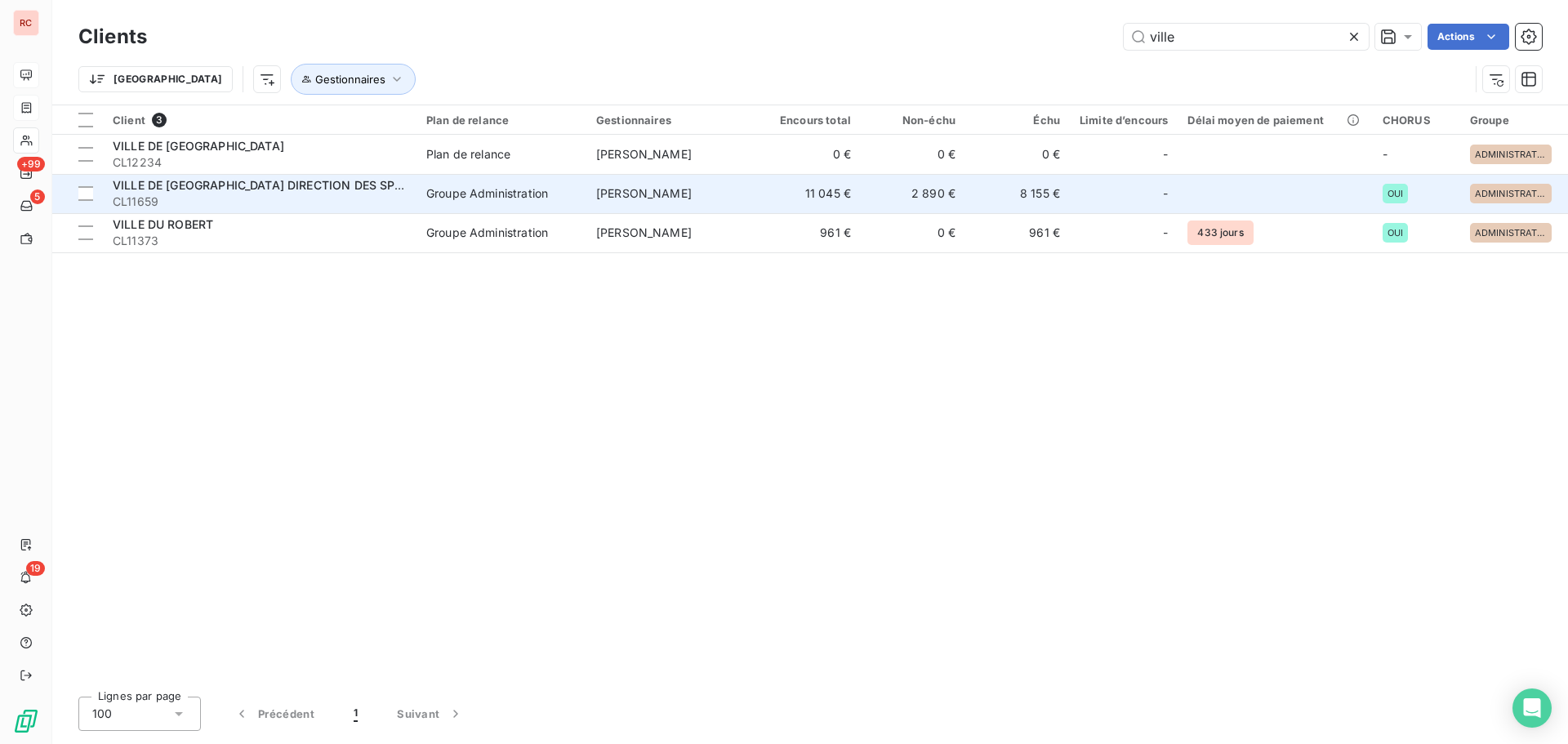
type input "ville"
click at [391, 192] on div "VILLE DE [GEOGRAPHIC_DATA] DIRECTION DES SPORTS" at bounding box center [260, 185] width 294 height 17
